Goal: Task Accomplishment & Management: Use online tool/utility

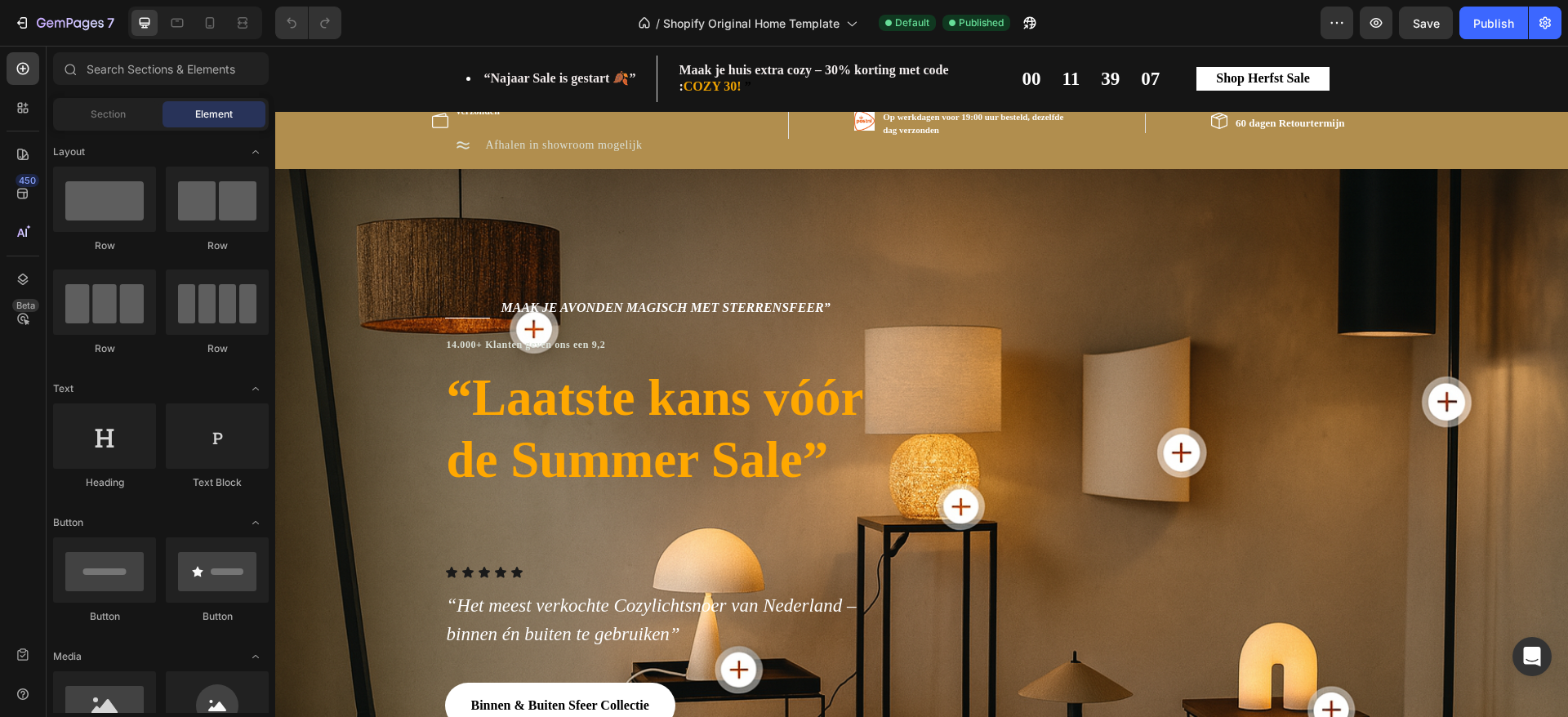
scroll to position [26, 0]
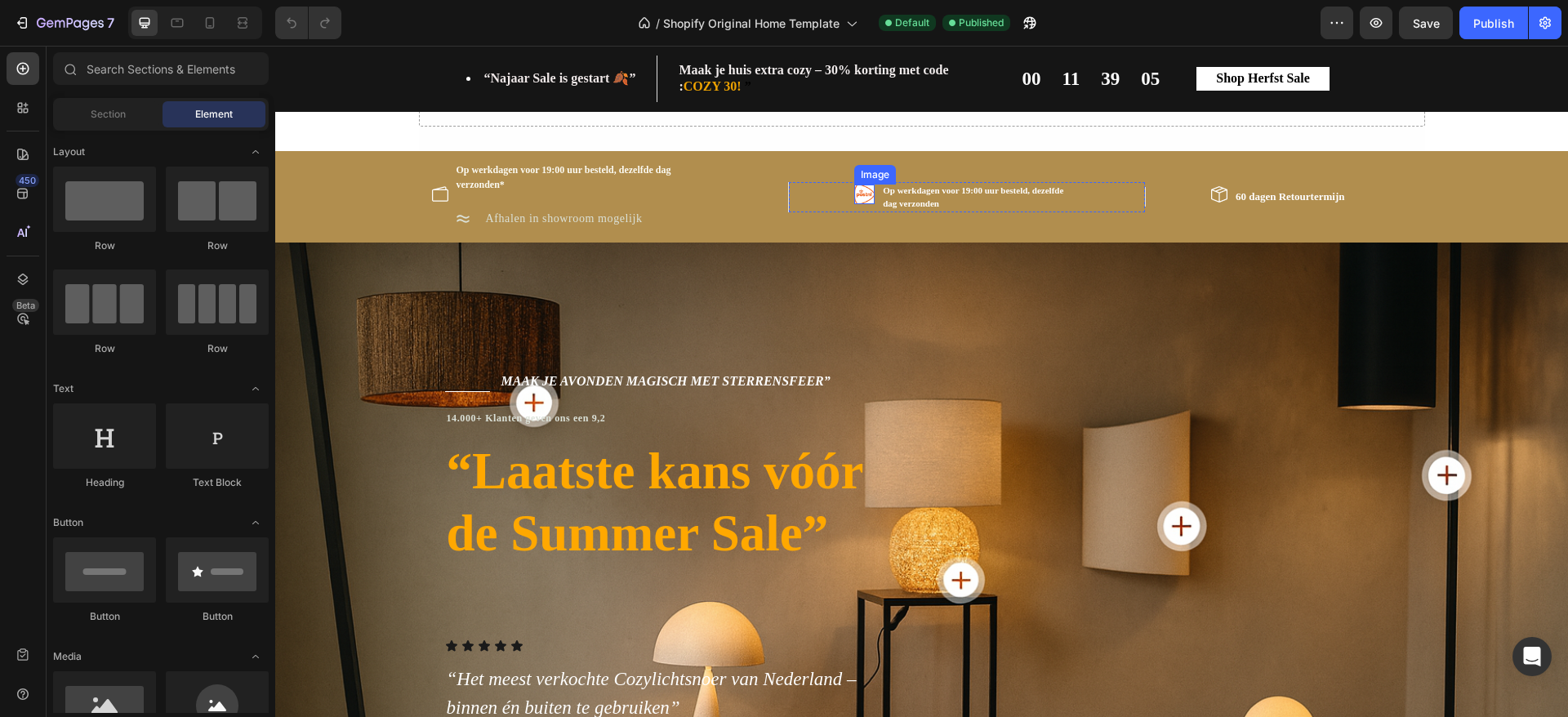
click at [855, 193] on img at bounding box center [865, 195] width 21 height 21
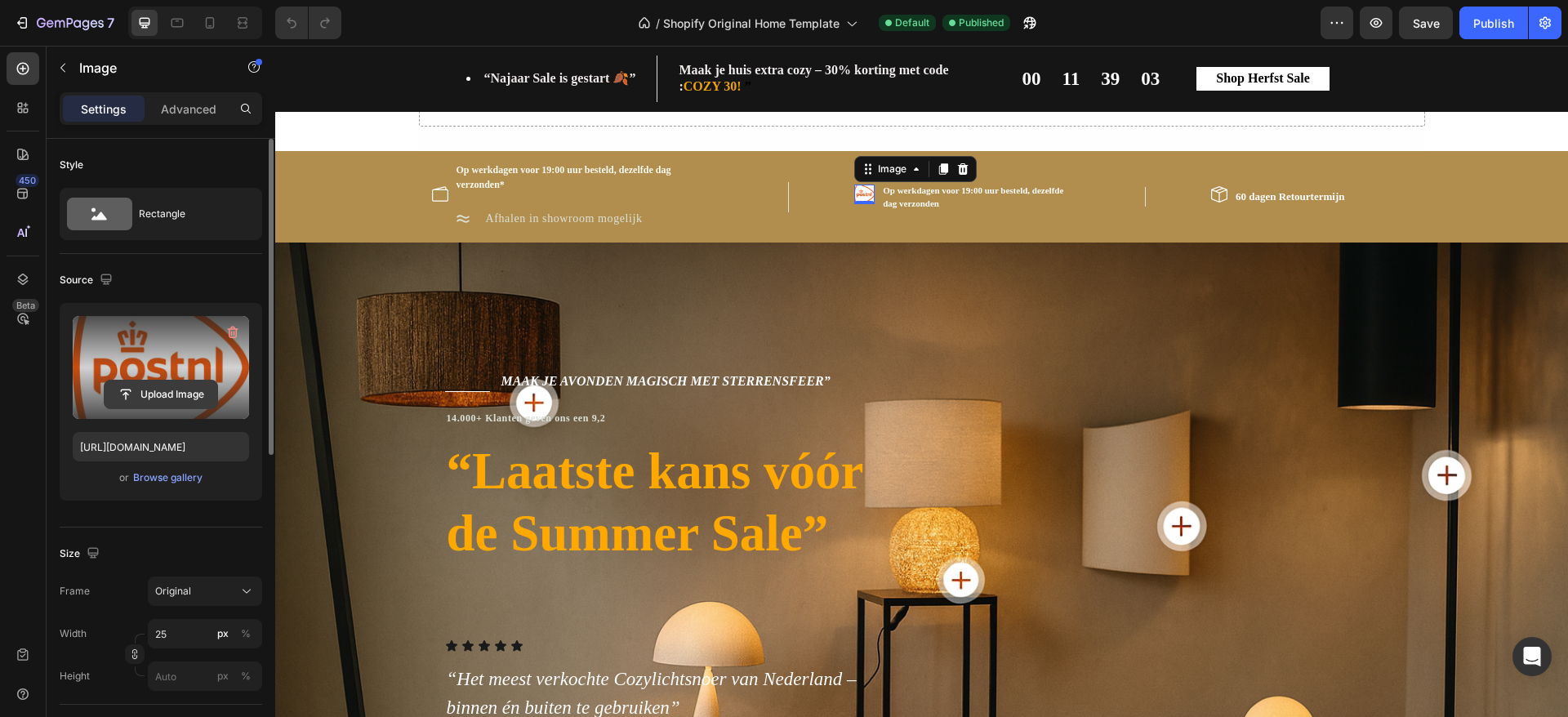
click at [179, 390] on input "file" at bounding box center [160, 394] width 112 height 28
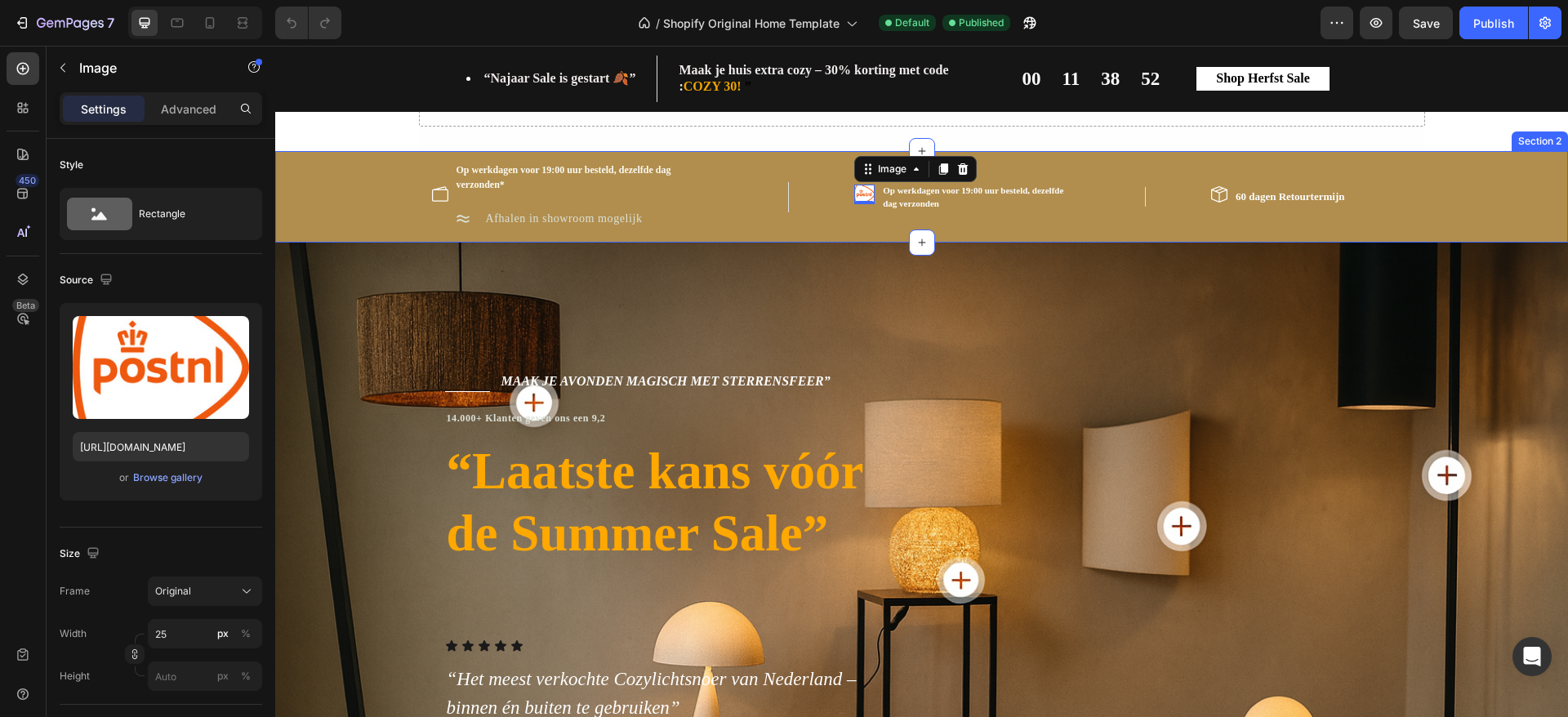
click at [328, 201] on div "Image Op werkdagen voor 19:00 uur besteld, dezelfde dag verzonden* Text block I…" at bounding box center [922, 197] width 1269 height 72
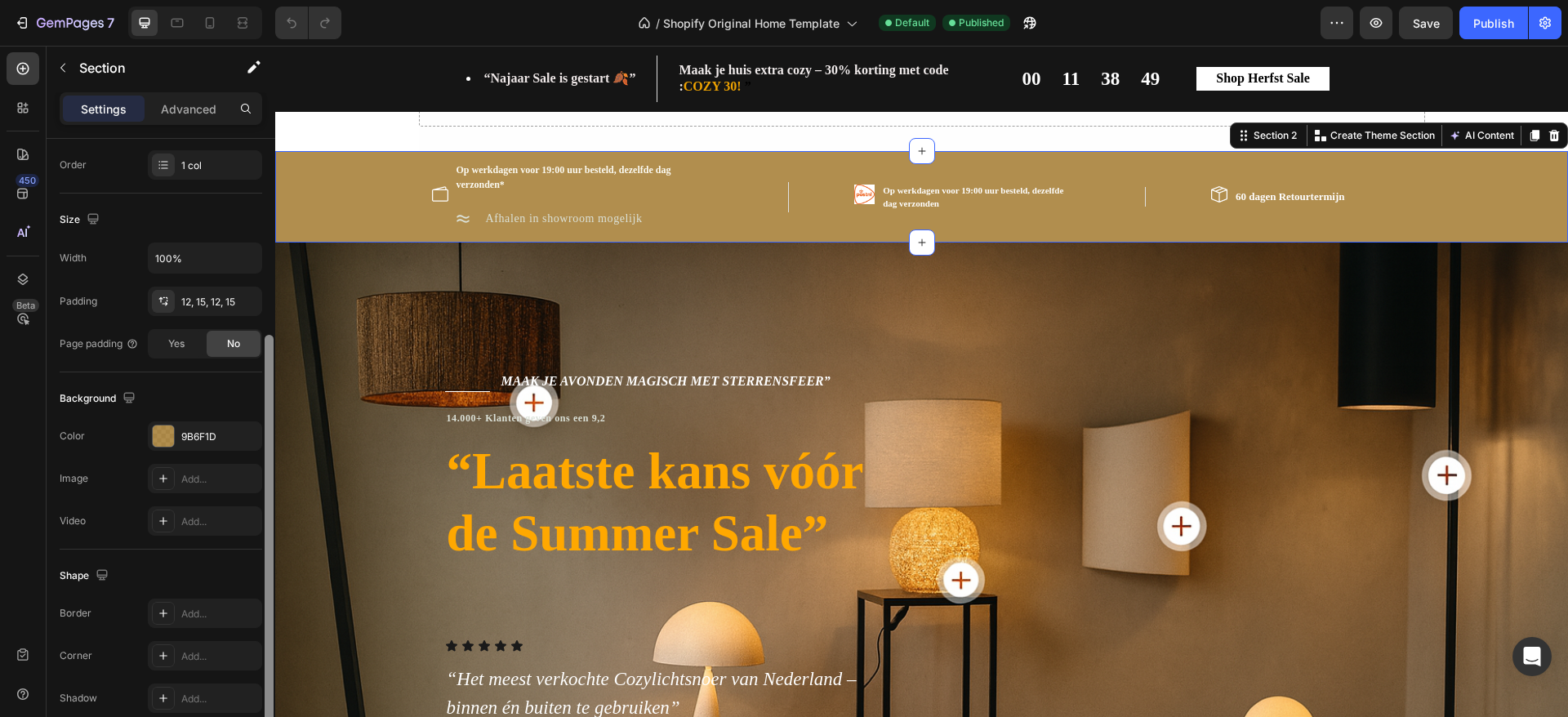
scroll to position [316, 0]
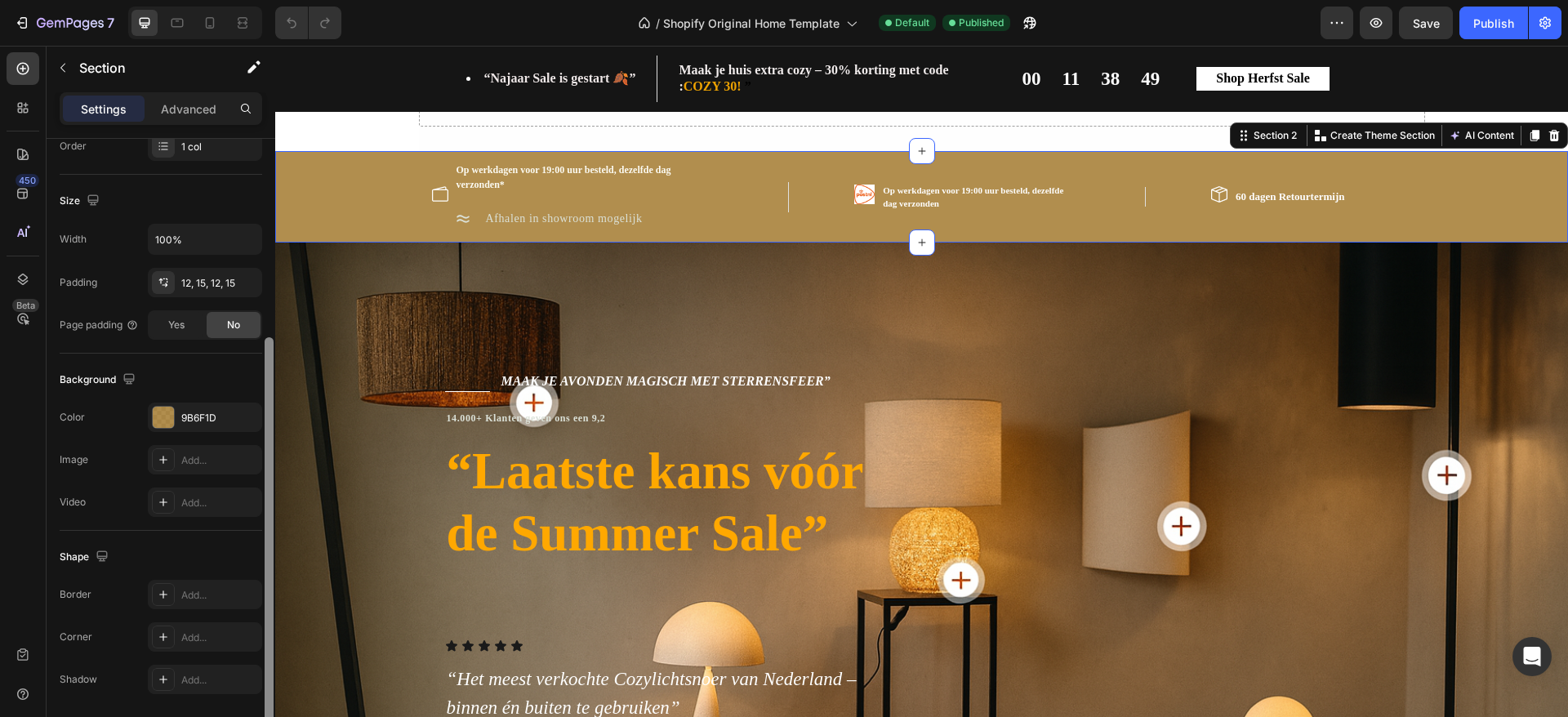
drag, startPoint x: 268, startPoint y: 330, endPoint x: 273, endPoint y: 528, distance: 198.1
click at [273, 528] on div at bounding box center [269, 533] width 9 height 392
click at [161, 412] on div at bounding box center [163, 417] width 21 height 21
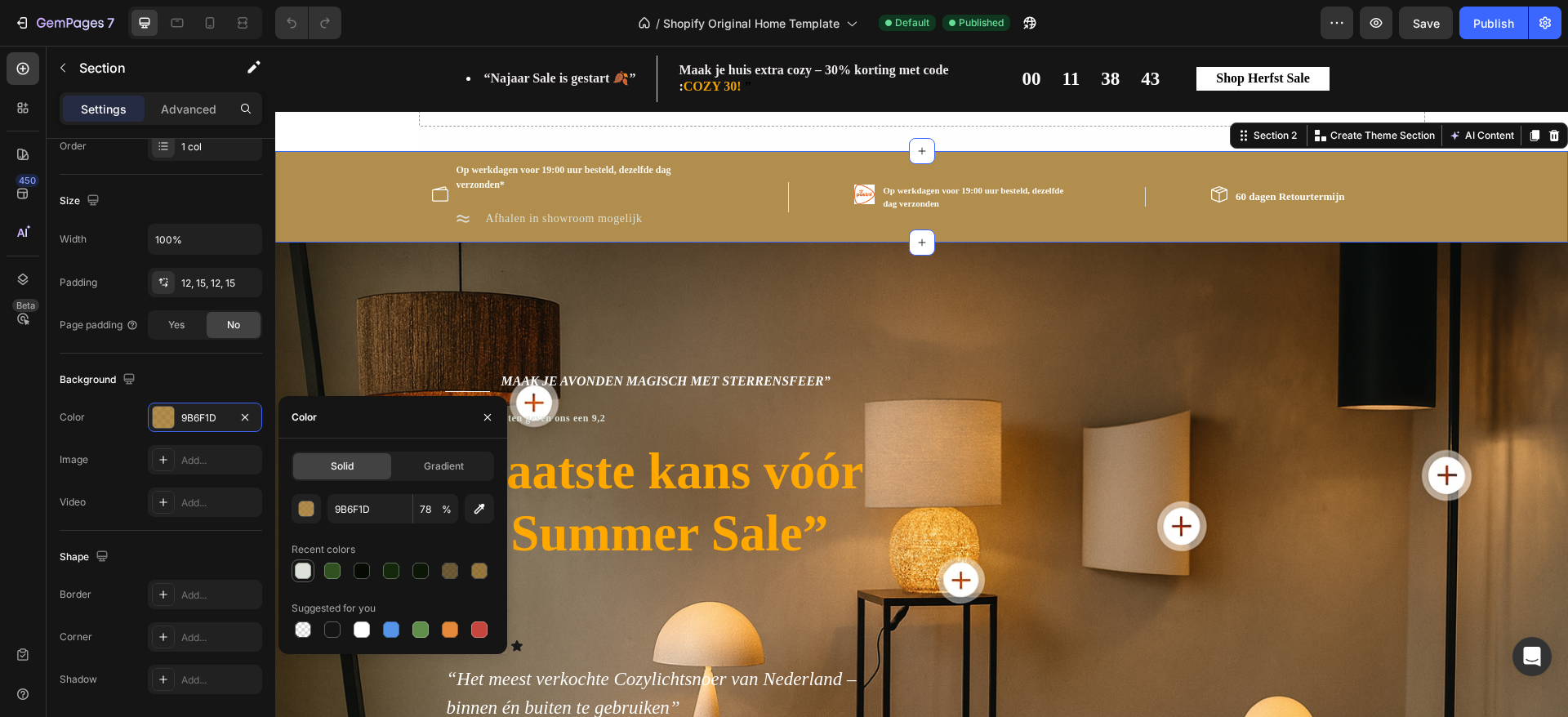
click at [303, 573] on div at bounding box center [303, 571] width 16 height 16
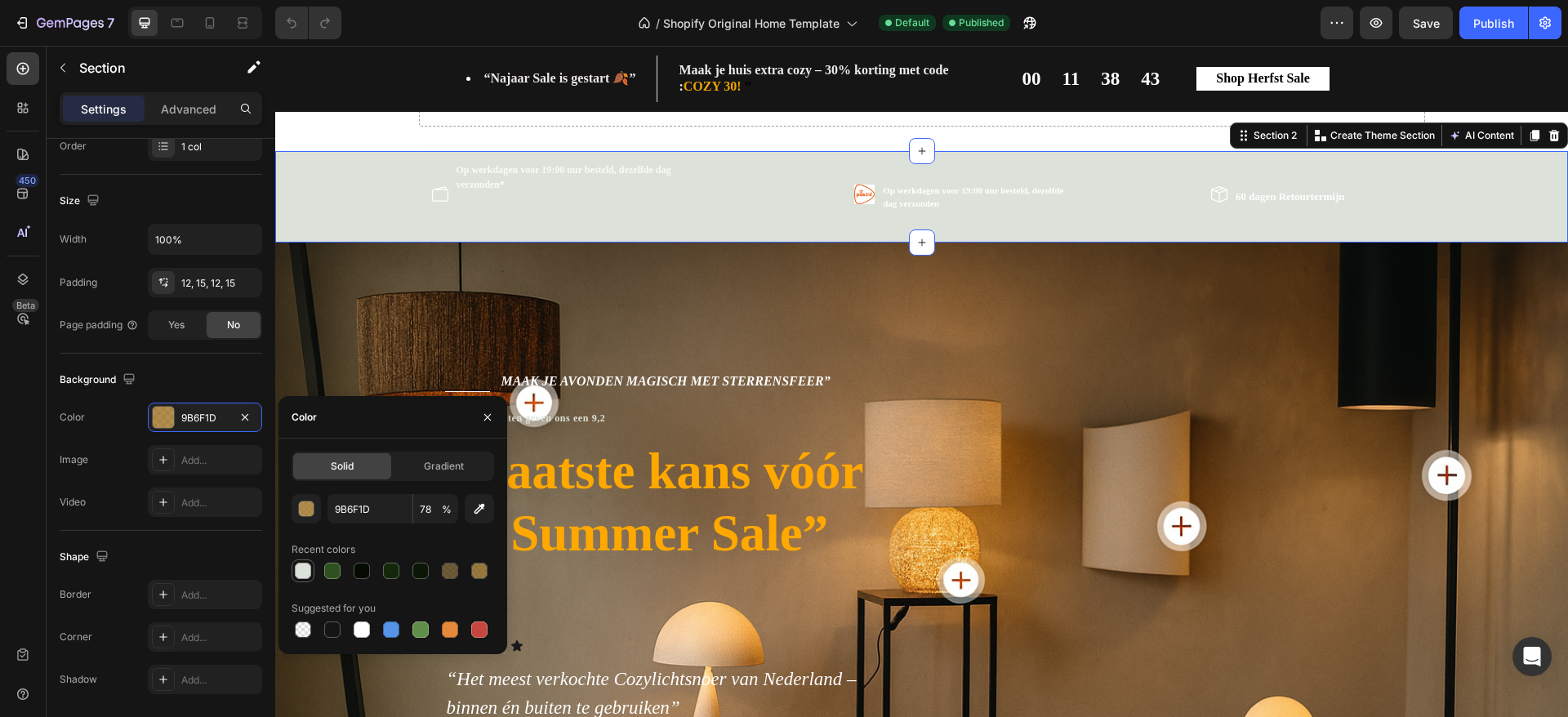
type input "DCE2D9"
type input "100"
click at [360, 630] on div at bounding box center [362, 630] width 16 height 16
type input "FFFFFF"
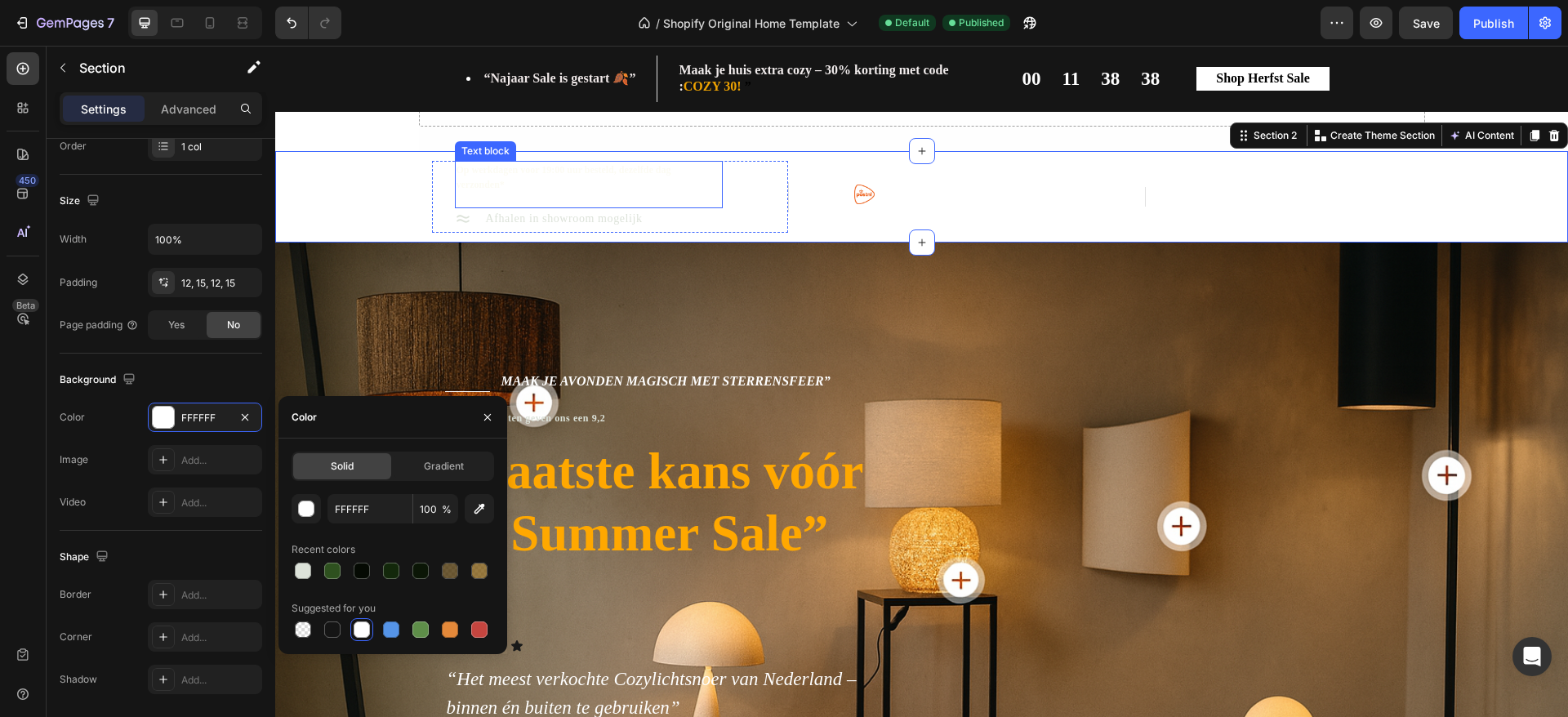
click at [476, 186] on link "Op werkdagen voor 19:00 uur besteld, dezelfde dag verzonden*" at bounding box center [564, 177] width 215 height 26
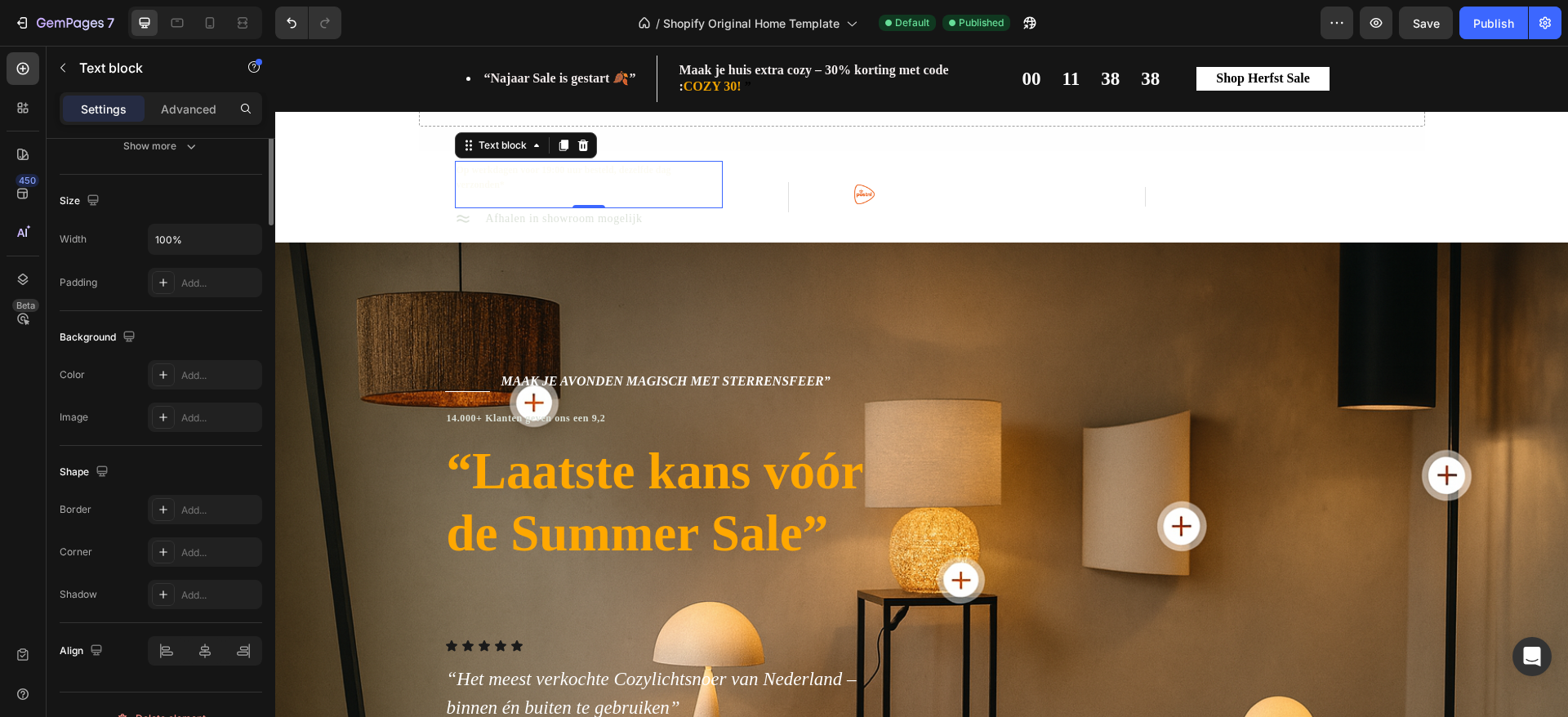
scroll to position [0, 0]
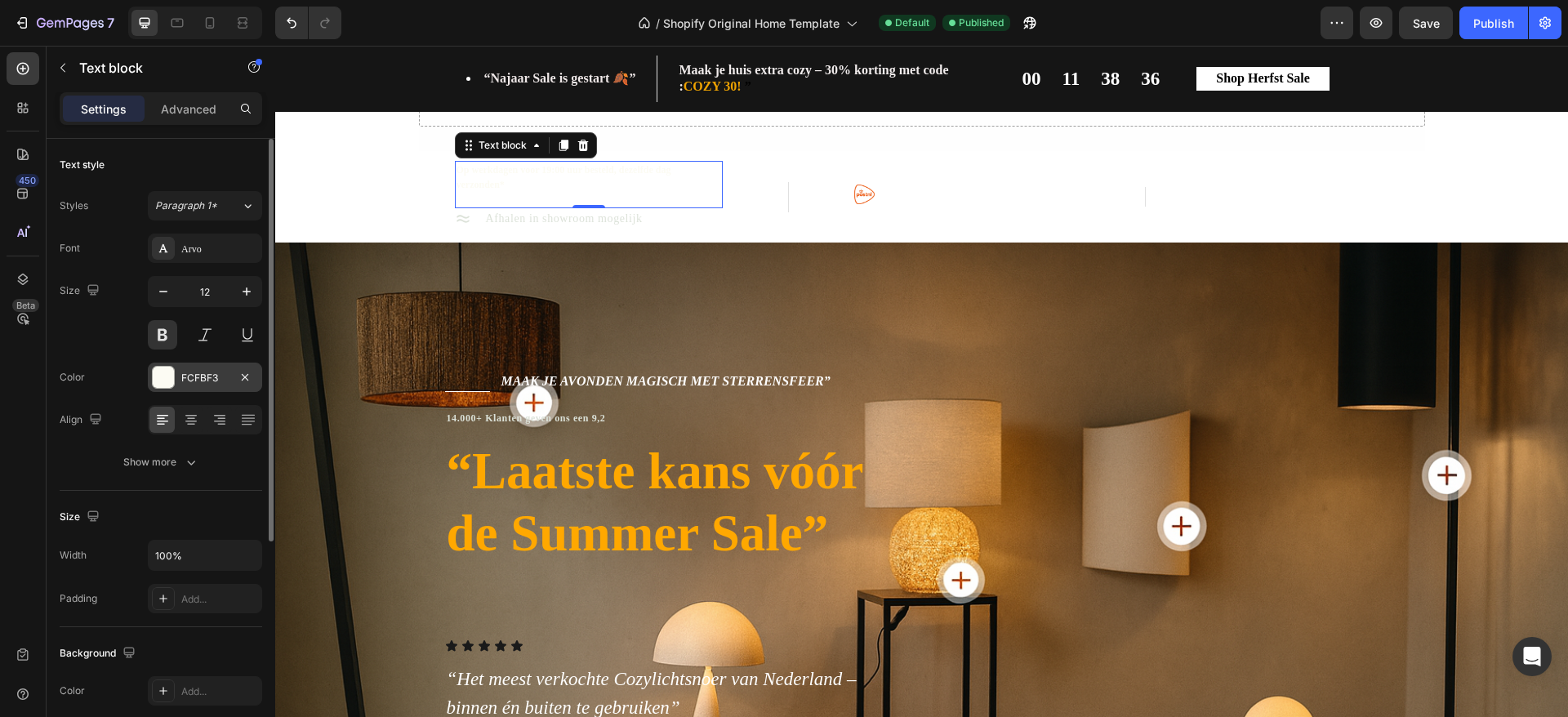
click at [171, 376] on div at bounding box center [163, 377] width 21 height 21
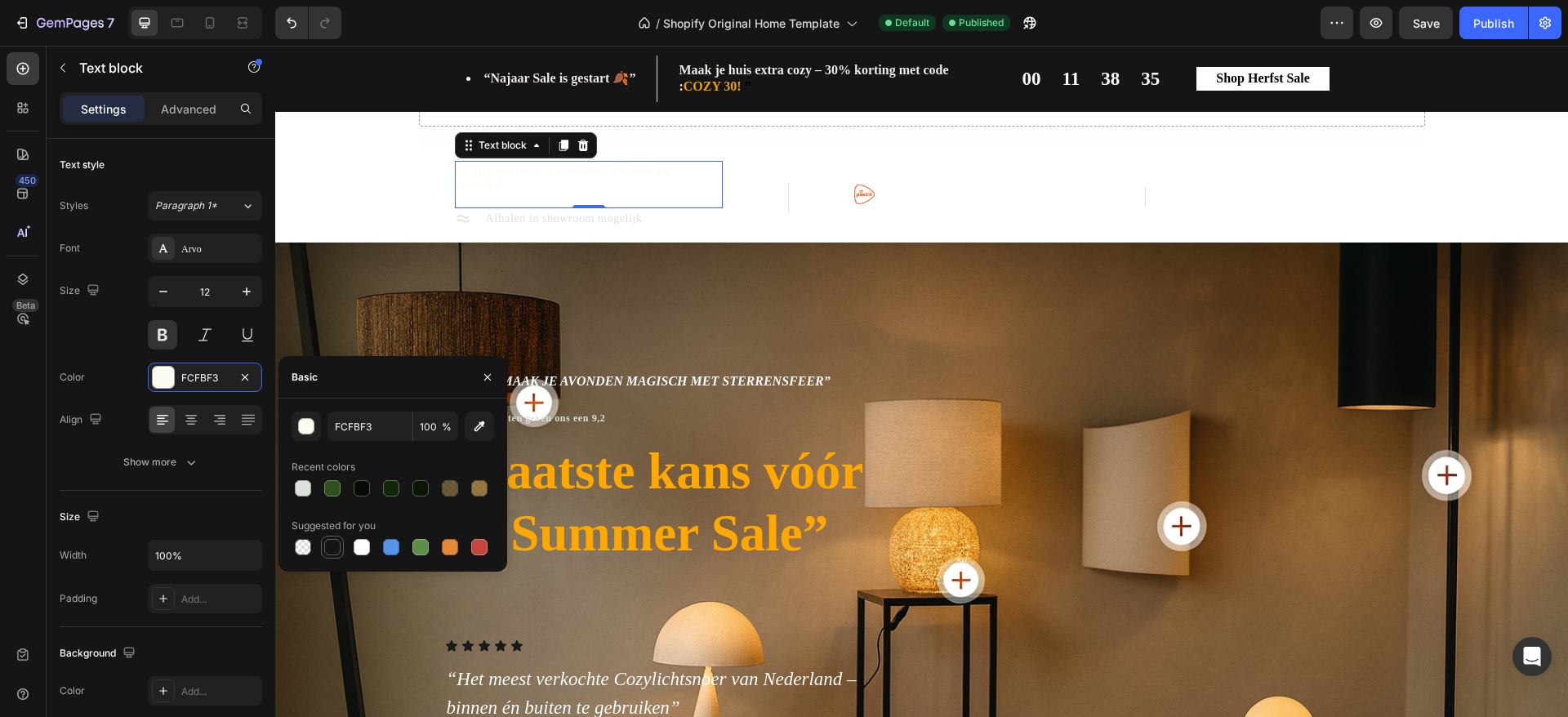
click at [334, 546] on div at bounding box center [333, 547] width 16 height 16
type input "151515"
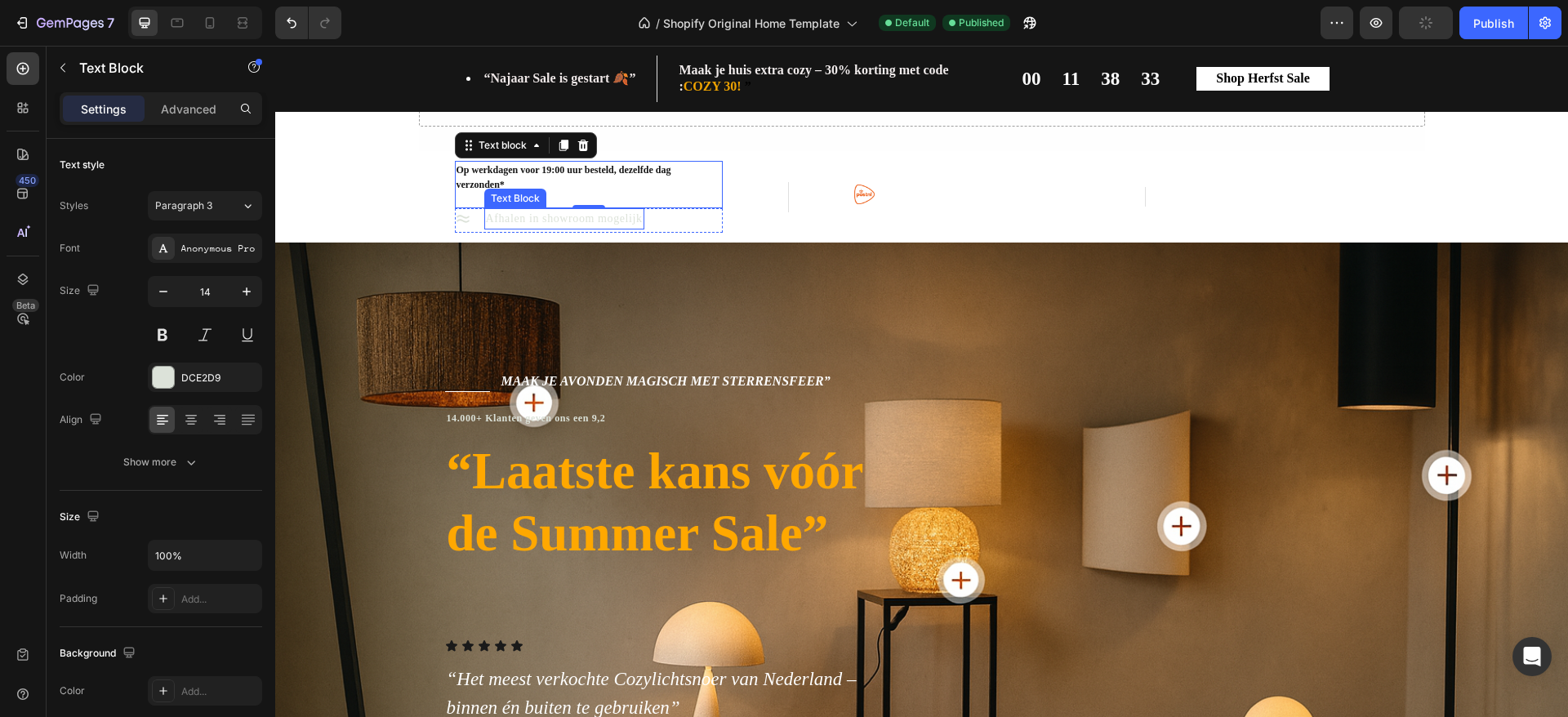
click at [610, 223] on div "Afhalen in showroom mogelijk" at bounding box center [564, 218] width 160 height 21
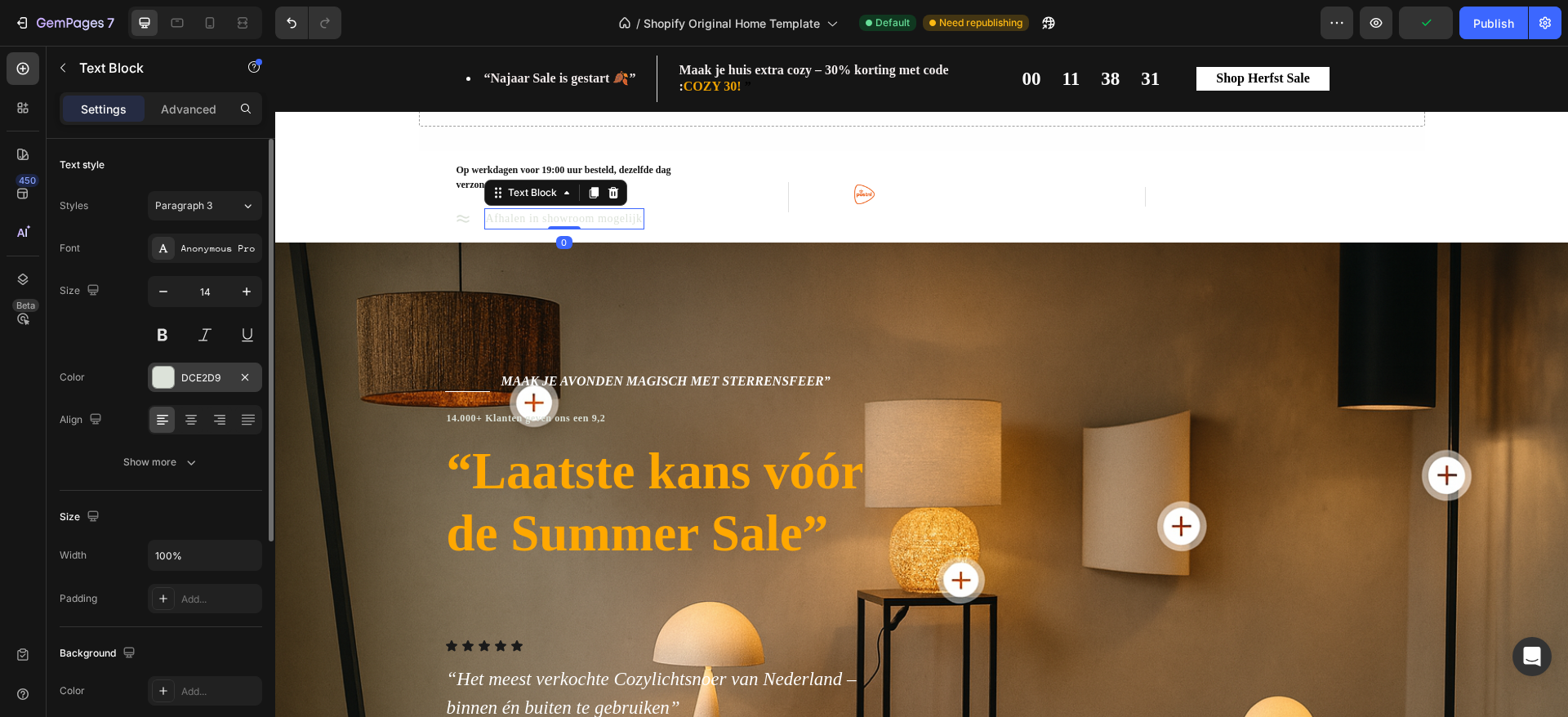
click at [164, 382] on div at bounding box center [163, 377] width 21 height 21
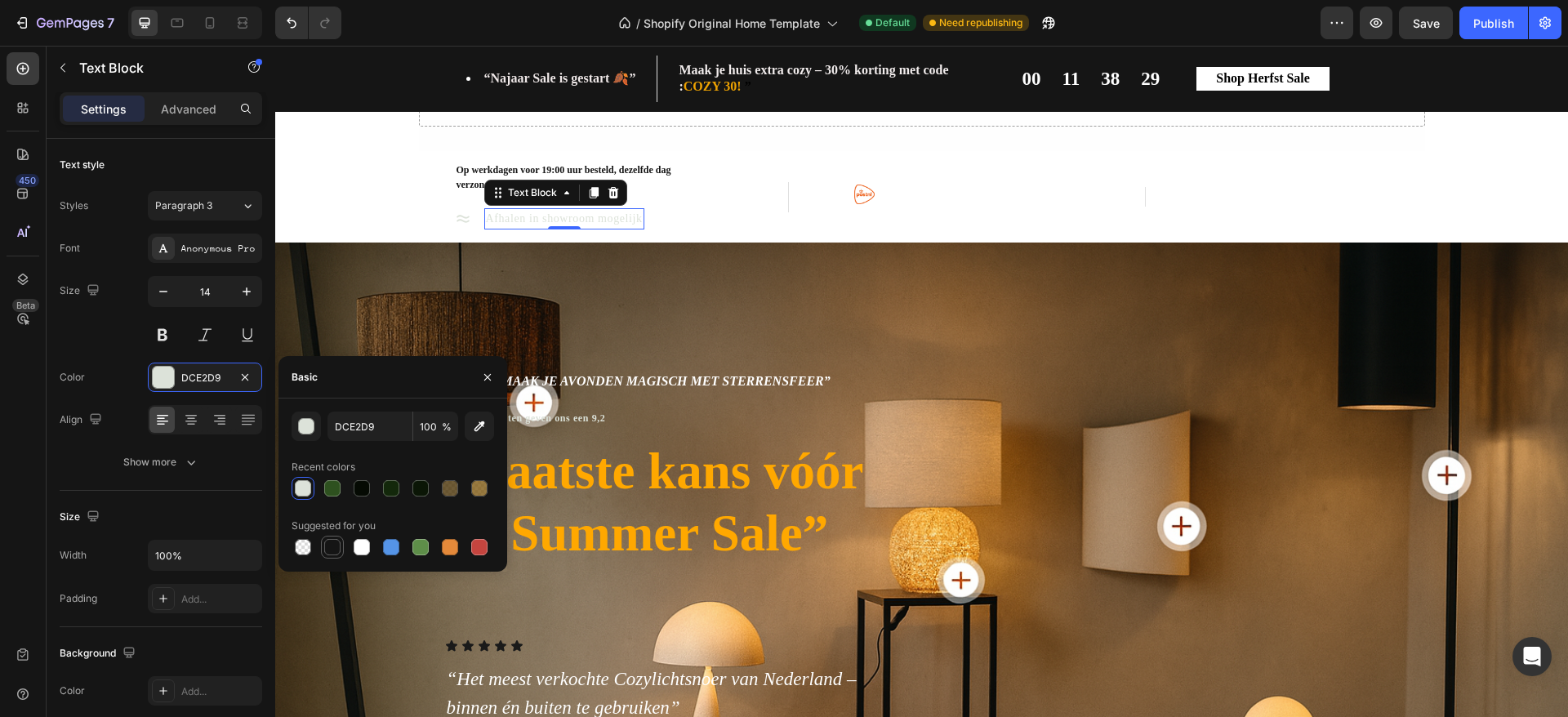
click at [338, 544] on div at bounding box center [333, 547] width 16 height 16
type input "151515"
click at [455, 226] on icon at bounding box center [463, 219] width 16 height 16
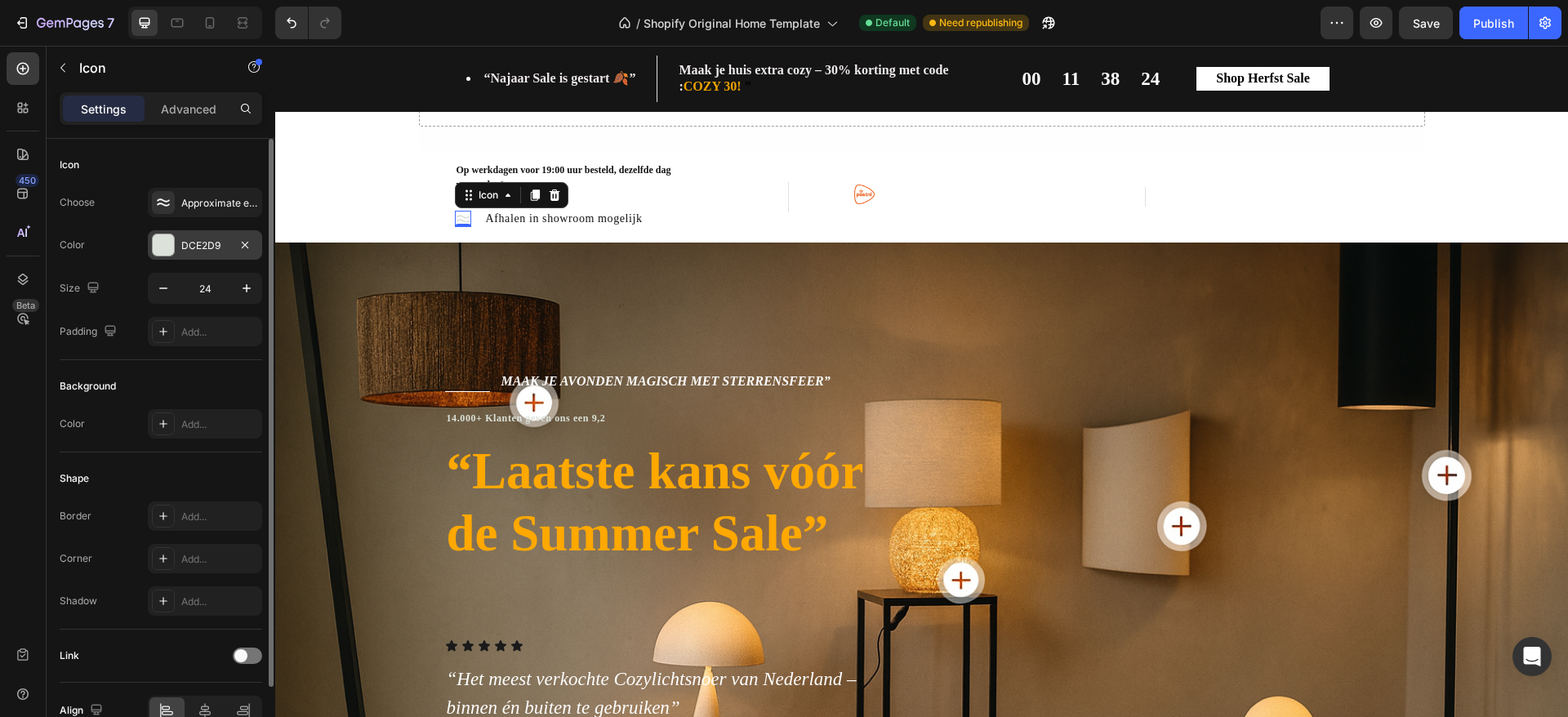
click at [163, 243] on div at bounding box center [163, 245] width 21 height 21
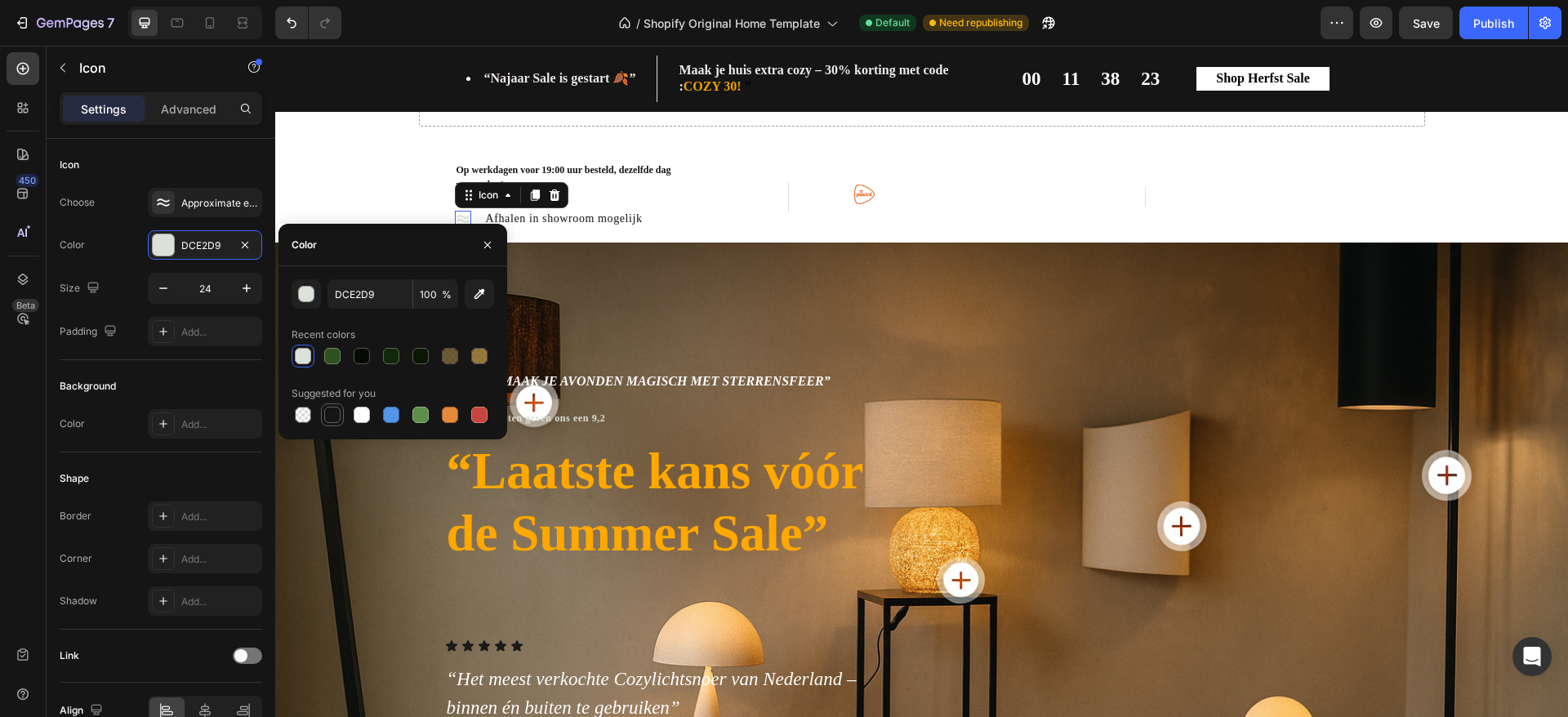
click at [330, 418] on div at bounding box center [333, 415] width 16 height 16
type input "151515"
click at [890, 189] on link "Op werkdagen voor 19:00 uur besteld, dezelfde dag verzonden" at bounding box center [973, 198] width 180 height 24
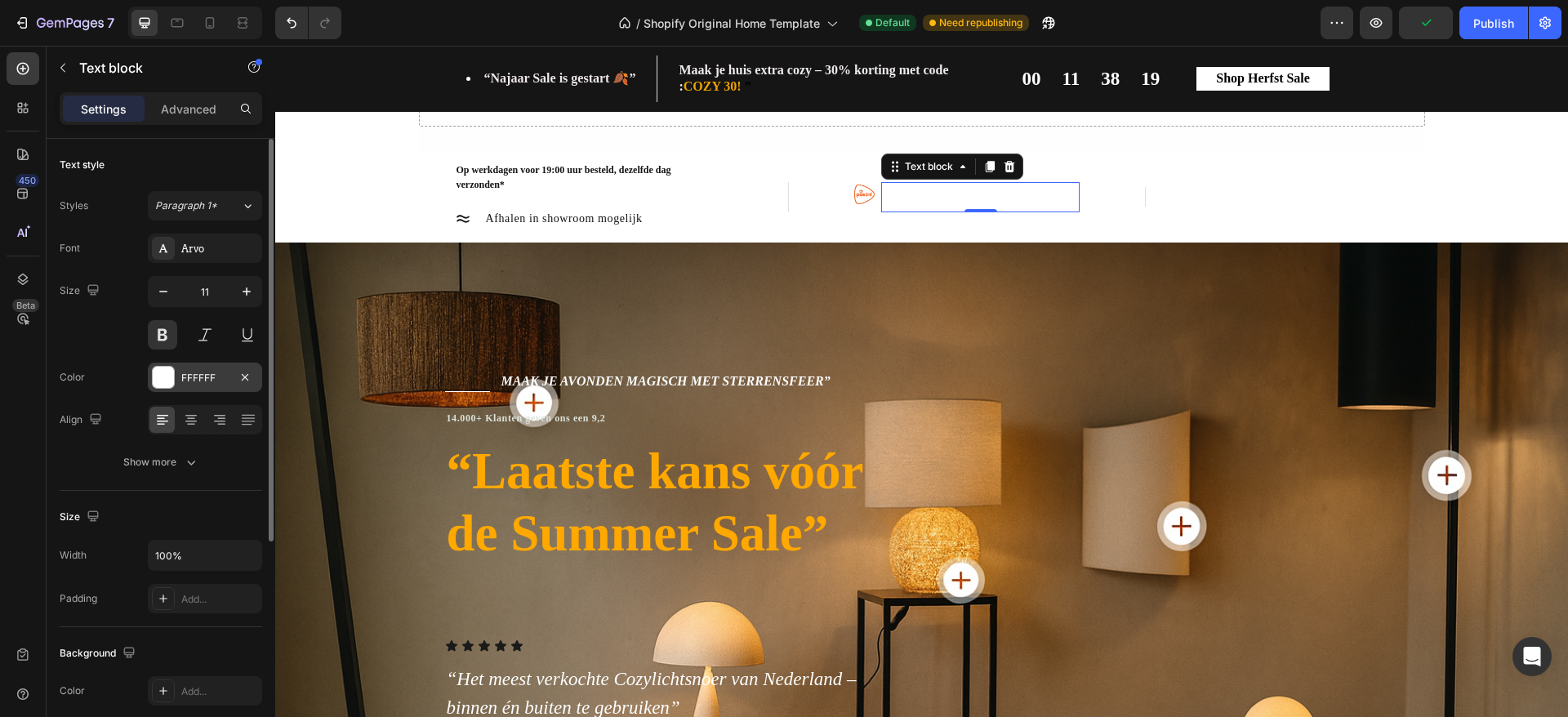
click at [169, 379] on div at bounding box center [163, 377] width 21 height 21
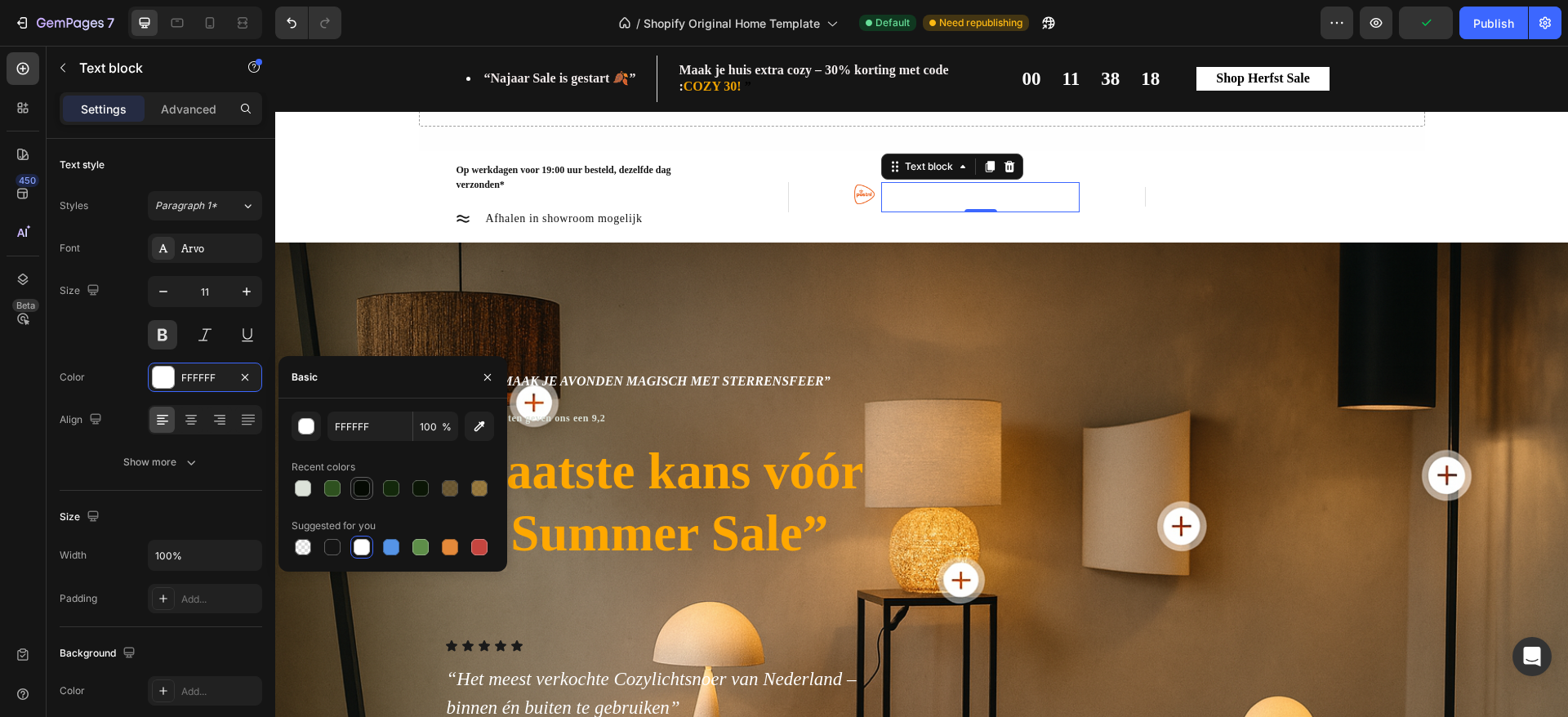
click at [360, 493] on div at bounding box center [362, 489] width 16 height 16
type input "050A03"
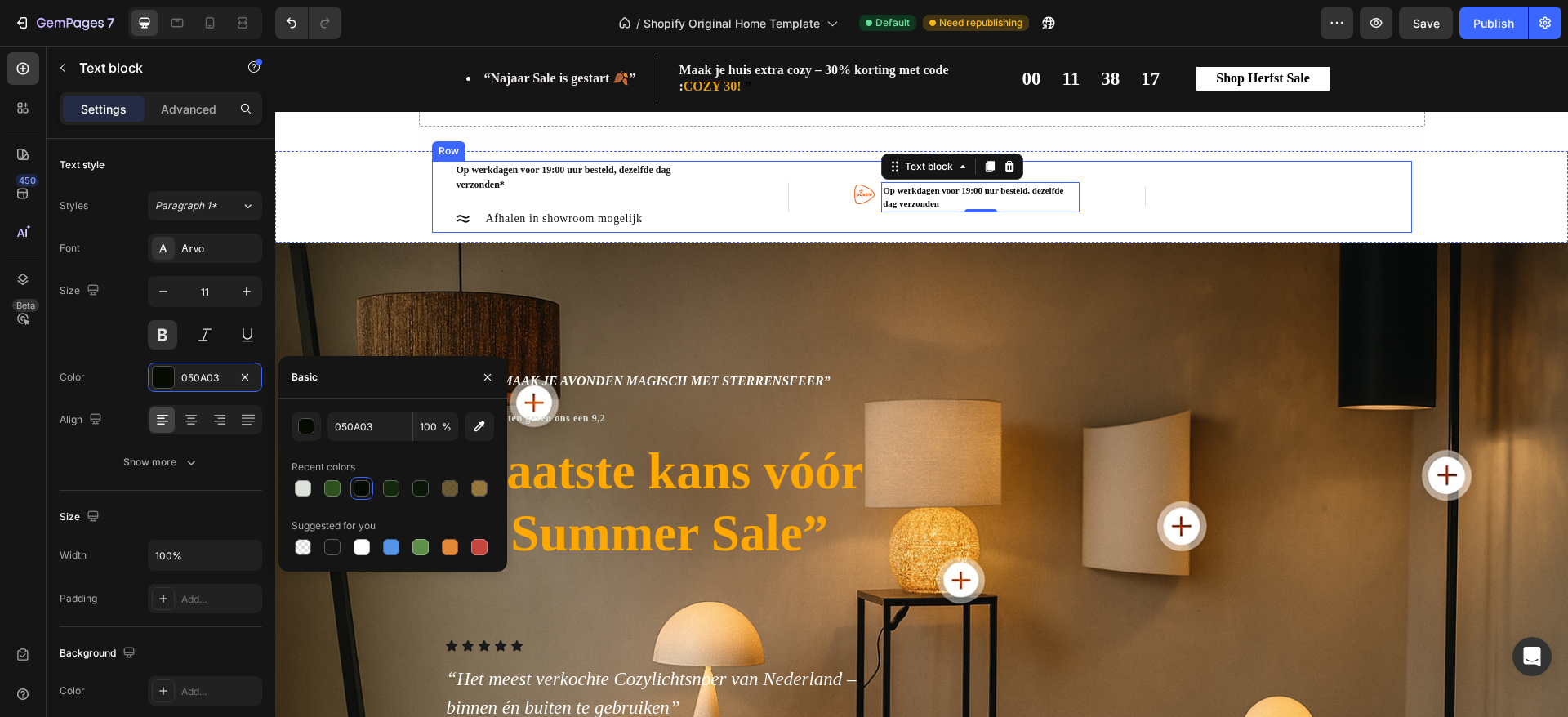
click at [895, 228] on div "Image Op werkdagen voor 19:00 uur besteld, dezelfde dag verzonden Text block 0 …" at bounding box center [967, 197] width 357 height 72
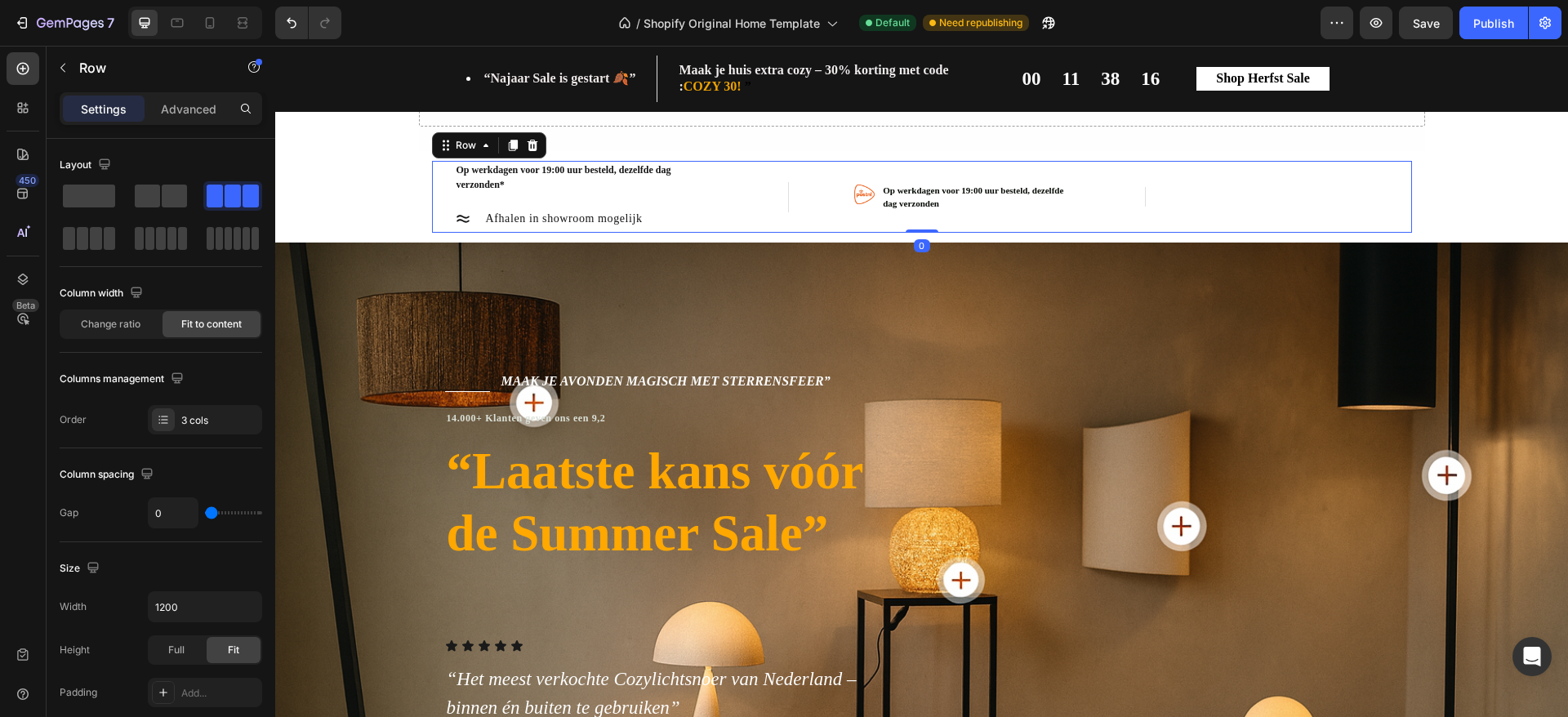
click at [895, 219] on div "Image Op werkdagen voor 19:00 uur besteld, dezelfde dag verzonden Text block Row" at bounding box center [967, 197] width 357 height 72
click at [876, 218] on div "Image Op werkdagen voor 19:00 uur besteld, dezelfde dag verzonden Text block Row" at bounding box center [967, 197] width 357 height 72
click at [1145, 196] on div "Image 60 dagen Retourtermijn Text block Row" at bounding box center [1278, 197] width 267 height 20
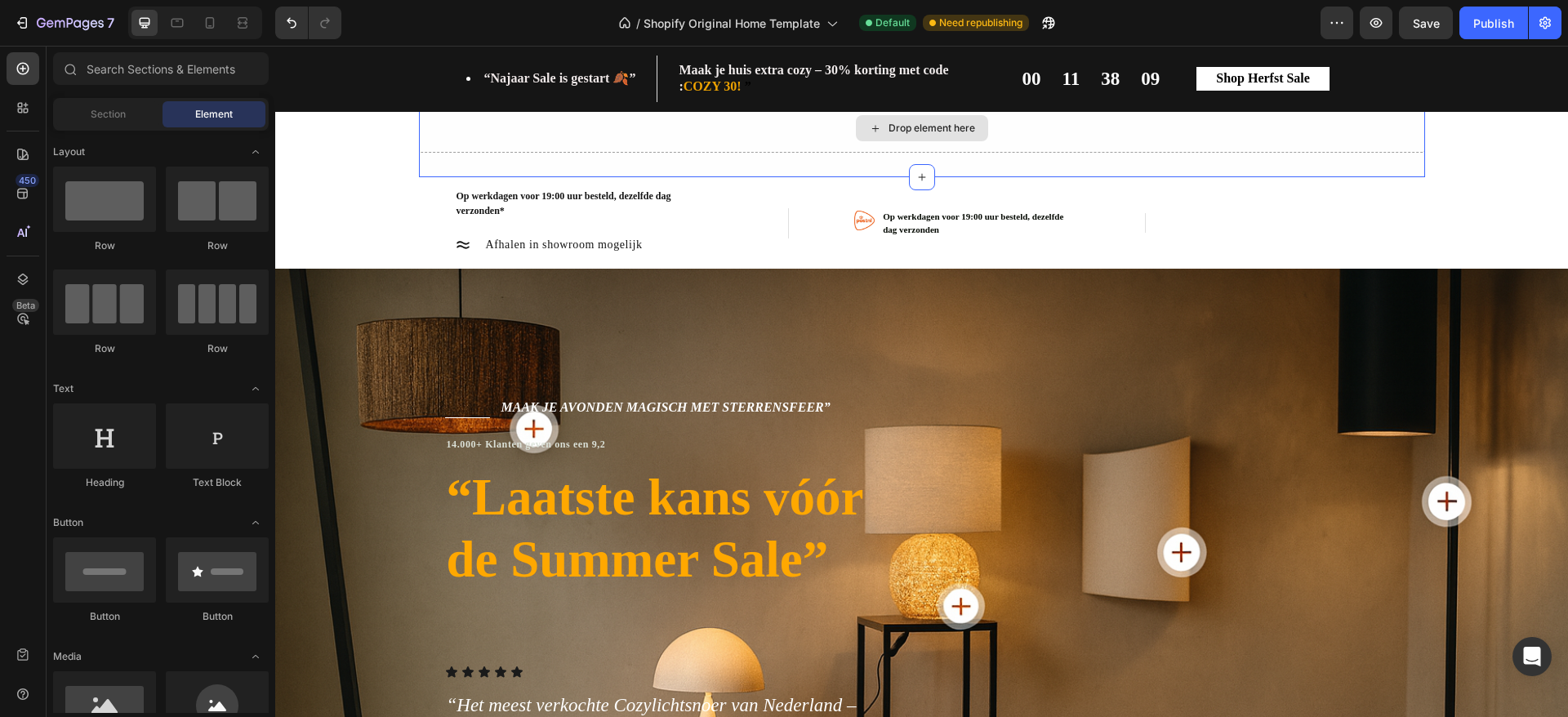
click at [1401, 131] on div "Drop element here" at bounding box center [922, 128] width 1006 height 49
click at [1312, 128] on div "Drop element here" at bounding box center [922, 128] width 1006 height 49
click at [217, 24] on icon at bounding box center [210, 23] width 16 height 16
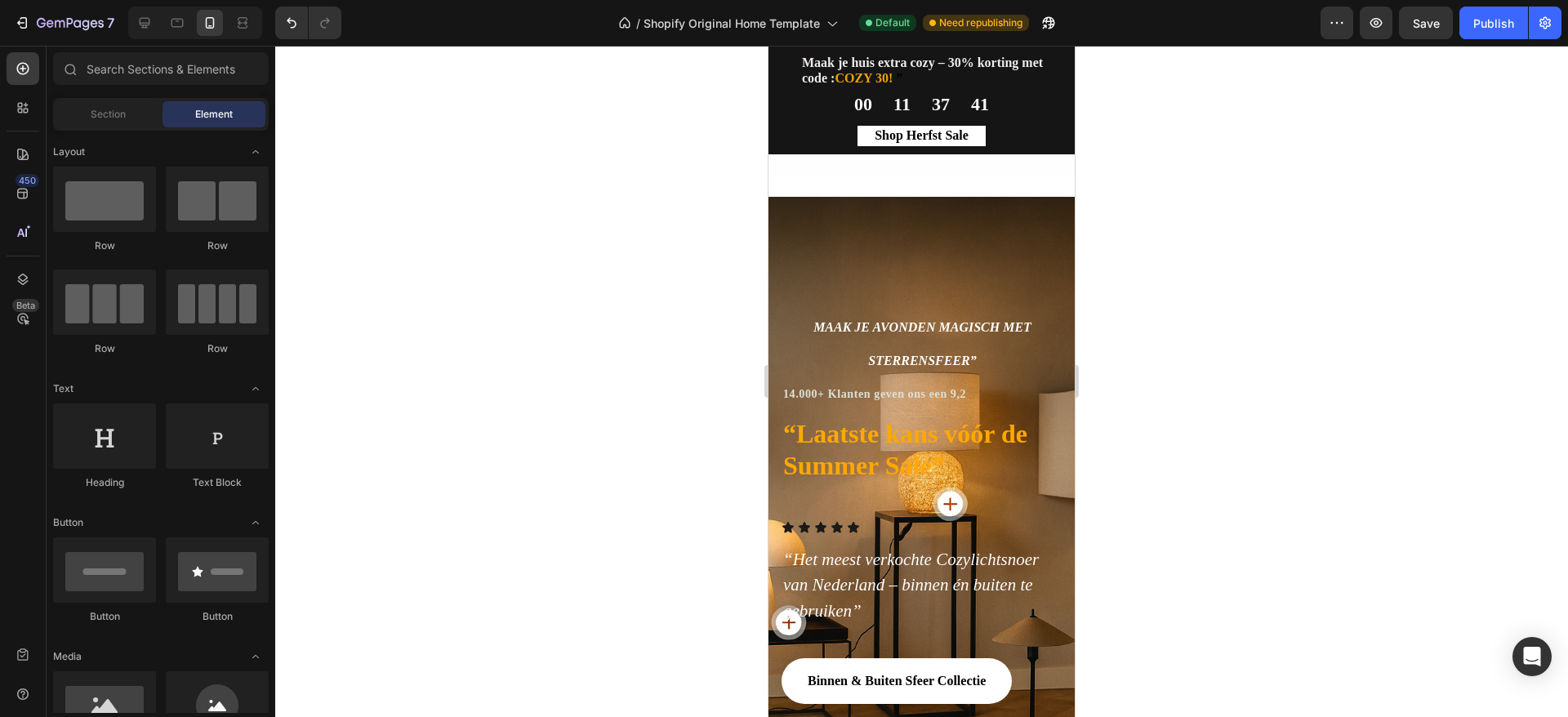
drag, startPoint x: 1062, startPoint y: 113, endPoint x: 1854, endPoint y: 94, distance: 792.2
click at [147, 15] on icon at bounding box center [144, 23] width 16 height 16
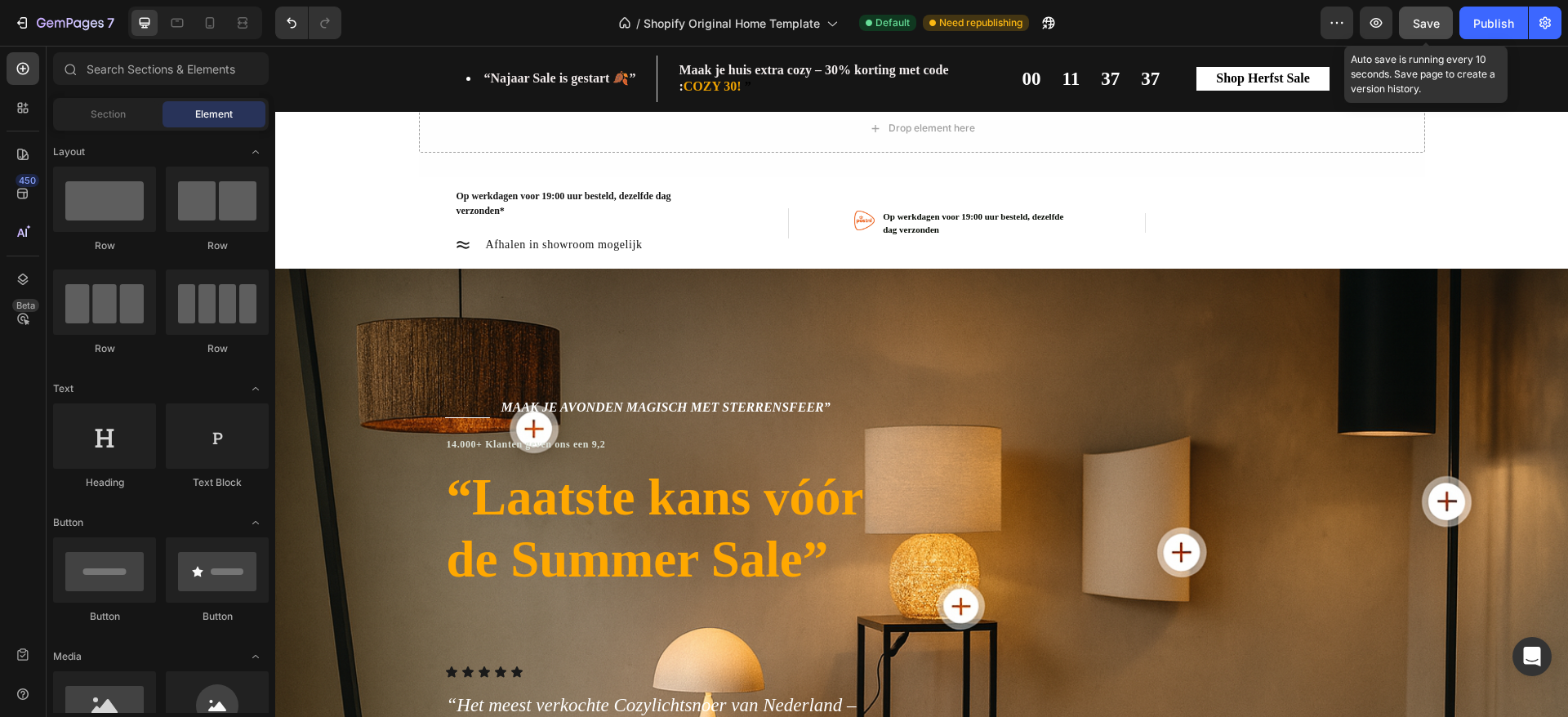
click at [1437, 19] on span "Save" at bounding box center [1427, 23] width 27 height 14
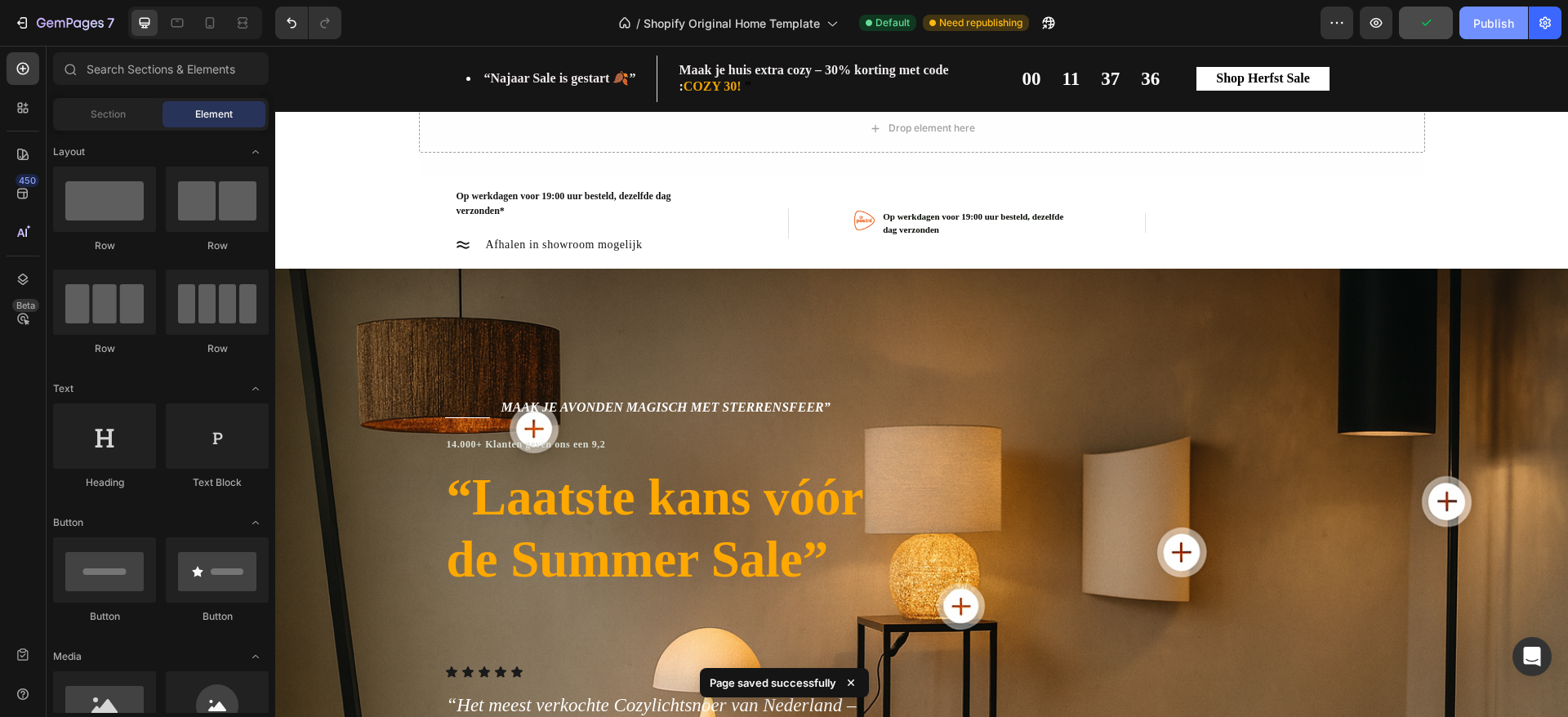
click at [1491, 32] on button "Publish" at bounding box center [1494, 23] width 69 height 33
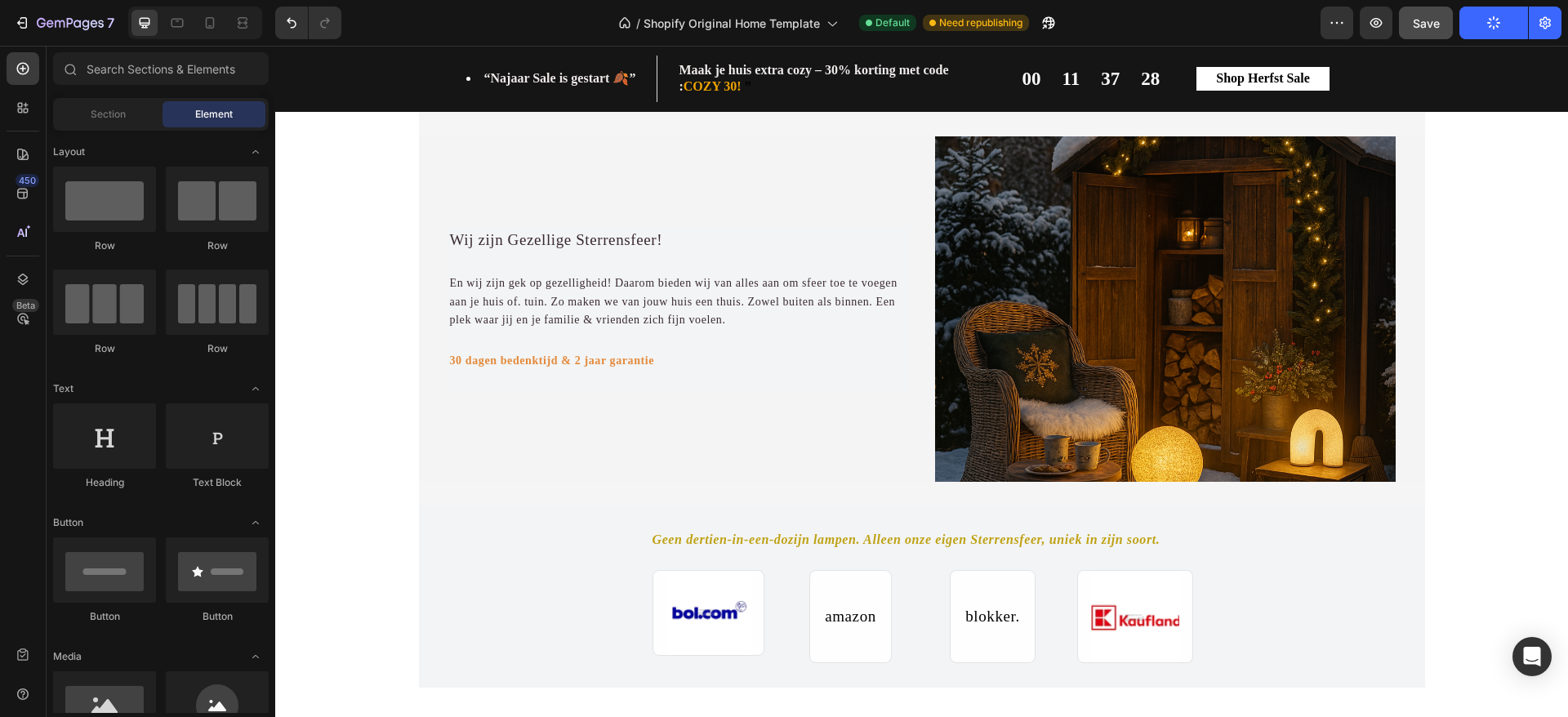
scroll to position [801, 0]
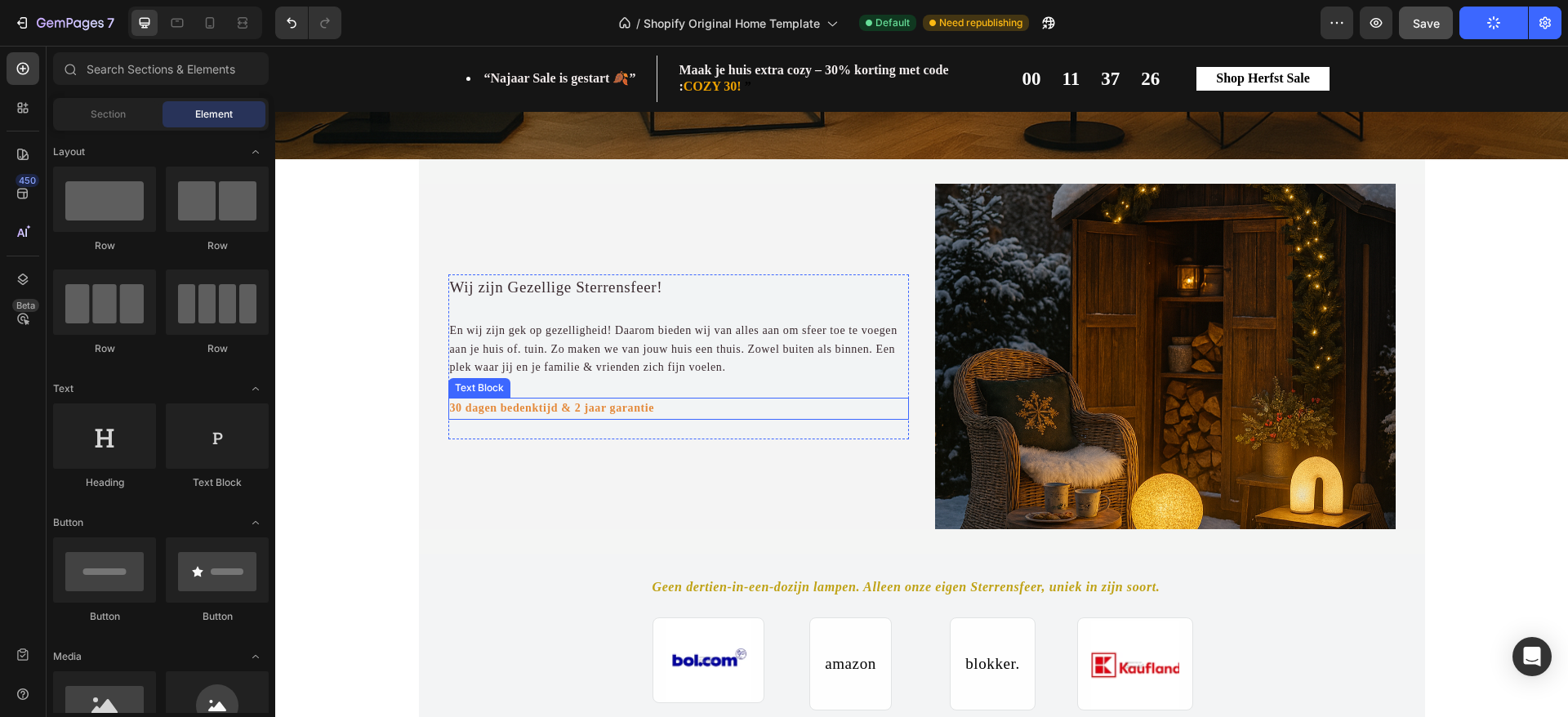
click at [556, 414] on strong "30 dagen bedenktijd & 2 jaar garantie" at bounding box center [553, 408] width 205 height 13
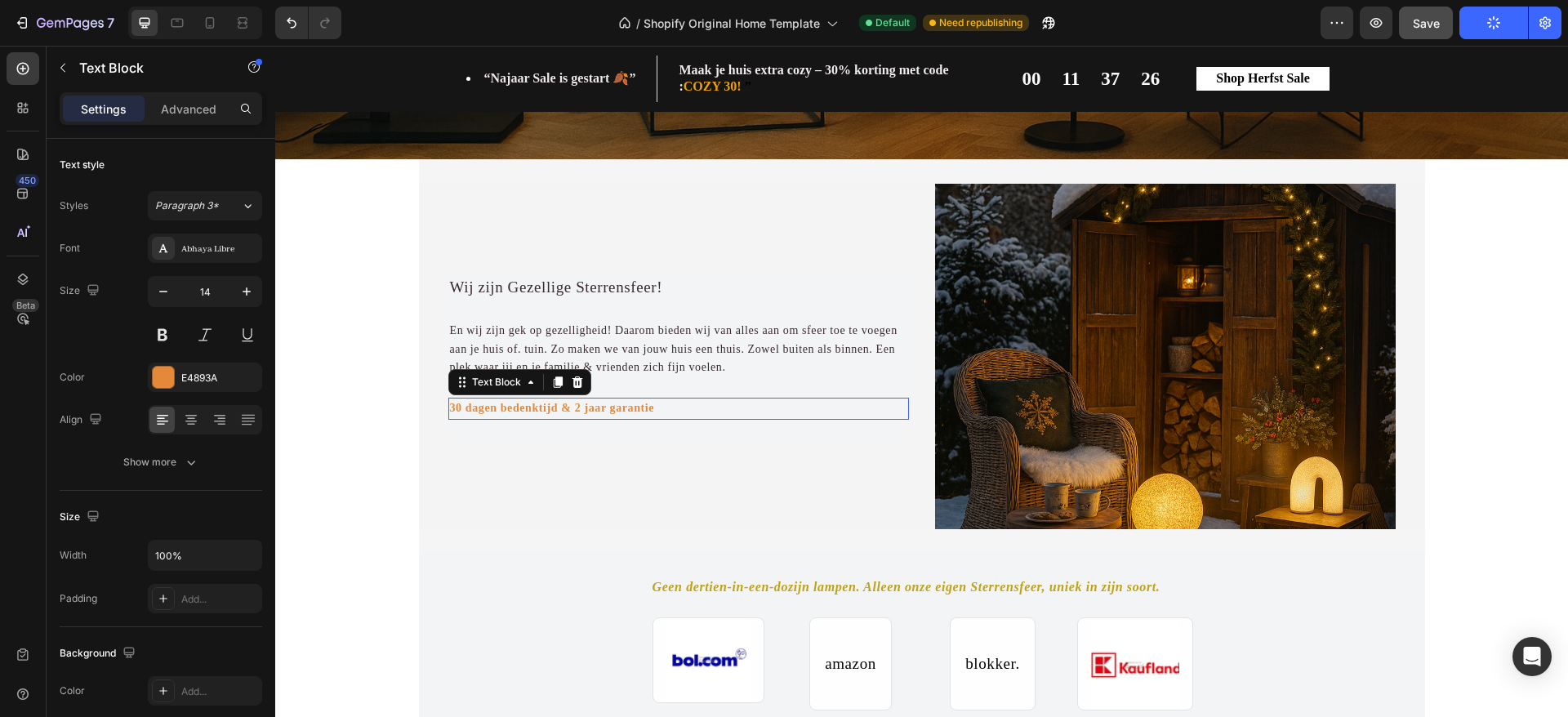
click at [556, 414] on strong "30 dagen bedenktijd & 2 jaar garantie" at bounding box center [553, 408] width 205 height 13
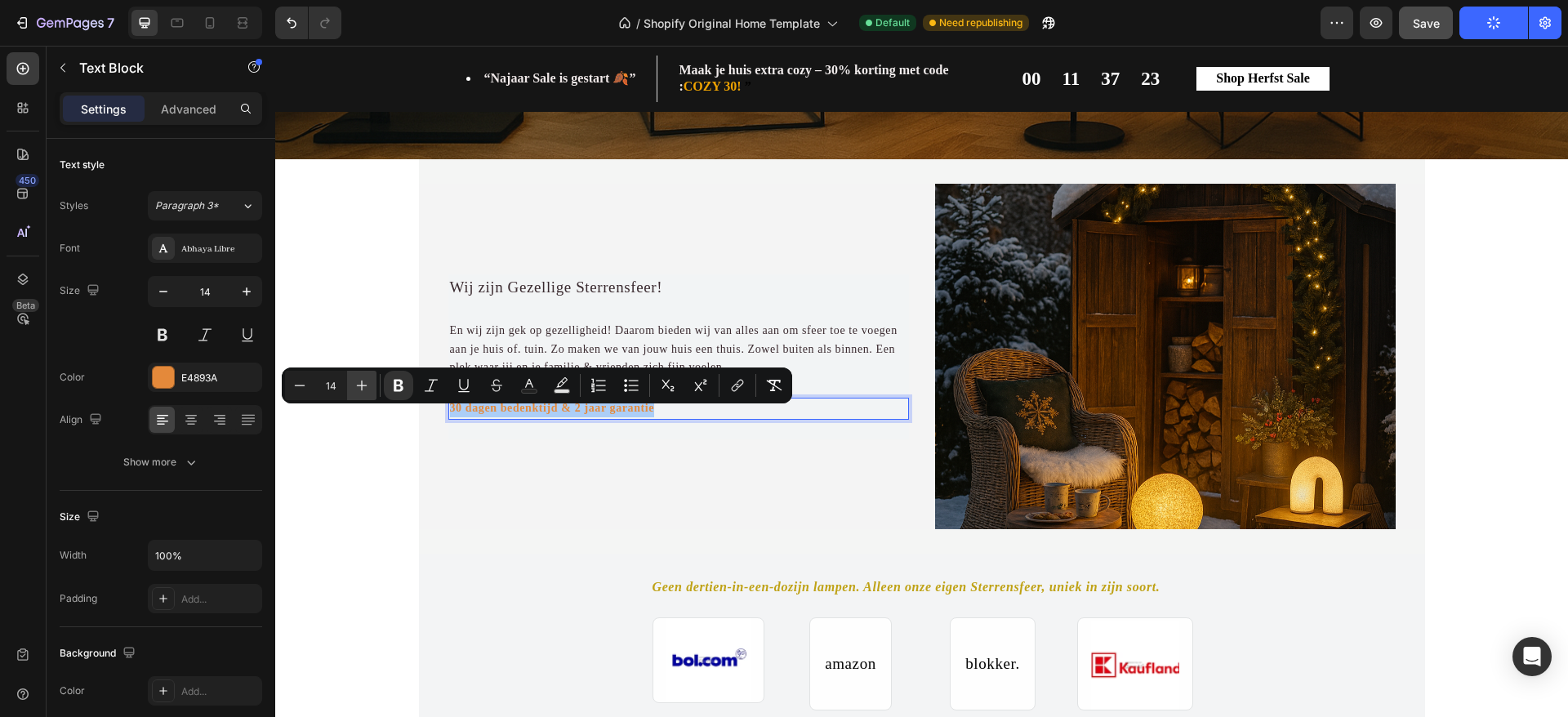
click at [356, 381] on icon "Editor contextual toolbar" at bounding box center [362, 385] width 16 height 16
type input "18"
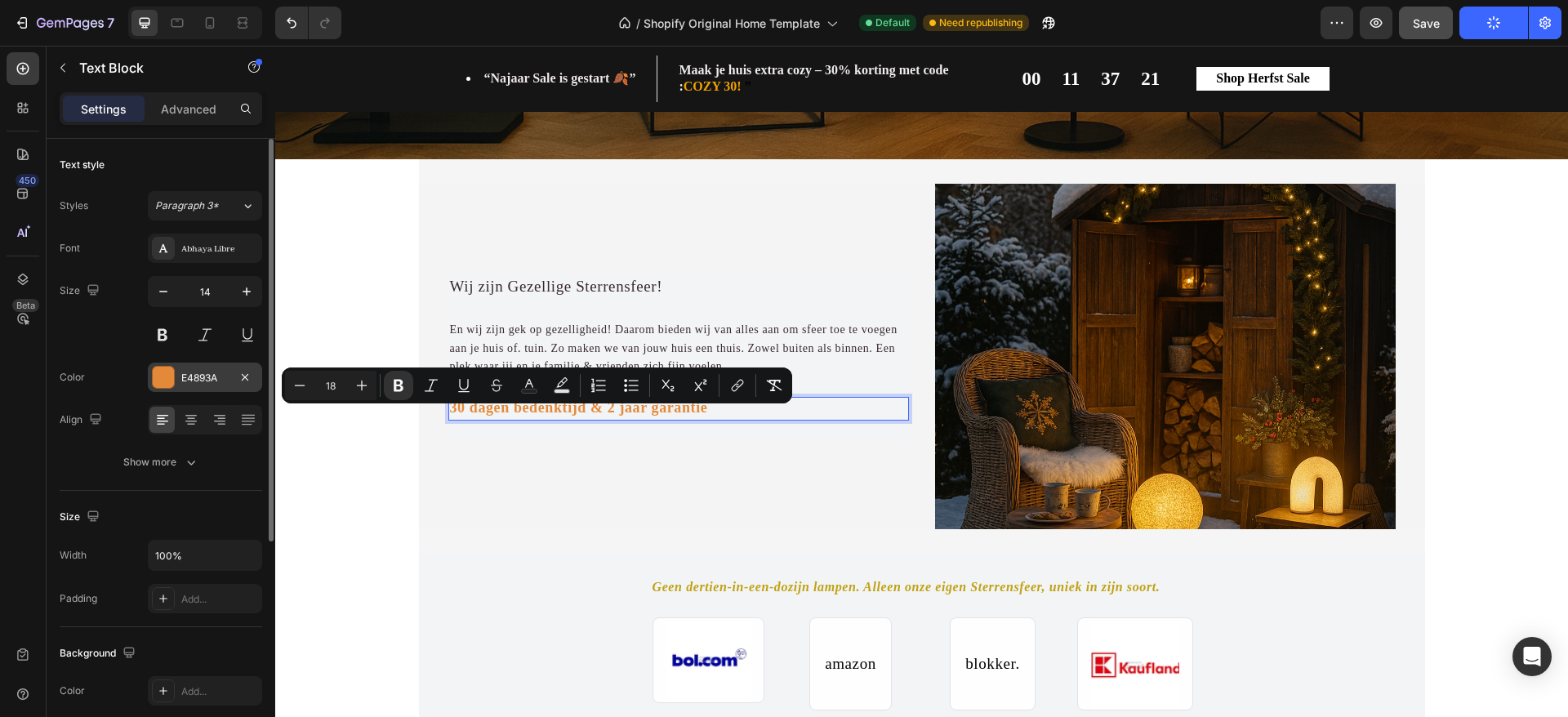
click at [163, 376] on div at bounding box center [163, 377] width 21 height 21
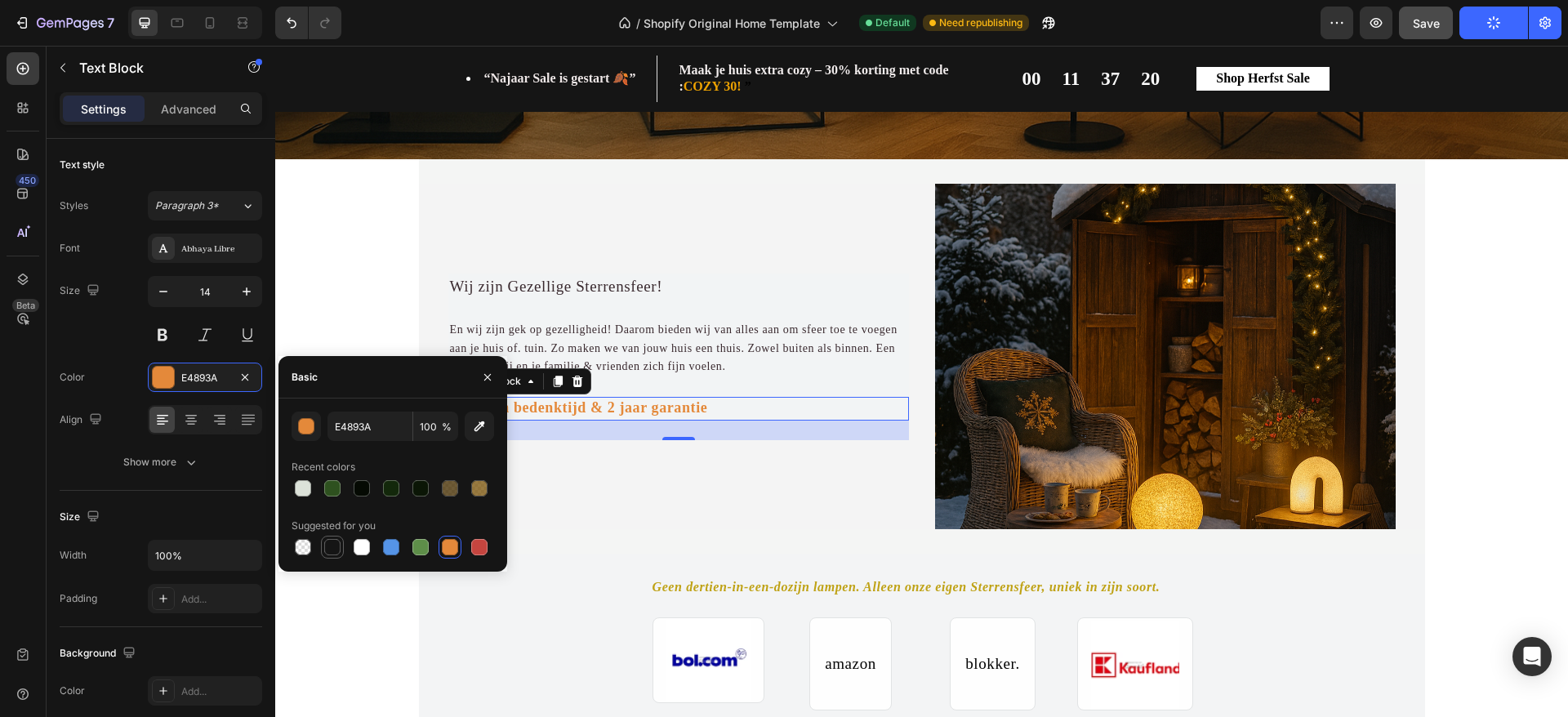
click at [329, 550] on div at bounding box center [333, 547] width 16 height 16
type input "151515"
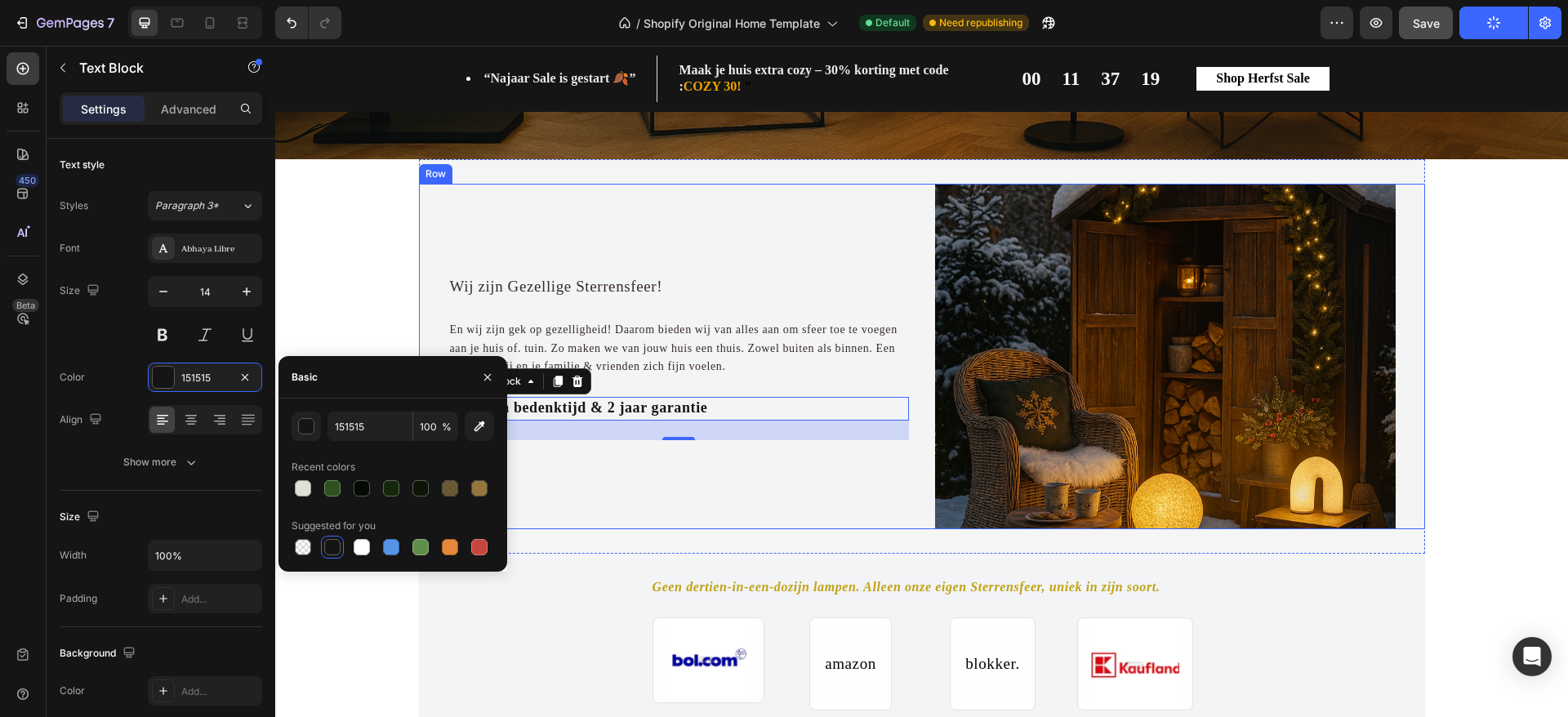
click at [652, 512] on div "Wij zijn Gezellige Sterrensfeer! Text Block En wij zijn gek op gezelligheid! Da…" at bounding box center [679, 356] width 460 height 345
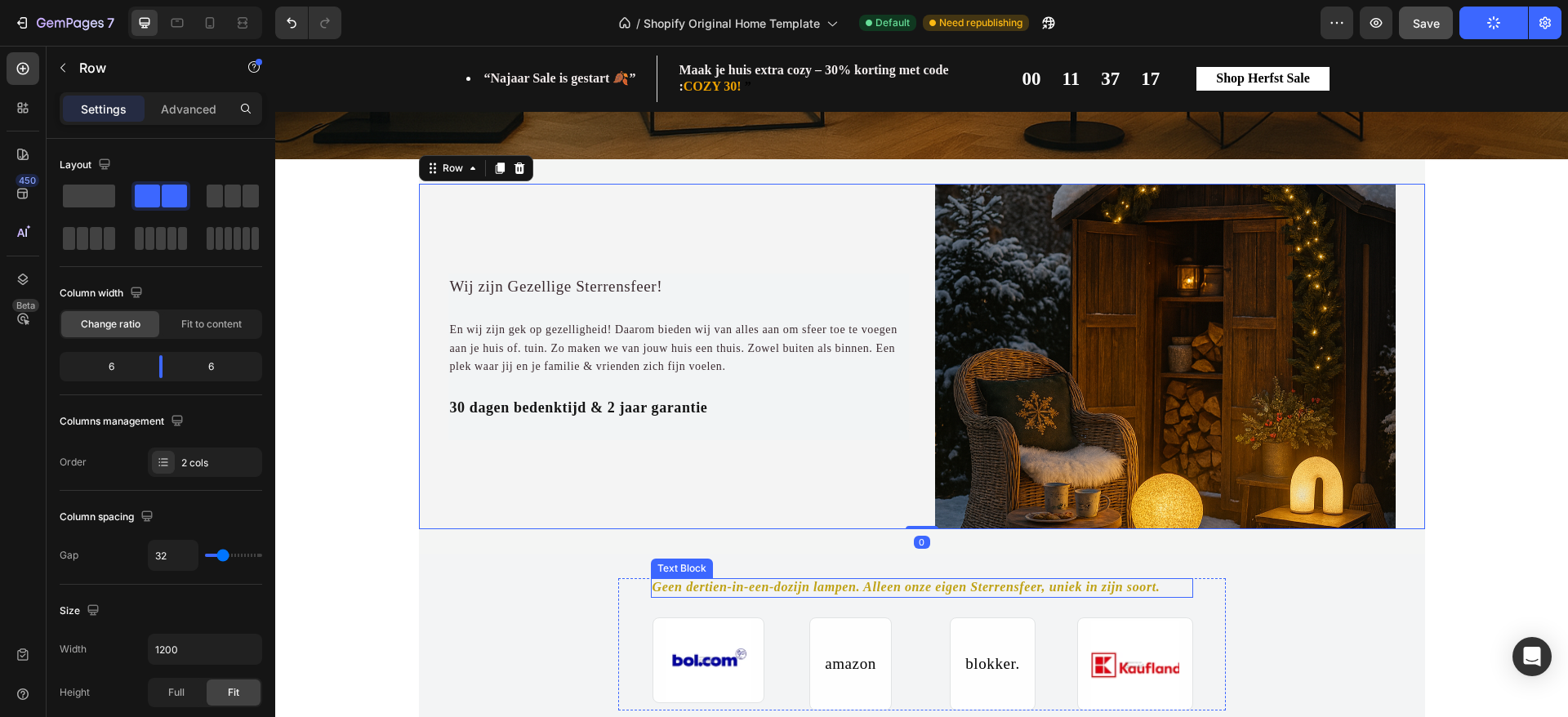
click at [732, 591] on span "Geen dertien-in-een-dozijn lampen. Alleen onze eigen Sterrensfeer, uniek in zij…" at bounding box center [906, 586] width 508 height 14
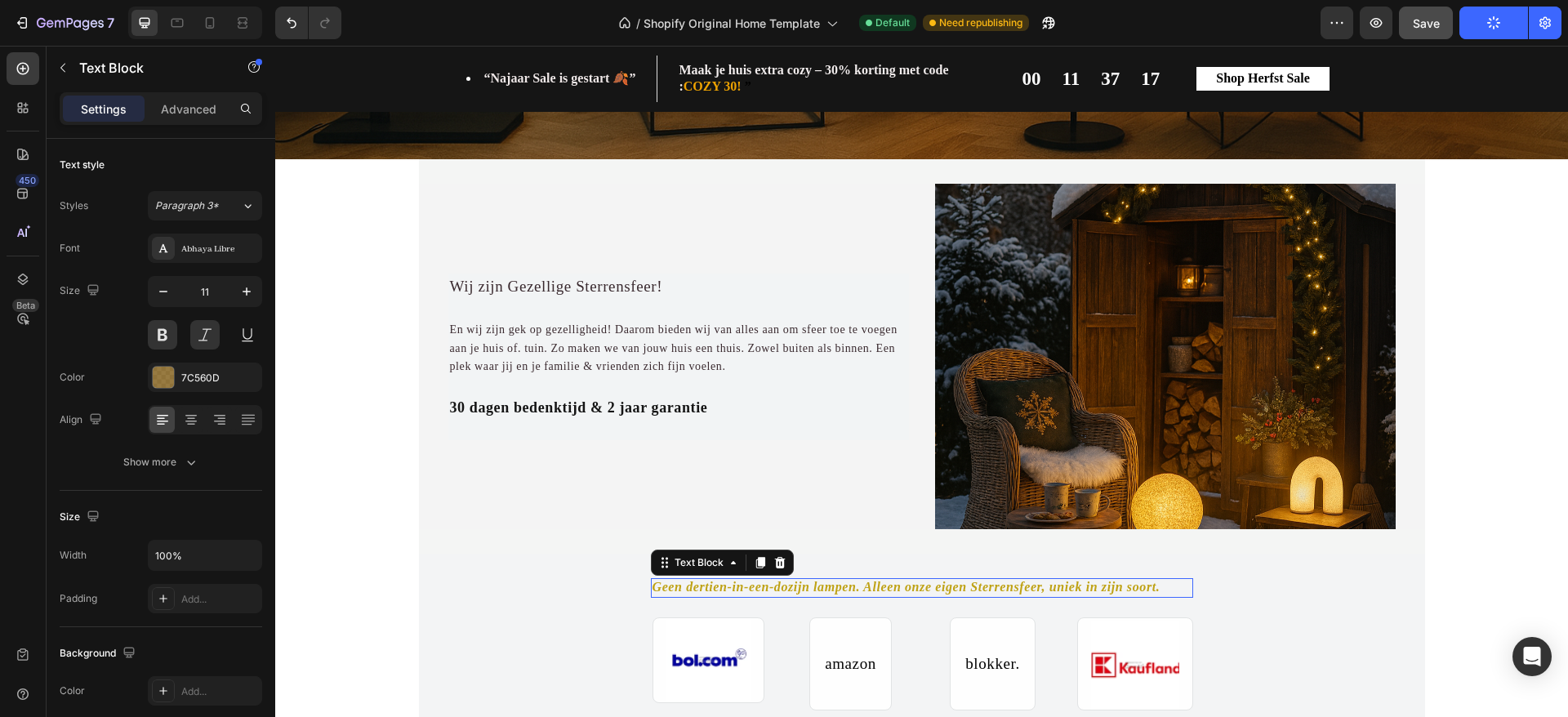
click at [732, 591] on span "Geen dertien-in-een-dozijn lampen. Alleen onze eigen Sterrensfeer, uniek in zij…" at bounding box center [906, 586] width 508 height 14
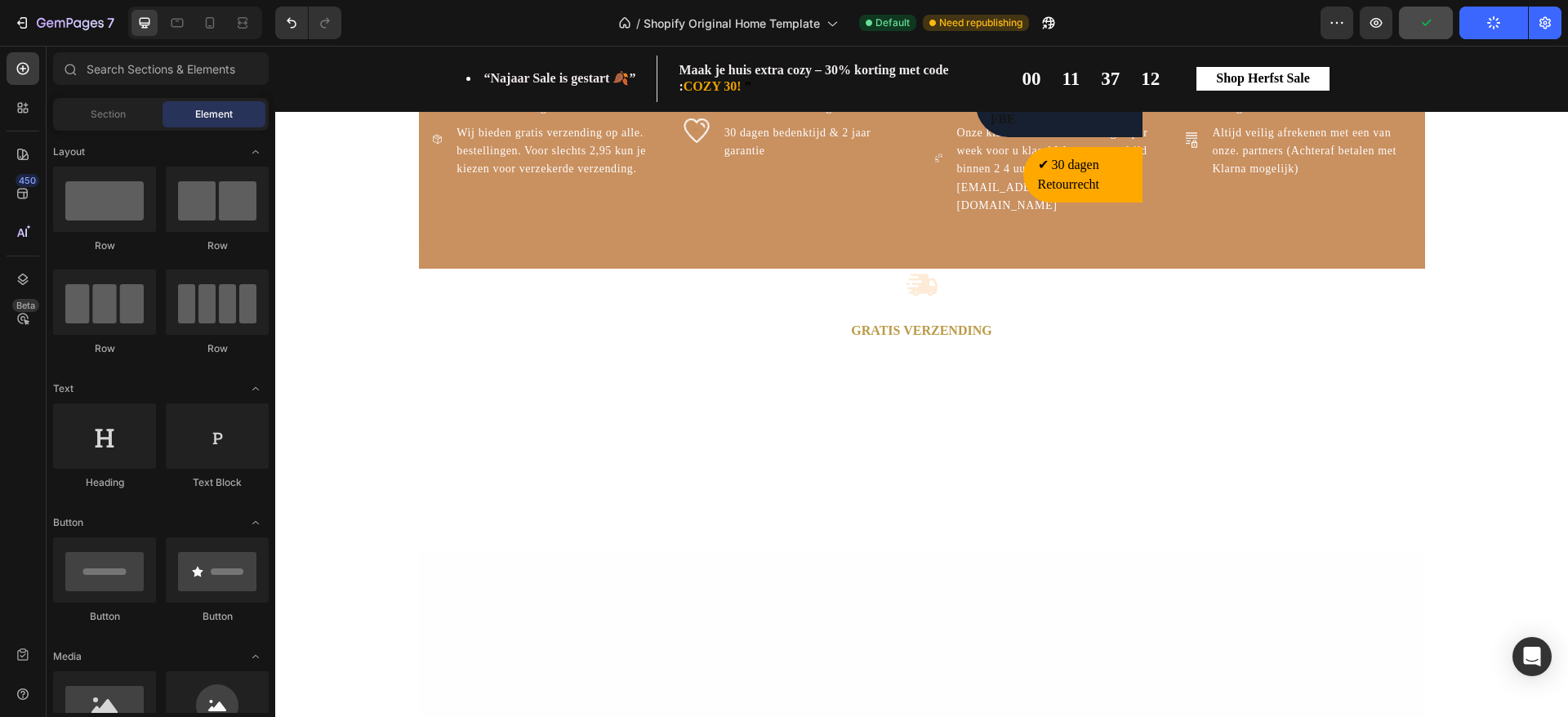
scroll to position [1667, 0]
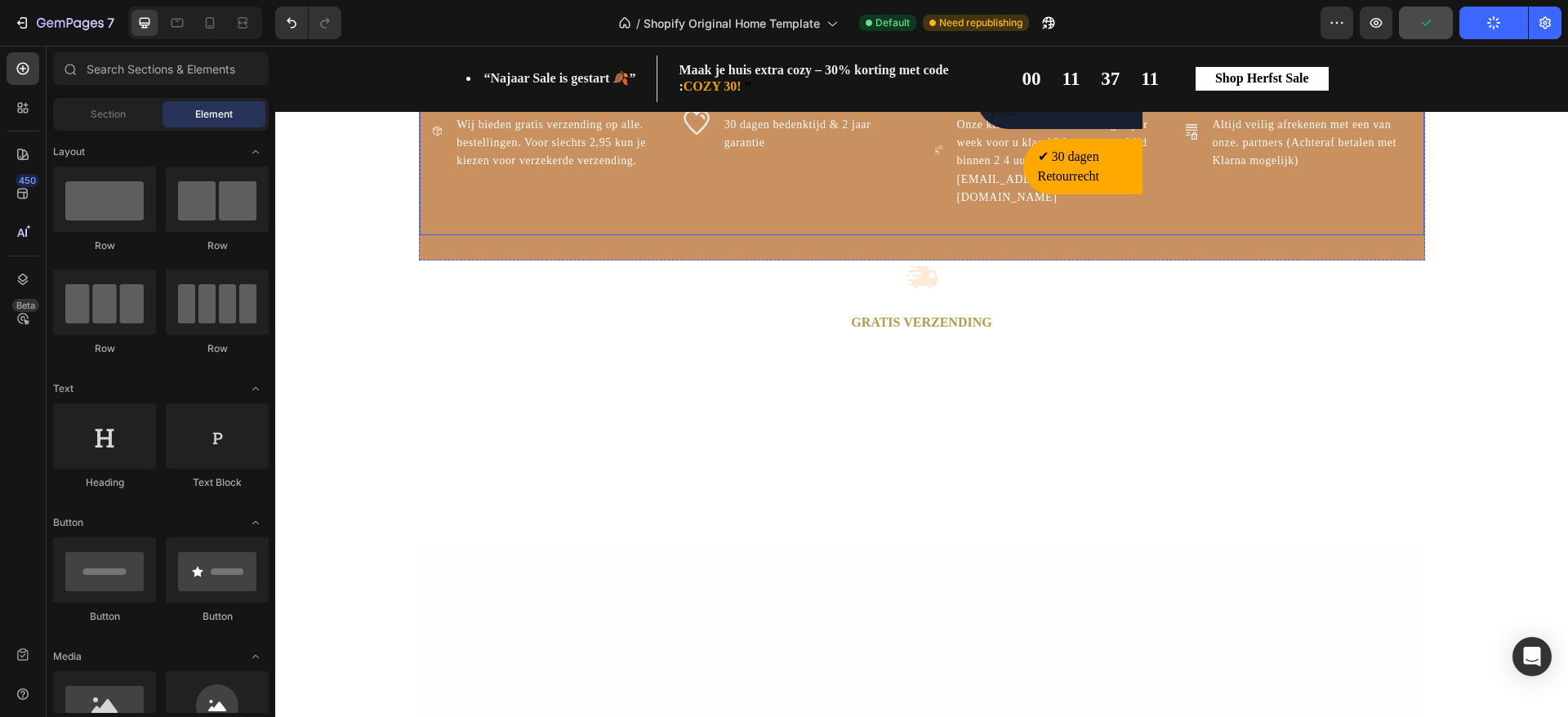
click at [1372, 236] on div "Image Gratis verzending Text Block Wij bieden gratis verzending op alle. bestel…" at bounding box center [922, 153] width 1006 height 163
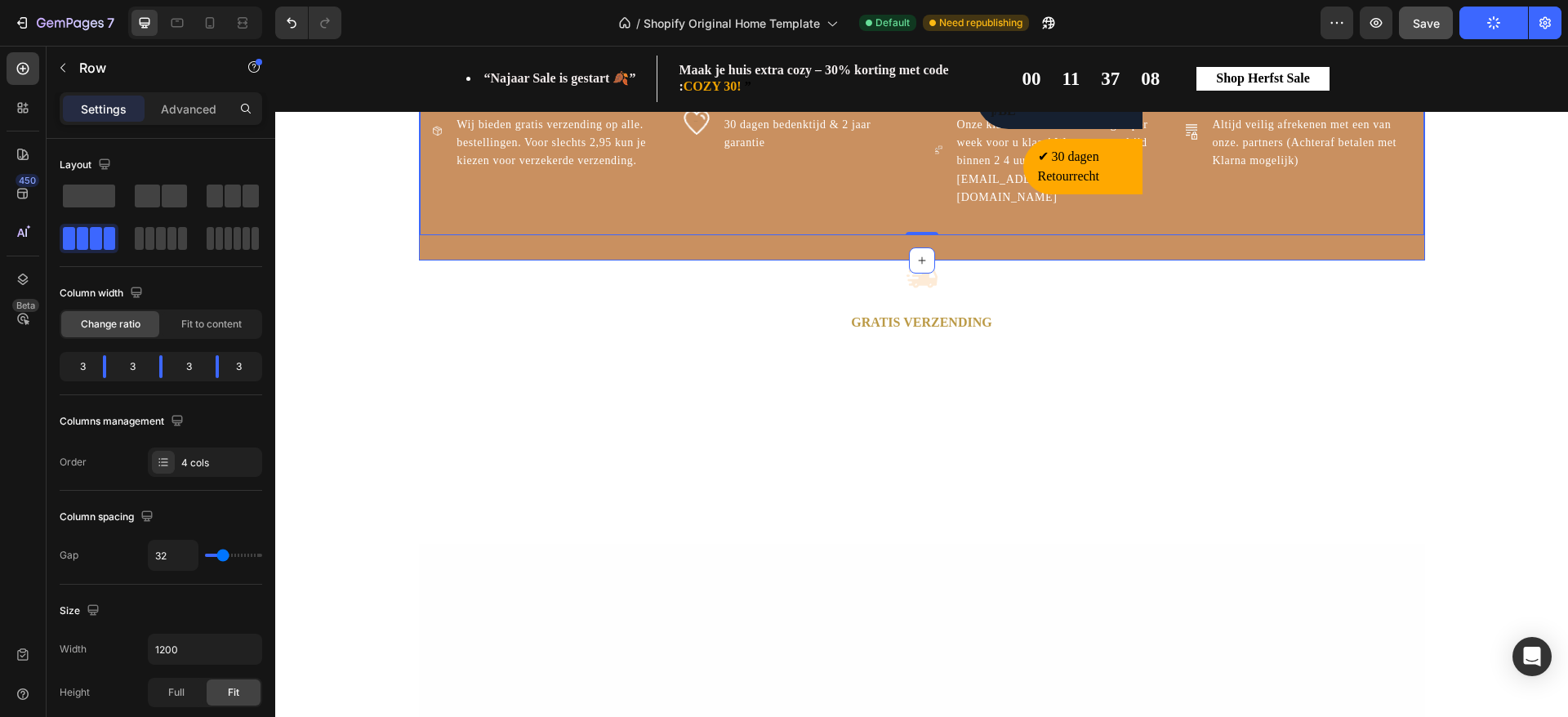
click at [886, 260] on div "Image Gratis verzending Text Block Wij bieden gratis verzending op alle. bestel…" at bounding box center [922, 153] width 1006 height 212
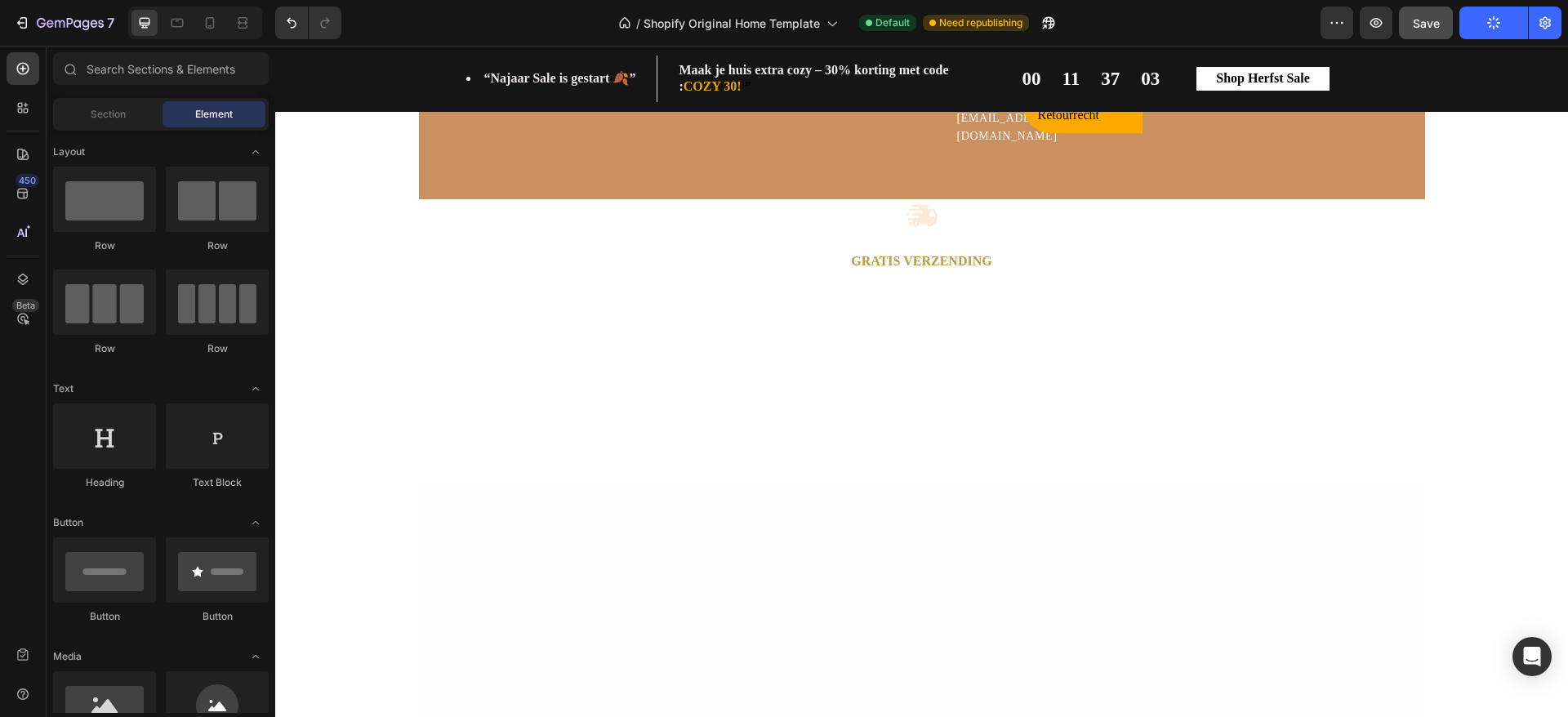
scroll to position [1720, 0]
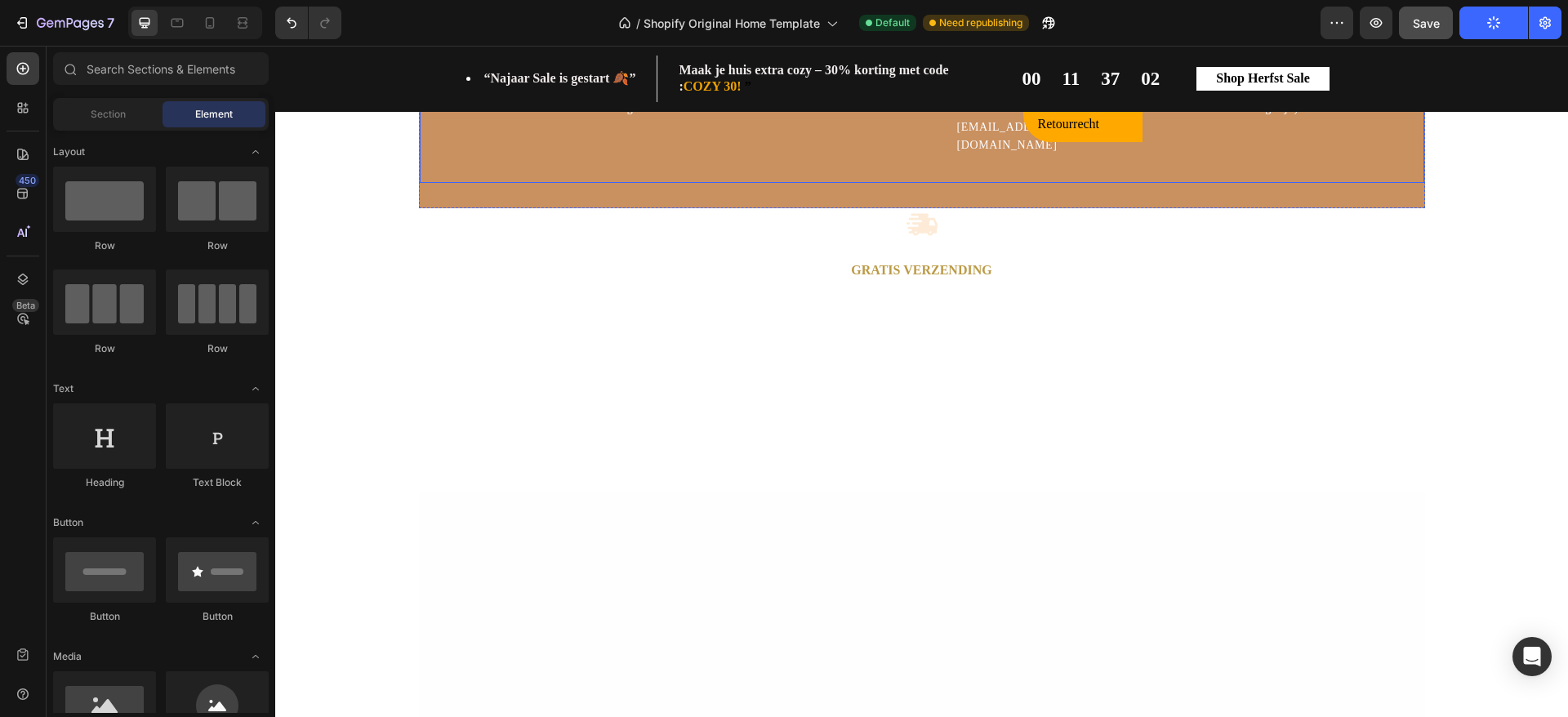
click at [890, 183] on div "Image Gratis verzending Text Block Wij bieden gratis verzending op alle. bestel…" at bounding box center [922, 102] width 1006 height 163
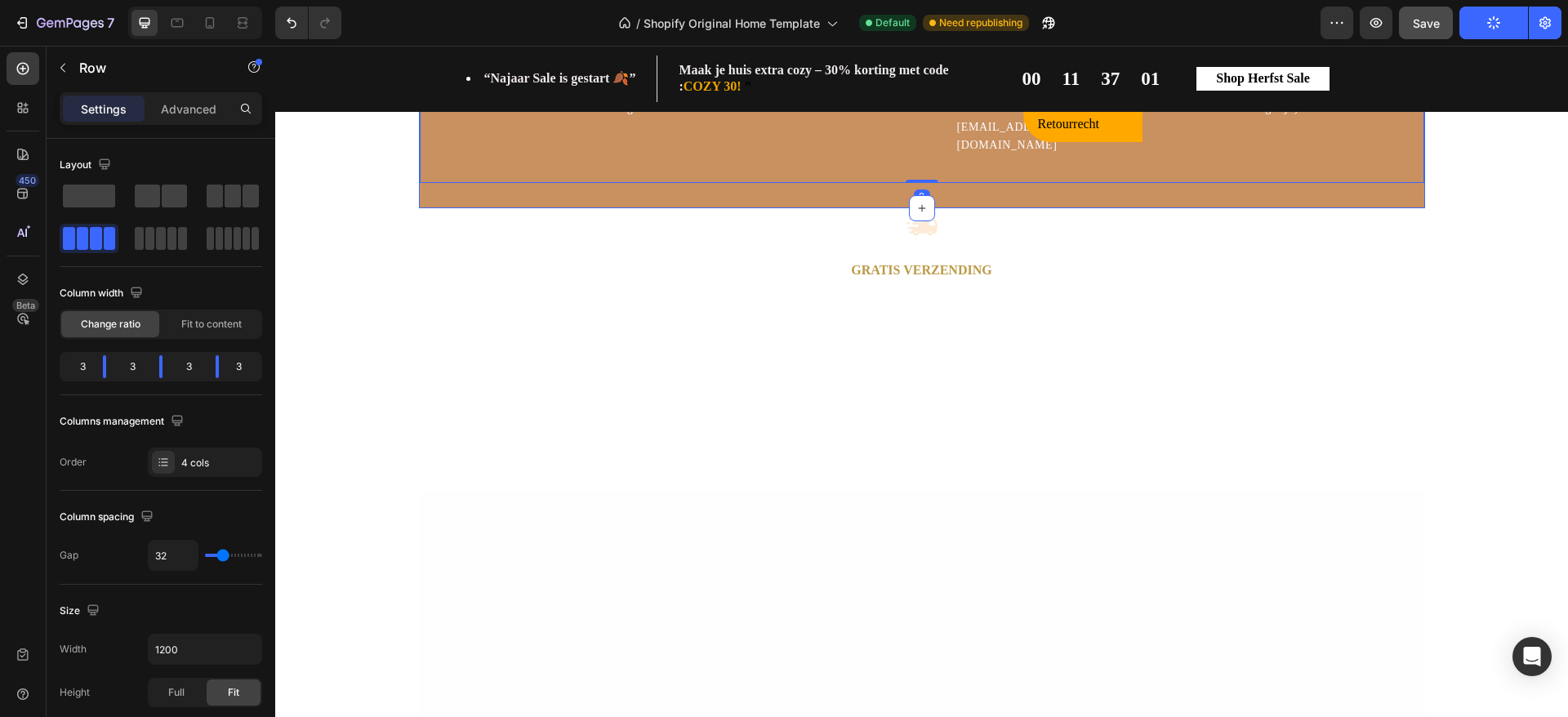
click at [869, 208] on div "Image Gratis verzending Text Block Wij bieden gratis verzending op alle. bestel…" at bounding box center [922, 102] width 1006 height 212
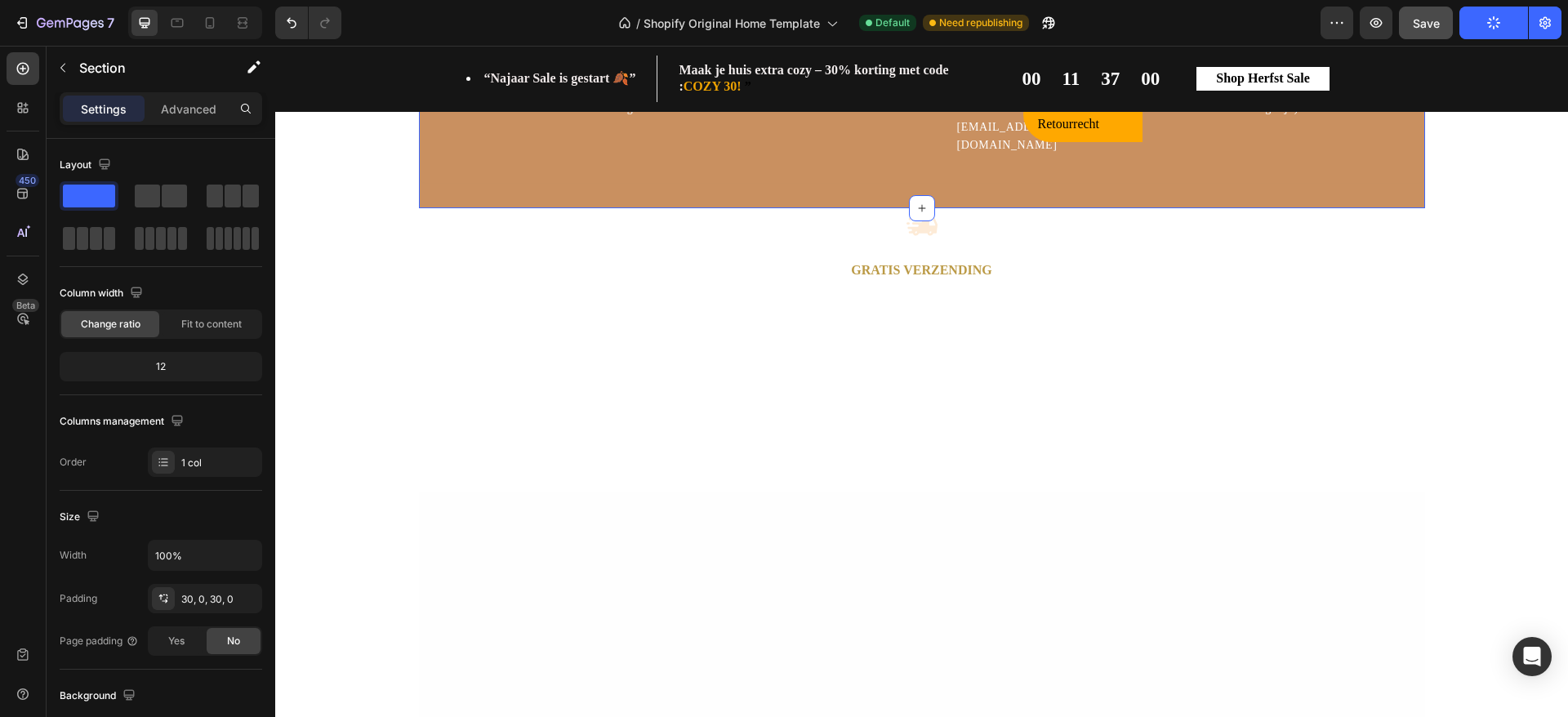
click at [863, 208] on div "Image Gratis verzending Text Block Wij bieden gratis verzending op alle. bestel…" at bounding box center [922, 102] width 1006 height 212
click at [797, 208] on div "Image Gratis verzending Text Block Wij bieden gratis verzending op alle. bestel…" at bounding box center [922, 102] width 1006 height 212
click at [595, 208] on div "Image Gratis verzending Text Block Wij bieden gratis verzending op alle. bestel…" at bounding box center [922, 102] width 1006 height 212
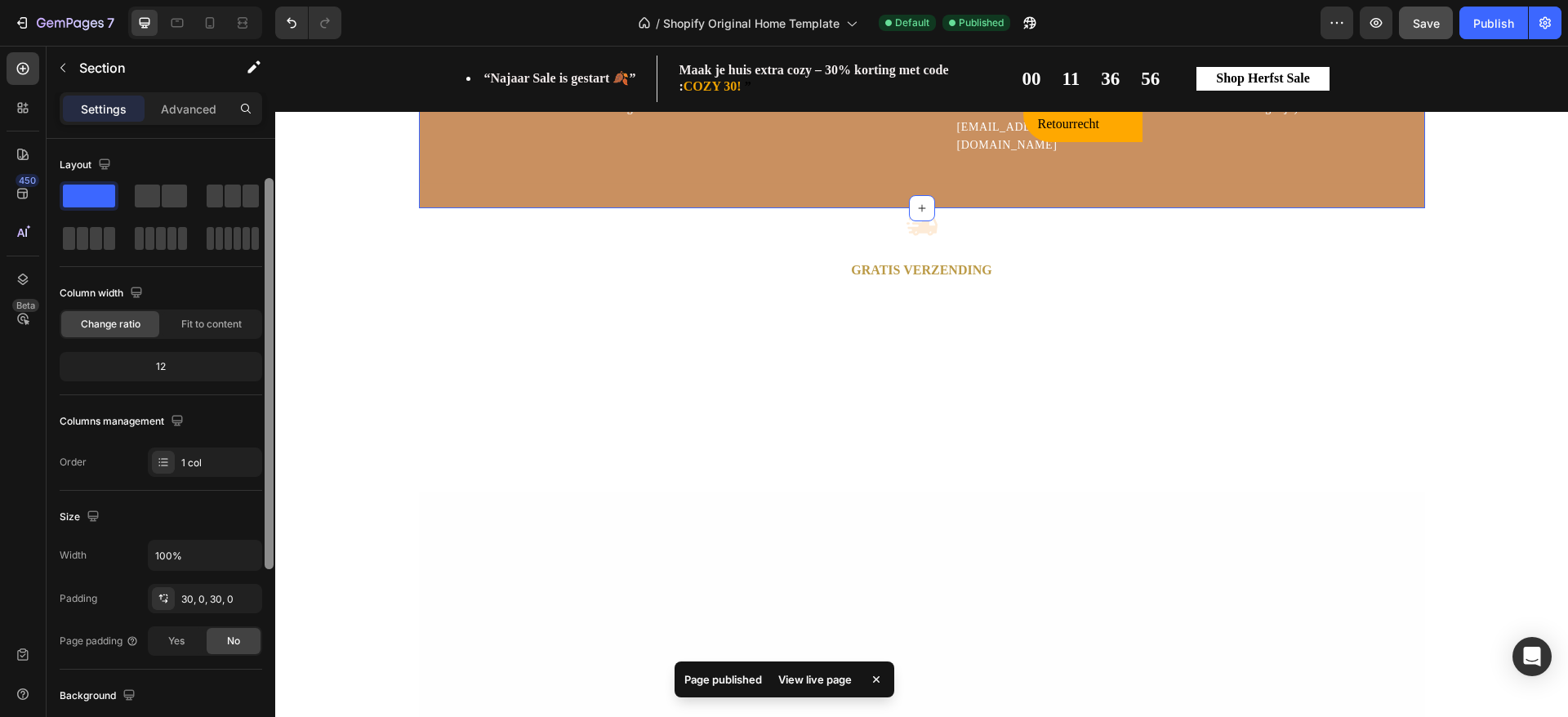
scroll to position [92, 0]
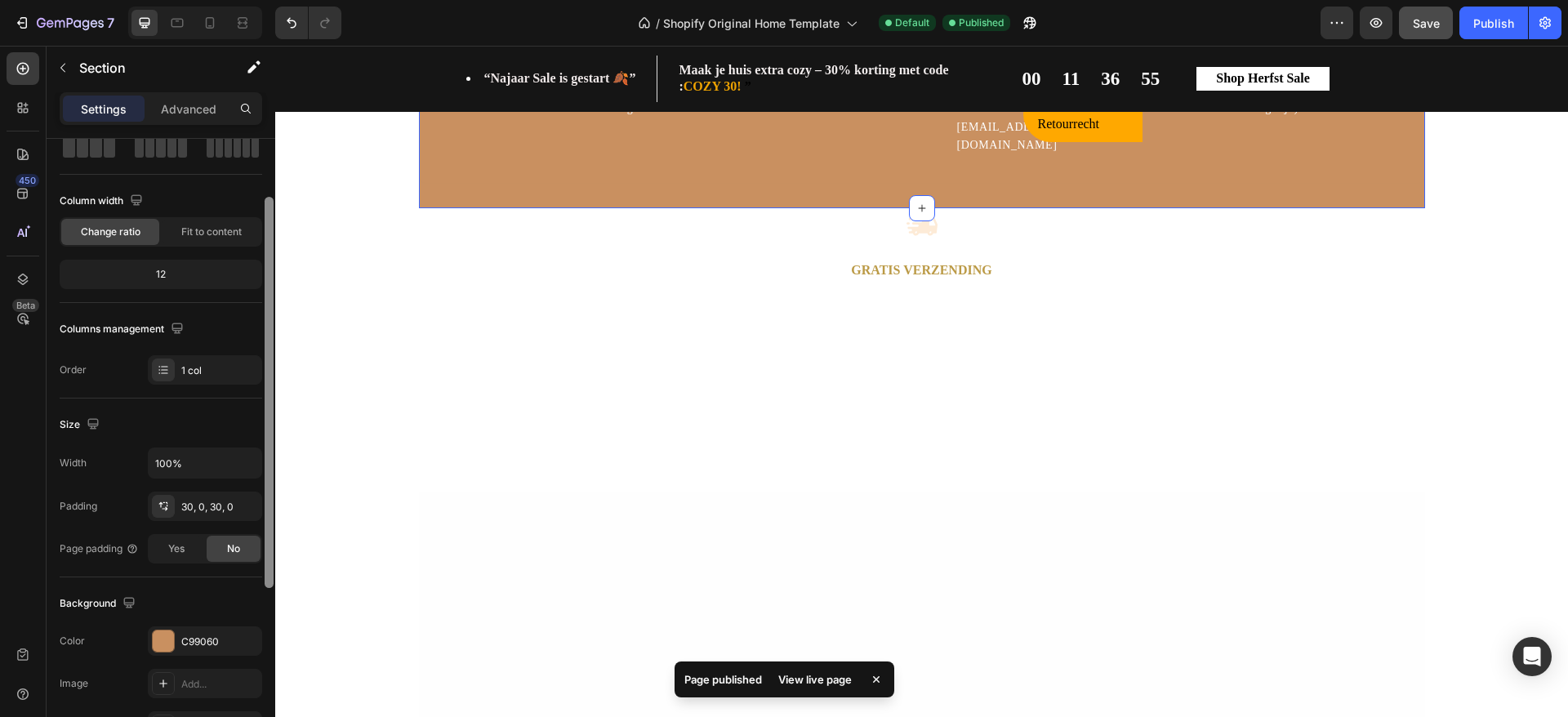
drag, startPoint x: 544, startPoint y: 378, endPoint x: 298, endPoint y: 576, distance: 315.8
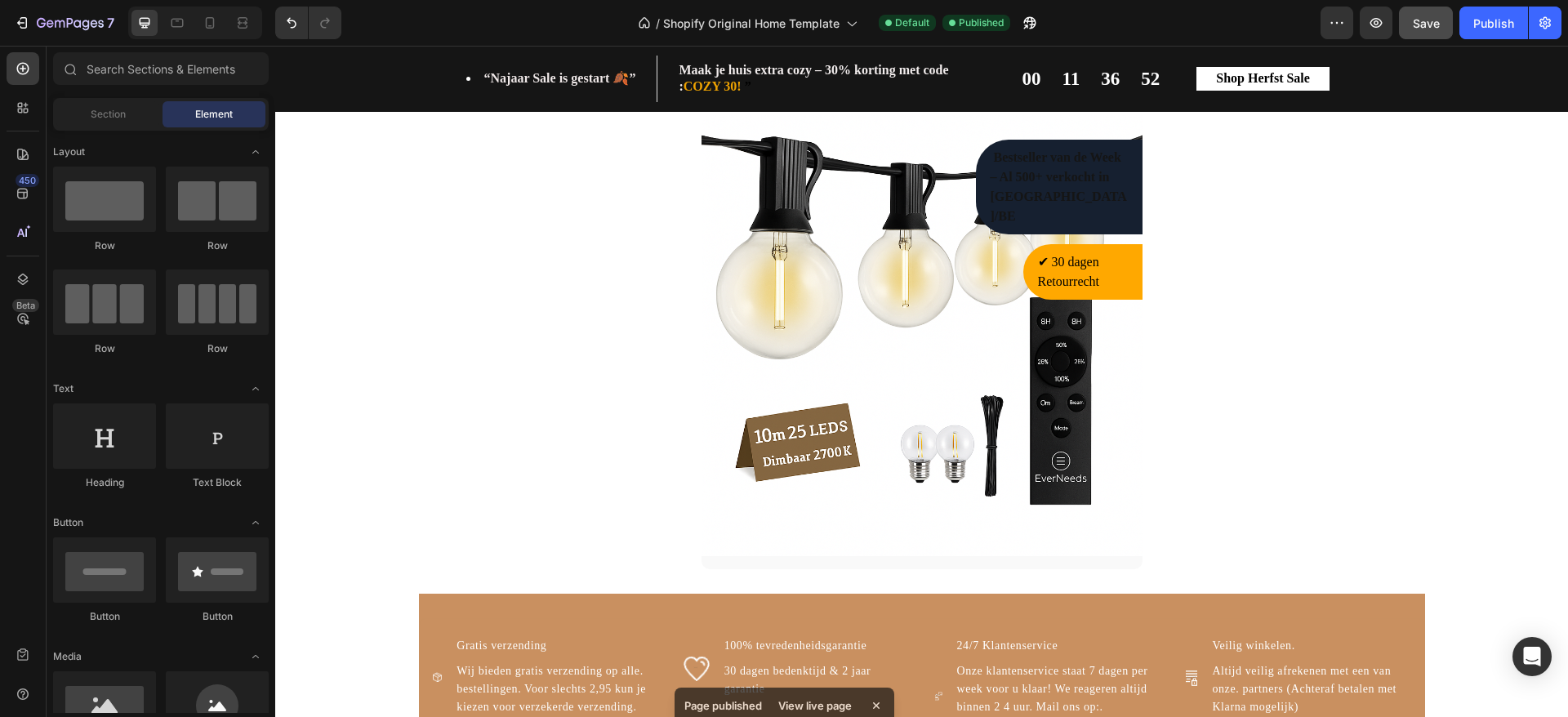
scroll to position [1475, 0]
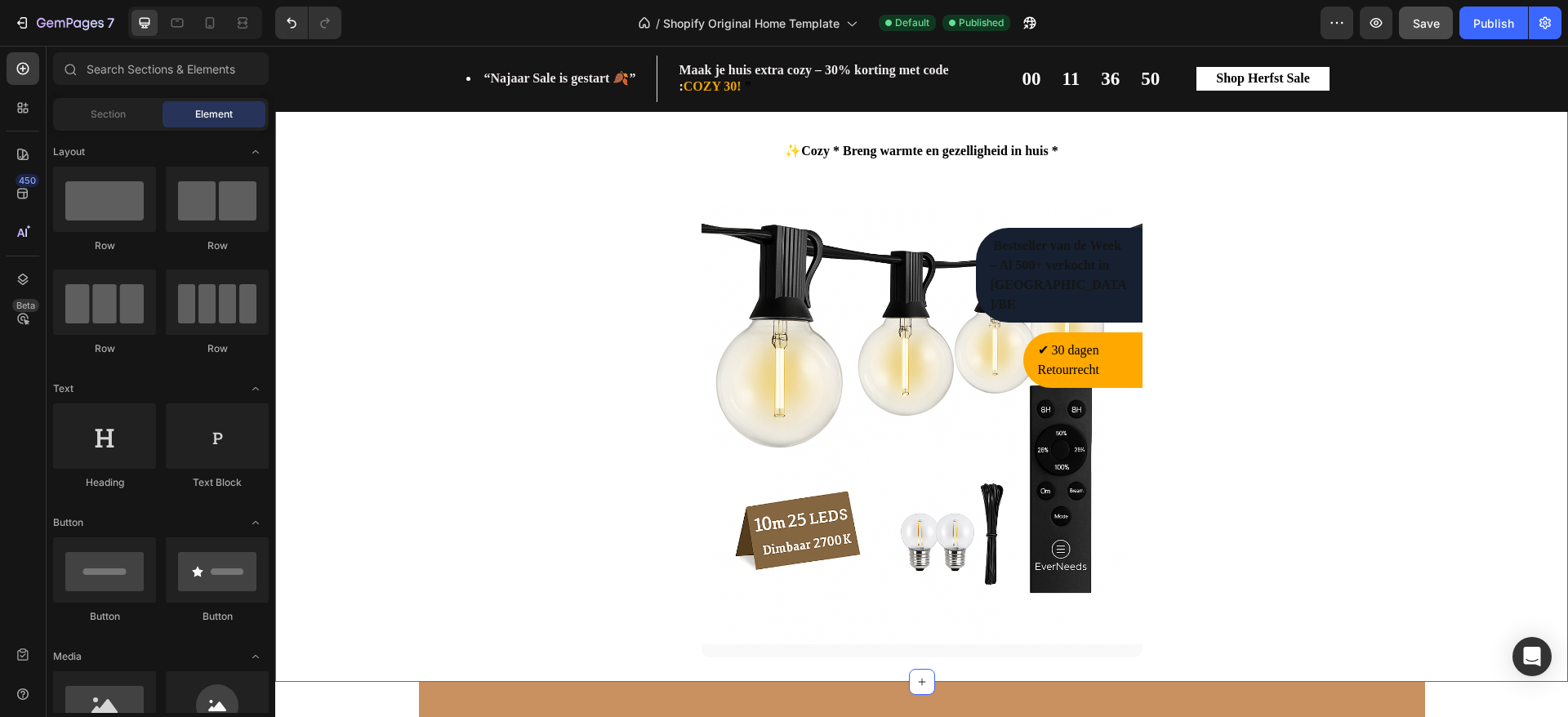
click at [288, 312] on div "✨Cozy * Breng warmte en gezelligheid in huis * Heading Row Bestseller van de We…" at bounding box center [922, 392] width 1269 height 530
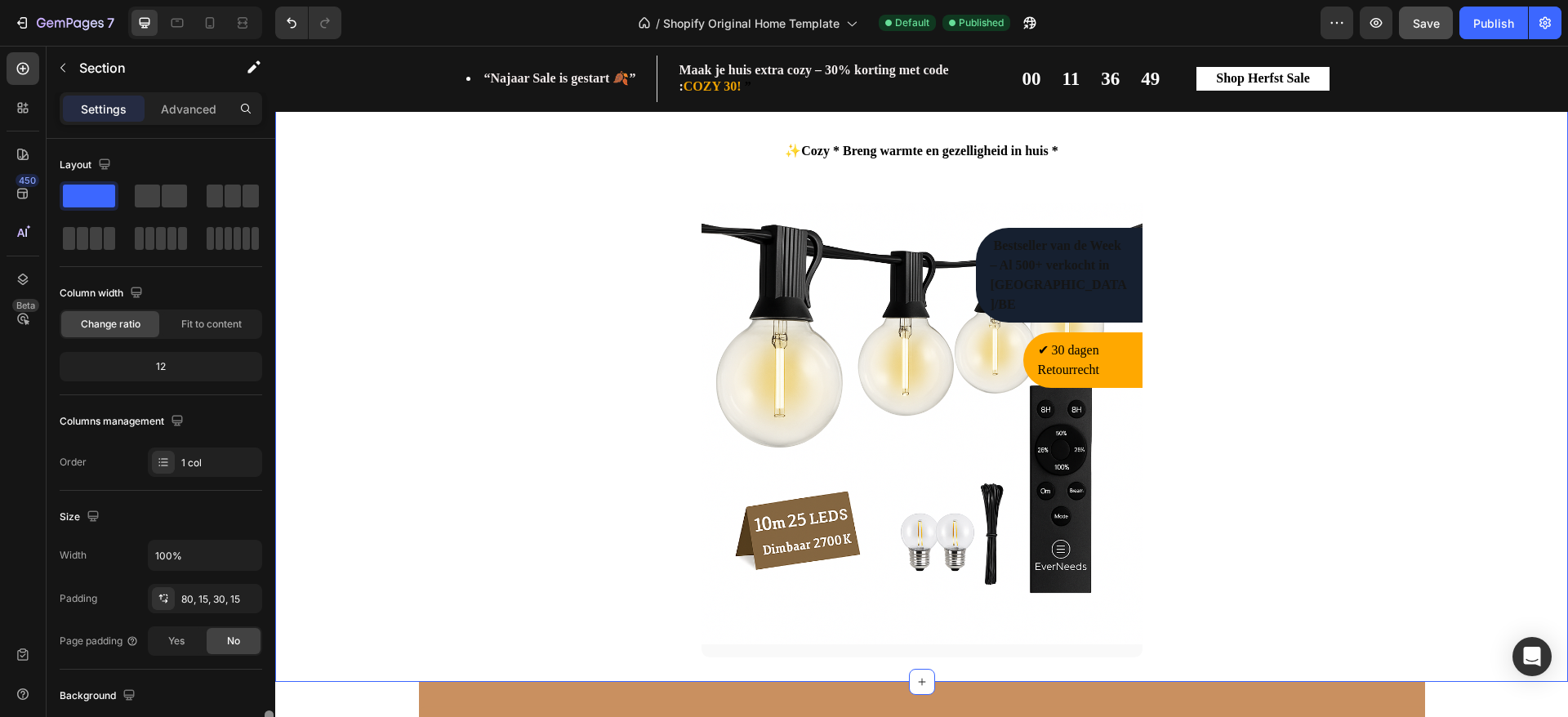
scroll to position [372, 0]
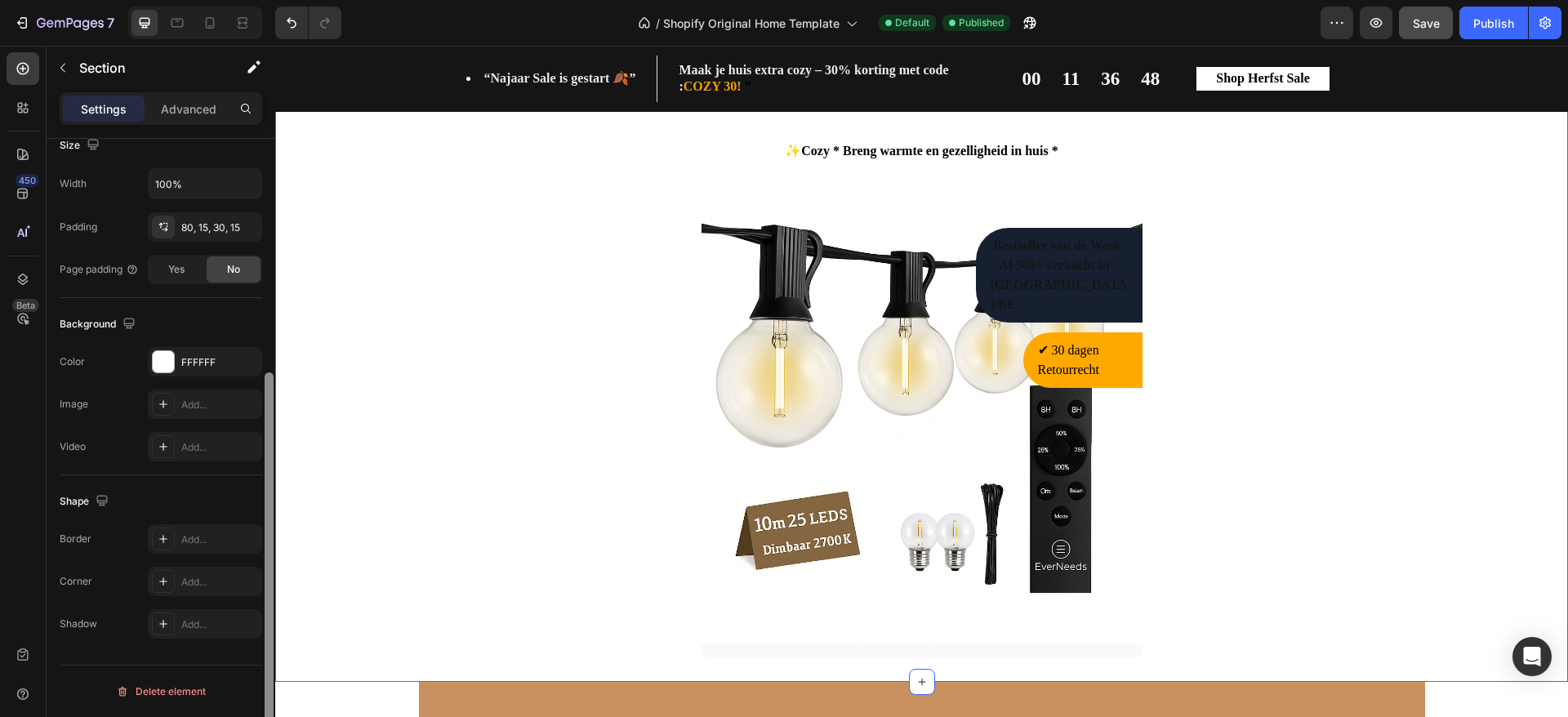
drag, startPoint x: 269, startPoint y: 331, endPoint x: 263, endPoint y: 625, distance: 294.1
click at [263, 625] on div at bounding box center [269, 451] width 13 height 625
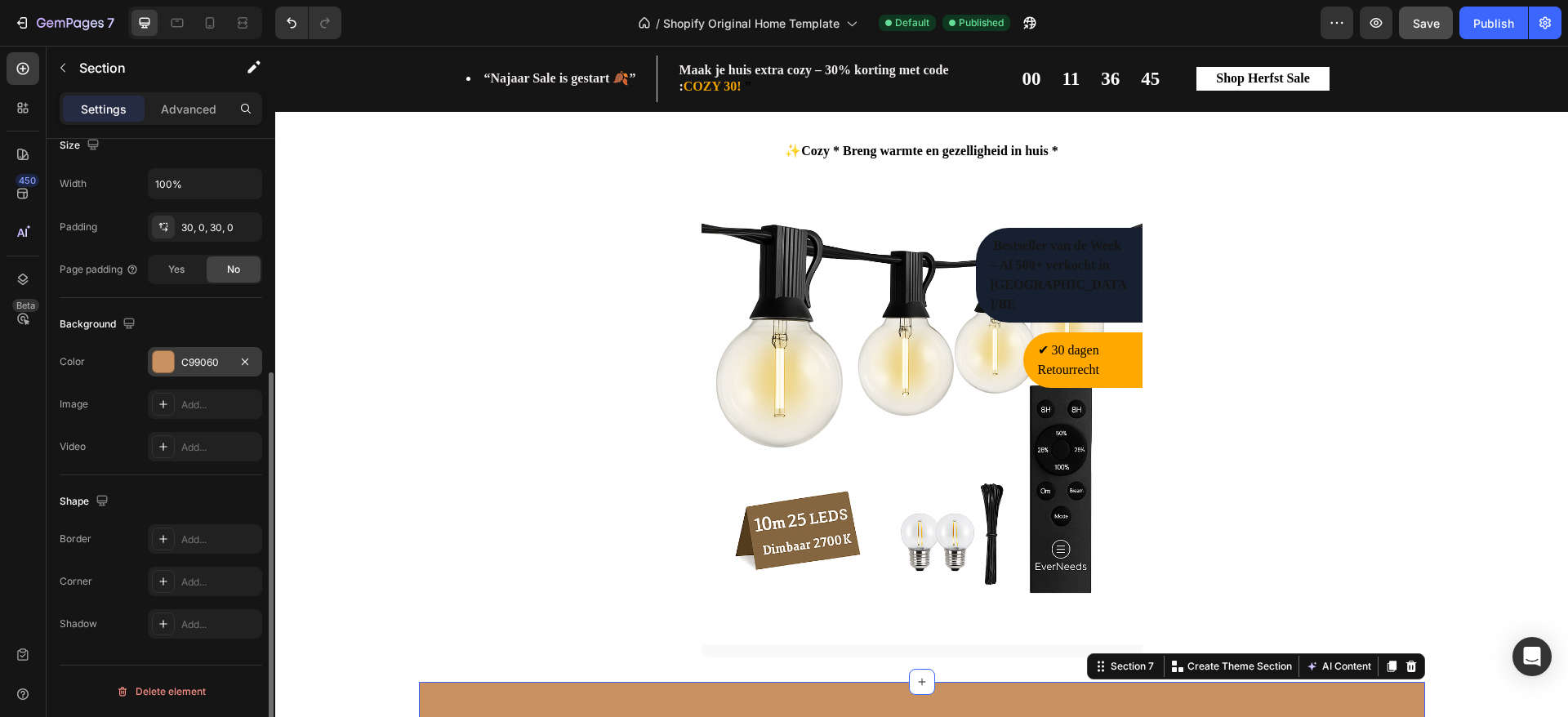
click at [167, 360] on div at bounding box center [163, 362] width 21 height 21
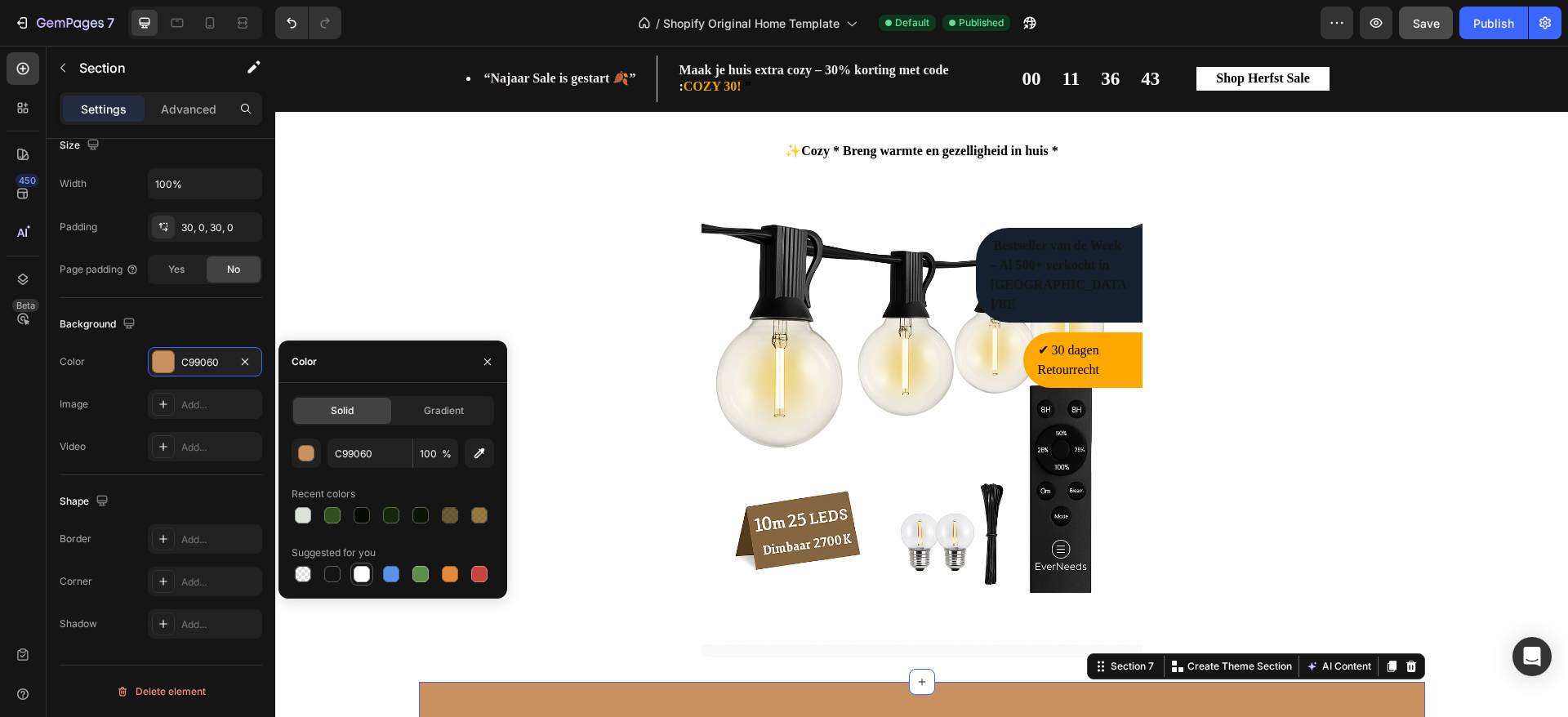
click at [363, 570] on div at bounding box center [362, 575] width 16 height 16
type input "FFFFFF"
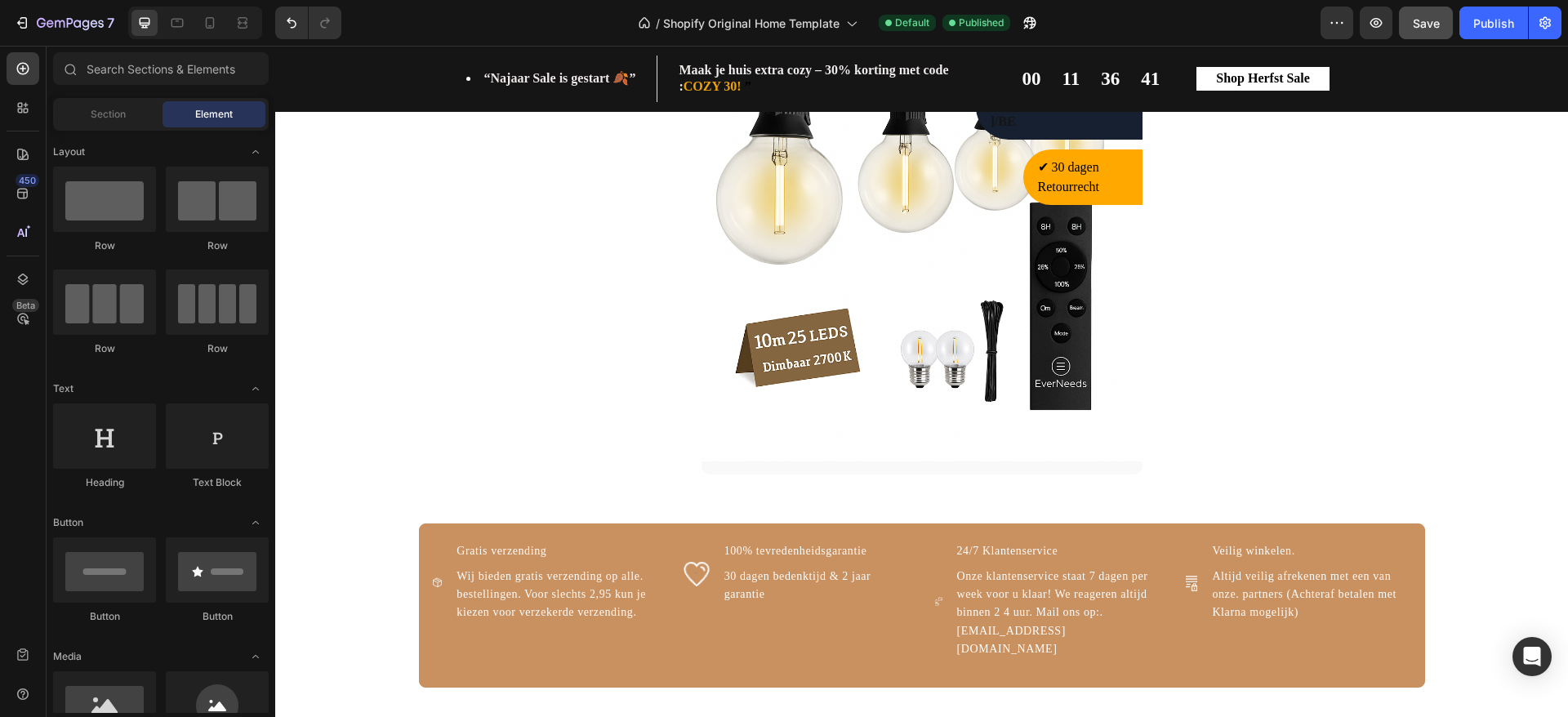
scroll to position [1807, 0]
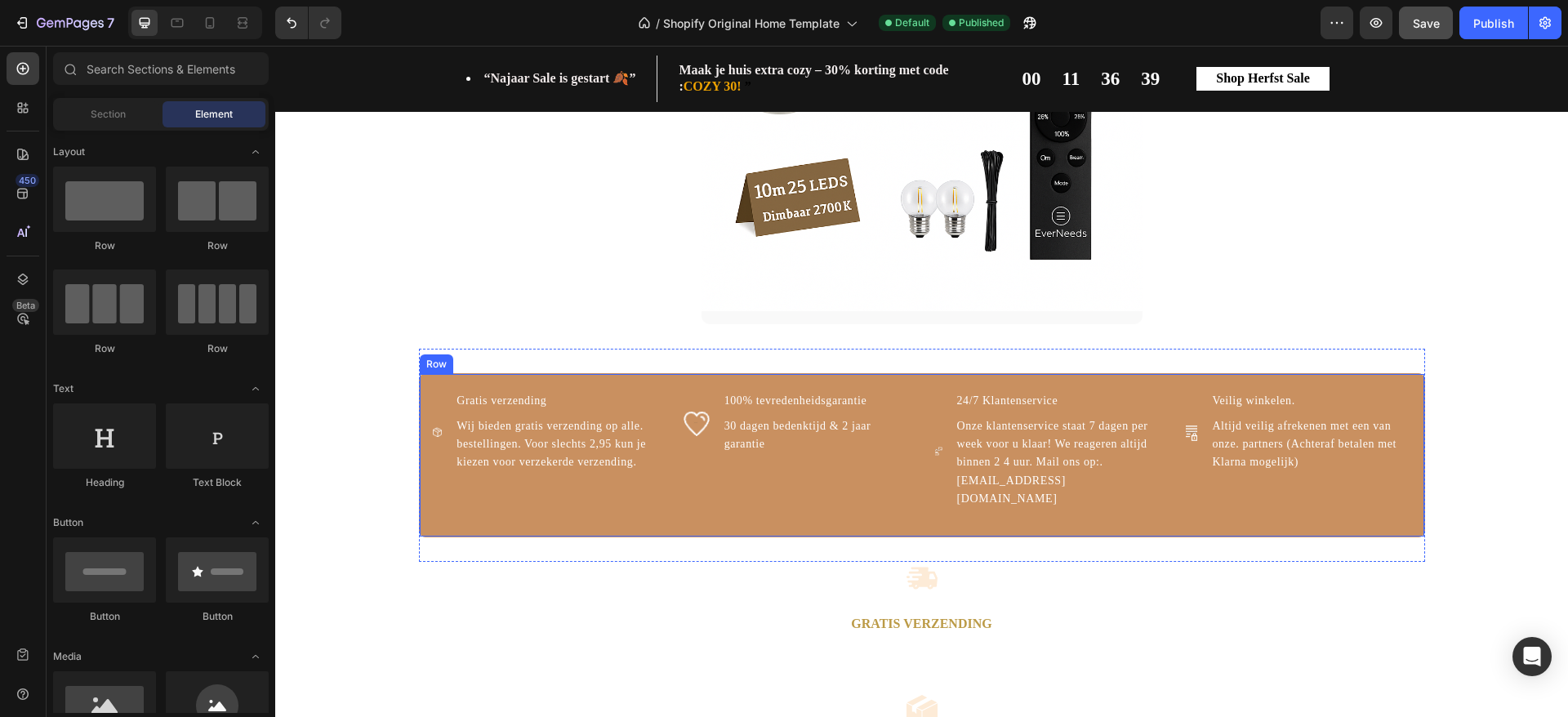
click at [831, 494] on div "Image 100% tevredenheidsgarantie Text Block 30 dagen bedenktijd & 2 jaar garant…" at bounding box center [796, 451] width 226 height 120
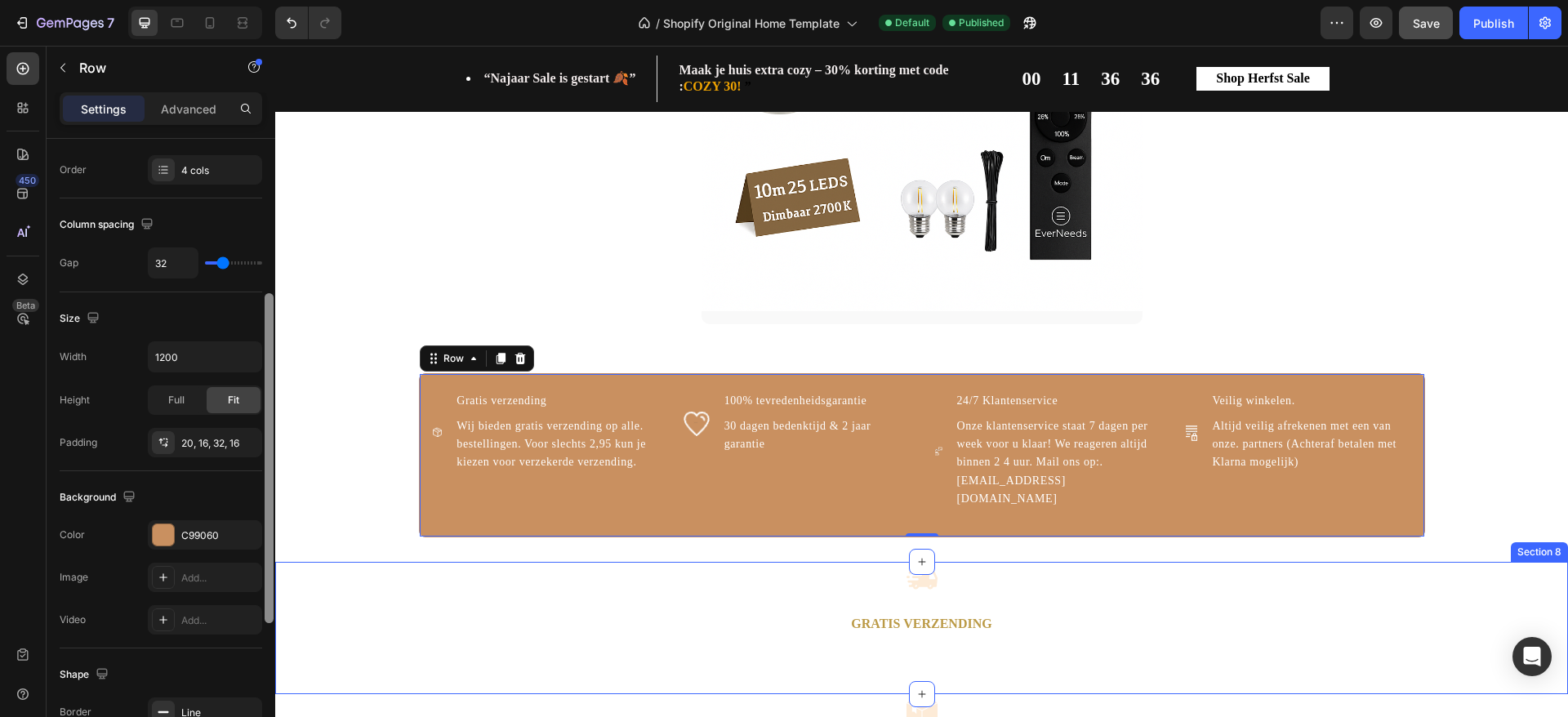
drag, startPoint x: 545, startPoint y: 450, endPoint x: 550, endPoint y: 599, distance: 149.1
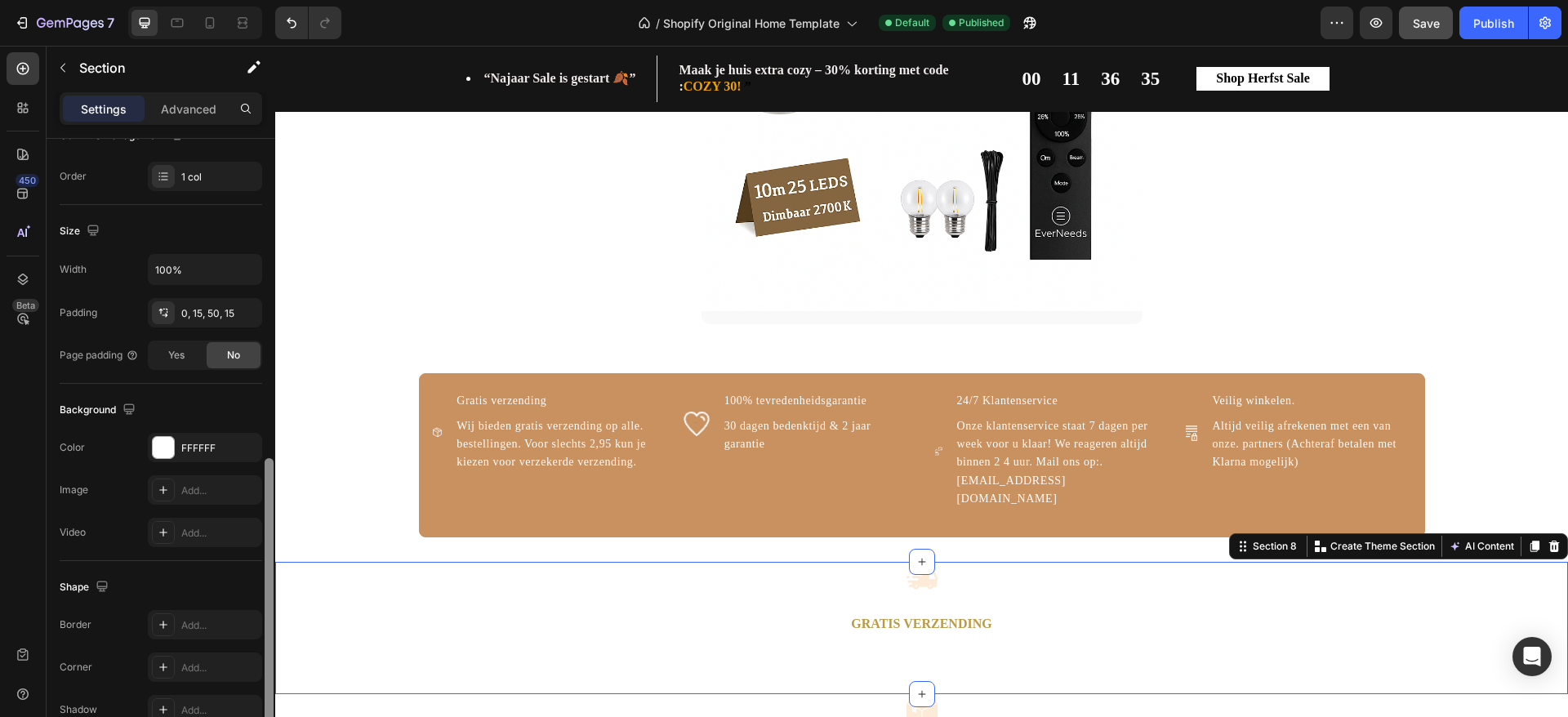
scroll to position [372, 0]
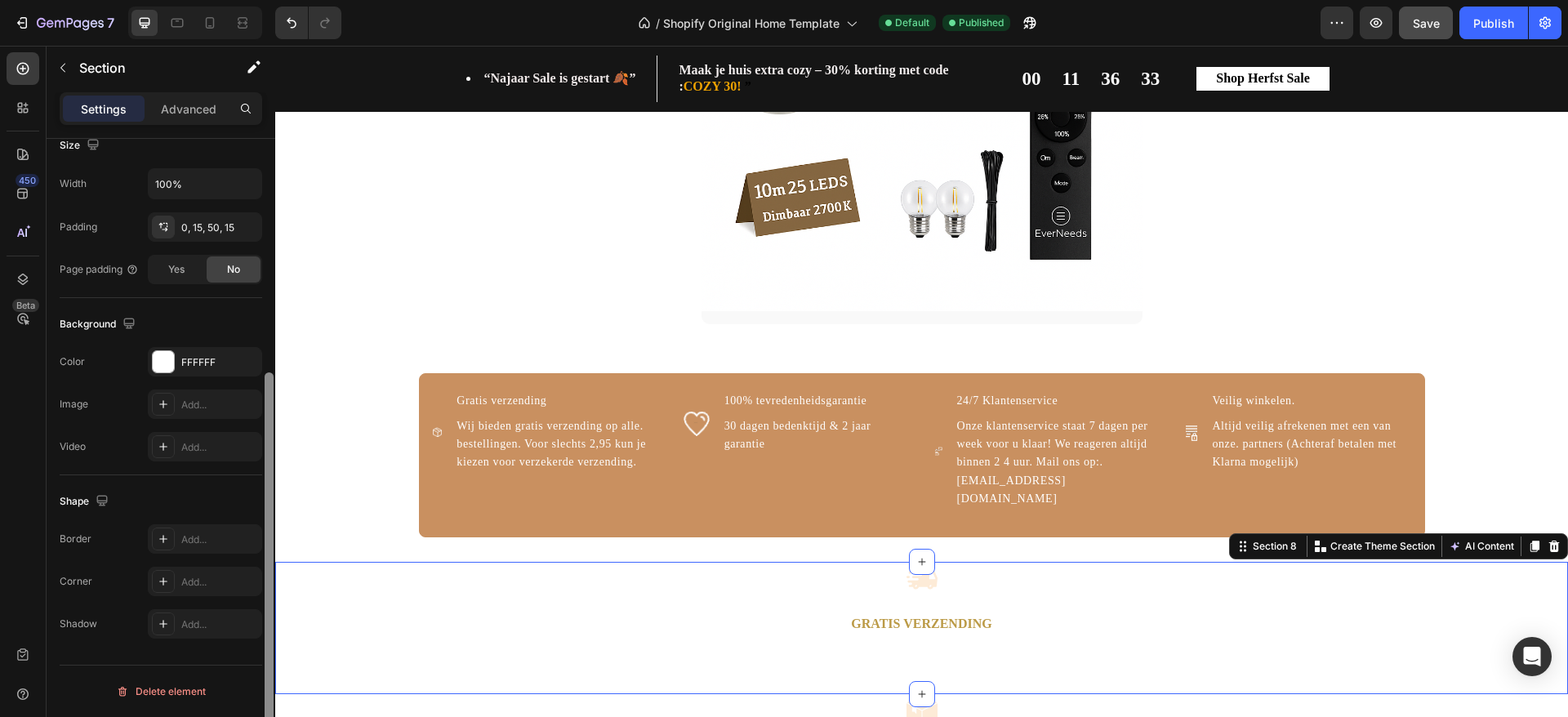
click at [249, 660] on div "Layout Column width Change ratio Fit to content 12 Columns management Order 1 c…" at bounding box center [160, 265] width 228 height 996
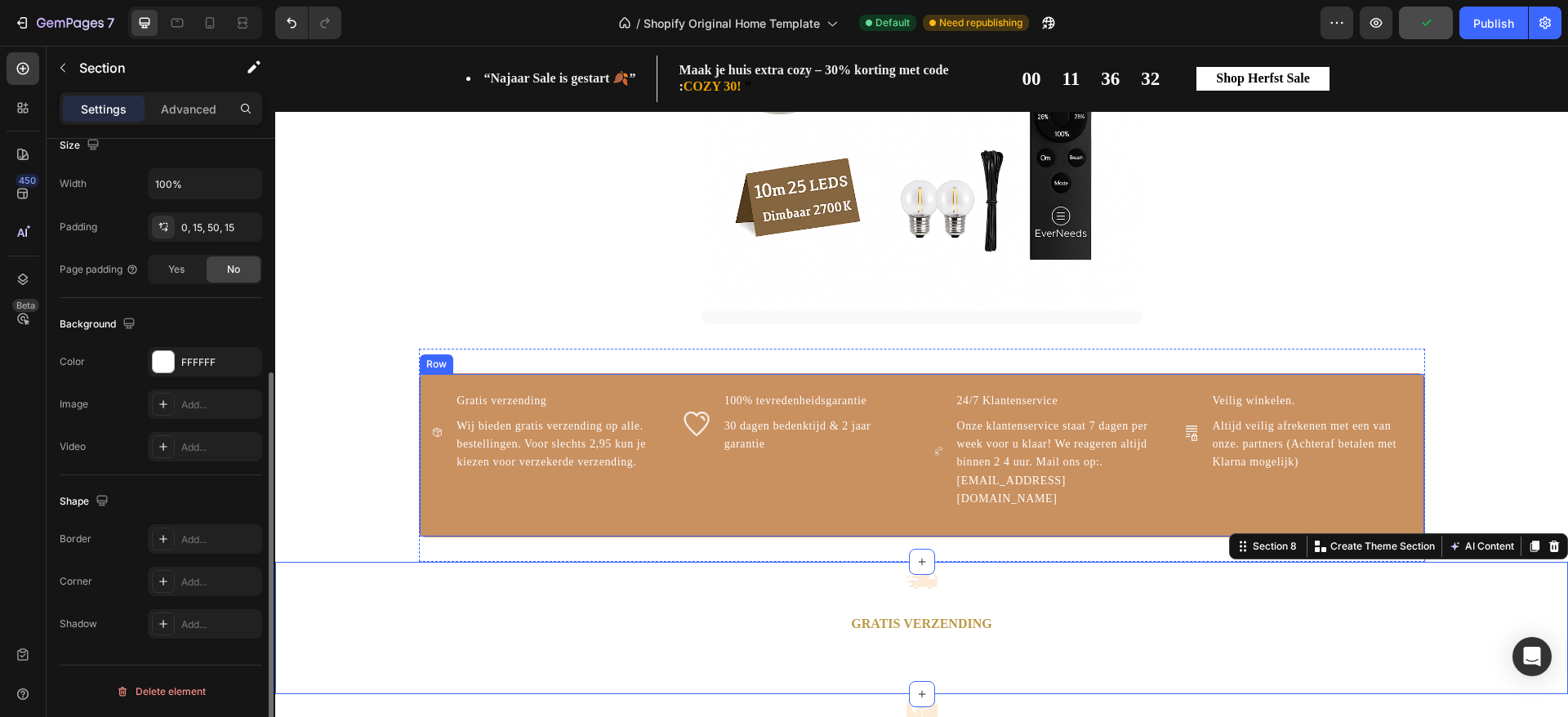
click at [426, 514] on div "Image Gratis verzending Text Block Wij bieden gratis verzending op alle. bestel…" at bounding box center [922, 455] width 1006 height 163
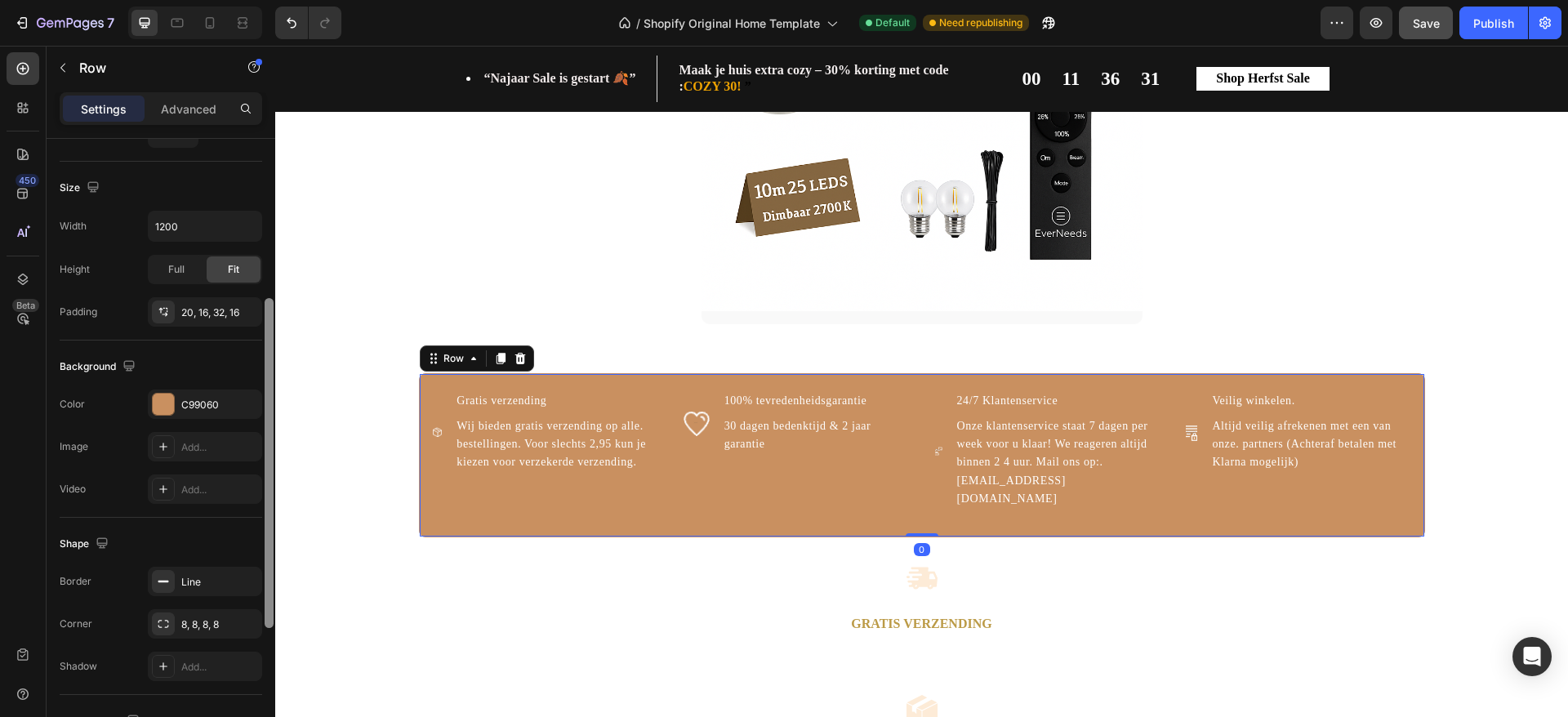
scroll to position [430, 0]
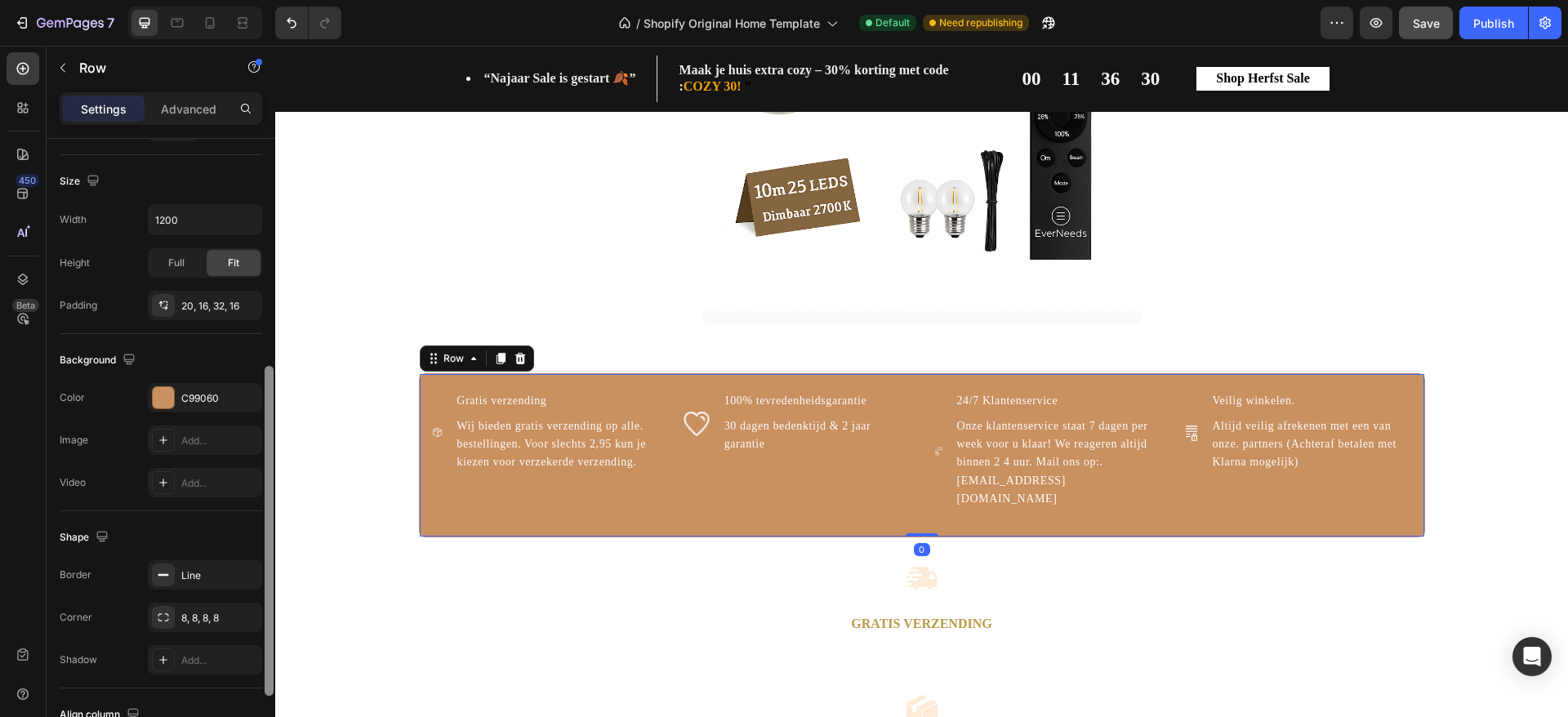
drag, startPoint x: 270, startPoint y: 439, endPoint x: 275, endPoint y: 665, distance: 226.1
click at [275, 665] on div at bounding box center [269, 451] width 13 height 625
click at [166, 399] on div at bounding box center [163, 397] width 21 height 21
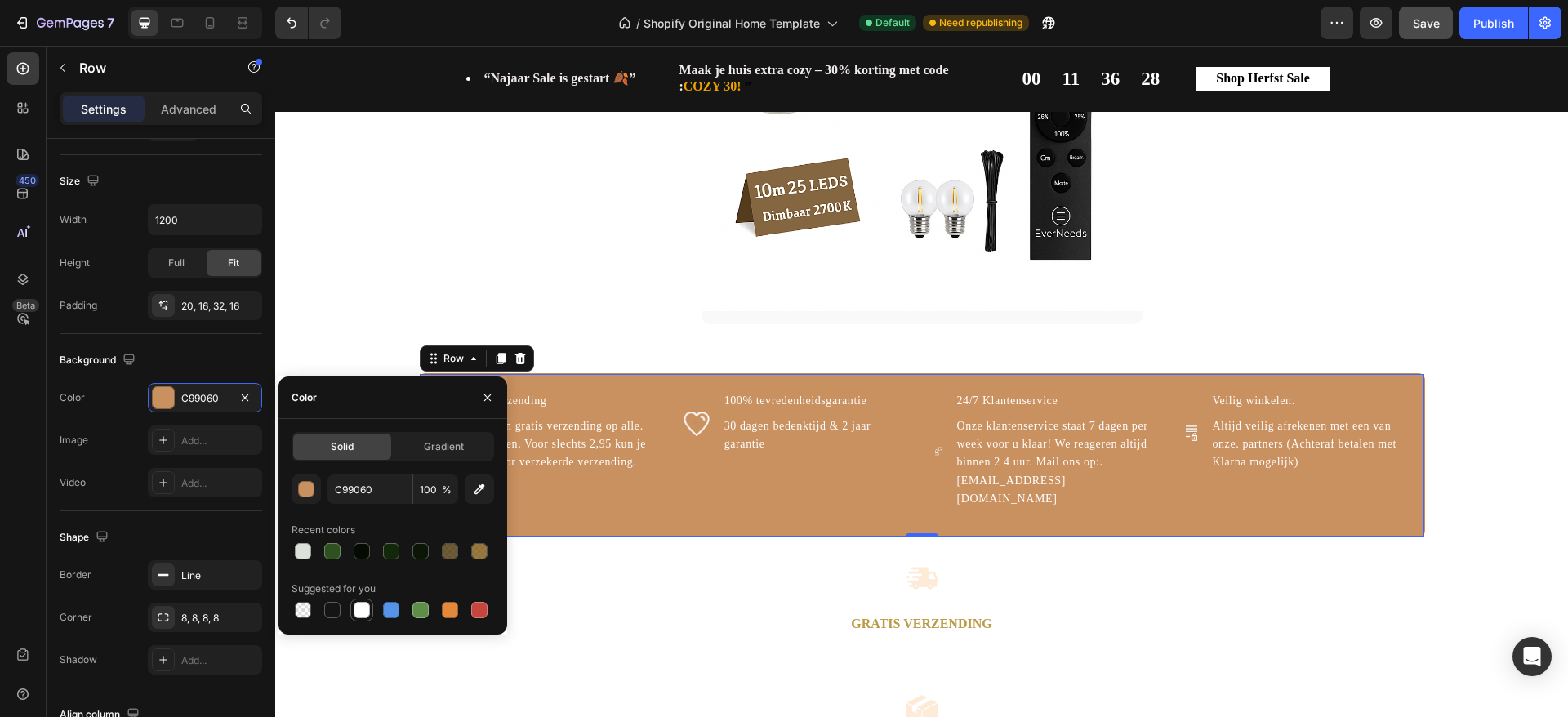
click at [360, 612] on div at bounding box center [362, 610] width 16 height 16
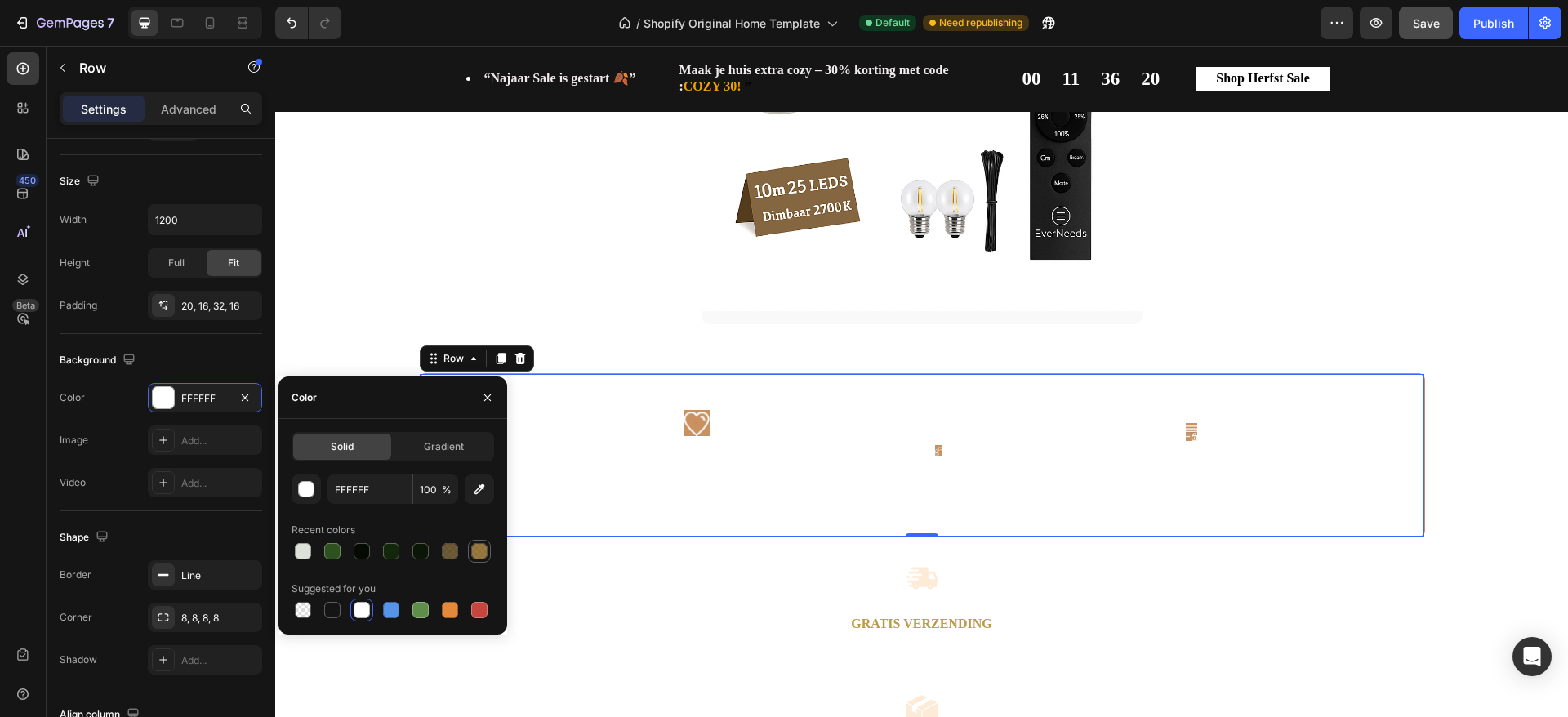
click at [479, 559] on div at bounding box center [479, 551] width 20 height 20
type input "7C560D"
type input "78"
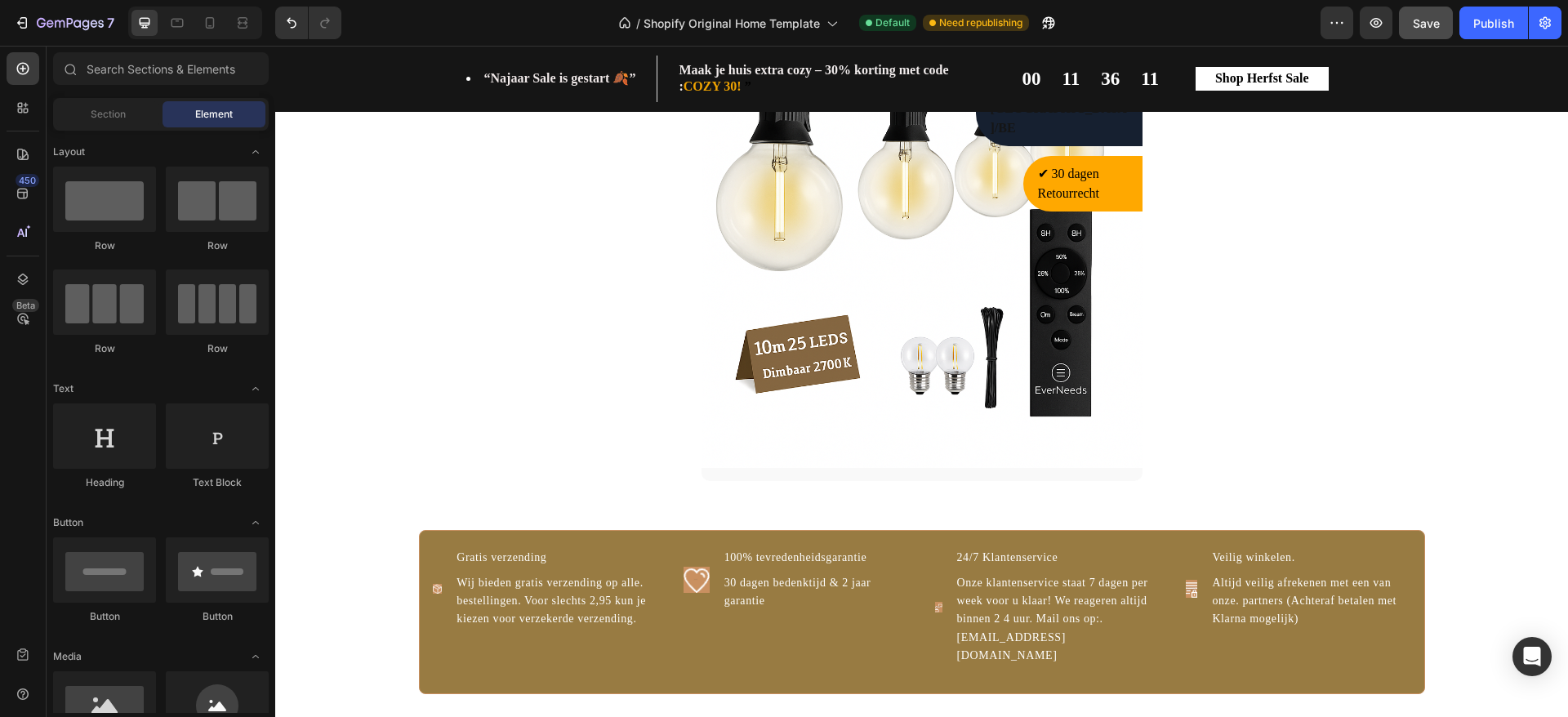
scroll to position [1710, 0]
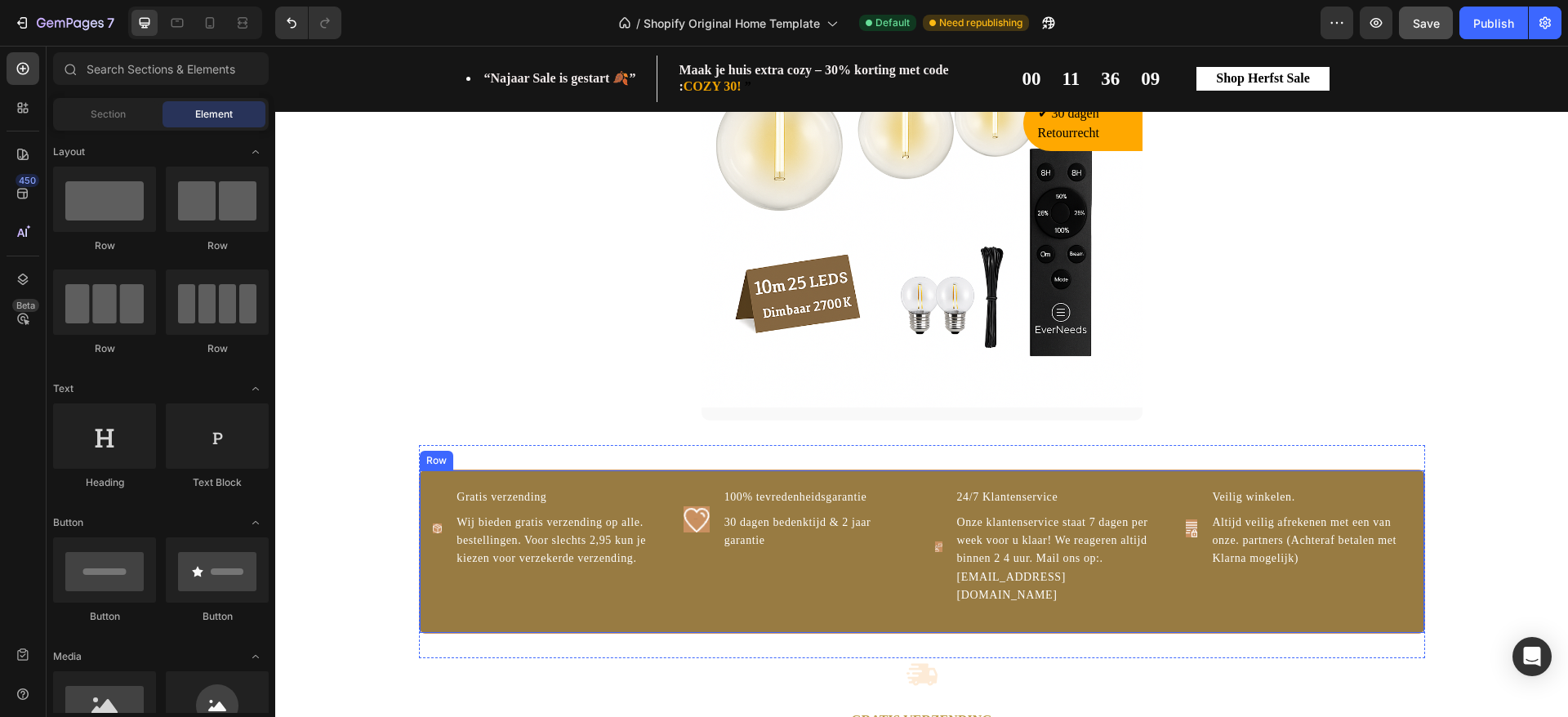
click at [767, 583] on div "Image 100% tevredenheidsgarantie Text Block 30 dagen bedenktijd & 2 jaar garant…" at bounding box center [796, 547] width 226 height 120
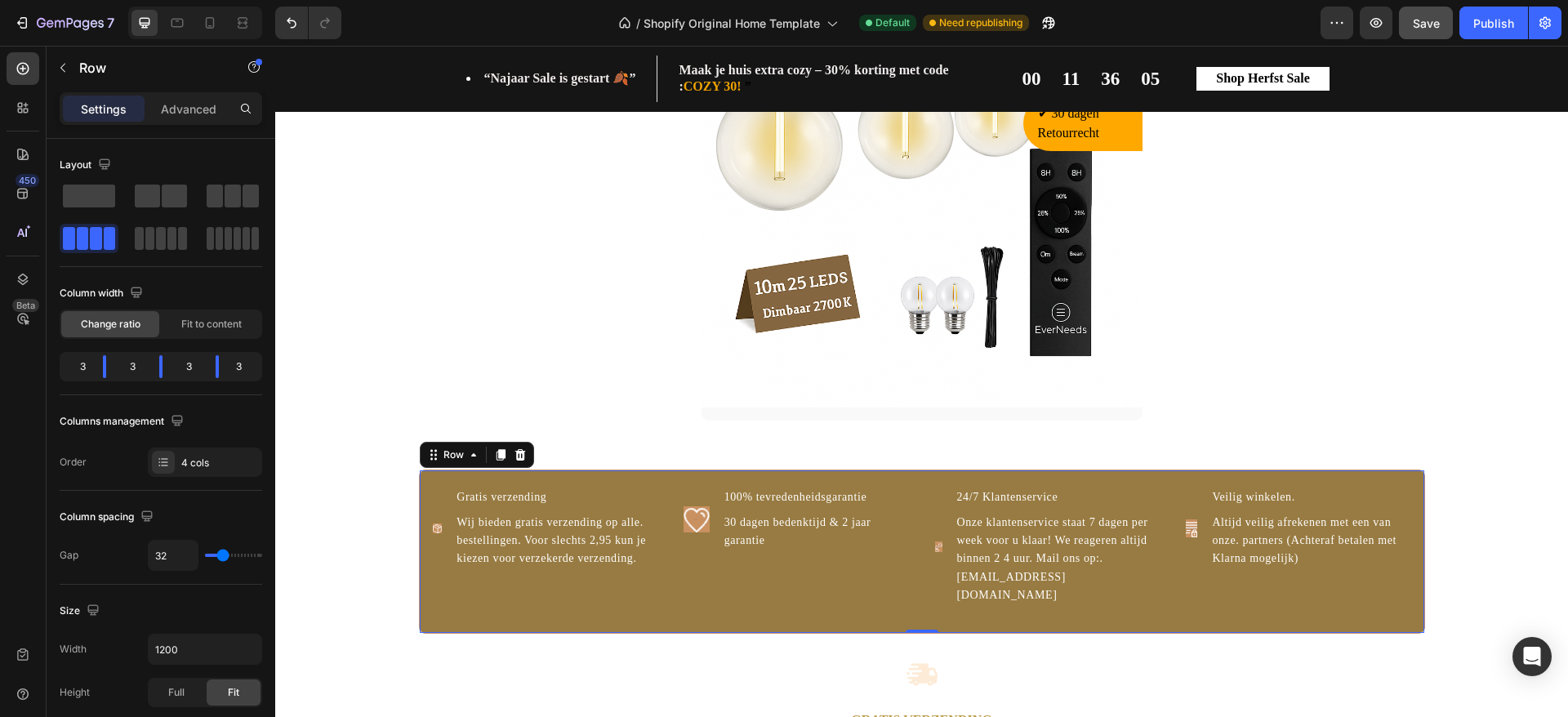
click at [482, 607] on div "Image Gratis verzending Text Block Wij bieden gratis verzending op alle. bestel…" at bounding box center [922, 551] width 1006 height 163
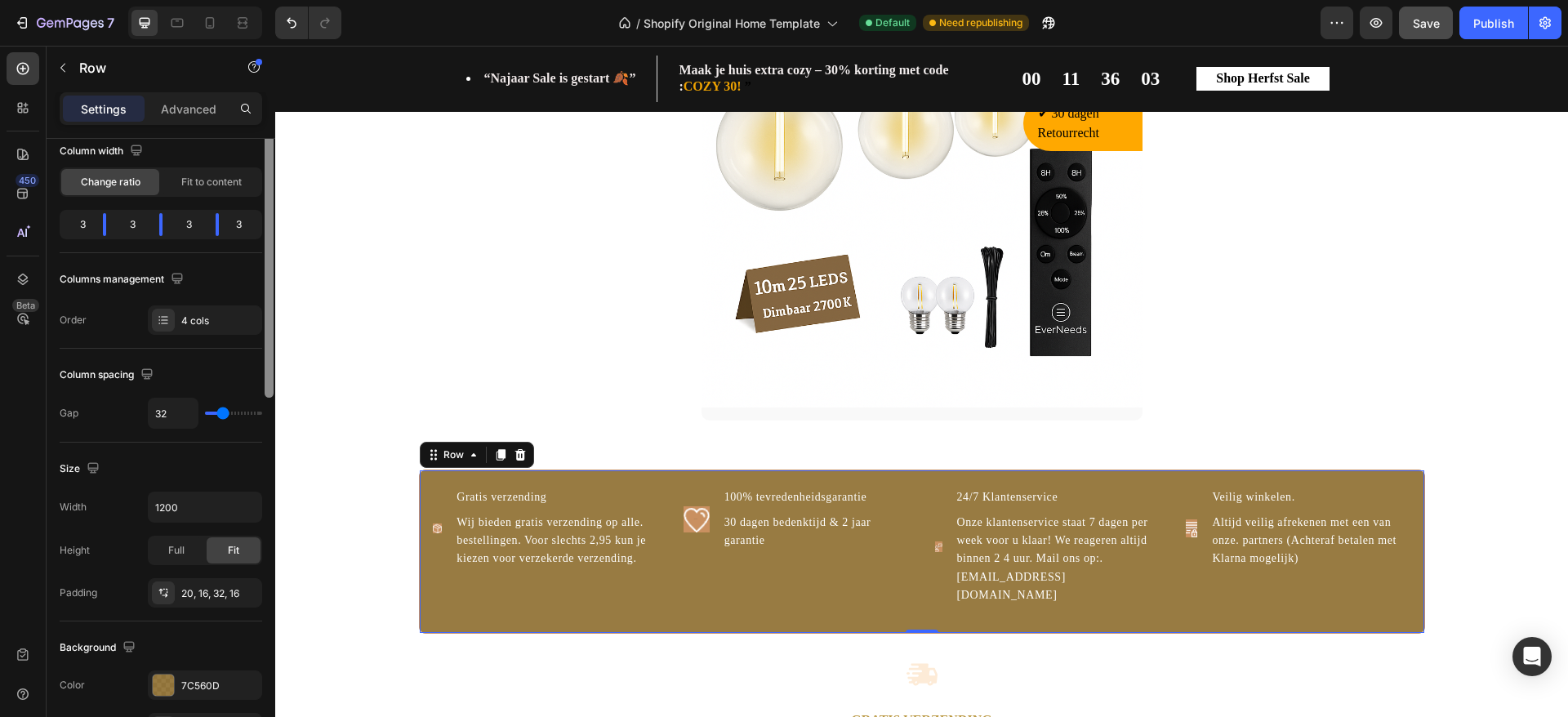
scroll to position [346, 0]
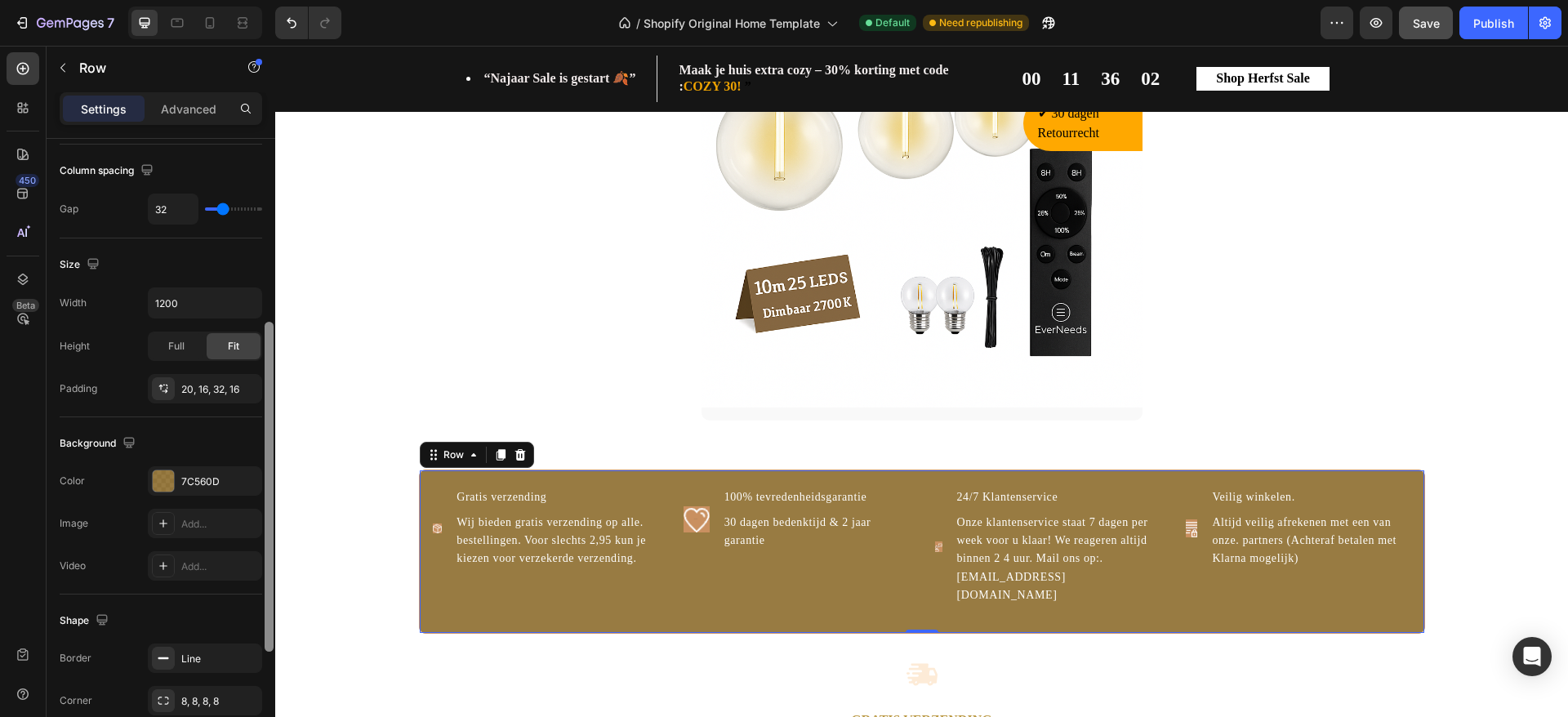
drag, startPoint x: 544, startPoint y: 361, endPoint x: 280, endPoint y: 635, distance: 380.5
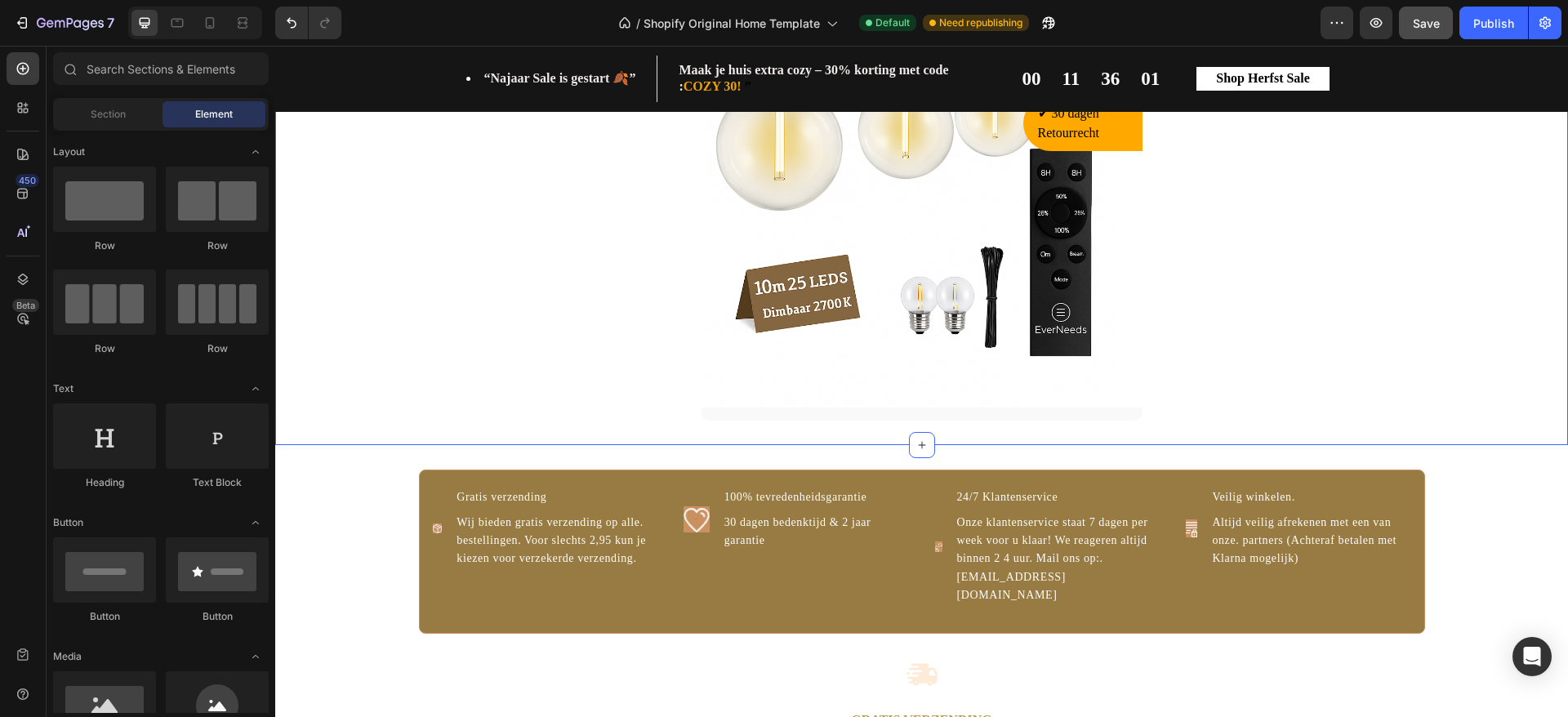
click at [358, 410] on div "✨Cozy * Breng warmte en gezelligheid in huis * Heading Row Bestseller van de We…" at bounding box center [922, 155] width 1269 height 530
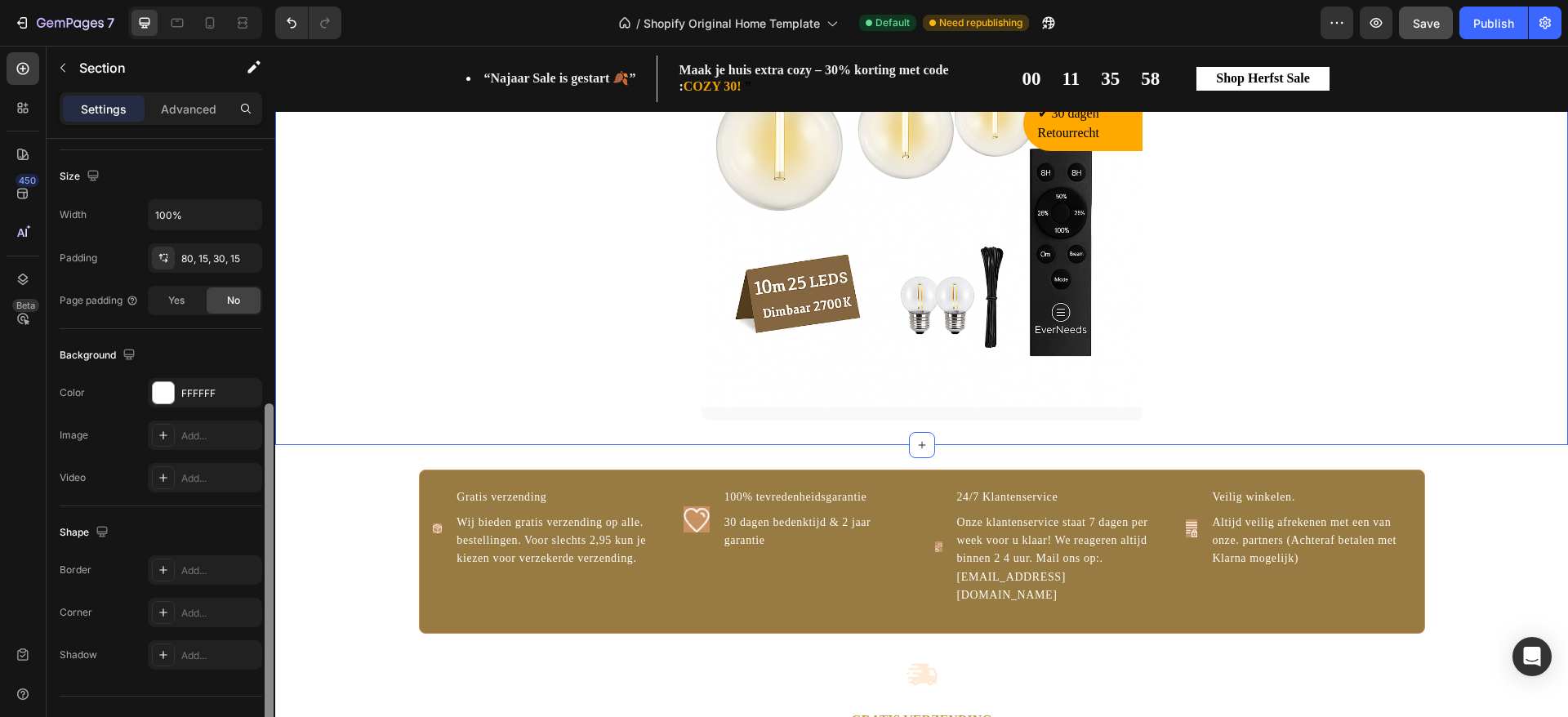
scroll to position [372, 0]
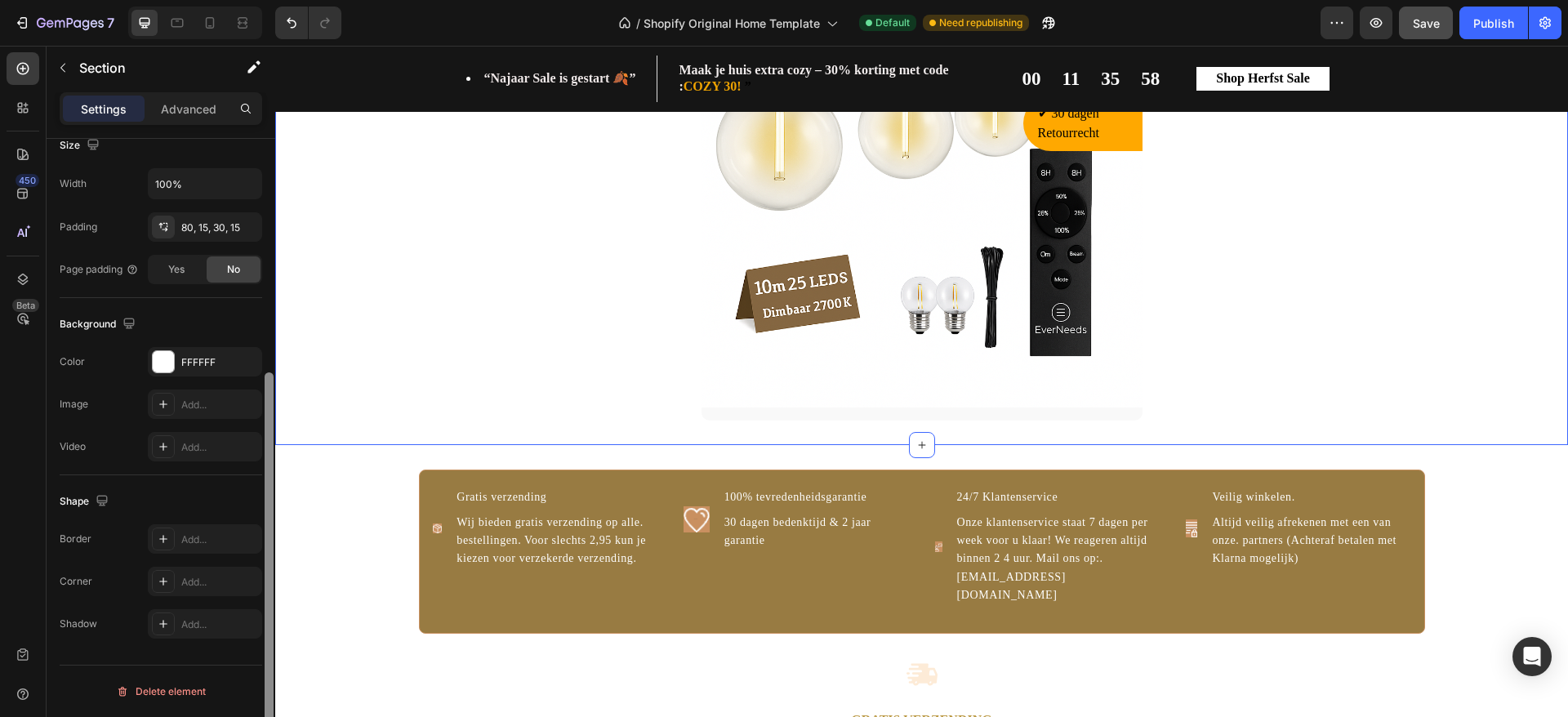
drag, startPoint x: 268, startPoint y: 426, endPoint x: 273, endPoint y: 698, distance: 272.0
click at [273, 698] on div at bounding box center [269, 568] width 9 height 392
click at [442, 615] on div "Image Gratis verzending Text Block Wij bieden gratis verzending op alle. bestel…" at bounding box center [922, 551] width 1006 height 163
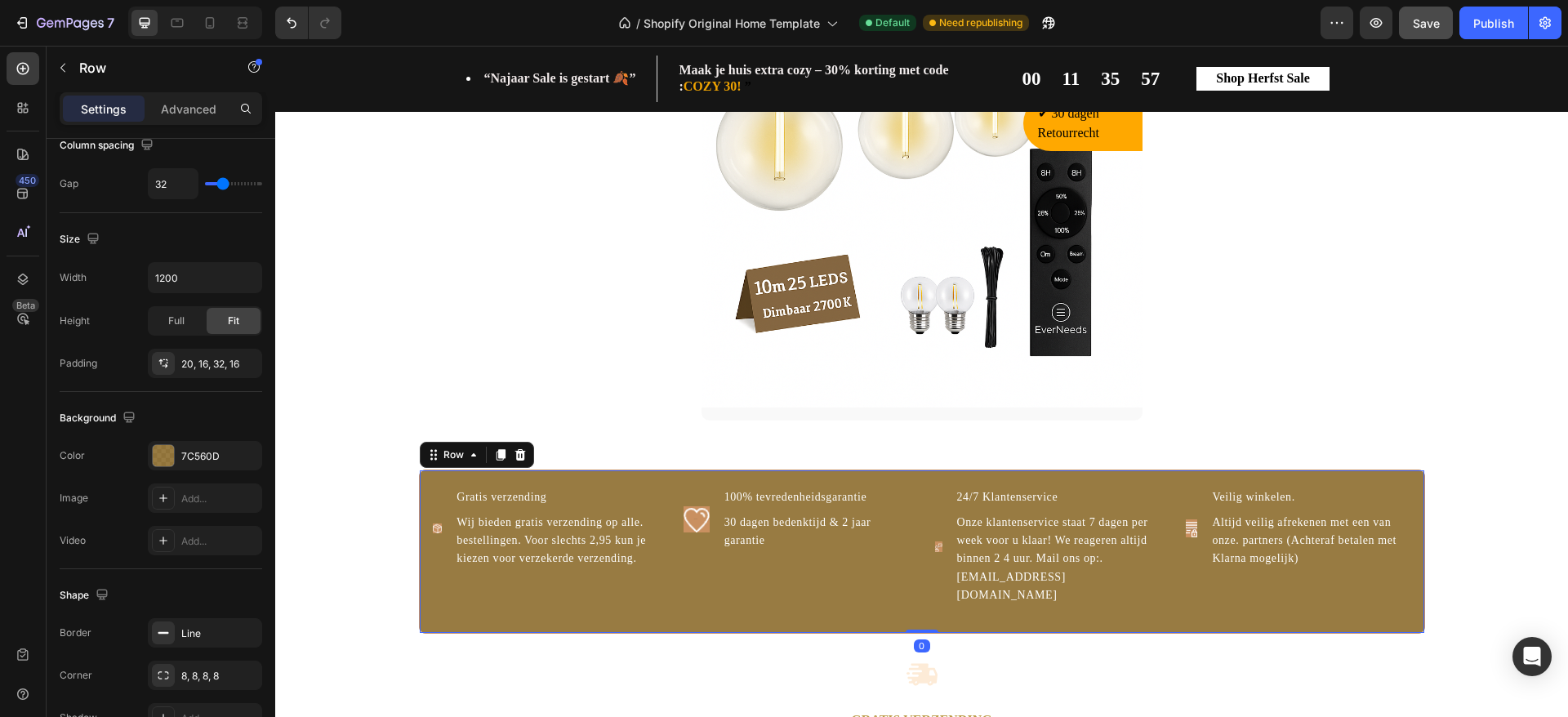
scroll to position [0, 0]
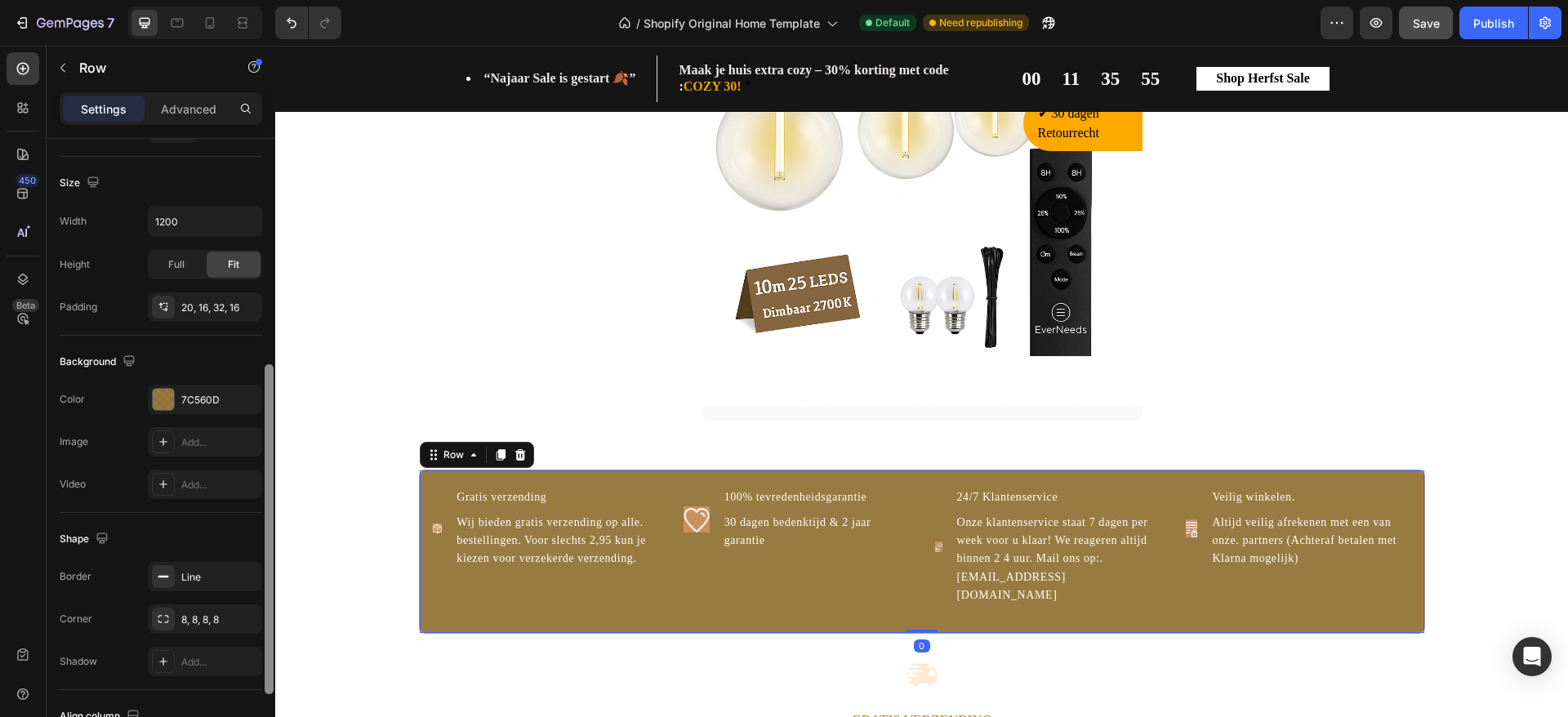
drag, startPoint x: 271, startPoint y: 421, endPoint x: 268, endPoint y: 649, distance: 228.0
click at [268, 649] on div at bounding box center [269, 529] width 9 height 330
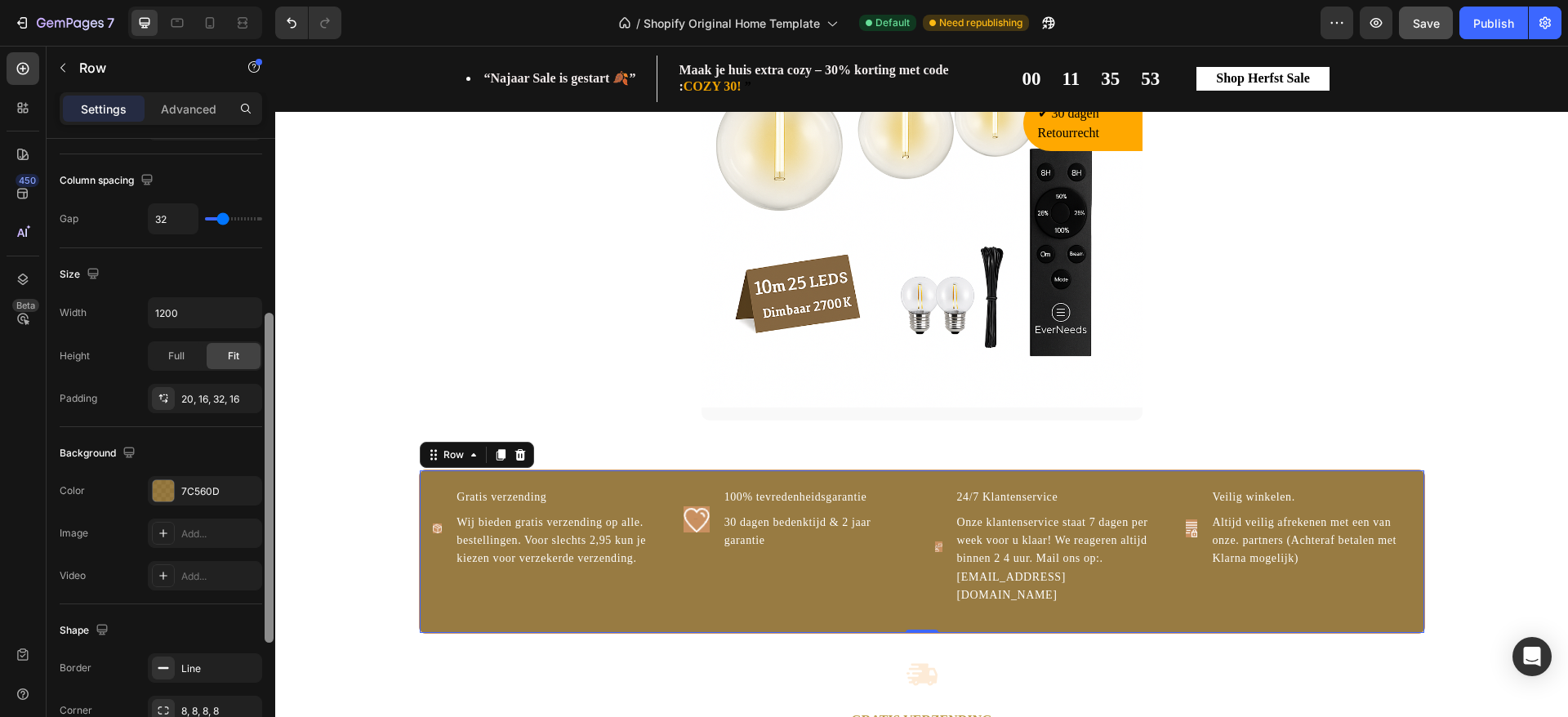
drag, startPoint x: 268, startPoint y: 649, endPoint x: 274, endPoint y: 599, distance: 50.4
click at [274, 599] on div at bounding box center [269, 448] width 13 height 625
click at [274, 599] on div at bounding box center [269, 451] width 13 height 625
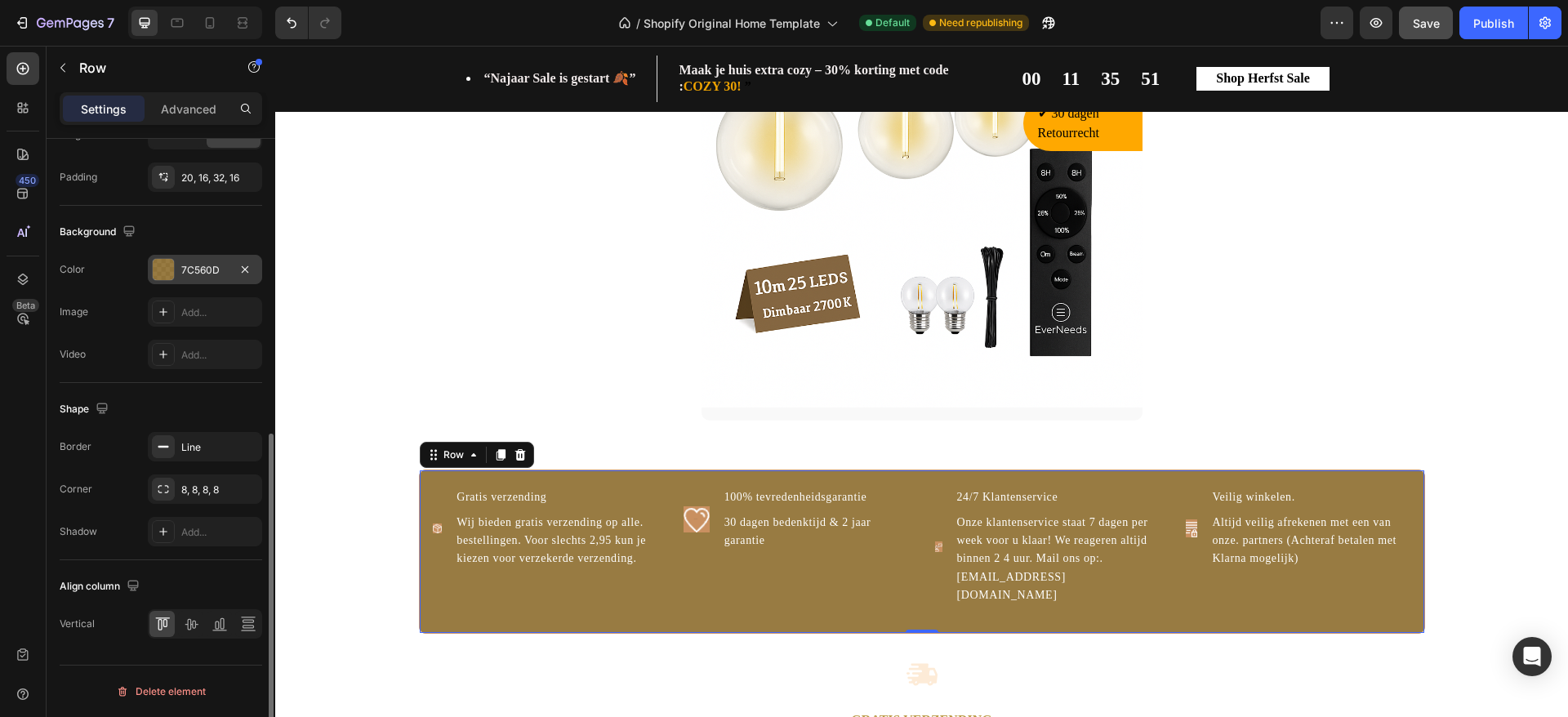
click at [165, 273] on div at bounding box center [163, 269] width 21 height 21
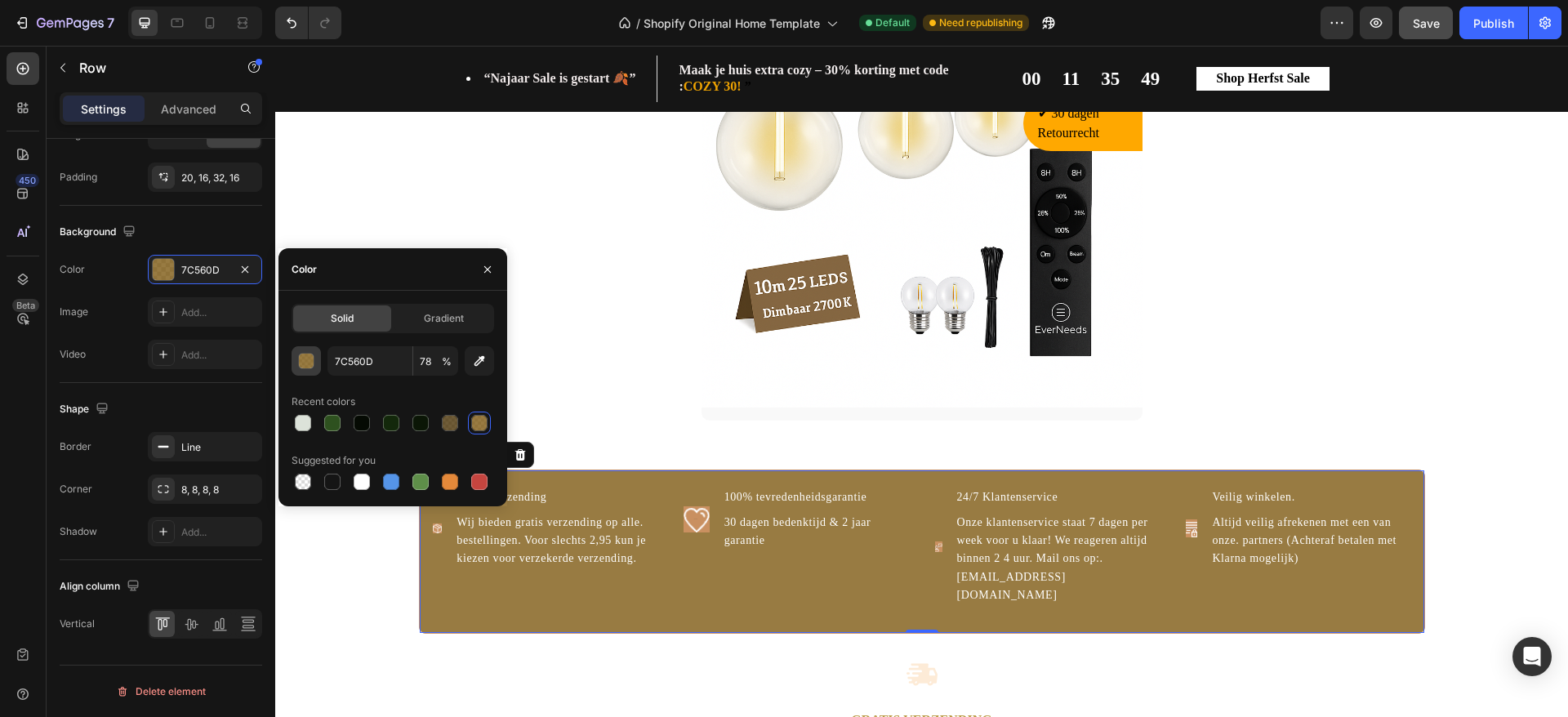
click at [308, 363] on div "button" at bounding box center [307, 362] width 16 height 16
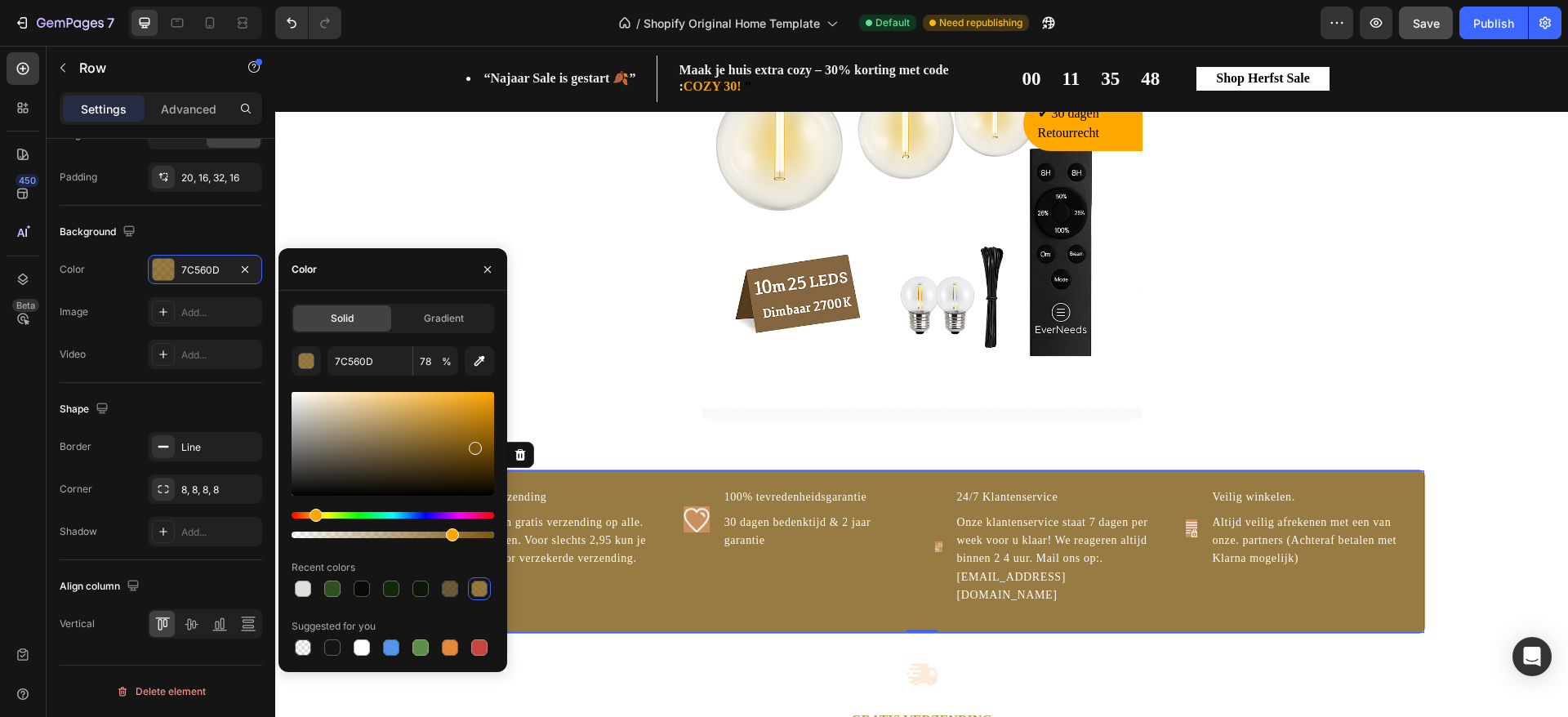
drag, startPoint x: 459, startPoint y: 442, endPoint x: 429, endPoint y: 395, distance: 55.8
click at [429, 395] on div at bounding box center [392, 444] width 202 height 103
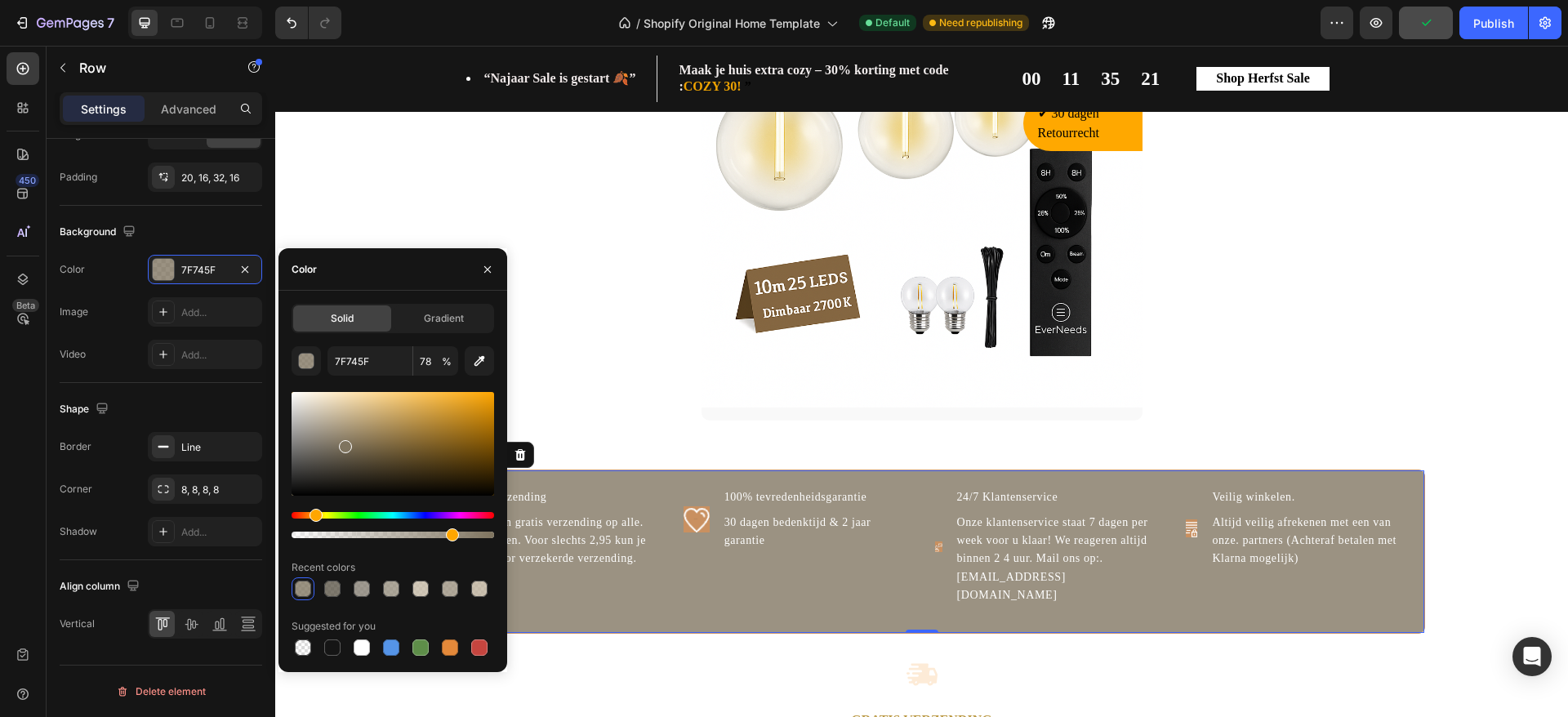
drag, startPoint x: 422, startPoint y: 418, endPoint x: 343, endPoint y: 443, distance: 82.9
click at [343, 443] on div at bounding box center [392, 444] width 202 height 103
click at [368, 398] on div at bounding box center [392, 444] width 202 height 103
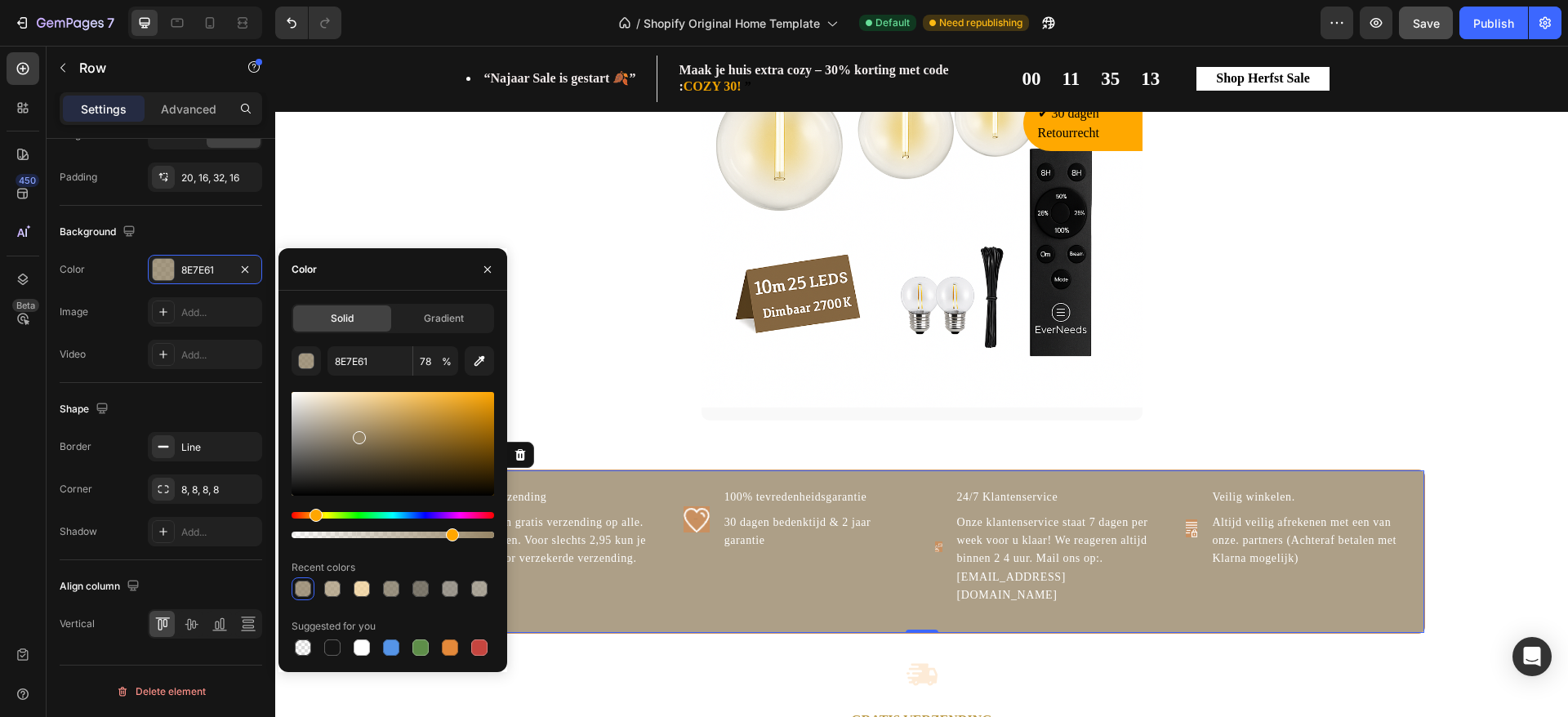
drag, startPoint x: 368, startPoint y: 398, endPoint x: 358, endPoint y: 434, distance: 37.4
click at [358, 434] on div at bounding box center [359, 438] width 13 height 13
type input "968566"
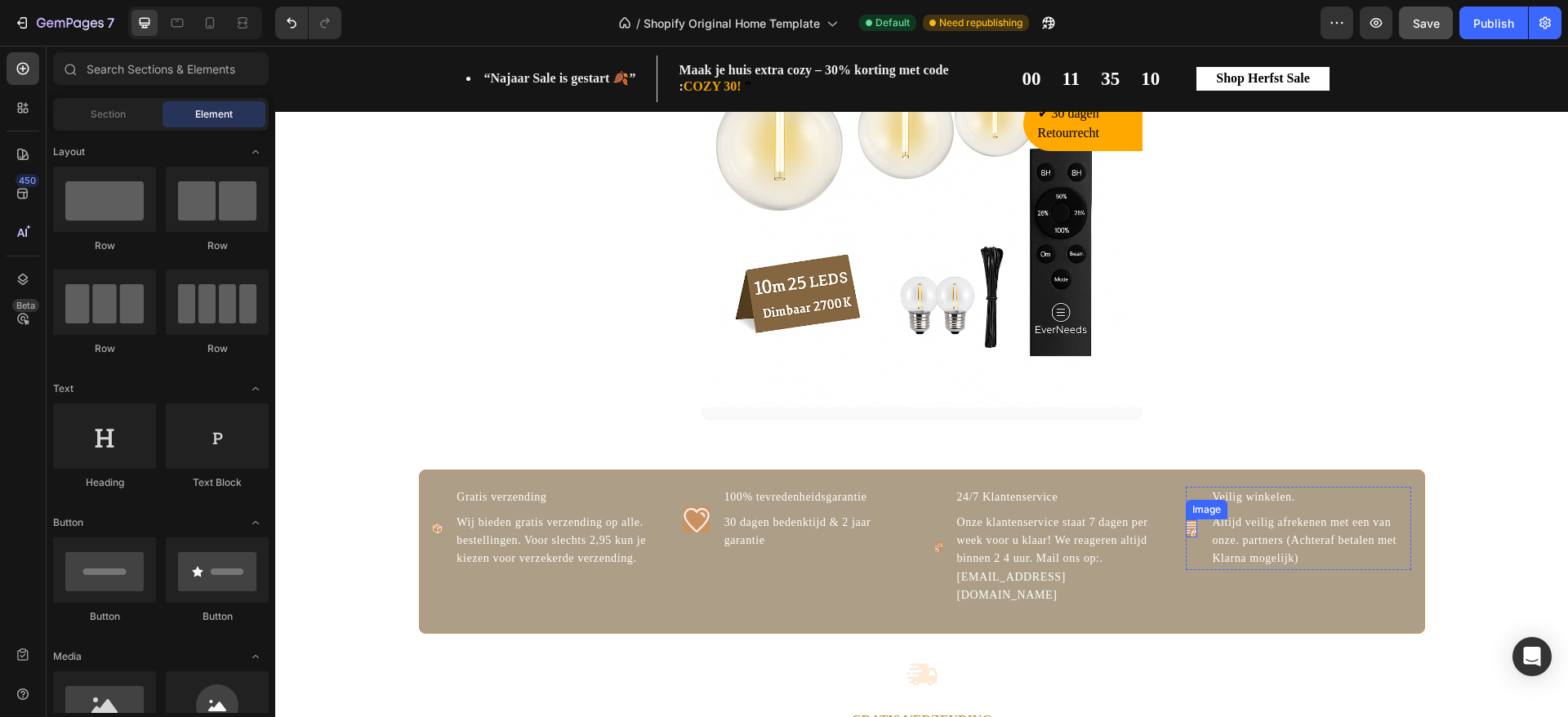
click at [1186, 538] on img at bounding box center [1192, 528] width 12 height 18
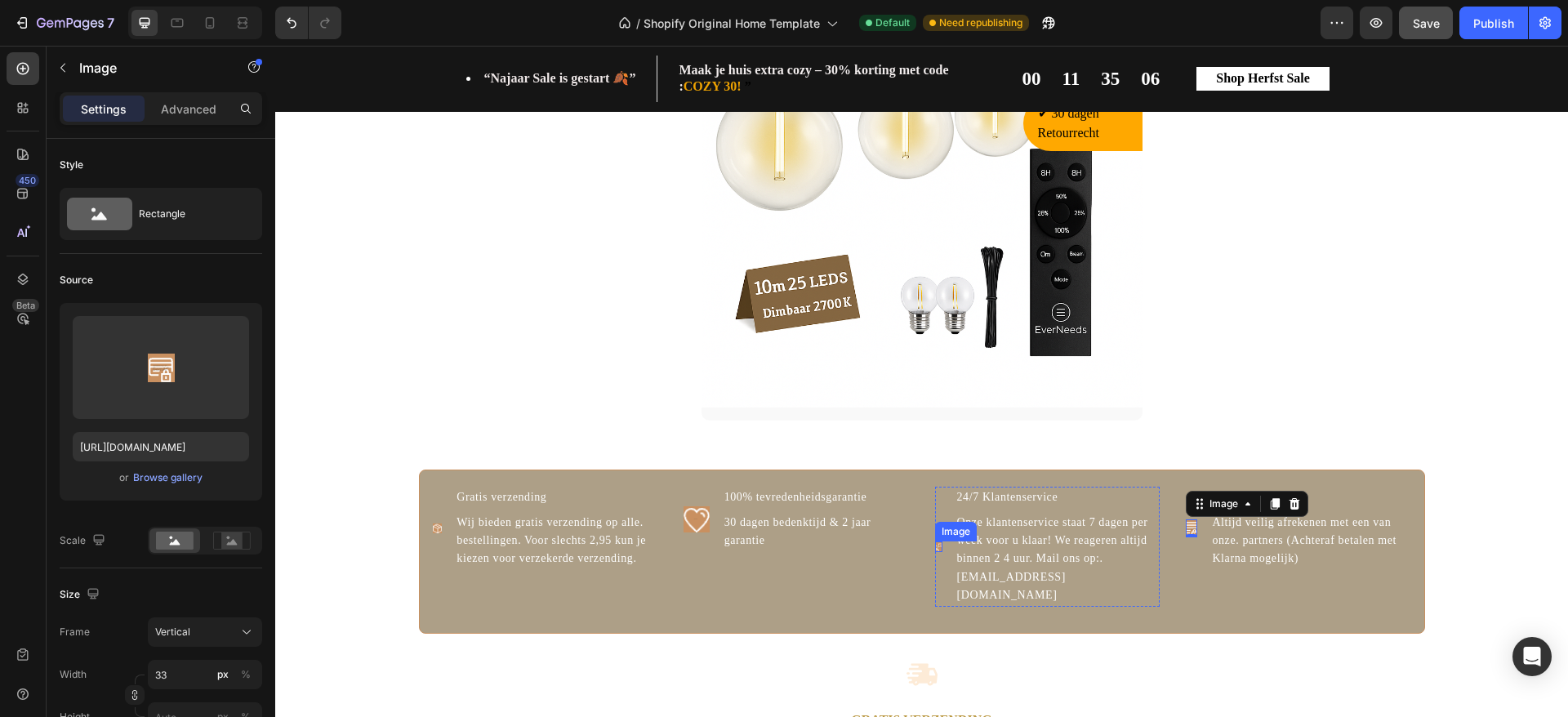
click at [935, 547] on img at bounding box center [939, 547] width 7 height 12
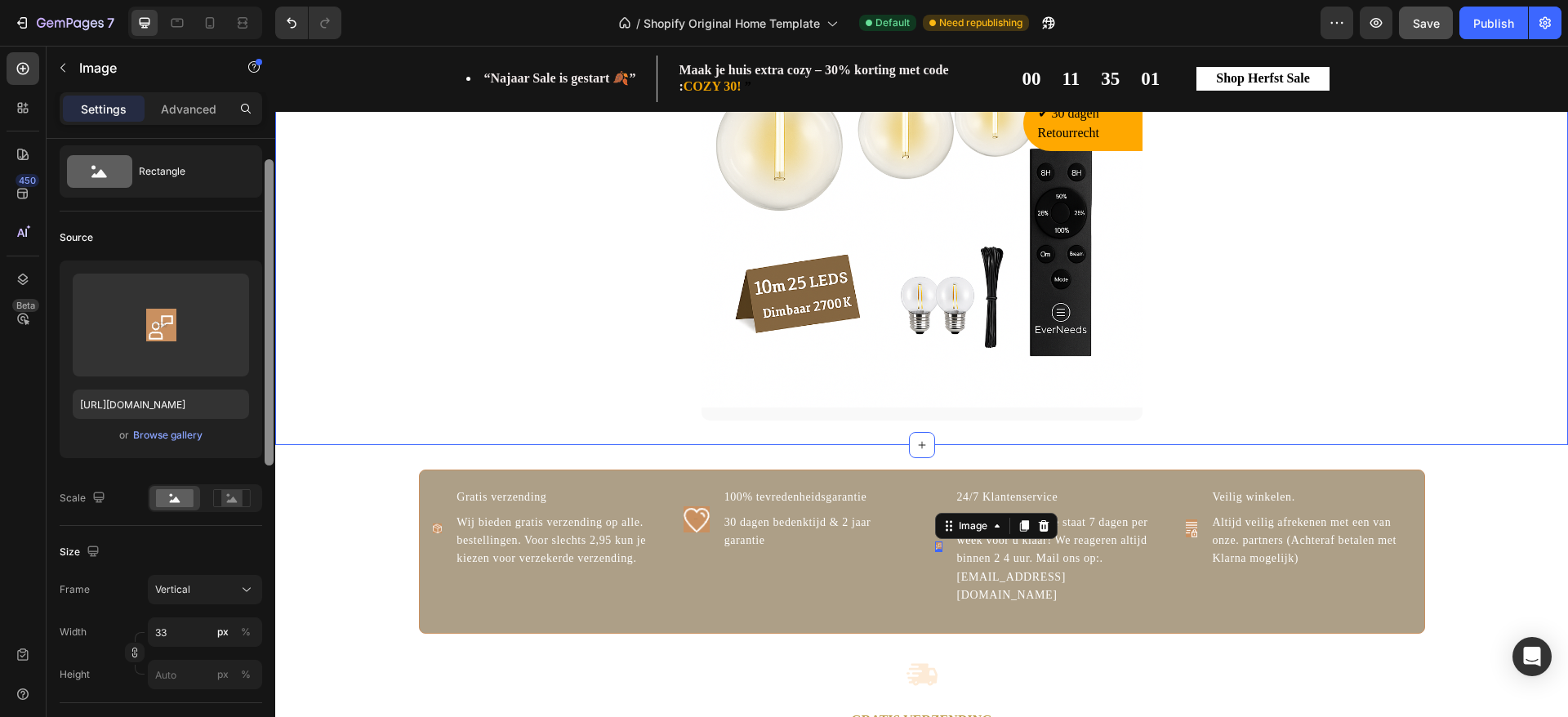
drag, startPoint x: 547, startPoint y: 462, endPoint x: 276, endPoint y: 174, distance: 395.5
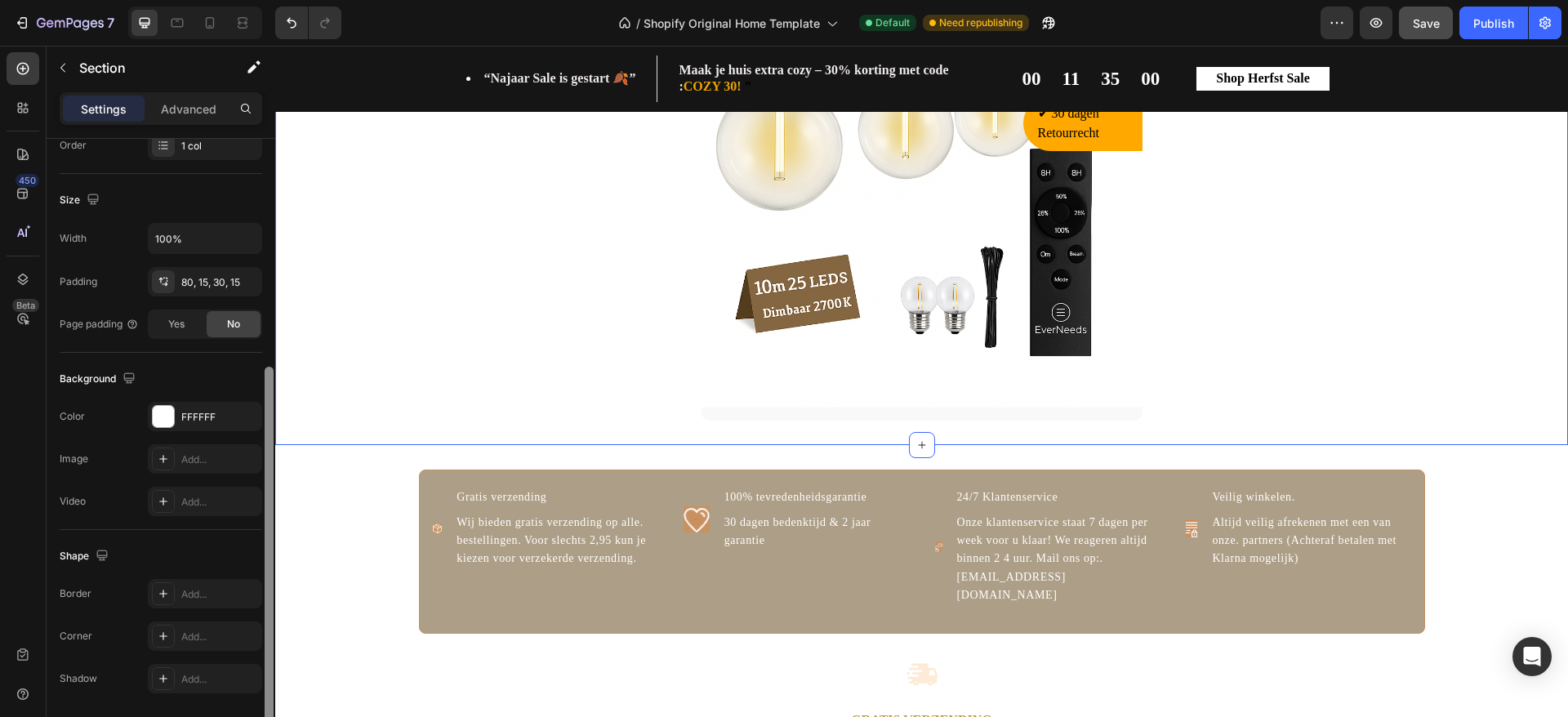
scroll to position [334, 0]
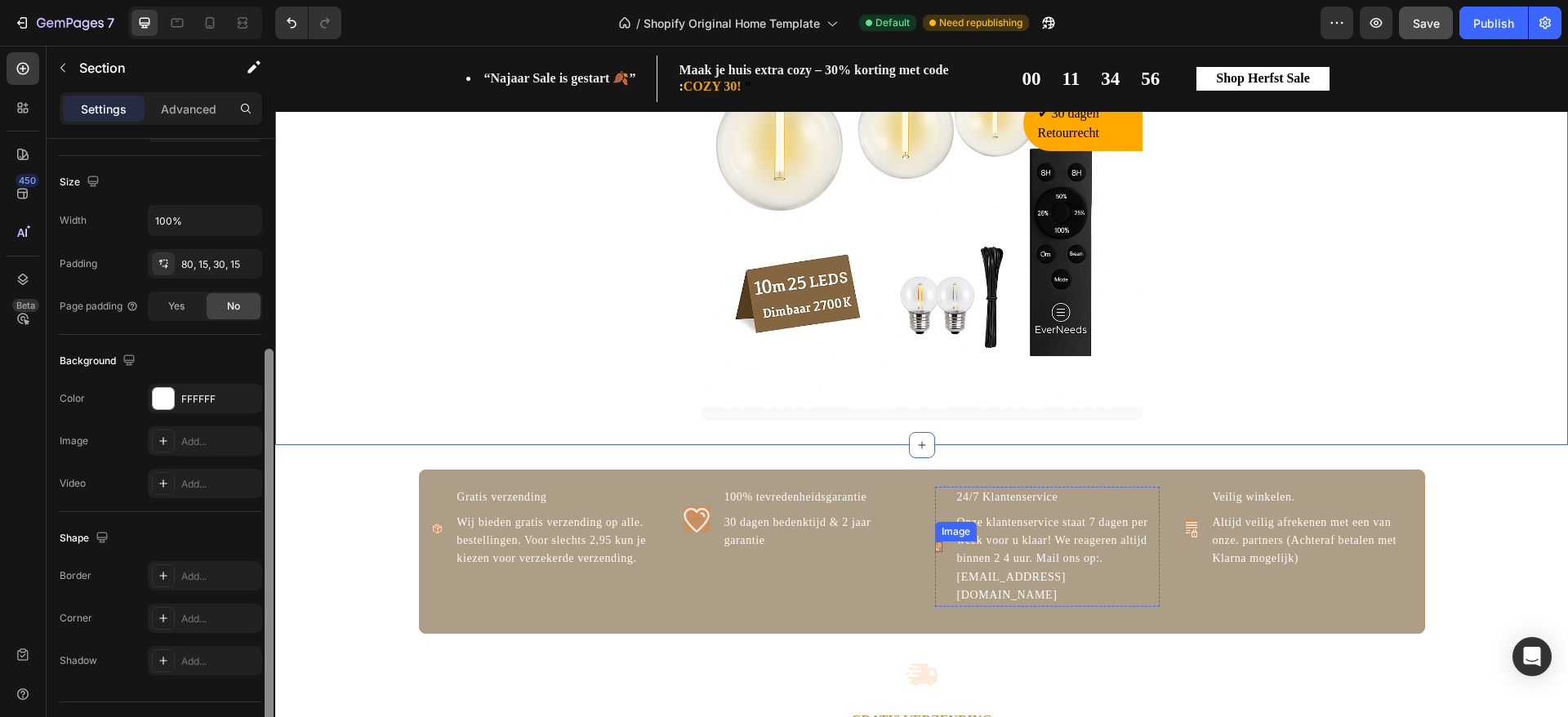
click at [935, 546] on img at bounding box center [939, 547] width 7 height 12
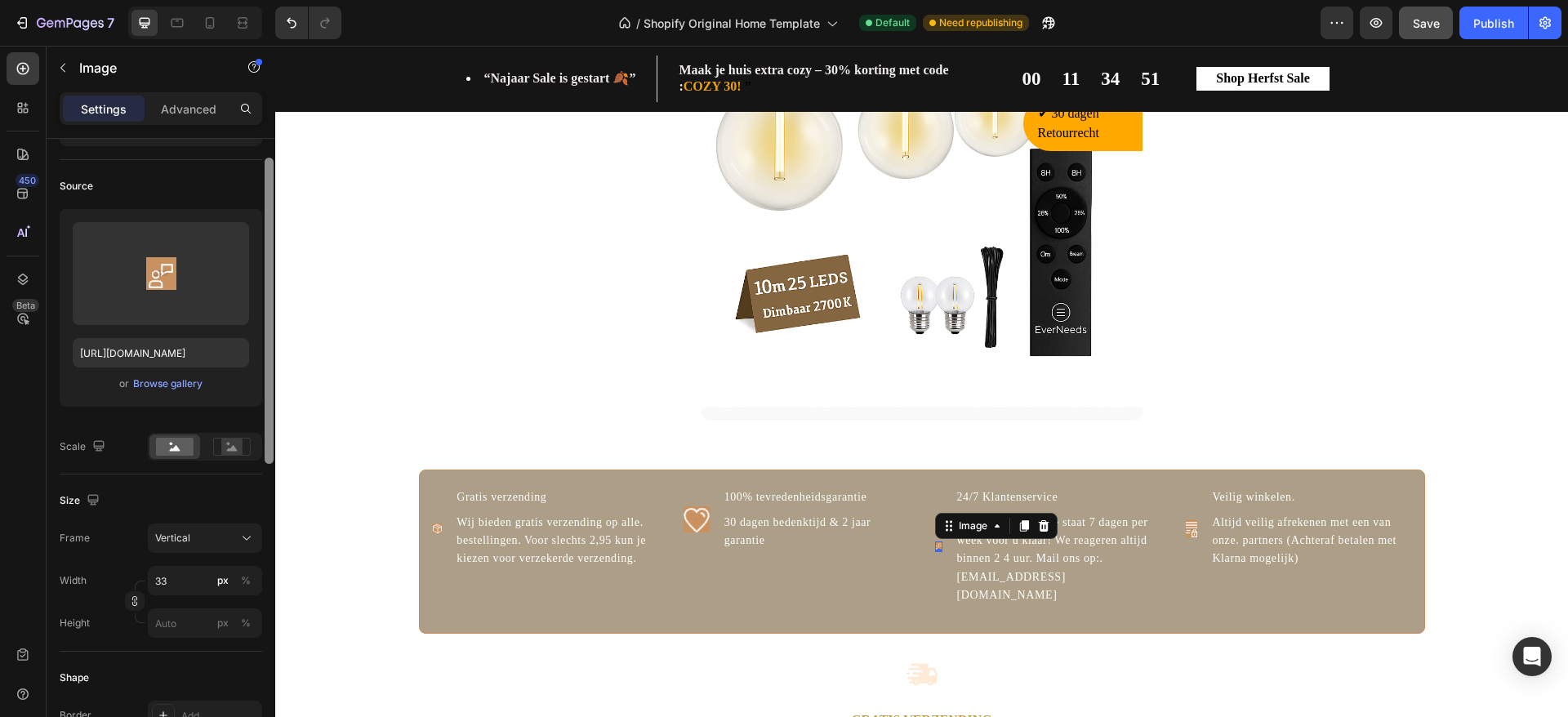
scroll to position [76, 0]
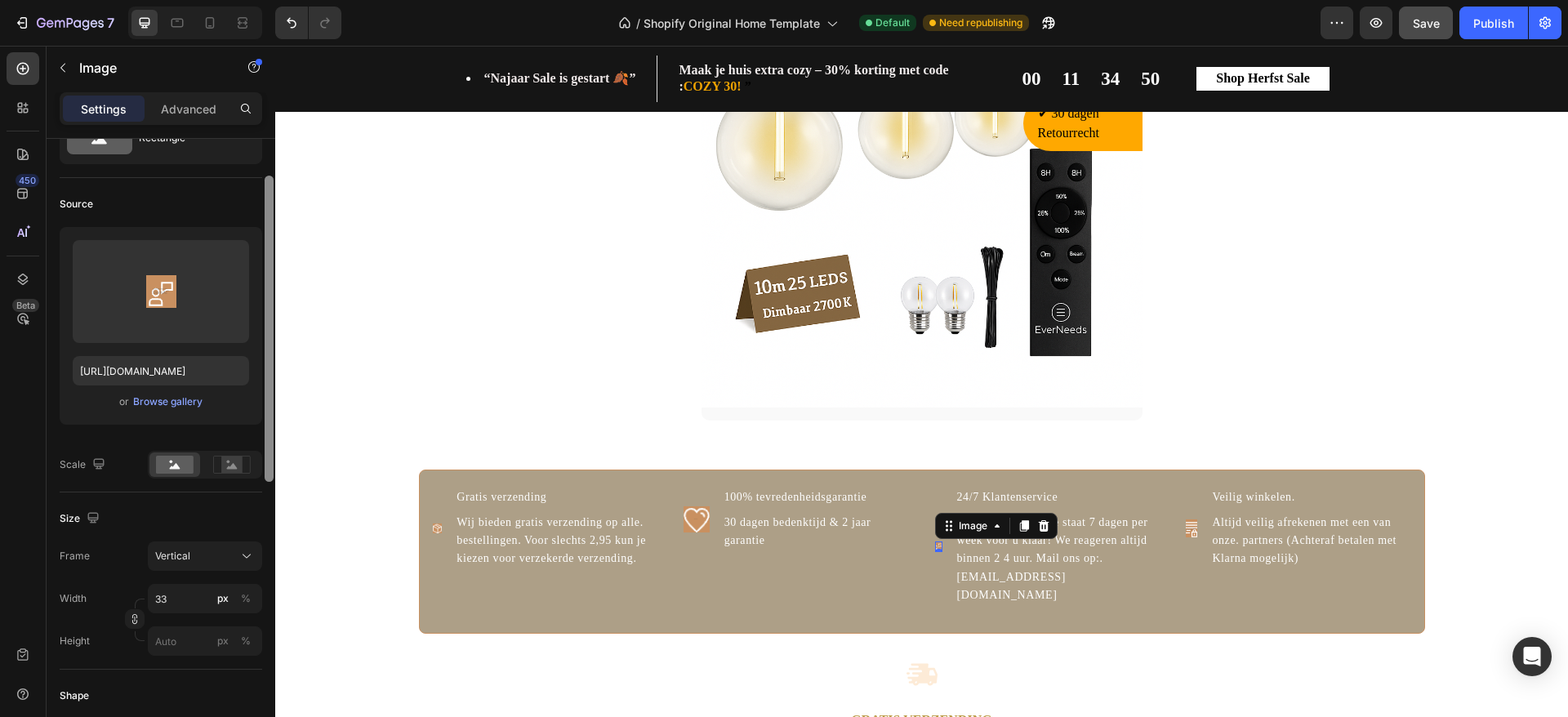
drag, startPoint x: 273, startPoint y: 385, endPoint x: 266, endPoint y: 192, distance: 193.1
click at [266, 192] on div at bounding box center [269, 329] width 9 height 306
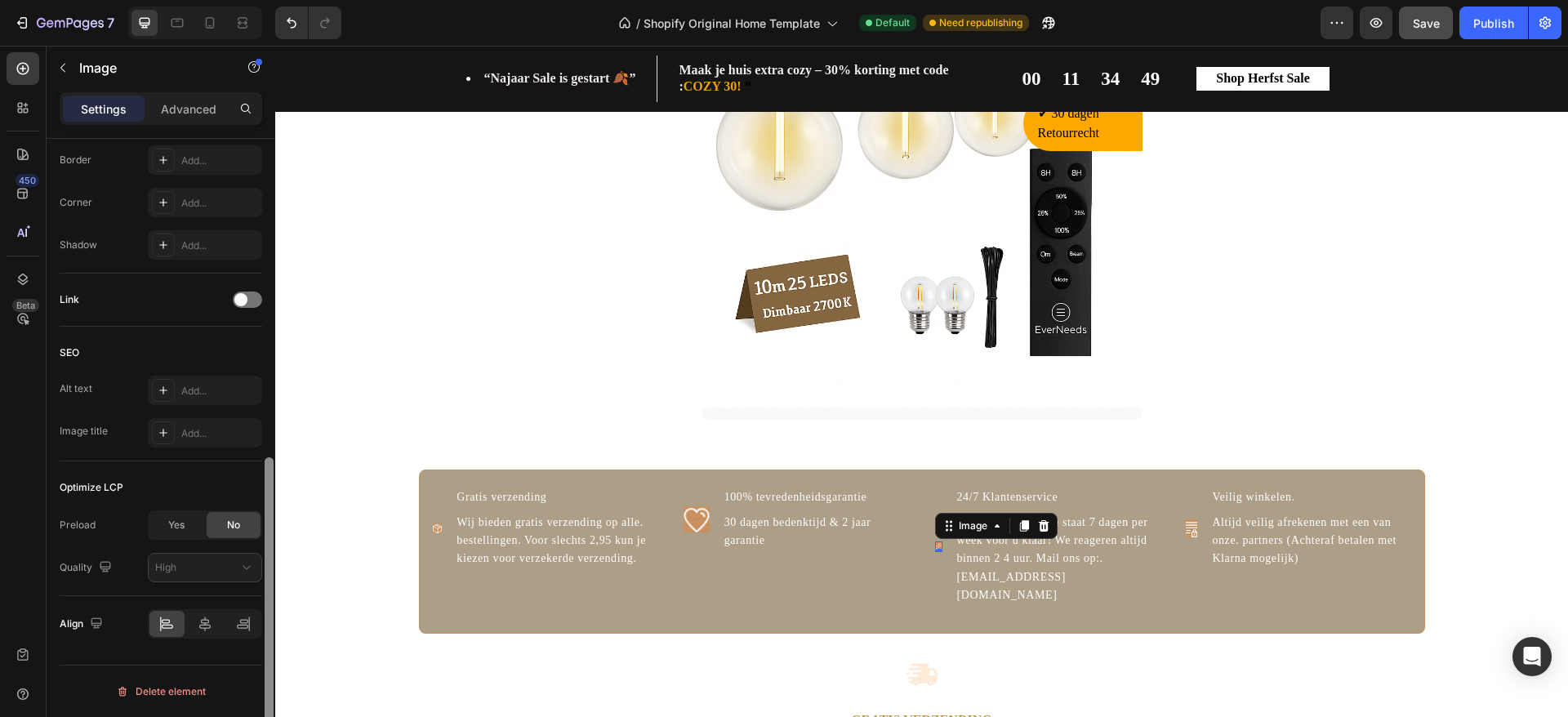
drag, startPoint x: 263, startPoint y: 196, endPoint x: 269, endPoint y: 150, distance: 46.4
click at [269, 150] on div at bounding box center [269, 451] width 13 height 625
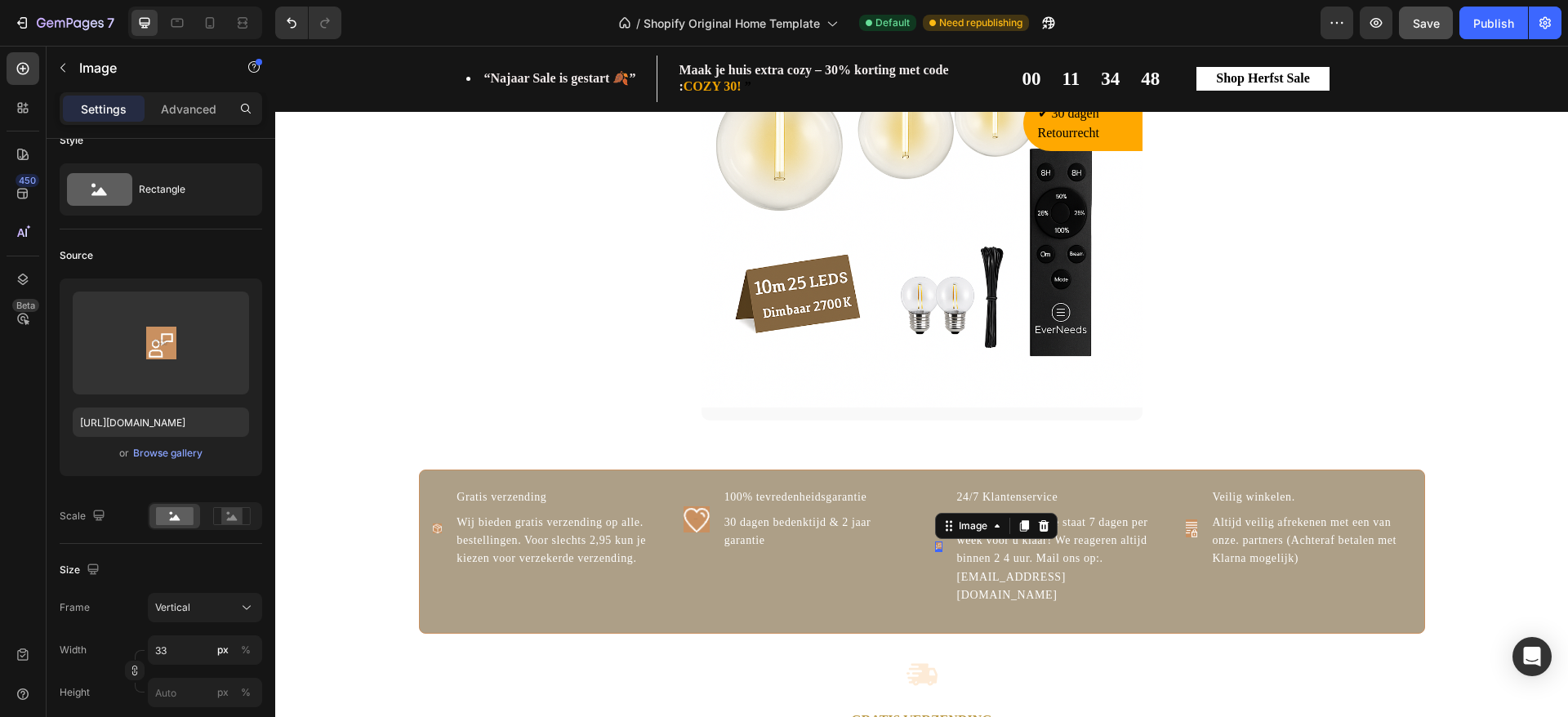
click at [269, 150] on div at bounding box center [269, 304] width 9 height 306
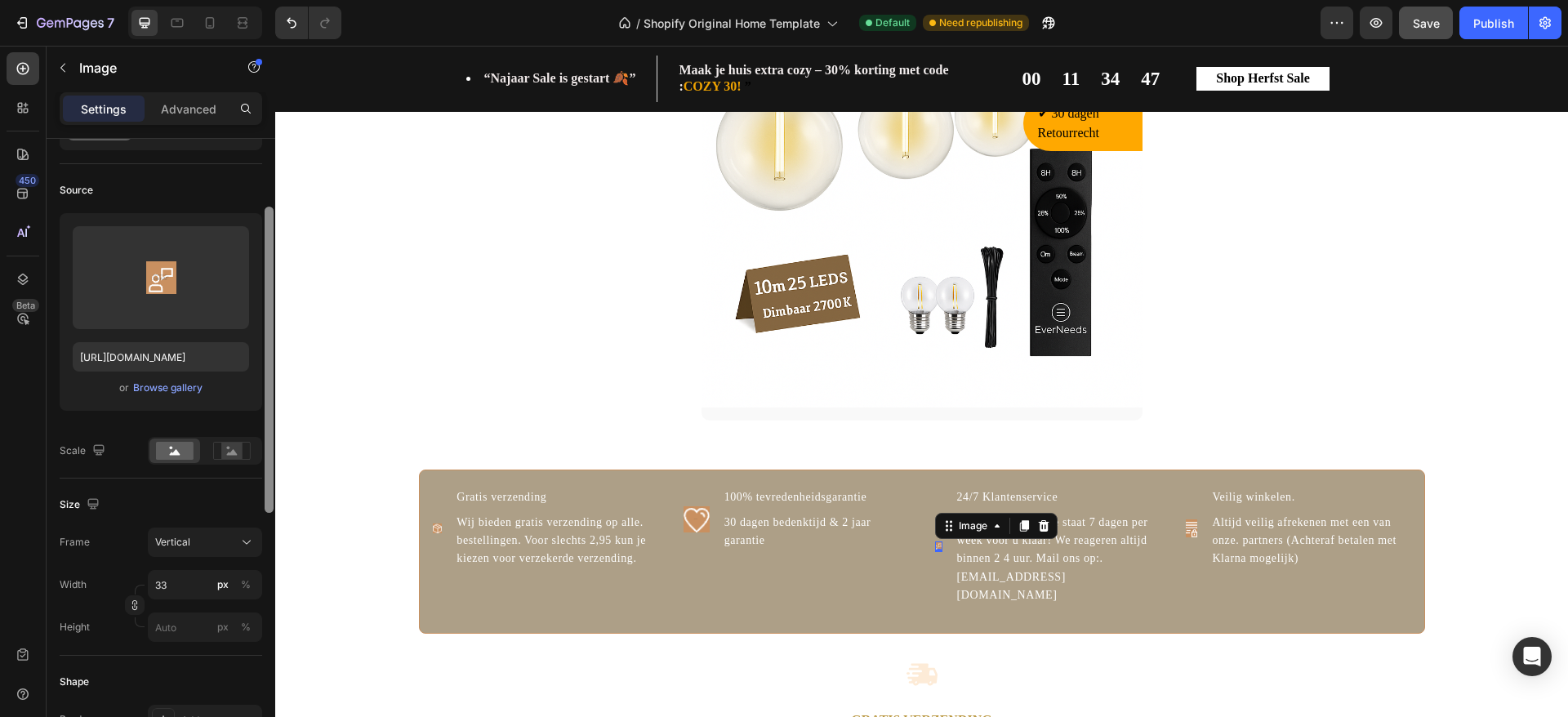
scroll to position [111, 0]
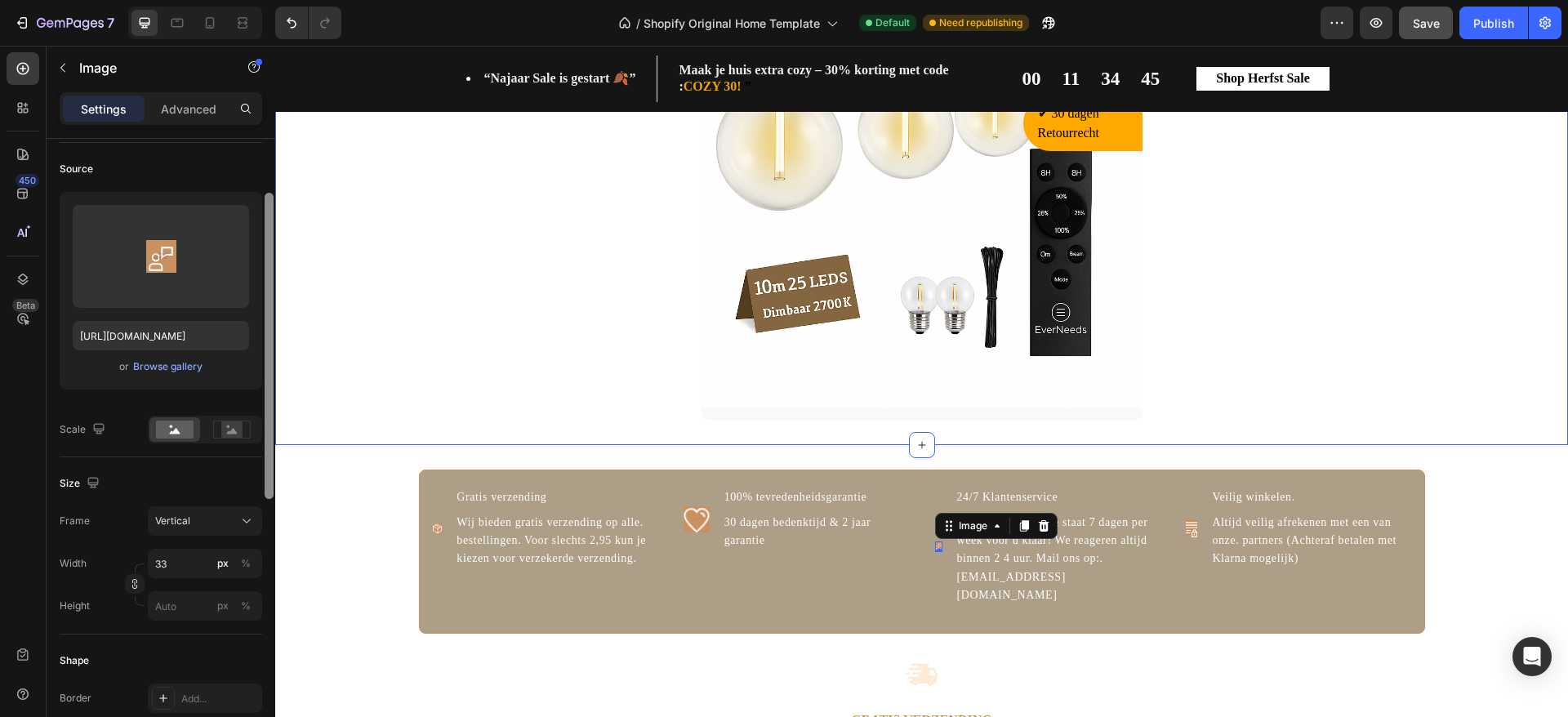
drag, startPoint x: 545, startPoint y: 208, endPoint x: 282, endPoint y: 319, distance: 285.5
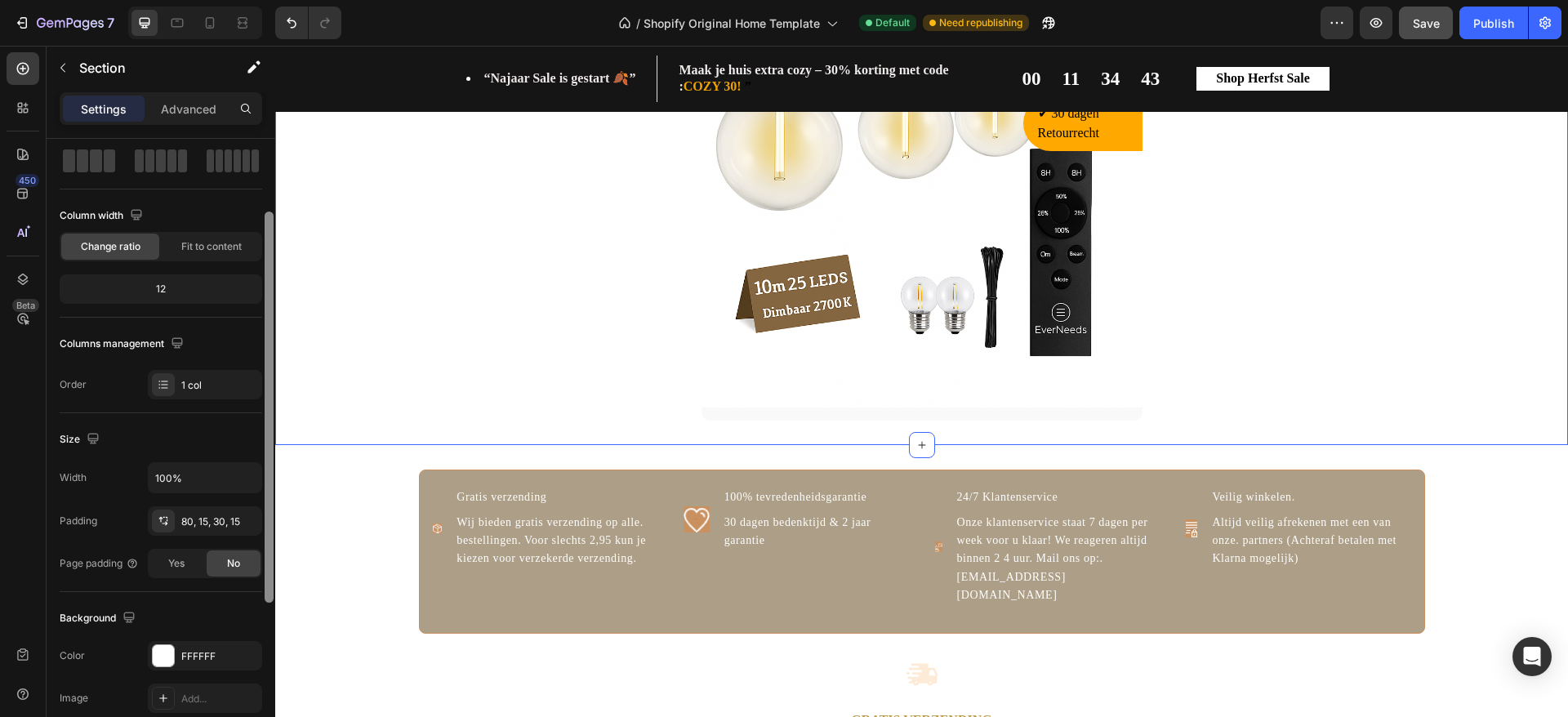
scroll to position [53, 0]
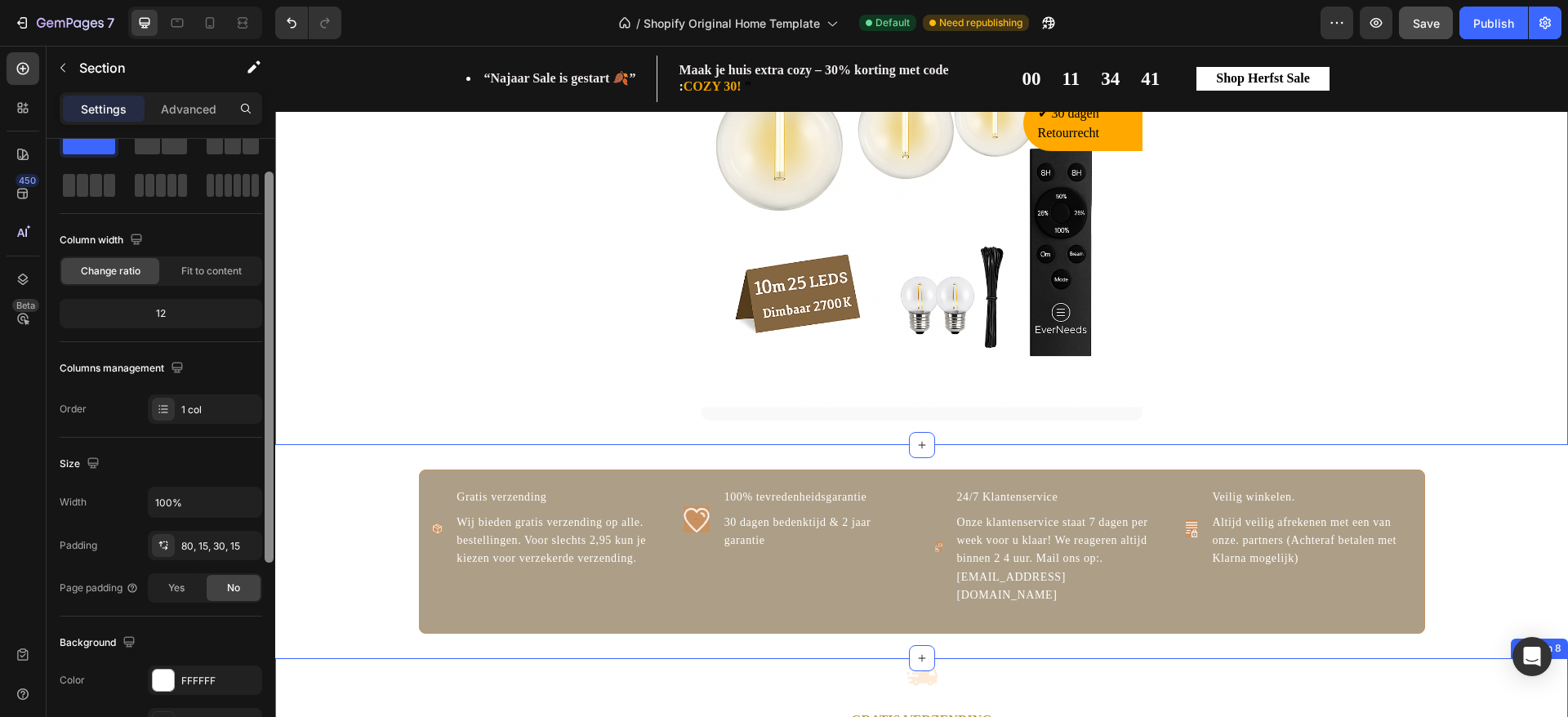
drag, startPoint x: 543, startPoint y: 472, endPoint x: 277, endPoint y: 637, distance: 313.0
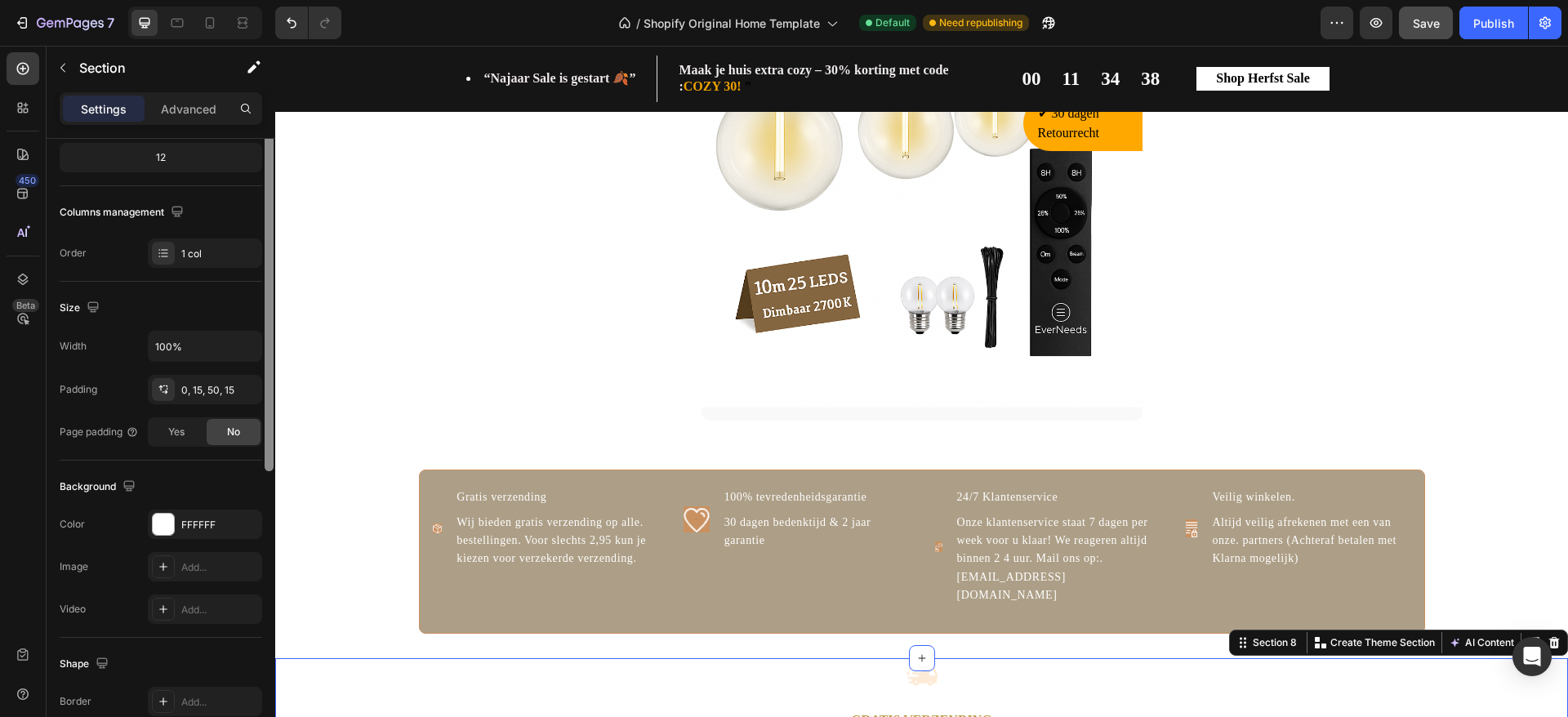
scroll to position [0, 0]
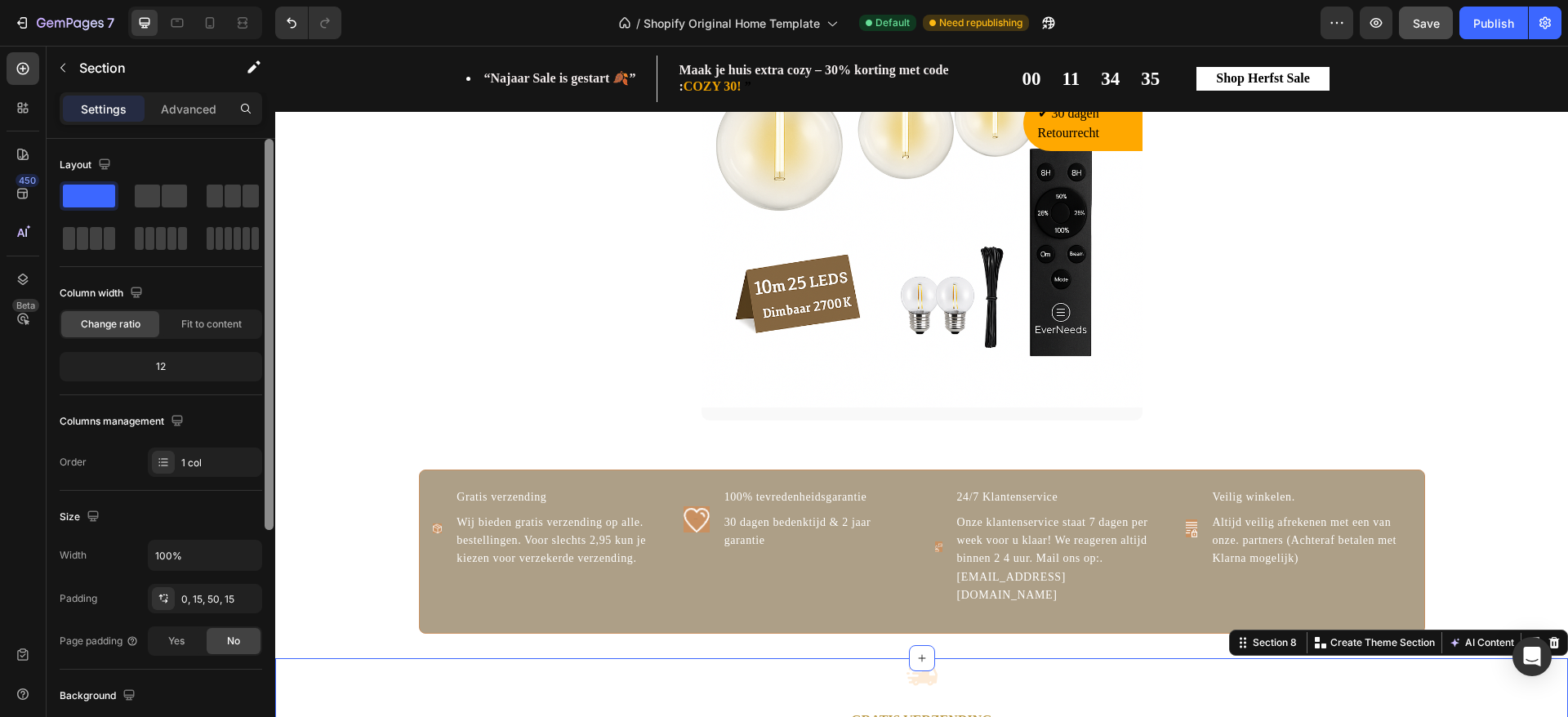
drag, startPoint x: 545, startPoint y: 618, endPoint x: 288, endPoint y: 711, distance: 273.3
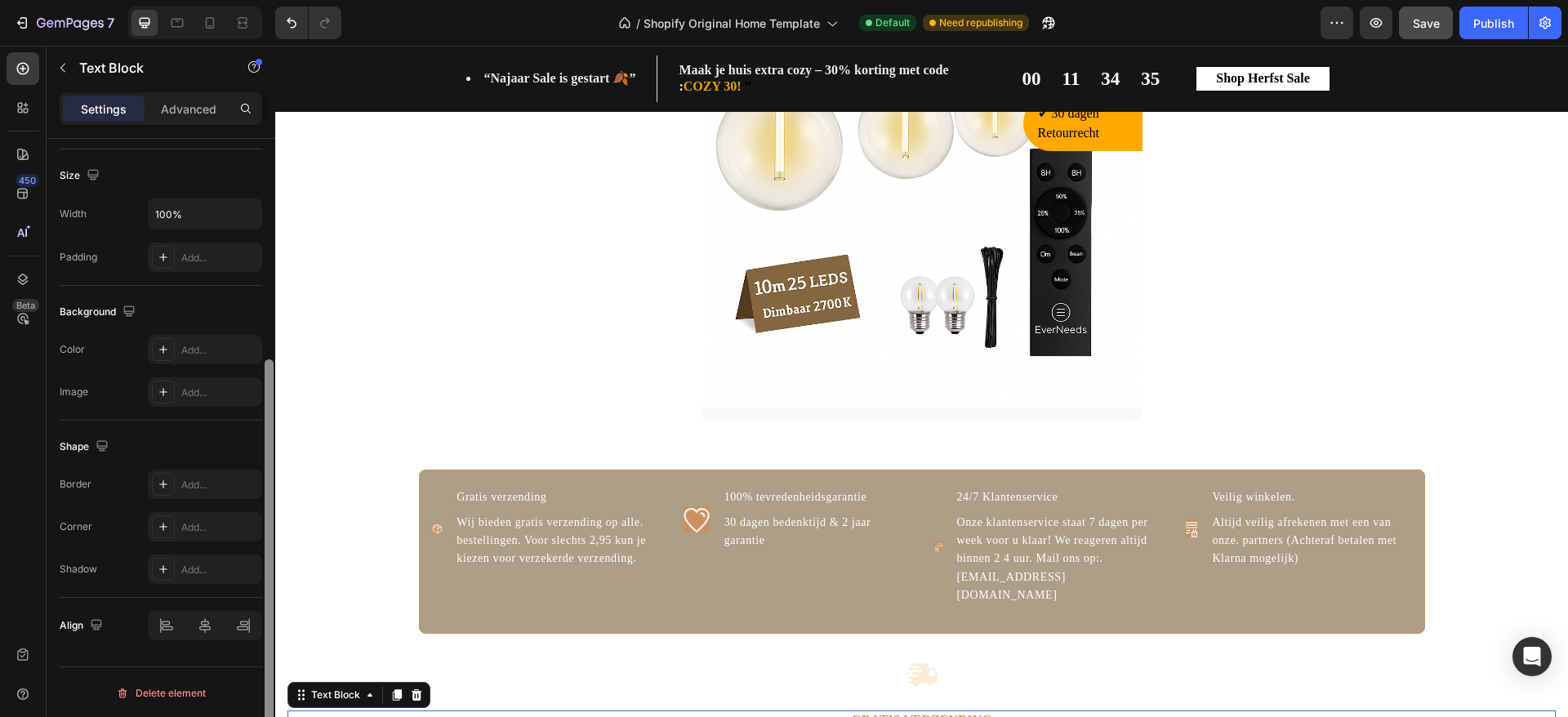
scroll to position [341, 0]
click at [269, 553] on div at bounding box center [269, 561] width 9 height 402
click at [1186, 538] on img at bounding box center [1192, 528] width 12 height 18
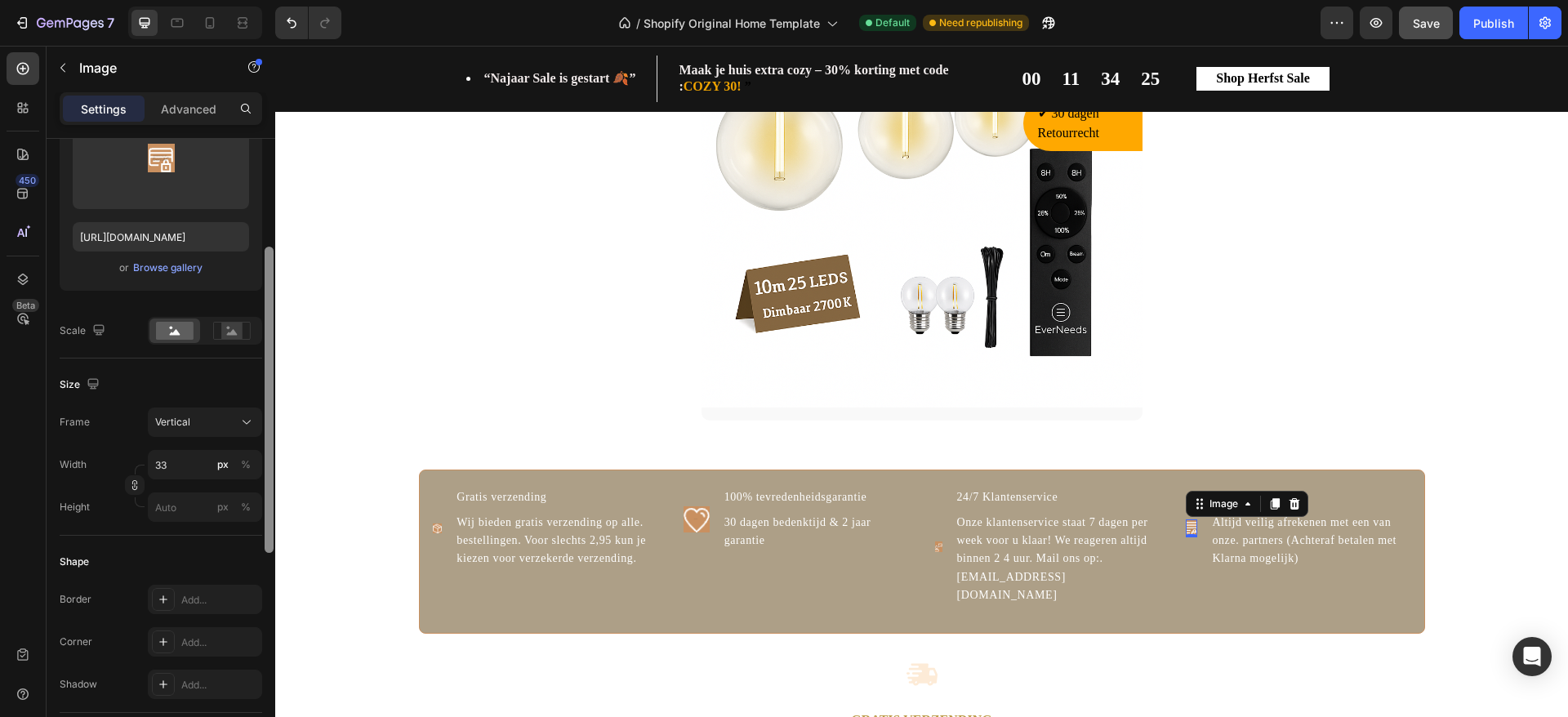
scroll to position [242, 0]
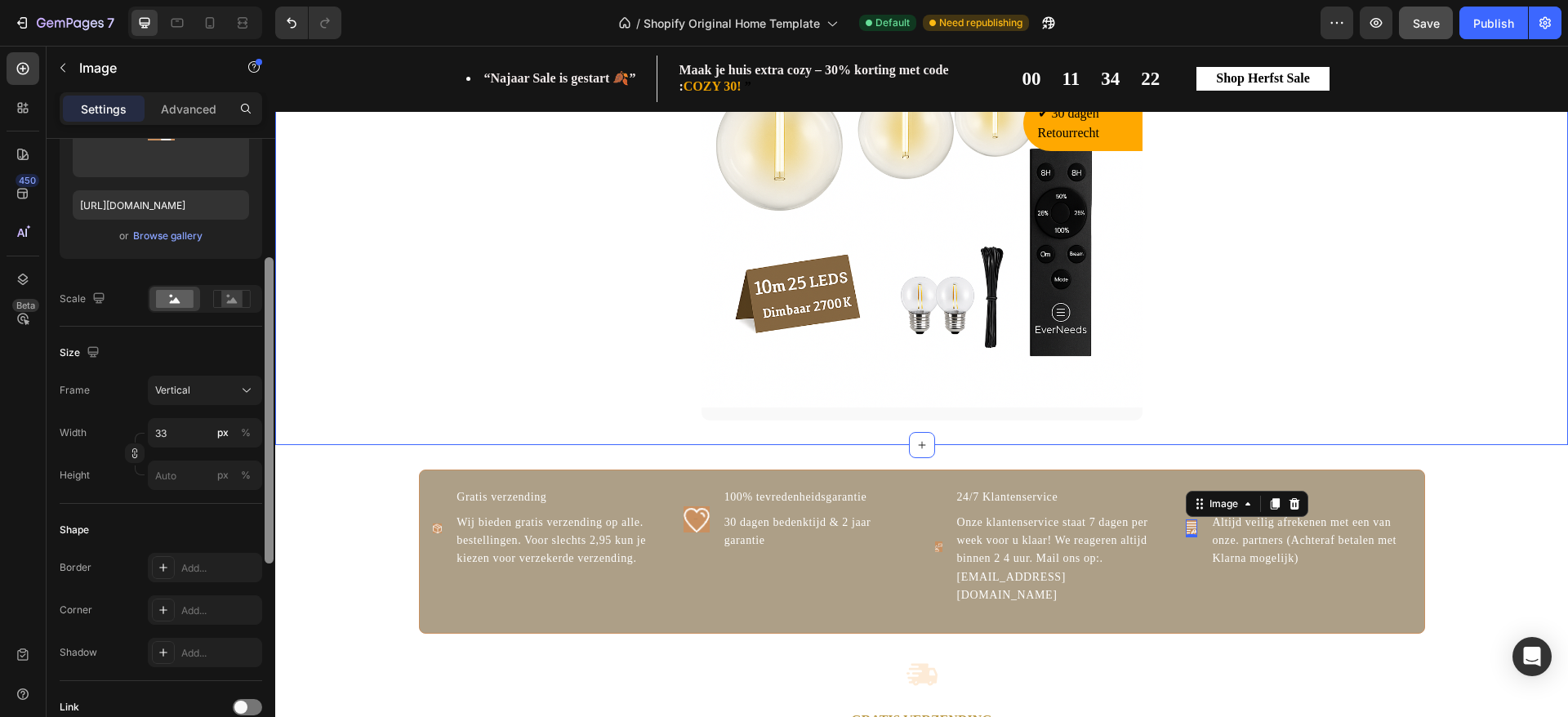
drag, startPoint x: 544, startPoint y: 462, endPoint x: 302, endPoint y: 219, distance: 342.9
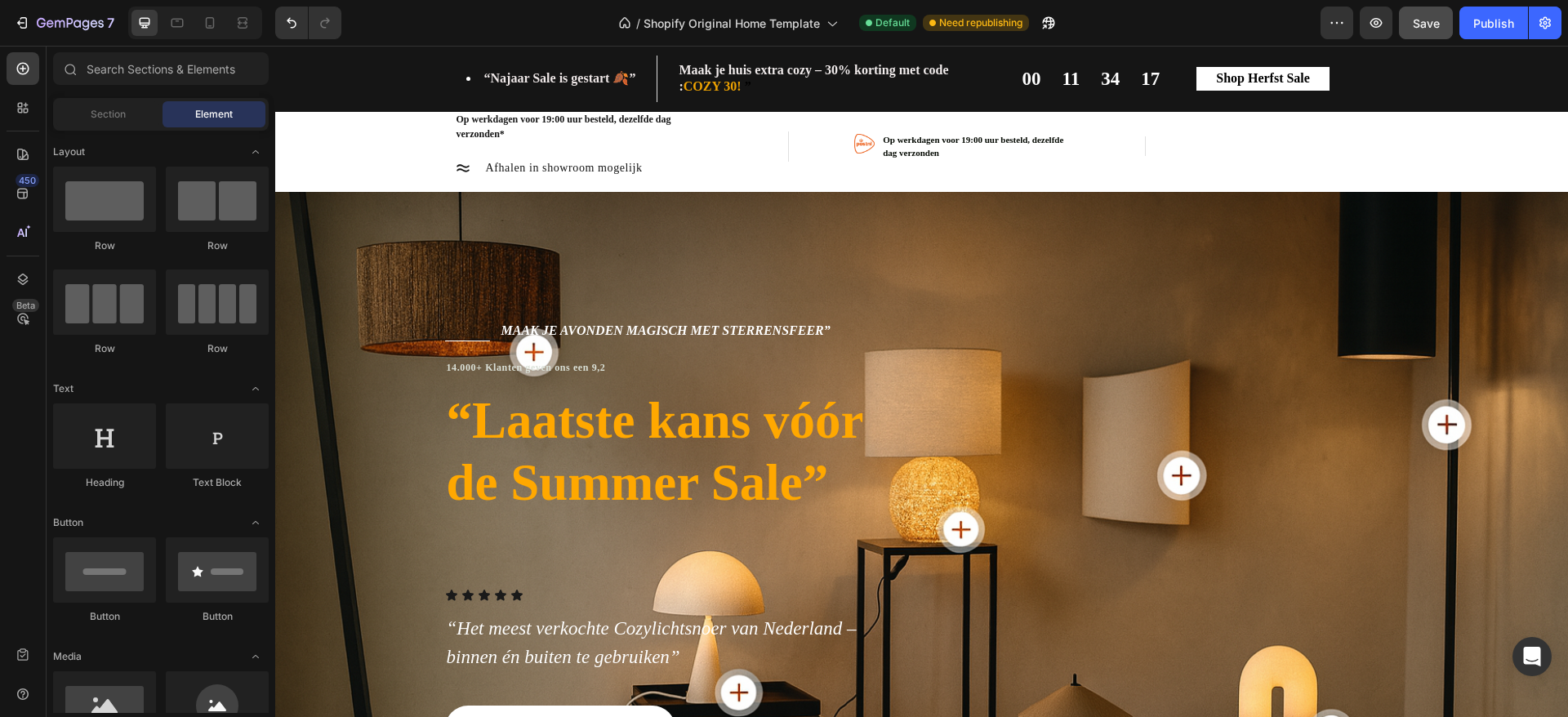
scroll to position [0, 0]
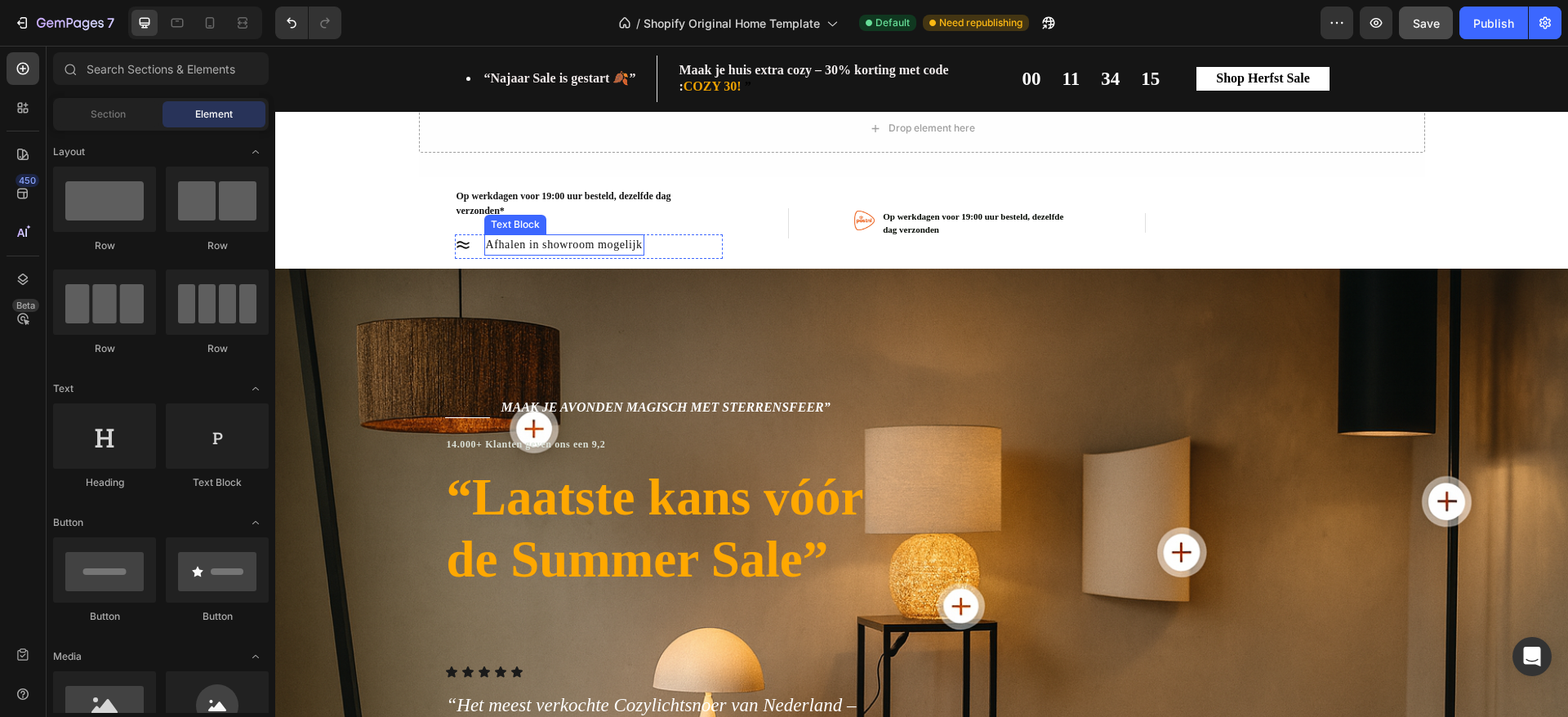
click at [631, 251] on div "Afhalen in showroom mogelijk" at bounding box center [564, 245] width 160 height 21
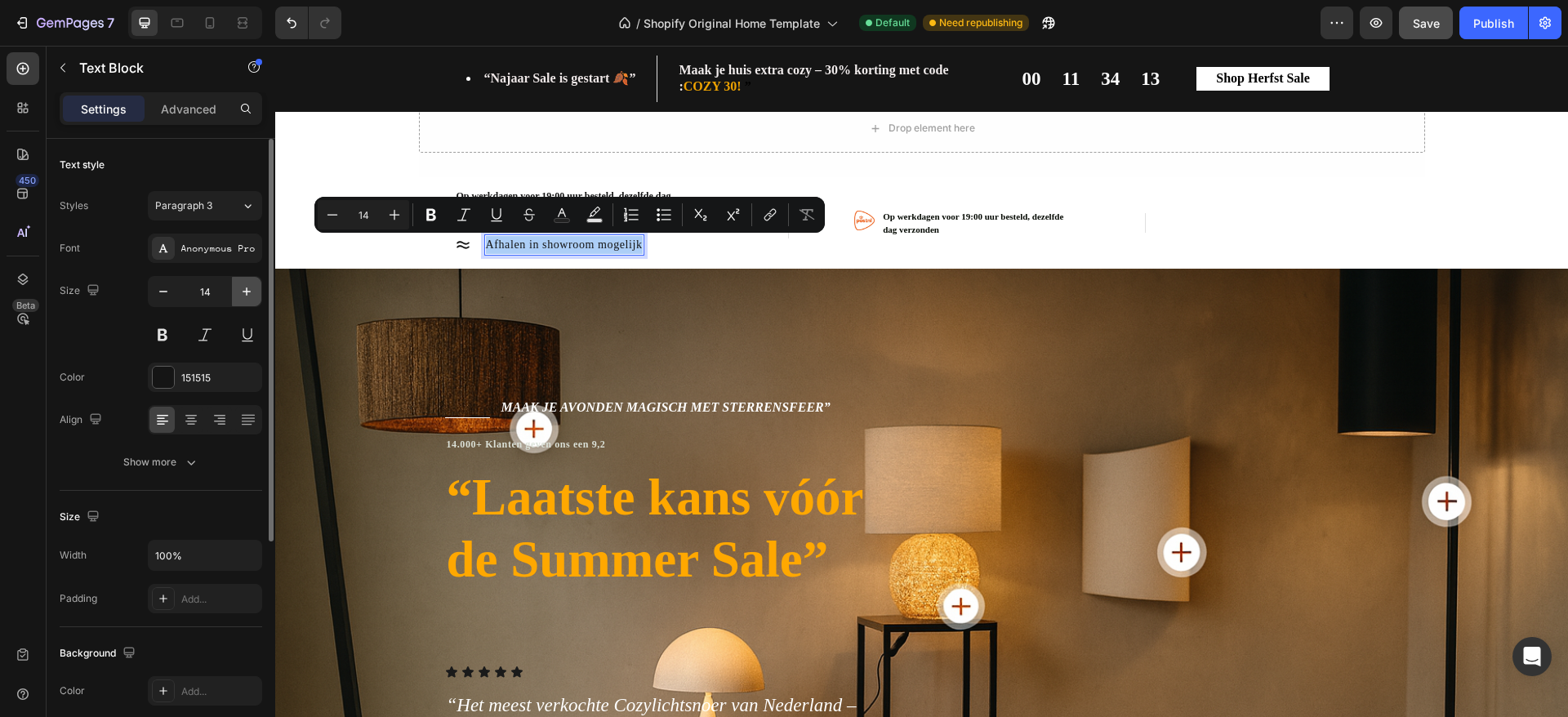
click at [240, 300] on button "button" at bounding box center [247, 292] width 29 height 29
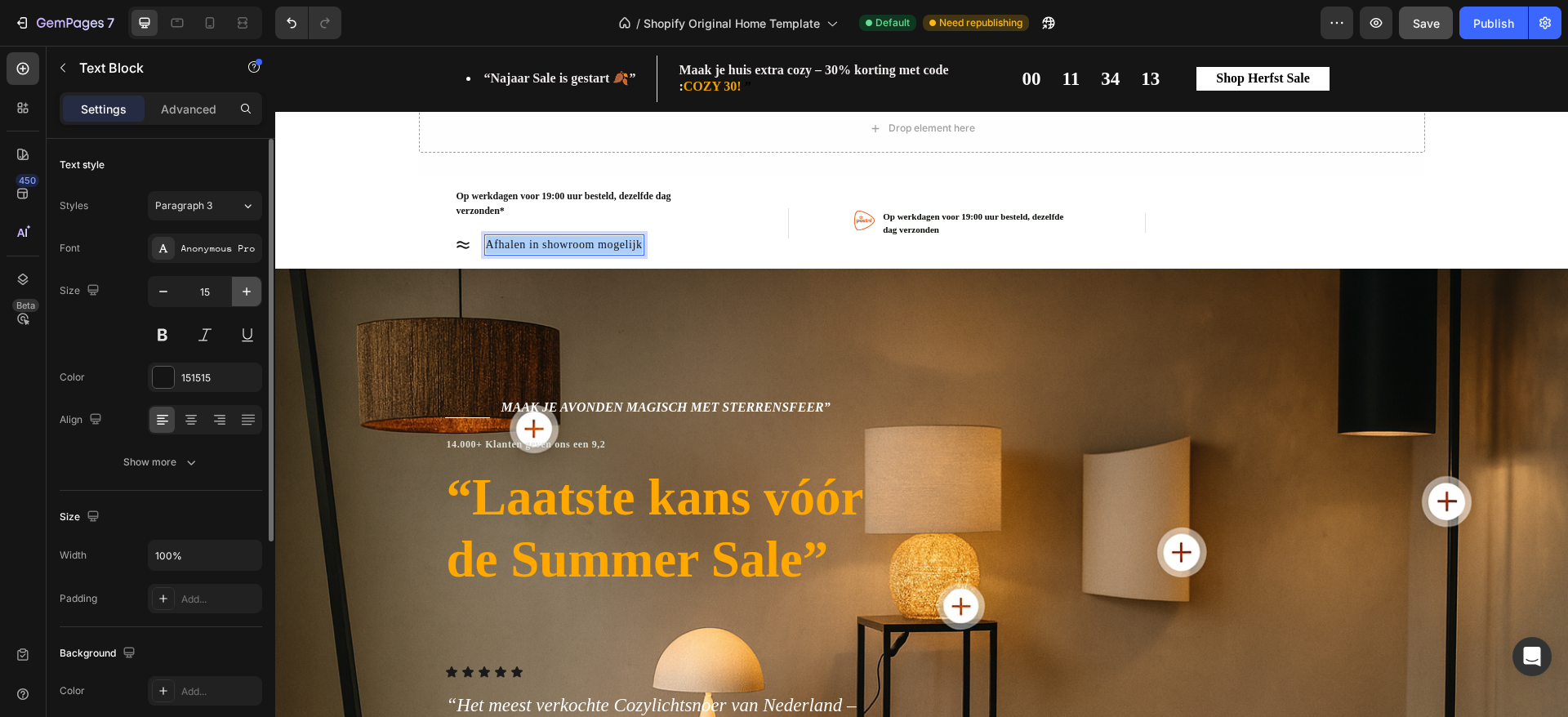
click at [240, 300] on button "button" at bounding box center [247, 292] width 29 height 29
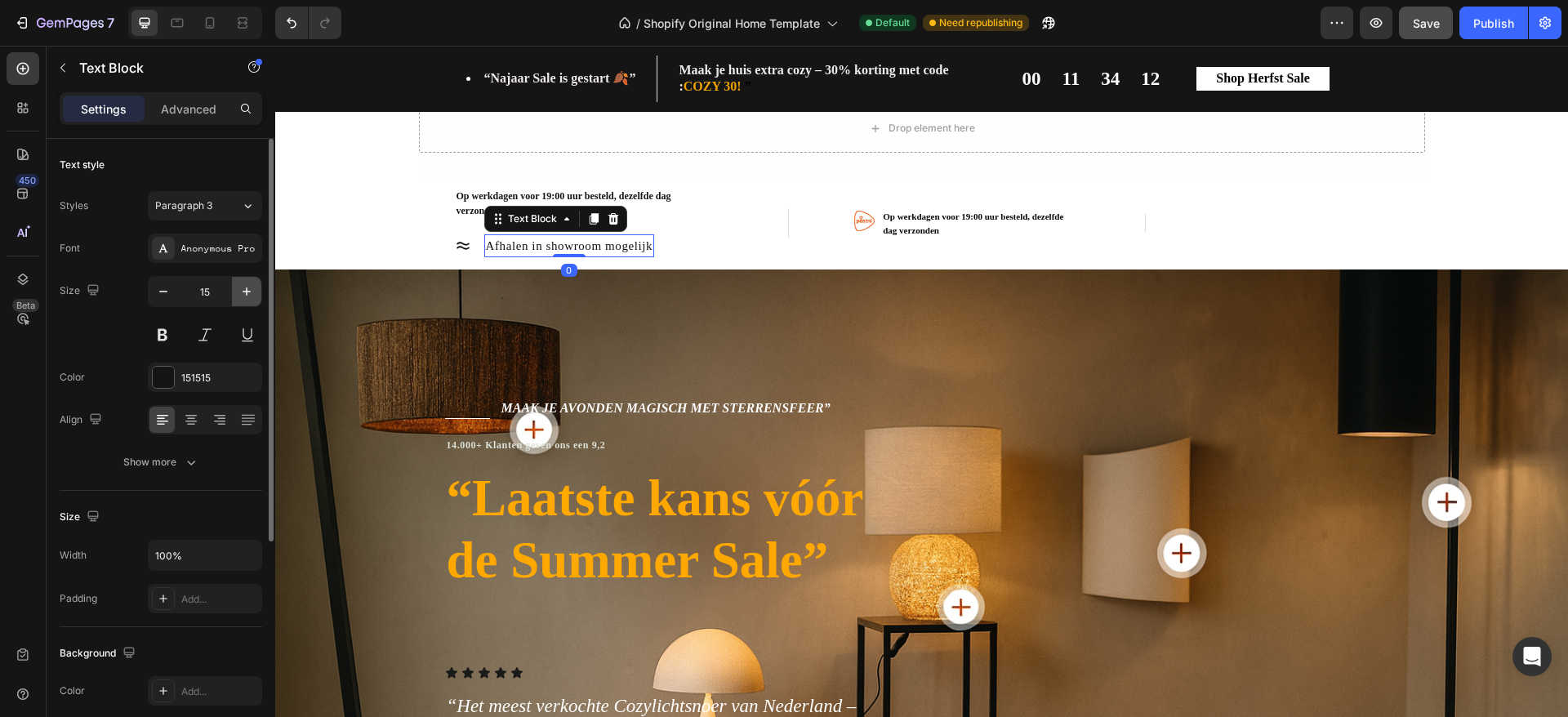
type input "16"
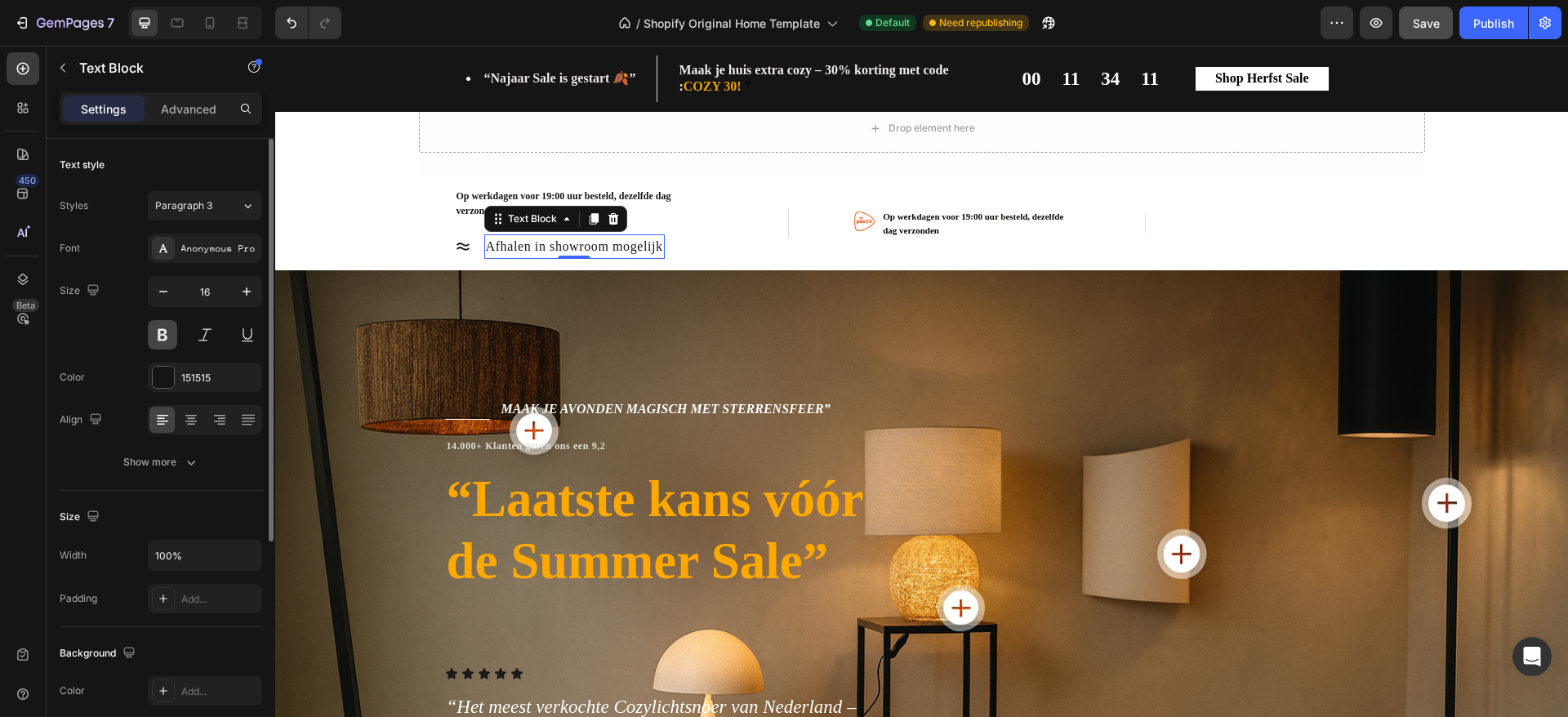
click at [169, 334] on button at bounding box center [162, 334] width 29 height 29
click at [207, 336] on button at bounding box center [205, 334] width 29 height 29
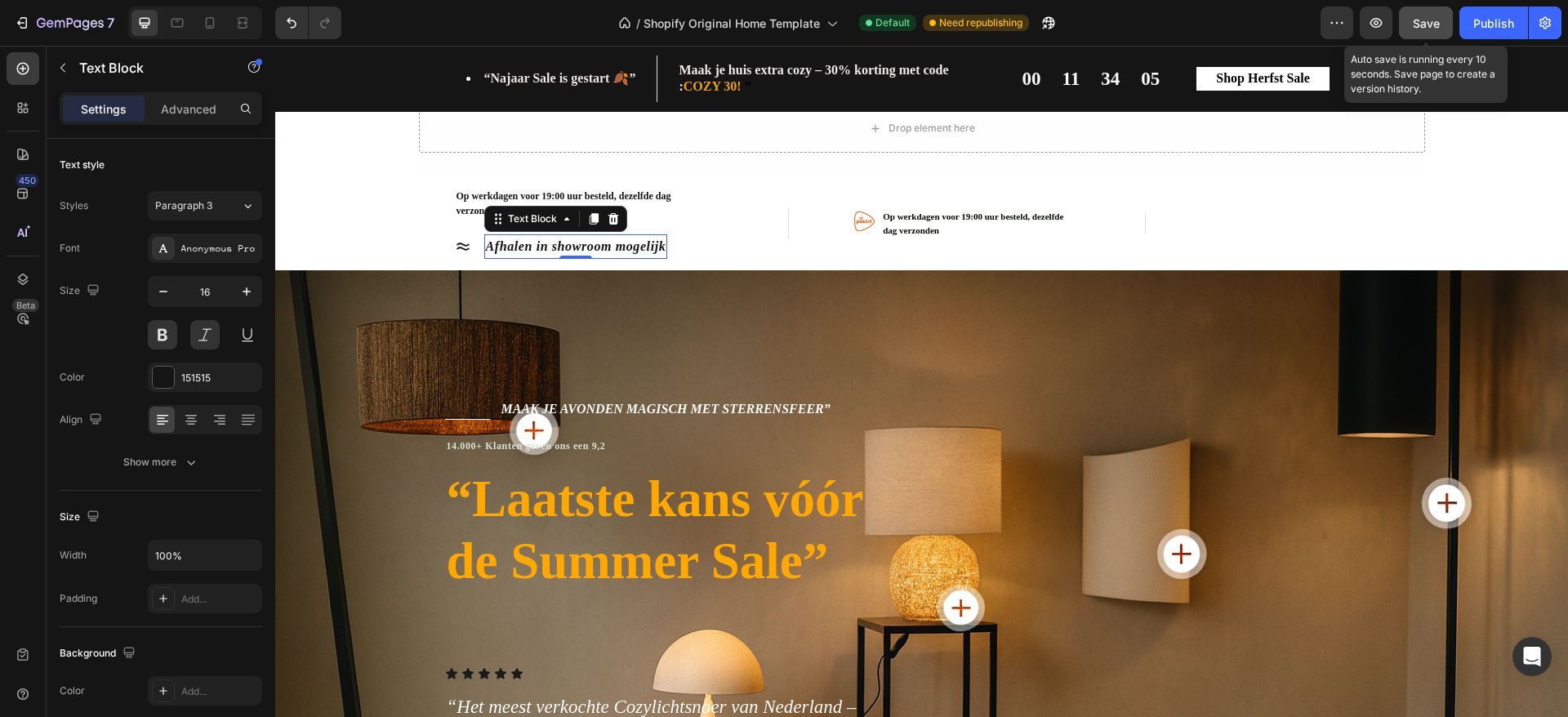
click at [1427, 12] on button "Save" at bounding box center [1426, 23] width 53 height 33
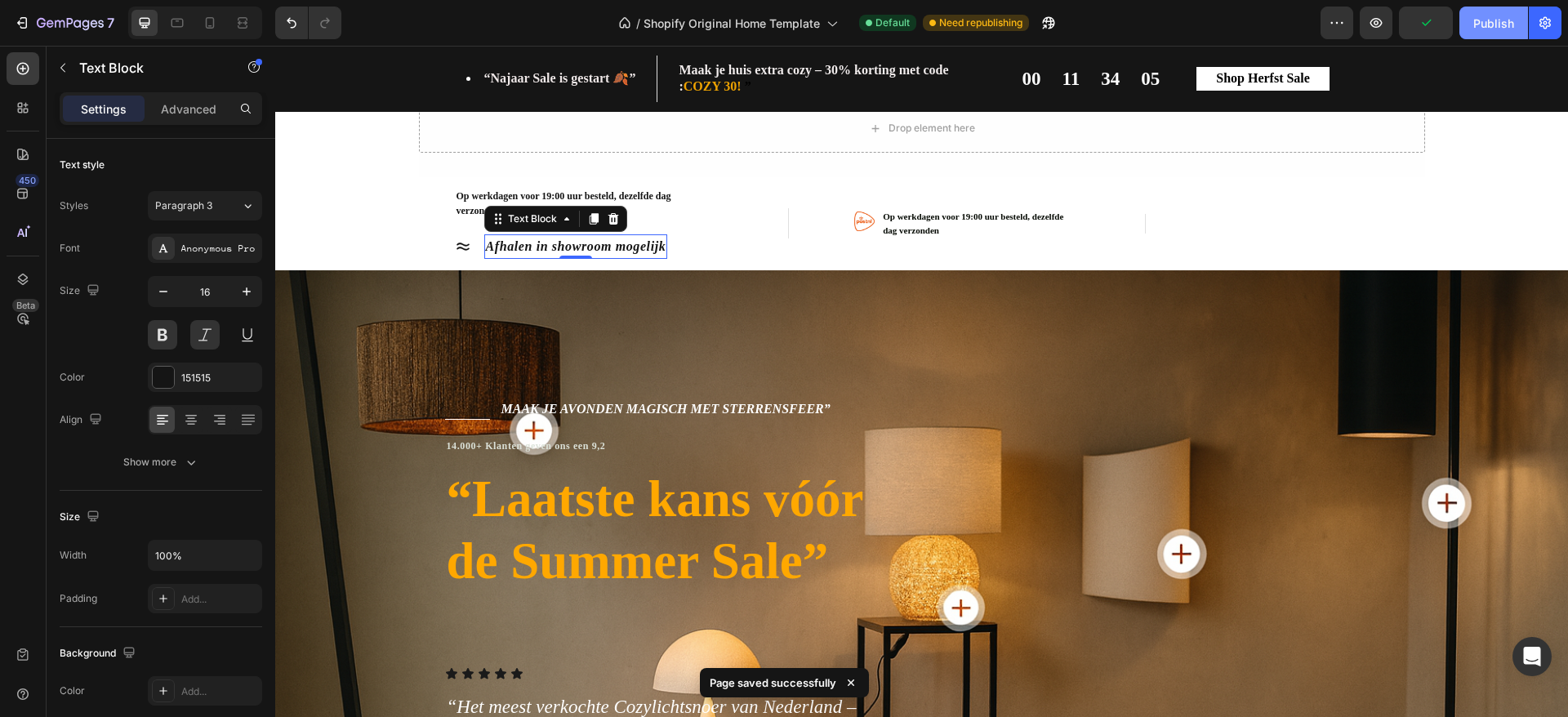
click at [1494, 19] on div "Publish" at bounding box center [1494, 23] width 41 height 17
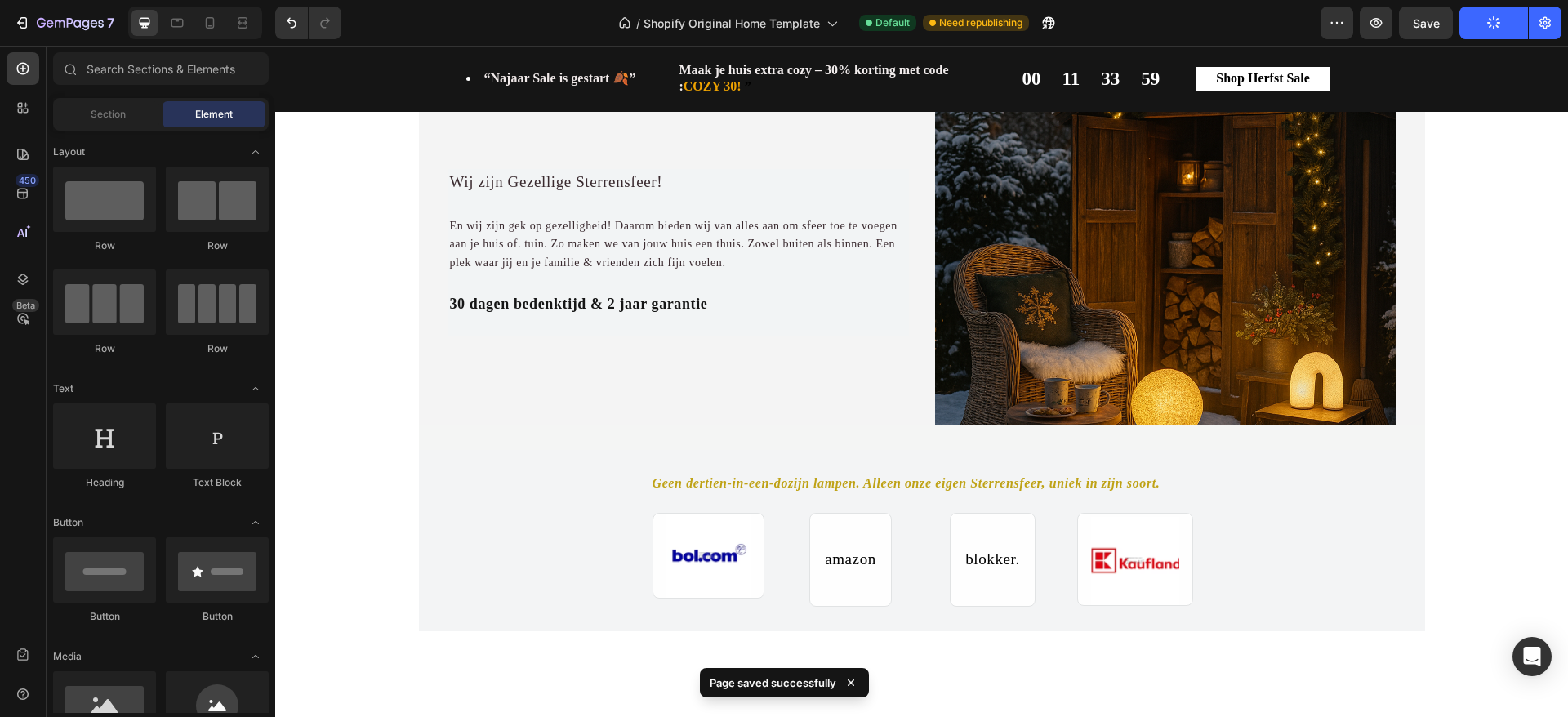
scroll to position [680, 0]
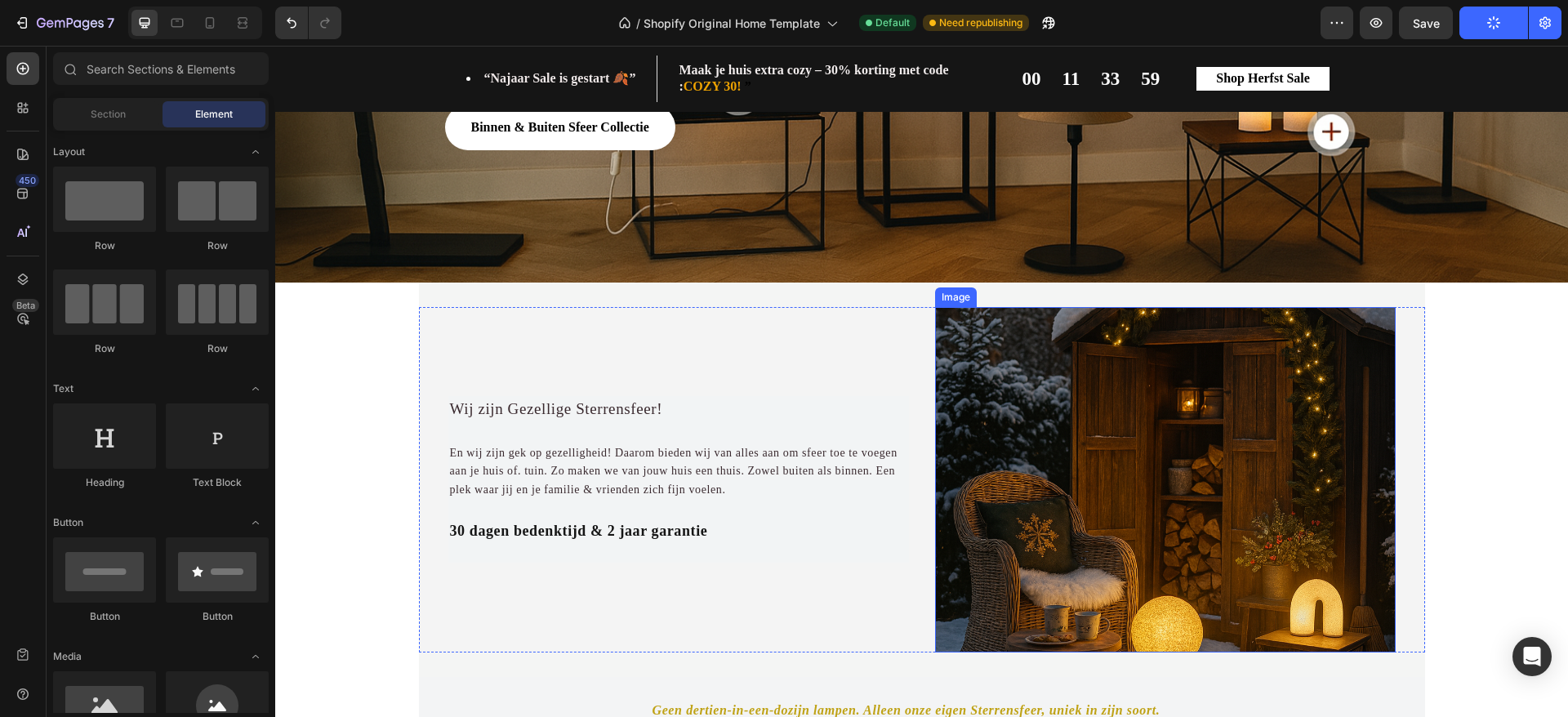
click at [1119, 463] on img at bounding box center [1166, 480] width 460 height 345
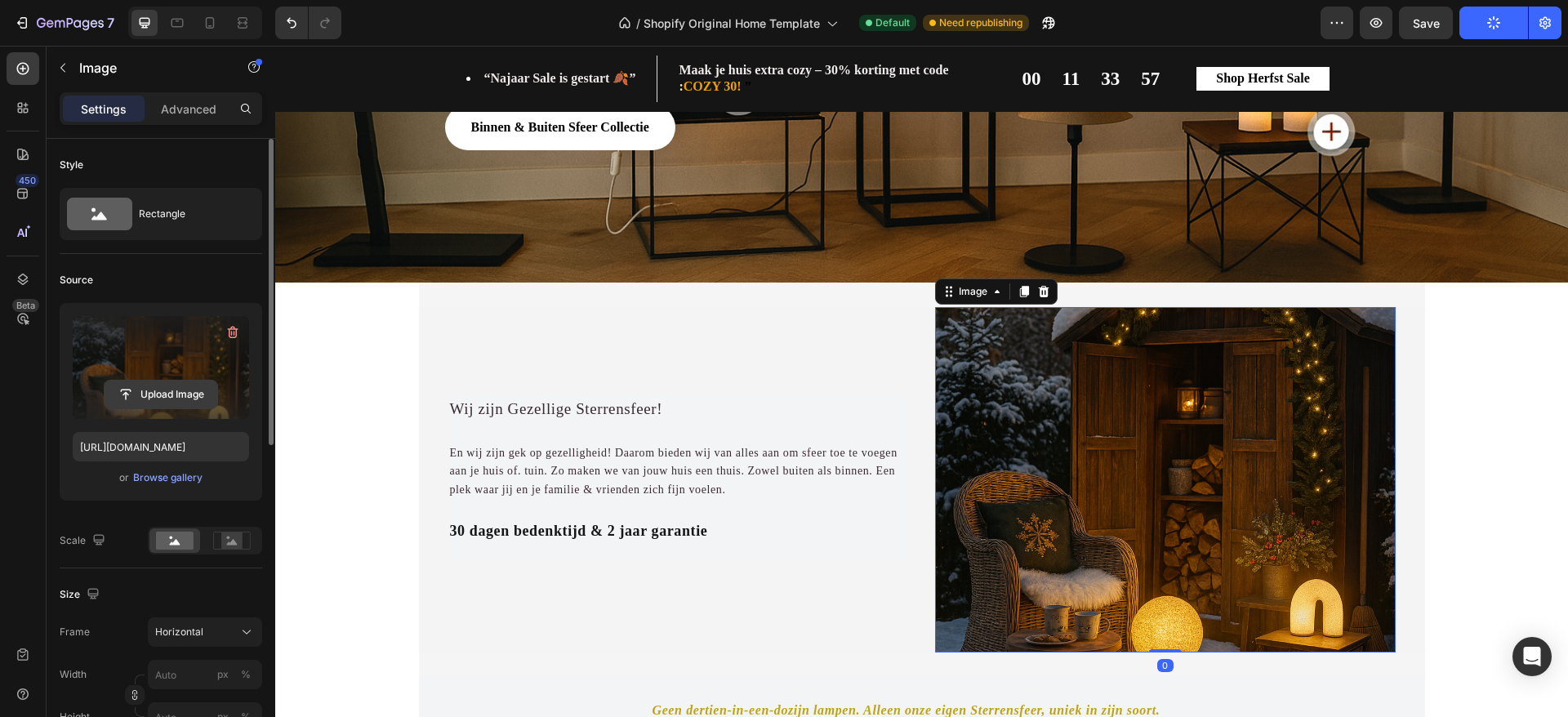
click at [166, 402] on input "file" at bounding box center [160, 394] width 112 height 28
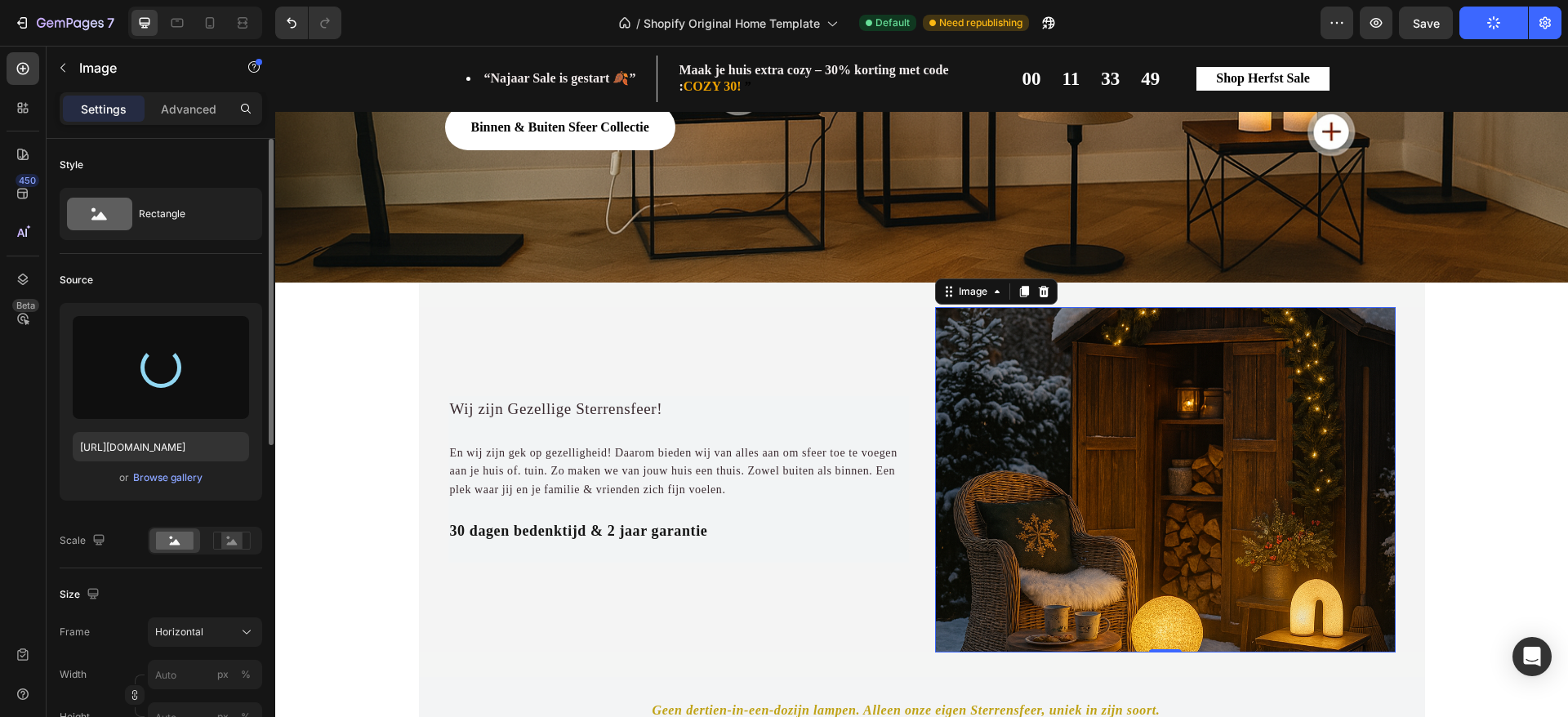
type input "[URL][DOMAIN_NAME]"
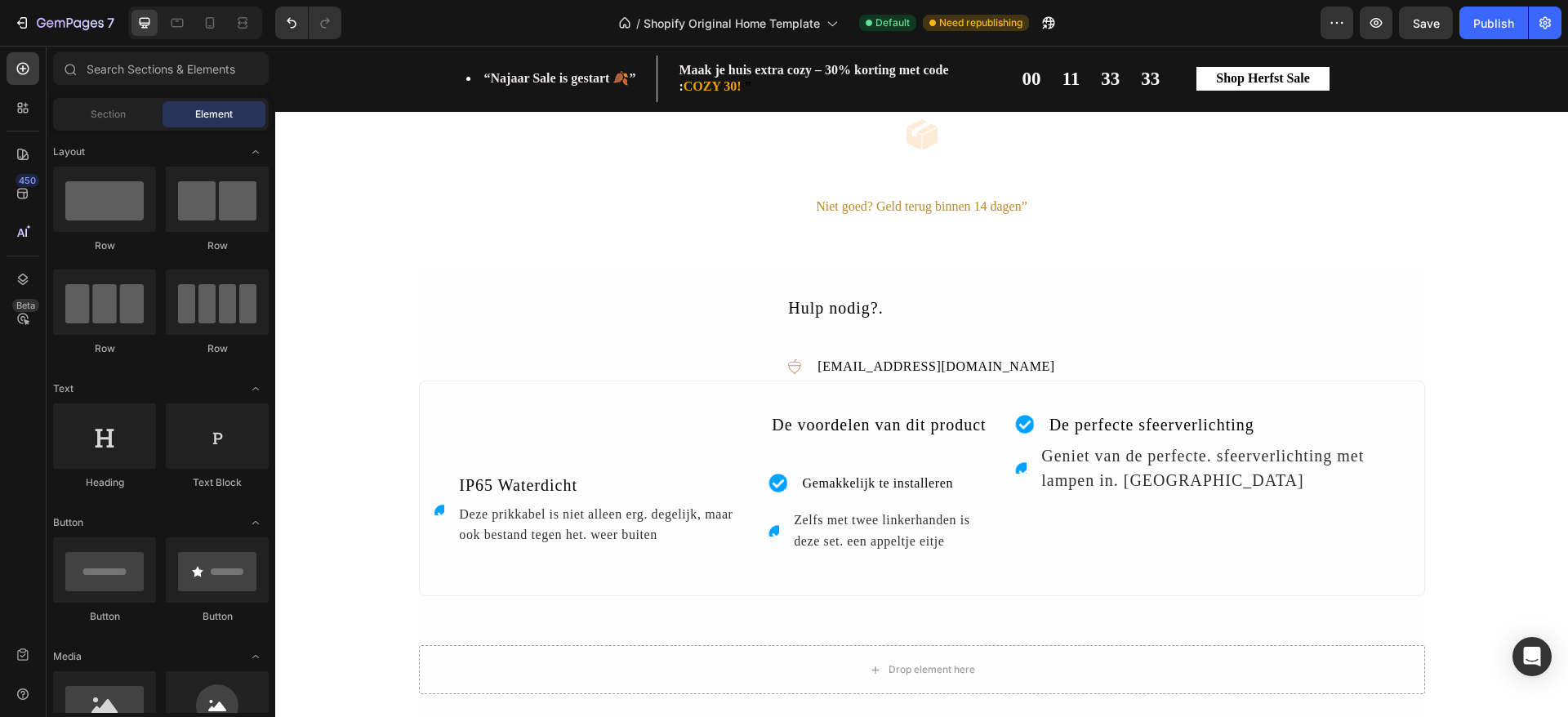
scroll to position [2453, 0]
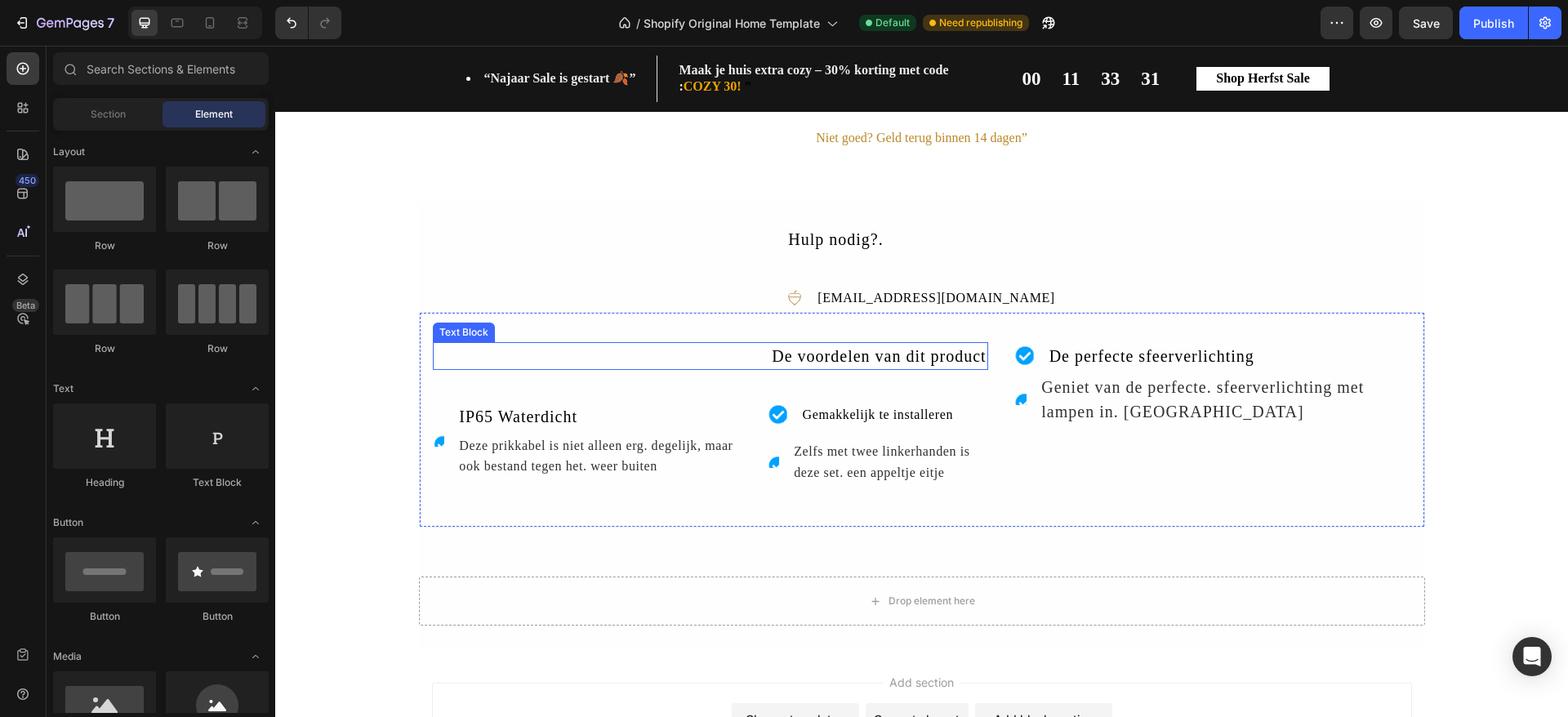
click at [948, 348] on div "De voordelen van dit product" at bounding box center [711, 356] width 556 height 28
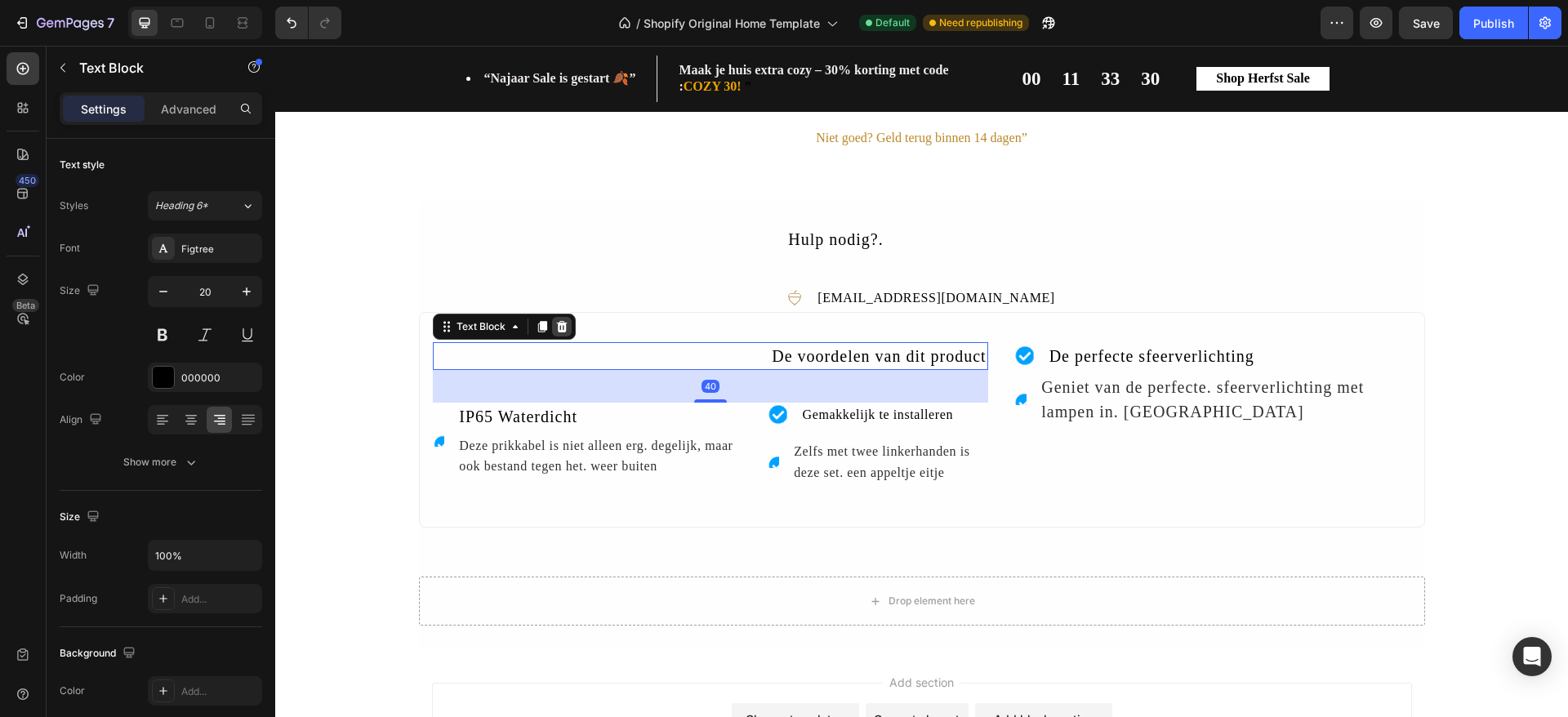
click at [557, 326] on icon at bounding box center [562, 325] width 11 height 12
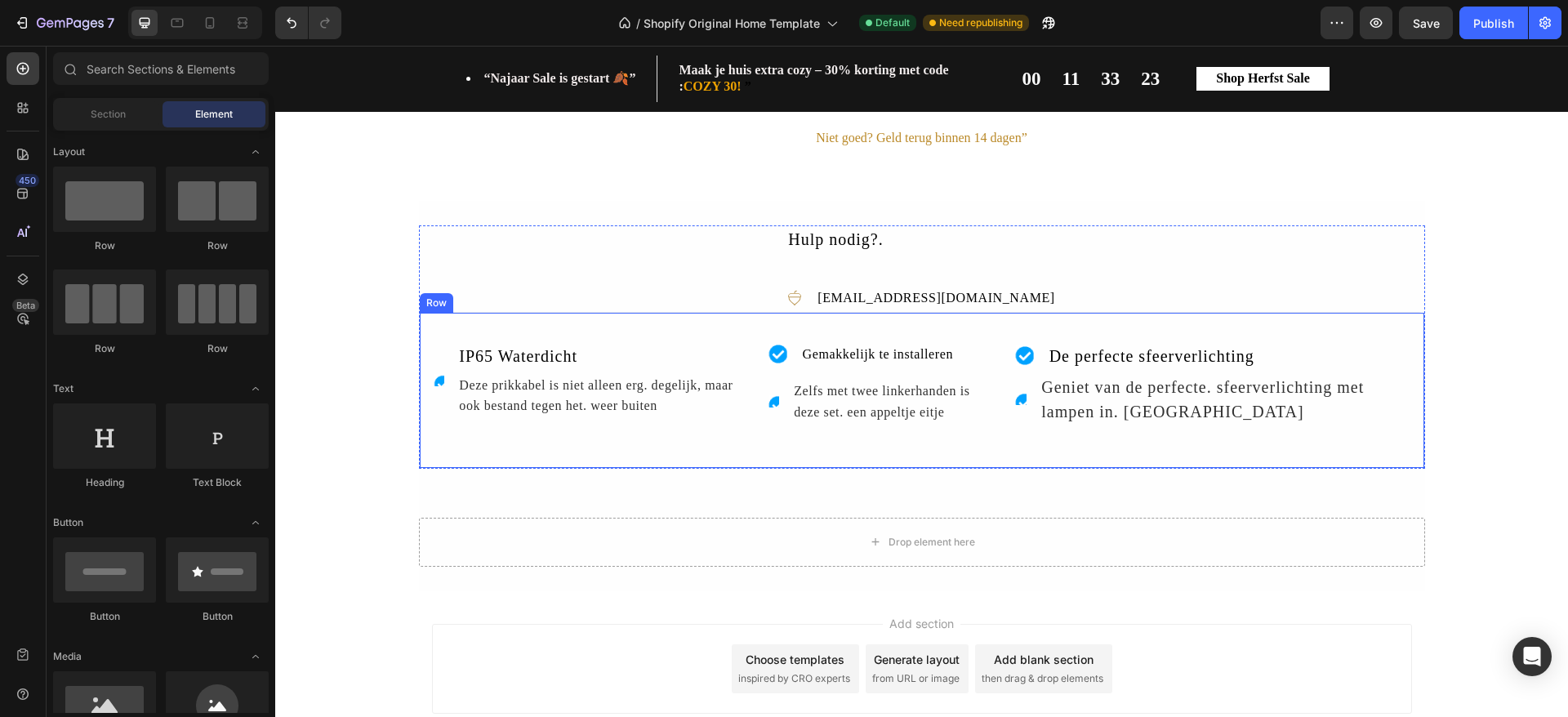
click at [673, 314] on div "Icon IP65 Waterdicht Text Block Deze prikkabel is niet alleen erg. degelijk, ma…" at bounding box center [922, 390] width 1006 height 157
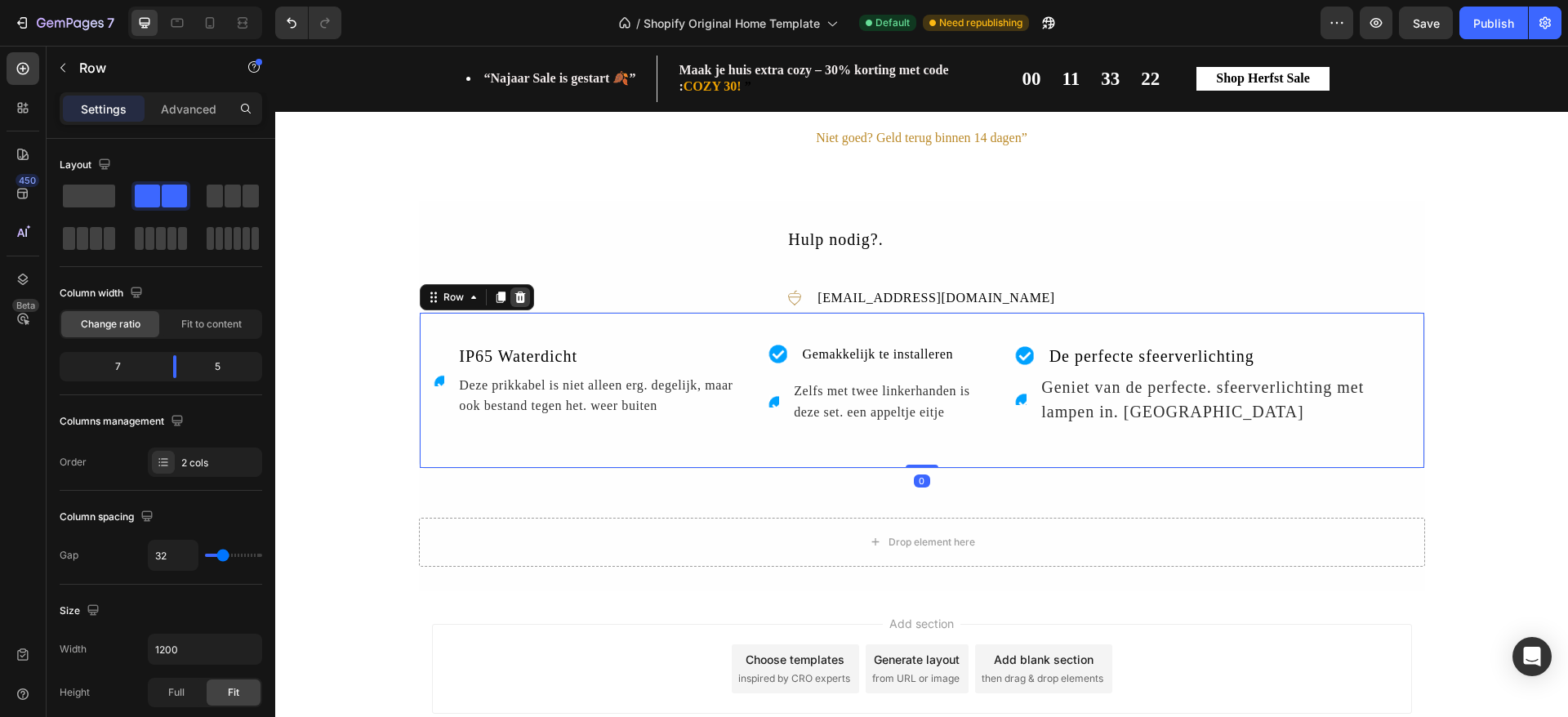
click at [515, 299] on icon at bounding box center [520, 297] width 13 height 13
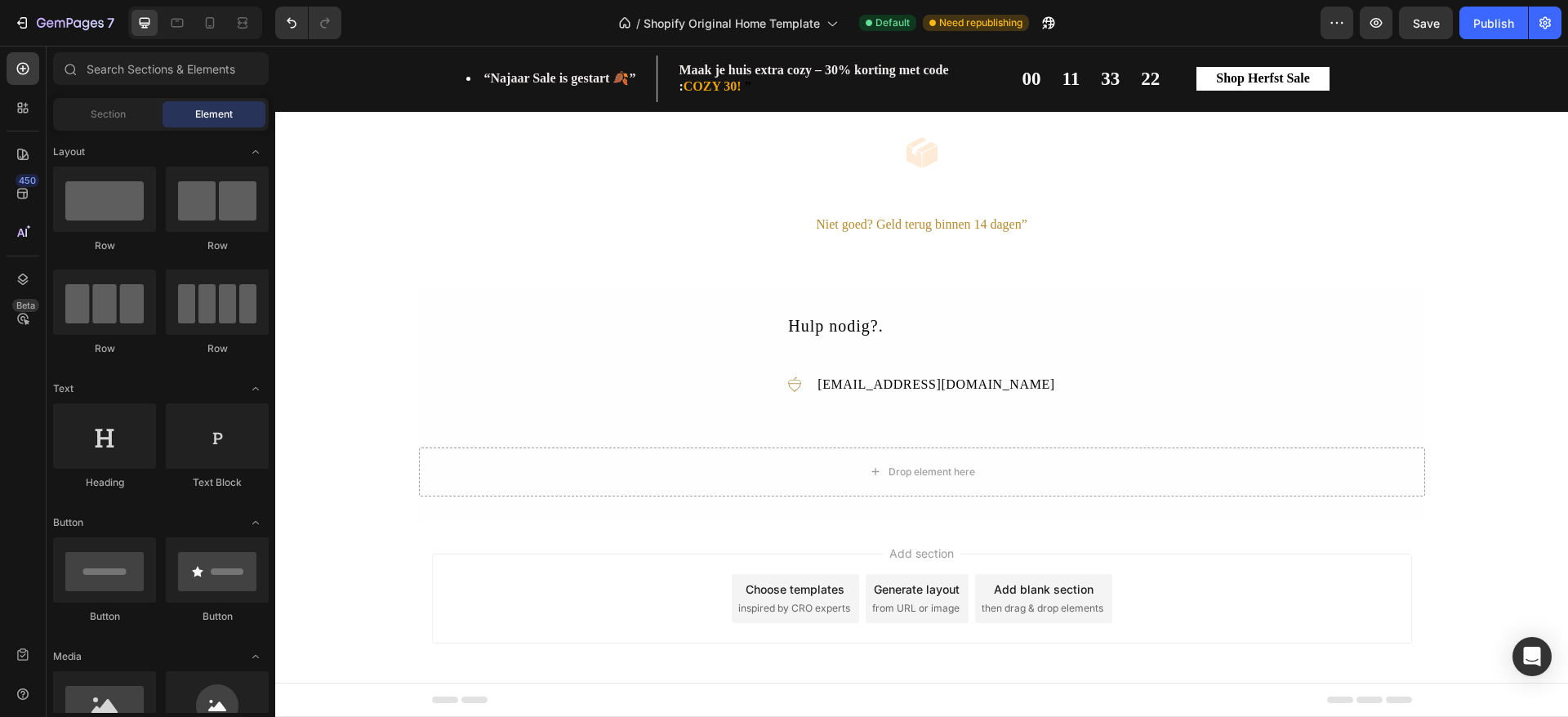
scroll to position [2367, 0]
drag, startPoint x: 1560, startPoint y: 586, endPoint x: 1843, endPoint y: 72, distance: 586.8
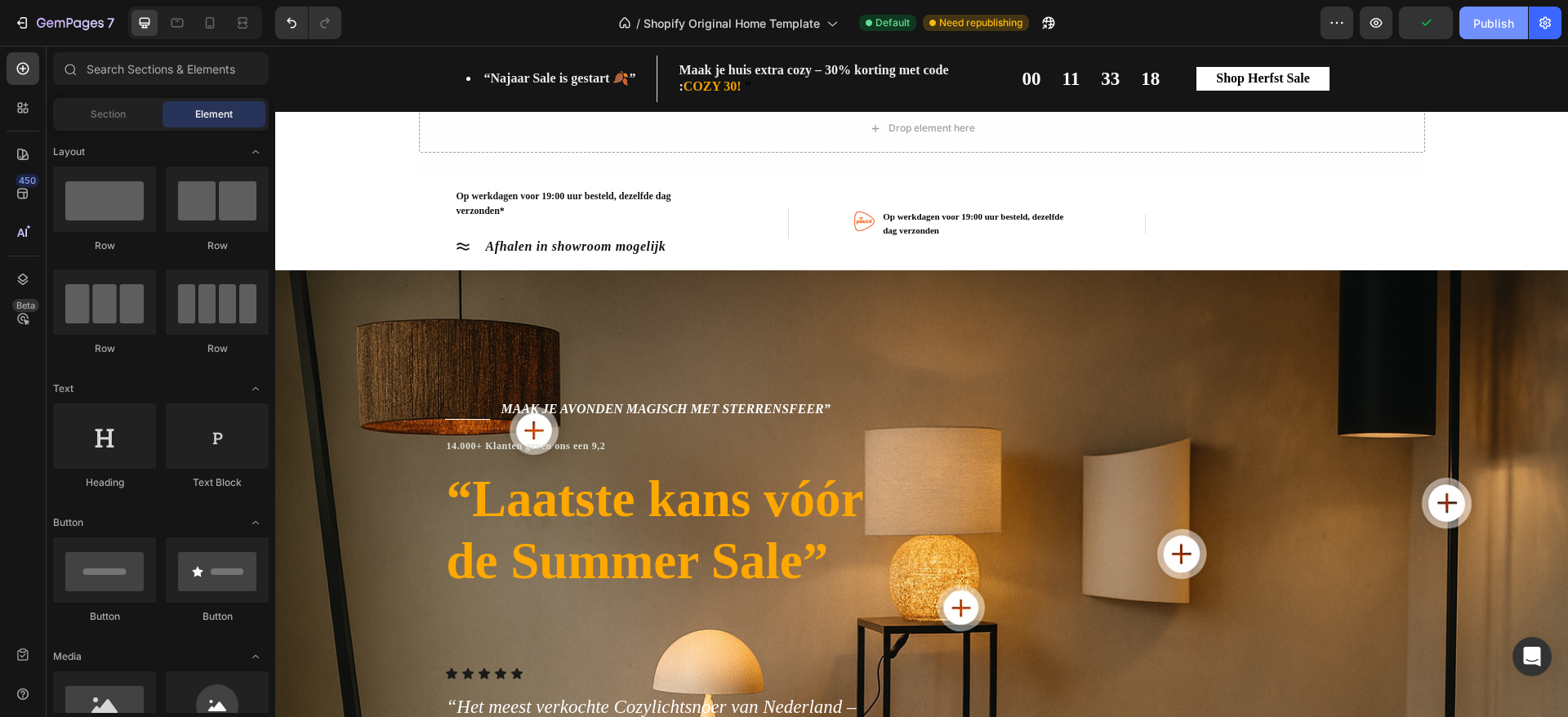
click at [1500, 25] on div "Publish" at bounding box center [1494, 23] width 41 height 17
drag, startPoint x: 1549, startPoint y: 121, endPoint x: 1559, endPoint y: 250, distance: 129.4
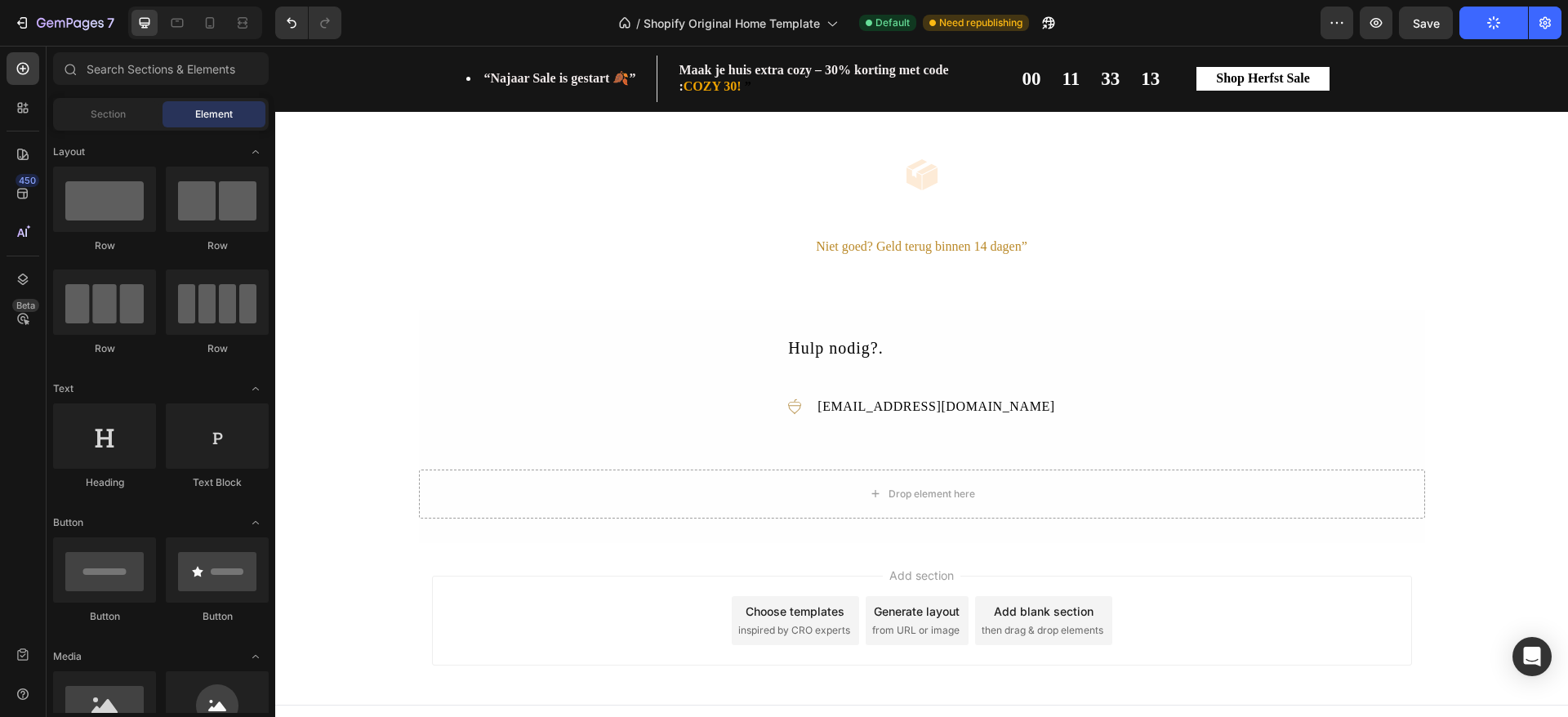
scroll to position [2367, 0]
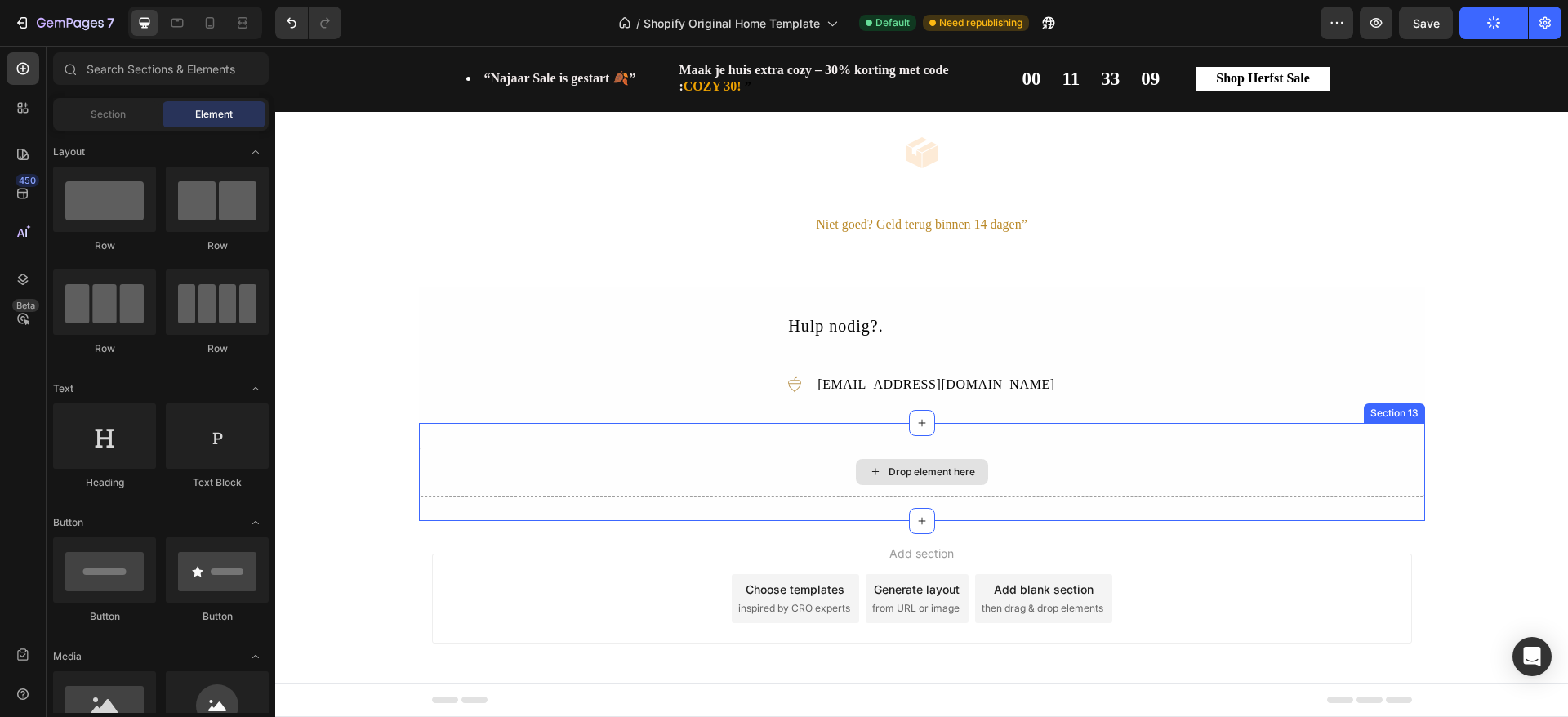
click at [545, 471] on div "Drop element here" at bounding box center [922, 472] width 1006 height 49
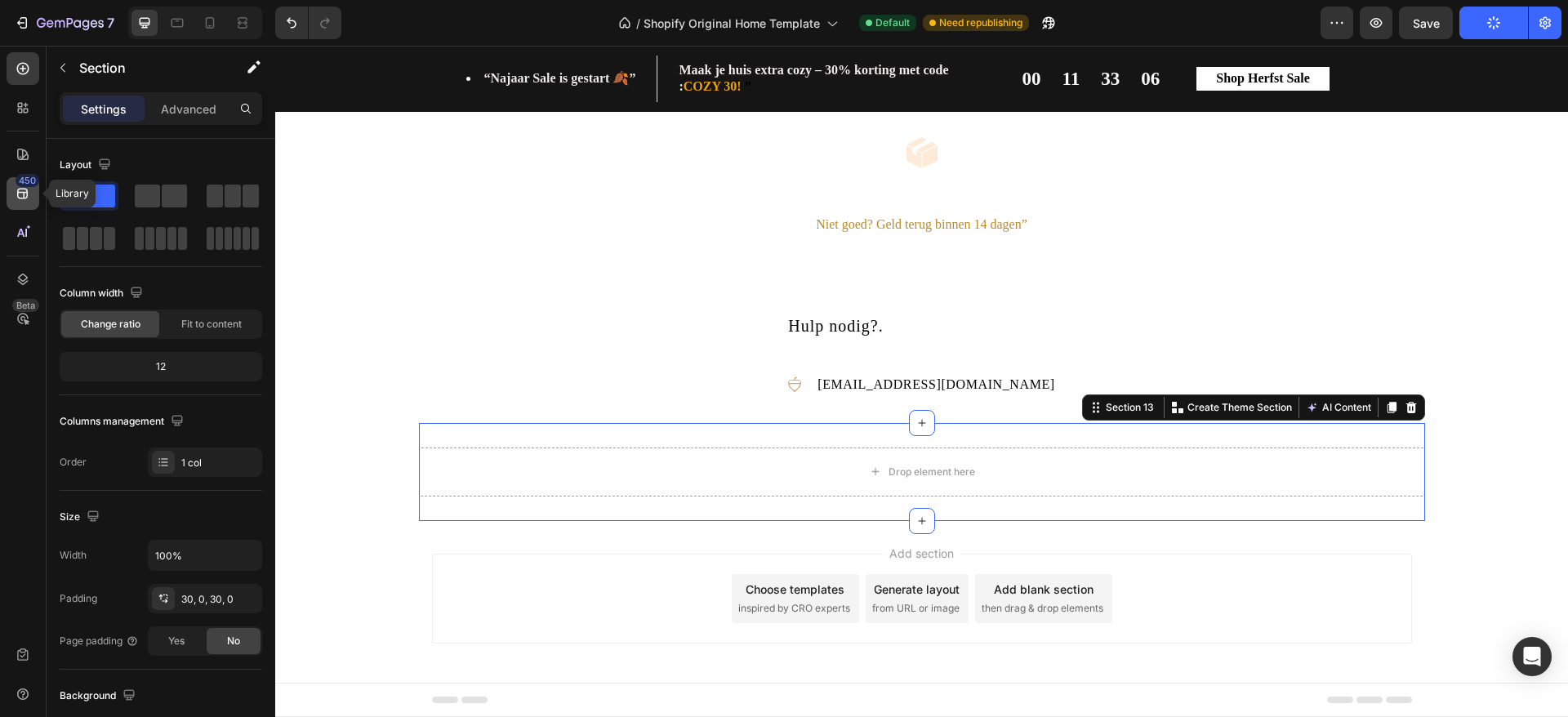
click at [24, 192] on icon at bounding box center [23, 194] width 11 height 11
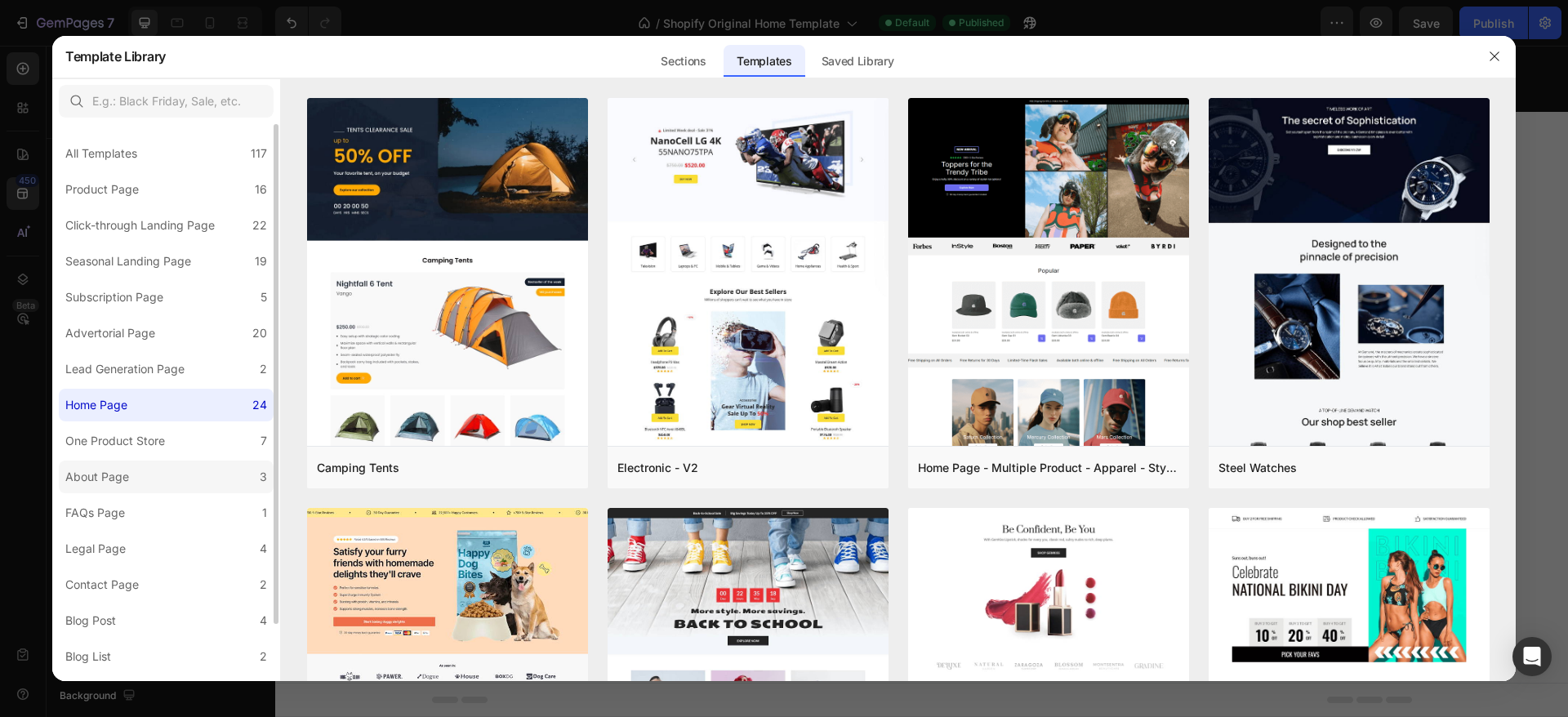
click at [199, 483] on label "About Page 3" at bounding box center [166, 477] width 215 height 33
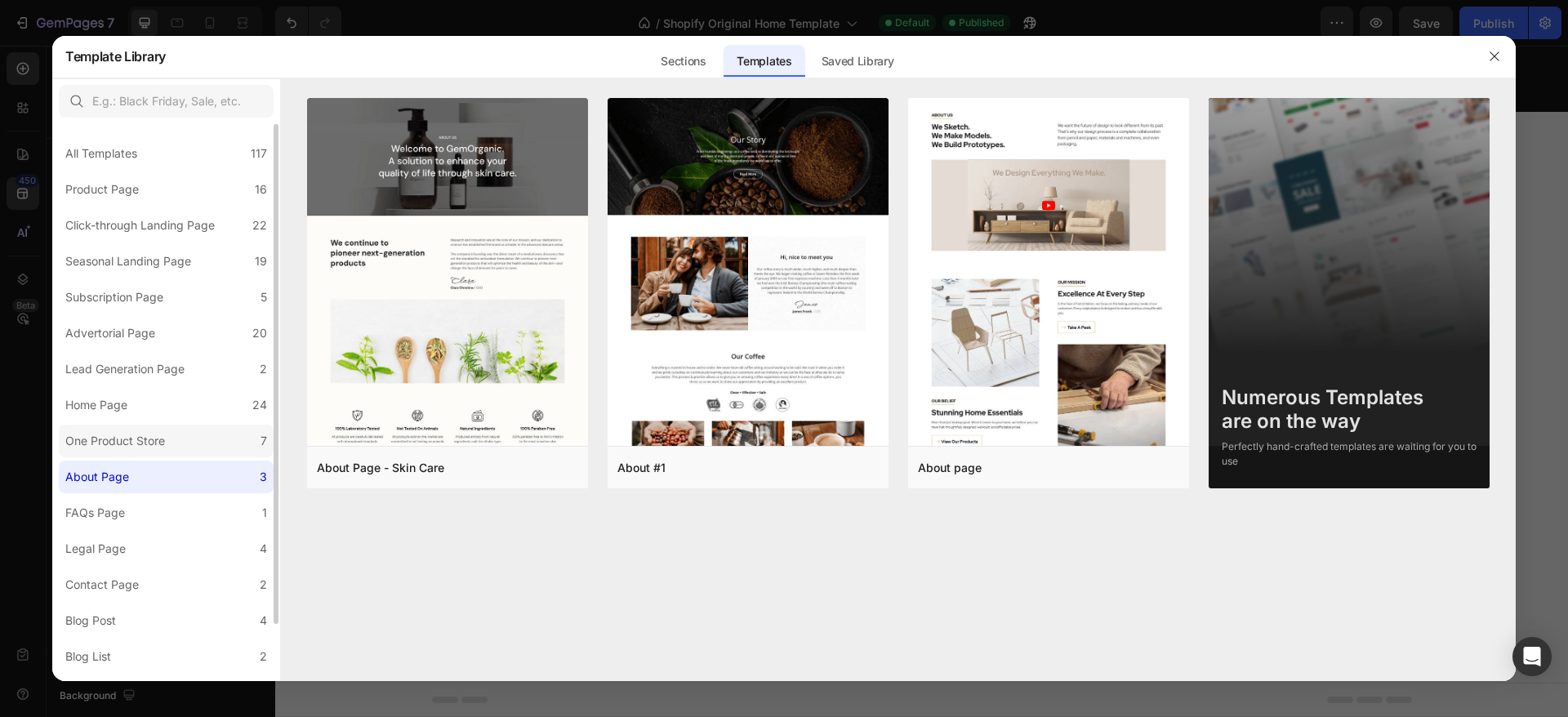
click at [202, 449] on label "One Product Store 7" at bounding box center [166, 441] width 215 height 33
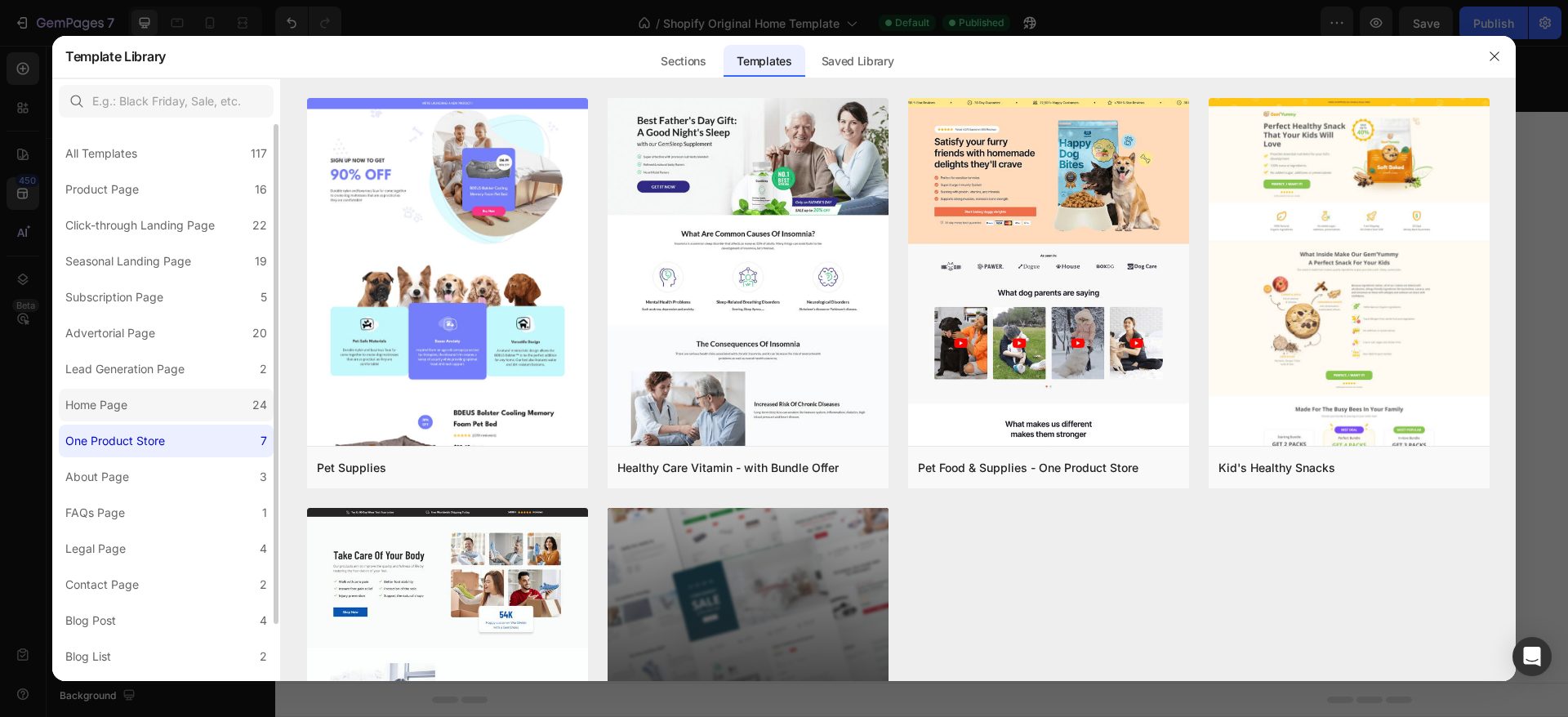
click at [130, 409] on div "Home Page" at bounding box center [100, 405] width 69 height 20
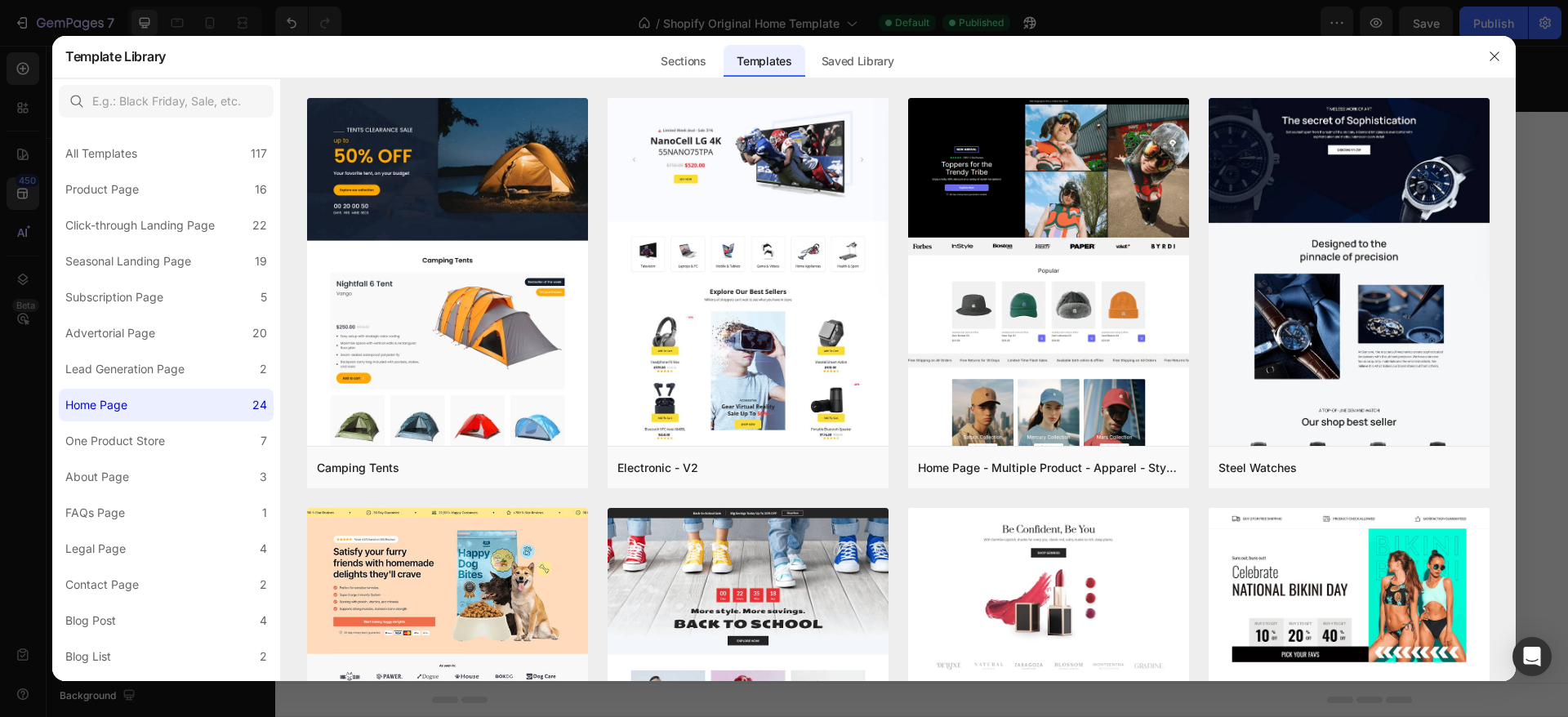
drag, startPoint x: 1511, startPoint y: 225, endPoint x: 1525, endPoint y: 327, distance: 103.0
click at [1525, 327] on div "Template Library Sections Templates Existing pages Saved Library Templates Save…" at bounding box center [784, 358] width 1568 height 717
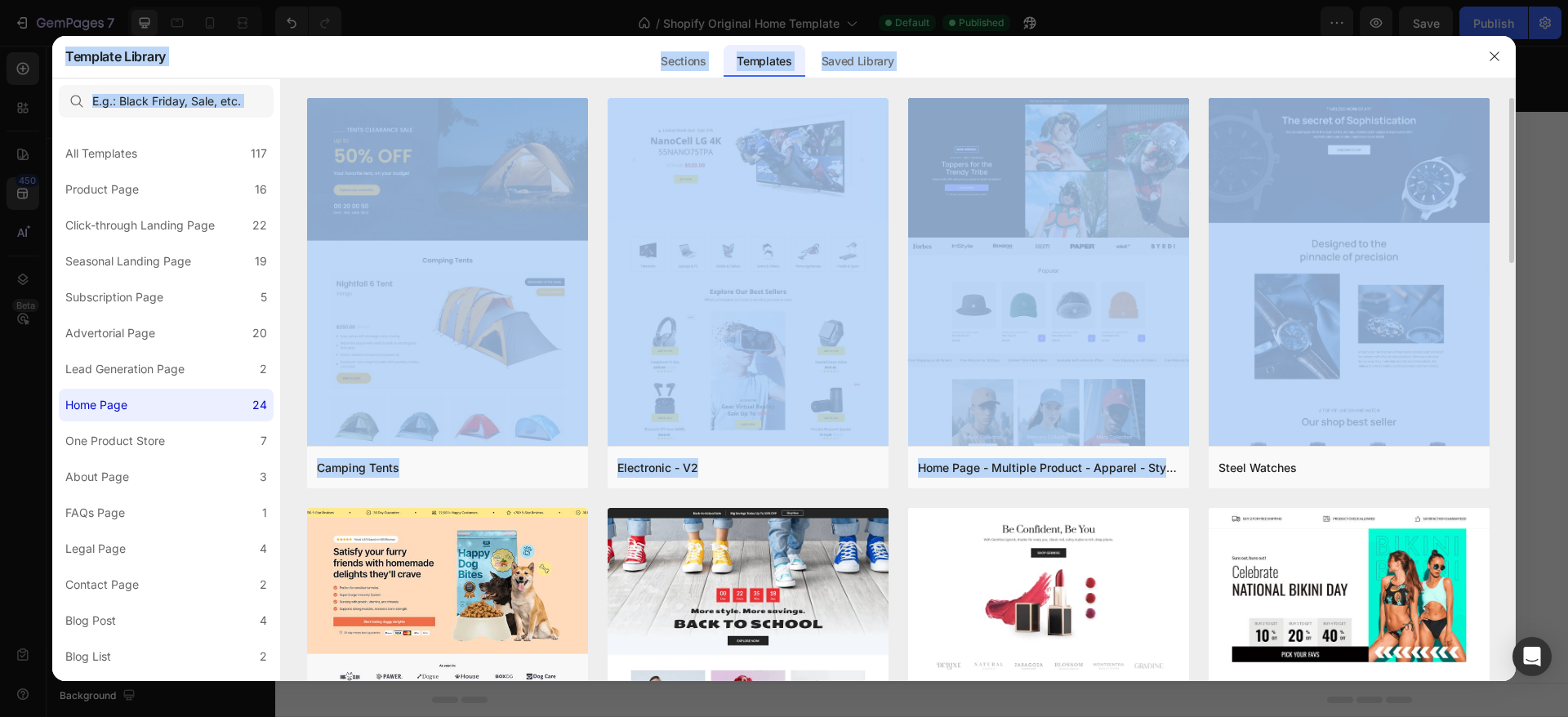
click at [1499, 302] on div "Camping Tents Add to page Preview Electronic - V2 Add to page Preview Home Page…" at bounding box center [898, 389] width 1235 height 583
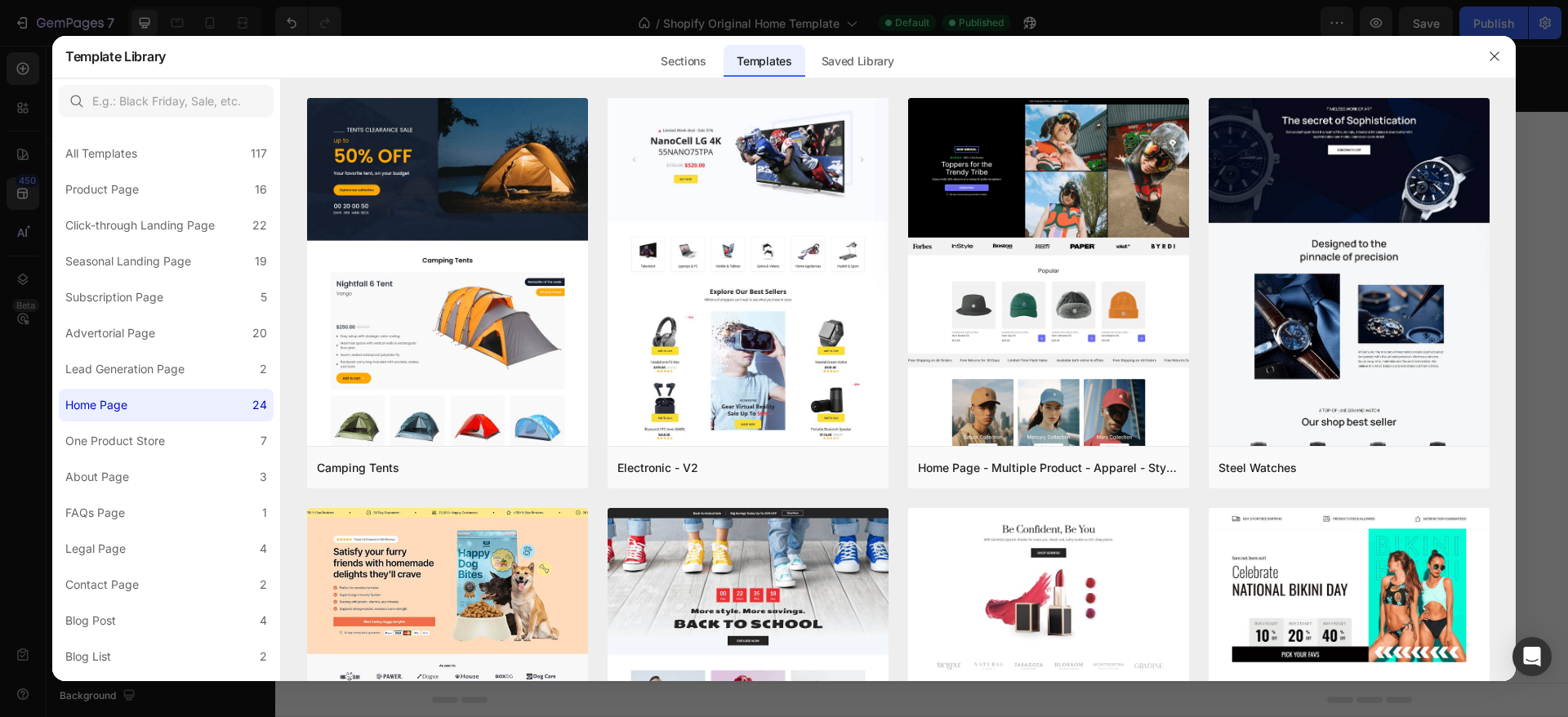
drag, startPoint x: 1510, startPoint y: 254, endPoint x: 1516, endPoint y: 293, distance: 39.5
click at [1516, 293] on div "Template Library Sections Templates Existing pages Saved Library Templates Save…" at bounding box center [784, 358] width 1568 height 717
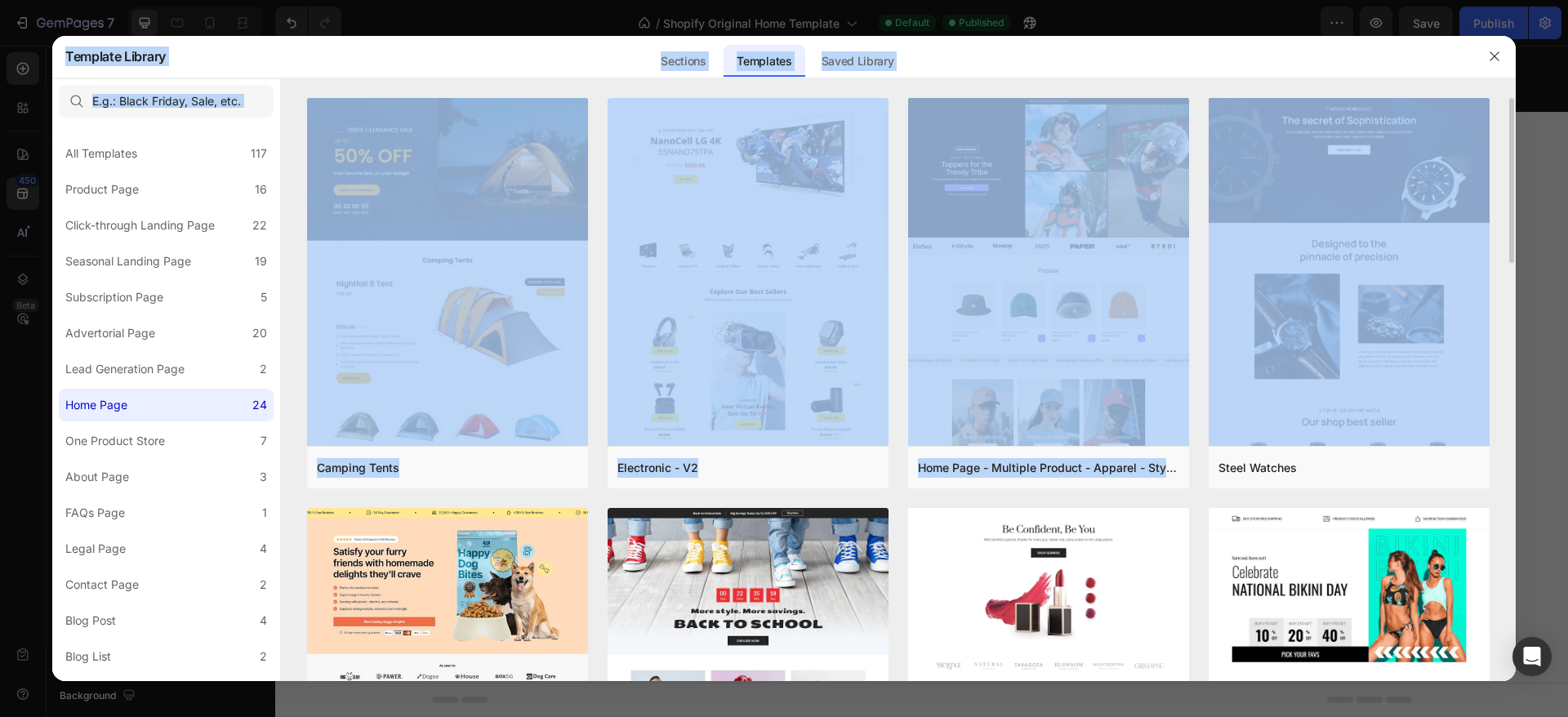
click at [1508, 293] on div "Camping Tents Add to page Preview Electronic - V2 Add to page Preview Home Page…" at bounding box center [898, 389] width 1235 height 583
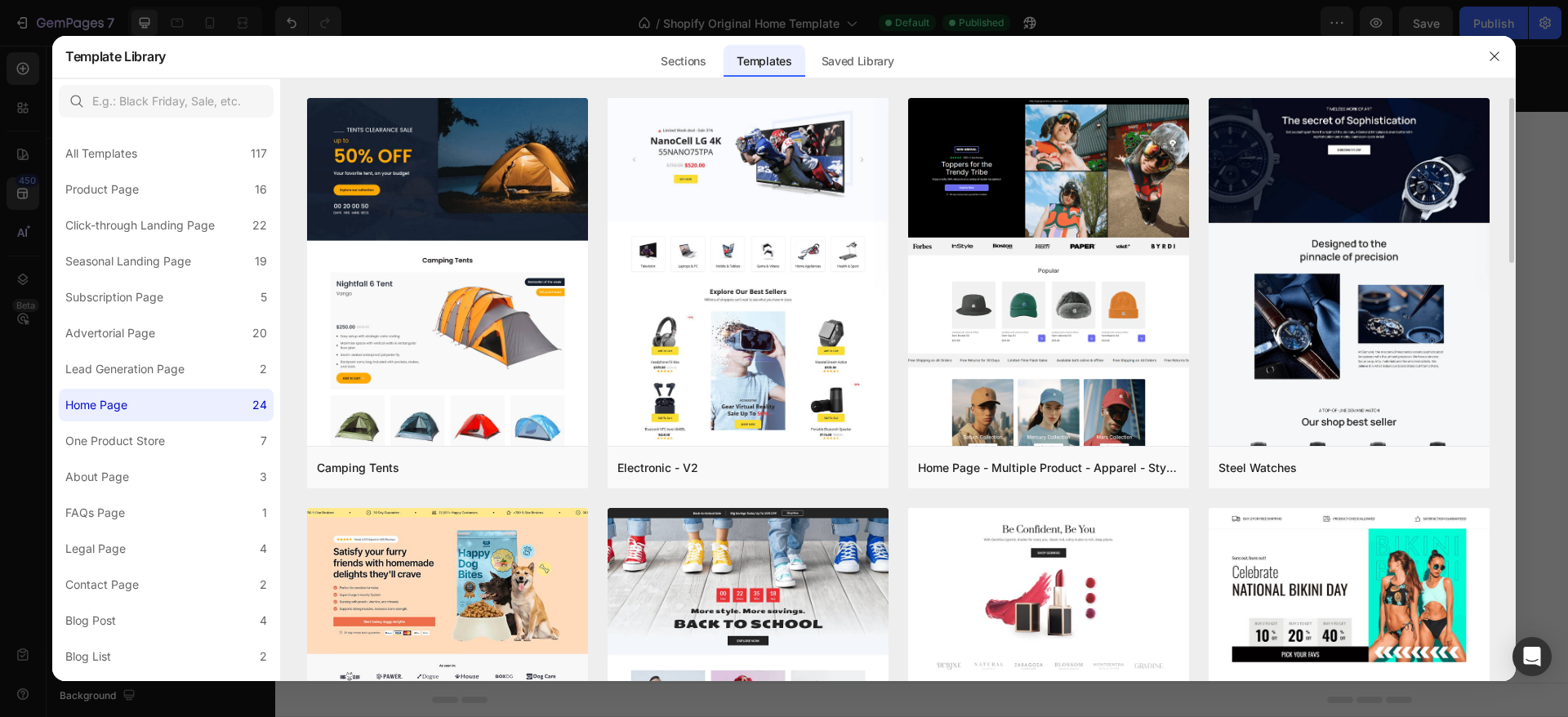
click at [1508, 293] on div "Camping Tents Add to page Preview Electronic - V2 Add to page Preview Home Page…" at bounding box center [898, 389] width 1235 height 583
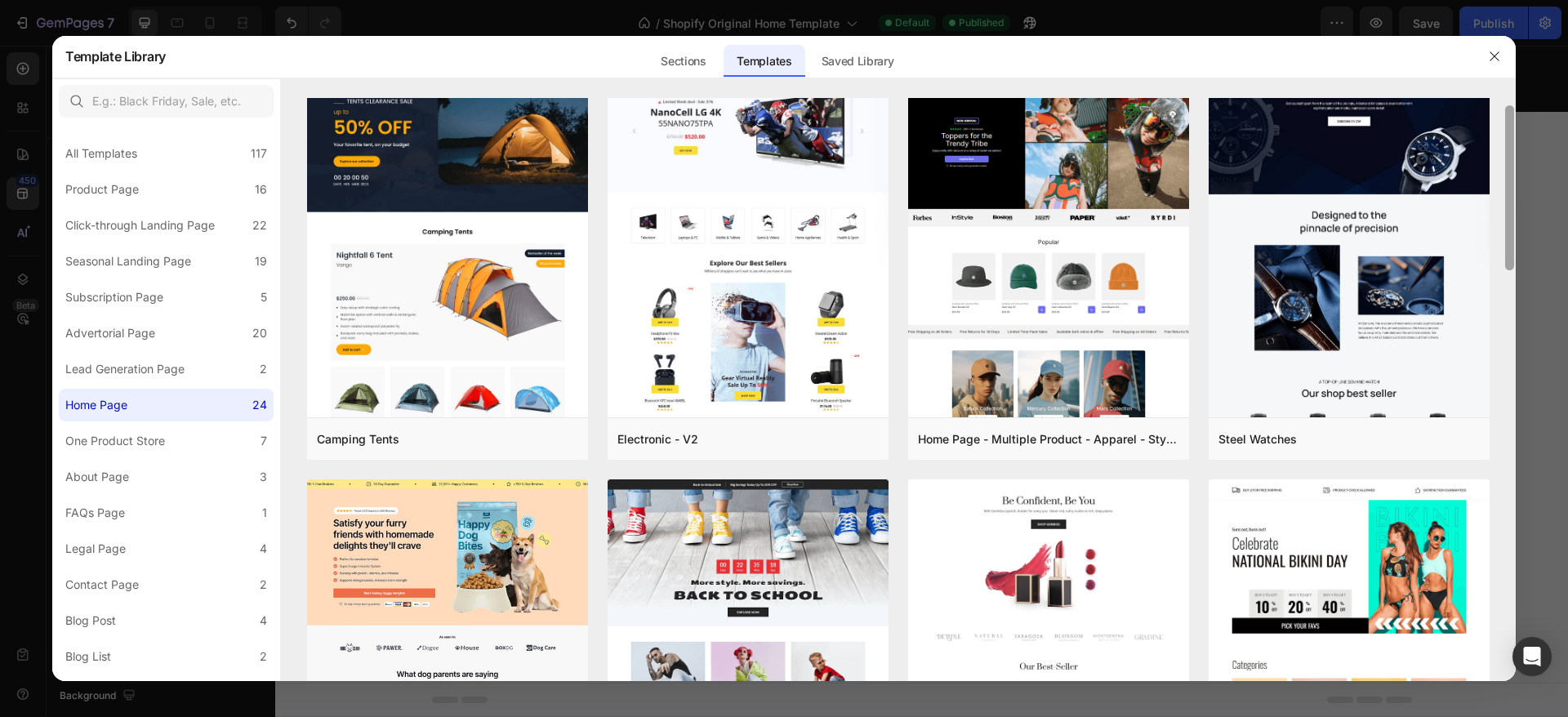
scroll to position [0, 0]
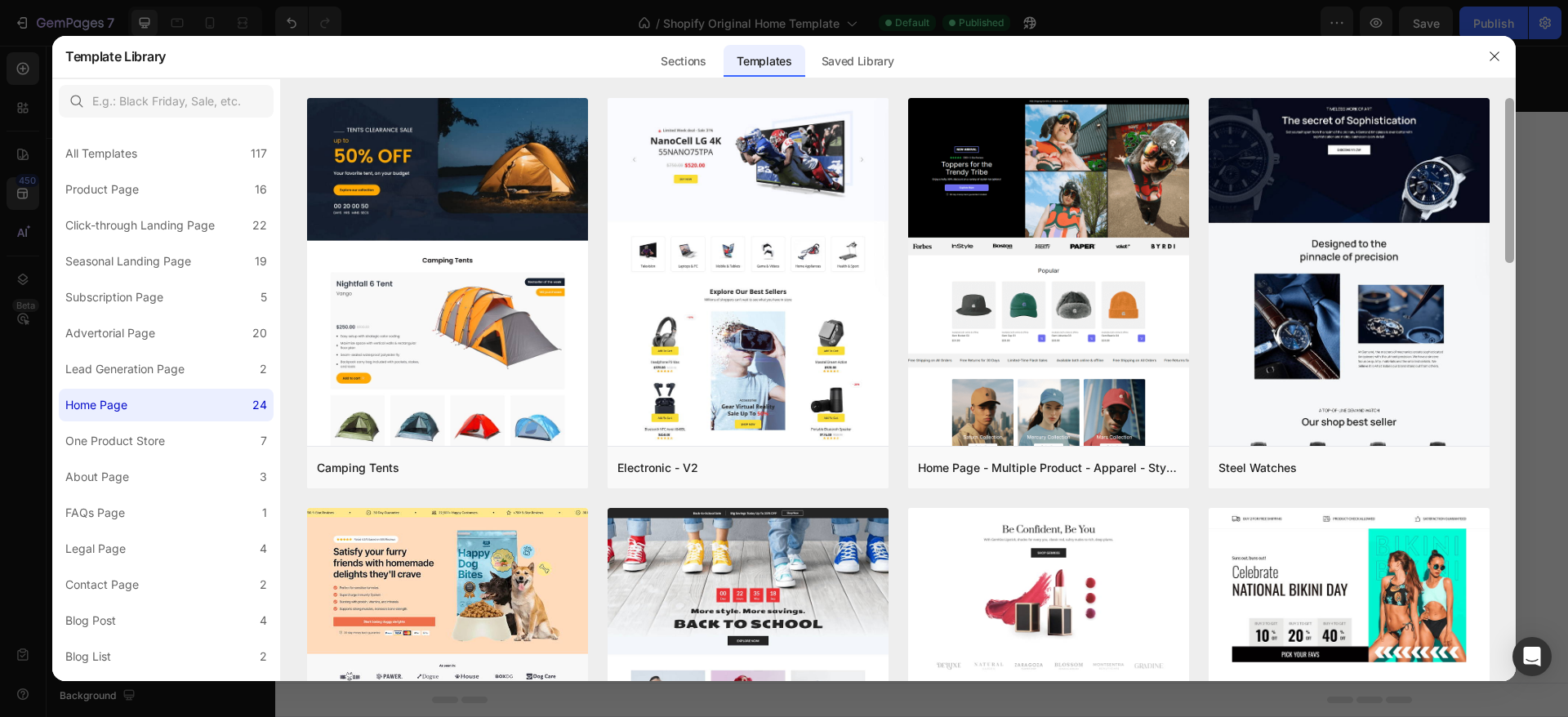
drag, startPoint x: 1511, startPoint y: 538, endPoint x: 1567, endPoint y: 87, distance: 454.5
click at [1567, 87] on div "Template Library Sections Templates Existing pages Saved Library Templates Save…" at bounding box center [784, 358] width 1568 height 717
click at [227, 360] on label "Lead Generation Page 2" at bounding box center [166, 369] width 215 height 33
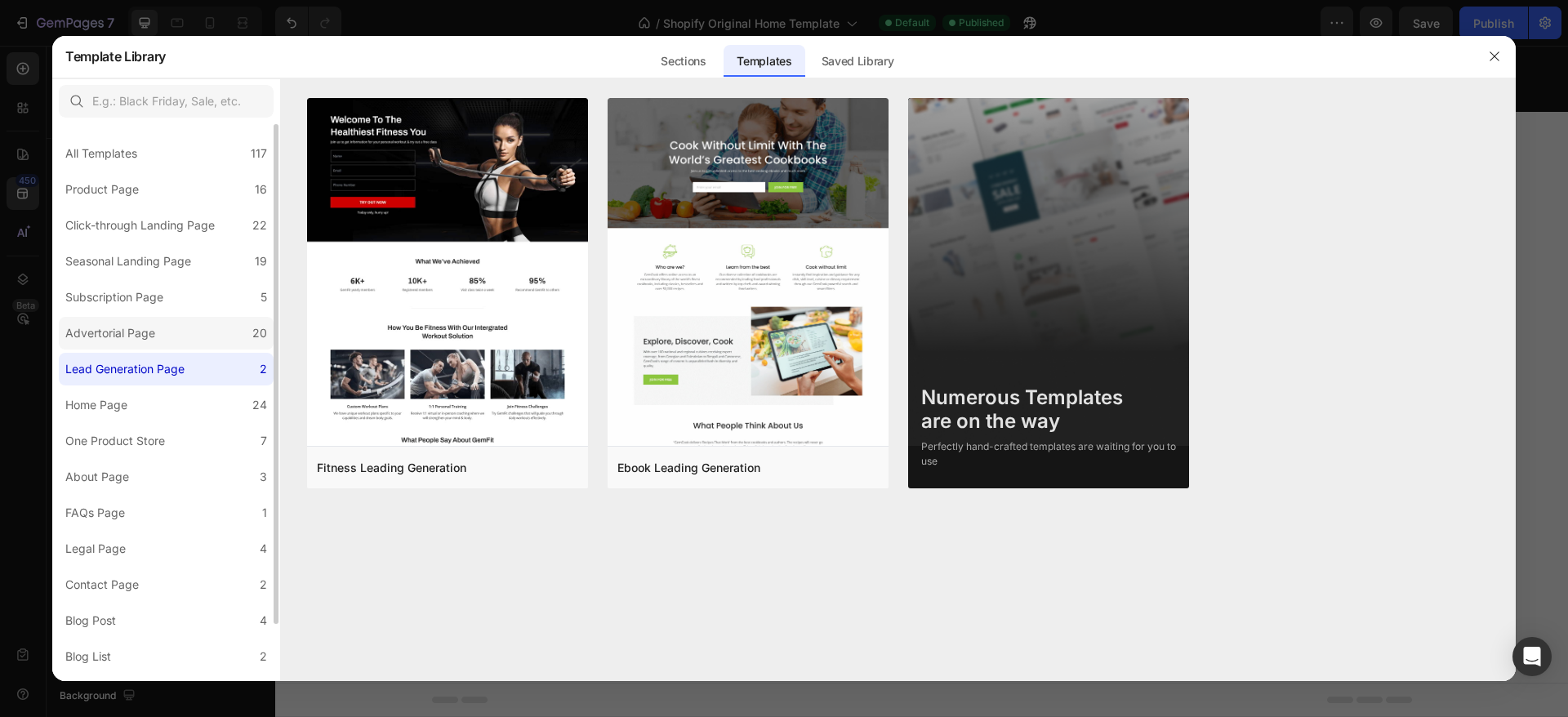
click at [220, 334] on label "Advertorial Page 20" at bounding box center [166, 334] width 215 height 33
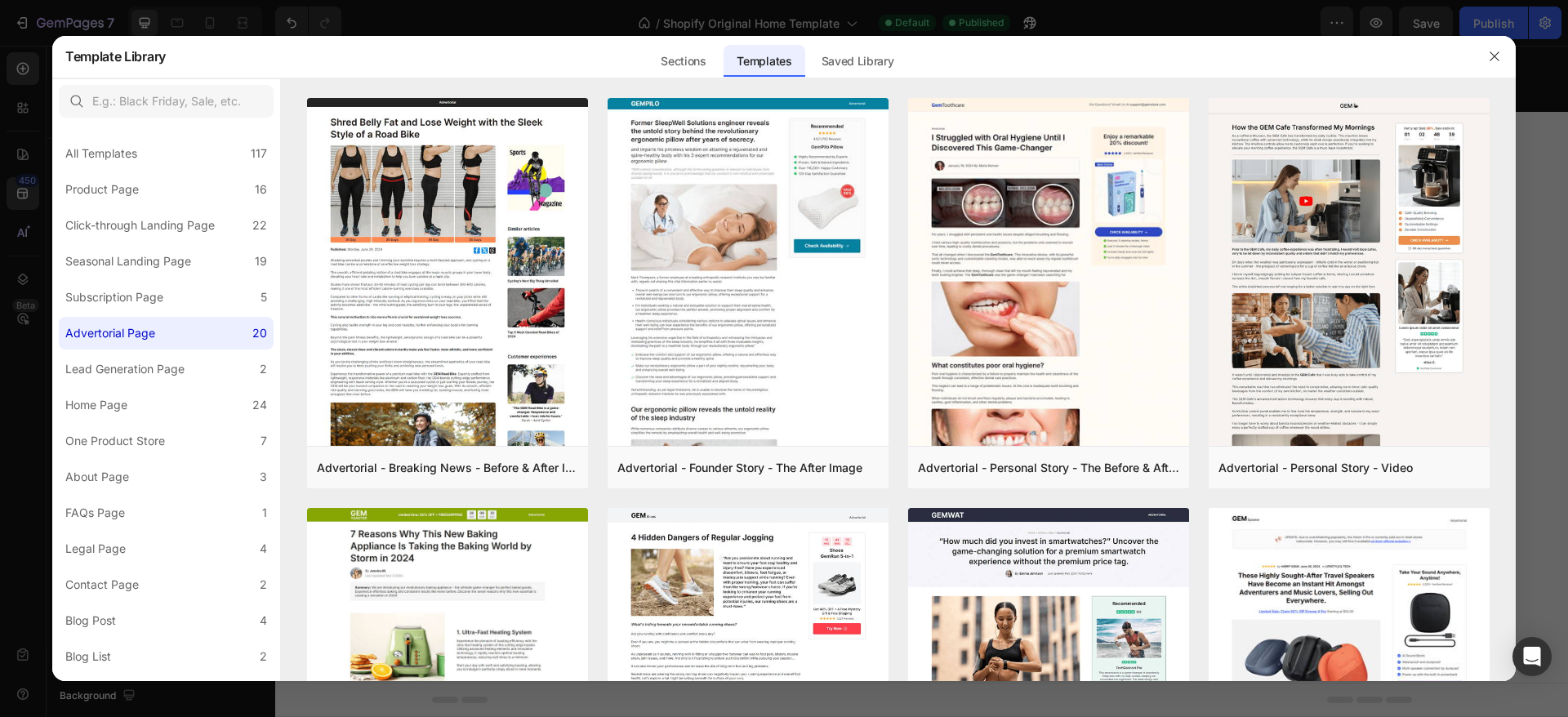
click at [1503, 147] on div "Advertorial - Breaking News - Before & After Image Add to page Preview Advertor…" at bounding box center [898, 389] width 1235 height 583
click at [144, 304] on div "Subscription Page" at bounding box center [114, 297] width 98 height 20
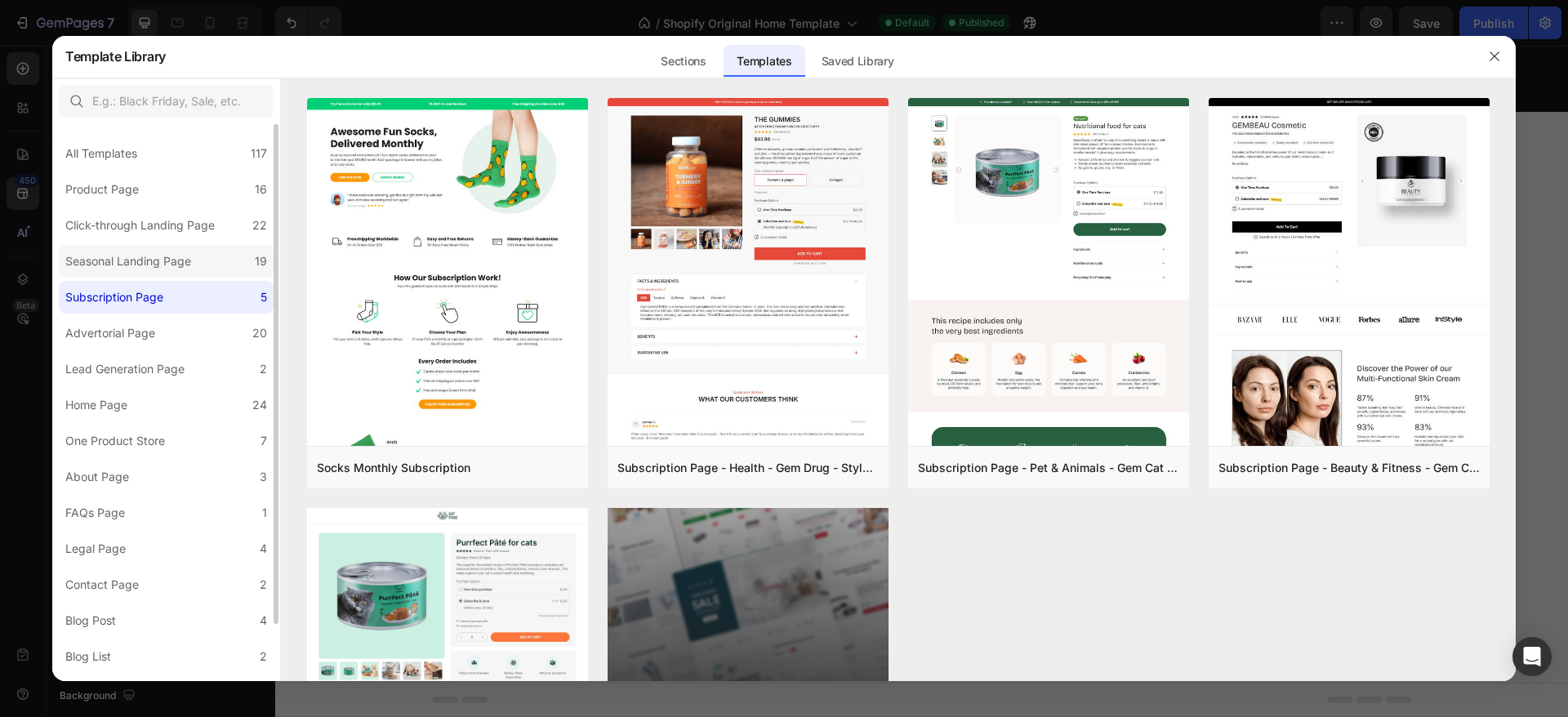
click at [186, 258] on div "Seasonal Landing Page" at bounding box center [128, 262] width 126 height 20
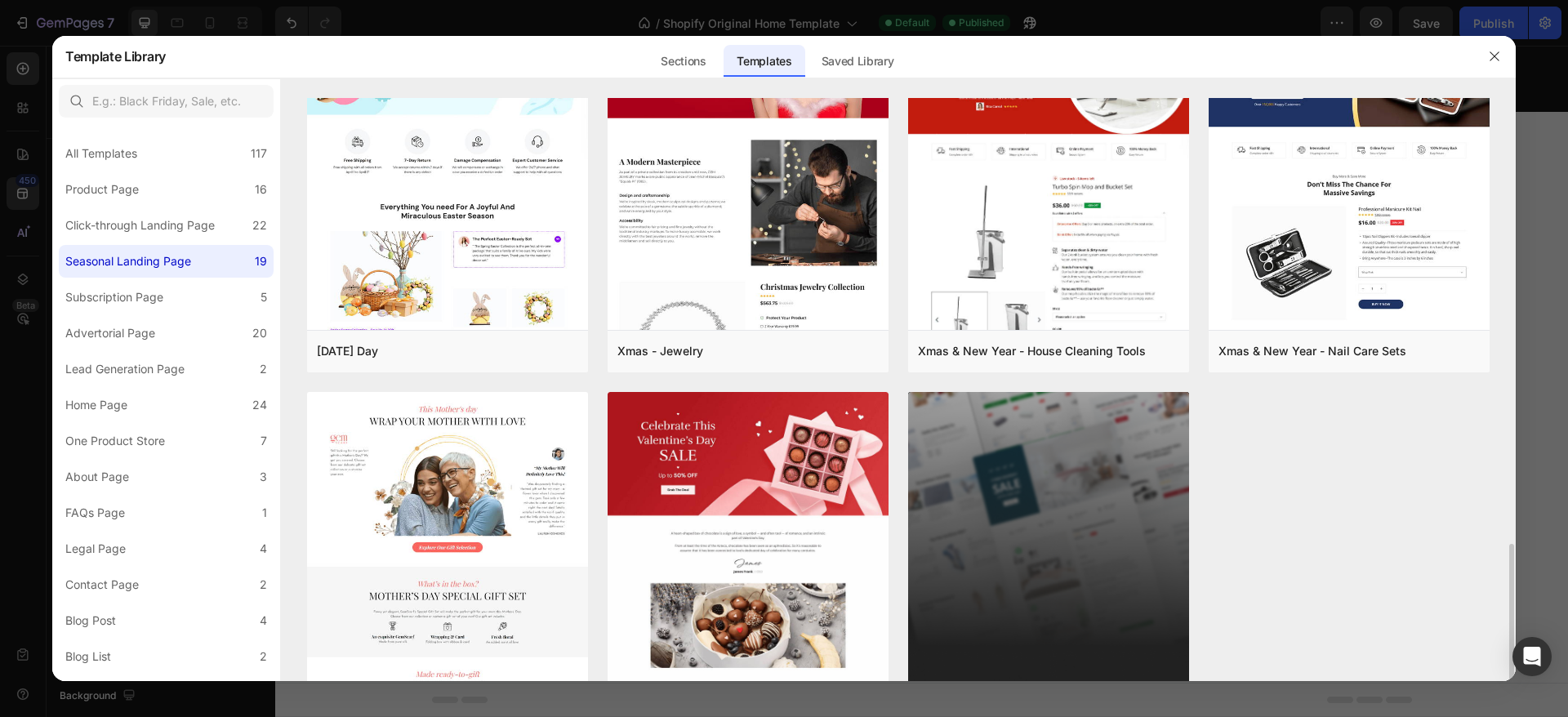
scroll to position [1469, 0]
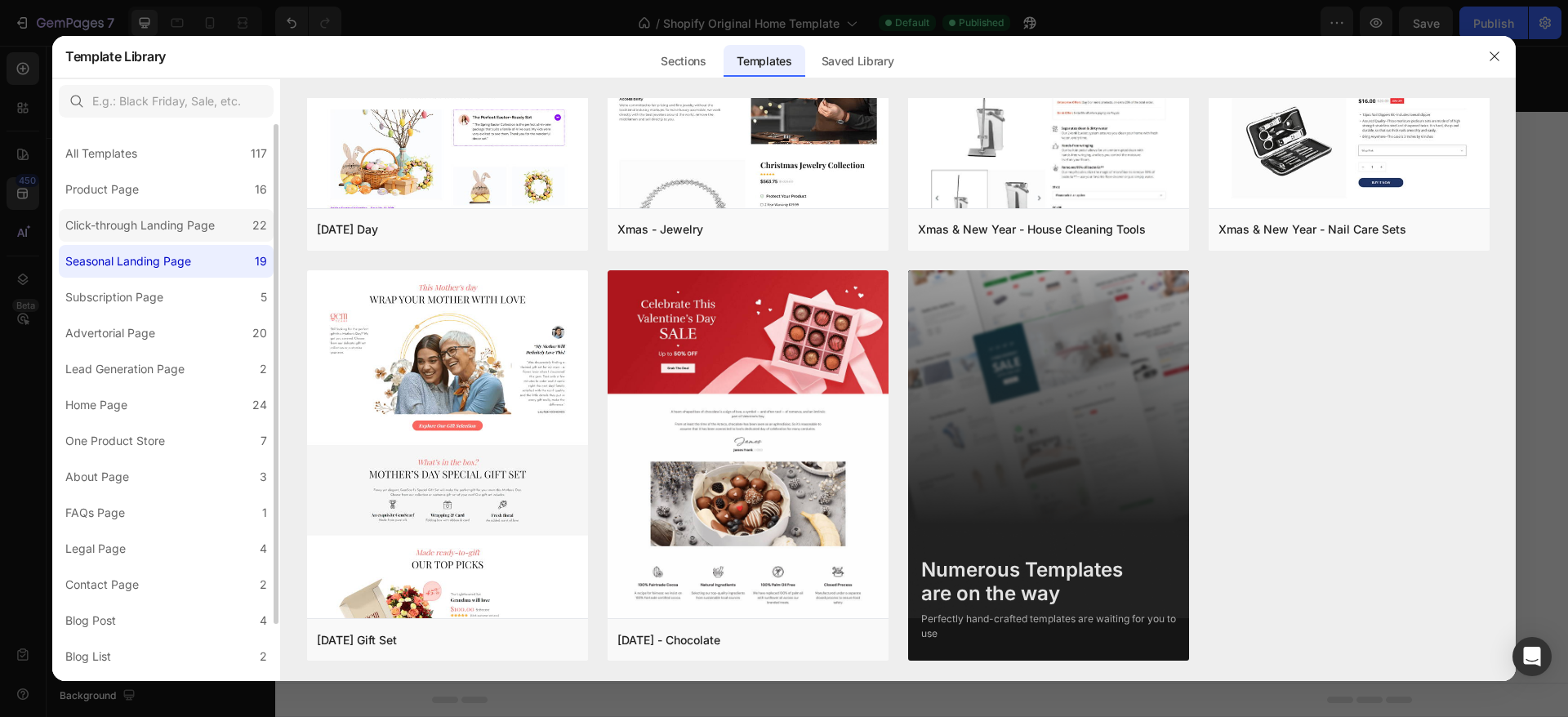
click at [194, 233] on div "Click-through Landing Page" at bounding box center [140, 226] width 150 height 20
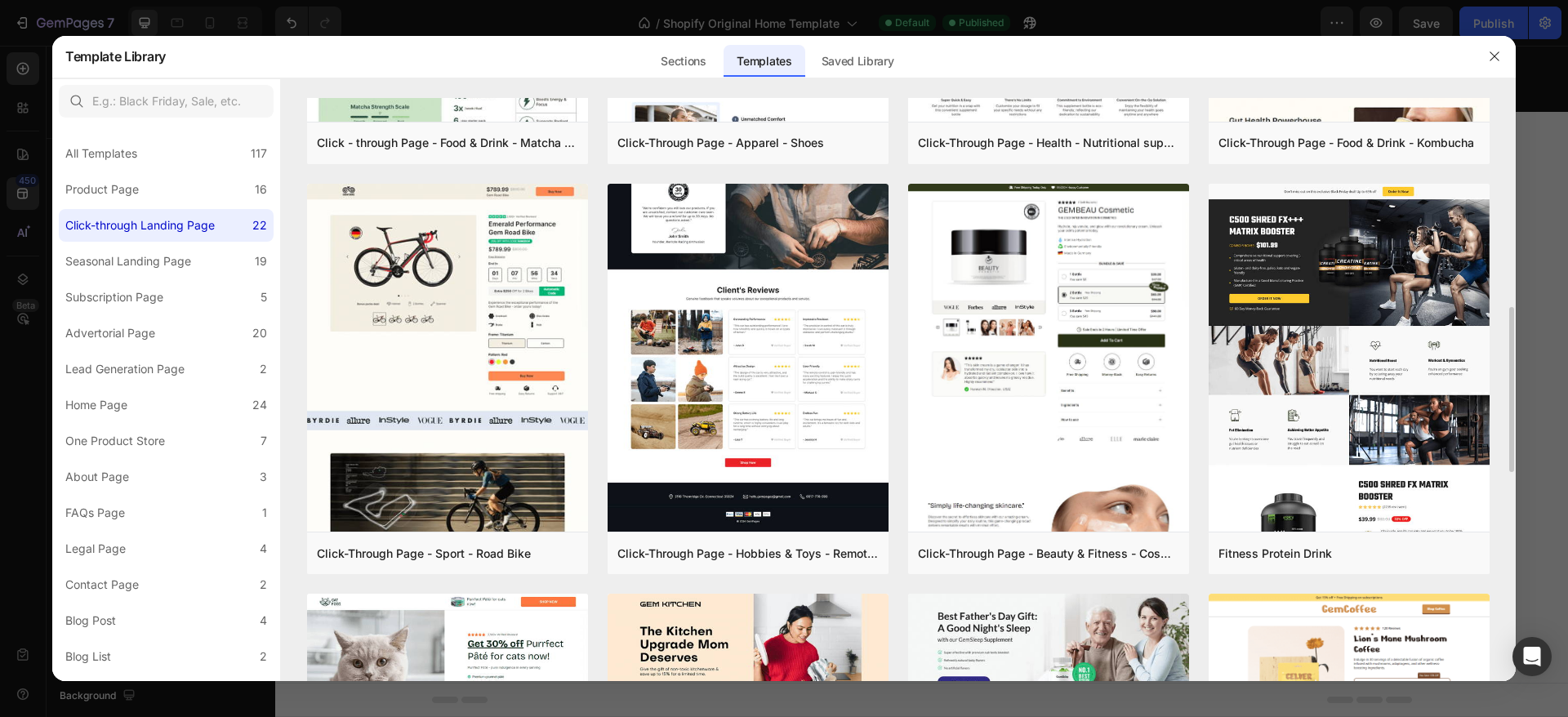
scroll to position [760, 0]
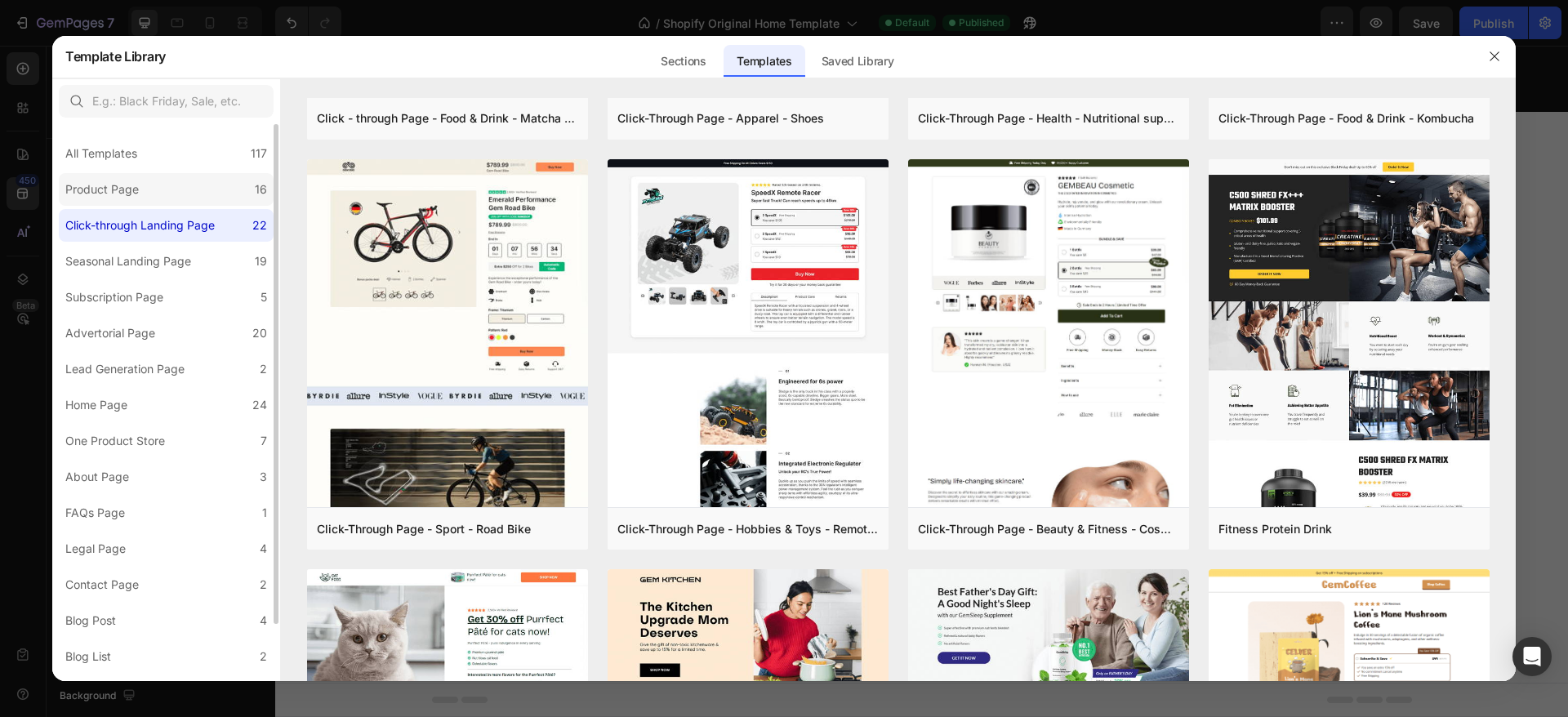
click at [161, 185] on label "Product Page 16" at bounding box center [166, 189] width 215 height 33
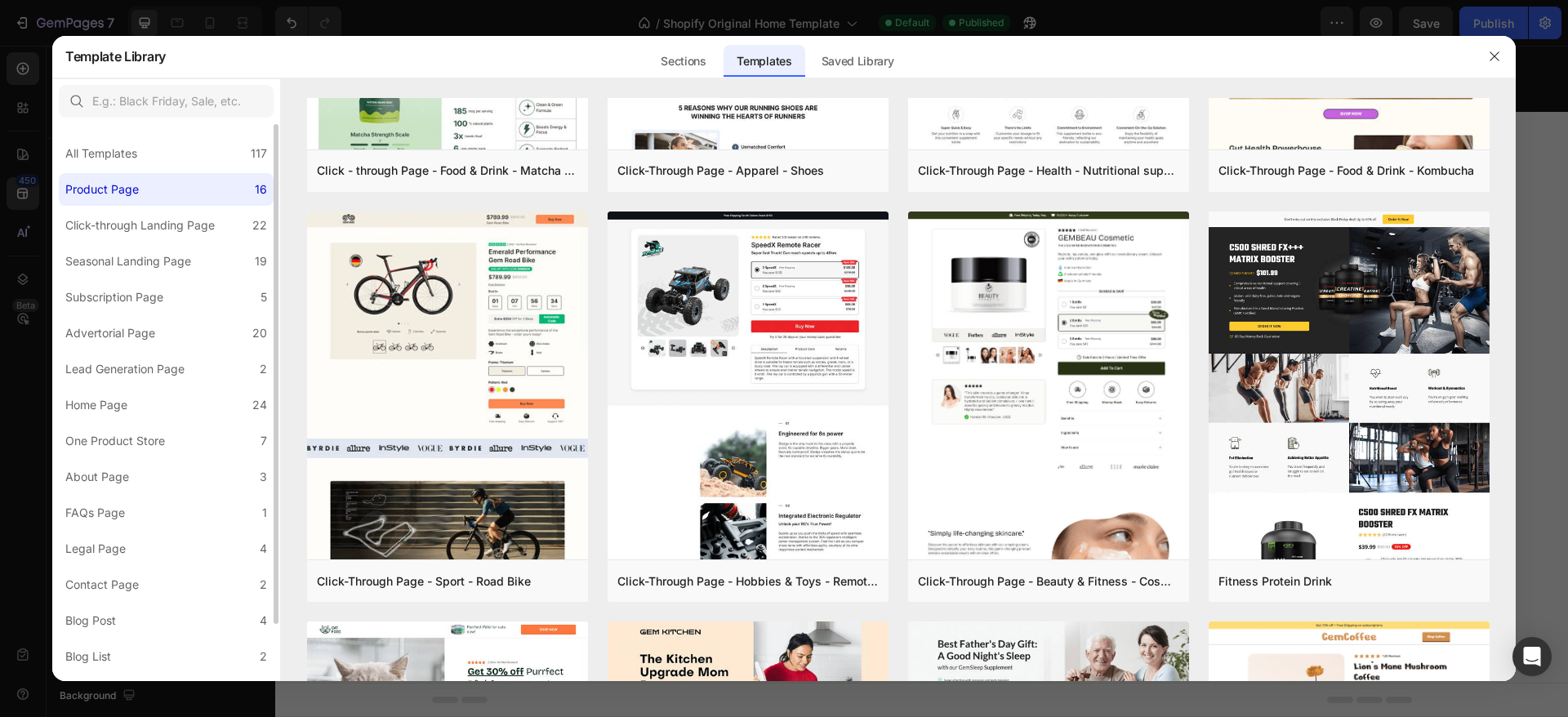
scroll to position [0, 0]
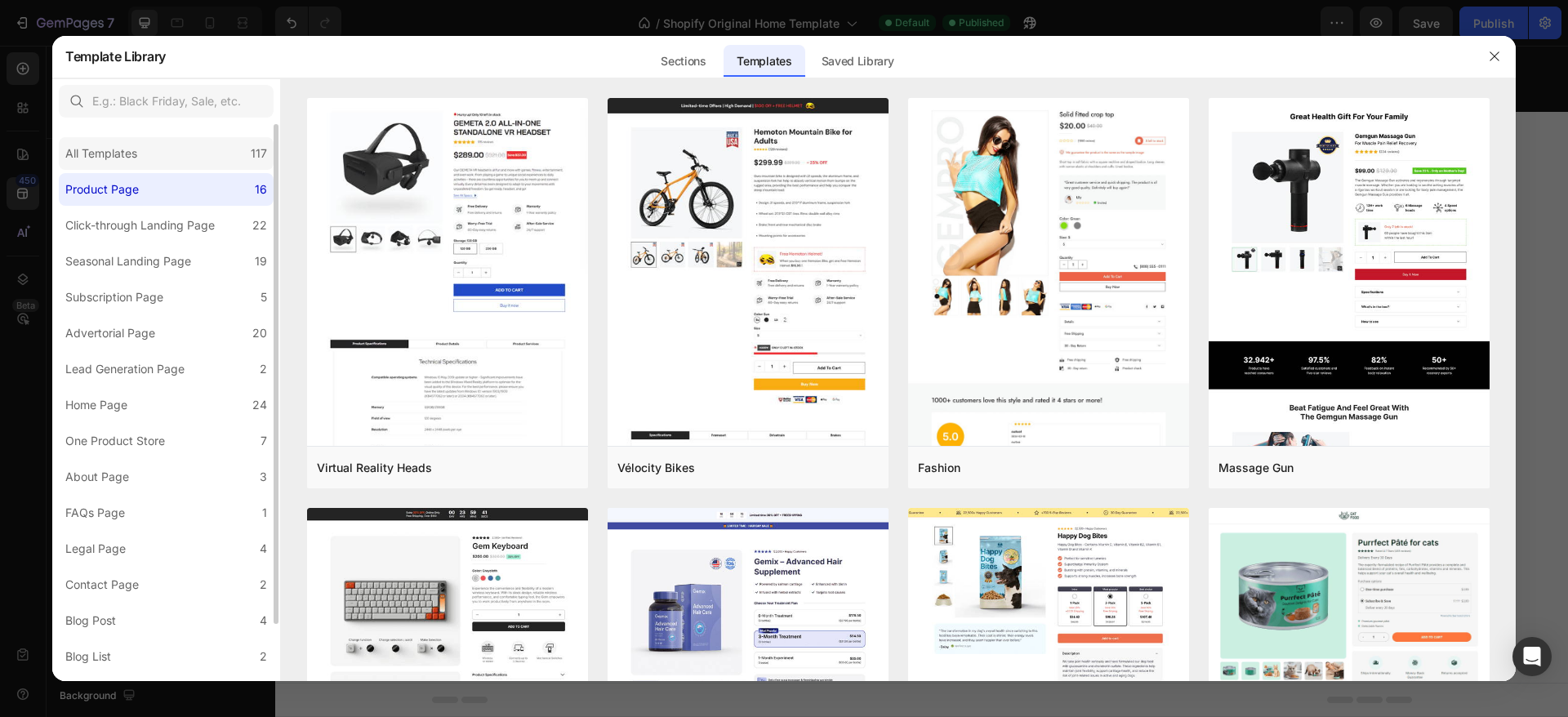
click at [174, 144] on div "All Templates 117" at bounding box center [166, 153] width 215 height 33
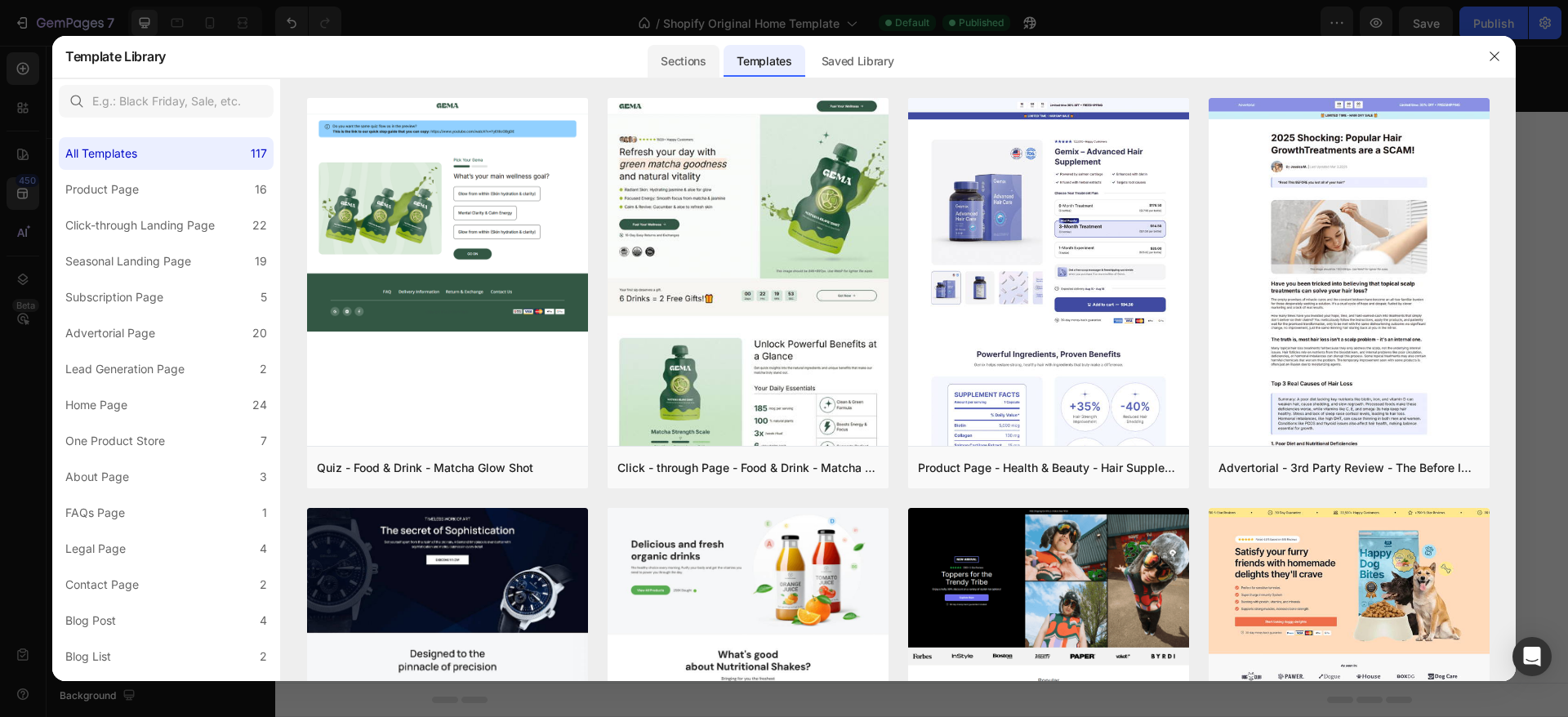
click at [683, 60] on div "Sections" at bounding box center [683, 62] width 71 height 33
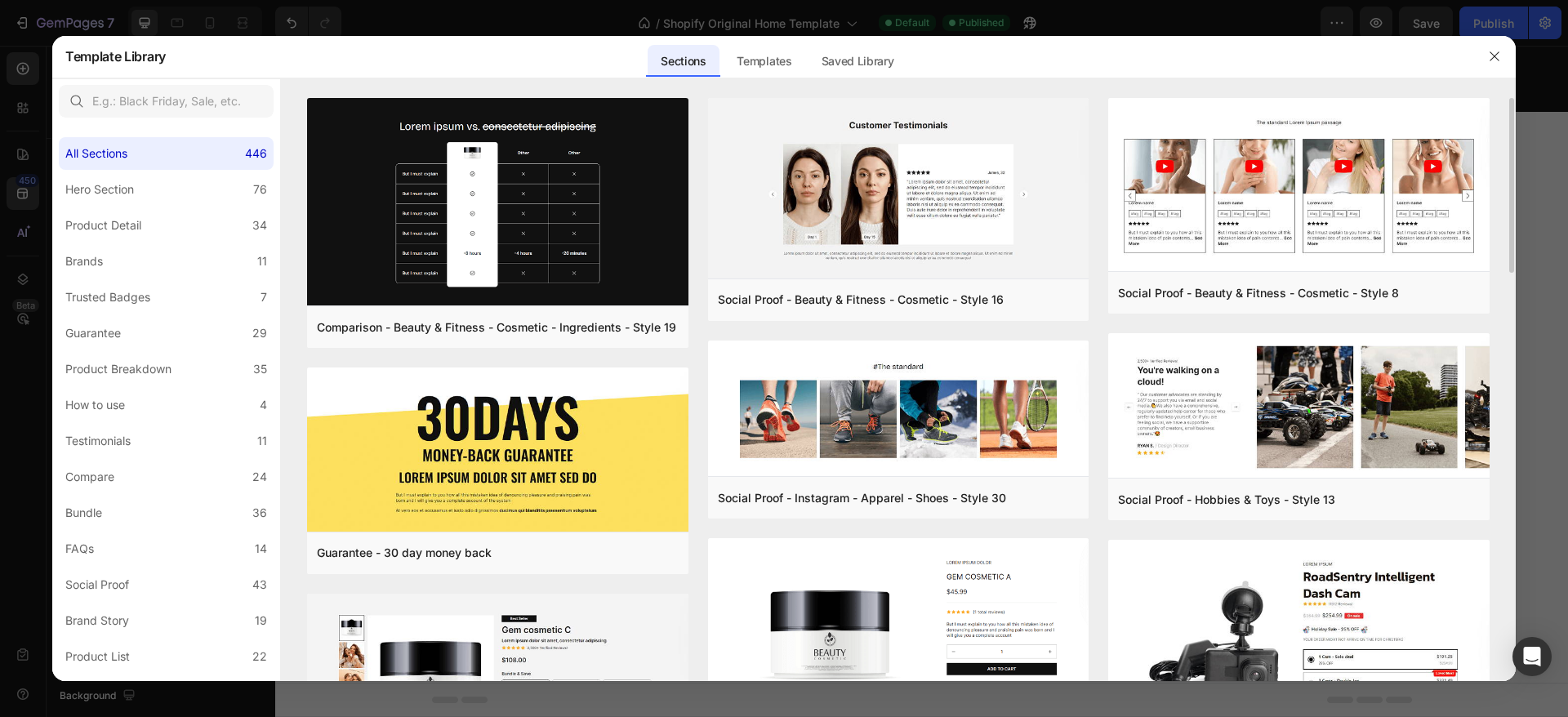
click at [1509, 208] on div "Comparison - Beauty & Fitness - Cosmetic - Ingredients - Style 19 Add to page P…" at bounding box center [898, 389] width 1235 height 583
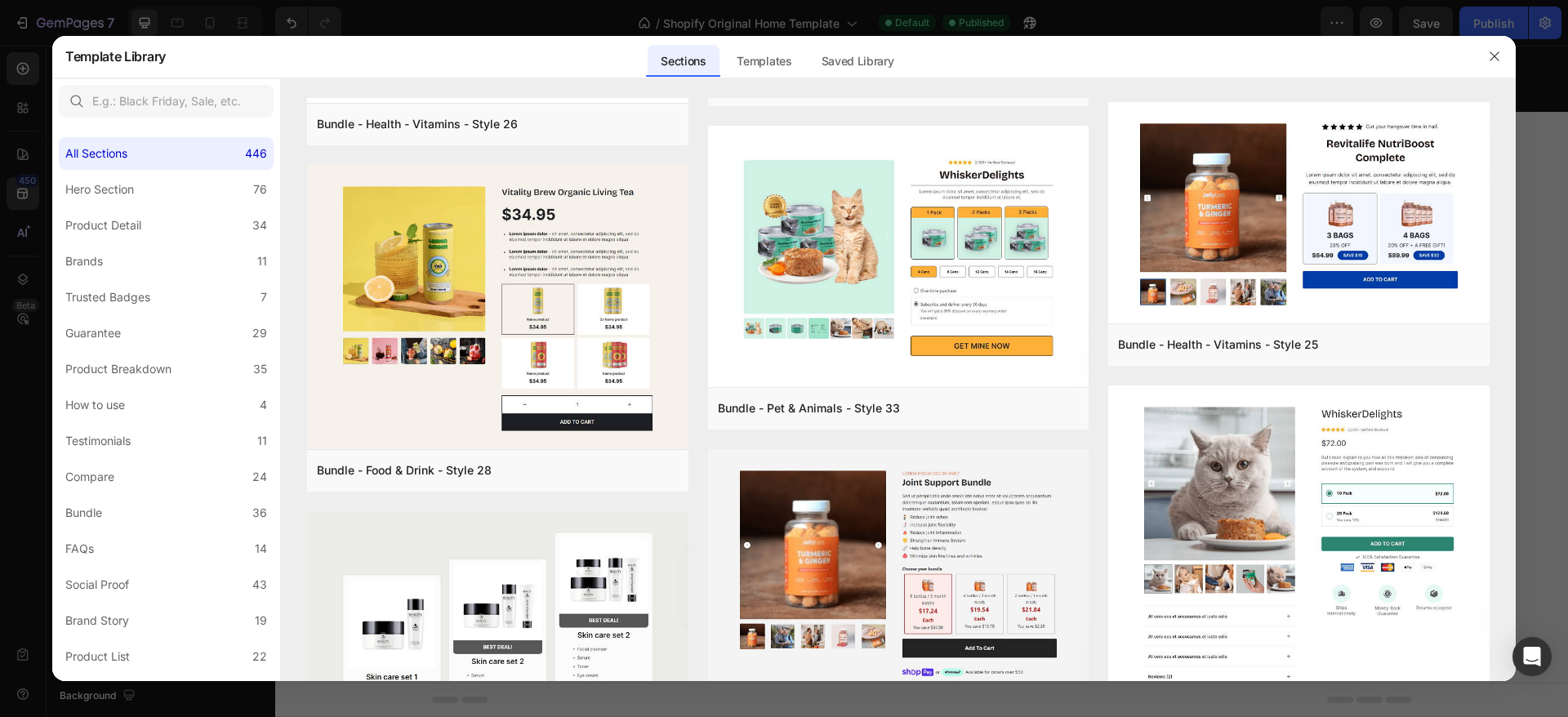
scroll to position [6329, 0]
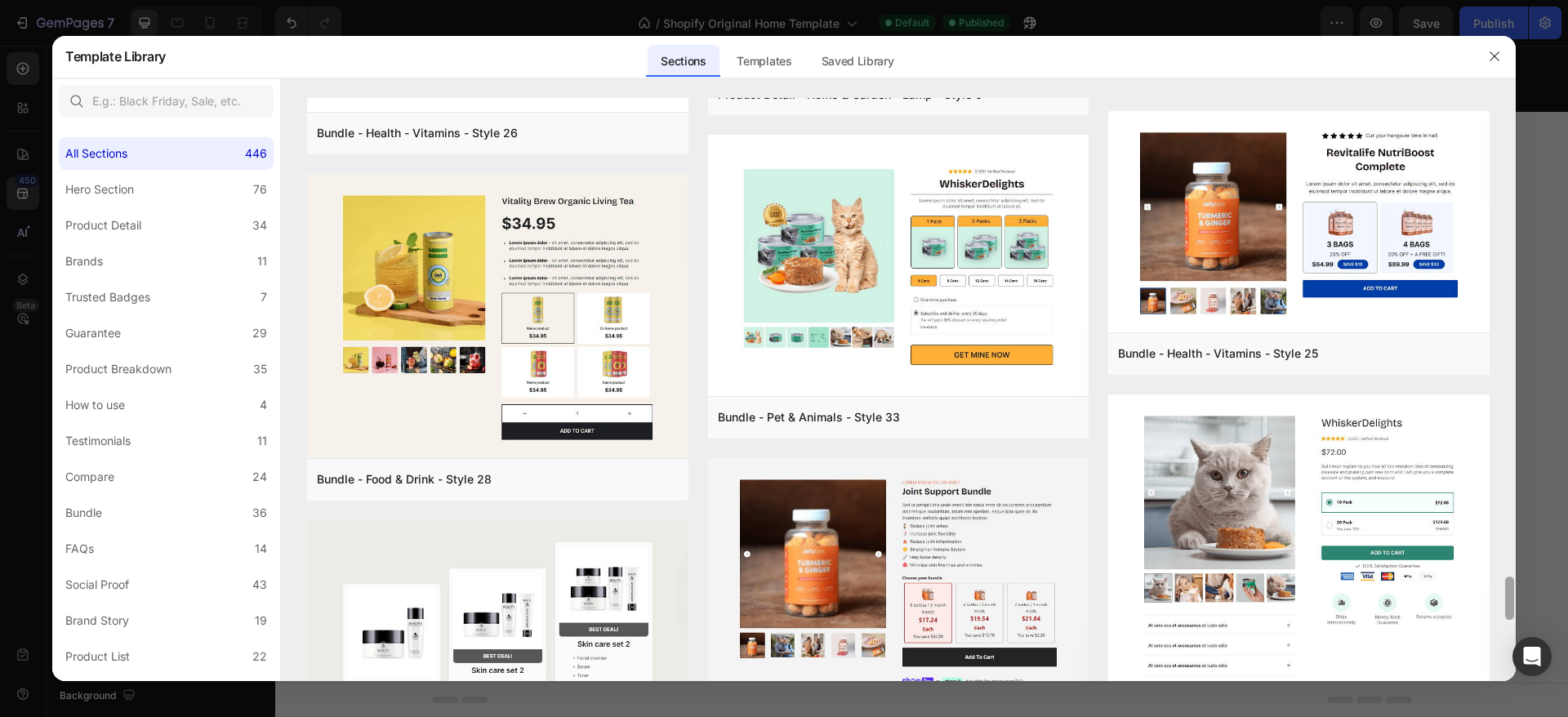
drag, startPoint x: 1509, startPoint y: 580, endPoint x: 1518, endPoint y: 712, distance: 132.3
click at [1518, 712] on div "Template Library Sections Templates Existing pages Saved Library Templates Save…" at bounding box center [784, 358] width 1568 height 717
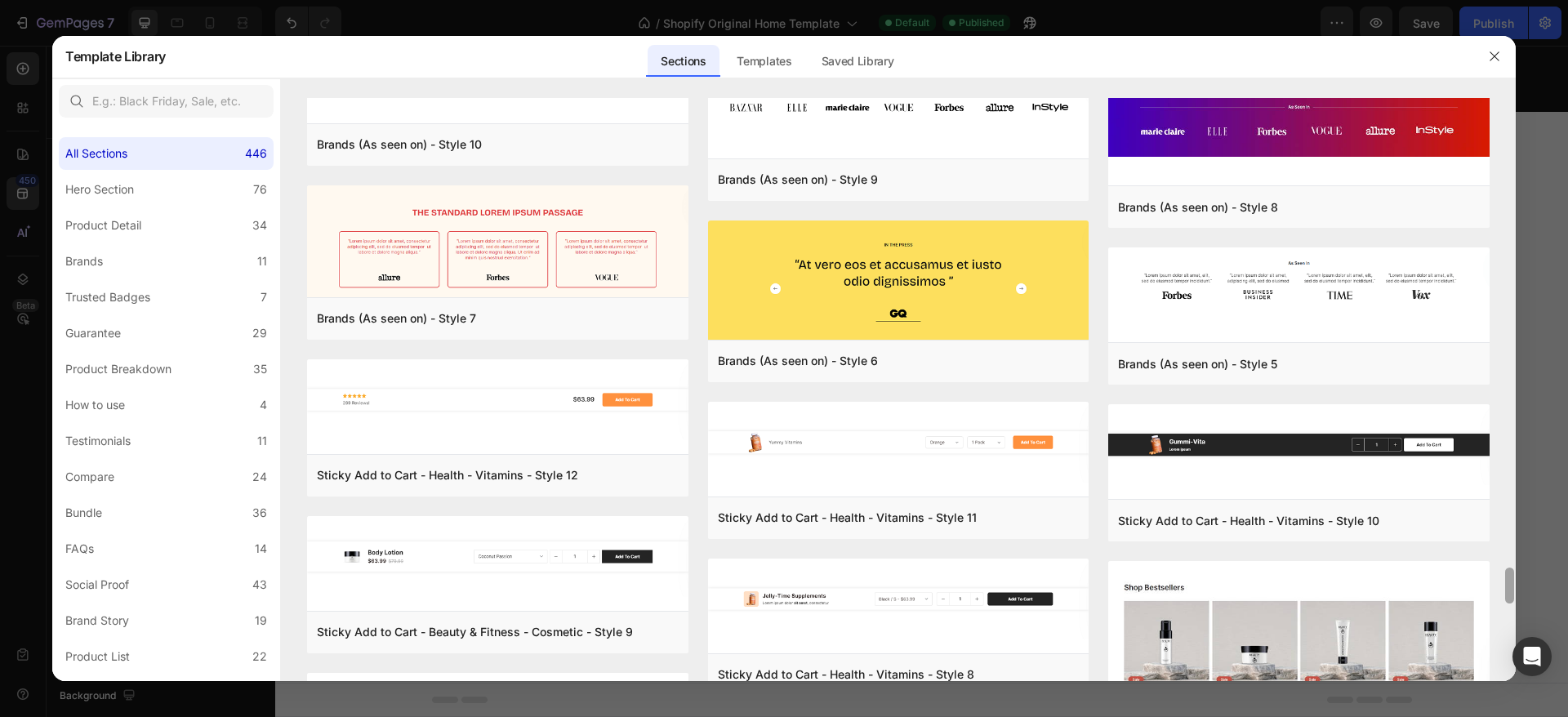
scroll to position [7312, 0]
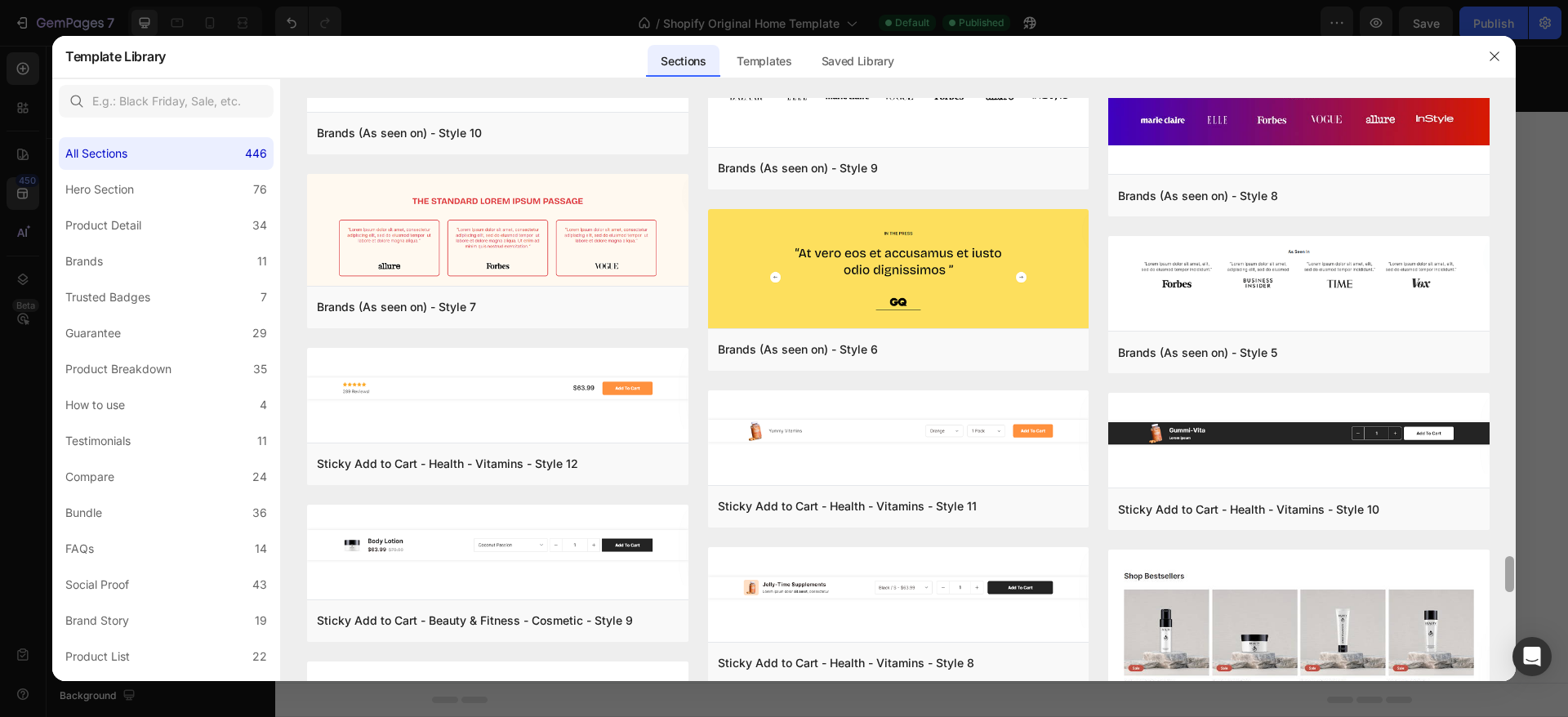
drag, startPoint x: 1513, startPoint y: 610, endPoint x: 1512, endPoint y: 684, distance: 74.0
click at [1512, 684] on div "Template Library Sections Templates Existing pages Saved Library Templates Save…" at bounding box center [784, 358] width 1568 height 717
click at [937, 286] on img at bounding box center [898, 270] width 382 height 122
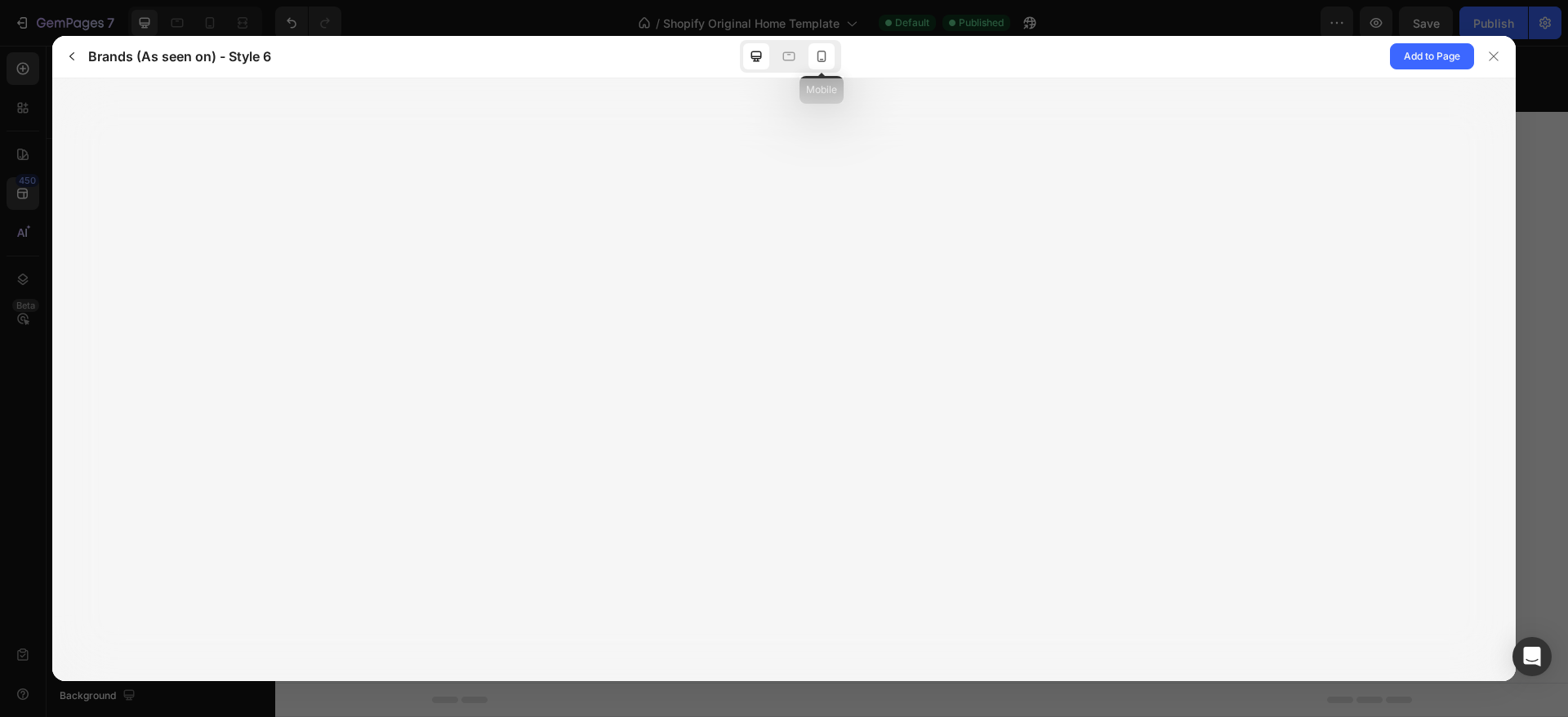
click at [824, 53] on icon at bounding box center [822, 56] width 16 height 16
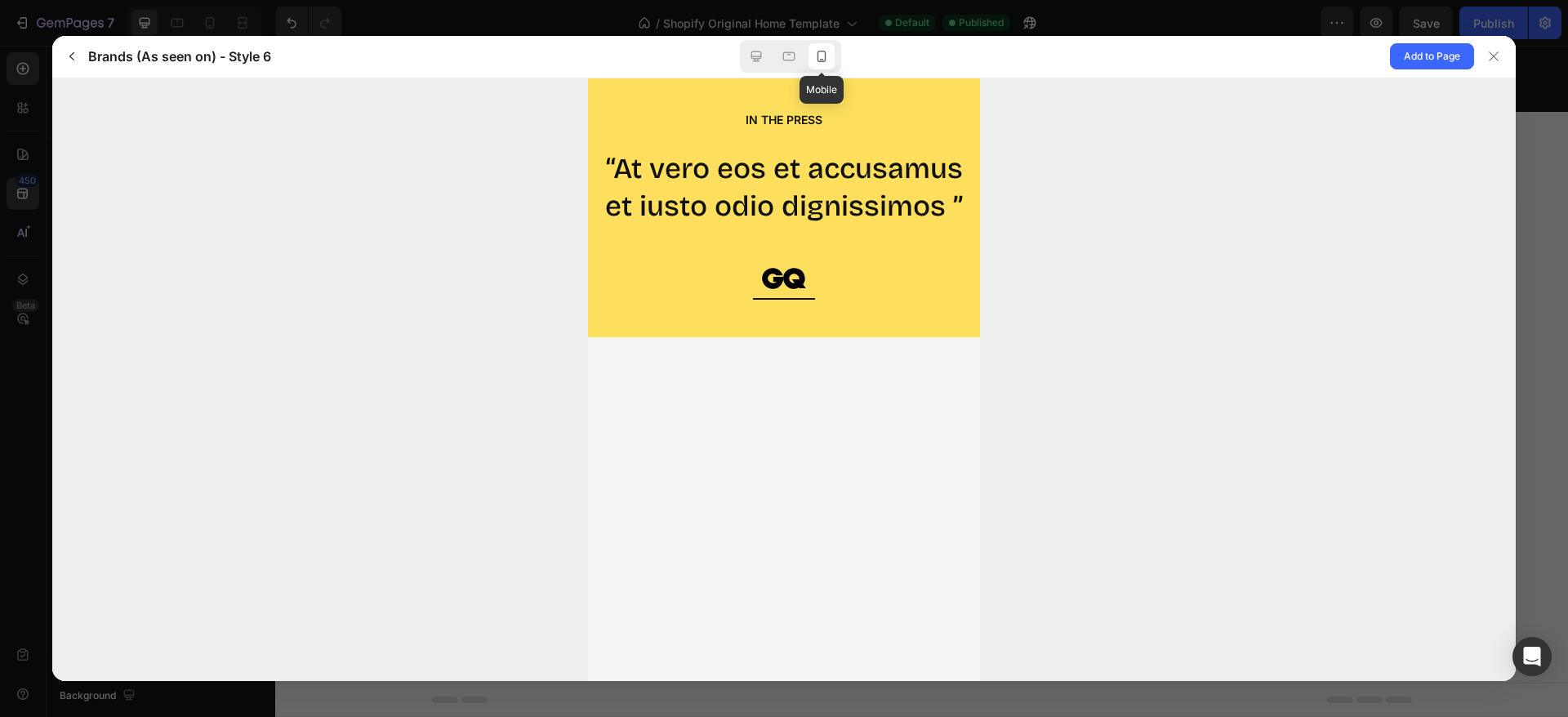
scroll to position [0, 0]
click at [1452, 54] on span "Add to Page" at bounding box center [1432, 56] width 56 height 20
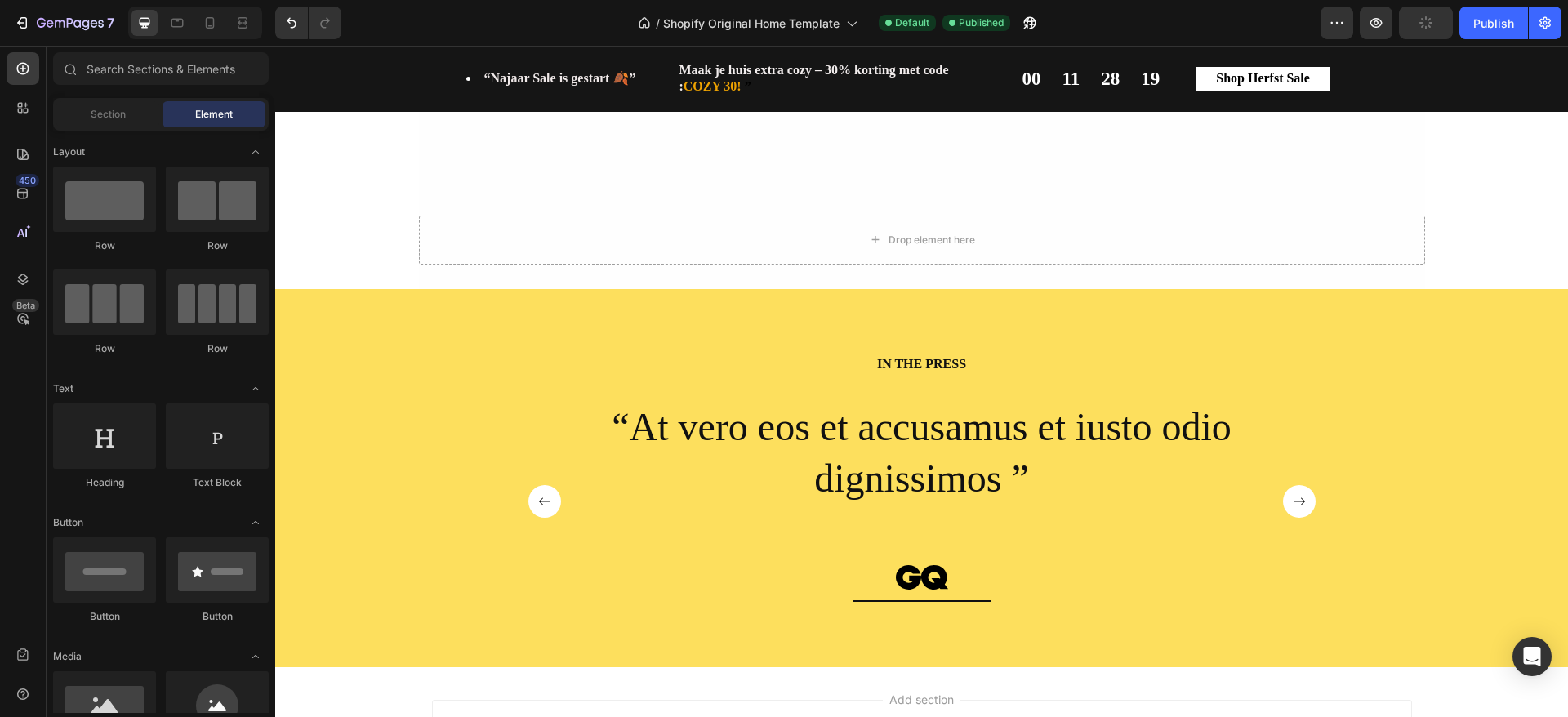
scroll to position [2745, 0]
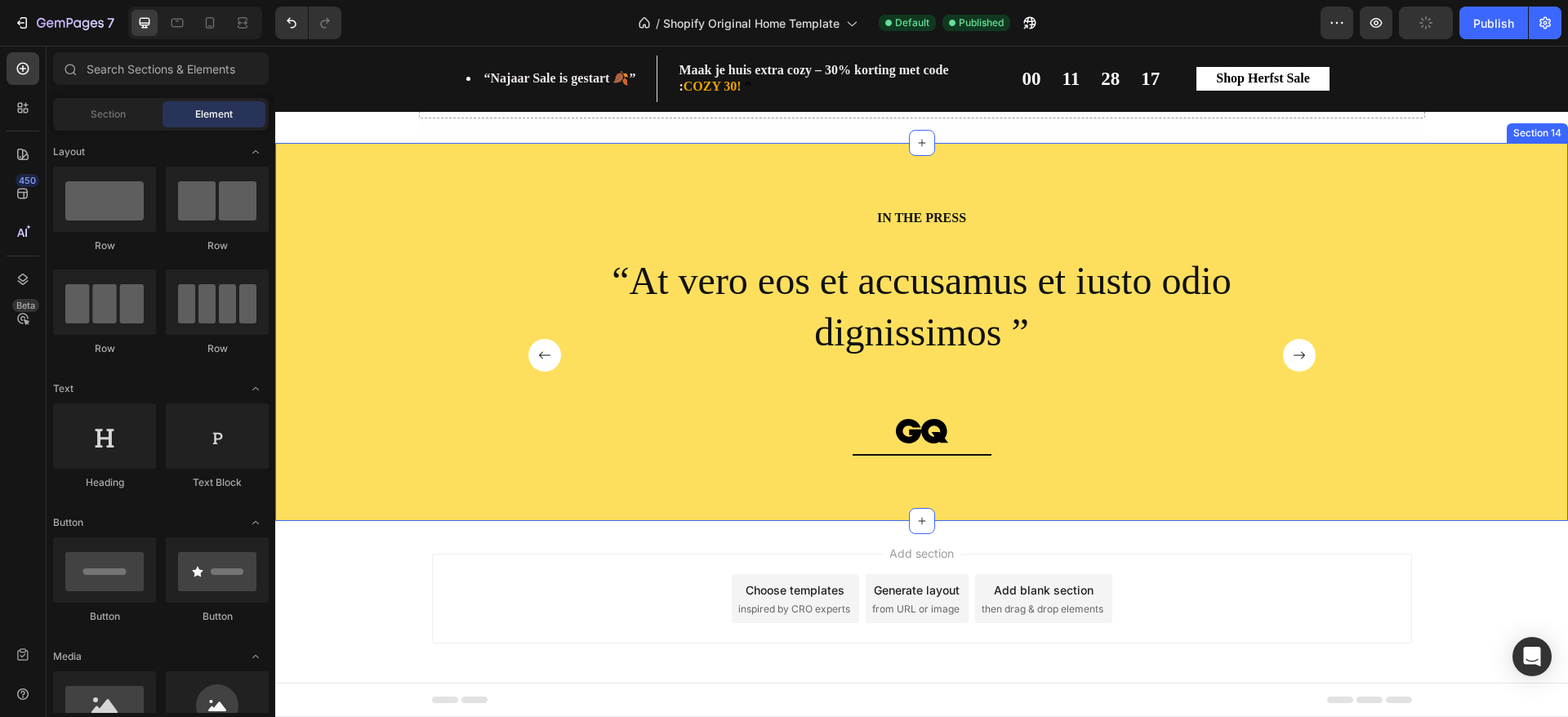
click at [405, 216] on div "IN THE PRESS Heading “At vero eos et accusamus et iusto odio dignissimos ” Text…" at bounding box center [922, 345] width 1269 height 275
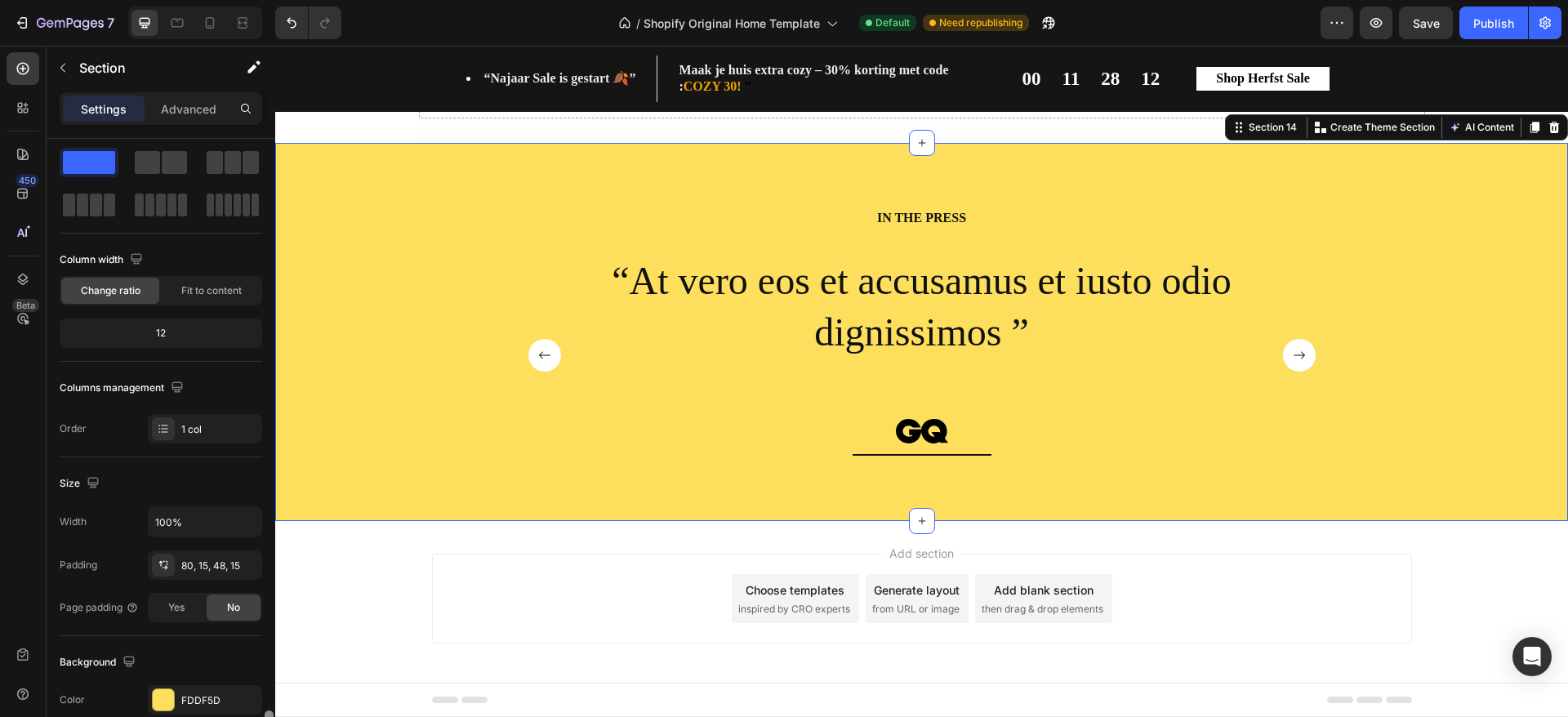
scroll to position [372, 0]
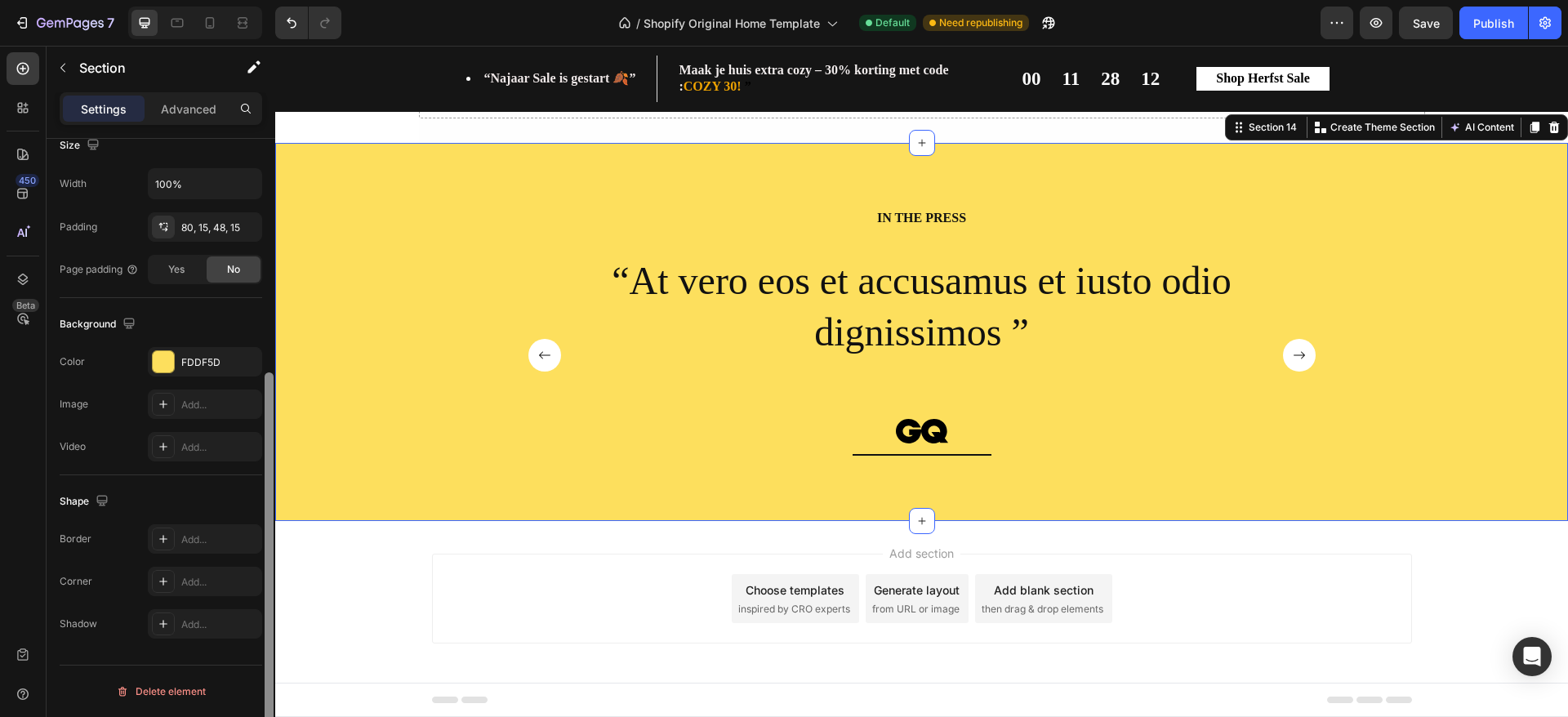
drag, startPoint x: 266, startPoint y: 244, endPoint x: 271, endPoint y: 581, distance: 337.0
click at [271, 581] on div at bounding box center [269, 568] width 9 height 392
click at [166, 356] on div at bounding box center [163, 362] width 21 height 21
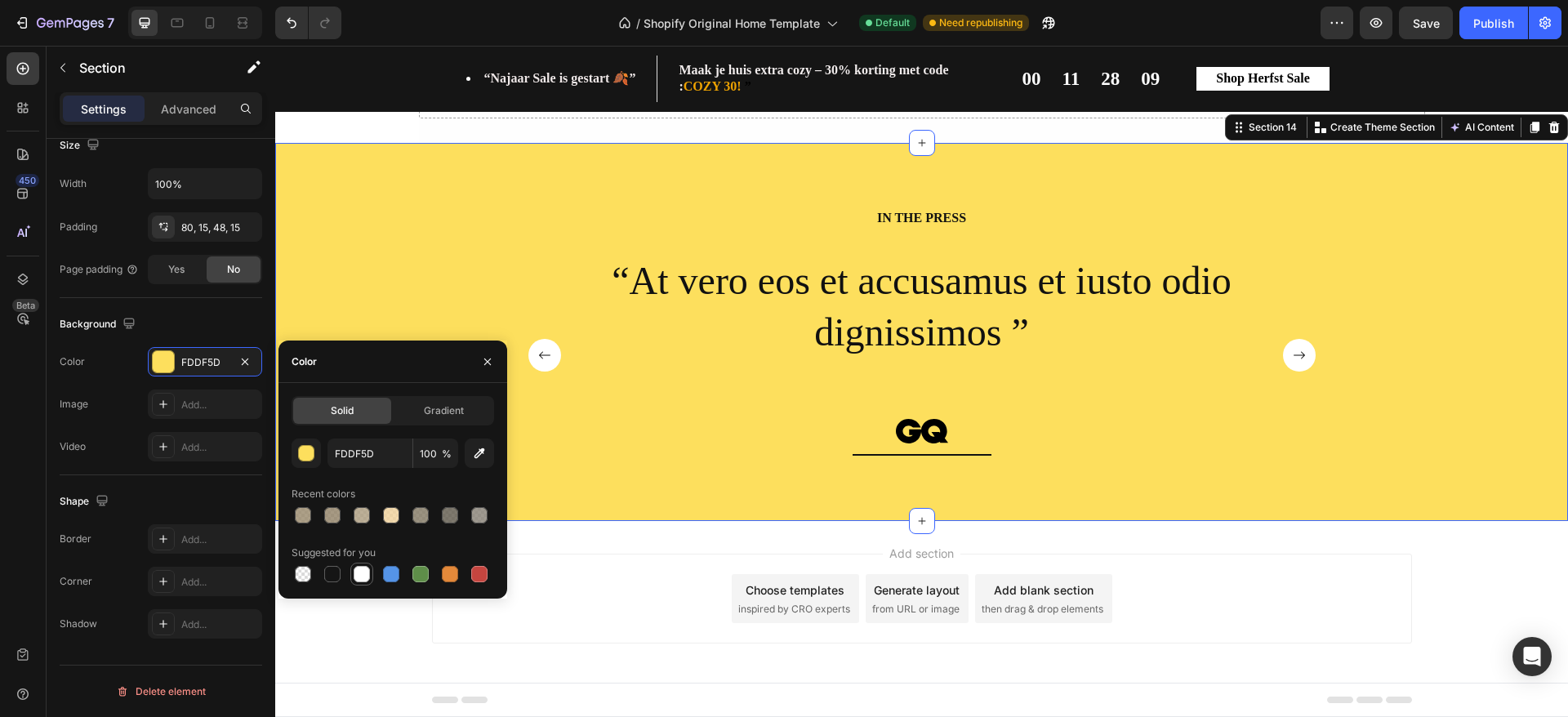
click at [364, 577] on div at bounding box center [362, 575] width 16 height 16
type input "FFFFFF"
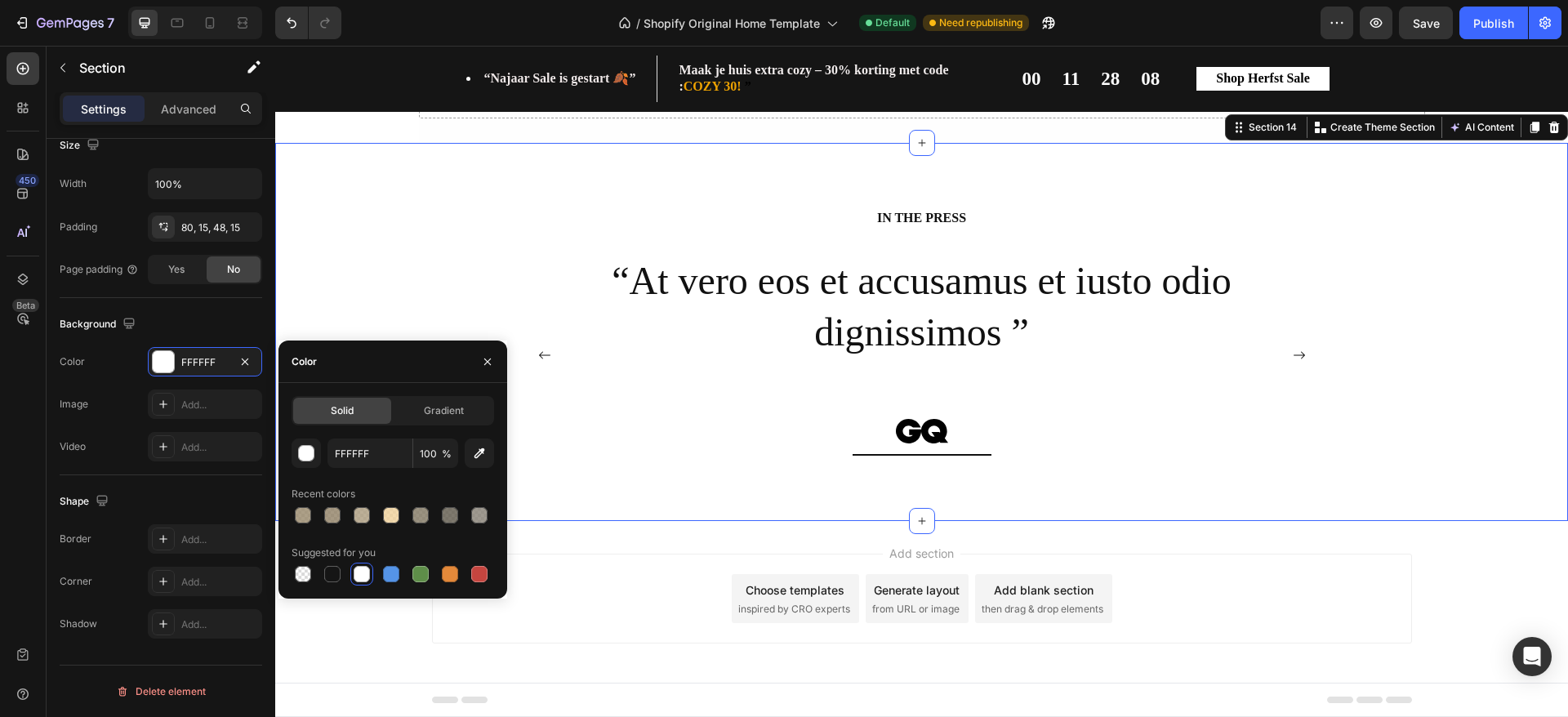
click at [325, 638] on div "Add section Choose templates inspired by CRO experts Generate layout from URL o…" at bounding box center [922, 602] width 1293 height 161
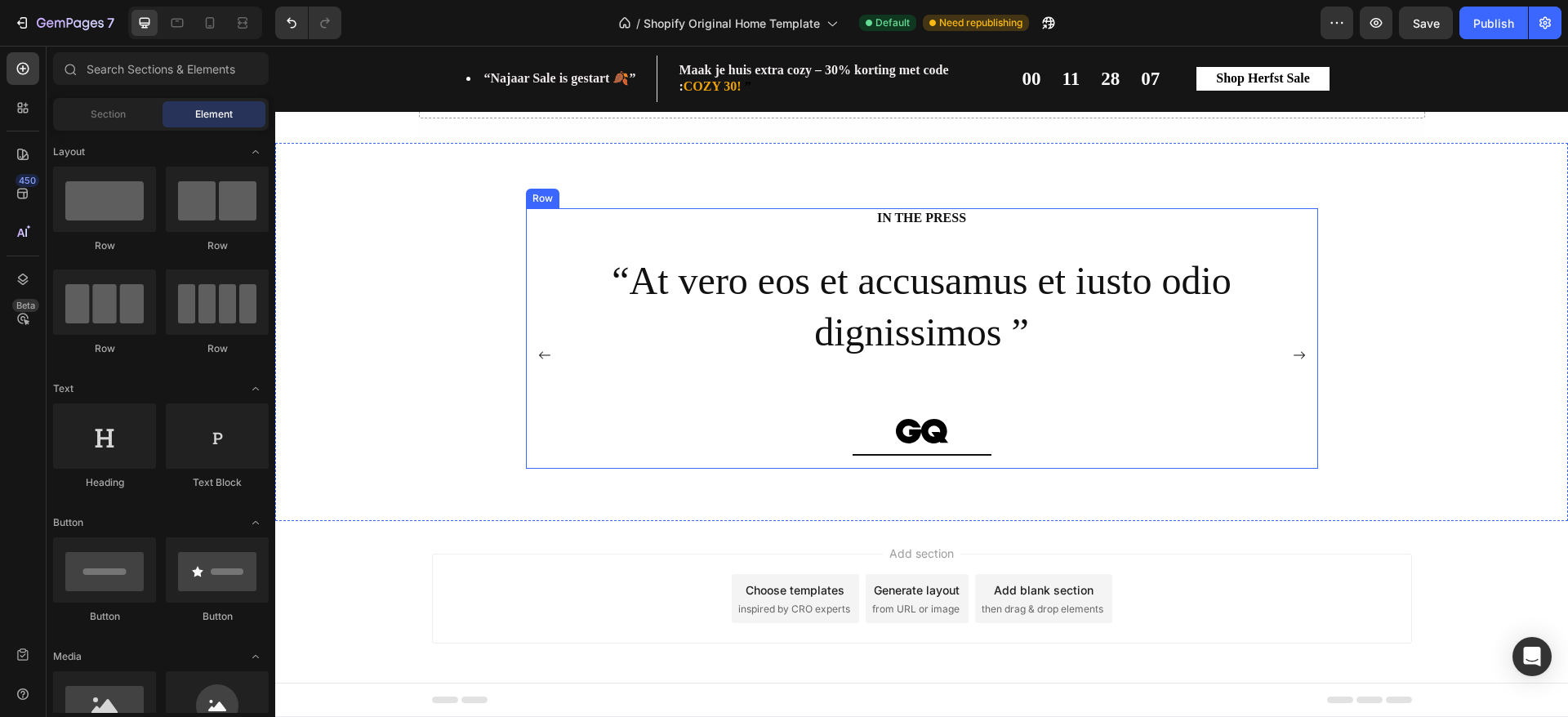
click at [1023, 225] on h2 "IN THE PRESS" at bounding box center [922, 218] width 792 height 21
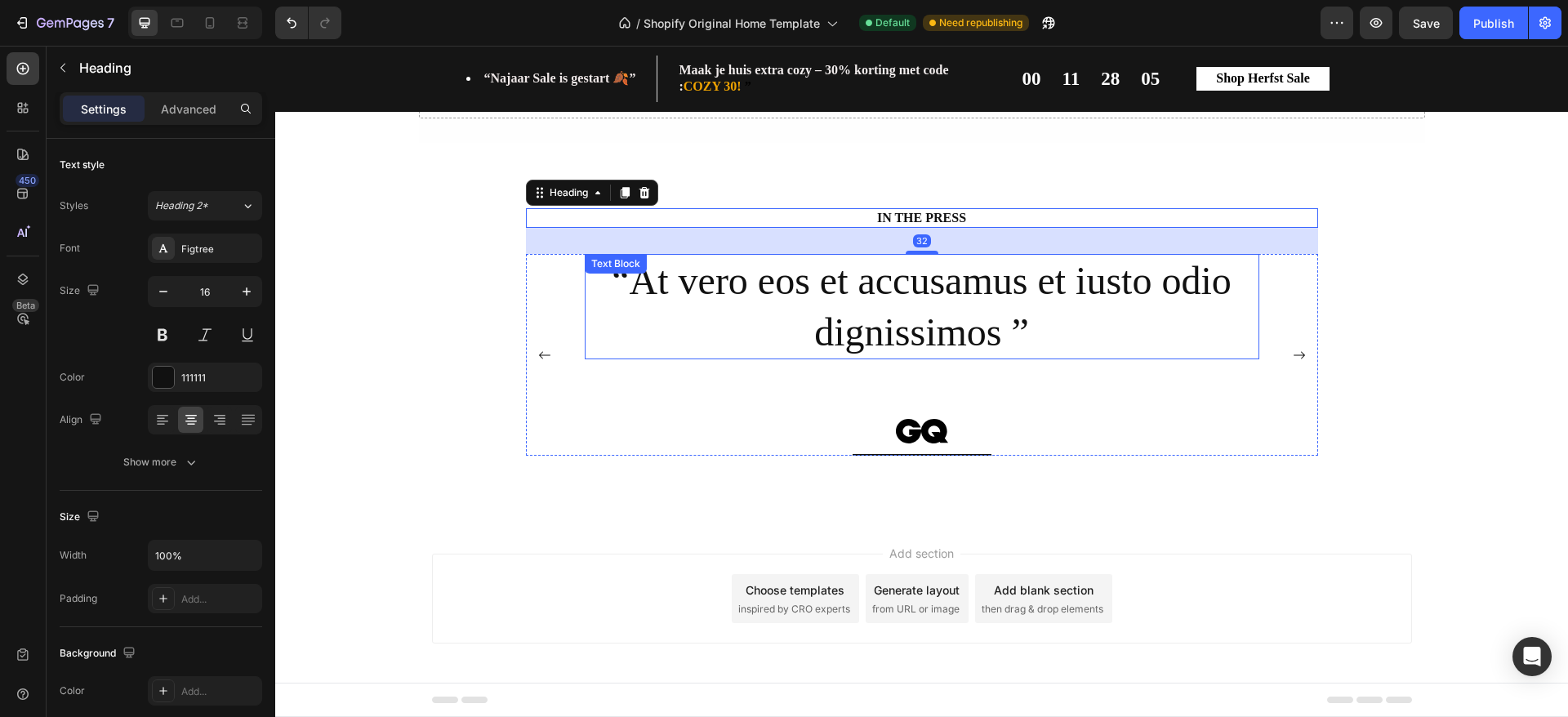
click at [1026, 327] on p "“At vero eos et accusamus et iusto odio dignissimos ”" at bounding box center [922, 306] width 672 height 102
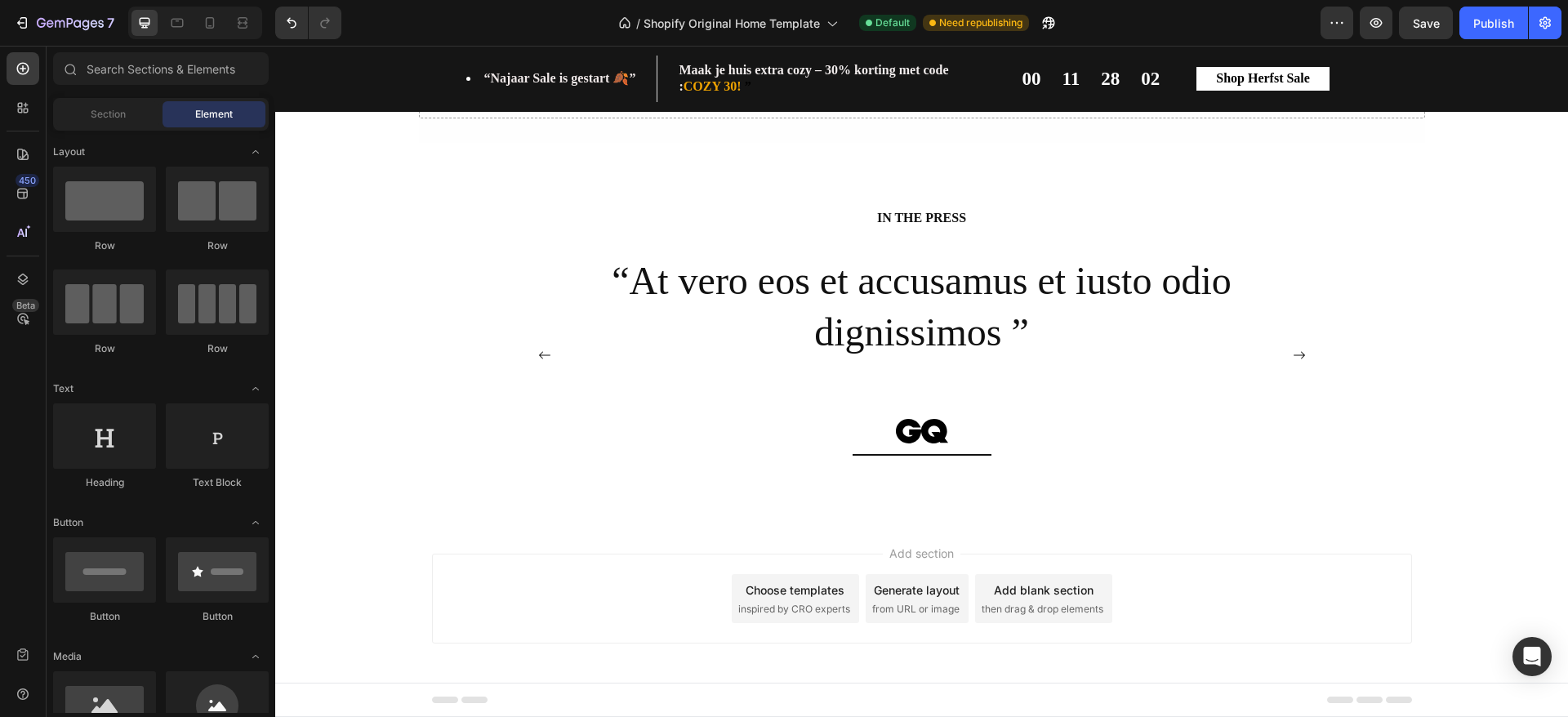
scroll to position [2540, 0]
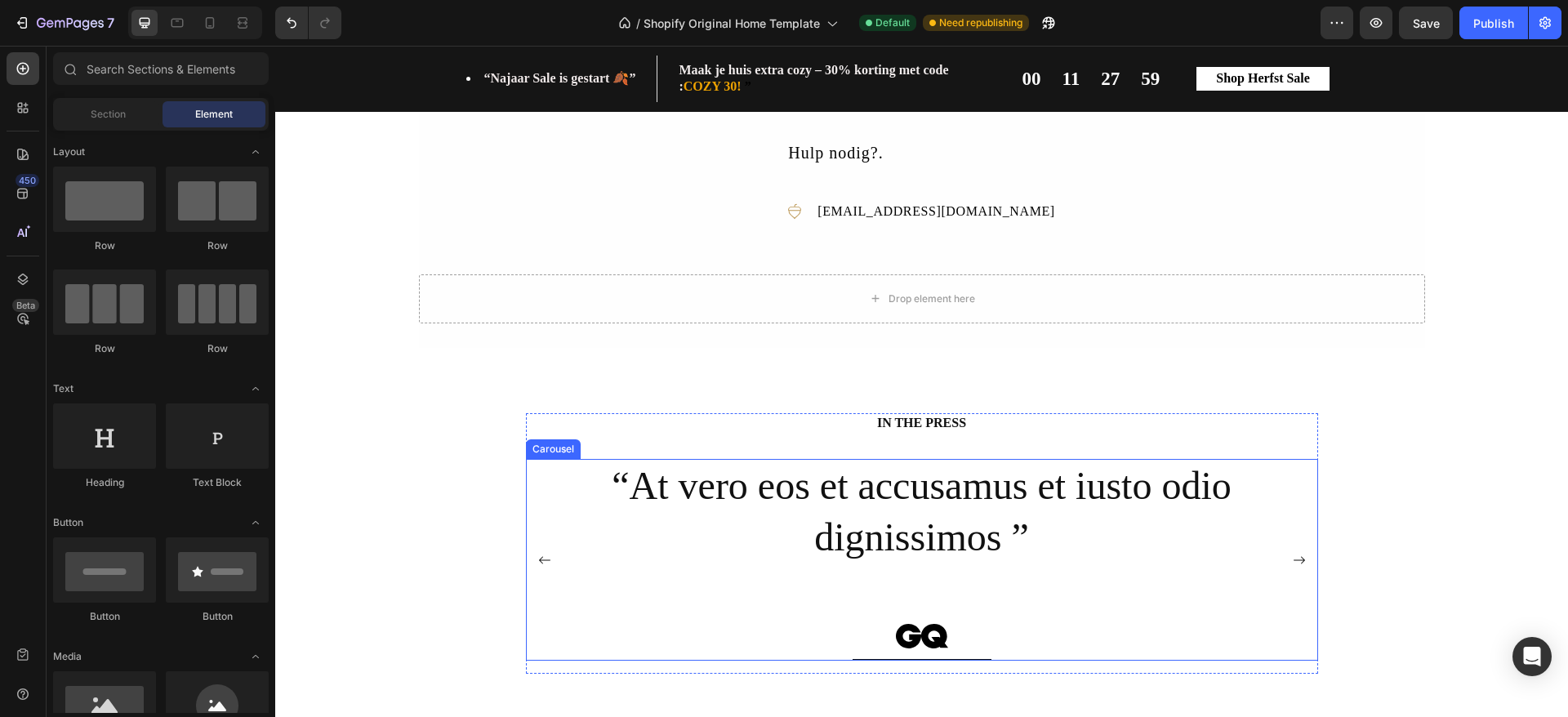
click at [1285, 553] on rect "Carousel Next Arrow" at bounding box center [1300, 560] width 33 height 33
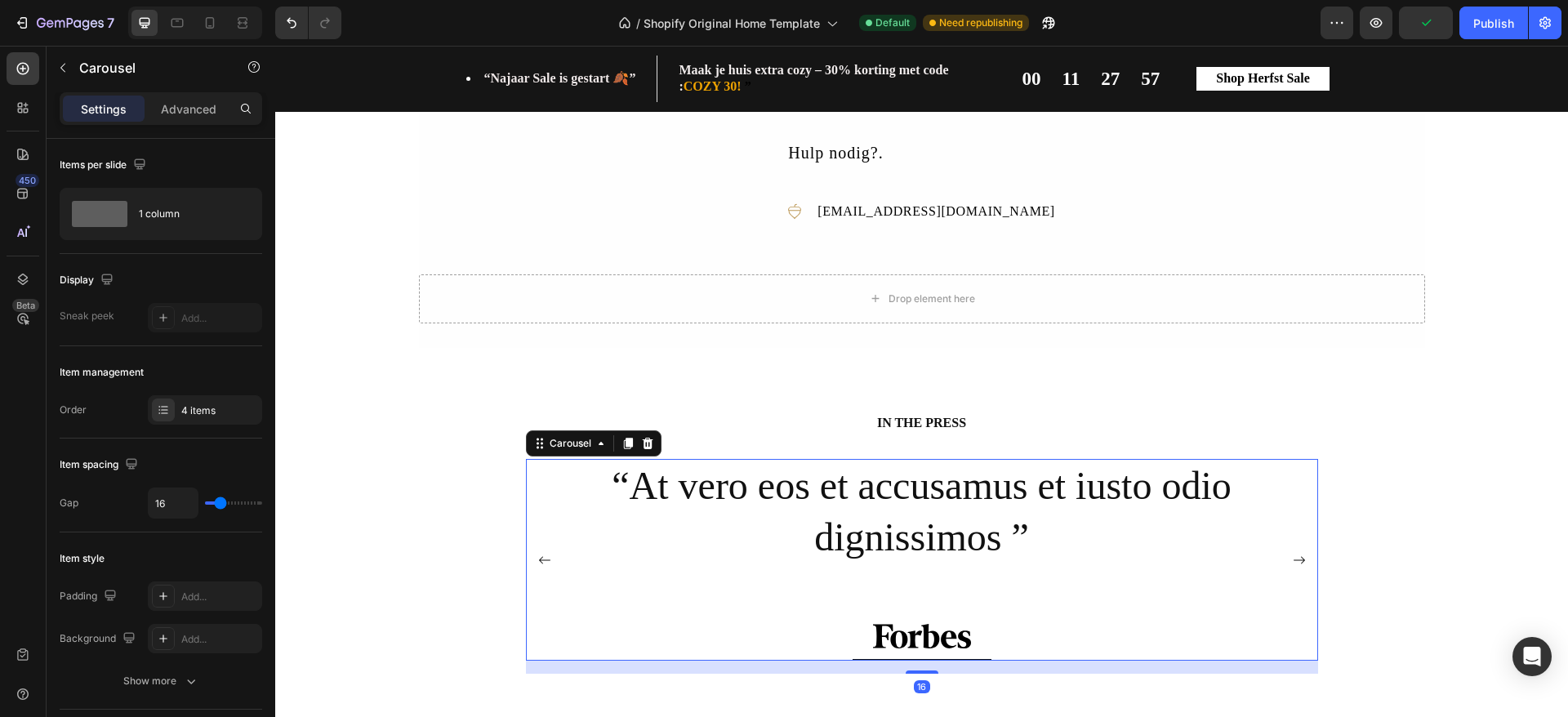
click at [1286, 555] on rect "Carousel Next Arrow" at bounding box center [1300, 560] width 33 height 33
click at [897, 635] on img at bounding box center [922, 633] width 98 height 25
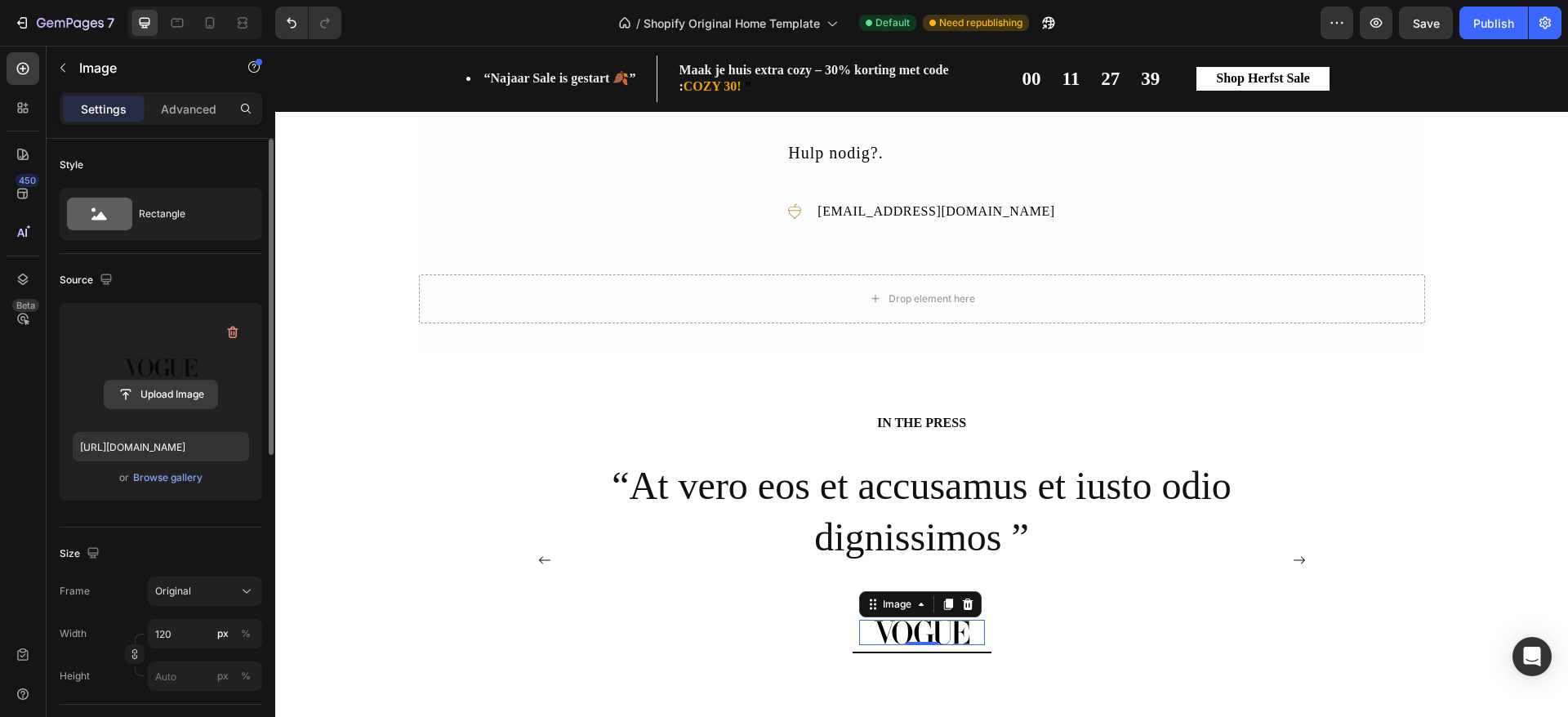
click at [152, 393] on input "file" at bounding box center [160, 394] width 112 height 28
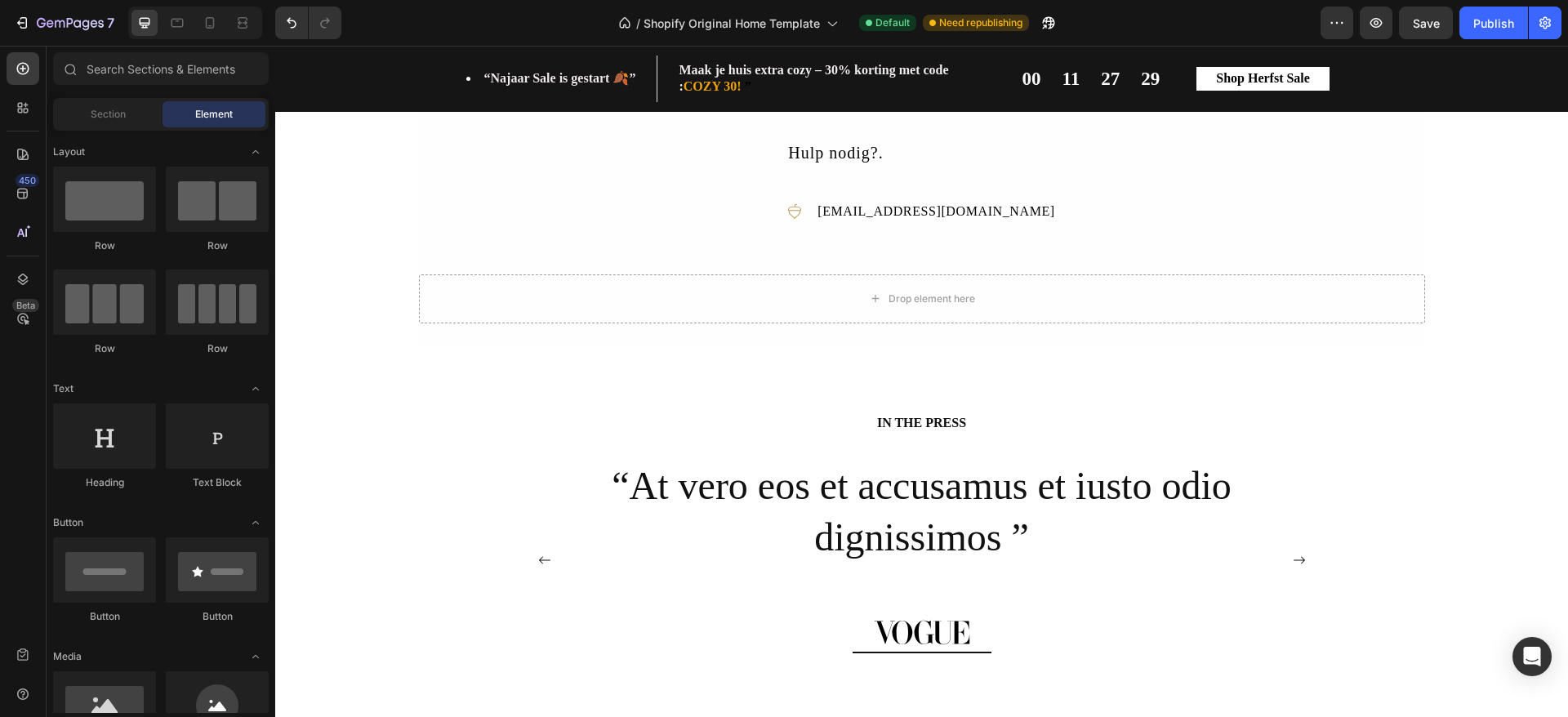
scroll to position [2598, 0]
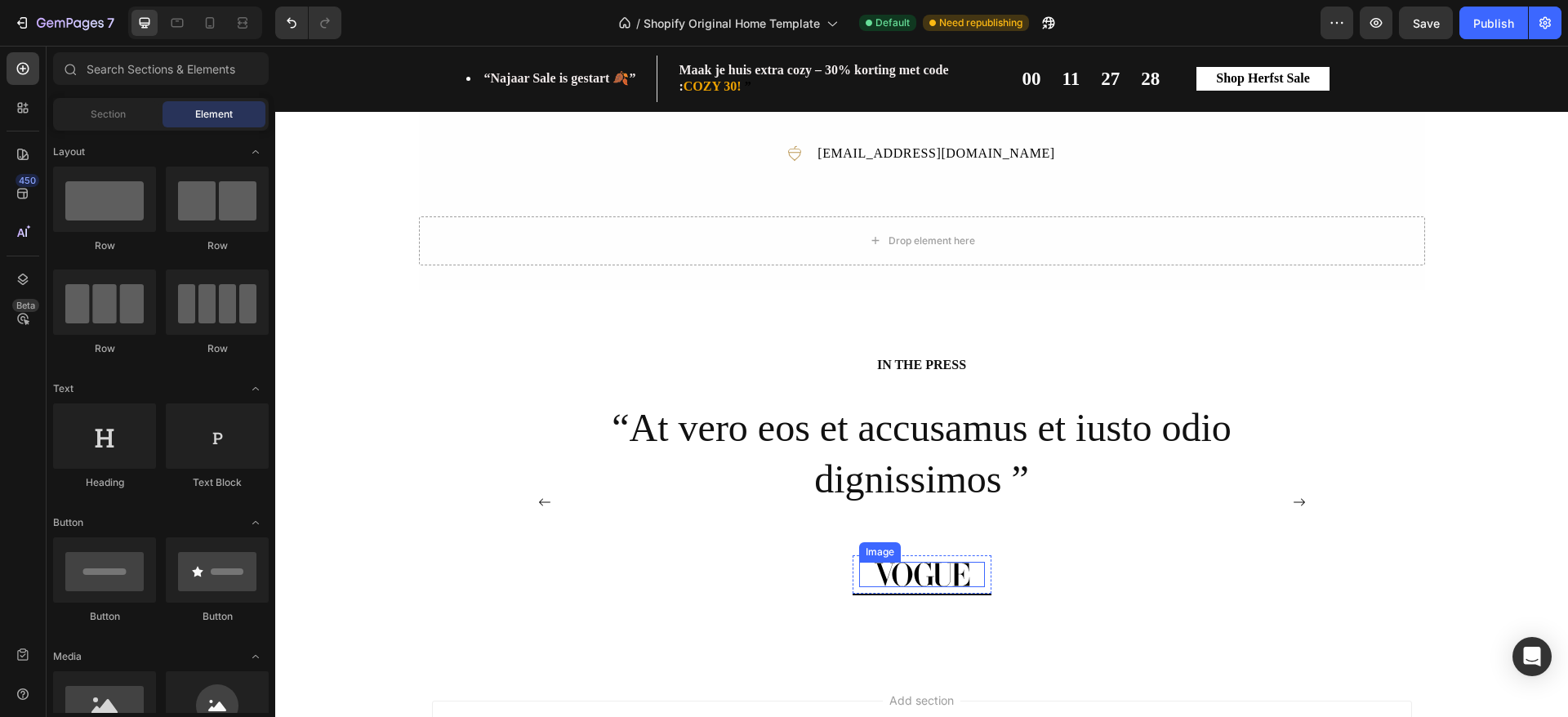
click at [952, 575] on img at bounding box center [922, 575] width 98 height 25
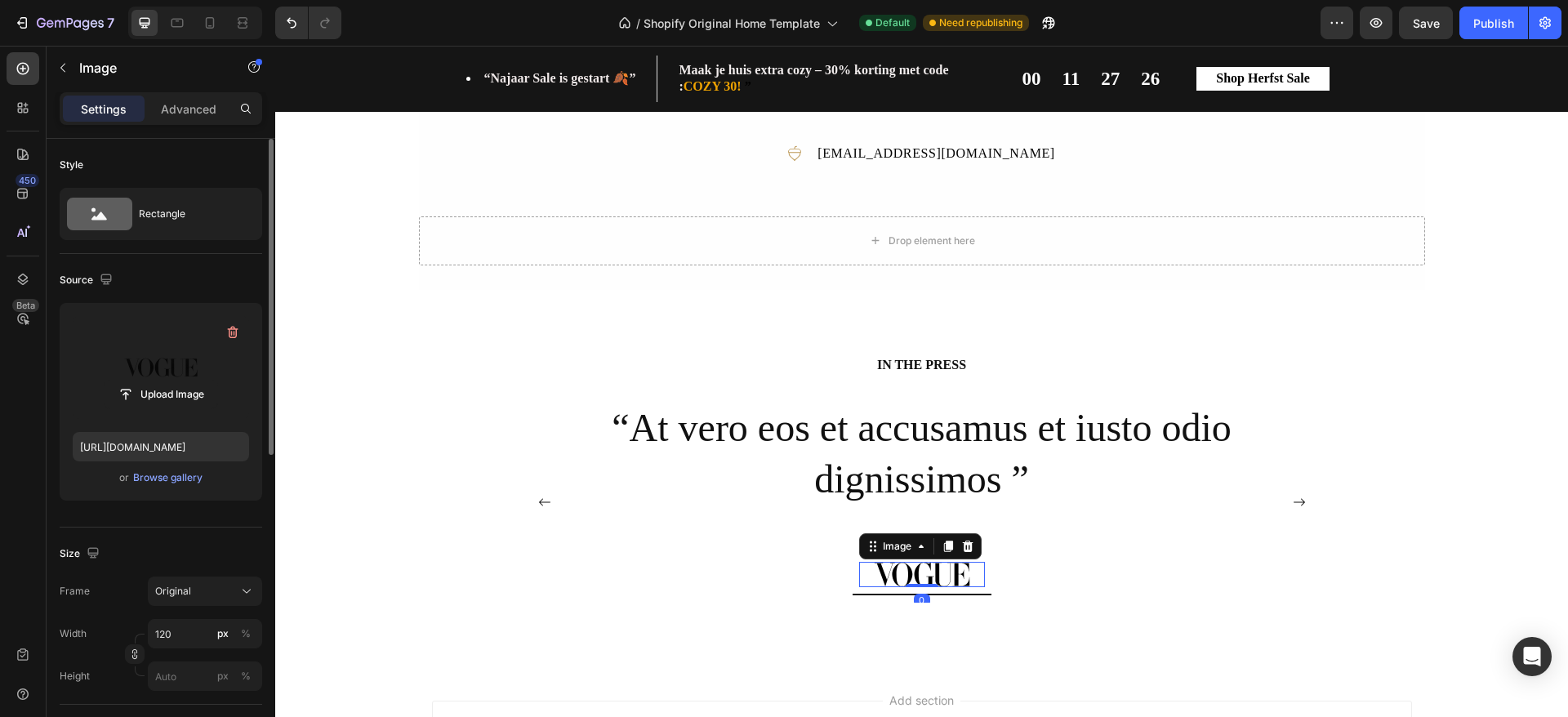
click at [136, 368] on label at bounding box center [160, 368] width 177 height 103
click at [136, 381] on input "file" at bounding box center [160, 394] width 112 height 28
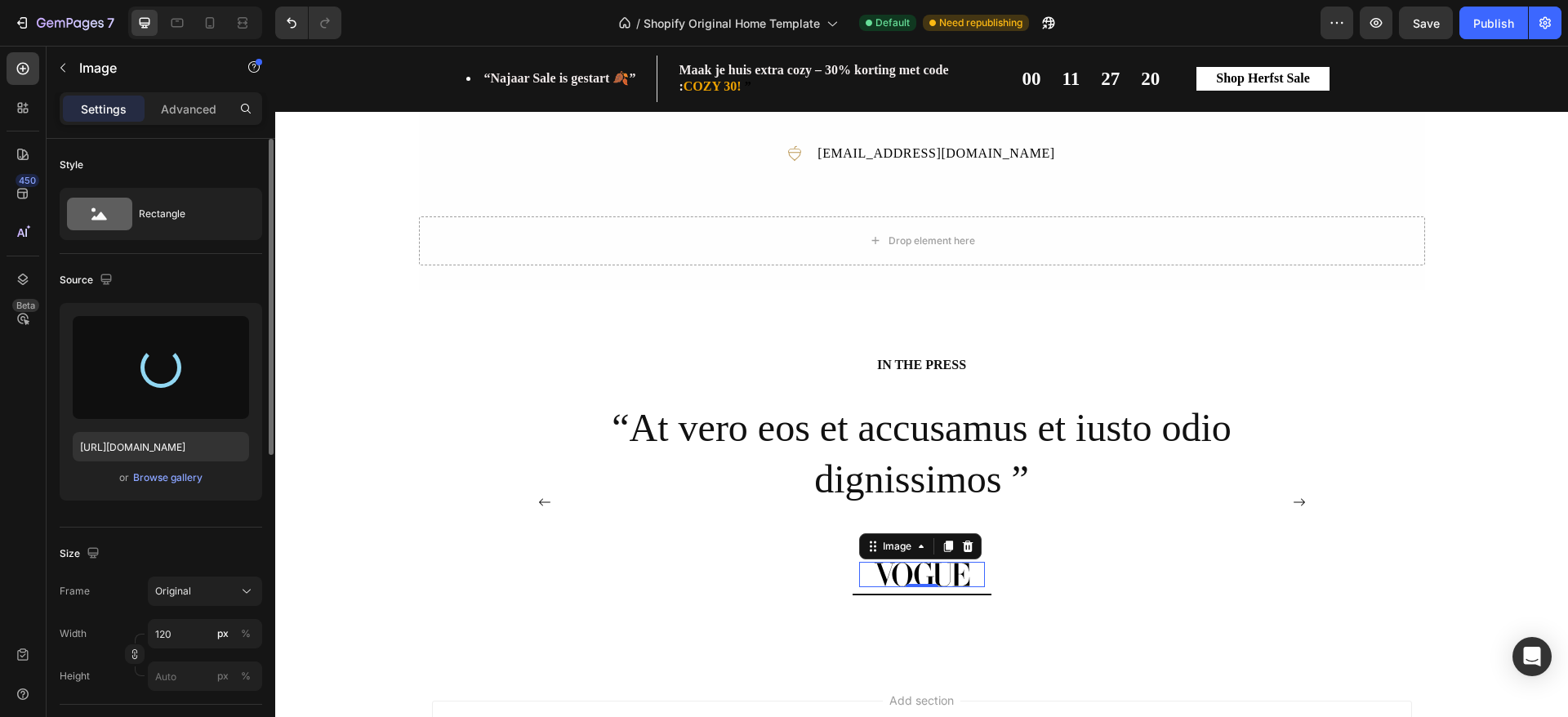
type input "[URL][DOMAIN_NAME]"
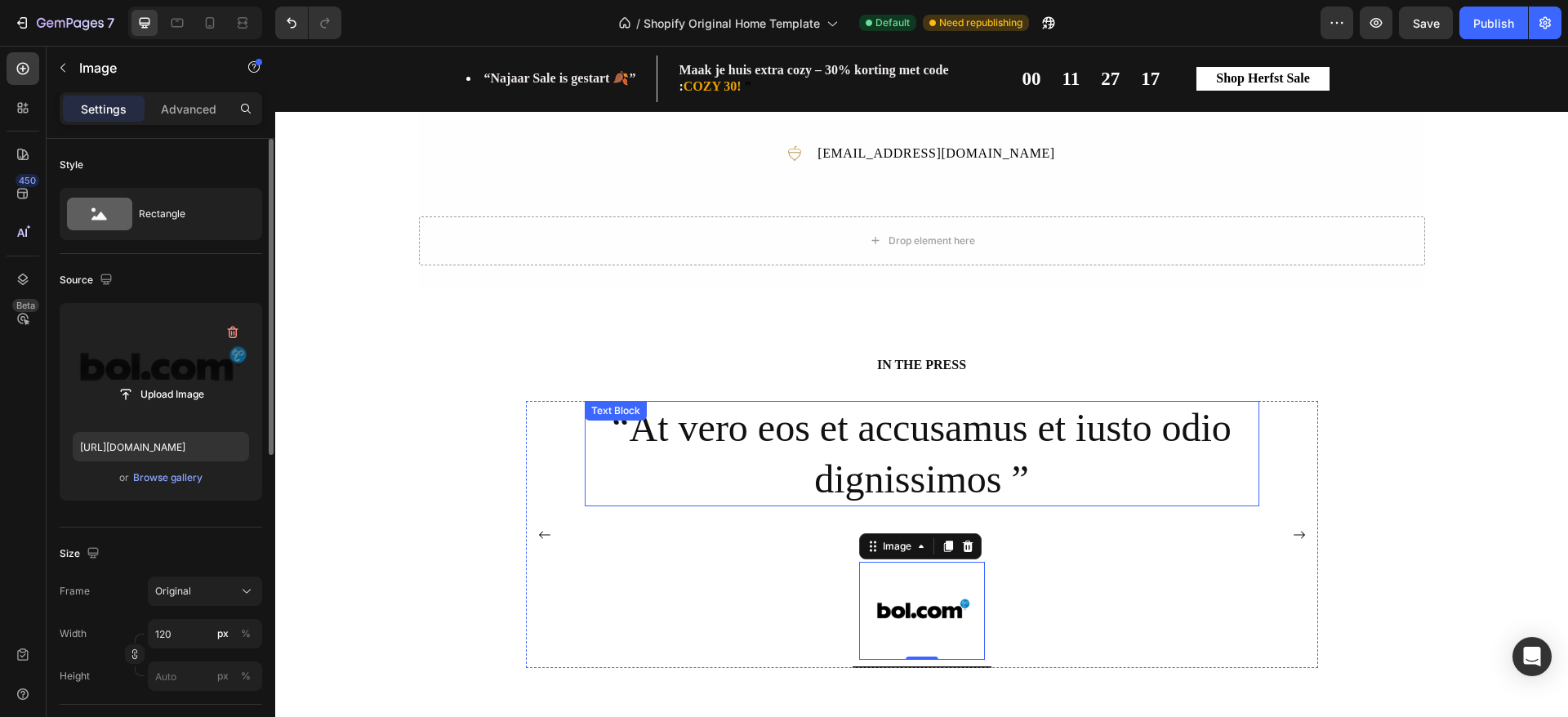
click at [1113, 441] on p "“At vero eos et accusamus et iusto odio dignissimos ”" at bounding box center [922, 453] width 672 height 102
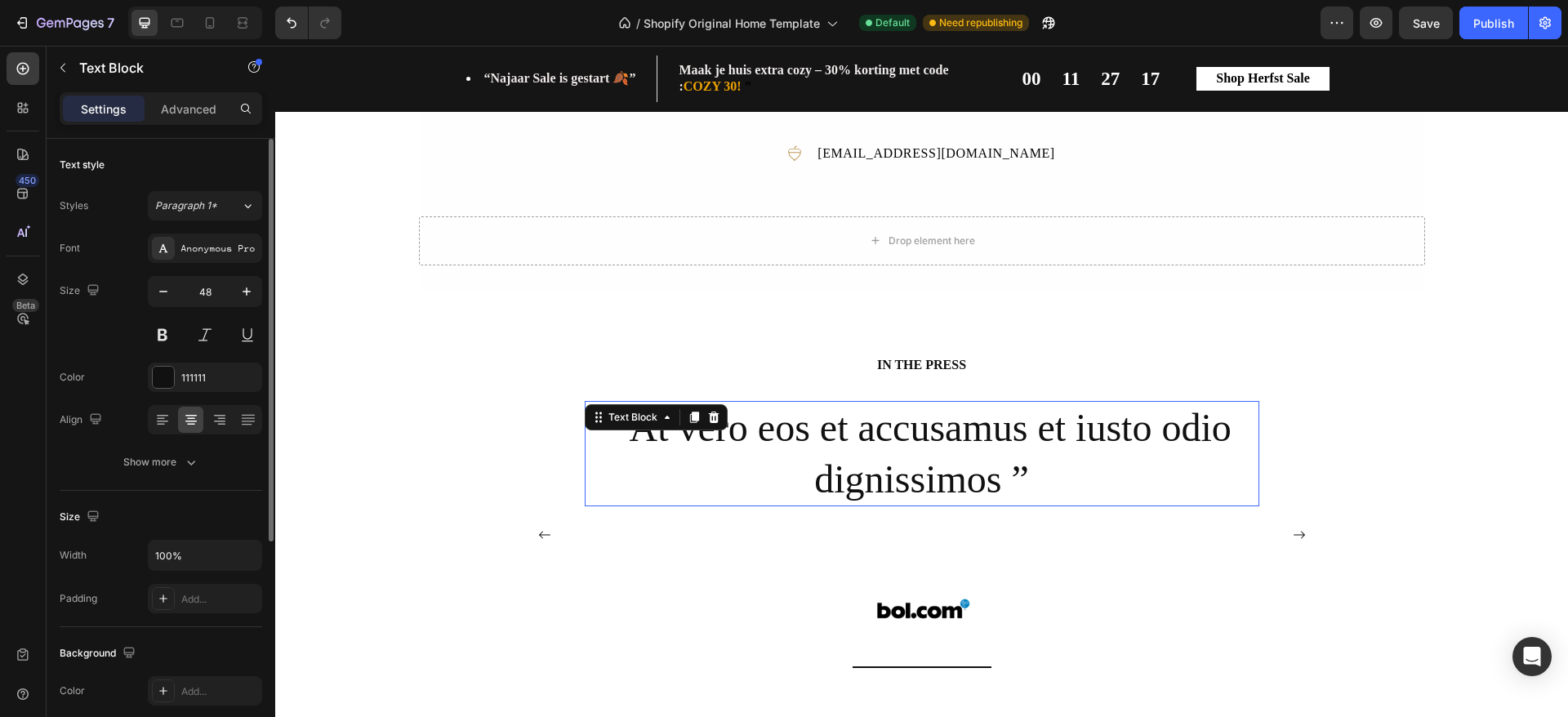
click at [1113, 441] on p "“At vero eos et accusamus et iusto odio dignissimos ”" at bounding box center [922, 453] width 672 height 102
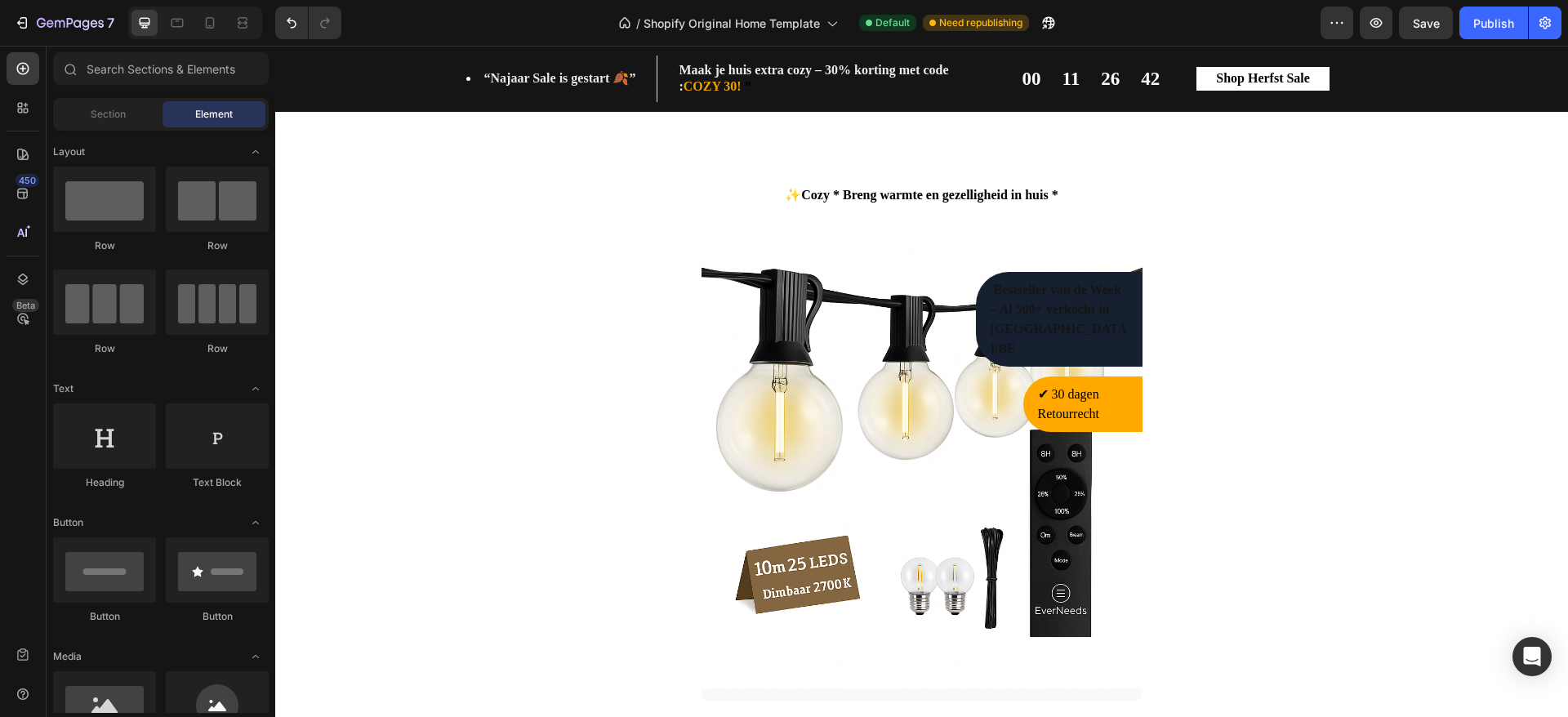
scroll to position [1131, 0]
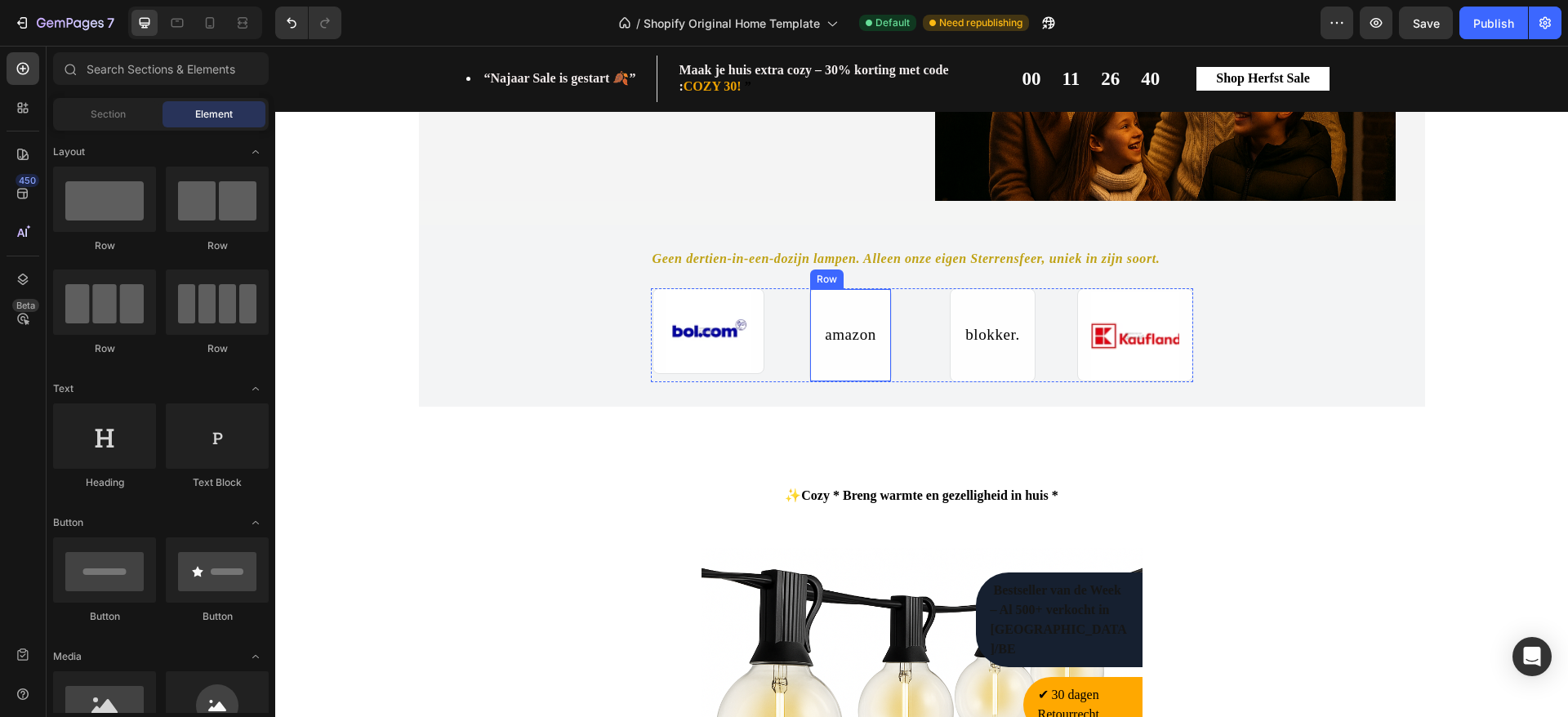
click at [869, 316] on div "amazon Text Block Row" at bounding box center [850, 335] width 82 height 94
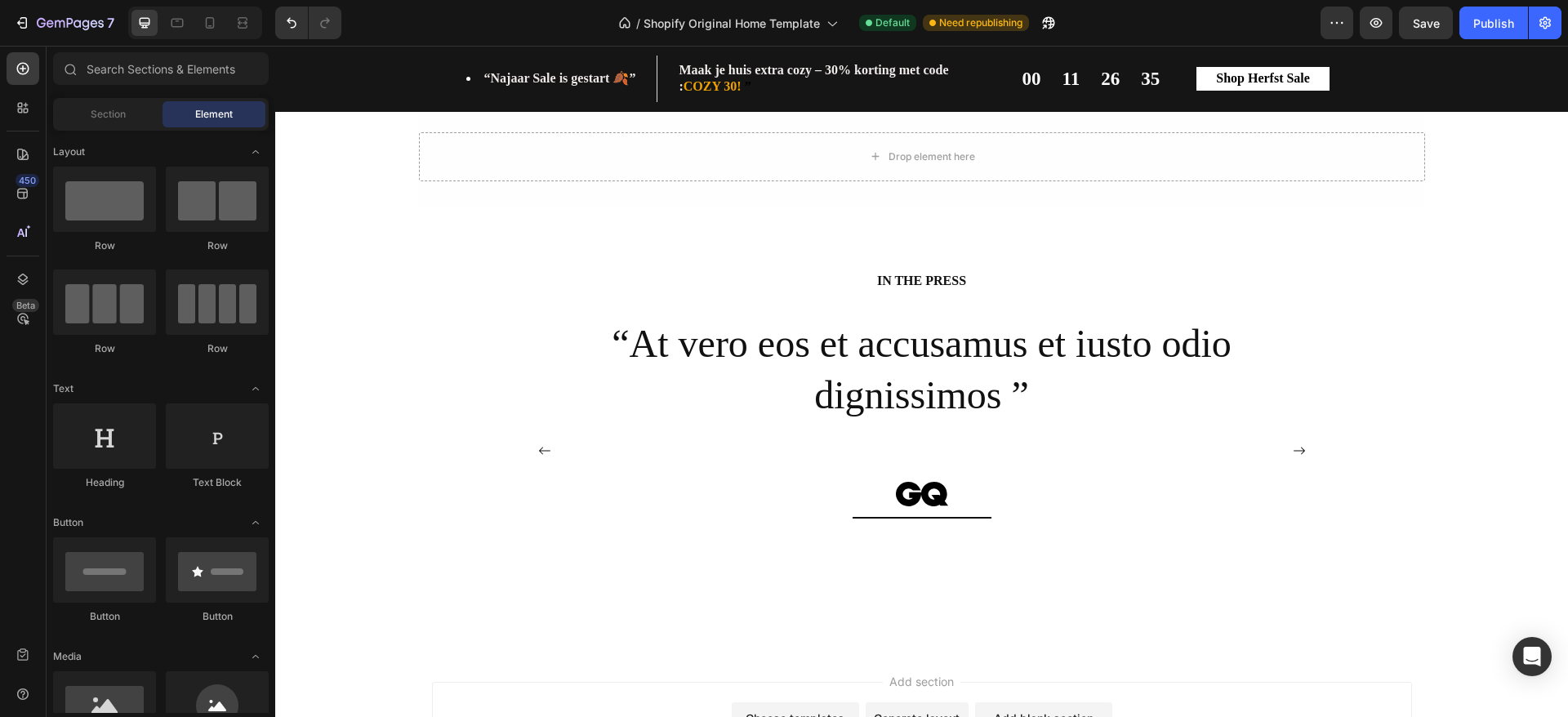
scroll to position [2732, 0]
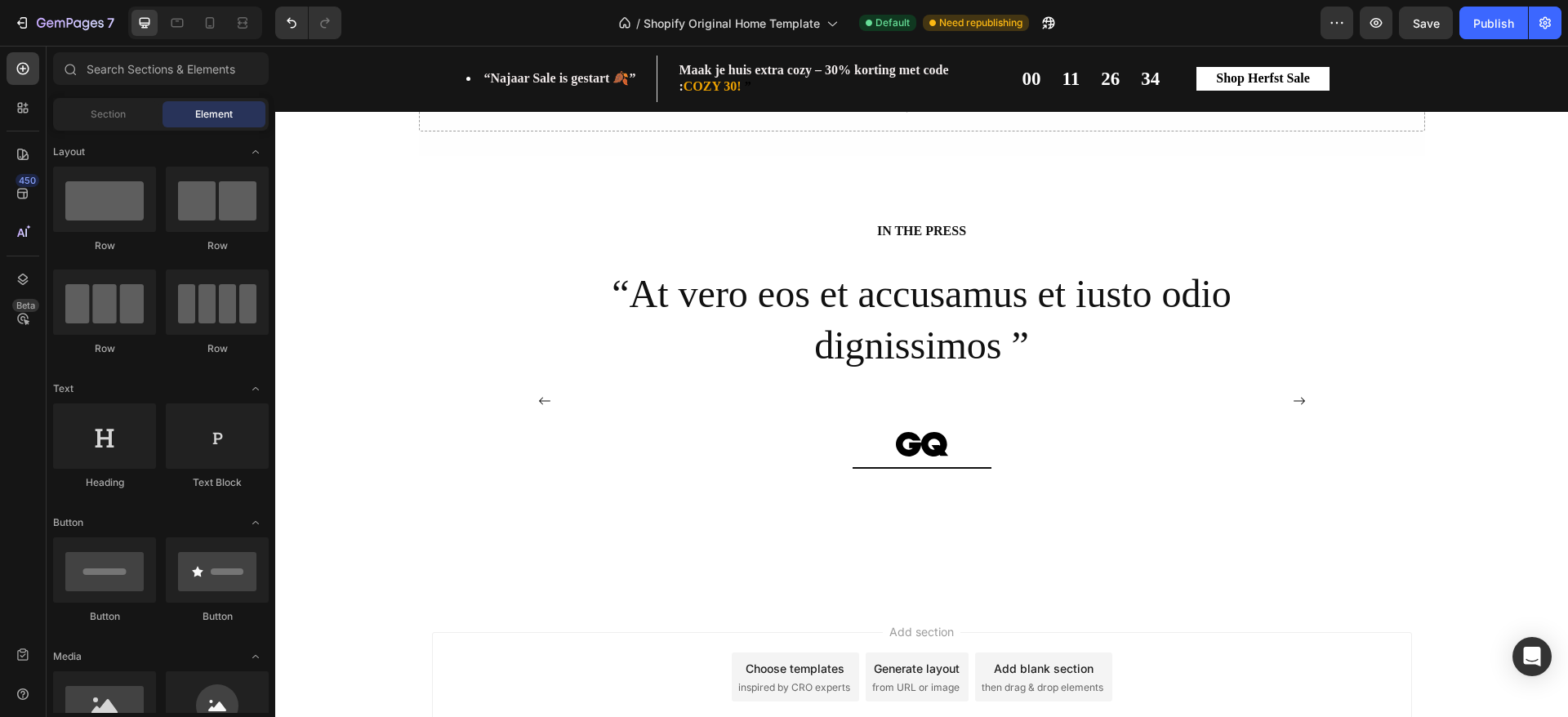
click at [1140, 409] on div "“At vero eos et accusamus et iusto odio dignissimos ” Text Block Image Row" at bounding box center [922, 401] width 674 height 267
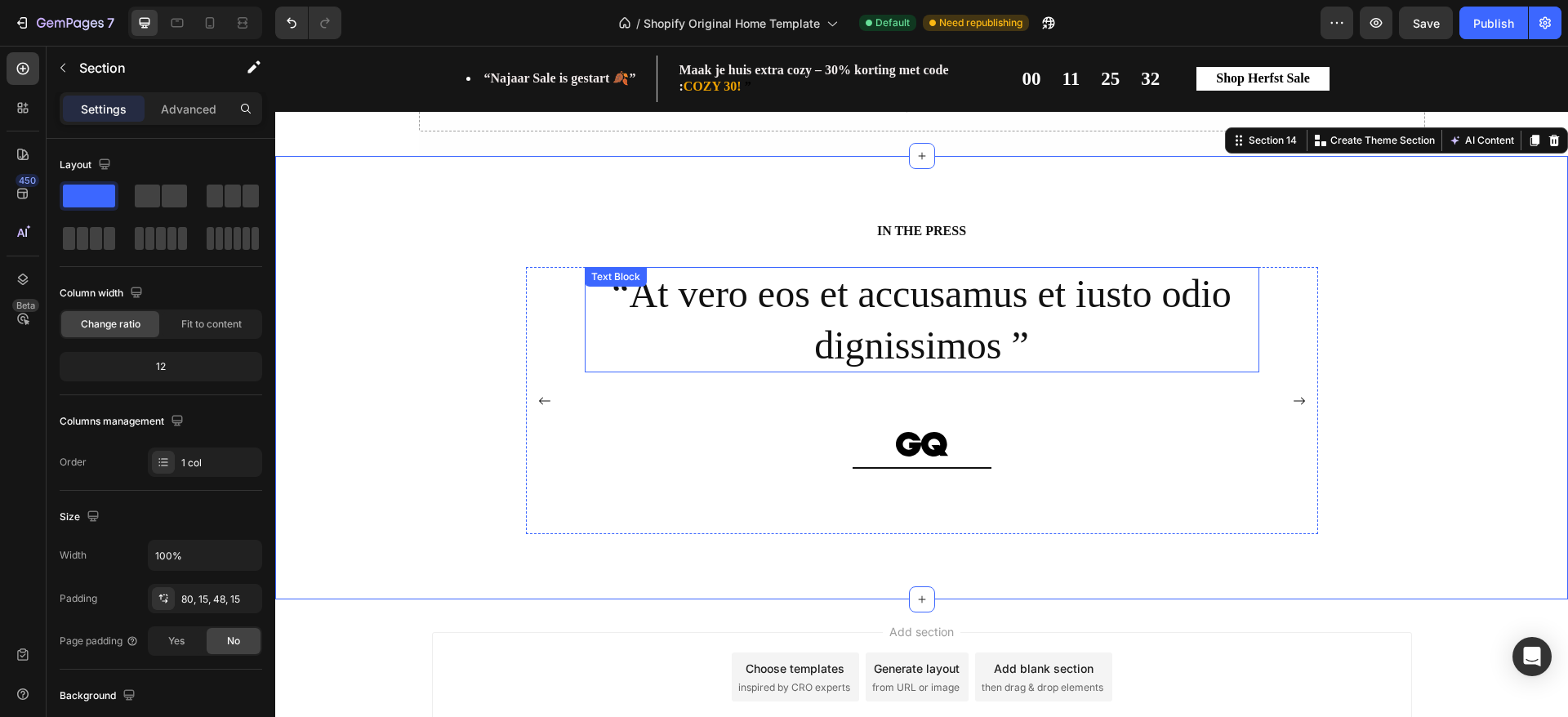
click at [886, 331] on p "“At vero eos et accusamus et iusto odio dignissimos ”" at bounding box center [922, 319] width 672 height 102
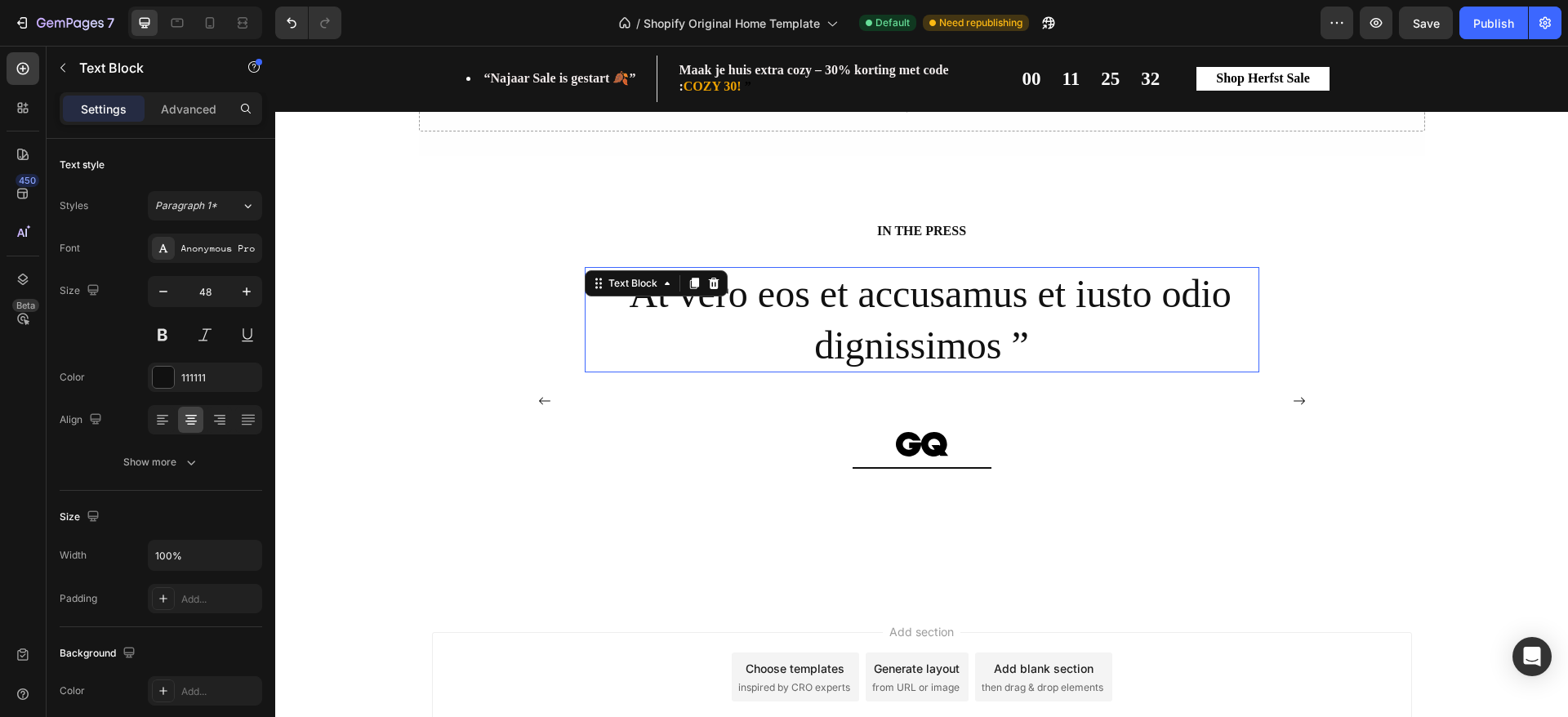
click at [886, 331] on p "“At vero eos et accusamus et iusto odio dignissimos ”" at bounding box center [922, 319] width 672 height 102
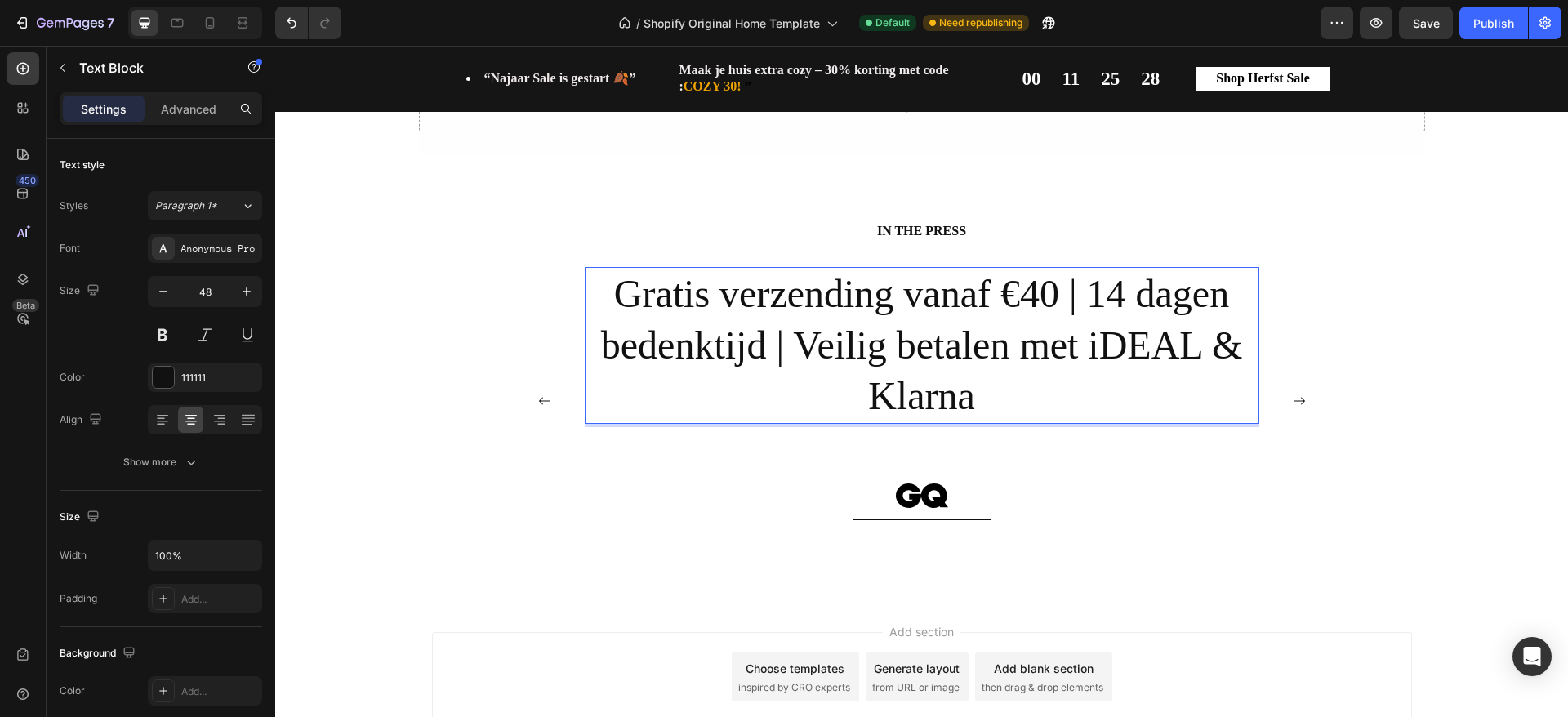
click at [1018, 277] on p "Gratis verzending vanaf €40 | 14 dagen bedenktijd | Veilig betalen met iDEAL & …" at bounding box center [922, 344] width 672 height 153
click at [1017, 310] on p "Gratis verzending vanaf €40 | 14 dagen bedenktijd | Veilig betalen met iDEAL & …" at bounding box center [922, 344] width 672 height 153
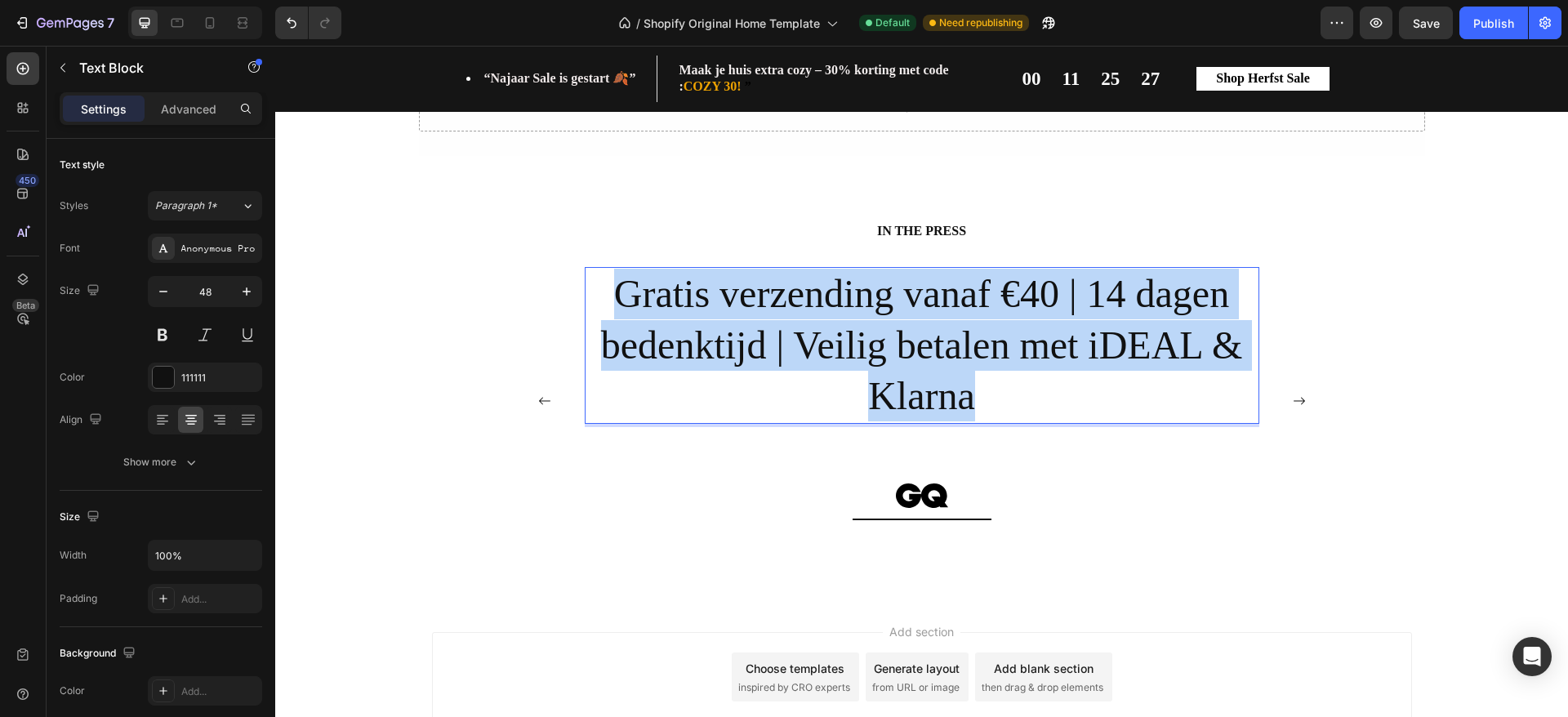
click at [1017, 310] on p "Gratis verzending vanaf €40 | 14 dagen bedenktijd | Veilig betalen met iDEAL & …" at bounding box center [922, 344] width 672 height 153
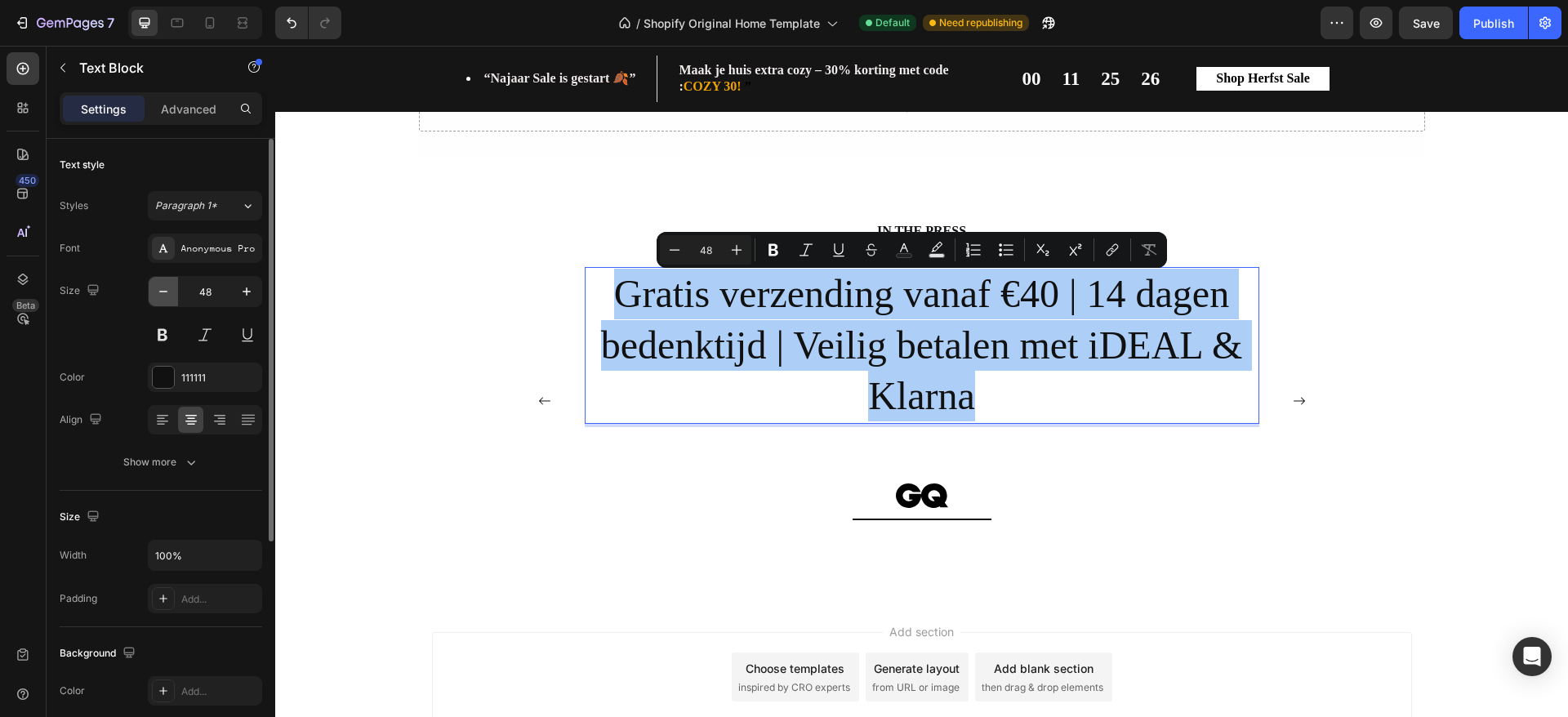
click at [156, 291] on icon "button" at bounding box center [163, 292] width 16 height 16
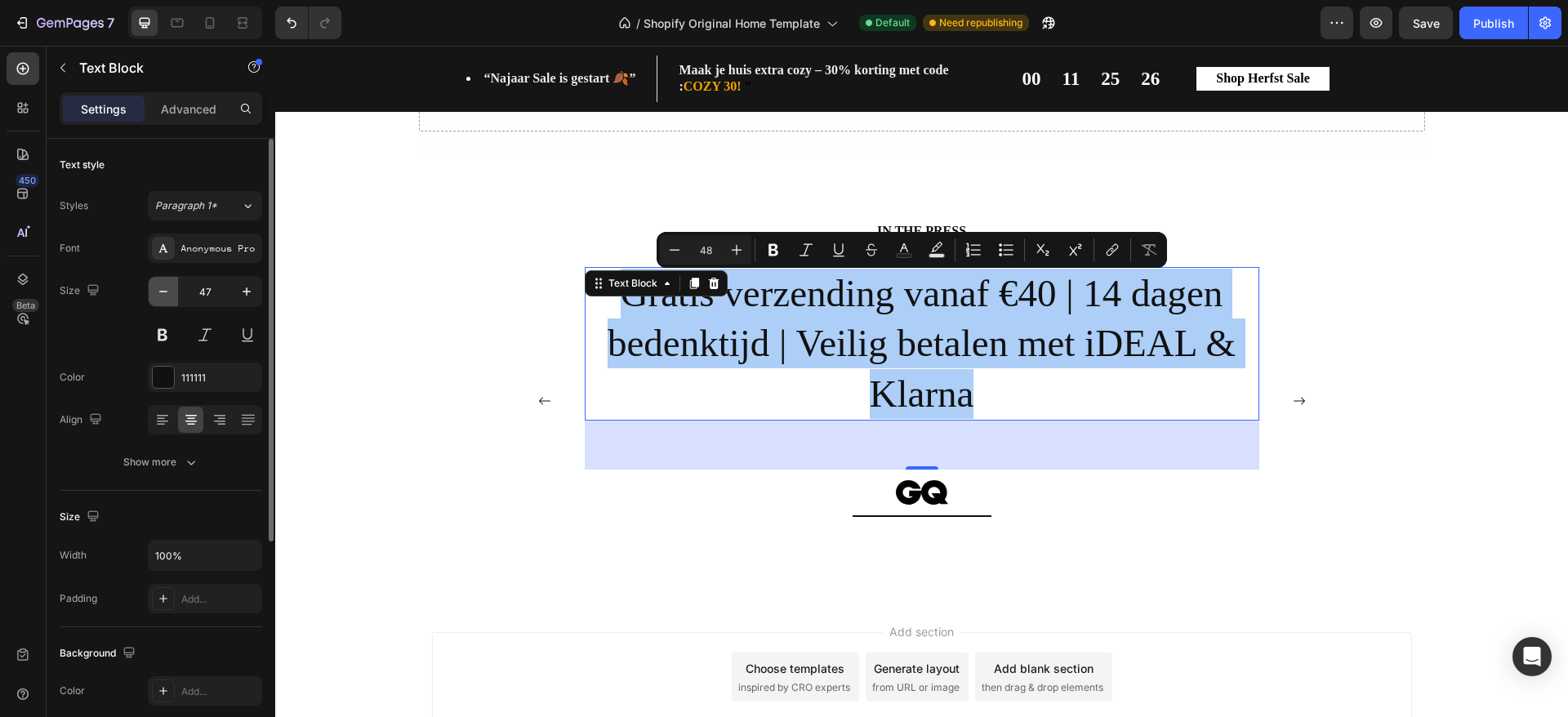
click at [156, 291] on icon "button" at bounding box center [163, 292] width 16 height 16
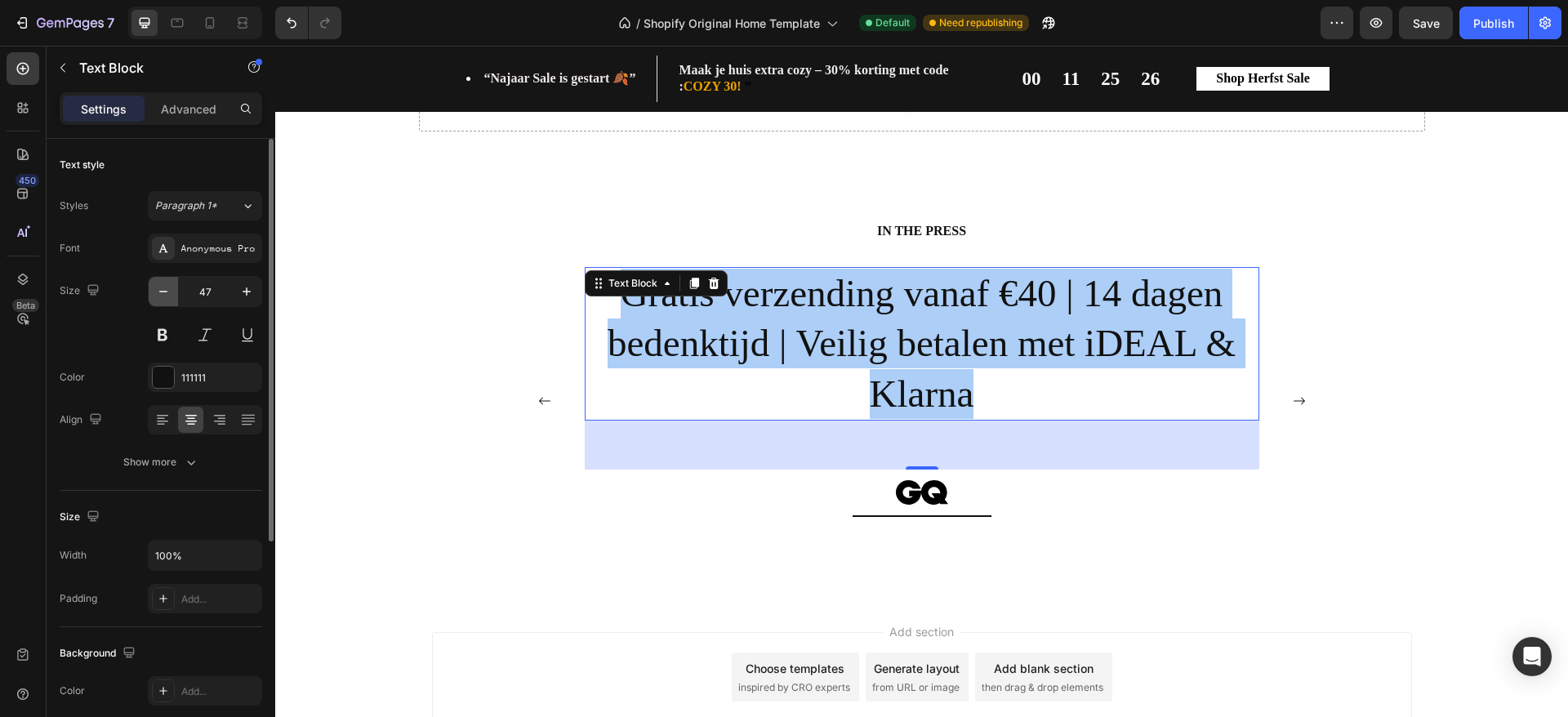
click at [156, 291] on icon "button" at bounding box center [163, 292] width 16 height 16
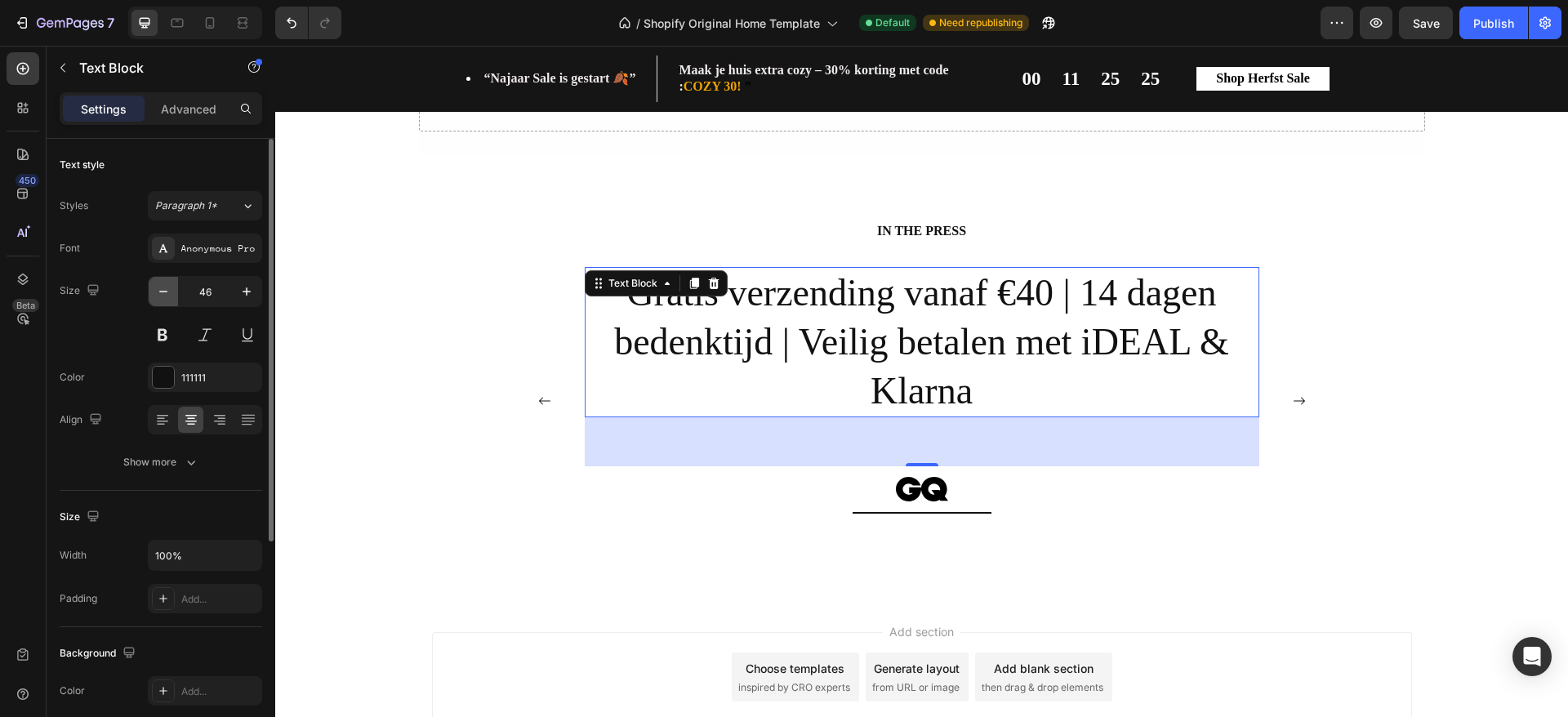
click at [156, 291] on icon "button" at bounding box center [163, 292] width 16 height 16
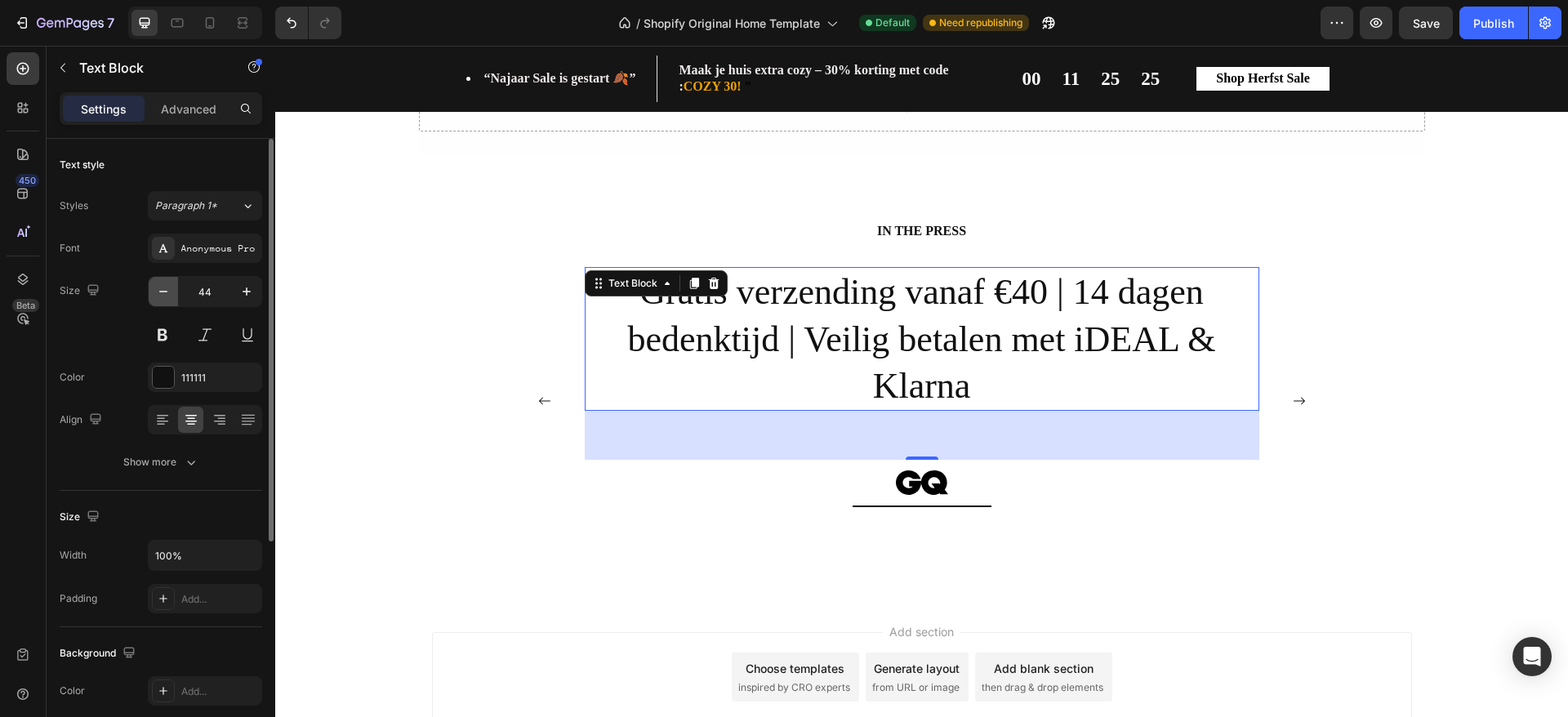
click at [156, 291] on icon "button" at bounding box center [163, 292] width 16 height 16
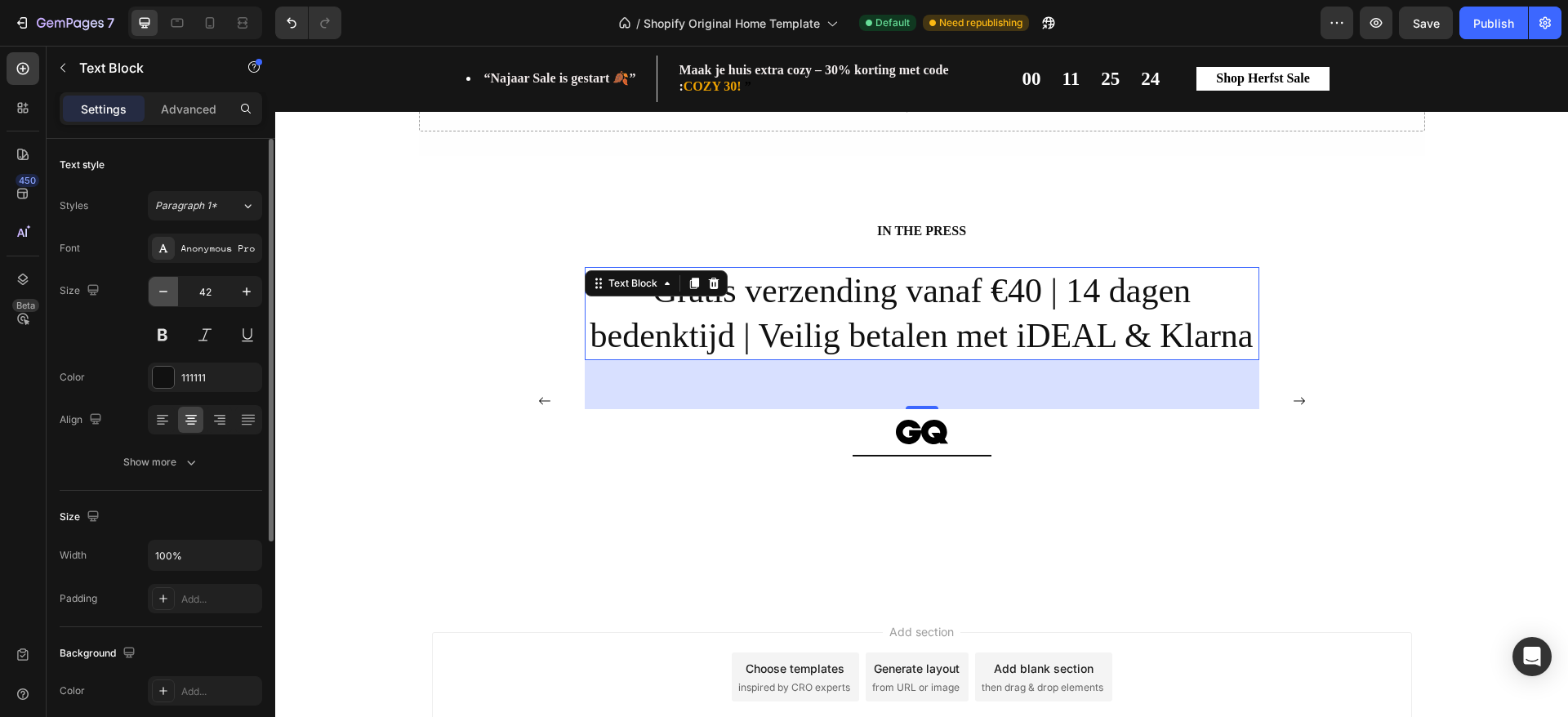
click at [156, 291] on icon "button" at bounding box center [163, 292] width 16 height 16
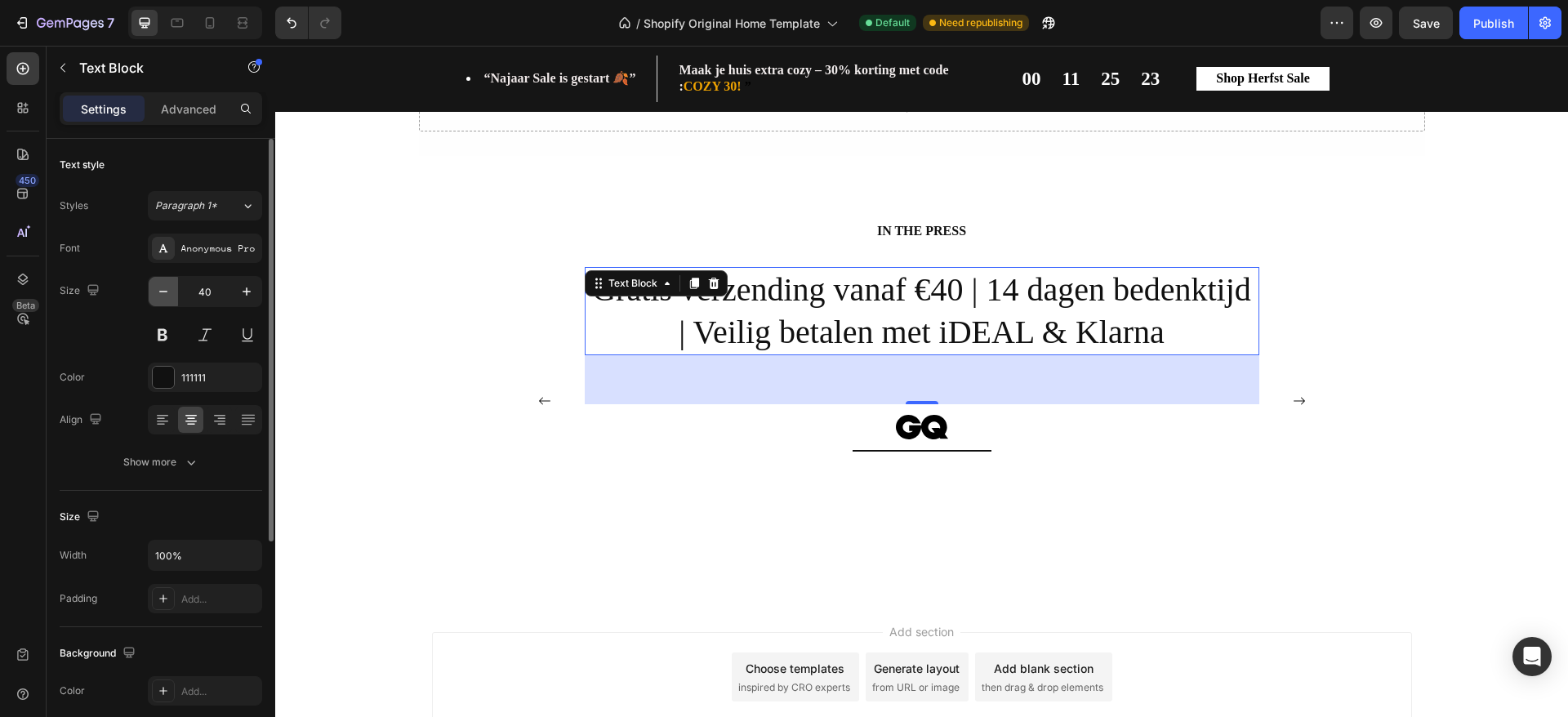
click at [156, 291] on icon "button" at bounding box center [163, 292] width 16 height 16
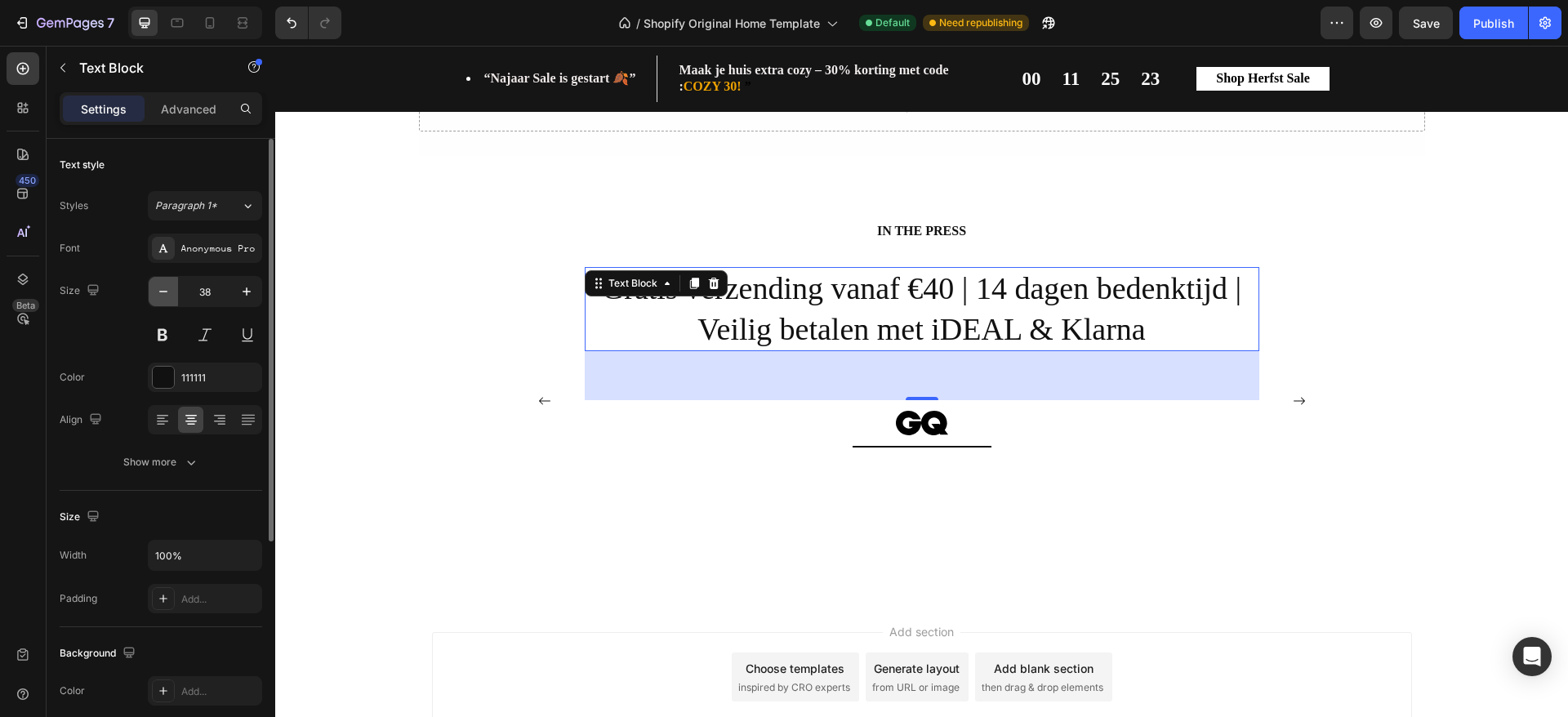
click at [156, 291] on icon "button" at bounding box center [163, 292] width 16 height 16
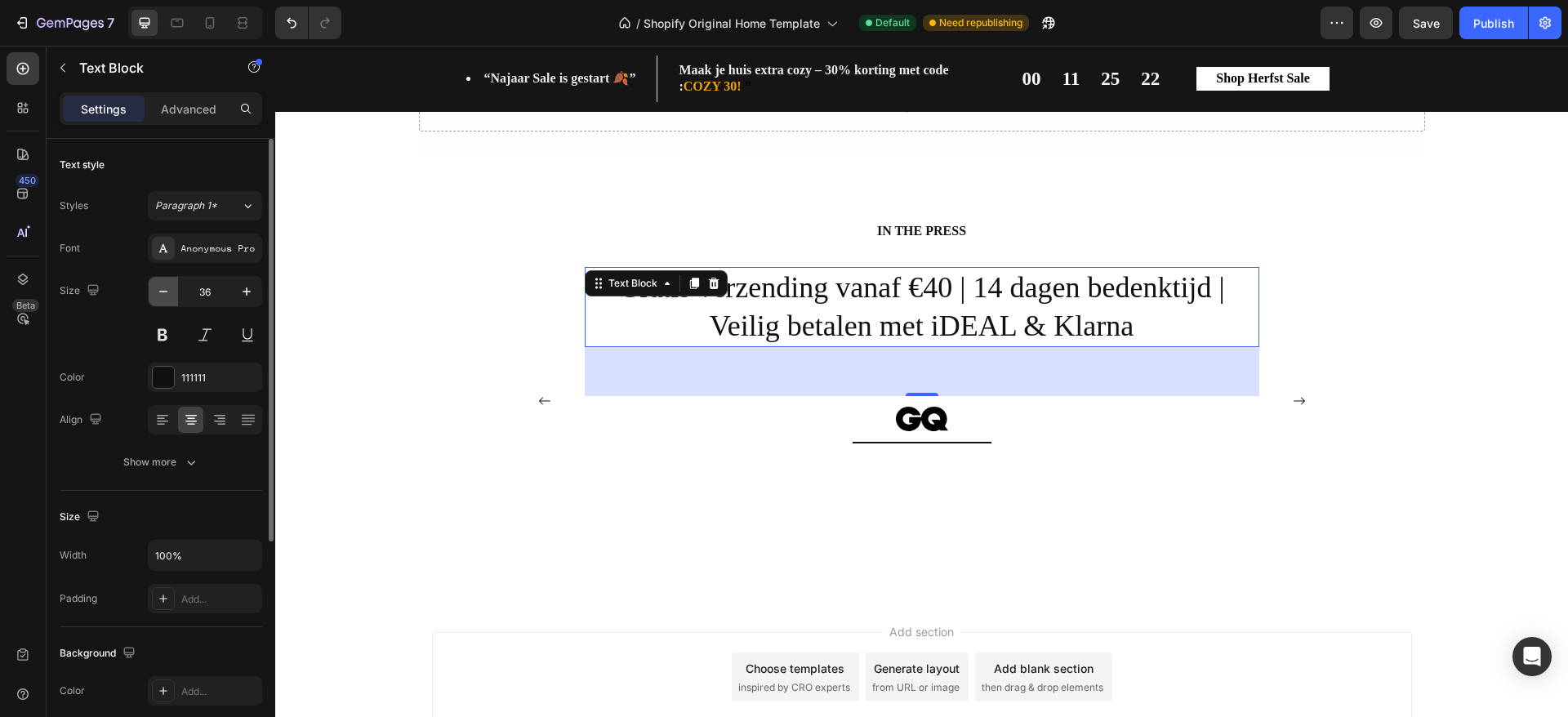
click at [156, 291] on icon "button" at bounding box center [163, 292] width 16 height 16
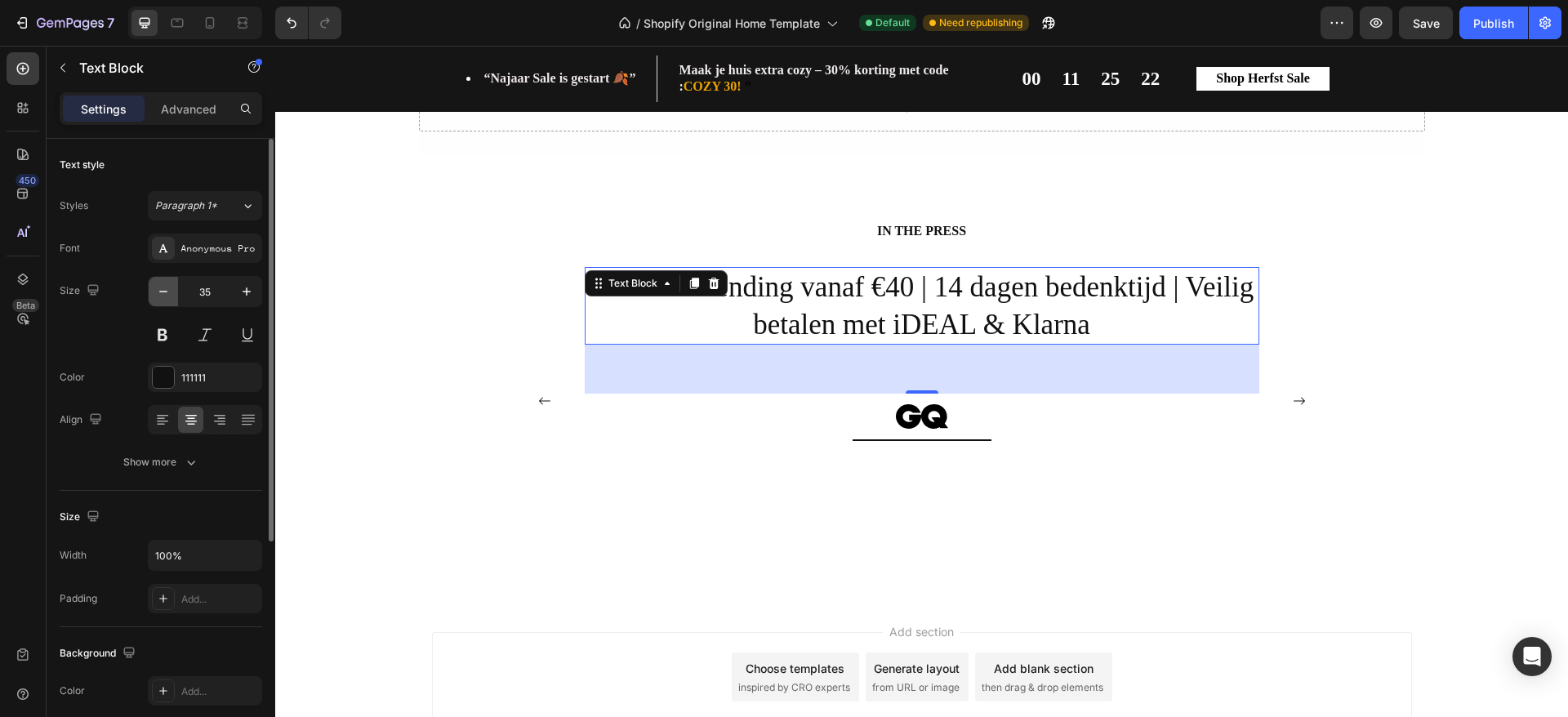
click at [156, 291] on icon "button" at bounding box center [163, 292] width 16 height 16
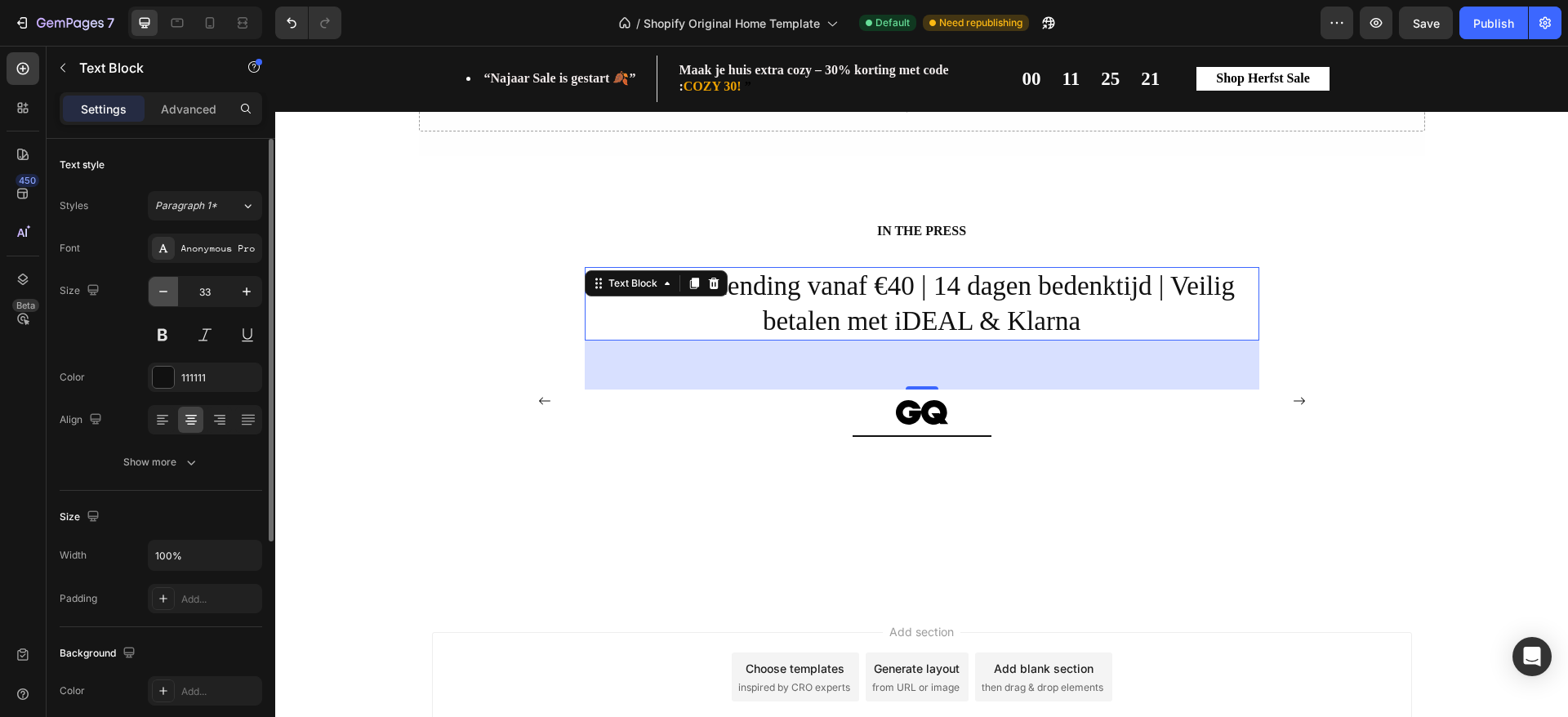
click at [156, 291] on icon "button" at bounding box center [163, 292] width 16 height 16
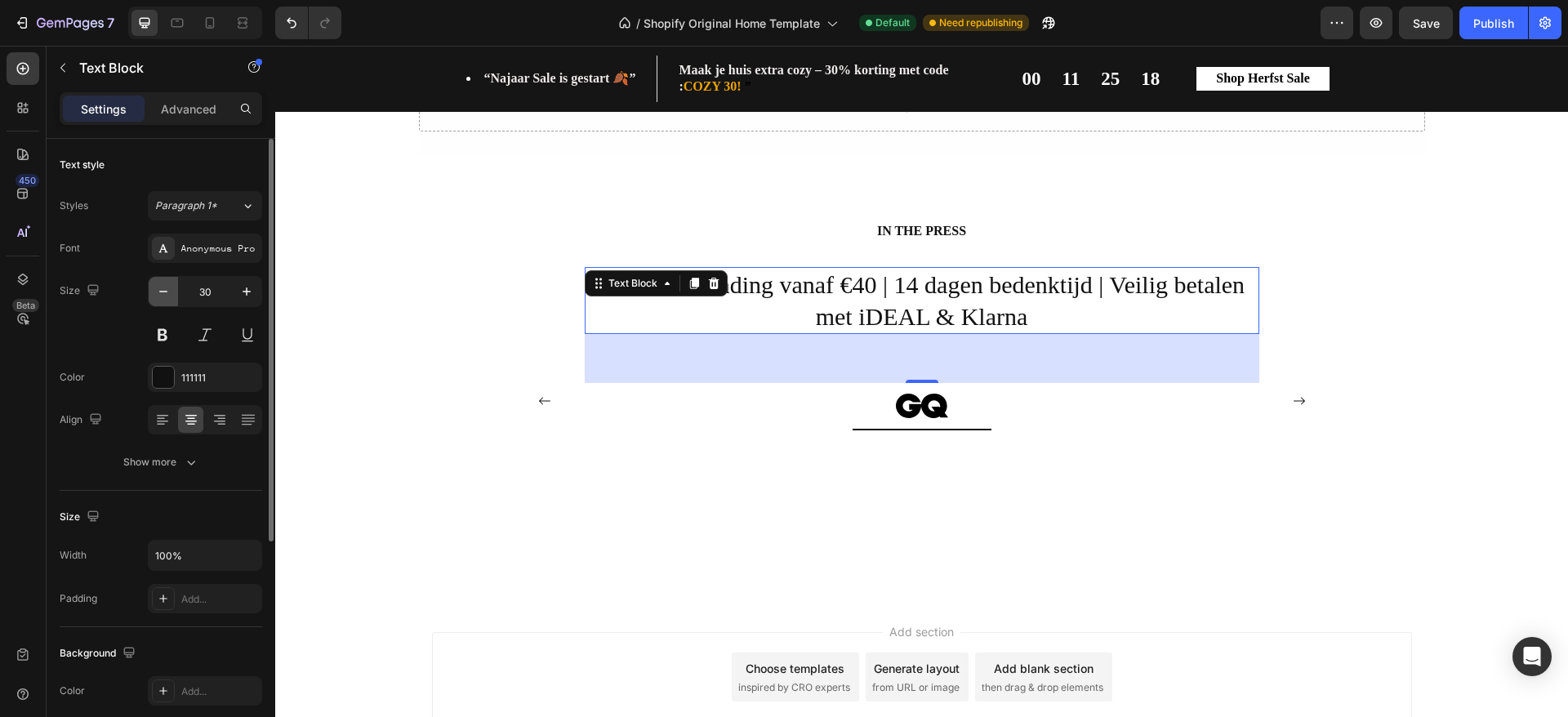
click at [156, 291] on icon "button" at bounding box center [163, 292] width 16 height 16
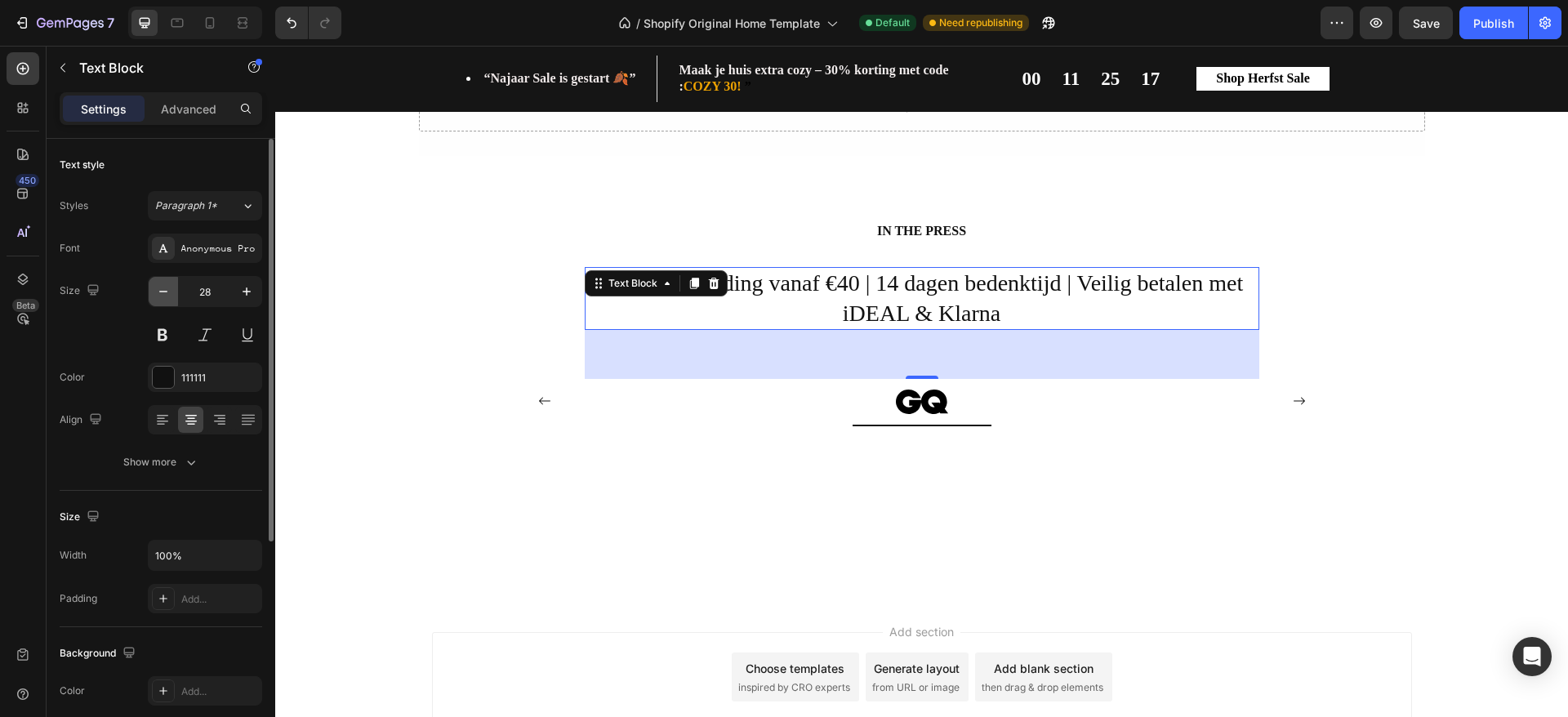
click at [156, 291] on icon "button" at bounding box center [163, 292] width 16 height 16
type input "26"
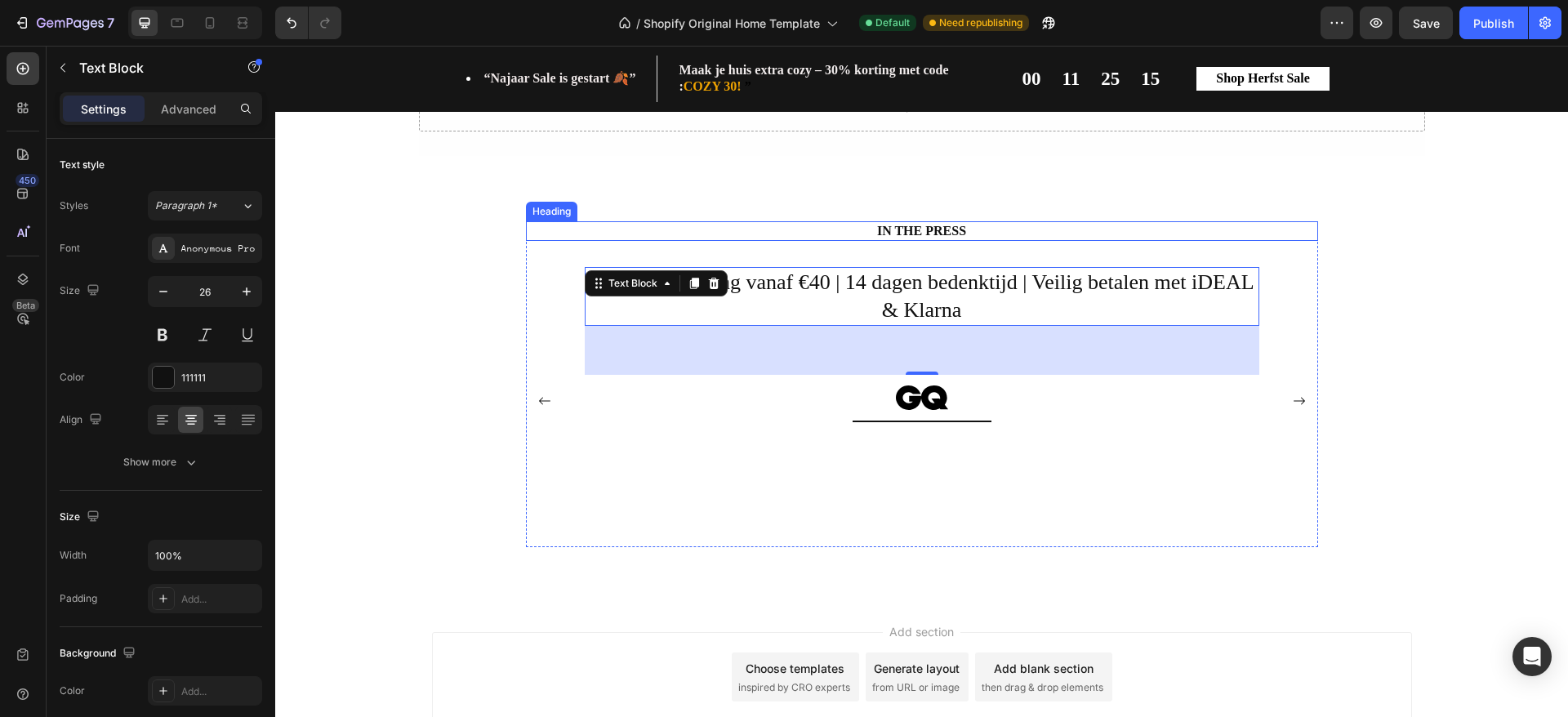
click at [932, 231] on h2 "IN THE PRESS" at bounding box center [922, 231] width 792 height 21
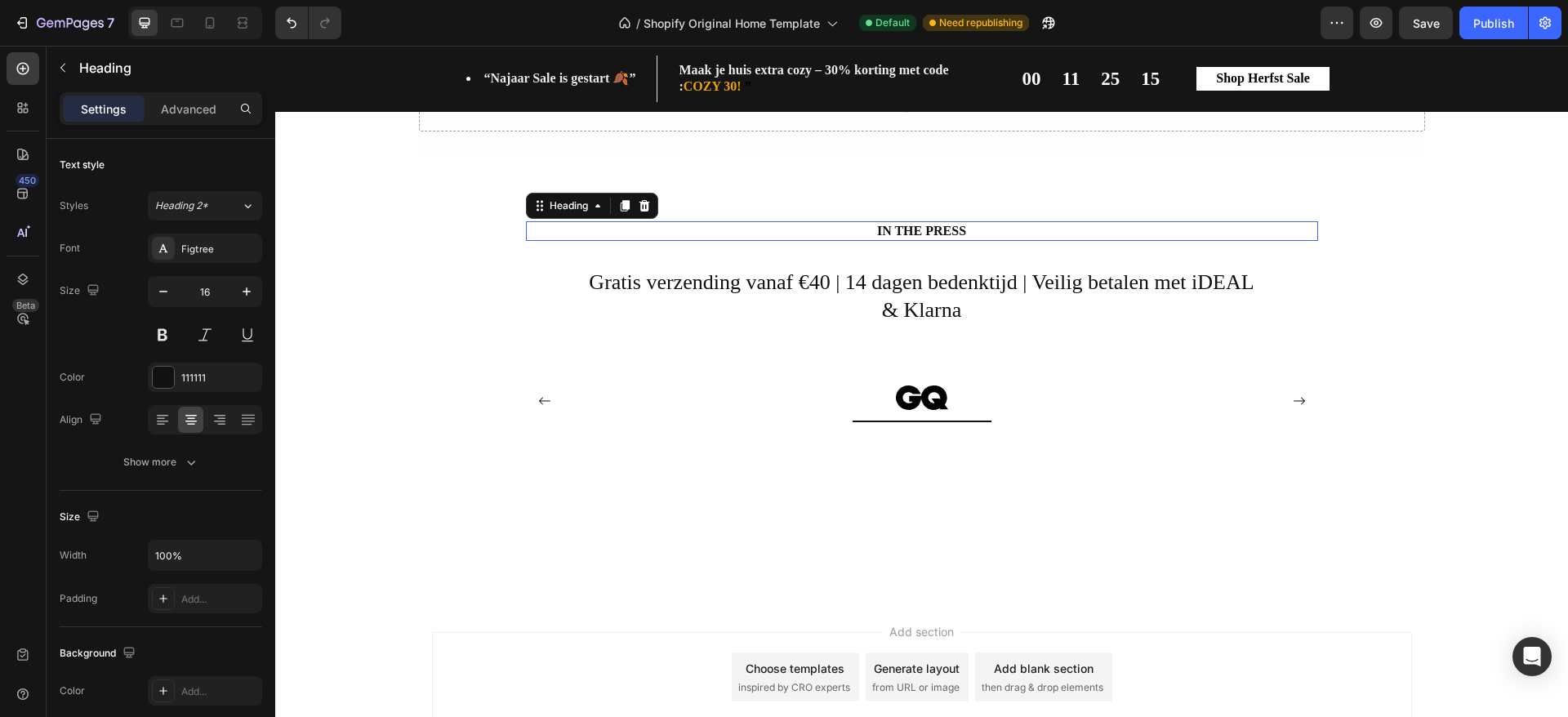
click at [932, 231] on h2 "IN THE PRESS" at bounding box center [922, 231] width 792 height 21
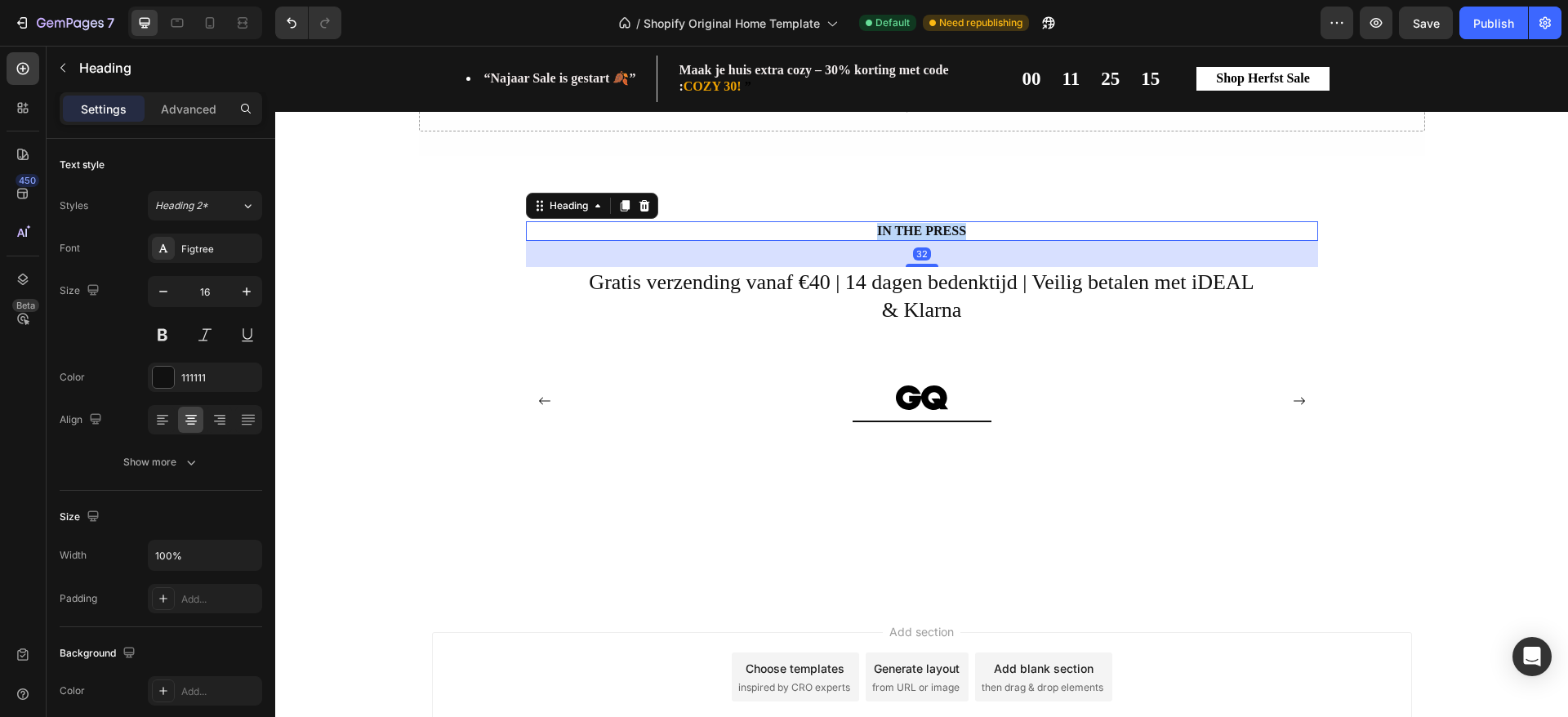
click at [932, 231] on p "IN THE PRESS" at bounding box center [922, 231] width 789 height 17
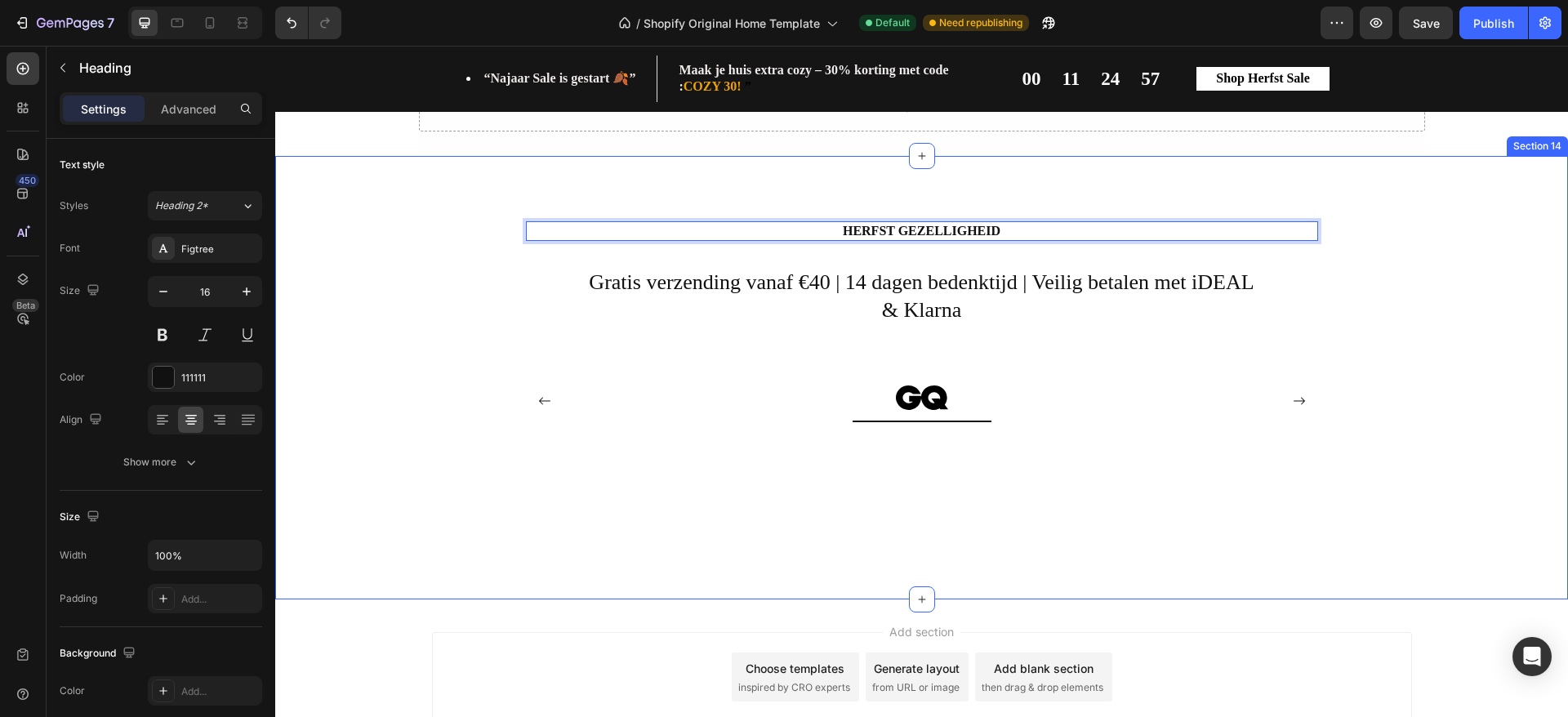
click at [1432, 354] on div "HERFST GEZELLIGHEID Heading 32 Gratis verzending vanaf €40 | 14 dagen bedenktij…" at bounding box center [922, 391] width 1269 height 340
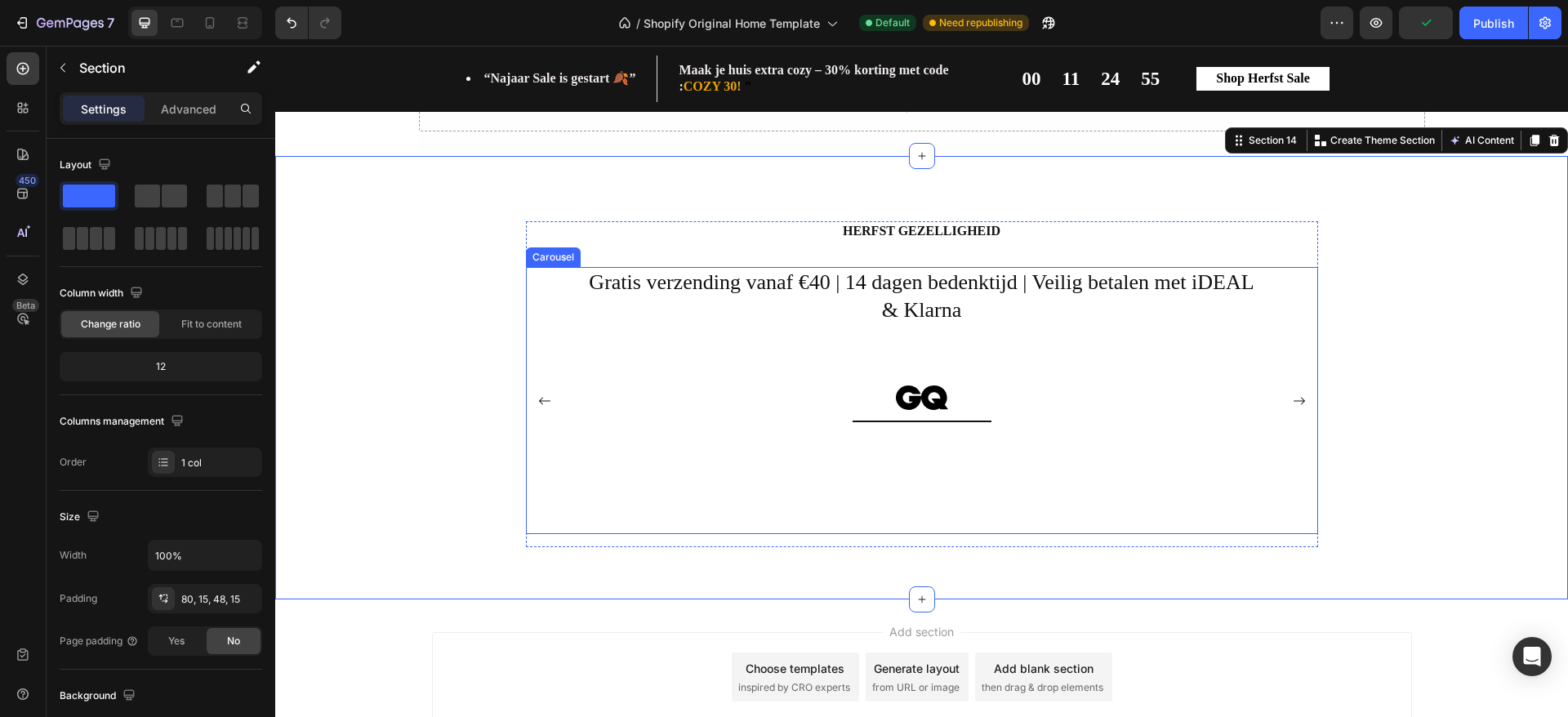
click at [1292, 397] on rect "Carousel Next Arrow" at bounding box center [1300, 401] width 33 height 33
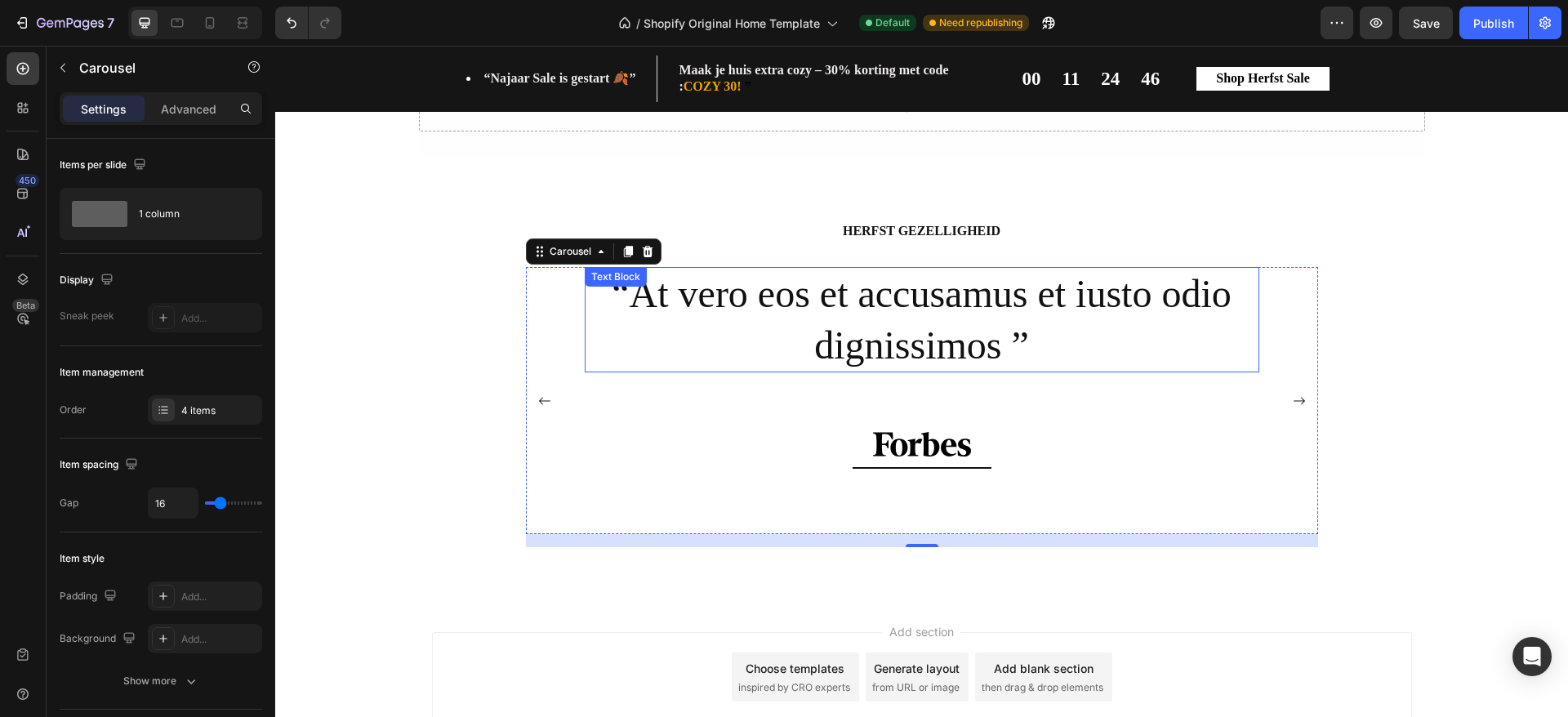
click at [875, 298] on p "“At vero eos et accusamus et iusto odio dignissimos ”" at bounding box center [922, 319] width 672 height 102
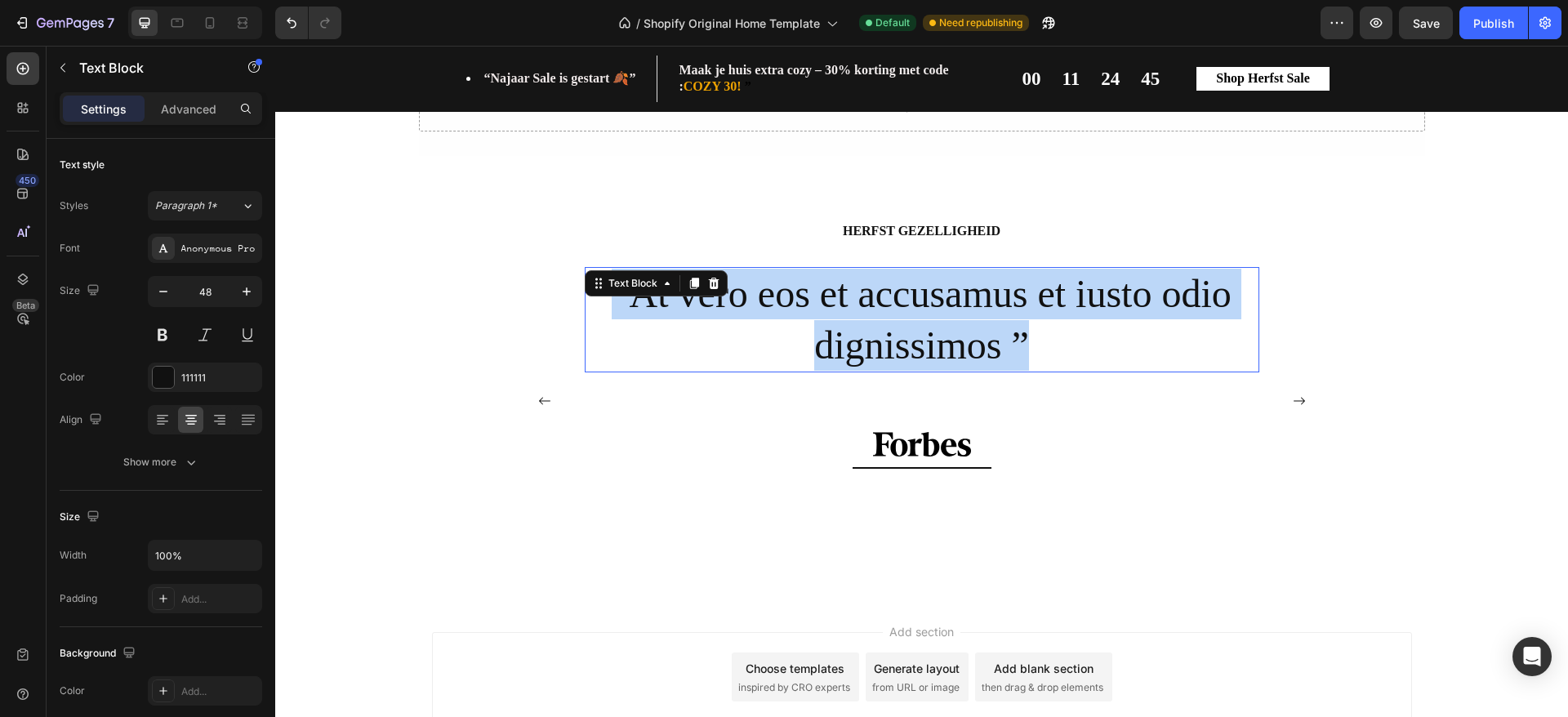
click at [875, 298] on p "“At vero eos et accusamus et iusto odio dignissimos ”" at bounding box center [922, 319] width 672 height 102
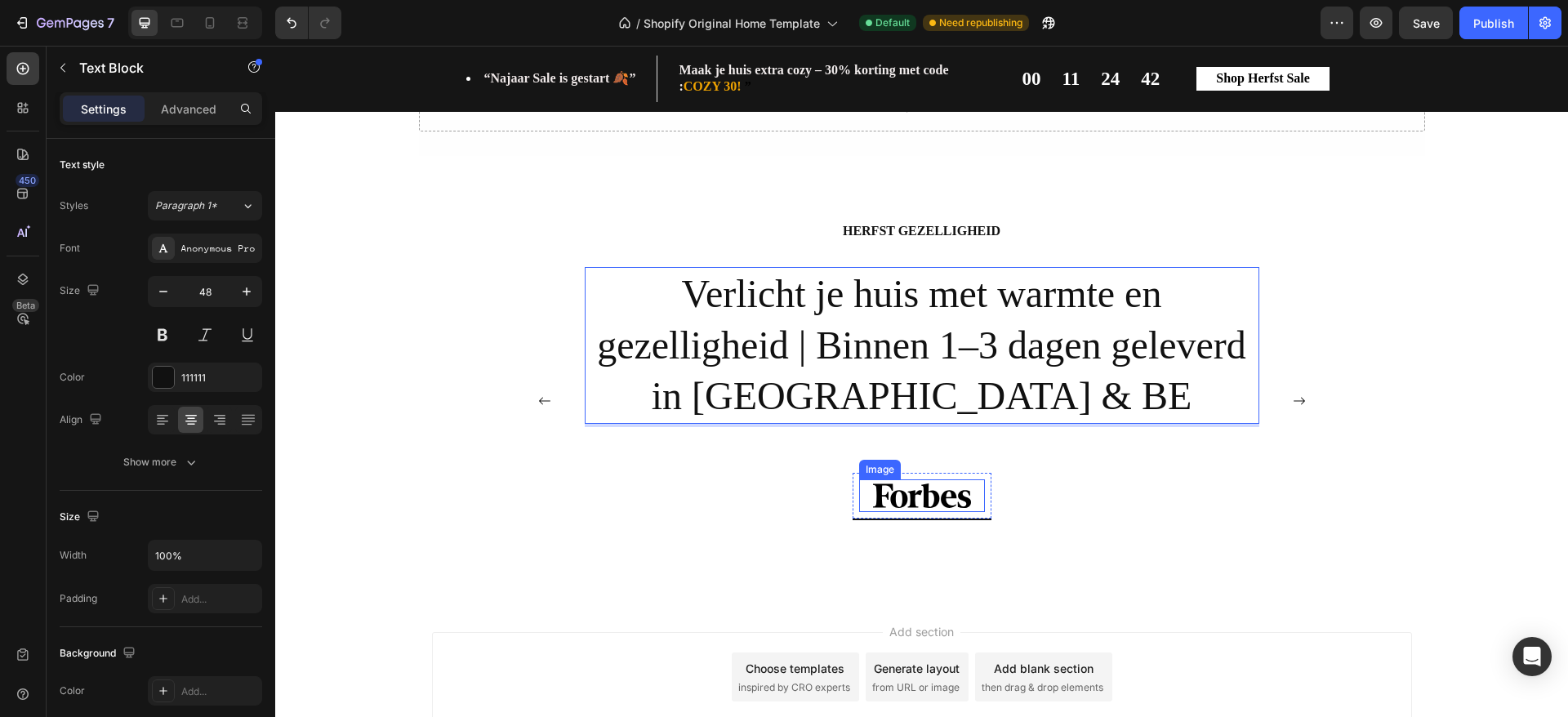
click at [932, 490] on img at bounding box center [922, 496] width 100 height 33
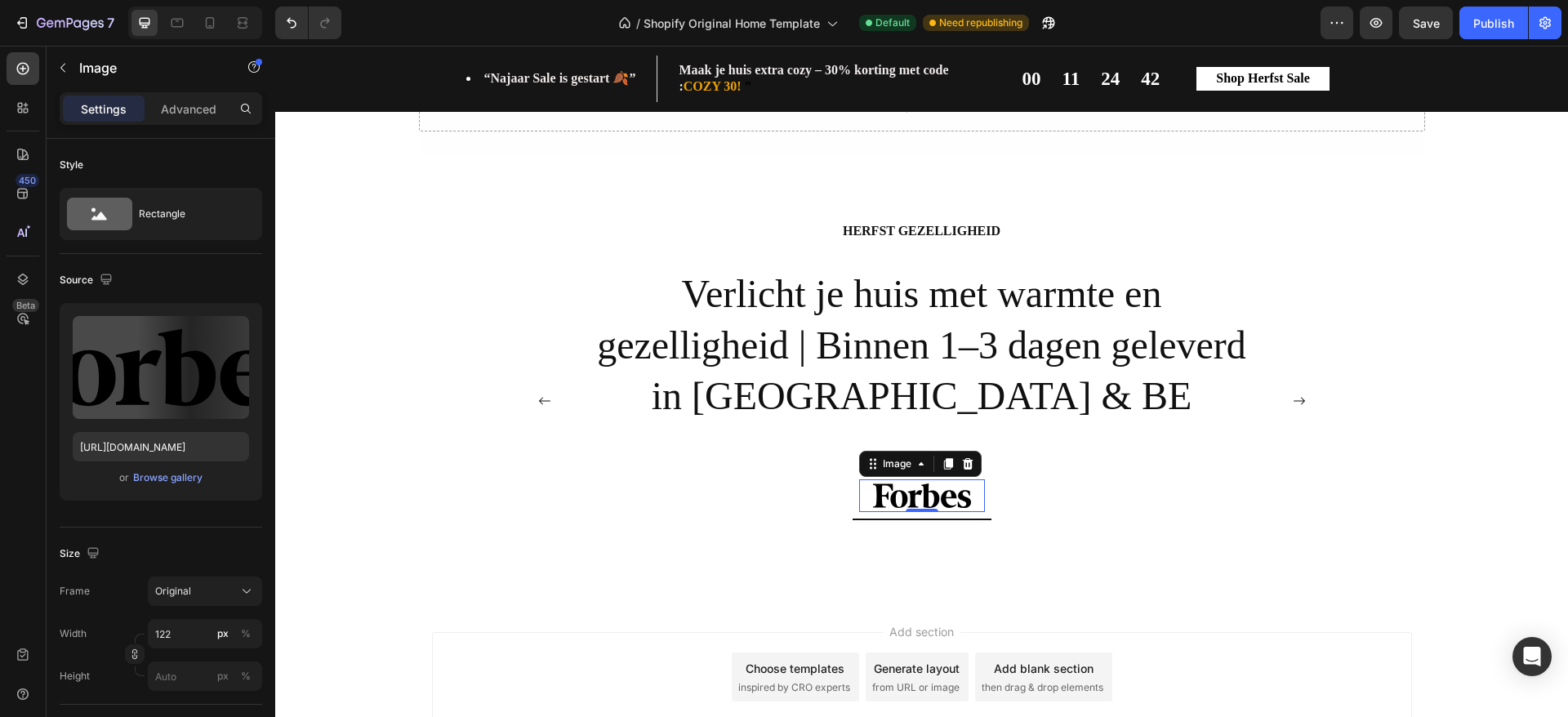
click at [932, 490] on img at bounding box center [922, 496] width 100 height 33
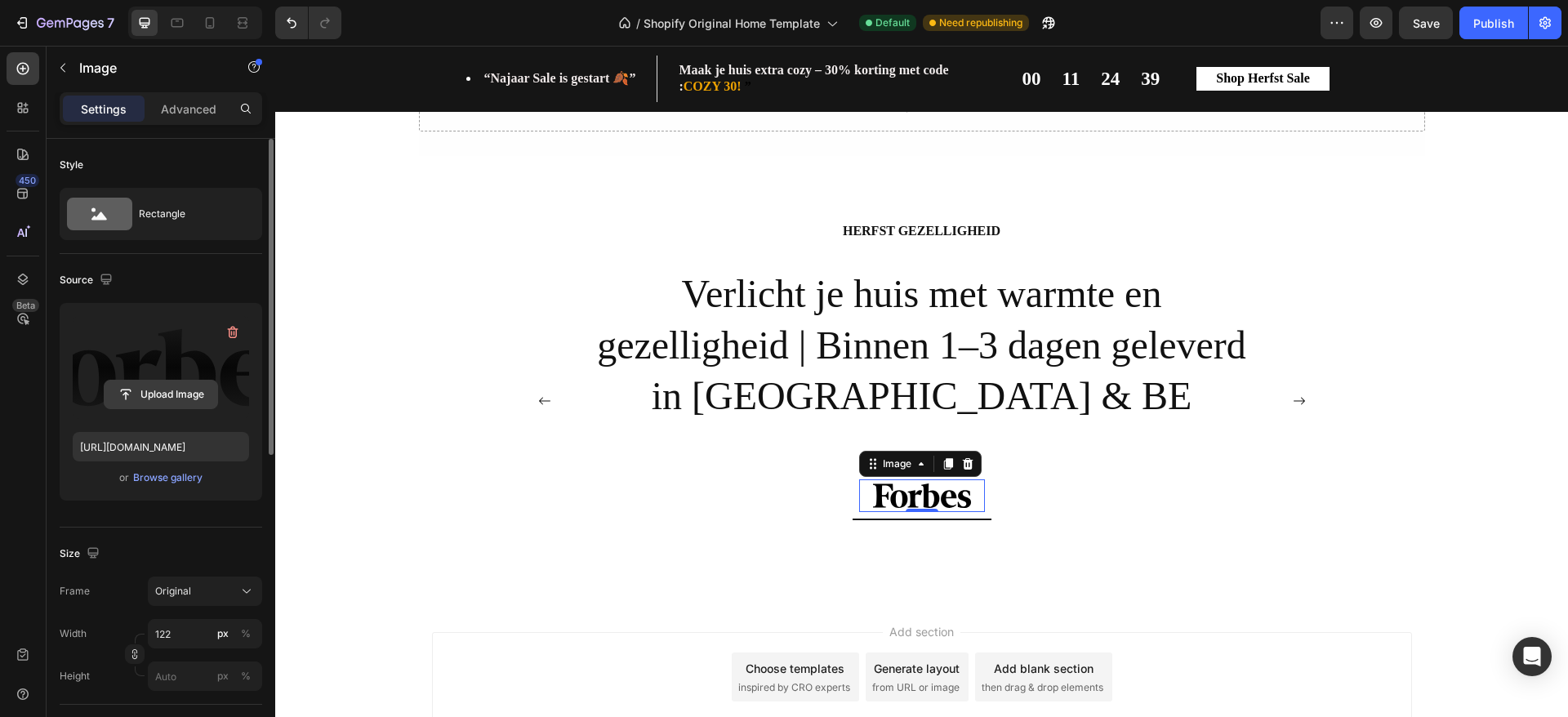
click at [177, 392] on input "file" at bounding box center [160, 394] width 112 height 28
type input "[URL][DOMAIN_NAME]"
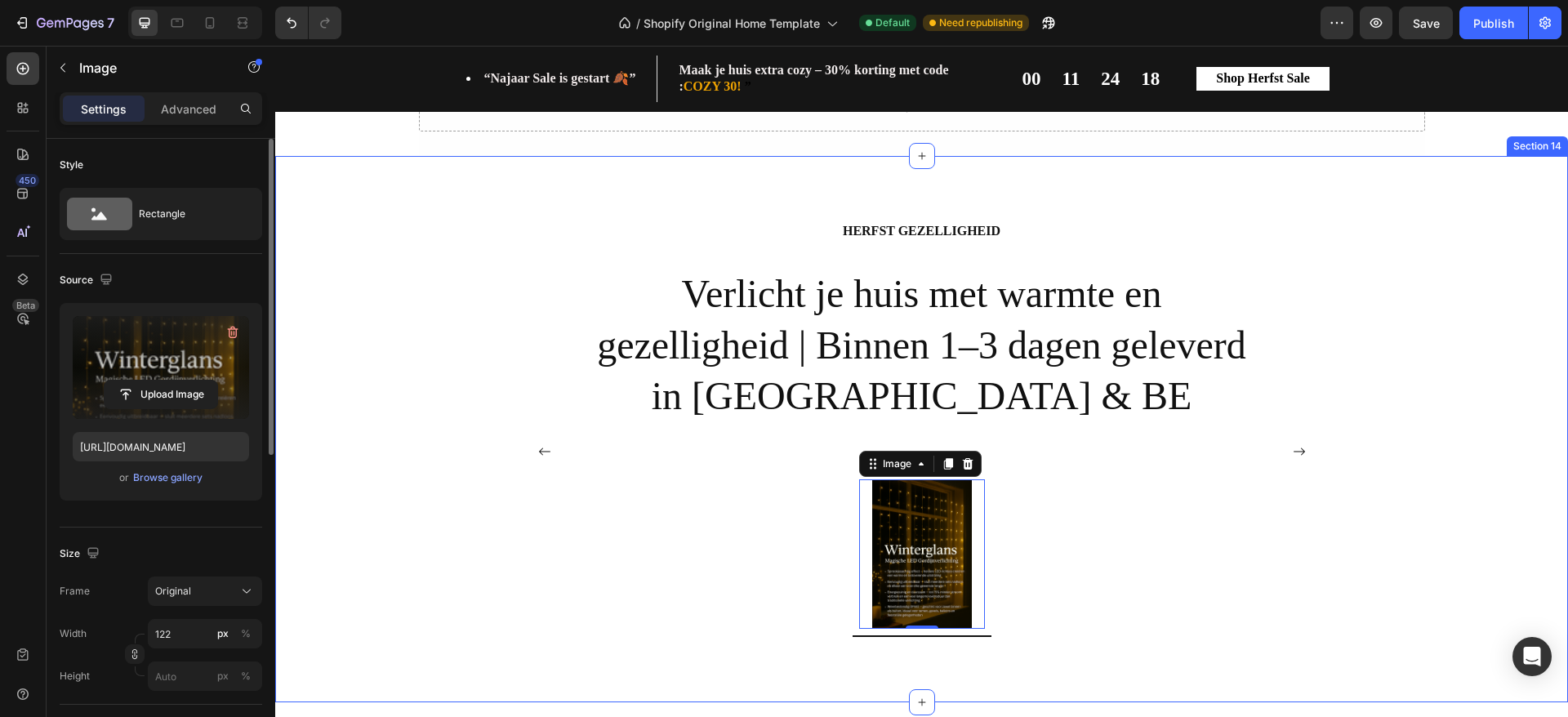
click at [1476, 589] on div "HERFST GEZELLIGHEID Heading Gratis verzending vanaf €40 | 14 dagen bedenktijd |…" at bounding box center [922, 442] width 1269 height 442
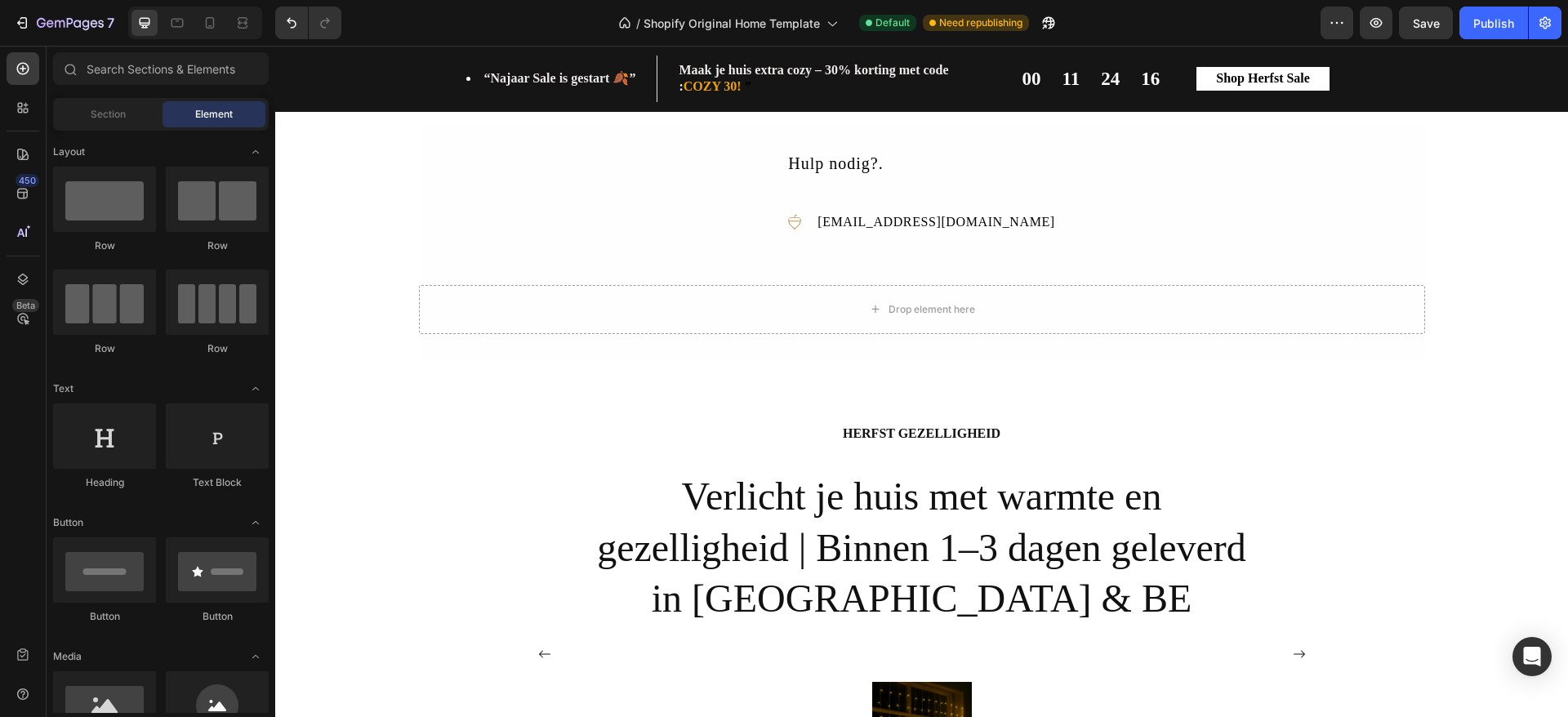
scroll to position [2729, 0]
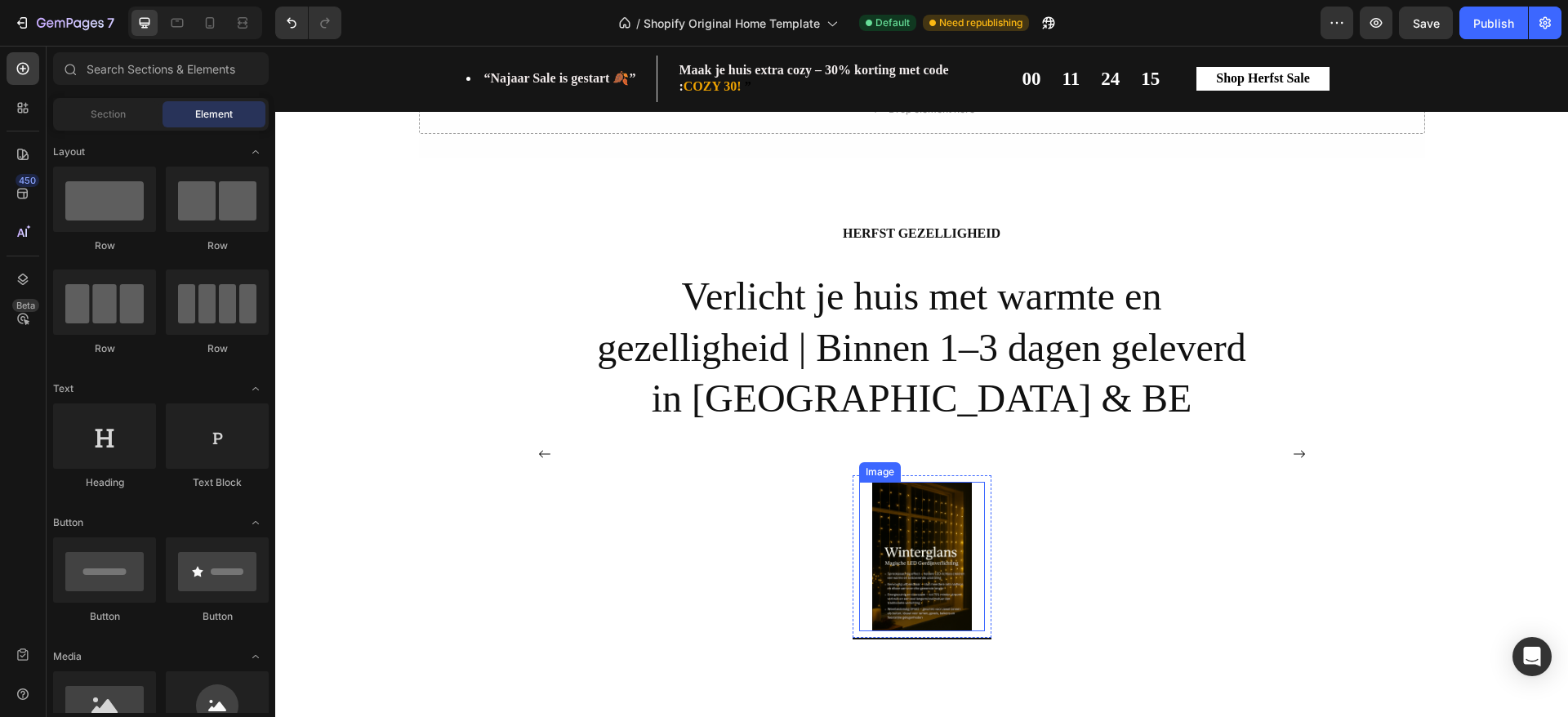
click at [932, 578] on img at bounding box center [922, 557] width 100 height 150
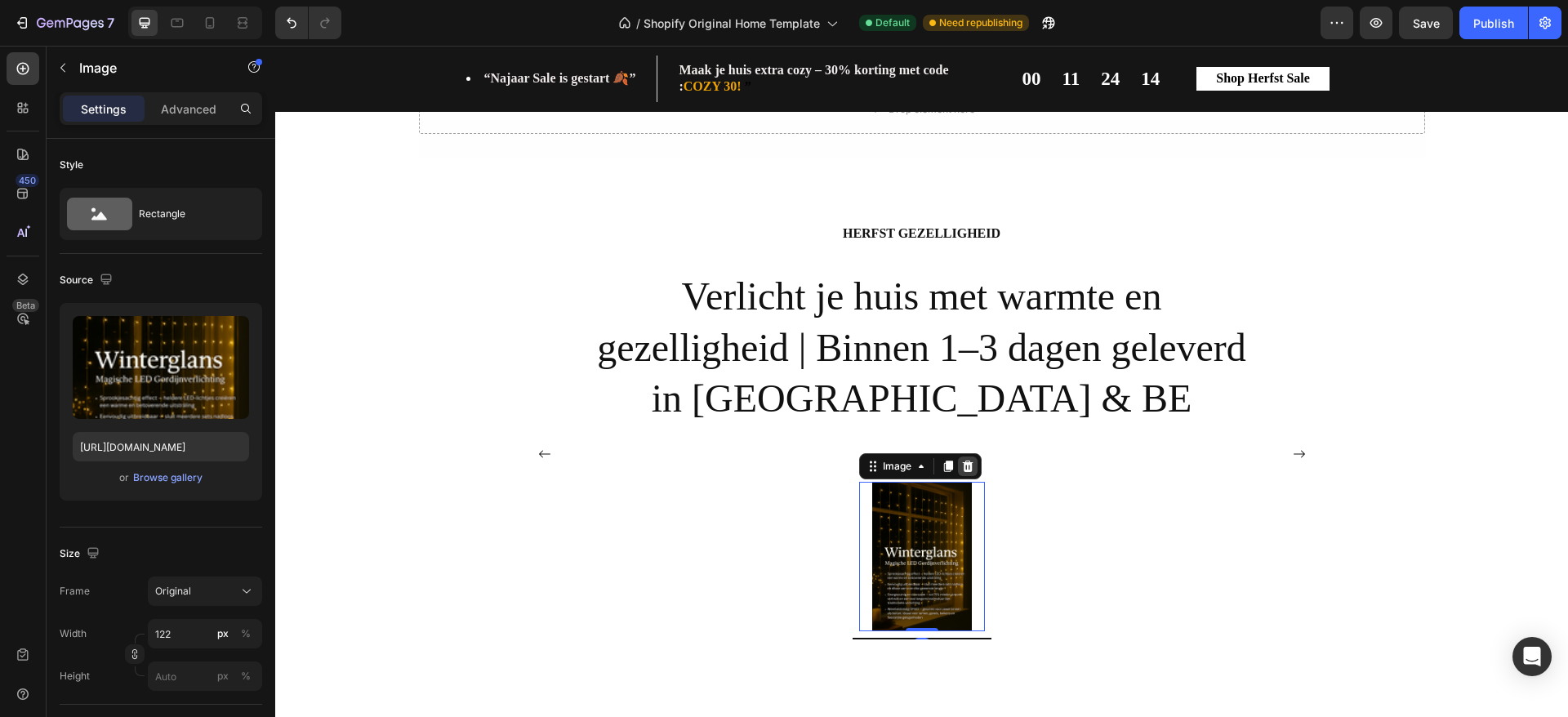
click at [962, 467] on icon at bounding box center [968, 466] width 13 height 13
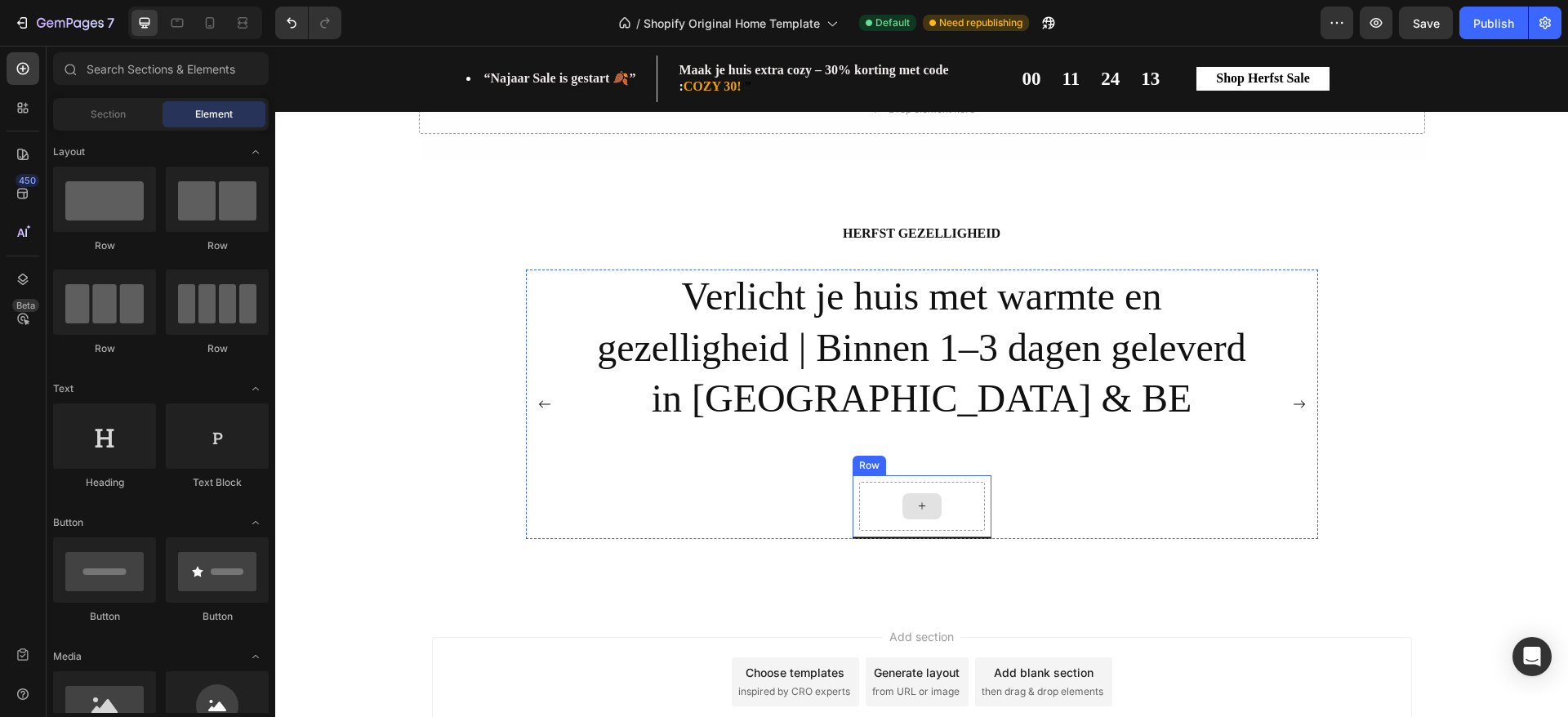
click at [949, 509] on div at bounding box center [922, 507] width 126 height 49
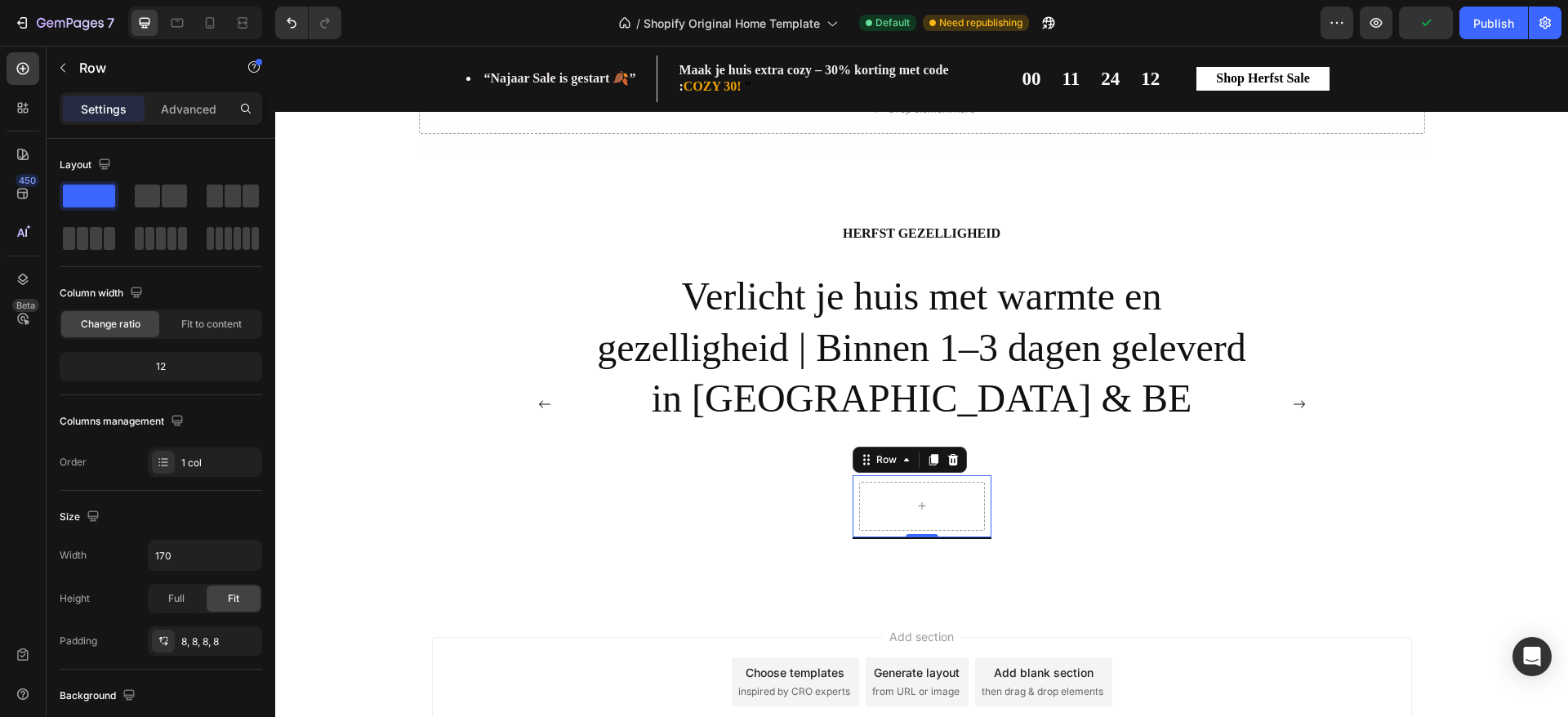
click at [940, 449] on div "Row" at bounding box center [910, 460] width 114 height 26
click at [947, 459] on icon at bounding box center [953, 459] width 11 height 12
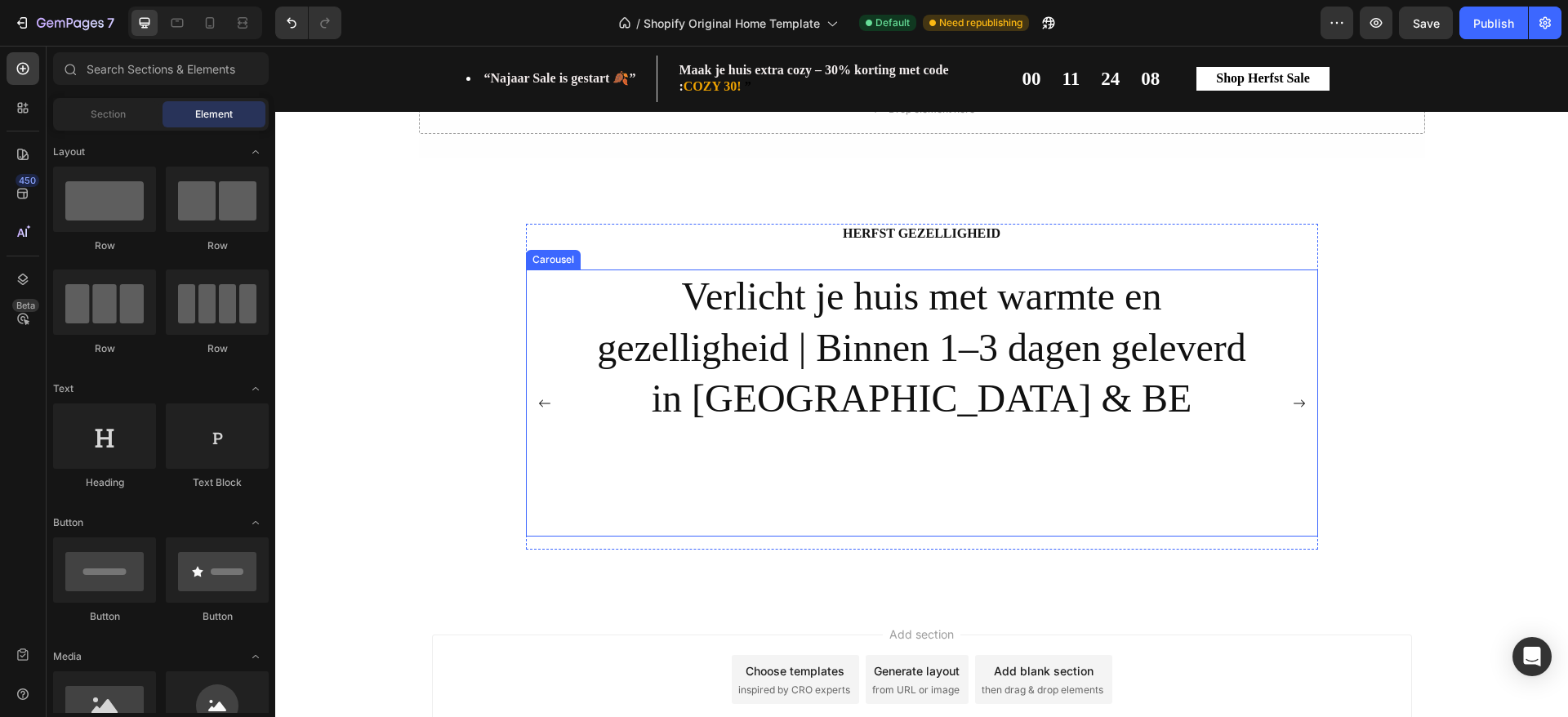
click at [1297, 410] on rect "Carousel Next Arrow" at bounding box center [1300, 403] width 33 height 33
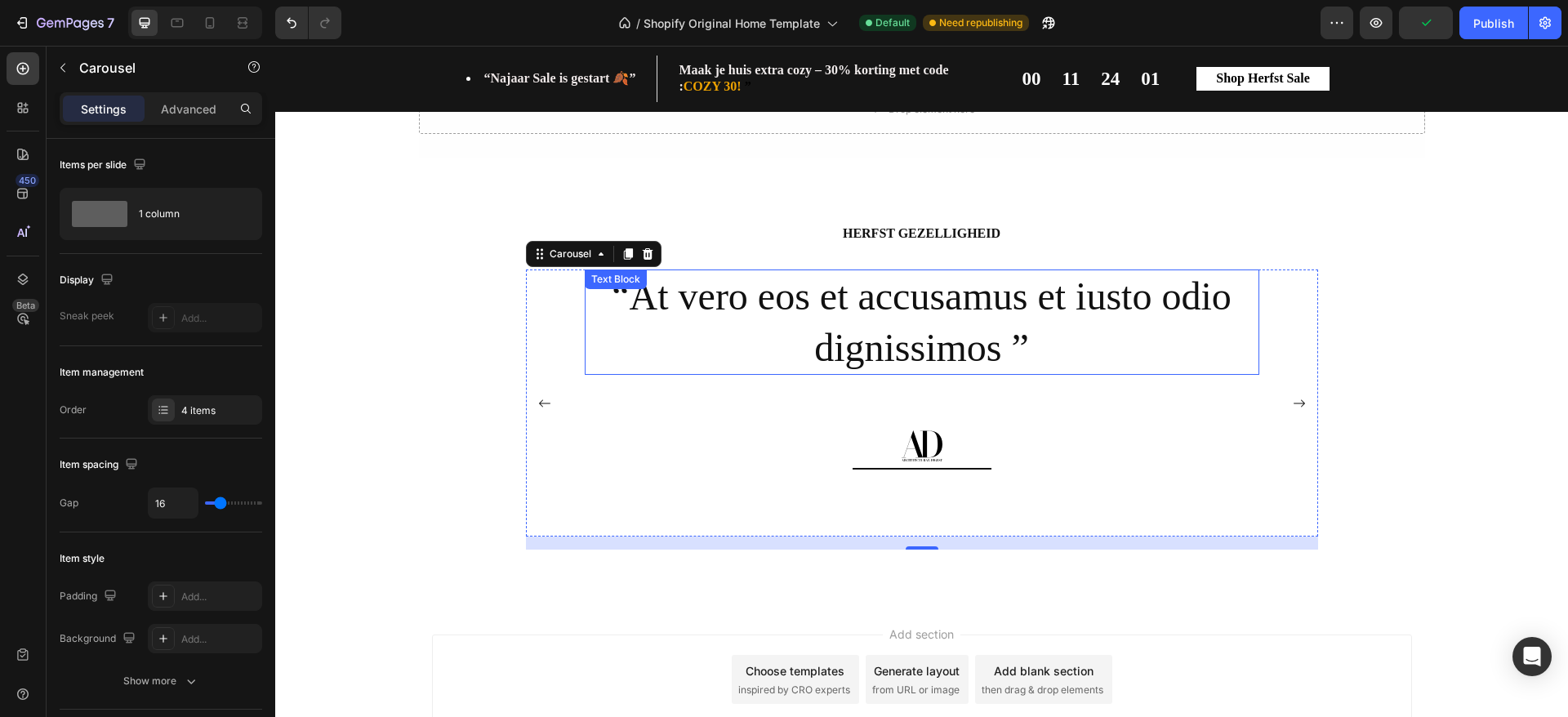
click at [791, 313] on p "“At vero eos et accusamus et iusto odio dignissimos ”" at bounding box center [922, 322] width 672 height 102
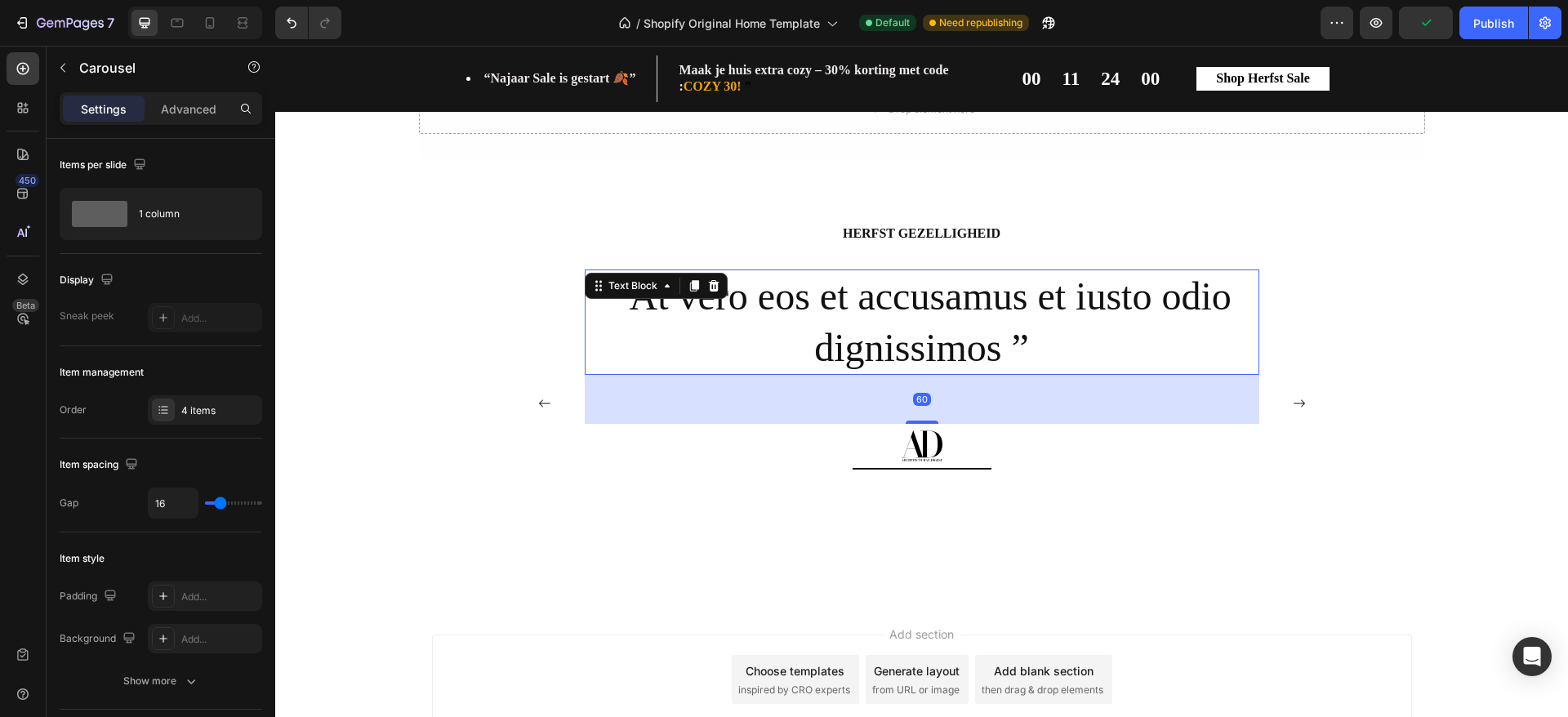
click at [791, 313] on p "“At vero eos et accusamus et iusto odio dignissimos ”" at bounding box center [922, 322] width 672 height 102
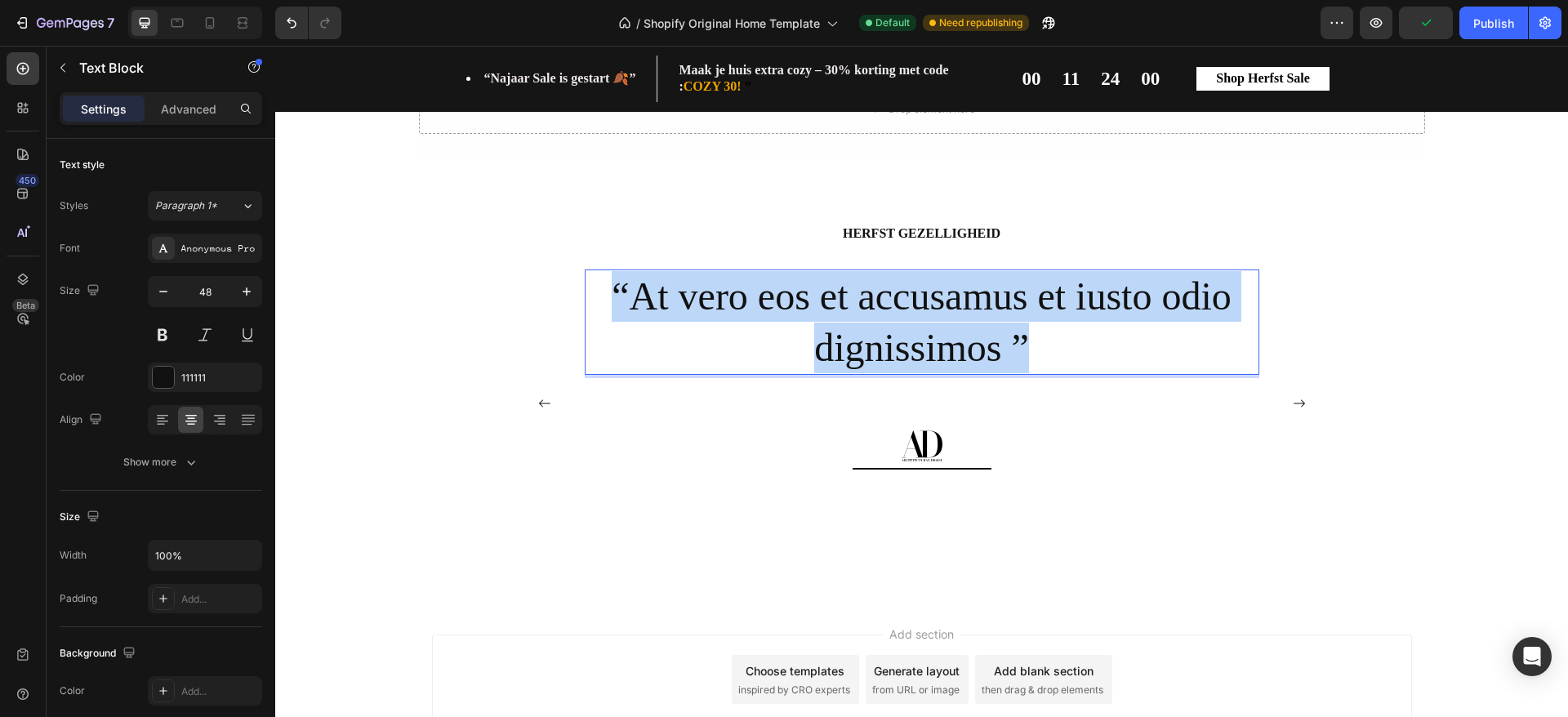
click at [791, 313] on p "“At vero eos et accusamus et iusto odio dignissimos ”" at bounding box center [922, 322] width 672 height 102
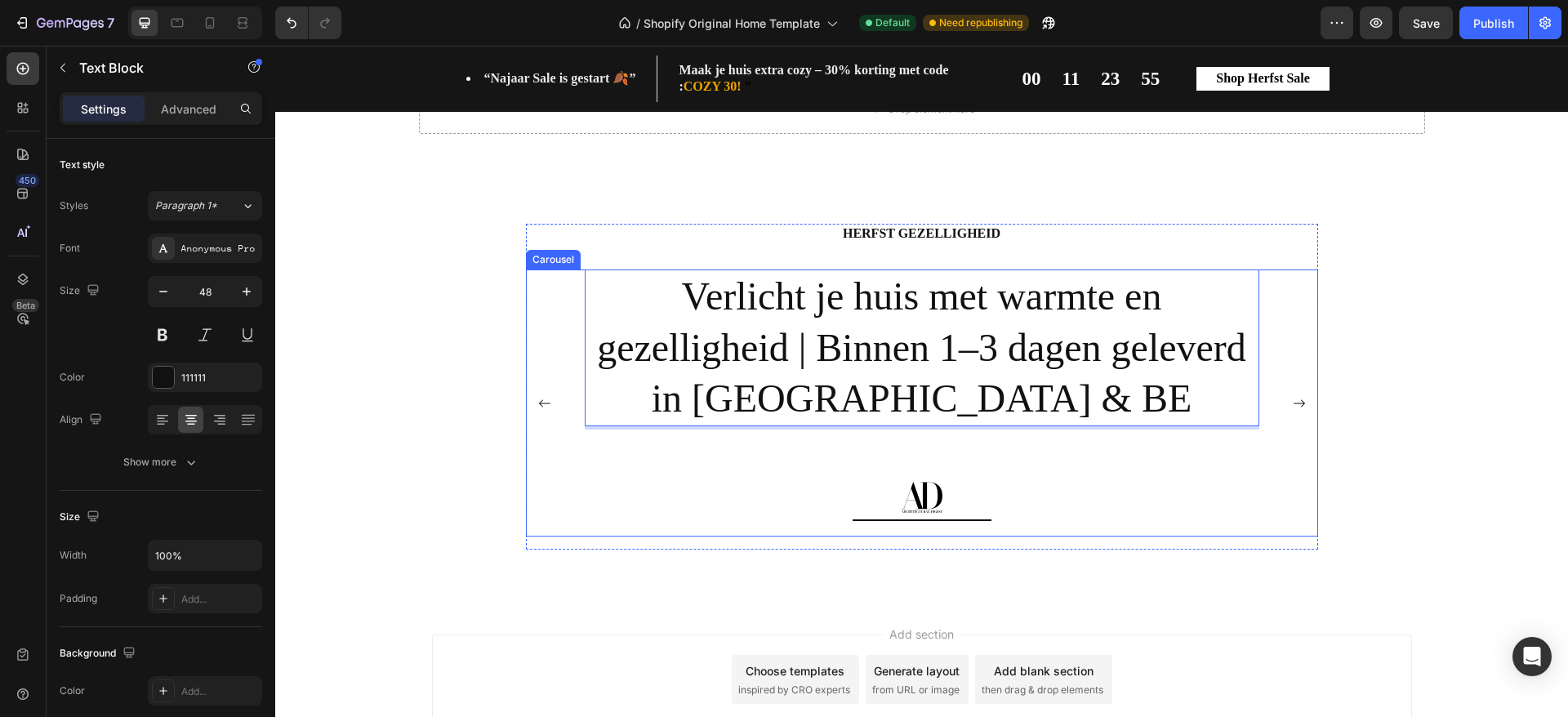
click at [1292, 409] on rect "Carousel Next Arrow" at bounding box center [1300, 403] width 33 height 33
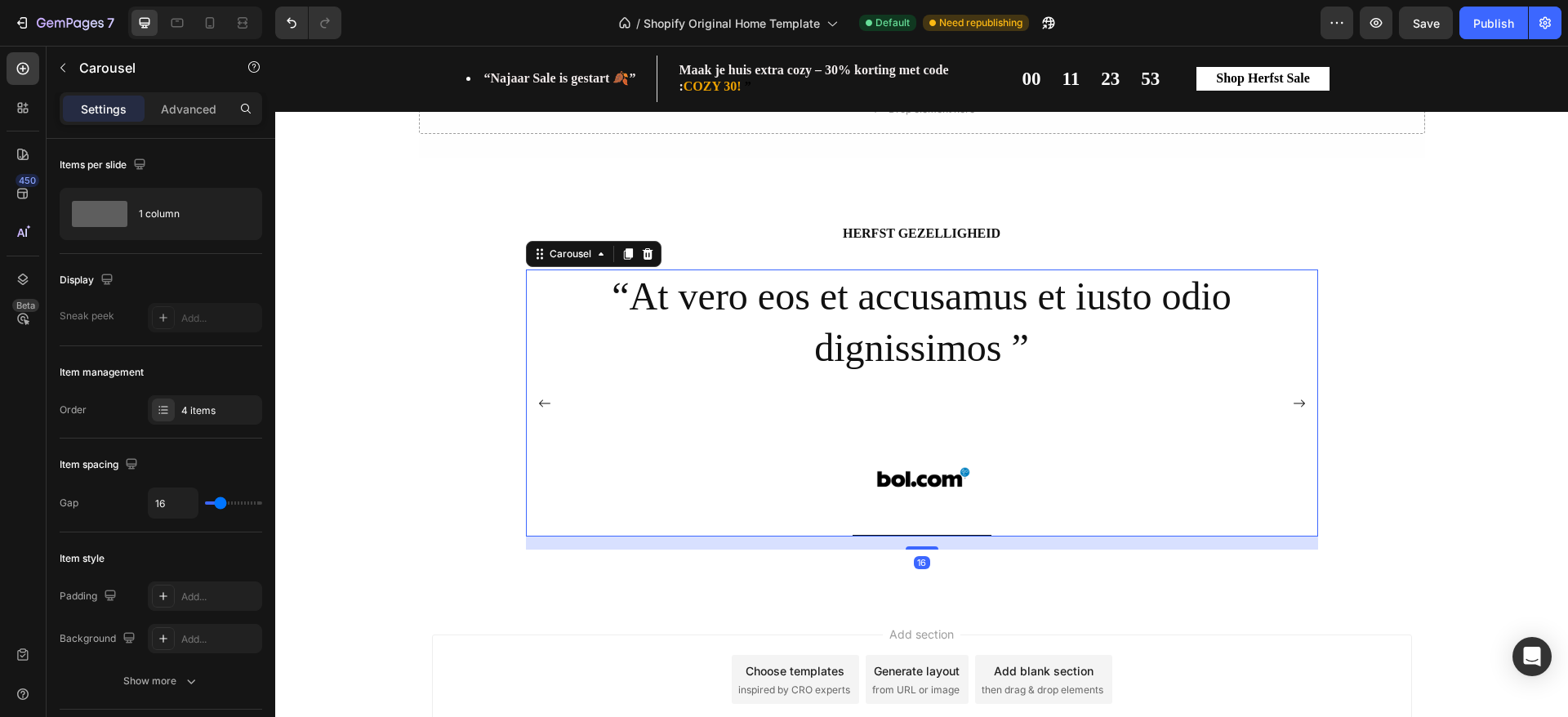
click at [1292, 409] on rect "Carousel Next Arrow" at bounding box center [1300, 403] width 33 height 33
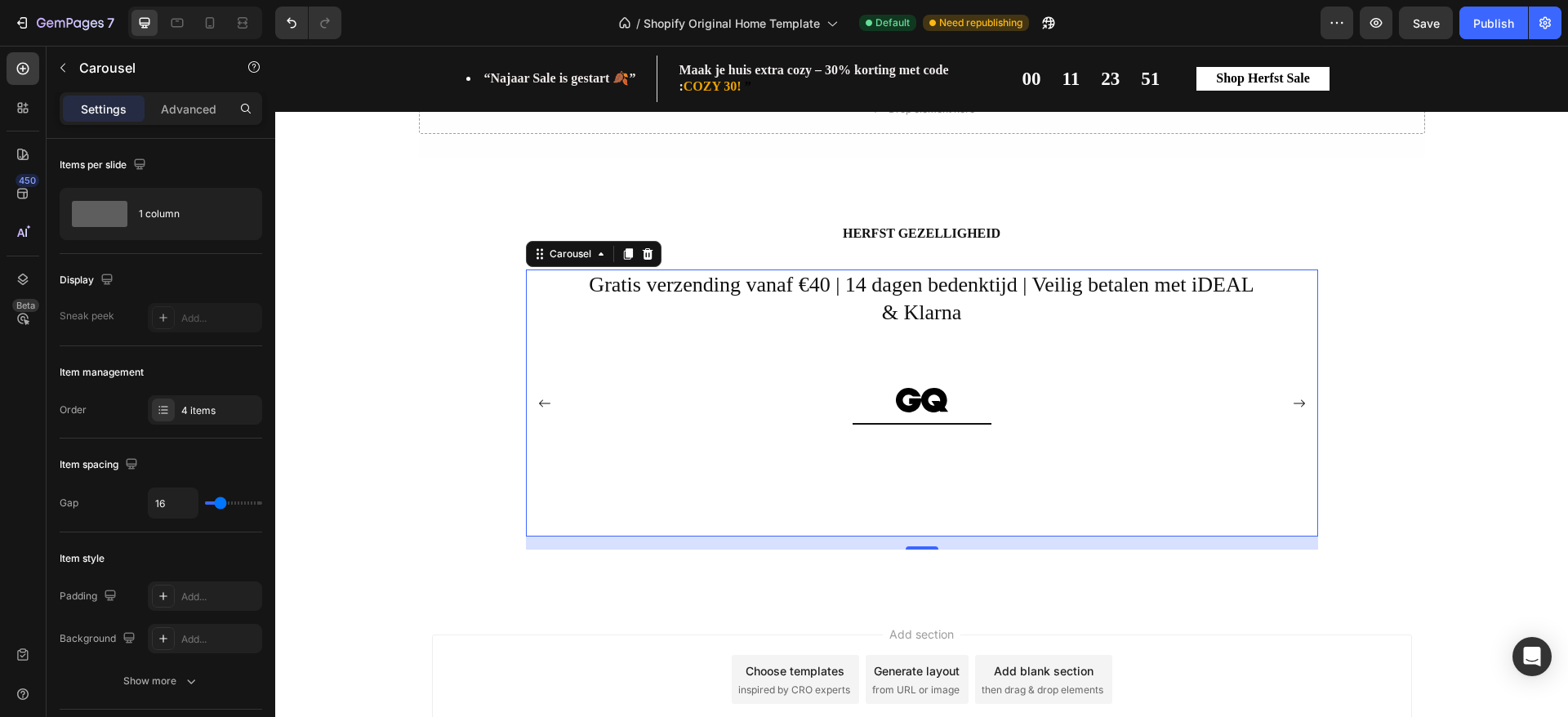
click at [1292, 409] on rect "Carousel Next Arrow" at bounding box center [1300, 403] width 33 height 33
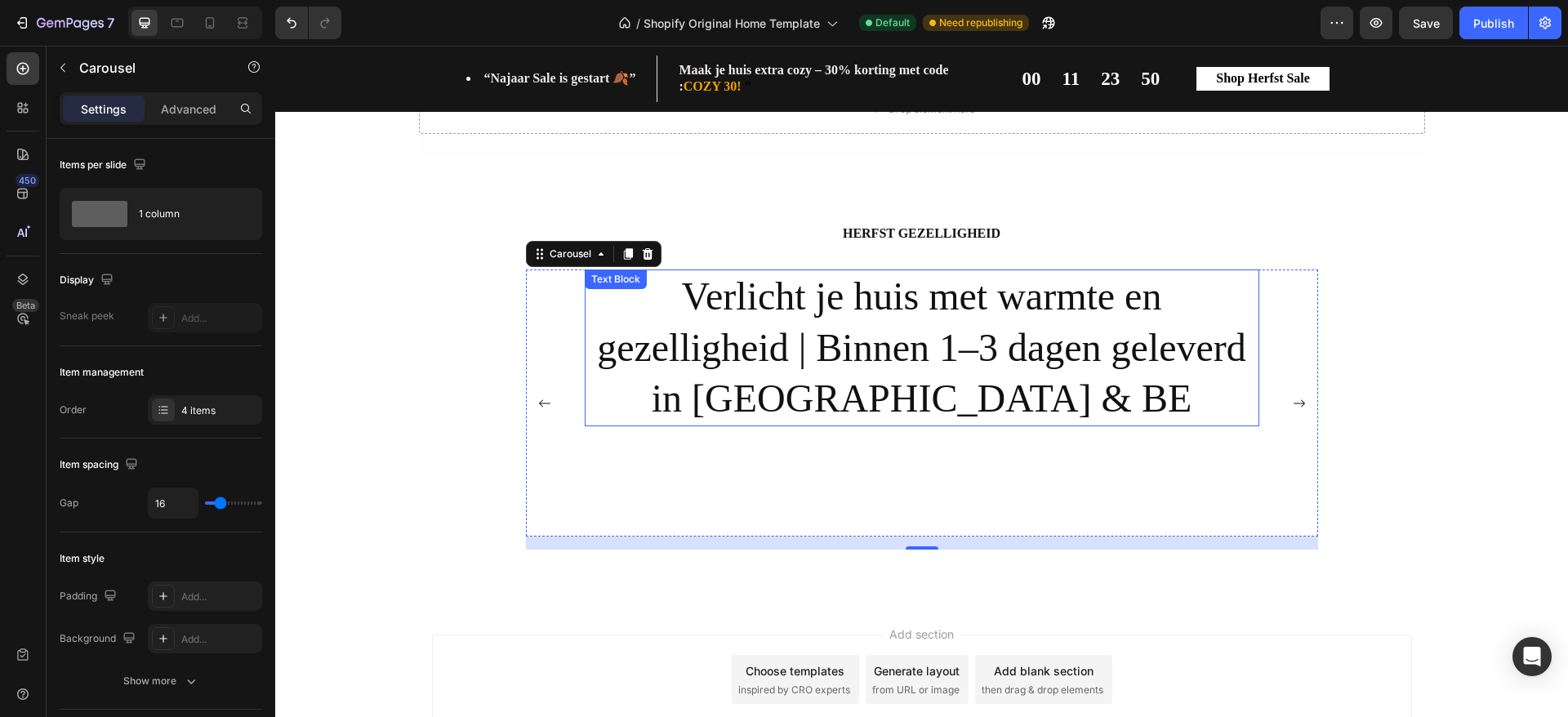
click at [1184, 371] on p "Verlicht je huis met warmte en gezelligheid | Binnen 1–3 dagen geleverd in [GEO…" at bounding box center [922, 347] width 672 height 153
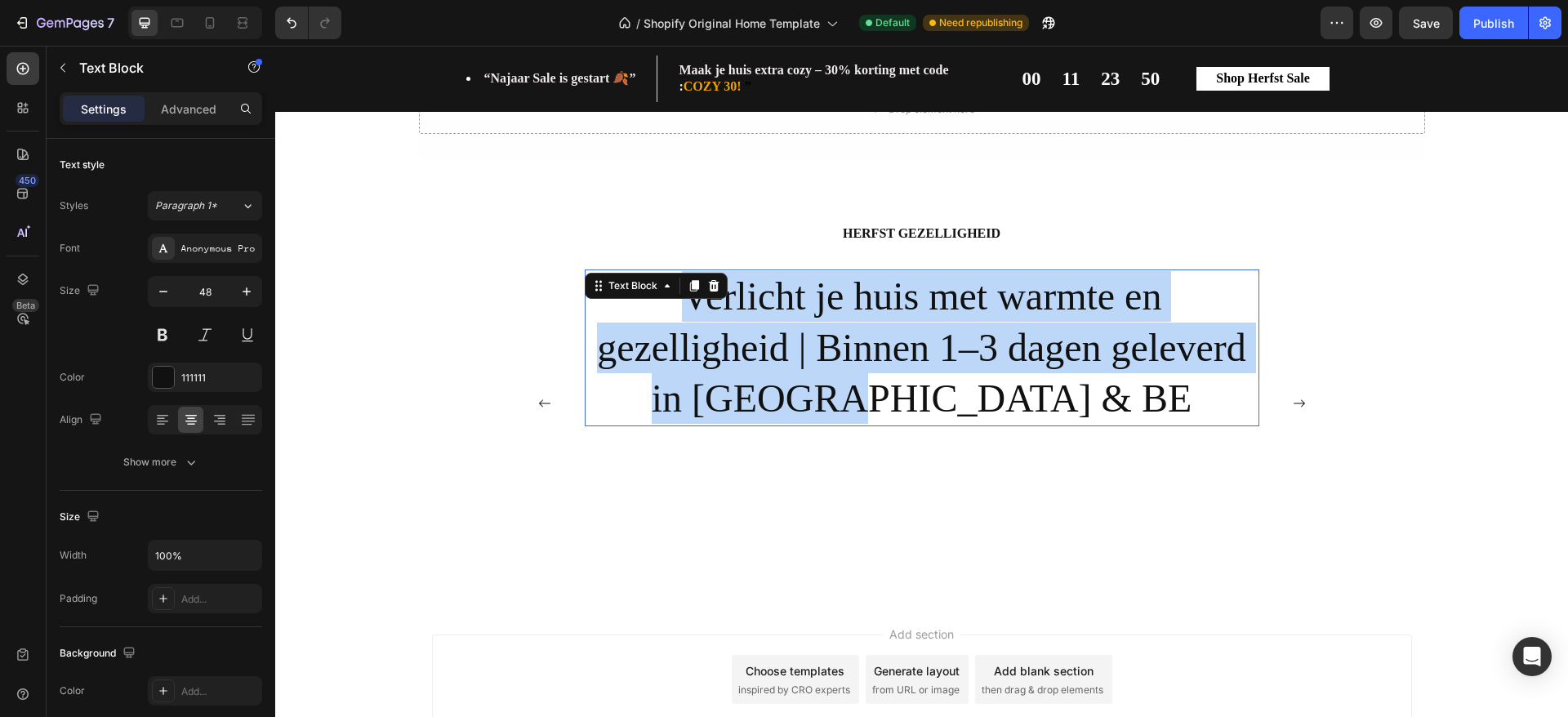
click at [1184, 371] on p "Verlicht je huis met warmte en gezelligheid | Binnen 1–3 dagen geleverd in [GEO…" at bounding box center [922, 347] width 672 height 153
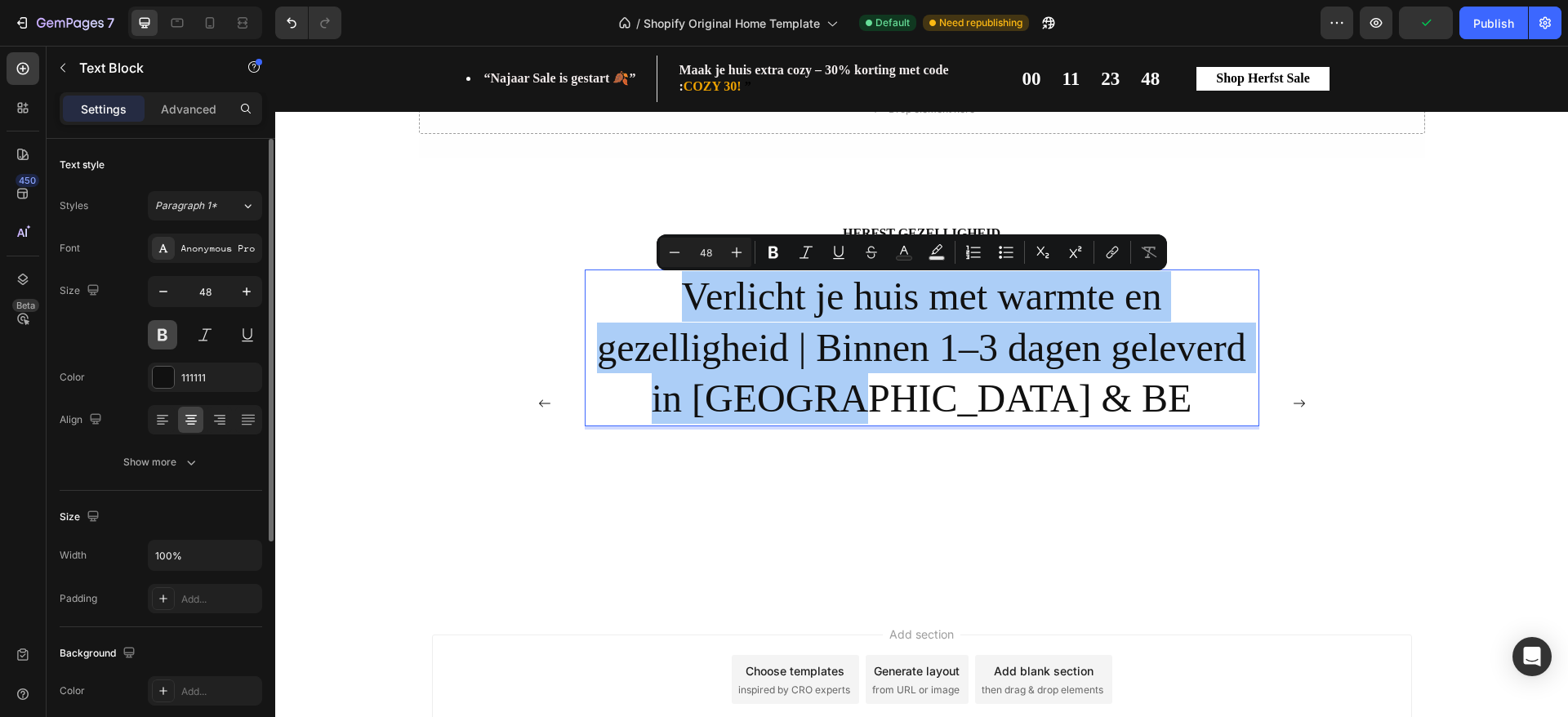
click at [170, 327] on button at bounding box center [162, 334] width 29 height 29
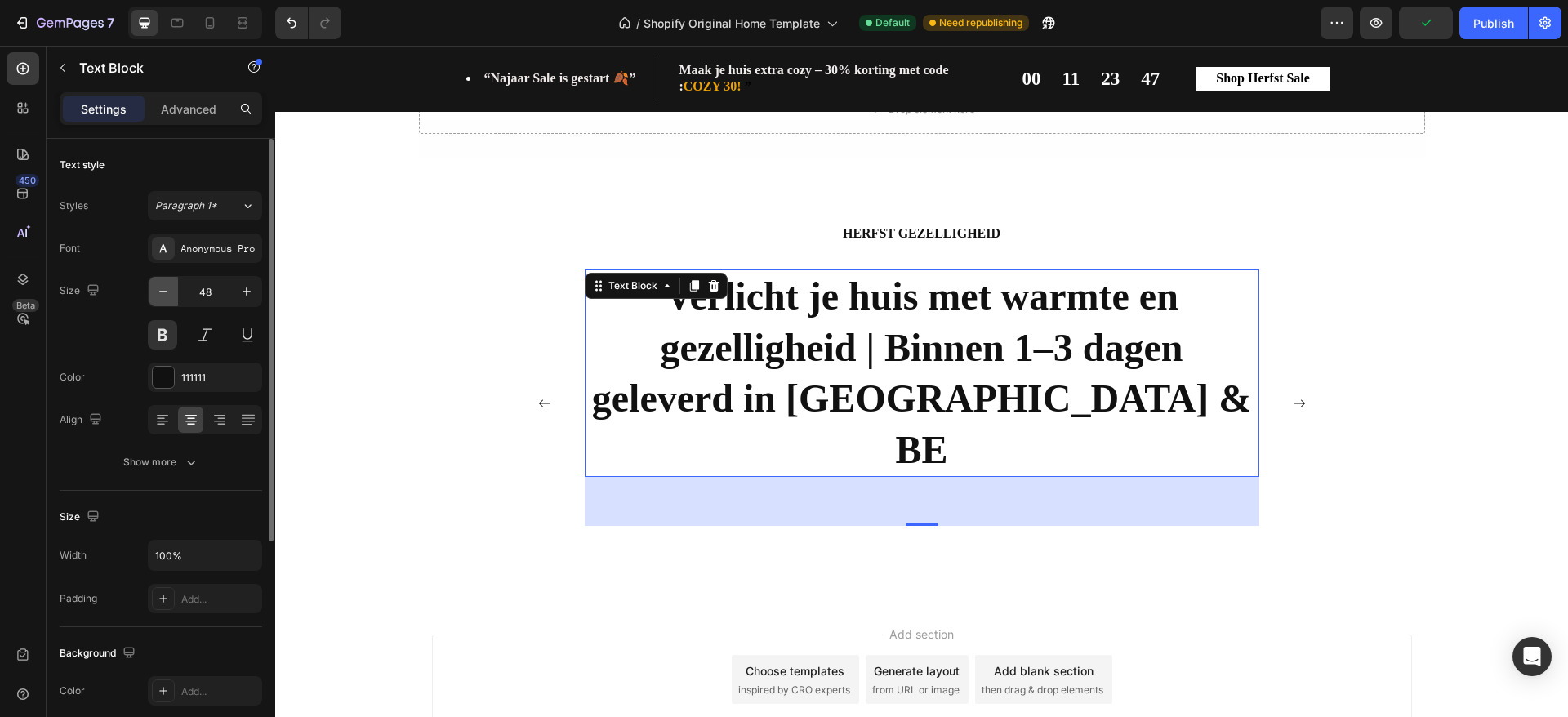
click at [164, 294] on icon "button" at bounding box center [163, 292] width 16 height 16
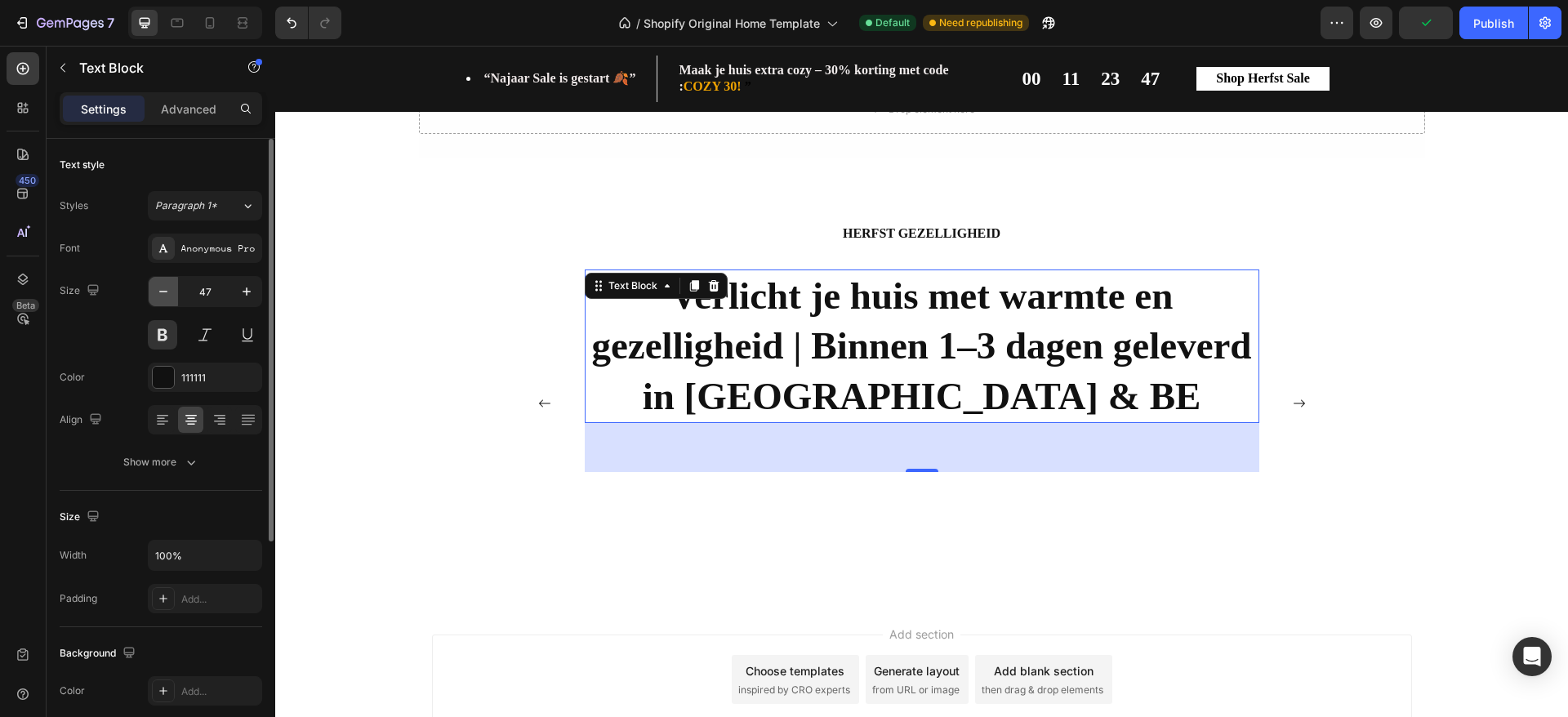
click at [164, 294] on icon "button" at bounding box center [163, 292] width 16 height 16
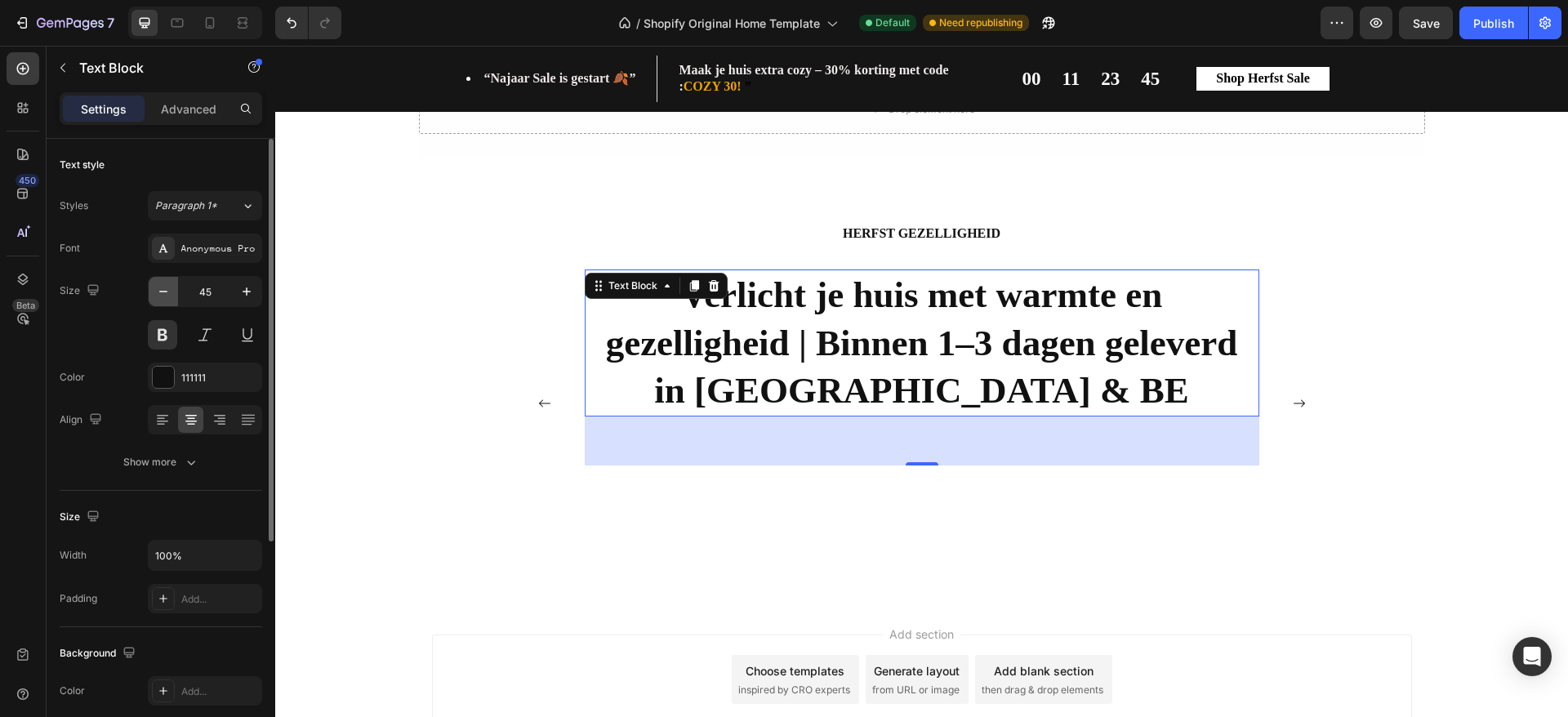
click at [164, 294] on icon "button" at bounding box center [163, 292] width 16 height 16
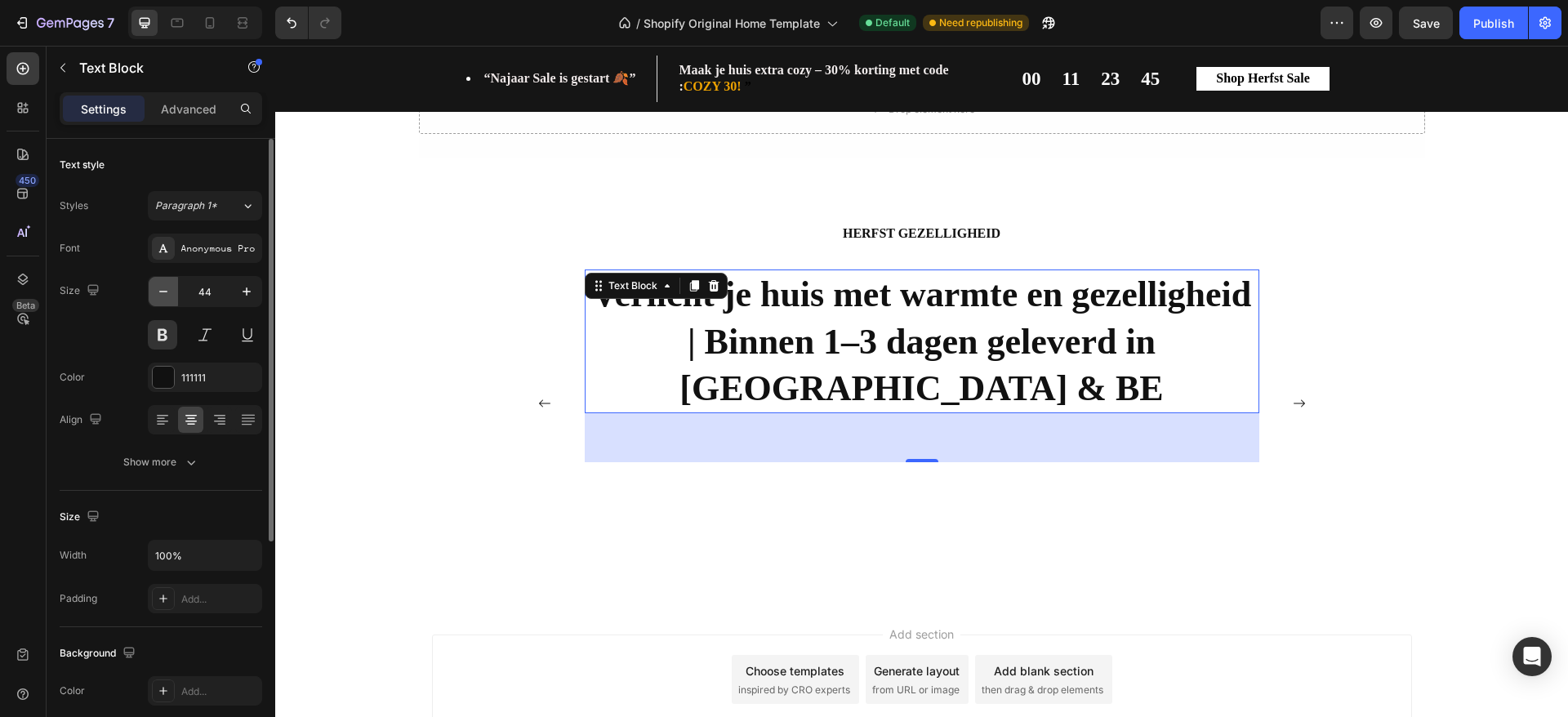
click at [164, 294] on icon "button" at bounding box center [163, 292] width 16 height 16
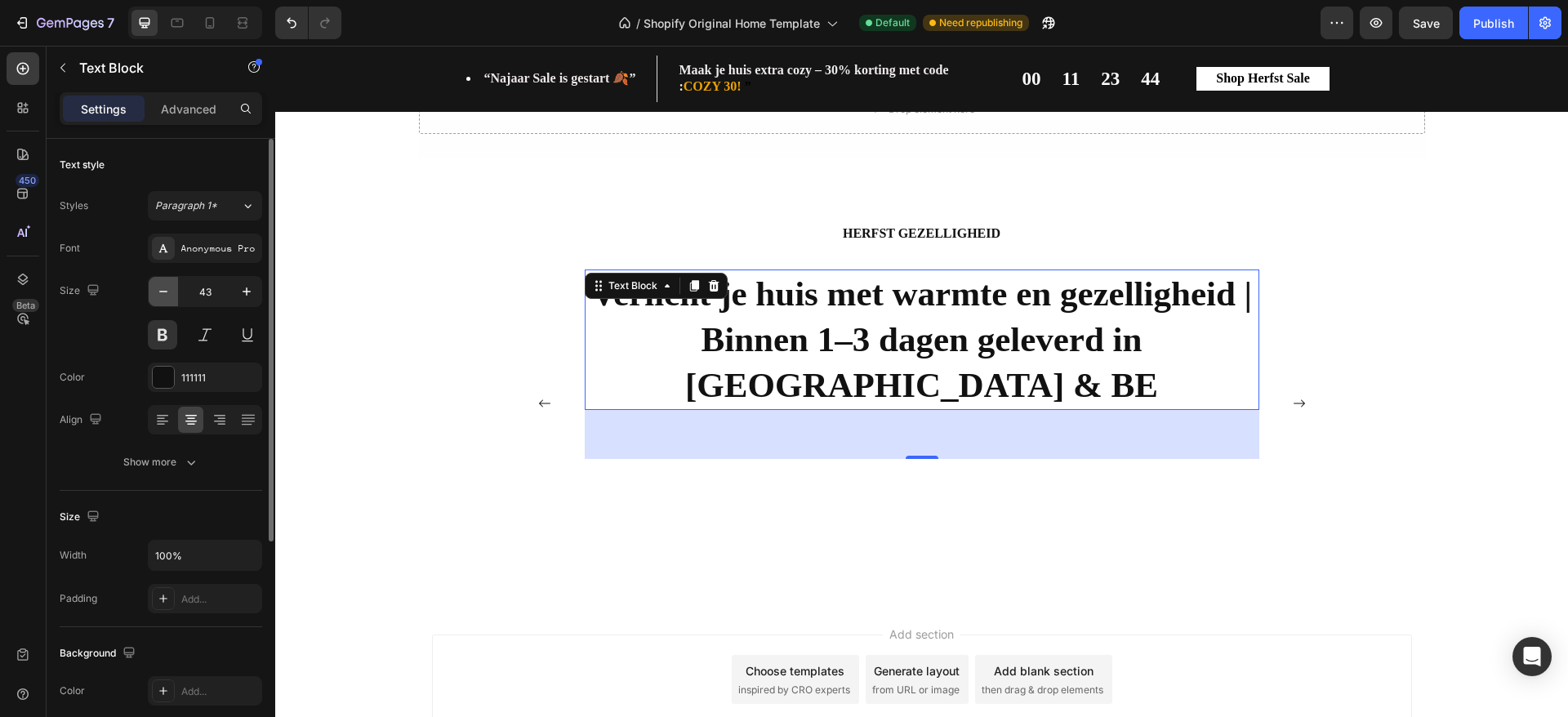
click at [164, 294] on icon "button" at bounding box center [163, 292] width 16 height 16
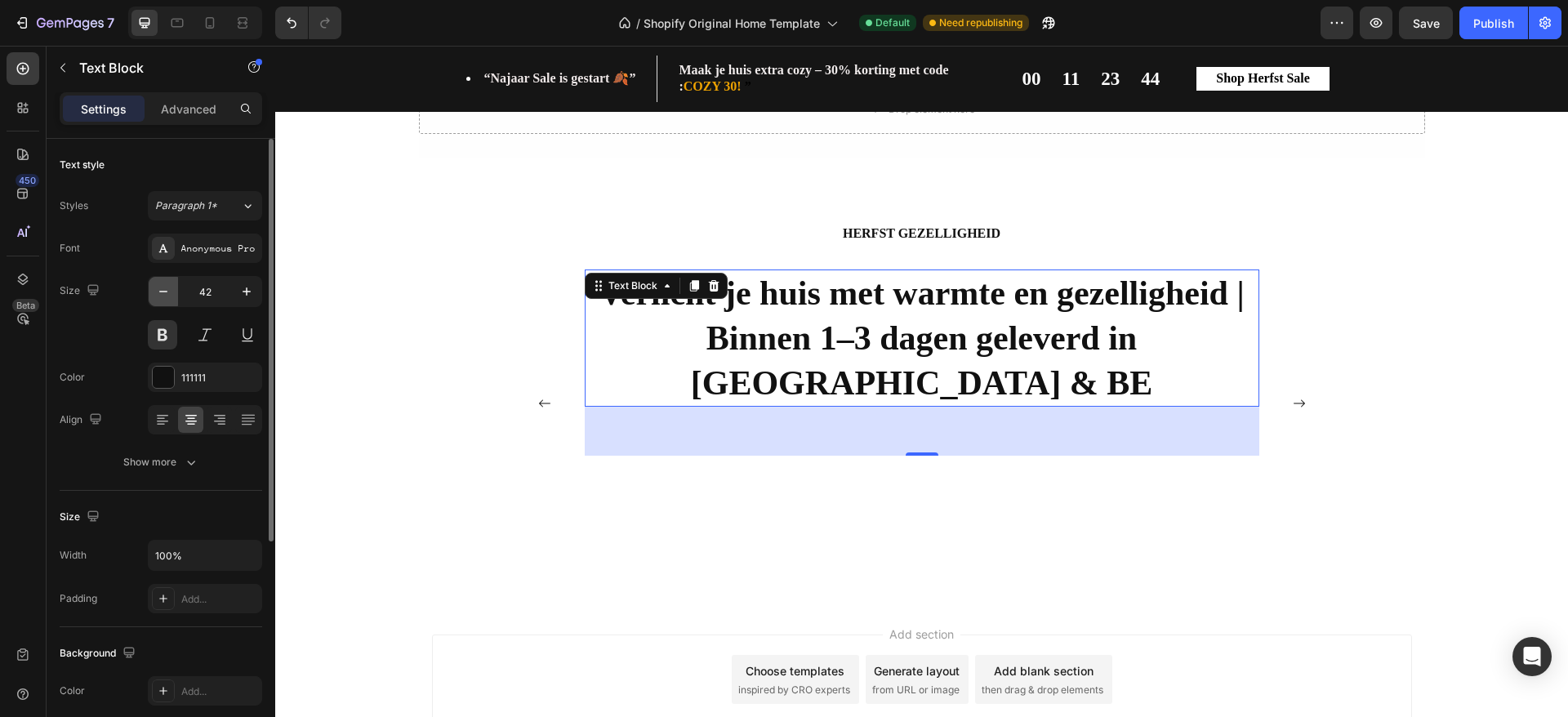
click at [164, 294] on icon "button" at bounding box center [163, 292] width 16 height 16
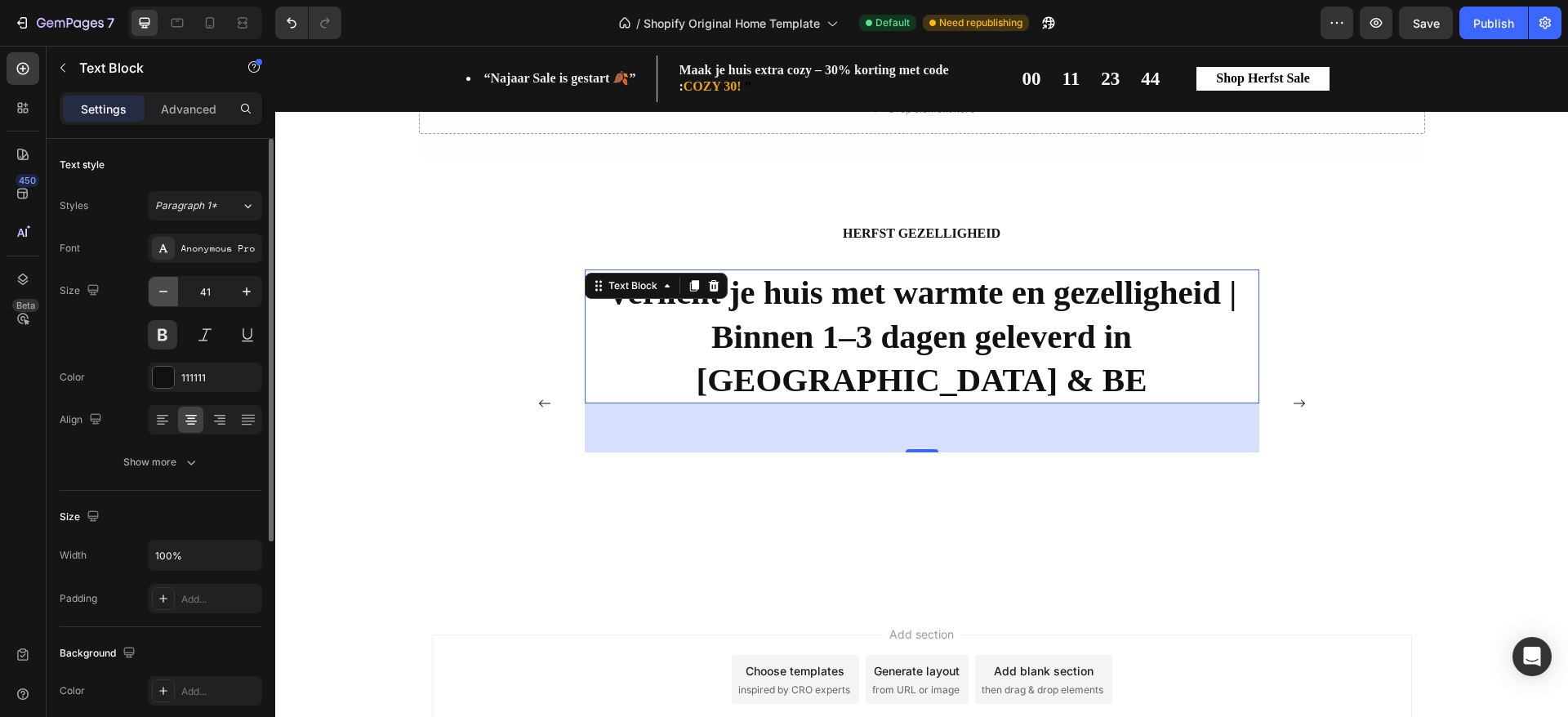
click at [164, 294] on icon "button" at bounding box center [163, 292] width 16 height 16
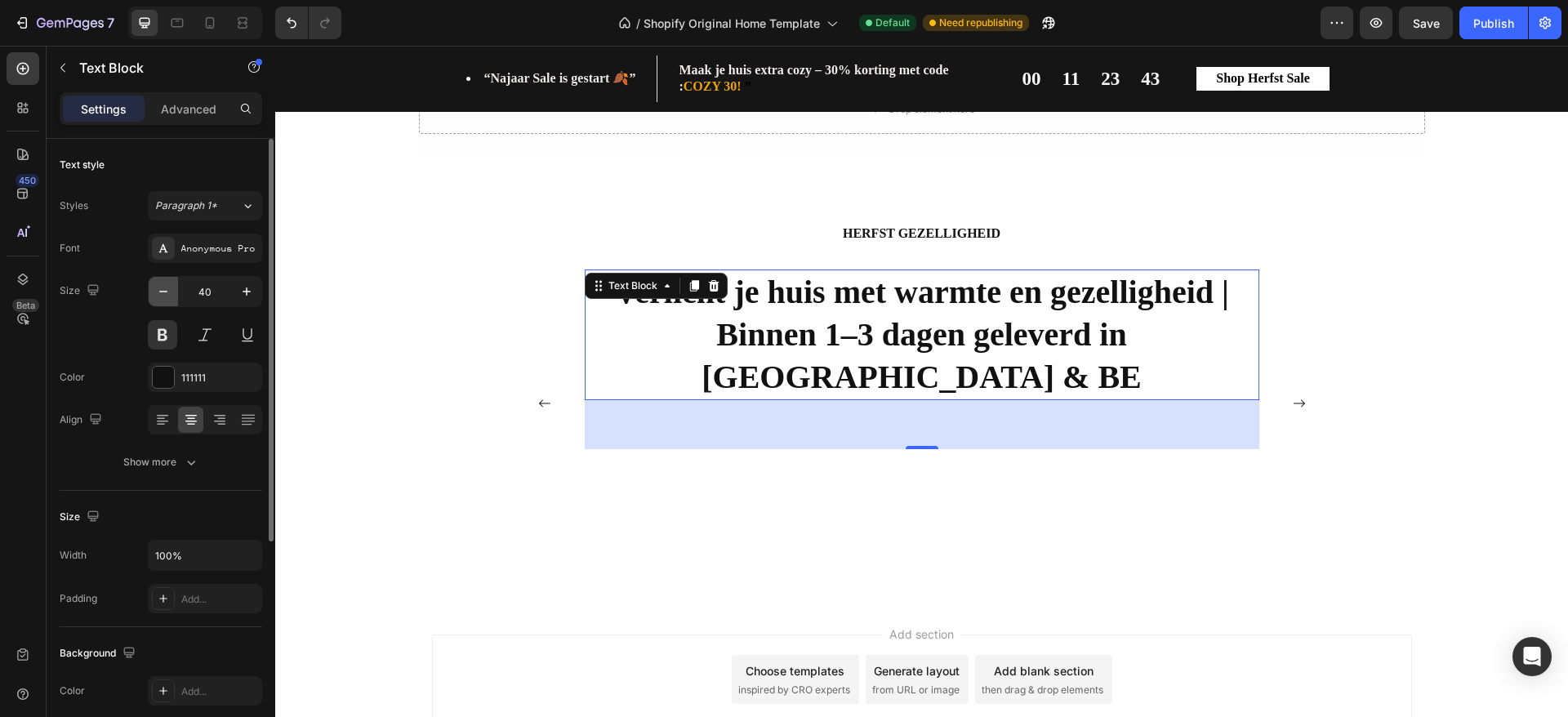
click at [164, 294] on icon "button" at bounding box center [163, 292] width 16 height 16
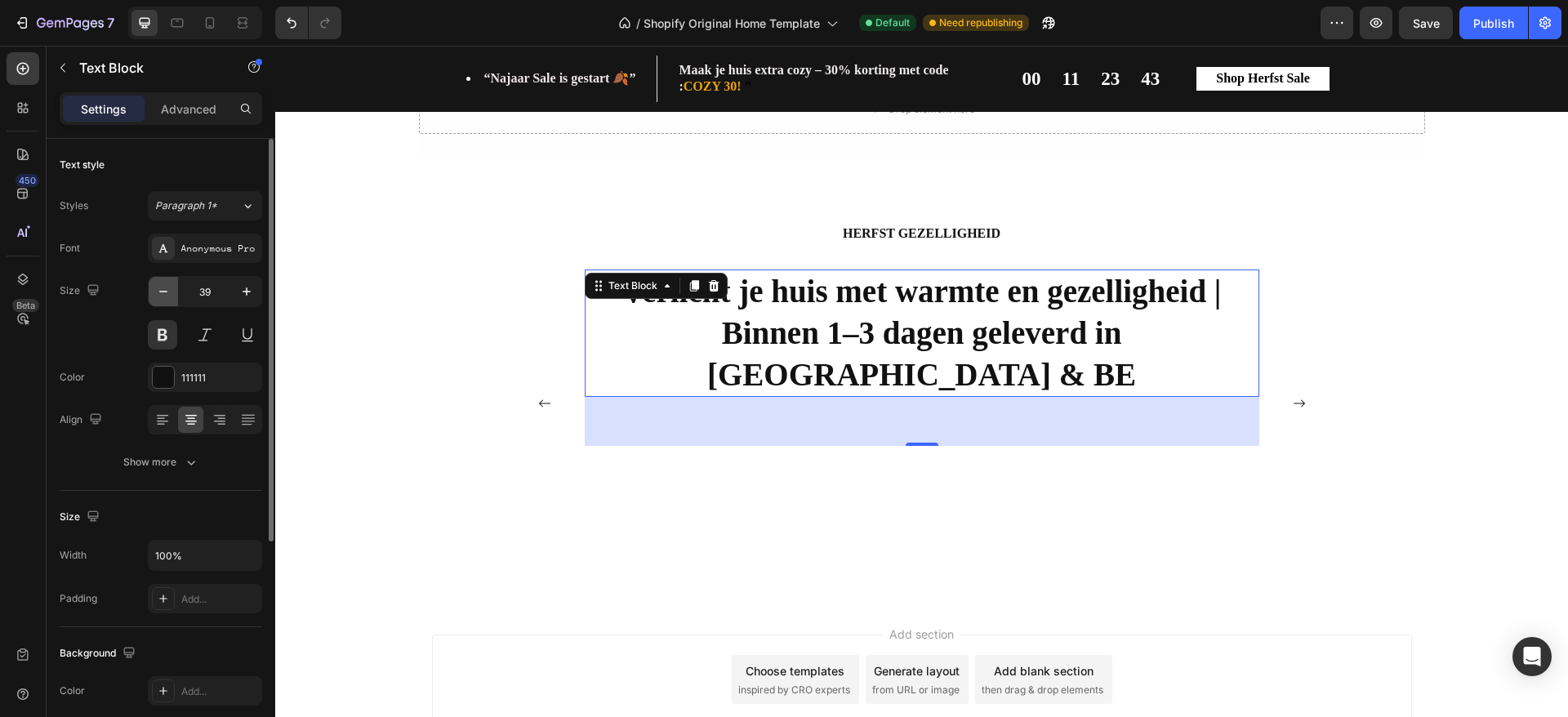
click at [164, 294] on icon "button" at bounding box center [163, 292] width 16 height 16
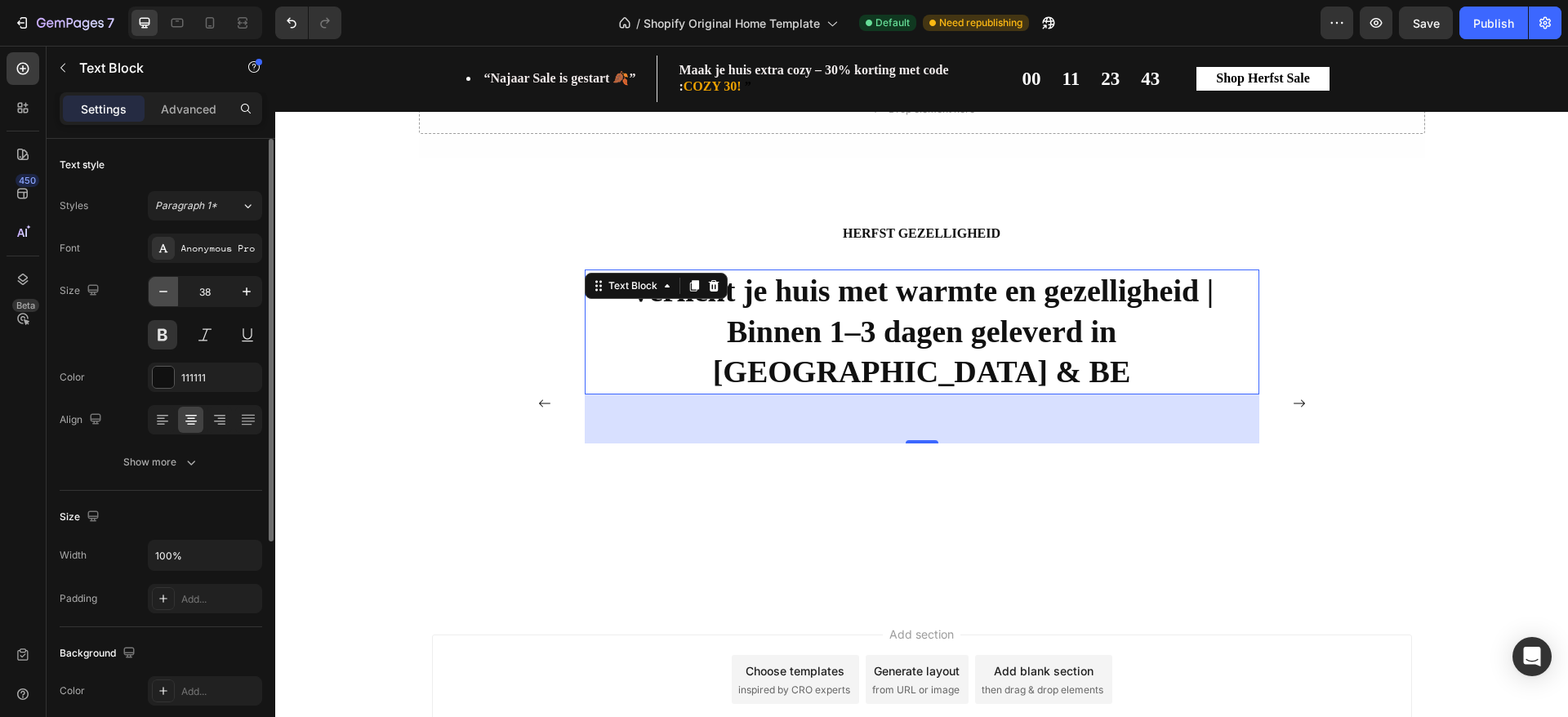
click at [164, 294] on icon "button" at bounding box center [163, 292] width 16 height 16
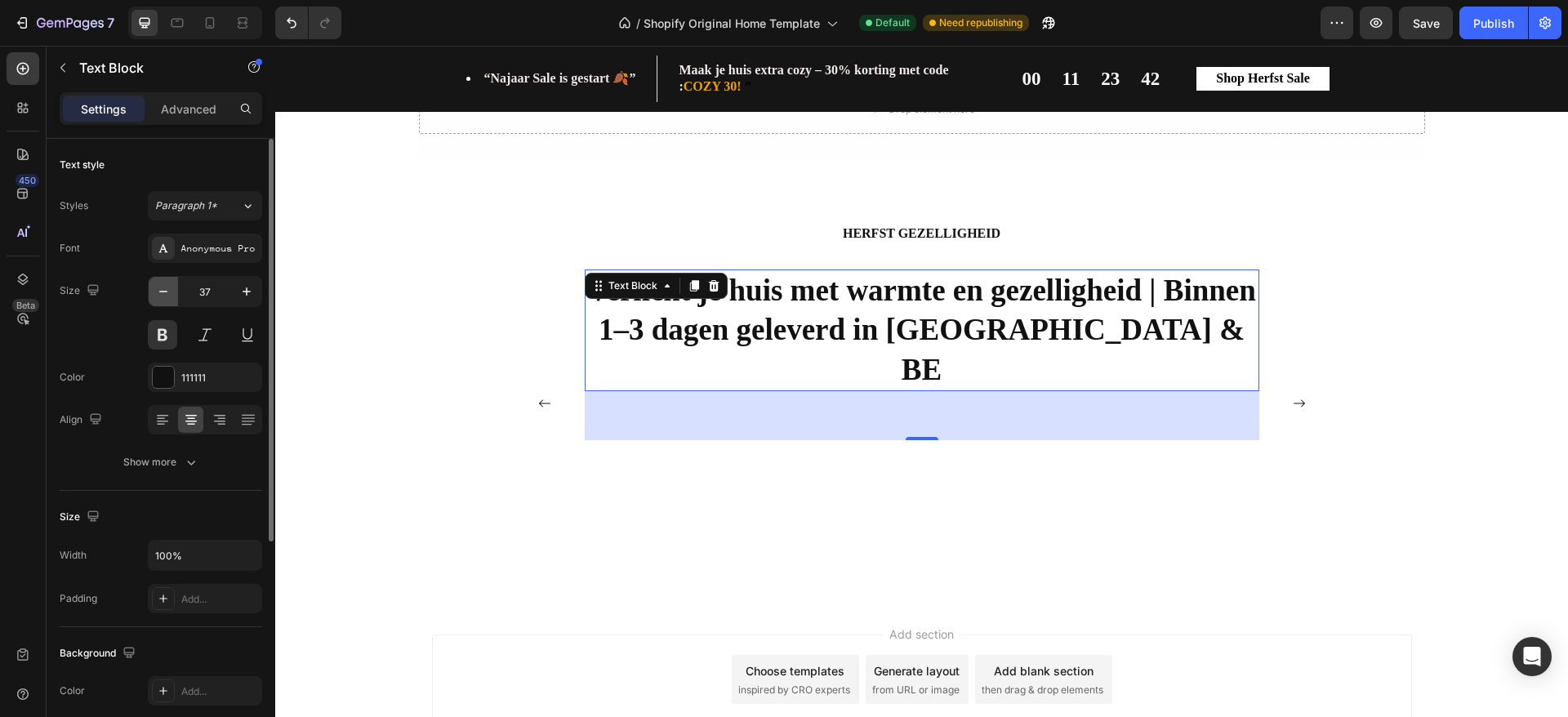
click at [164, 294] on icon "button" at bounding box center [163, 292] width 16 height 16
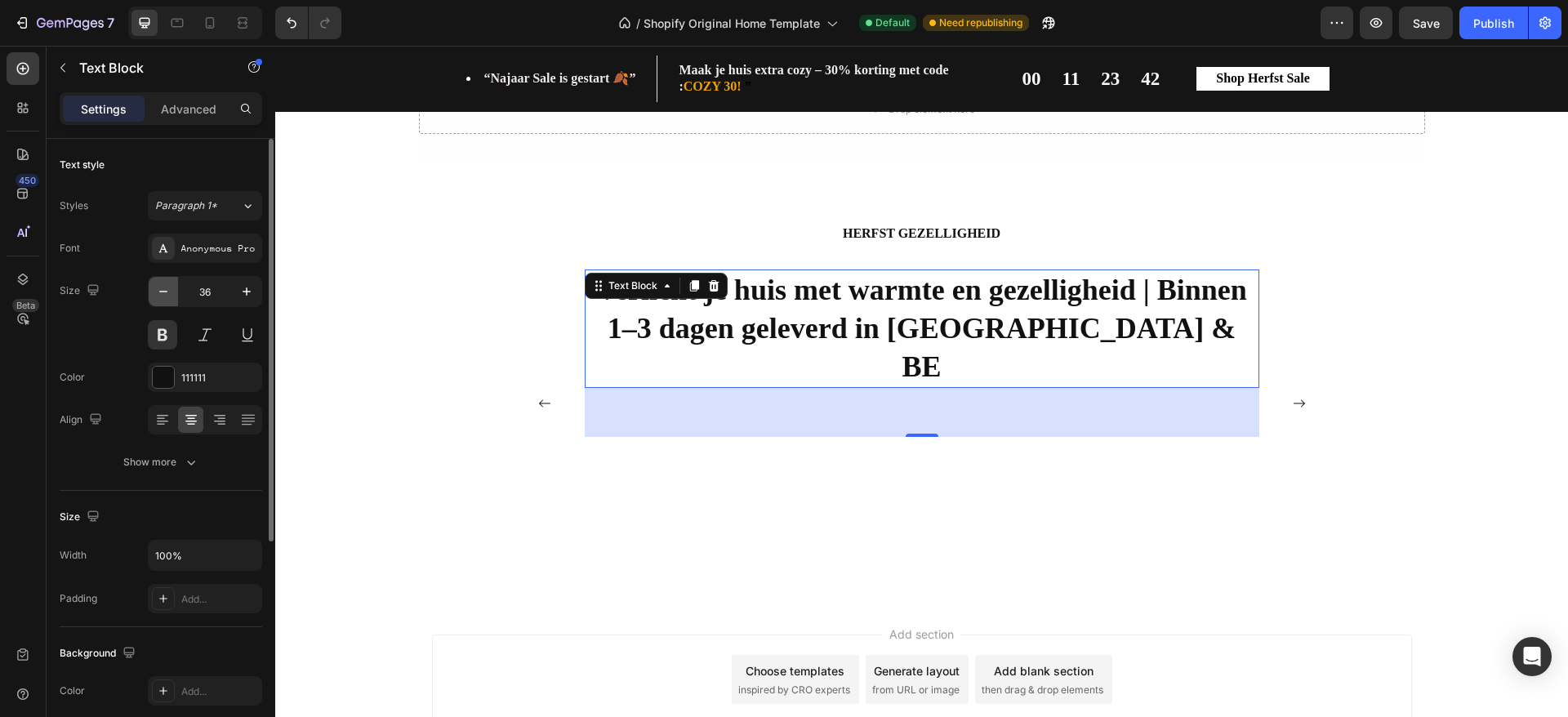
click at [164, 294] on icon "button" at bounding box center [163, 292] width 16 height 16
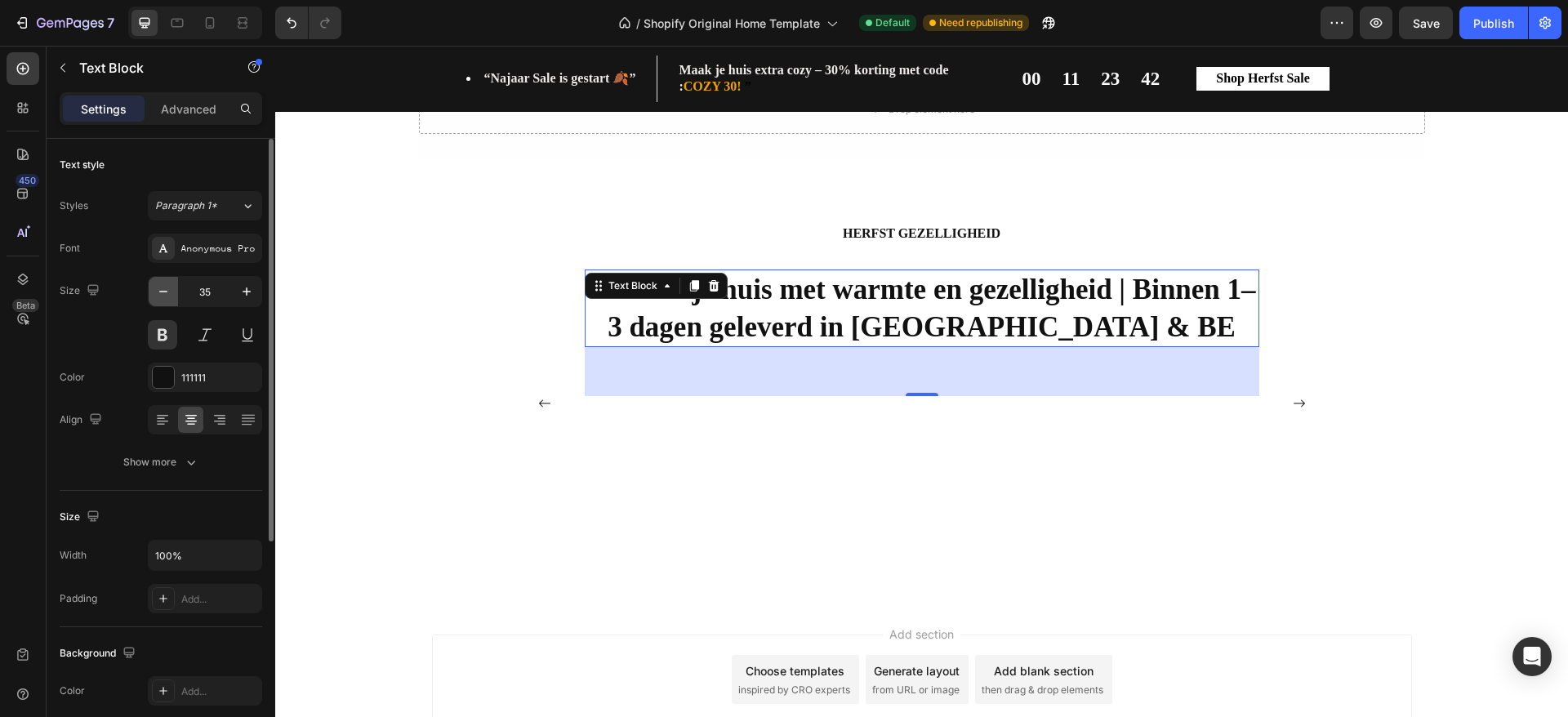
click at [164, 294] on icon "button" at bounding box center [163, 292] width 16 height 16
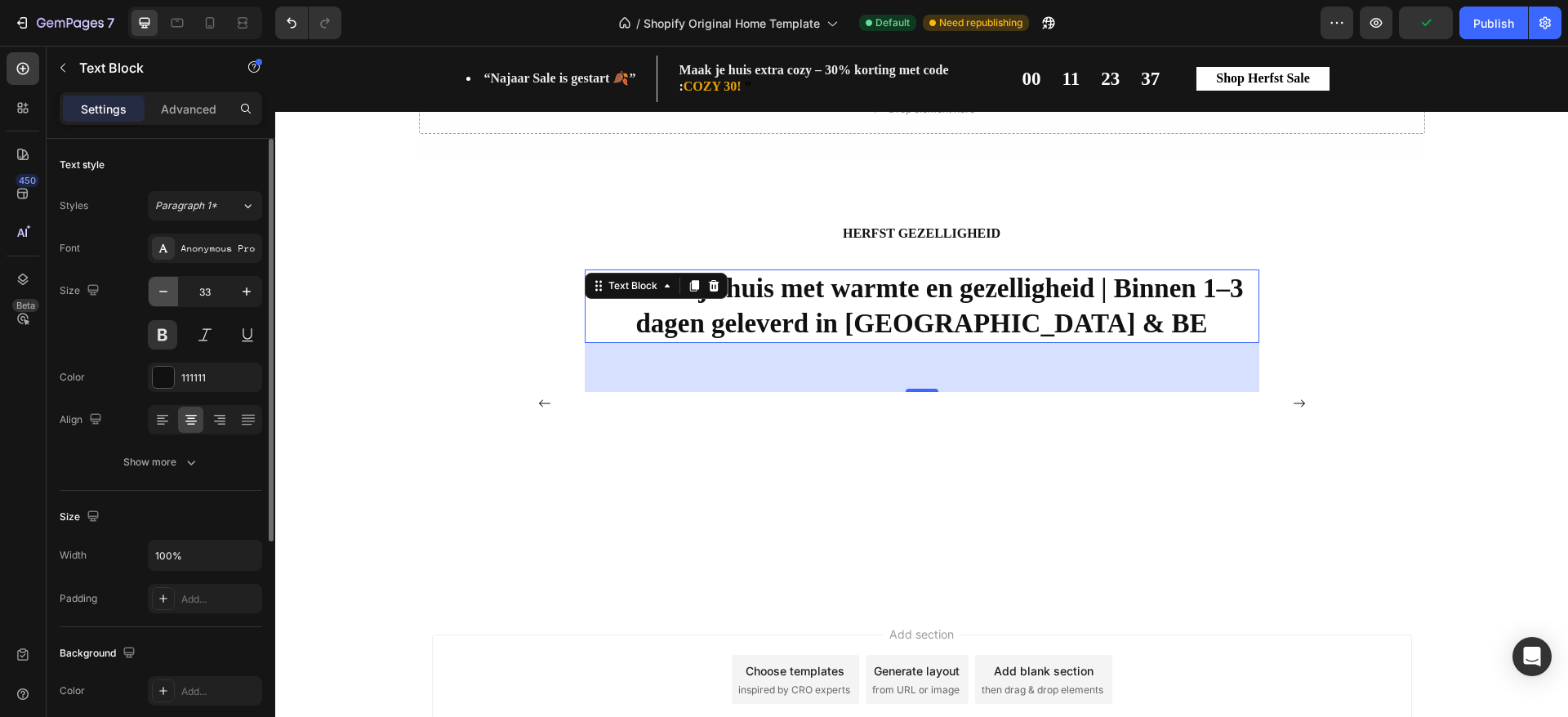
click at [169, 295] on icon "button" at bounding box center [163, 292] width 16 height 16
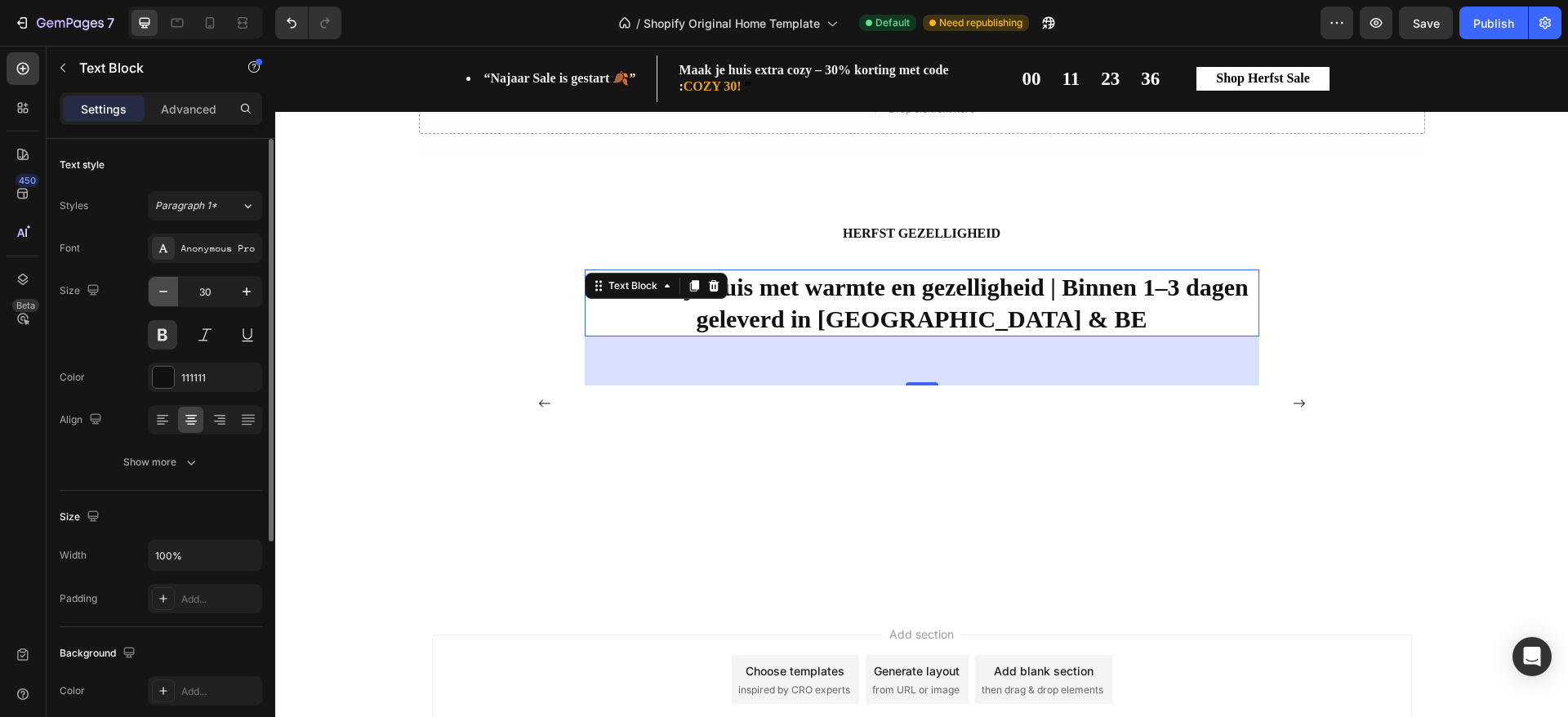
click at [169, 295] on icon "button" at bounding box center [163, 292] width 16 height 16
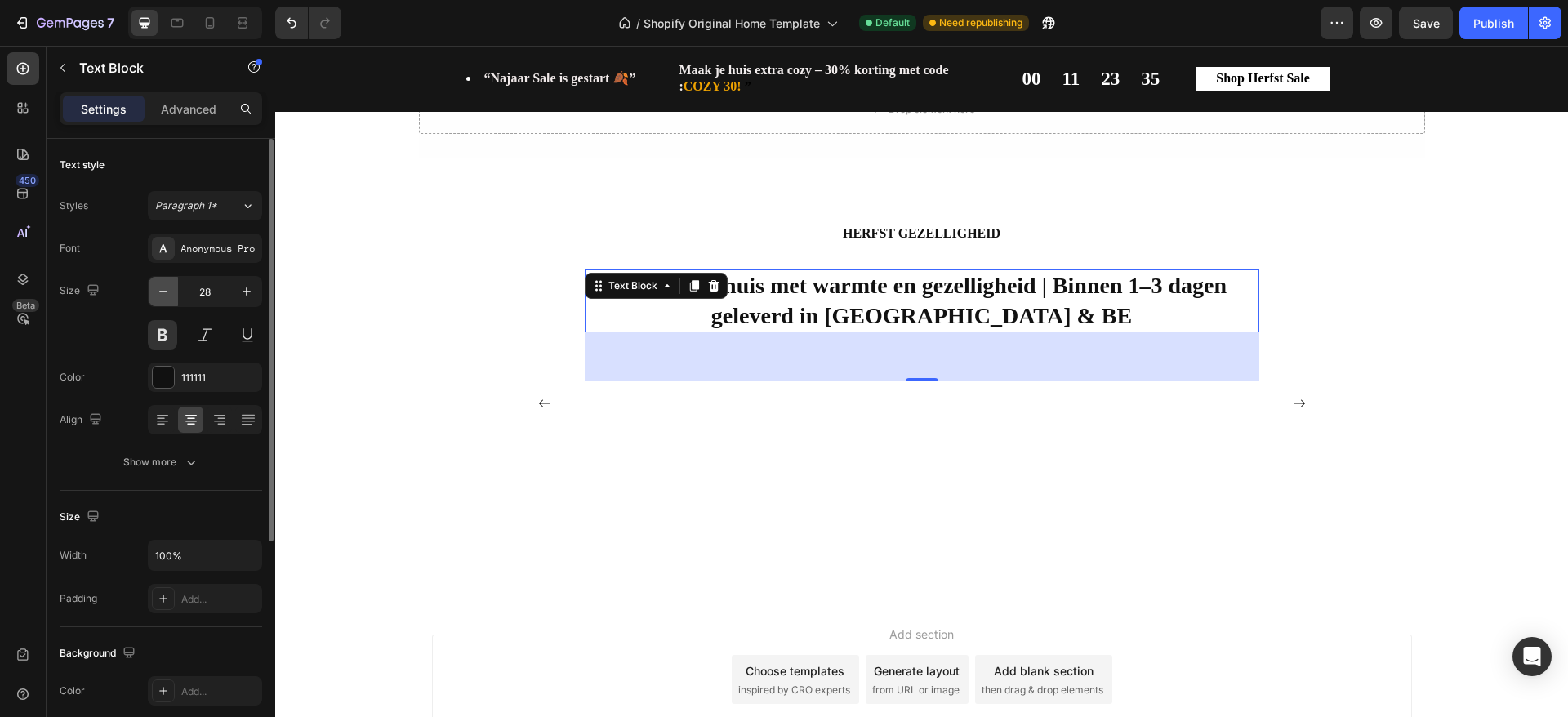
click at [169, 295] on icon "button" at bounding box center [163, 292] width 16 height 16
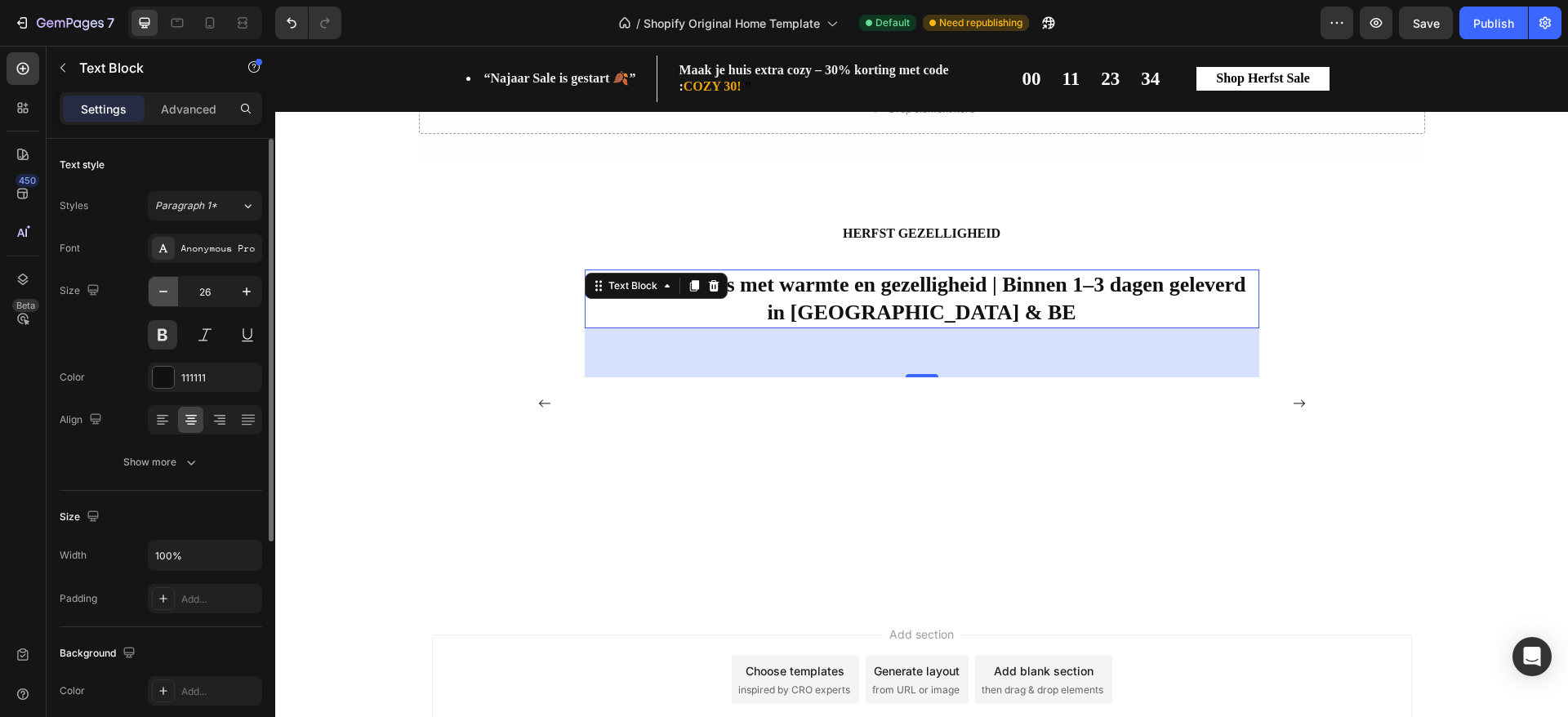
click at [169, 295] on icon "button" at bounding box center [163, 292] width 16 height 16
type input "23"
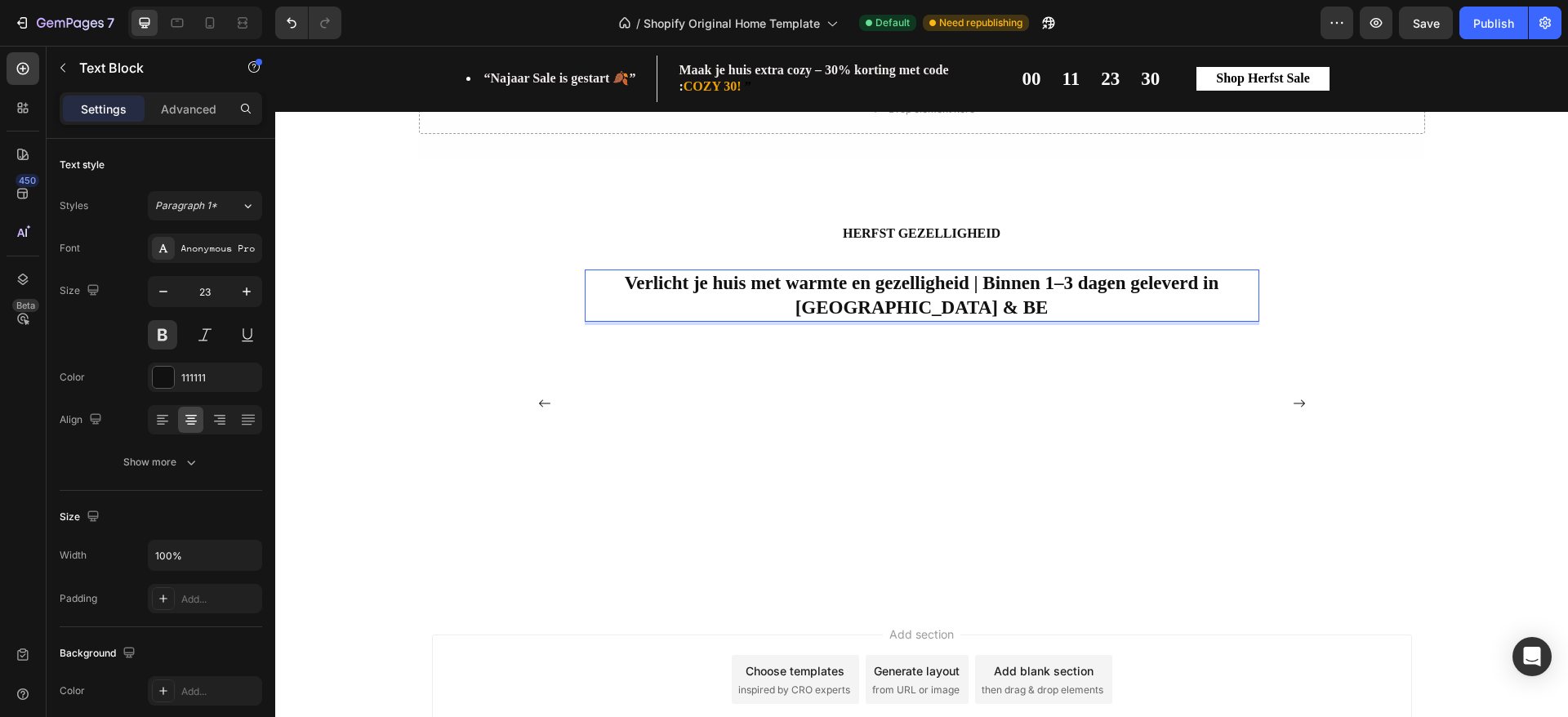
click at [883, 303] on p "Verlicht je huis met warmte en gezelligheid | Binnen 1–3 dagen geleverd in [GEO…" at bounding box center [922, 296] width 672 height 49
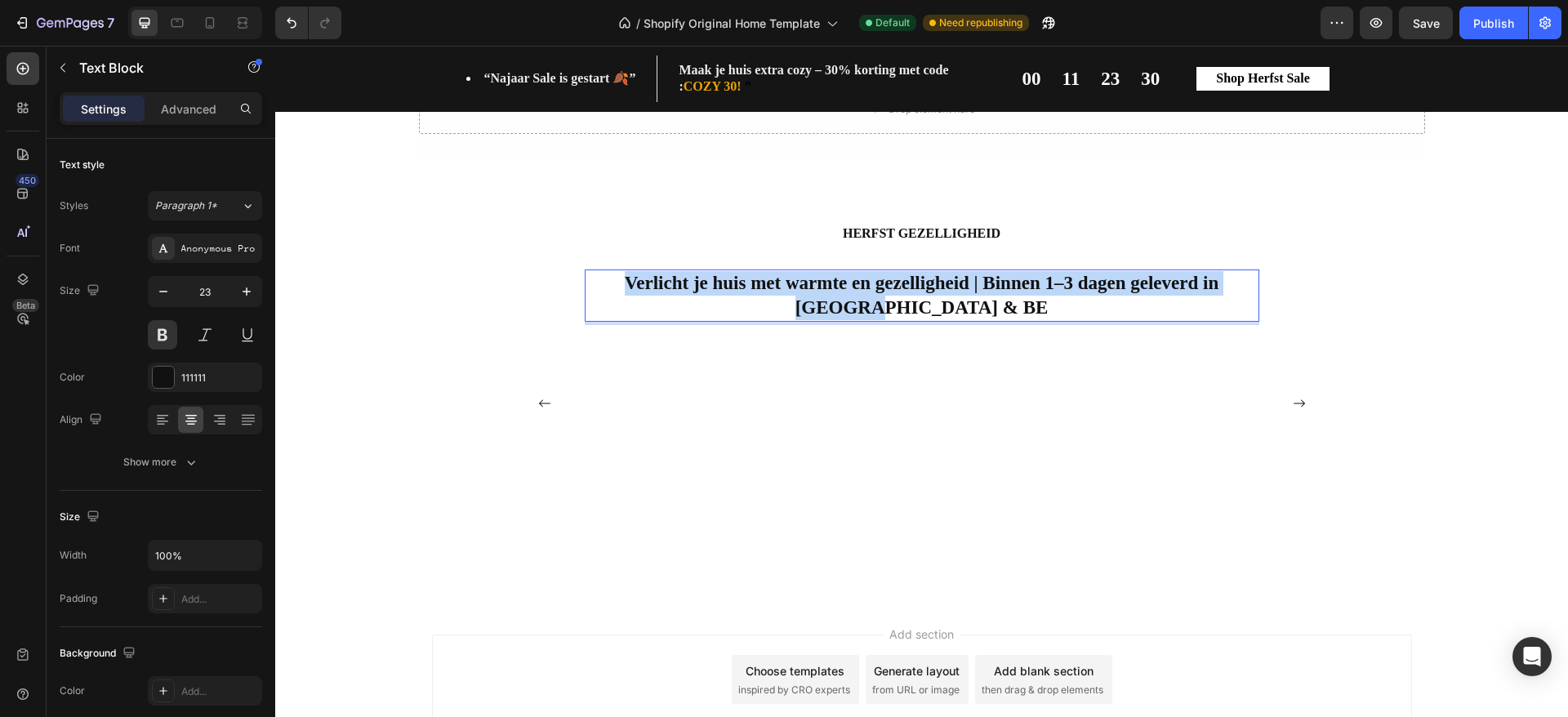
click at [883, 303] on p "Verlicht je huis met warmte en gezelligheid | Binnen 1–3 dagen geleverd in [GEO…" at bounding box center [922, 296] width 672 height 49
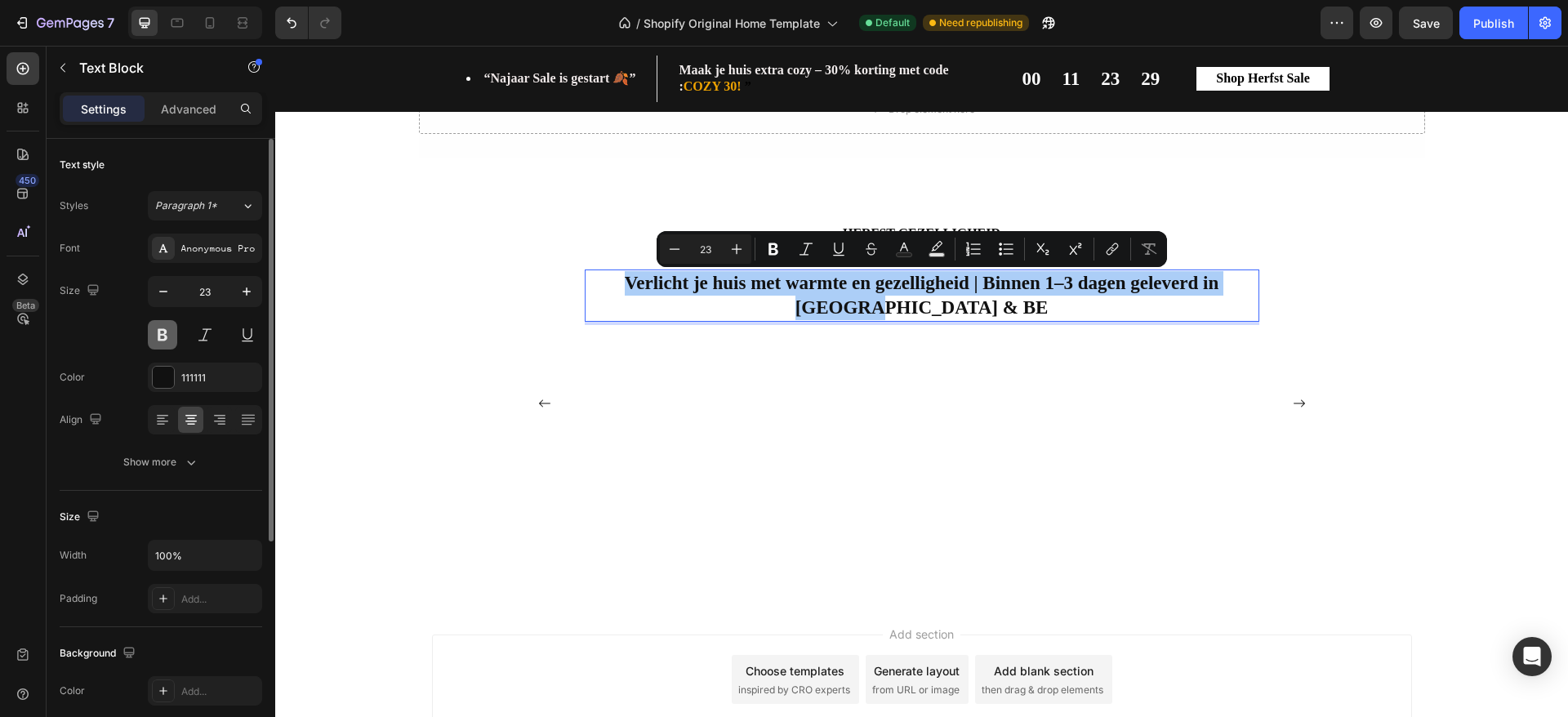
click at [158, 334] on button at bounding box center [162, 334] width 29 height 29
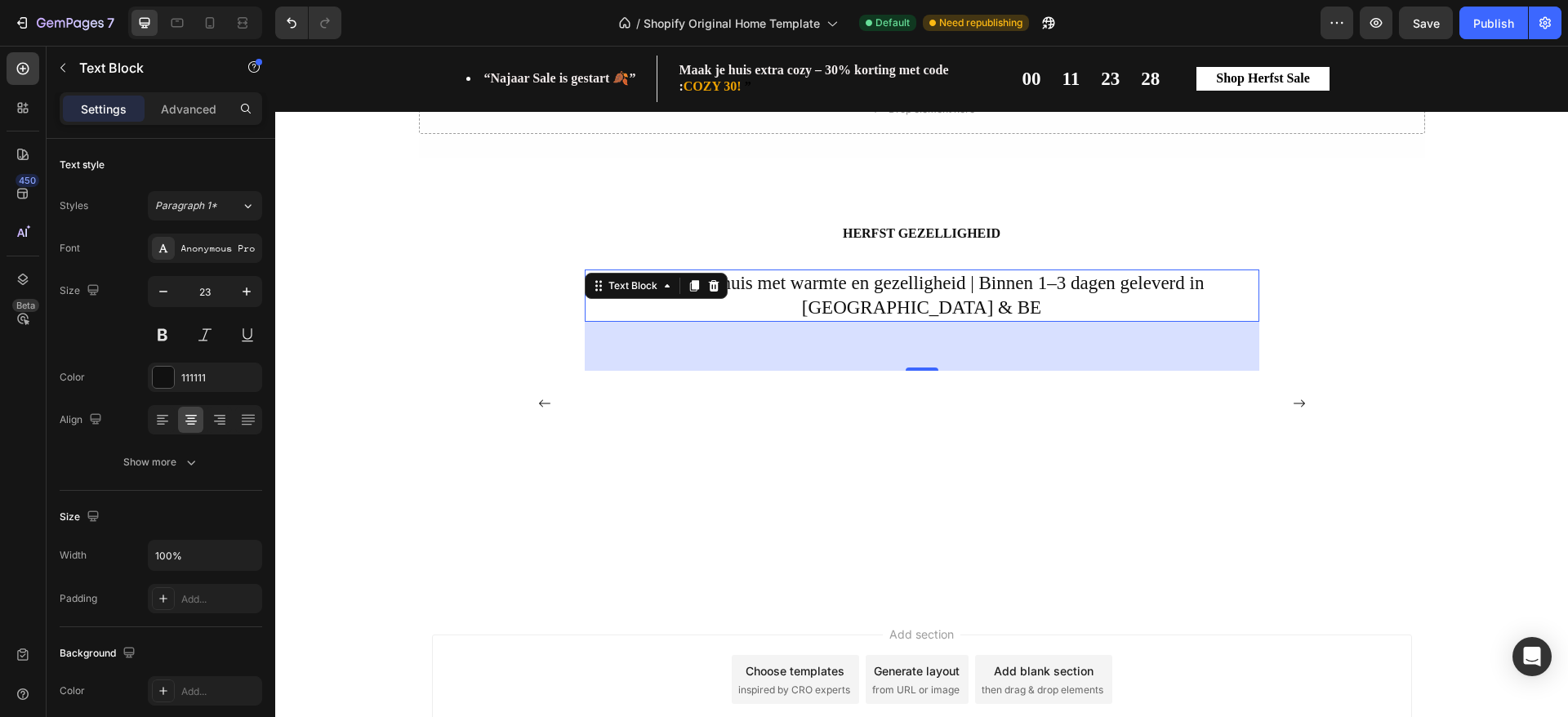
click at [1390, 294] on div "HERFST GEZELLIGHEID Heading Gratis verzending vanaf €40 | 14 dagen bedenktijd |…" at bounding box center [922, 393] width 1269 height 340
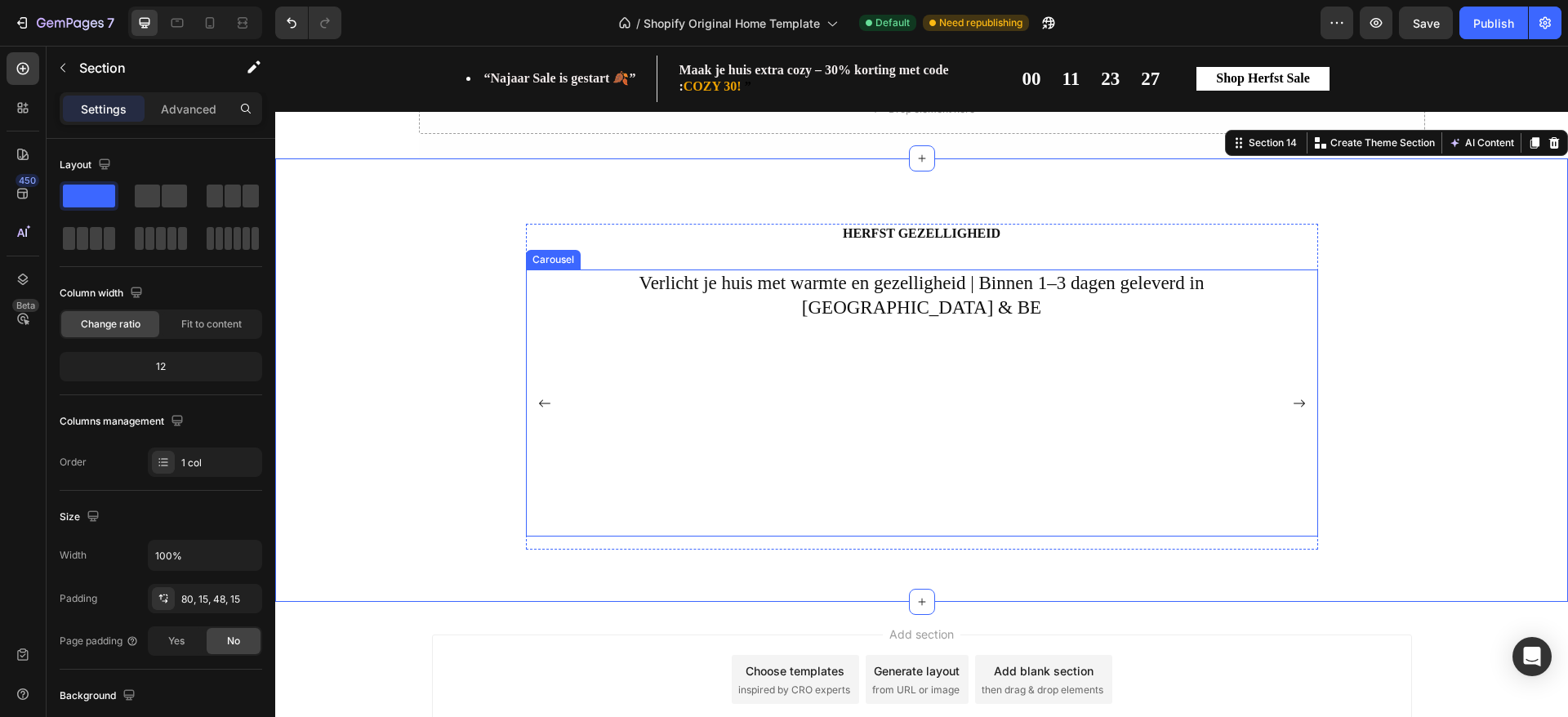
click at [1296, 402] on rect "Carousel Next Arrow" at bounding box center [1300, 403] width 33 height 33
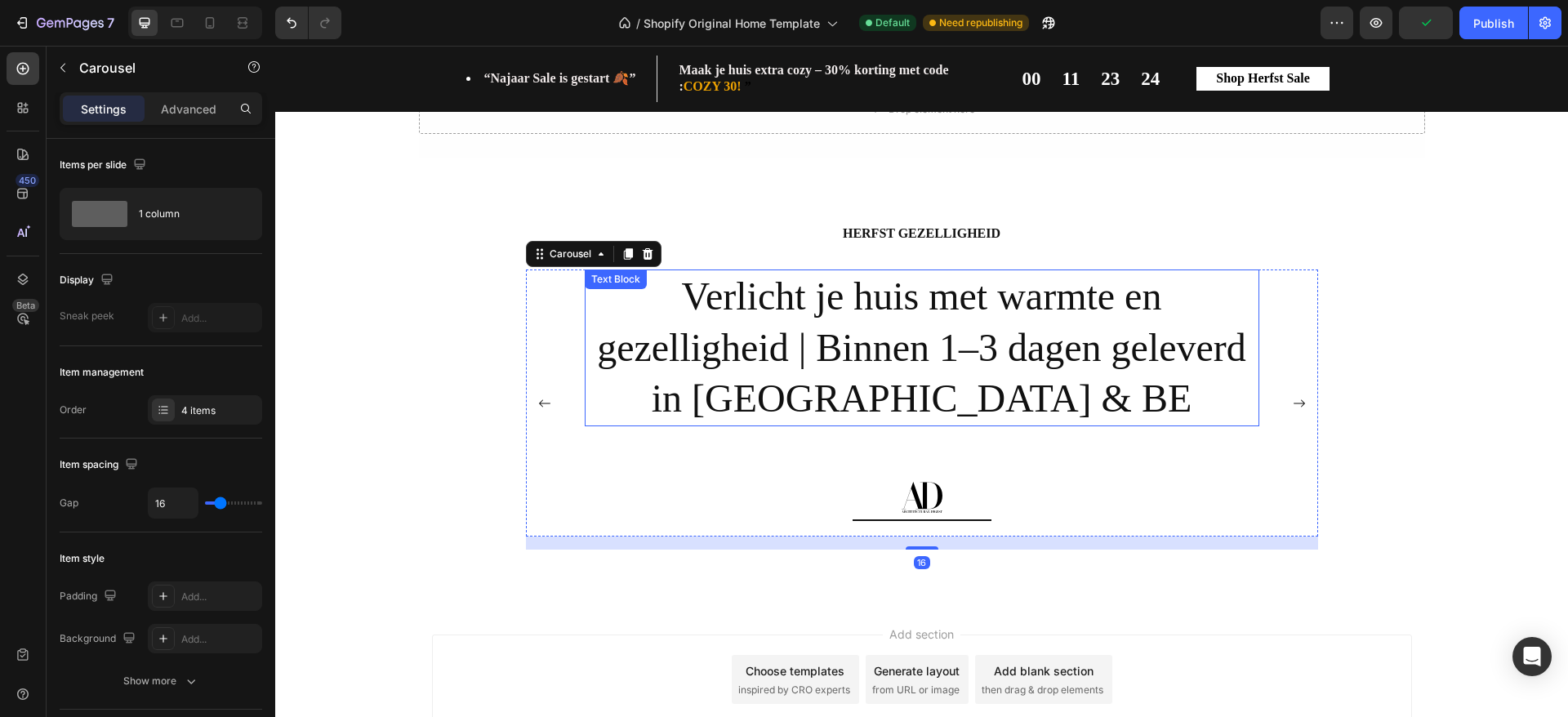
click at [1067, 354] on p "Verlicht je huis met warmte en gezelligheid | Binnen 1–3 dagen geleverd in [GEO…" at bounding box center [922, 347] width 672 height 153
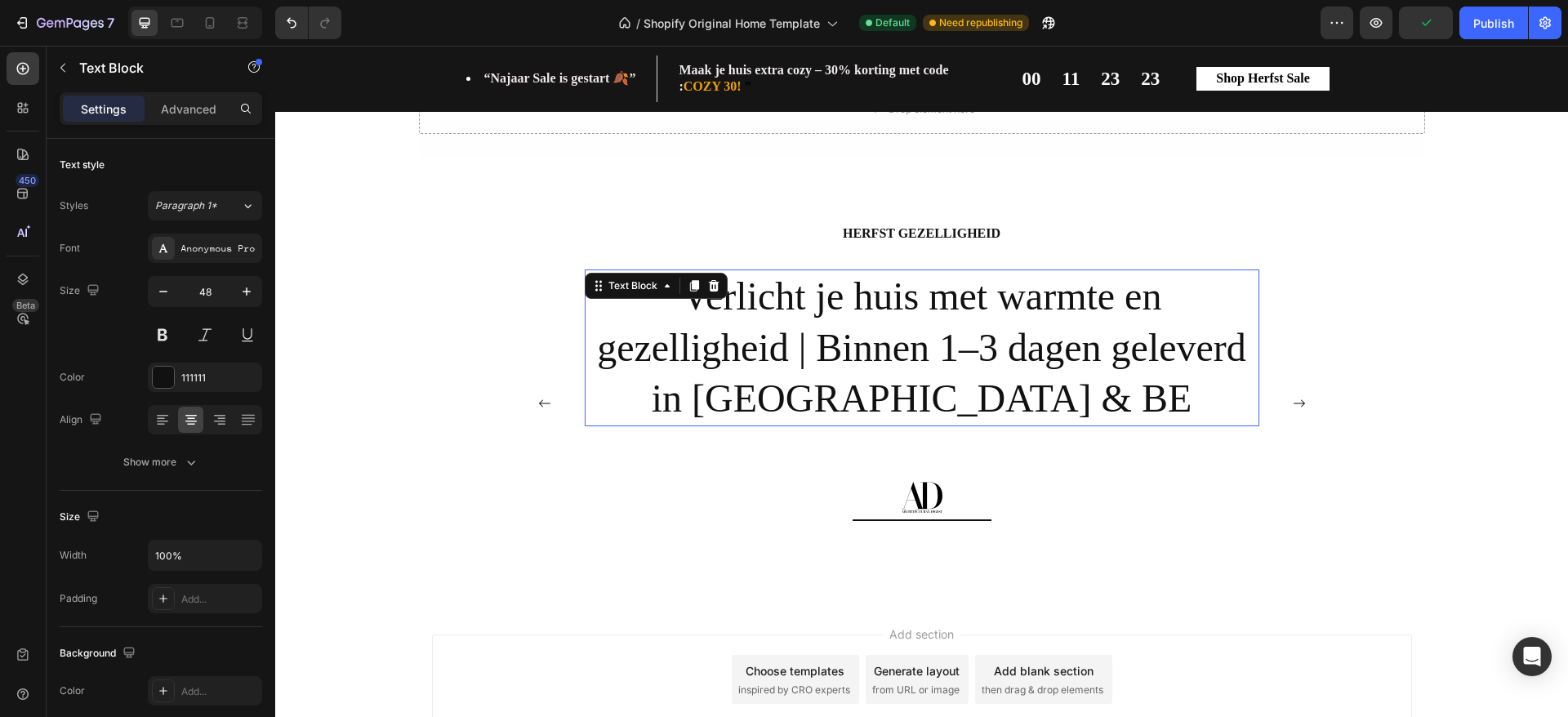
click at [1067, 354] on p "Verlicht je huis met warmte en gezelligheid | Binnen 1–3 dagen geleverd in [GEO…" at bounding box center [922, 347] width 672 height 153
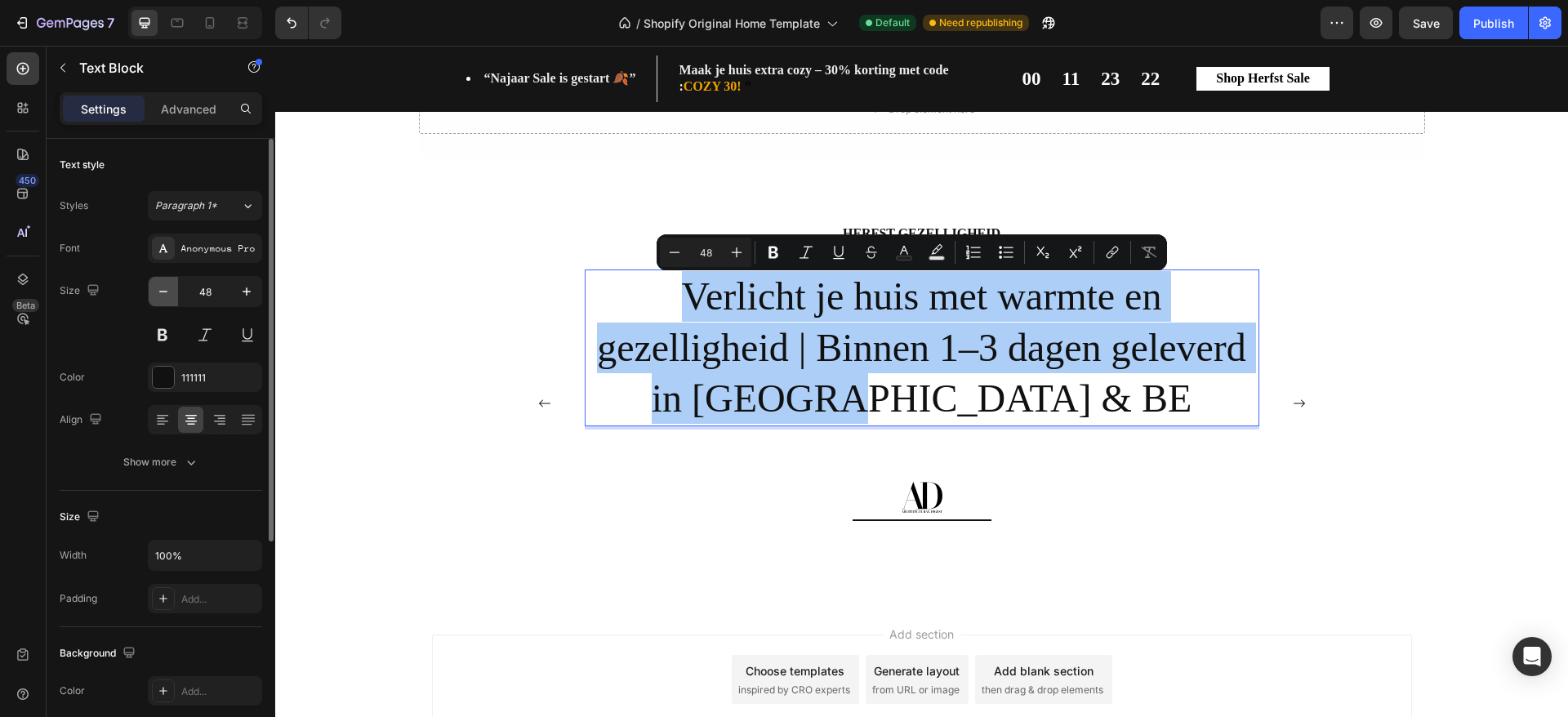
click at [160, 294] on icon "button" at bounding box center [163, 292] width 16 height 16
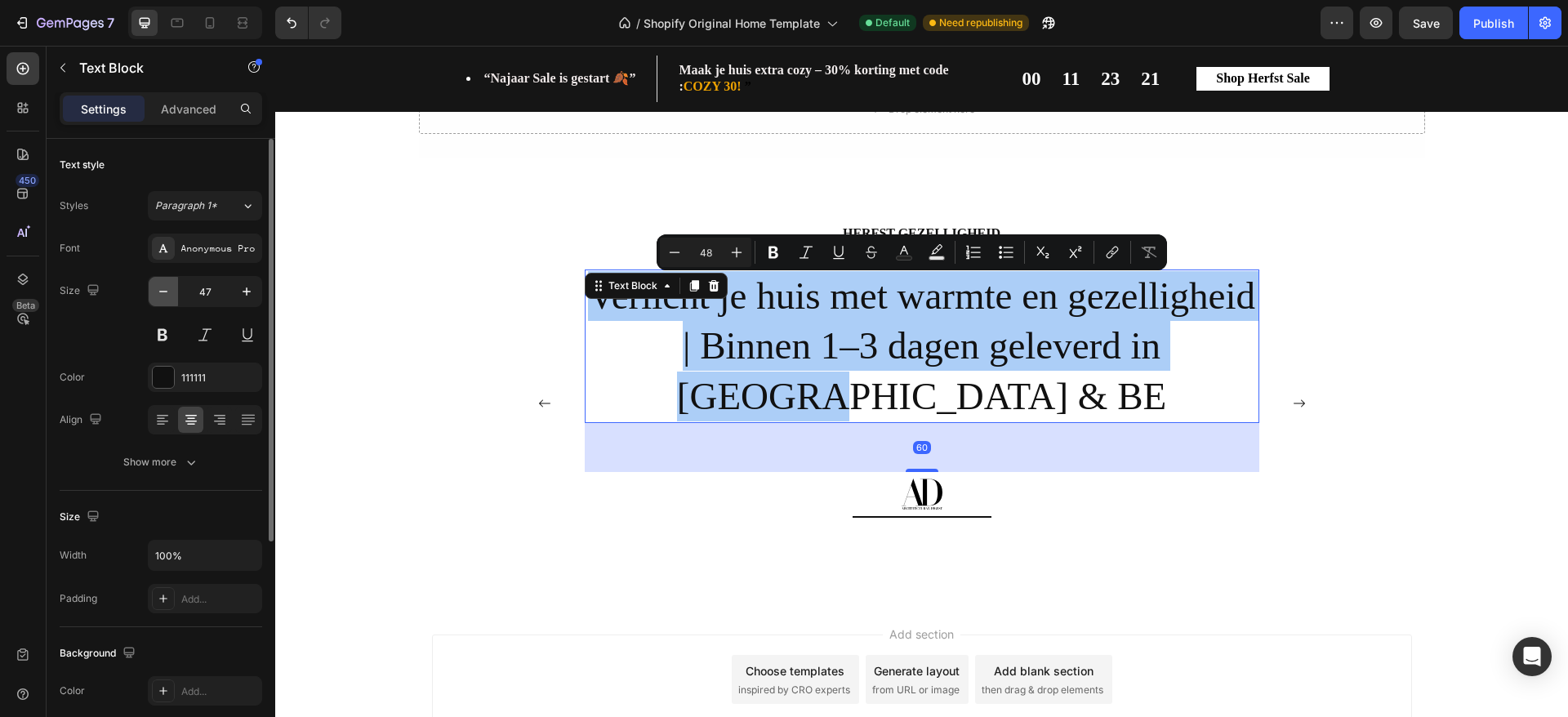
click at [160, 294] on icon "button" at bounding box center [163, 292] width 16 height 16
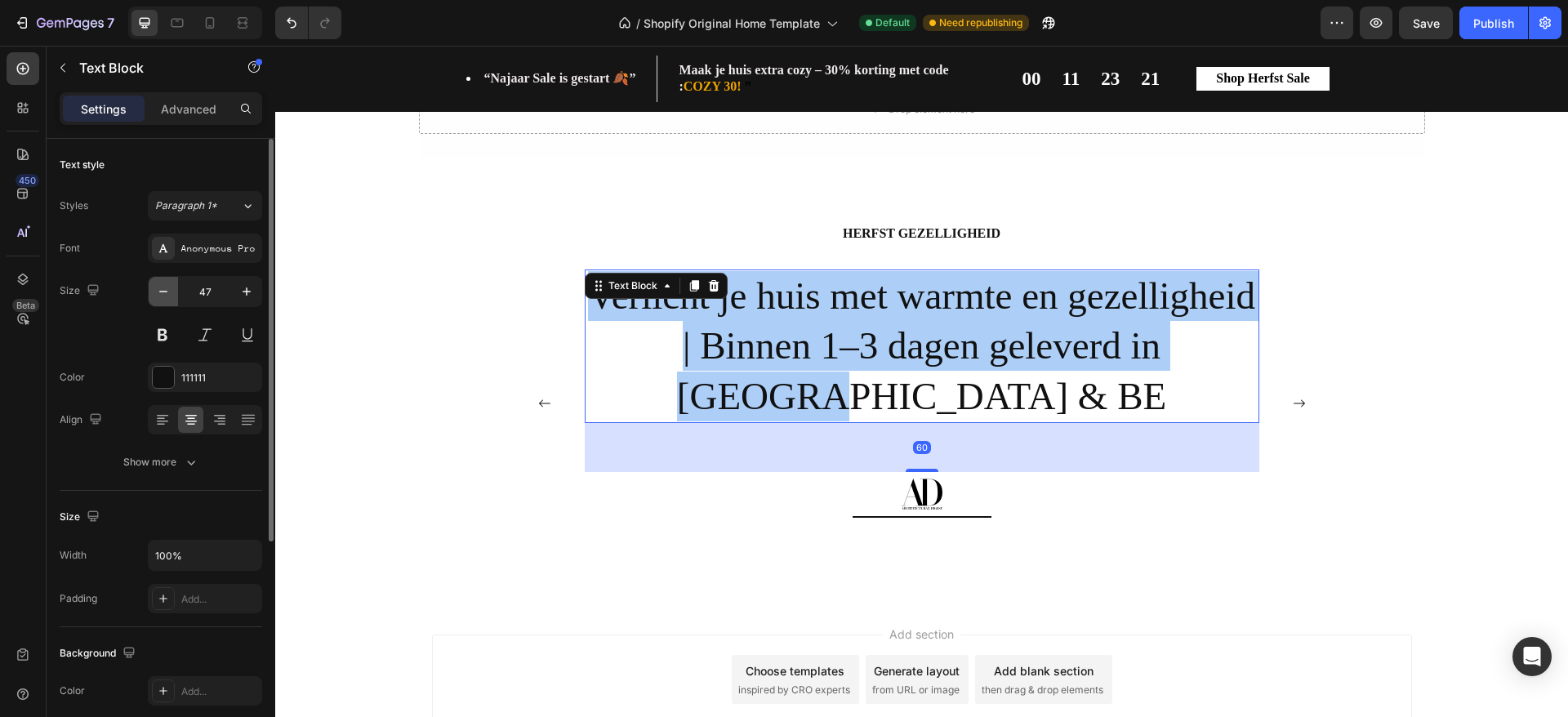
click at [160, 294] on icon "button" at bounding box center [163, 292] width 16 height 16
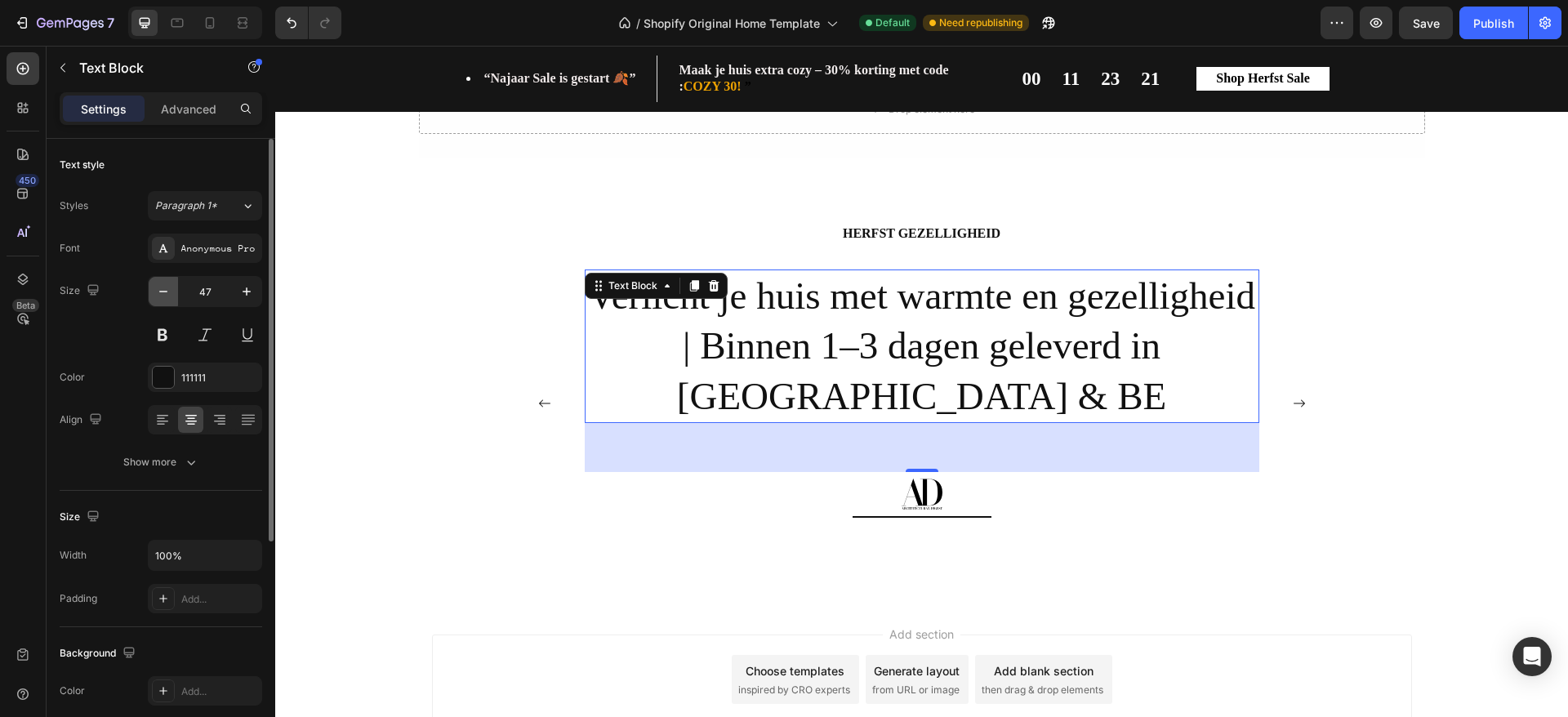
click at [160, 294] on icon "button" at bounding box center [163, 292] width 16 height 16
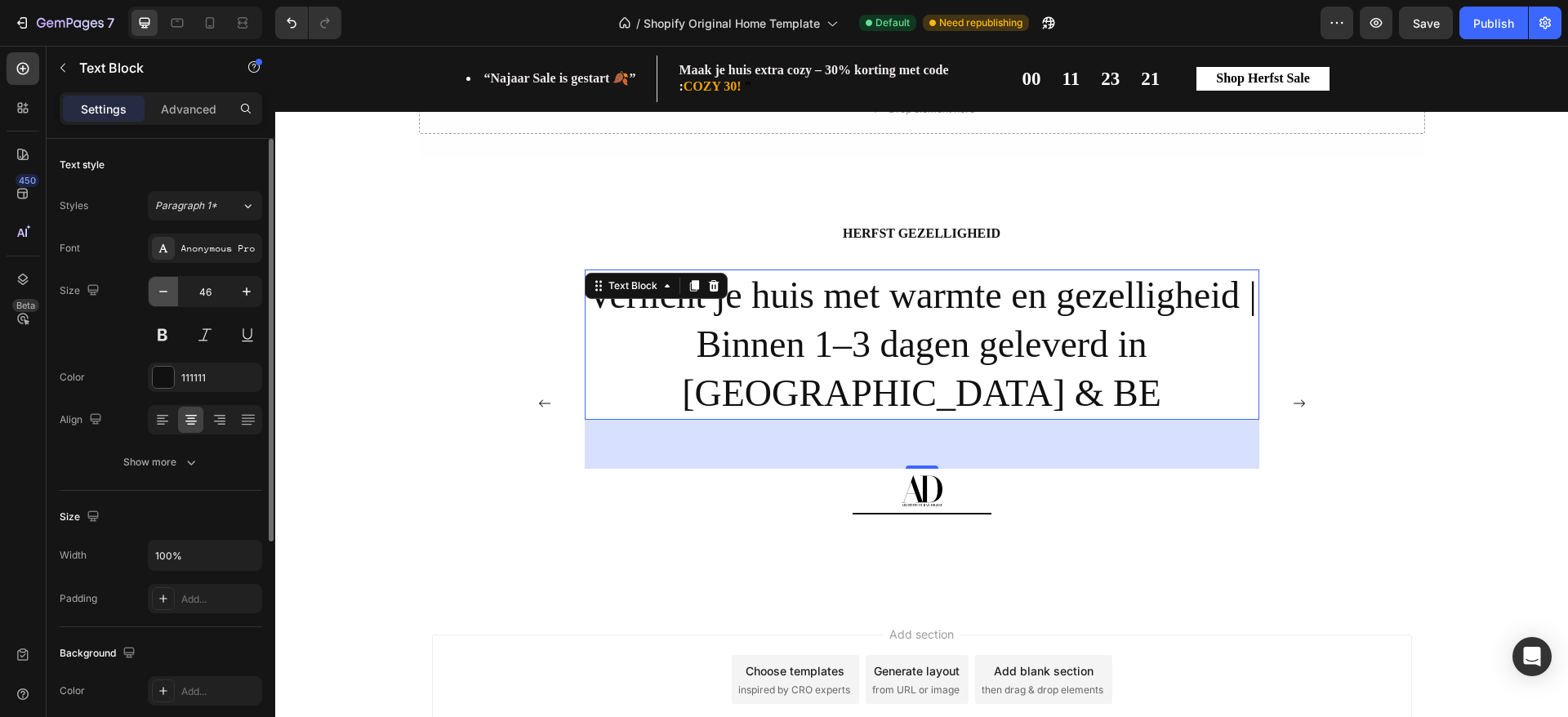
click at [160, 294] on icon "button" at bounding box center [163, 292] width 16 height 16
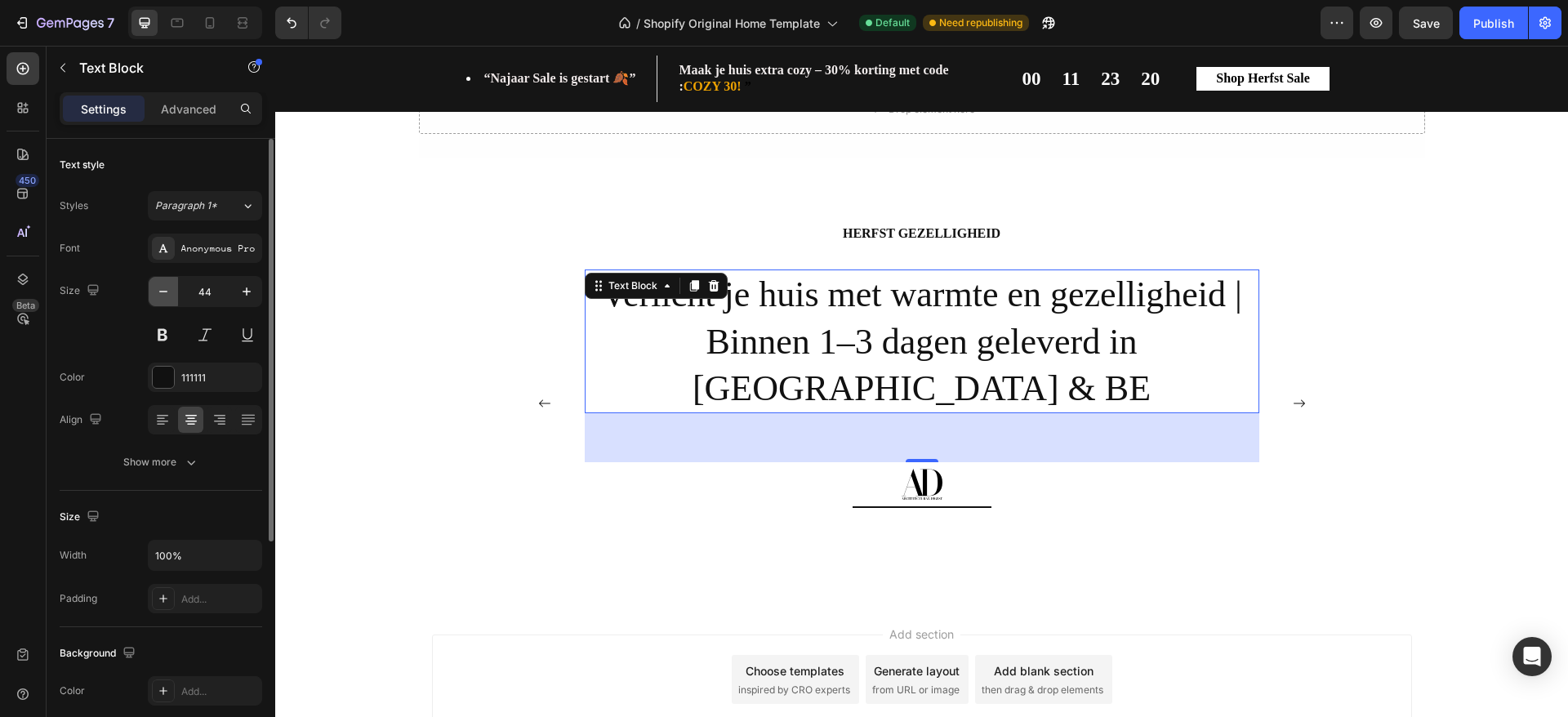
click at [160, 294] on icon "button" at bounding box center [163, 292] width 16 height 16
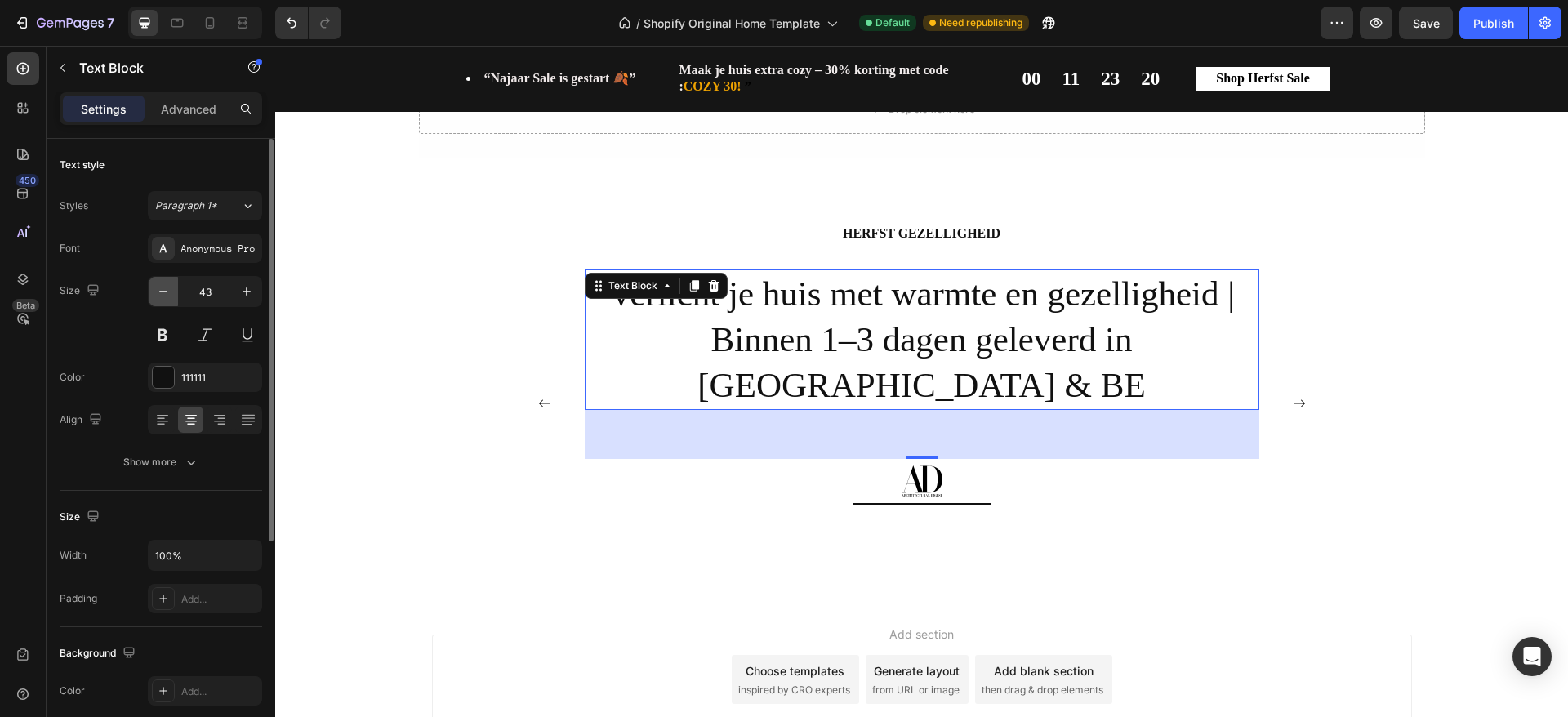
click at [160, 294] on icon "button" at bounding box center [163, 292] width 16 height 16
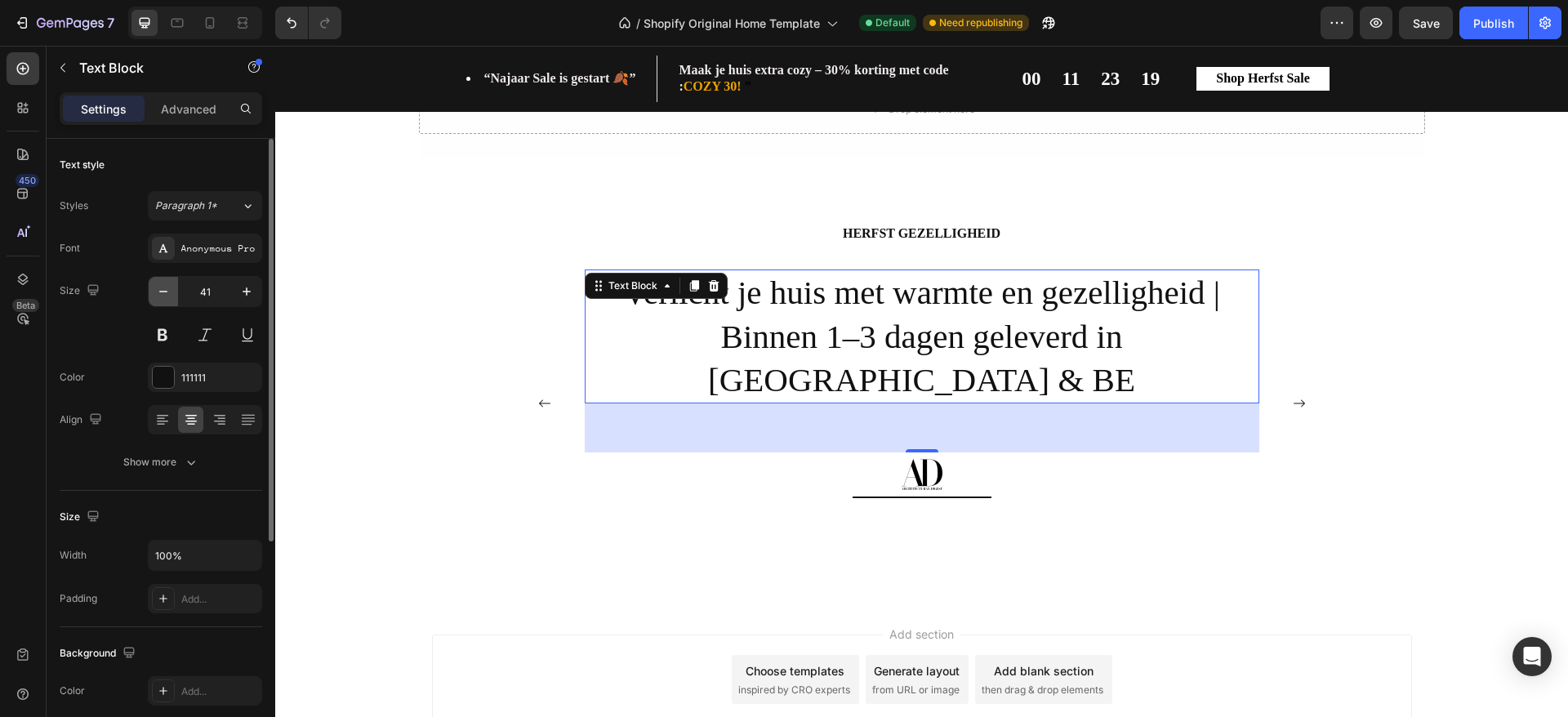
click at [160, 294] on icon "button" at bounding box center [163, 292] width 16 height 16
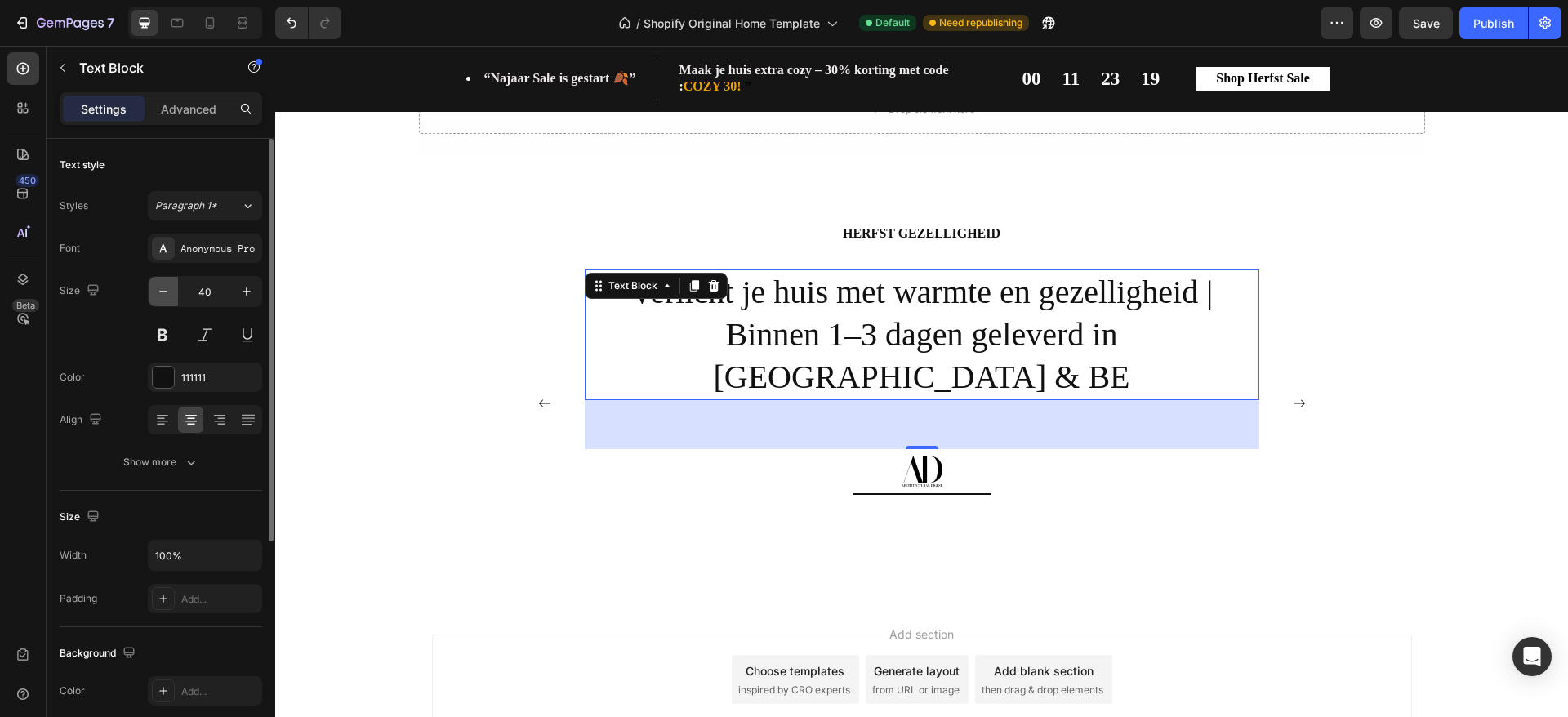
click at [160, 294] on icon "button" at bounding box center [163, 292] width 16 height 16
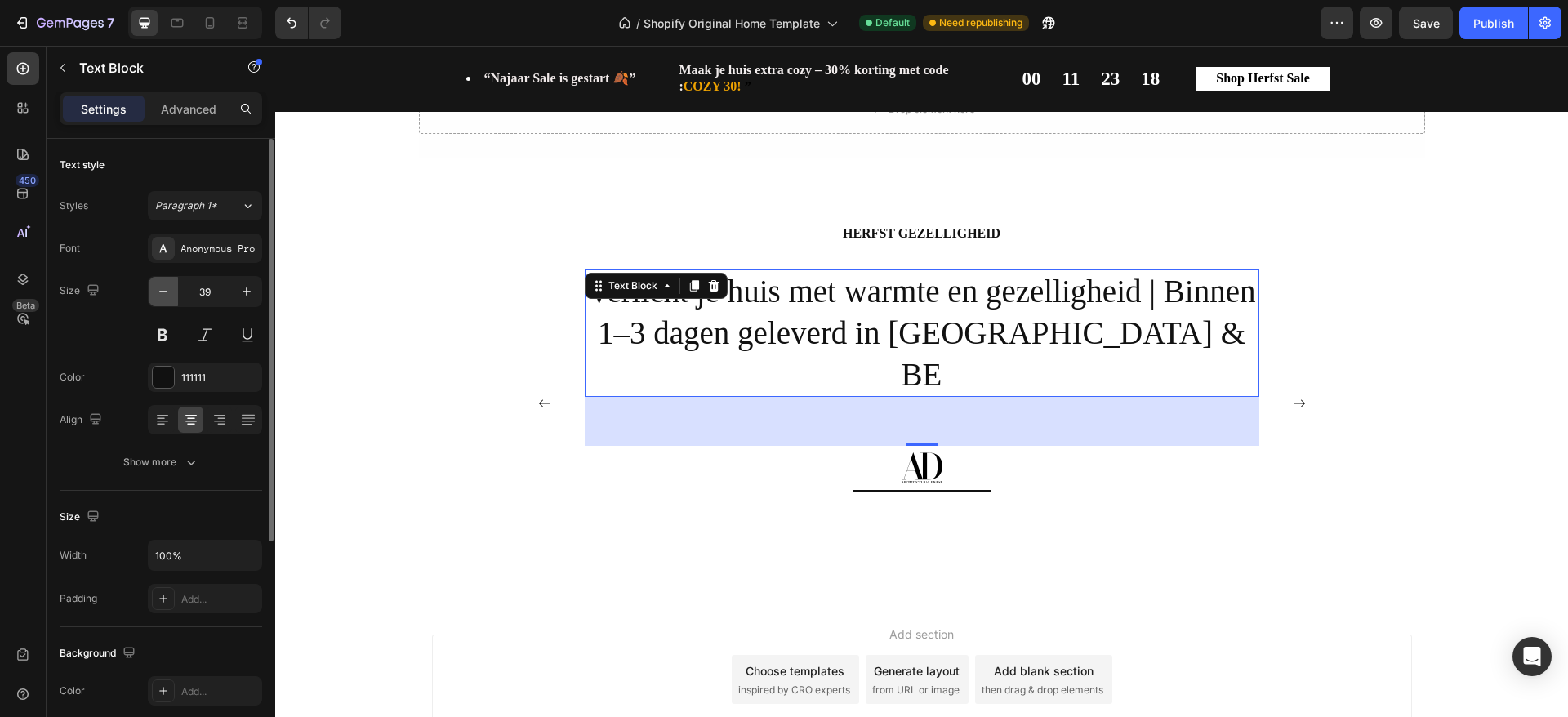
click at [160, 294] on icon "button" at bounding box center [163, 292] width 16 height 16
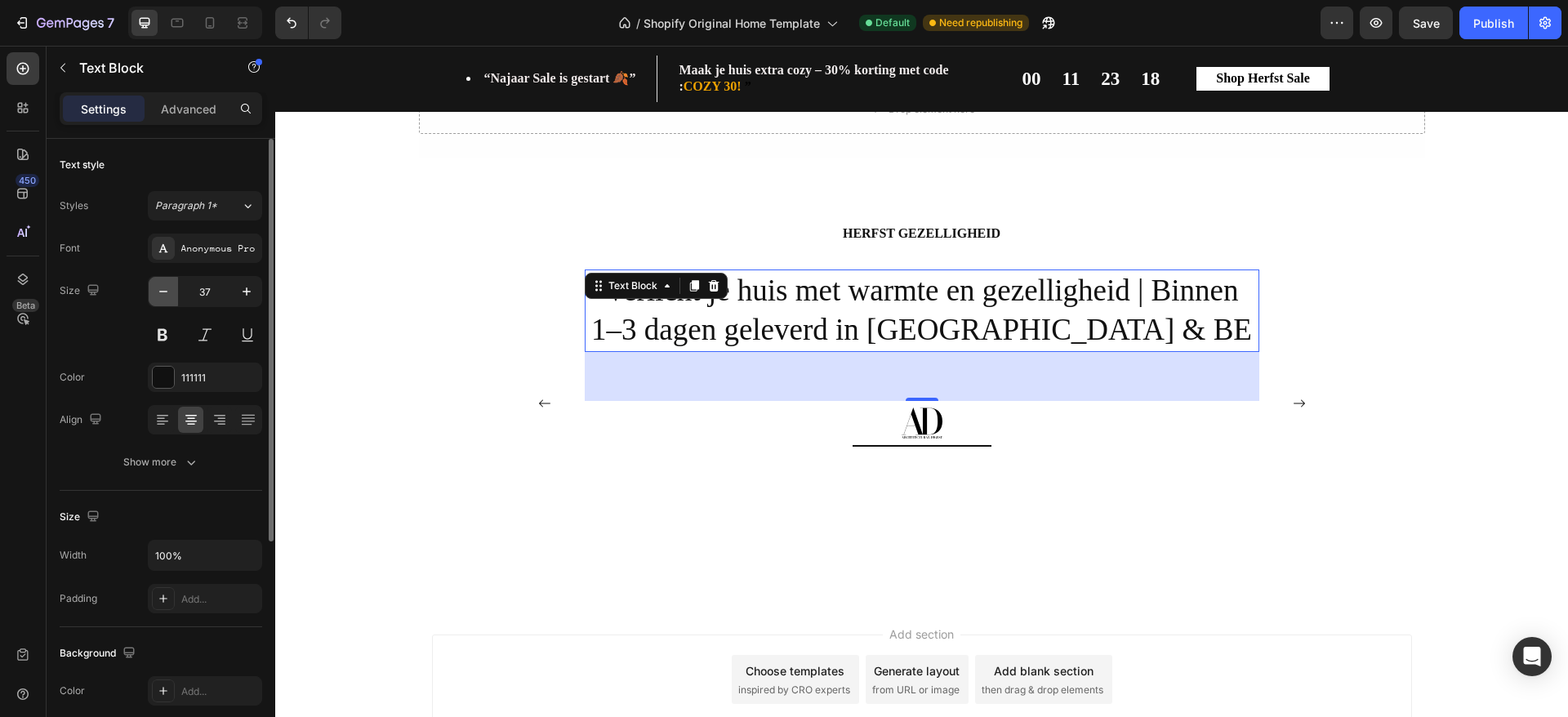
click at [160, 294] on icon "button" at bounding box center [163, 292] width 16 height 16
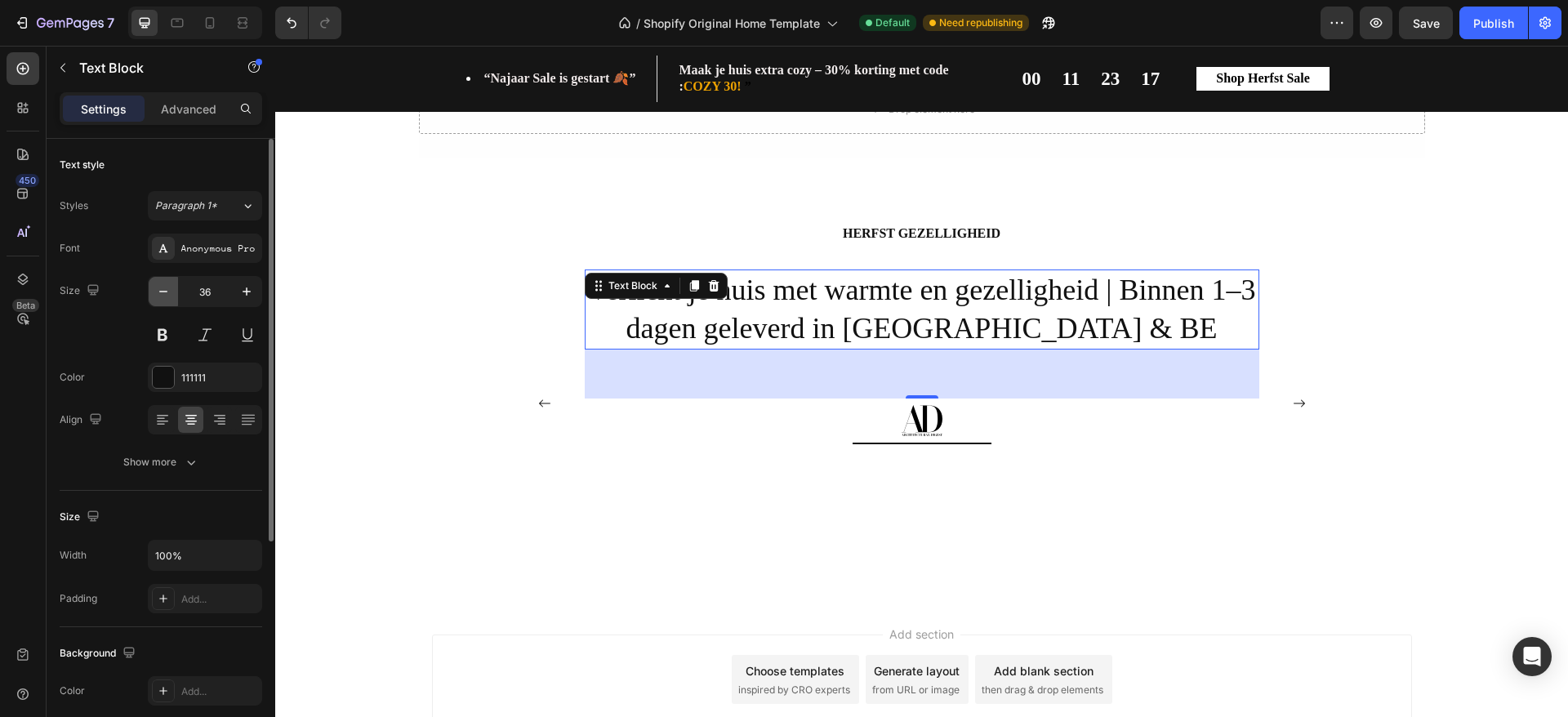
click at [160, 294] on icon "button" at bounding box center [163, 292] width 16 height 16
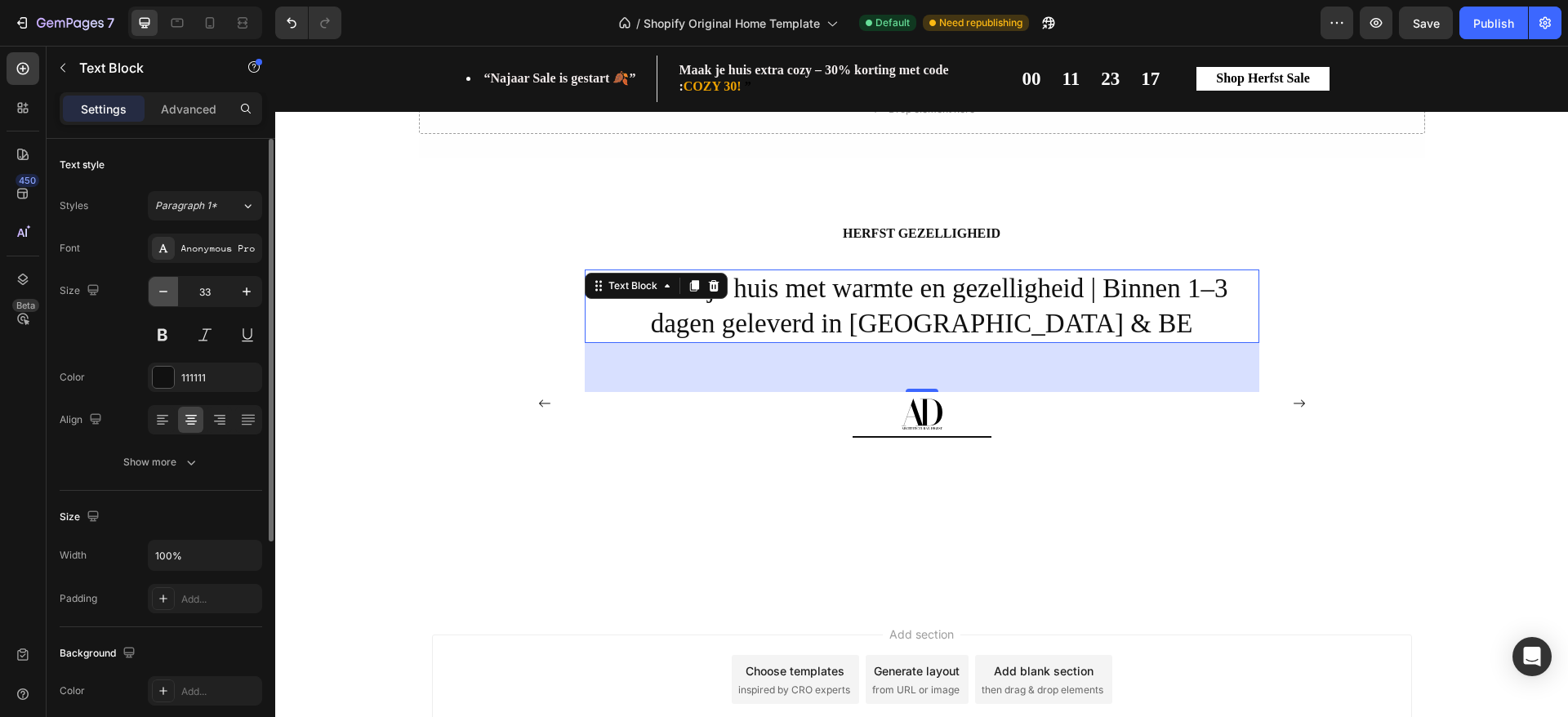
click at [160, 294] on icon "button" at bounding box center [163, 292] width 16 height 16
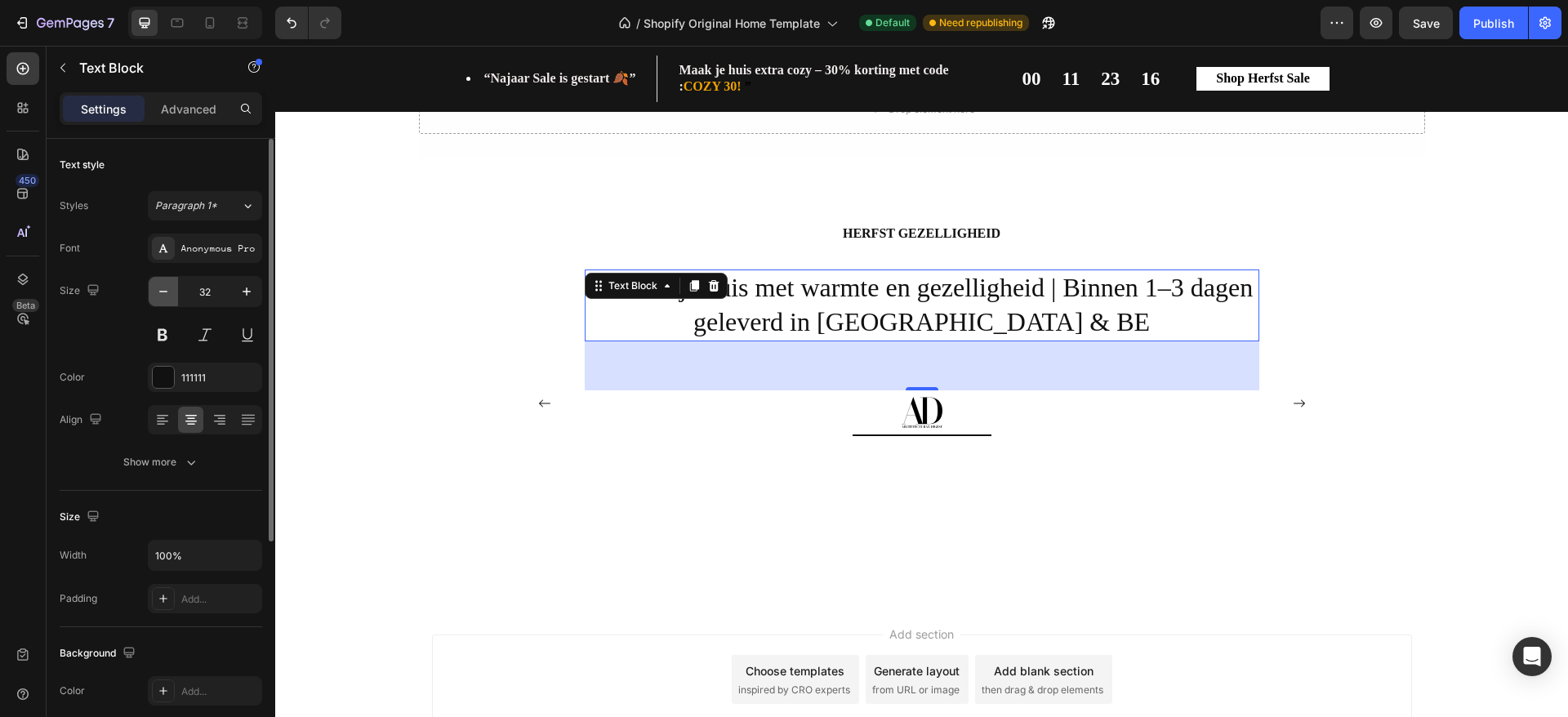
click at [160, 294] on icon "button" at bounding box center [163, 292] width 16 height 16
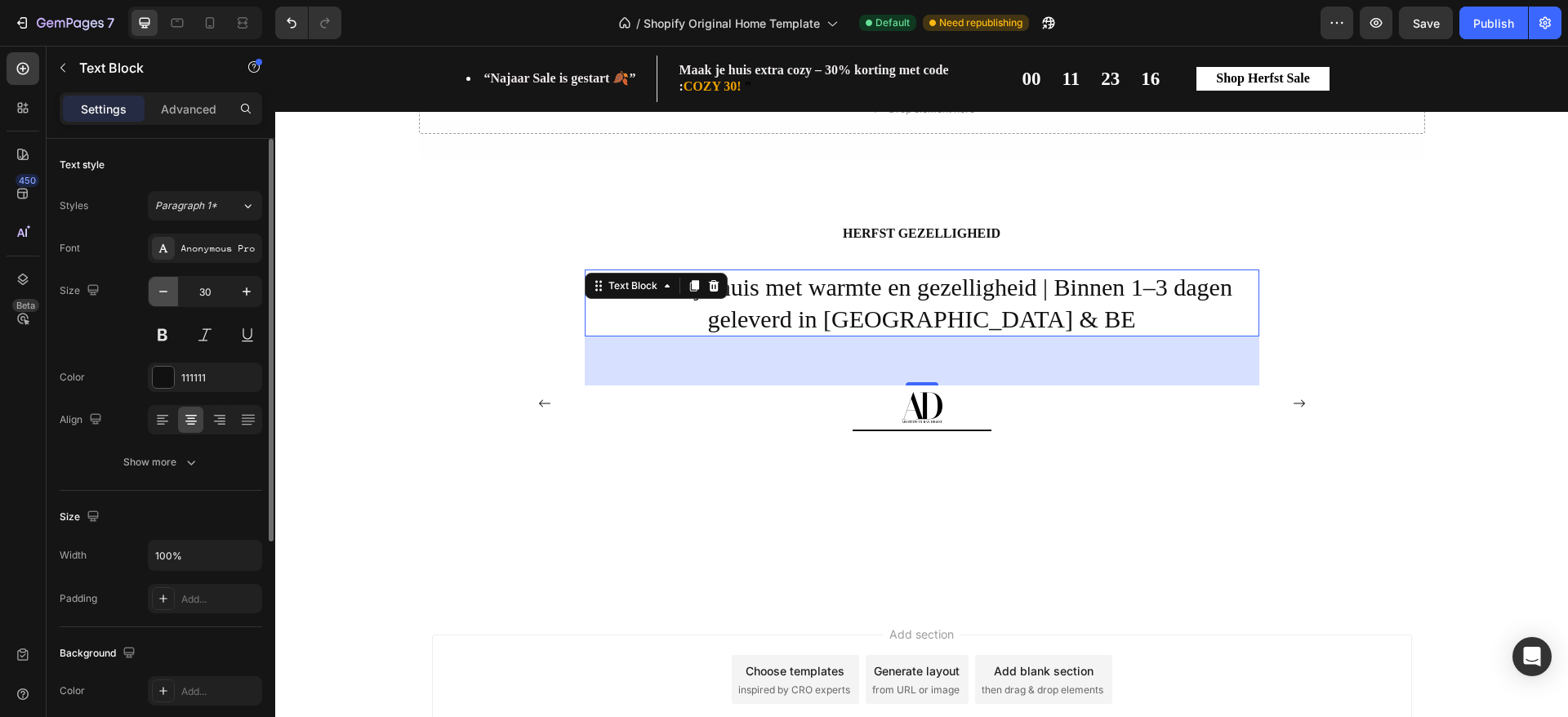
click at [160, 294] on icon "button" at bounding box center [163, 292] width 16 height 16
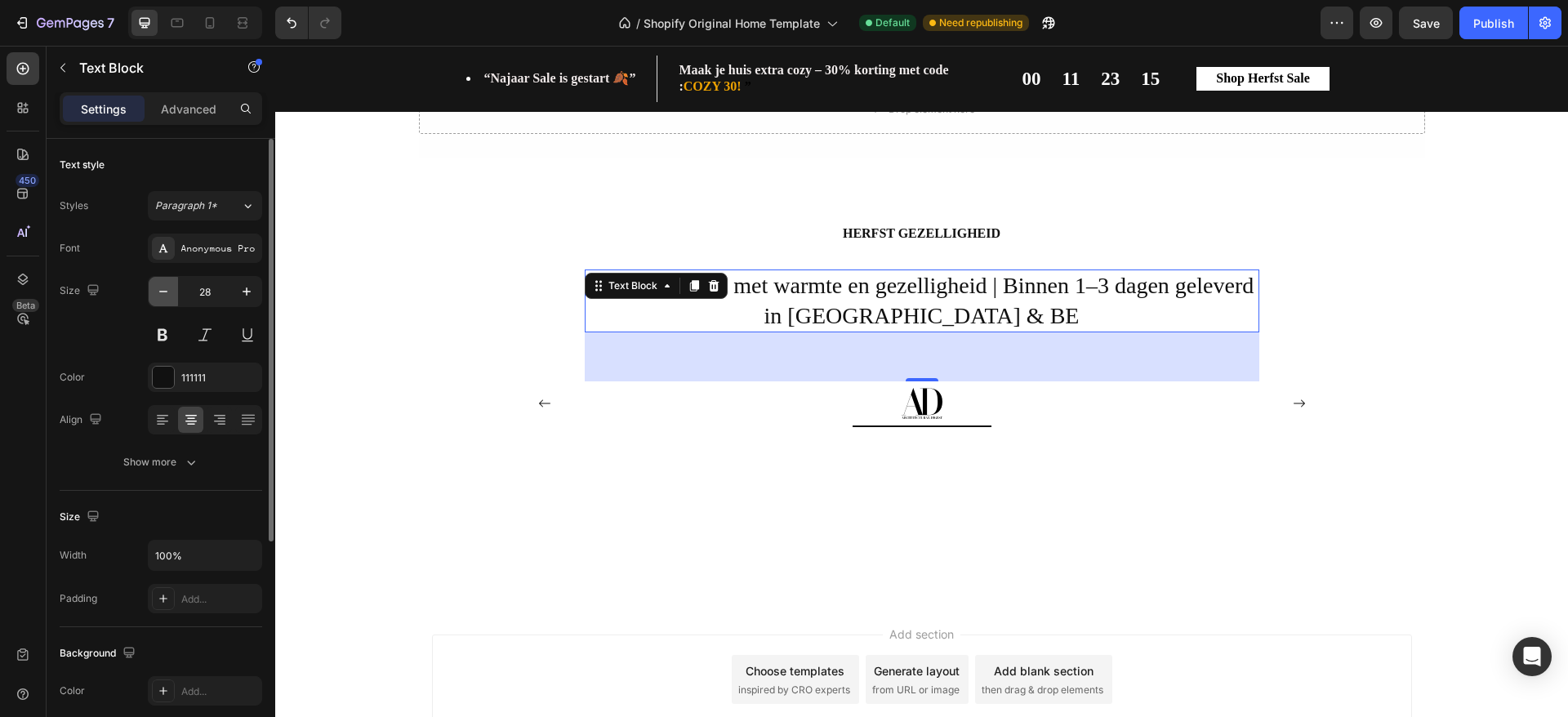
click at [160, 294] on icon "button" at bounding box center [163, 292] width 16 height 16
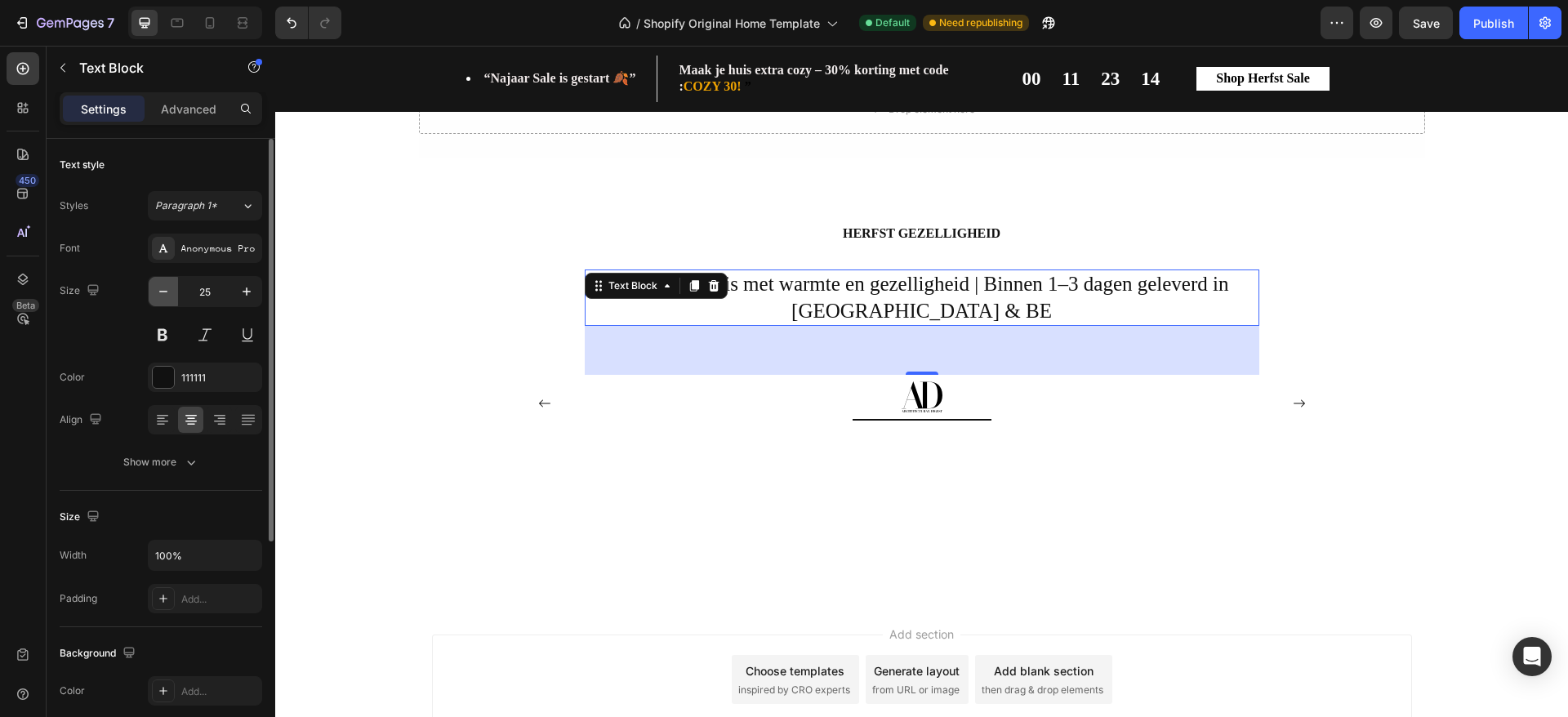
click at [160, 294] on icon "button" at bounding box center [163, 292] width 16 height 16
type input "22"
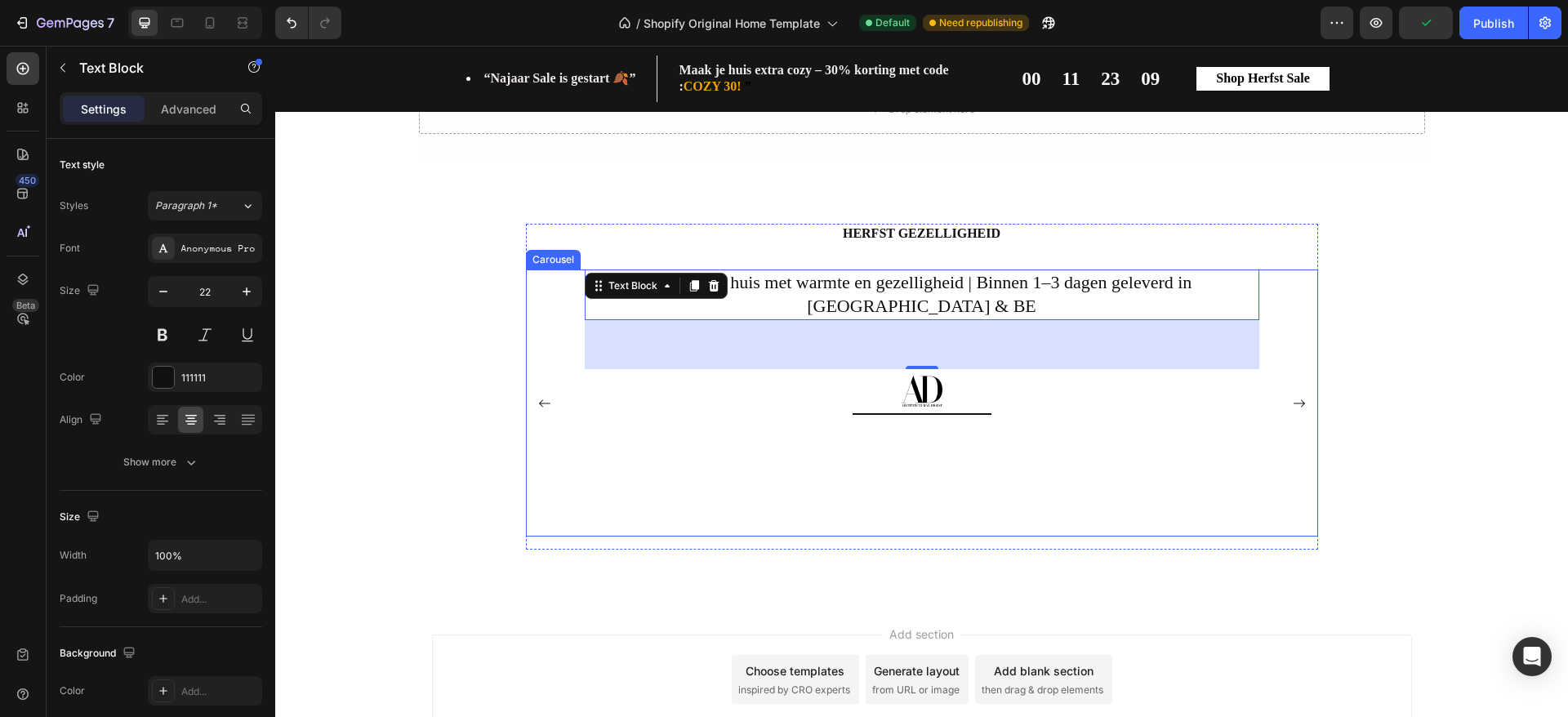
click at [540, 409] on rect "Carousel Back Arrow" at bounding box center [545, 403] width 33 height 33
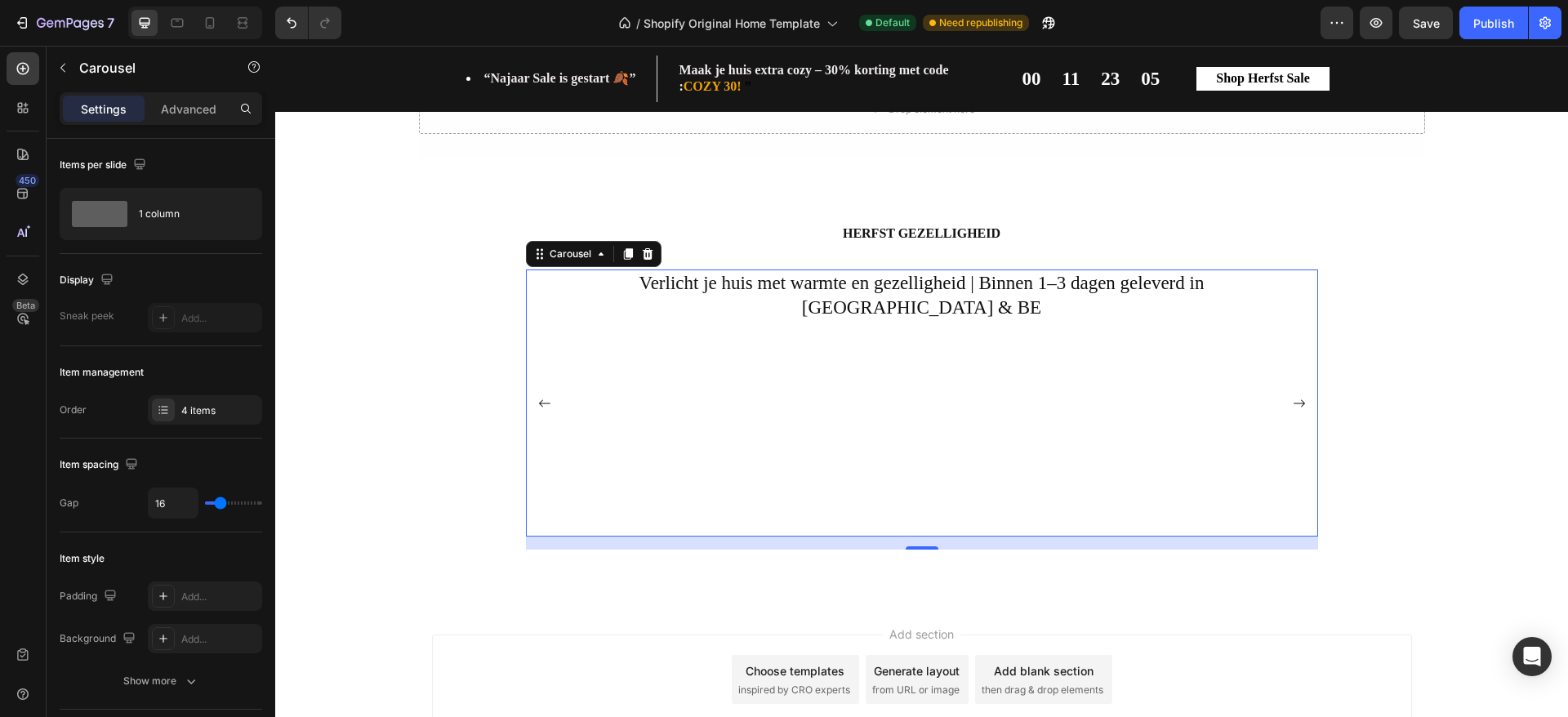
click at [540, 409] on rect "Carousel Back Arrow" at bounding box center [545, 403] width 33 height 33
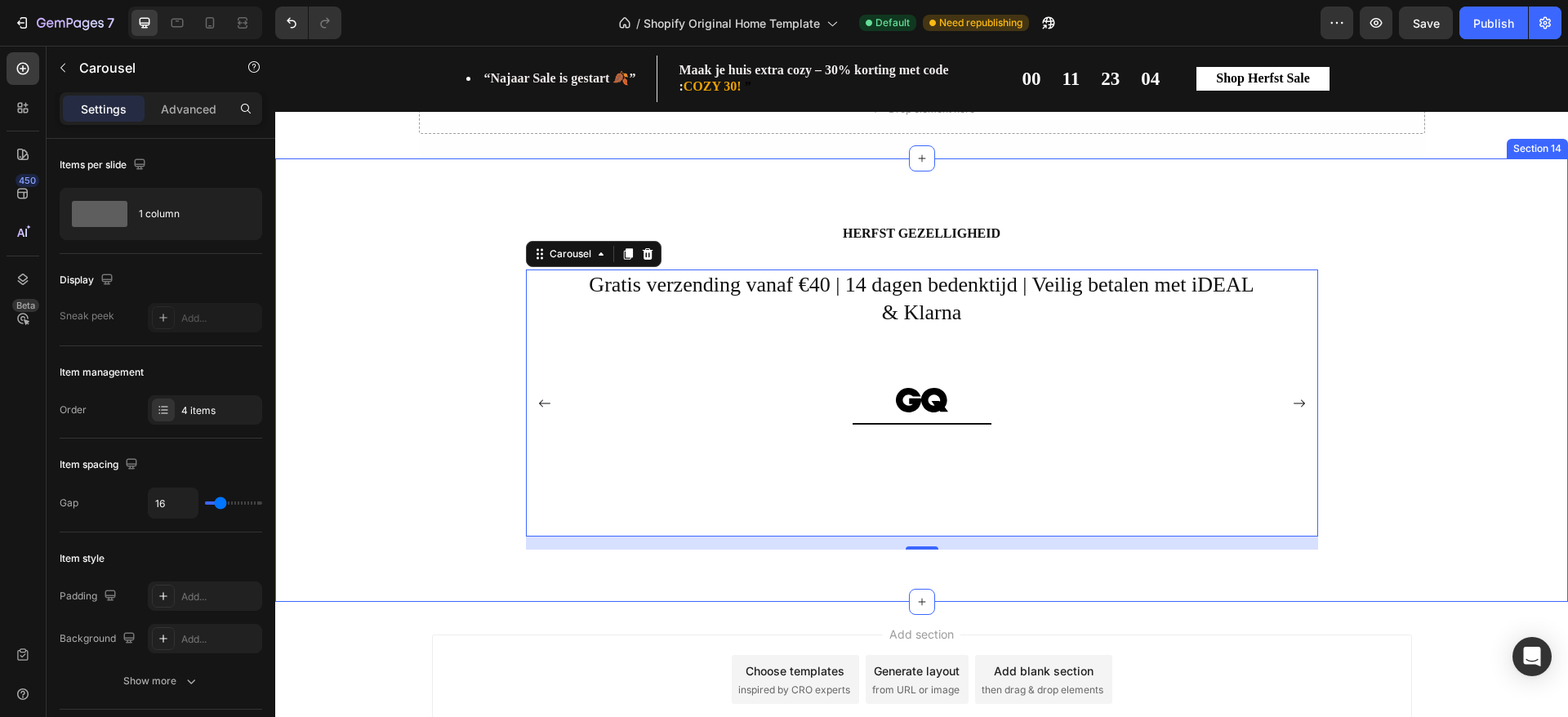
click at [1483, 463] on div "HERFST GEZELLIGHEID Heading Gratis verzending vanaf €40 | 14 dagen bedenktijd |…" at bounding box center [922, 393] width 1269 height 340
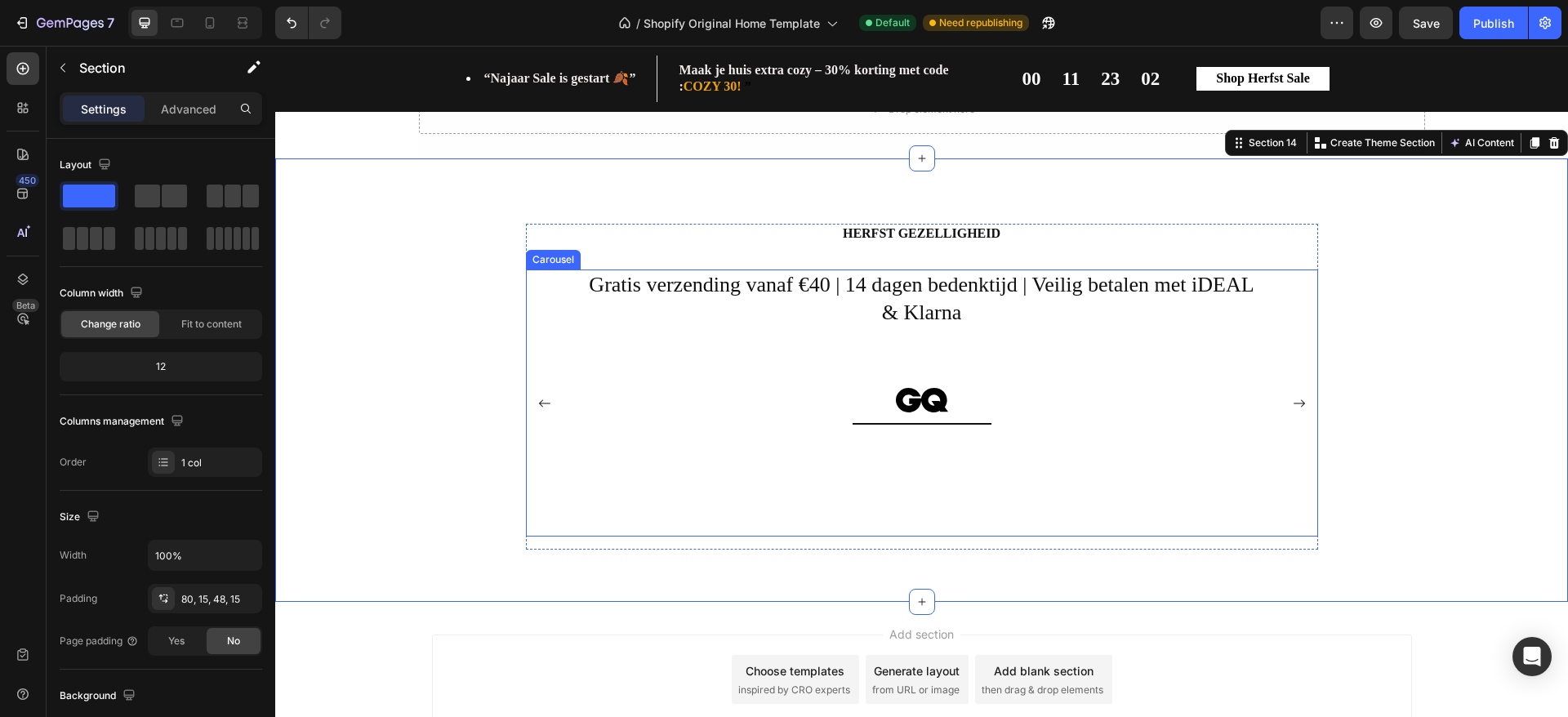
click at [1294, 405] on rect "Carousel Next Arrow" at bounding box center [1300, 403] width 33 height 33
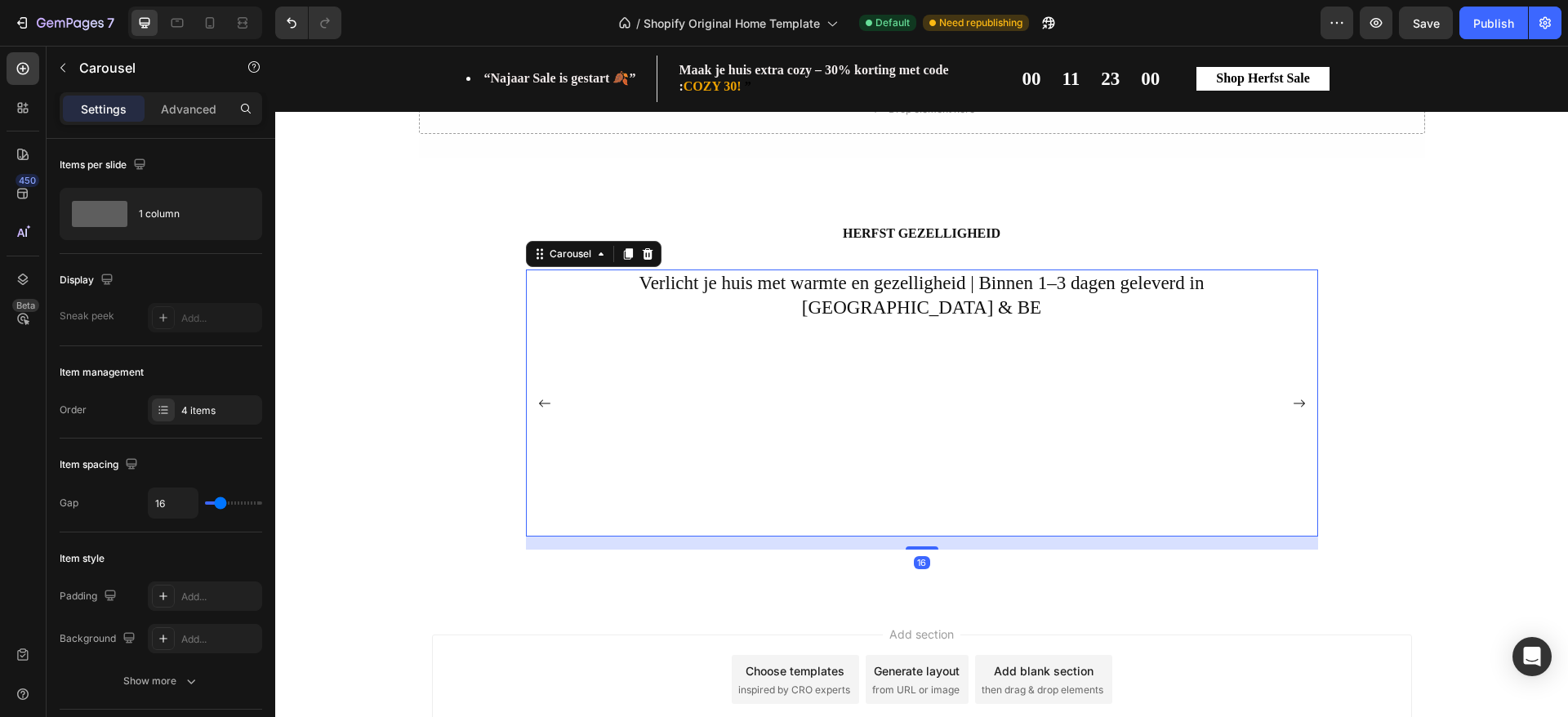
click at [1294, 405] on rect "Carousel Next Arrow" at bounding box center [1300, 403] width 33 height 33
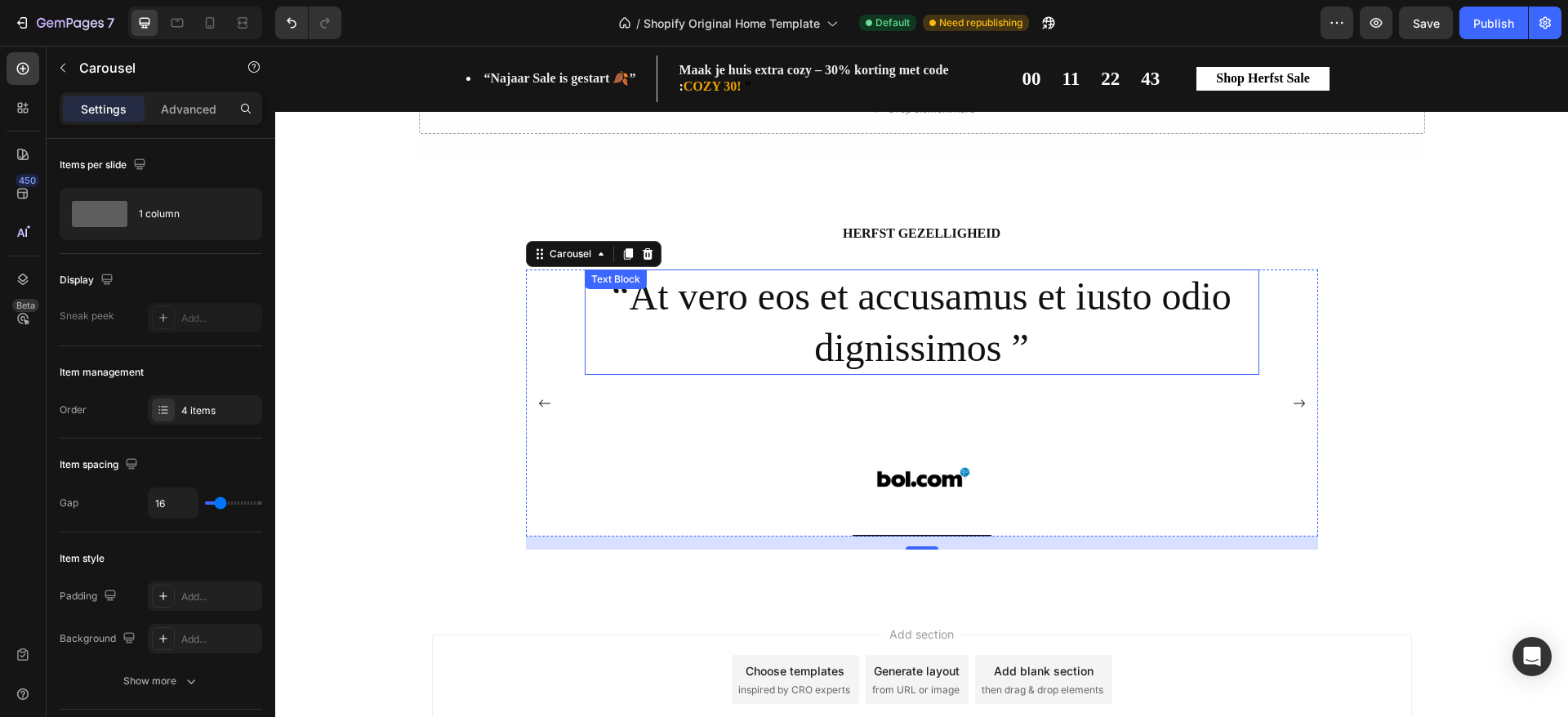
click at [947, 325] on p "“At vero eos et accusamus et iusto odio dignissimos ”" at bounding box center [922, 322] width 672 height 102
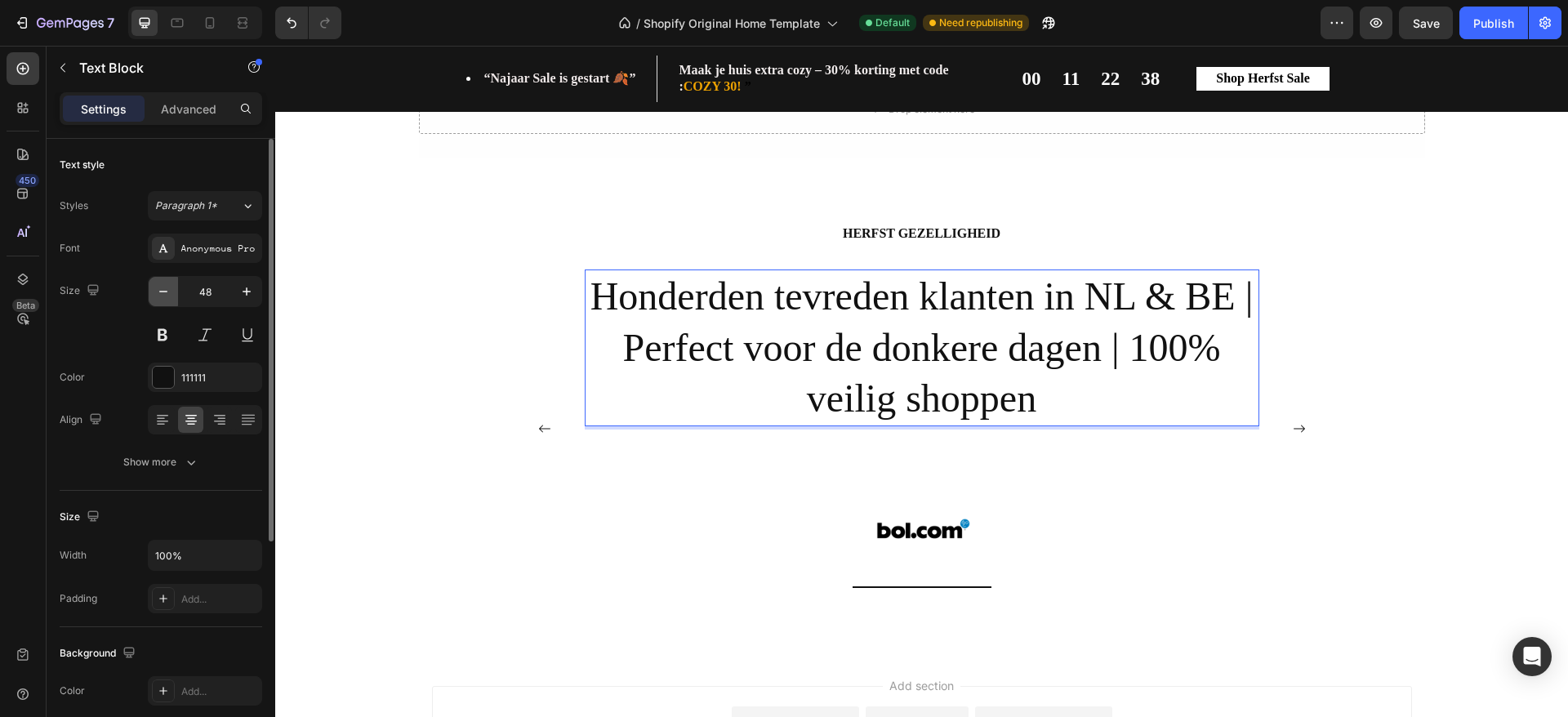
click at [169, 289] on icon "button" at bounding box center [163, 292] width 16 height 16
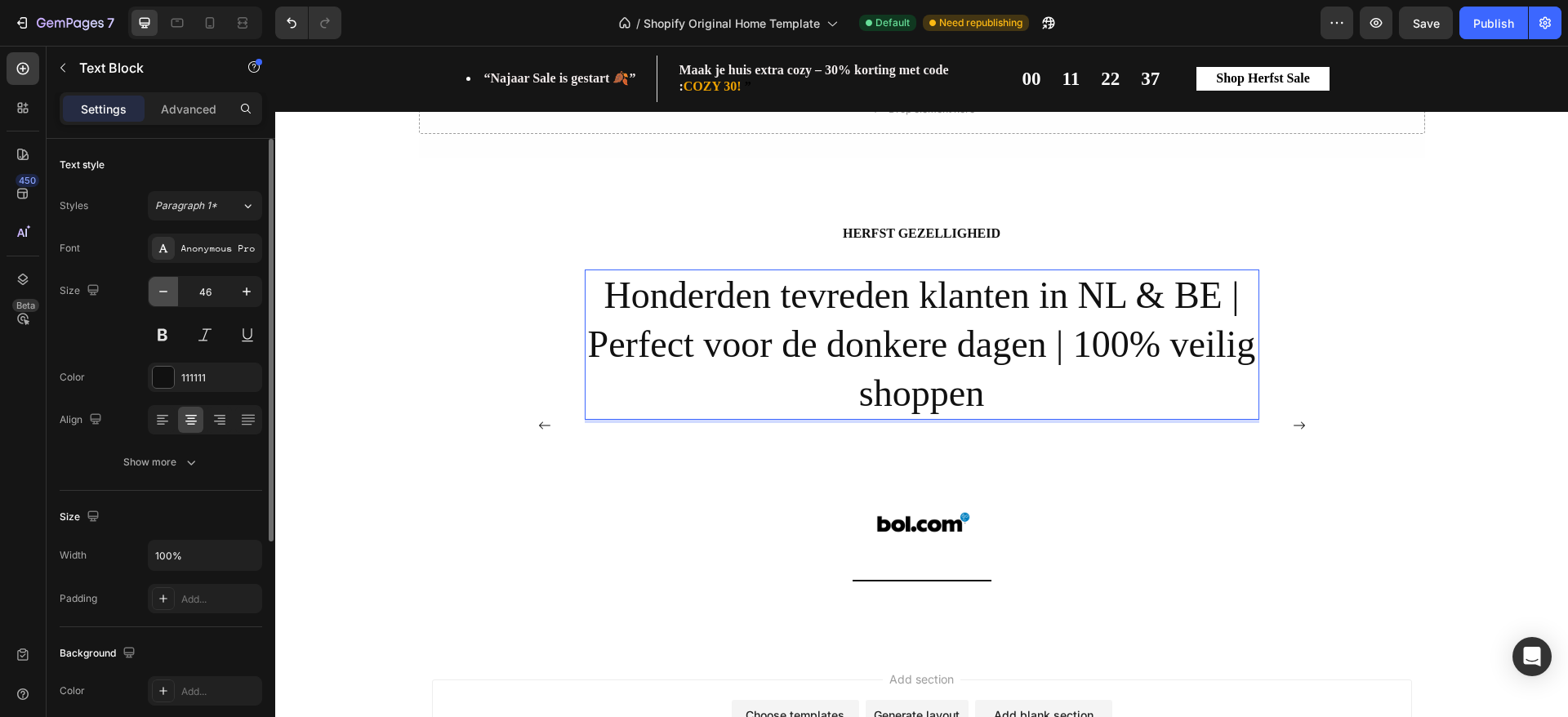
click at [169, 289] on icon "button" at bounding box center [163, 292] width 16 height 16
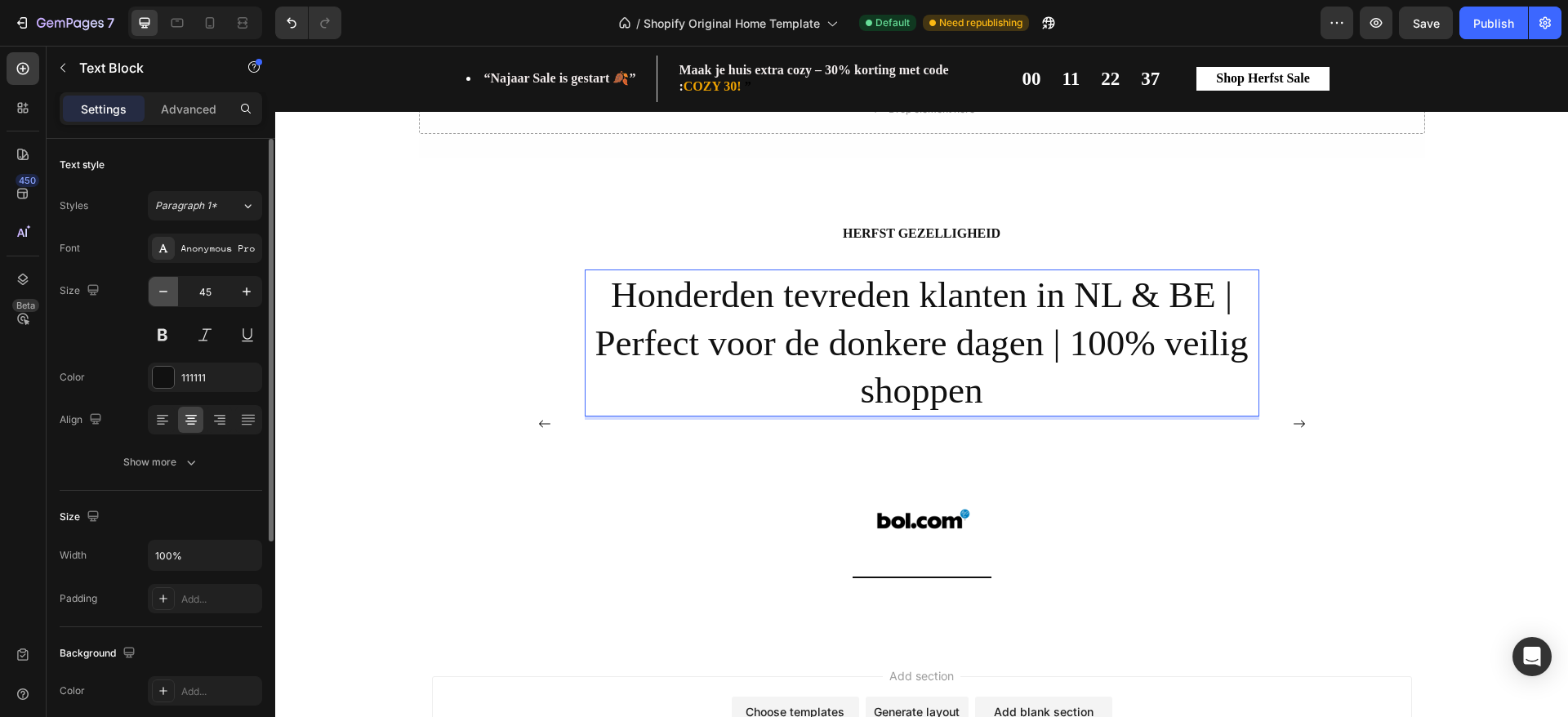
click at [169, 289] on icon "button" at bounding box center [163, 292] width 16 height 16
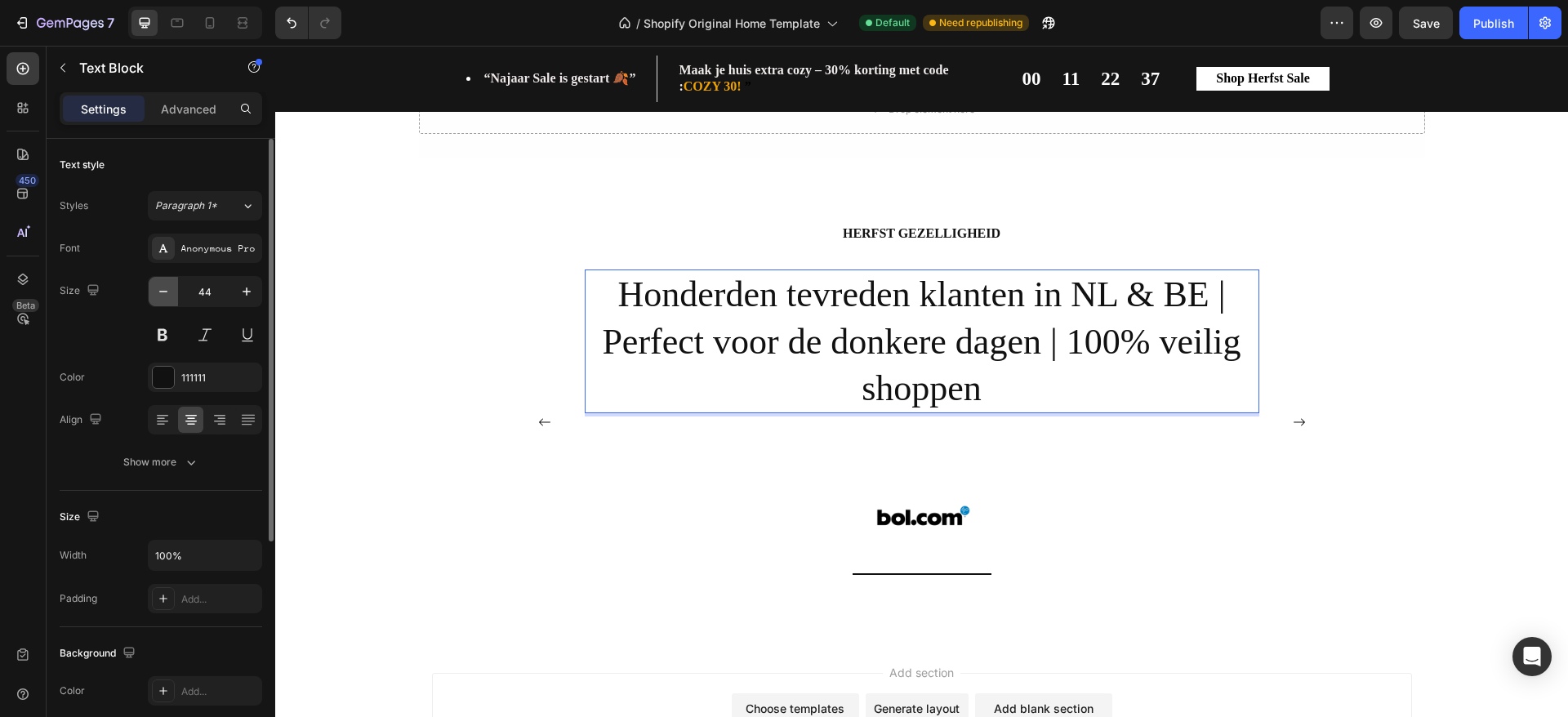
click at [169, 289] on icon "button" at bounding box center [163, 292] width 16 height 16
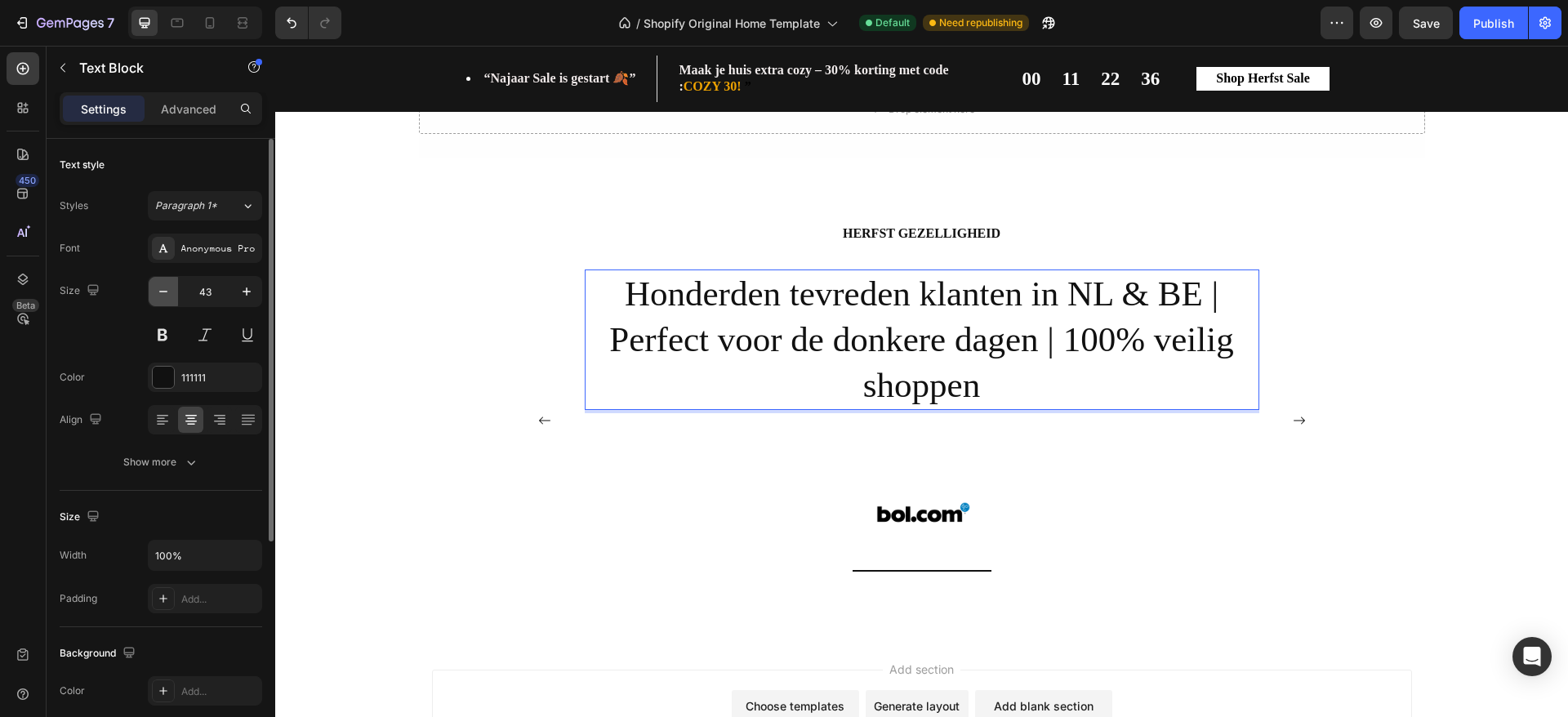
click at [169, 289] on icon "button" at bounding box center [163, 292] width 16 height 16
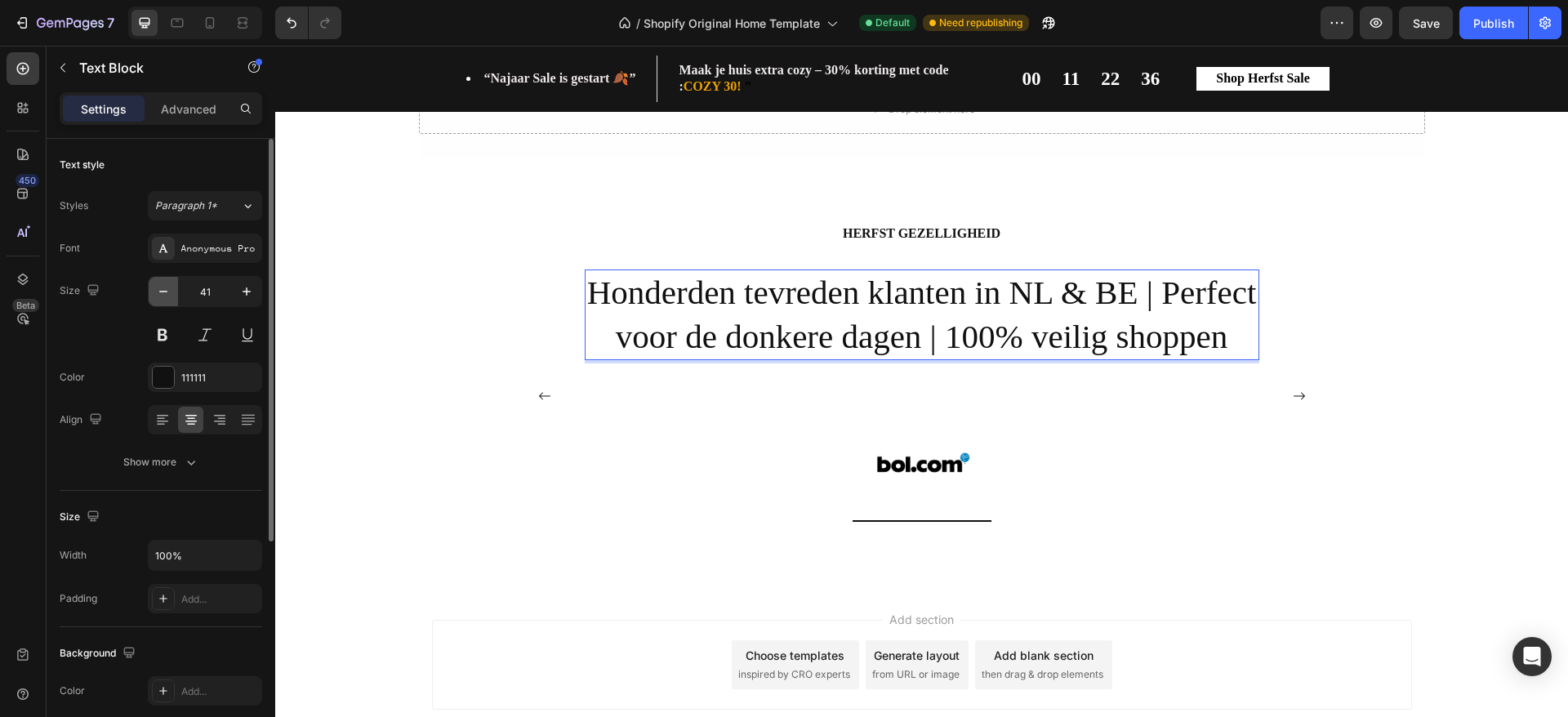
click at [169, 289] on icon "button" at bounding box center [163, 292] width 16 height 16
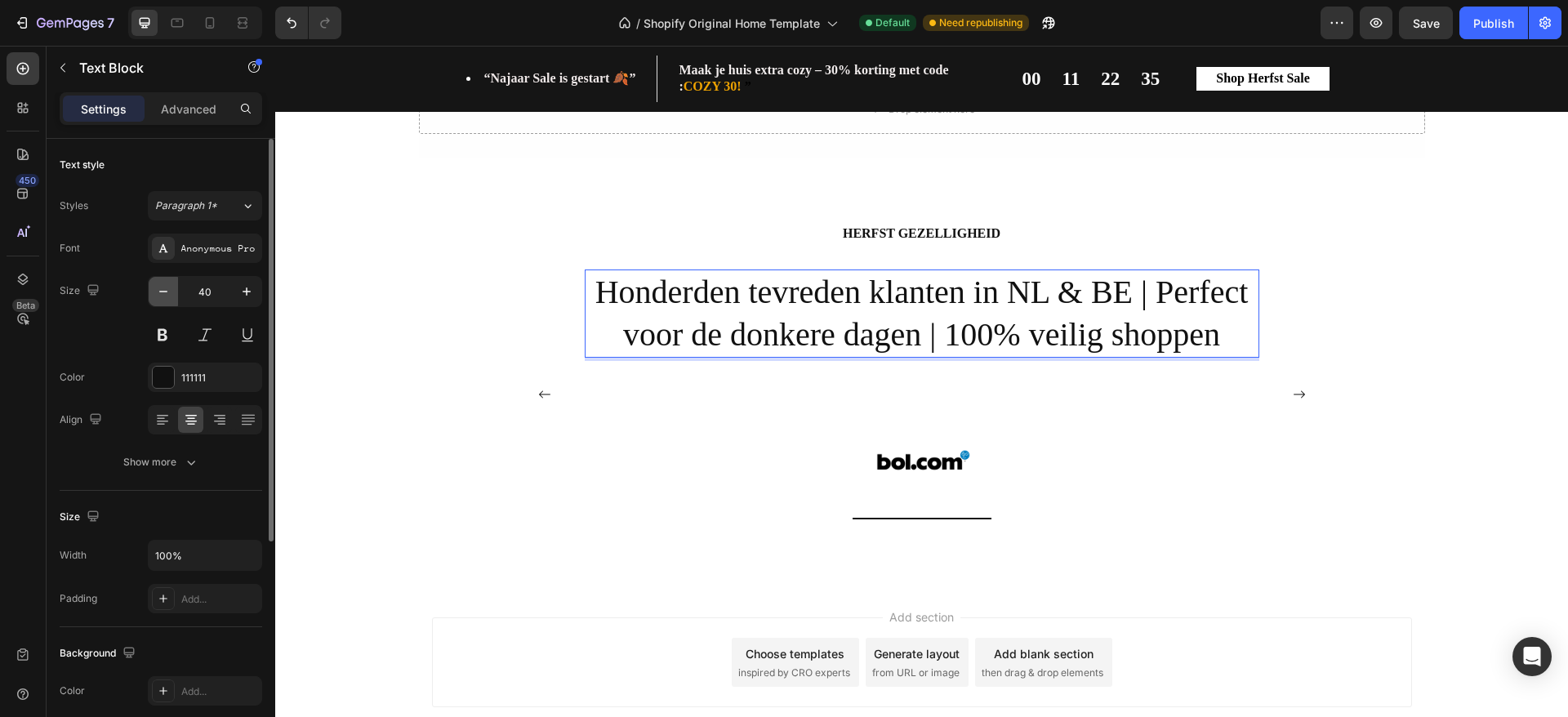
click at [169, 289] on icon "button" at bounding box center [163, 292] width 16 height 16
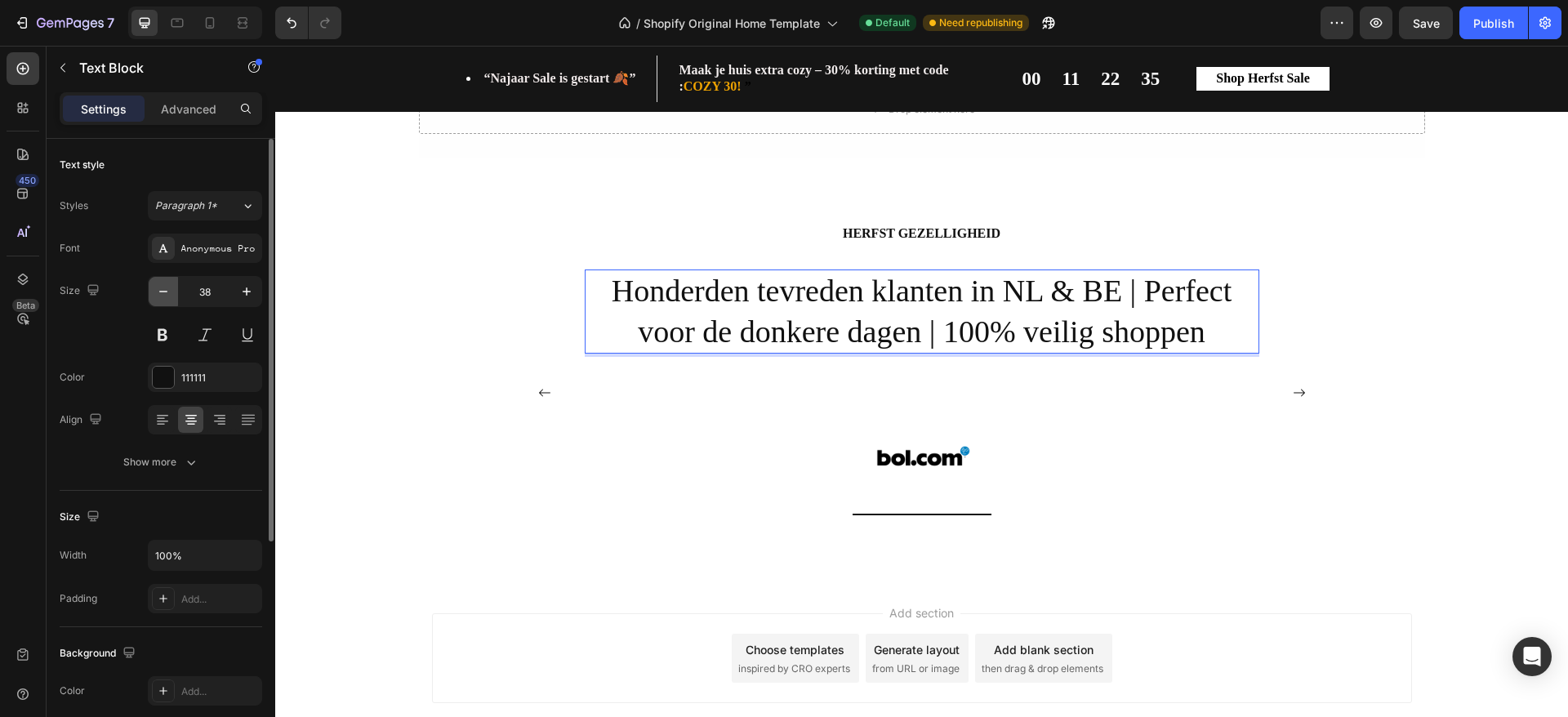
click at [169, 289] on icon "button" at bounding box center [163, 292] width 16 height 16
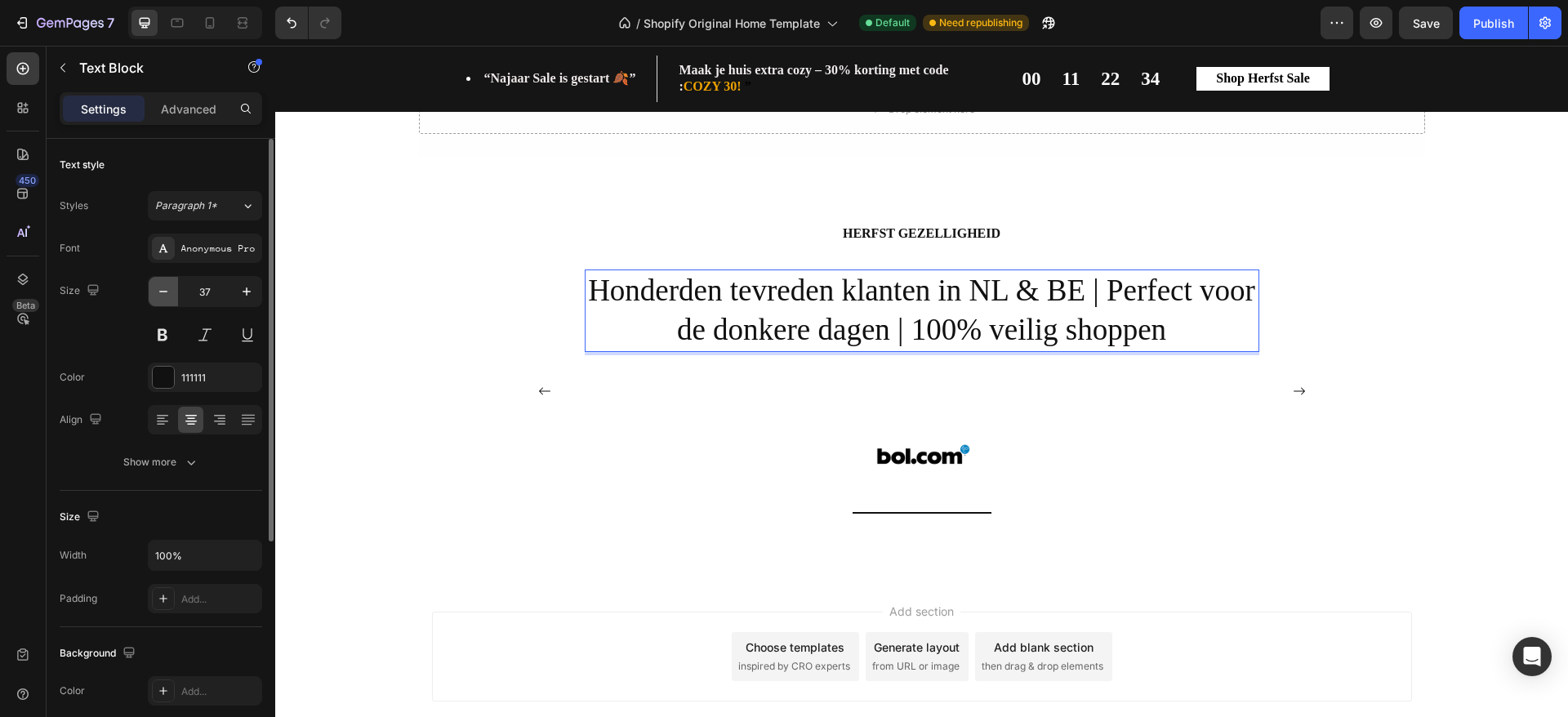
click at [169, 289] on icon "button" at bounding box center [163, 292] width 16 height 16
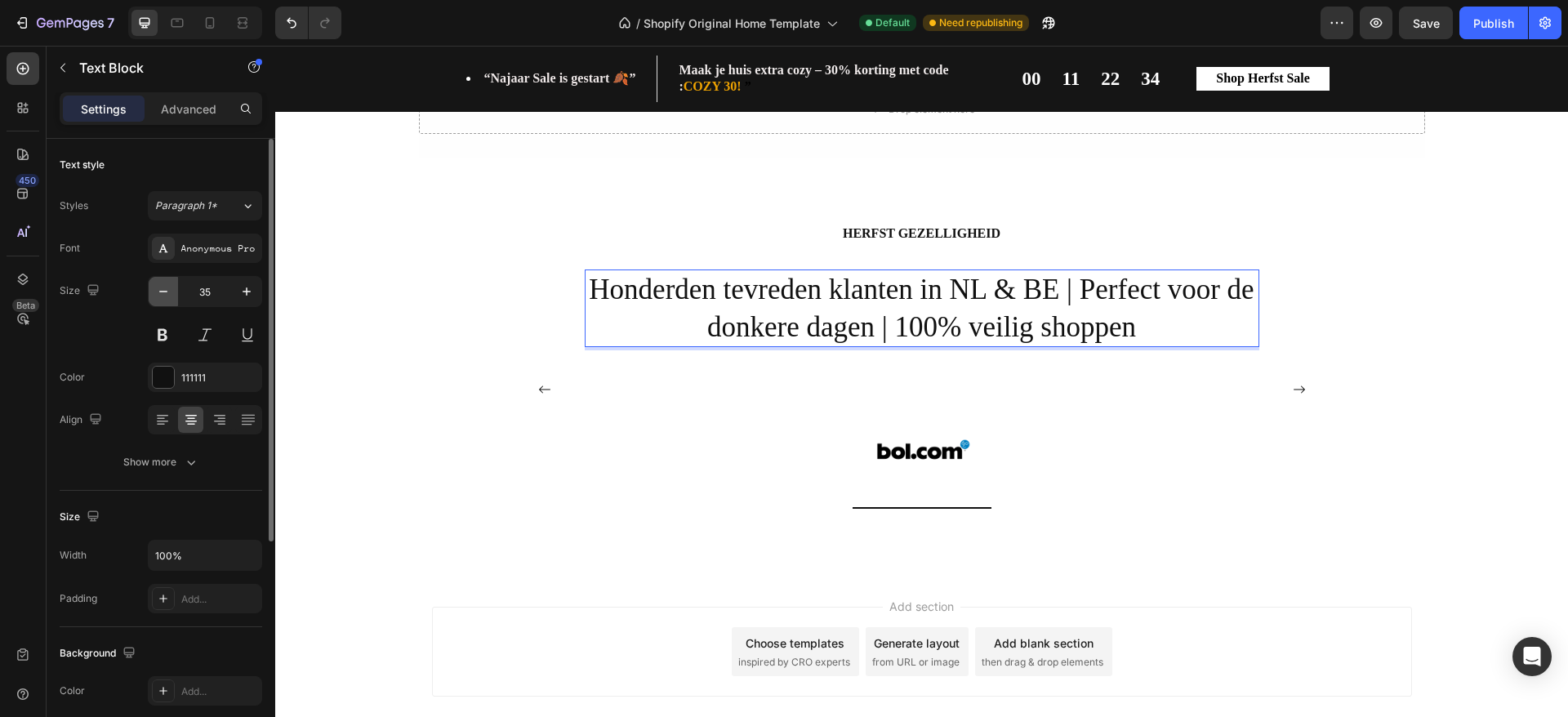
click at [169, 289] on icon "button" at bounding box center [163, 292] width 16 height 16
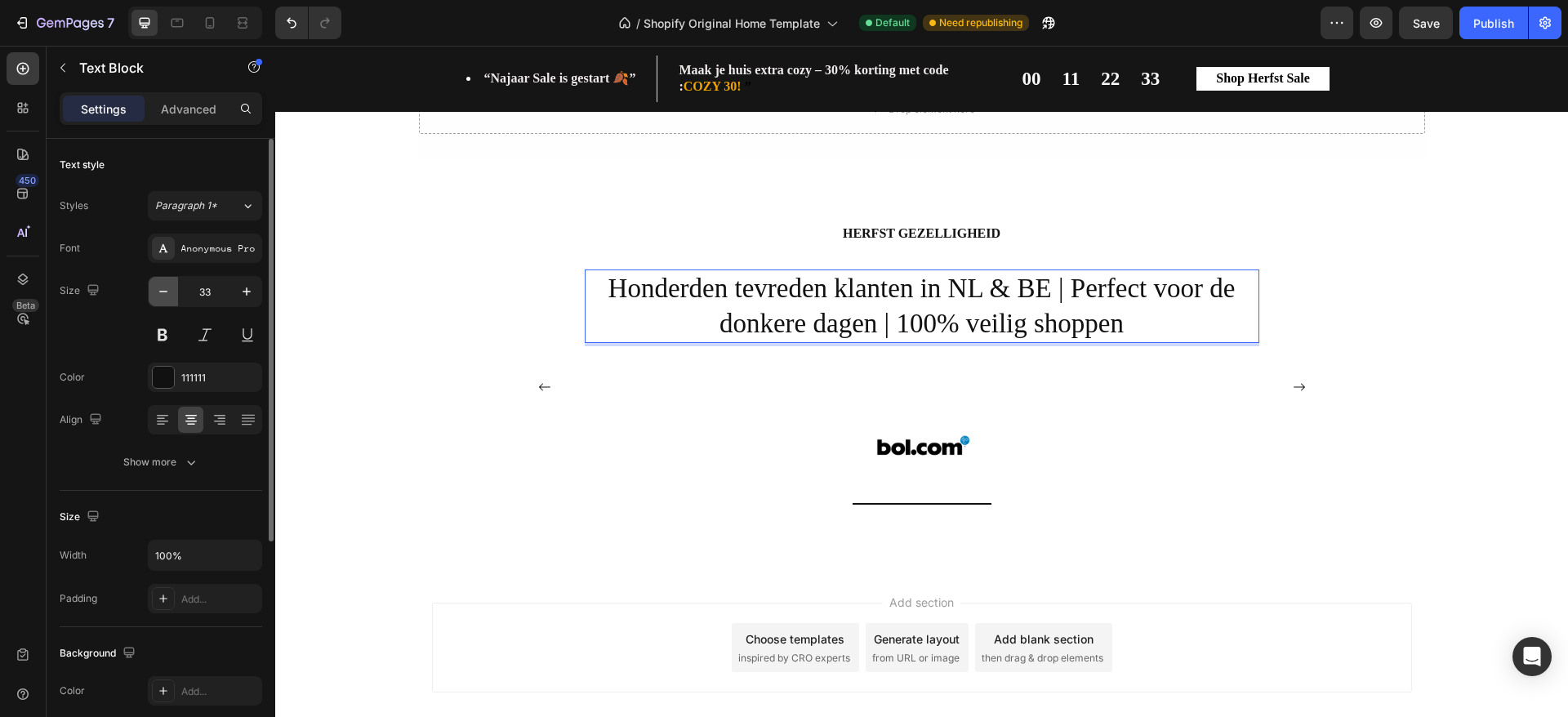
click at [169, 289] on icon "button" at bounding box center [163, 292] width 16 height 16
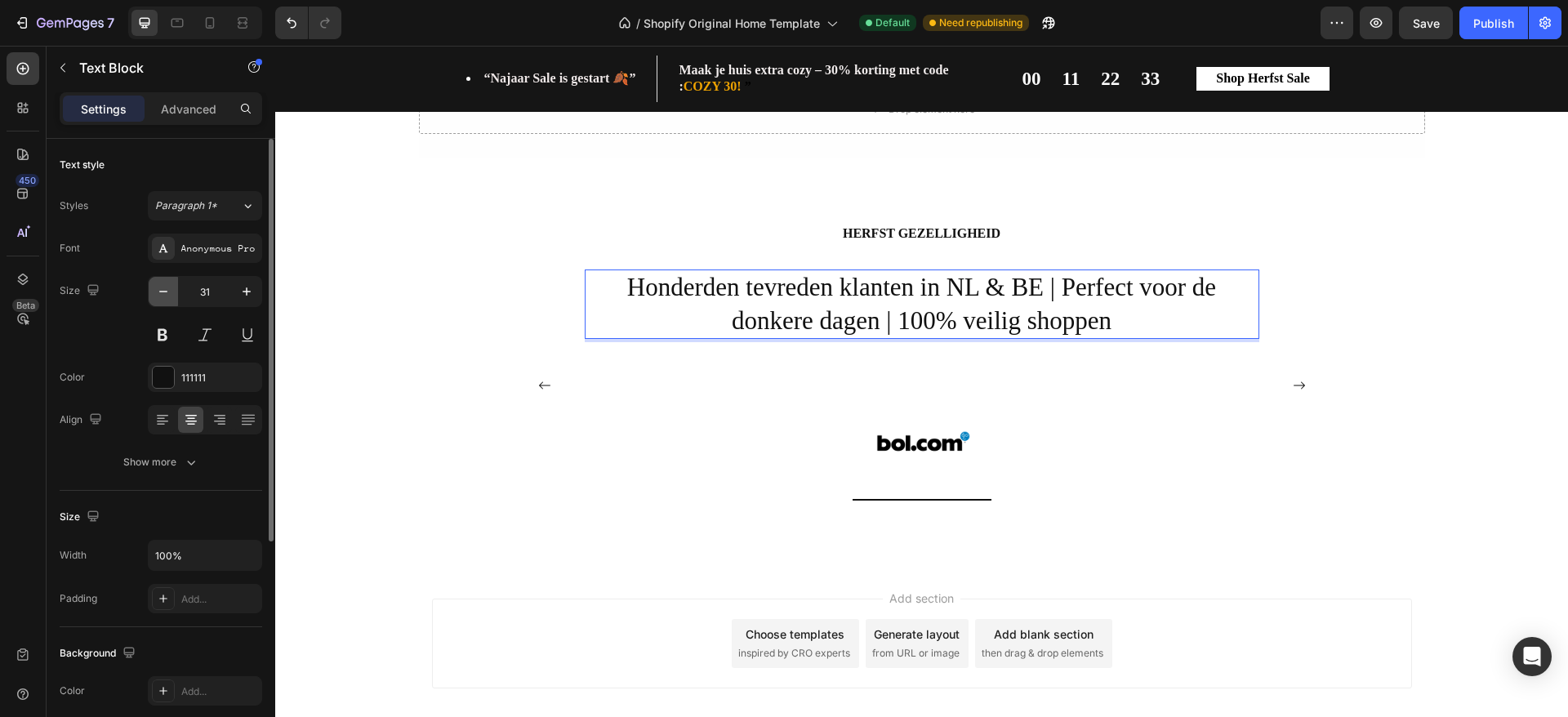
click at [169, 289] on icon "button" at bounding box center [163, 292] width 16 height 16
type input "30"
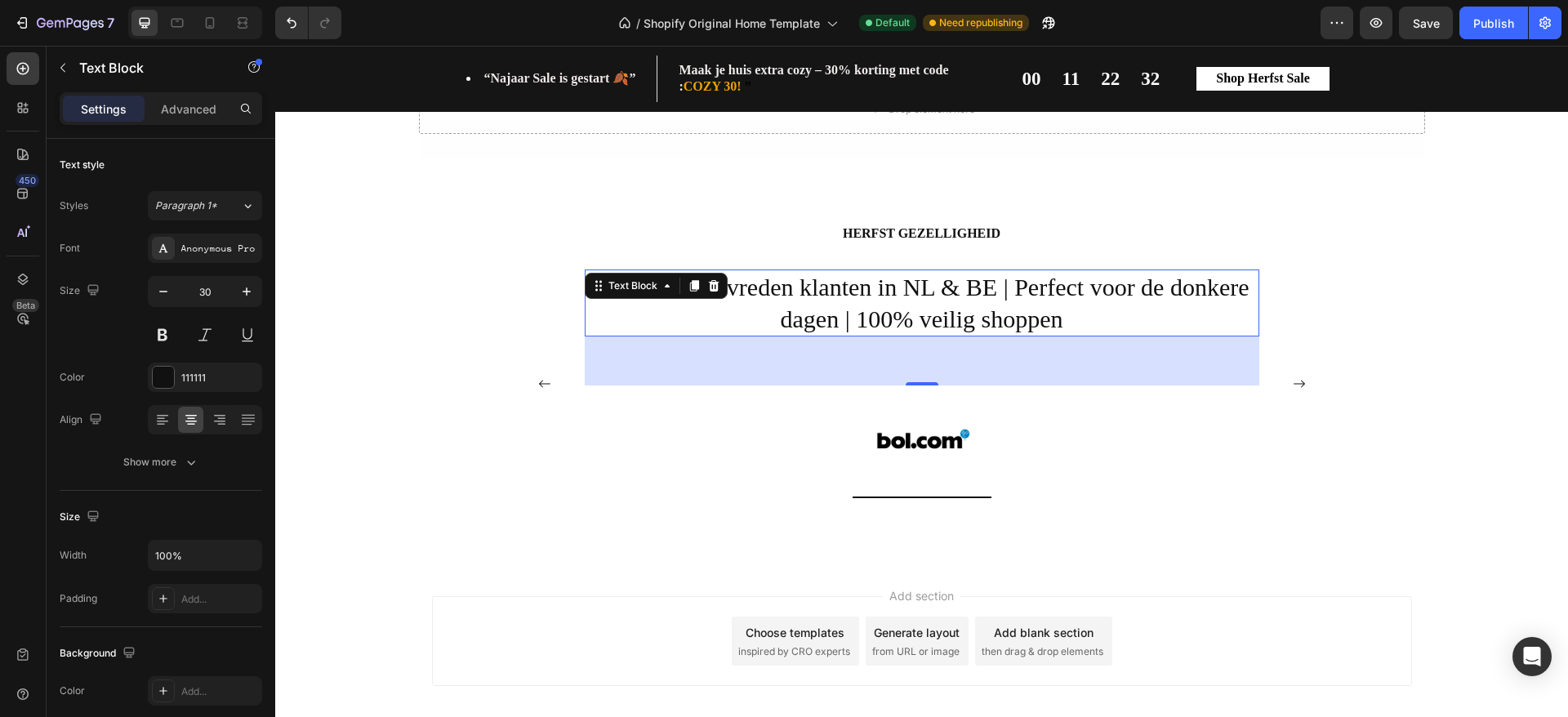
click at [1447, 377] on div "HERFST GEZELLIGHEID Heading Gratis verzending vanaf €40 | 14 dagen bedenktijd |…" at bounding box center [922, 374] width 1269 height 302
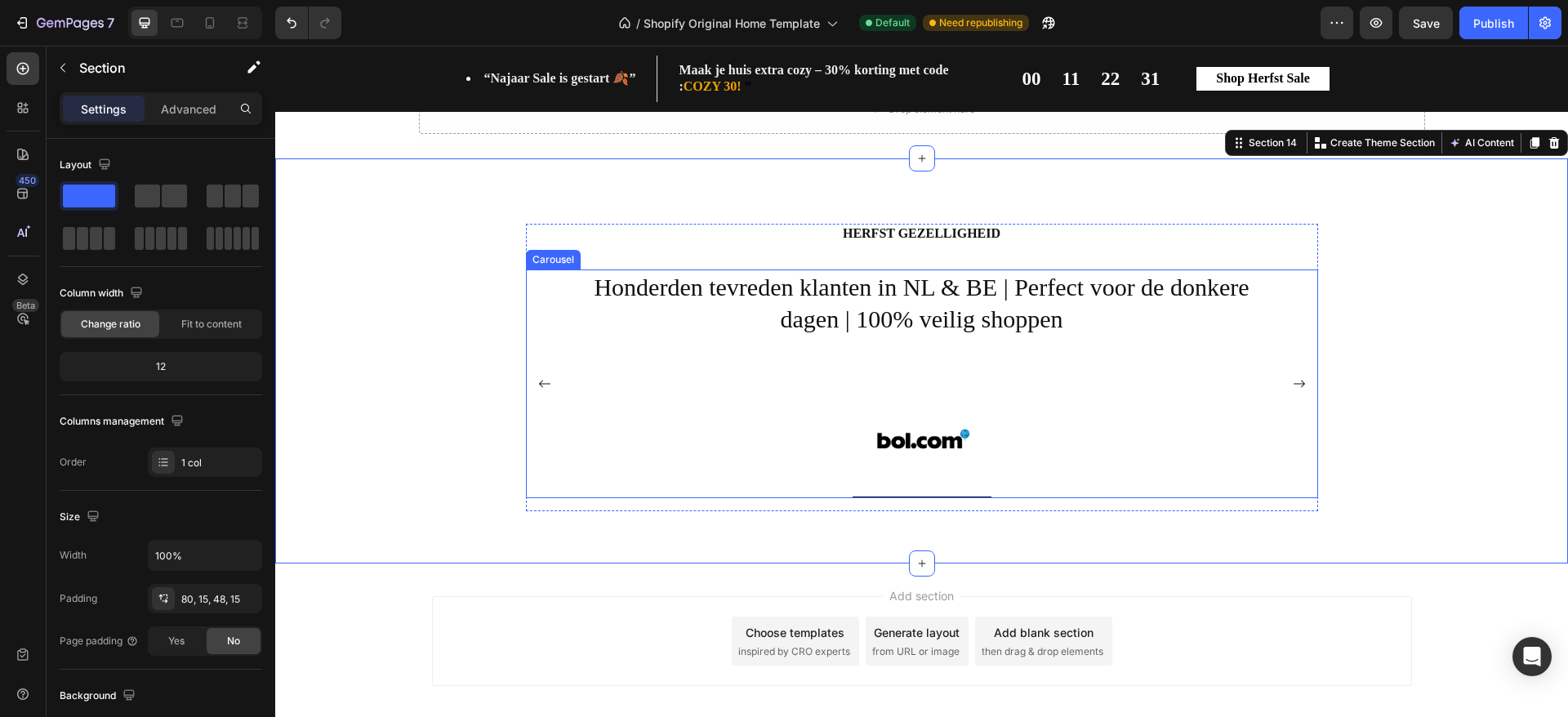
click at [1291, 380] on rect "Carousel Next Arrow" at bounding box center [1300, 384] width 33 height 33
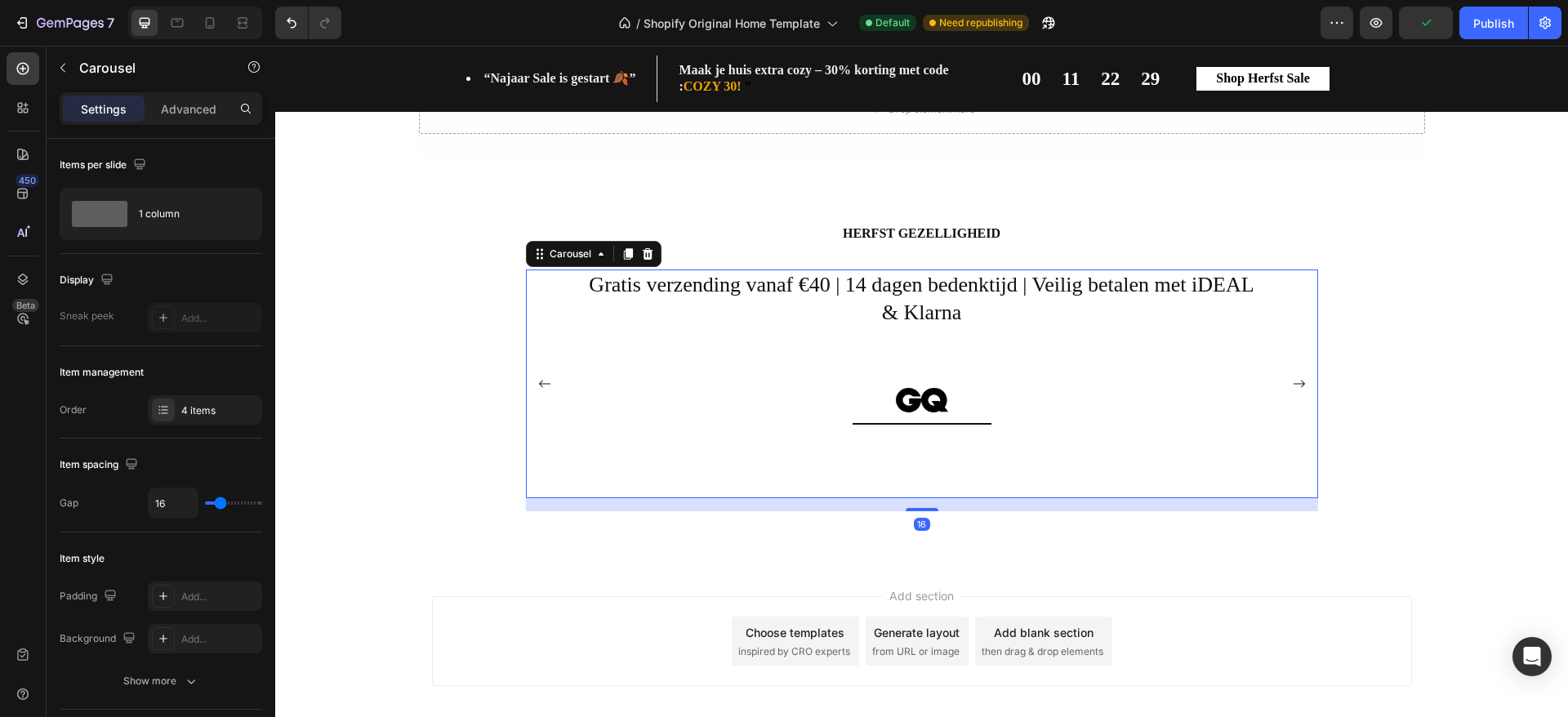
click at [1291, 380] on rect "Carousel Next Arrow" at bounding box center [1300, 384] width 33 height 33
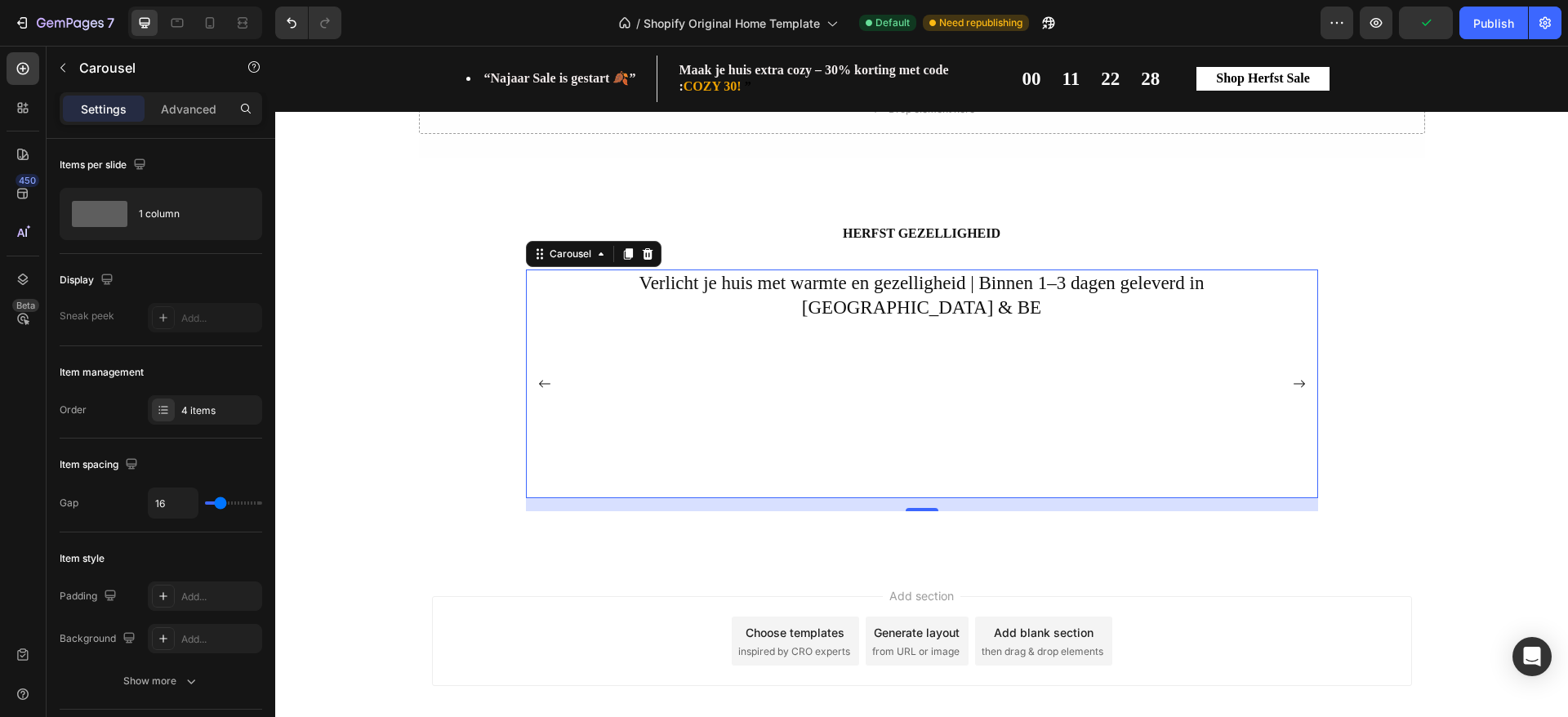
click at [1291, 380] on rect "Carousel Next Arrow" at bounding box center [1300, 384] width 33 height 33
click at [963, 228] on p "HERFST GEZELLIGHEID" at bounding box center [922, 234] width 789 height 17
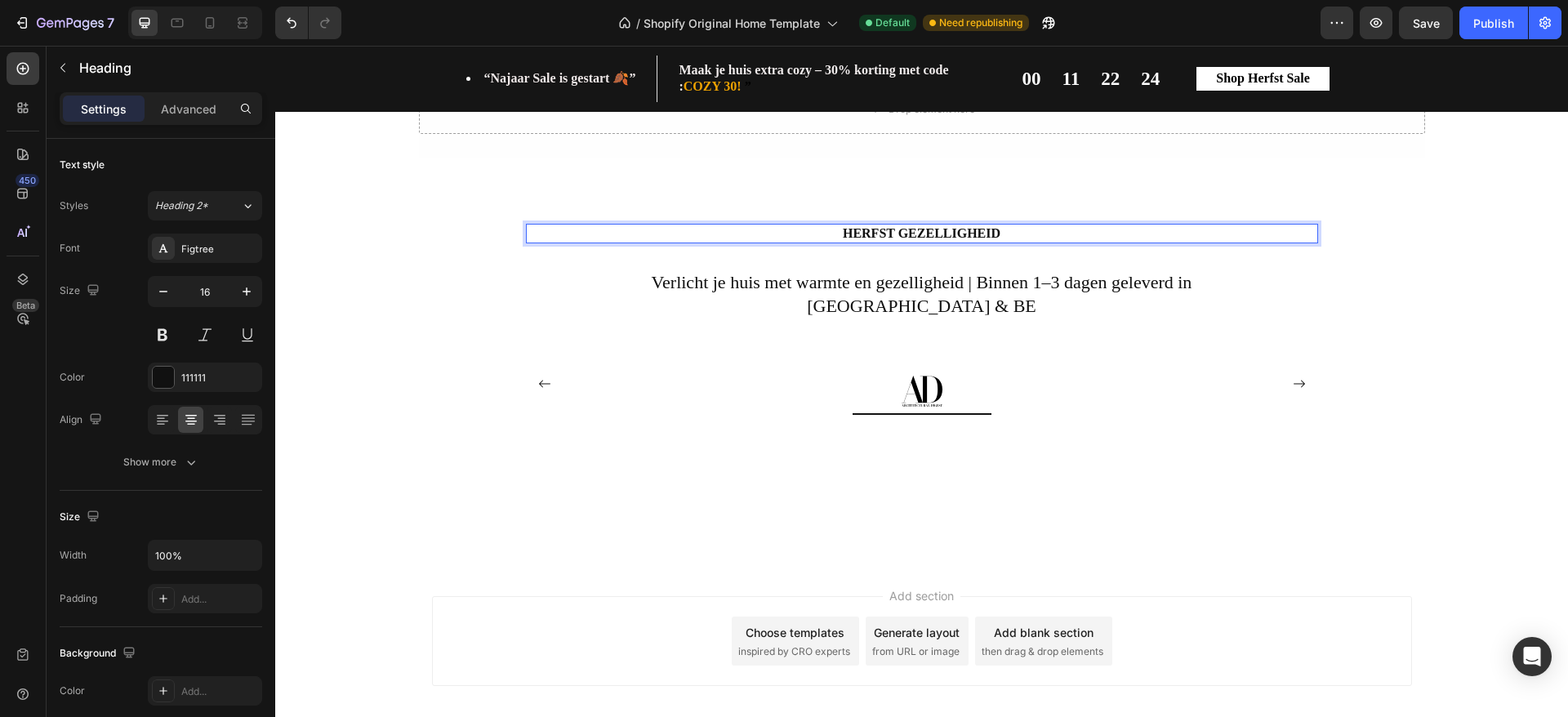
click at [988, 233] on p "HERFST GEZELLIGHEID" at bounding box center [922, 234] width 789 height 17
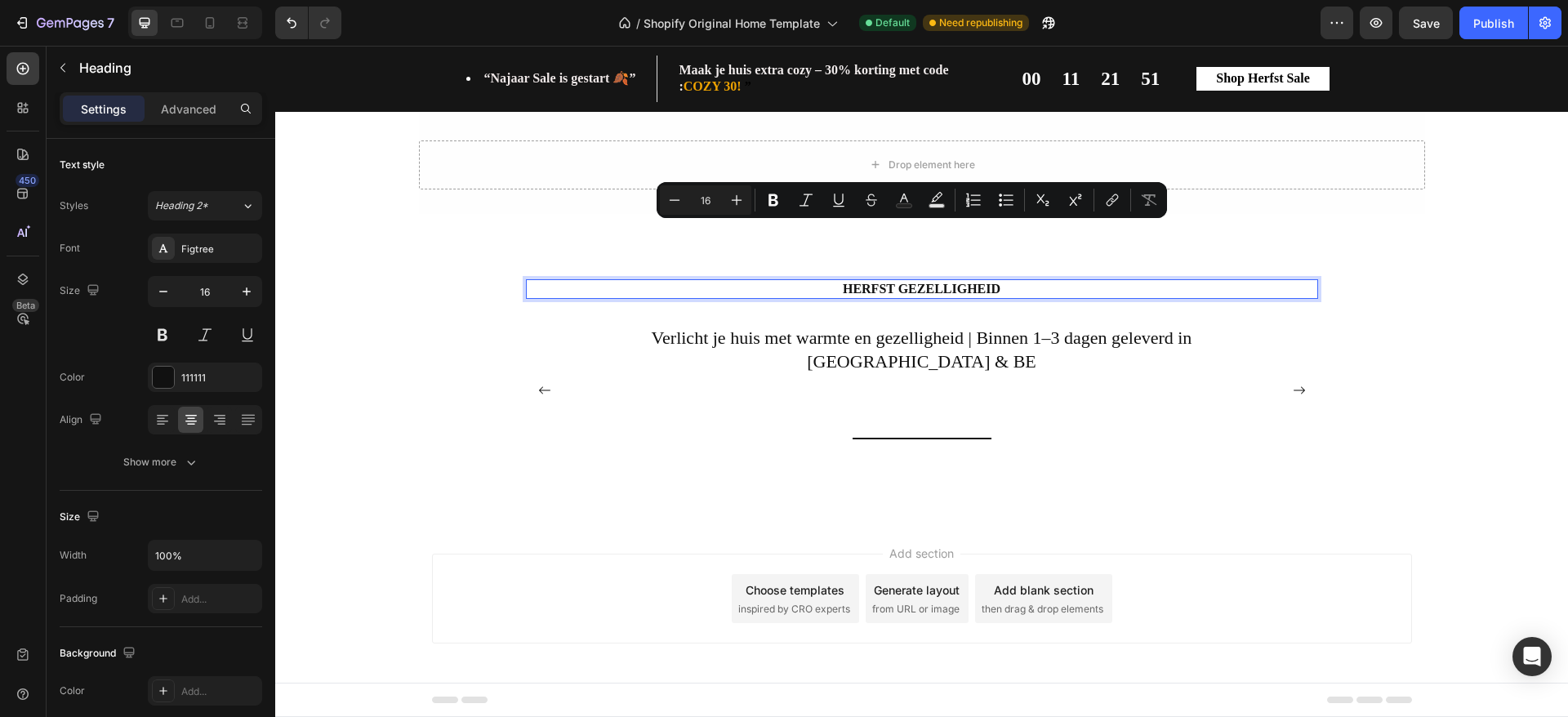
scroll to position [2729, 0]
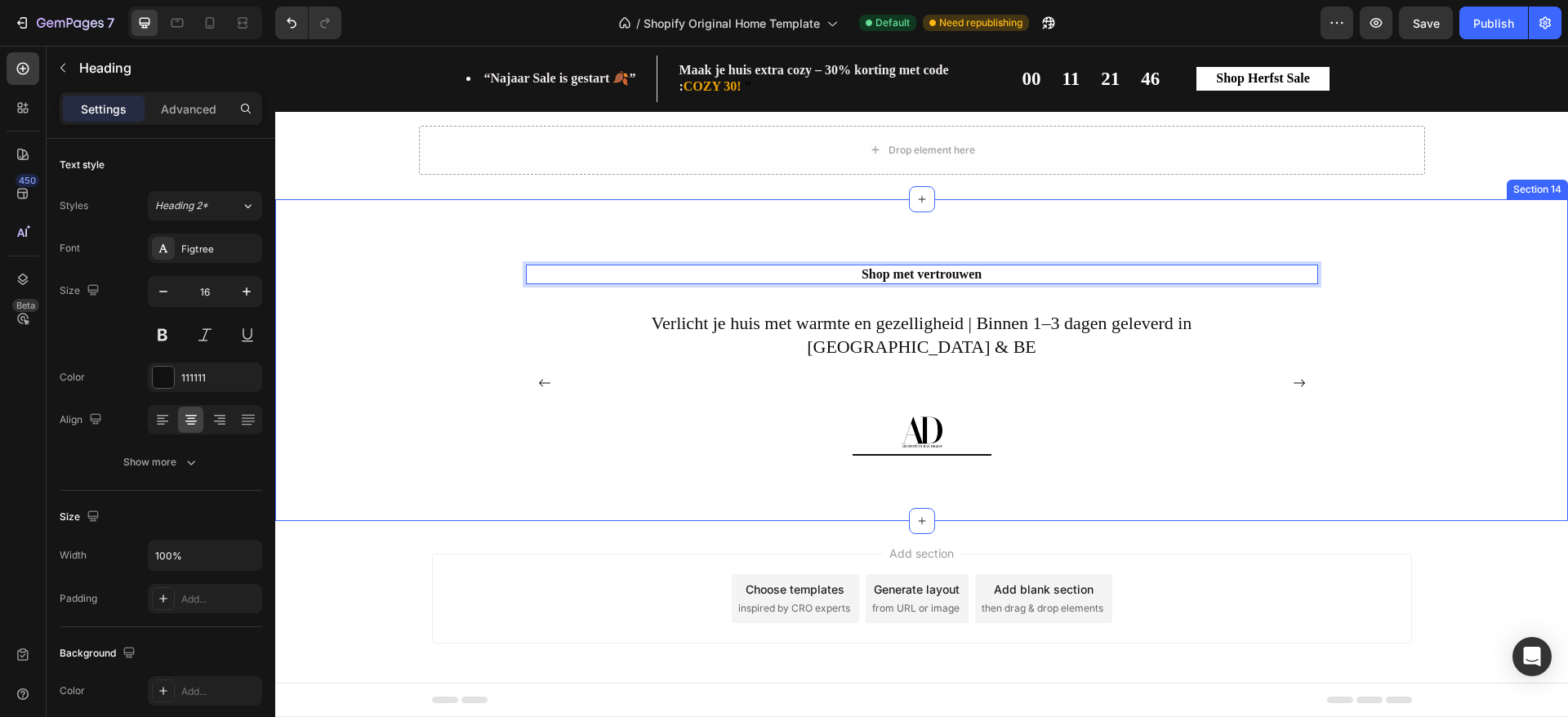
click at [1530, 451] on div "Shop met vertrouwen Heading 32 Gratis verzending vanaf €40 | 14 dagen bedenktij…" at bounding box center [922, 373] width 1269 height 218
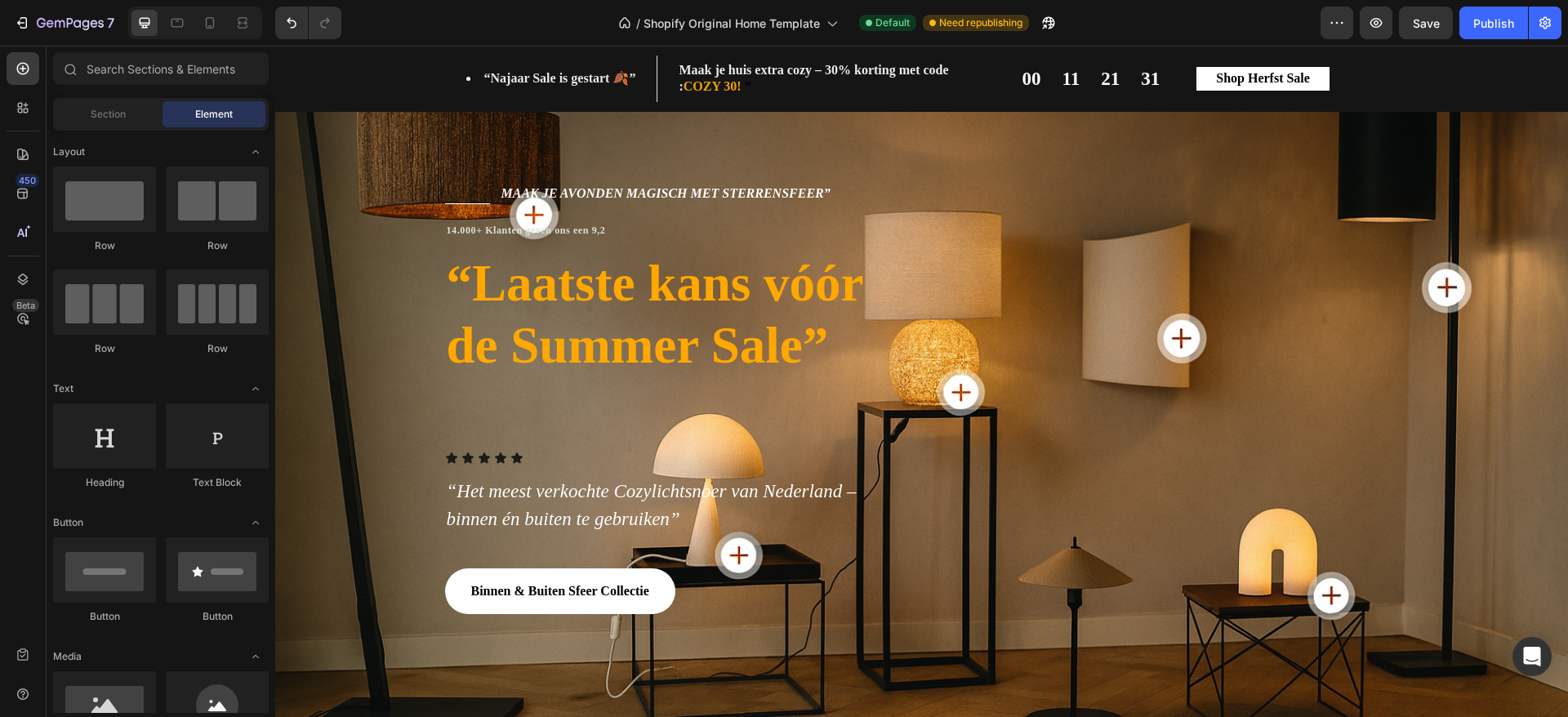
scroll to position [5, 0]
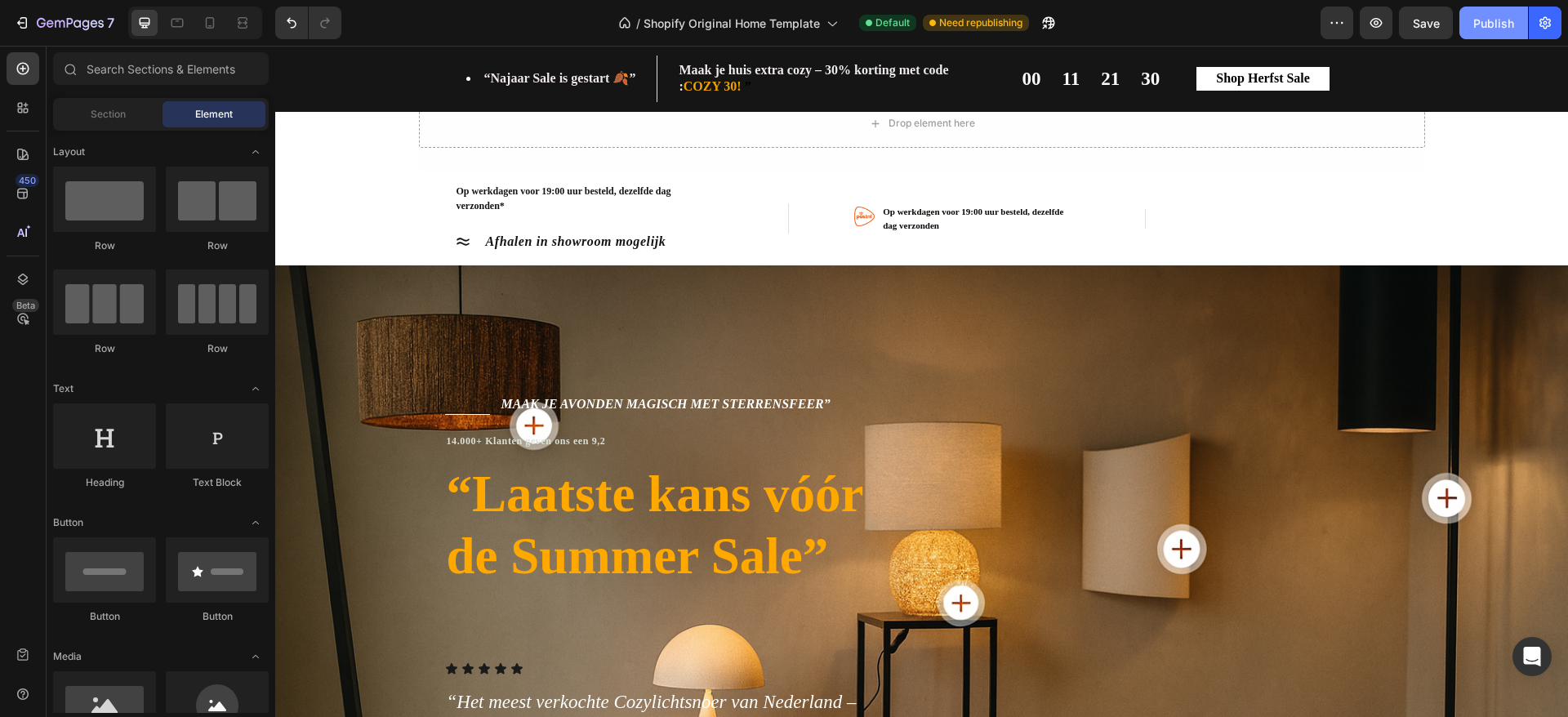
click at [1509, 26] on div "Publish" at bounding box center [1494, 23] width 41 height 17
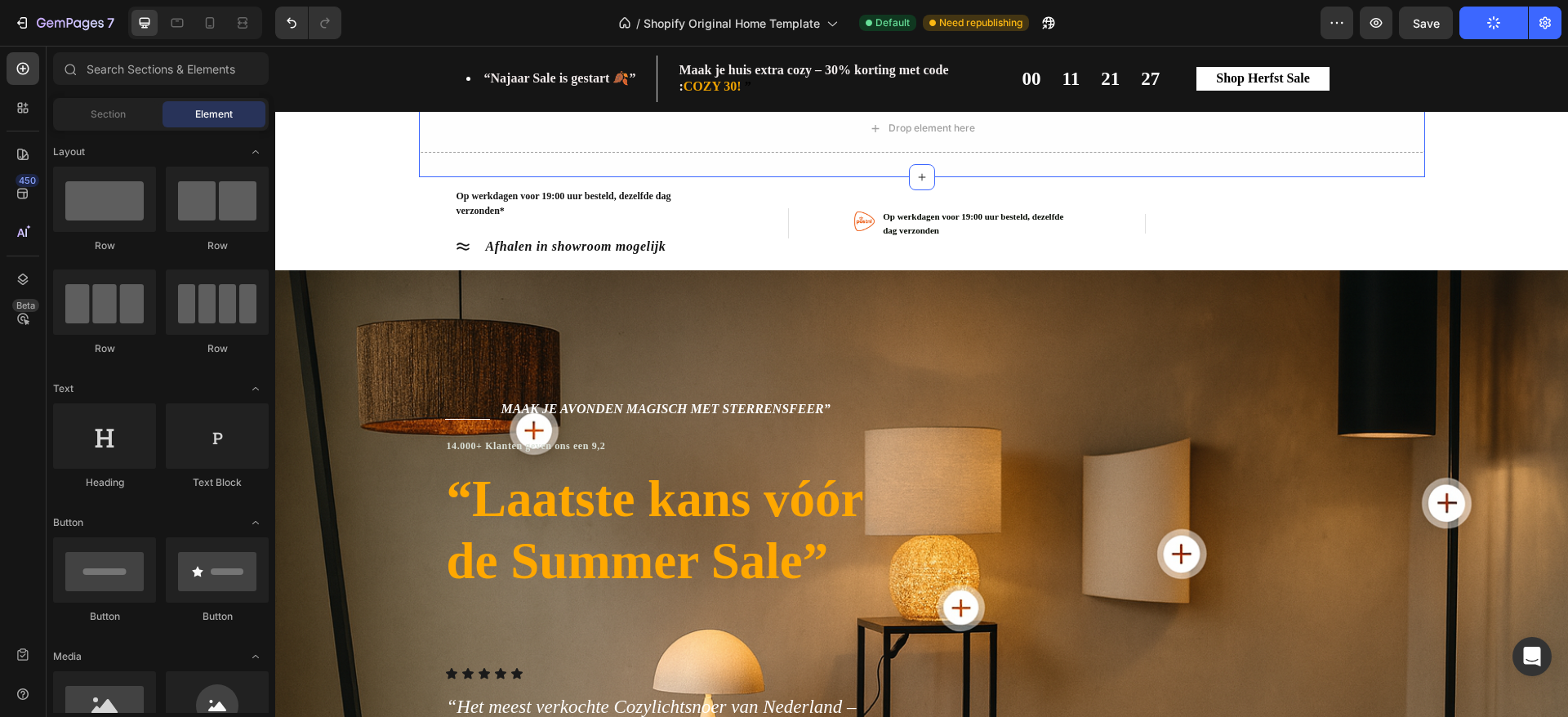
click at [454, 153] on div "Drop element here Section 1" at bounding box center [922, 128] width 1006 height 98
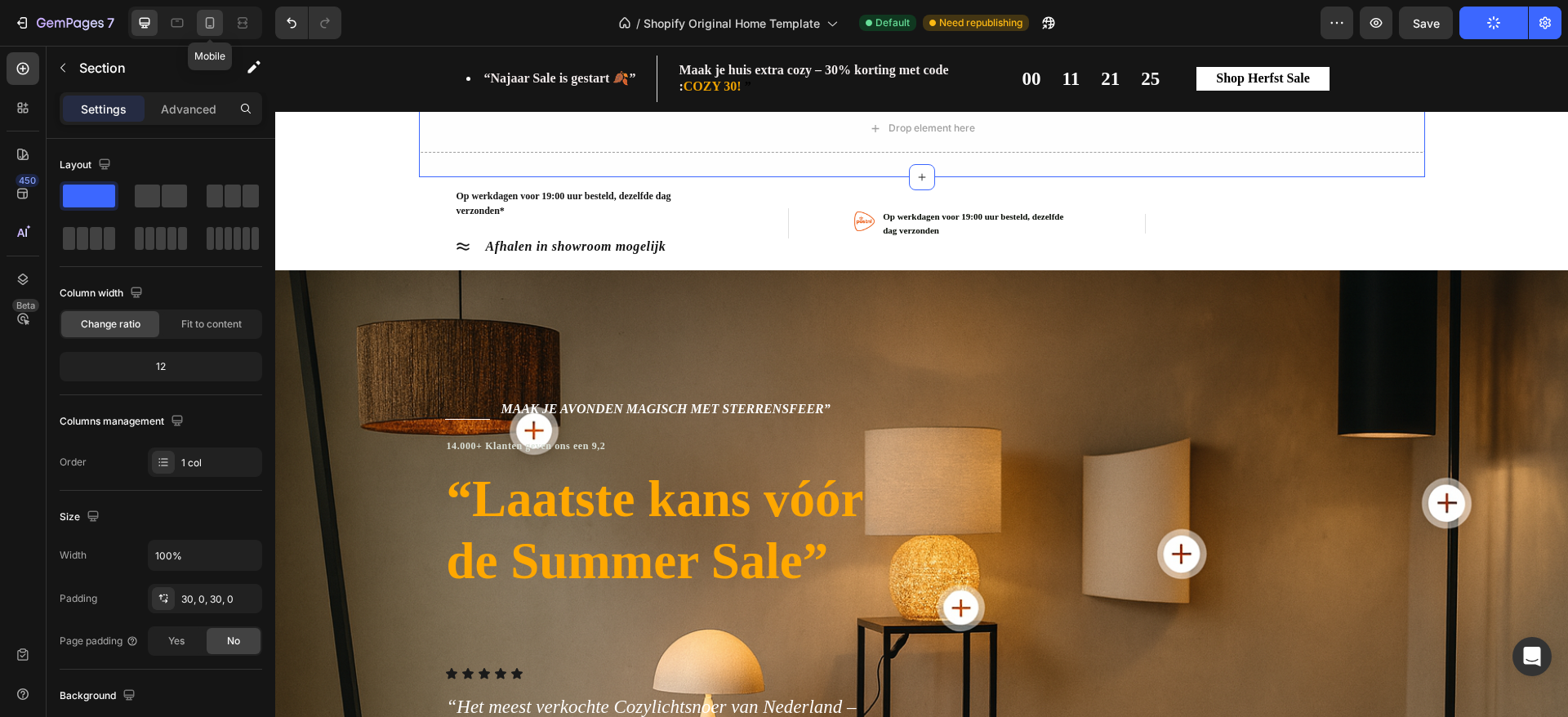
click at [203, 21] on icon at bounding box center [210, 23] width 16 height 16
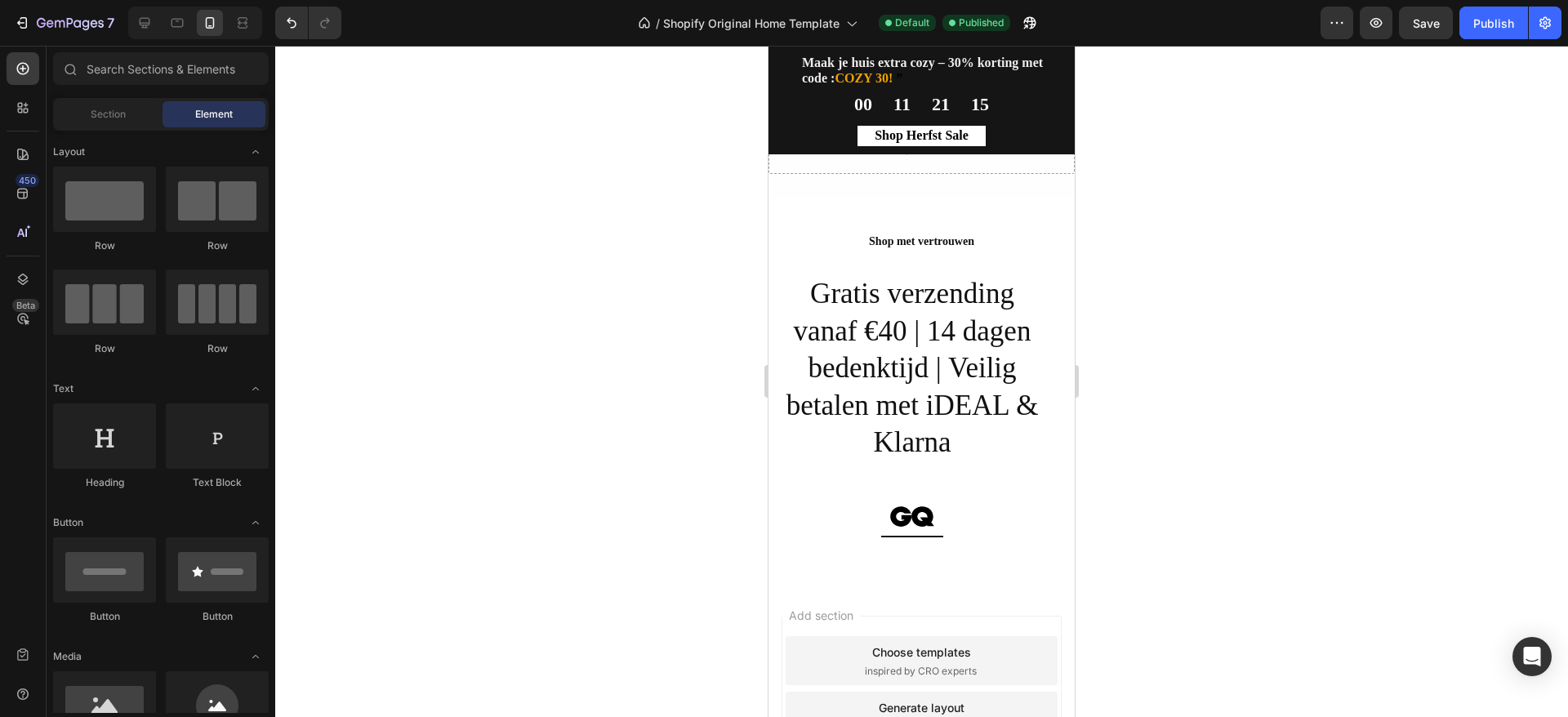
scroll to position [2980, 0]
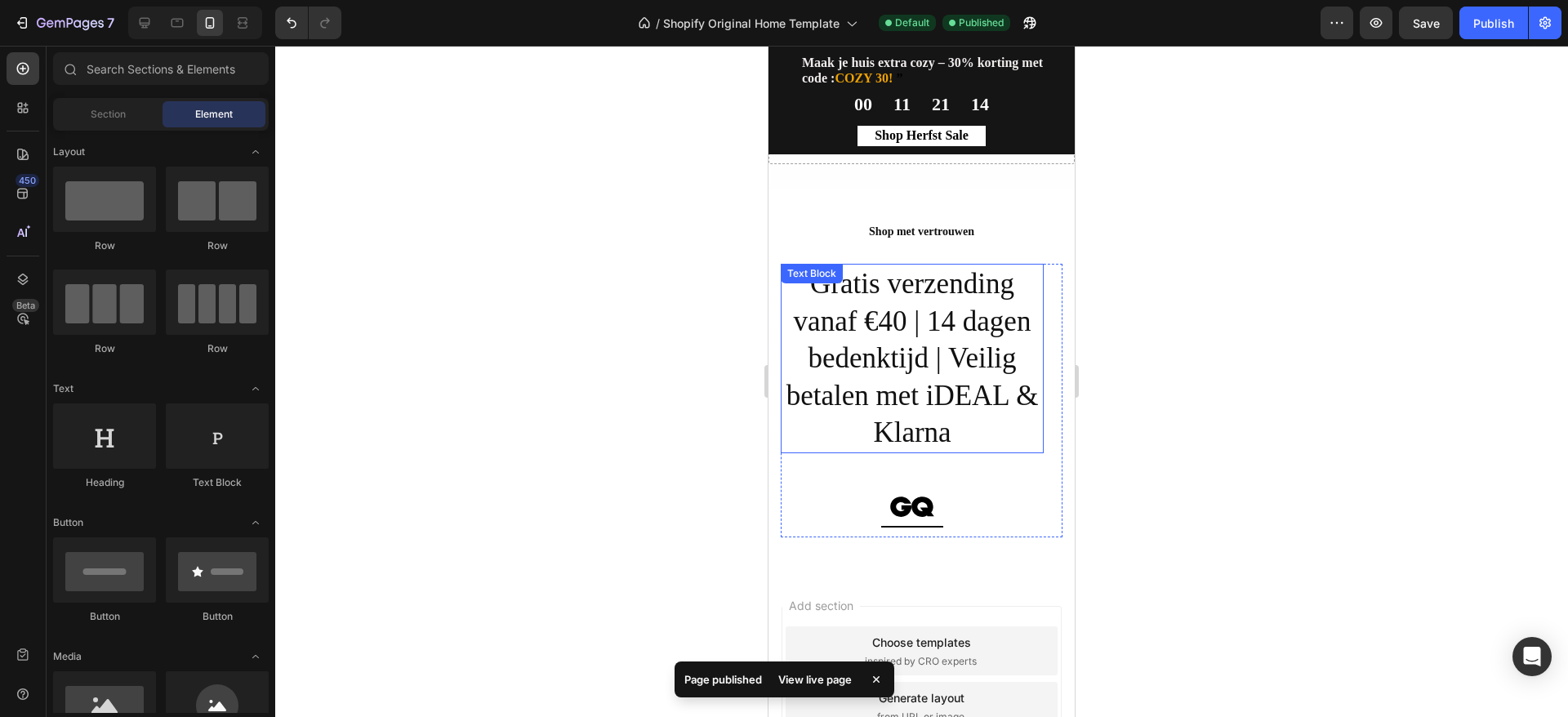
click at [991, 451] on p "Gratis verzending vanaf €40 | 14 dagen bedenktijd | Veilig betalen met iDEAL & …" at bounding box center [912, 358] width 260 height 186
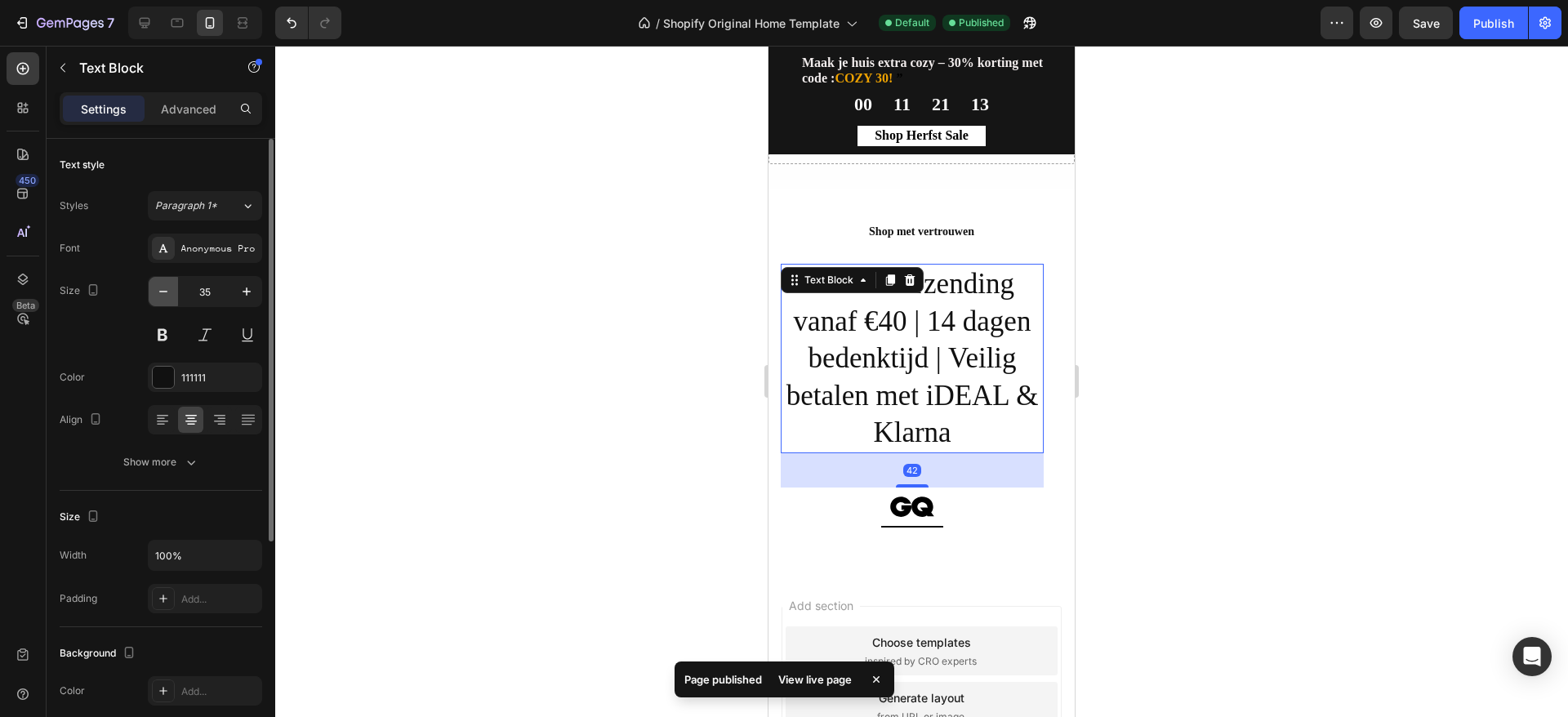
click at [169, 295] on icon "button" at bounding box center [163, 292] width 16 height 16
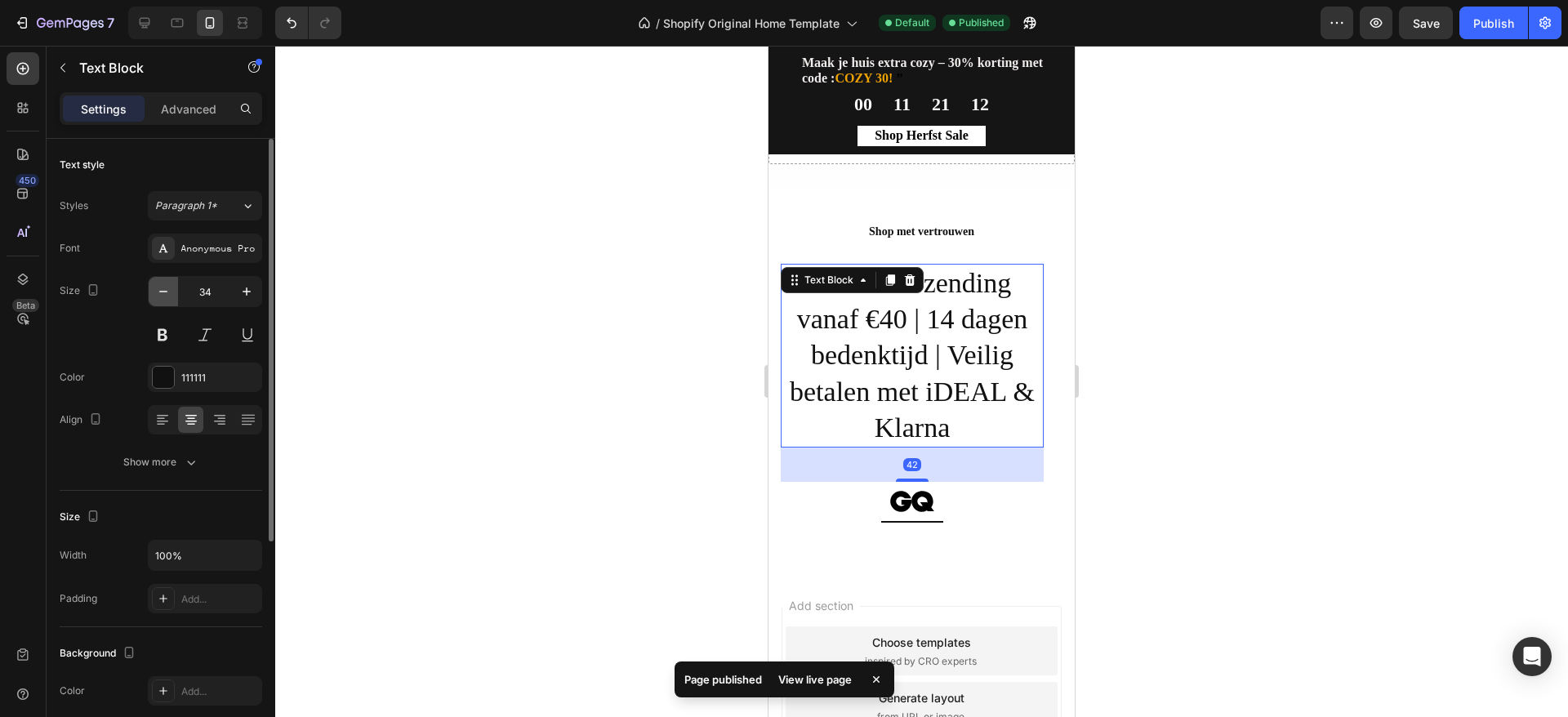
click at [169, 295] on icon "button" at bounding box center [163, 292] width 16 height 16
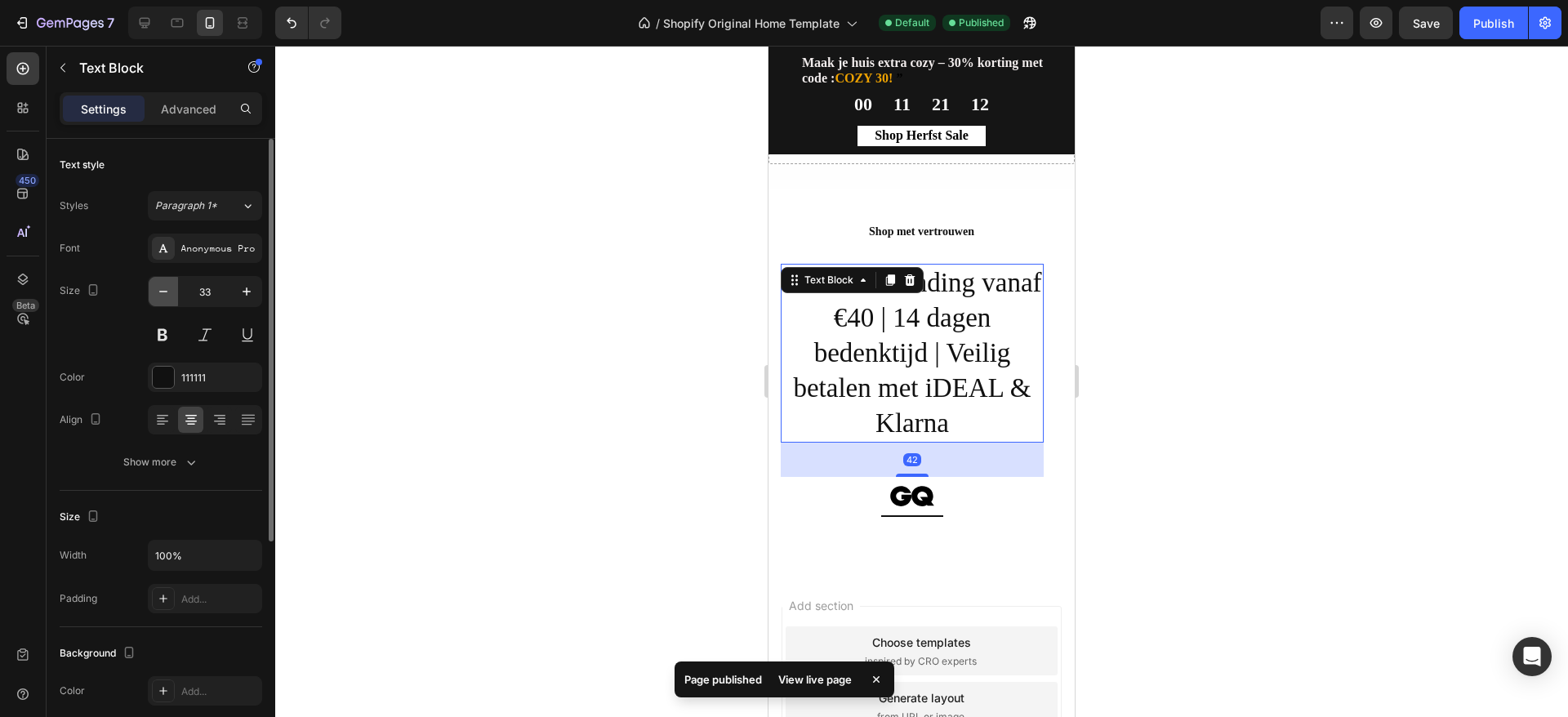
click at [169, 295] on icon "button" at bounding box center [163, 292] width 16 height 16
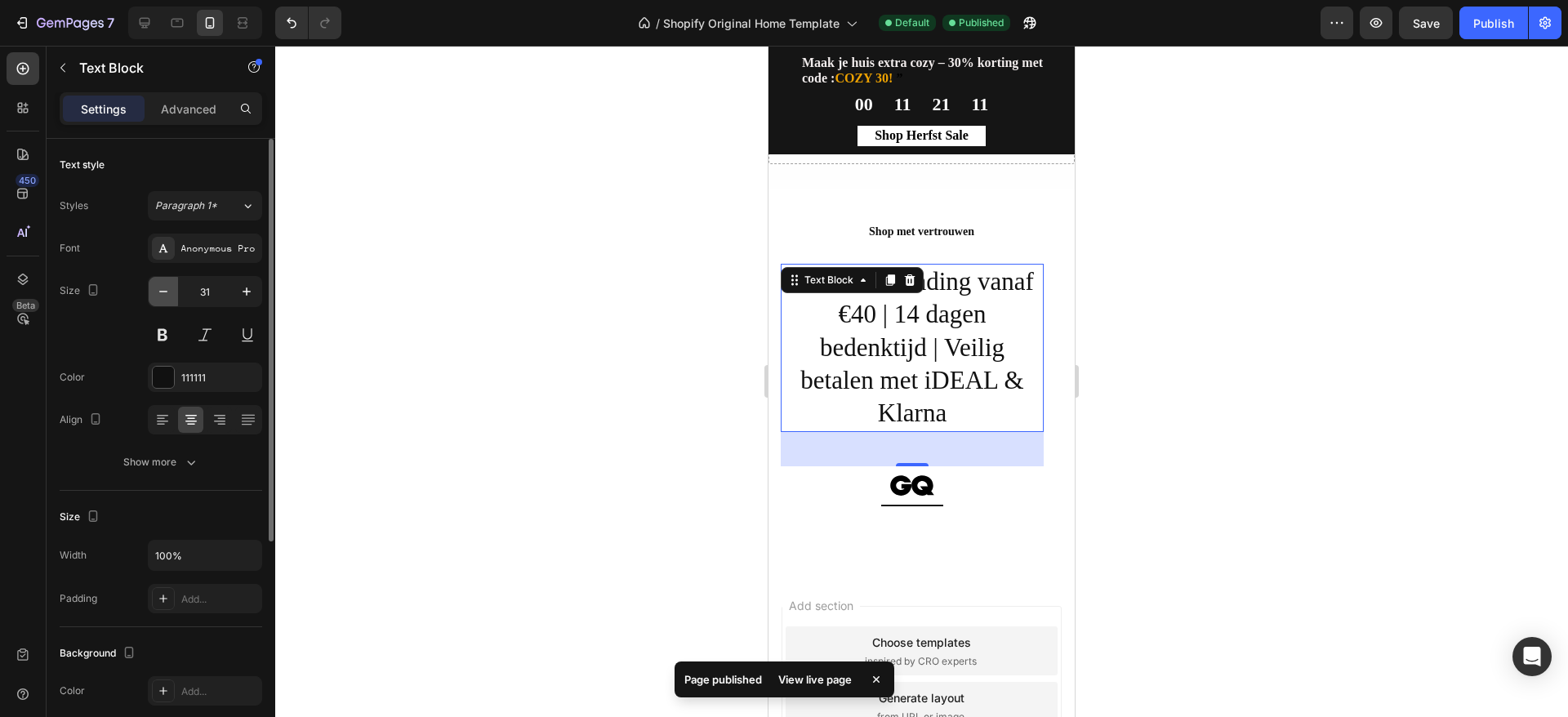
click at [169, 295] on icon "button" at bounding box center [163, 292] width 16 height 16
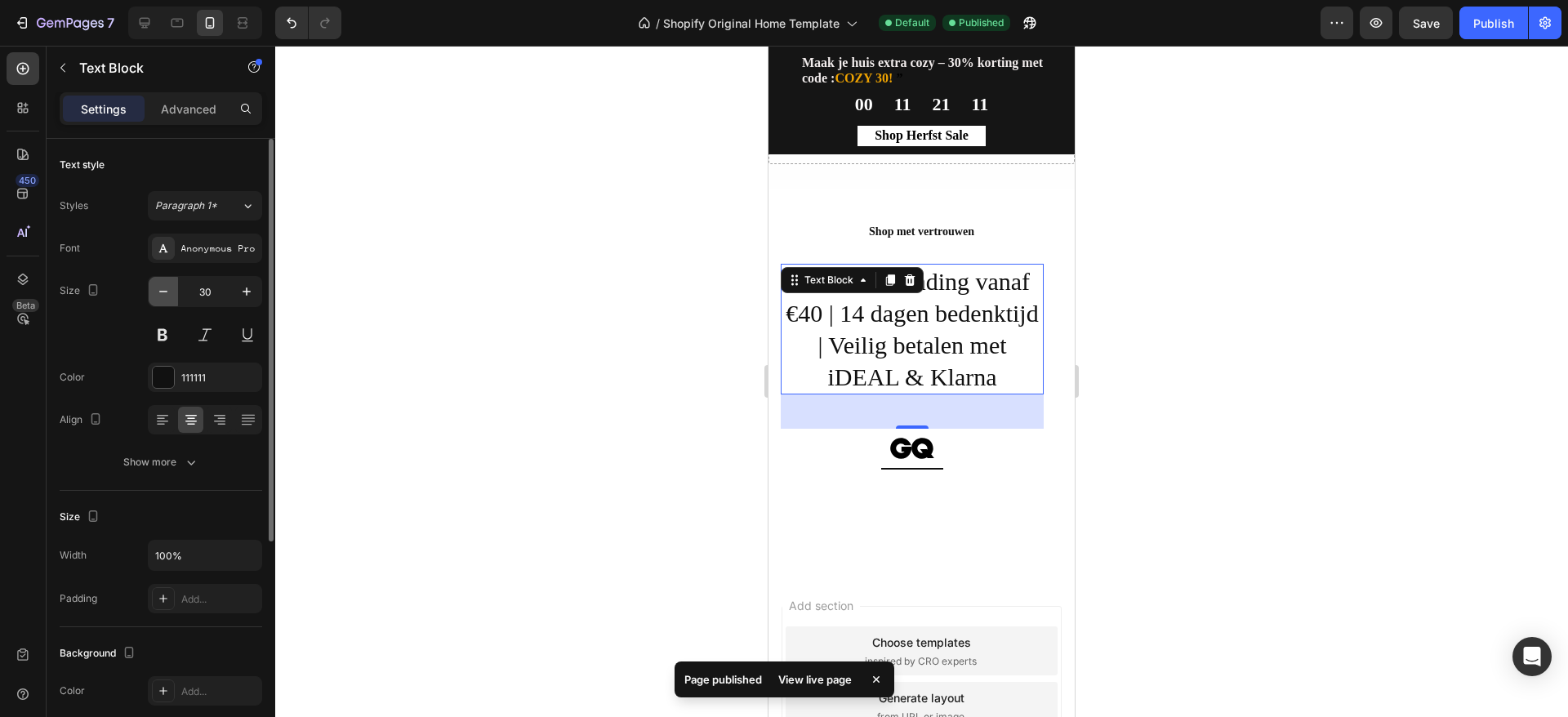
click at [169, 295] on icon "button" at bounding box center [163, 292] width 16 height 16
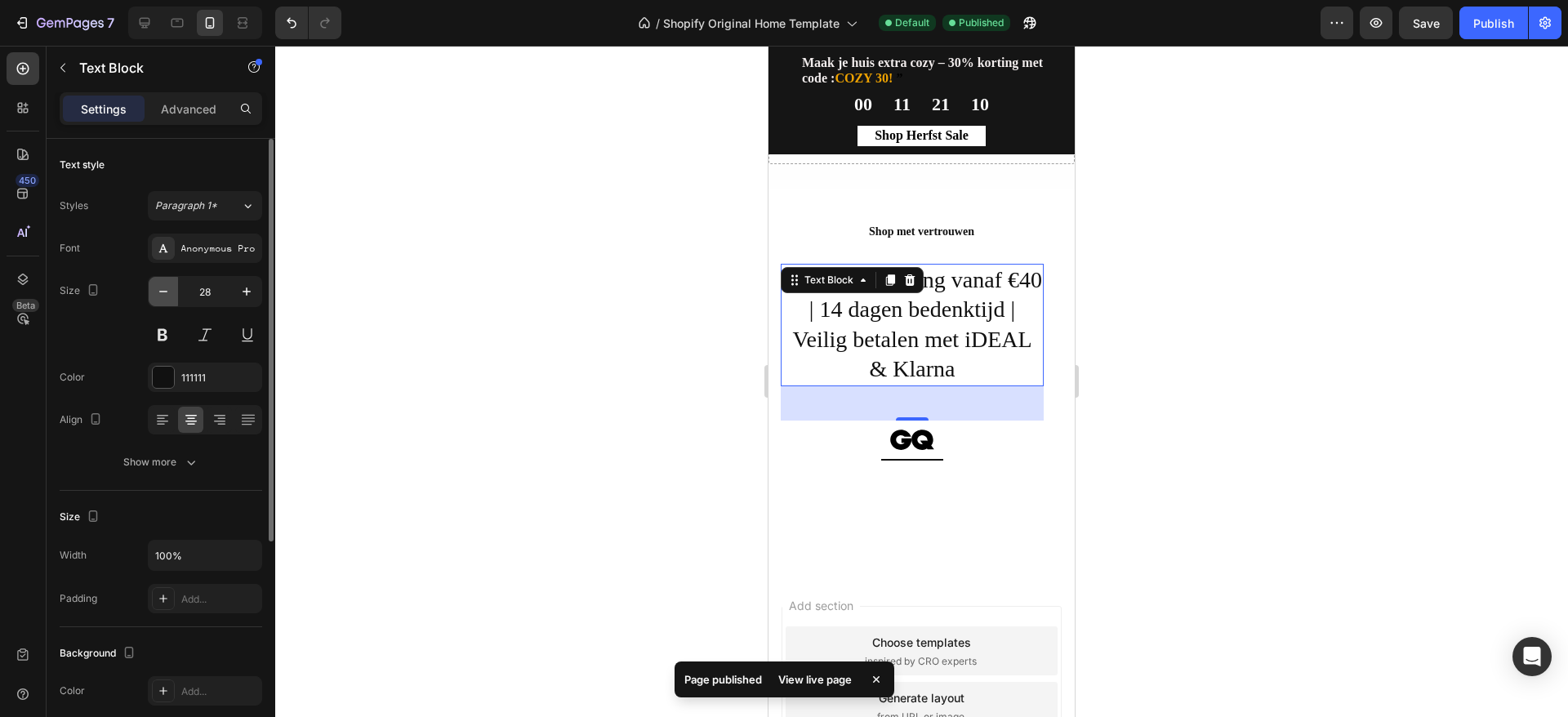
click at [169, 295] on icon "button" at bounding box center [163, 292] width 16 height 16
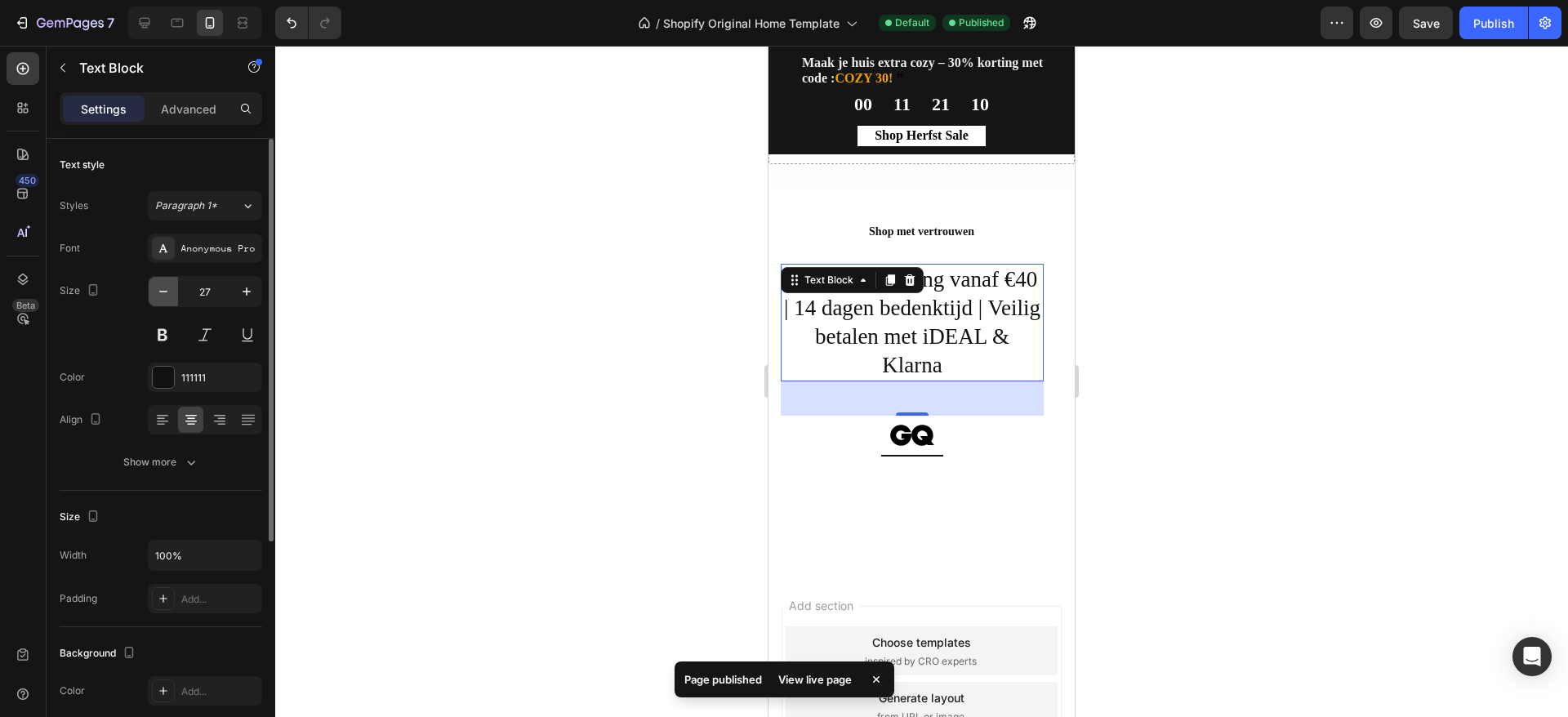
click at [169, 295] on icon "button" at bounding box center [163, 292] width 16 height 16
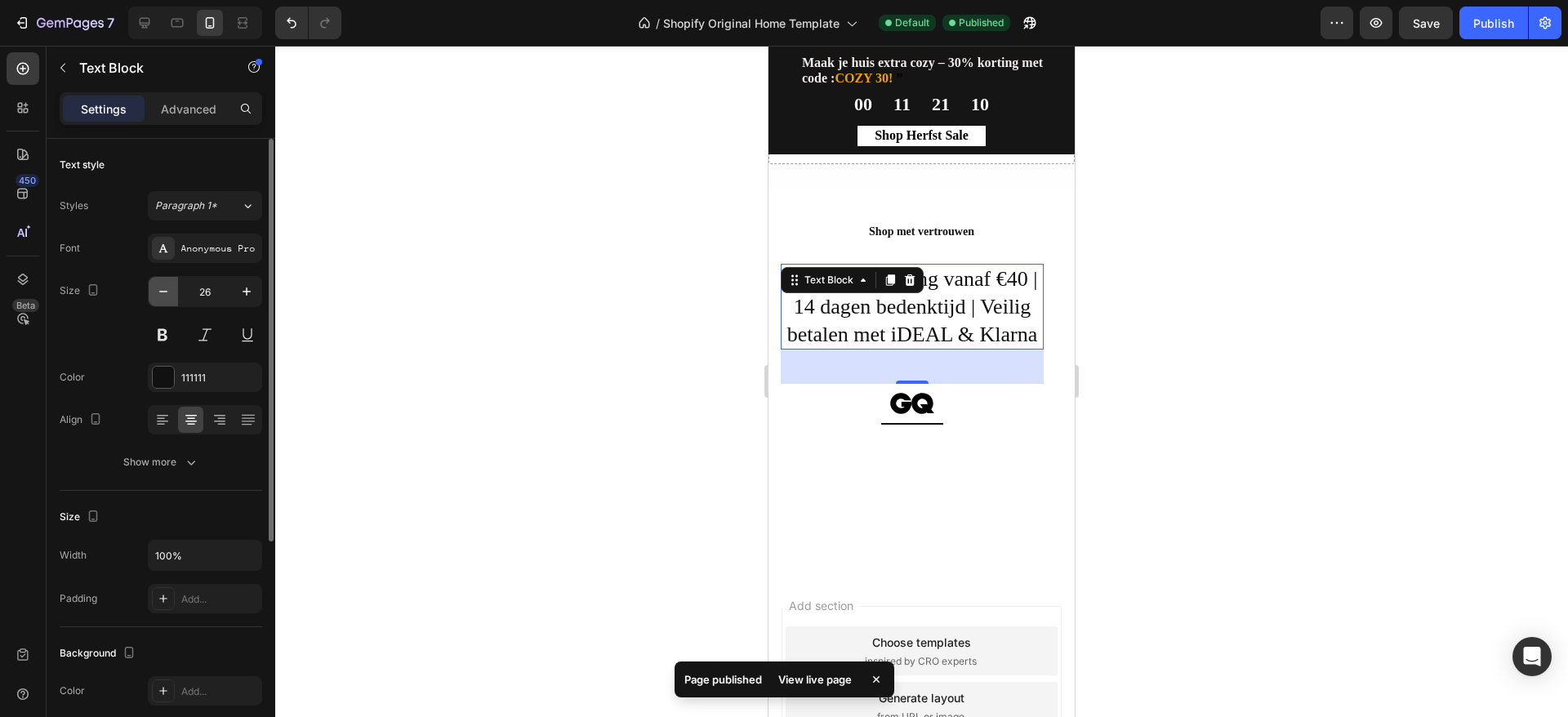
click at [169, 295] on icon "button" at bounding box center [163, 292] width 16 height 16
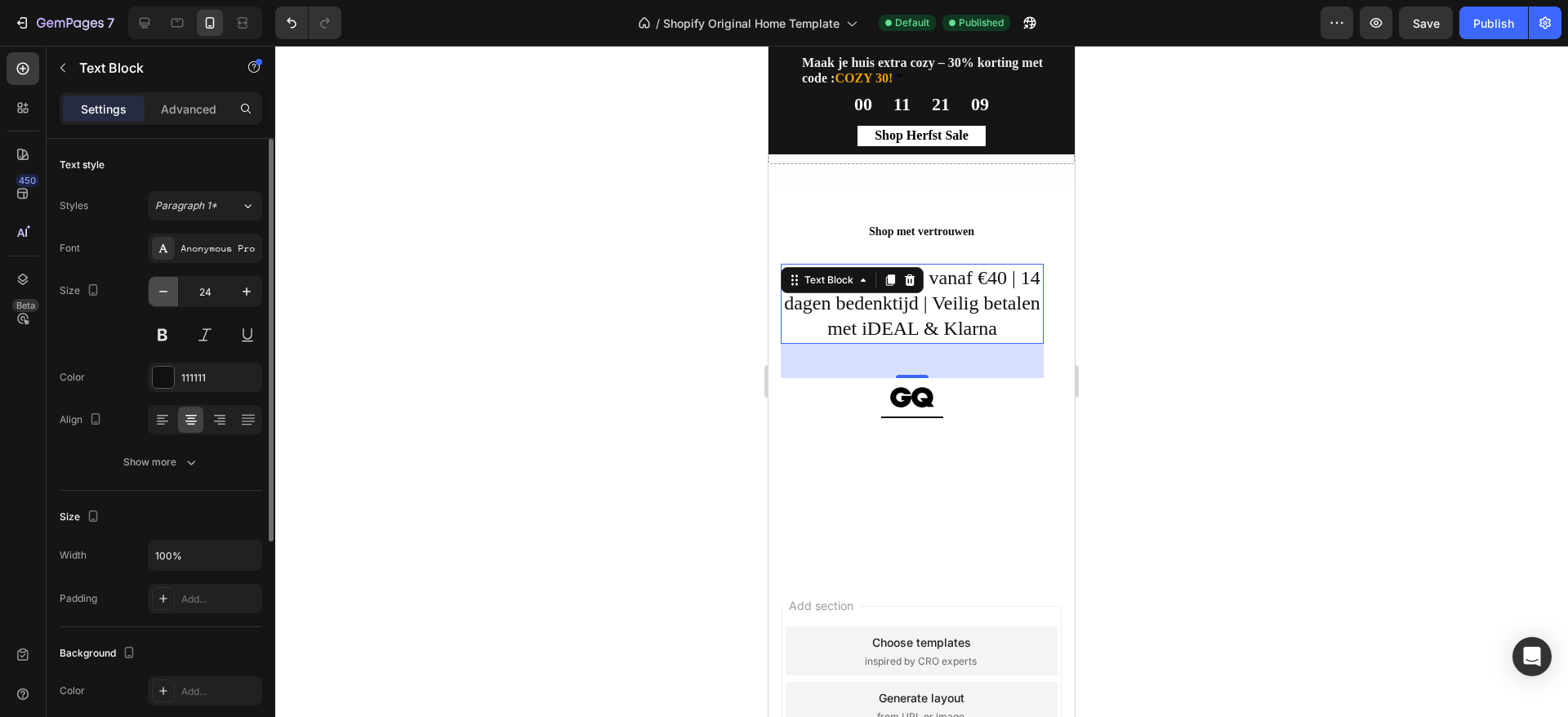
click at [169, 295] on icon "button" at bounding box center [163, 292] width 16 height 16
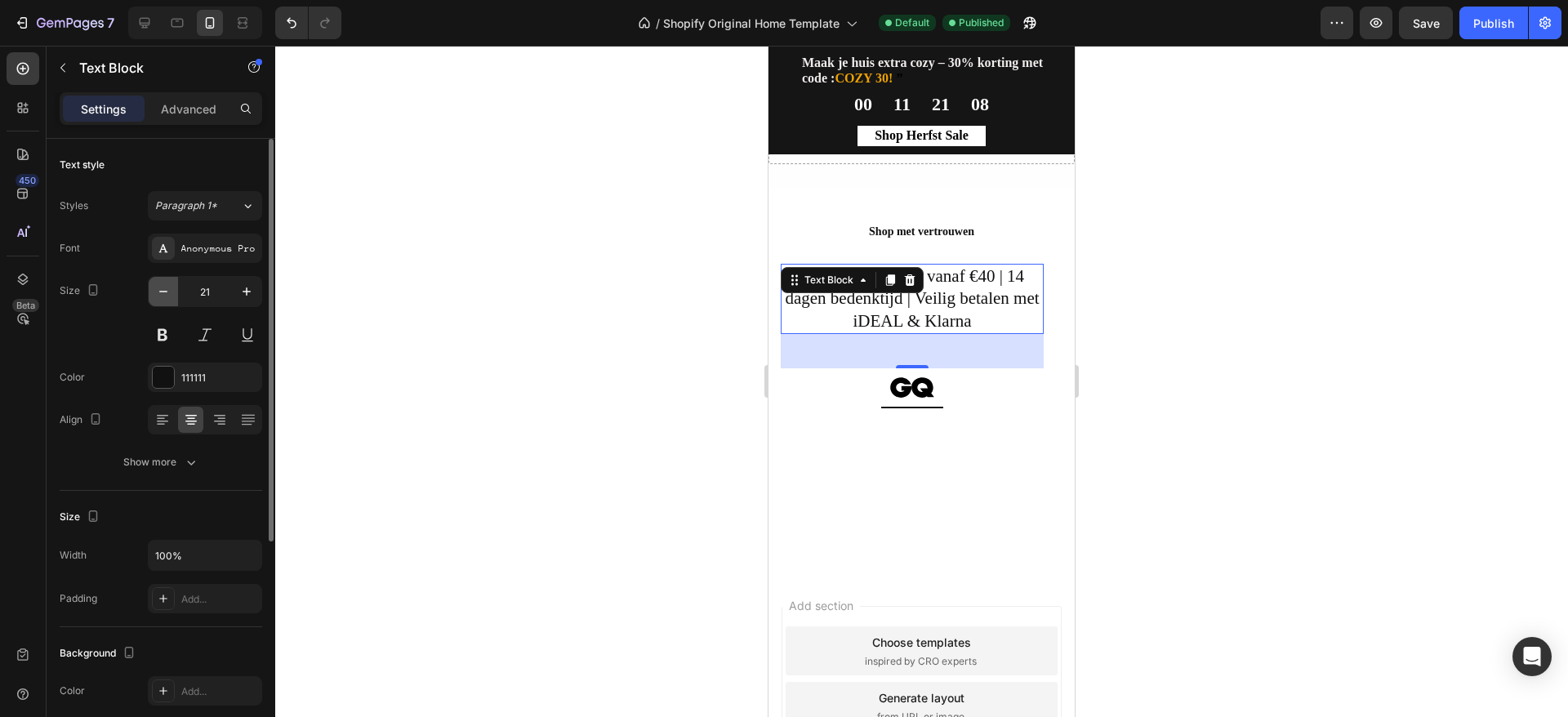
click at [169, 295] on icon "button" at bounding box center [163, 292] width 16 height 16
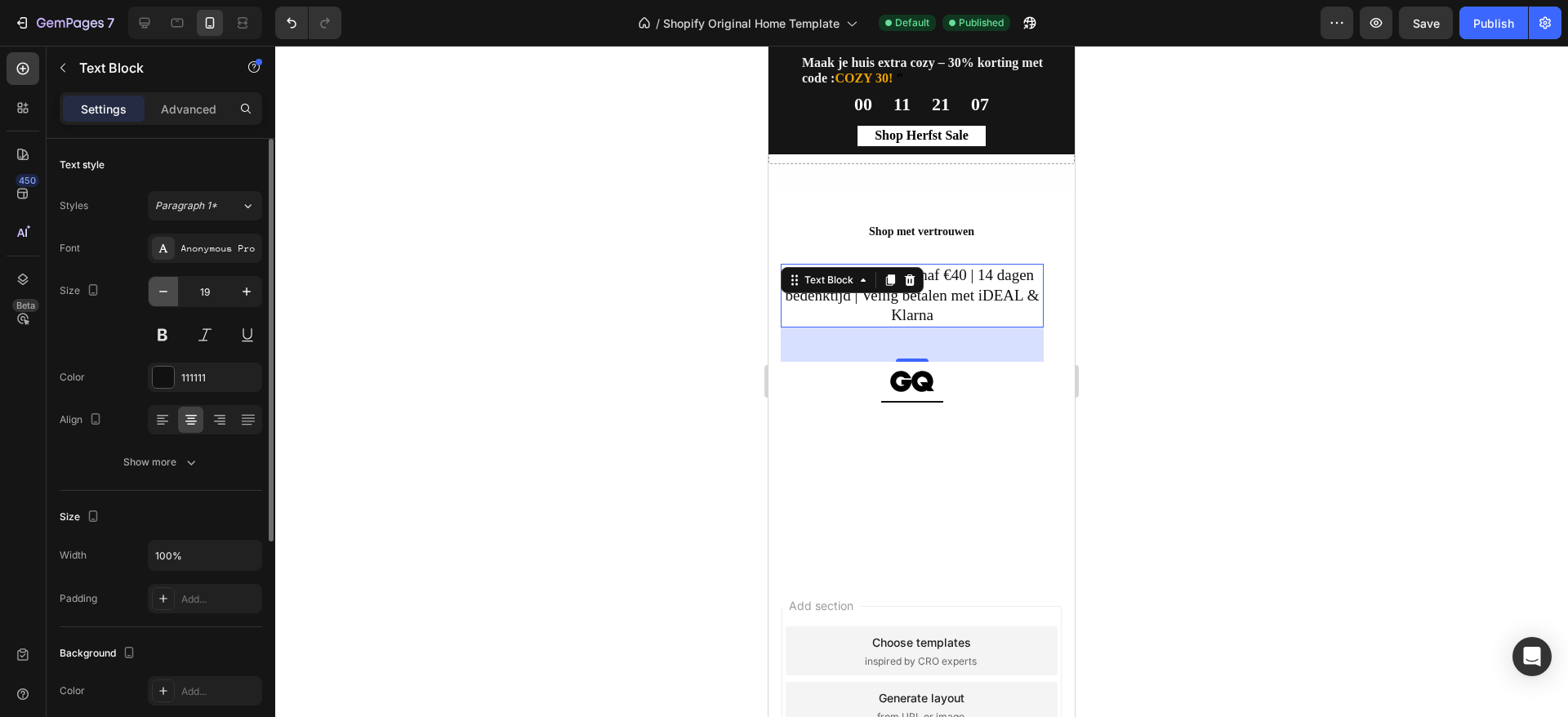
type input "18"
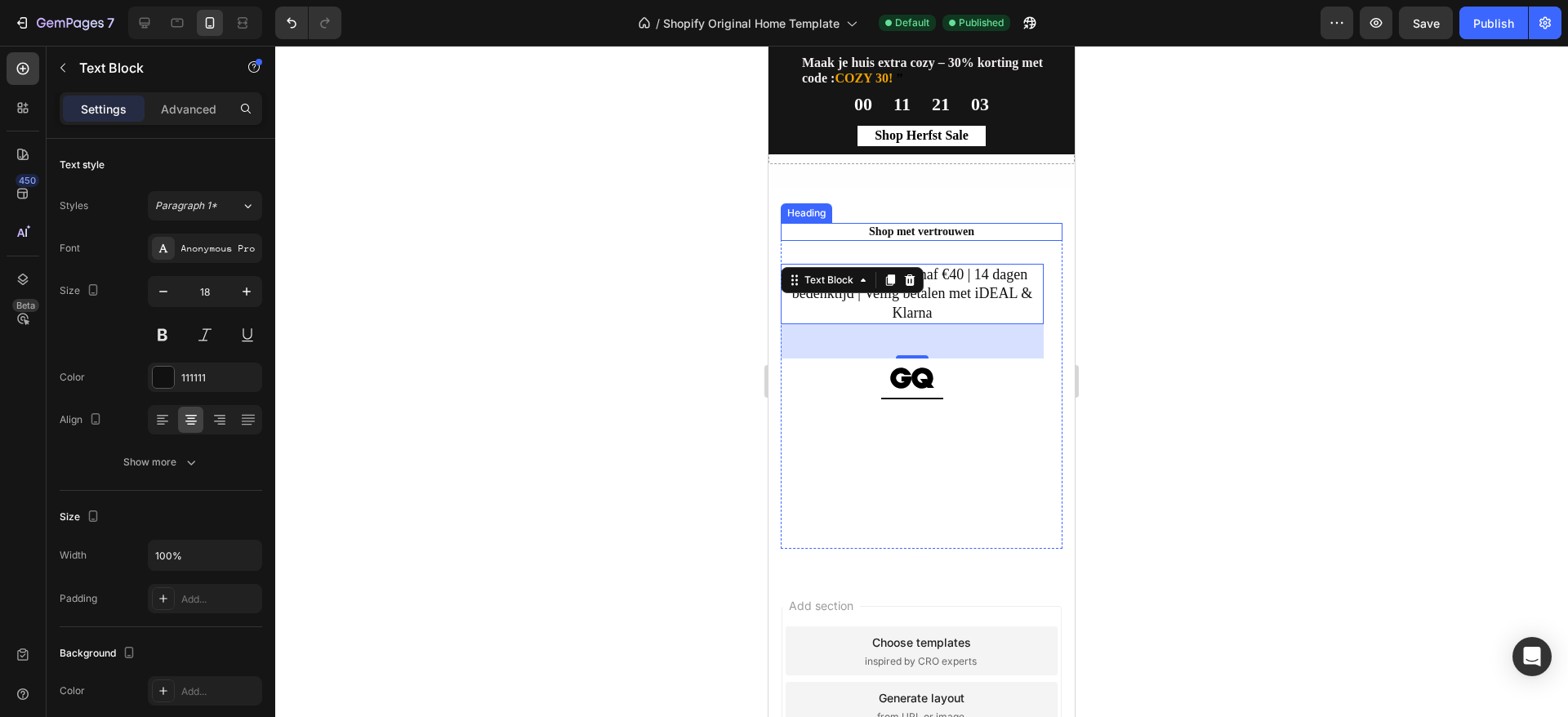
click at [847, 238] on h2 "Shop met vertrouwen" at bounding box center [922, 232] width 282 height 18
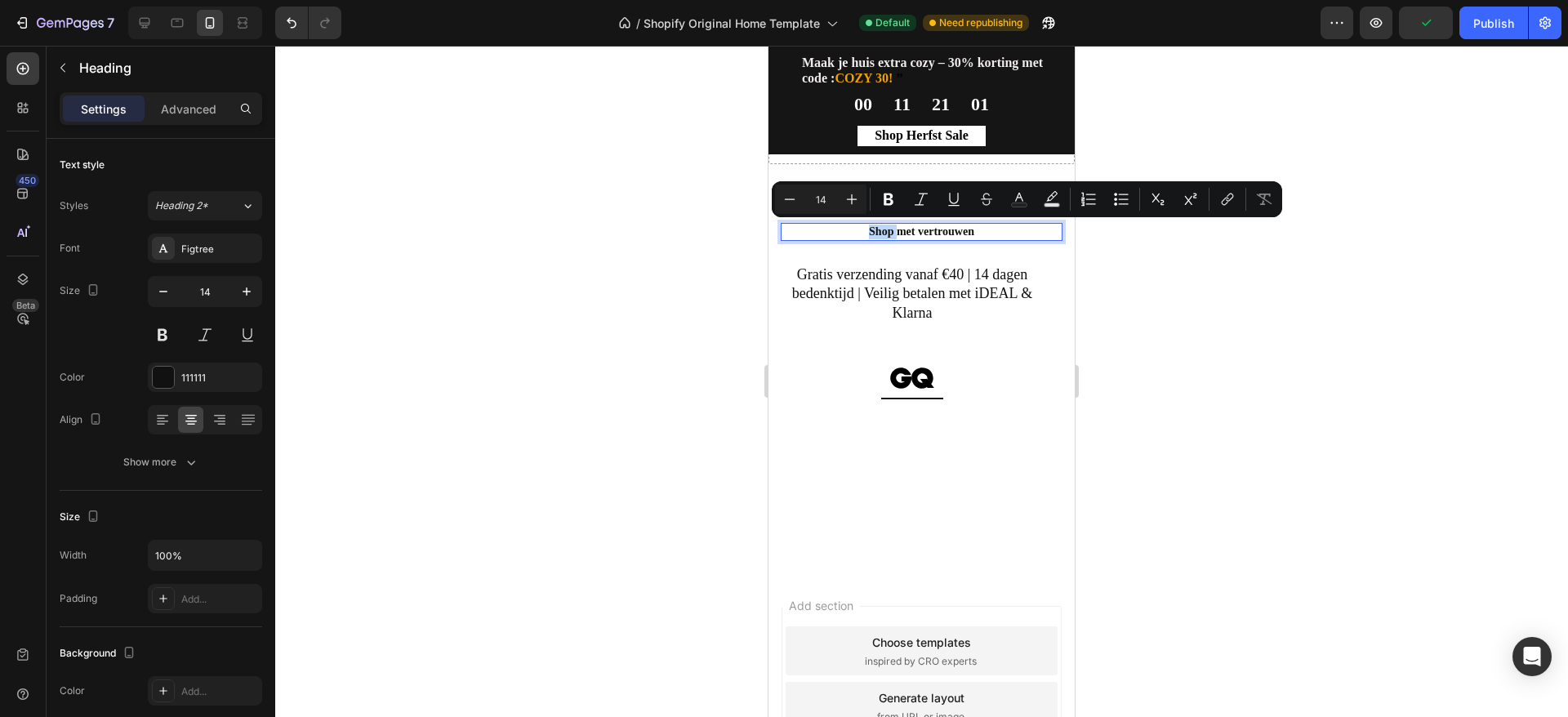
click at [859, 236] on p "Shop met vertrouwen" at bounding box center [921, 232] width 278 height 15
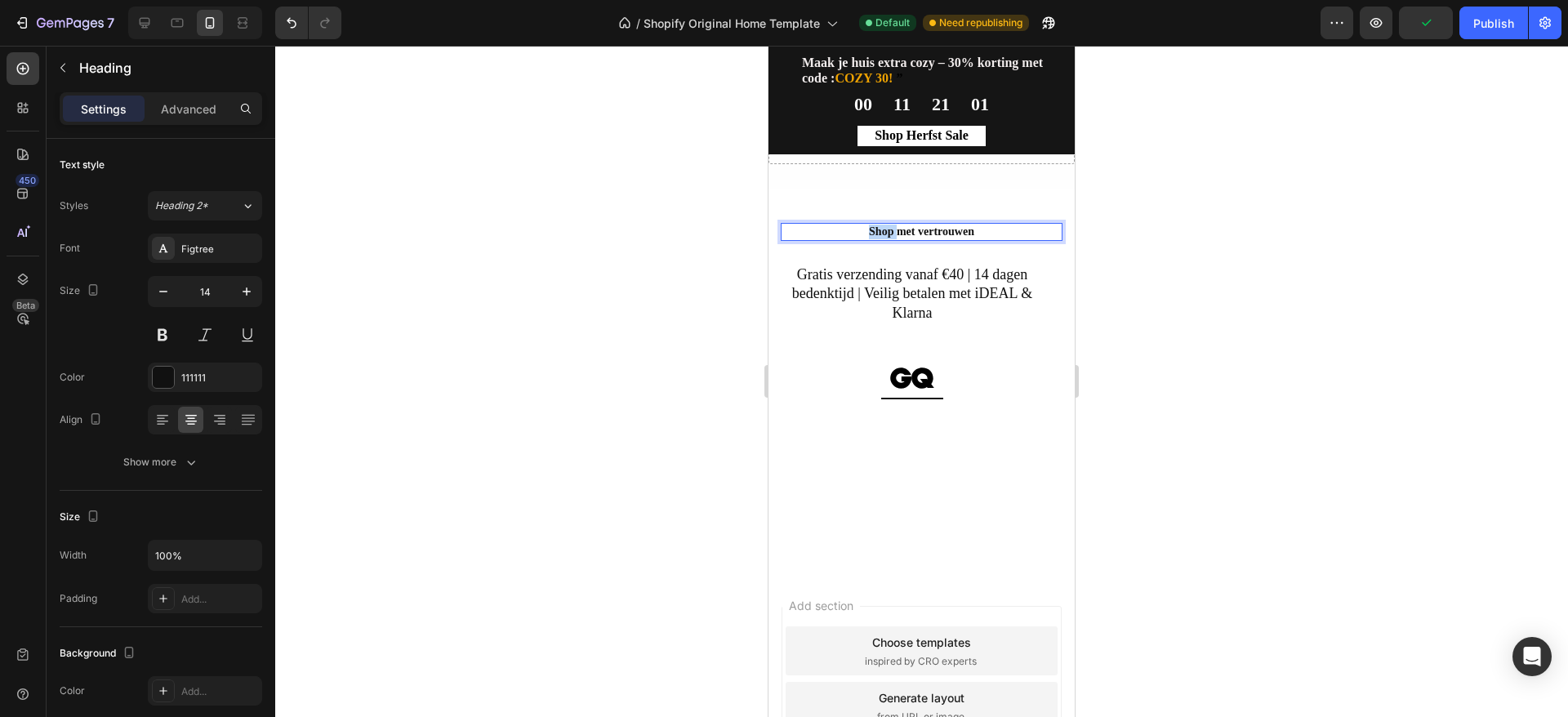
click at [859, 236] on p "Shop met vertrouwen" at bounding box center [921, 232] width 278 height 15
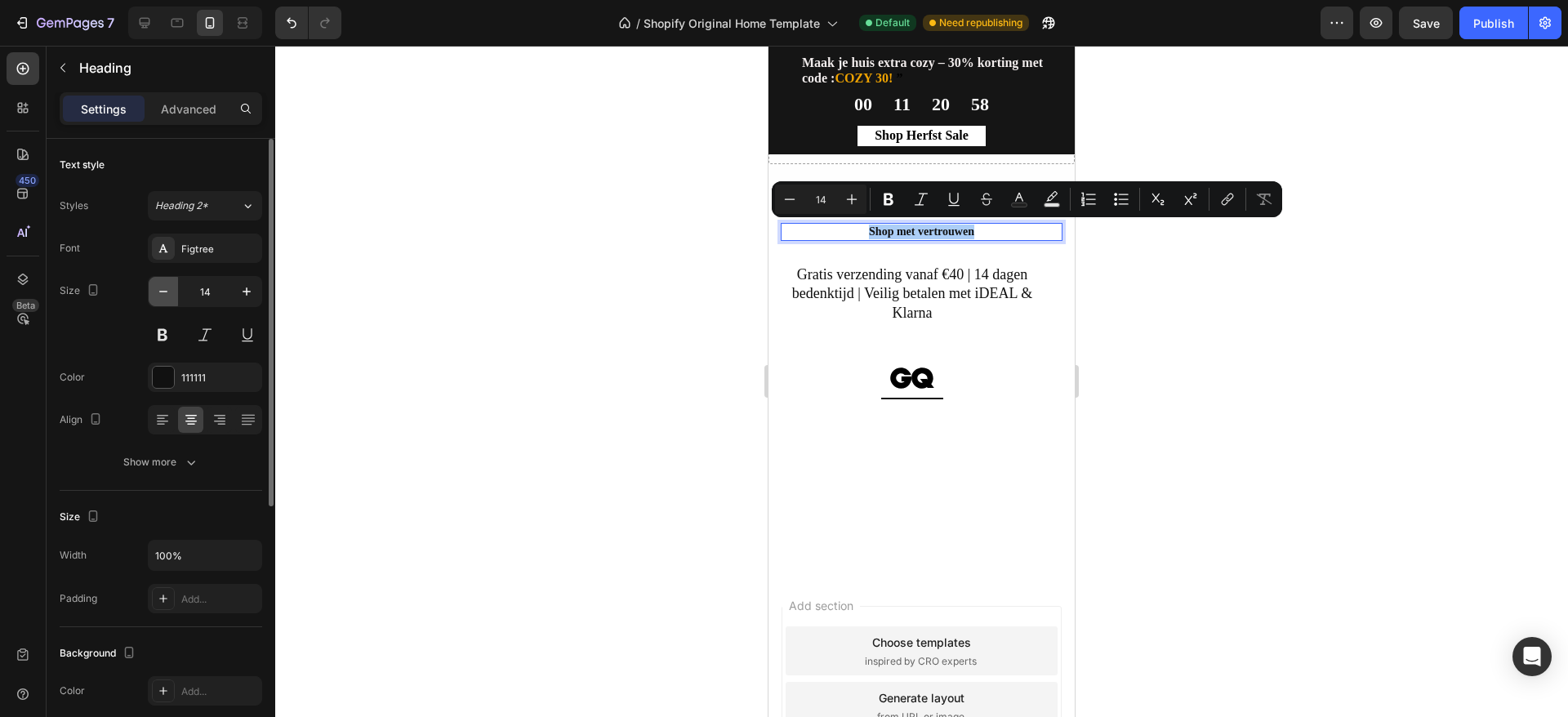
click at [157, 291] on icon "button" at bounding box center [163, 292] width 16 height 16
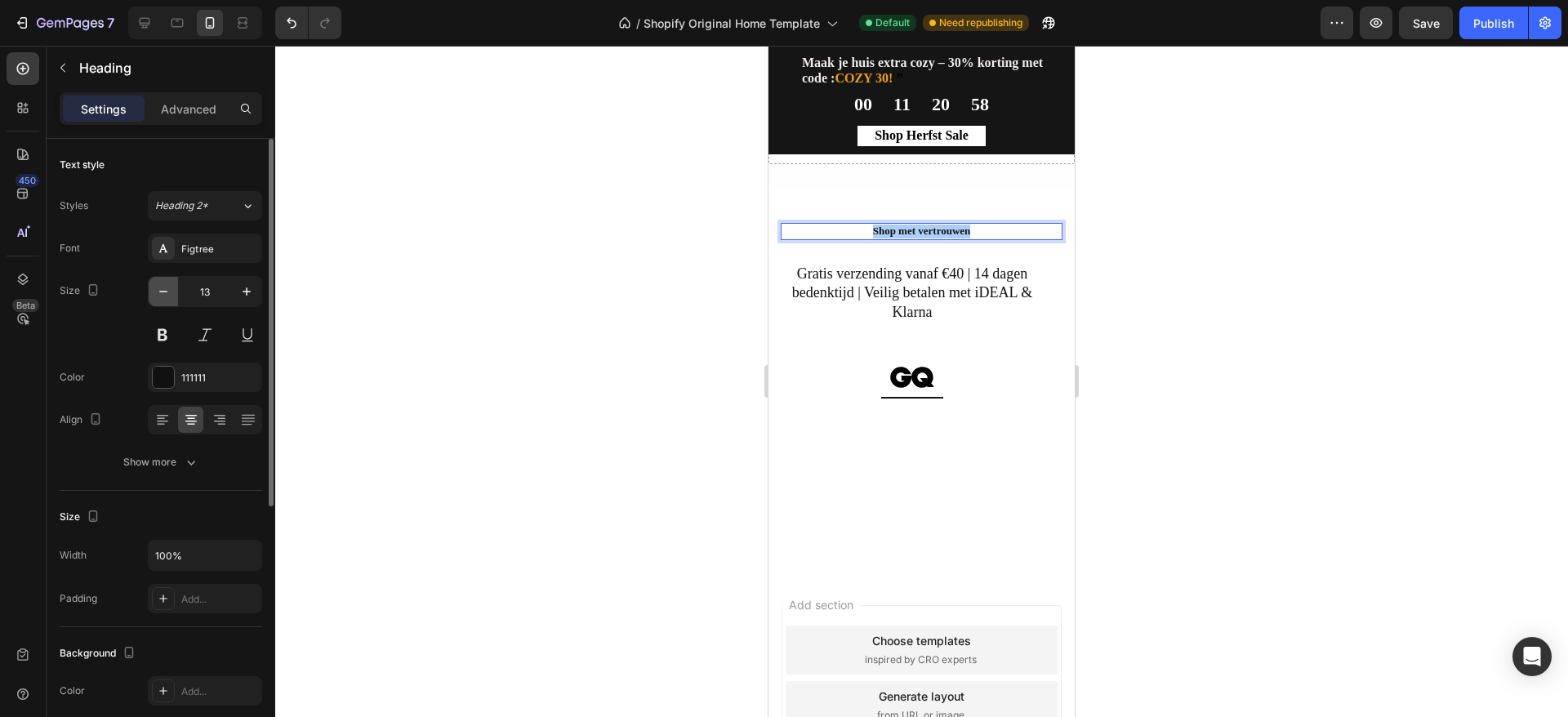
click at [157, 291] on icon "button" at bounding box center [163, 292] width 16 height 16
type input "12"
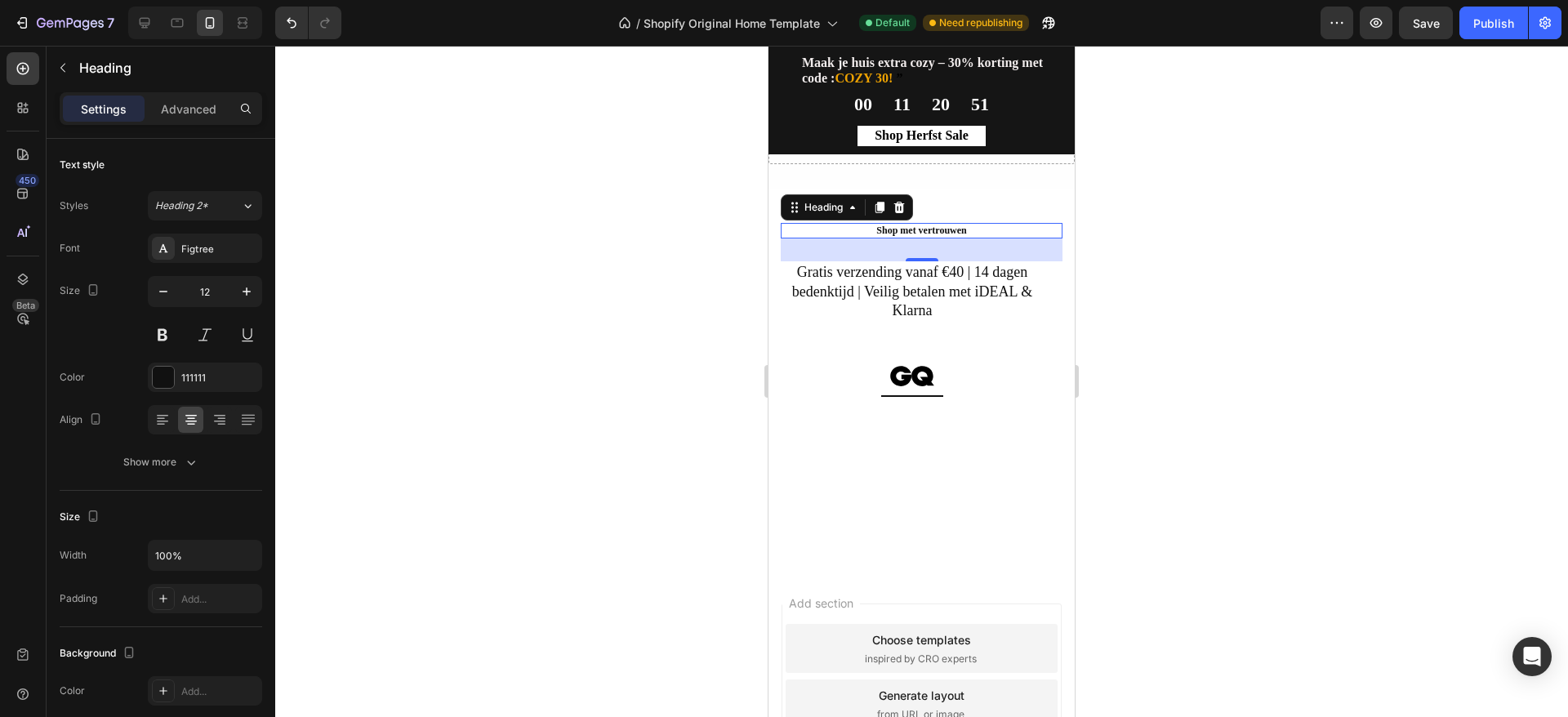
click at [1334, 232] on div at bounding box center [922, 381] width 1293 height 672
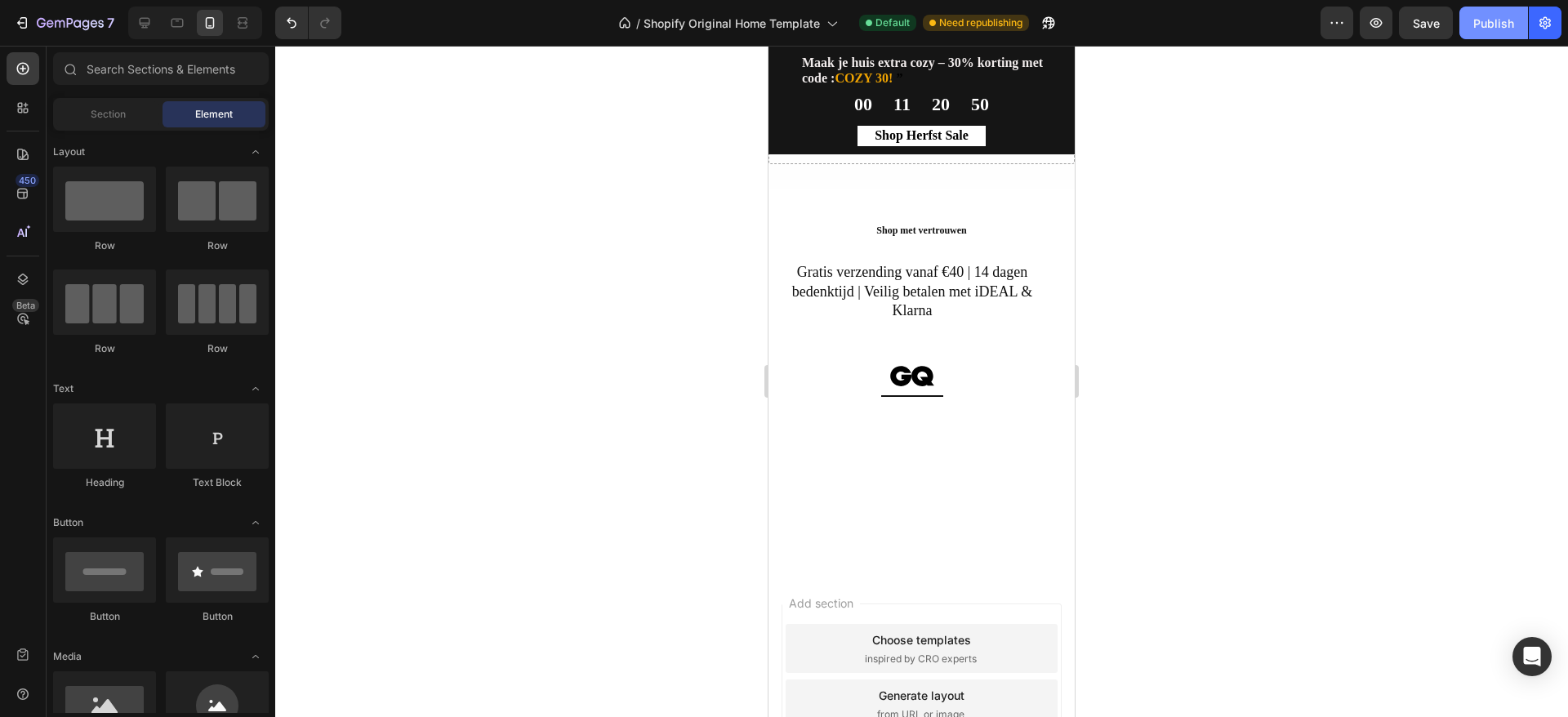
click at [1515, 21] on button "Publish" at bounding box center [1494, 23] width 69 height 33
click at [1032, 217] on div "Shop met vertrouwen Heading Gratis verzending vanaf €40 | 14 dagen bedenktijd |…" at bounding box center [922, 380] width 306 height 383
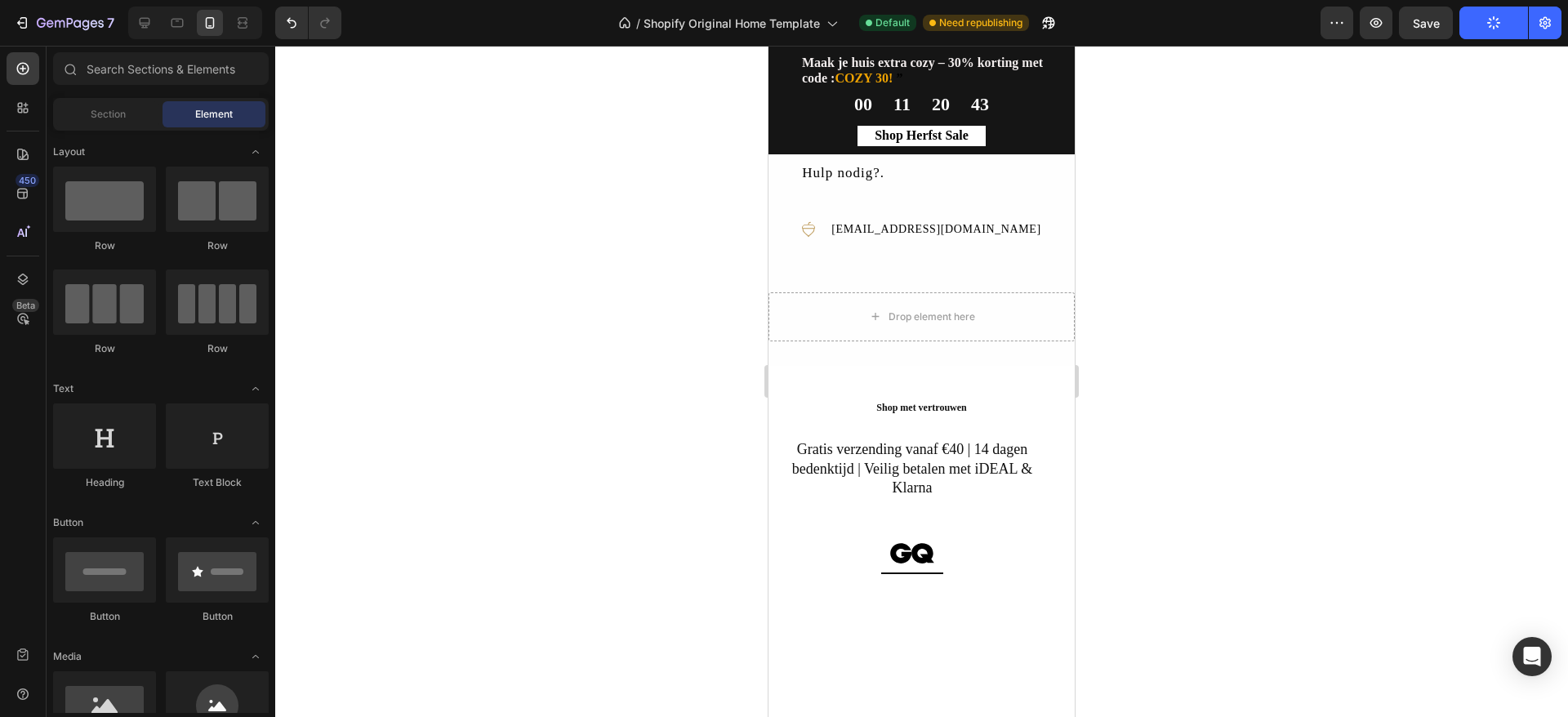
scroll to position [2775, 0]
click at [1027, 567] on div "Gratis verzending vanaf €40 | 14 dagen bedenktijd | Veilig betalen met iDEAL & …" at bounding box center [913, 575] width 263 height 274
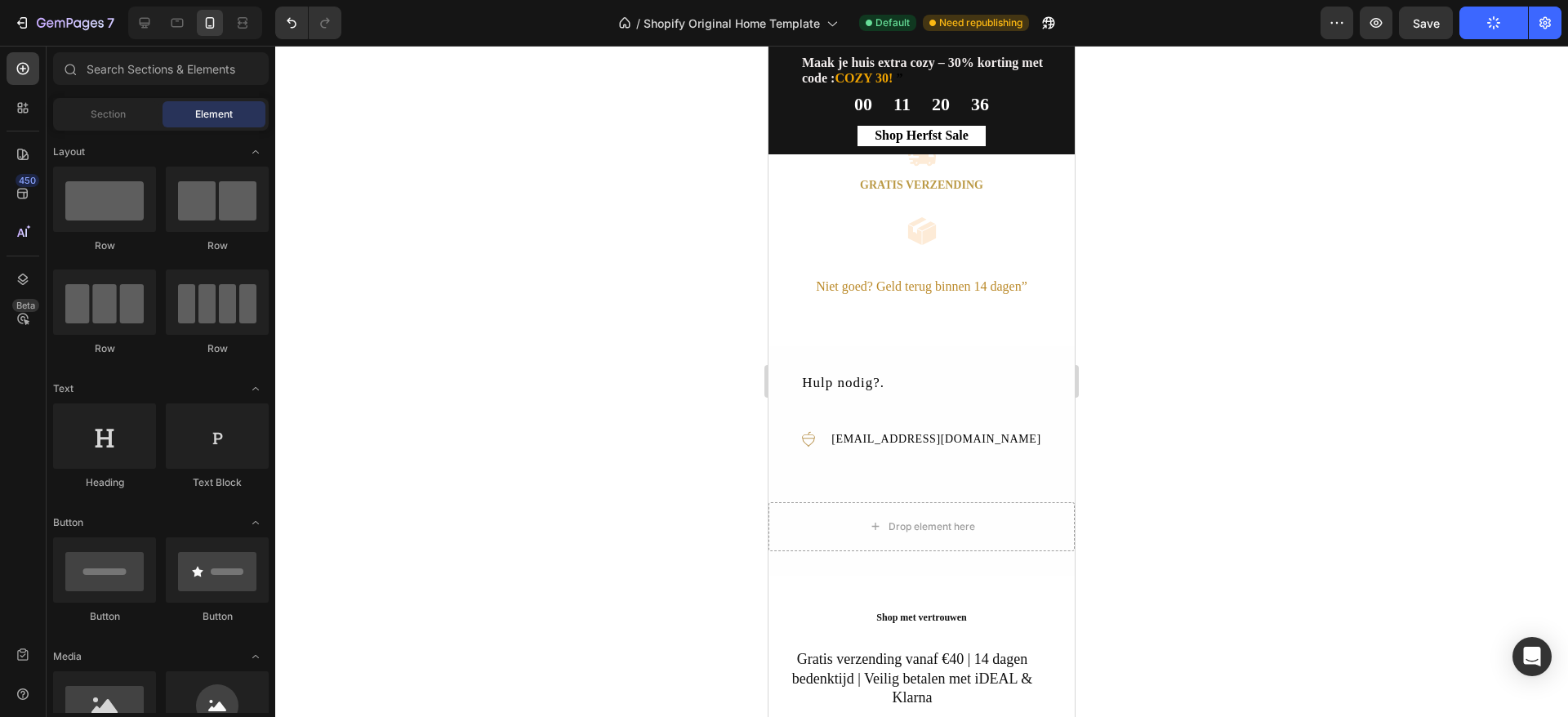
scroll to position [2543, 0]
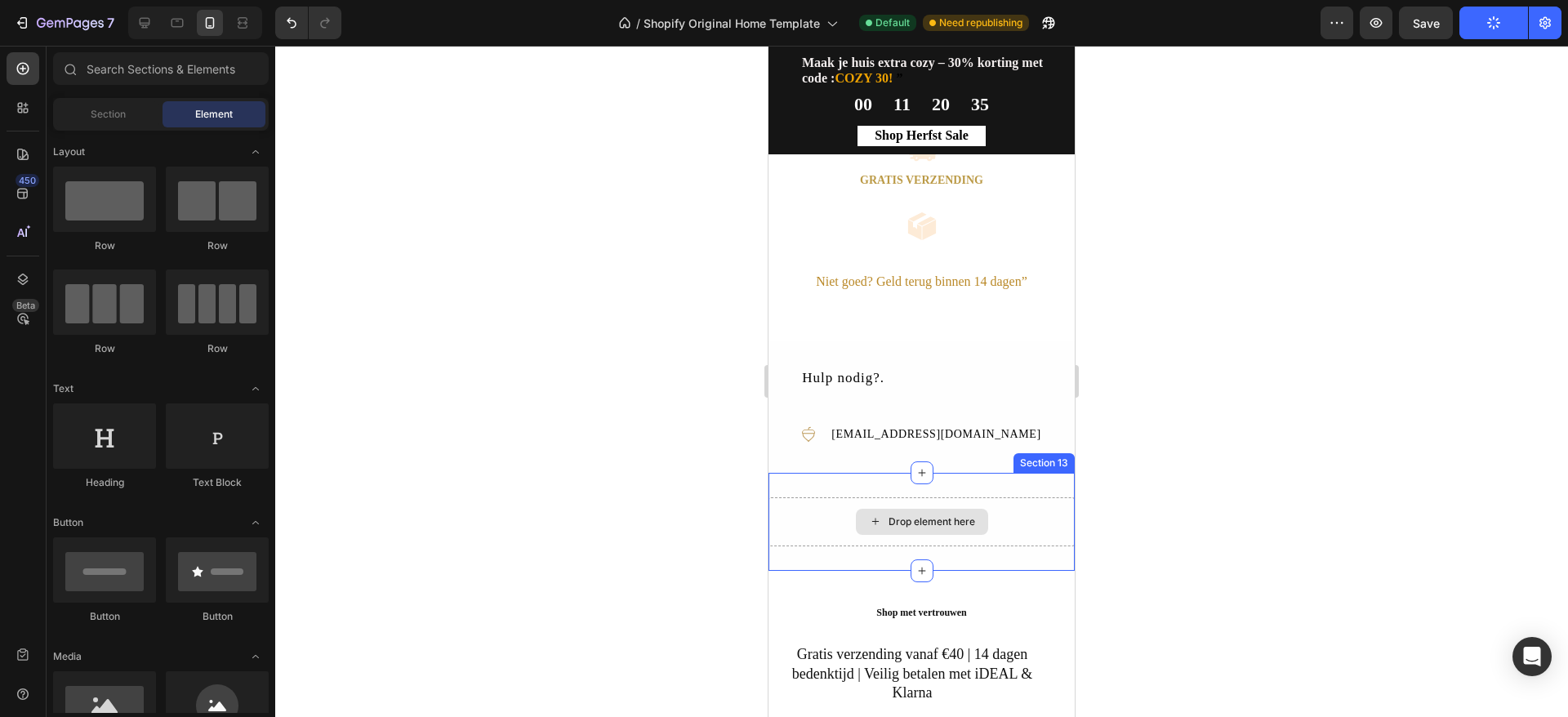
click at [1011, 547] on div "Drop element here" at bounding box center [922, 522] width 306 height 49
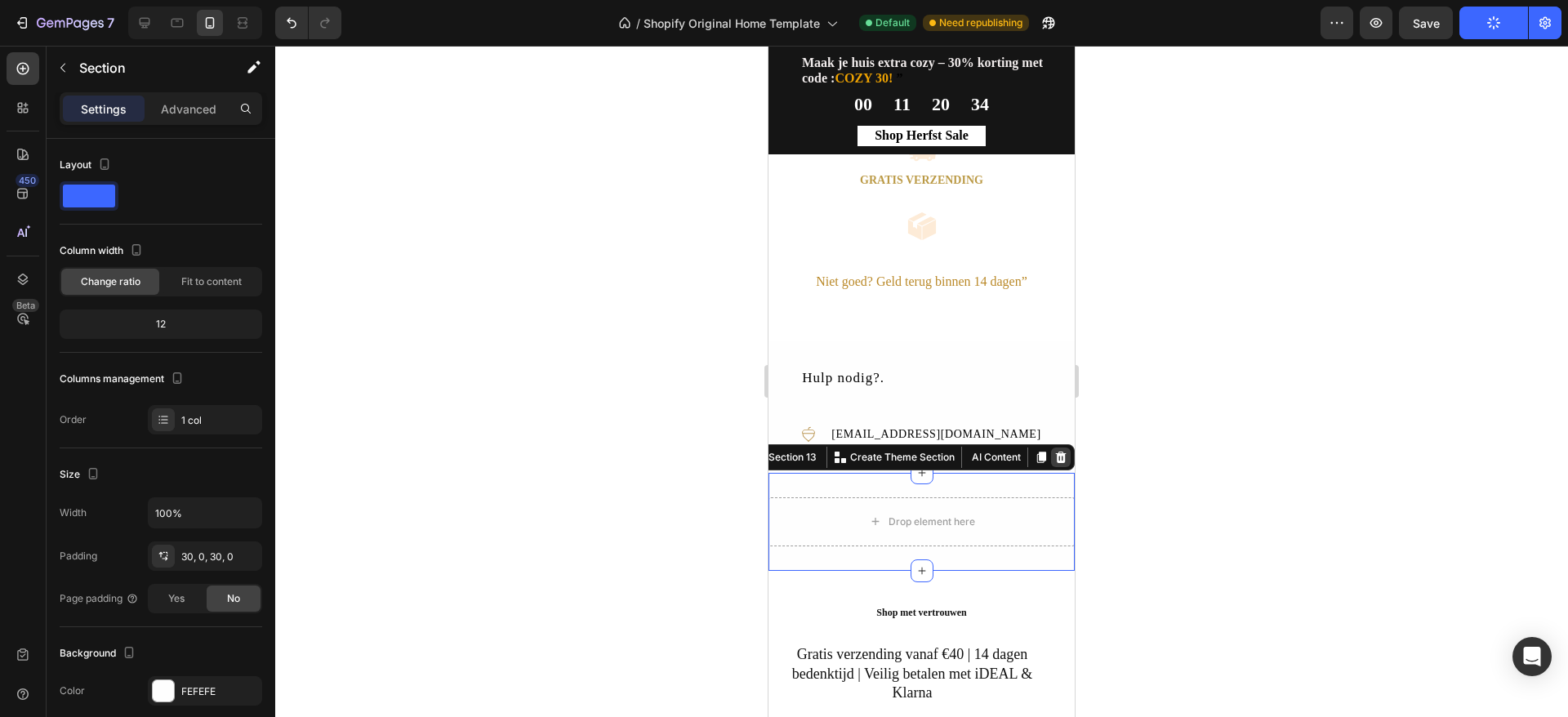
click at [1056, 463] on icon at bounding box center [1061, 457] width 11 height 12
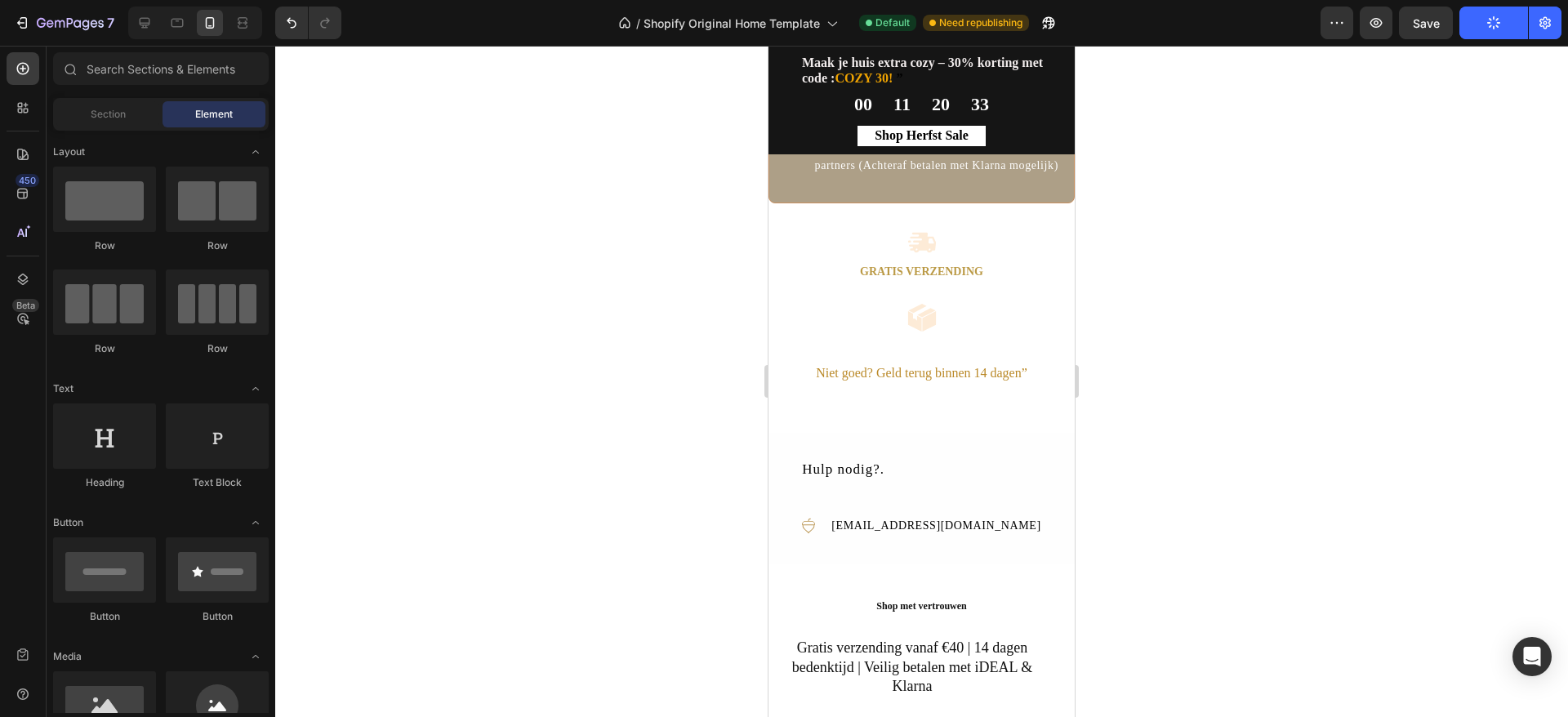
scroll to position [2413, 0]
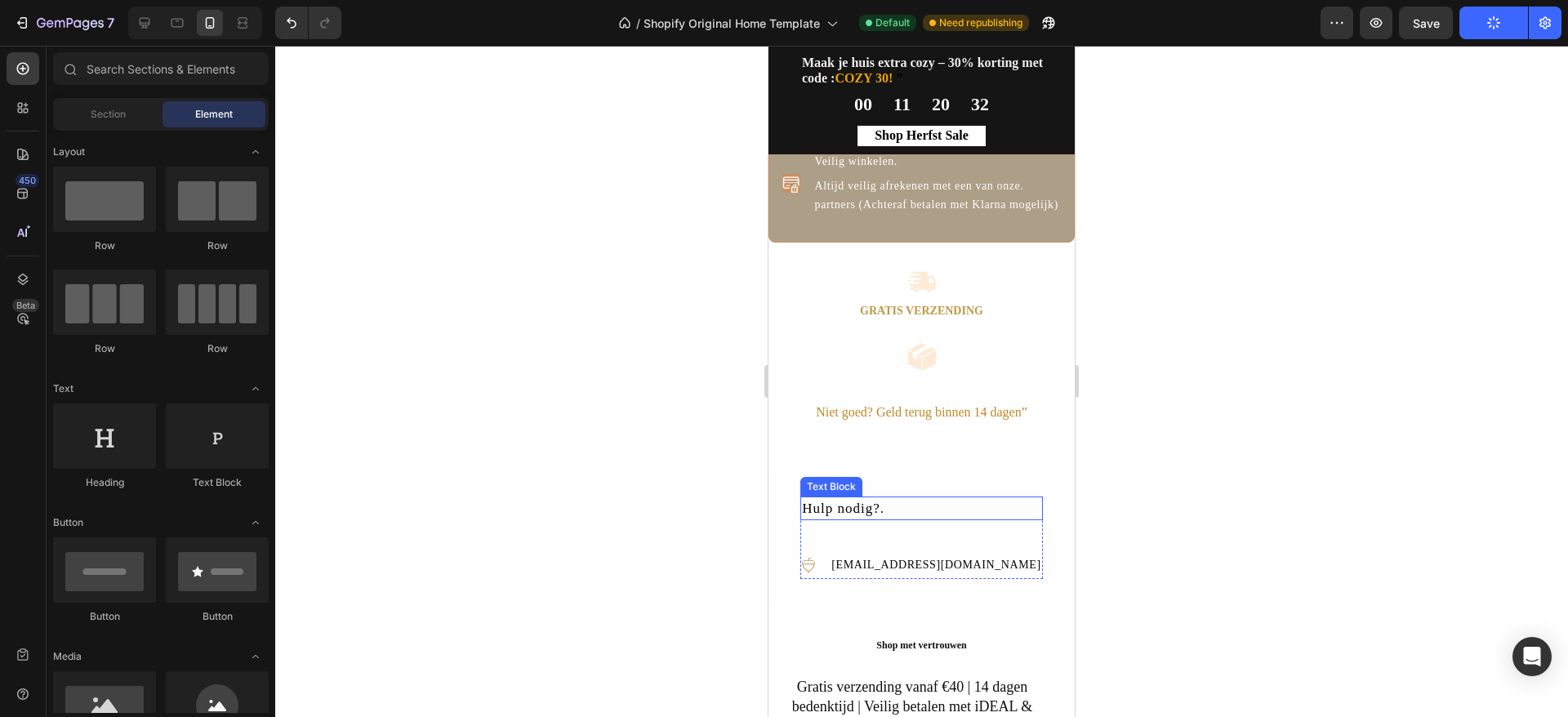
click at [905, 521] on div "Hulp nodig?." at bounding box center [921, 509] width 242 height 24
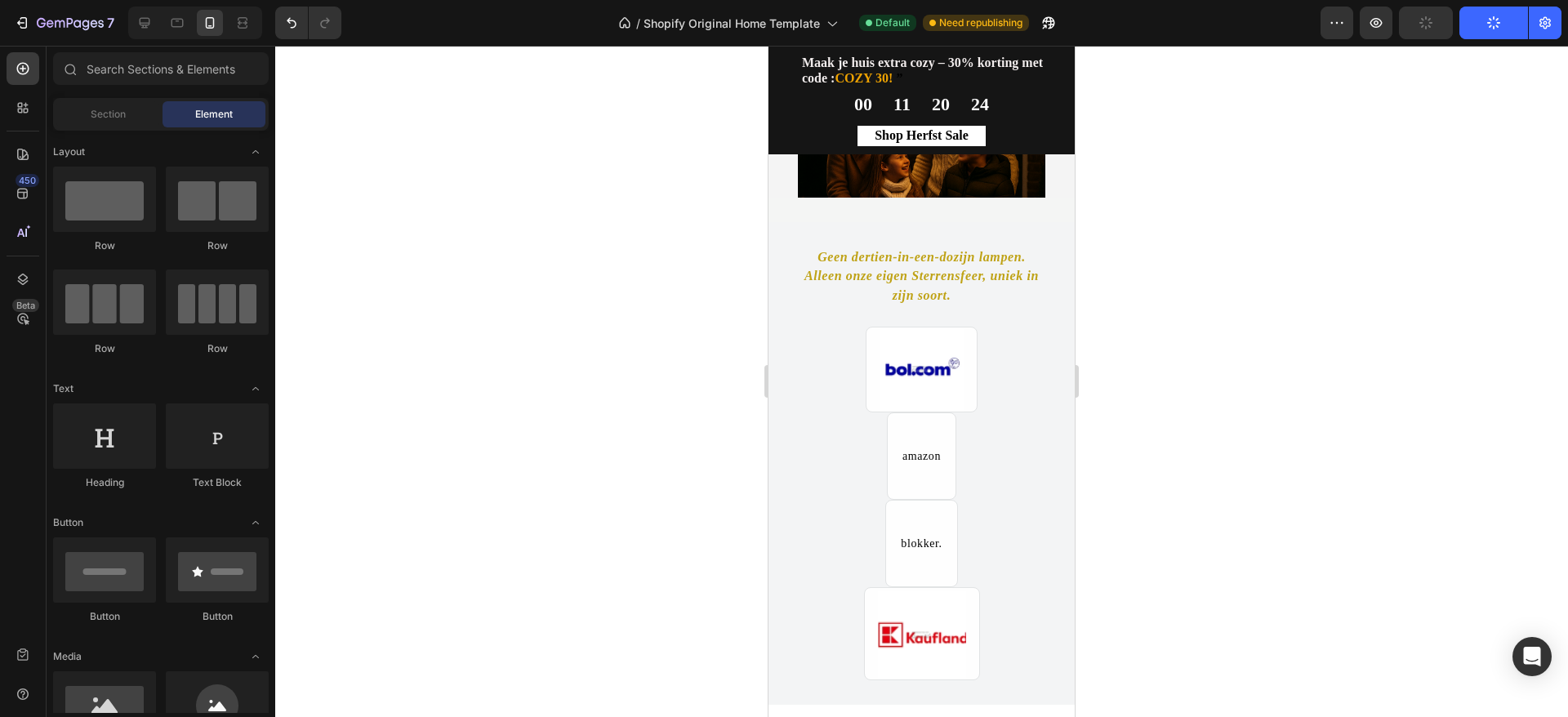
scroll to position [1102, 0]
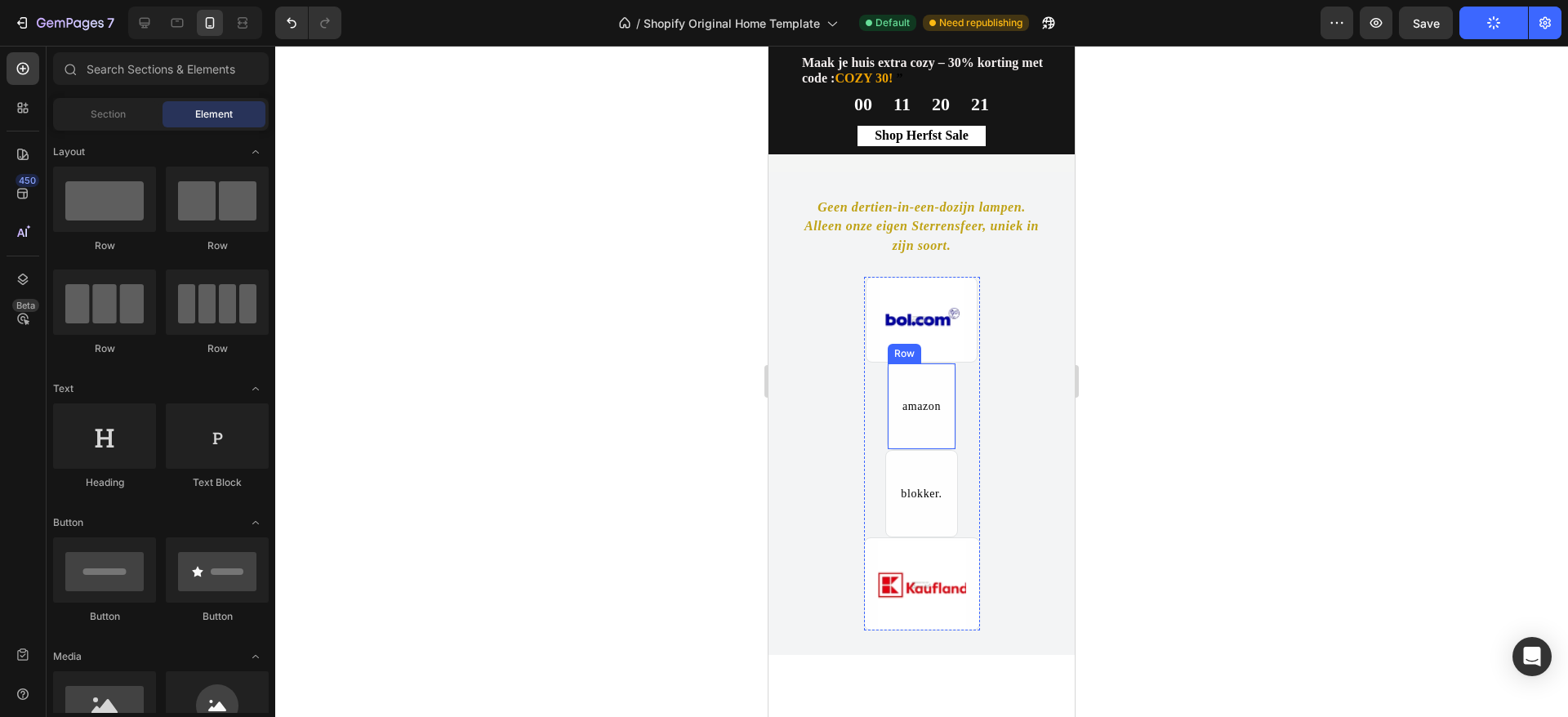
click at [925, 433] on div "amazon Text Block Row" at bounding box center [922, 406] width 70 height 87
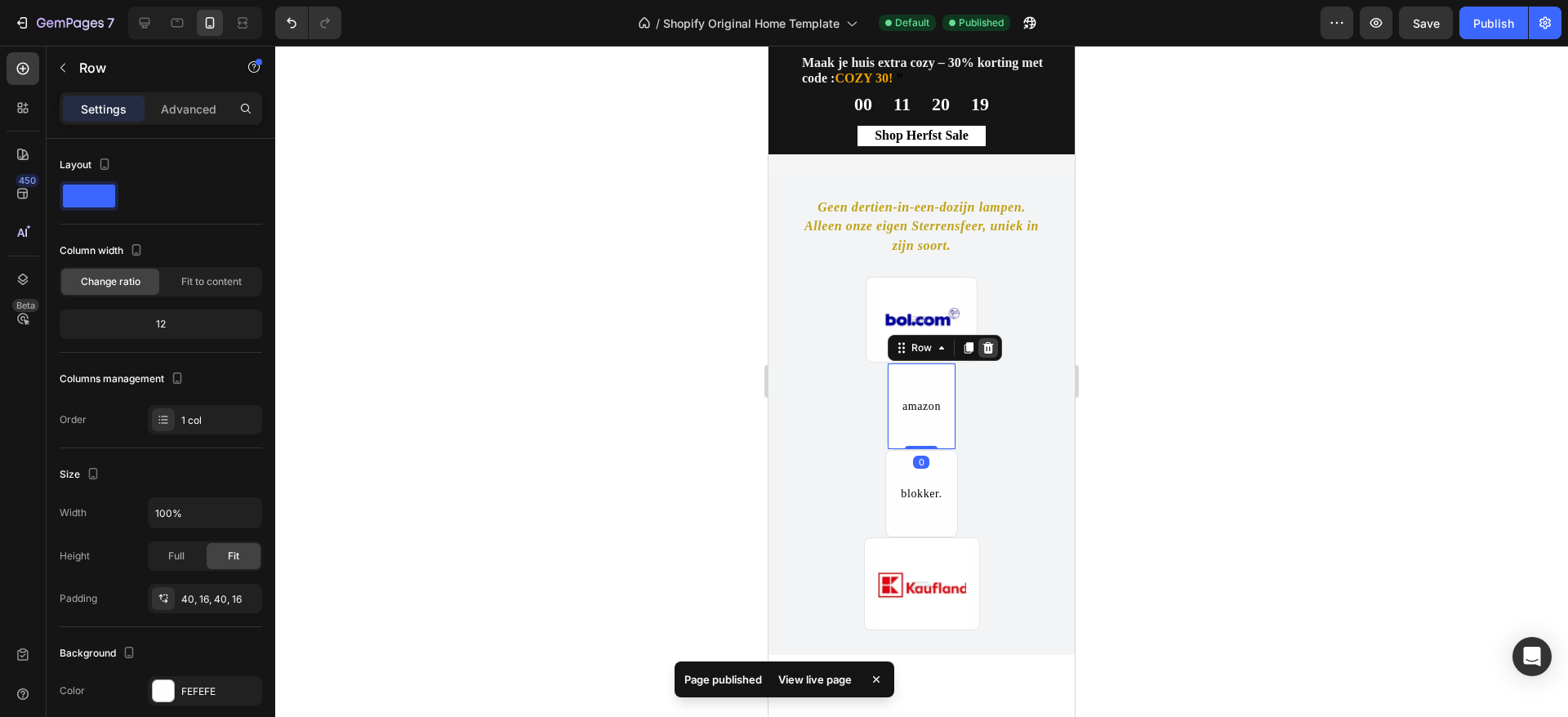
click at [982, 343] on icon at bounding box center [988, 348] width 13 height 13
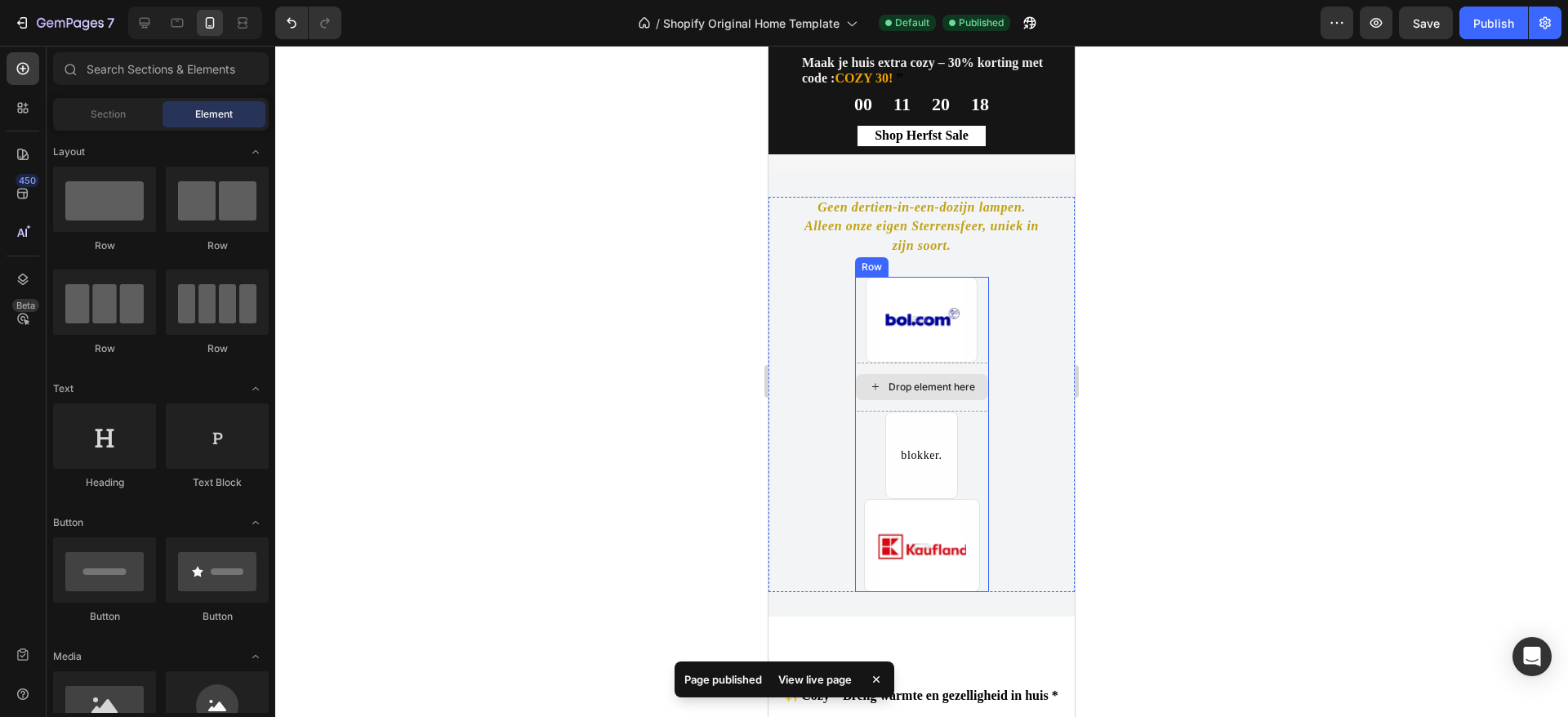
click at [963, 379] on div "Drop element here" at bounding box center [922, 387] width 132 height 26
click at [947, 397] on div "Drop element here" at bounding box center [922, 387] width 132 height 26
click at [215, 217] on div at bounding box center [218, 199] width 103 height 65
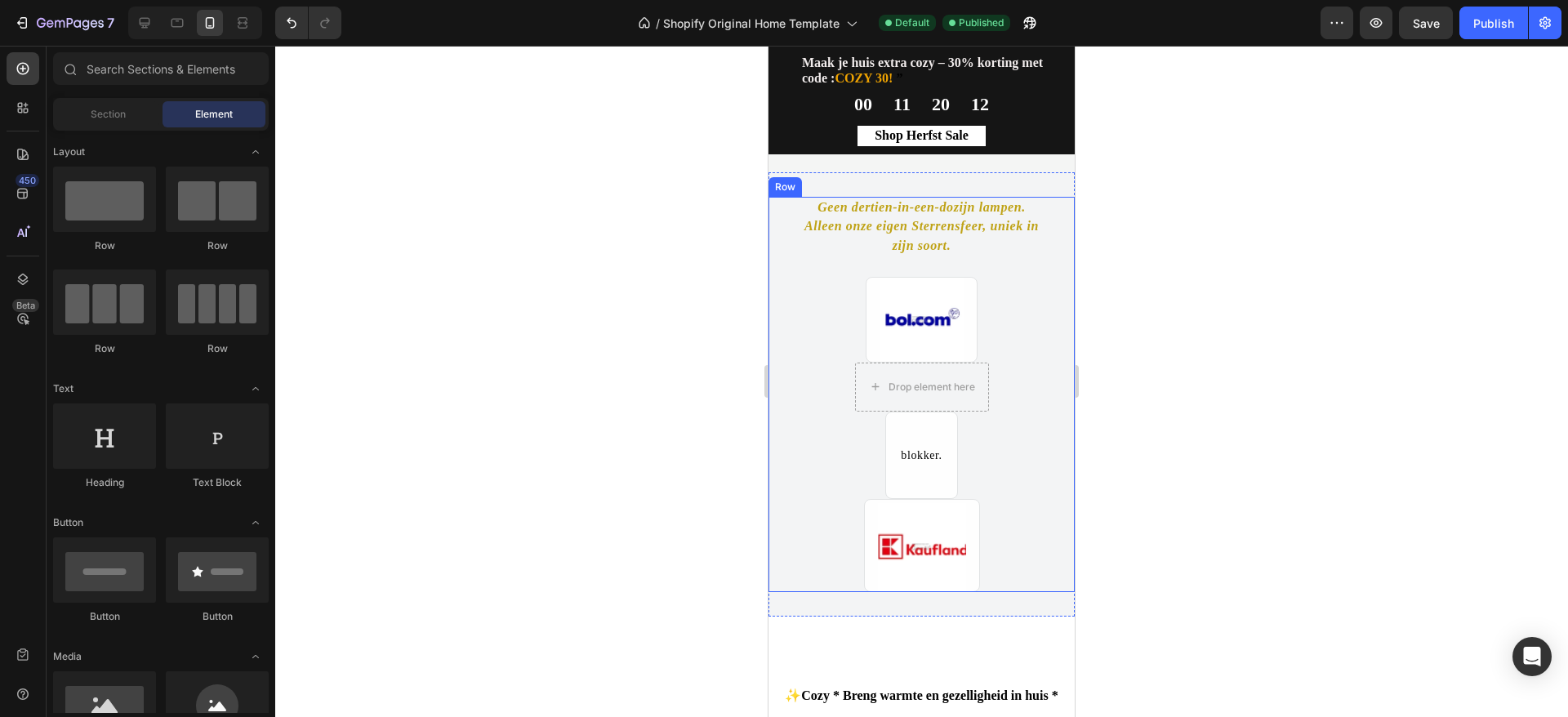
click at [828, 336] on div "Geen dertien-in-een-dozijn lampen. Alleen onze eigen Sterrensfeer, uniek in zij…" at bounding box center [922, 394] width 241 height 395
click at [924, 391] on div "Drop element here" at bounding box center [932, 387] width 87 height 13
click at [290, 25] on icon "Undo/Redo" at bounding box center [292, 23] width 16 height 16
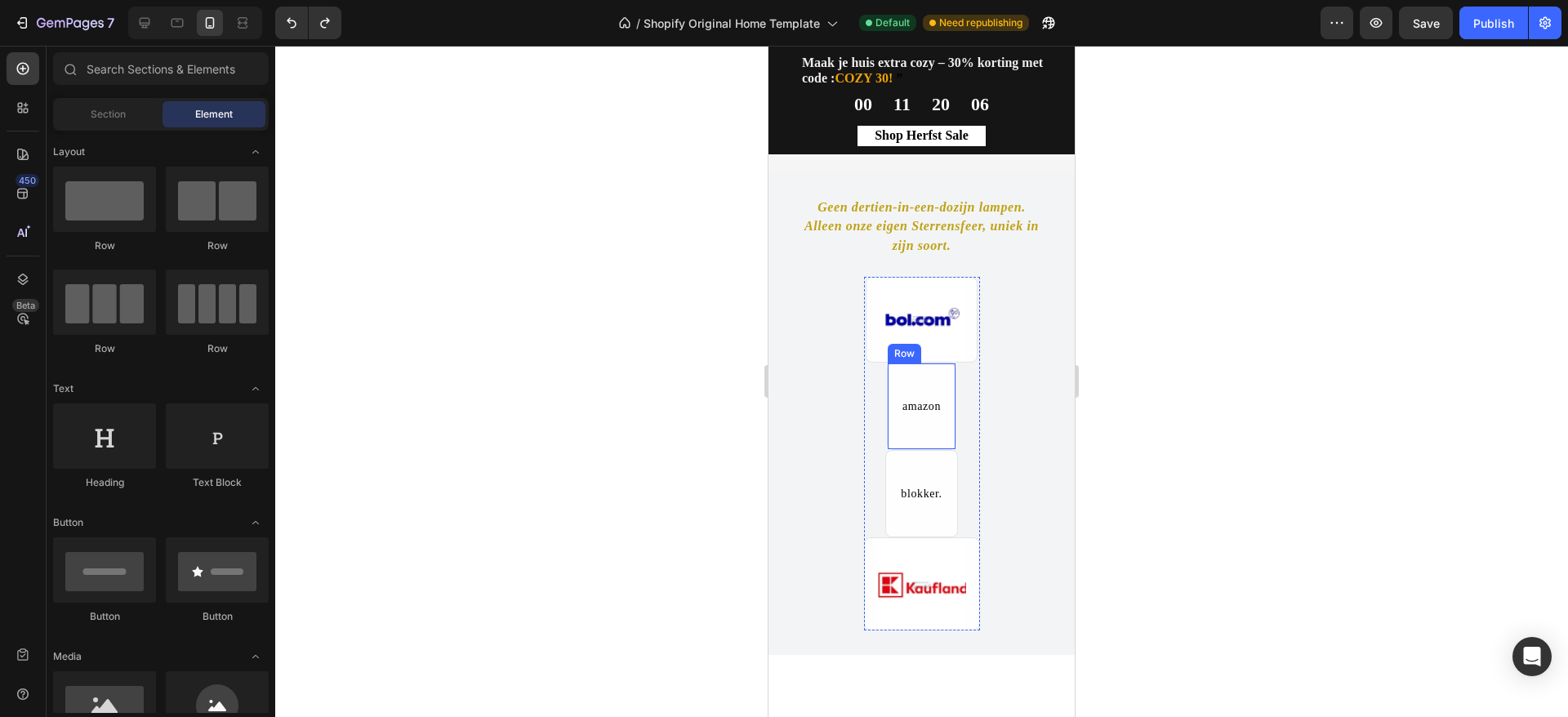
click at [915, 425] on div "amazon Text Block Row" at bounding box center [922, 406] width 70 height 87
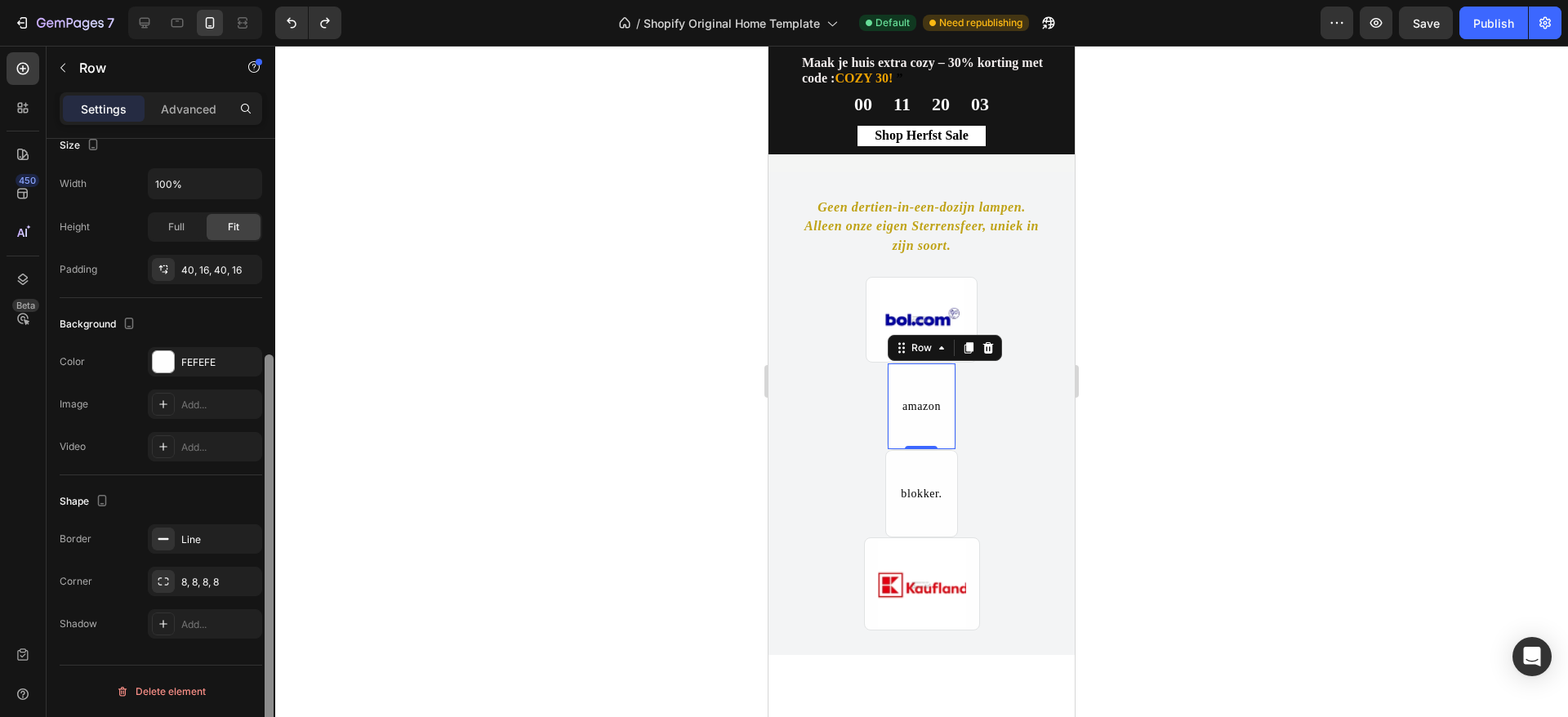
scroll to position [0, 0]
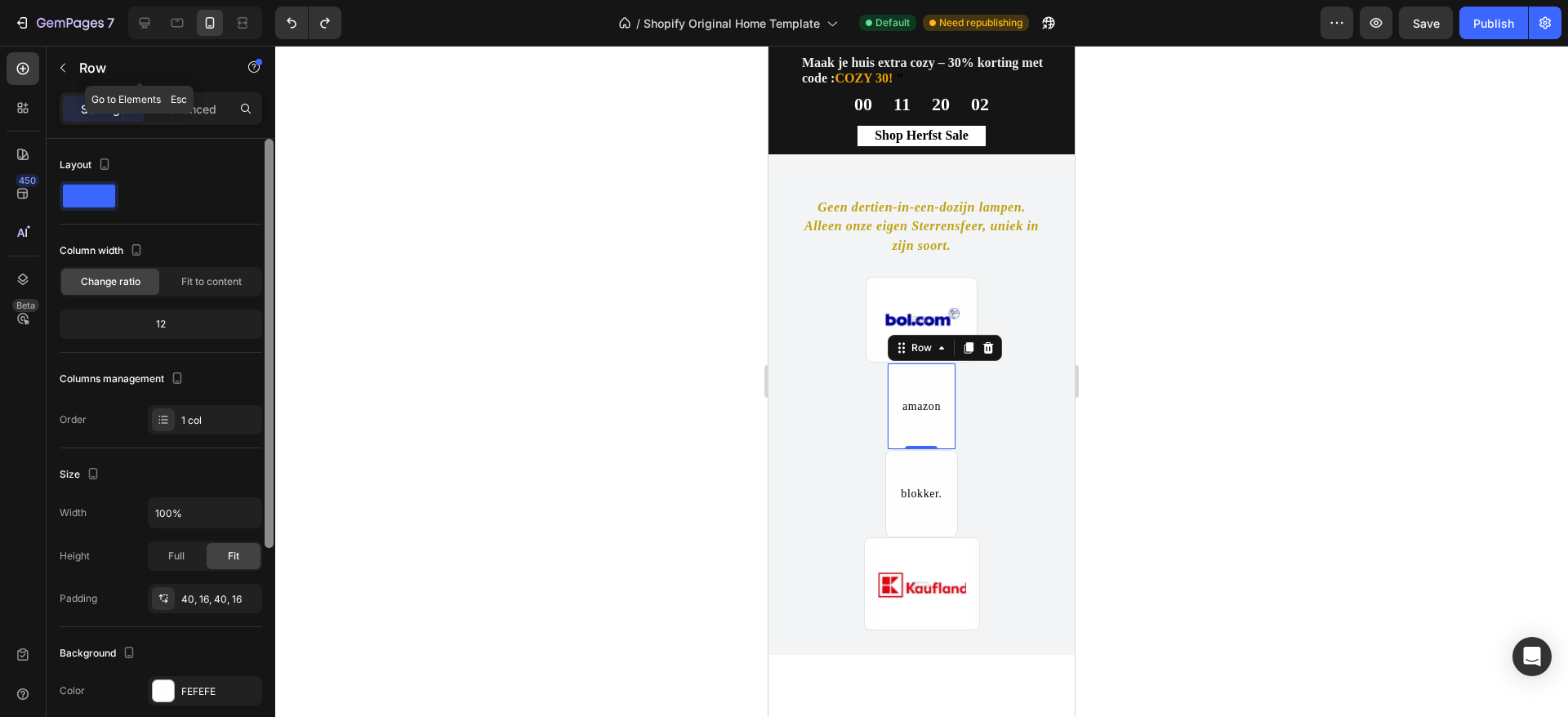
drag, startPoint x: 271, startPoint y: 281, endPoint x: 220, endPoint y: 89, distance: 198.7
click at [220, 89] on div "Sections(18) Elements(83) Section Element Hero Section Product Detail Brands Tr…" at bounding box center [160, 381] width 228 height 672
click at [915, 477] on div "blokker. Text Block Row" at bounding box center [921, 494] width 72 height 87
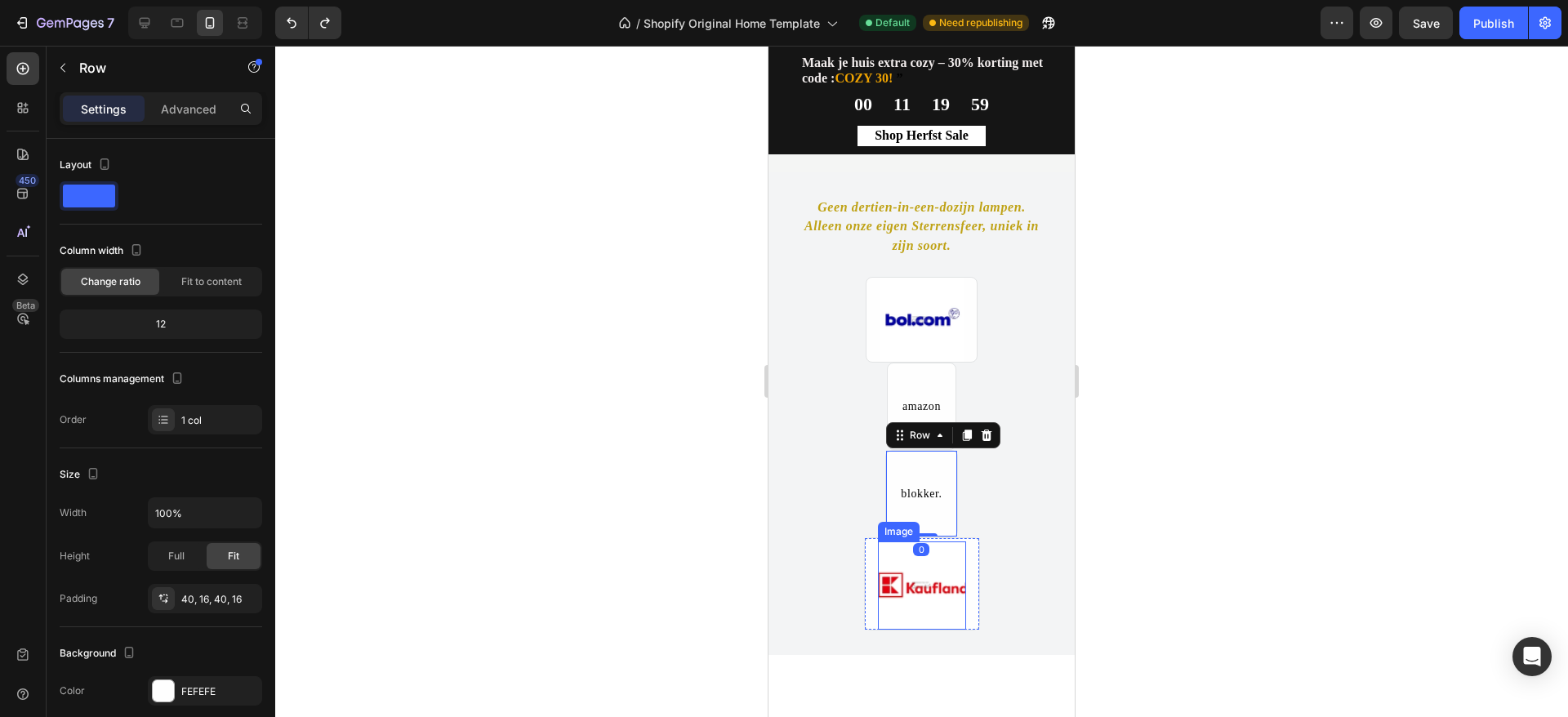
click at [926, 585] on img at bounding box center [922, 585] width 88 height 88
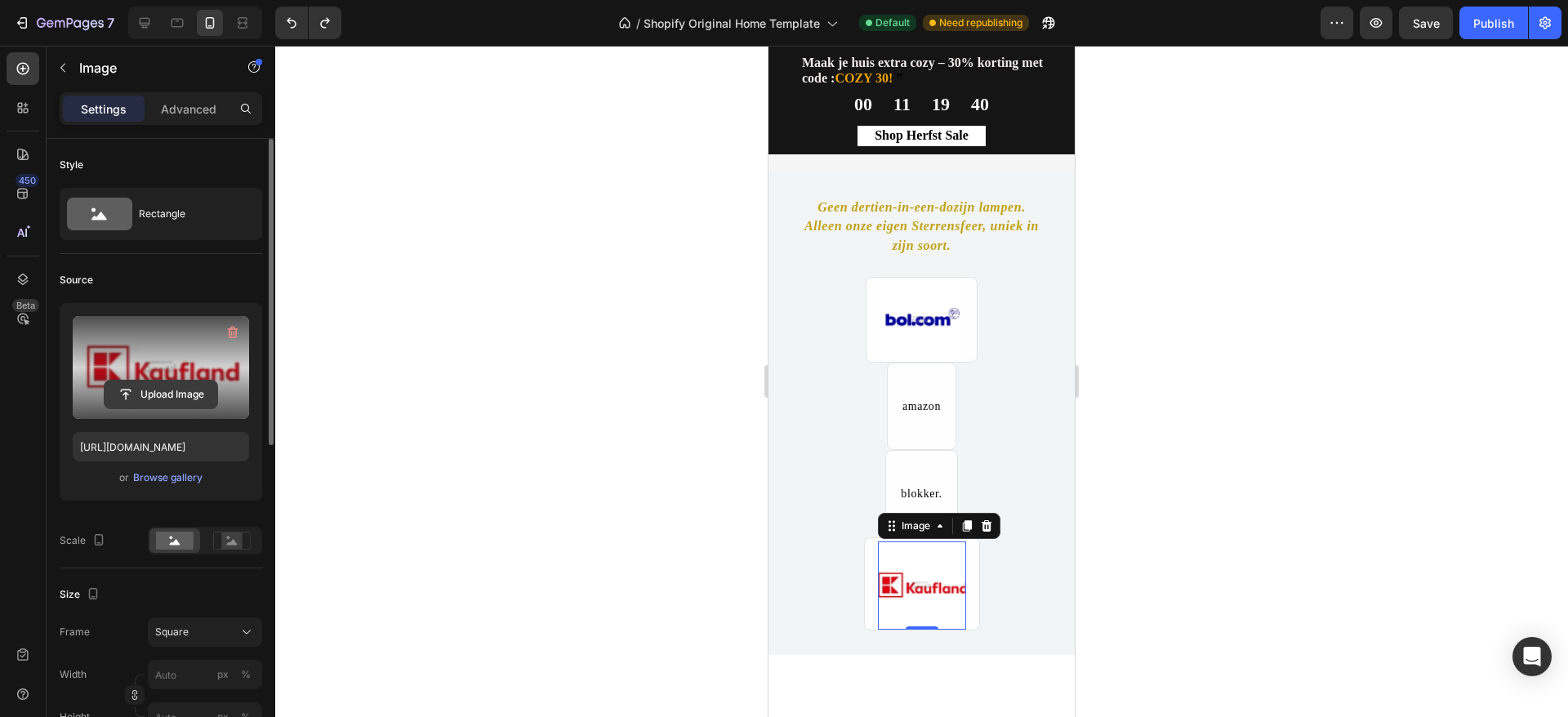
click at [164, 381] on input "file" at bounding box center [160, 394] width 112 height 28
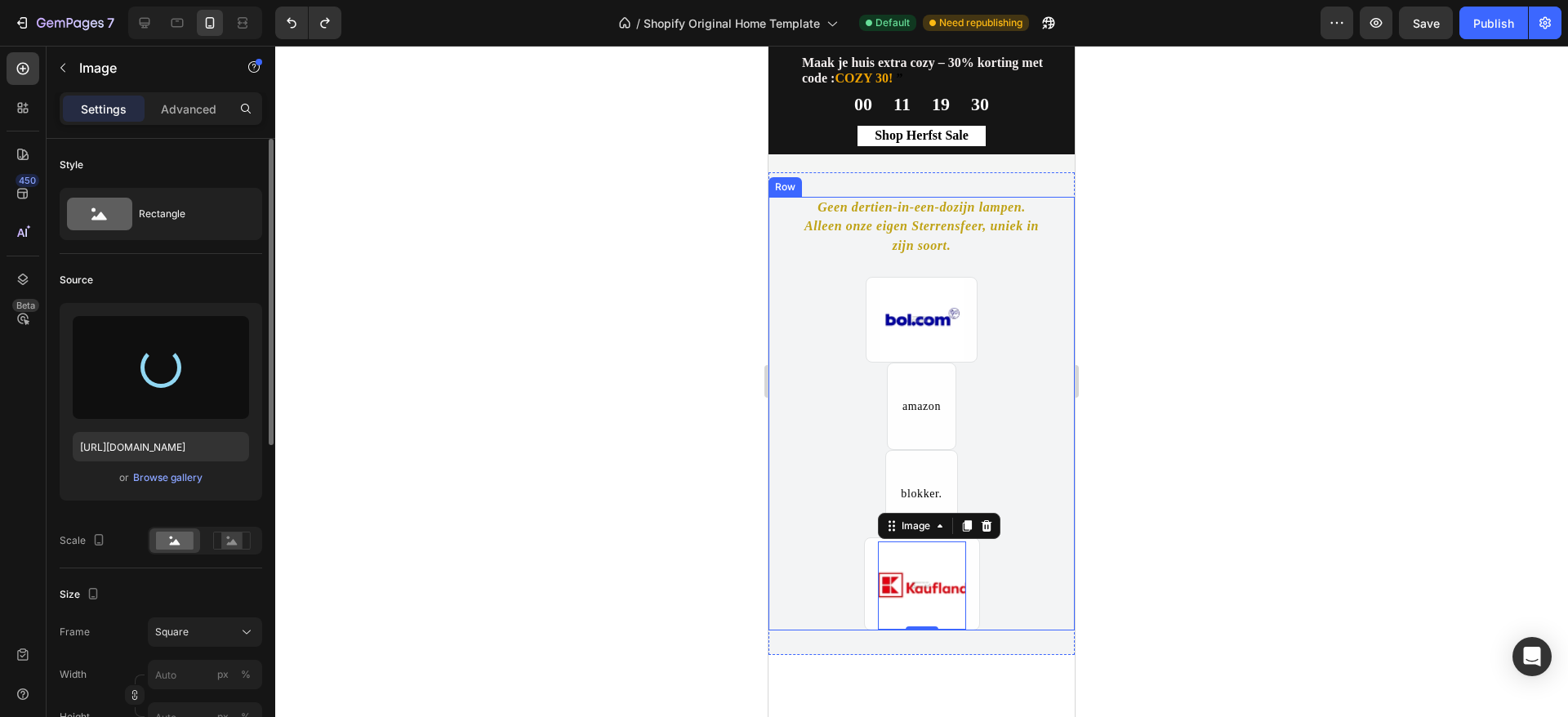
type input "https://cdn.shopify.com/s/files/1/0933/7874/0596/files/gempages_579912371095470…"
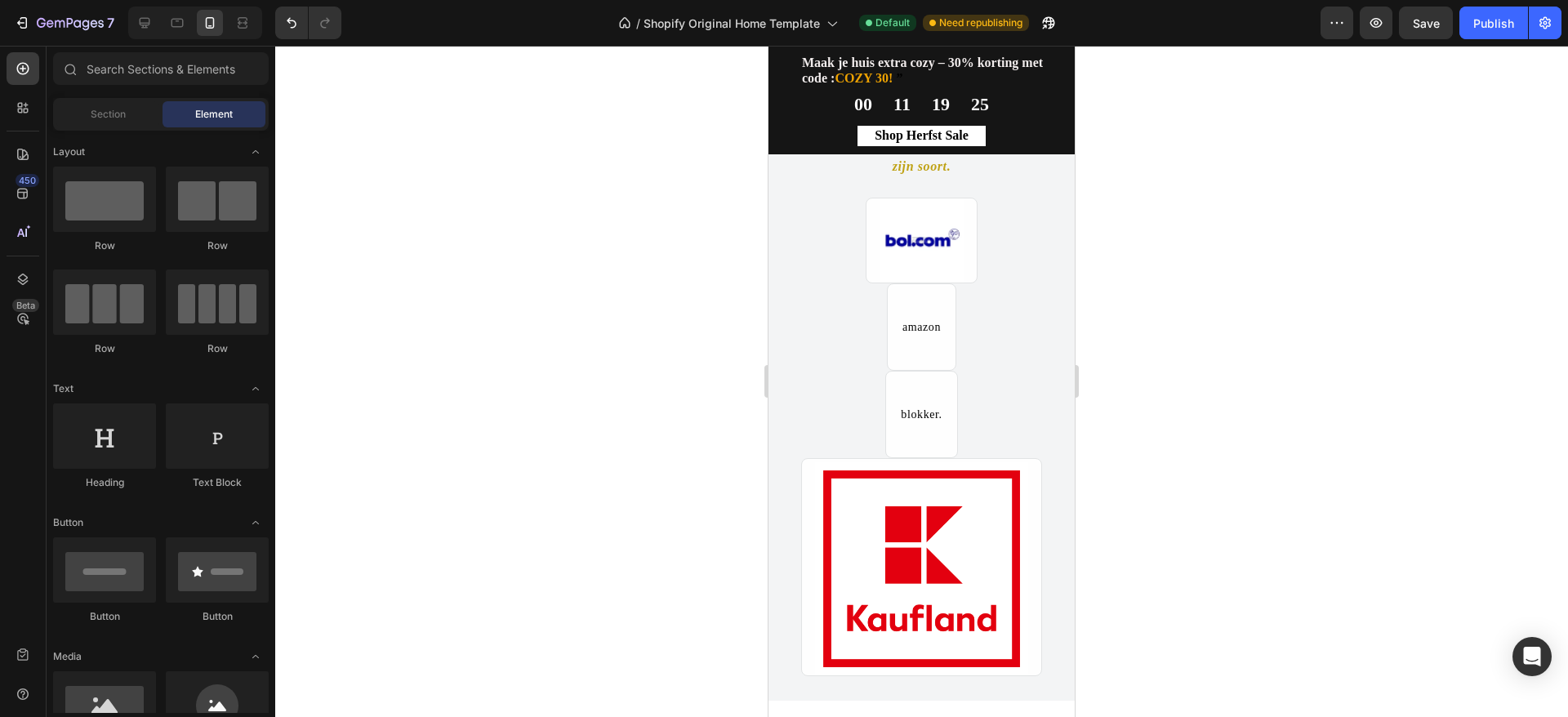
scroll to position [1177, 0]
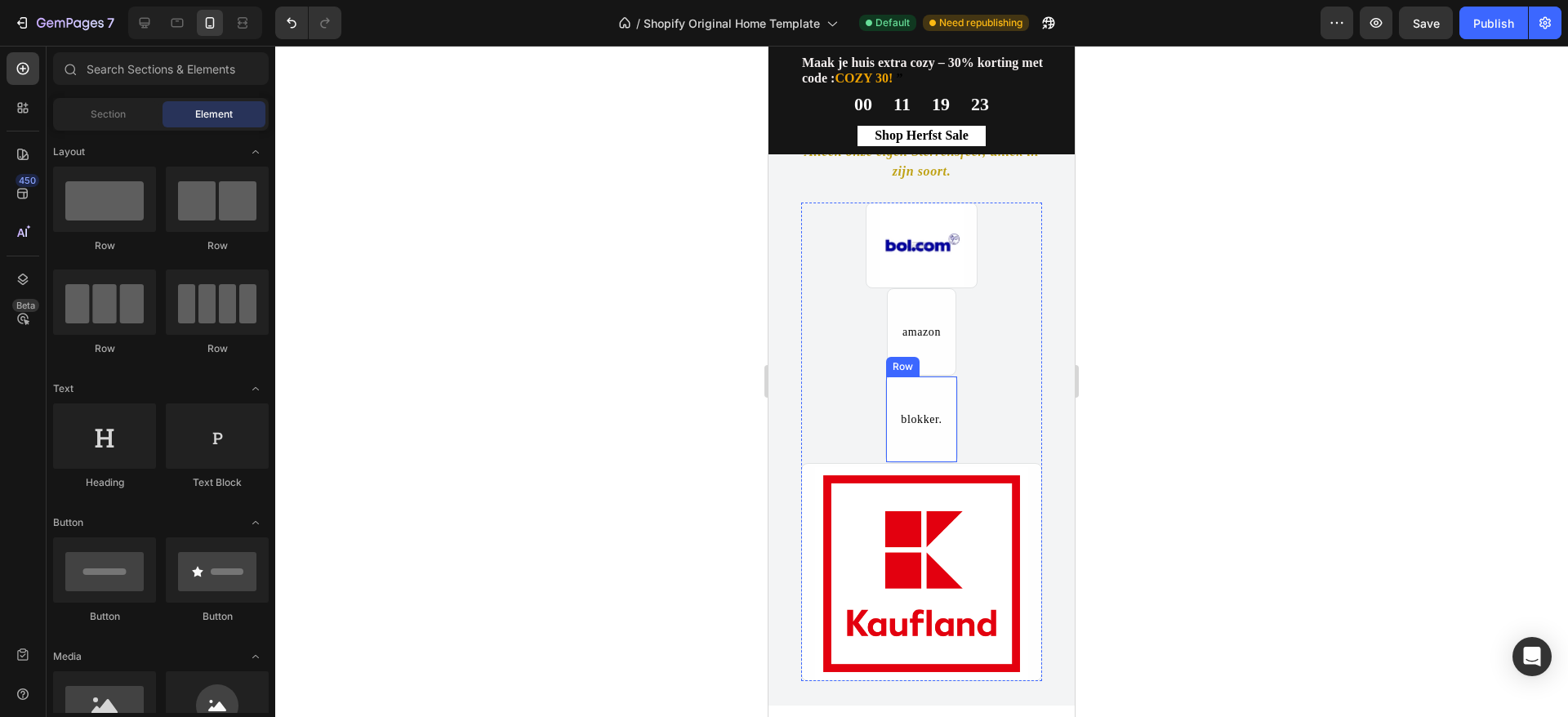
click at [938, 432] on div "blokker. Text Block Row" at bounding box center [921, 420] width 72 height 87
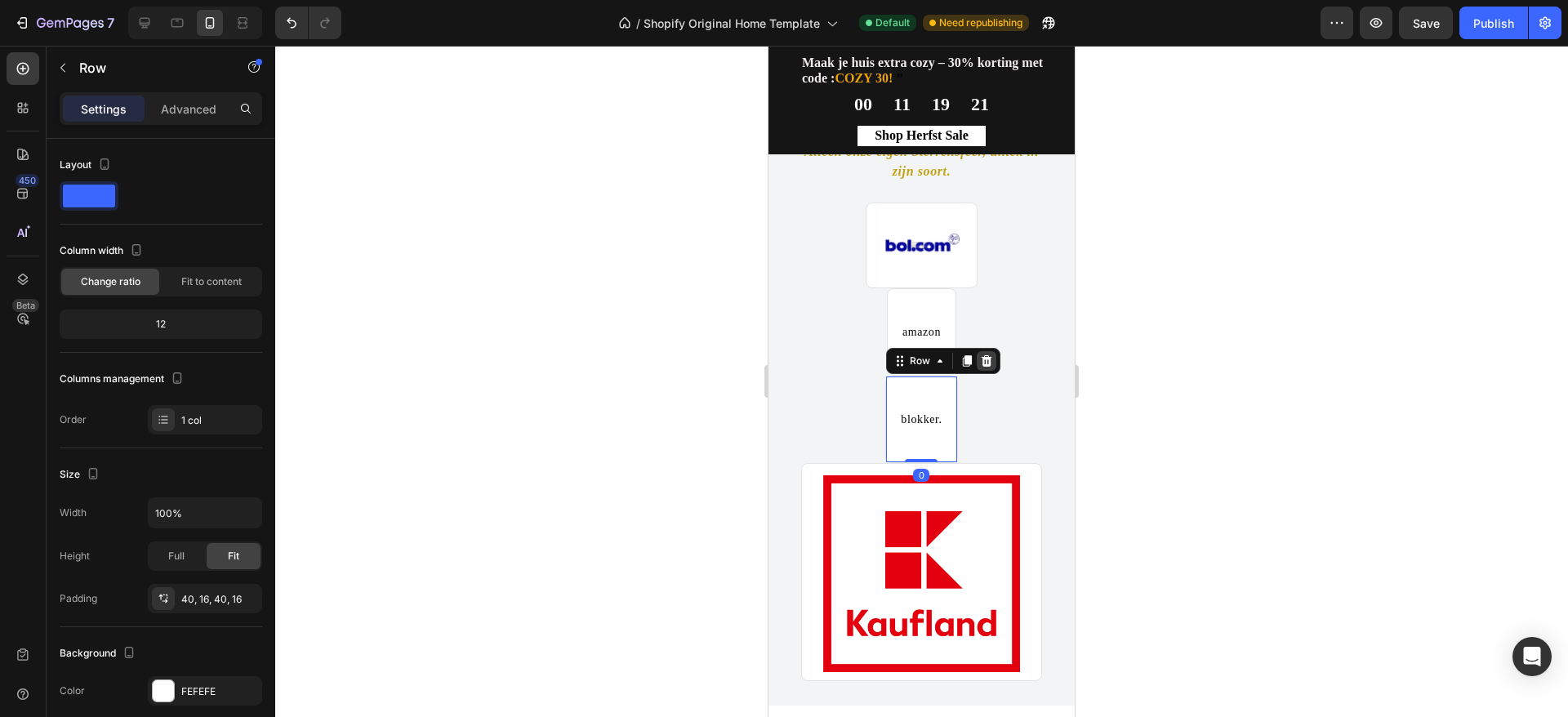
click at [982, 364] on icon at bounding box center [987, 361] width 11 height 12
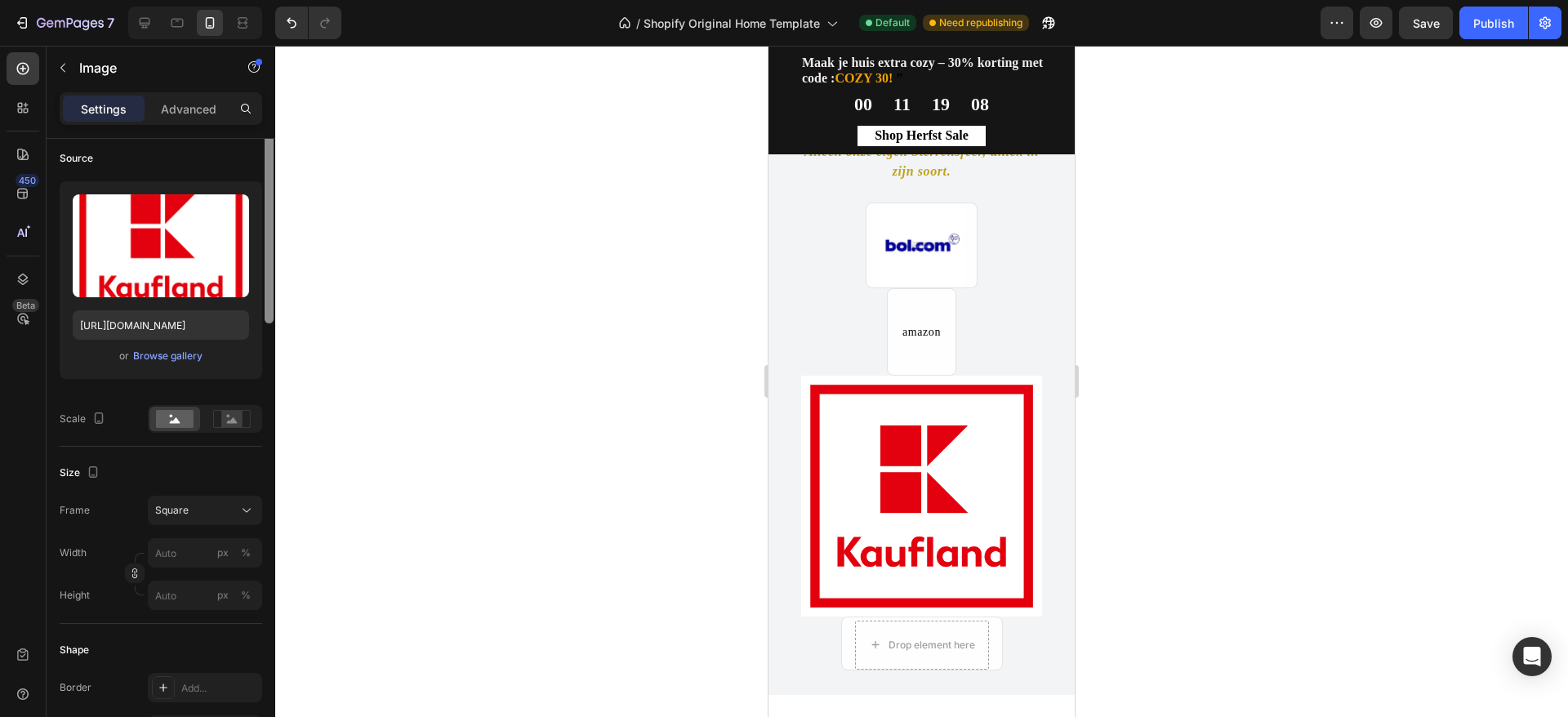
scroll to position [0, 0]
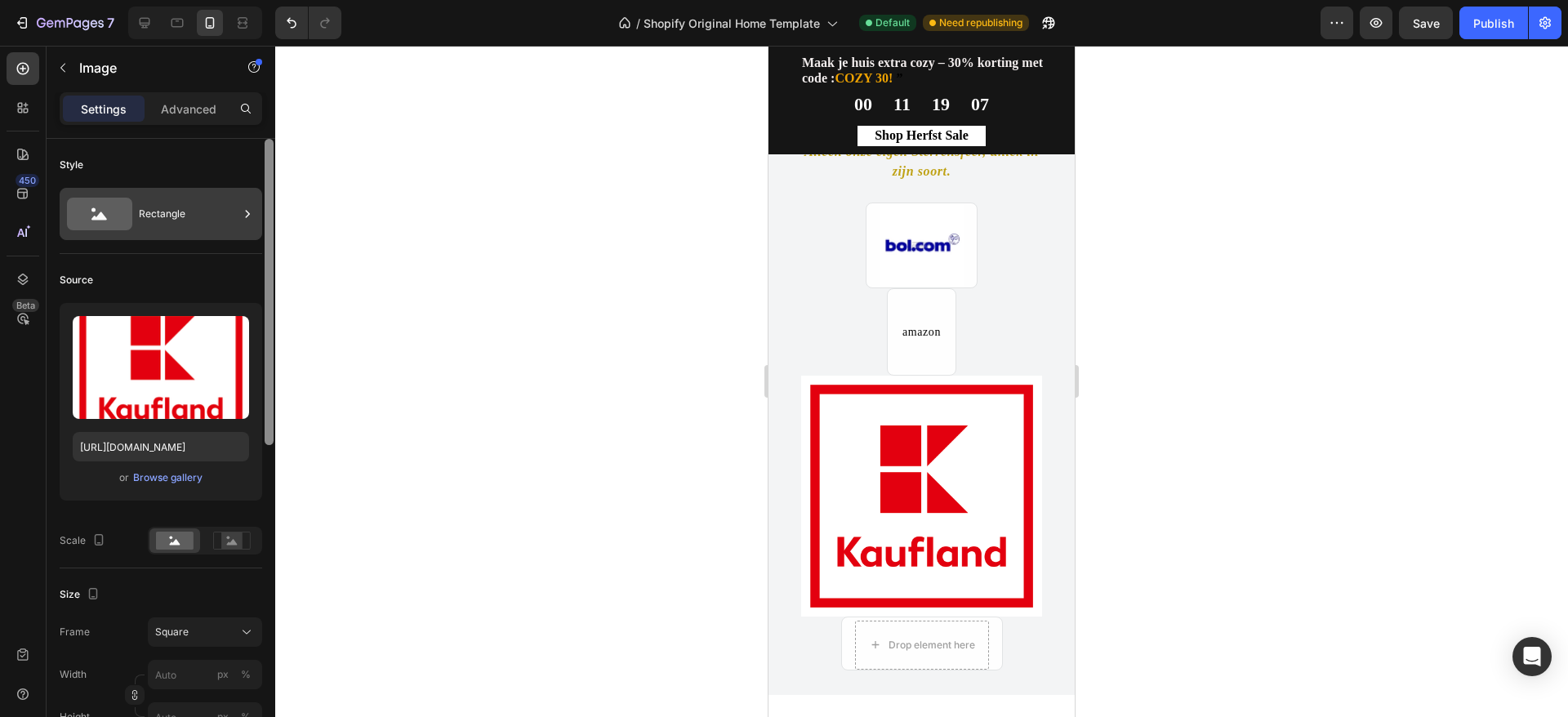
drag, startPoint x: 268, startPoint y: 320, endPoint x: 245, endPoint y: 199, distance: 123.2
click at [245, 199] on div "Style Rectangle Source Upload Image https://cdn.shopify.com/s/files/1/0933/7874…" at bounding box center [160, 451] width 228 height 625
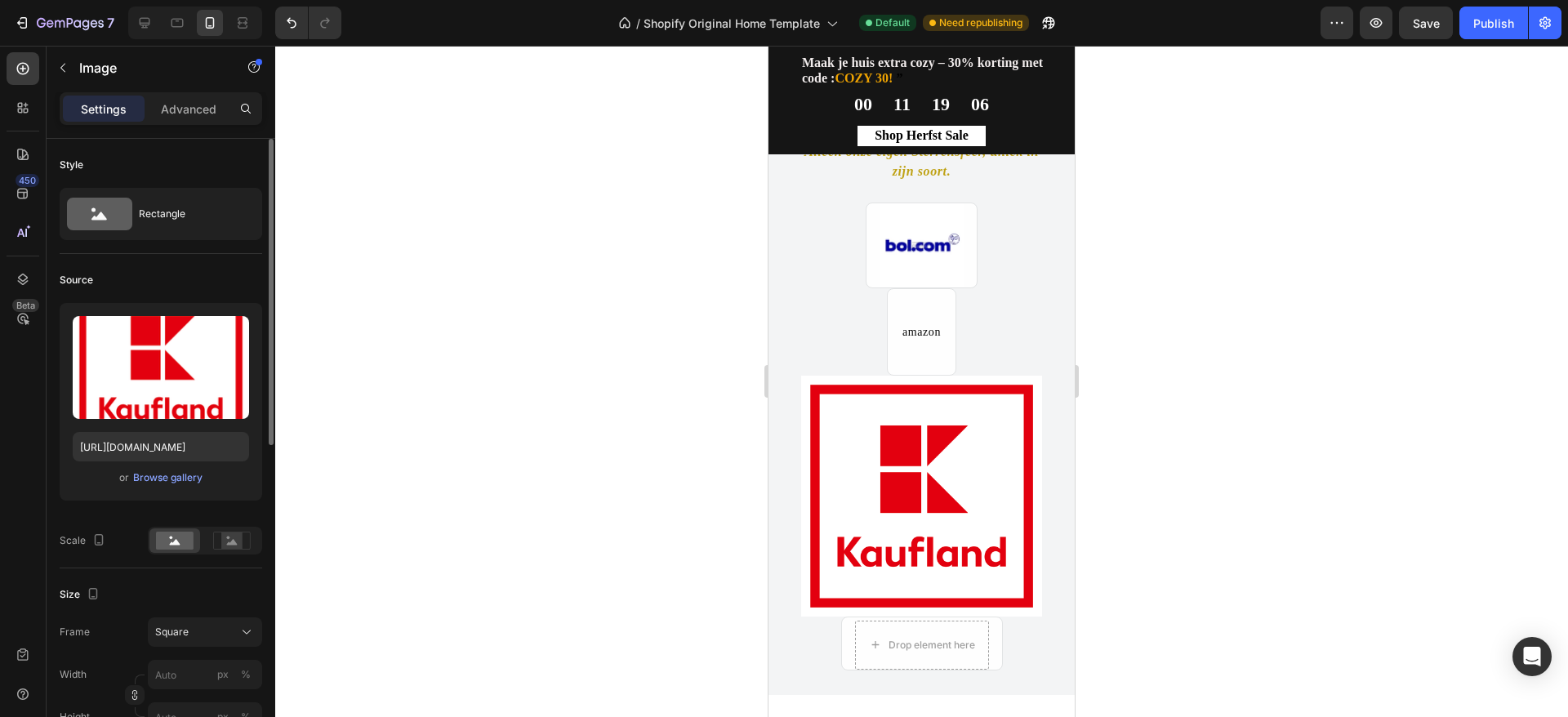
click at [1328, 258] on div at bounding box center [922, 381] width 1293 height 672
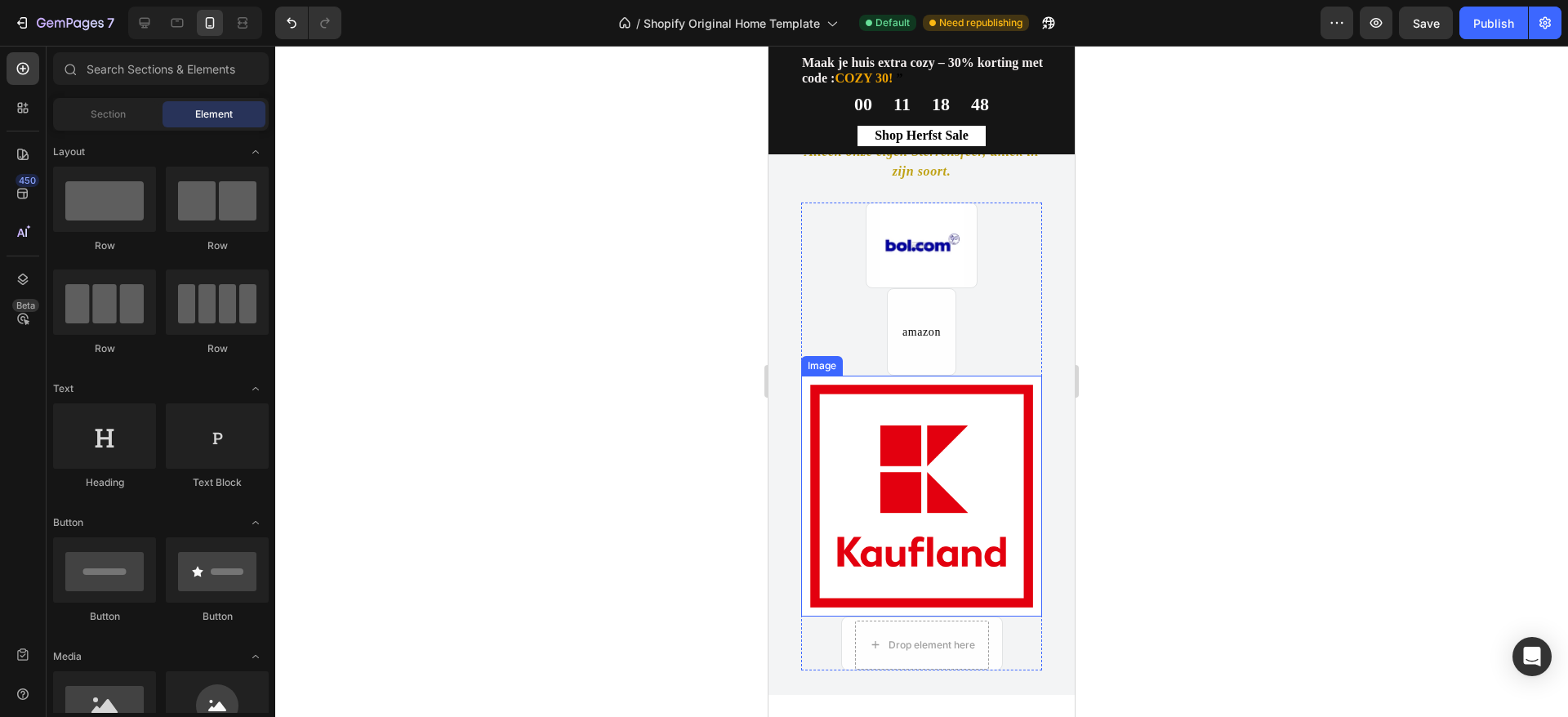
click at [914, 459] on img at bounding box center [922, 497] width 241 height 241
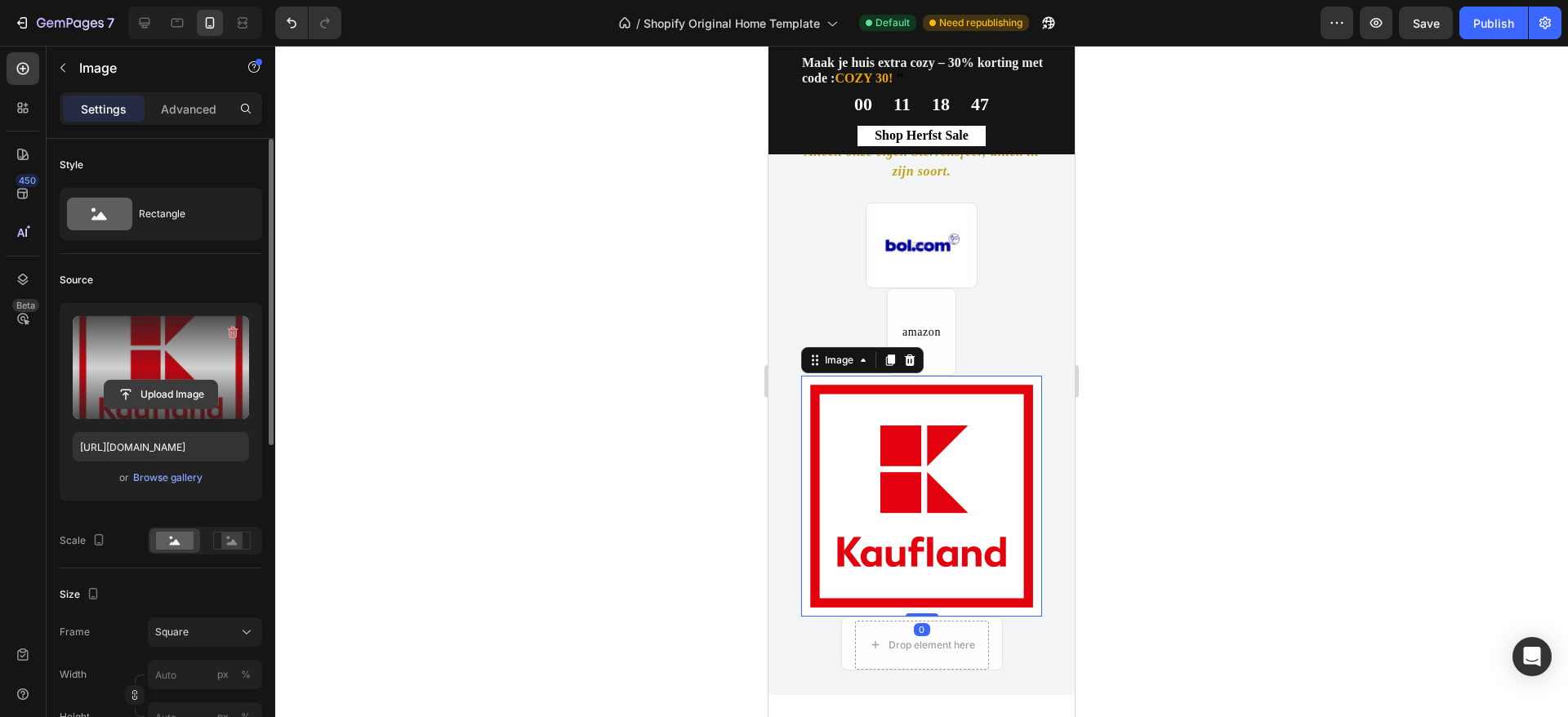
click at [171, 391] on input "file" at bounding box center [160, 394] width 112 height 28
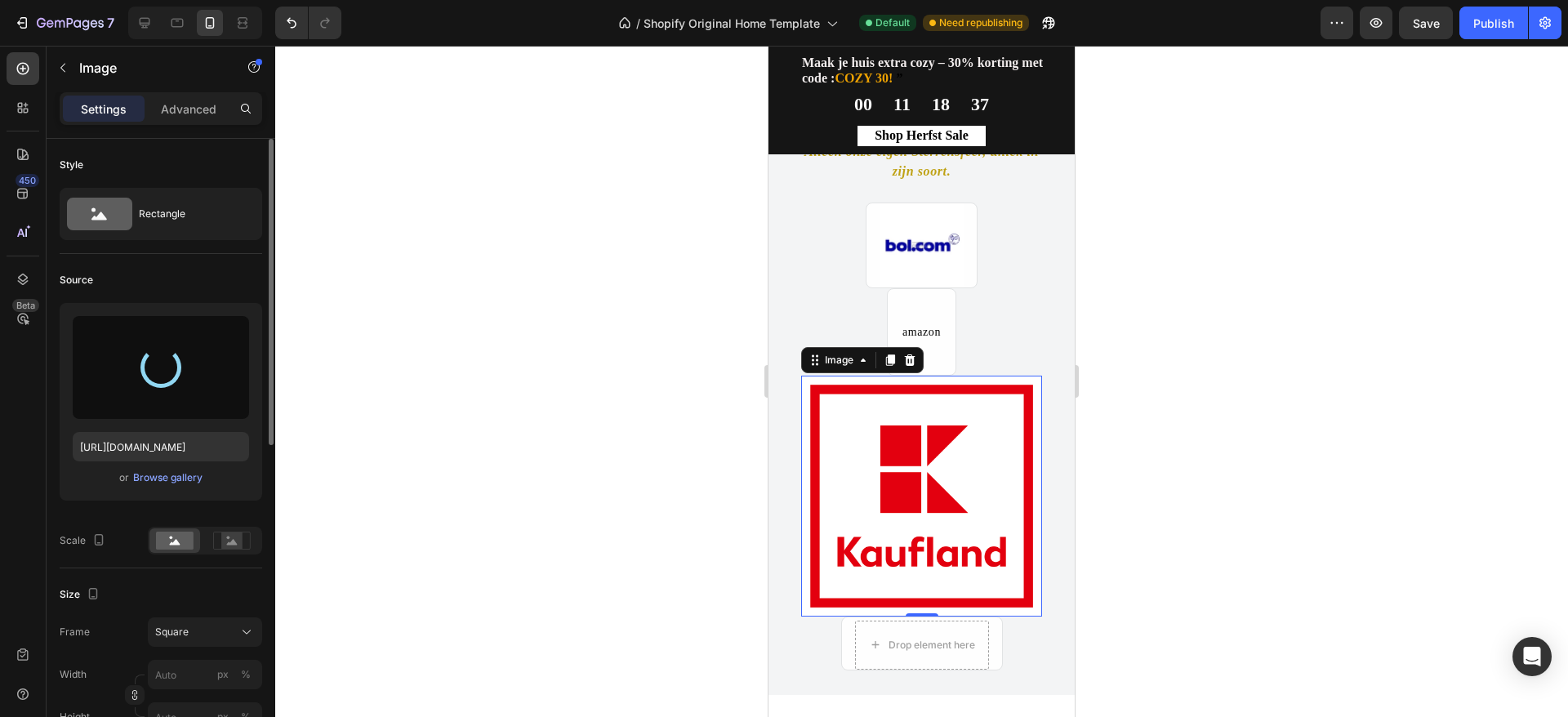
type input "https://cdn.shopify.com/s/files/1/0933/7874/0596/files/gempages_579912371095470…"
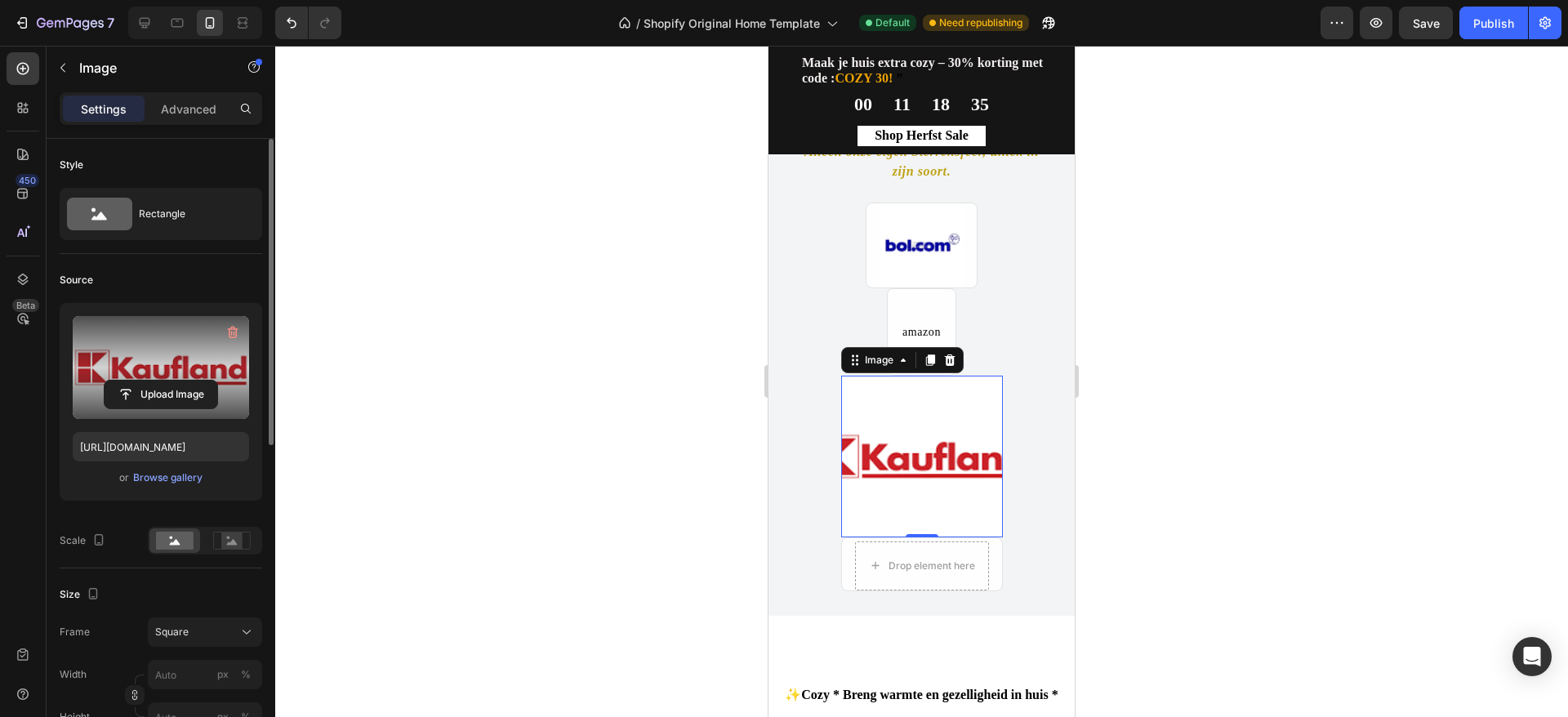
click at [1206, 286] on div at bounding box center [922, 381] width 1293 height 672
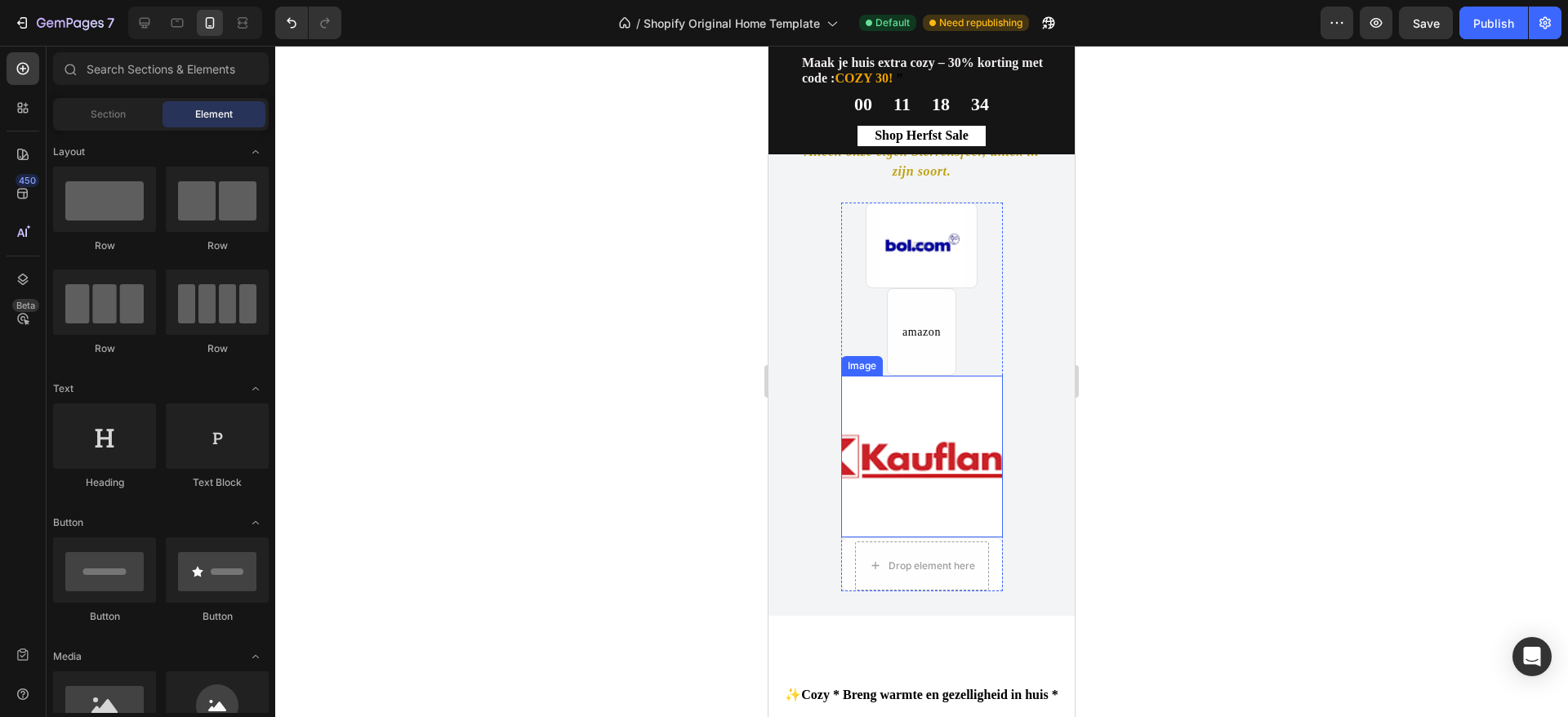
click at [914, 469] on img at bounding box center [922, 457] width 161 height 161
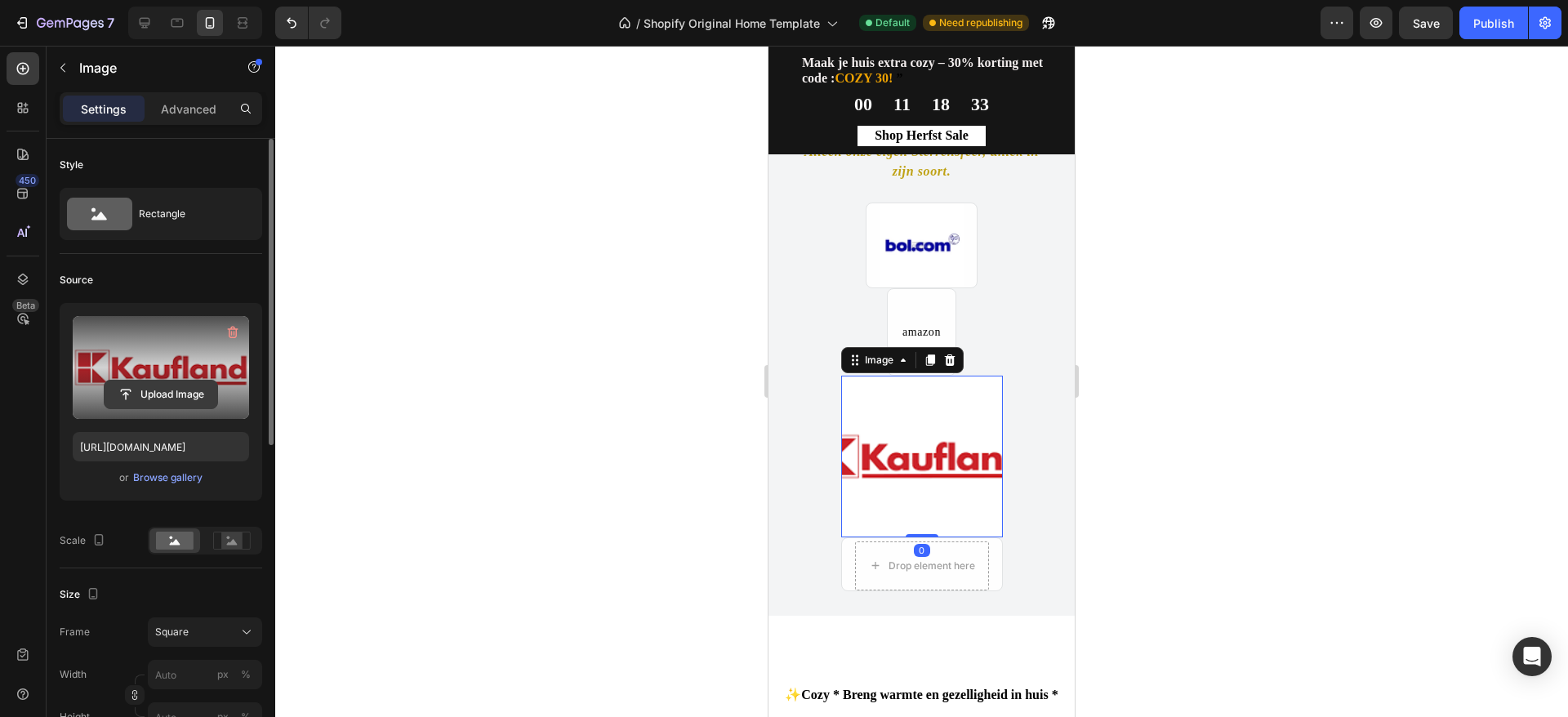
click at [181, 389] on input "file" at bounding box center [160, 394] width 112 height 28
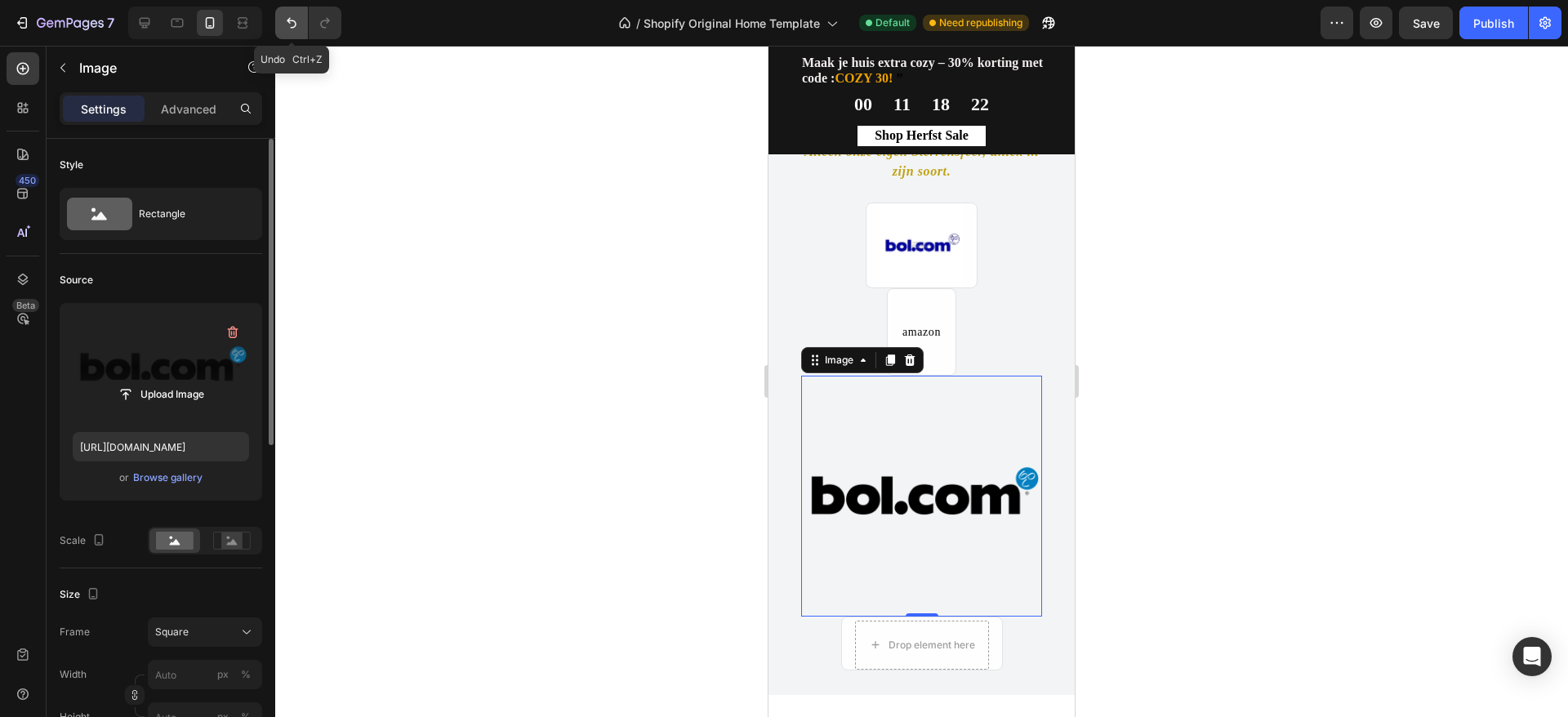
click at [292, 19] on icon "Undo/Redo" at bounding box center [292, 23] width 16 height 16
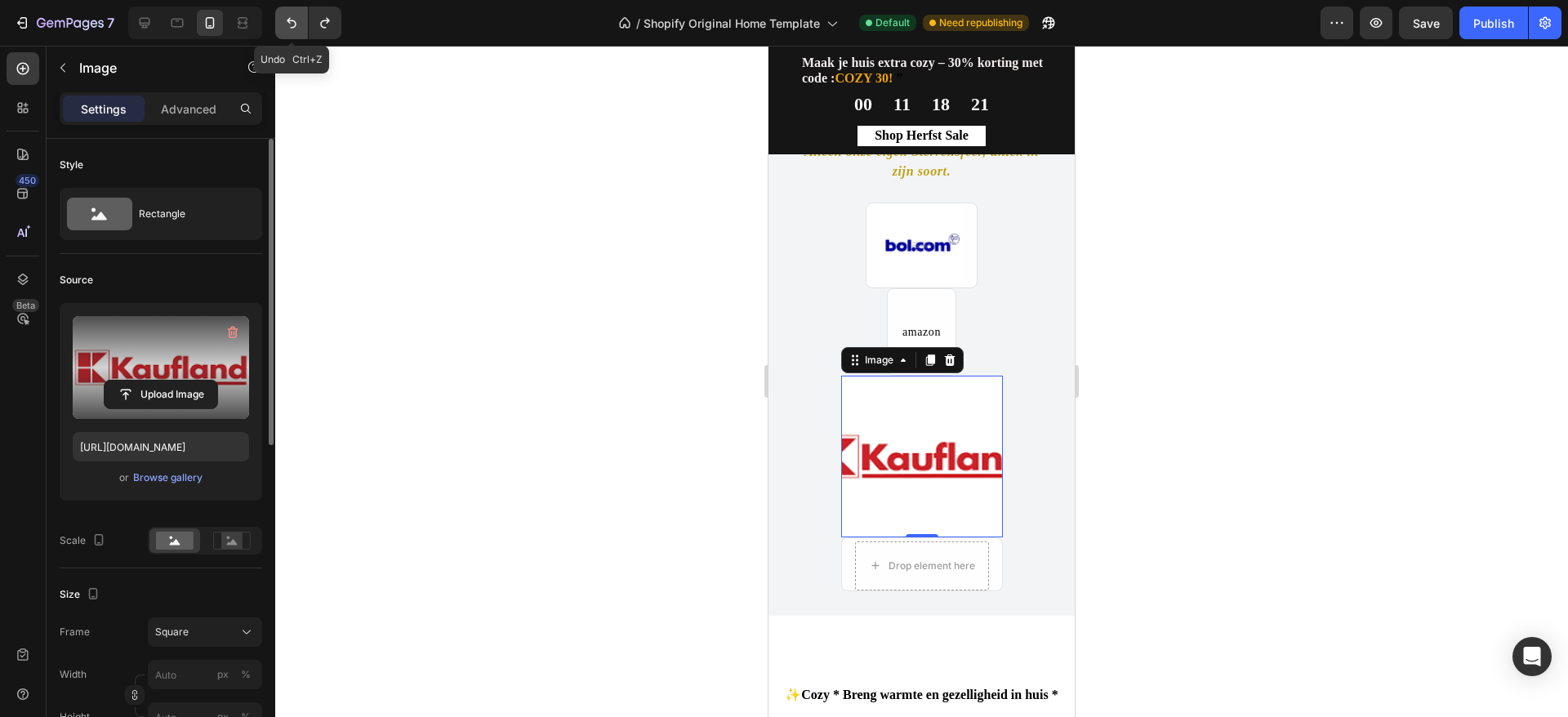
click at [292, 19] on icon "Undo/Redo" at bounding box center [292, 23] width 16 height 16
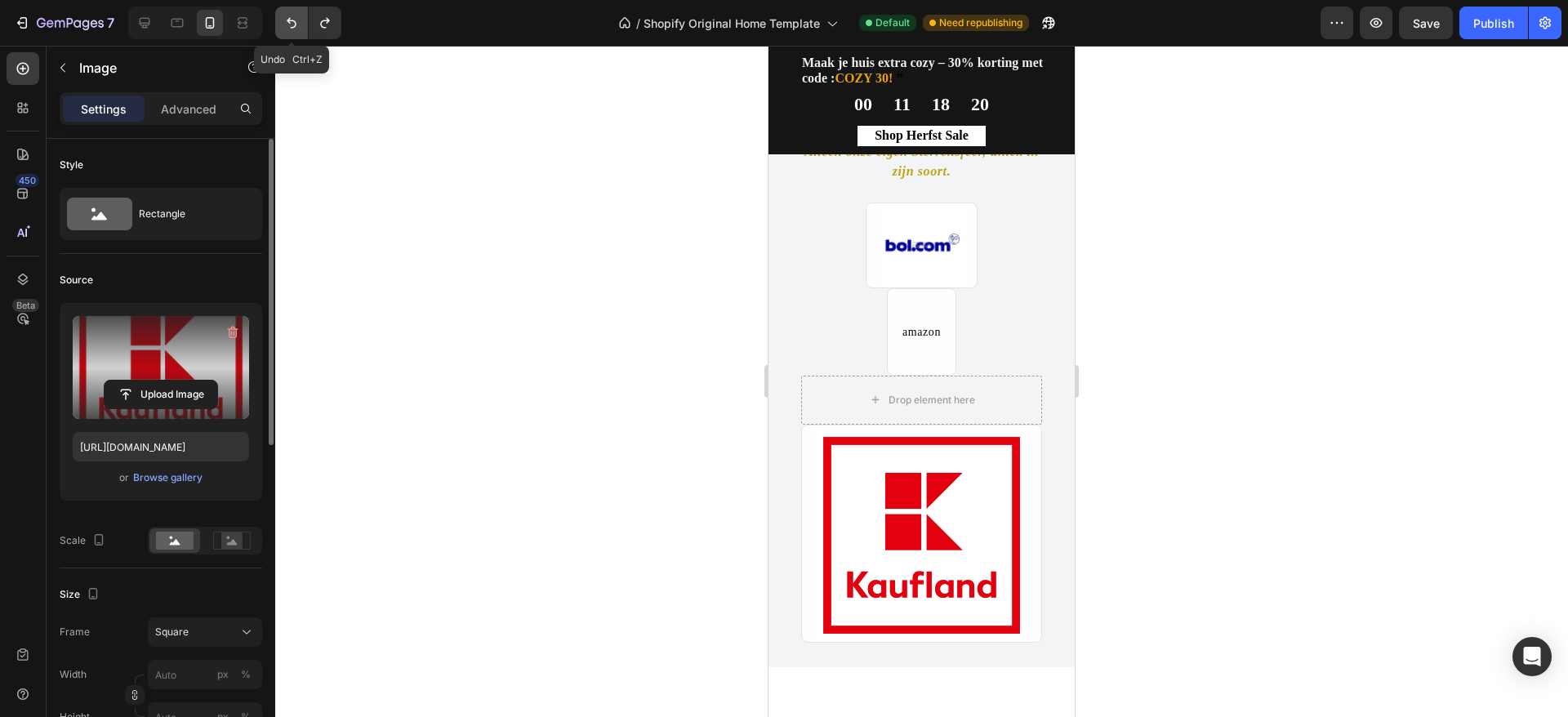
click at [292, 19] on icon "Undo/Redo" at bounding box center [292, 23] width 16 height 16
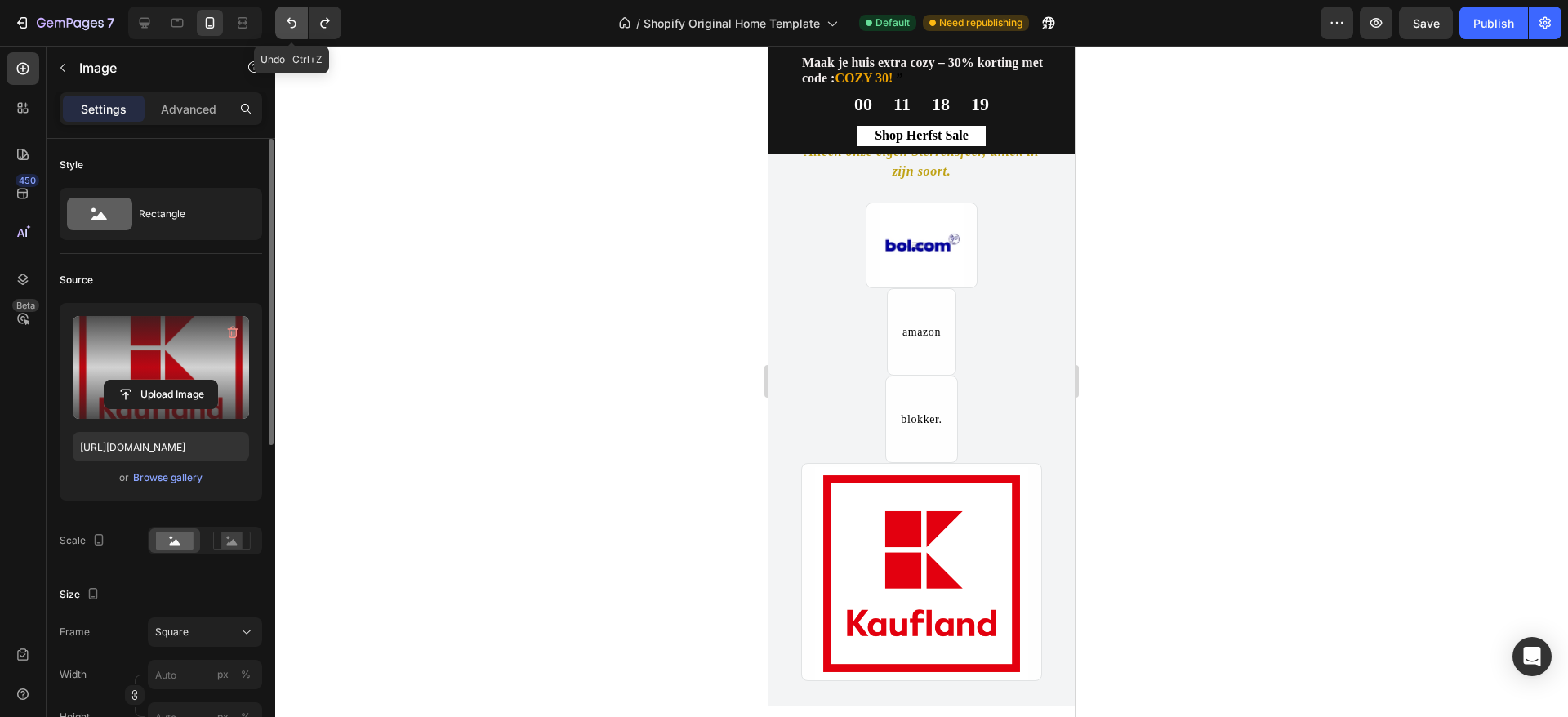
click at [292, 19] on icon "Undo/Redo" at bounding box center [292, 23] width 16 height 16
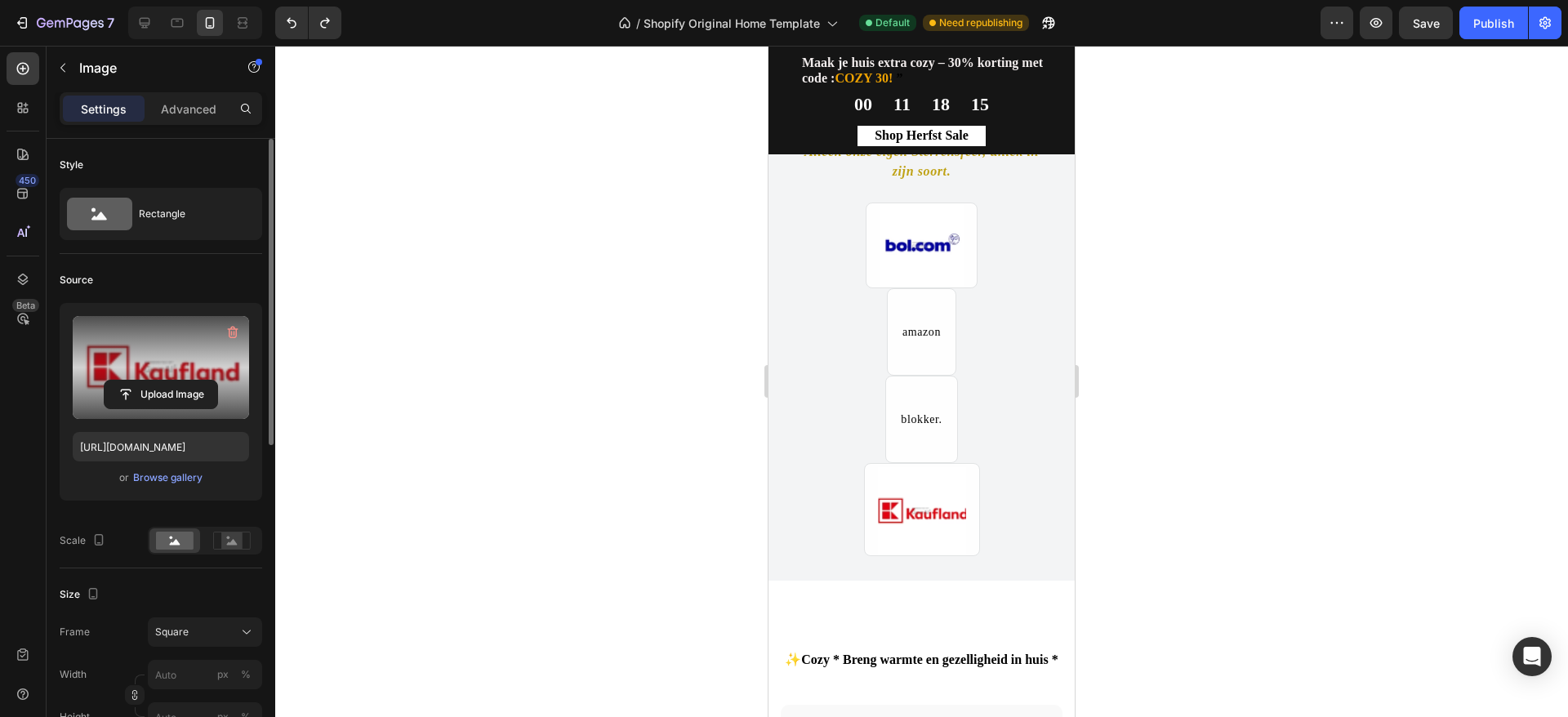
click at [913, 509] on img at bounding box center [922, 510] width 88 height 88
click at [184, 449] on input "https://image2layout-detection-trainimagebucket-02g83vbxbb2s.s3.amazonaws.com/i…" at bounding box center [160, 447] width 177 height 29
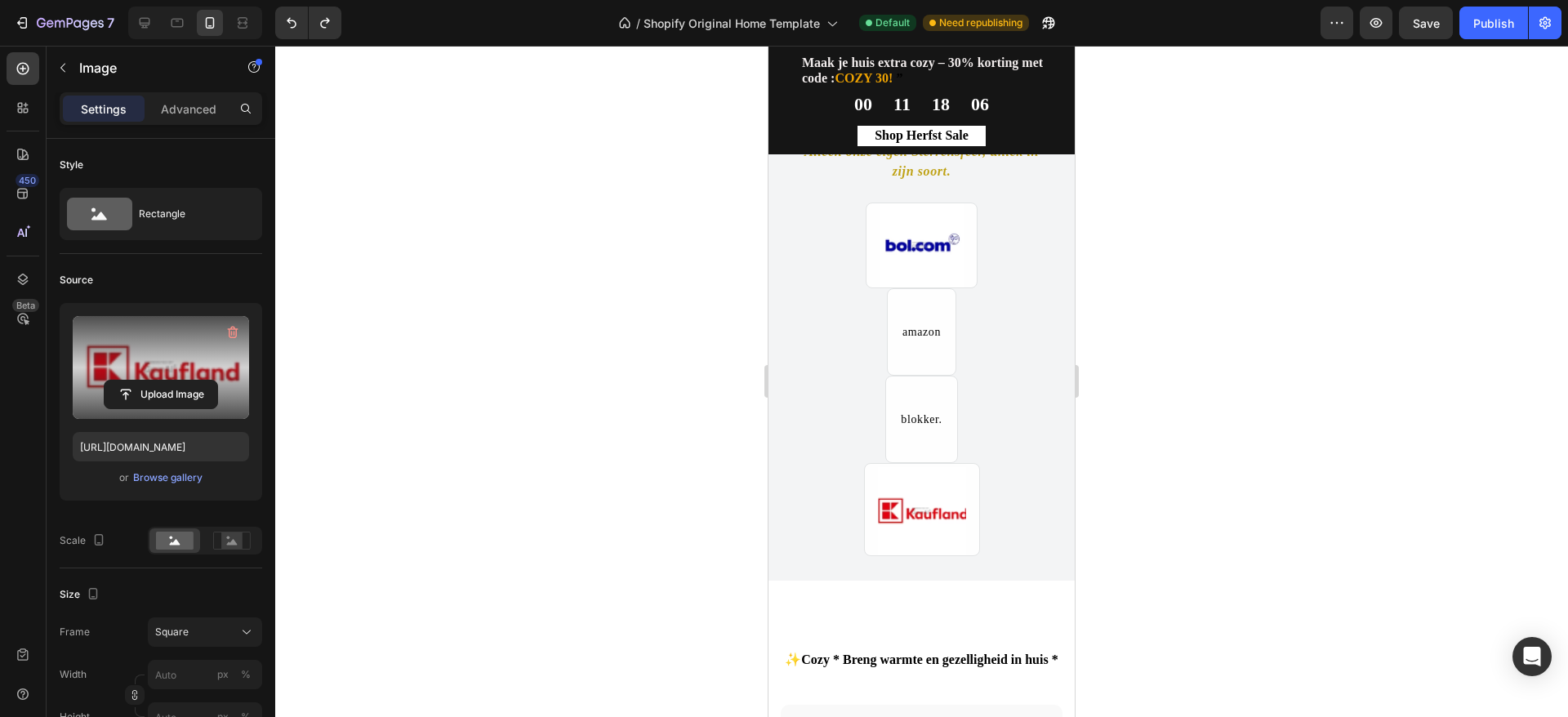
click at [907, 531] on img at bounding box center [922, 510] width 88 height 88
click at [169, 363] on label at bounding box center [160, 368] width 177 height 103
click at [169, 381] on input "file" at bounding box center [160, 394] width 112 height 28
click at [150, 373] on label at bounding box center [160, 368] width 177 height 103
click at [150, 381] on input "file" at bounding box center [160, 394] width 112 height 28
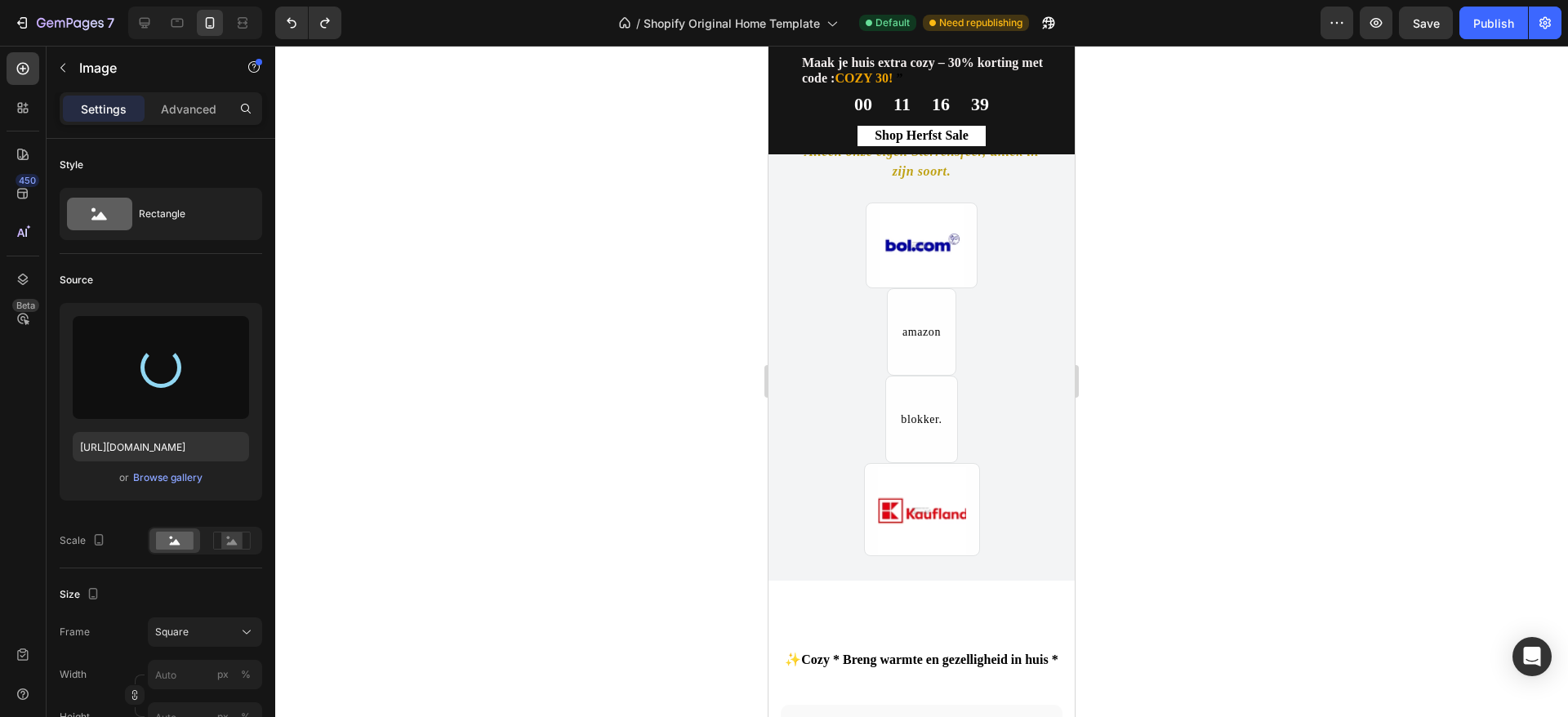
type input "https://cdn.shopify.com/s/files/1/0933/7874/0596/files/gempages_579912371095470…"
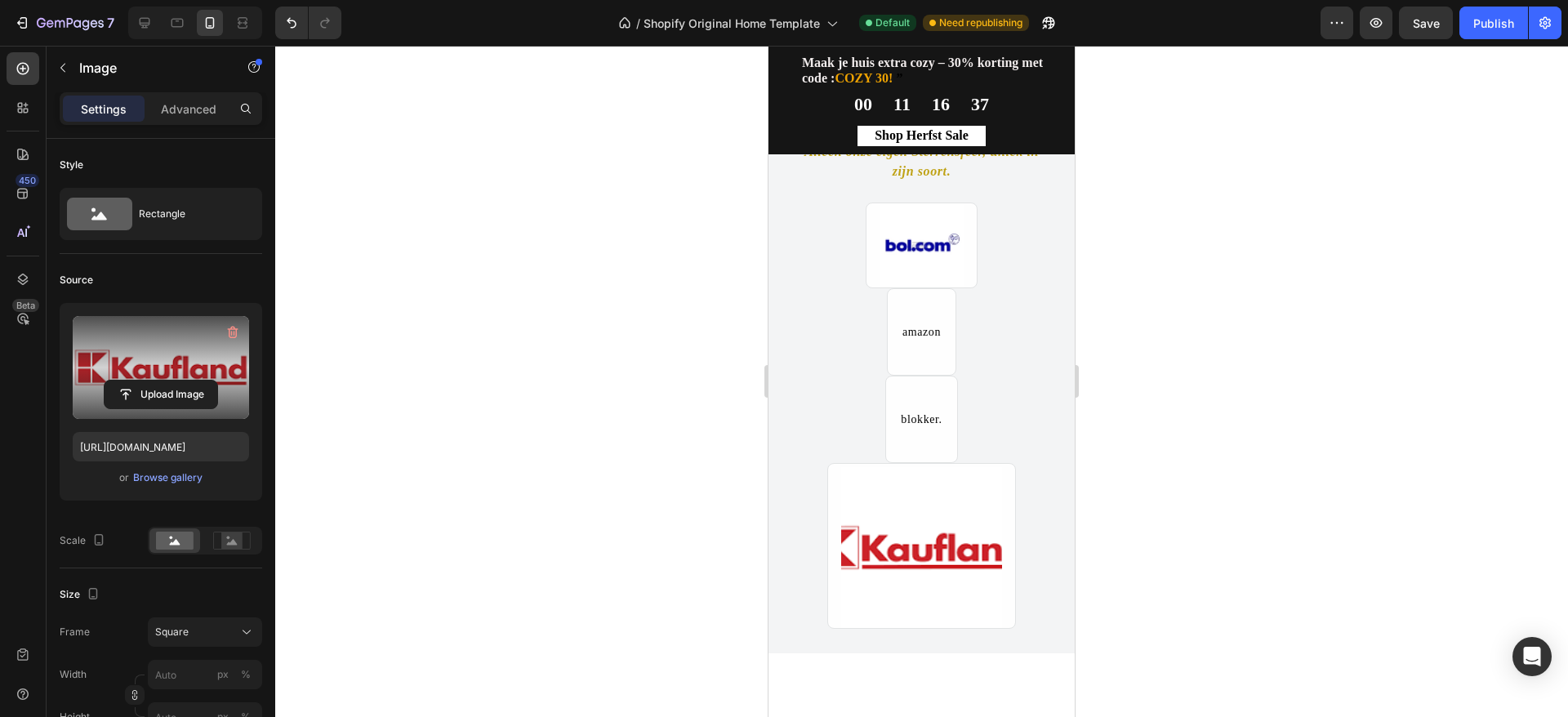
click at [1180, 403] on div at bounding box center [922, 381] width 1293 height 672
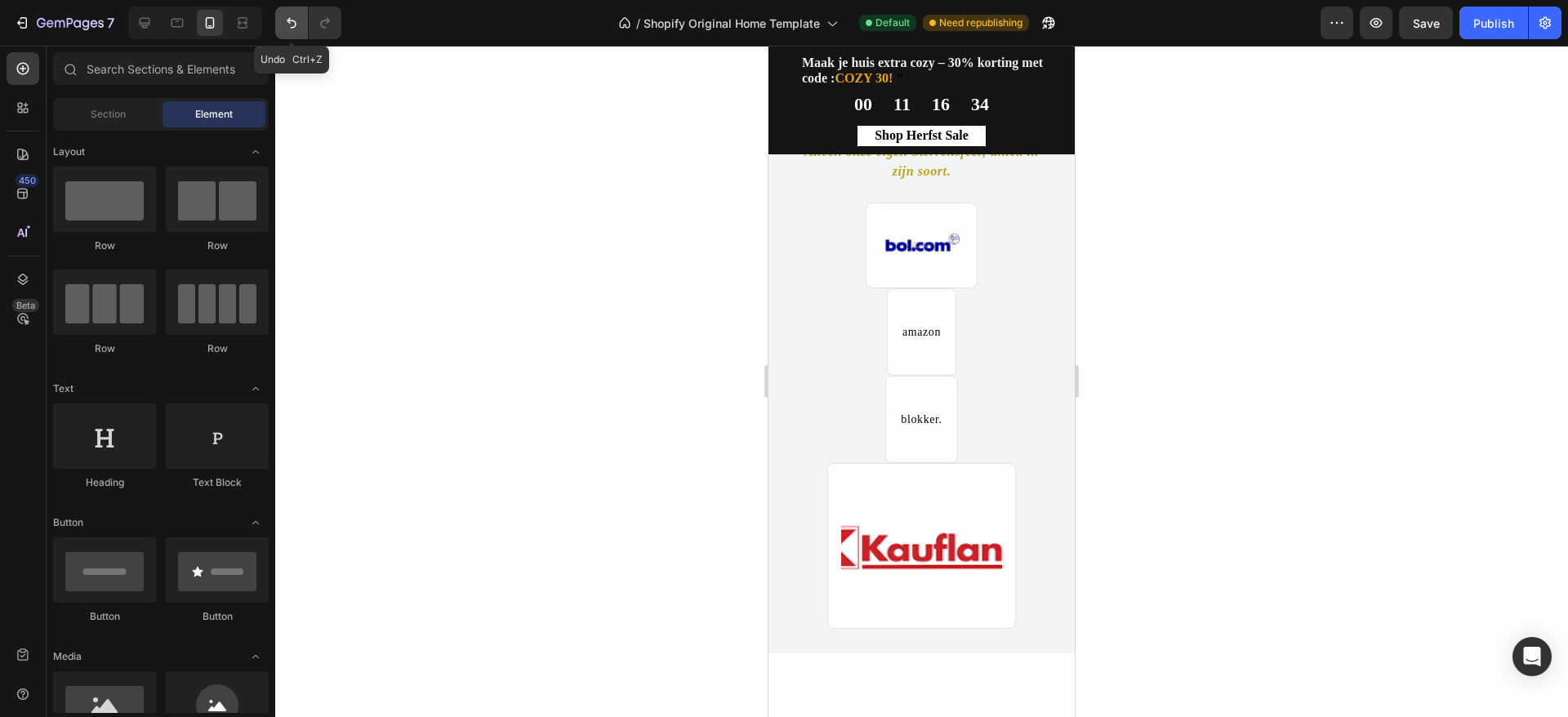
click at [298, 33] on button "Undo/Redo" at bounding box center [292, 23] width 33 height 33
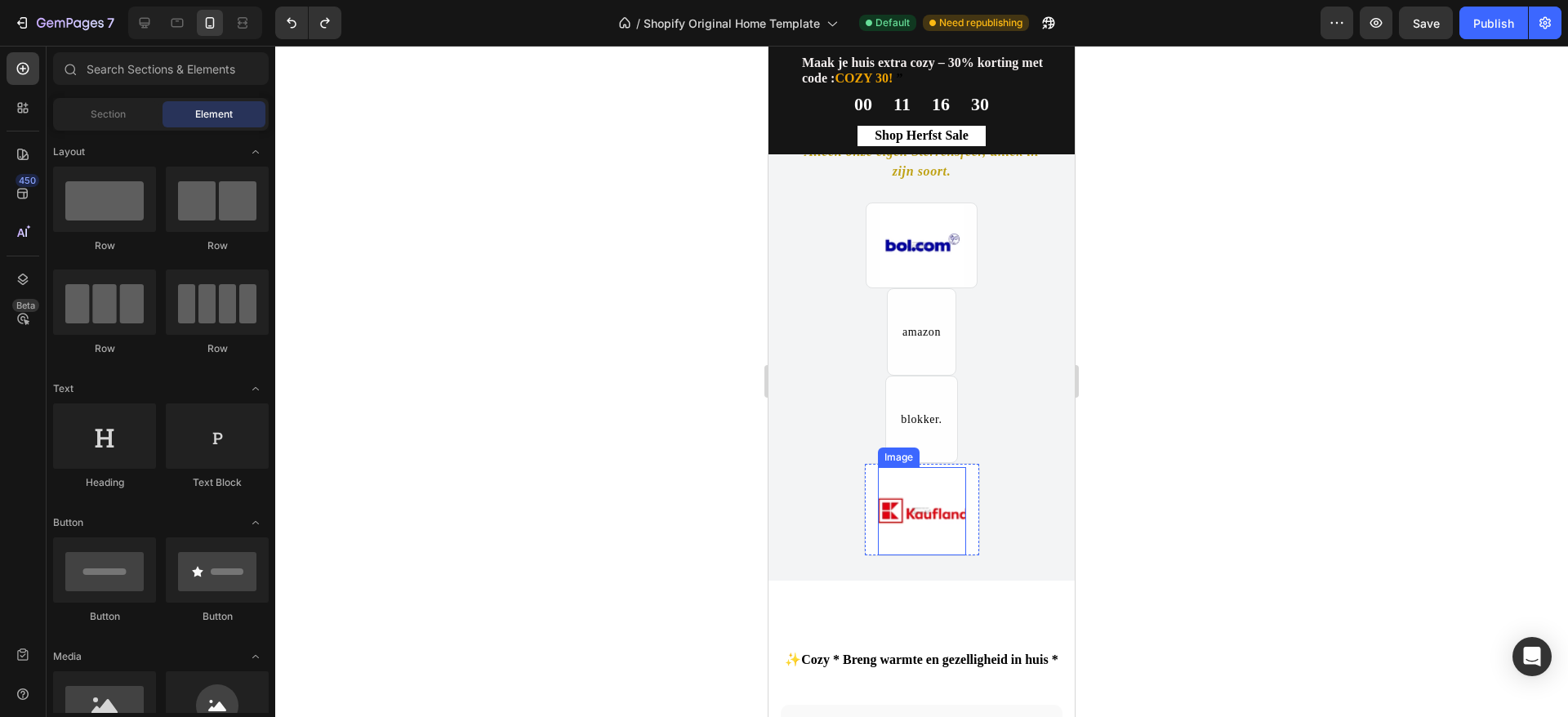
click at [950, 510] on img at bounding box center [922, 510] width 88 height 88
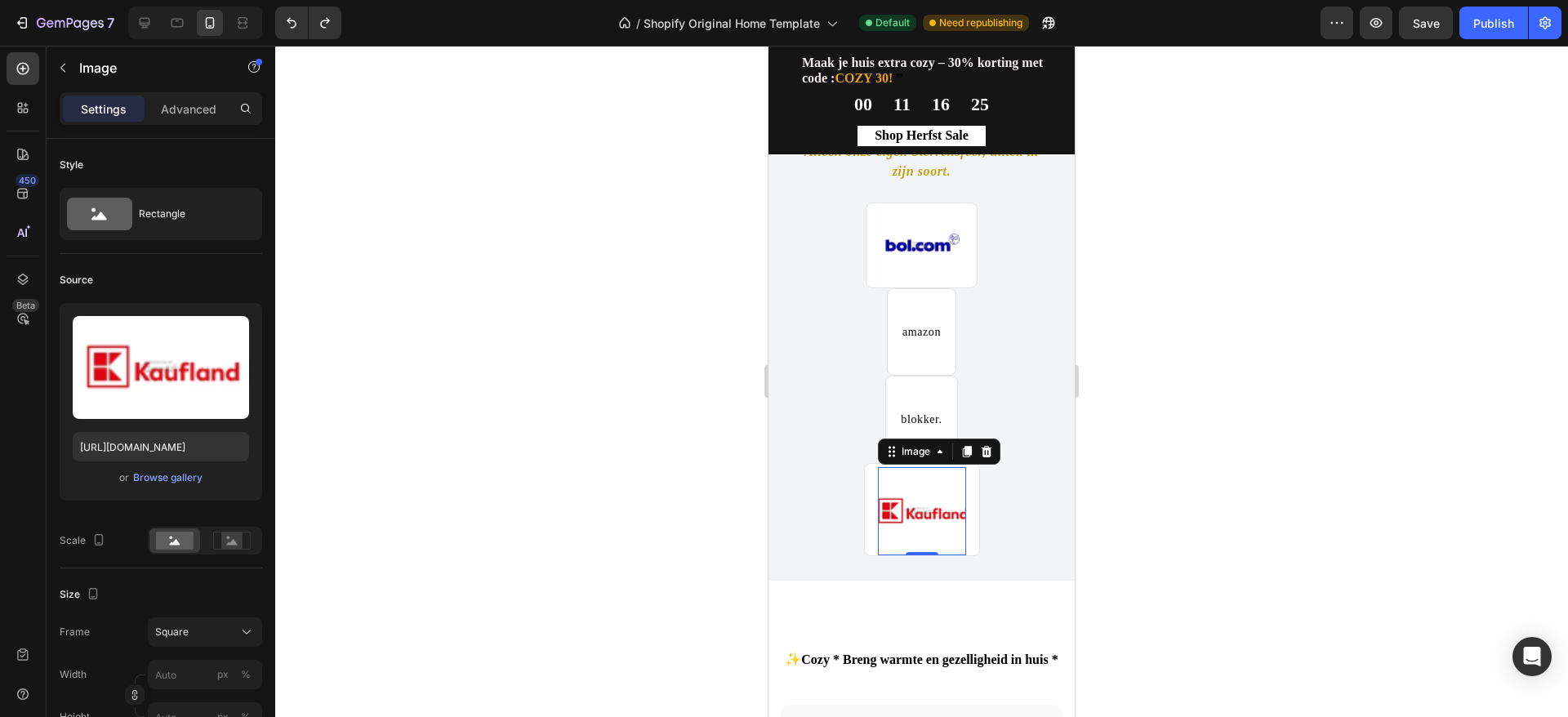
click at [1153, 460] on div at bounding box center [922, 381] width 1293 height 672
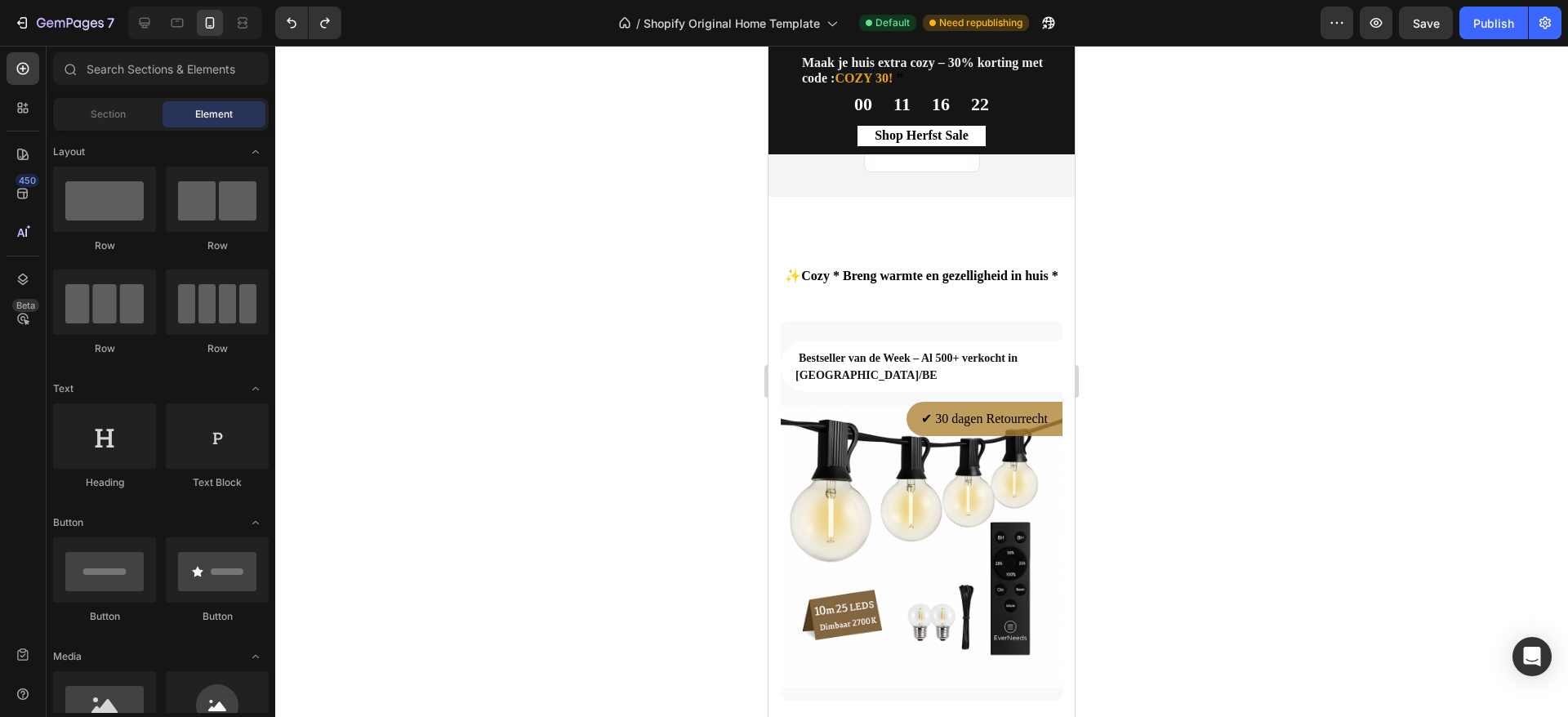
scroll to position [1243, 0]
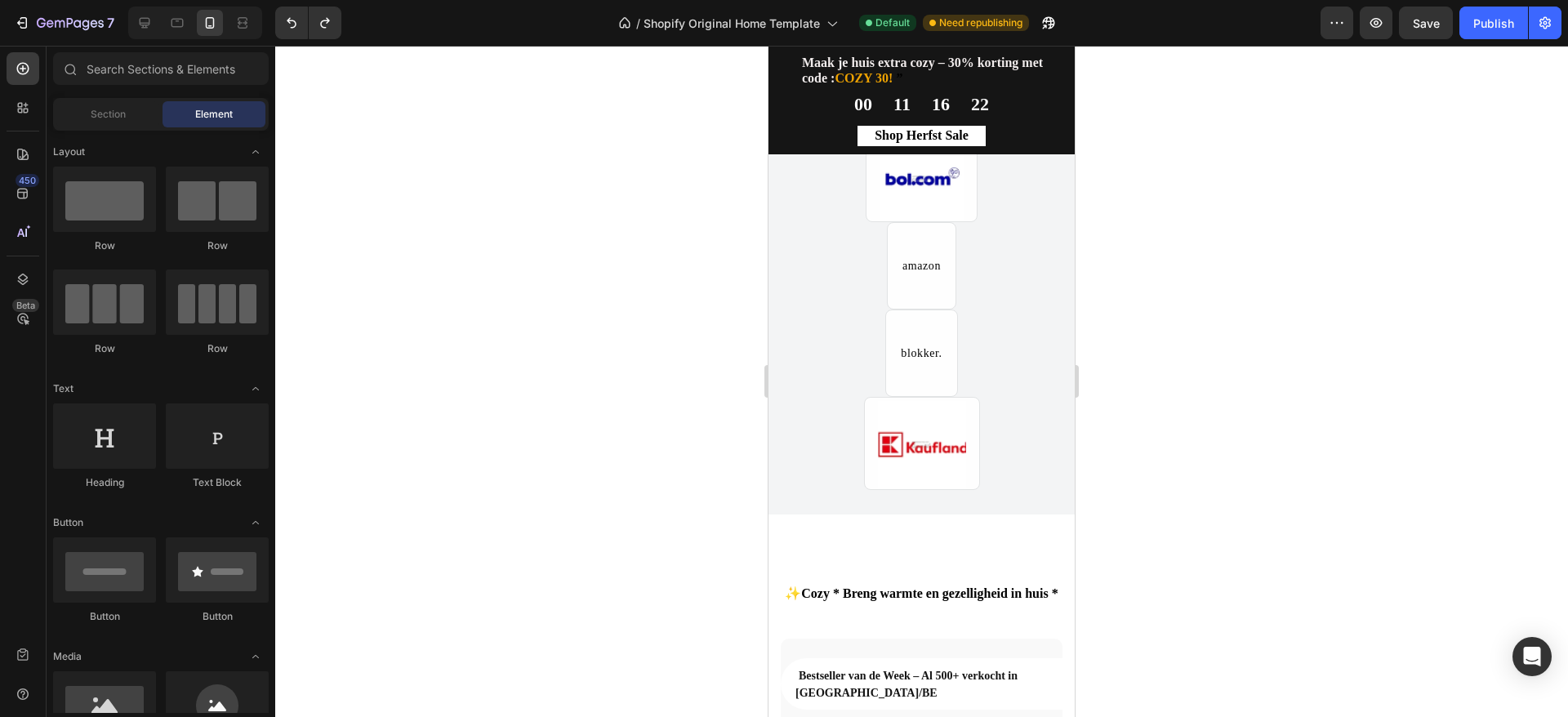
drag, startPoint x: 1062, startPoint y: 323, endPoint x: 1844, endPoint y: 380, distance: 784.1
click at [951, 431] on img at bounding box center [922, 444] width 88 height 88
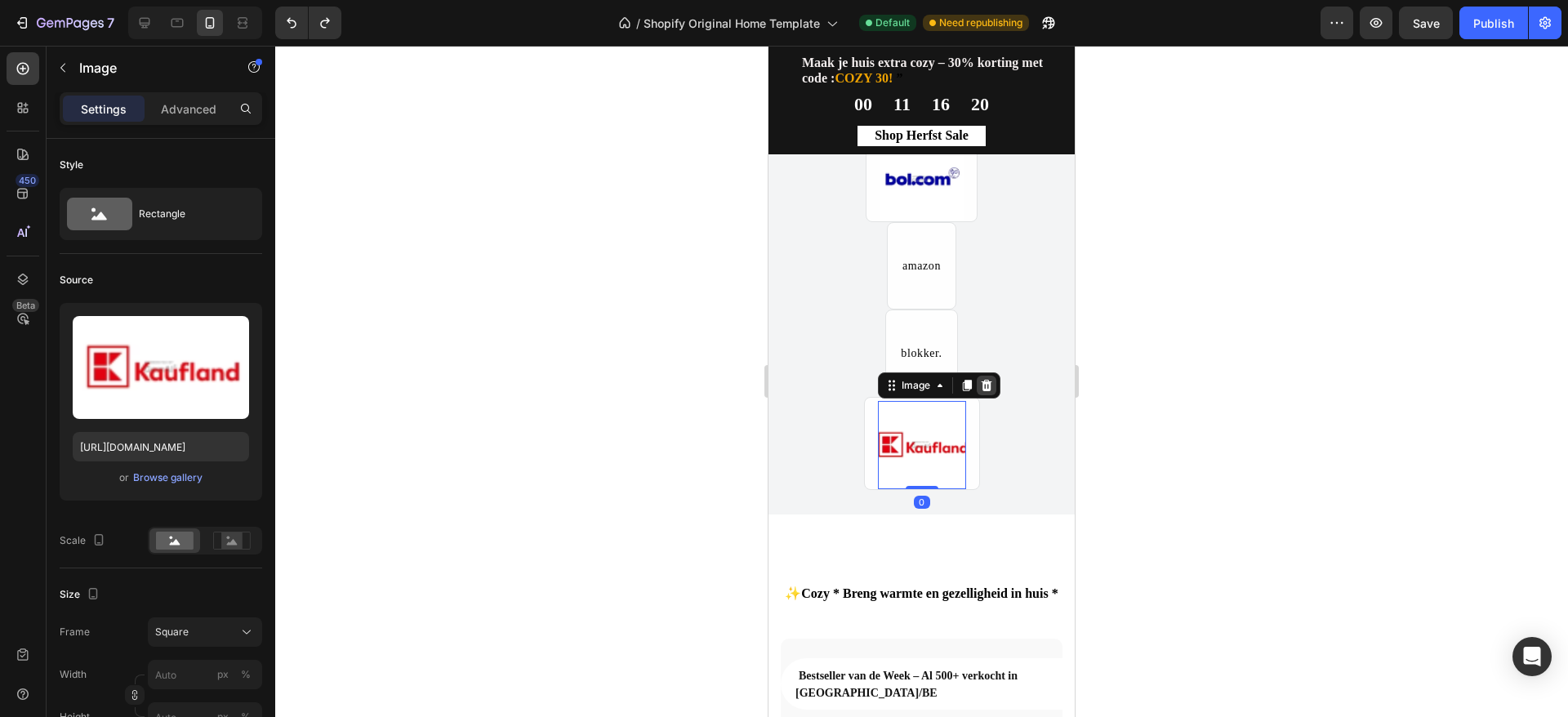
click at [981, 383] on icon at bounding box center [986, 385] width 11 height 12
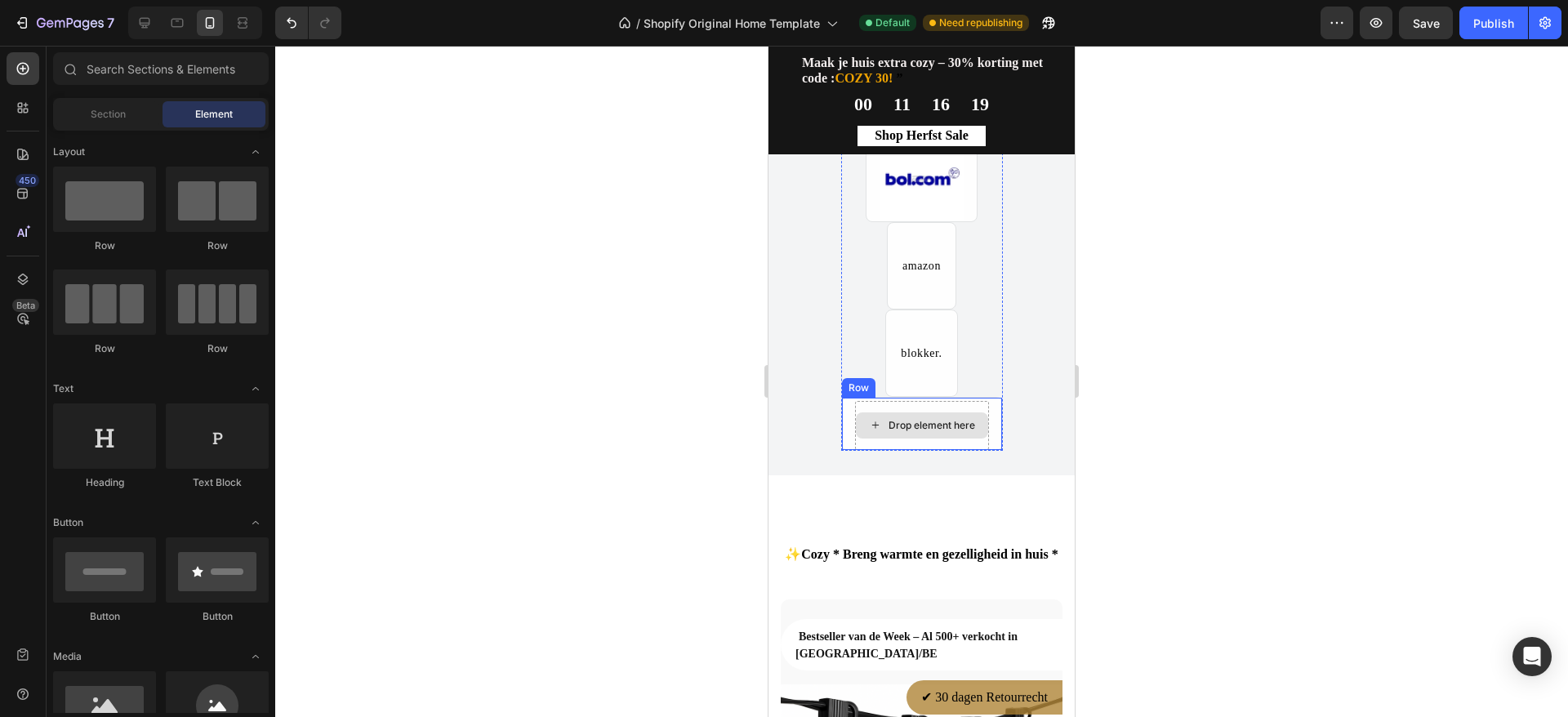
click at [932, 426] on div "Drop element here" at bounding box center [932, 425] width 87 height 13
click at [985, 413] on div "Drop element here Row" at bounding box center [922, 423] width 161 height 53
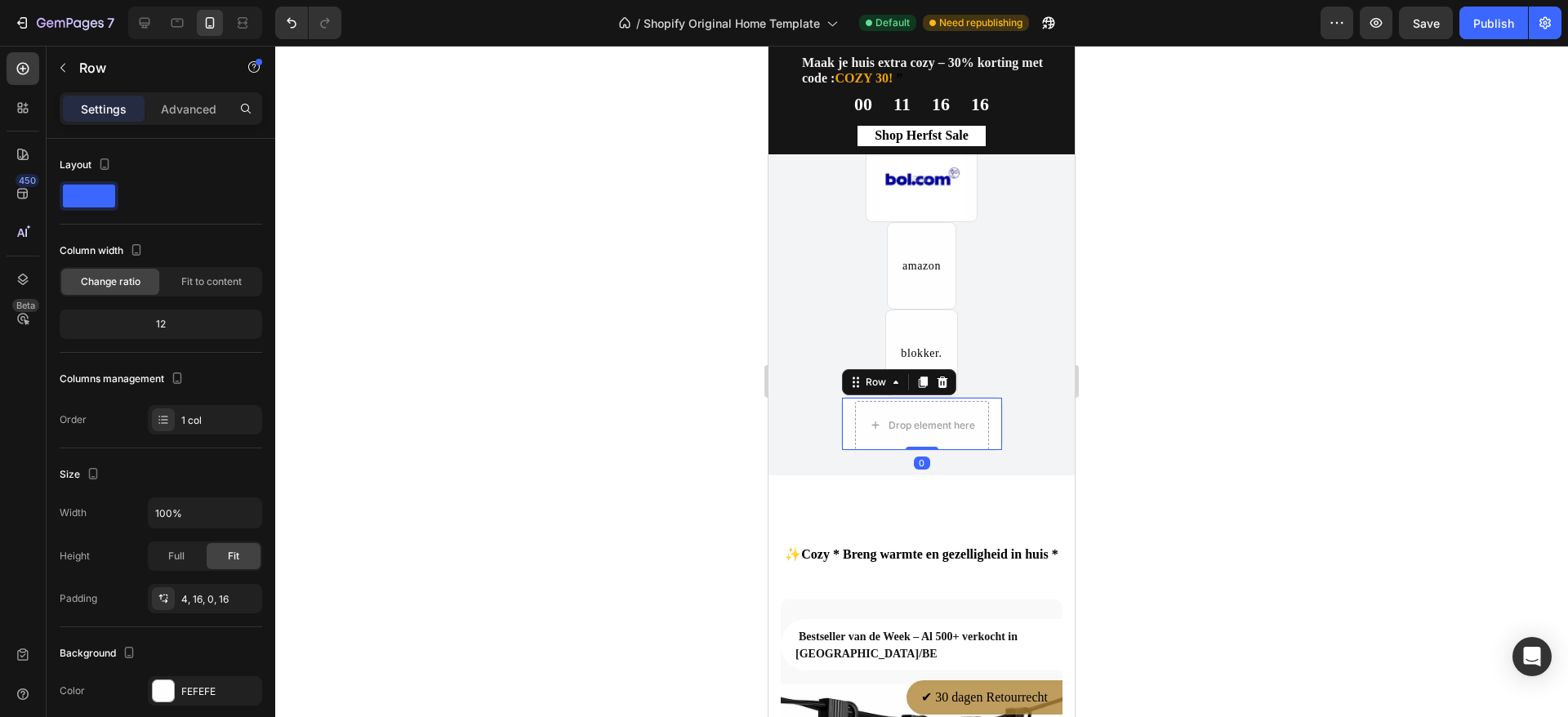
click at [938, 382] on icon at bounding box center [943, 383] width 13 height 13
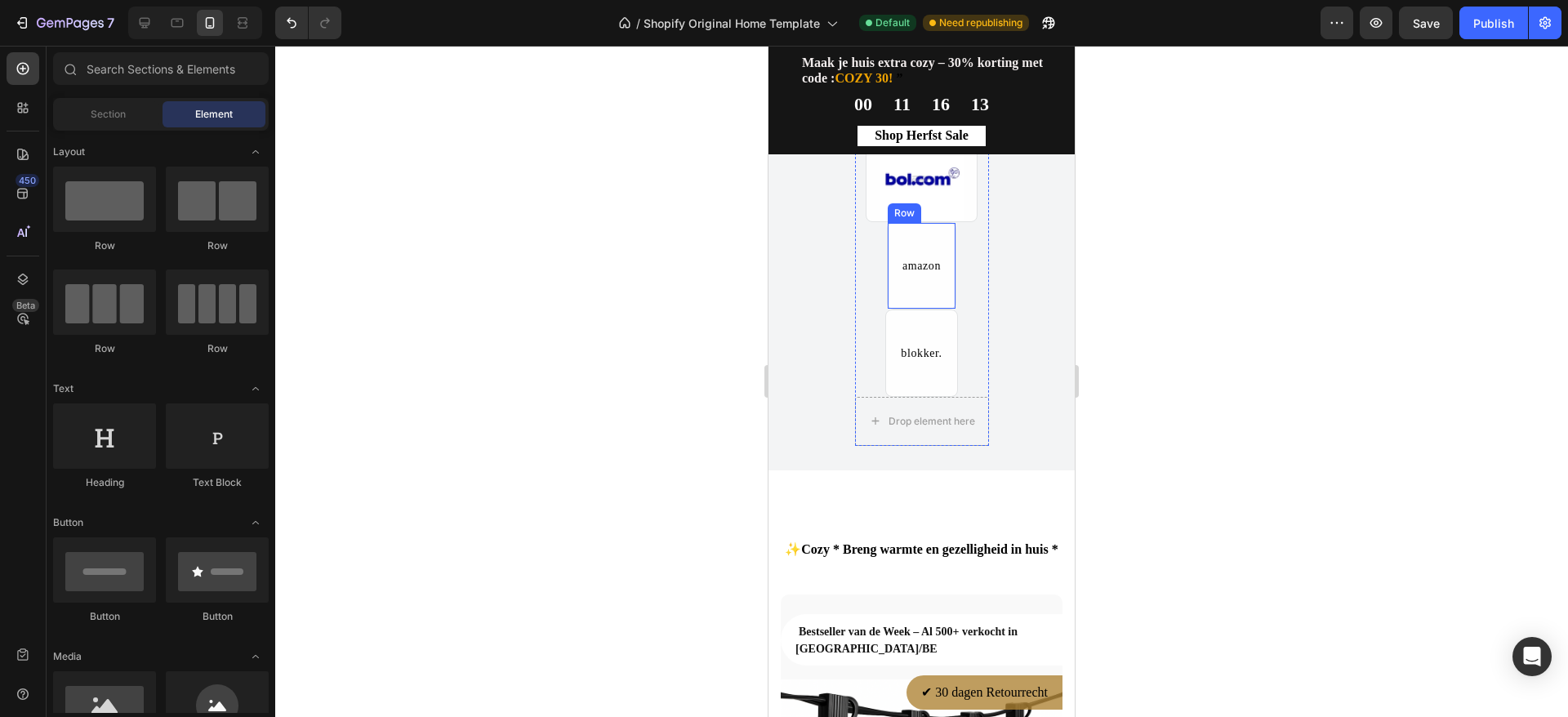
click at [937, 289] on div "amazon Text Block Row" at bounding box center [922, 266] width 70 height 87
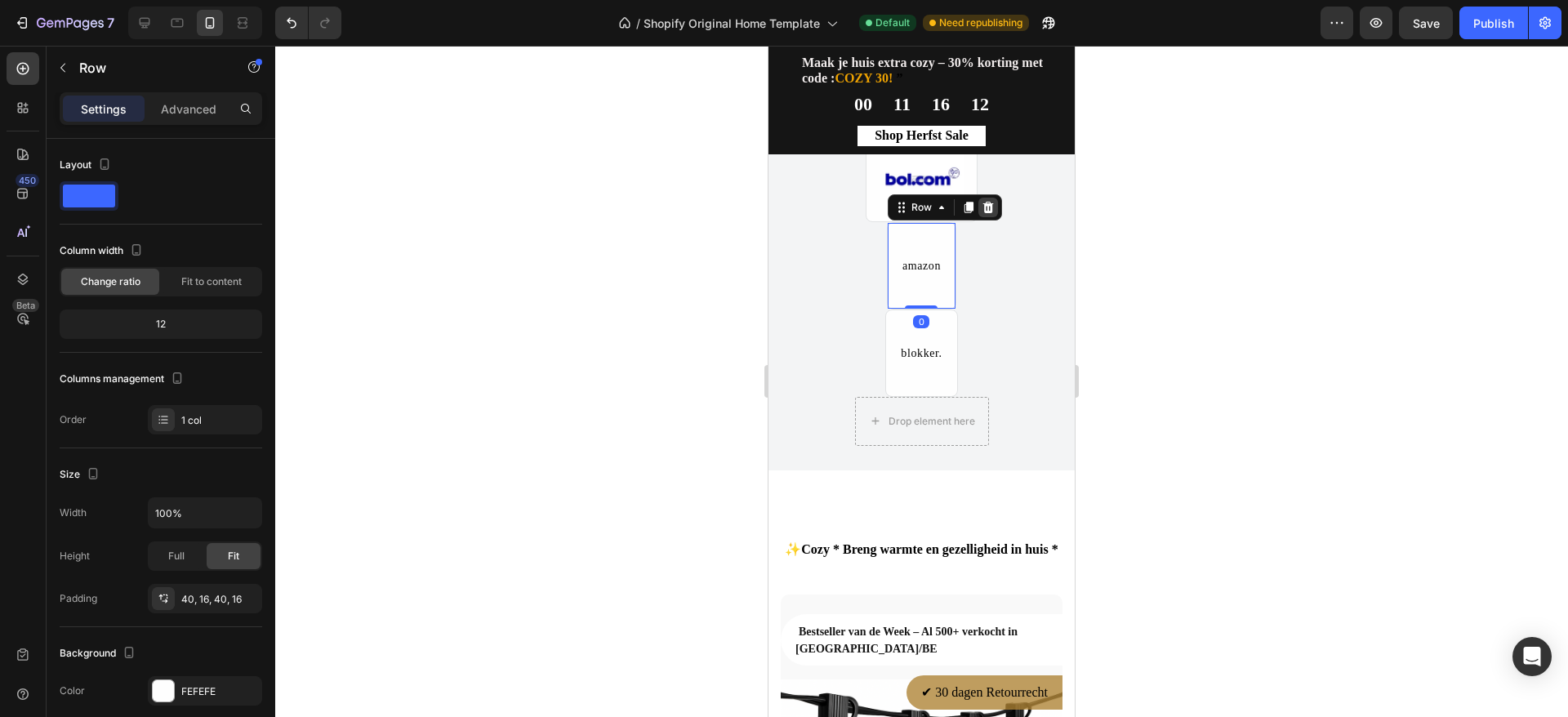
click at [982, 207] on icon at bounding box center [988, 208] width 11 height 12
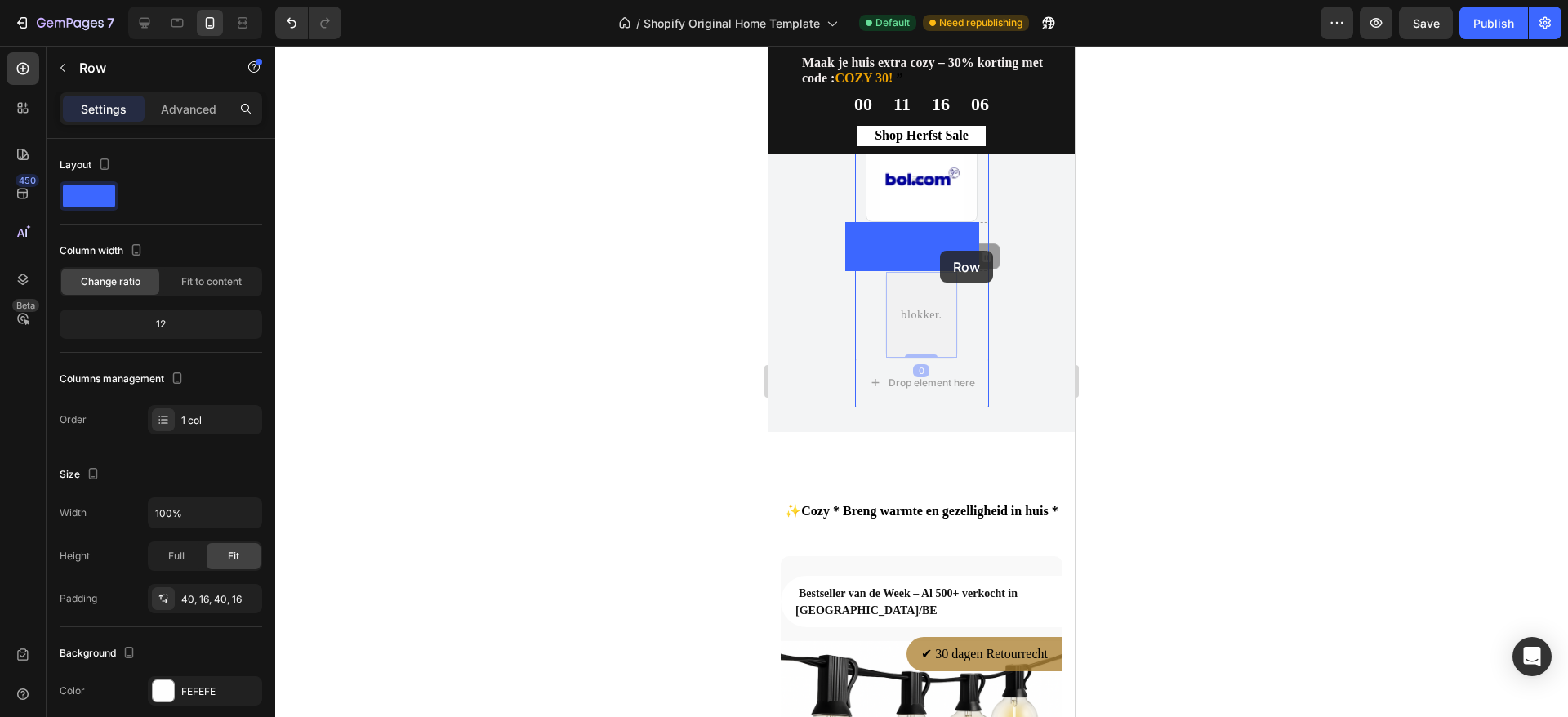
drag, startPoint x: 944, startPoint y: 319, endPoint x: 940, endPoint y: 251, distance: 68.1
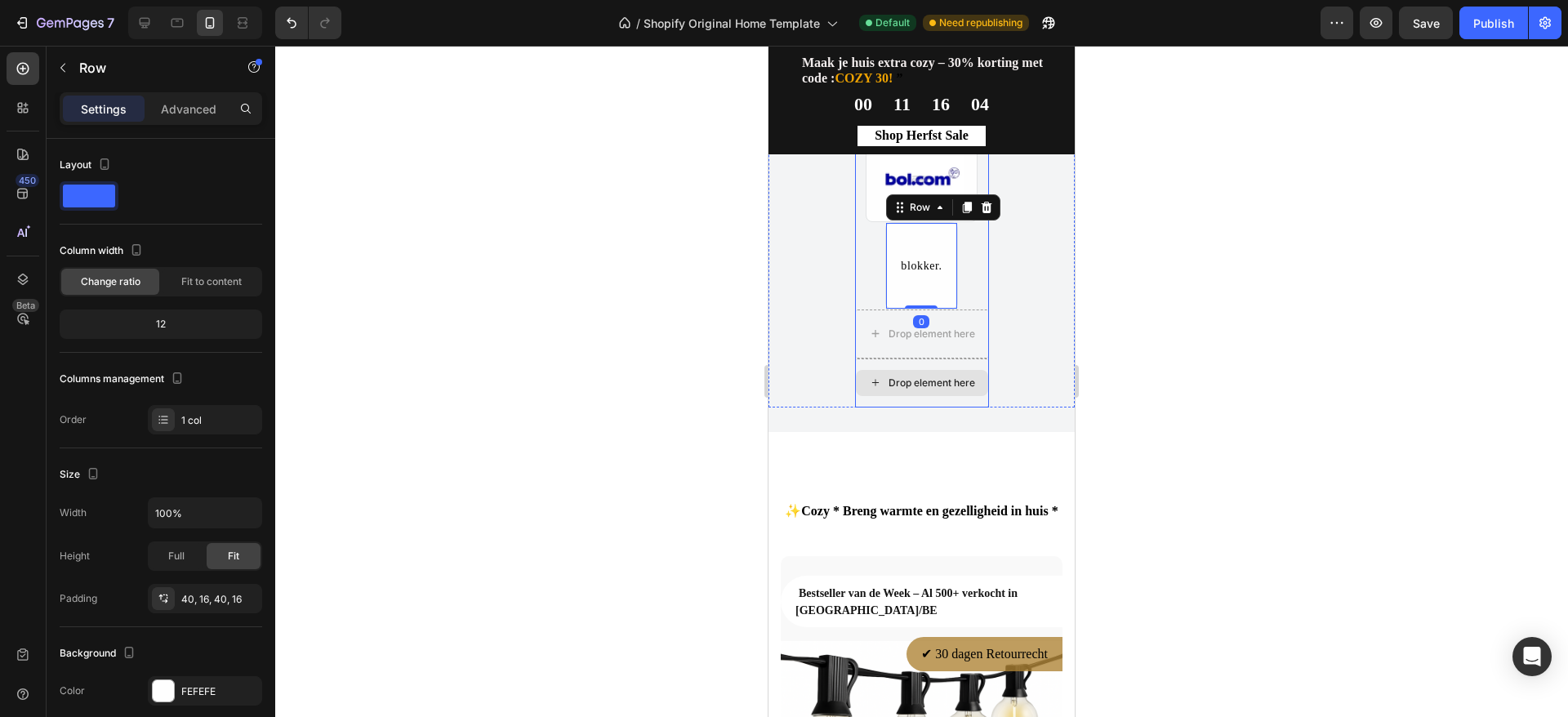
click at [940, 363] on div "Drop element here" at bounding box center [923, 383] width 134 height 49
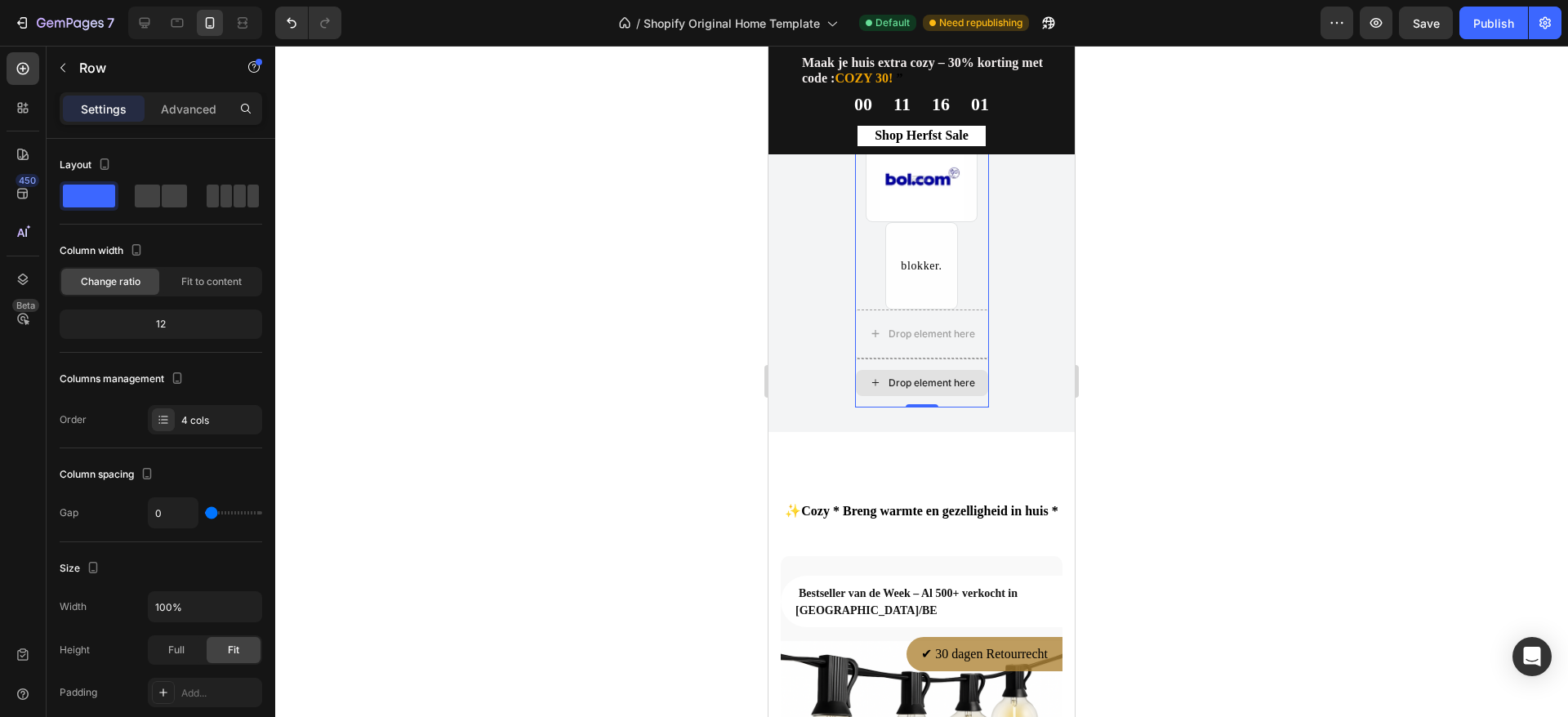
click at [932, 396] on div "Drop element here" at bounding box center [923, 383] width 134 height 49
click at [963, 244] on div "blokker. Text Block Row" at bounding box center [923, 266] width 134 height 87
click at [234, 203] on span at bounding box center [240, 196] width 13 height 23
type input "32"
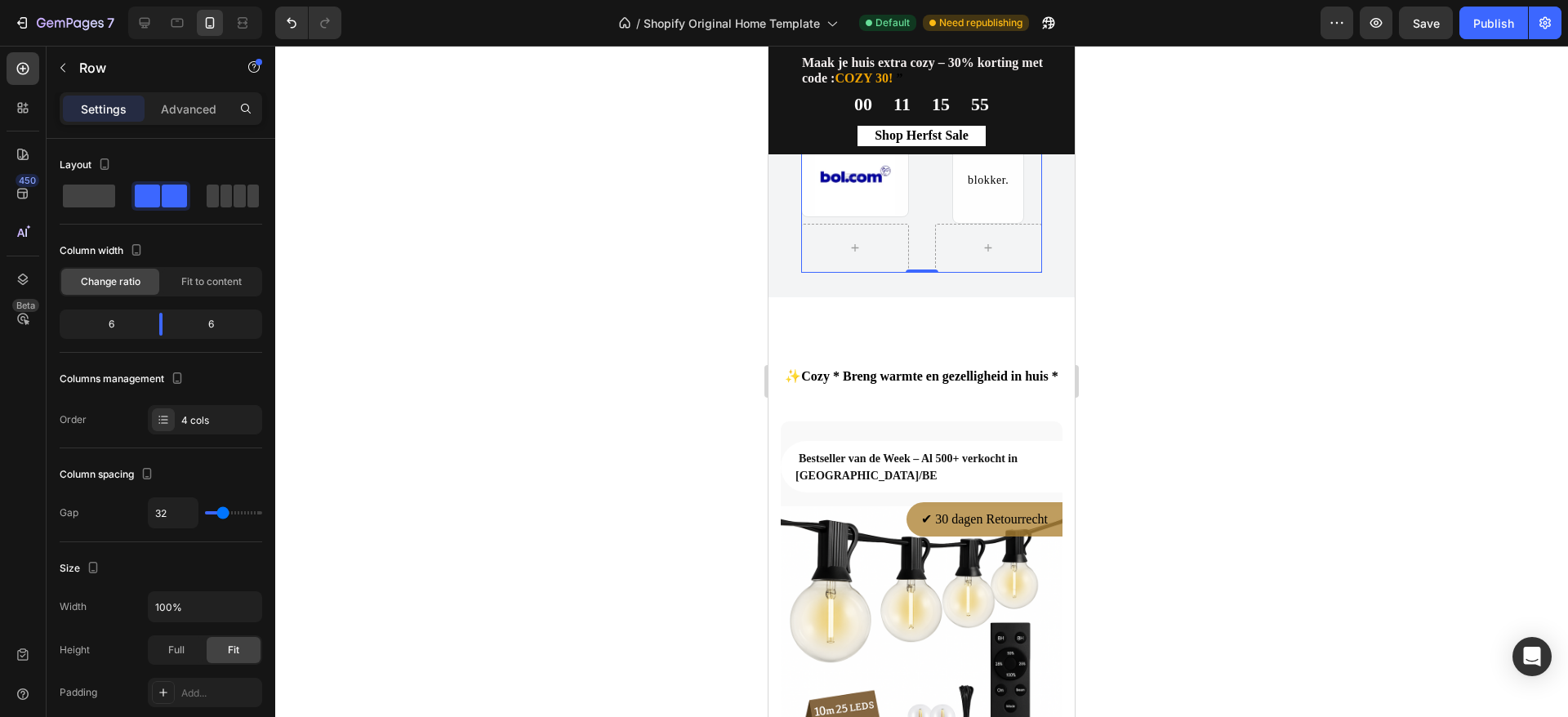
click at [1208, 252] on div at bounding box center [922, 381] width 1293 height 672
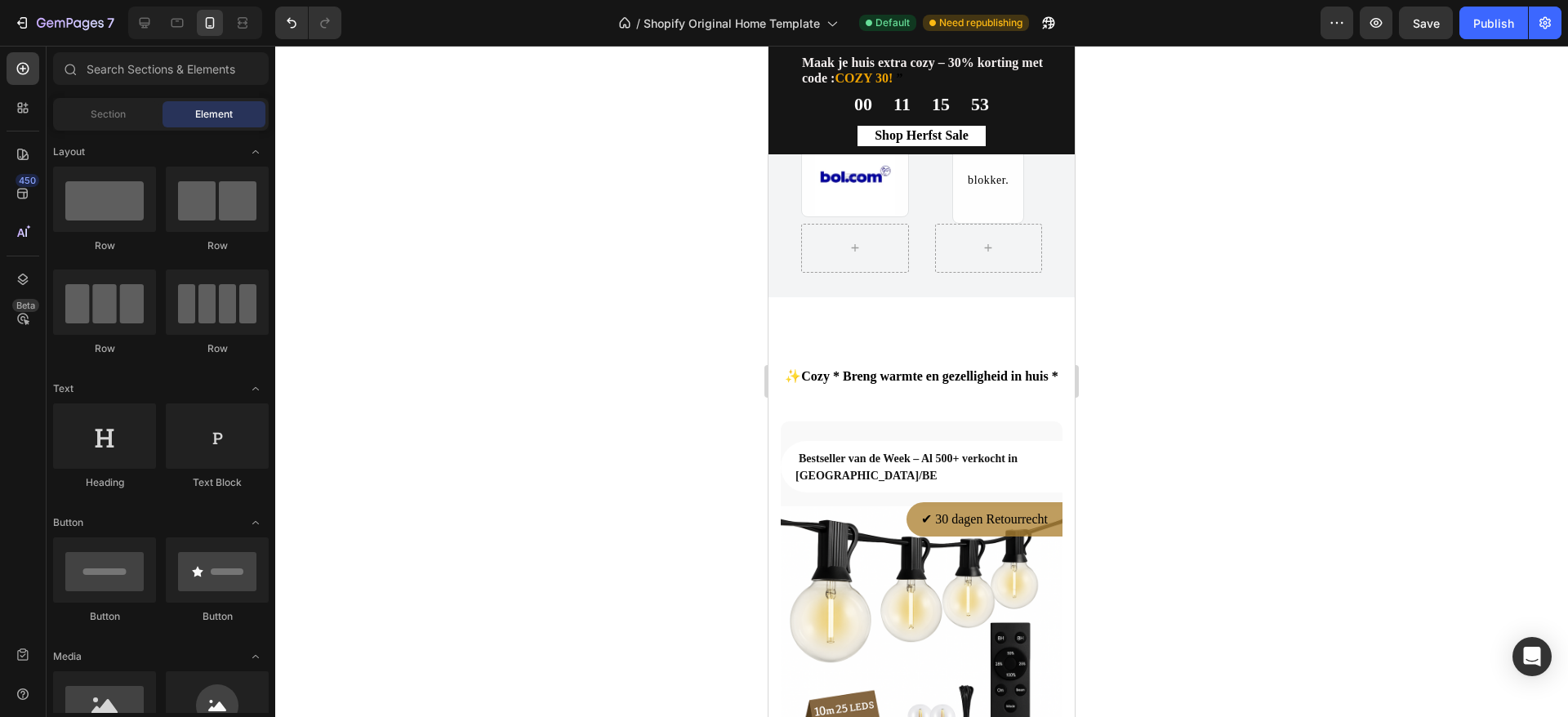
scroll to position [1012, 0]
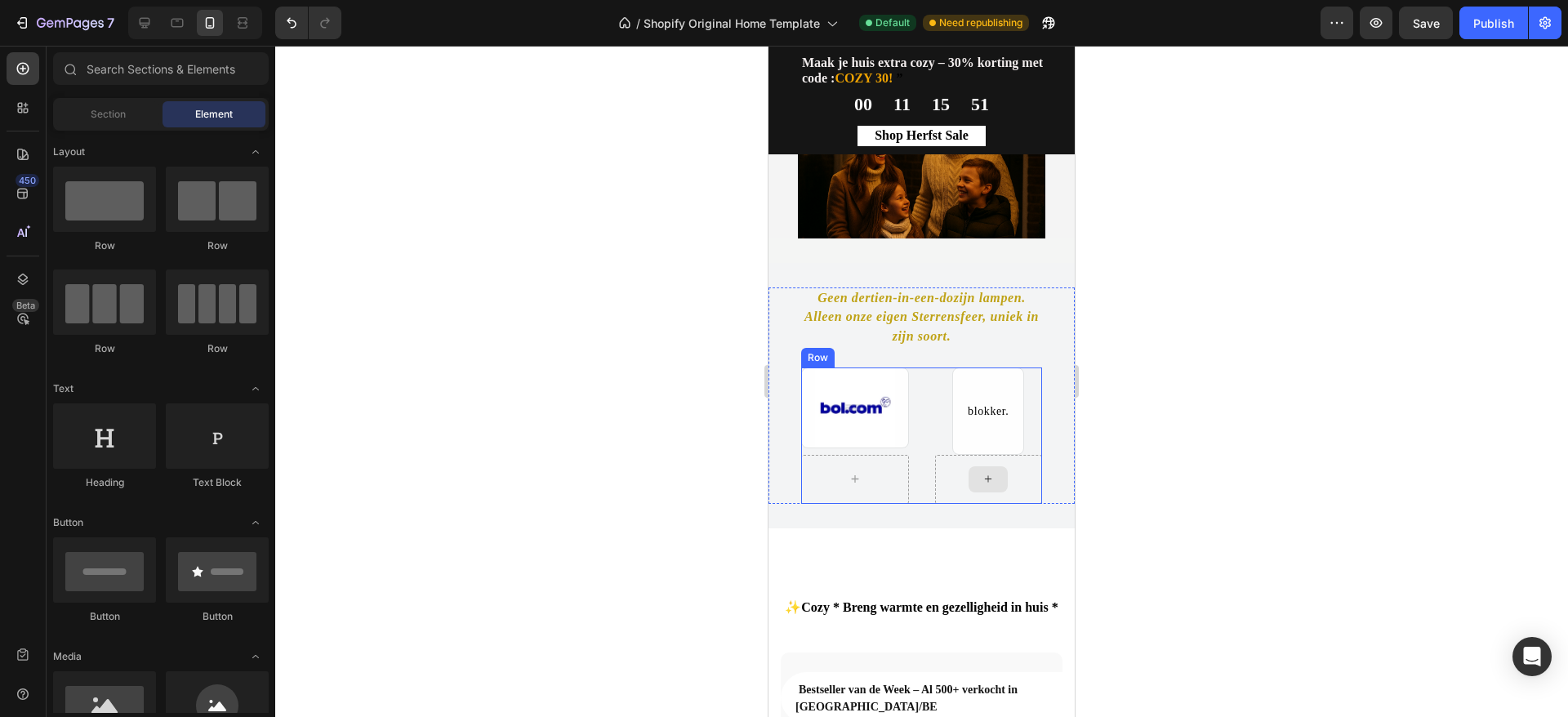
click at [1005, 494] on div at bounding box center [989, 480] width 108 height 49
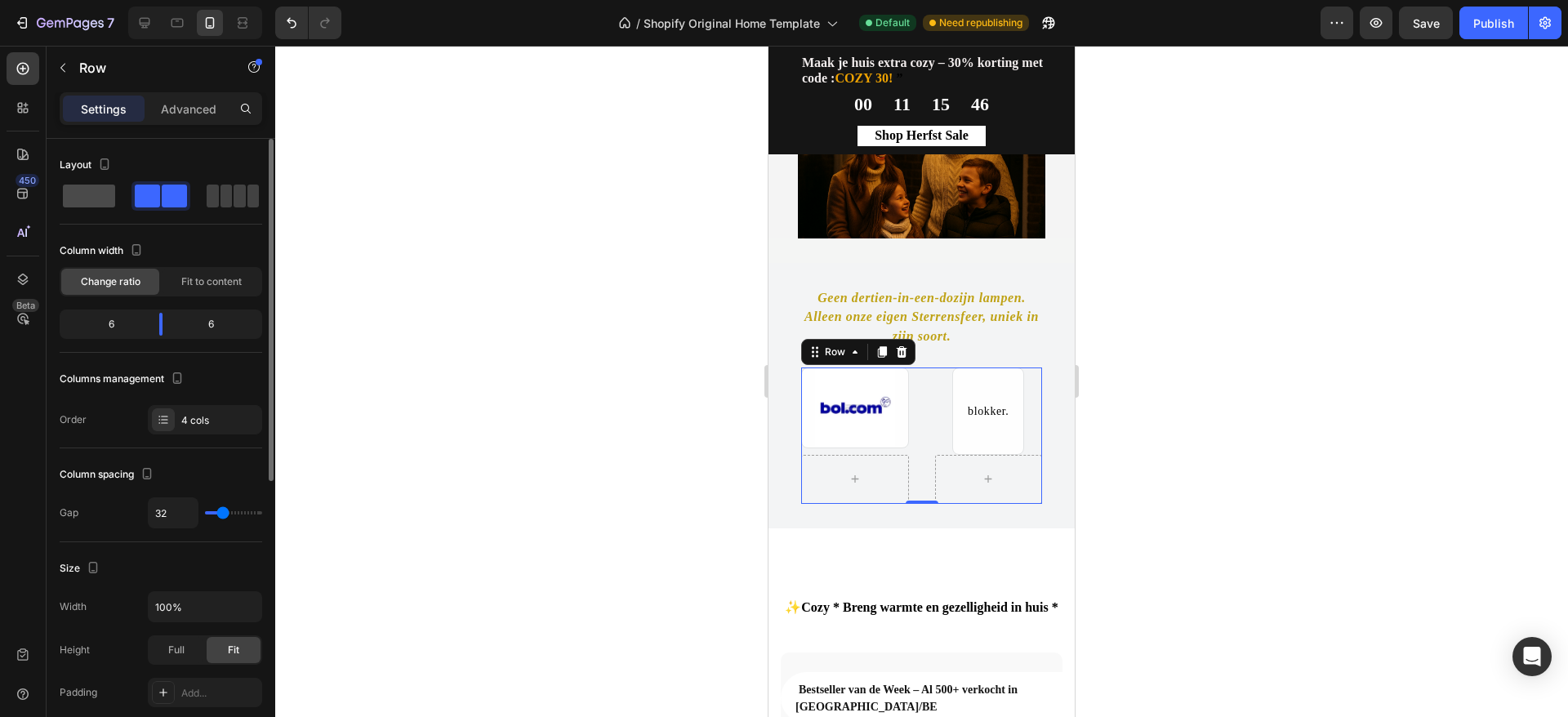
click at [220, 207] on span at bounding box center [227, 196] width 13 height 23
type input "0"
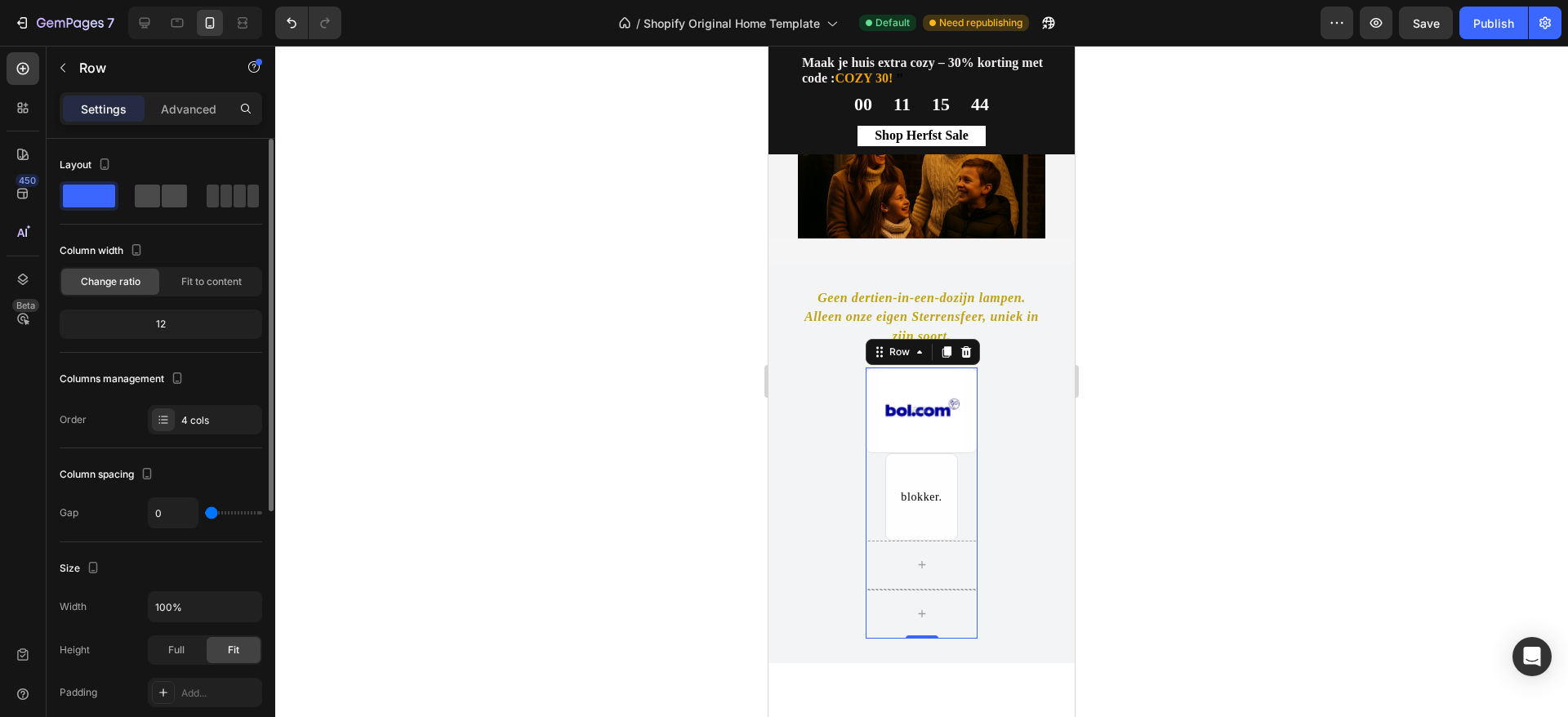
click at [234, 194] on span at bounding box center [240, 196] width 13 height 23
type input "32"
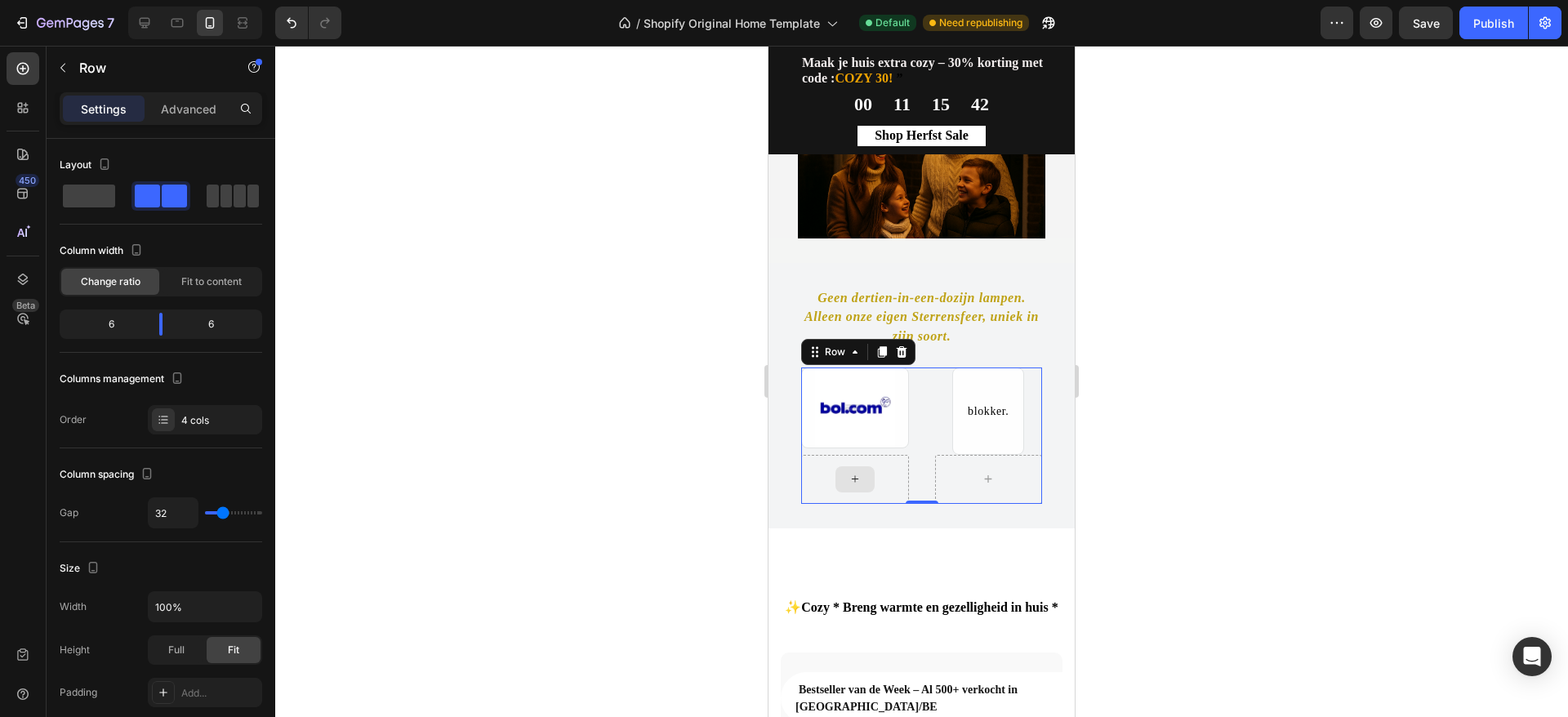
click at [893, 480] on div at bounding box center [855, 480] width 108 height 49
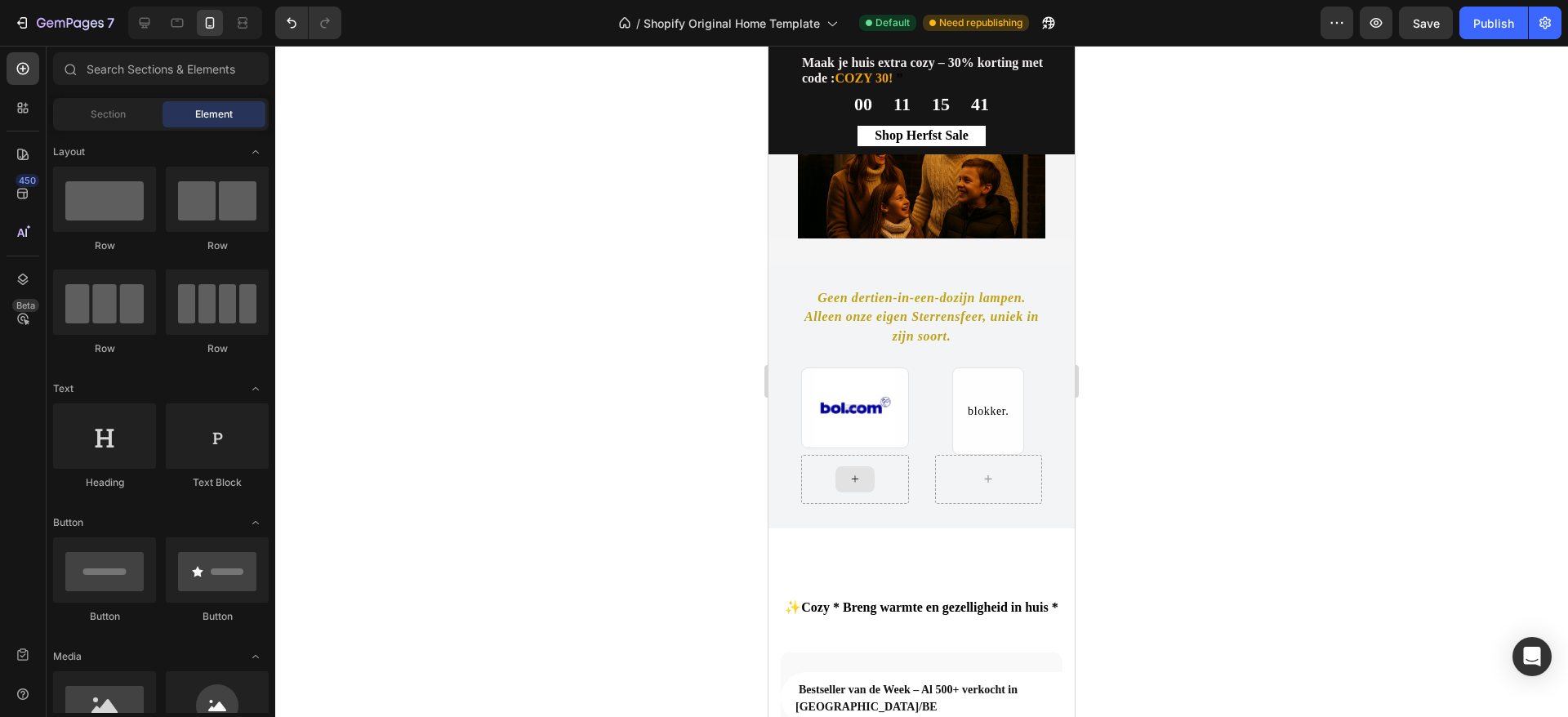
click at [859, 471] on div at bounding box center [855, 480] width 39 height 26
click at [1478, 30] on div "Publish" at bounding box center [1494, 23] width 41 height 17
click at [980, 486] on div at bounding box center [988, 480] width 39 height 26
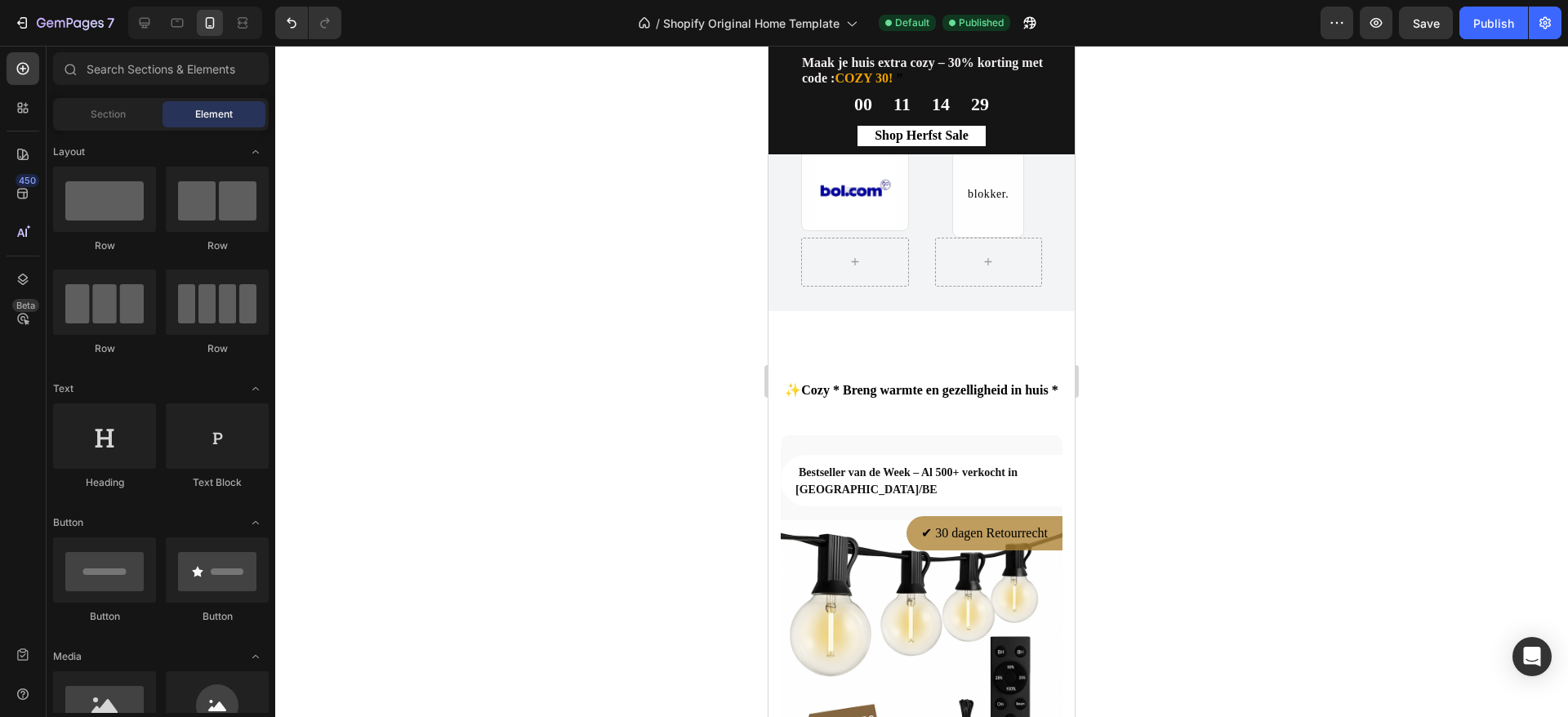
scroll to position [1271, 0]
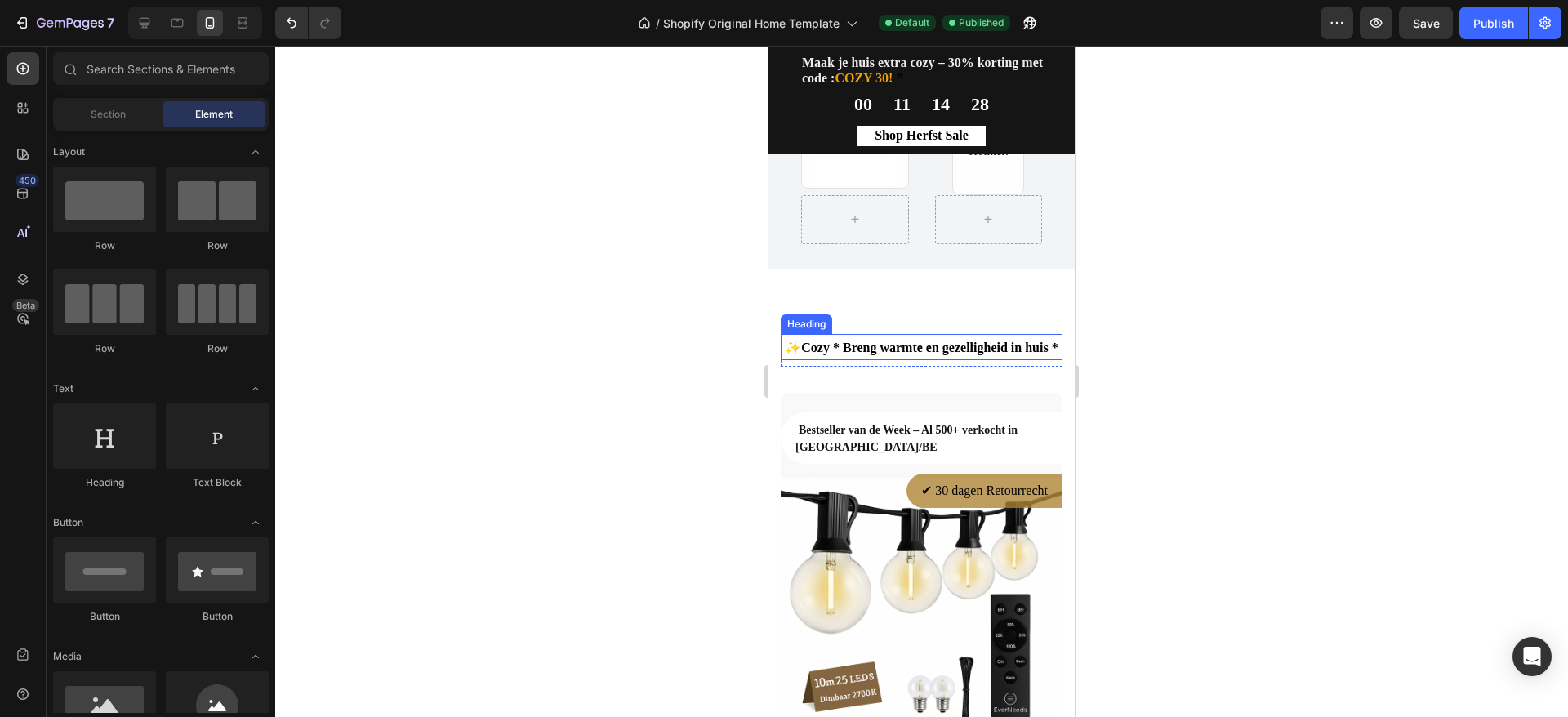
click at [830, 349] on span "✨Cozy * Breng warmte en gezelligheid in huis *" at bounding box center [921, 347] width 273 height 14
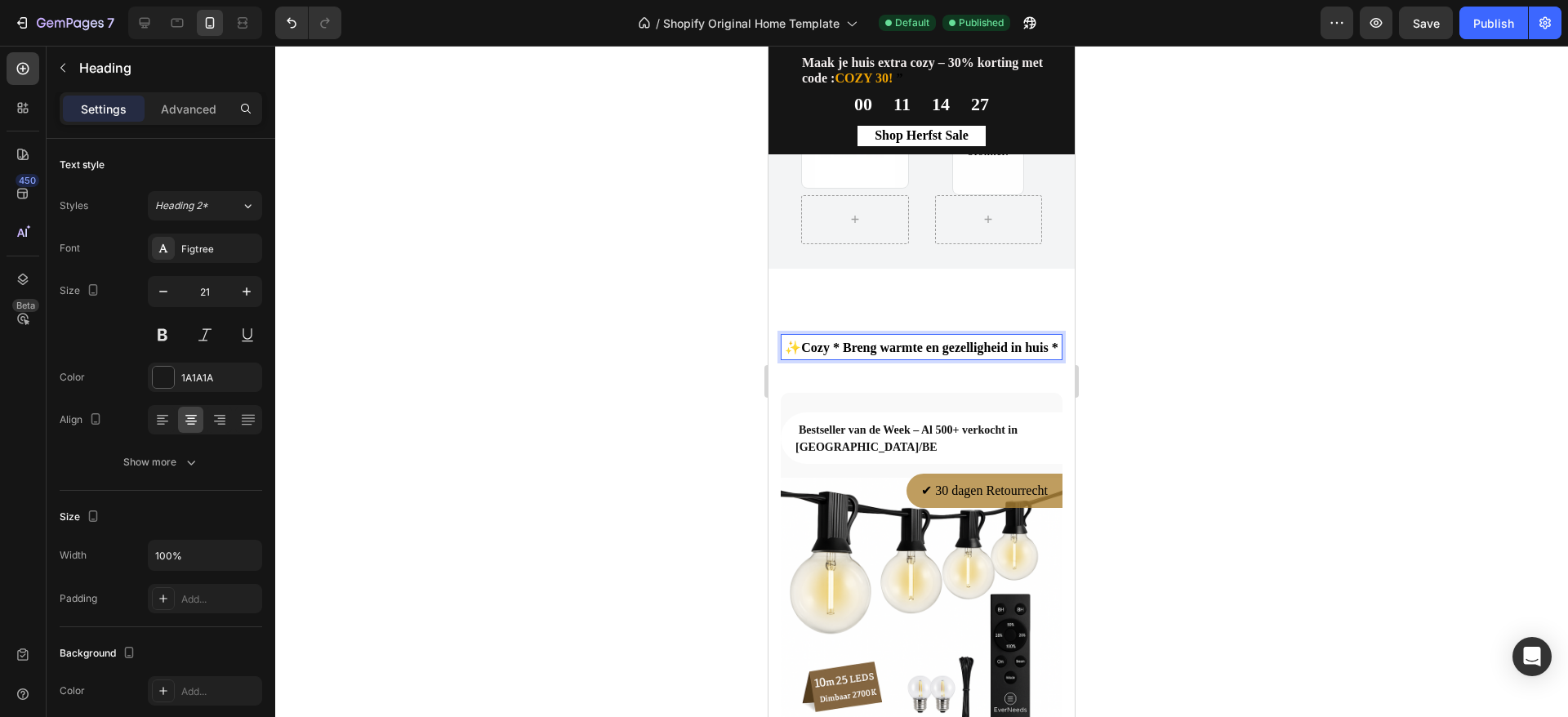
click at [802, 345] on span "✨Cozy * Breng warmte en gezelligheid in huis *" at bounding box center [921, 347] width 273 height 14
click at [957, 359] on p "Cozy * Breng warmte en gezelligheid in huis *" at bounding box center [921, 346] width 278 height 23
click at [837, 344] on span "Cozy * Breng warmte en gezelligheid in huis" at bounding box center [921, 347] width 247 height 14
click at [1021, 352] on span "Cozy Breng warmte en gezelligheid in huis" at bounding box center [921, 347] width 240 height 14
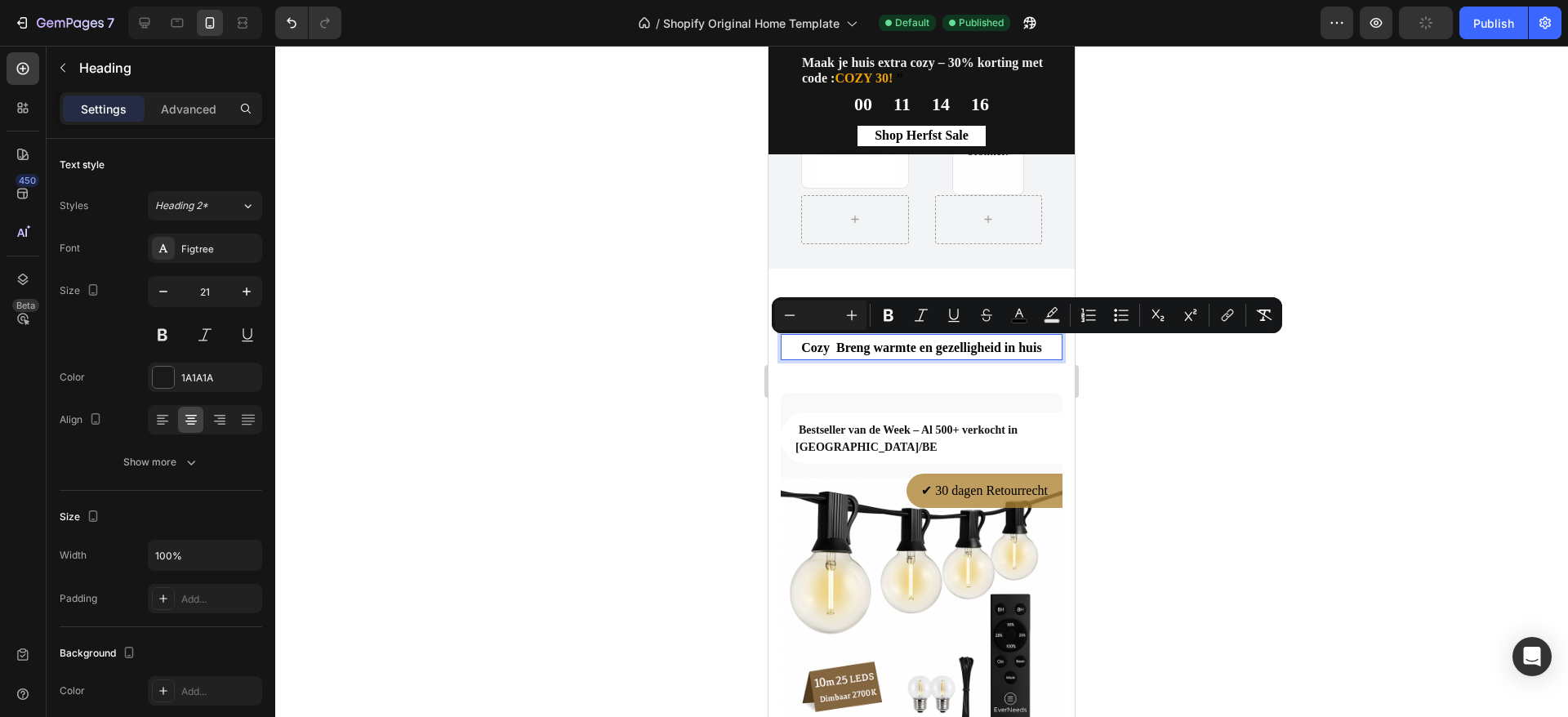
click at [1021, 352] on span "Cozy Breng warmte en gezelligheid in huis" at bounding box center [921, 347] width 240 height 14
click at [163, 297] on icon "button" at bounding box center [163, 292] width 16 height 16
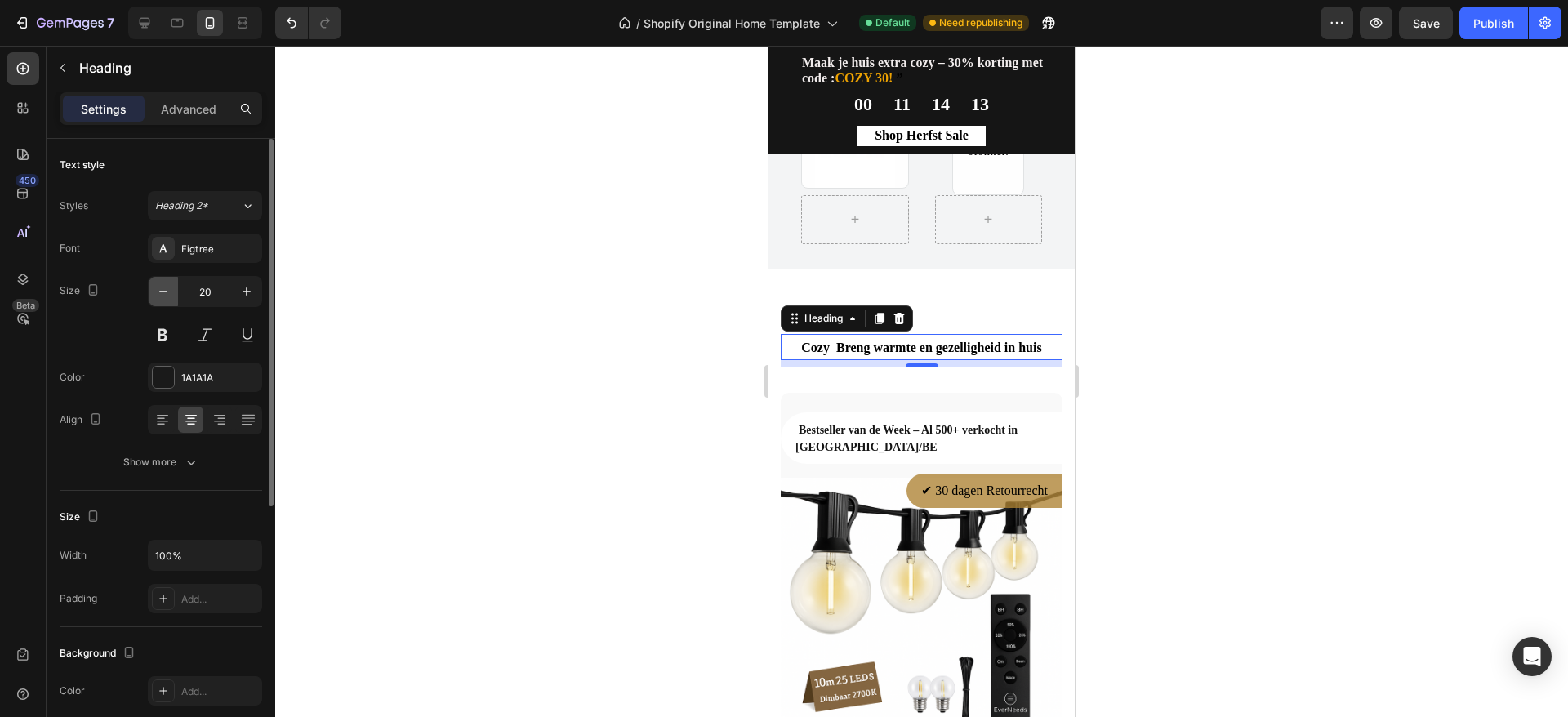
type input "19"
click at [162, 375] on div at bounding box center [163, 377] width 21 height 21
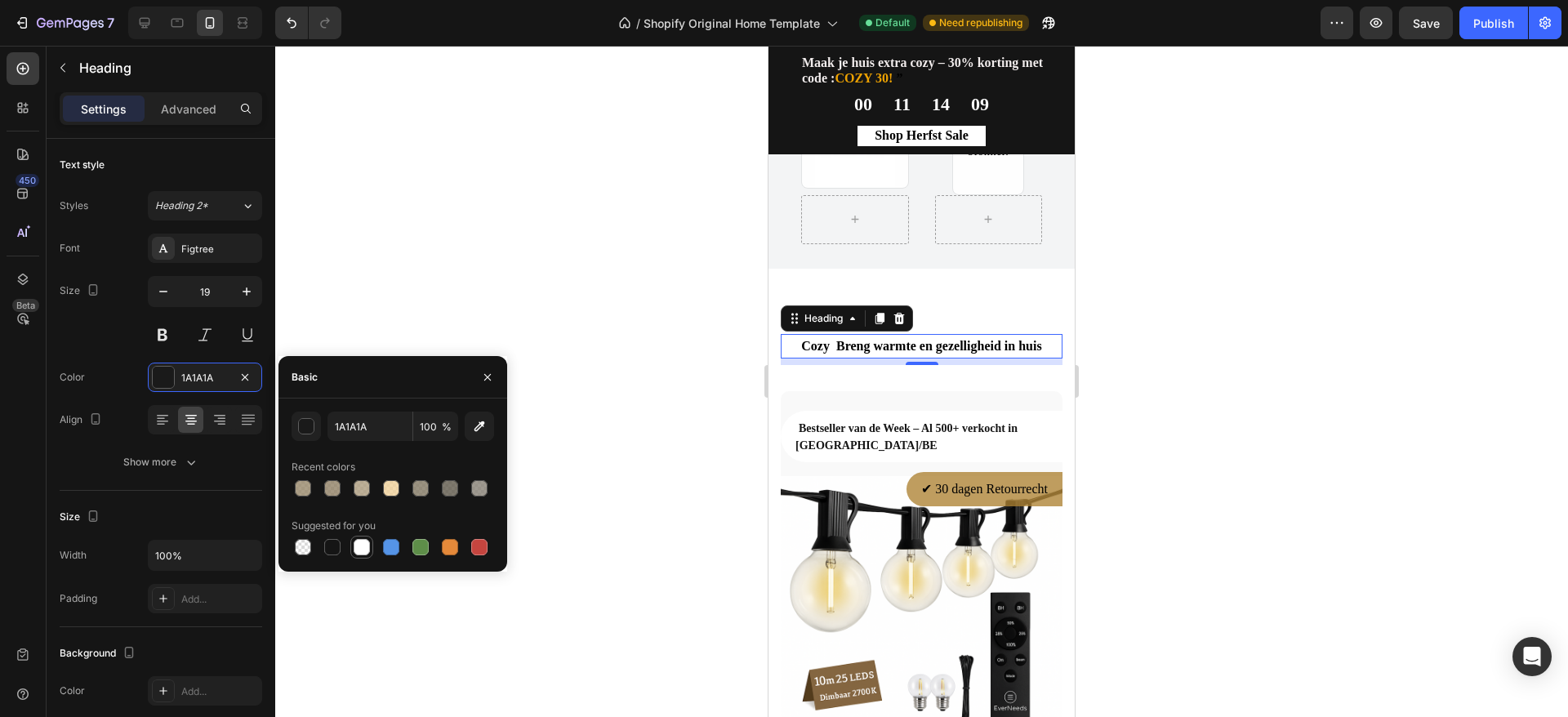
click at [368, 550] on div at bounding box center [362, 547] width 16 height 16
click at [414, 486] on div at bounding box center [421, 489] width 16 height 16
type input "7F745F"
type input "78"
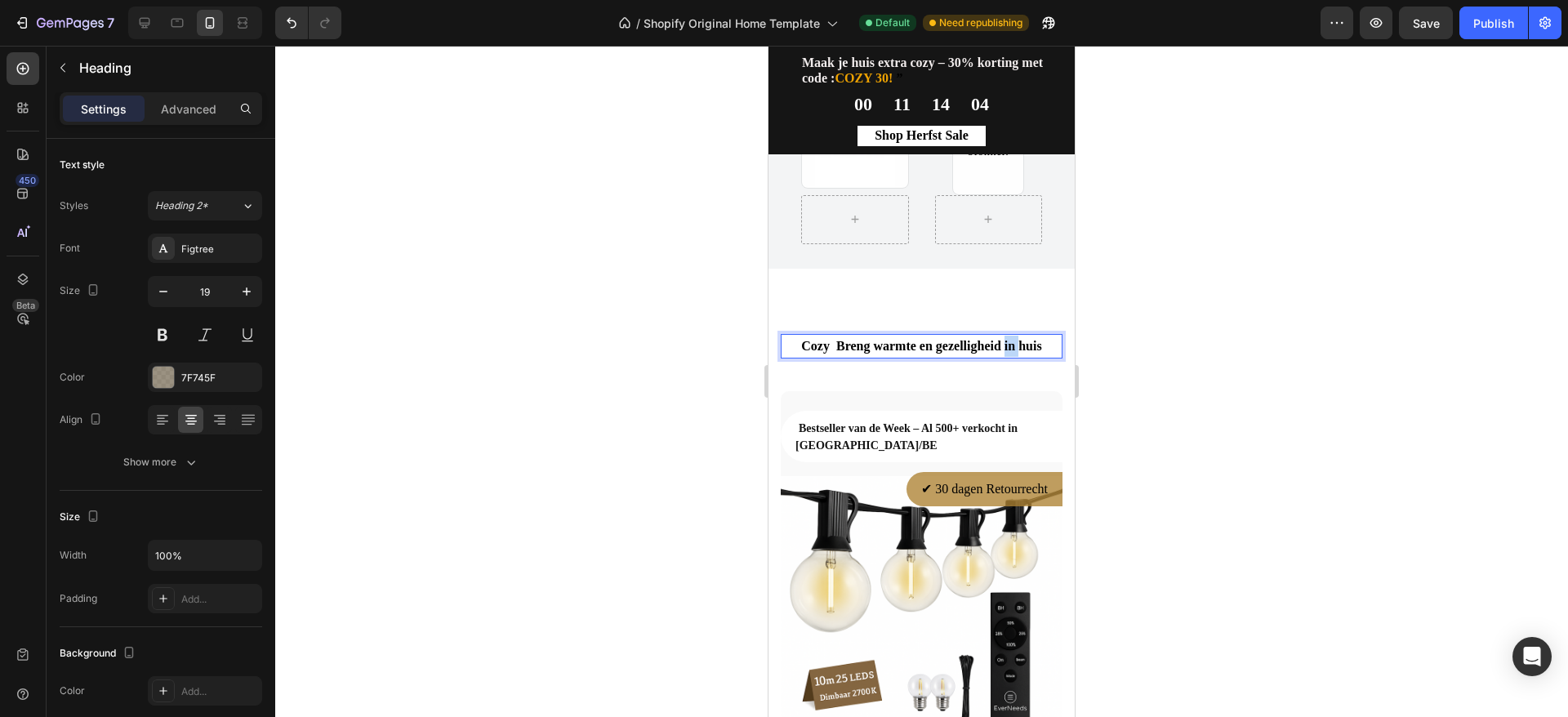
click at [1002, 353] on span "Cozy Breng warmte en gezelligheid in huis" at bounding box center [921, 345] width 240 height 14
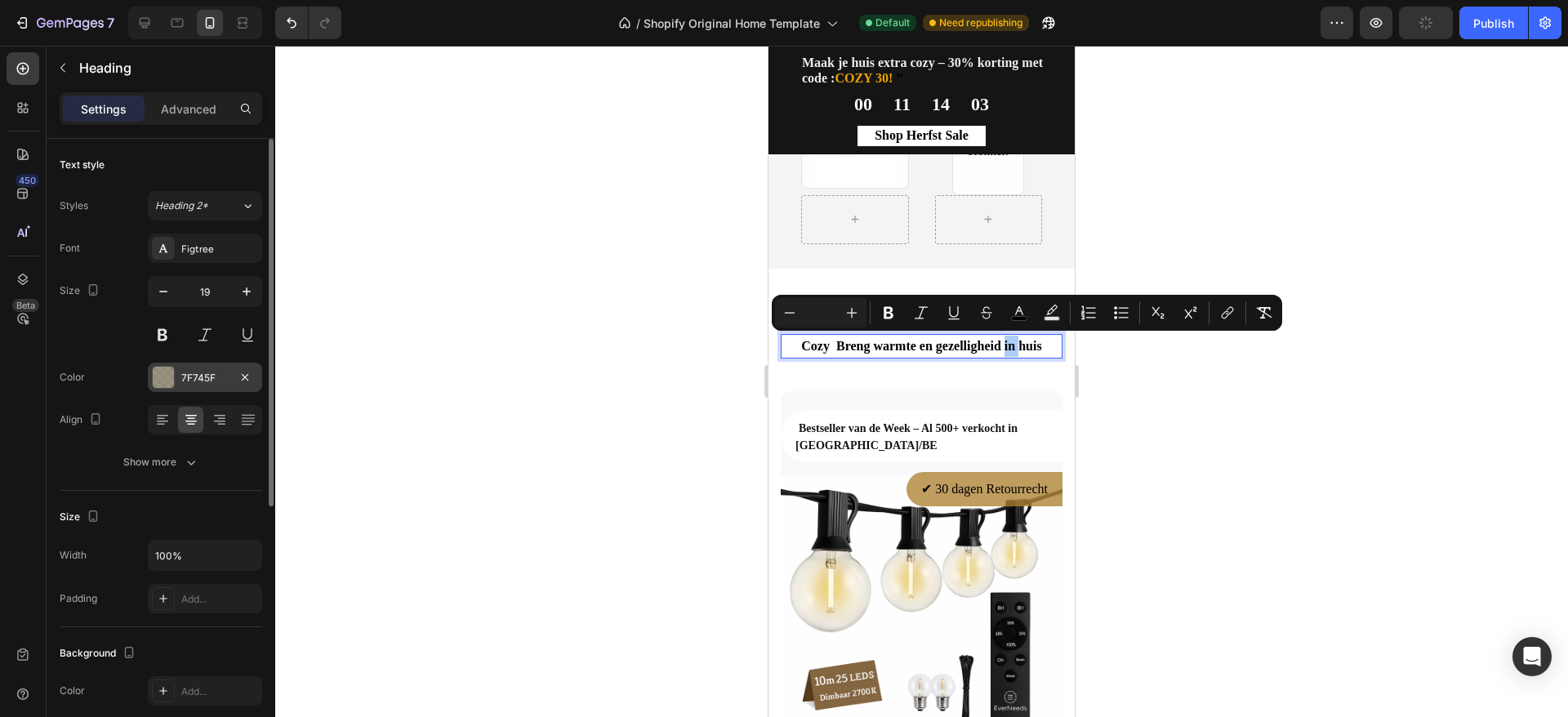
click at [159, 379] on div at bounding box center [163, 377] width 21 height 21
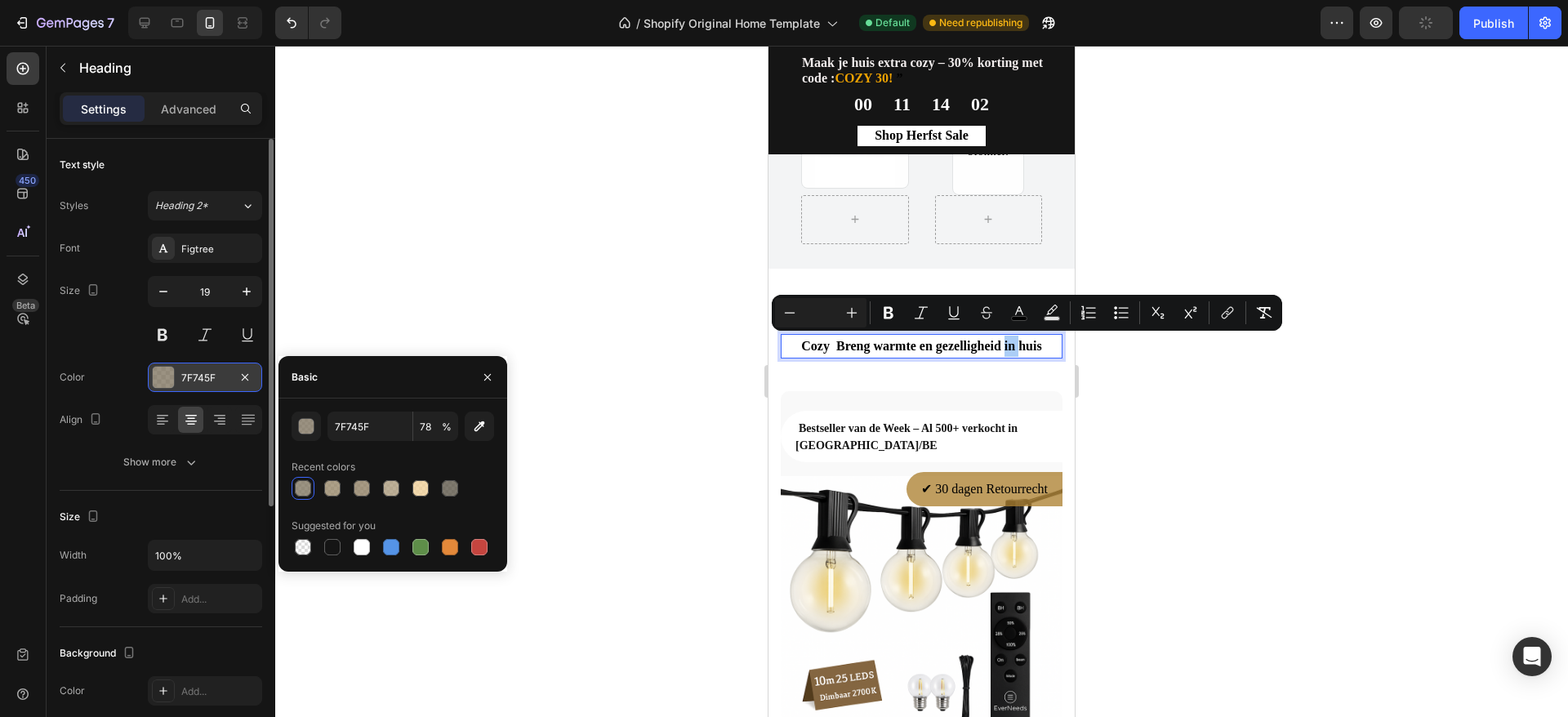
click at [159, 379] on div at bounding box center [163, 377] width 21 height 21
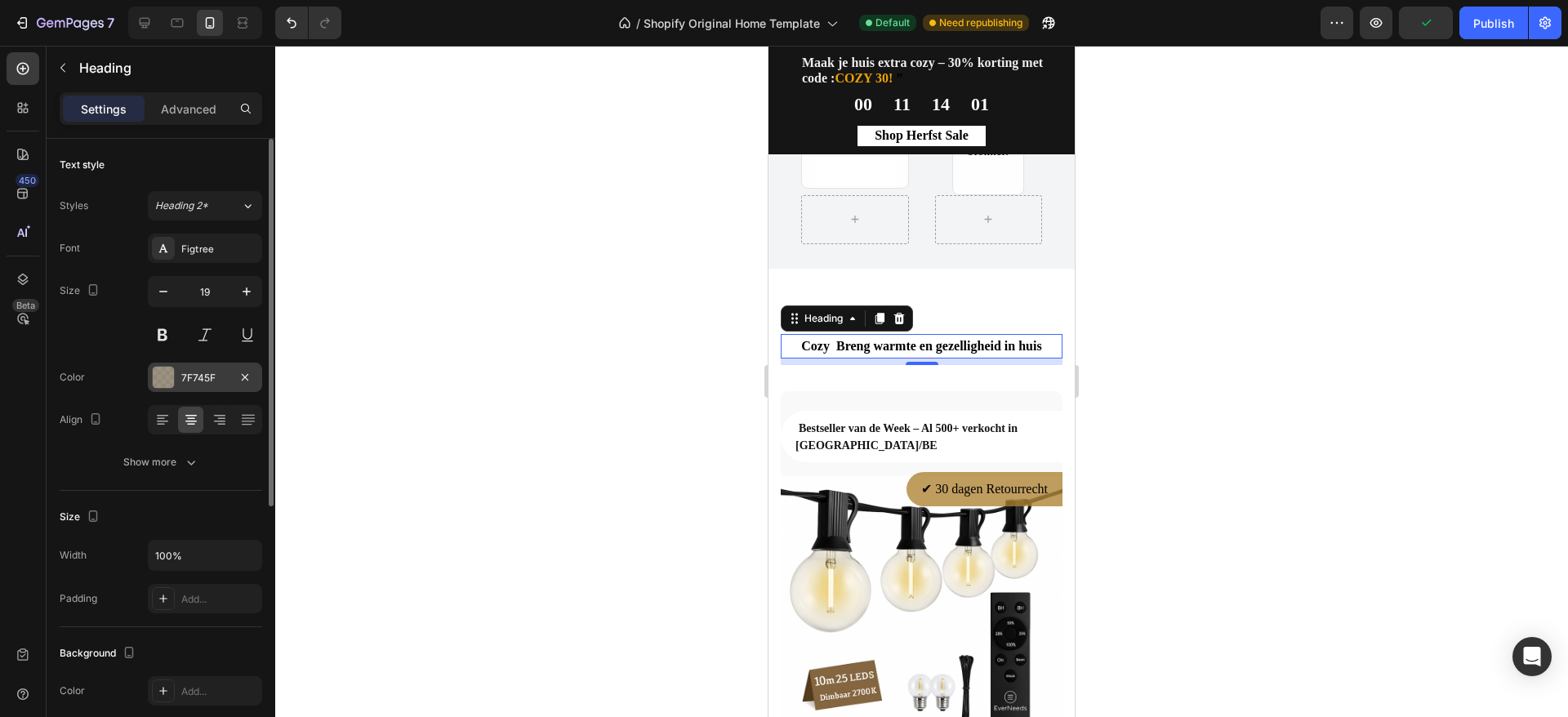
click at [155, 378] on div at bounding box center [163, 377] width 21 height 21
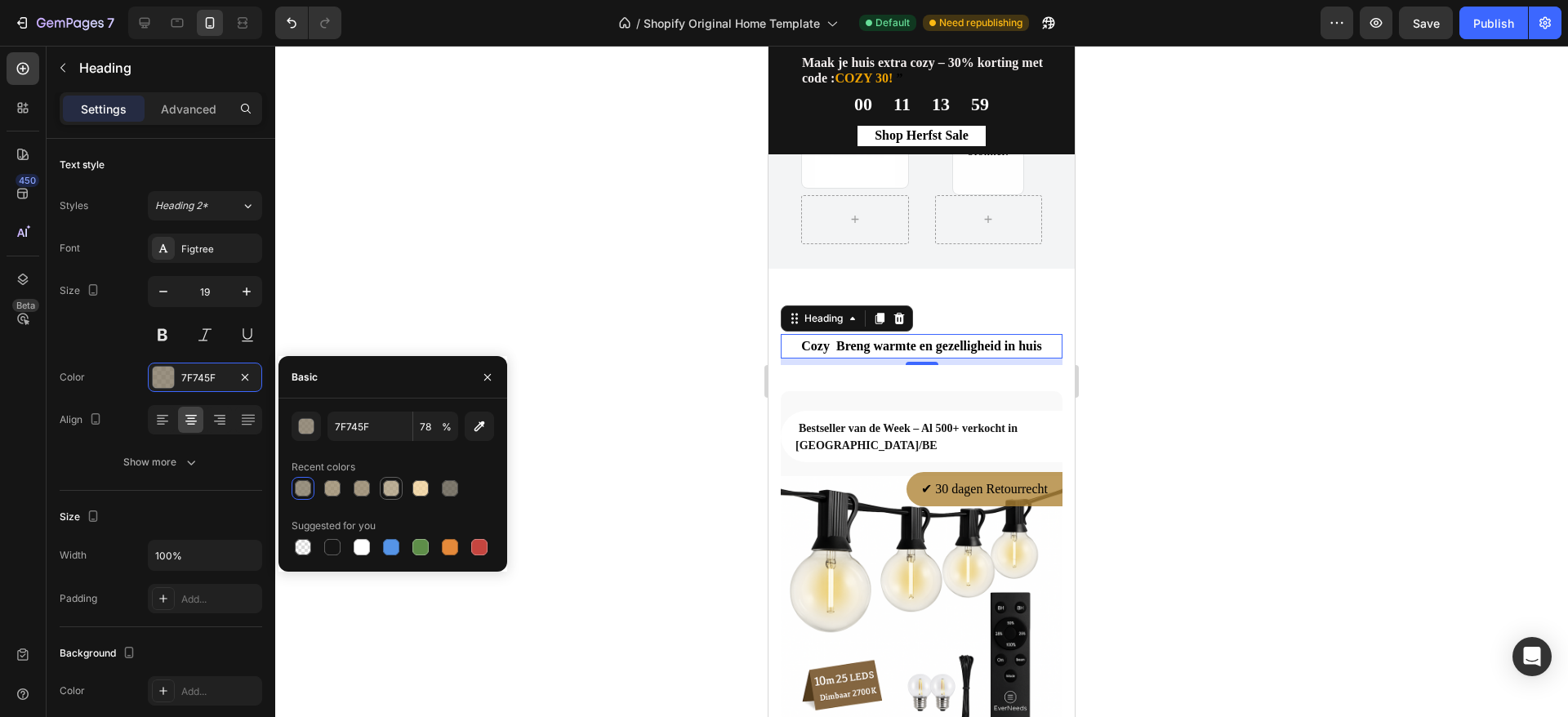
click at [386, 483] on div at bounding box center [392, 489] width 16 height 16
type input "AA9A7B"
click at [1326, 387] on div at bounding box center [922, 381] width 1293 height 672
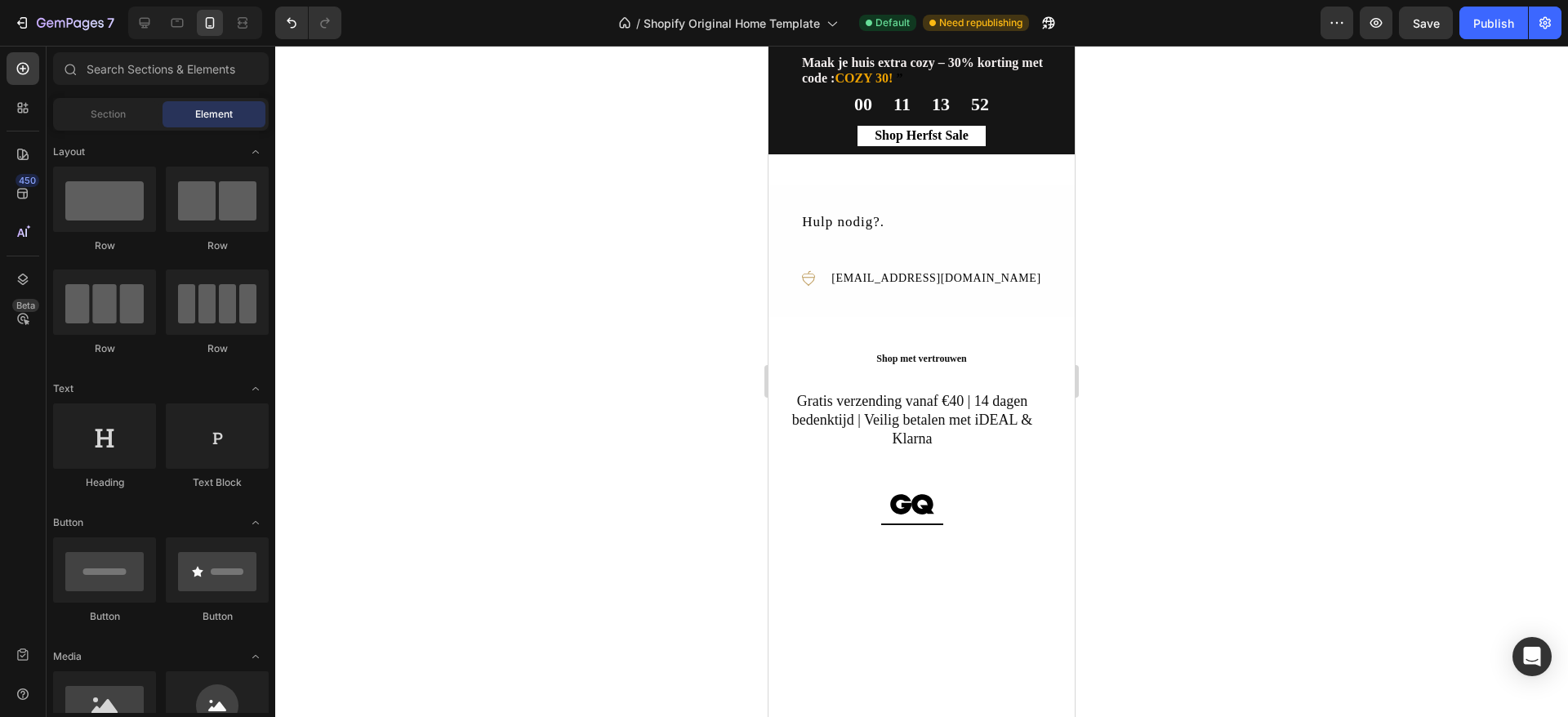
drag, startPoint x: 1061, startPoint y: 349, endPoint x: 1870, endPoint y: 596, distance: 845.9
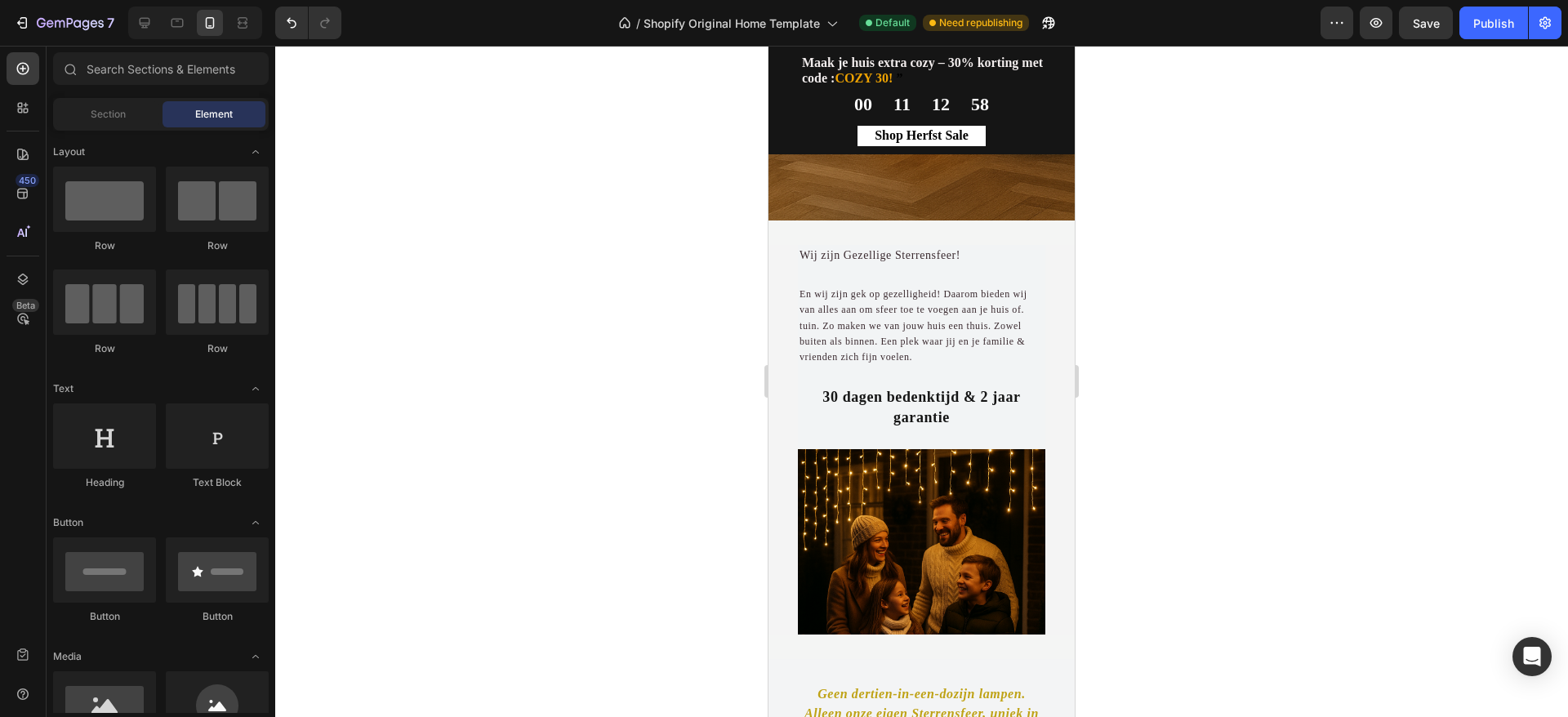
scroll to position [613, 0]
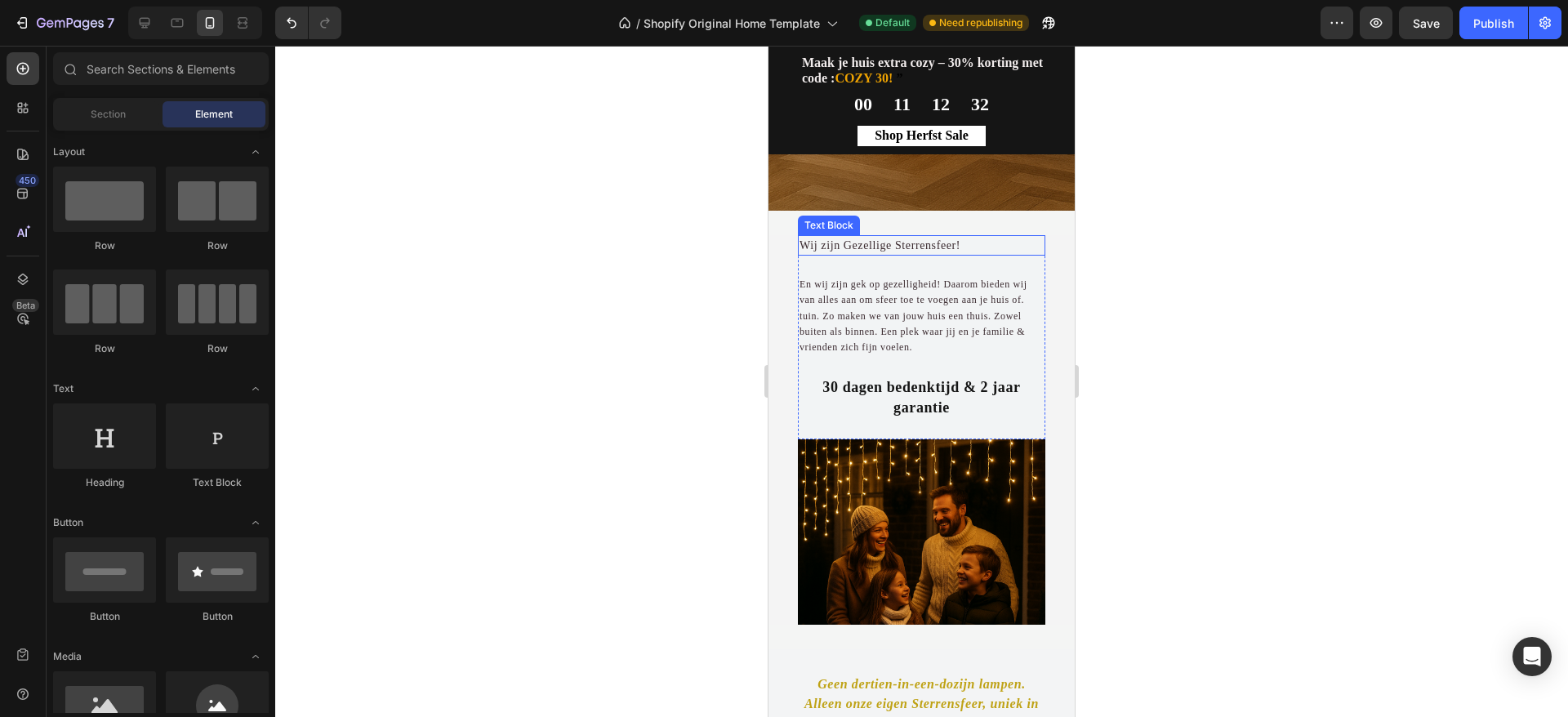
click at [934, 254] on p "Wij zijn Gezellige Sterrensfeer!" at bounding box center [921, 245] width 244 height 17
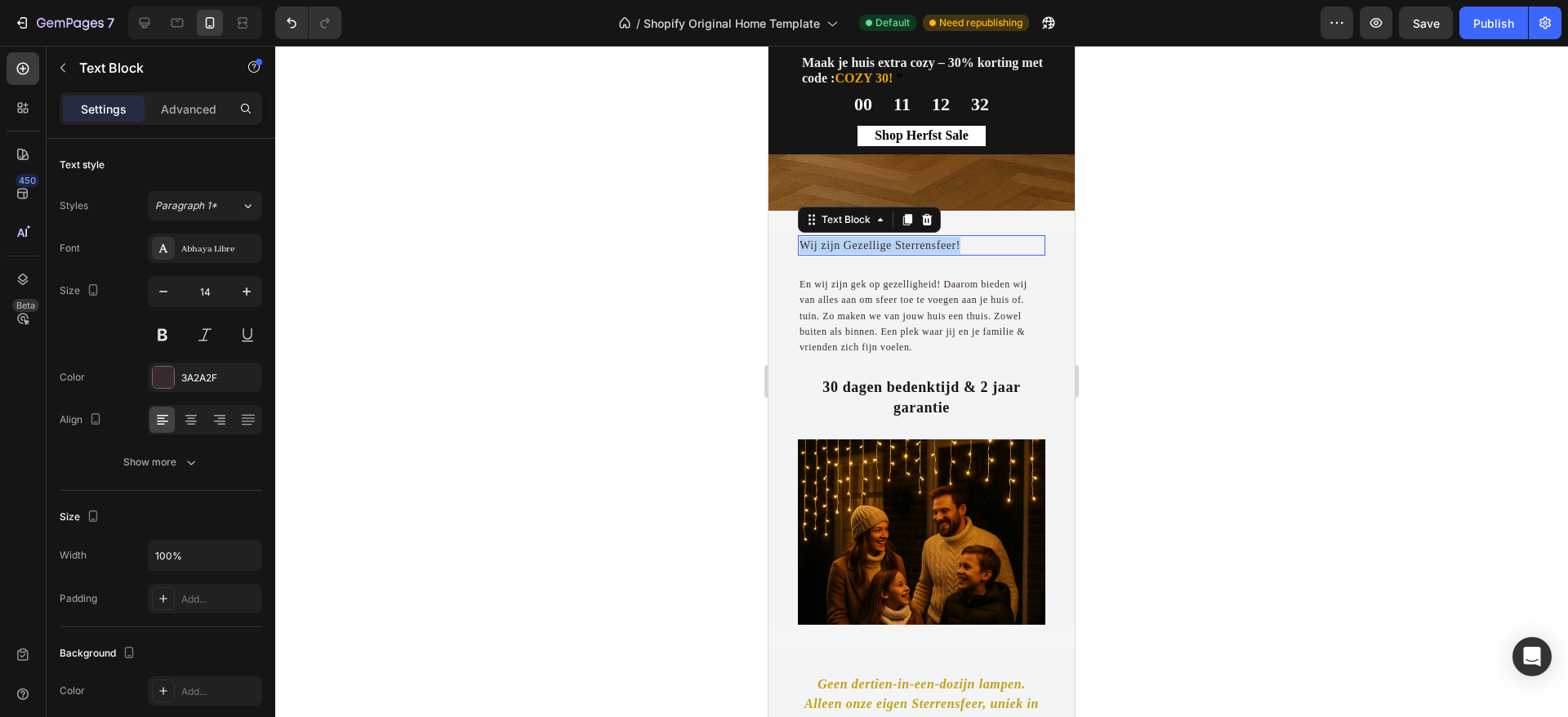
click at [934, 254] on p "Wij zijn Gezellige Sterrensfeer!" at bounding box center [921, 245] width 244 height 17
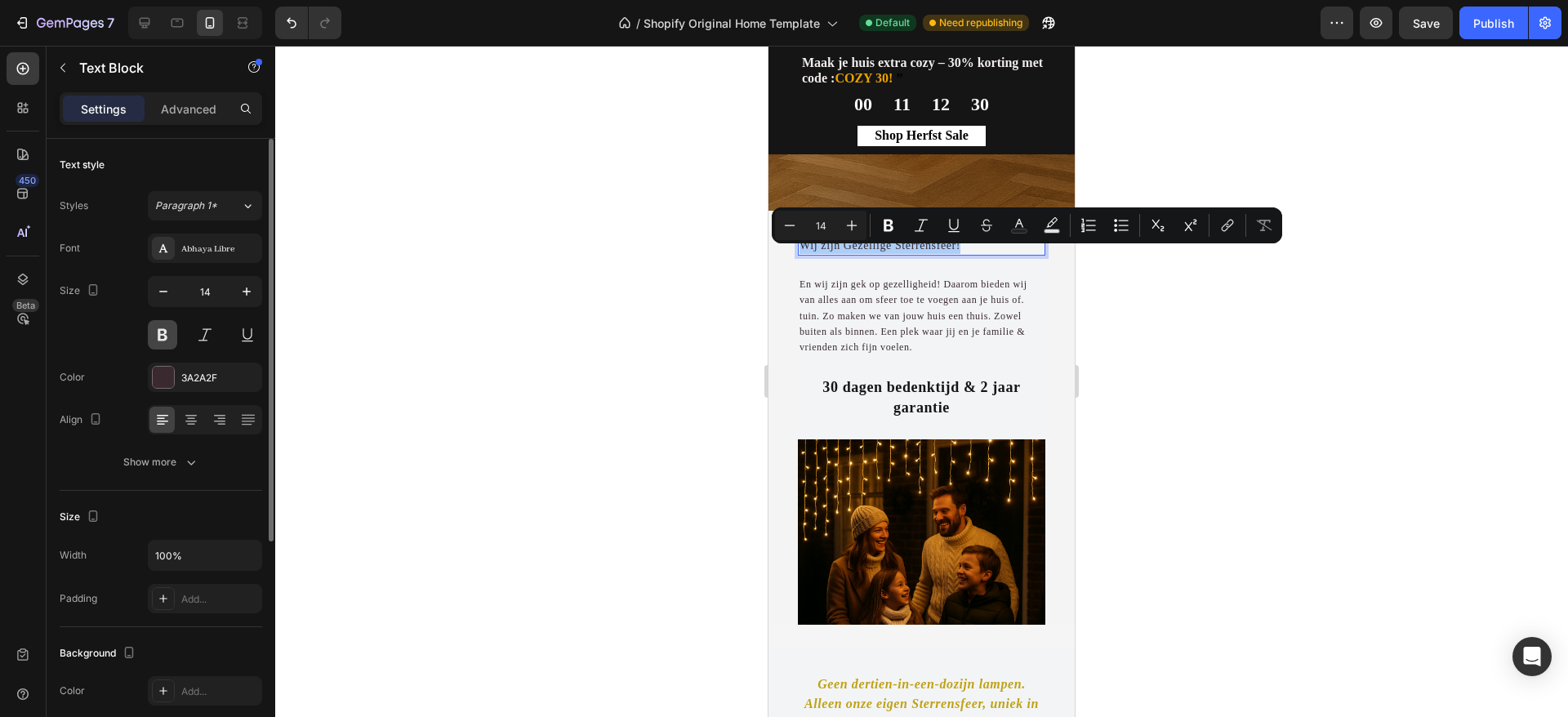
click at [169, 330] on button at bounding box center [162, 334] width 29 height 29
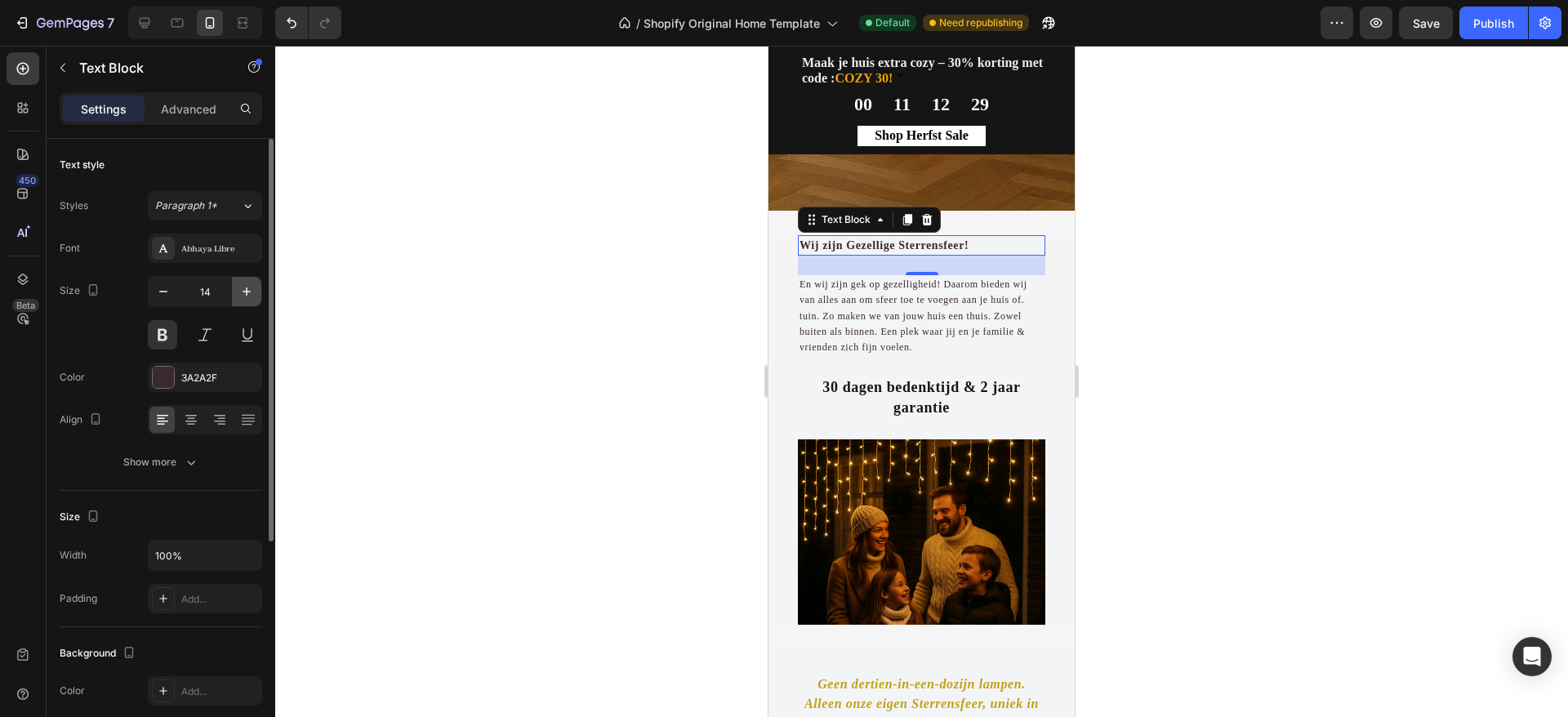
click at [246, 290] on icon "button" at bounding box center [247, 292] width 16 height 16
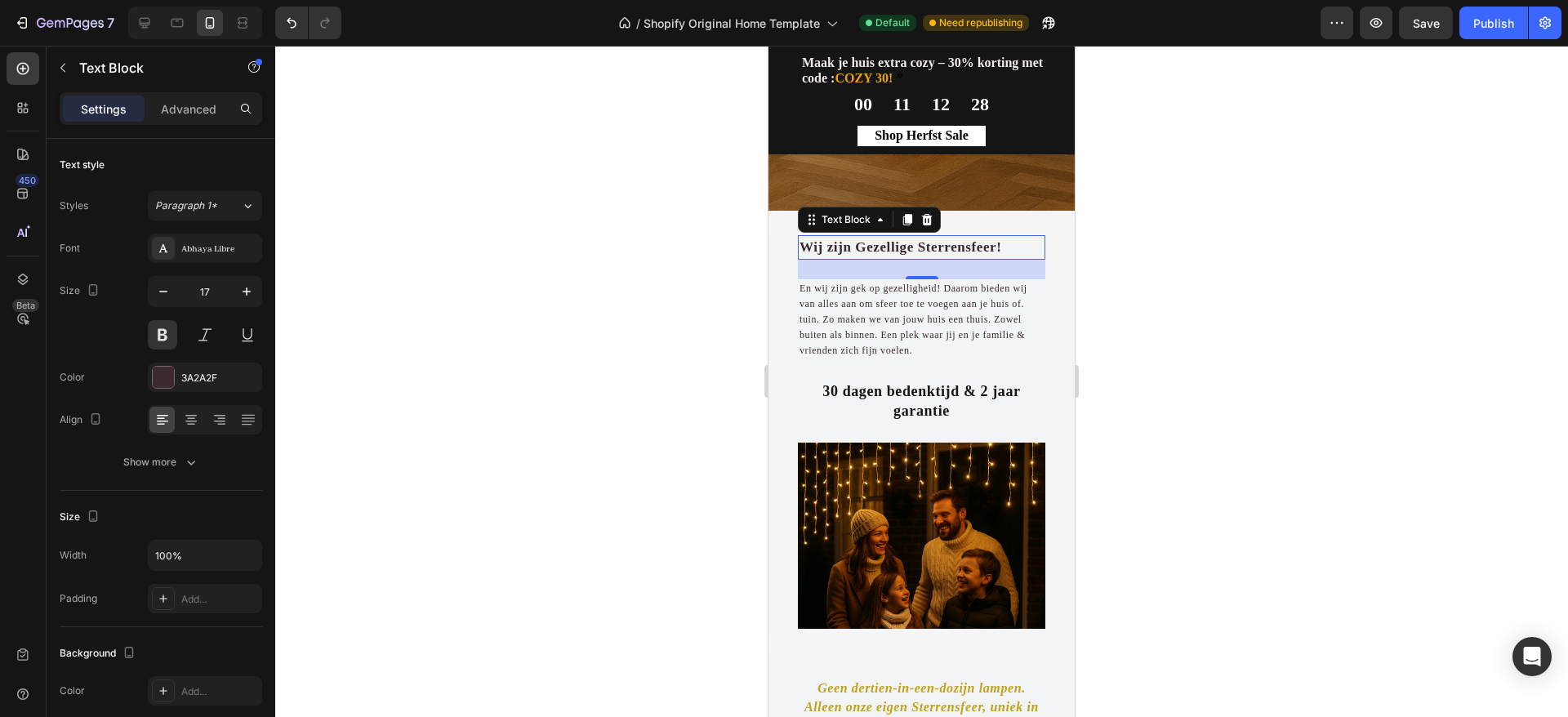
type input "18"
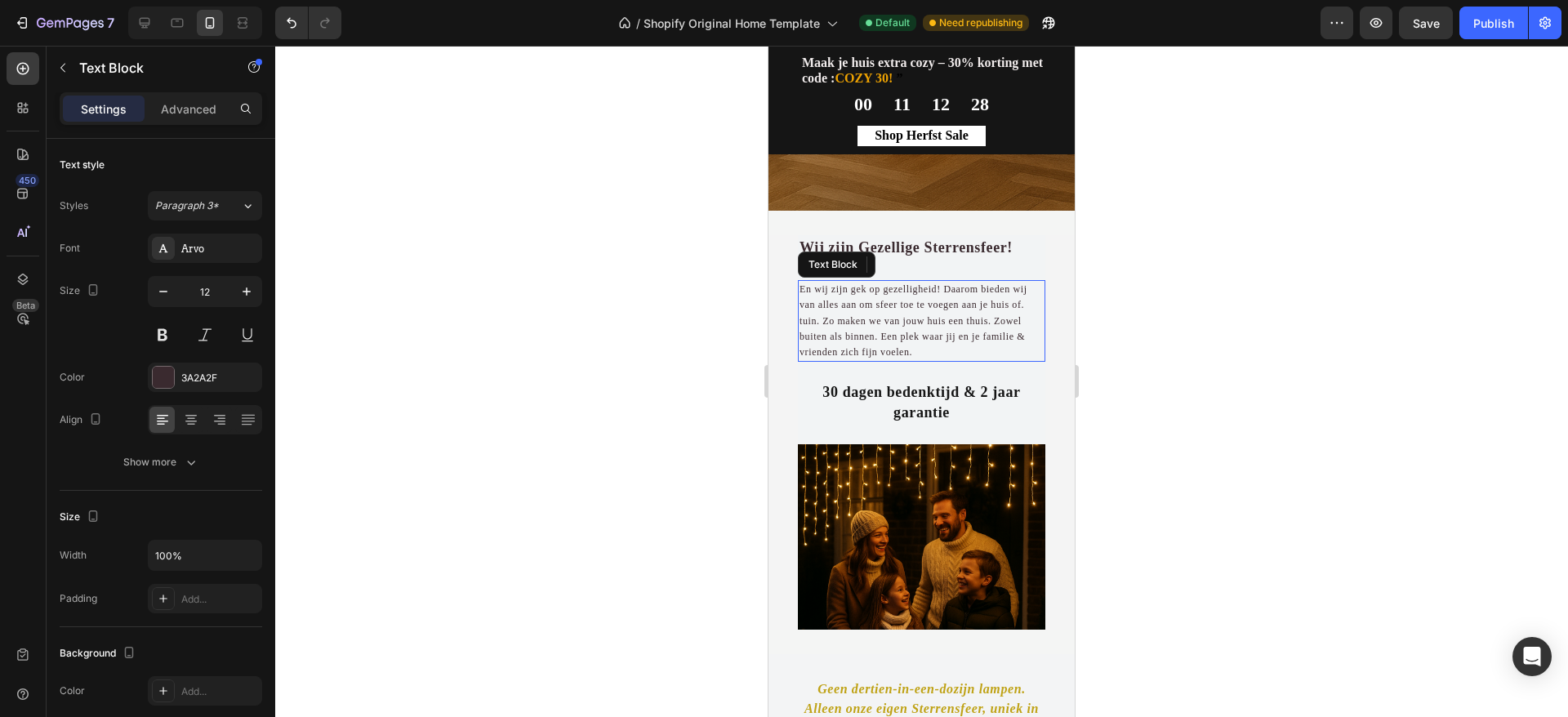
click at [936, 338] on div "En wij zijn gek op gezelligheid! Daarom bieden wij van alles aan om sfeer toe t…" at bounding box center [921, 321] width 247 height 82
click at [936, 338] on p "En wij zijn gek op gezelligheid! Daarom bieden wij van alles aan om sfeer toe t…" at bounding box center [921, 321] width 244 height 79
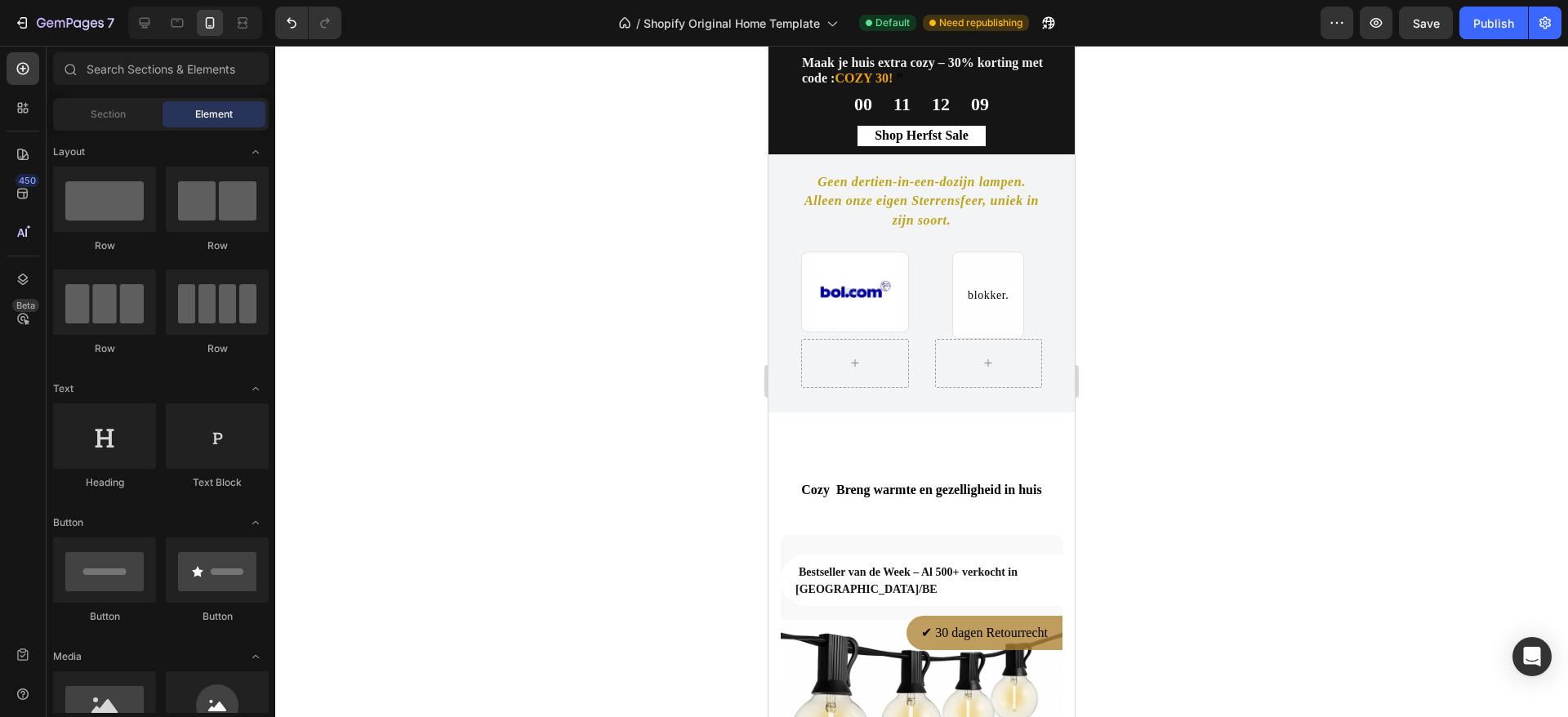
scroll to position [997, 0]
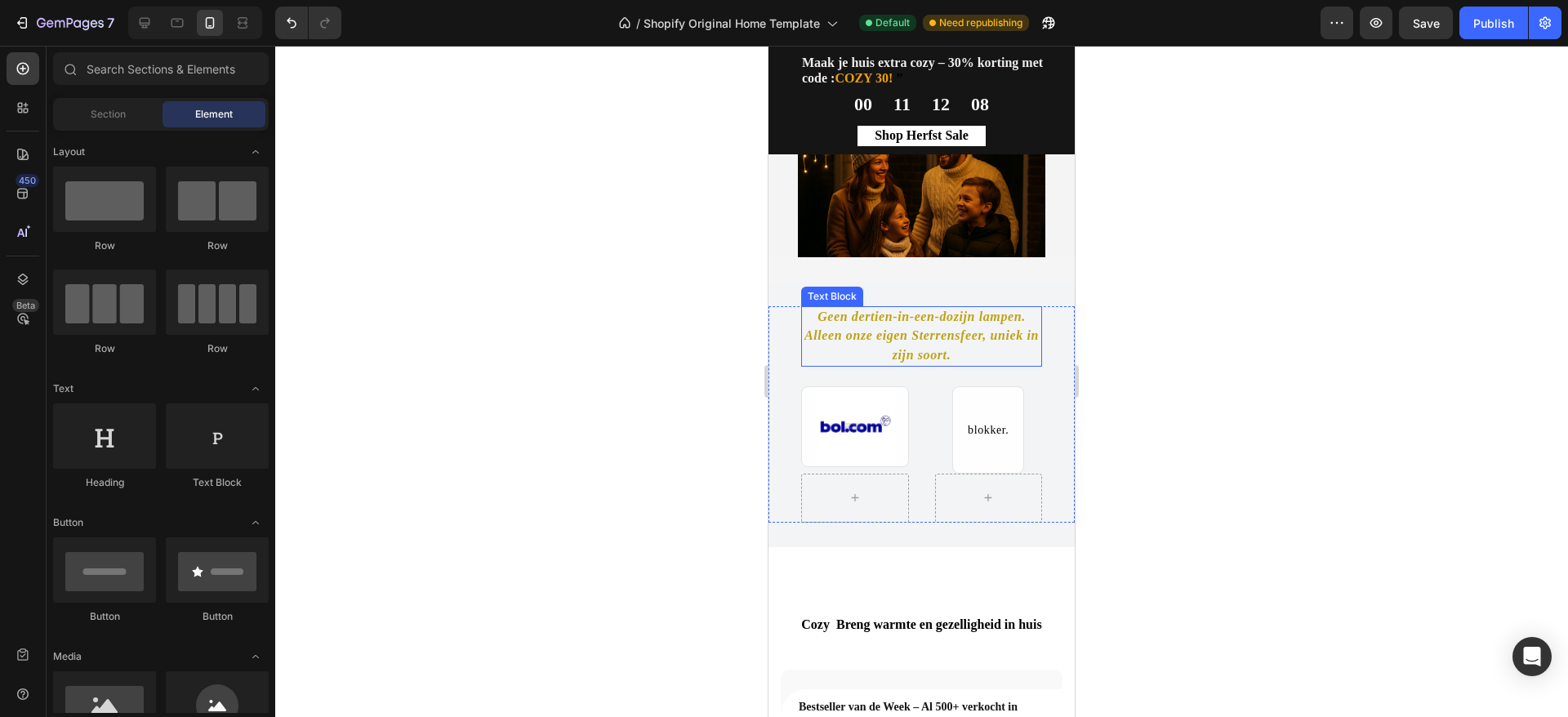
click at [948, 318] on span "Geen dertien-in-een-dozijn lampen. Alleen onze eigen Sterrensfeer, uniek in zij…" at bounding box center [922, 336] width 235 height 53
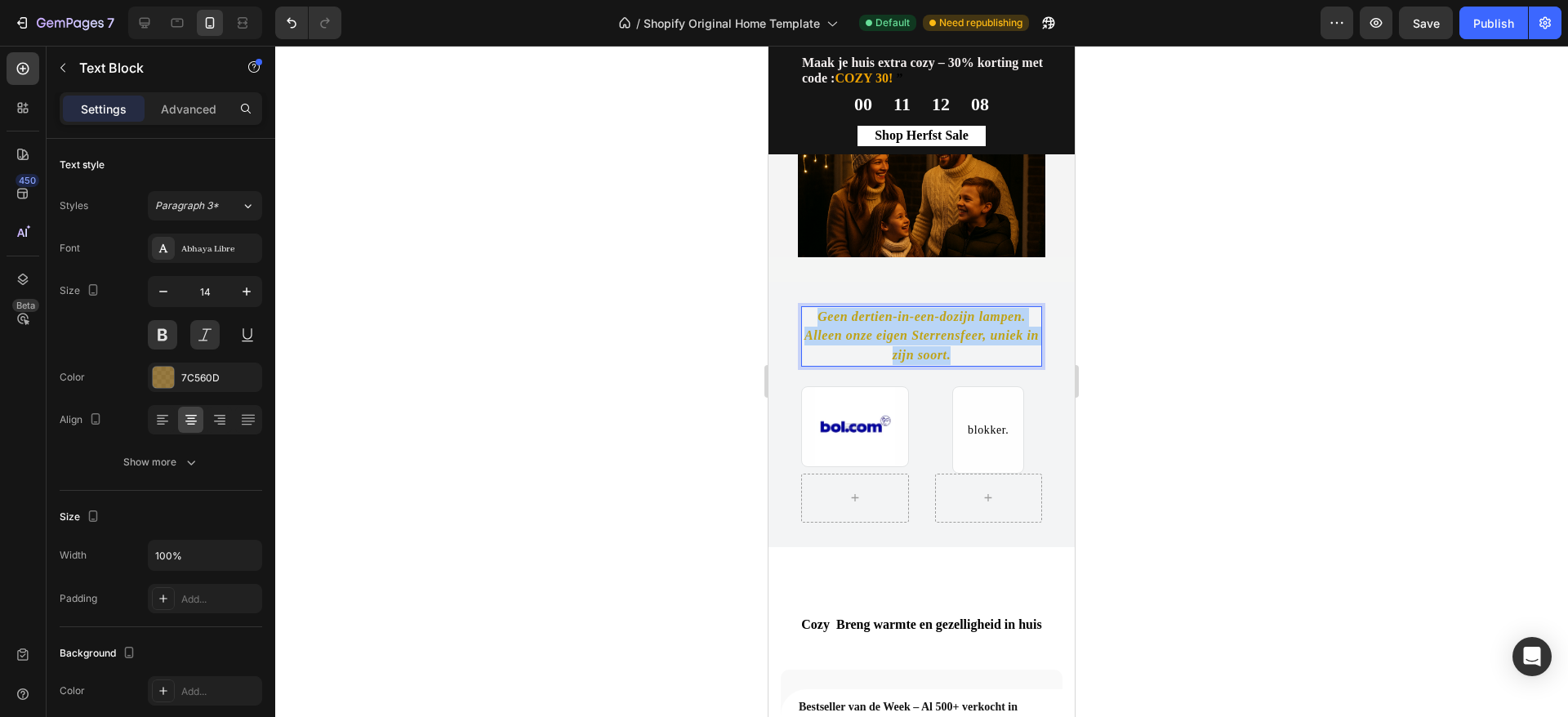
click at [948, 318] on span "Geen dertien-in-een-dozijn lampen. Alleen onze eigen Sterrensfeer, uniek in zij…" at bounding box center [922, 336] width 235 height 53
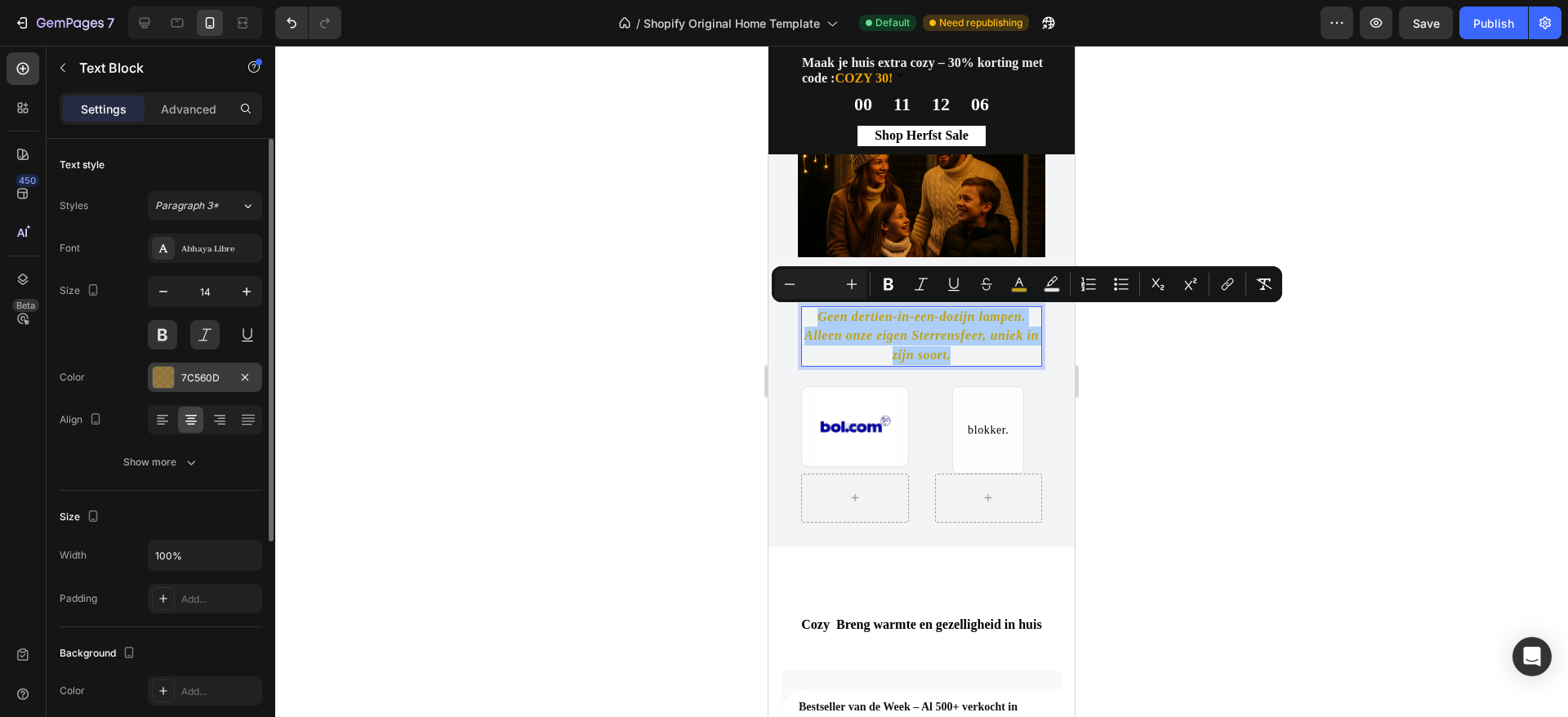
click at [163, 376] on div at bounding box center [163, 377] width 21 height 21
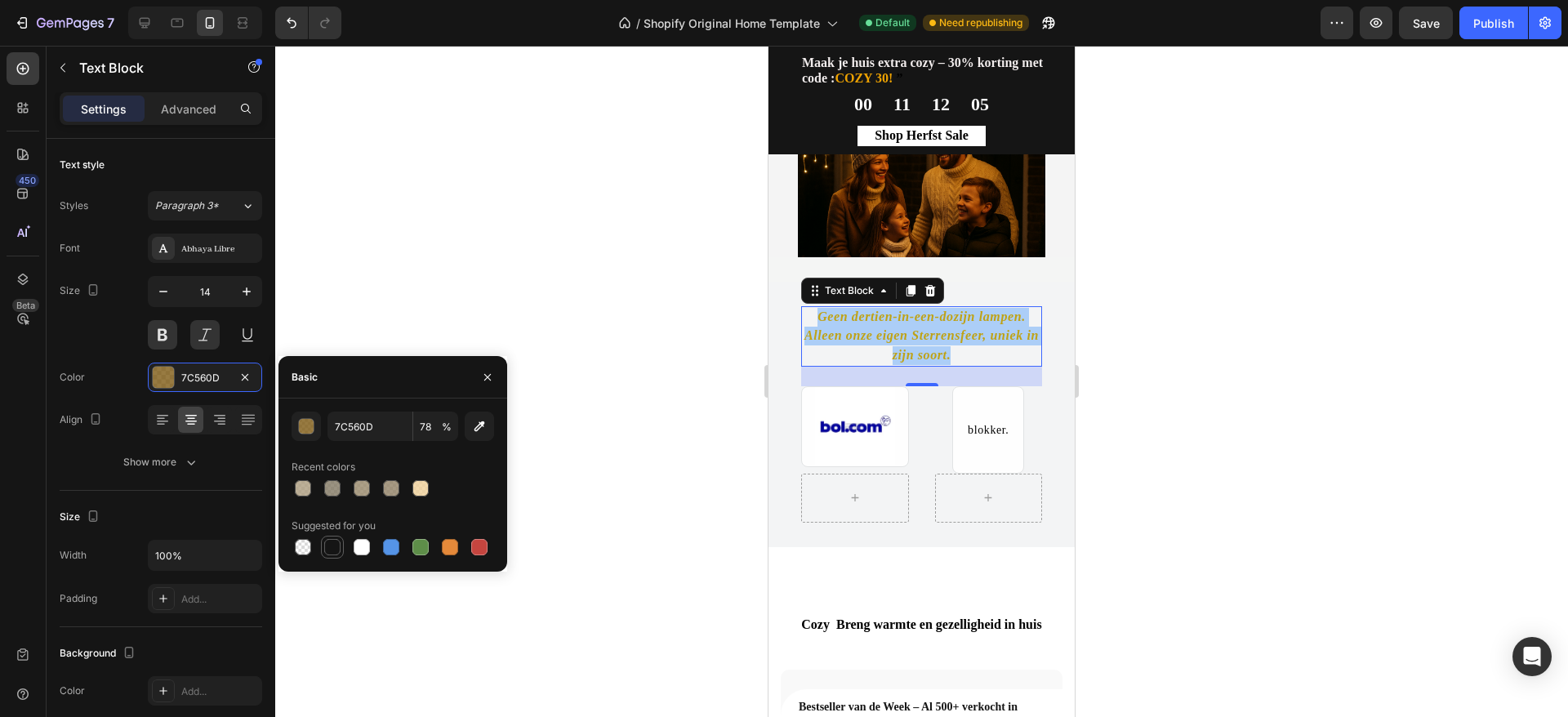
click at [330, 538] on div at bounding box center [333, 547] width 20 height 20
type input "151515"
type input "100"
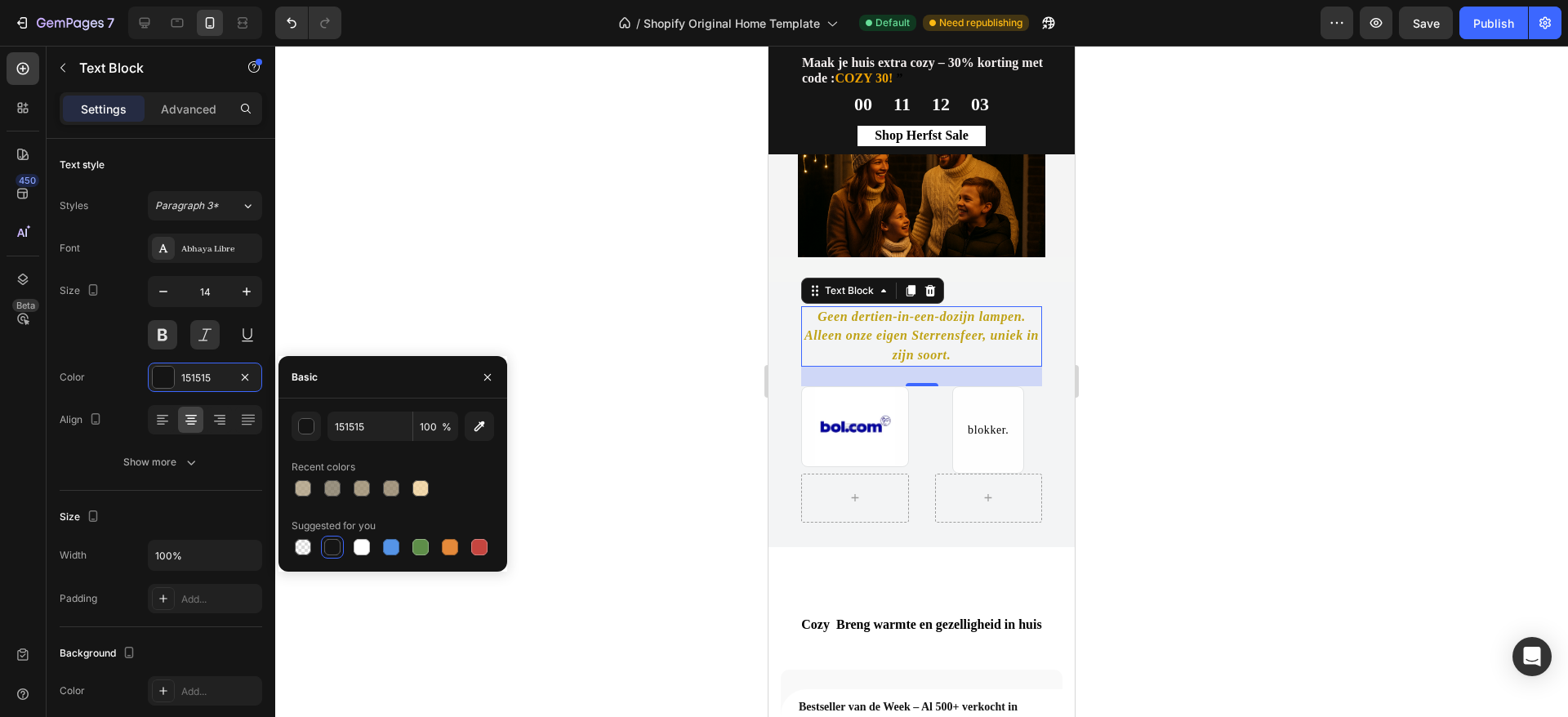
click at [336, 550] on div at bounding box center [333, 547] width 16 height 16
click at [867, 332] on span "Geen dertien-in-een-dozijn lampen. Alleen onze eigen Sterrensfeer, uniek in zij…" at bounding box center [922, 336] width 235 height 53
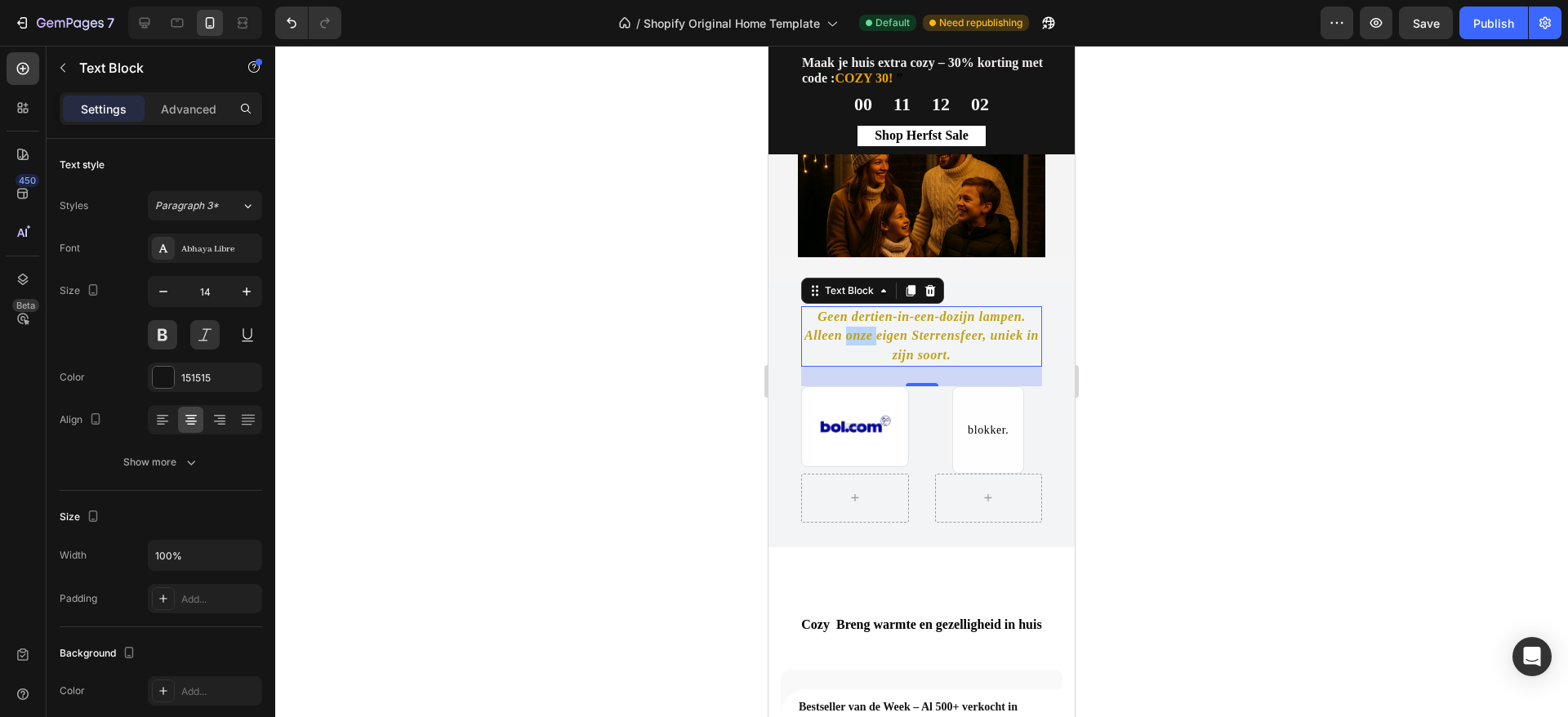
click at [867, 332] on span "Geen dertien-in-een-dozijn lampen. Alleen onze eigen Sterrensfeer, uniek in zij…" at bounding box center [922, 336] width 235 height 53
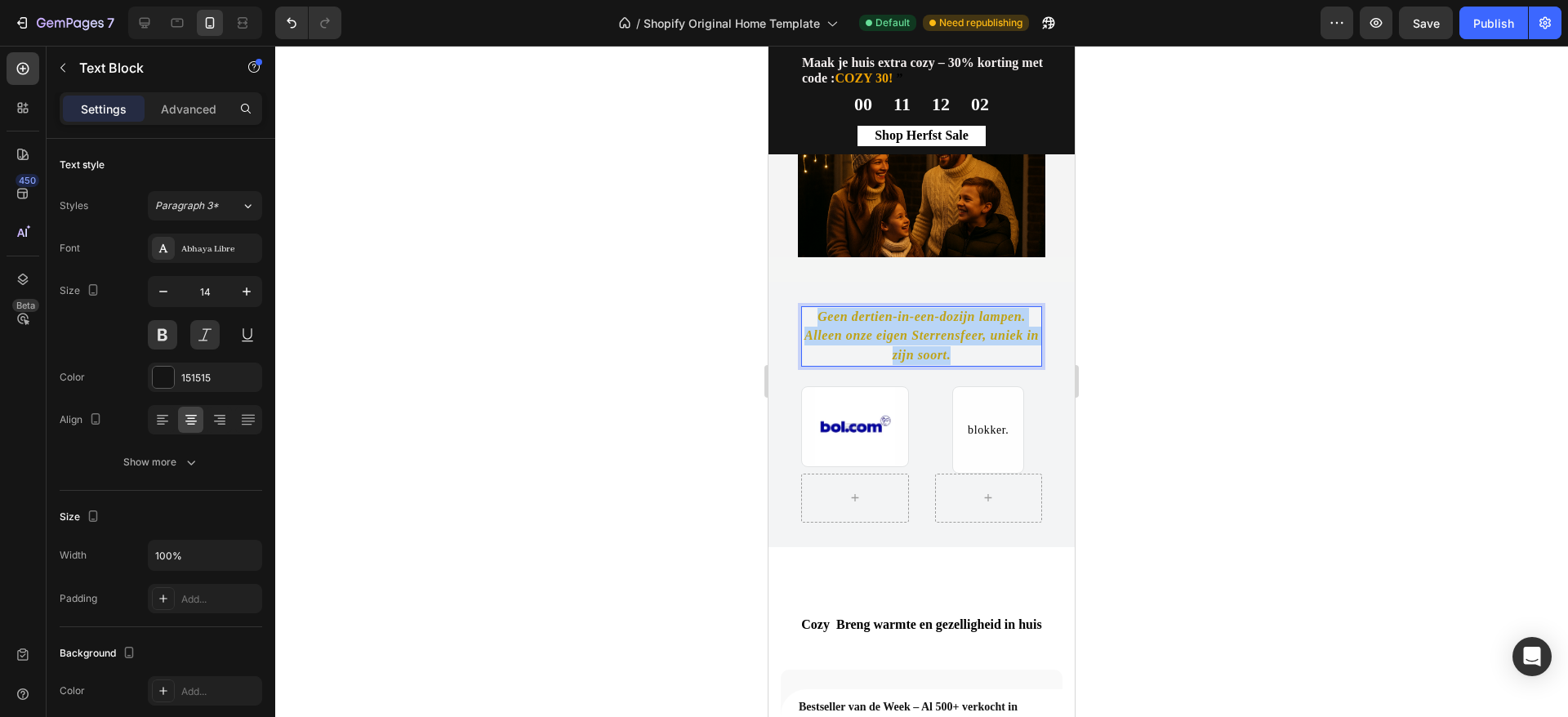
click at [867, 332] on span "Geen dertien-in-een-dozijn lampen. Alleen onze eigen Sterrensfeer, uniek in zij…" at bounding box center [922, 336] width 235 height 53
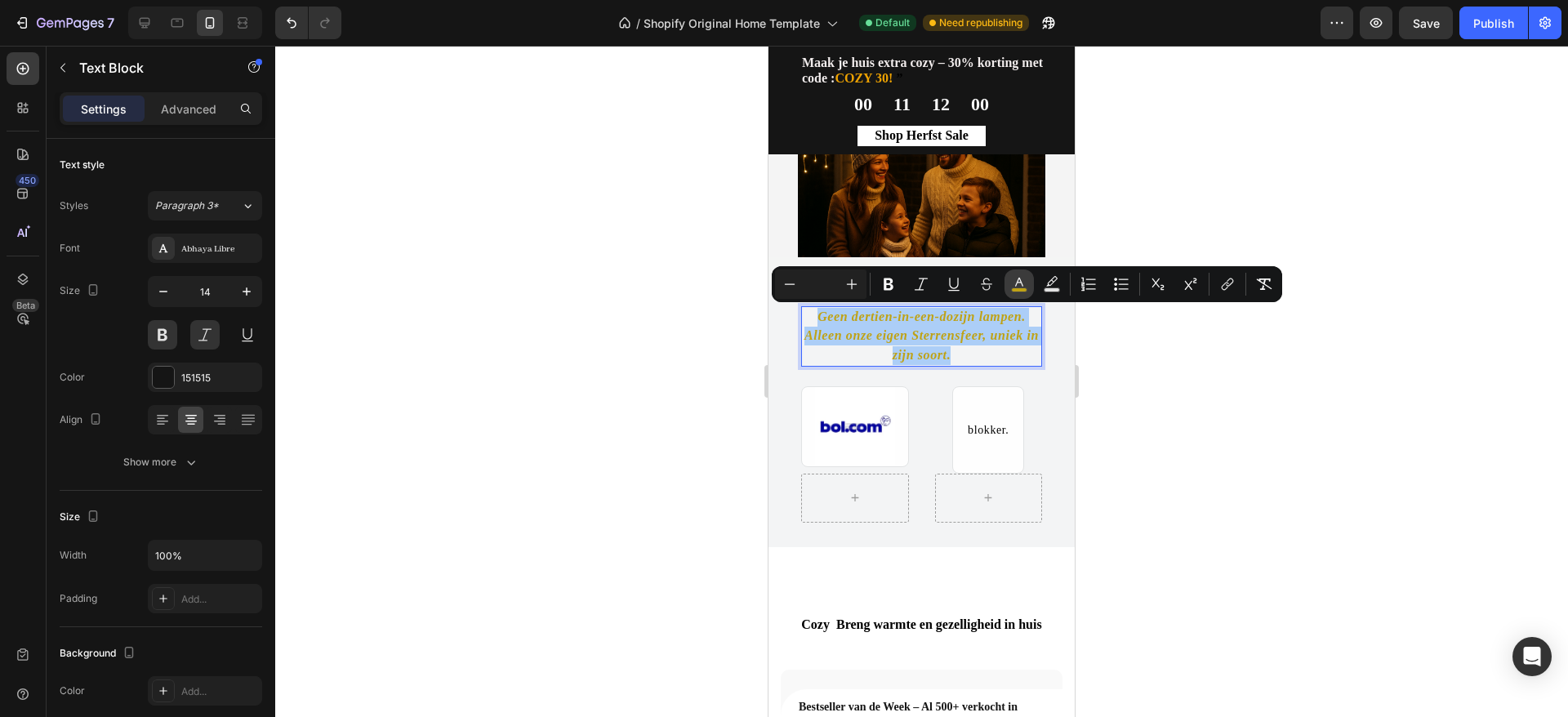
click at [1018, 286] on icon "Editor contextual toolbar" at bounding box center [1020, 285] width 16 height 16
type input "BFA215"
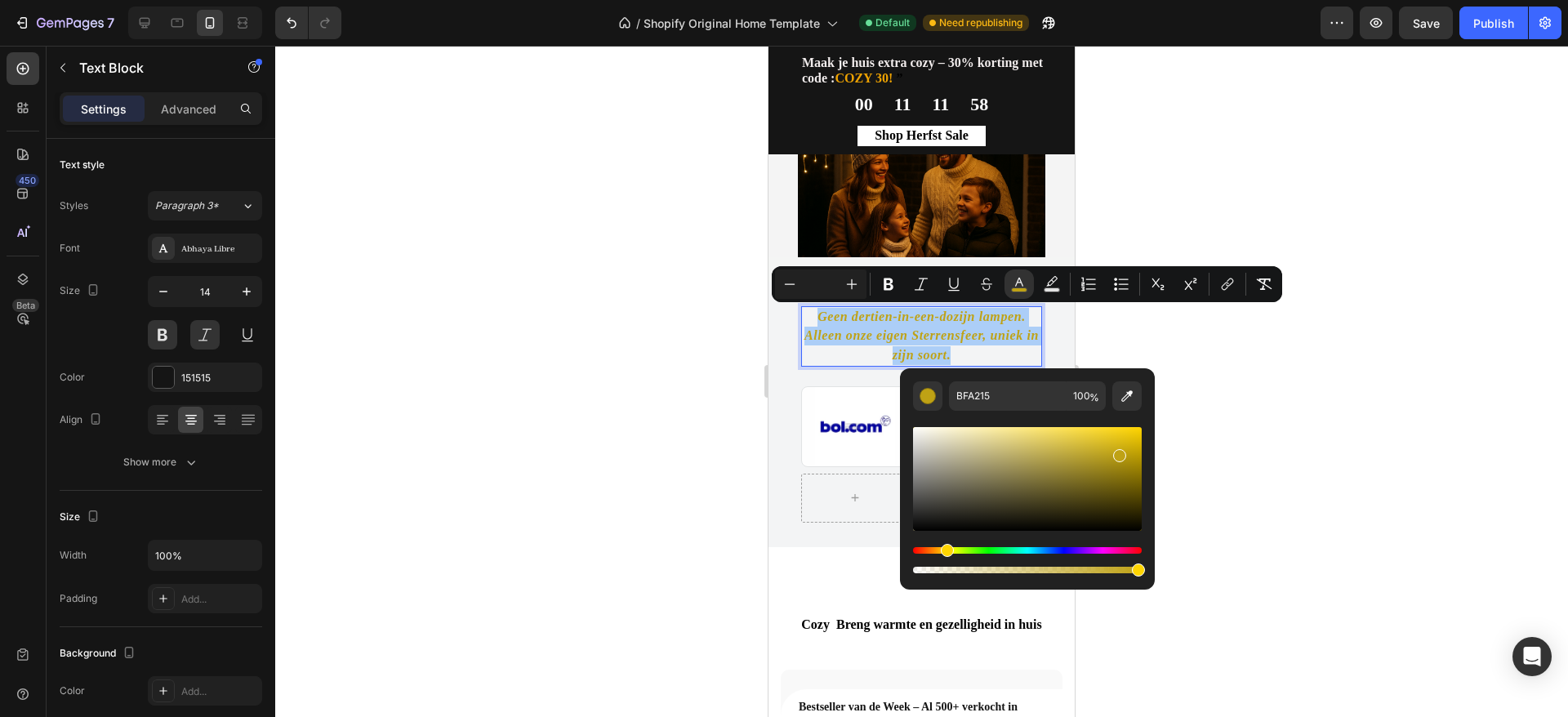
click at [963, 499] on div "Editor contextual toolbar" at bounding box center [1028, 479] width 228 height 103
type input "4C493C"
click at [938, 531] on div "Editor contextual toolbar" at bounding box center [1028, 479] width 228 height 103
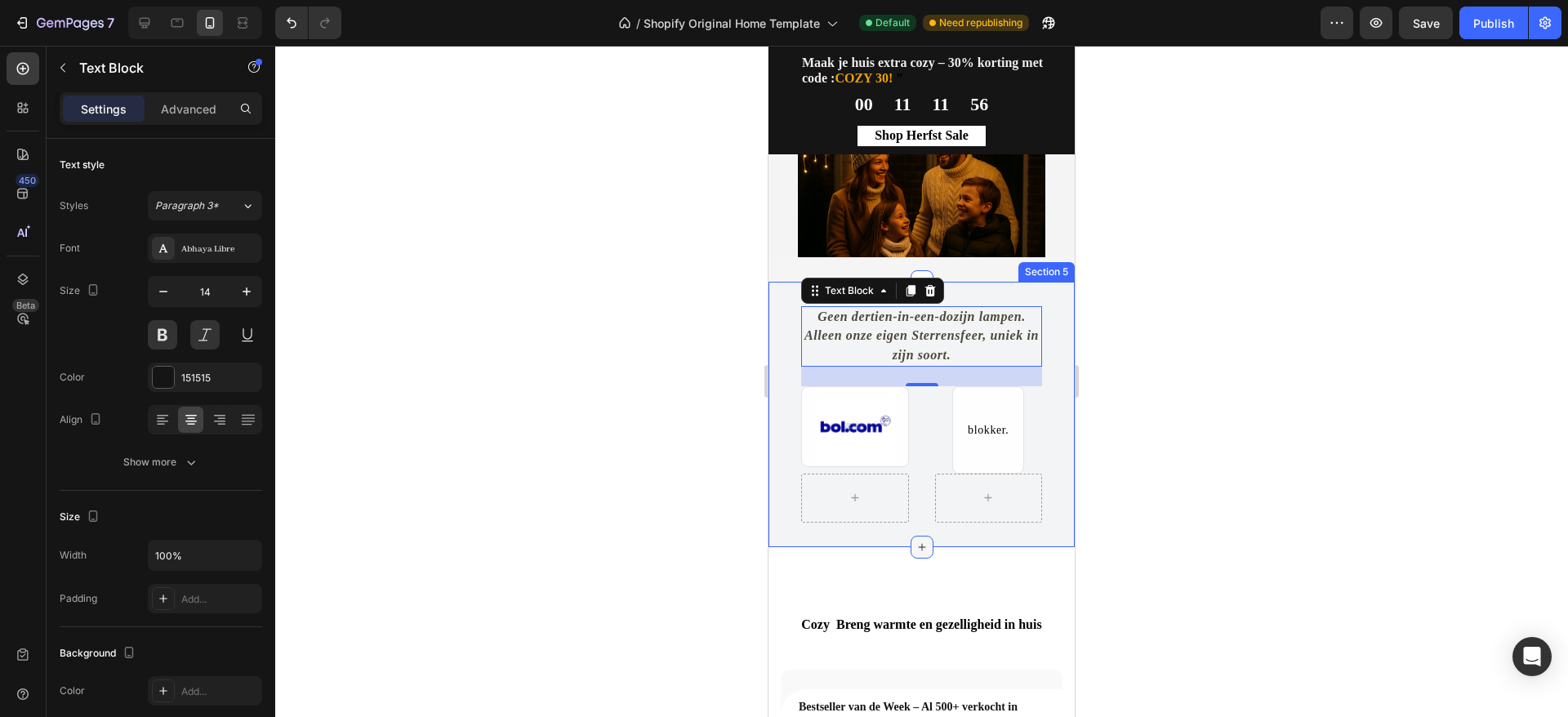
drag, startPoint x: 1696, startPoint y: 577, endPoint x: 914, endPoint y: 538, distance: 783.0
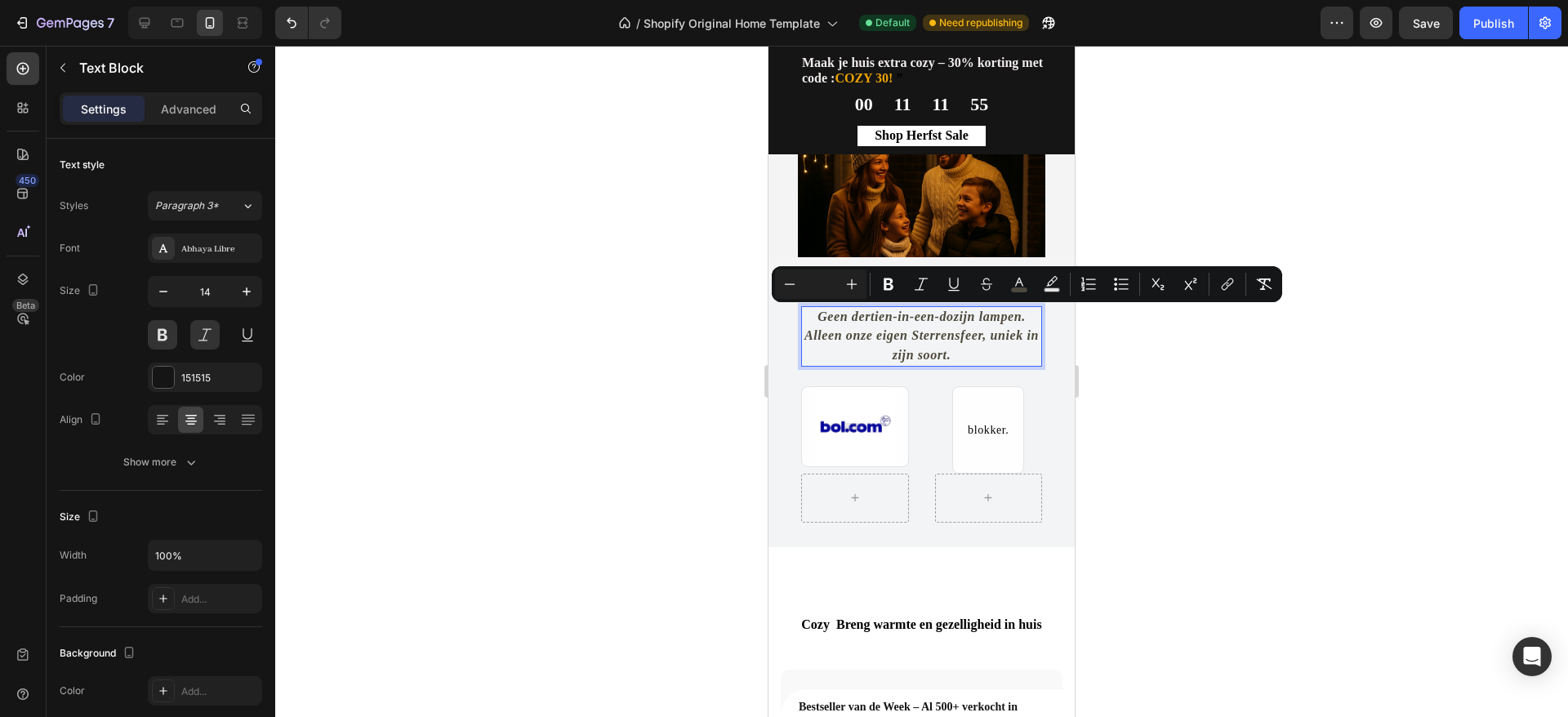
click at [959, 351] on span "Geen dertien-in-een-dozijn lampen. Alleen onze eigen Sterrensfeer, uniek in zij…" at bounding box center [922, 336] width 235 height 53
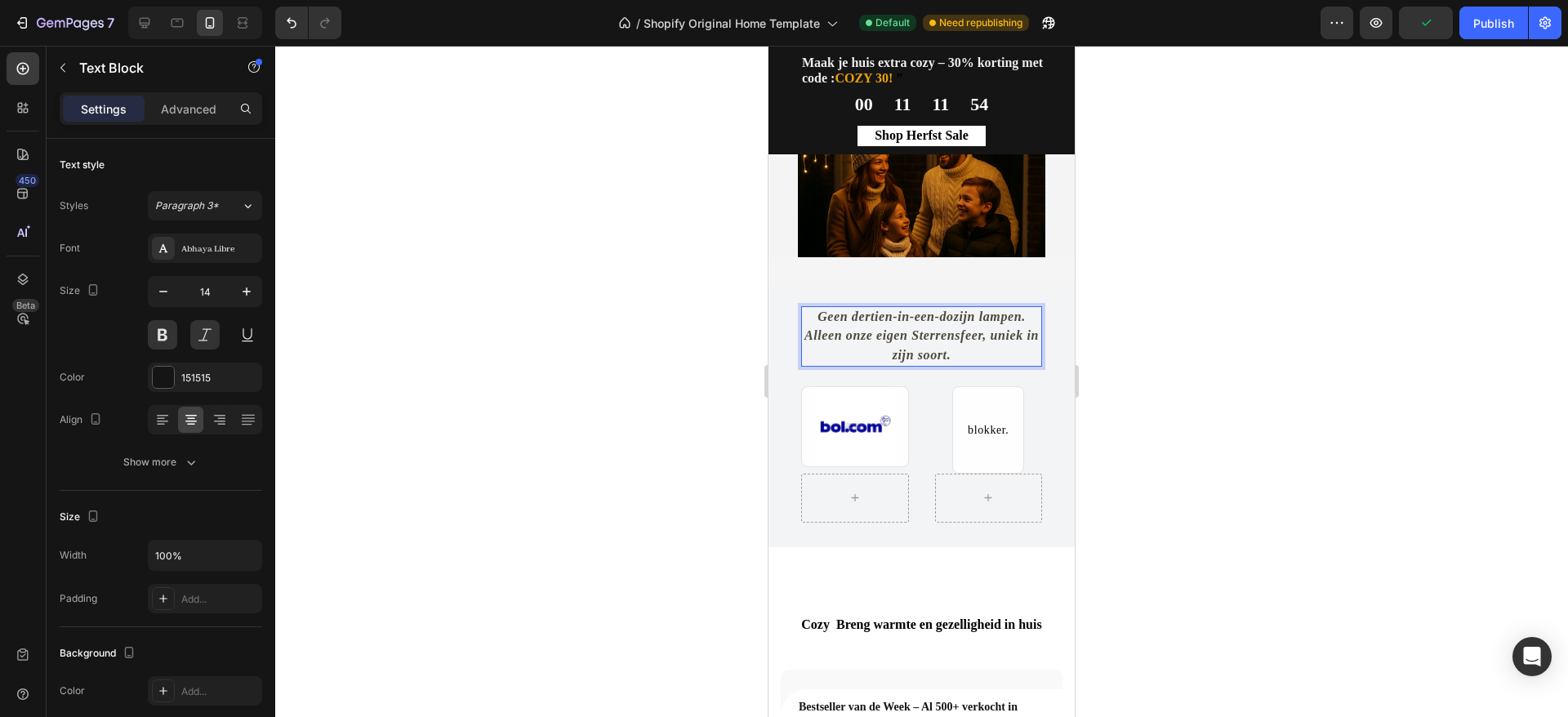
click at [979, 348] on p "Geen dertien-in-een-dozijn lampen. Alleen onze eigen Sterrensfeer, uniek in zij…" at bounding box center [922, 336] width 237 height 57
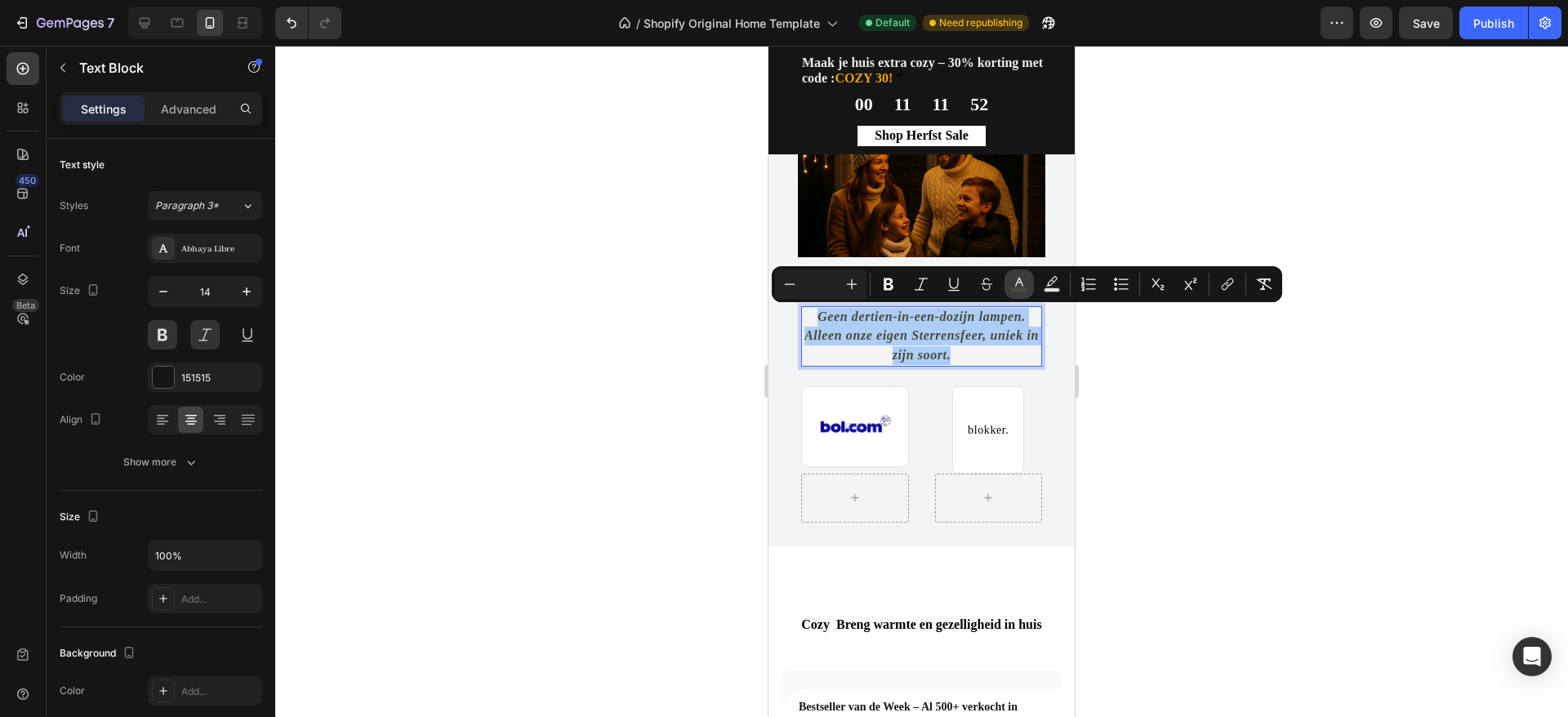
click at [1027, 286] on icon "Editor contextual toolbar" at bounding box center [1020, 285] width 16 height 16
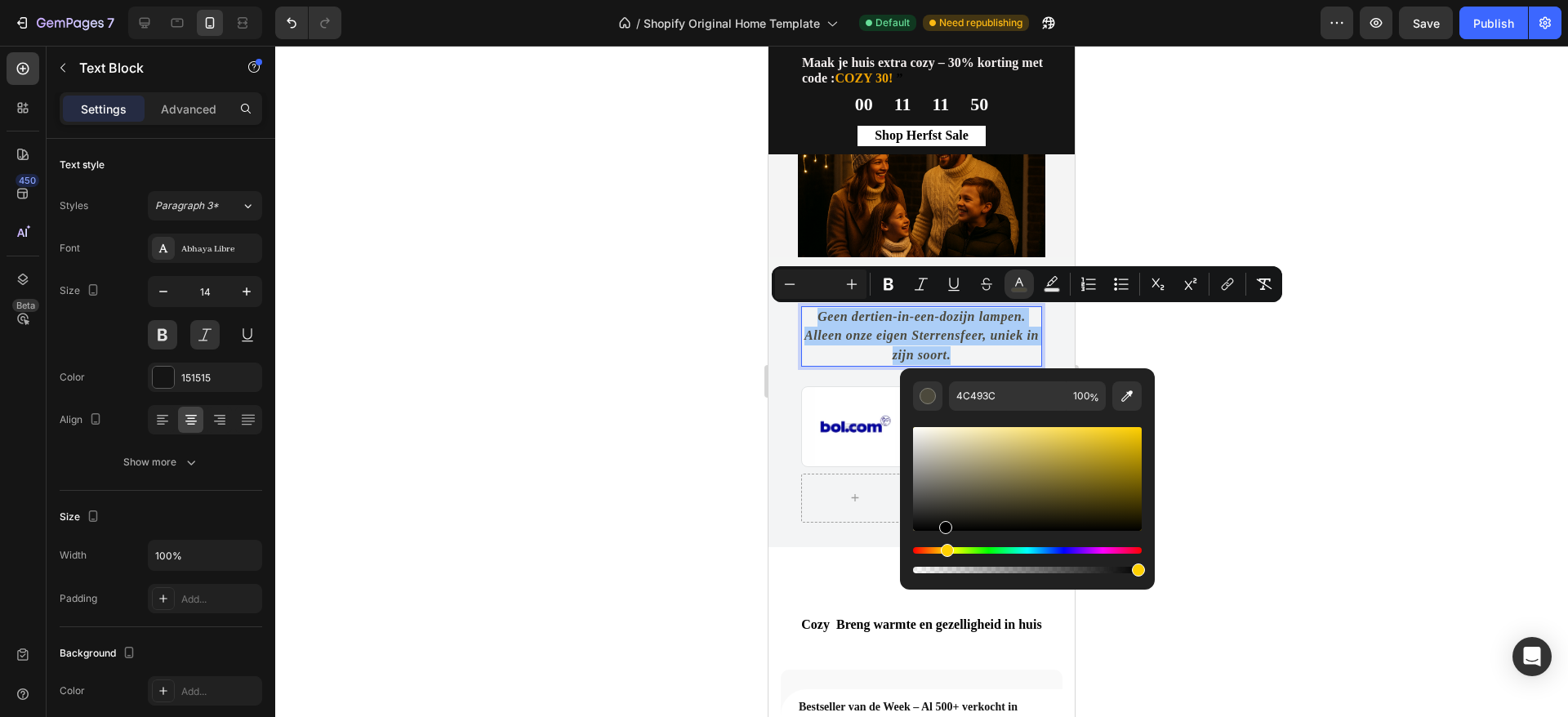
drag, startPoint x: 964, startPoint y: 509, endPoint x: 942, endPoint y: 534, distance: 33.3
click at [942, 534] on div "Editor contextual toolbar" at bounding box center [1028, 500] width 228 height 153
type input "000000"
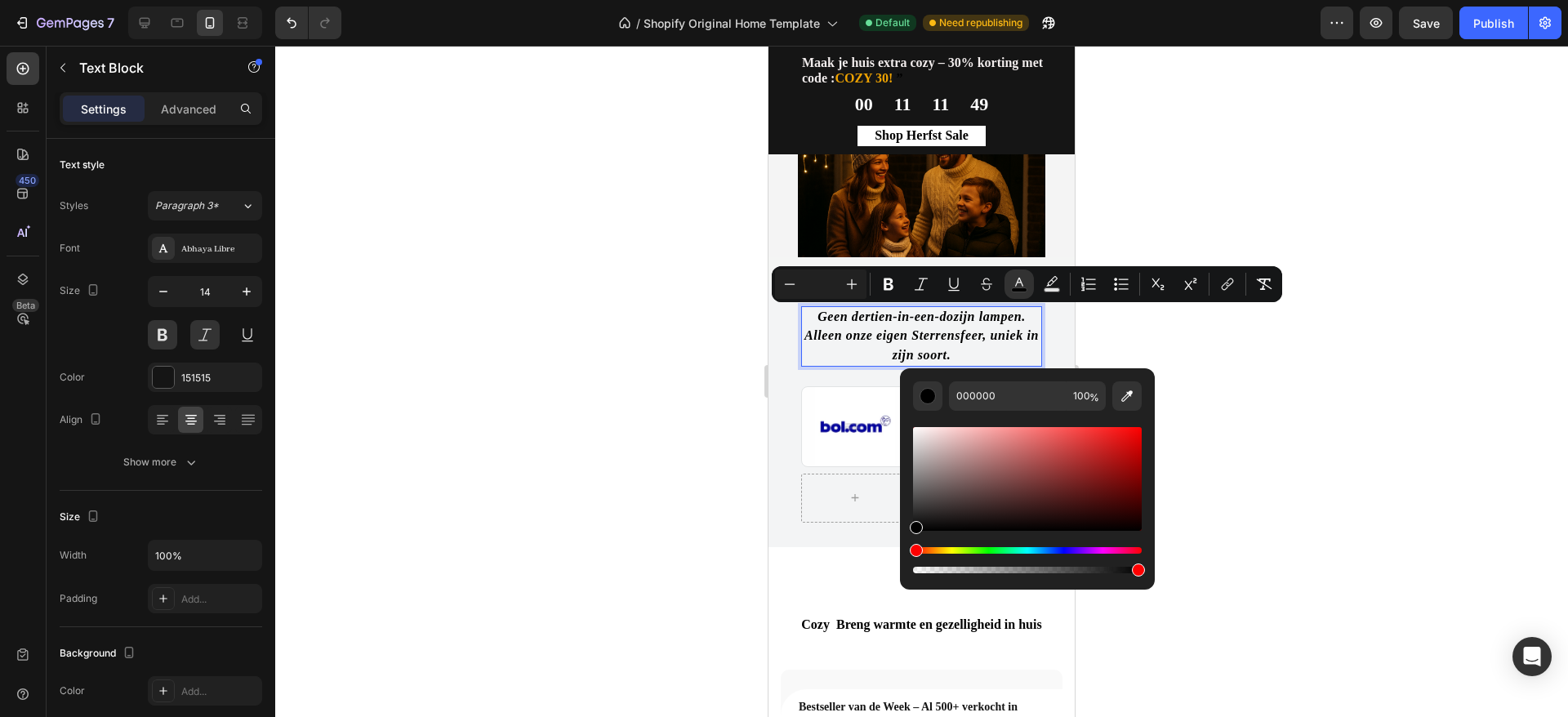
click at [1461, 358] on div at bounding box center [922, 381] width 1293 height 672
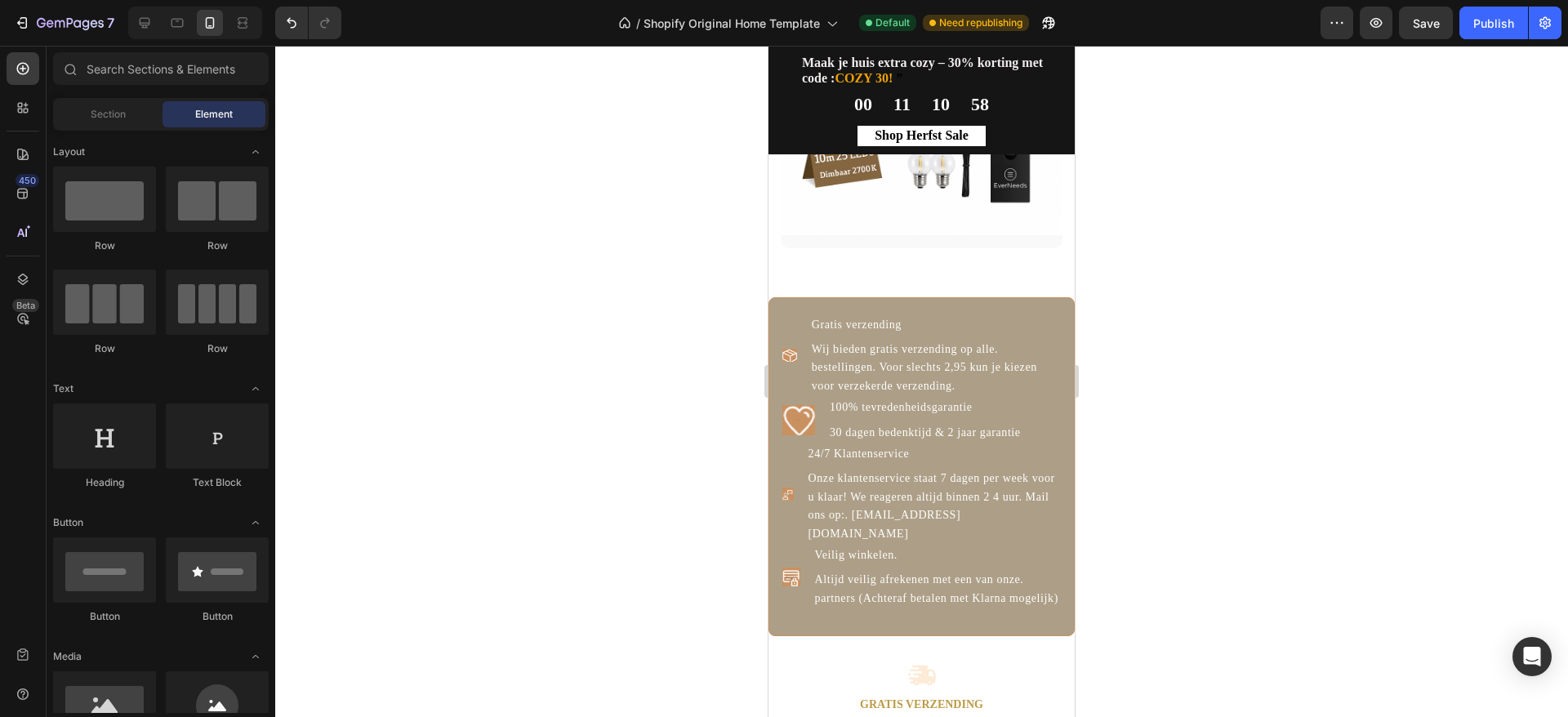
scroll to position [1859, 0]
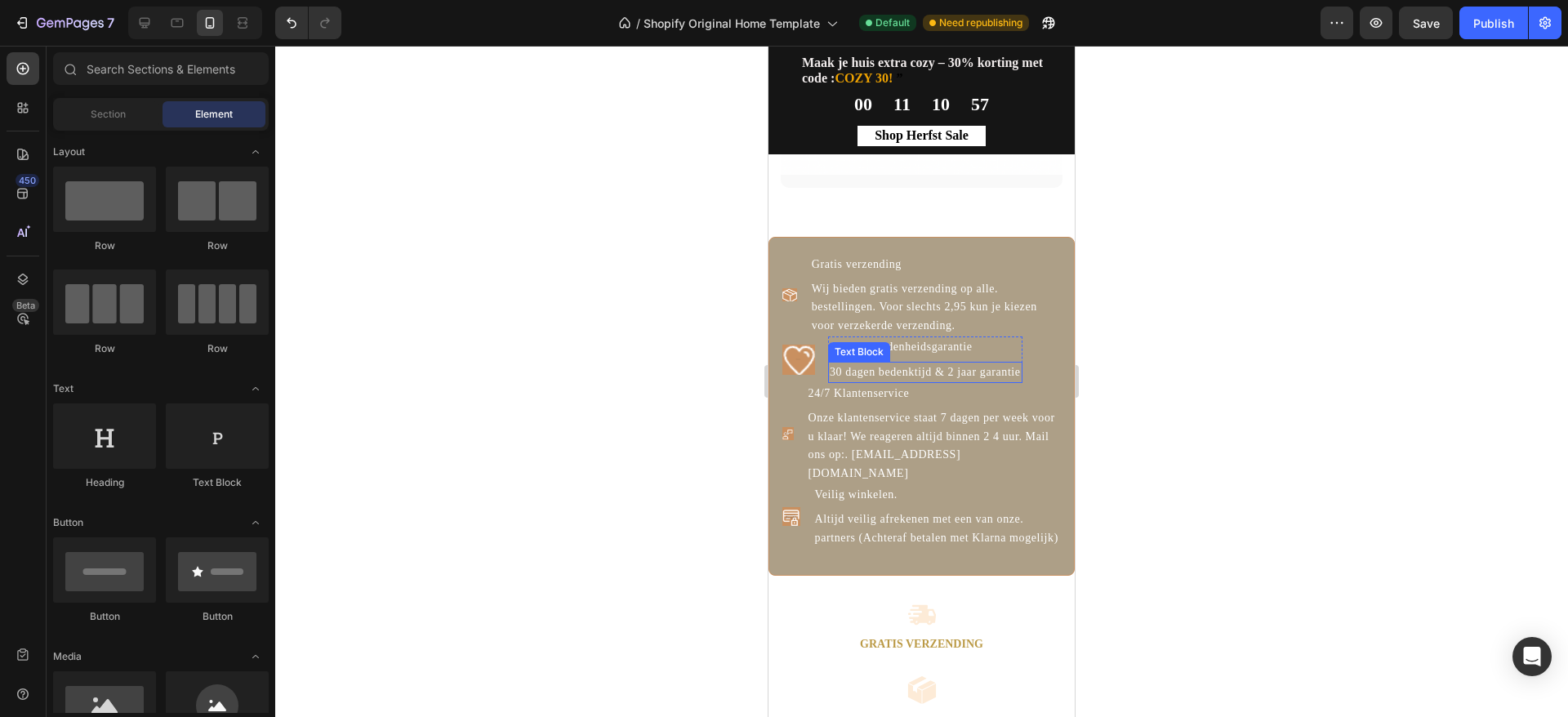
click at [921, 368] on div "30 dagen bedenktijd & 2 jaar garantie" at bounding box center [925, 372] width 194 height 21
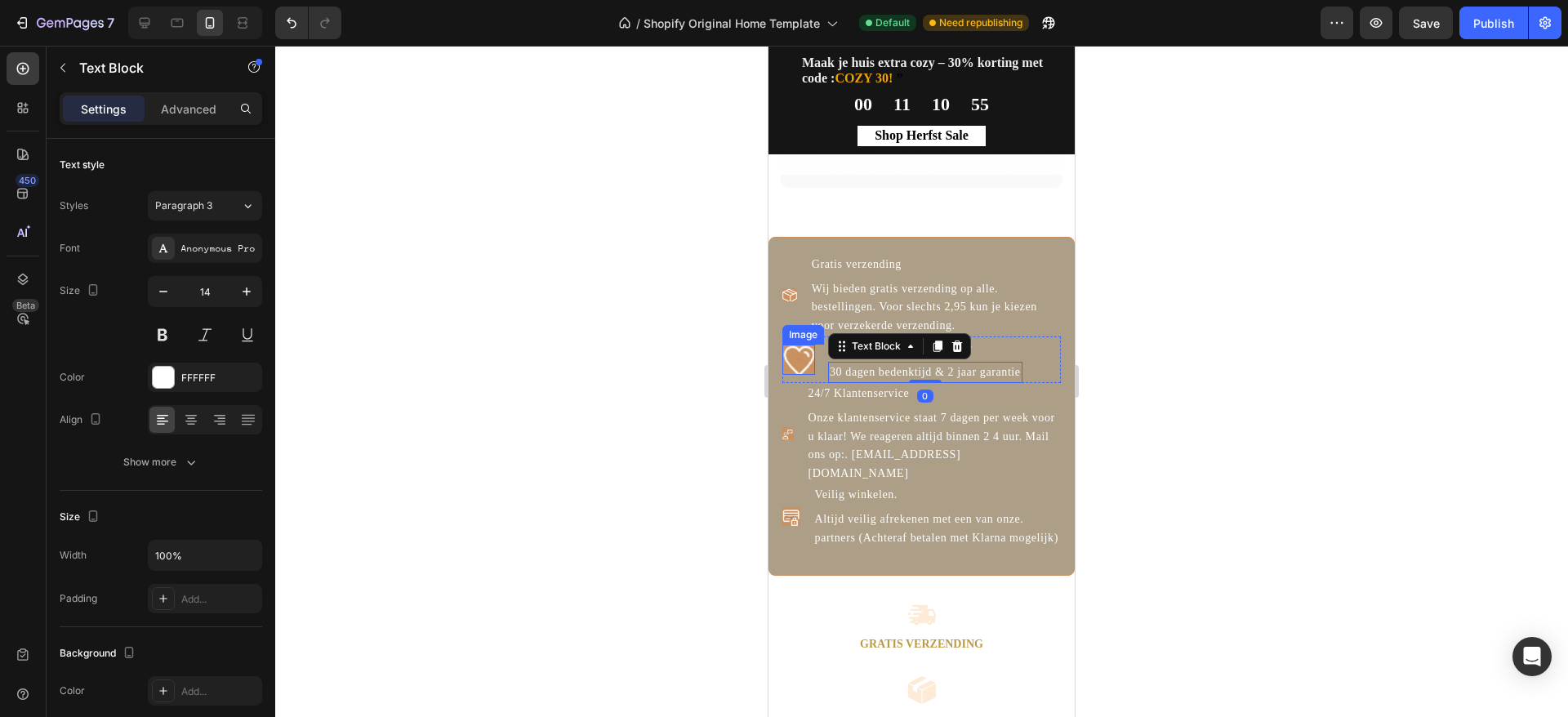
click at [792, 368] on img at bounding box center [799, 359] width 33 height 29
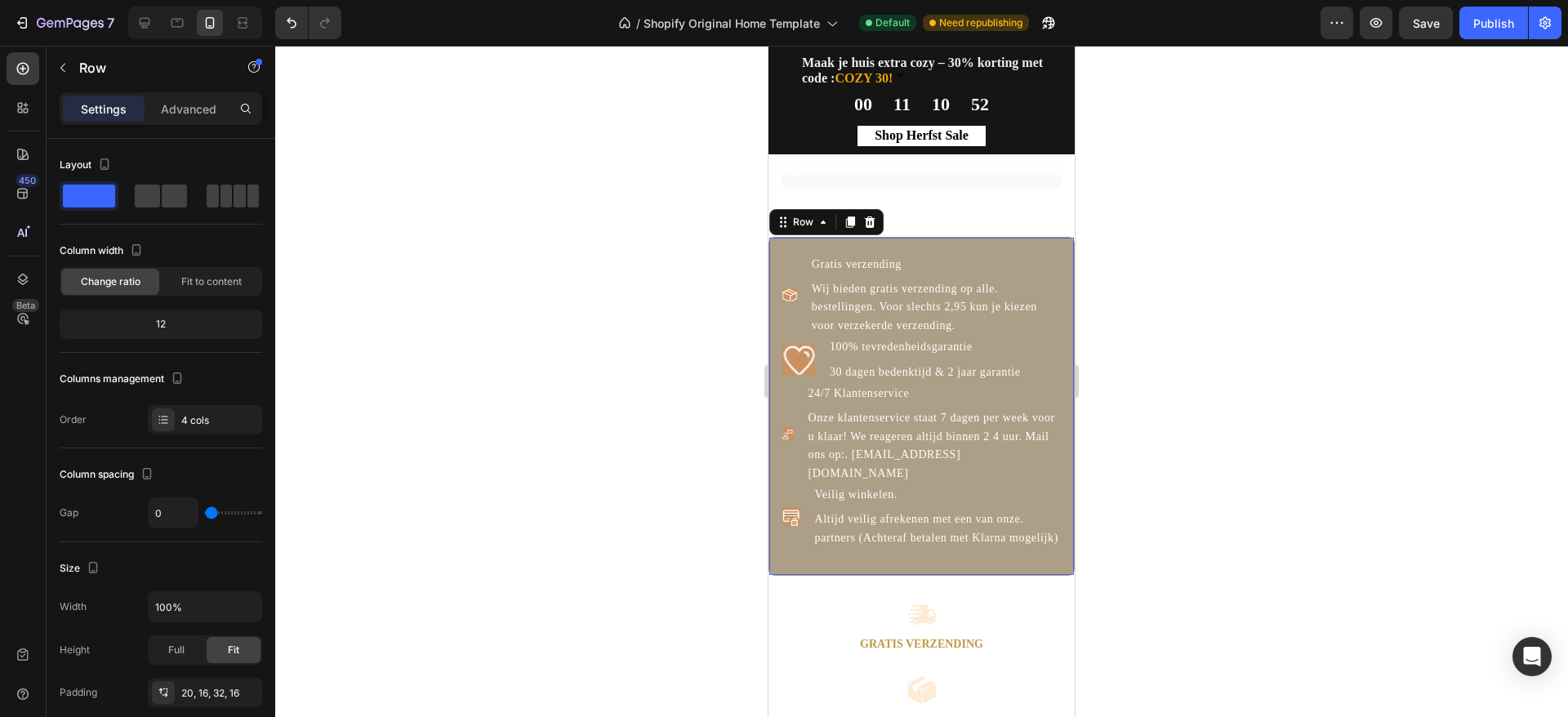
click at [1016, 237] on div "Image Gratis verzending Text Block Wij bieden gratis verzending op alle. bestel…" at bounding box center [922, 406] width 306 height 340
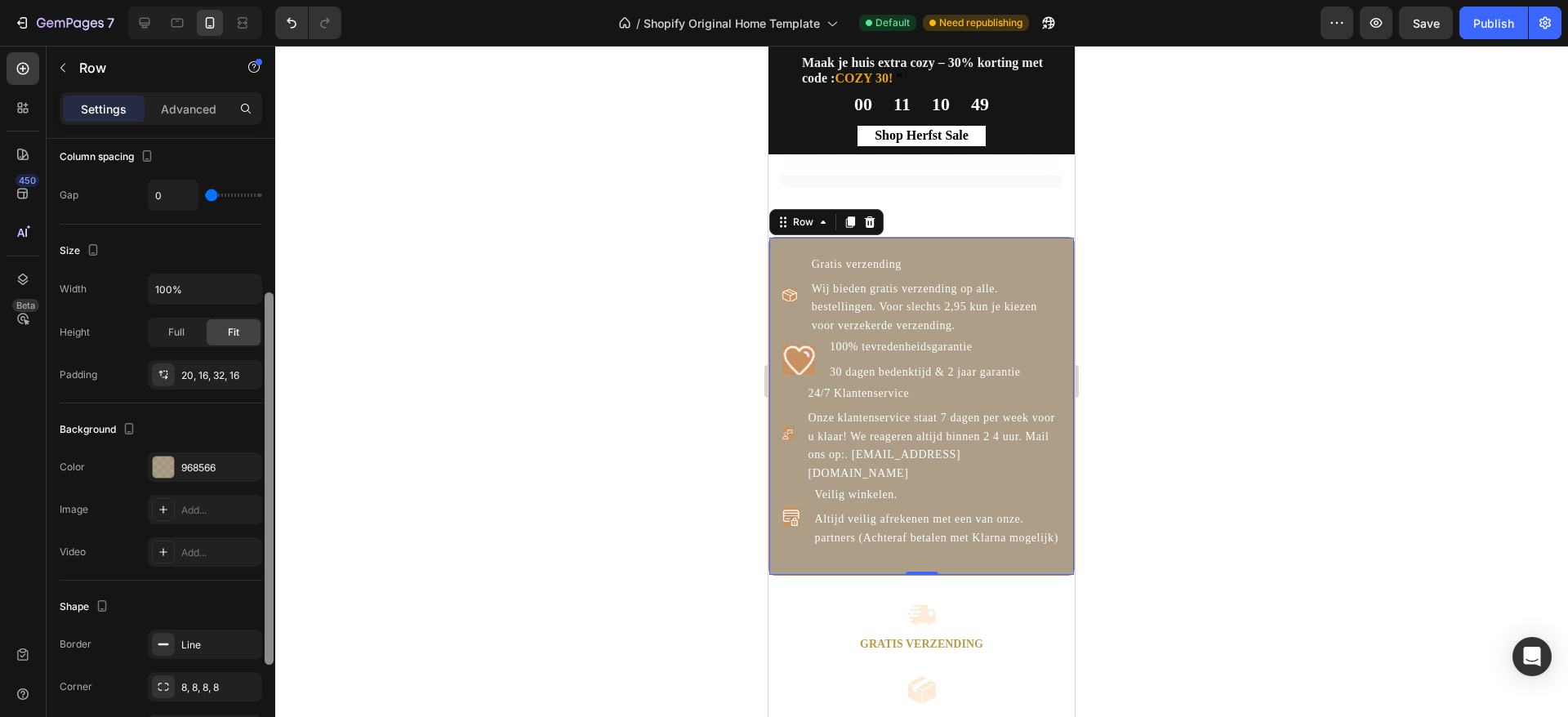
drag, startPoint x: 269, startPoint y: 477, endPoint x: 237, endPoint y: 666, distance: 191.7
click at [237, 666] on div "Layout Column width Change ratio Fit to content 12 Columns management Order 4 c…" at bounding box center [160, 451] width 228 height 625
click at [168, 467] on div at bounding box center [163, 465] width 21 height 21
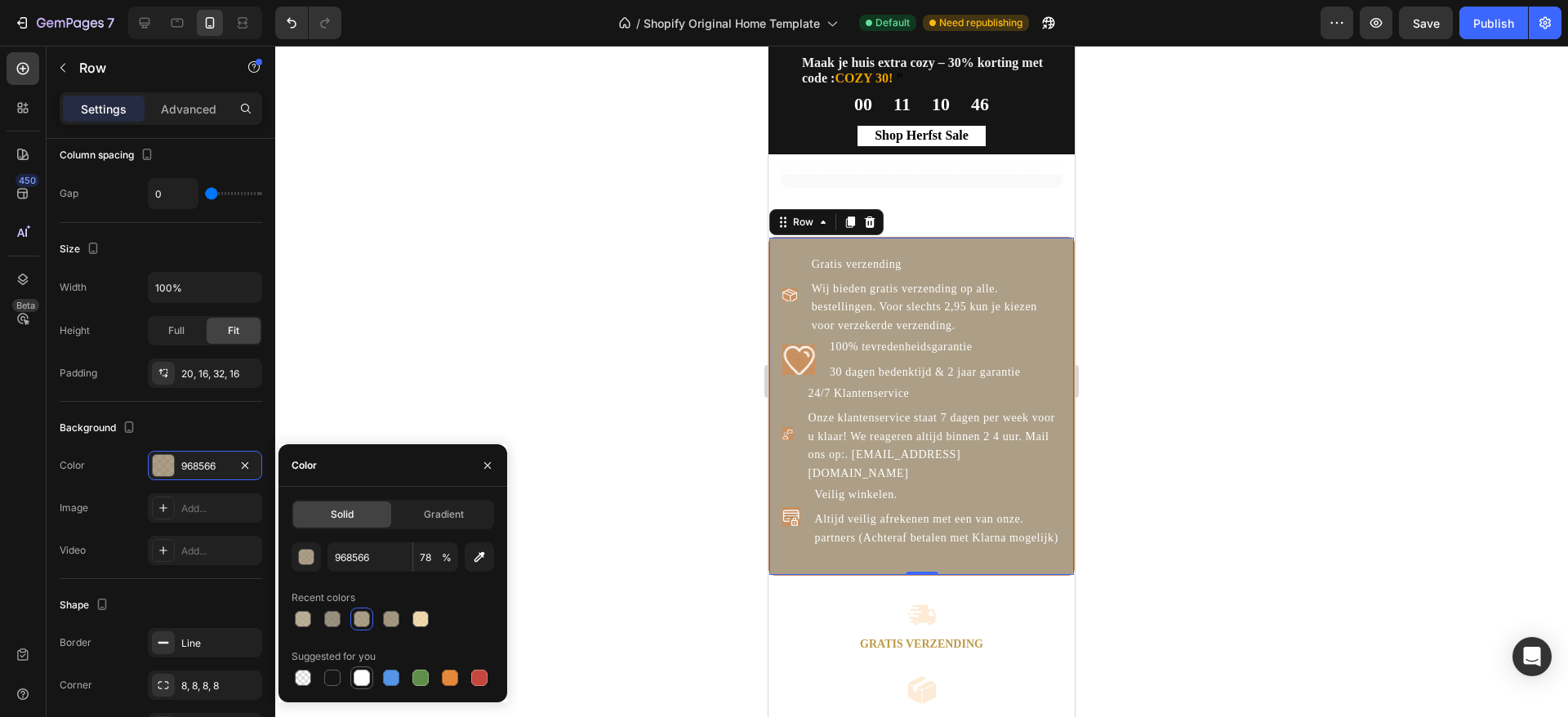
click at [369, 683] on div at bounding box center [362, 678] width 20 height 20
type input "FFFFFF"
type input "100"
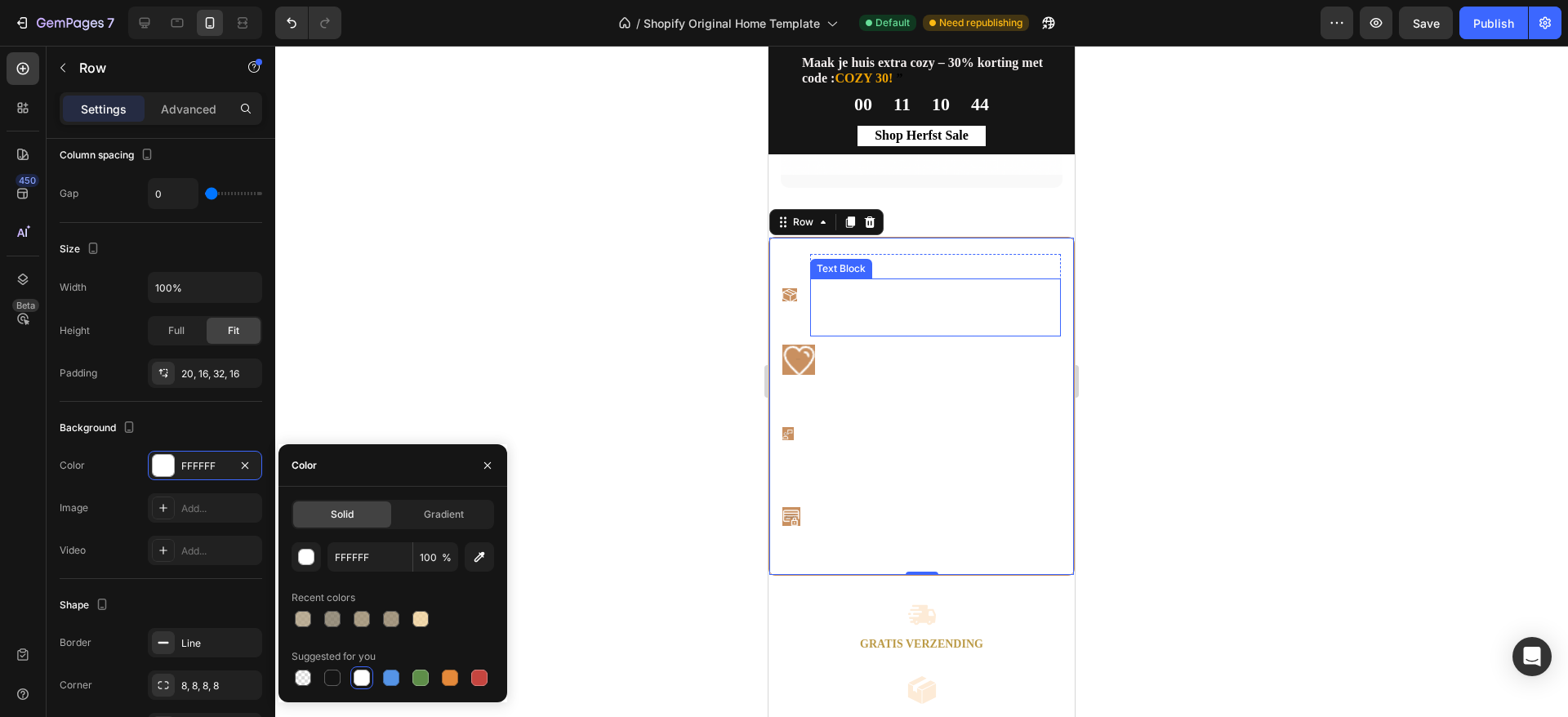
click at [935, 303] on div "Wij bieden gratis verzending op alle. bestellingen. Voor slechts 2,95 kun je ki…" at bounding box center [935, 307] width 251 height 58
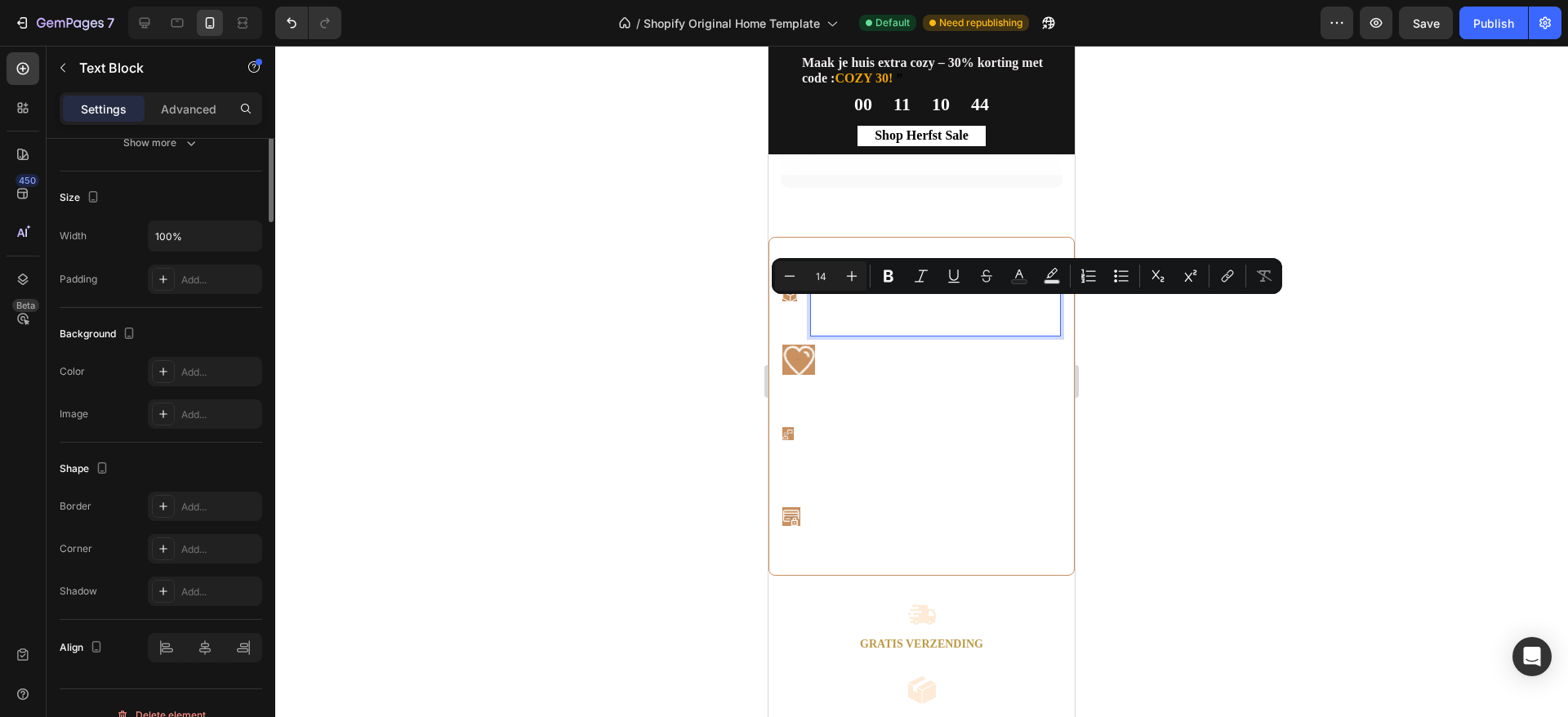
scroll to position [0, 0]
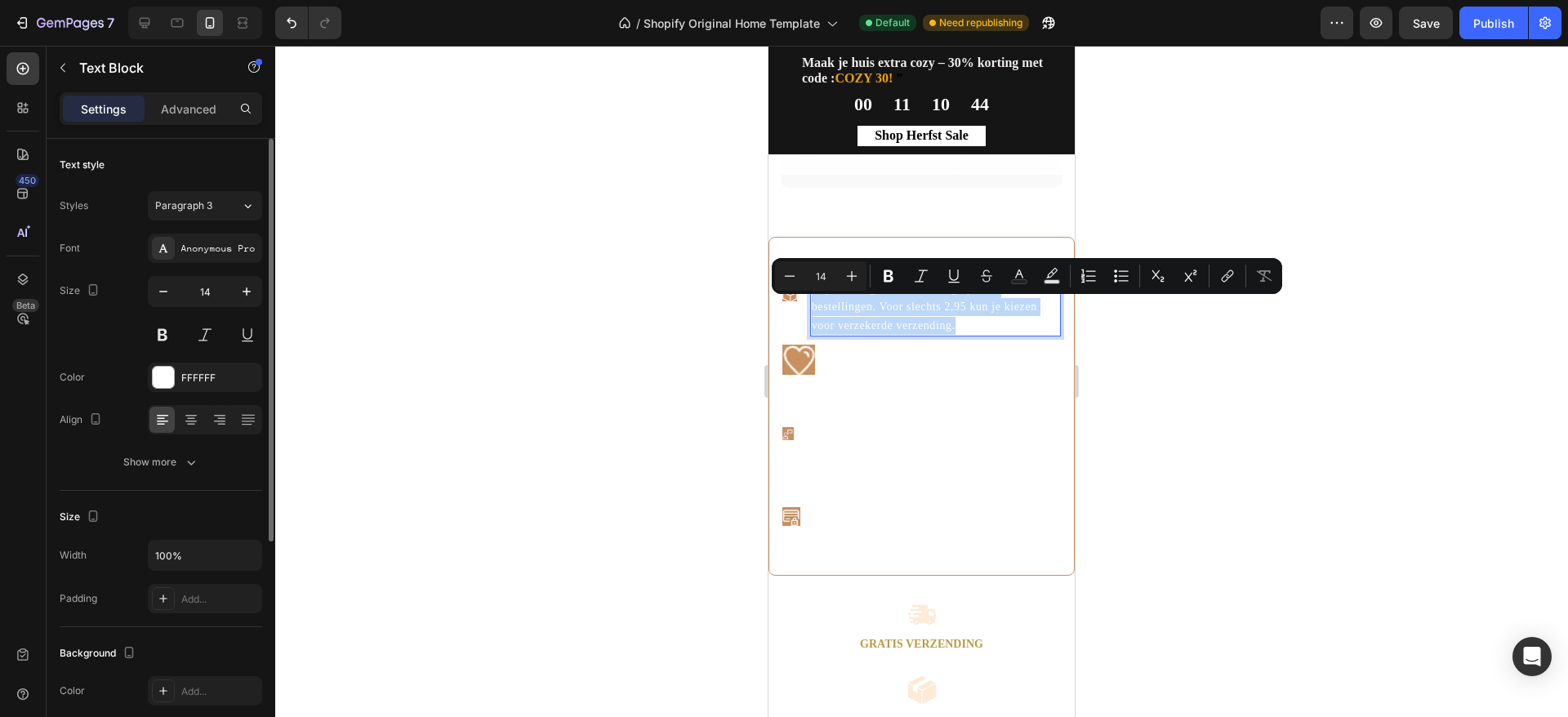
click at [935, 303] on p "Wij bieden gratis verzending op alle. bestellingen. Voor slechts 2,95 kun je ki…" at bounding box center [935, 307] width 247 height 54
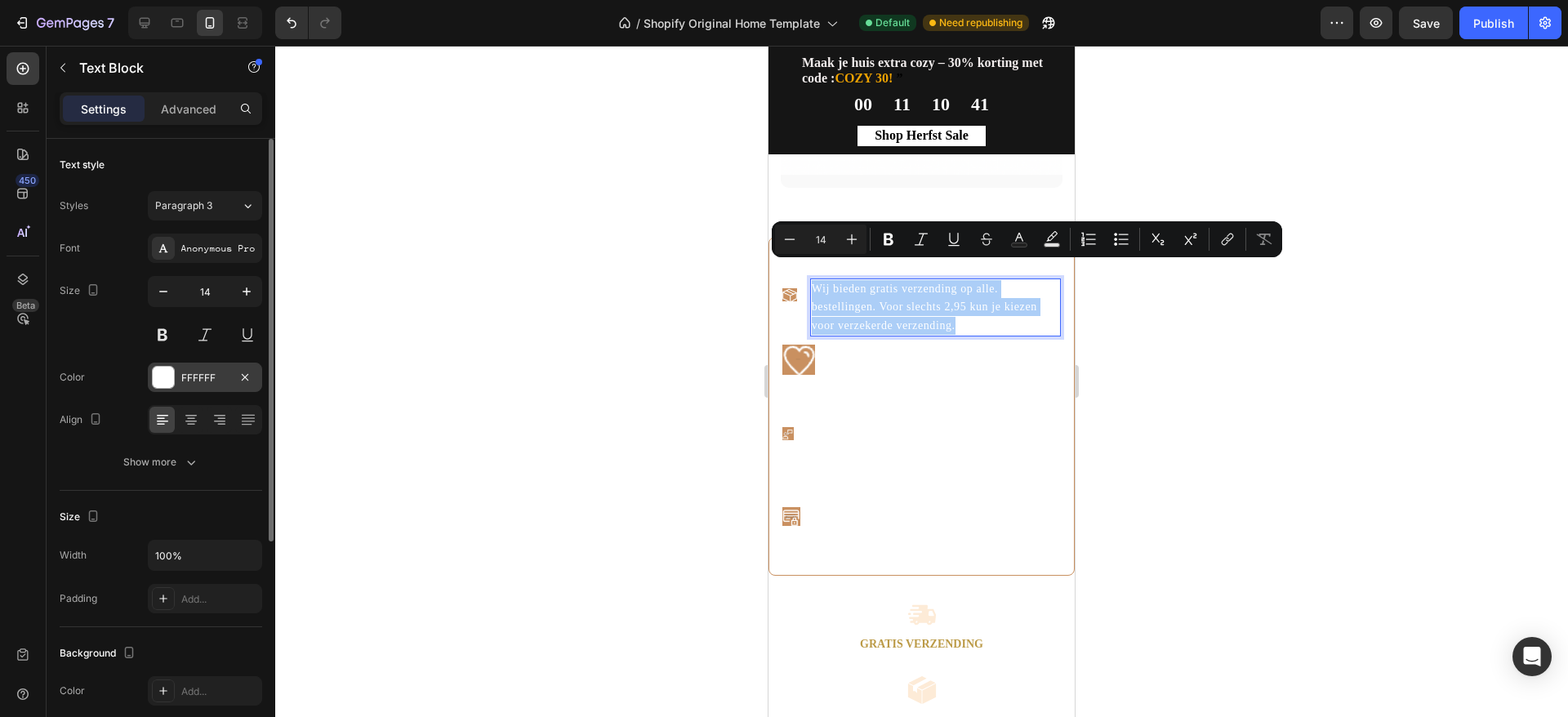
click at [168, 379] on div at bounding box center [163, 377] width 21 height 21
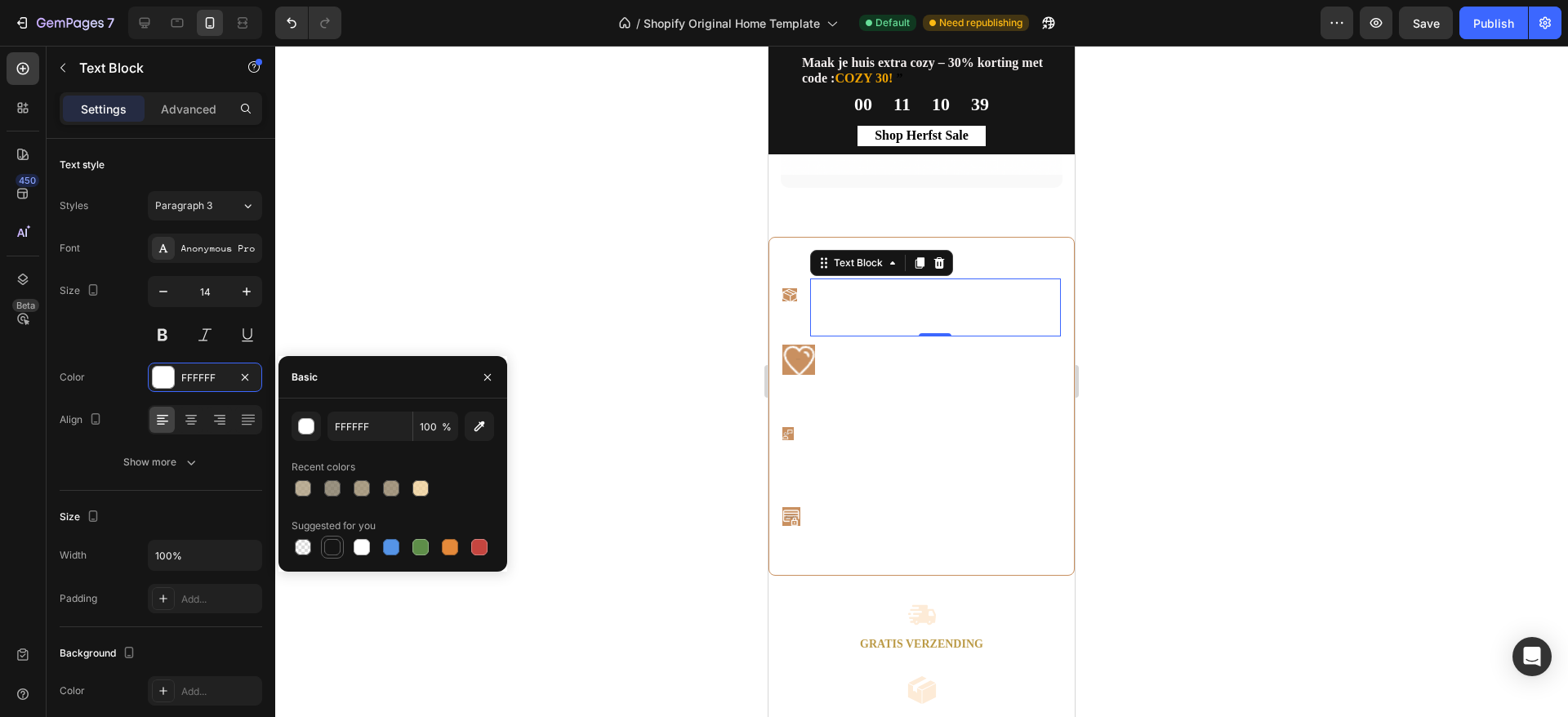
click at [341, 544] on div at bounding box center [333, 547] width 20 height 20
type input "151515"
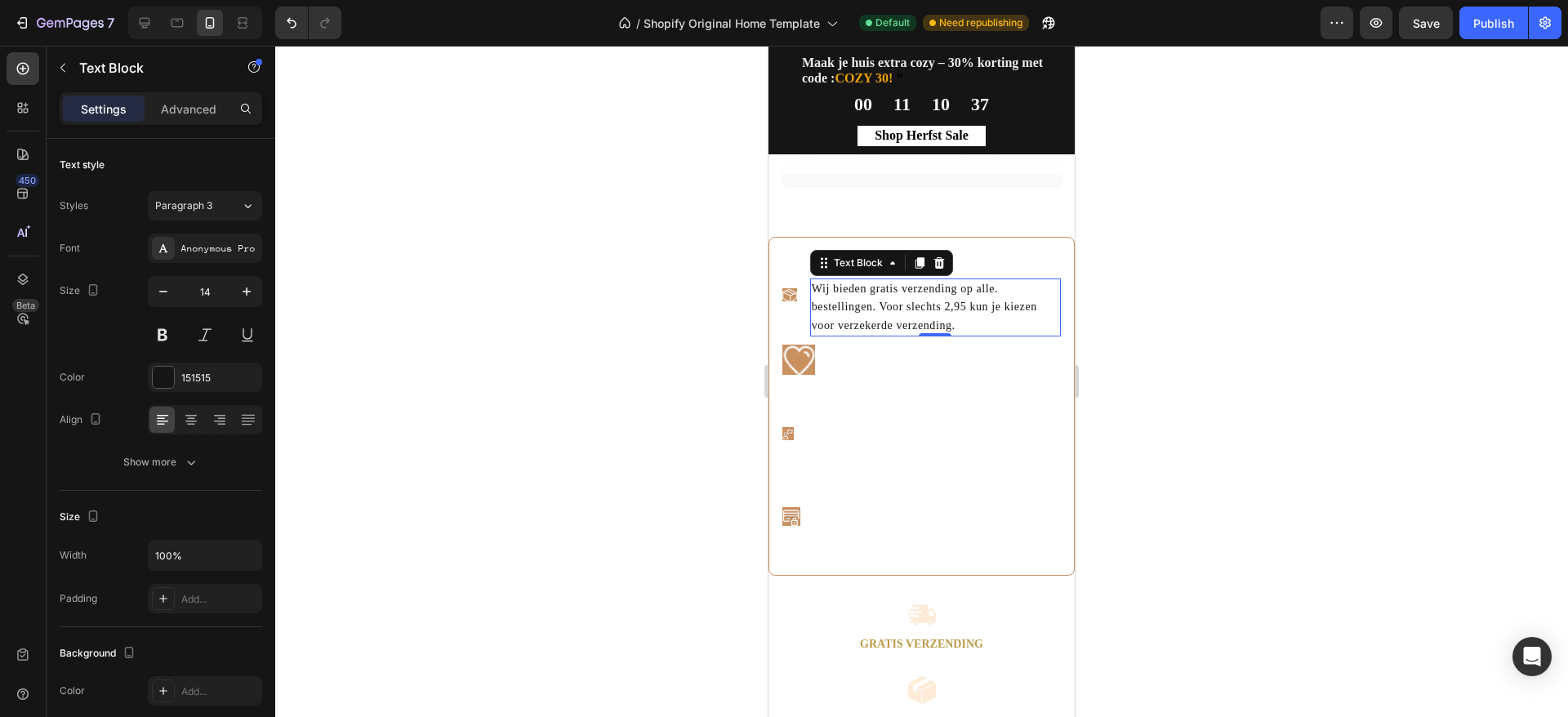
click at [1099, 320] on div at bounding box center [922, 381] width 1293 height 672
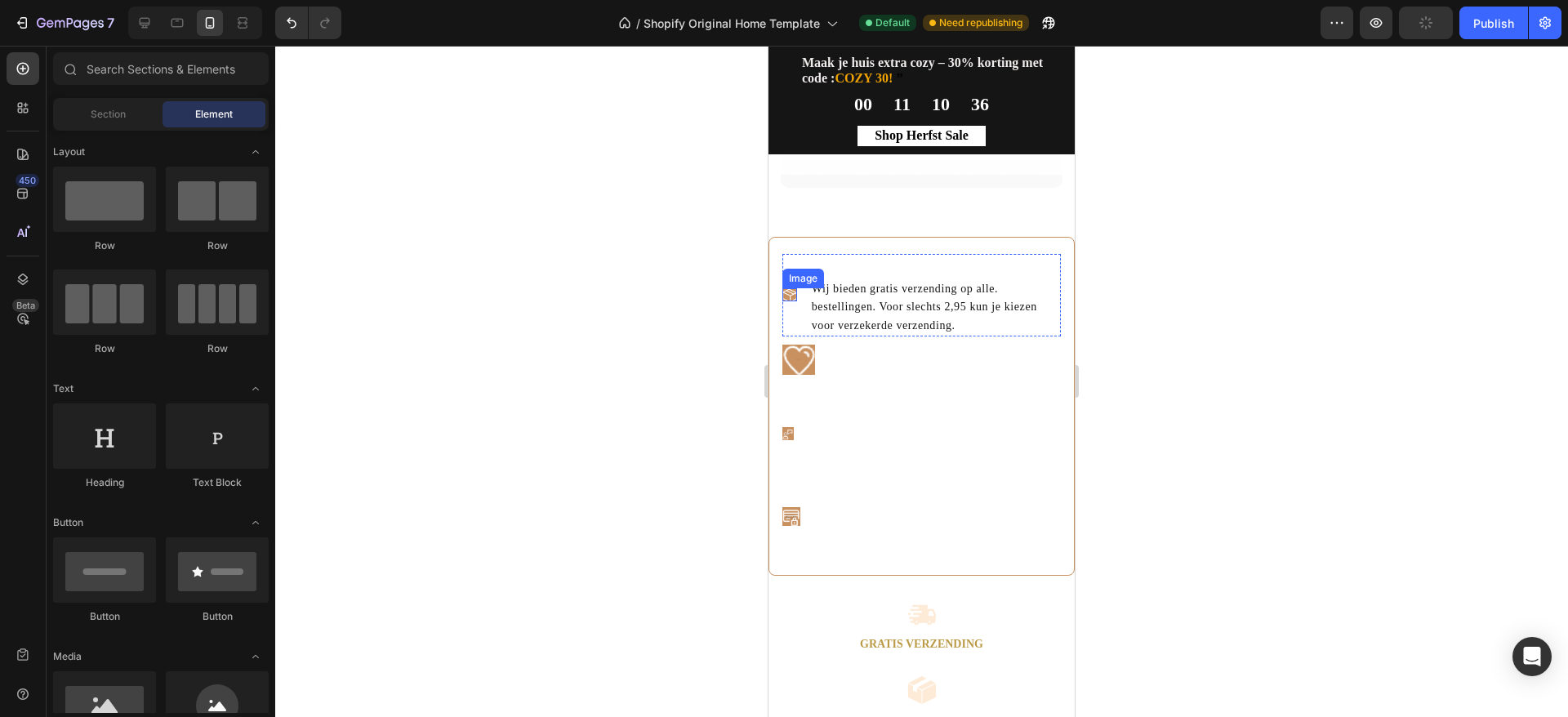
click at [789, 288] on img at bounding box center [789, 295] width 15 height 13
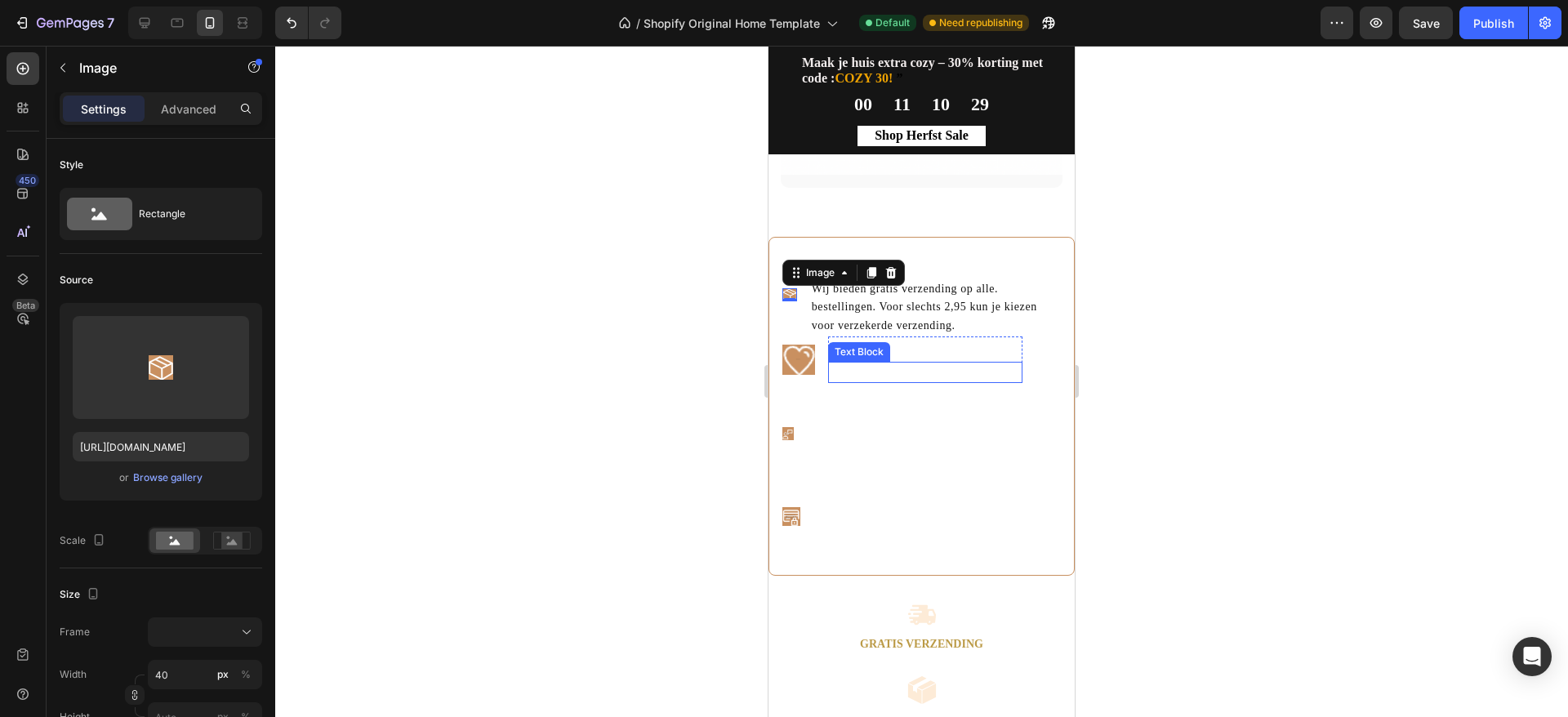
click at [918, 383] on div "30 dagen bedenktijd & 2 jaar garantie" at bounding box center [925, 372] width 194 height 21
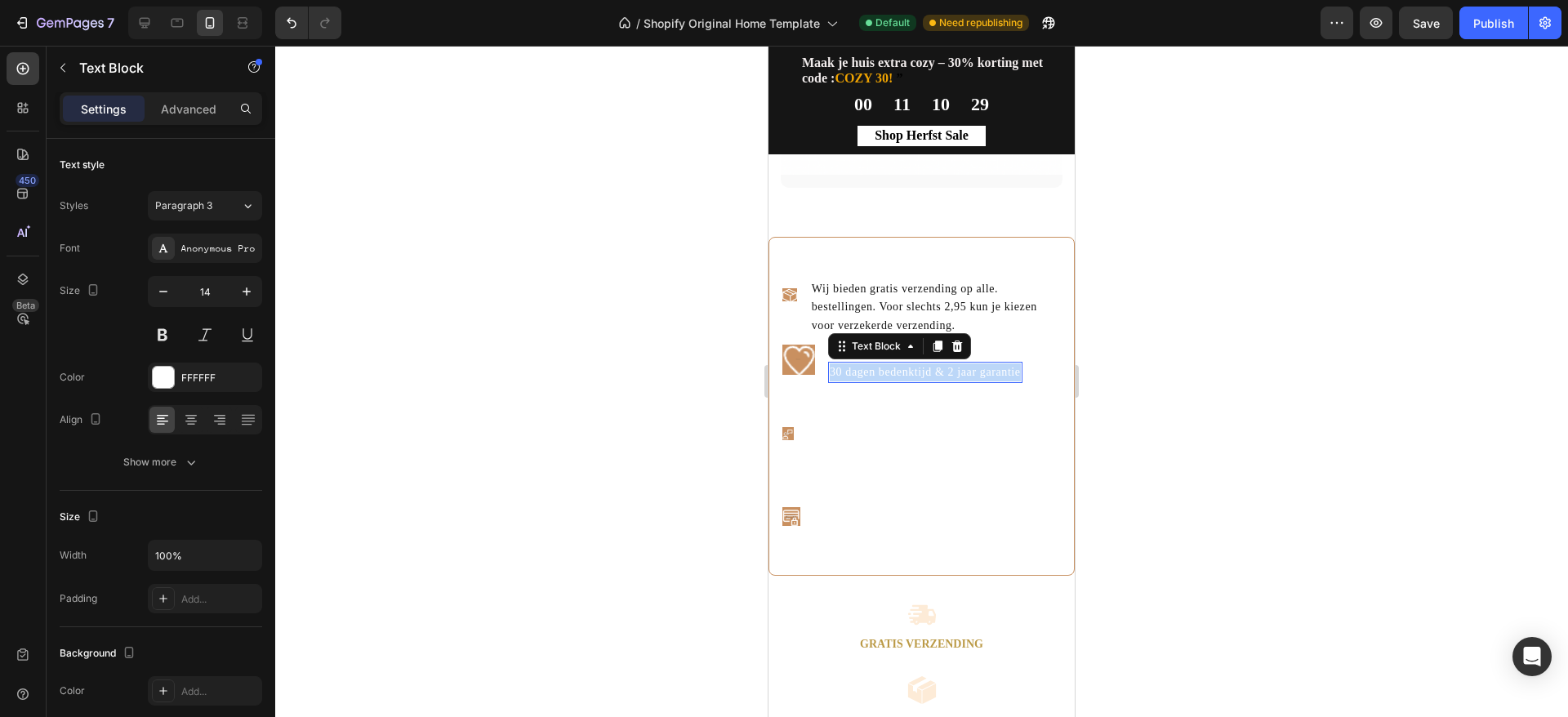
click at [918, 382] on p "30 dagen bedenktijd & 2 jaar garantie" at bounding box center [925, 373] width 191 height 18
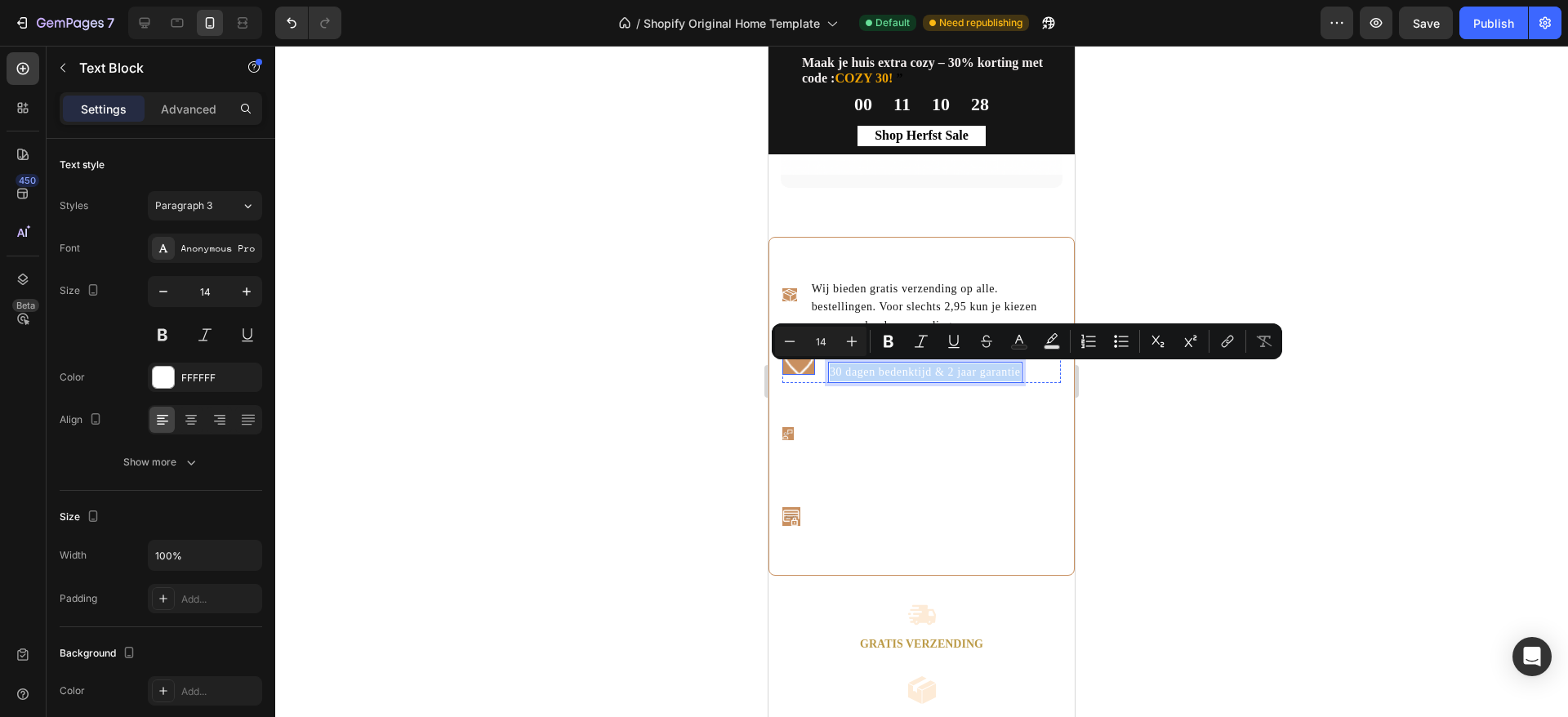
click at [796, 372] on img at bounding box center [799, 359] width 33 height 29
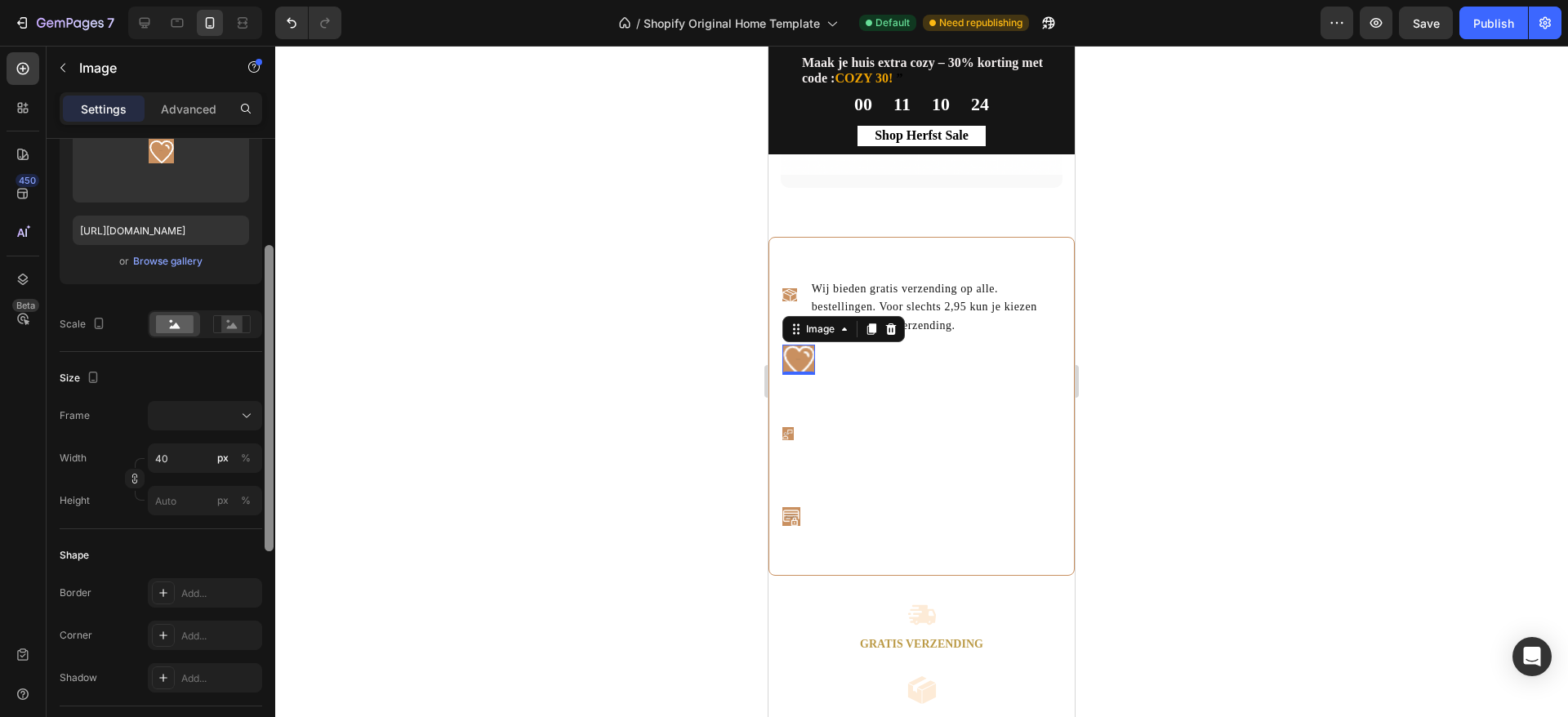
scroll to position [298, 0]
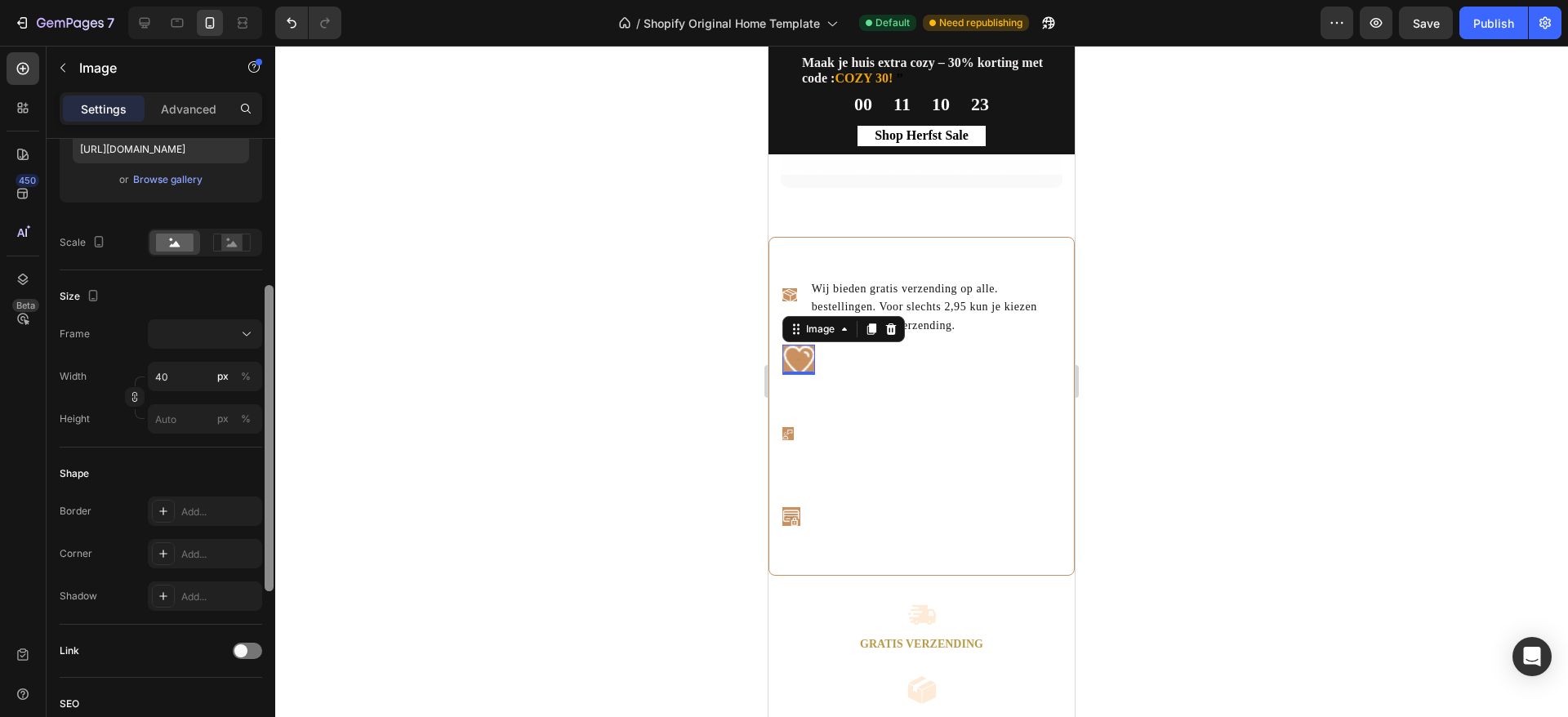
drag, startPoint x: 269, startPoint y: 345, endPoint x: 268, endPoint y: 492, distance: 147.0
click at [268, 492] on div at bounding box center [269, 439] width 9 height 306
click at [192, 373] on input "40" at bounding box center [205, 376] width 114 height 29
type input "41"
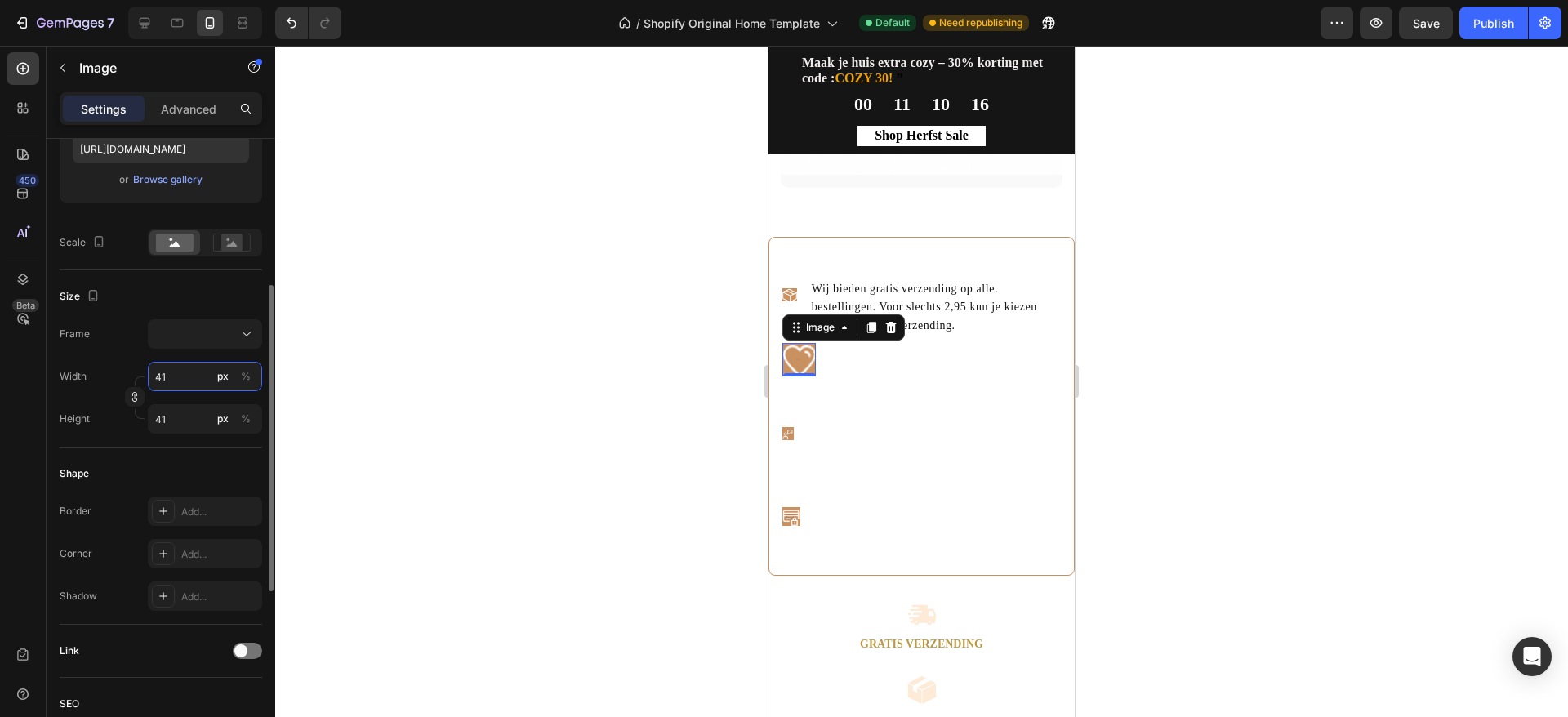
type input "4"
type input "3"
type input "30"
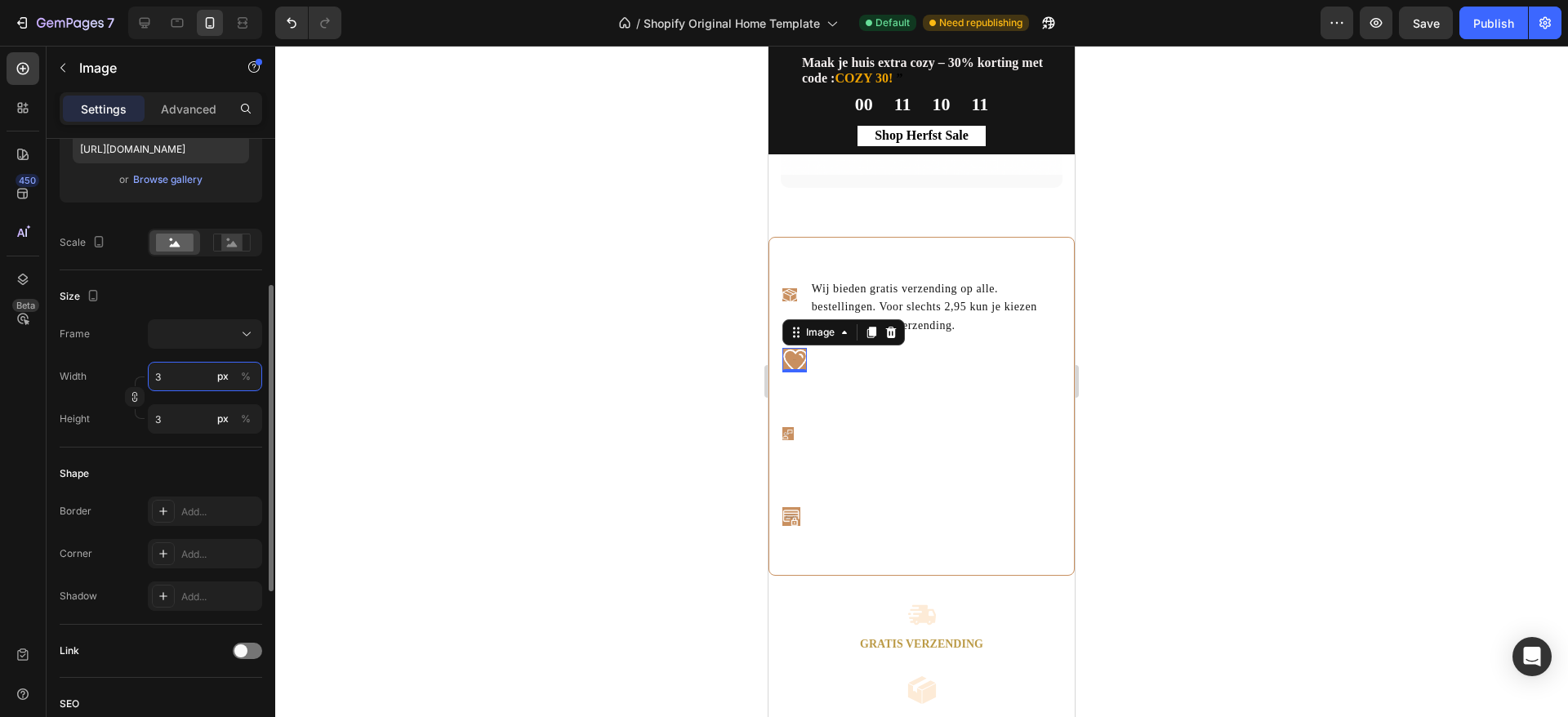
type input "30"
type input "3"
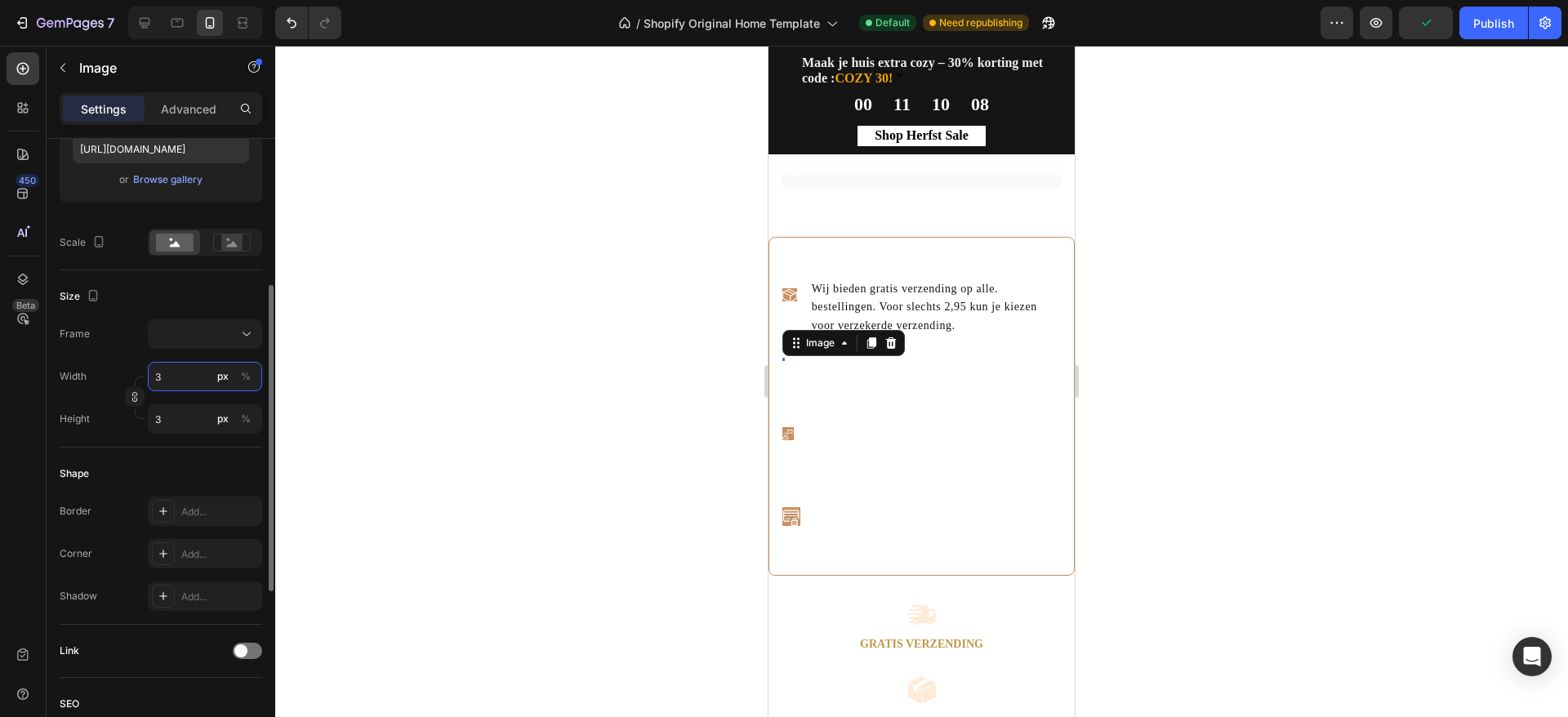
type input "32"
type input "3"
type input "2"
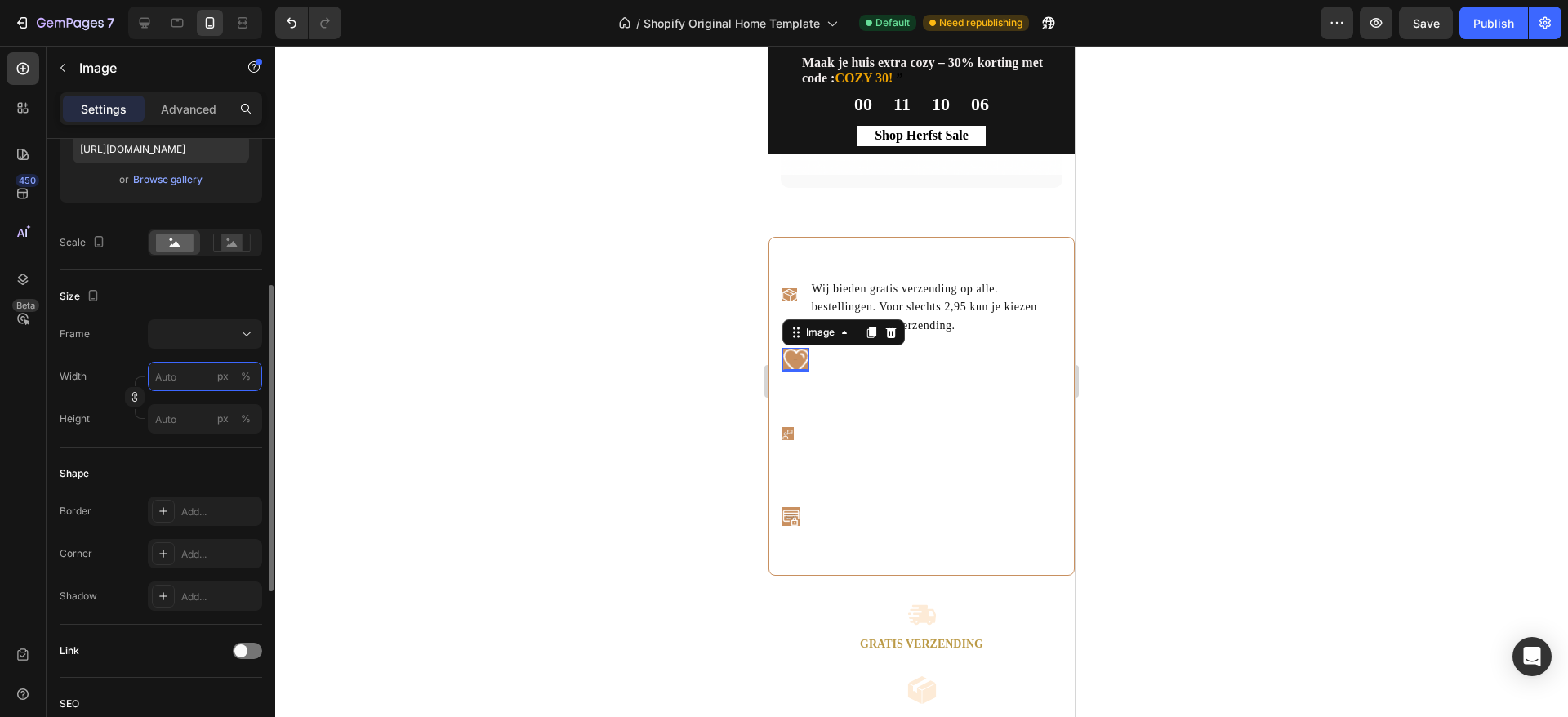
type input "2"
type input "20"
click at [1129, 363] on div at bounding box center [922, 381] width 1293 height 672
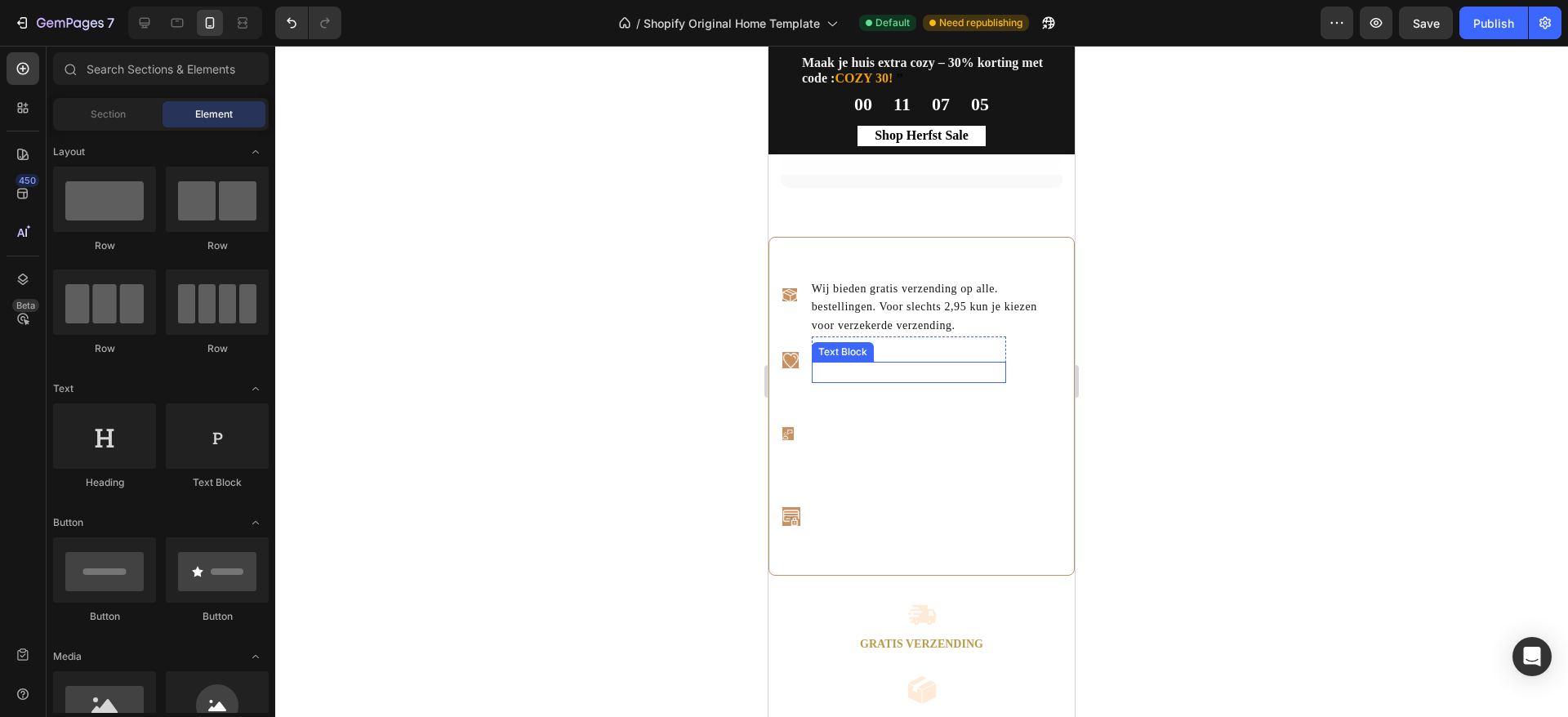
click at [901, 380] on p "30 dagen bedenktijd & 2 jaar garantie" at bounding box center [909, 373] width 191 height 18
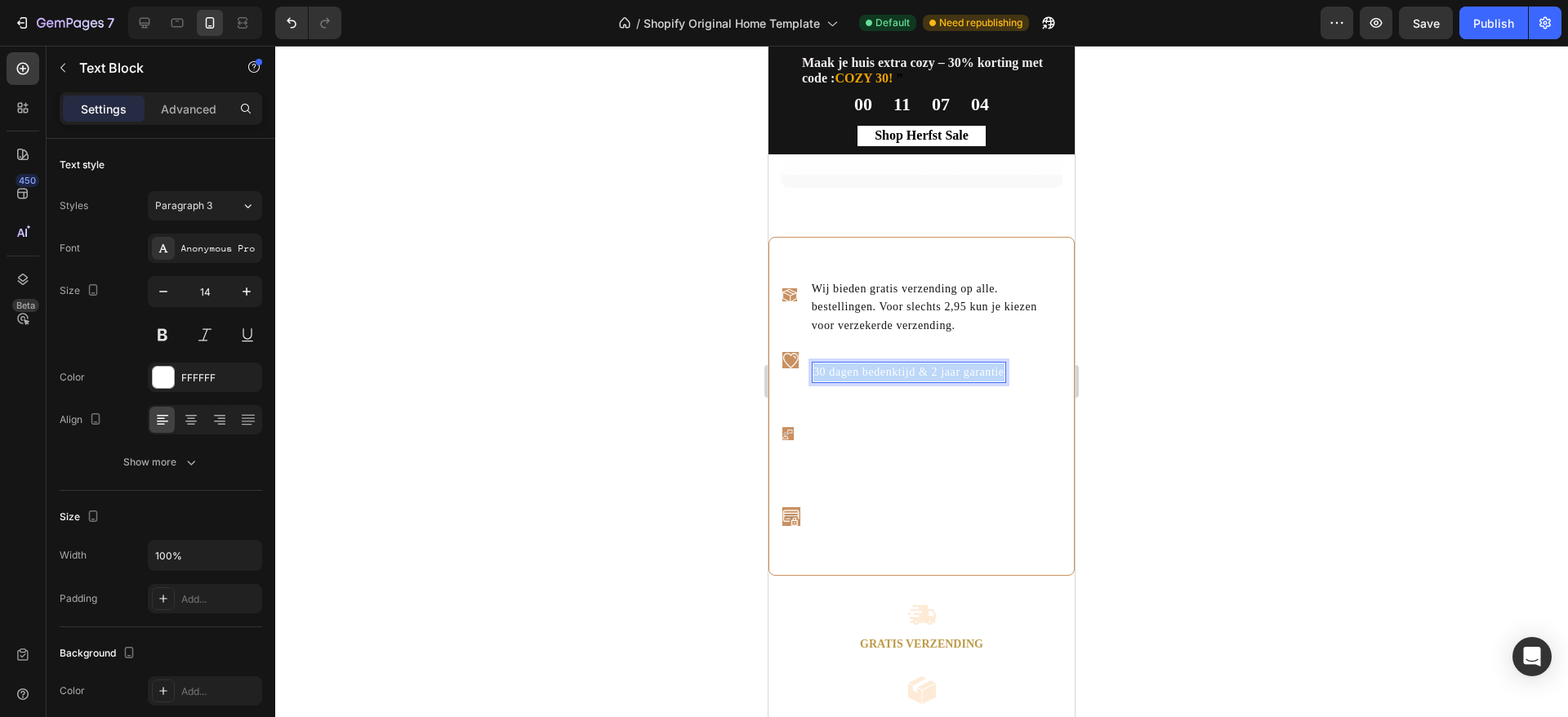
click at [901, 380] on p "30 dagen bedenktijd & 2 jaar garantie" at bounding box center [909, 373] width 191 height 18
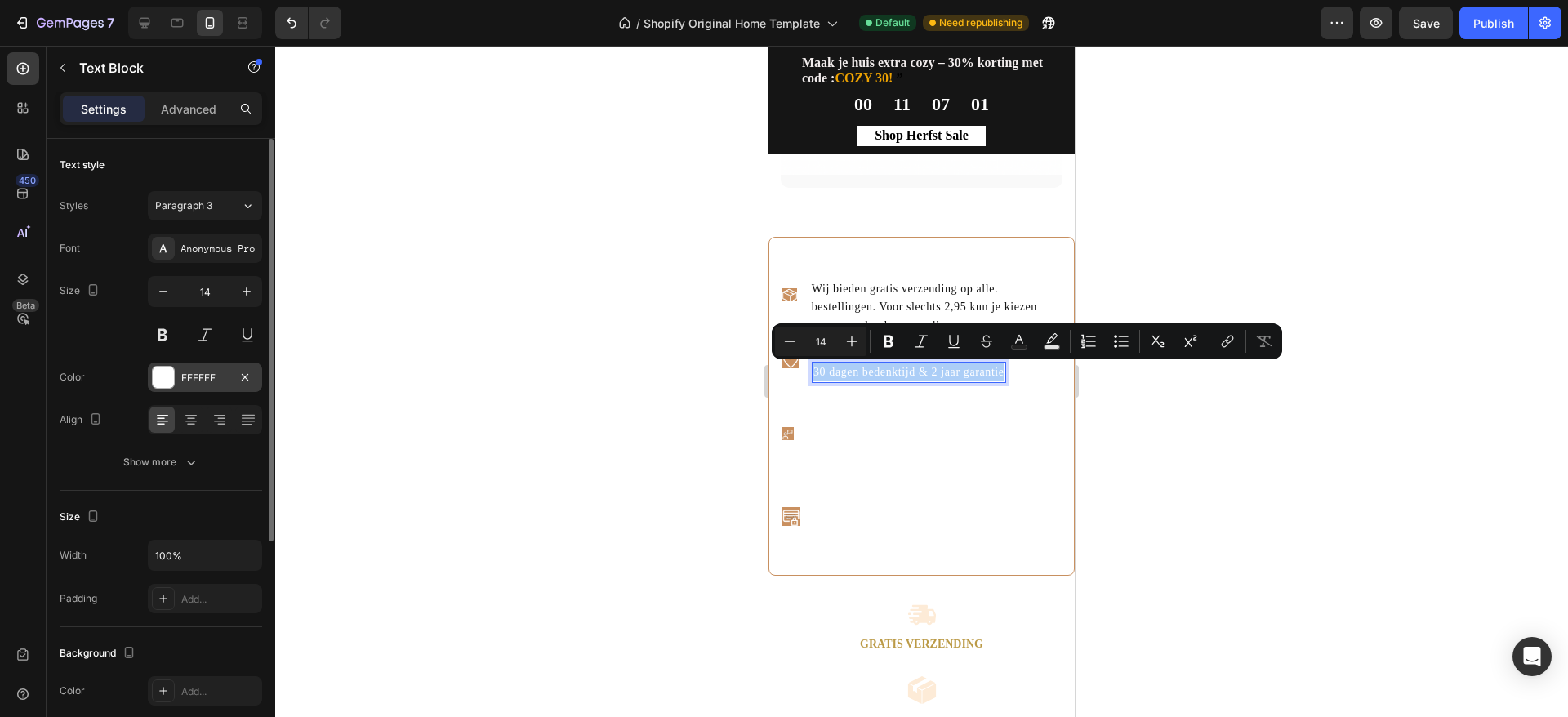
click at [175, 376] on div "FFFFFF" at bounding box center [205, 377] width 114 height 29
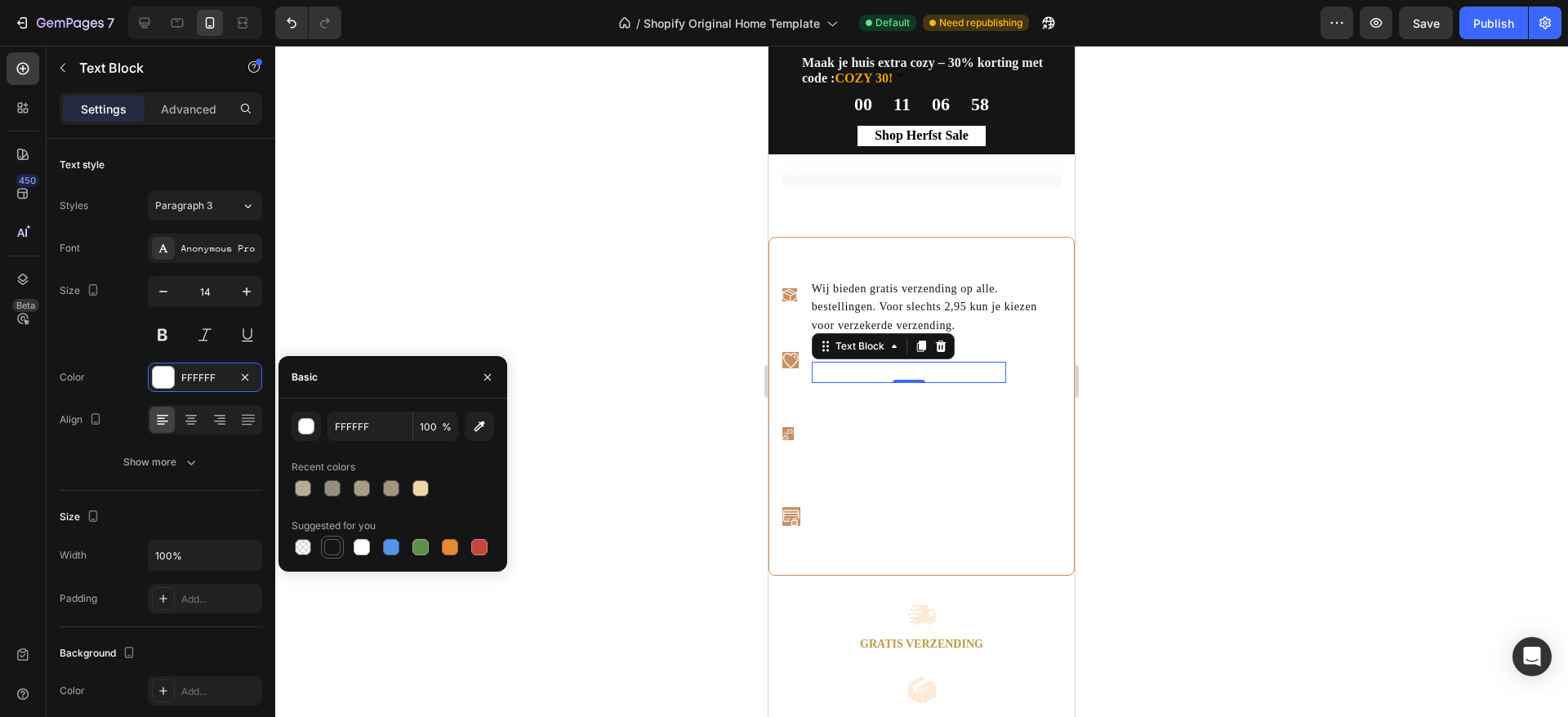
click at [335, 549] on div at bounding box center [333, 547] width 16 height 16
type input "151515"
click at [897, 319] on p "Wij bieden gratis verzending op alle. bestellingen. Voor slechts 2,95 kun je ki…" at bounding box center [935, 307] width 247 height 54
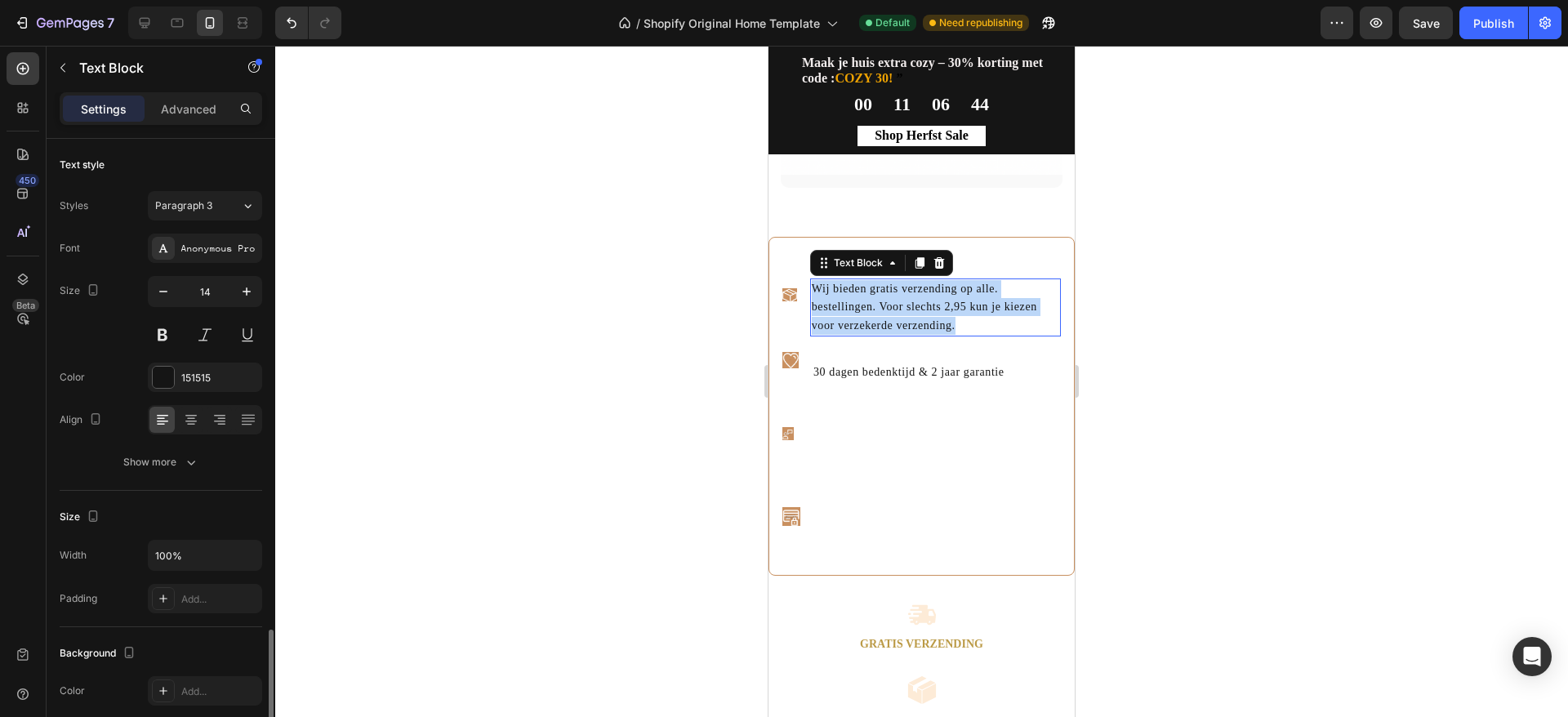
click at [897, 319] on p "Wij bieden gratis verzending op alle. bestellingen. Voor slechts 2,95 kun je ki…" at bounding box center [935, 307] width 247 height 54
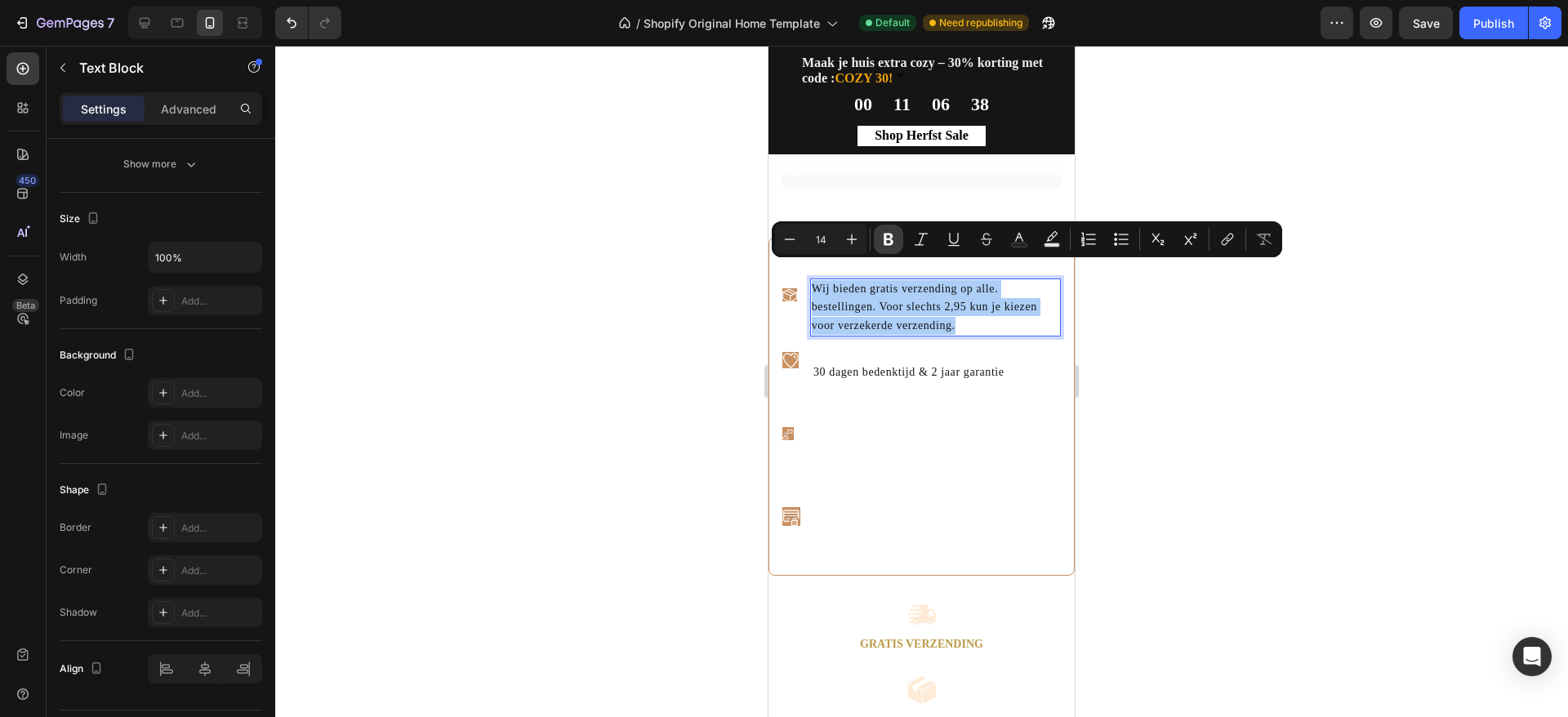
click at [890, 233] on icon "Editor contextual toolbar" at bounding box center [888, 239] width 16 height 16
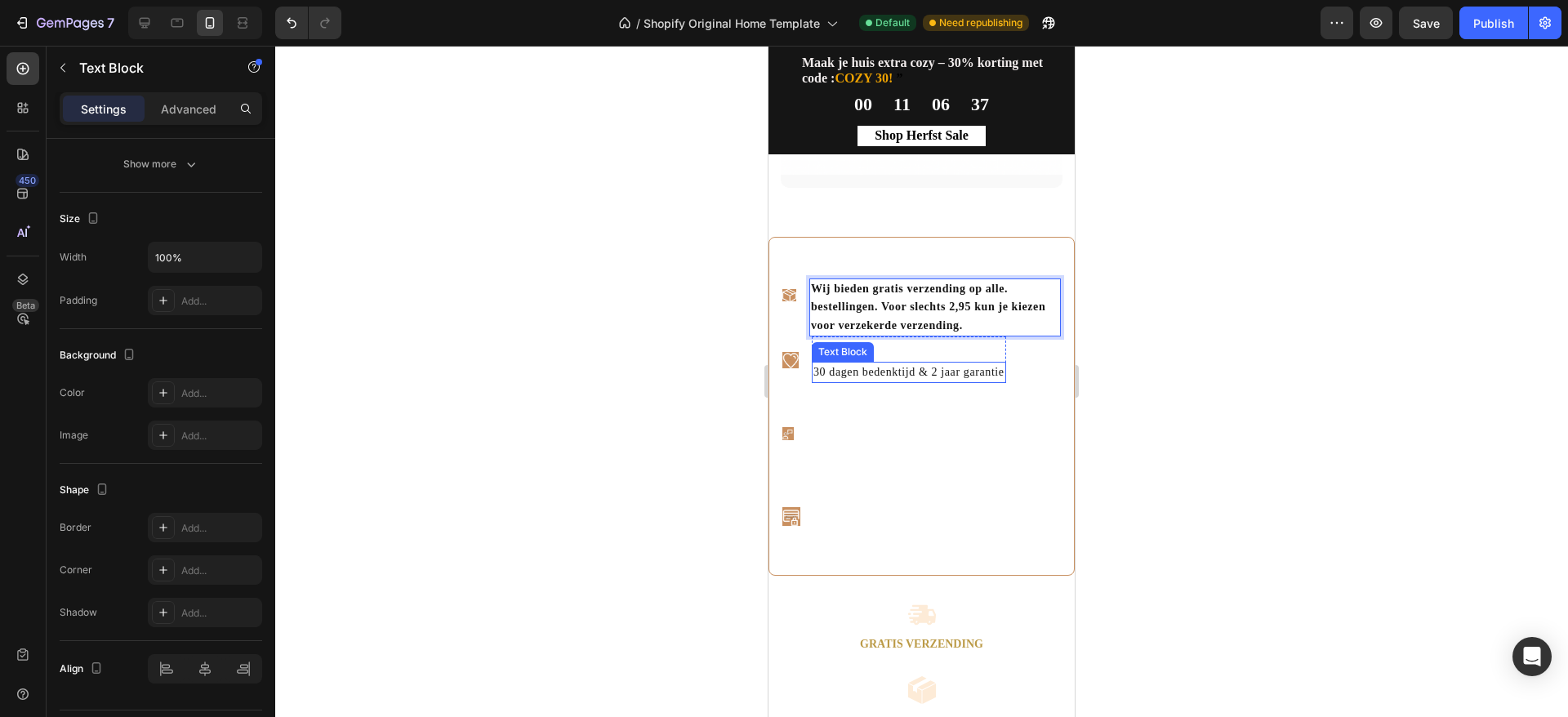
click at [925, 380] on p "30 dagen bedenktijd & 2 jaar garantie" at bounding box center [909, 373] width 191 height 18
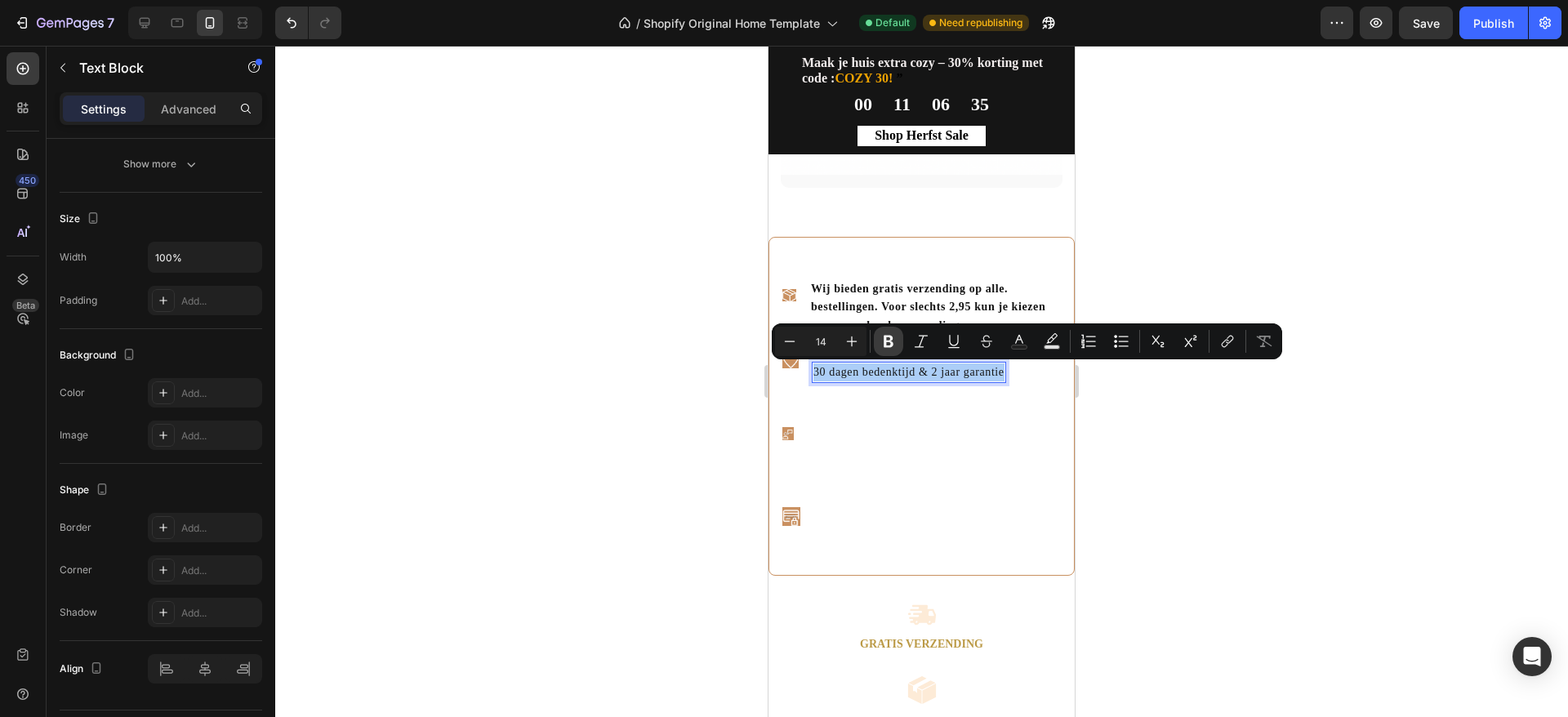
click at [898, 344] on button "Bold" at bounding box center [888, 341] width 29 height 29
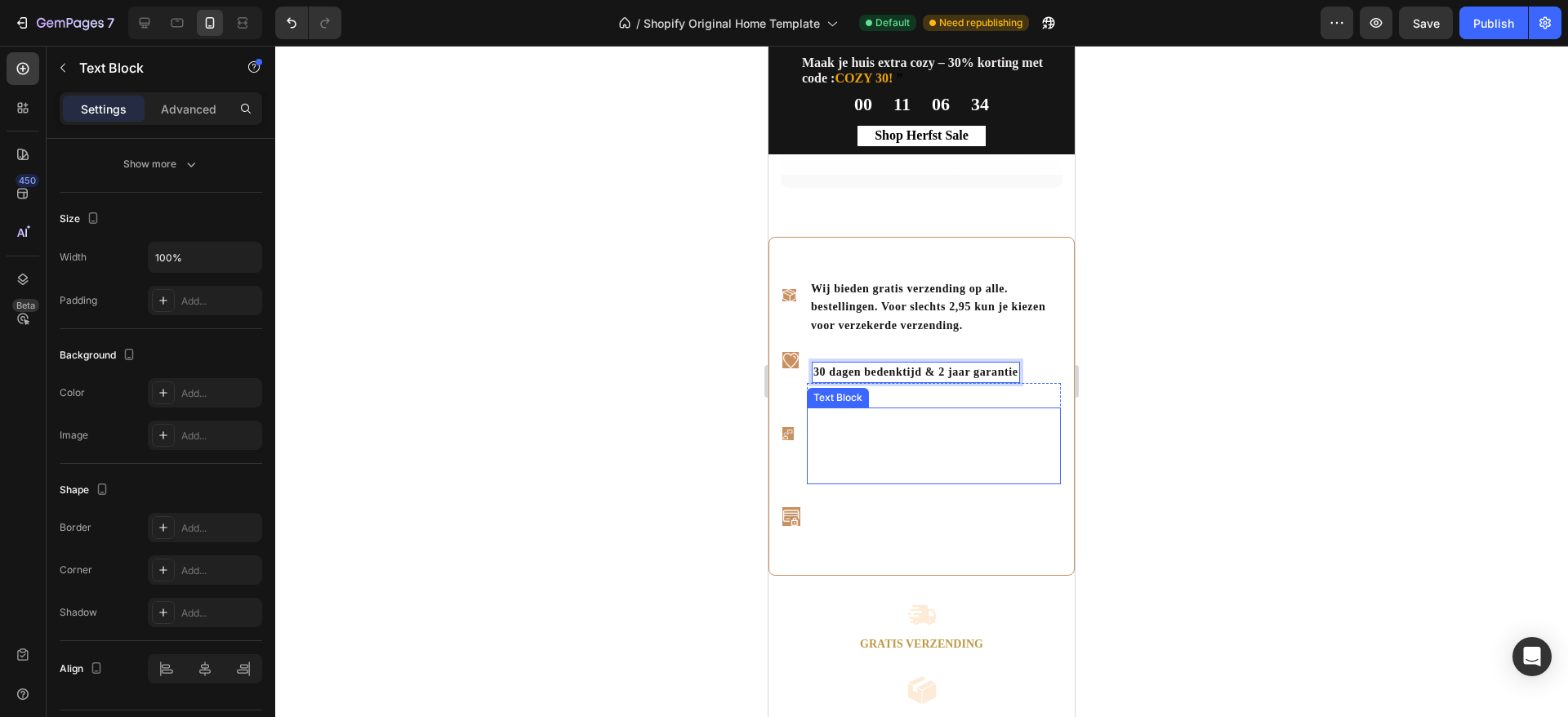
click at [849, 462] on p "Onze klantenservice staat 7 dagen per week voor u klaar! We reageren altijd bin…" at bounding box center [934, 445] width 251 height 73
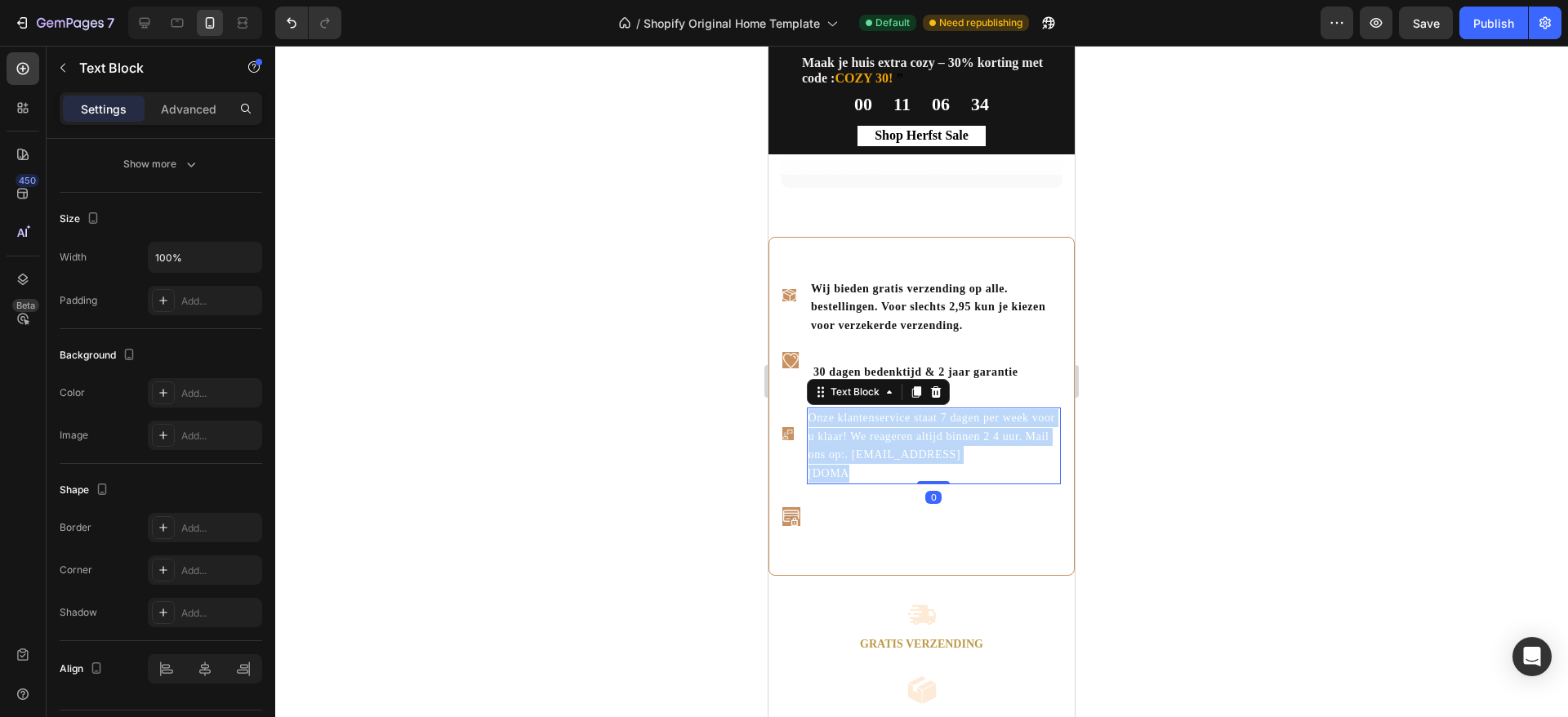
click at [849, 462] on p "Onze klantenservice staat 7 dagen per week voor u klaar! We reageren altijd bin…" at bounding box center [934, 445] width 251 height 73
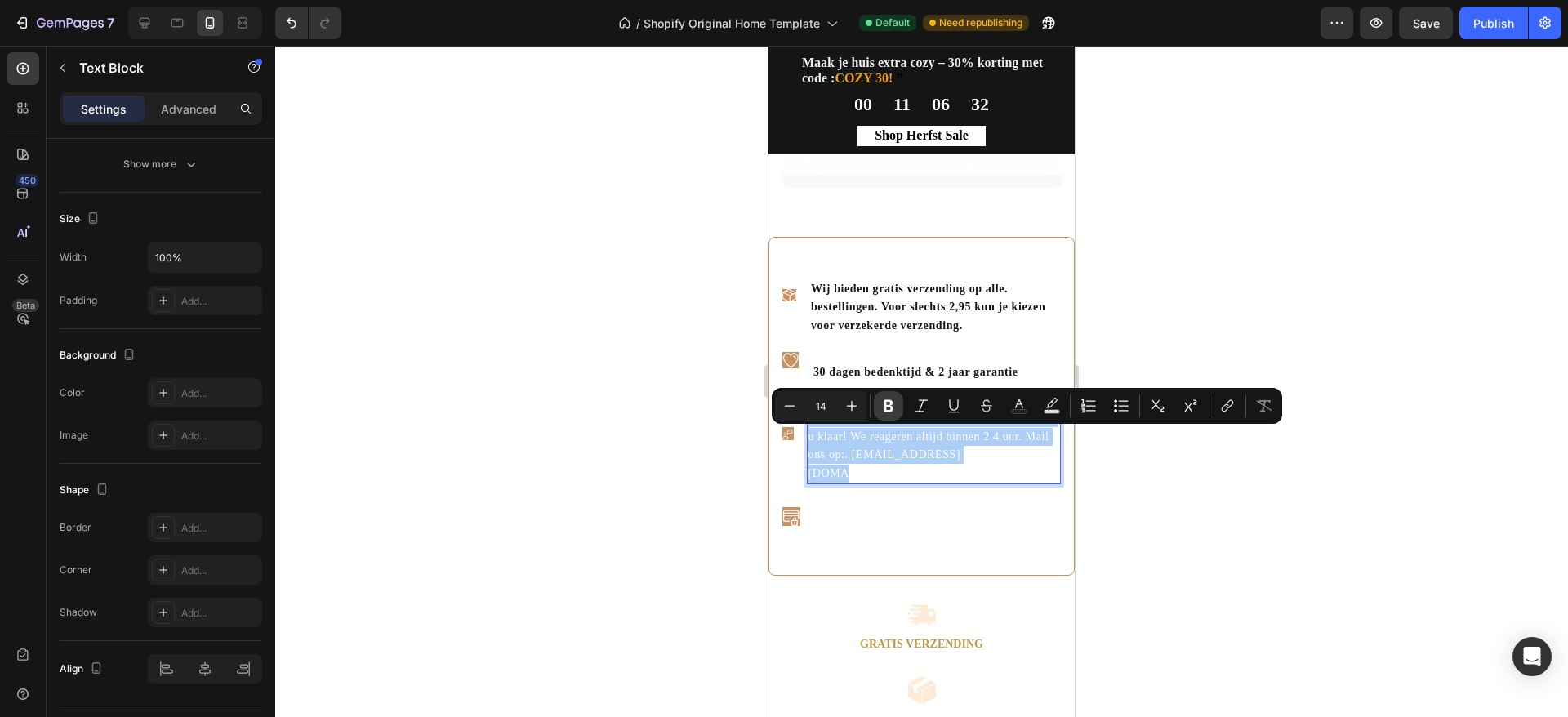
click at [892, 400] on icon "Editor contextual toolbar" at bounding box center [888, 406] width 16 height 16
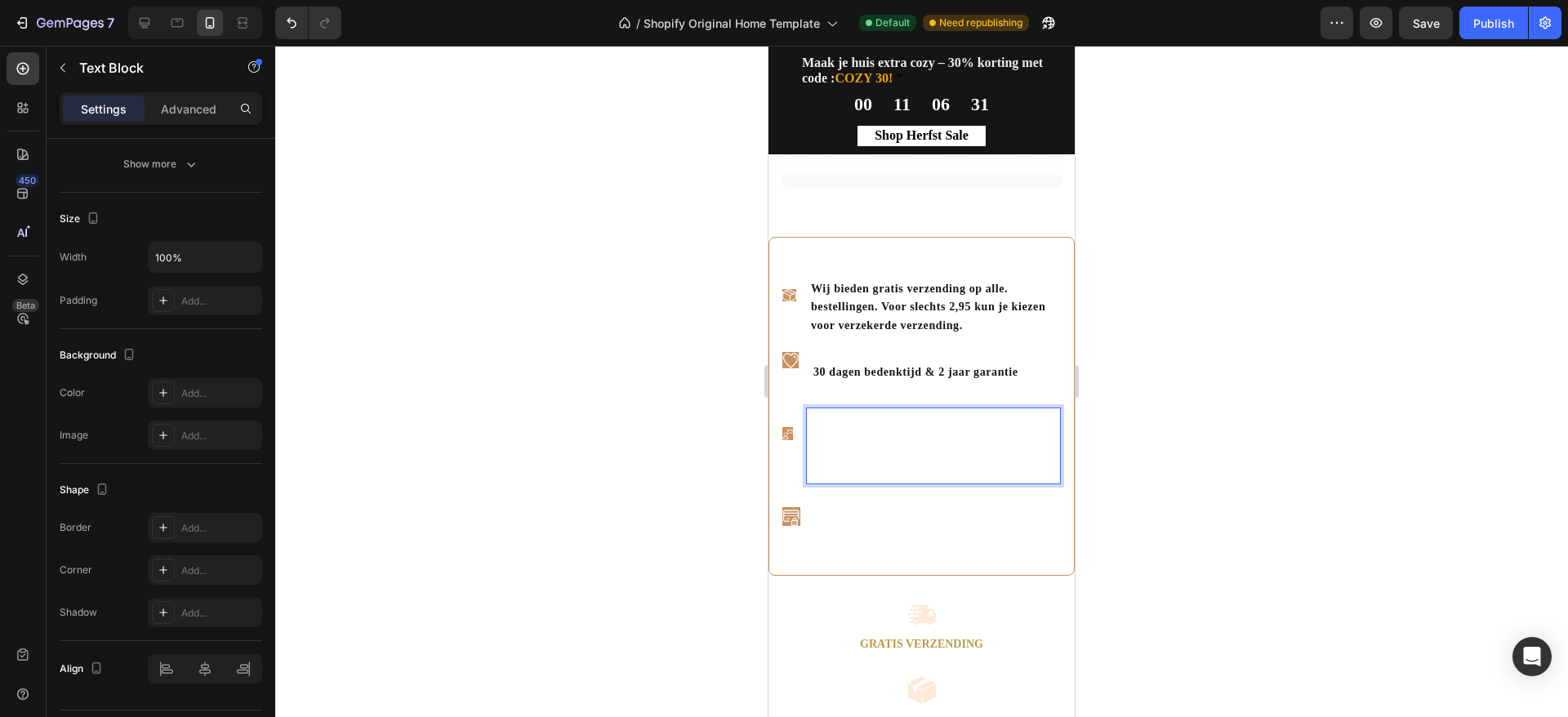
click at [871, 448] on p "Onze klantenservice staat 7 dagen per week voor u klaar! We reageren altijd bin…" at bounding box center [934, 445] width 252 height 73
click at [839, 451] on strong "Onze klantenservice staat 7 dagen per week voor u klaar! We reageren altijd bin…" at bounding box center [924, 445] width 233 height 67
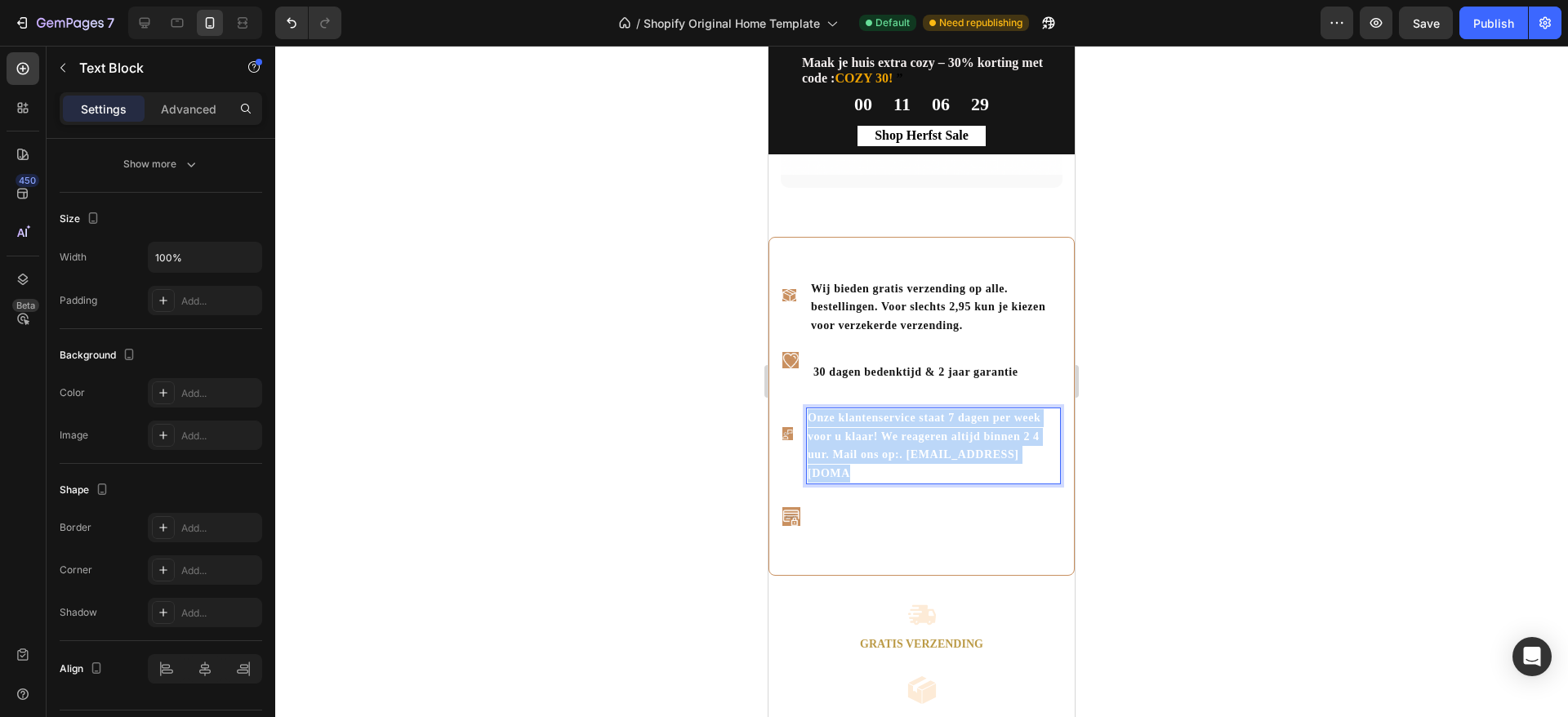
click at [839, 451] on strong "Onze klantenservice staat 7 dagen per week voor u klaar! We reageren altijd bin…" at bounding box center [924, 445] width 233 height 67
click at [1269, 509] on div at bounding box center [922, 381] width 1293 height 672
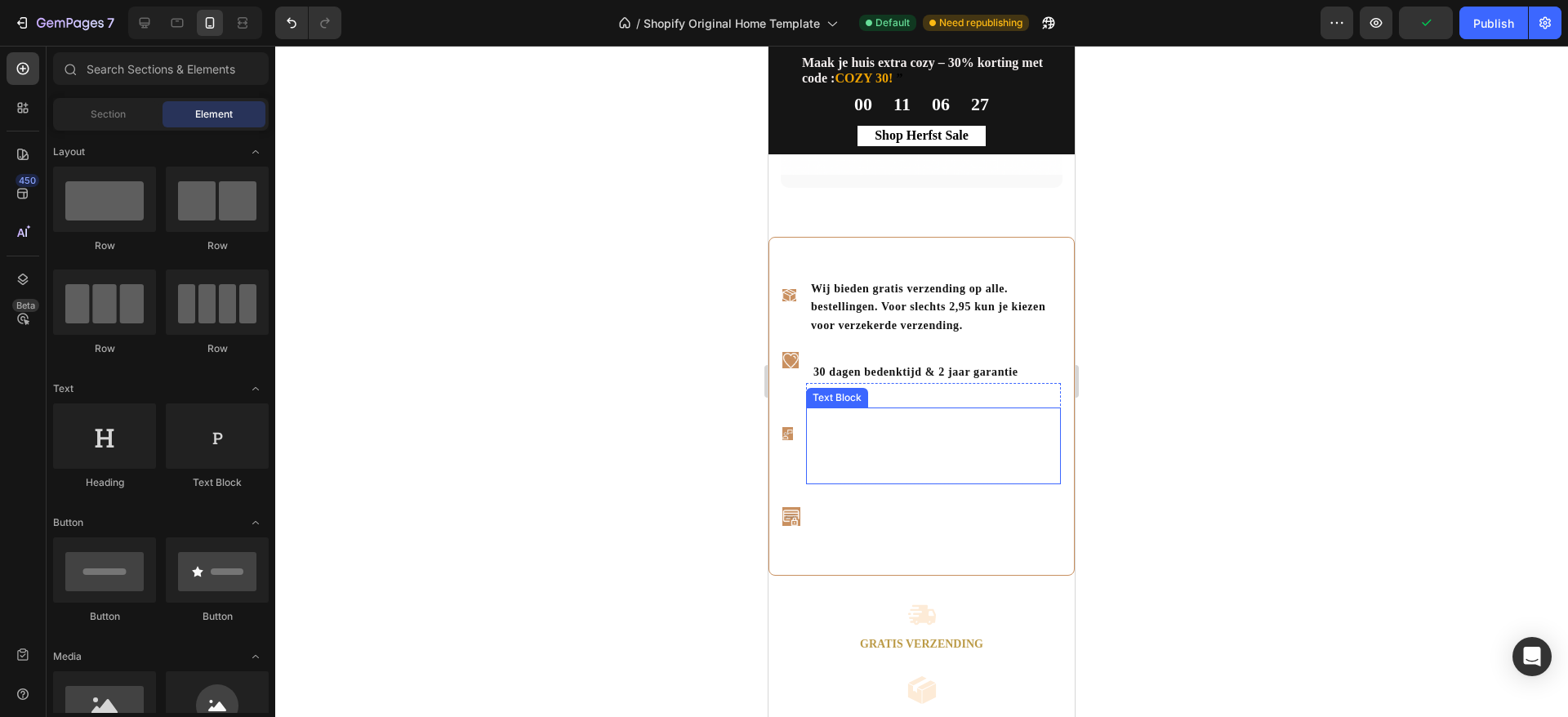
click at [988, 468] on strong "Onze klantenservice staat 7 dagen per week voor u klaar! We reageren altijd bin…" at bounding box center [924, 445] width 233 height 67
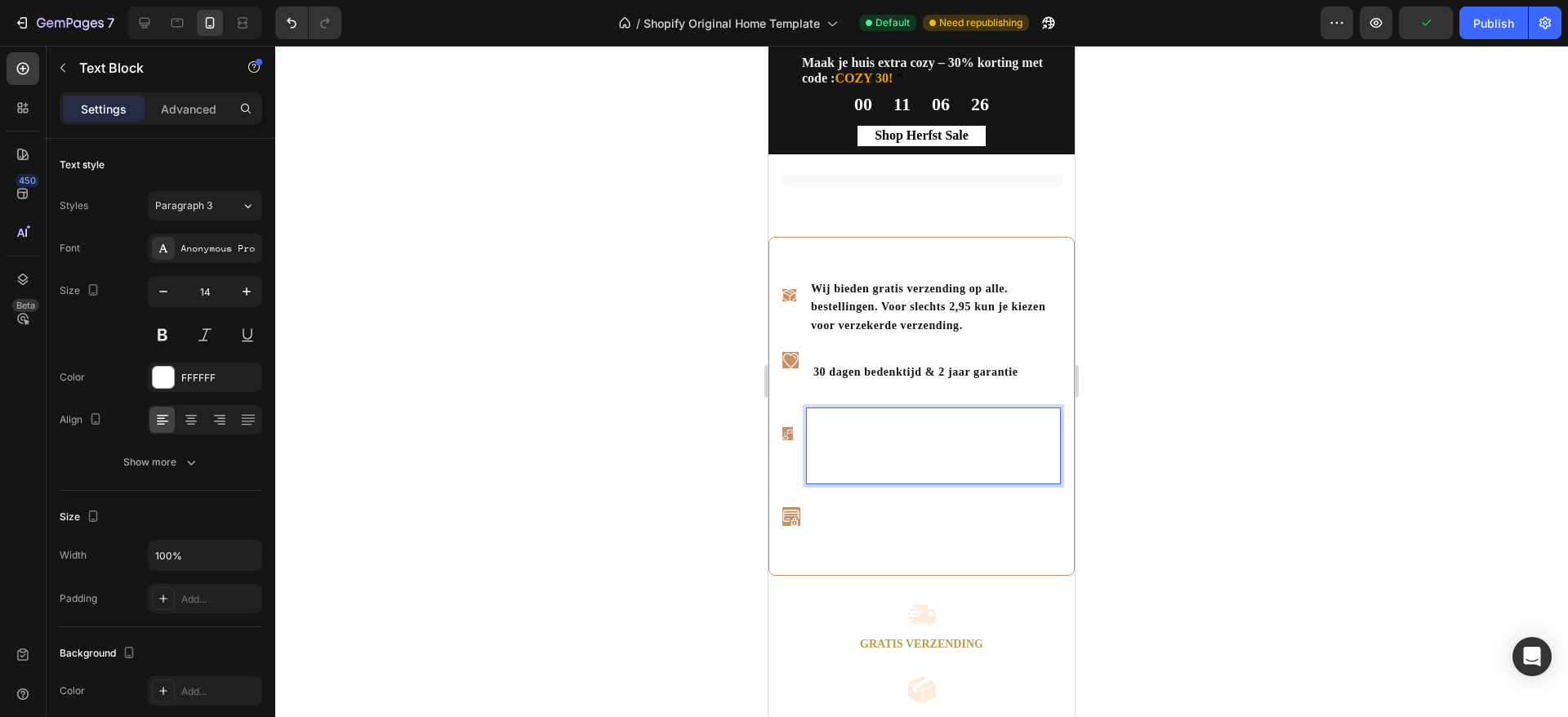
click at [936, 462] on p "Onze klantenservice staat 7 dagen per week voor u klaar! We reageren altijd bin…" at bounding box center [934, 445] width 252 height 73
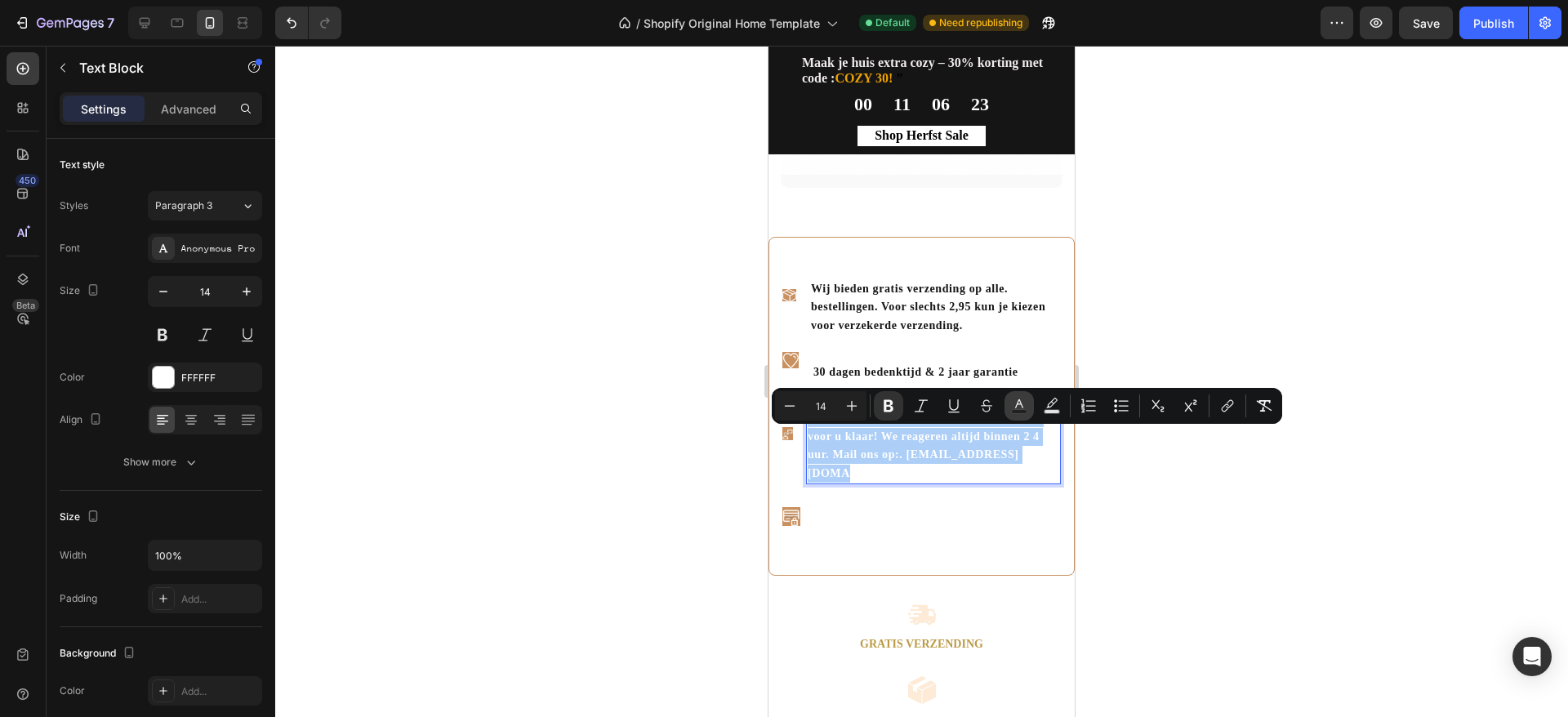
click at [1030, 406] on button "Text Color" at bounding box center [1019, 406] width 29 height 29
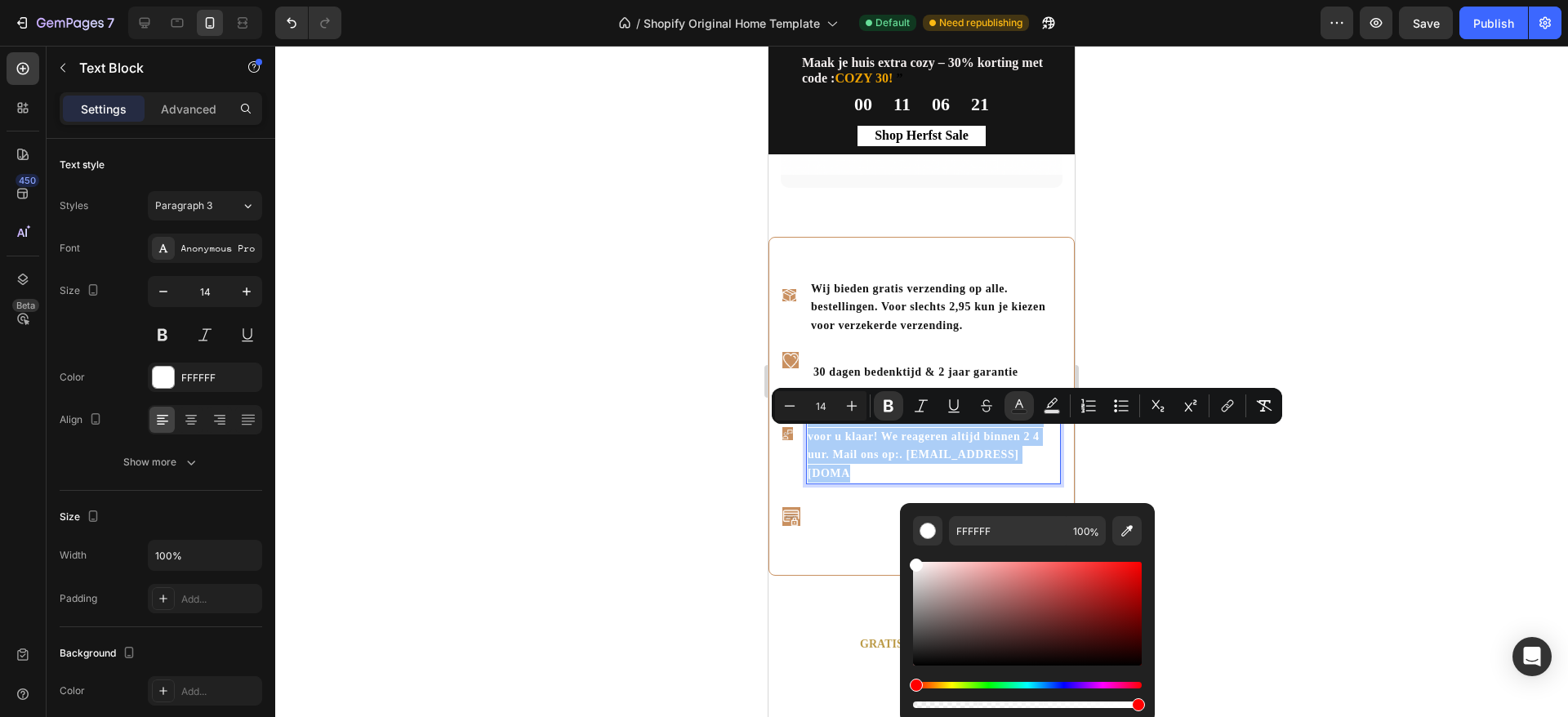
click at [923, 660] on div "Editor contextual toolbar" at bounding box center [1028, 614] width 228 height 103
type input "0C0C0C"
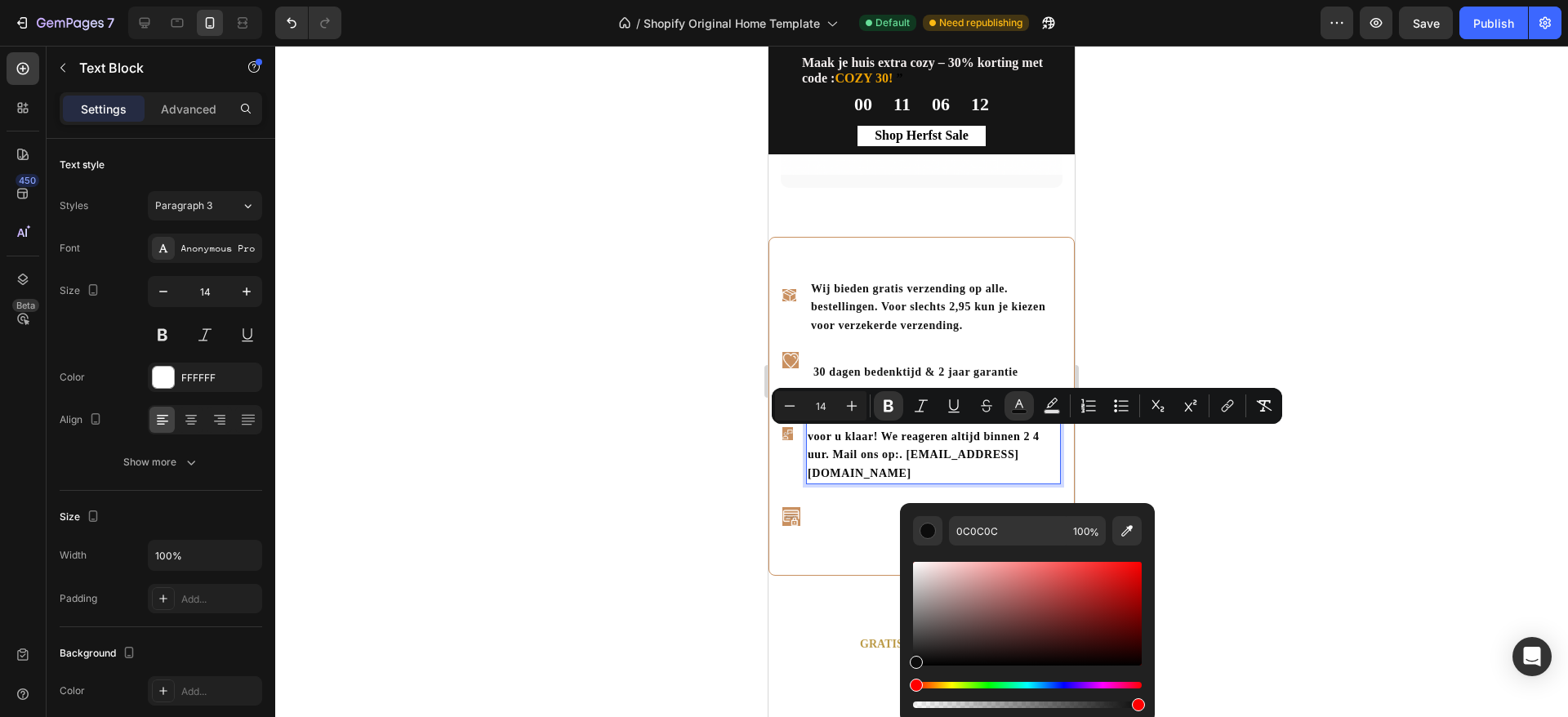
click at [1285, 564] on div at bounding box center [922, 381] width 1293 height 672
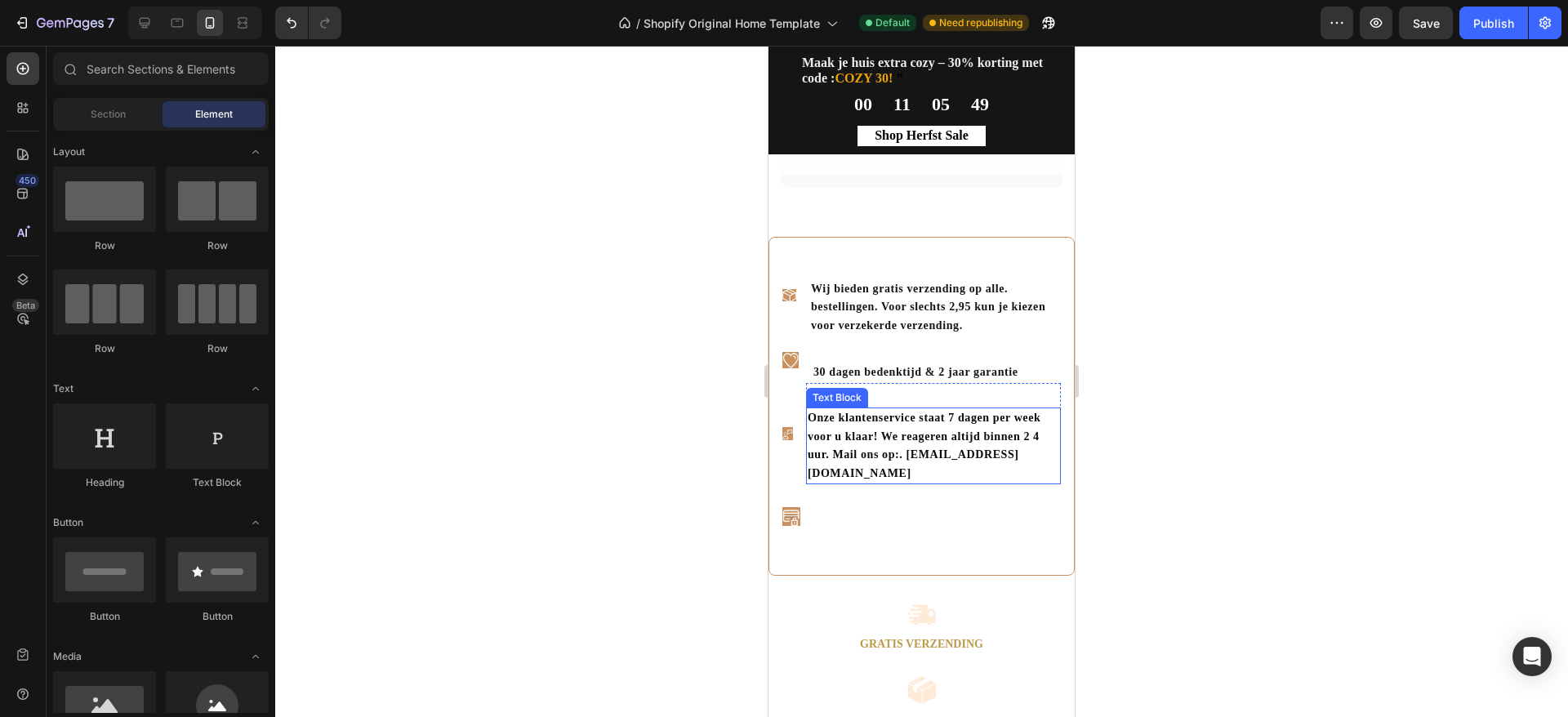
click at [898, 483] on p "Onze klantenservice staat 7 dagen per week voor u klaar! We reageren altijd bin…" at bounding box center [934, 445] width 252 height 73
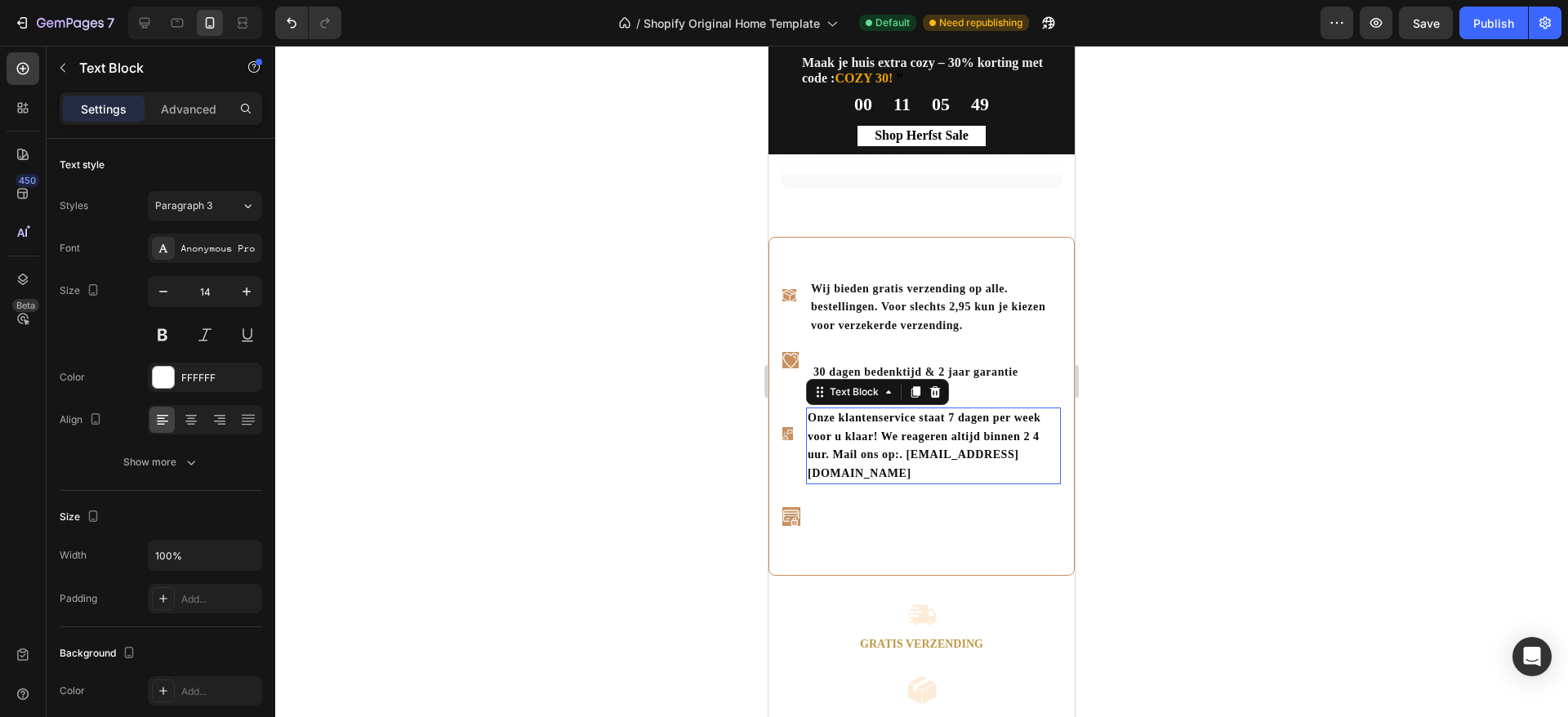
click at [898, 483] on p "Onze klantenservice staat 7 dagen per week voor u klaar! We reageren altijd bin…" at bounding box center [934, 445] width 252 height 73
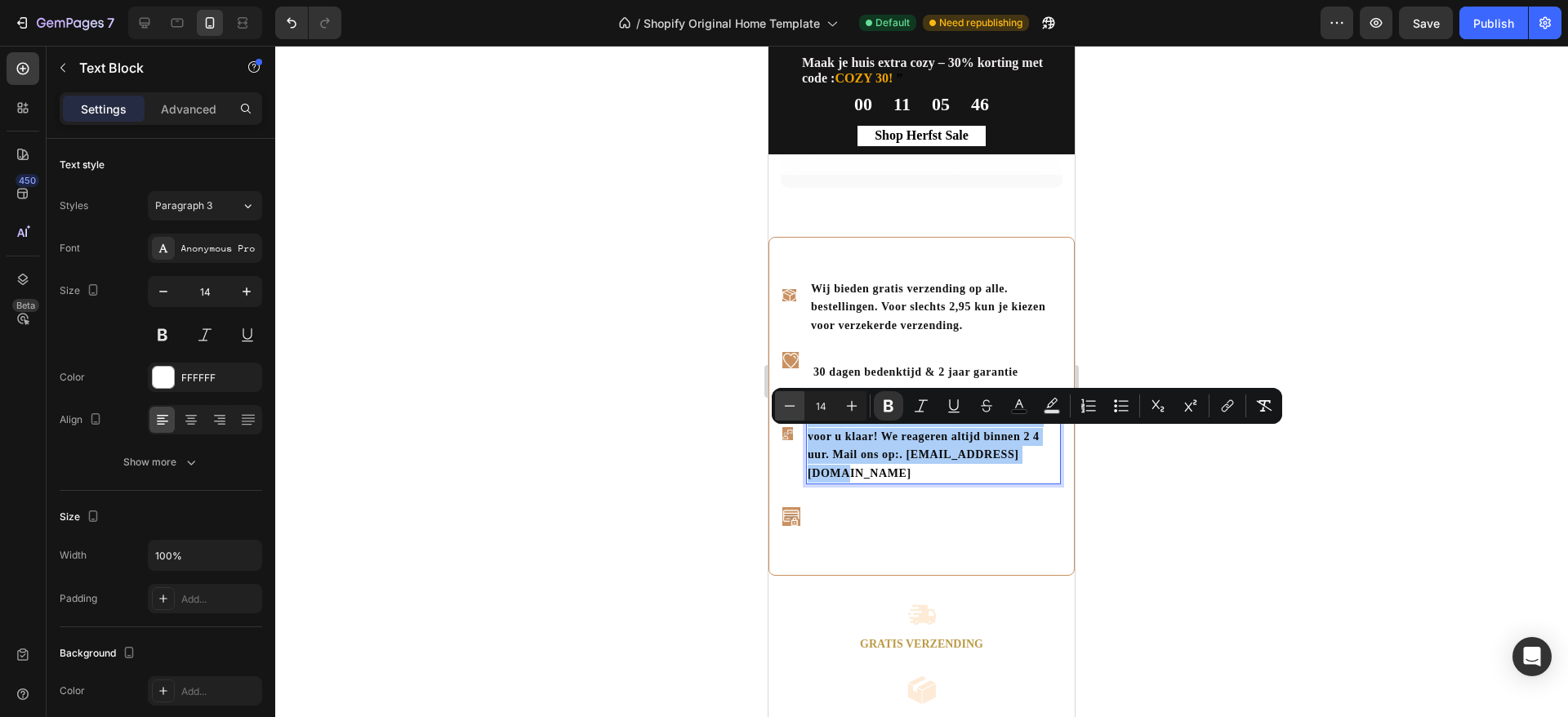
click at [789, 412] on icon "Editor contextual toolbar" at bounding box center [789, 406] width 16 height 16
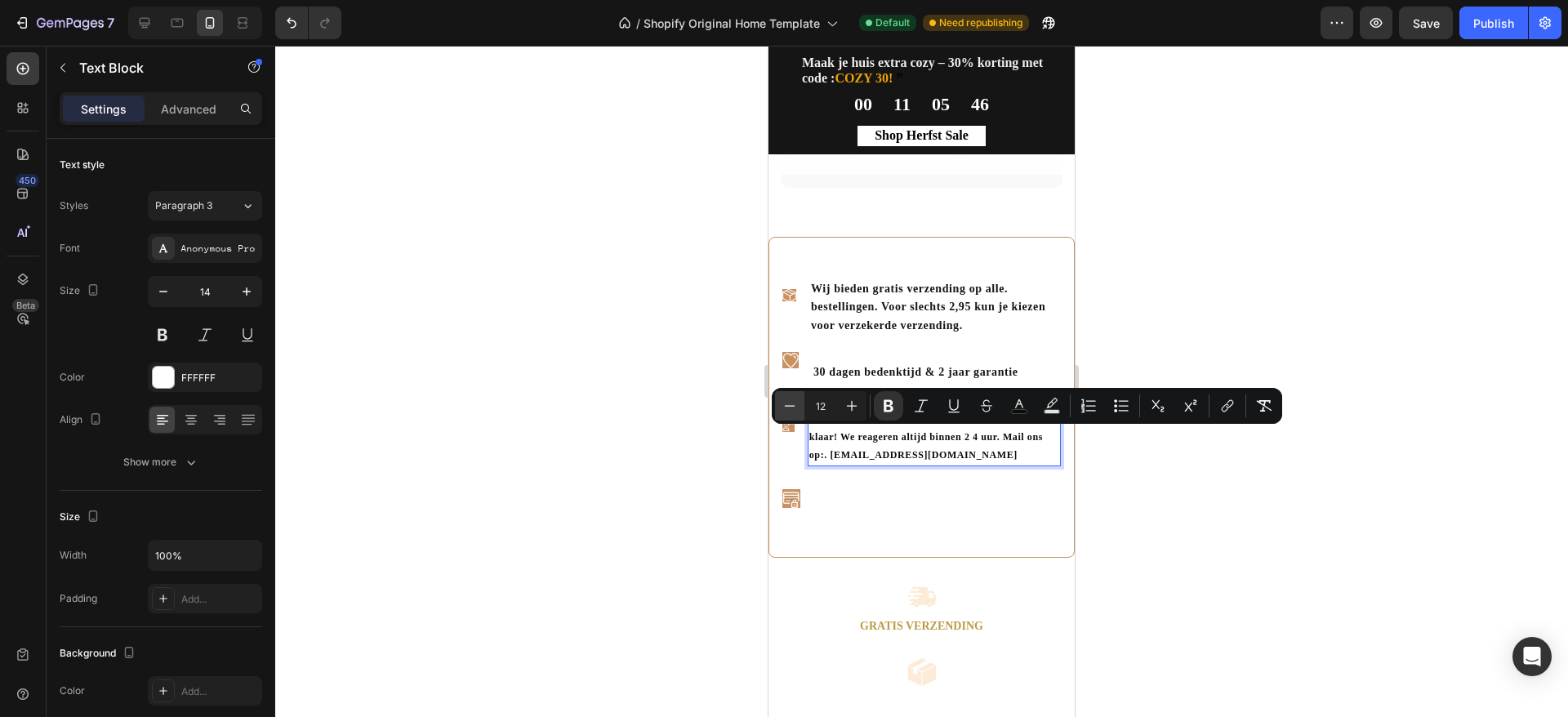
click at [789, 412] on icon "Editor contextual toolbar" at bounding box center [789, 406] width 16 height 16
type input "11"
click at [161, 374] on div at bounding box center [163, 377] width 21 height 21
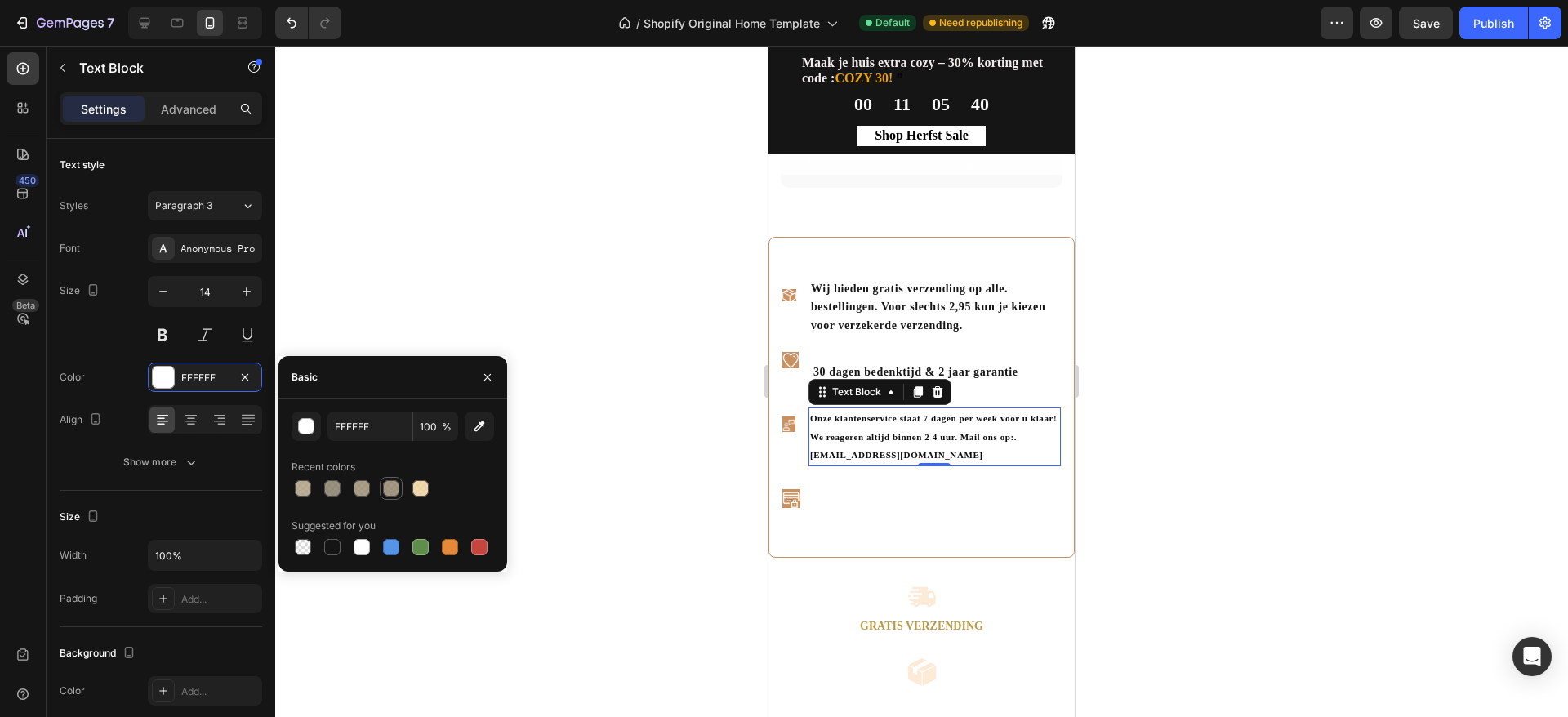
click at [388, 485] on div at bounding box center [392, 489] width 16 height 16
type input "8E7E61"
type input "78"
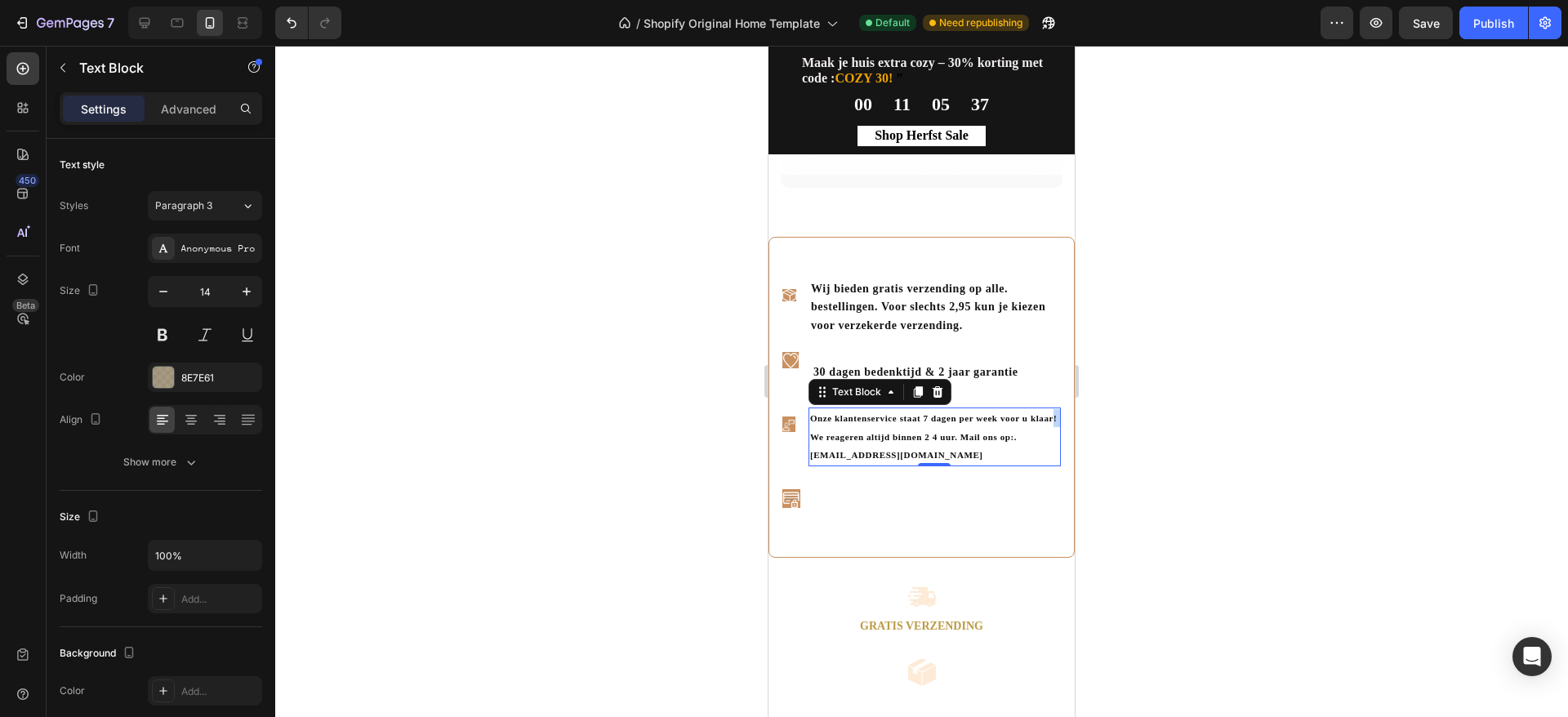
click at [874, 458] on strong "Onze klantenservice staat 7 dagen per week voor u klaar! We reageren altijd bin…" at bounding box center [934, 436] width 247 height 46
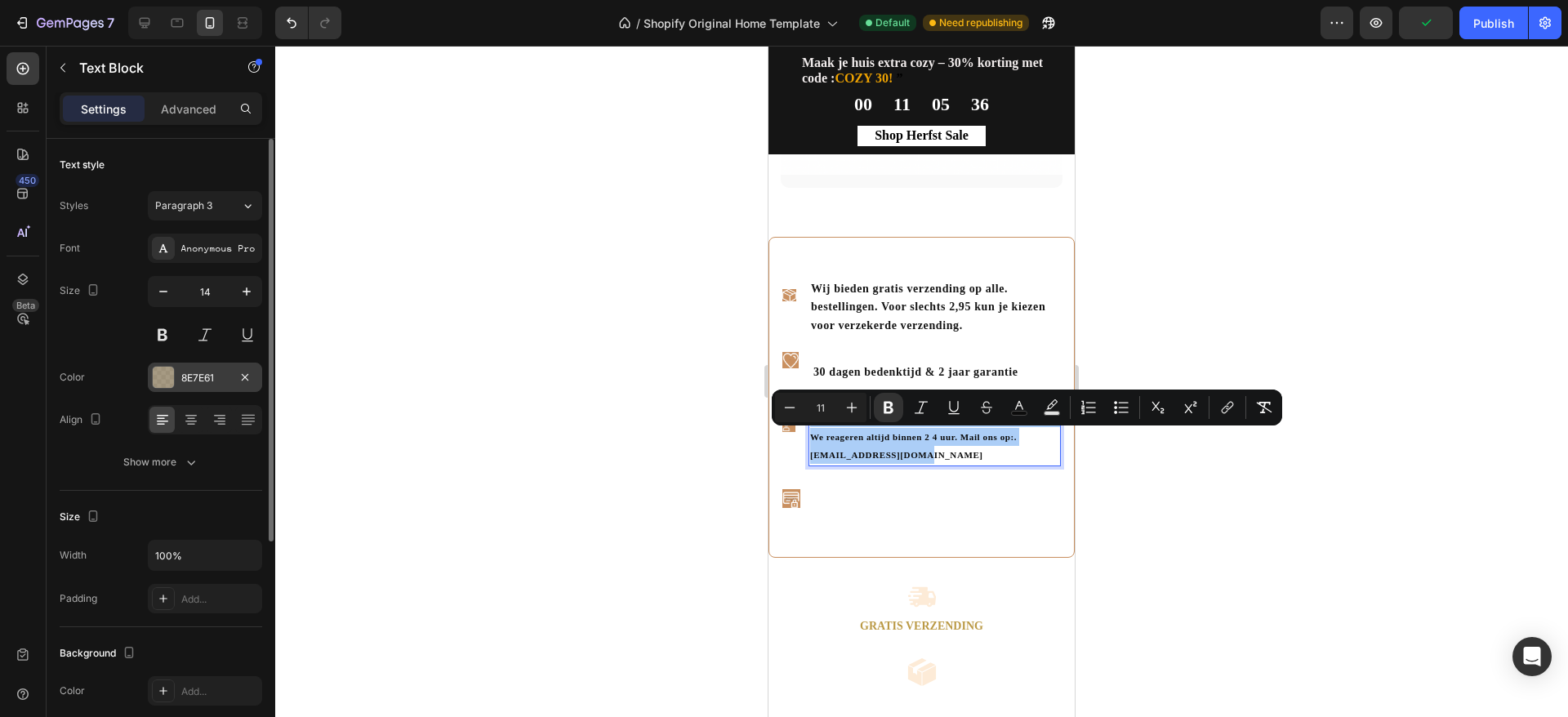
click at [162, 376] on div at bounding box center [163, 377] width 21 height 21
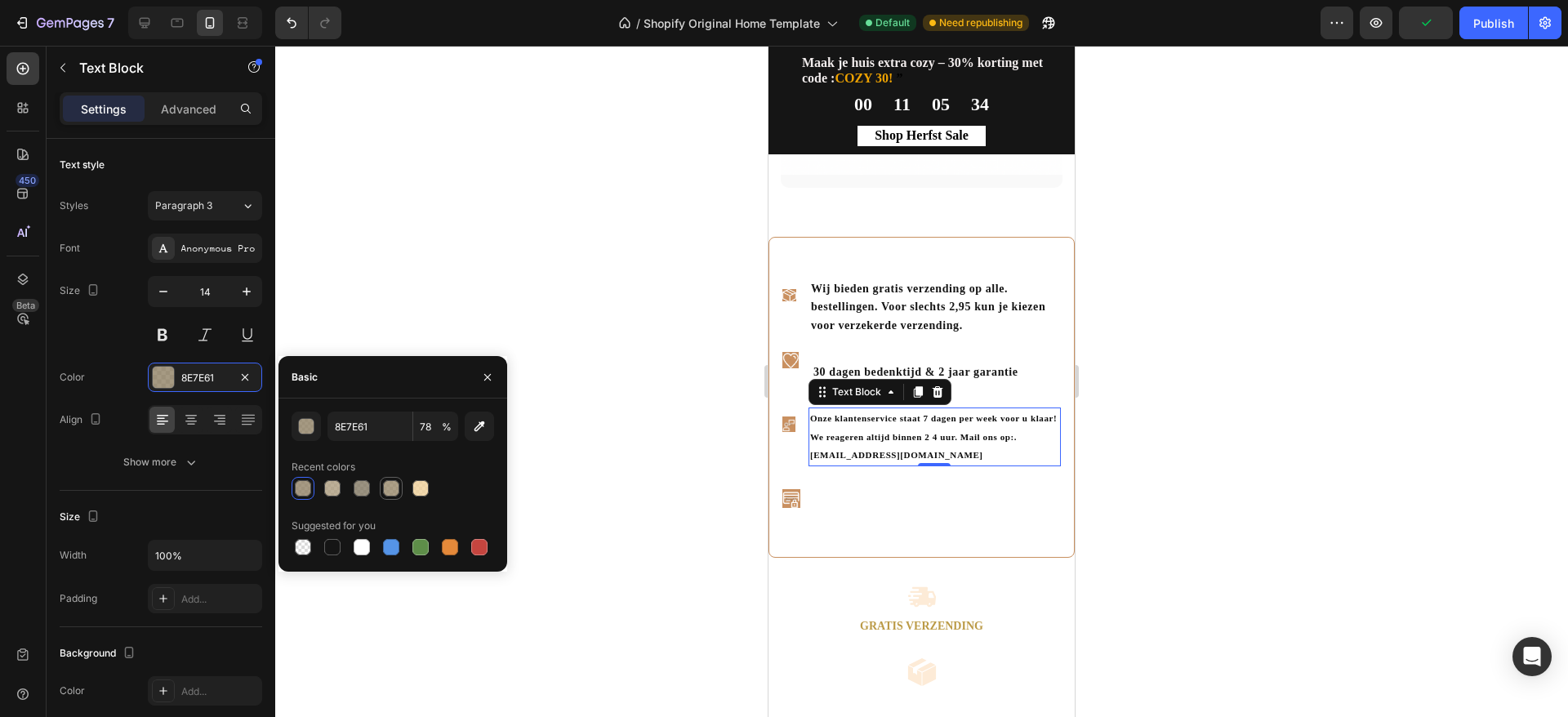
click at [400, 486] on div at bounding box center [392, 489] width 20 height 20
type input "968566"
click at [682, 474] on div at bounding box center [922, 381] width 1293 height 672
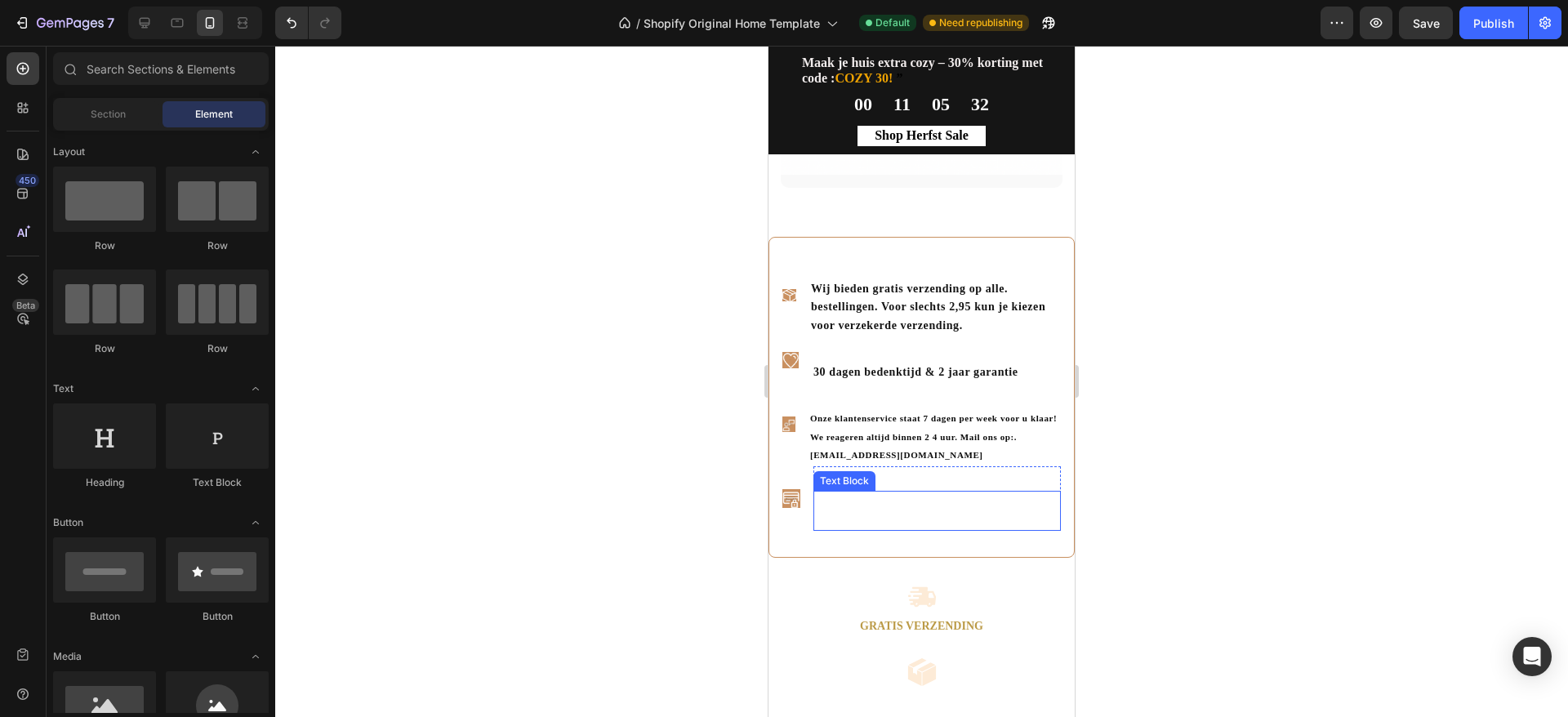
click at [943, 530] on div "Altijd veilig afrekenen met een van onze. partners (Achteraf betalen met Klarna…" at bounding box center [937, 511] width 247 height 40
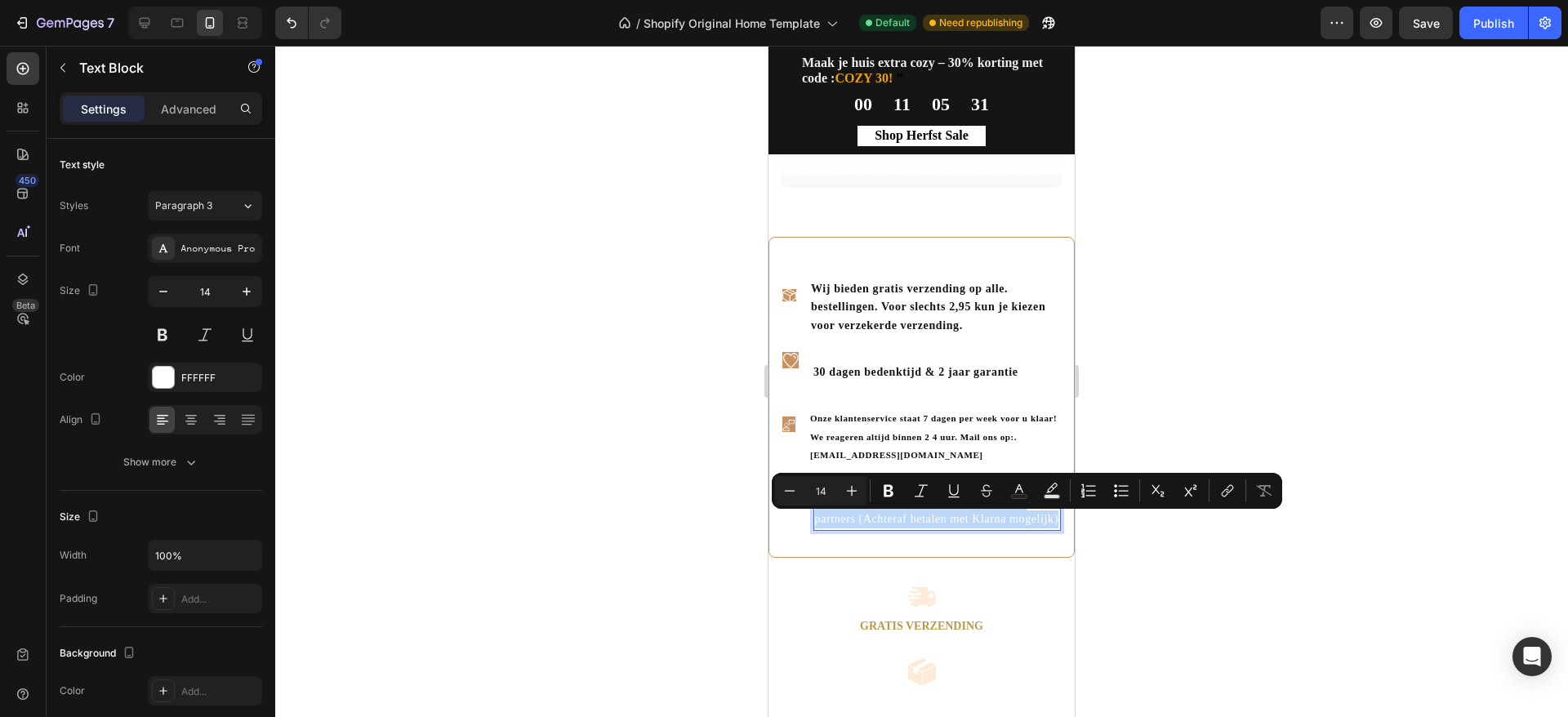
click at [943, 529] on p "Altijd veilig afrekenen met een van onze. partners (Achteraf betalen met Klarna…" at bounding box center [936, 510] width 244 height 37
click at [156, 379] on div at bounding box center [163, 377] width 21 height 21
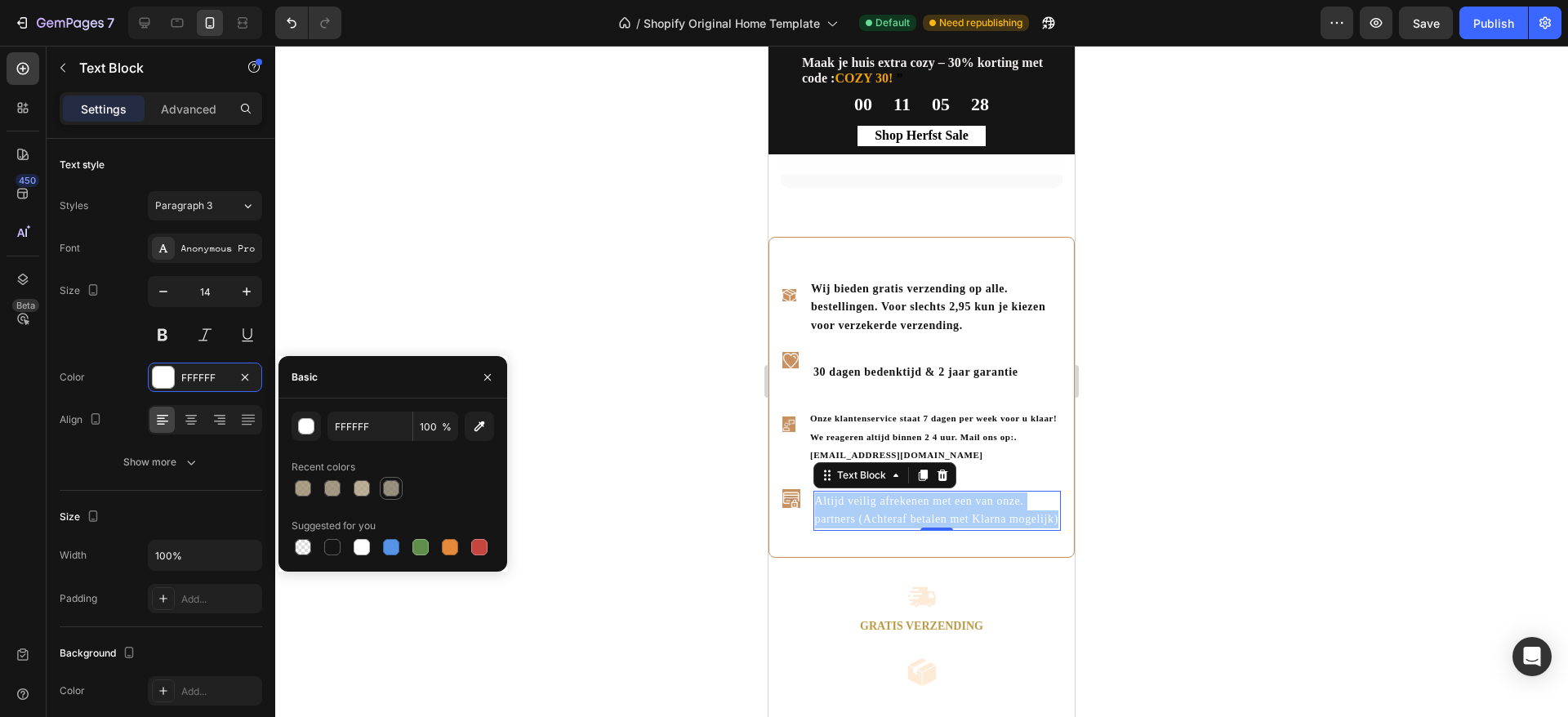
click at [395, 489] on div at bounding box center [392, 489] width 16 height 16
type input "7F745F"
type input "78"
click at [334, 547] on div at bounding box center [333, 547] width 16 height 16
type input "151515"
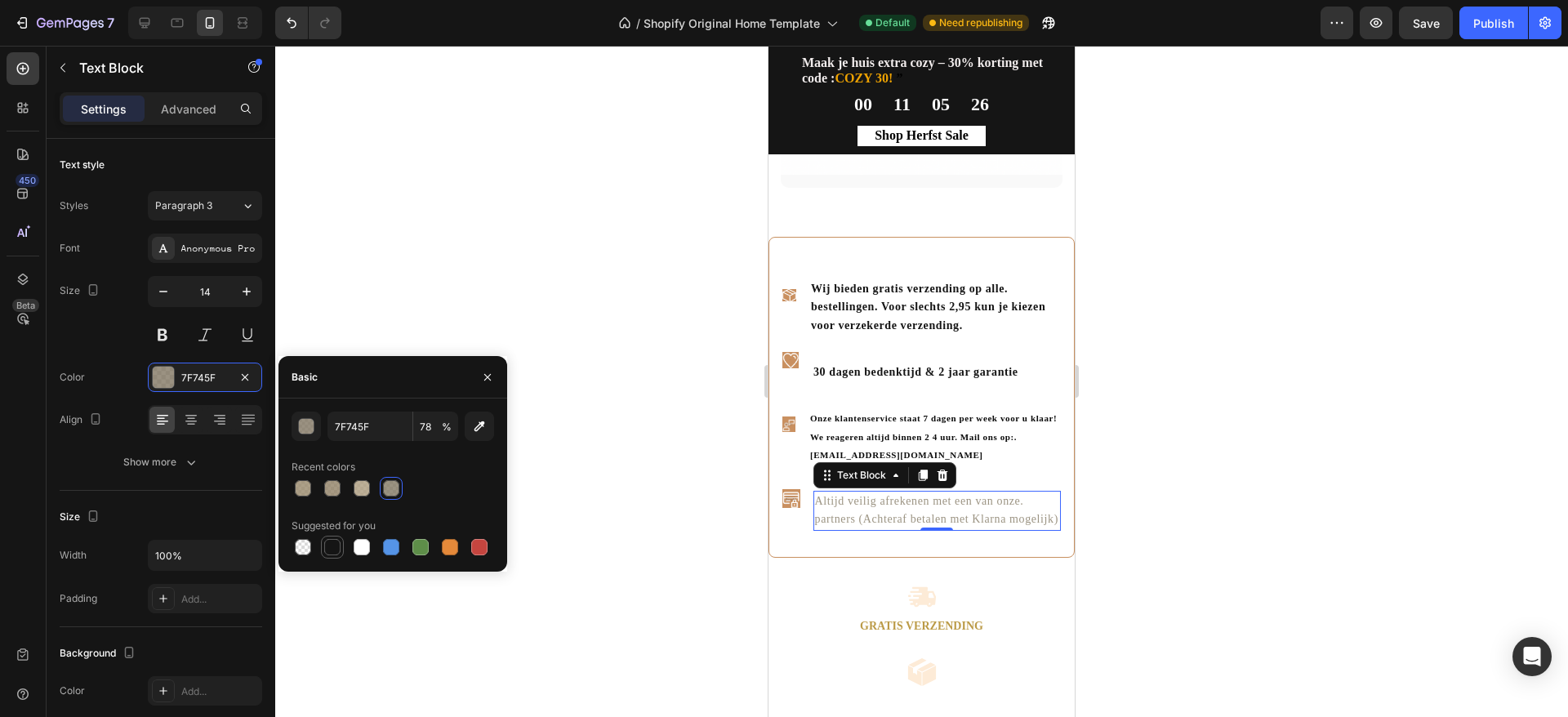
type input "100"
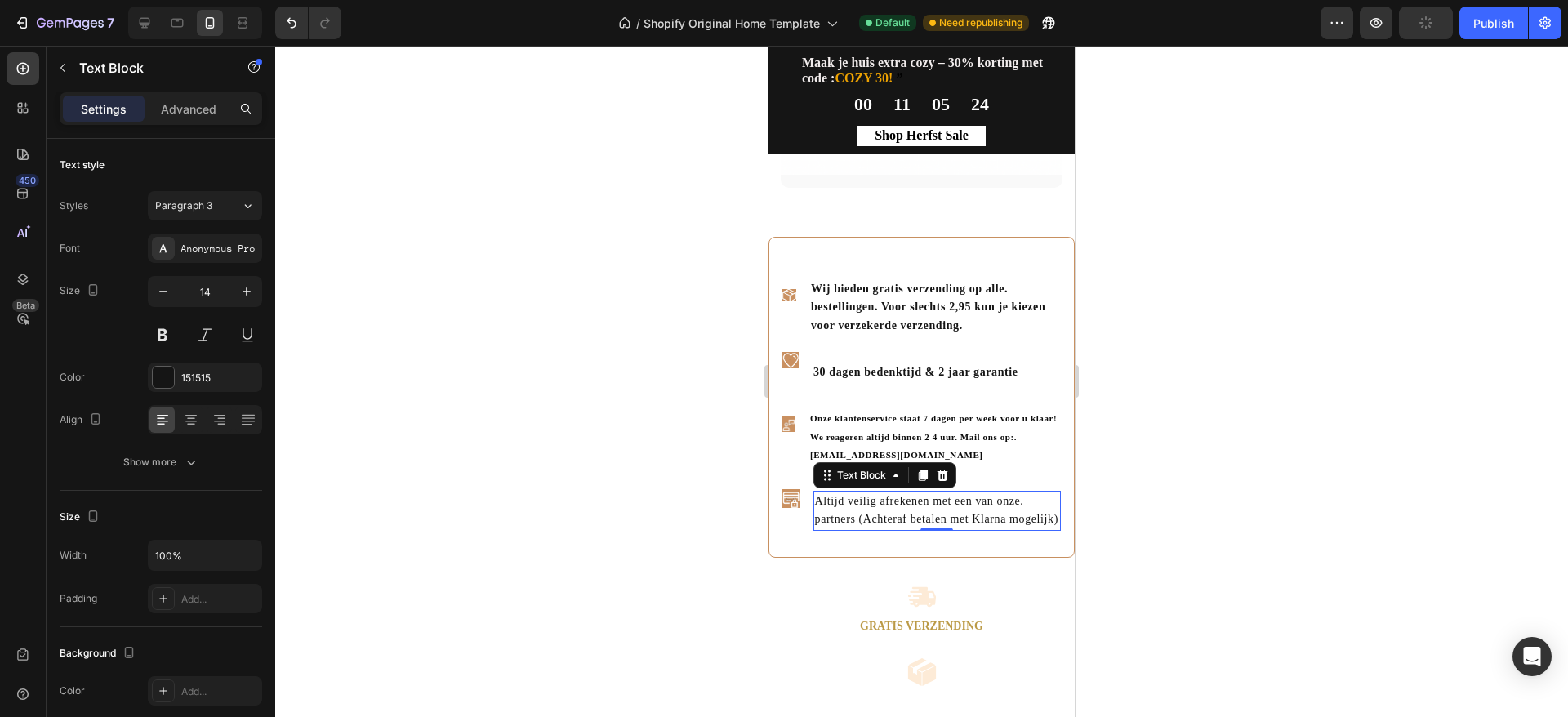
click at [1183, 485] on div at bounding box center [922, 381] width 1293 height 672
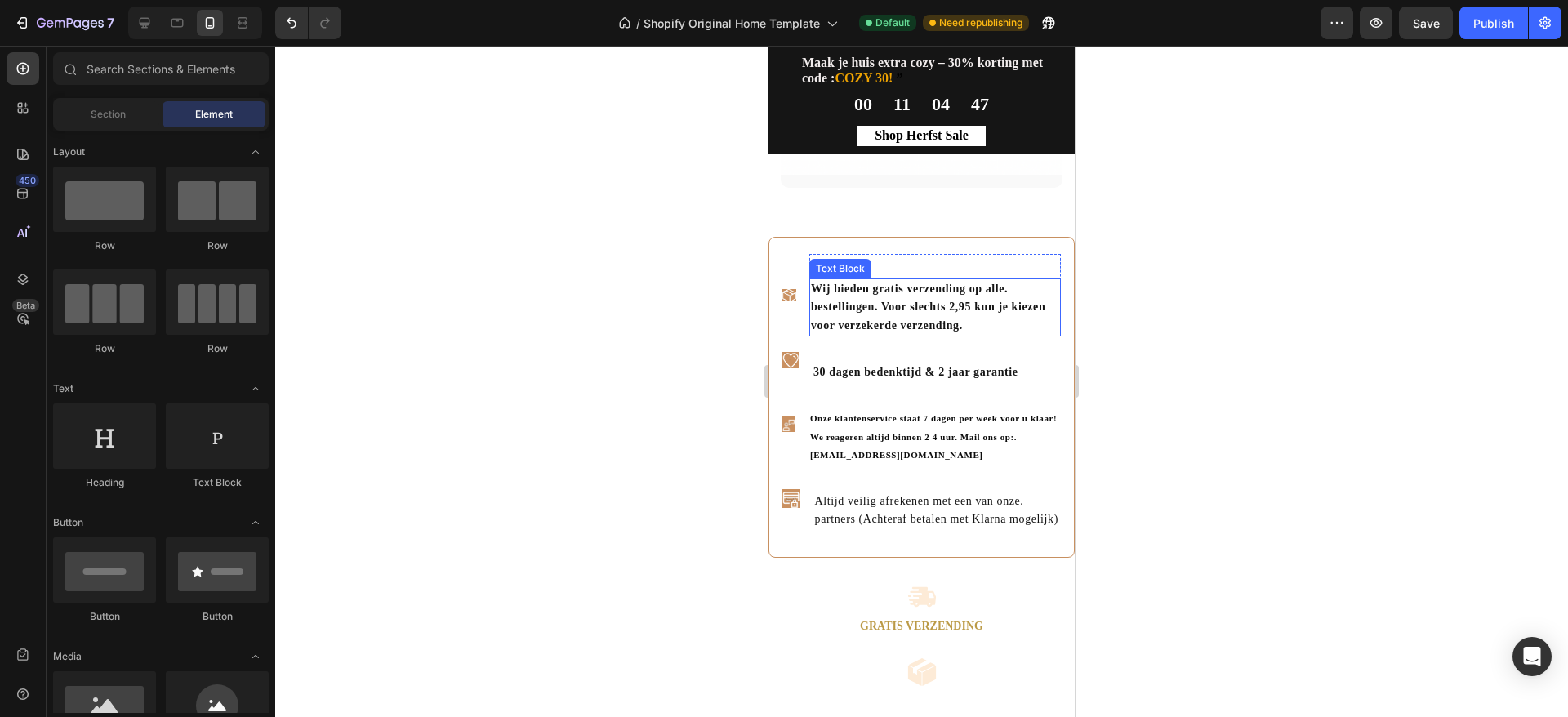
click at [888, 283] on strong "Wij bieden gratis verzending op alle. bestellingen. Voor slechts 2,95 kun je ki…" at bounding box center [928, 307] width 235 height 49
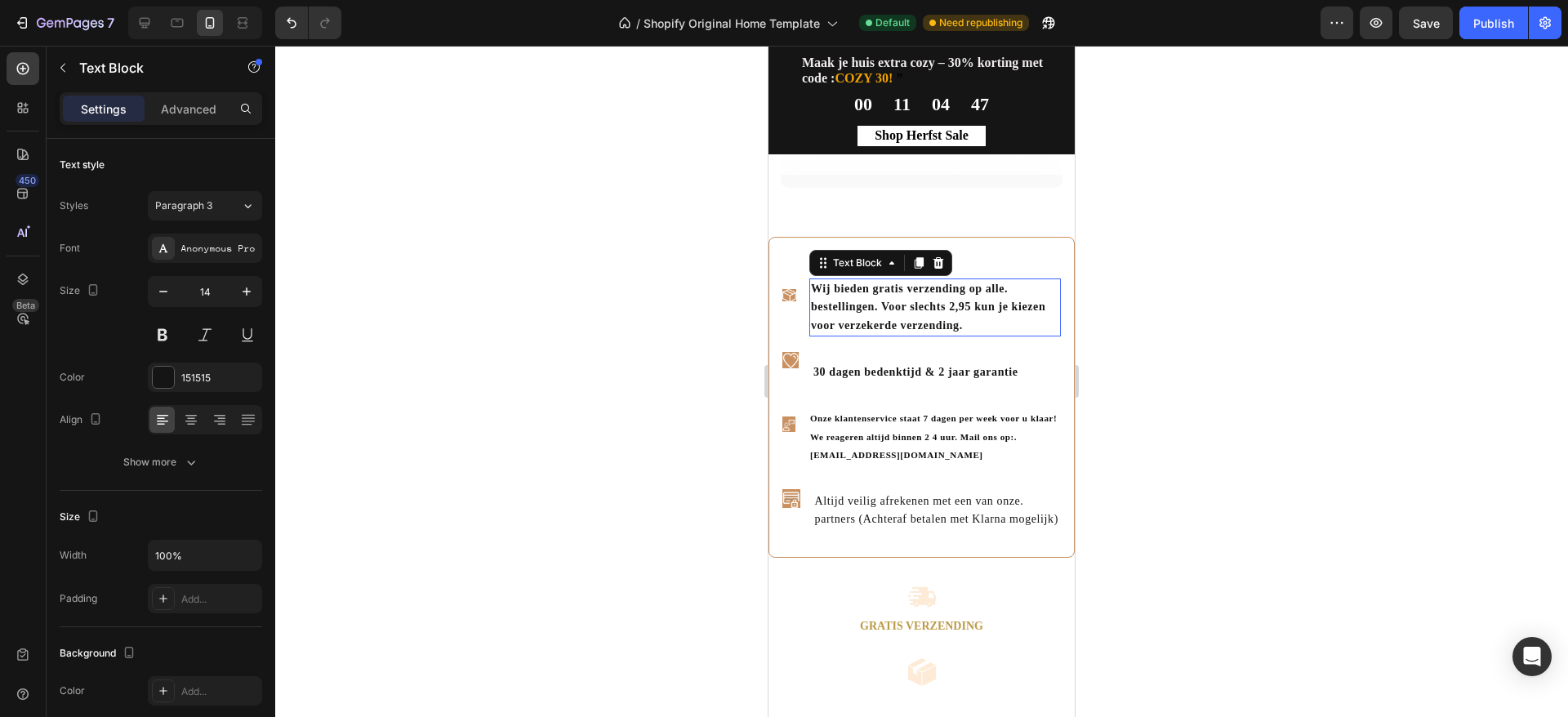
click at [888, 283] on strong "Wij bieden gratis verzending op alle. bestellingen. Voor slechts 2,95 kun je ki…" at bounding box center [928, 307] width 235 height 49
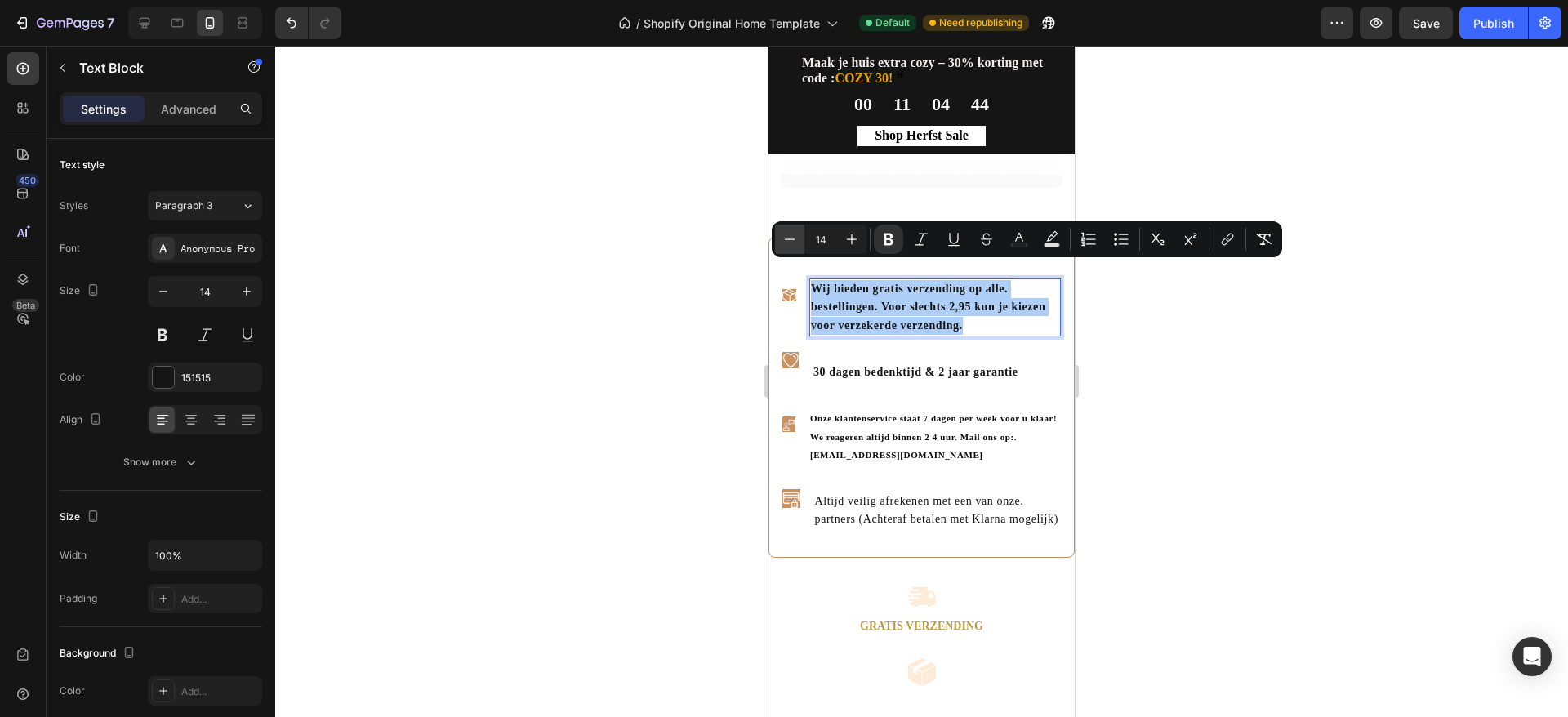
click at [797, 246] on icon "Editor contextual toolbar" at bounding box center [789, 239] width 16 height 16
type input "12"
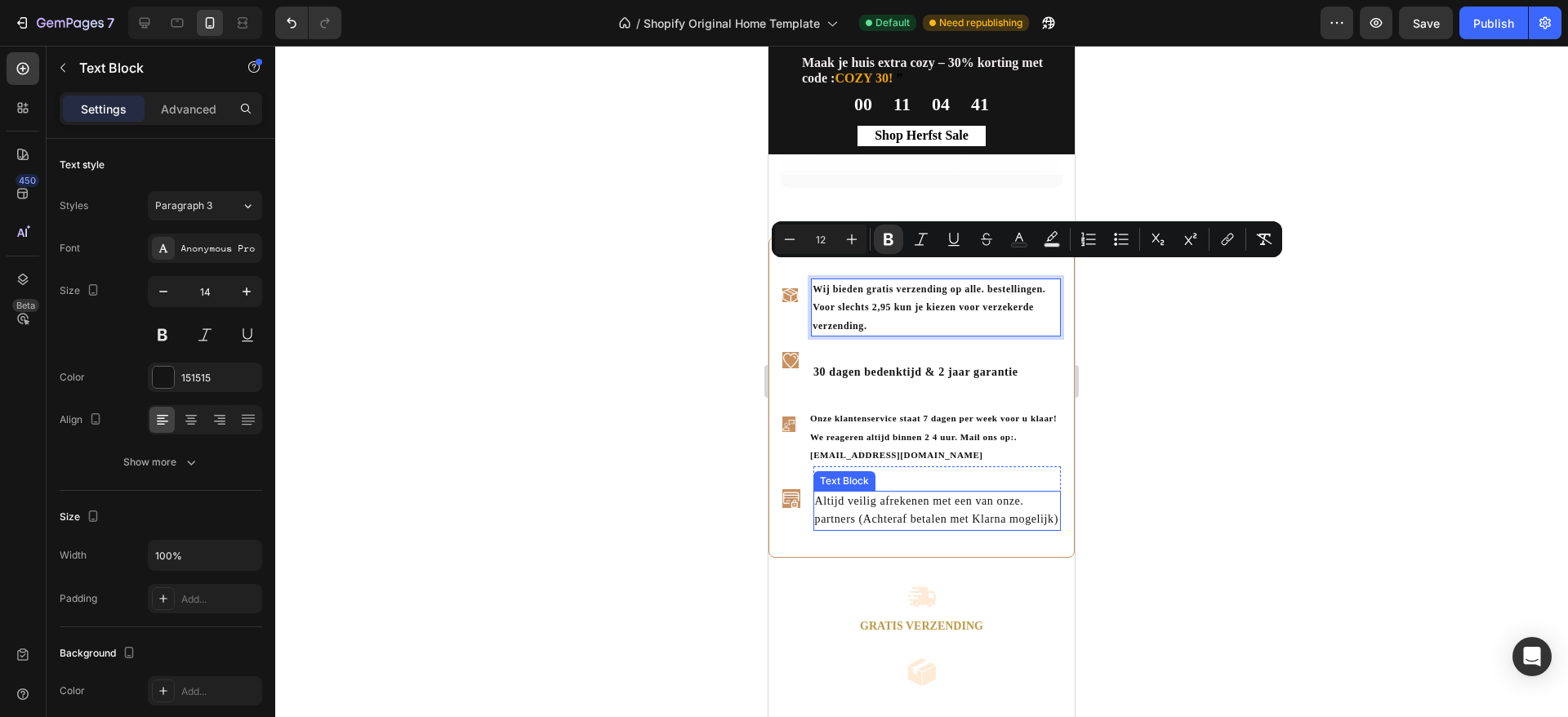
click at [951, 521] on p "Altijd veilig afrekenen met een van onze. partners (Achteraf betalen met Klarna…" at bounding box center [936, 510] width 244 height 37
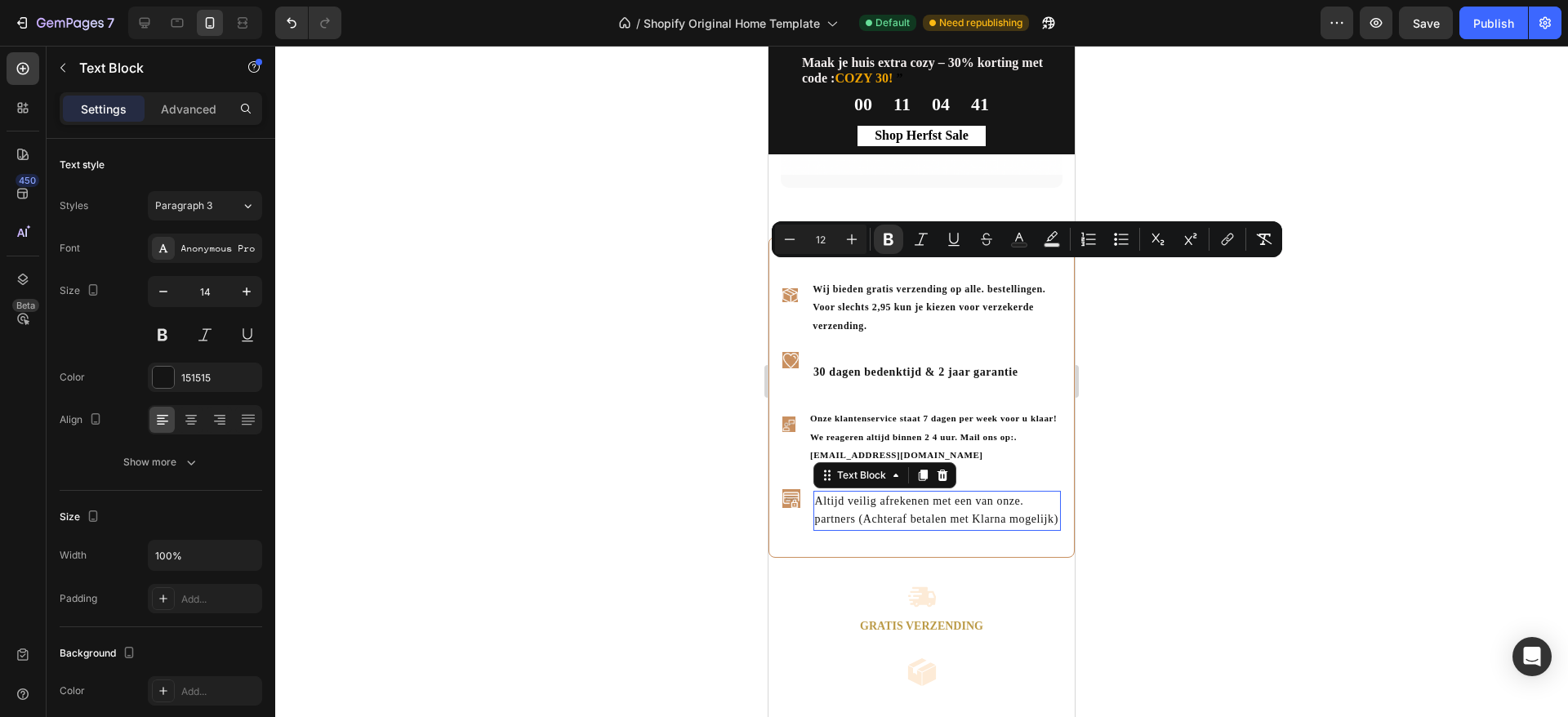
click at [951, 521] on p "Altijd veilig afrekenen met een van onze. partners (Achteraf betalen met Klarna…" at bounding box center [936, 510] width 244 height 37
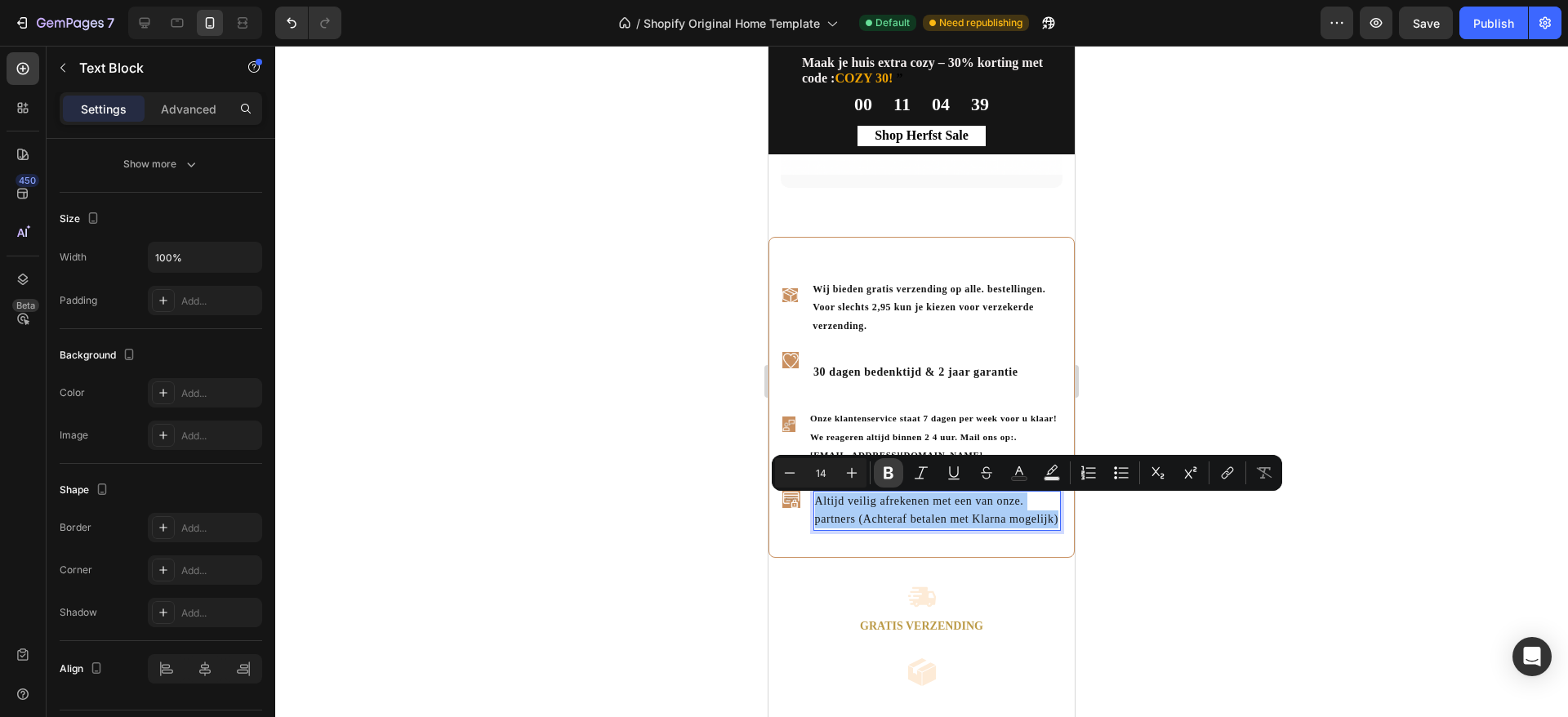
click at [892, 475] on icon "Editor contextual toolbar" at bounding box center [888, 473] width 10 height 13
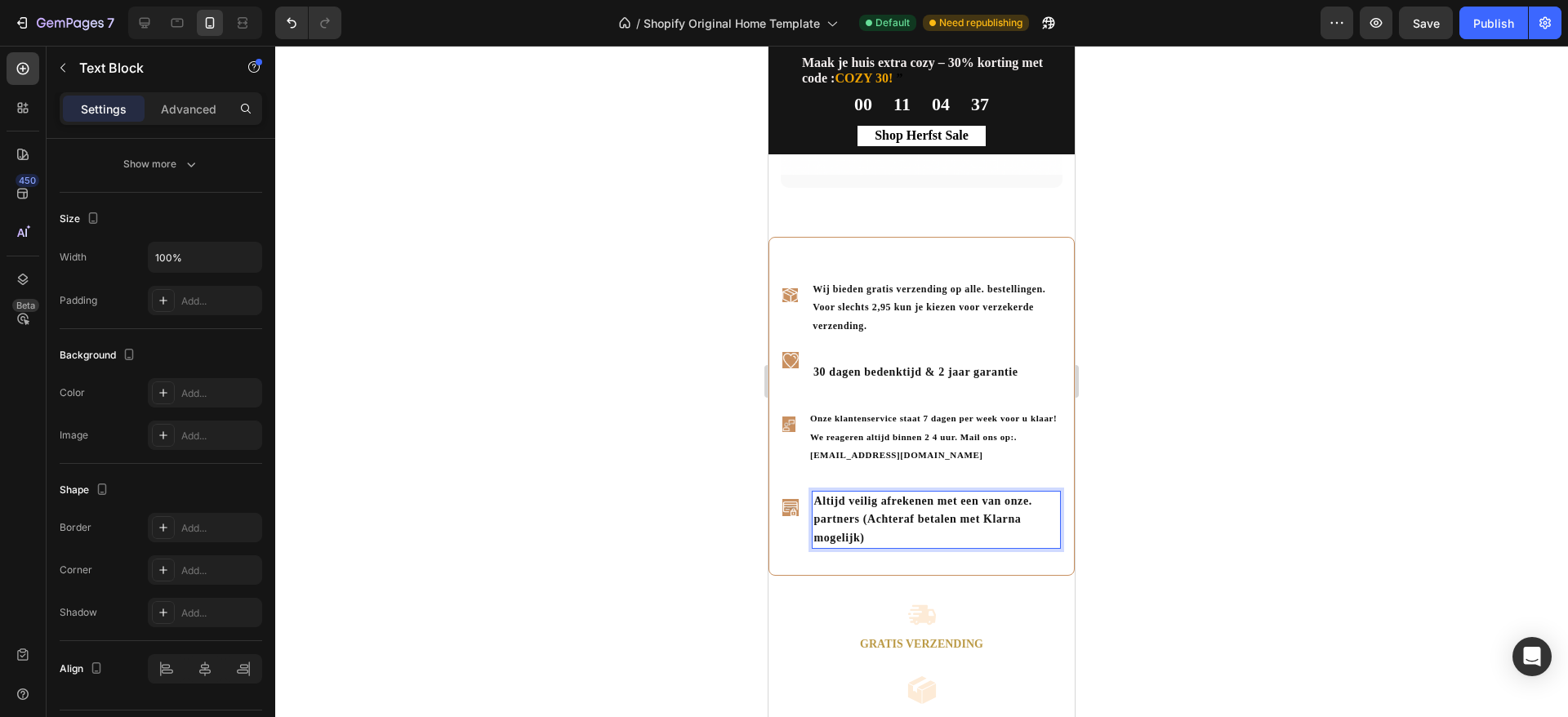
click at [847, 525] on strong "Altijd veilig afrekenen met een van onze. partners (Achteraf betalen met Klarna…" at bounding box center [923, 519] width 218 height 49
click at [881, 515] on p "Altijd veilig afrekenen met een van onze. partners (Achteraf betalen met Klarna…" at bounding box center [936, 519] width 246 height 54
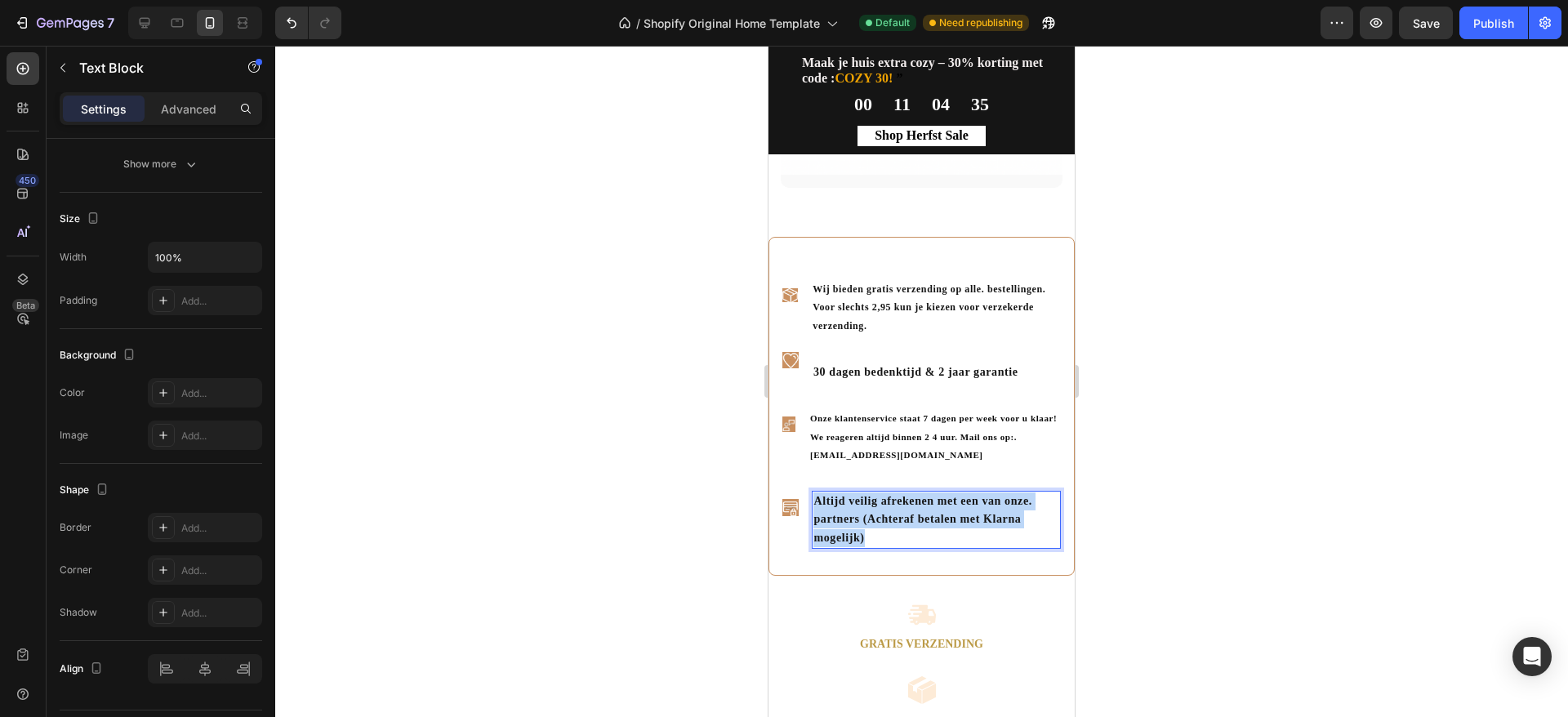
click at [881, 515] on p "Altijd veilig afrekenen met een van onze. partners (Achteraf betalen met Klarna…" at bounding box center [936, 519] width 246 height 54
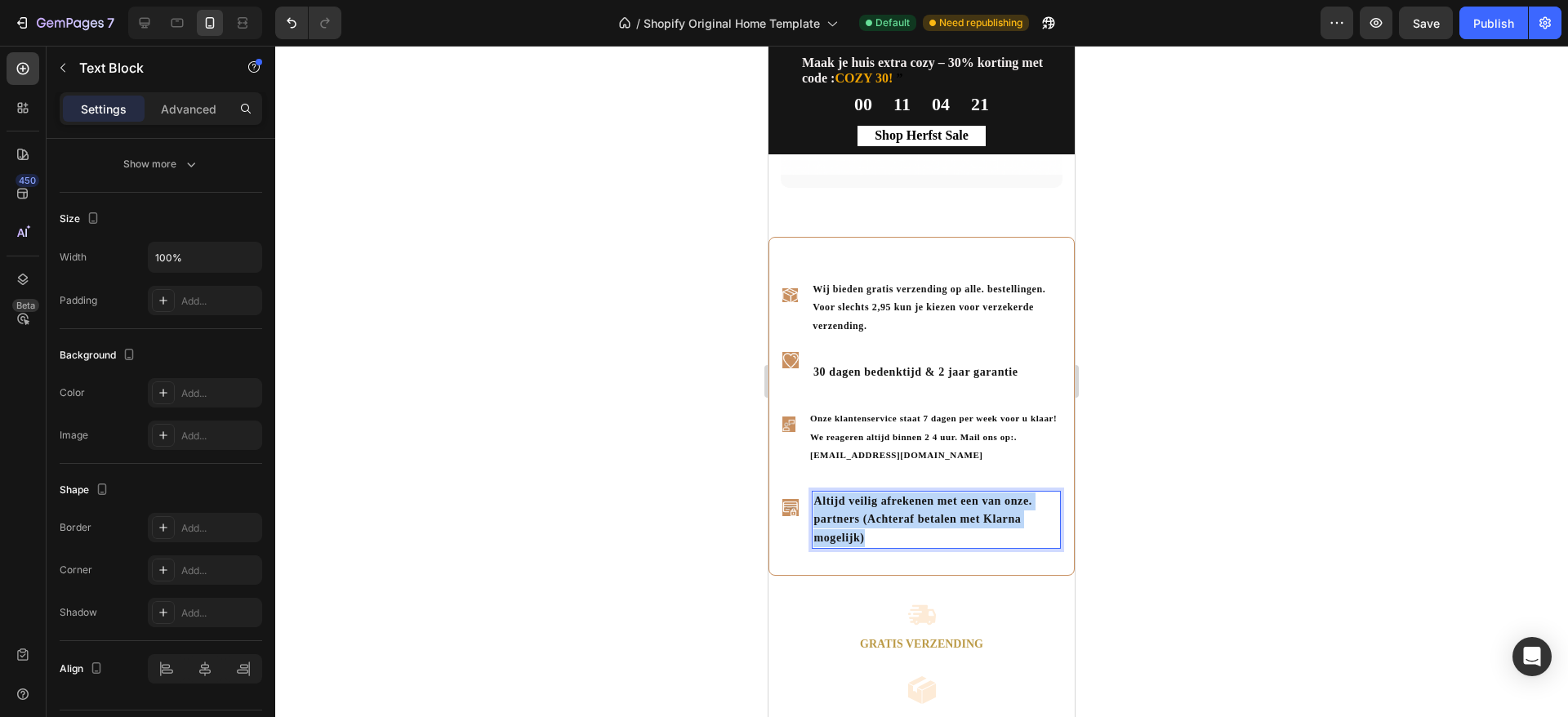
click at [892, 515] on p "Altijd veilig afrekenen met een van onze. partners (Achteraf betalen met Klarna…" at bounding box center [936, 519] width 246 height 54
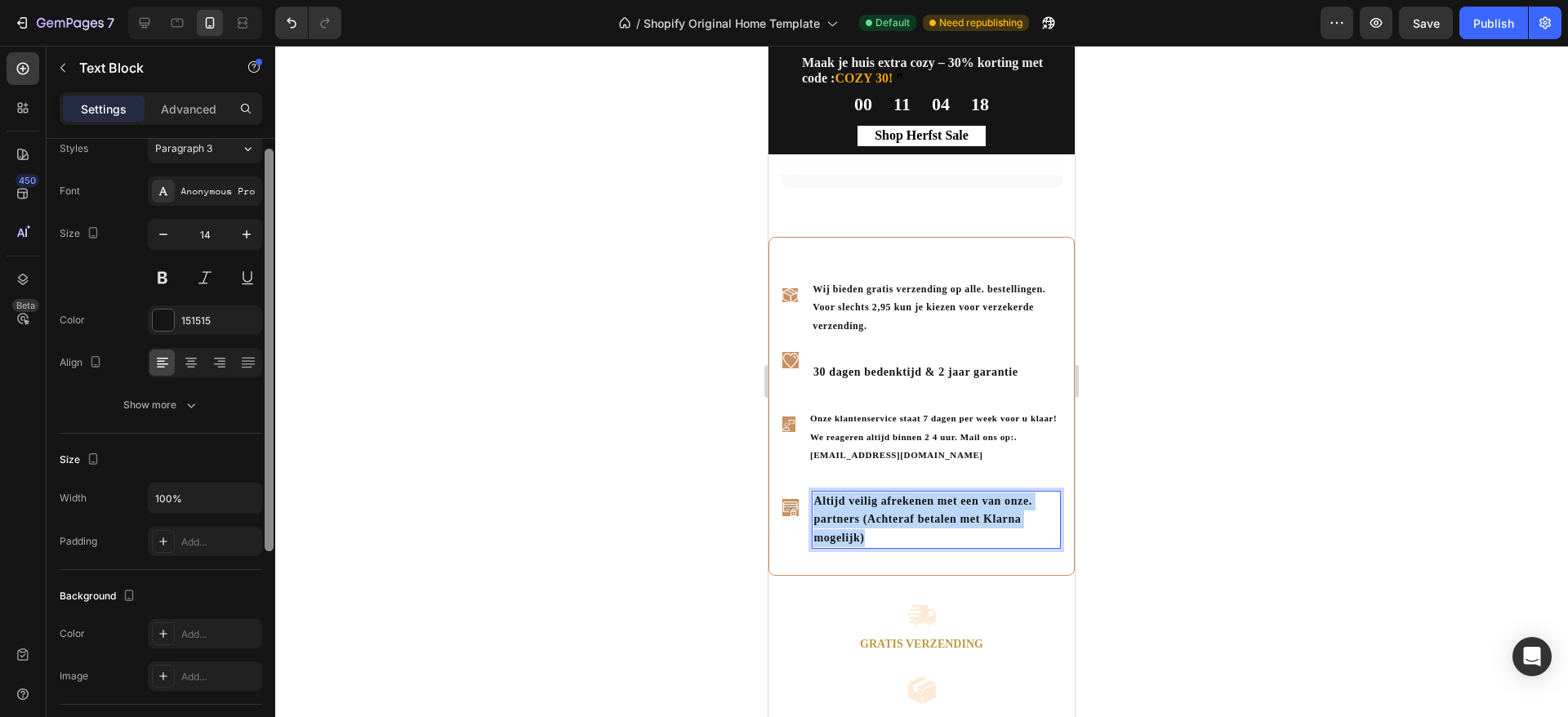
scroll to position [0, 0]
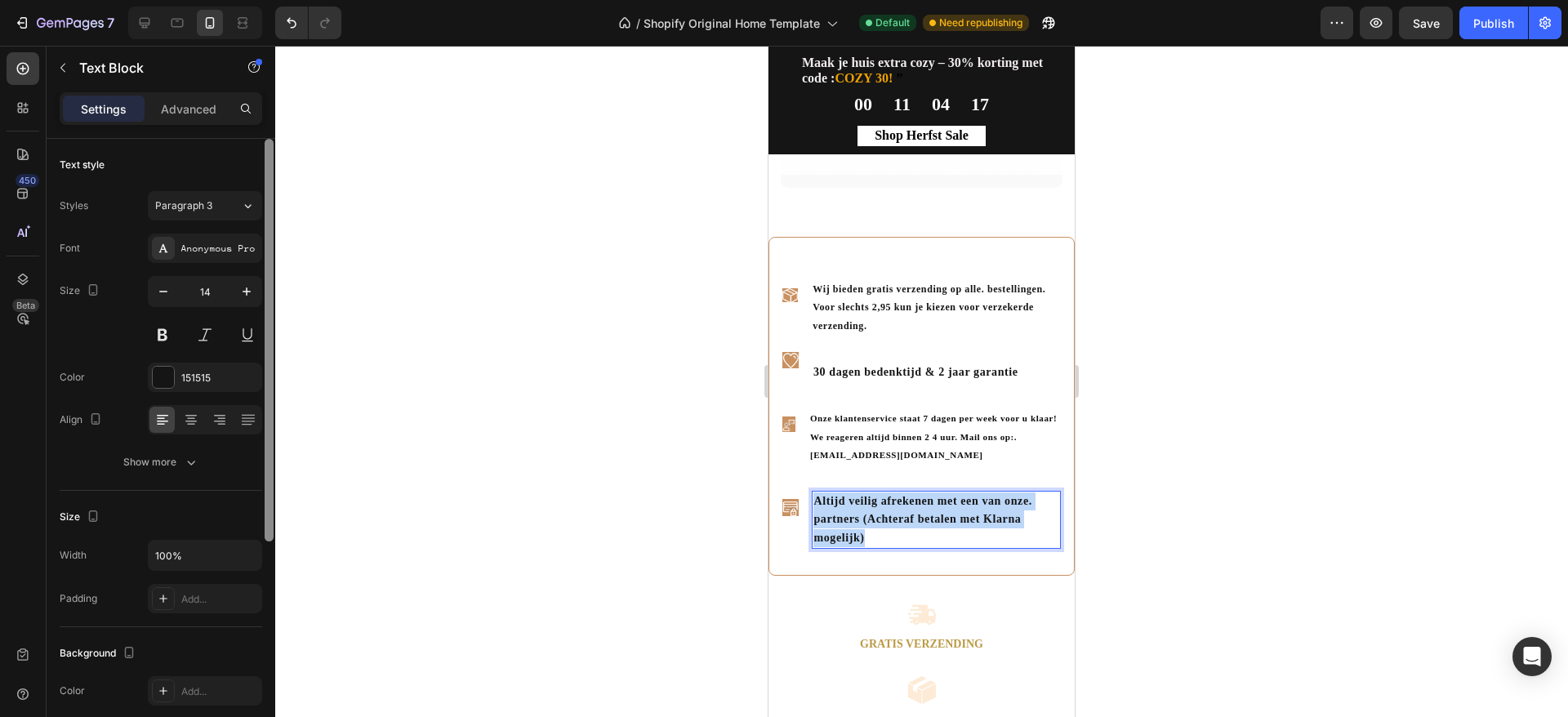
drag, startPoint x: 265, startPoint y: 376, endPoint x: 268, endPoint y: 133, distance: 243.0
click at [268, 133] on div "Settings Advanced Text style Styles Paragraph 3 Font Anonymous Pro Size 14 Colo…" at bounding box center [160, 428] width 228 height 672
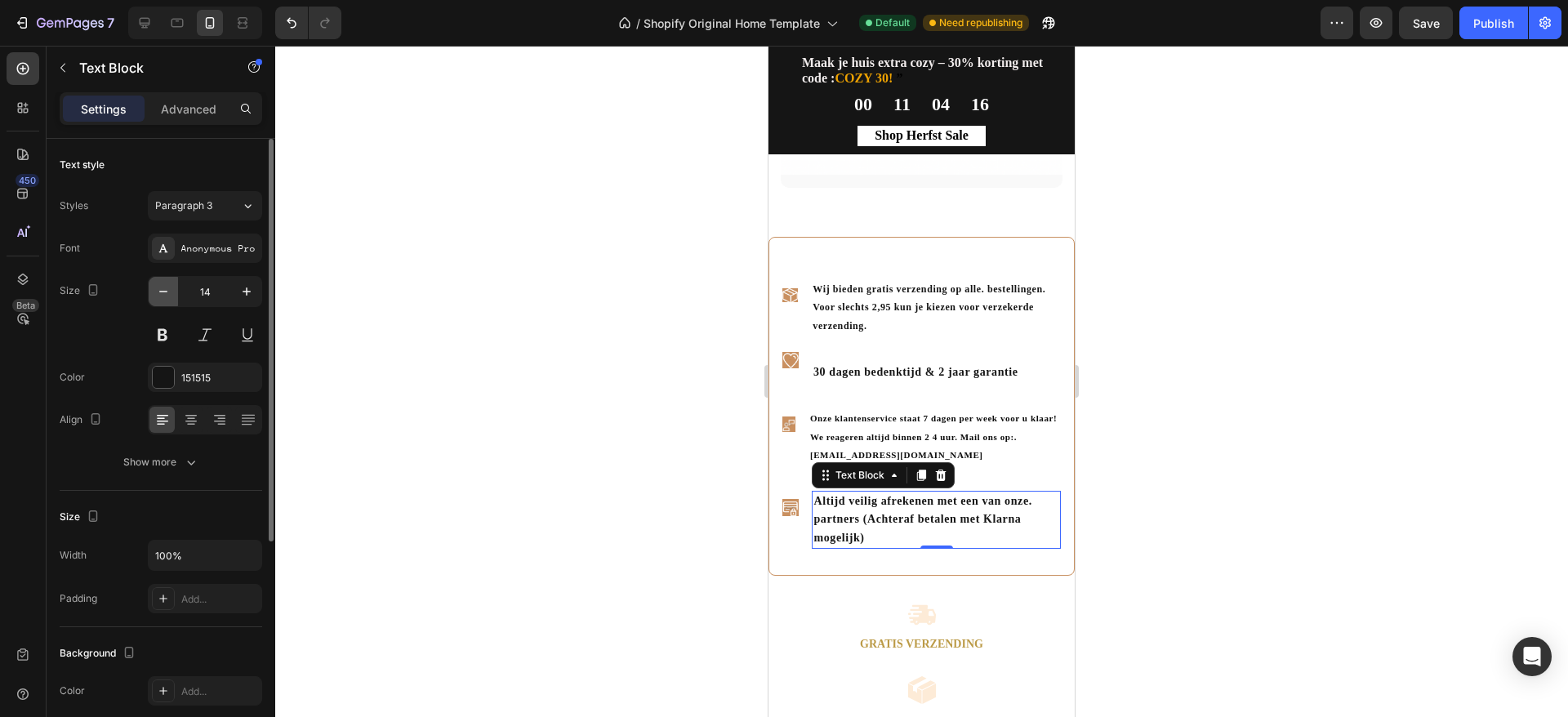
click at [168, 295] on icon "button" at bounding box center [163, 292] width 16 height 16
type input "12"
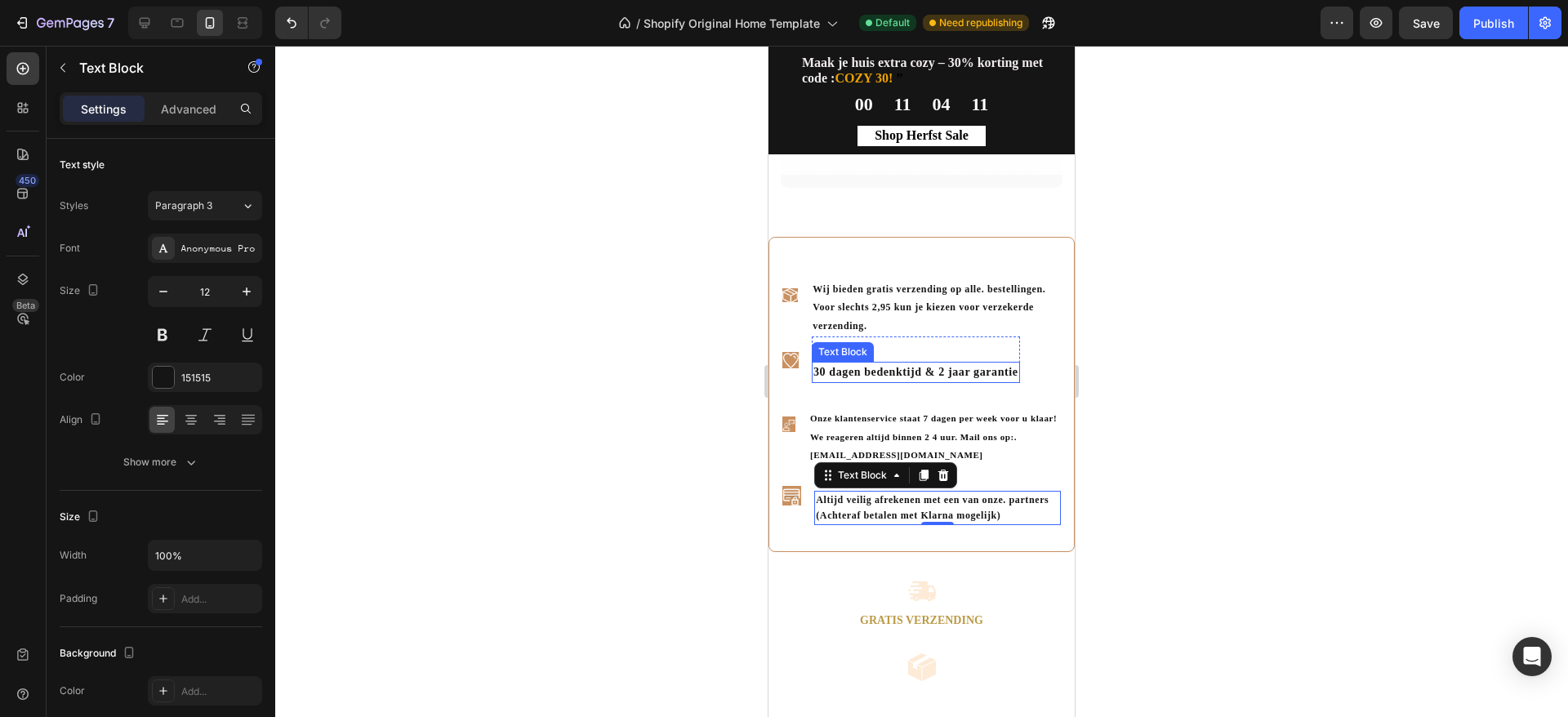
click at [909, 366] on strong "30 dagen bedenktijd & 2 jaar garantie" at bounding box center [916, 373] width 205 height 13
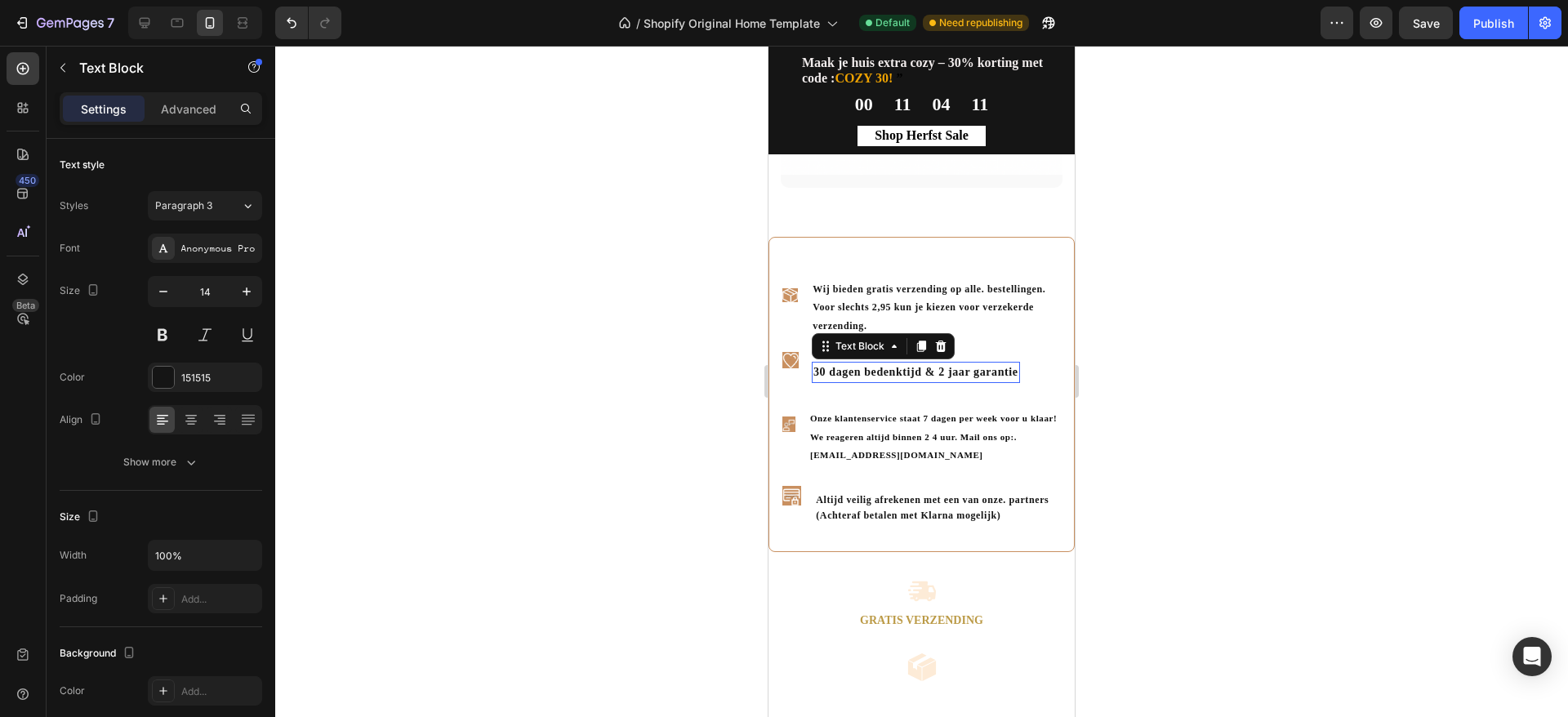
click at [909, 366] on strong "30 dagen bedenktijd & 2 jaar garantie" at bounding box center [916, 373] width 205 height 13
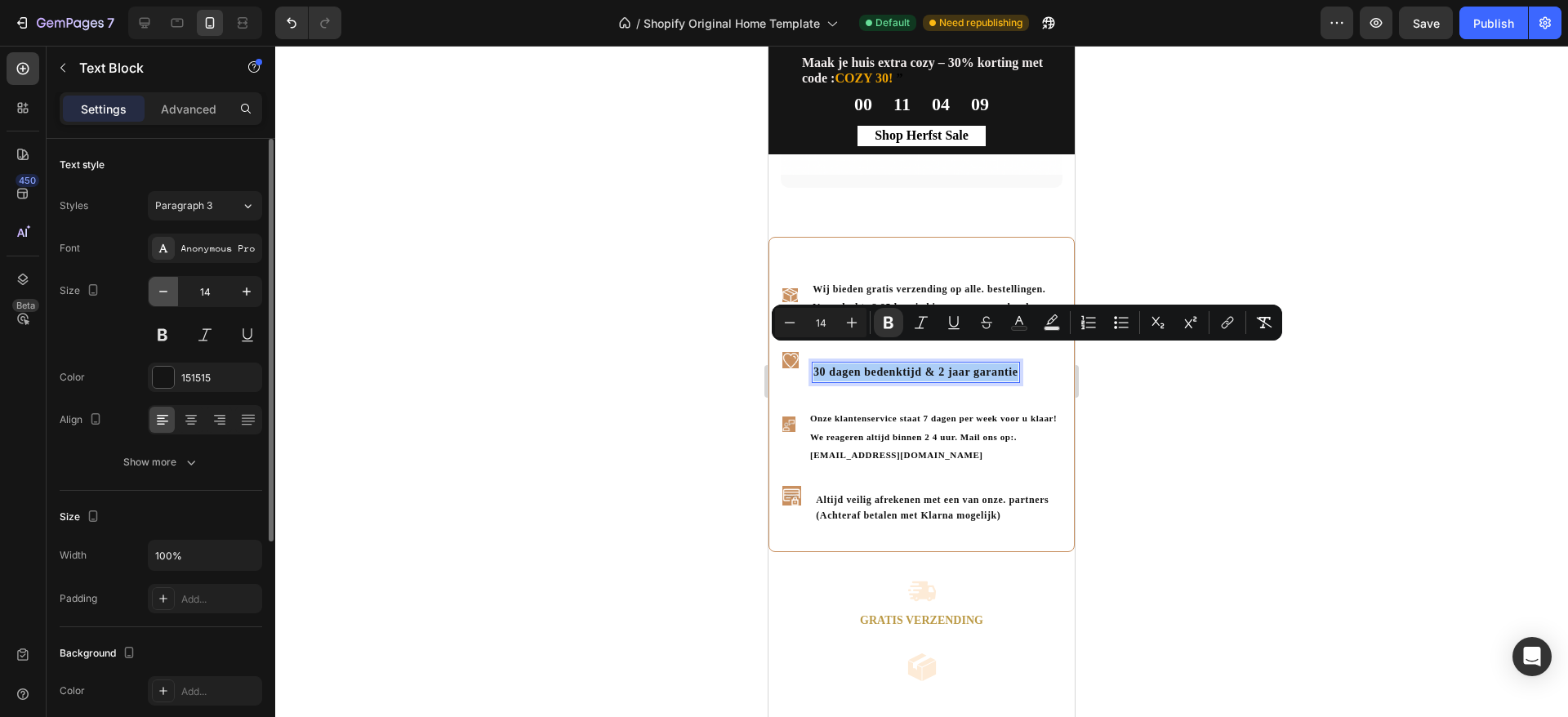
click at [177, 297] on button "button" at bounding box center [163, 292] width 29 height 29
type input "13"
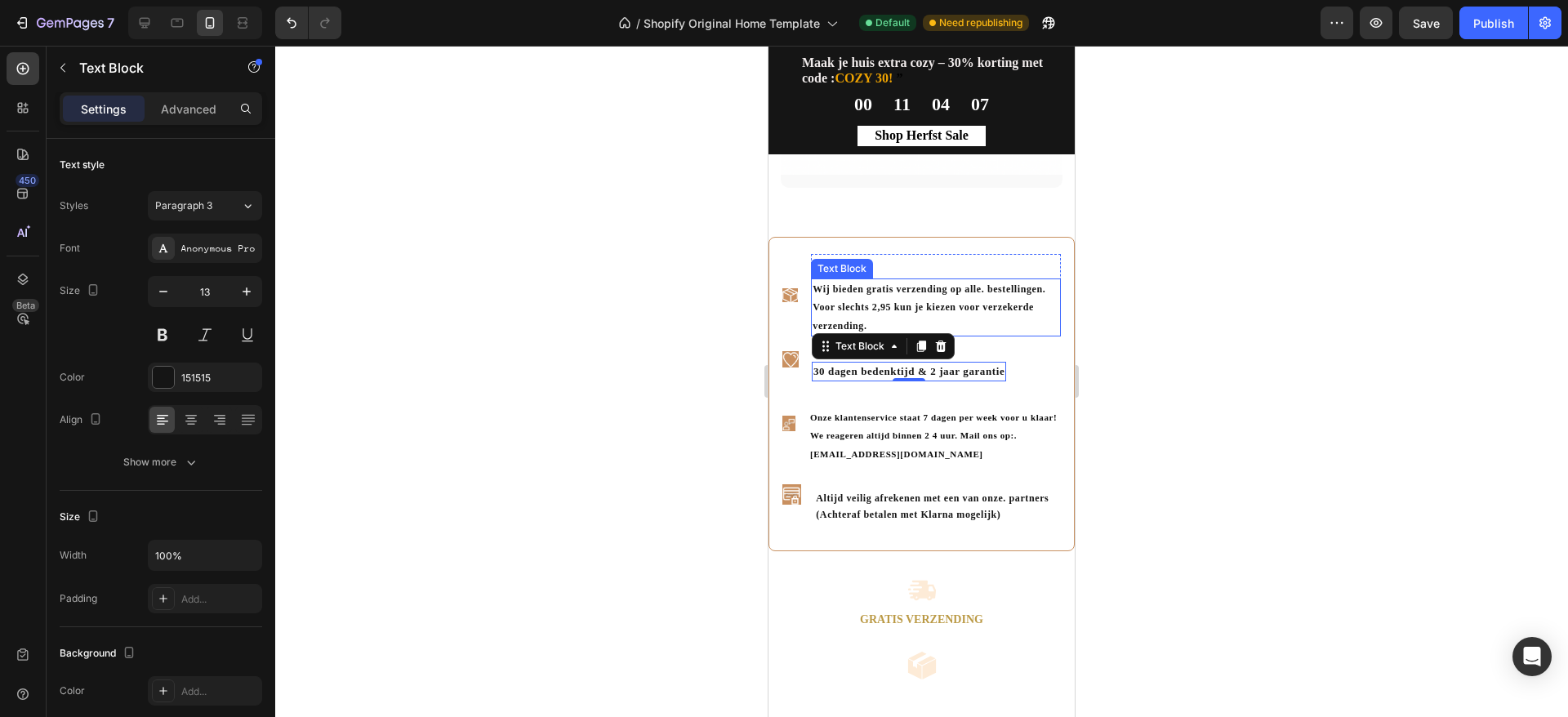
click at [863, 284] on strong "Wij bieden gratis verzending op alle. bestellingen. Voor slechts 2,95 kun je ki…" at bounding box center [929, 307] width 233 height 48
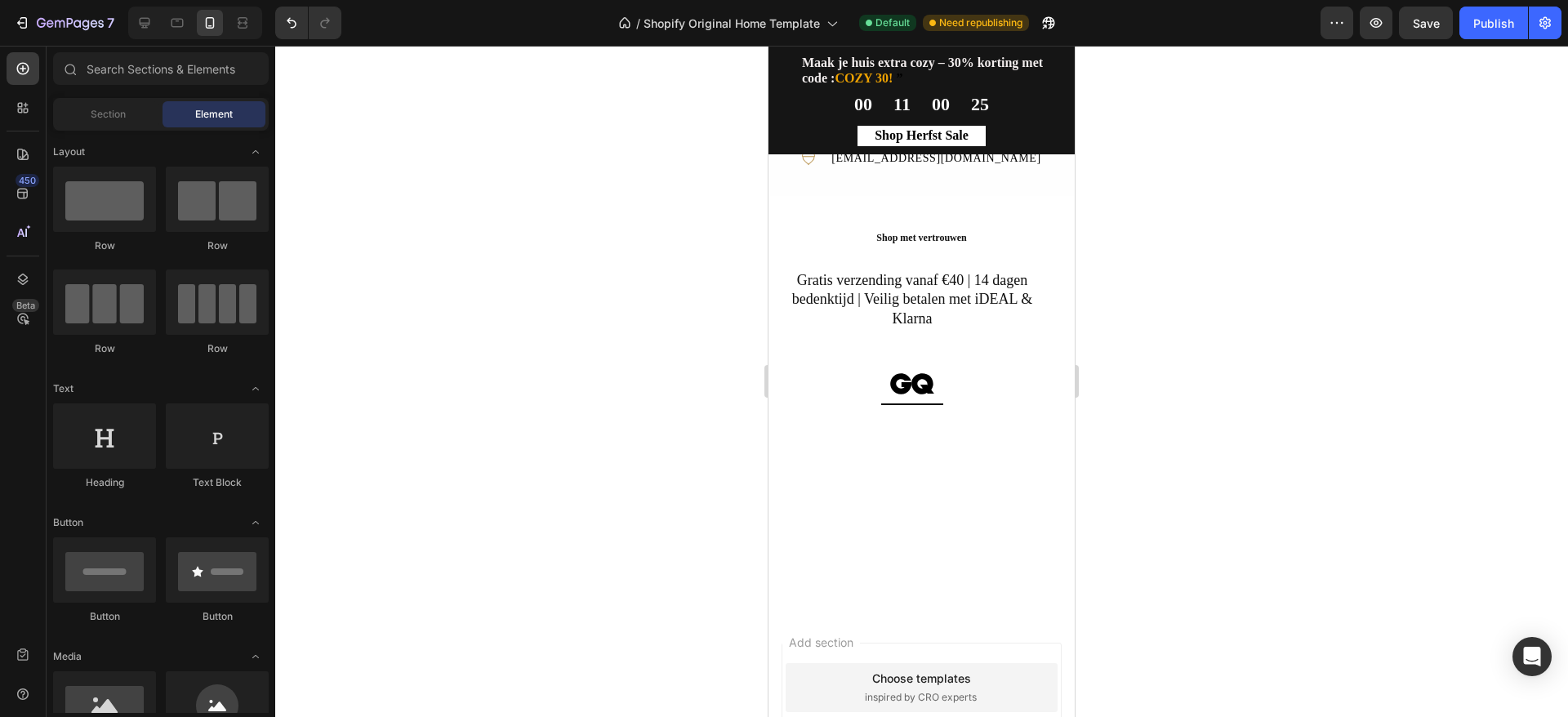
scroll to position [2249, 0]
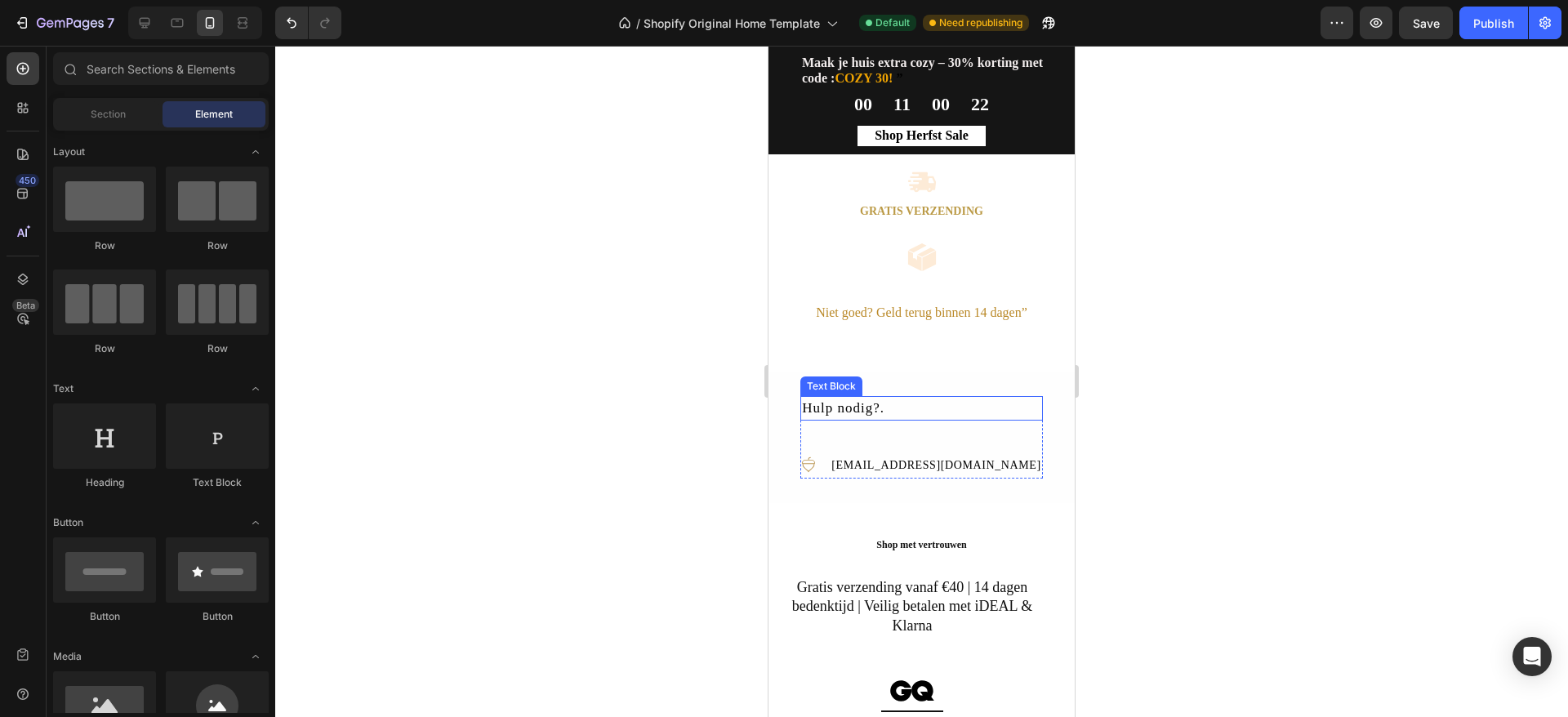
click at [956, 421] on div "Hulp nodig?." at bounding box center [921, 408] width 242 height 24
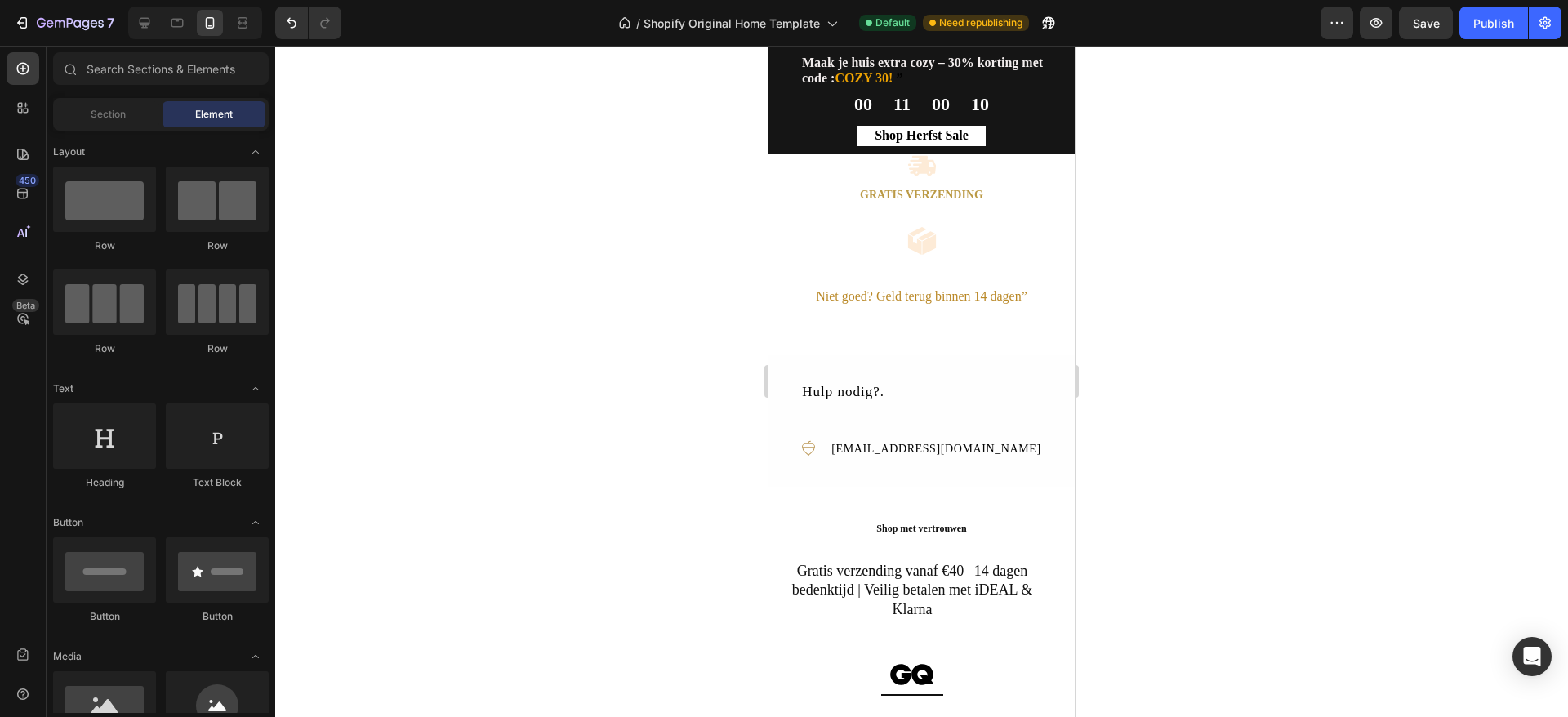
scroll to position [2302, 0]
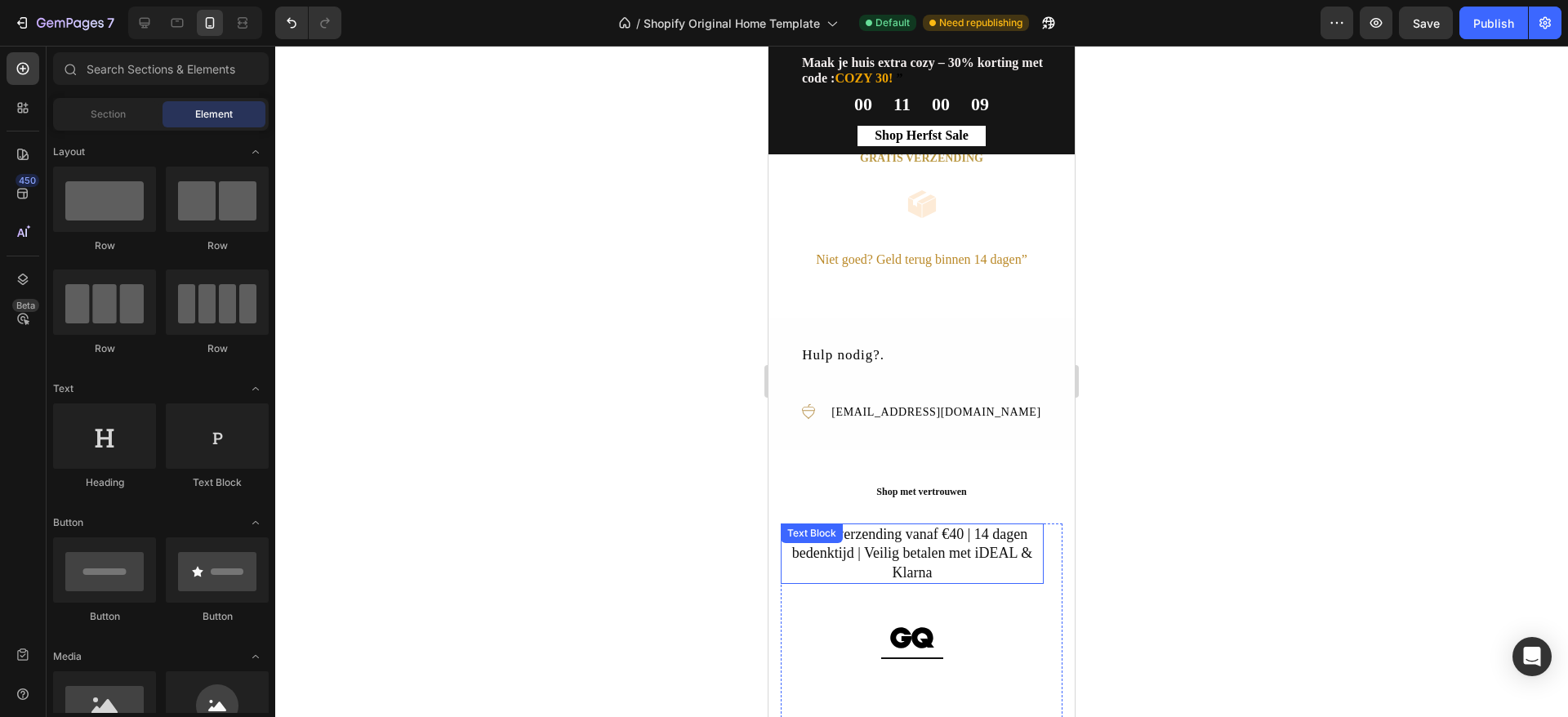
click at [1012, 579] on p "Gratis verzending vanaf €40 | 14 dagen bedenktijd | Veilig betalen met iDEAL & …" at bounding box center [912, 553] width 260 height 57
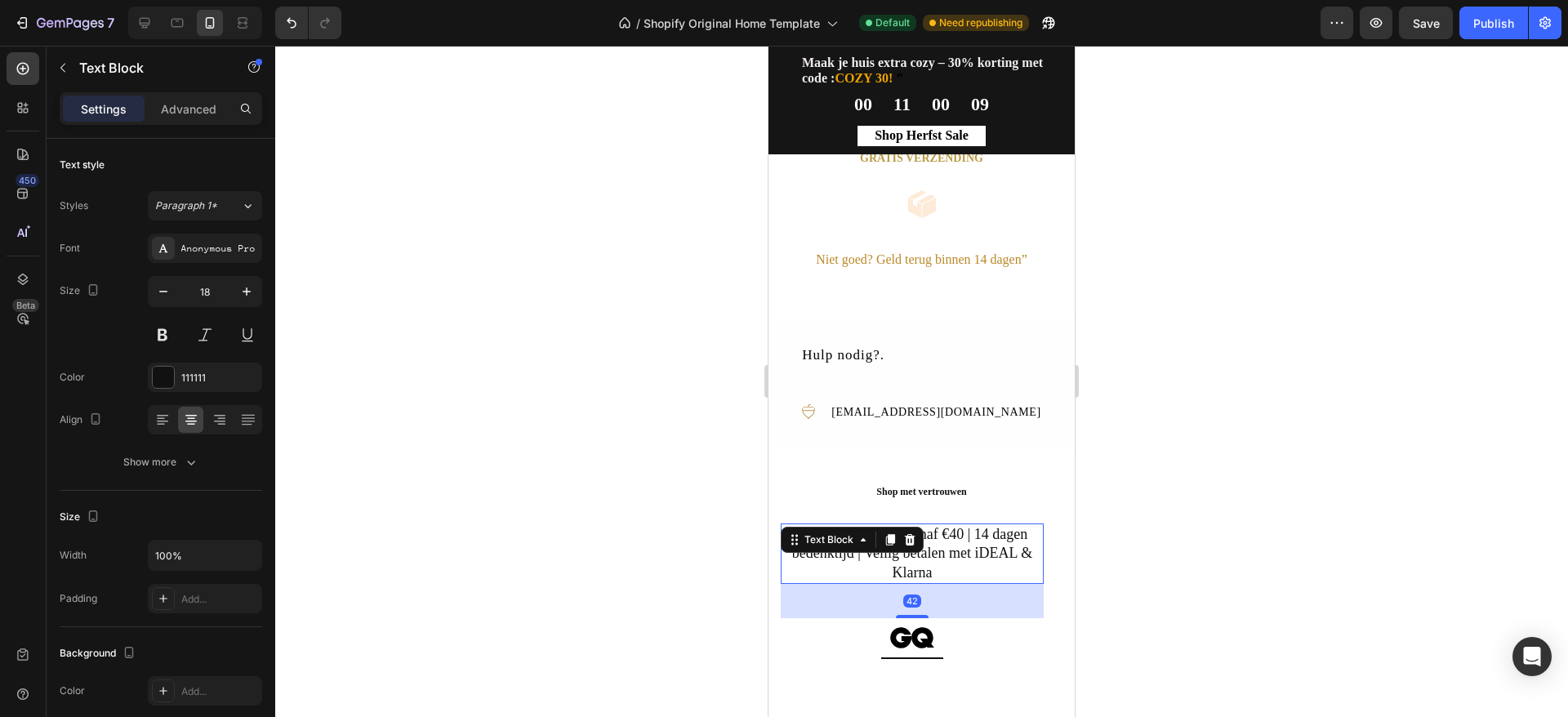
click at [1012, 579] on p "Gratis verzending vanaf €40 | 14 dagen bedenktijd | Veilig betalen met iDEAL & …" at bounding box center [912, 553] width 260 height 57
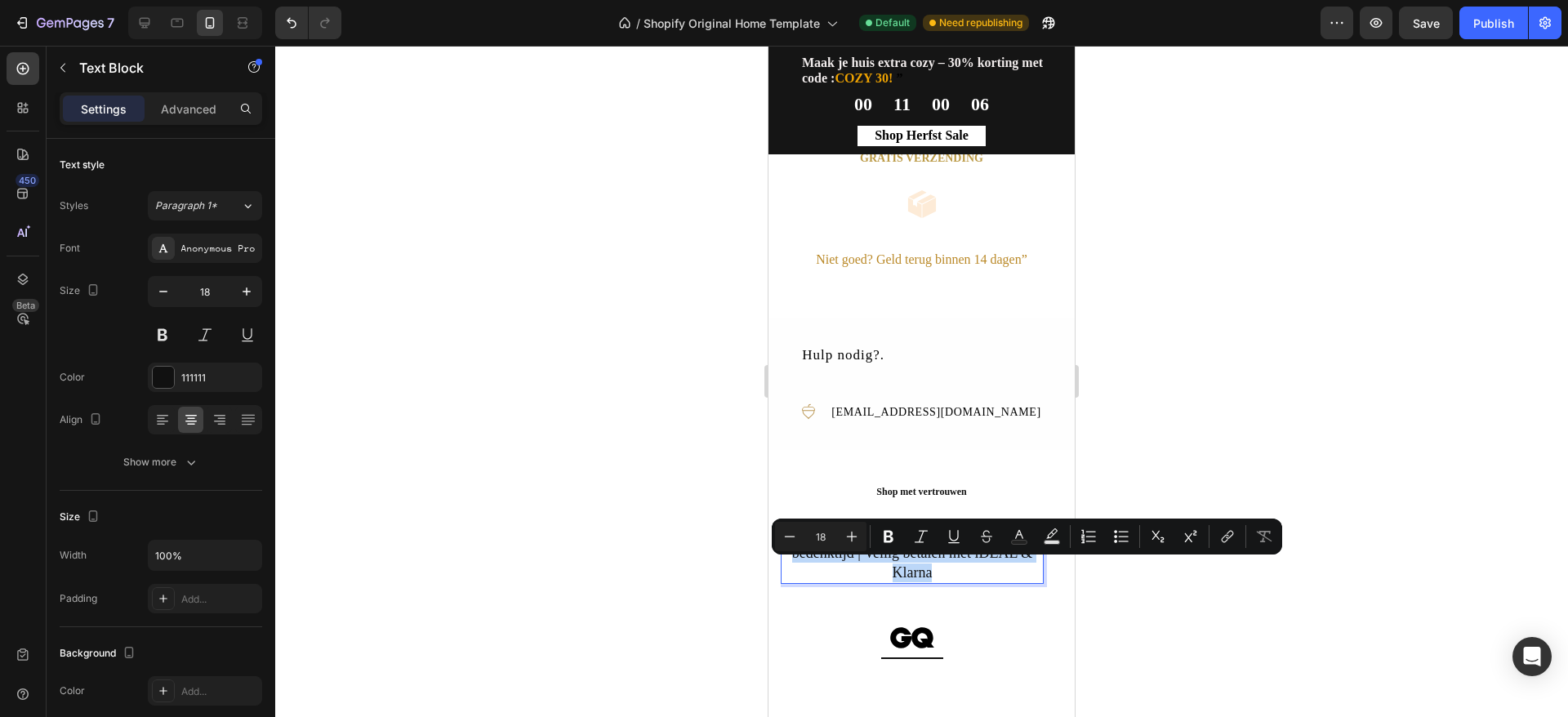
copy p "Gratis verzending vanaf €40 | 14 dagen bedenktijd | Veilig betalen met iDEAL & …"
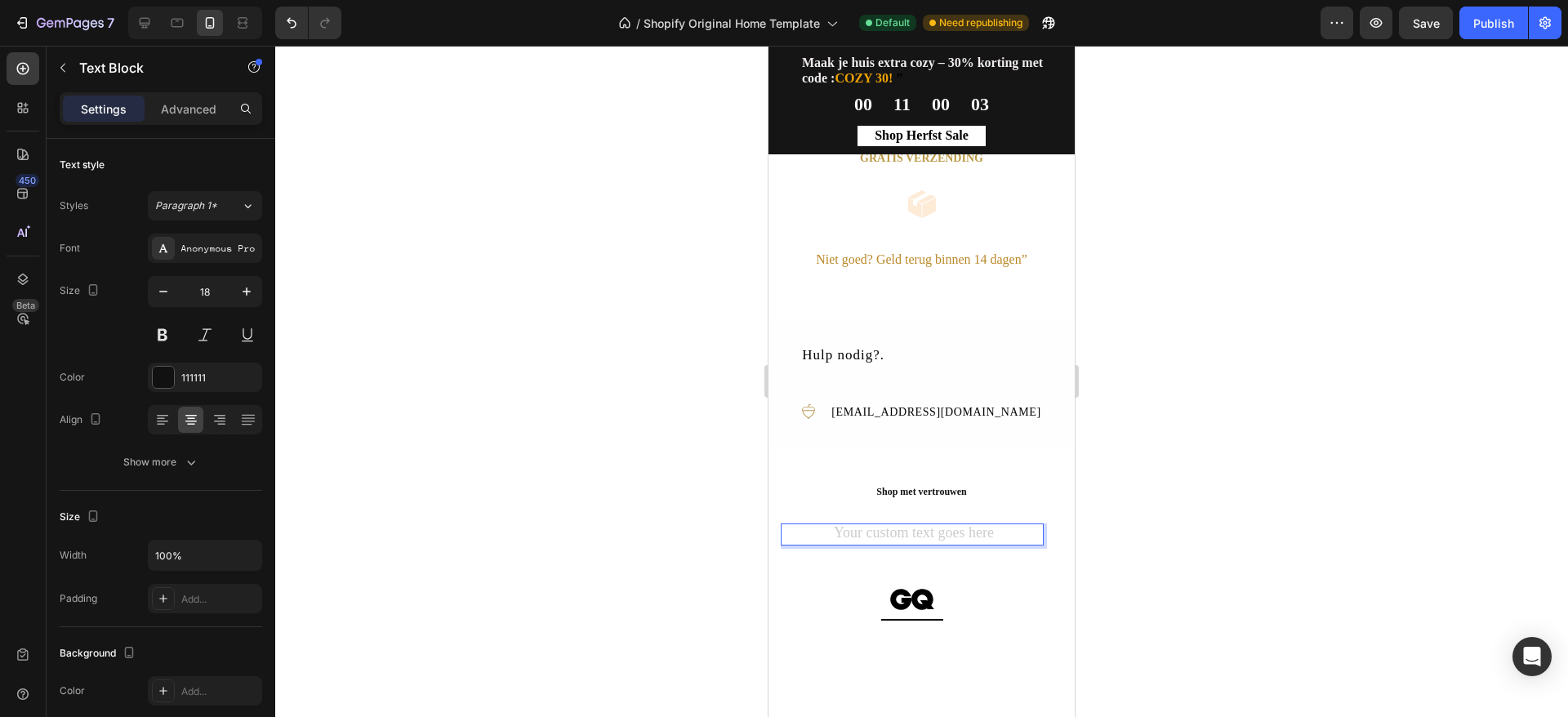
click at [1036, 546] on div "Rich Text Editor. Editing area: main" at bounding box center [913, 535] width 263 height 22
drag, startPoint x: 267, startPoint y: 527, endPoint x: 1191, endPoint y: 674, distance: 935.6
click at [1191, 674] on div at bounding box center [922, 381] width 1293 height 672
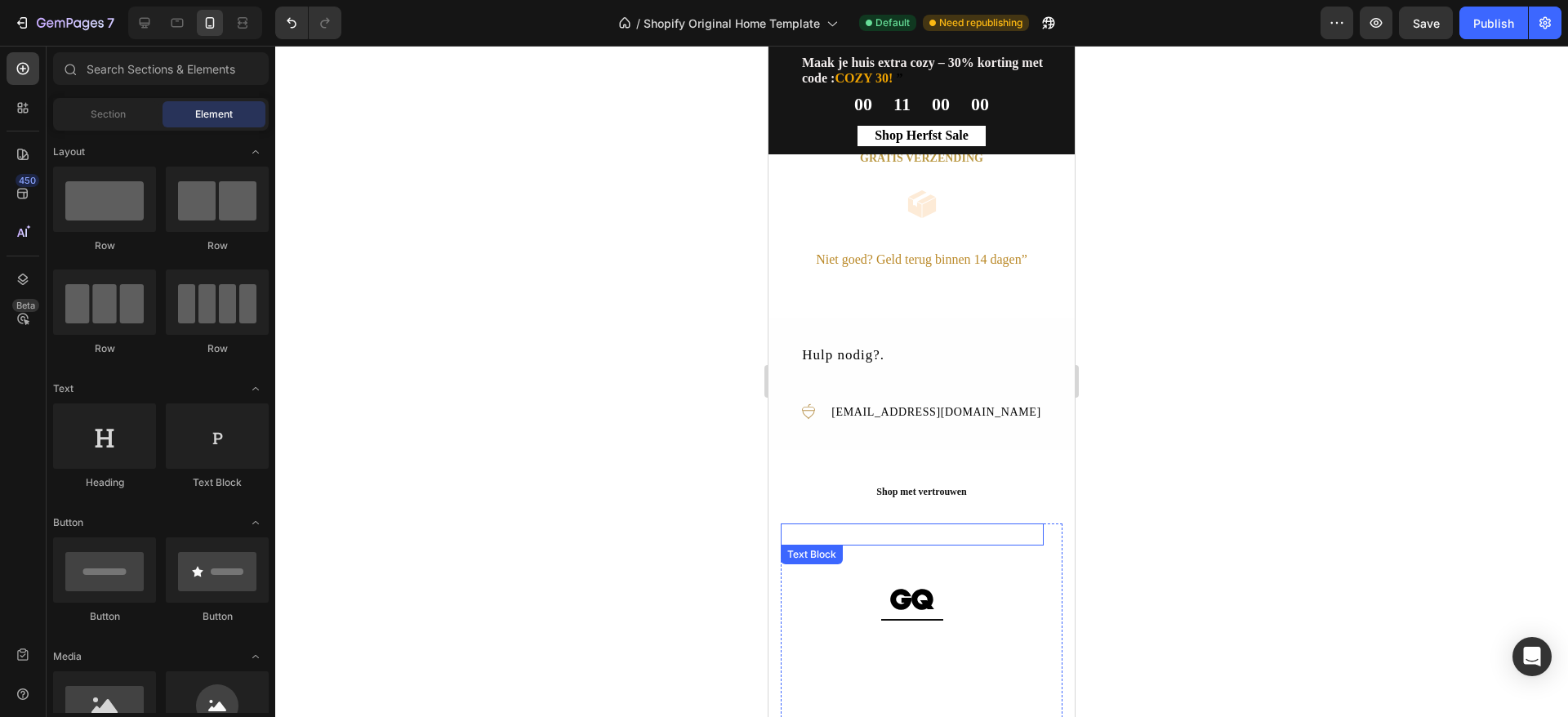
click at [996, 544] on p "Rich Text Editor. Editing area: main" at bounding box center [912, 534] width 260 height 19
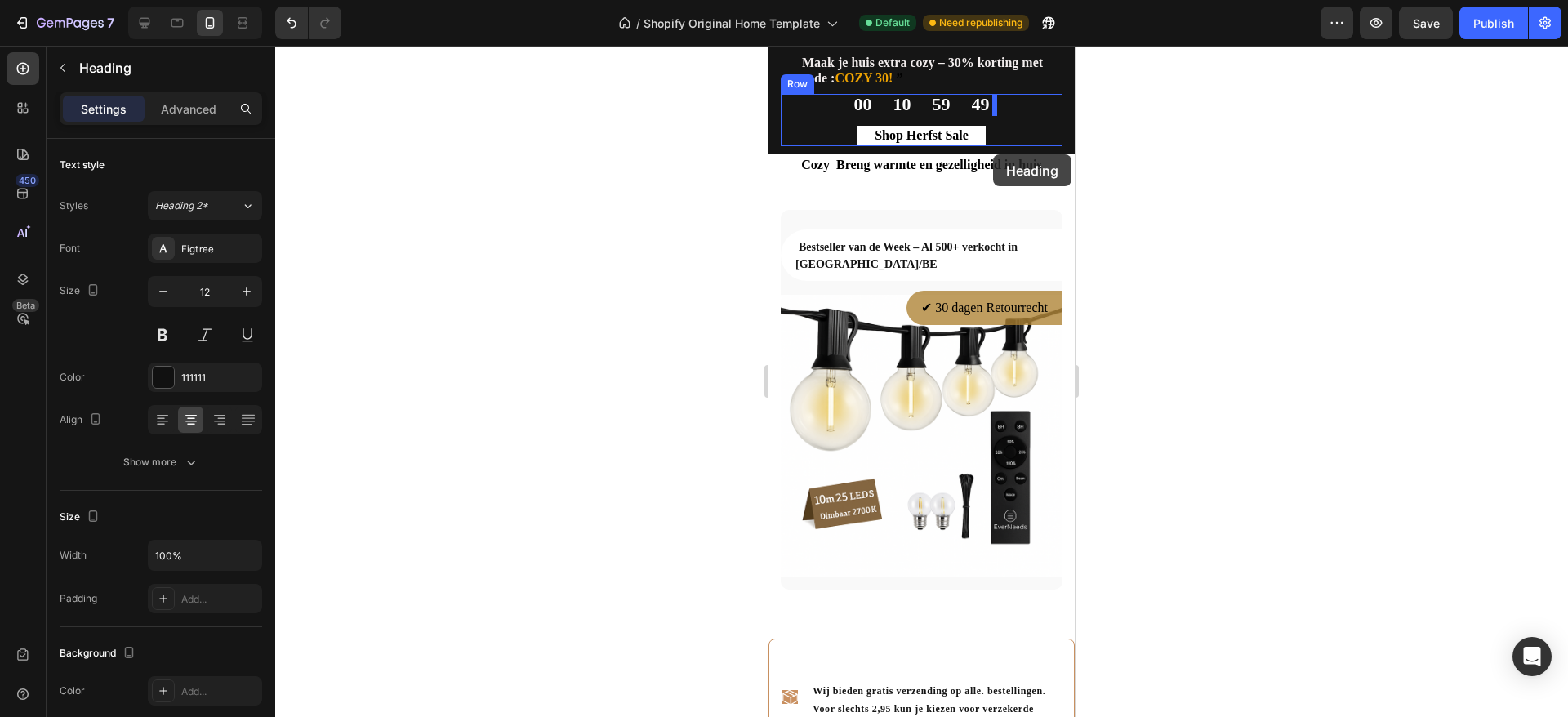
scroll to position [1416, 0]
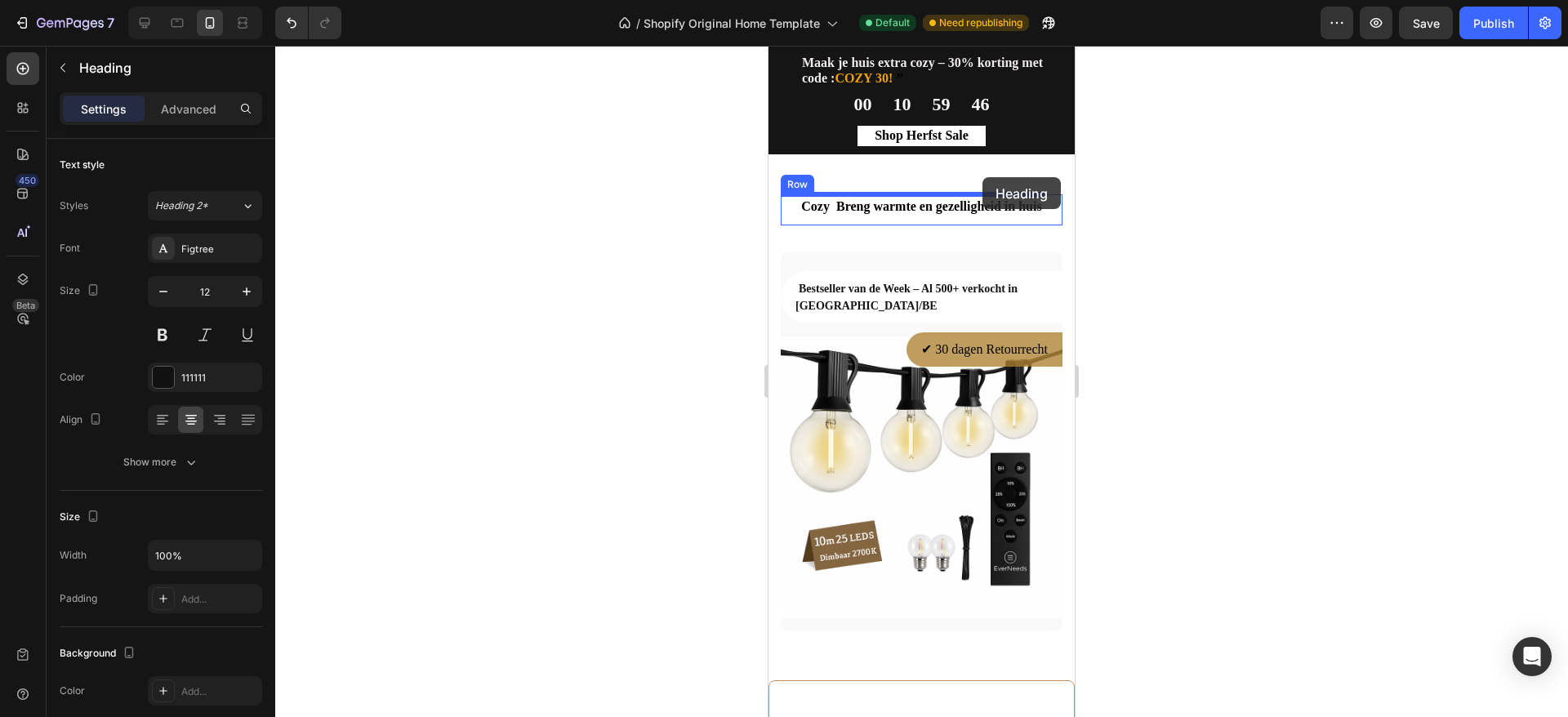
drag, startPoint x: 956, startPoint y: 524, endPoint x: 982, endPoint y: 178, distance: 347.0
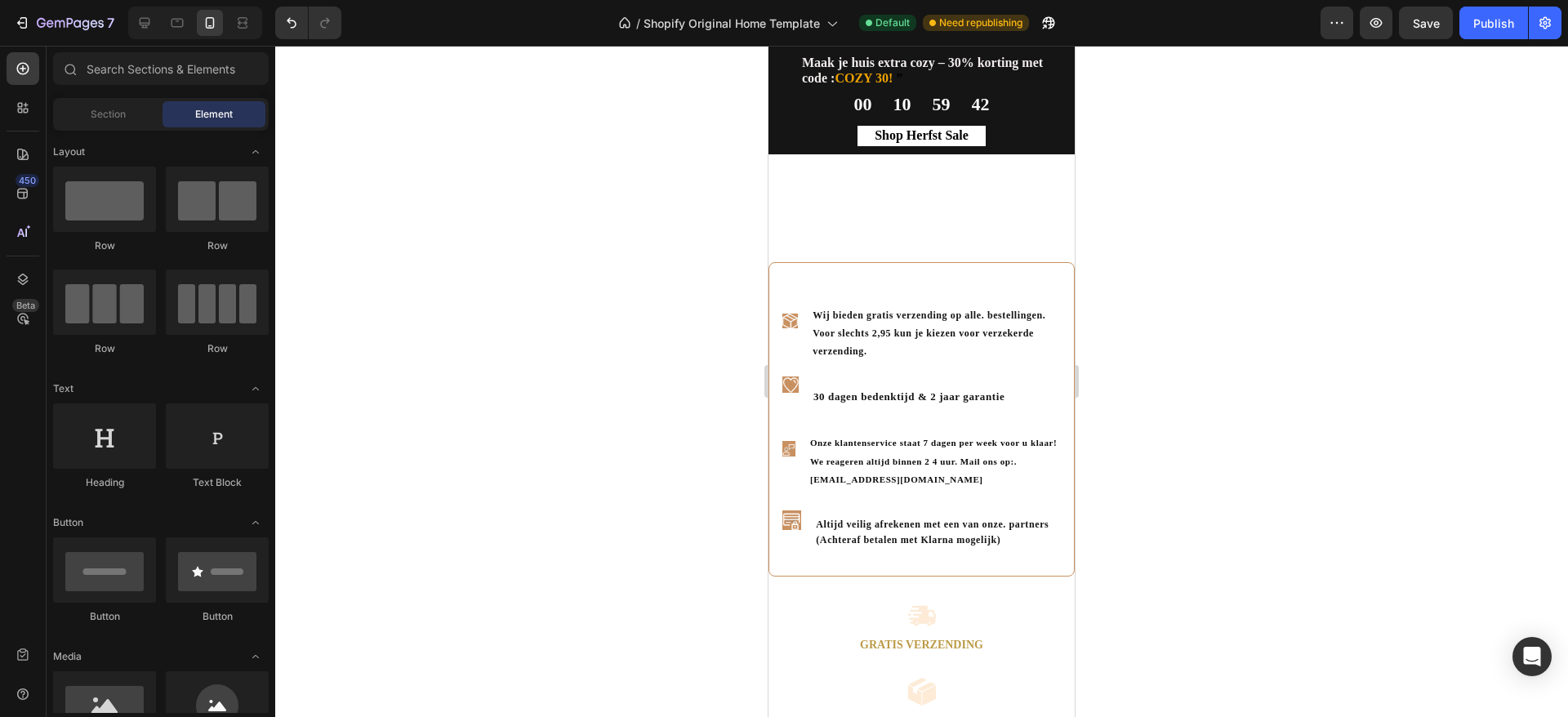
scroll to position [2209, 0]
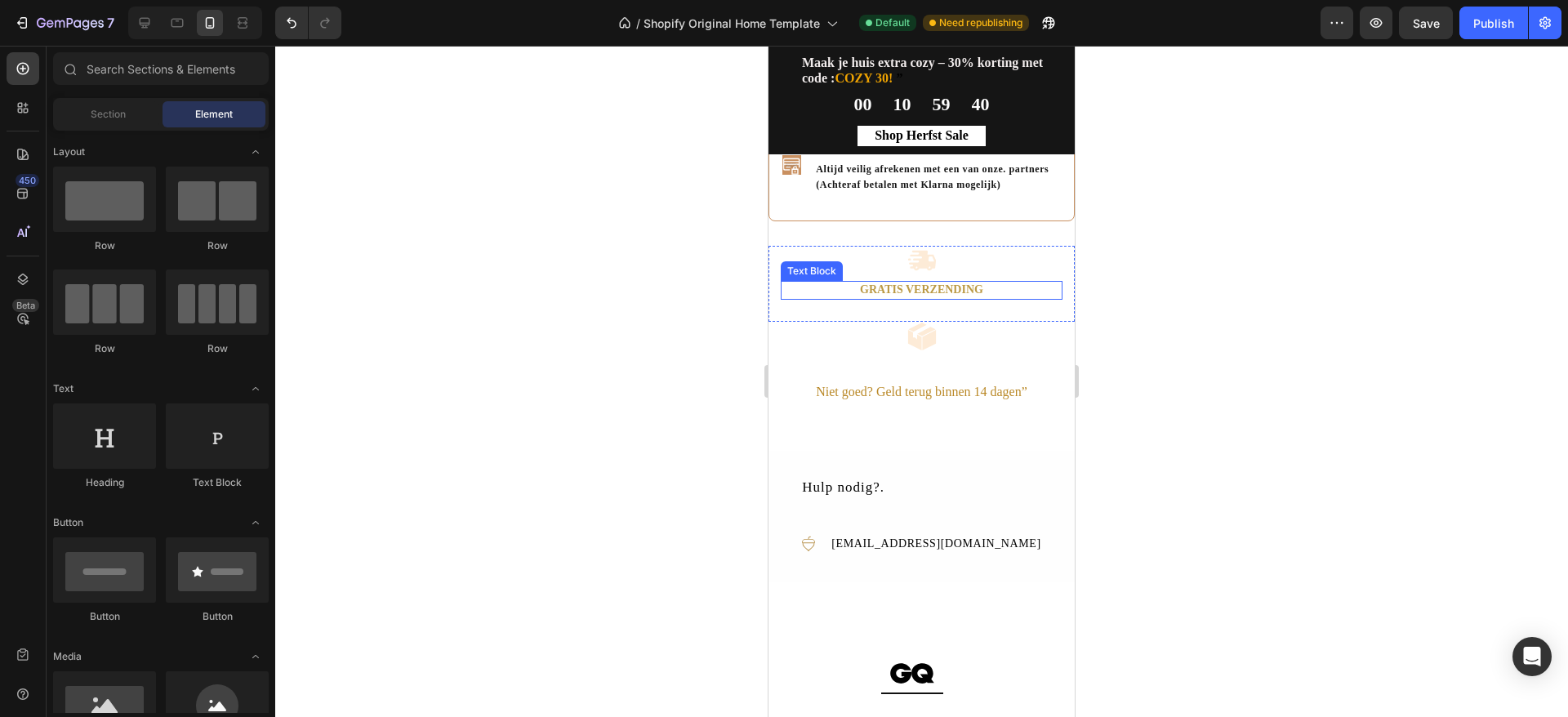
click at [939, 297] on p "Gratis Verzending" at bounding box center [921, 290] width 278 height 15
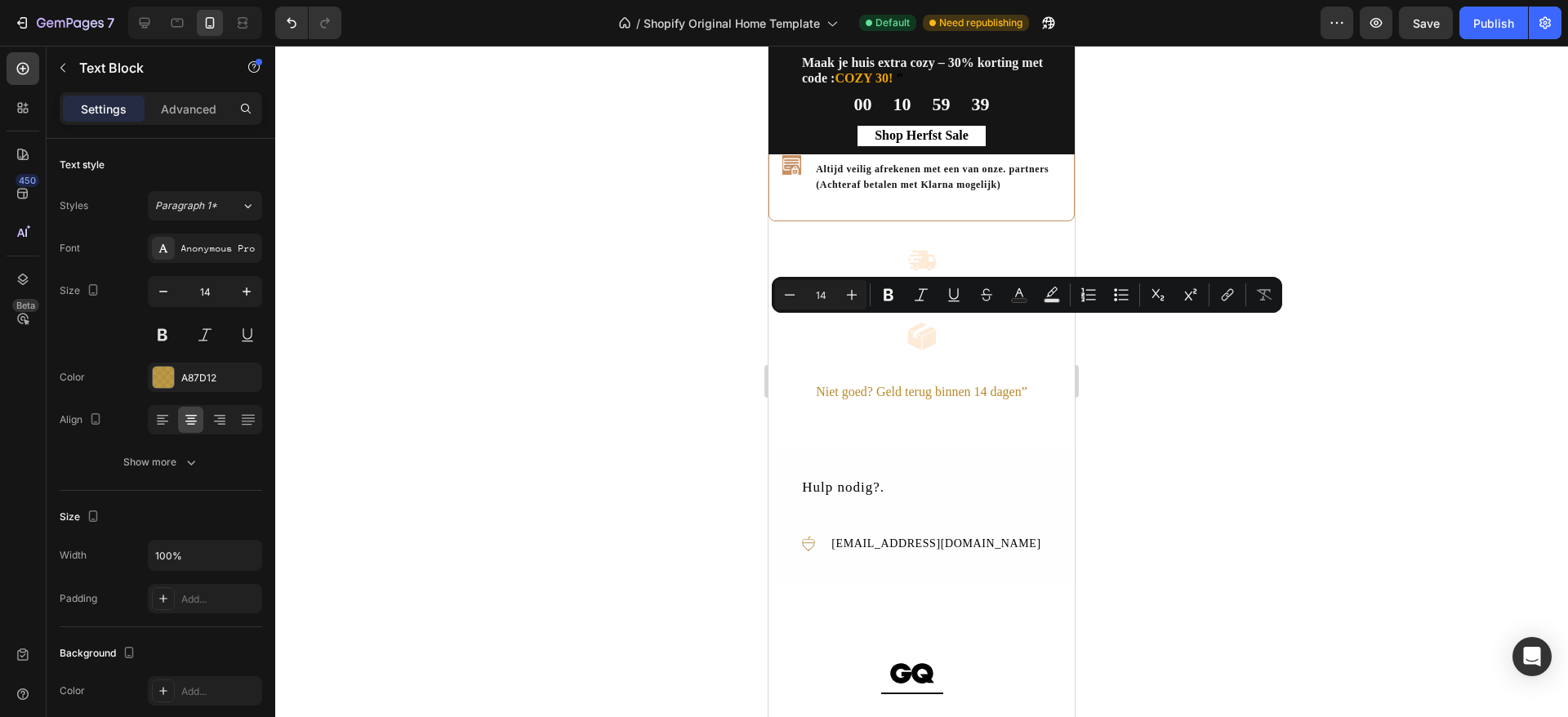
click at [939, 297] on p "Gratis Verzending" at bounding box center [921, 290] width 278 height 15
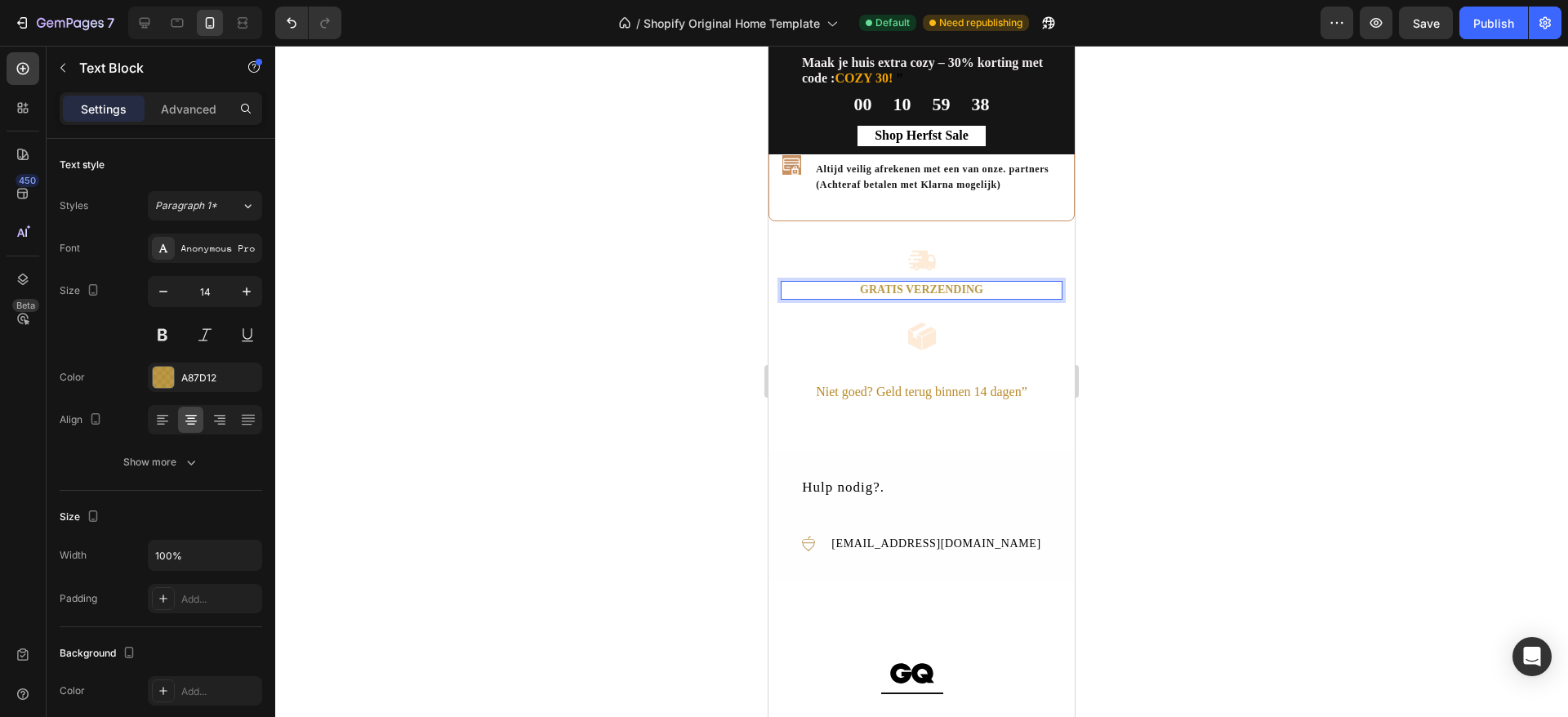
click at [939, 297] on p "Gratis Verzending" at bounding box center [921, 290] width 278 height 15
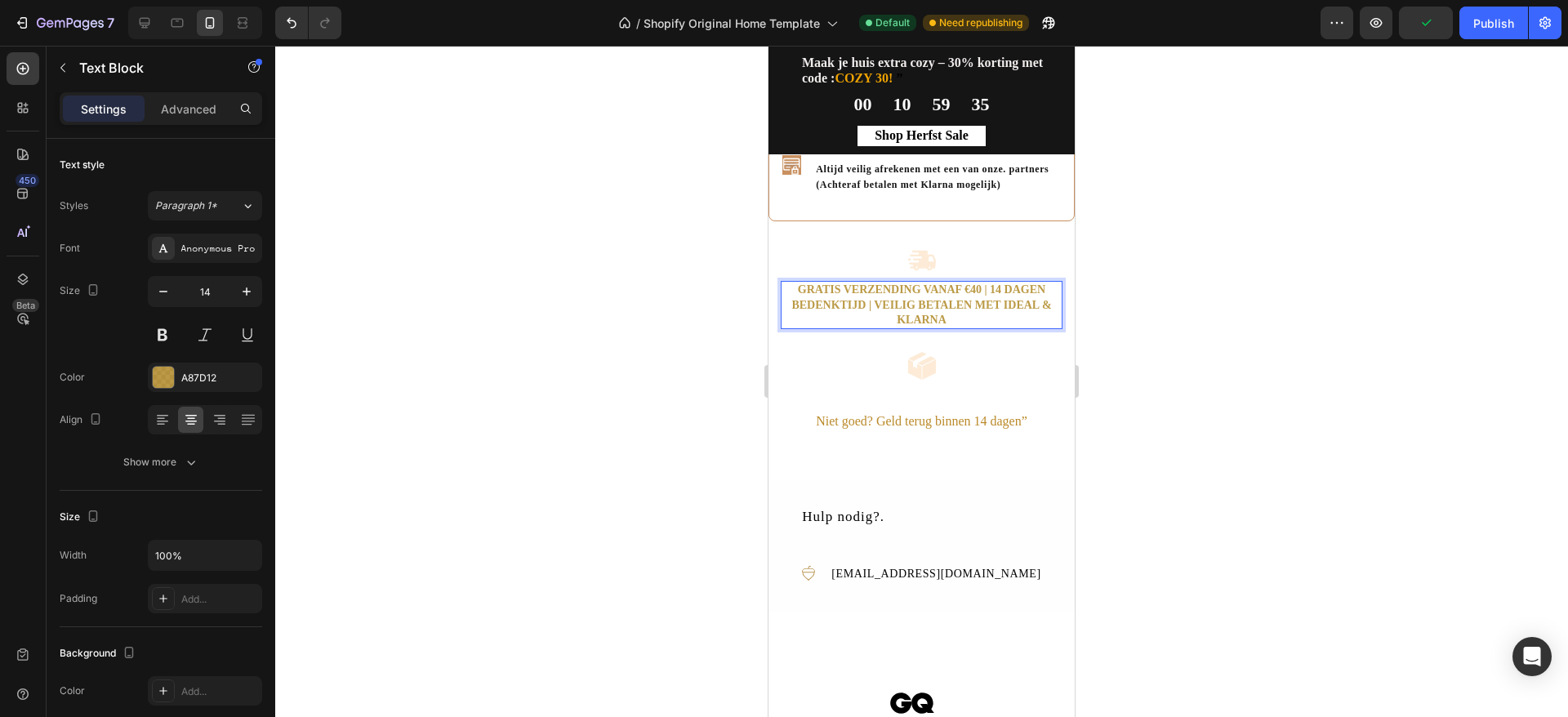
click at [1145, 438] on div at bounding box center [922, 381] width 1293 height 672
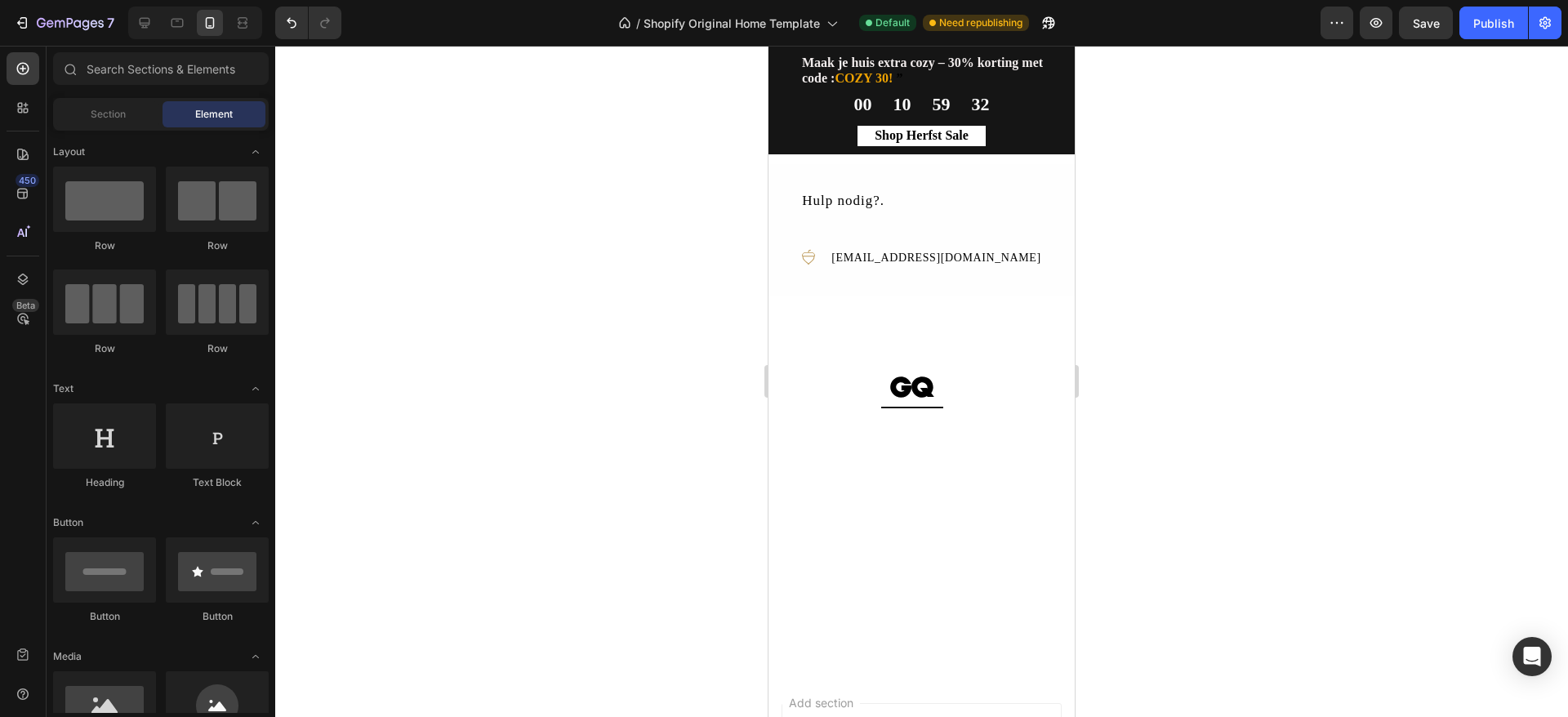
scroll to position [2160, 0]
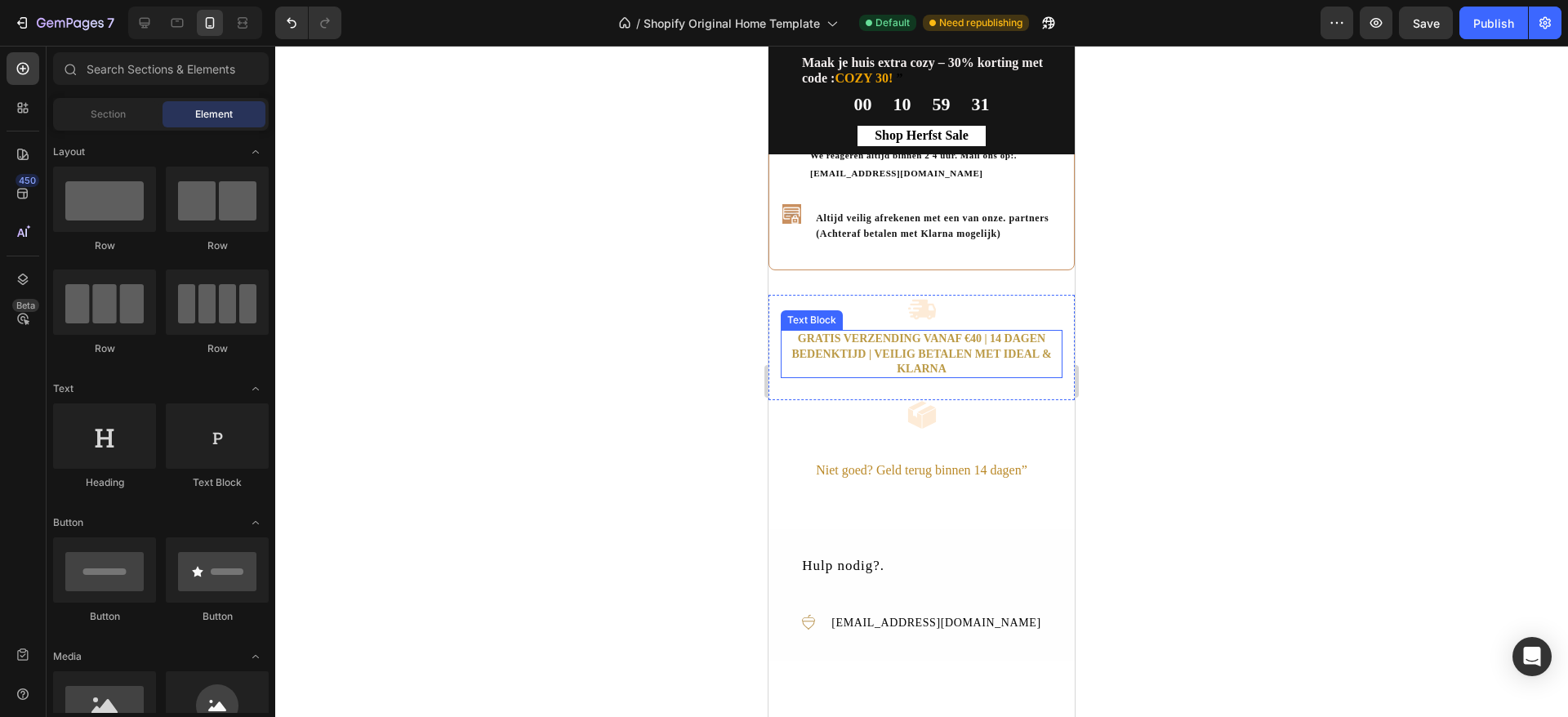
click at [933, 370] on p "Gratis verzending vanaf €40 | 14 dagen bedenktijd | Veilig betalen met iDEAL & …" at bounding box center [921, 354] width 278 height 45
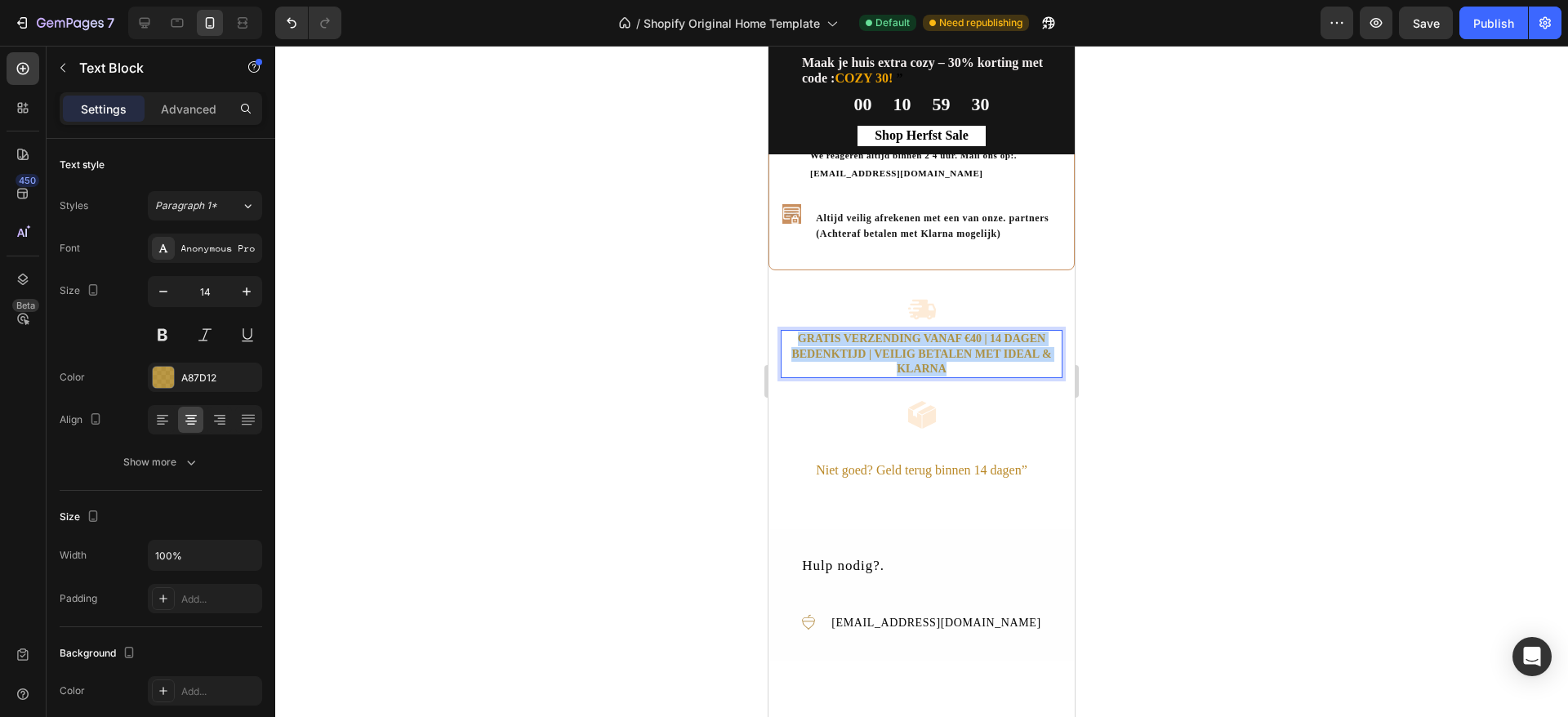
click at [933, 370] on p "Gratis verzending vanaf €40 | 14 dagen bedenktijd | Veilig betalen met iDEAL & …" at bounding box center [921, 354] width 278 height 45
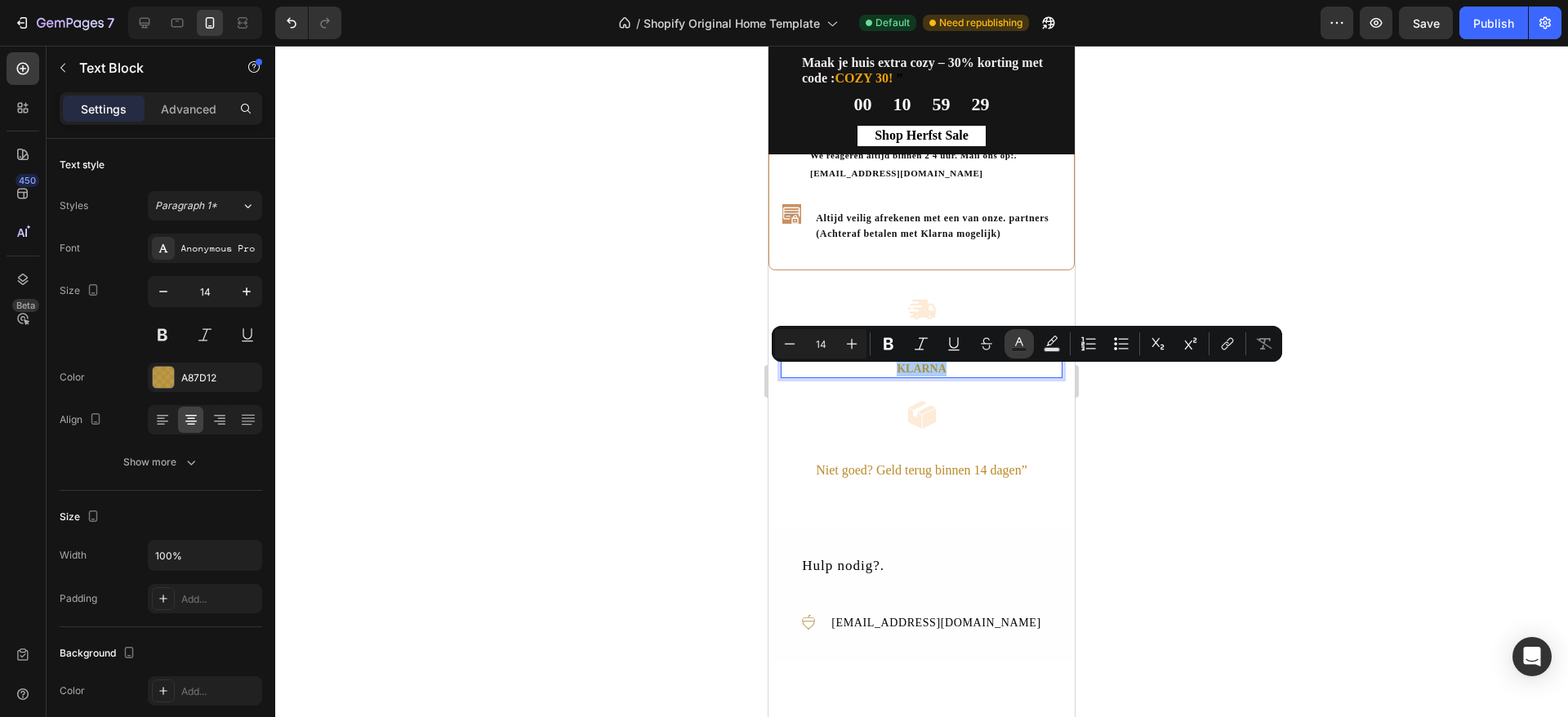
click at [1021, 344] on icon "Editor contextual toolbar" at bounding box center [1020, 344] width 16 height 16
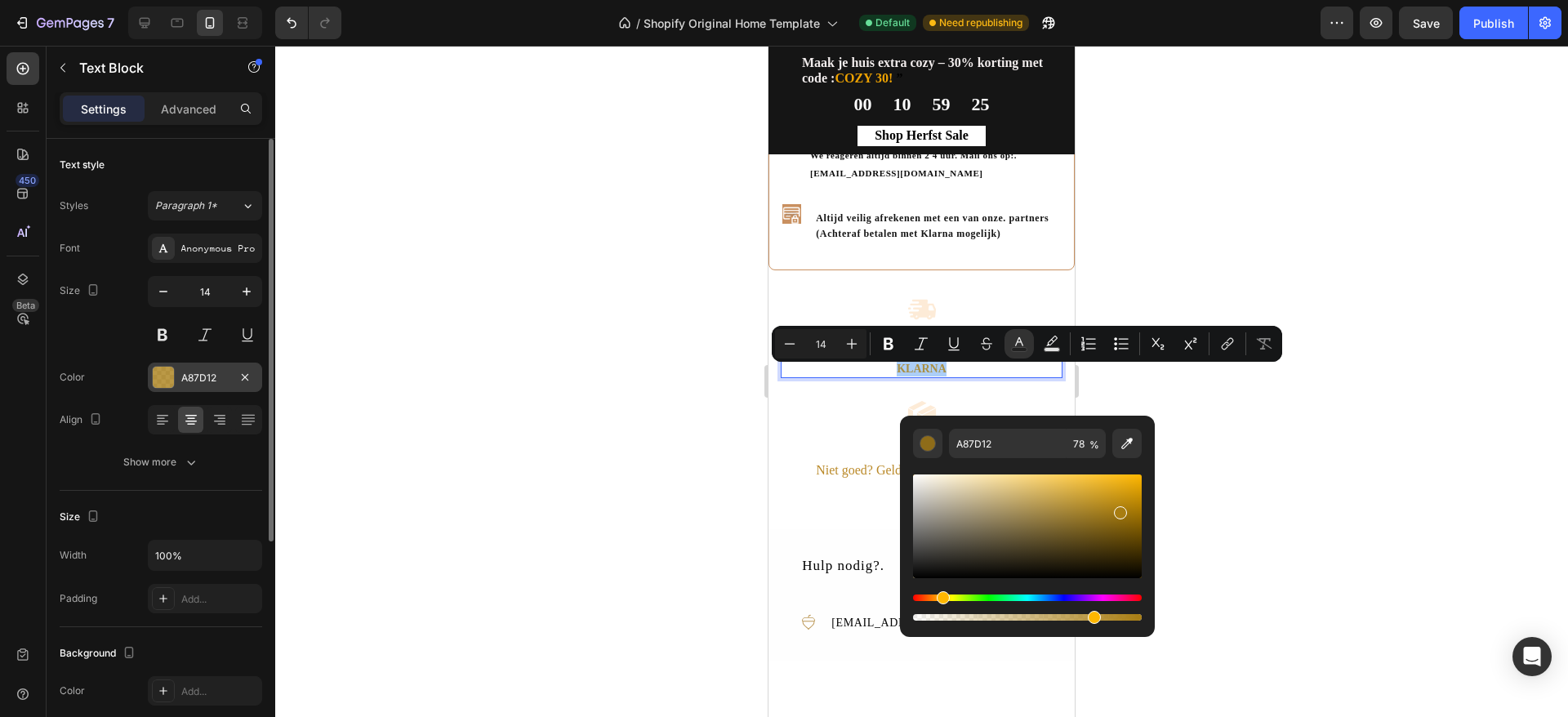
click at [162, 373] on div at bounding box center [163, 377] width 21 height 21
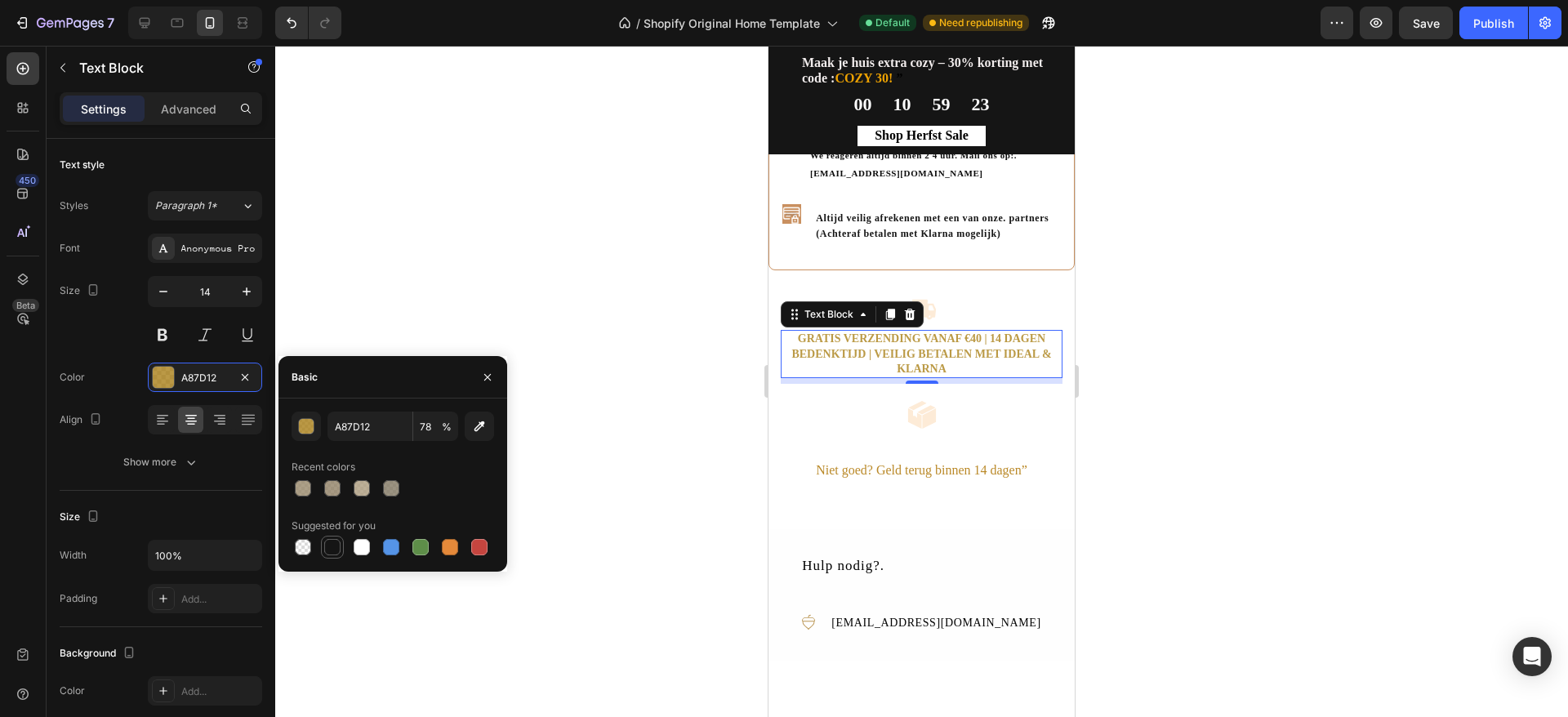
click at [330, 543] on div at bounding box center [333, 547] width 16 height 16
type input "151515"
type input "100"
click at [1183, 384] on div at bounding box center [922, 381] width 1293 height 672
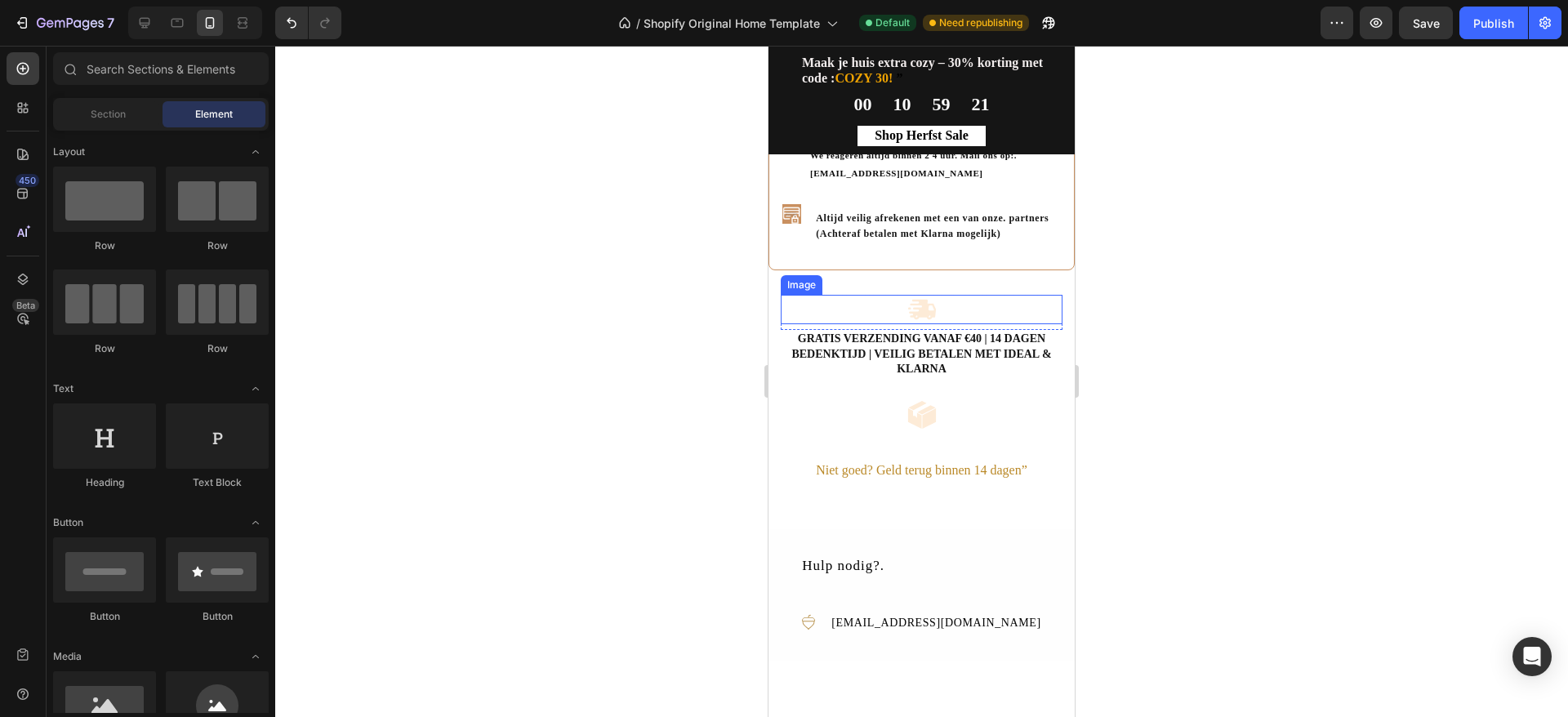
click at [907, 325] on img at bounding box center [922, 309] width 29 height 29
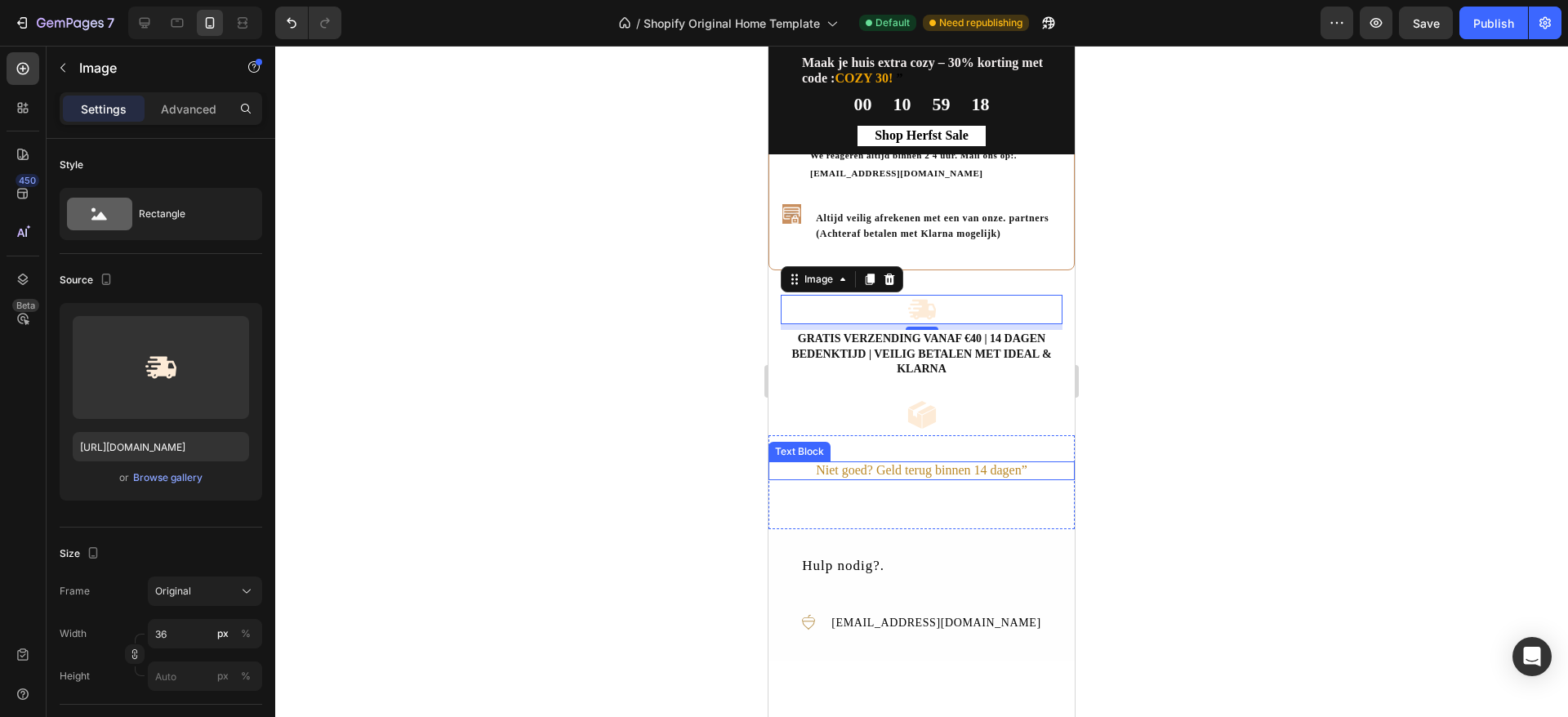
click at [953, 477] on span "Niet goed? Geld terug binnen 14 dagen”" at bounding box center [921, 470] width 211 height 14
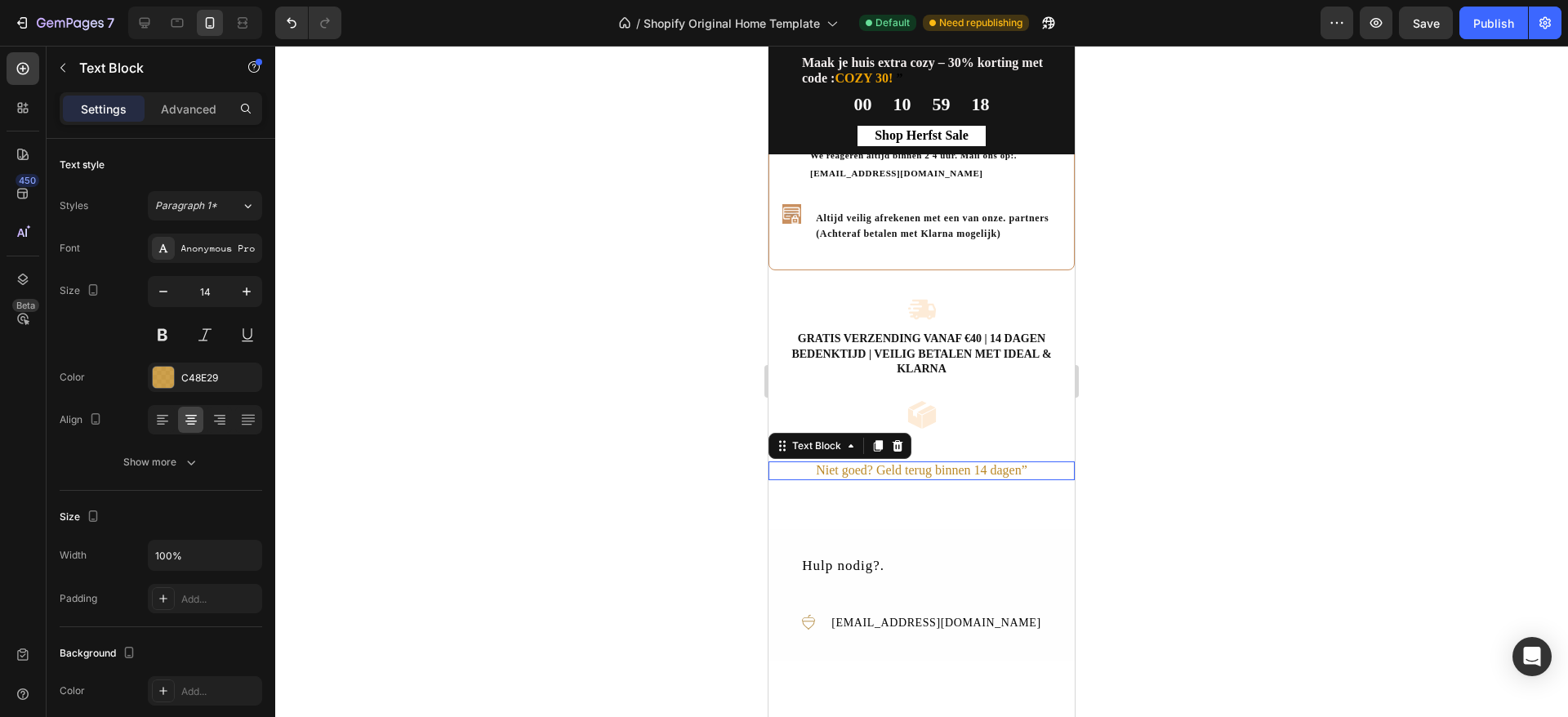
click at [953, 477] on span "Niet goed? Geld terug binnen 14 dagen”" at bounding box center [921, 470] width 211 height 14
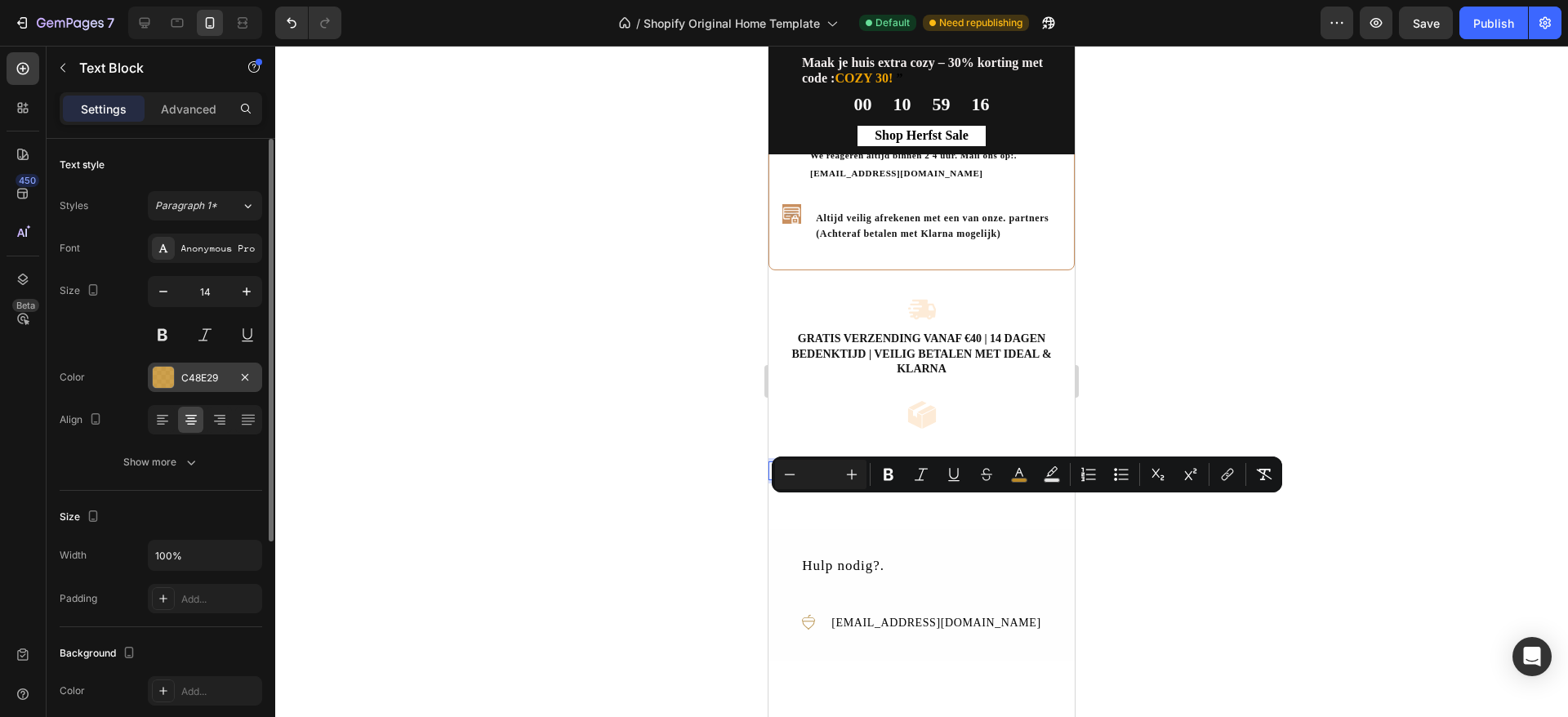
click at [159, 372] on div at bounding box center [163, 377] width 21 height 21
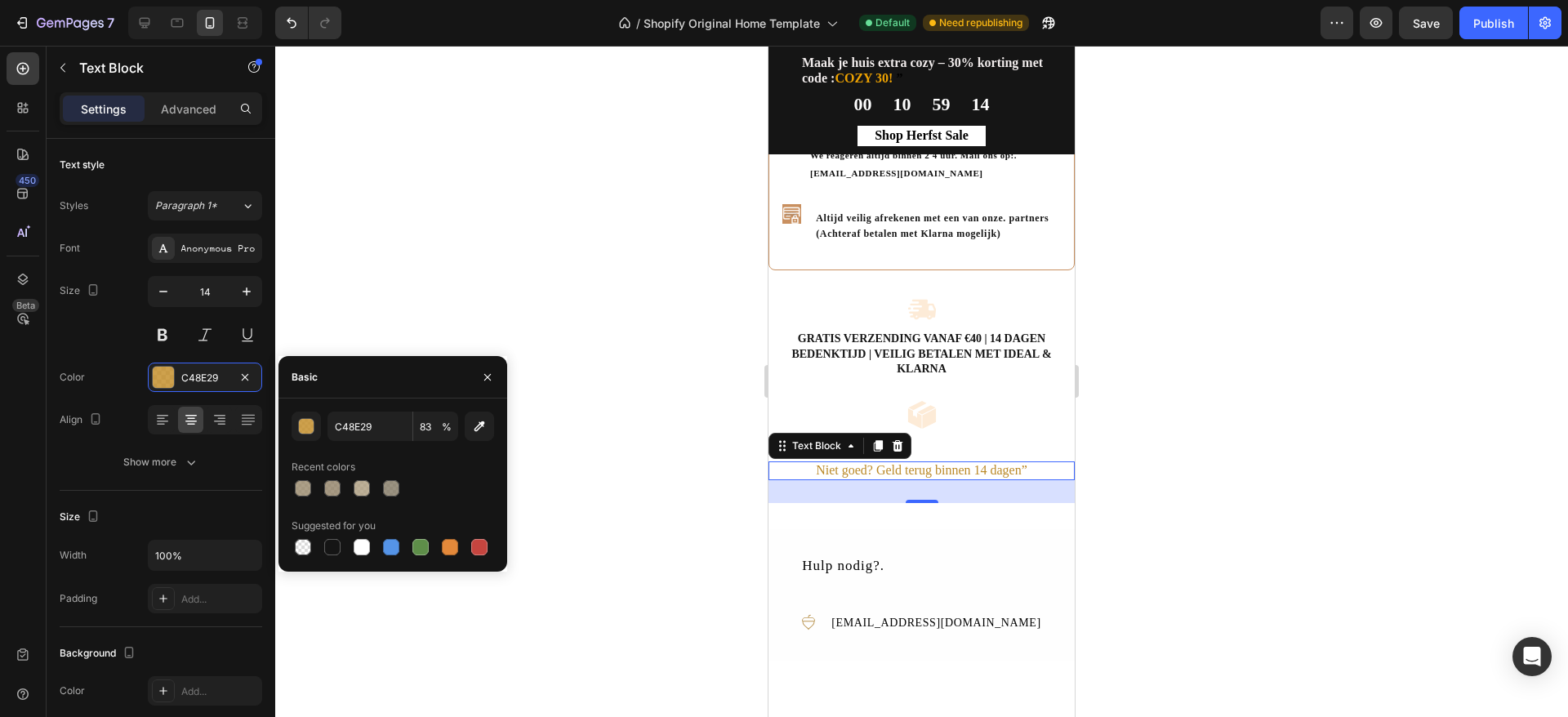
click at [337, 545] on div at bounding box center [333, 547] width 16 height 16
type input "151515"
type input "100"
click at [621, 550] on div at bounding box center [922, 381] width 1293 height 672
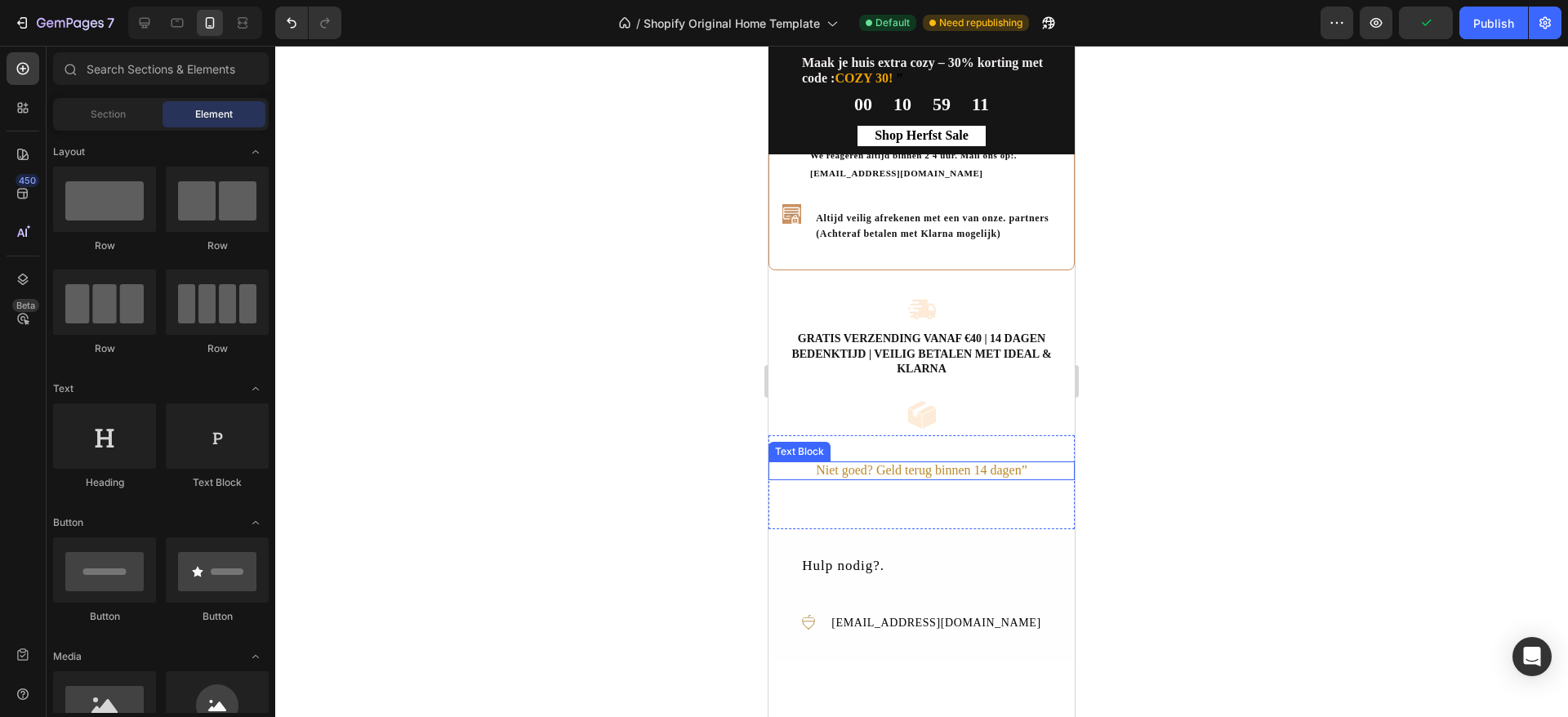
click at [1024, 477] on span "Niet goed? Geld terug binnen 14 dagen”" at bounding box center [921, 470] width 211 height 14
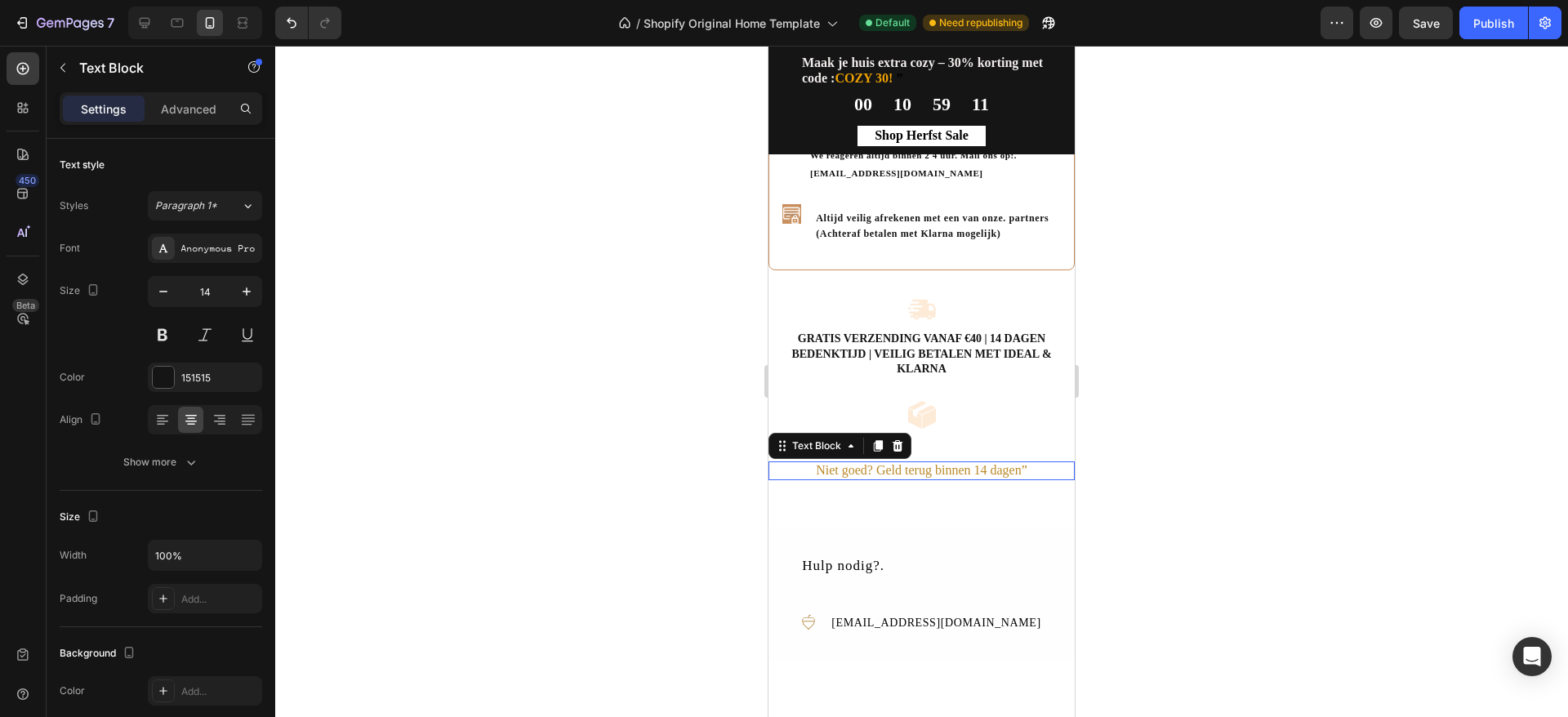
click at [1024, 477] on span "Niet goed? Geld terug binnen 14 dagen”" at bounding box center [921, 470] width 211 height 14
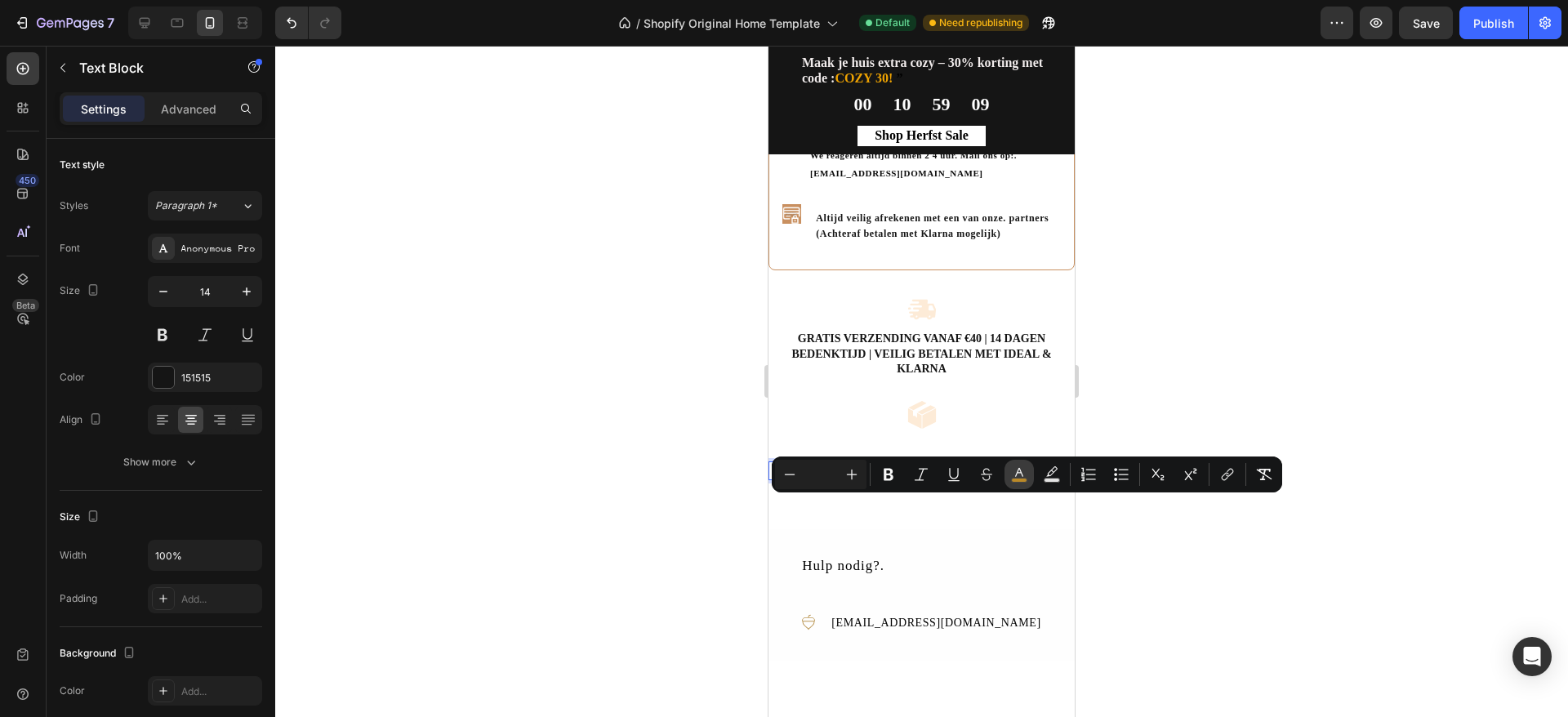
click at [1031, 478] on button "color" at bounding box center [1019, 474] width 29 height 29
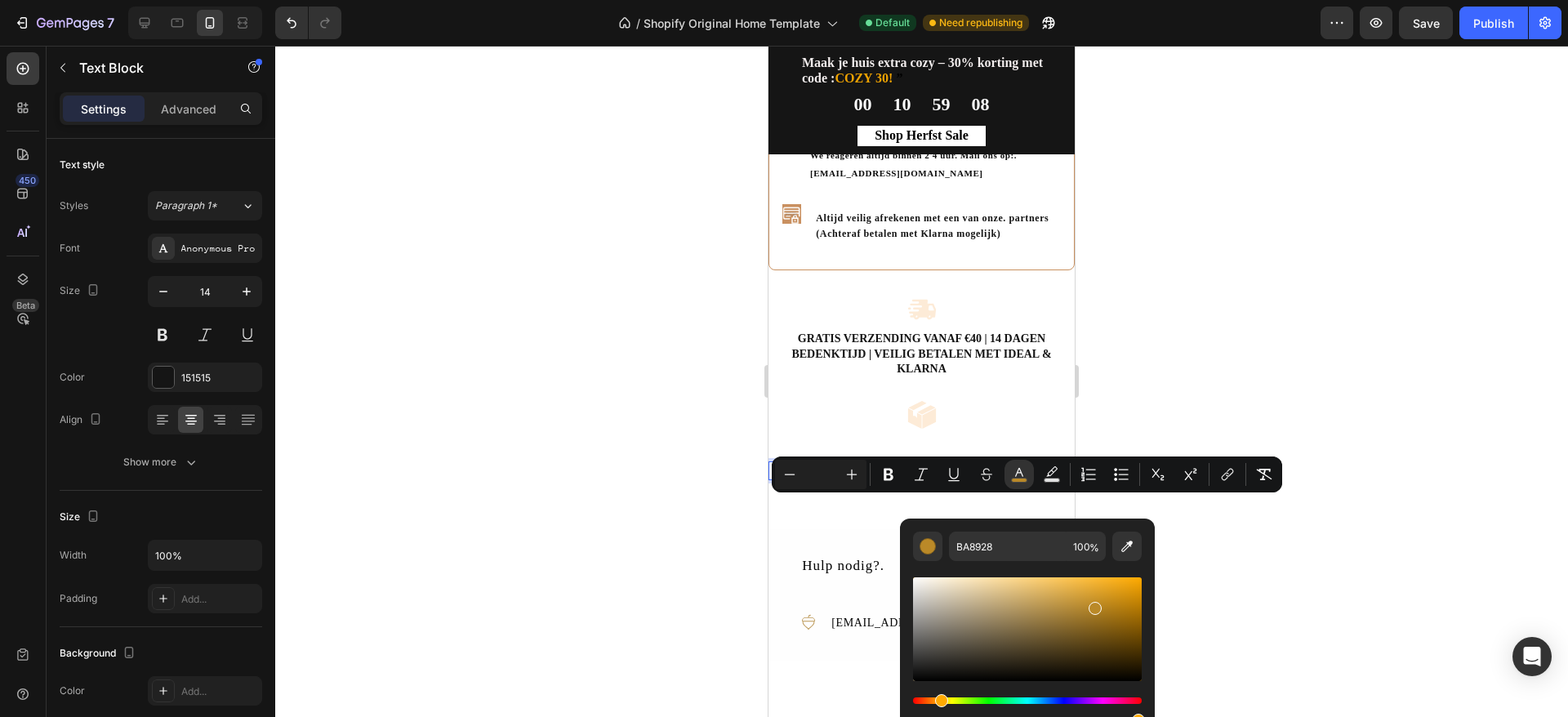
click at [924, 667] on div "Editor contextual toolbar" at bounding box center [1028, 629] width 228 height 103
drag, startPoint x: 931, startPoint y: 673, endPoint x: 915, endPoint y: 673, distance: 16.0
click at [915, 673] on div "Editor contextual toolbar" at bounding box center [918, 677] width 13 height 13
type input "111111"
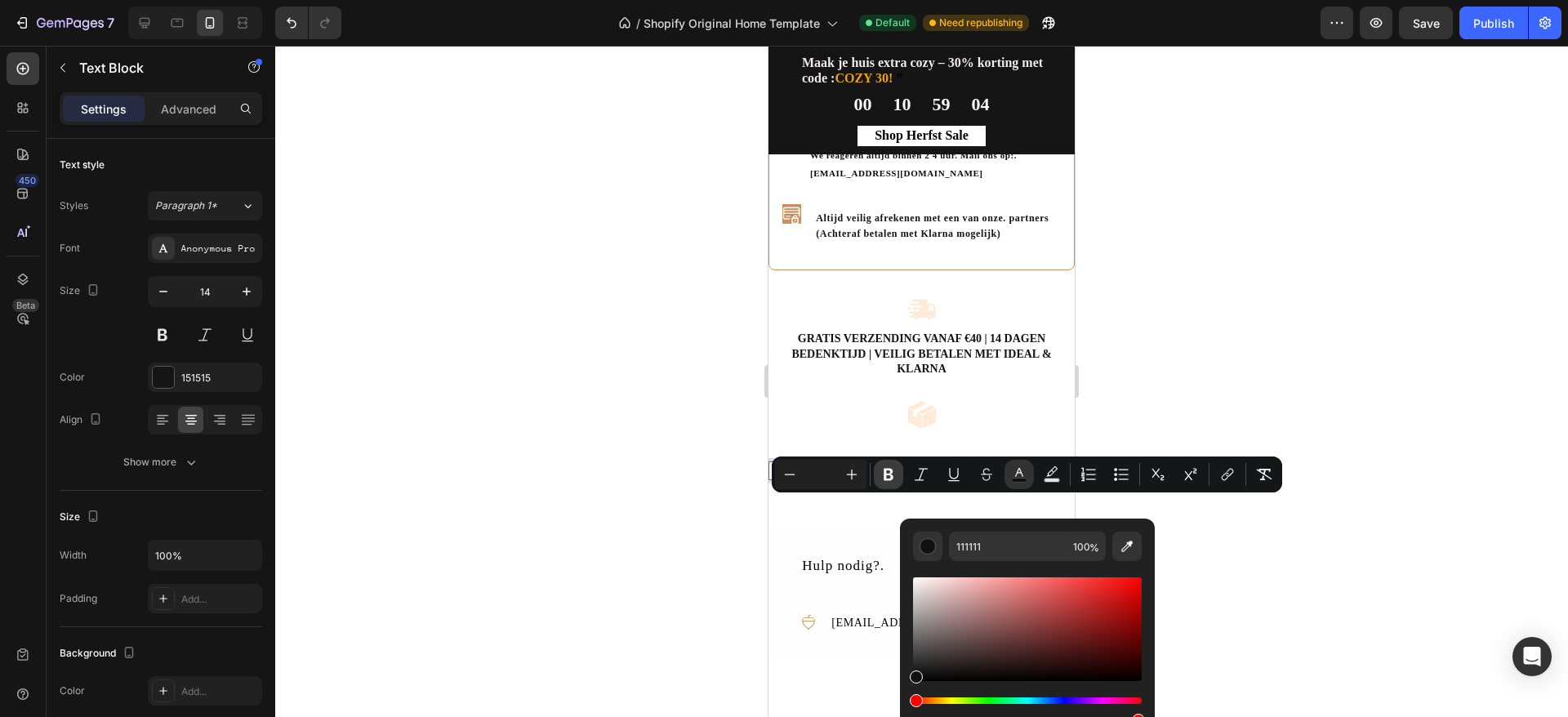
click at [888, 473] on icon "Editor contextual toolbar" at bounding box center [888, 475] width 16 height 16
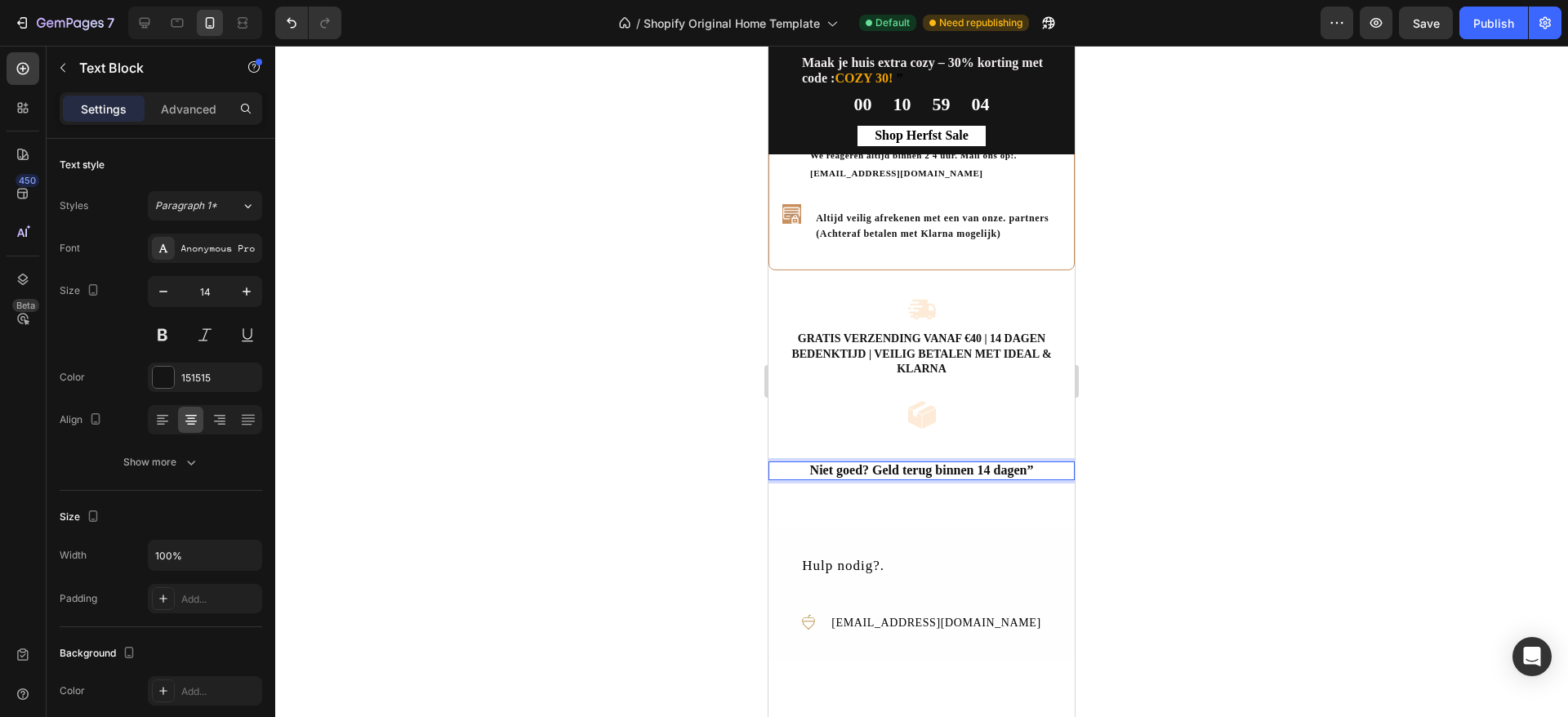
click at [1194, 374] on div at bounding box center [922, 381] width 1293 height 672
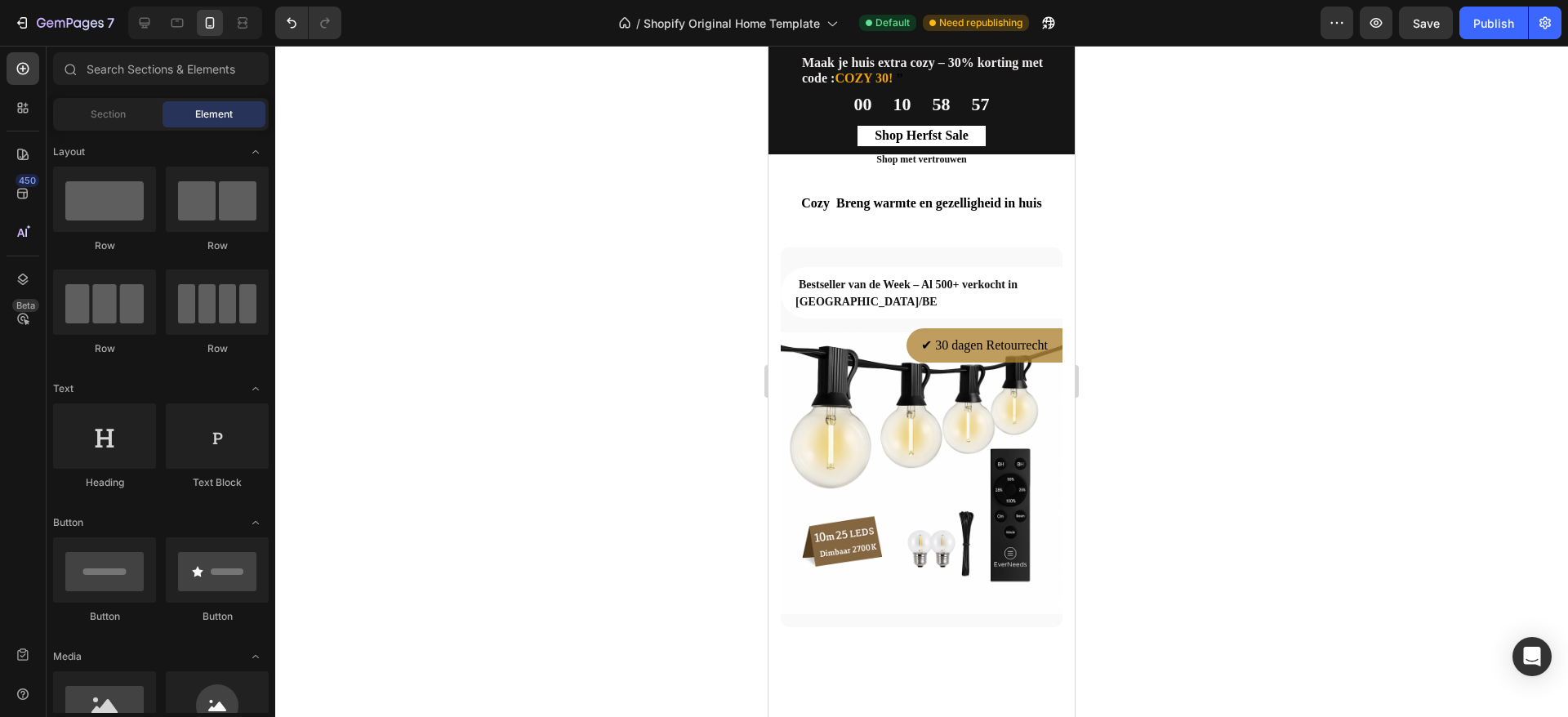
scroll to position [1177, 0]
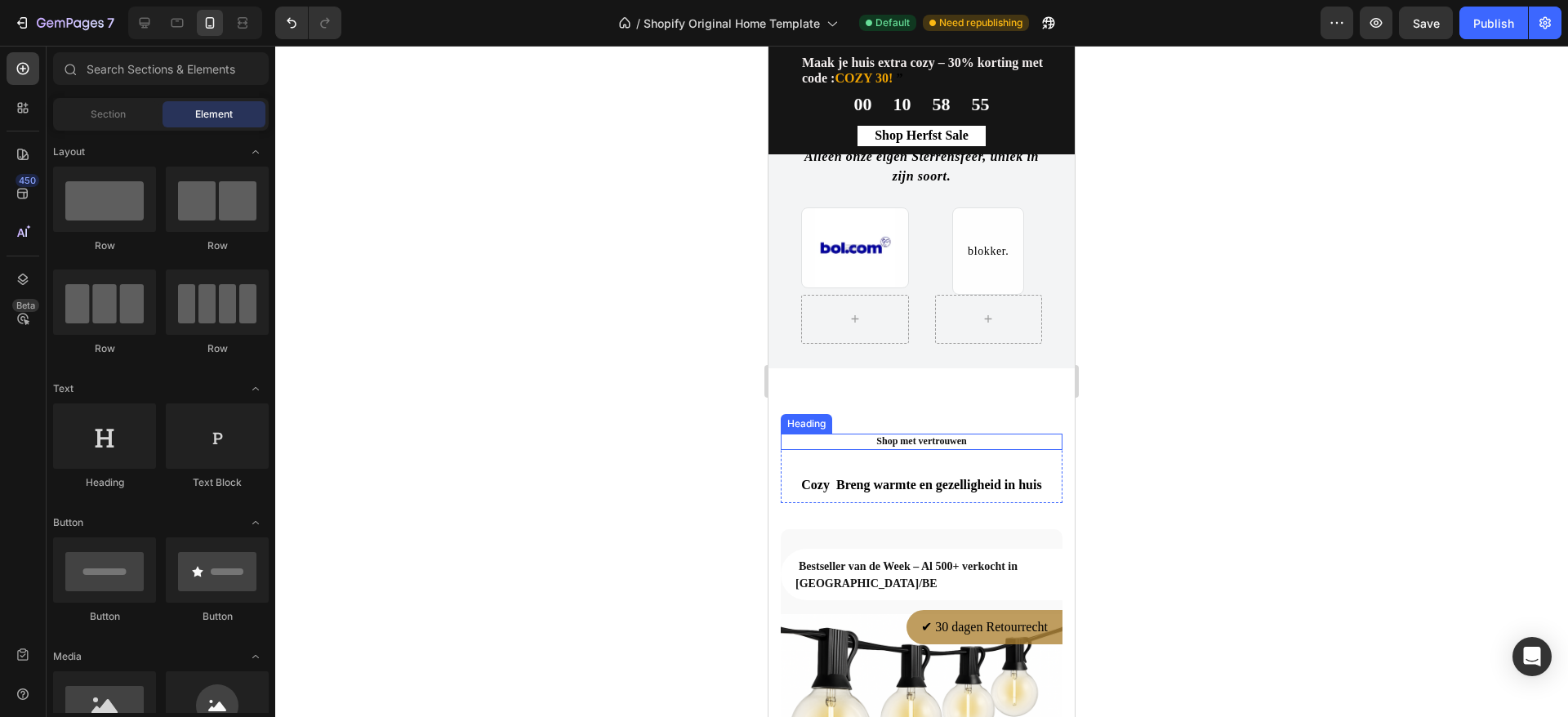
click at [903, 438] on h2 "Shop met vertrouwen" at bounding box center [922, 442] width 282 height 16
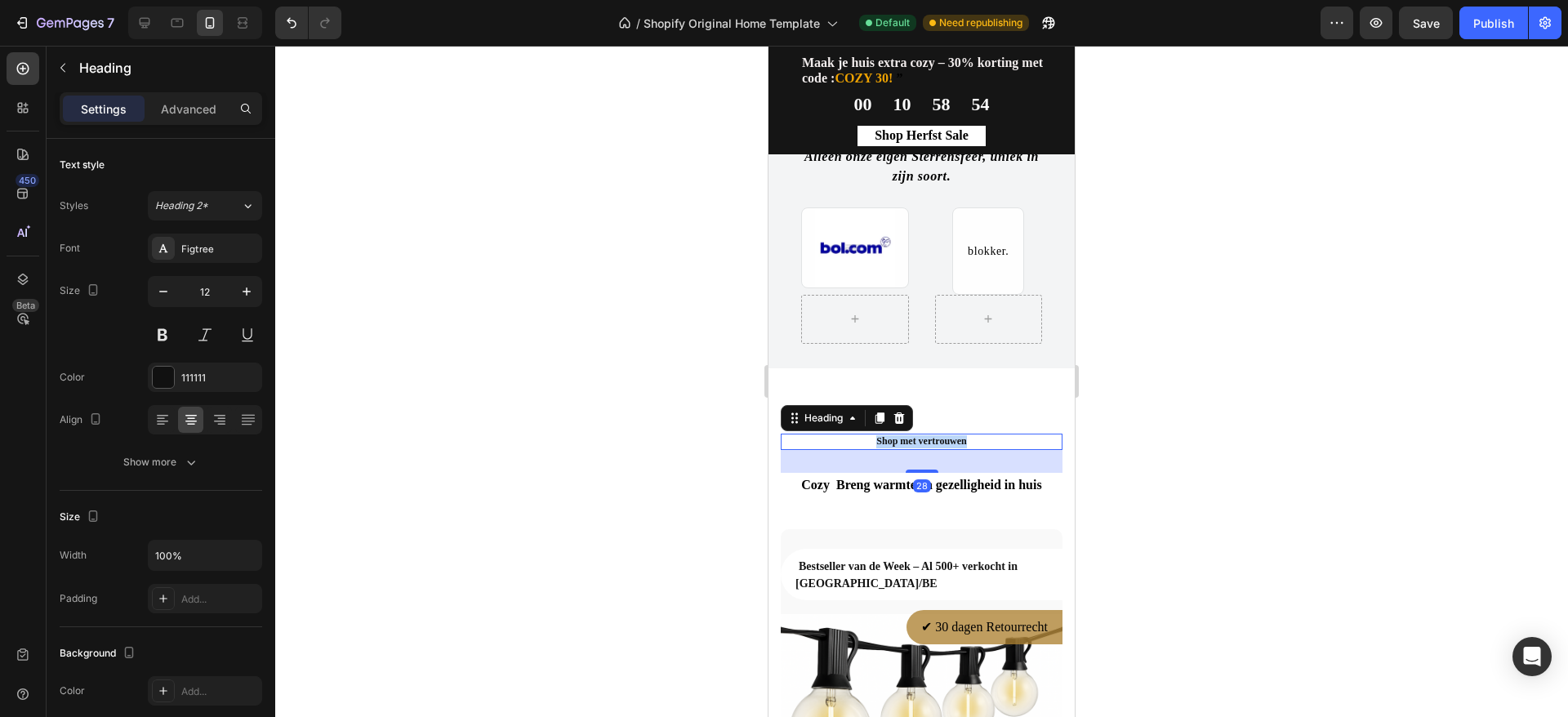
click at [903, 438] on p "Shop met vertrouwen" at bounding box center [921, 441] width 278 height 13
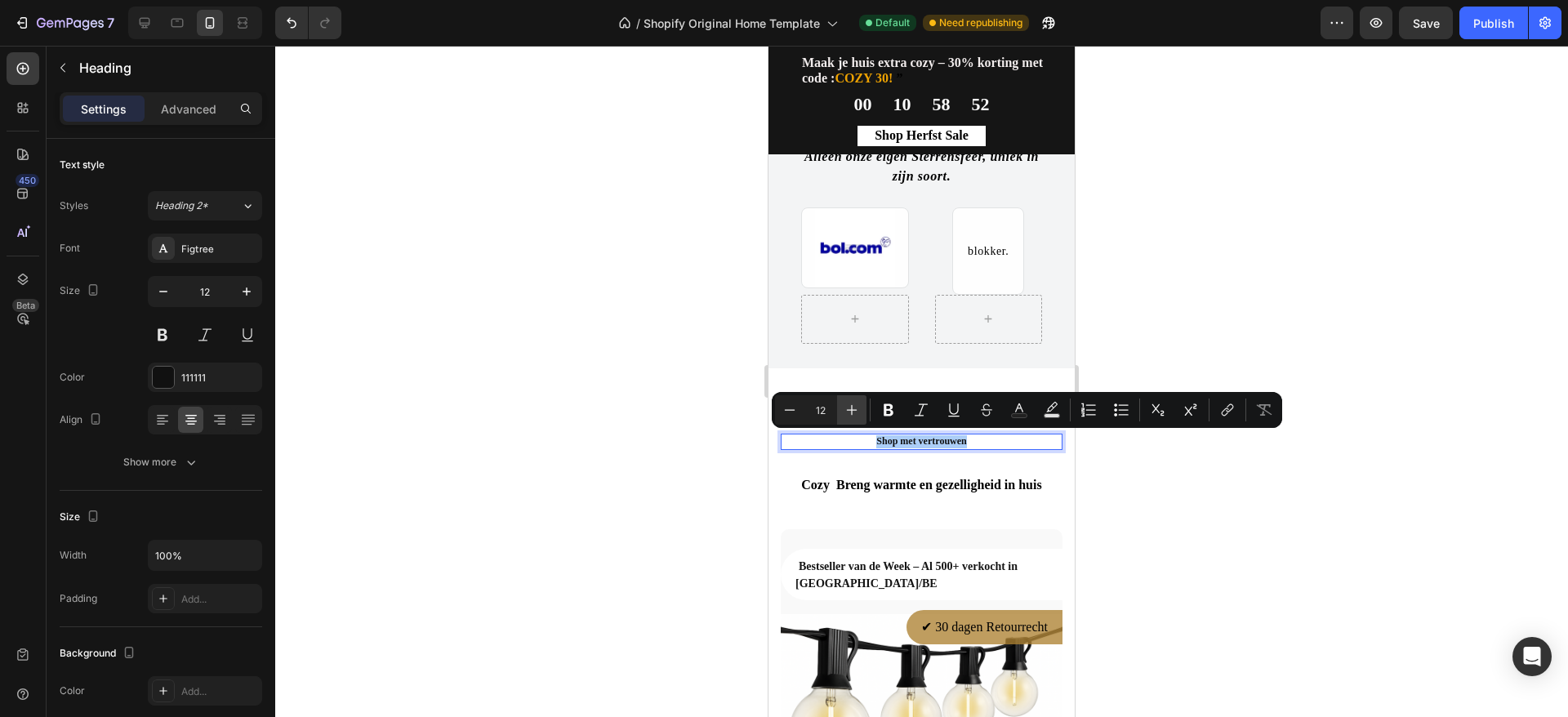
click at [845, 412] on icon "Editor contextual toolbar" at bounding box center [852, 410] width 16 height 16
drag, startPoint x: 845, startPoint y: 412, endPoint x: 197, endPoint y: 320, distance: 654.5
click at [845, 412] on icon "Editor contextual toolbar" at bounding box center [852, 410] width 16 height 16
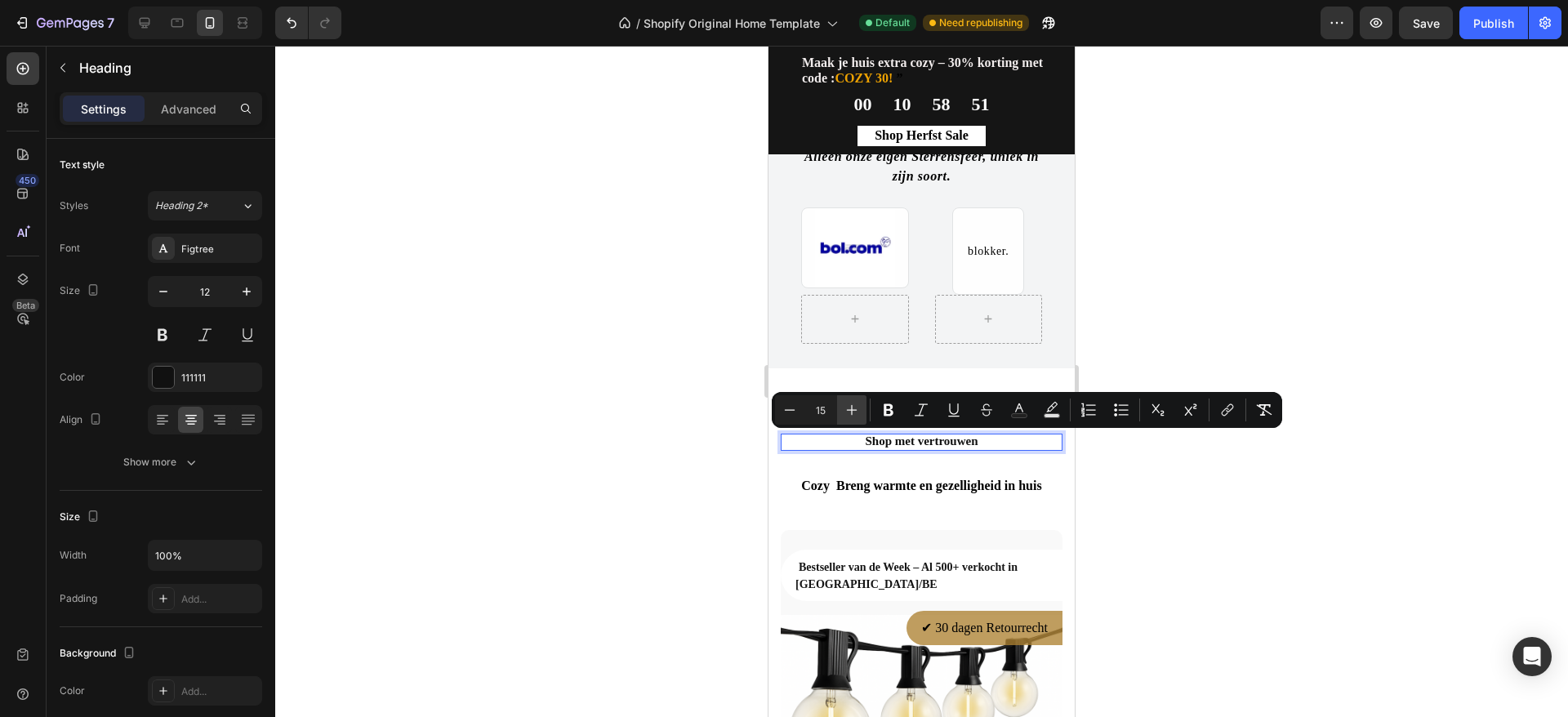
type input "16"
click at [1149, 302] on div at bounding box center [922, 381] width 1293 height 672
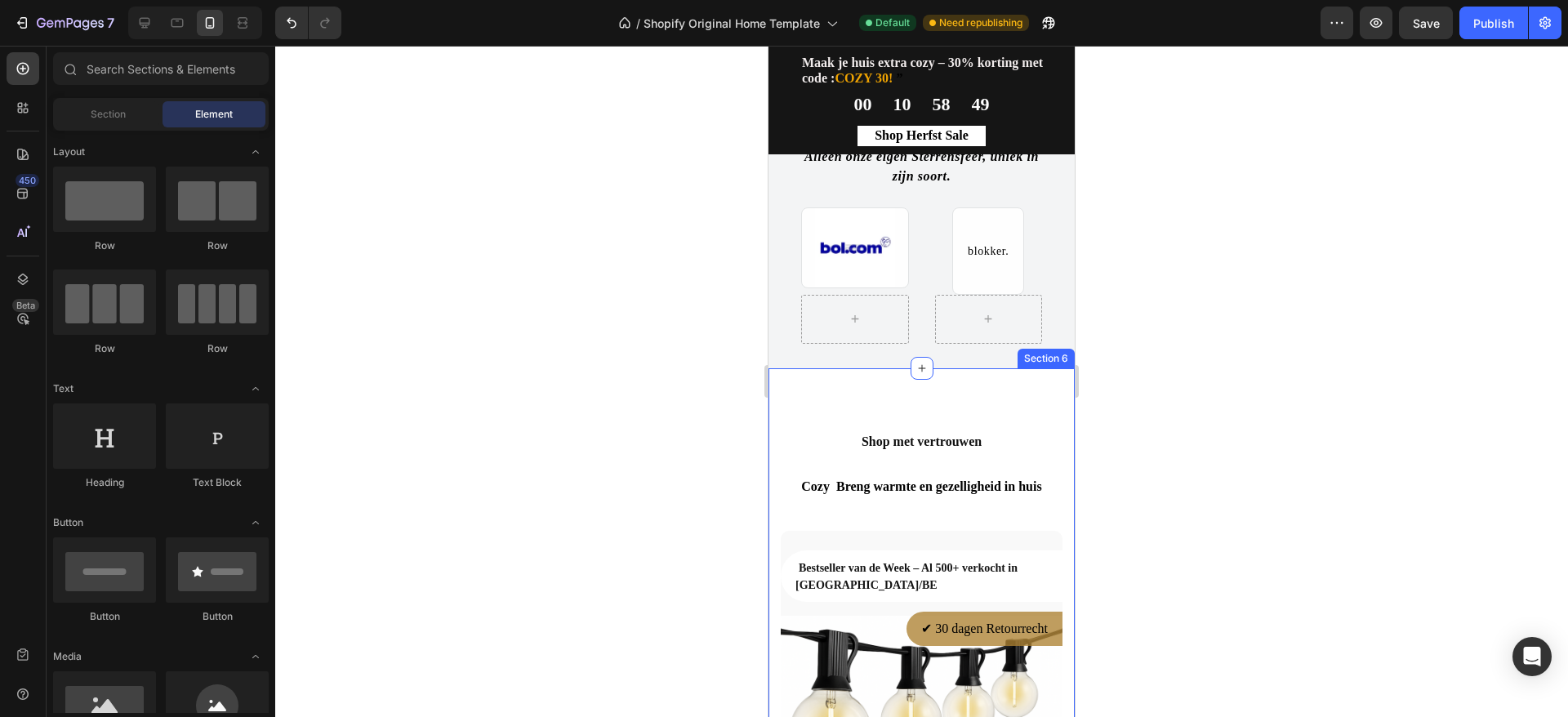
click at [958, 437] on span "Shop met vertrouwen" at bounding box center [922, 441] width 120 height 14
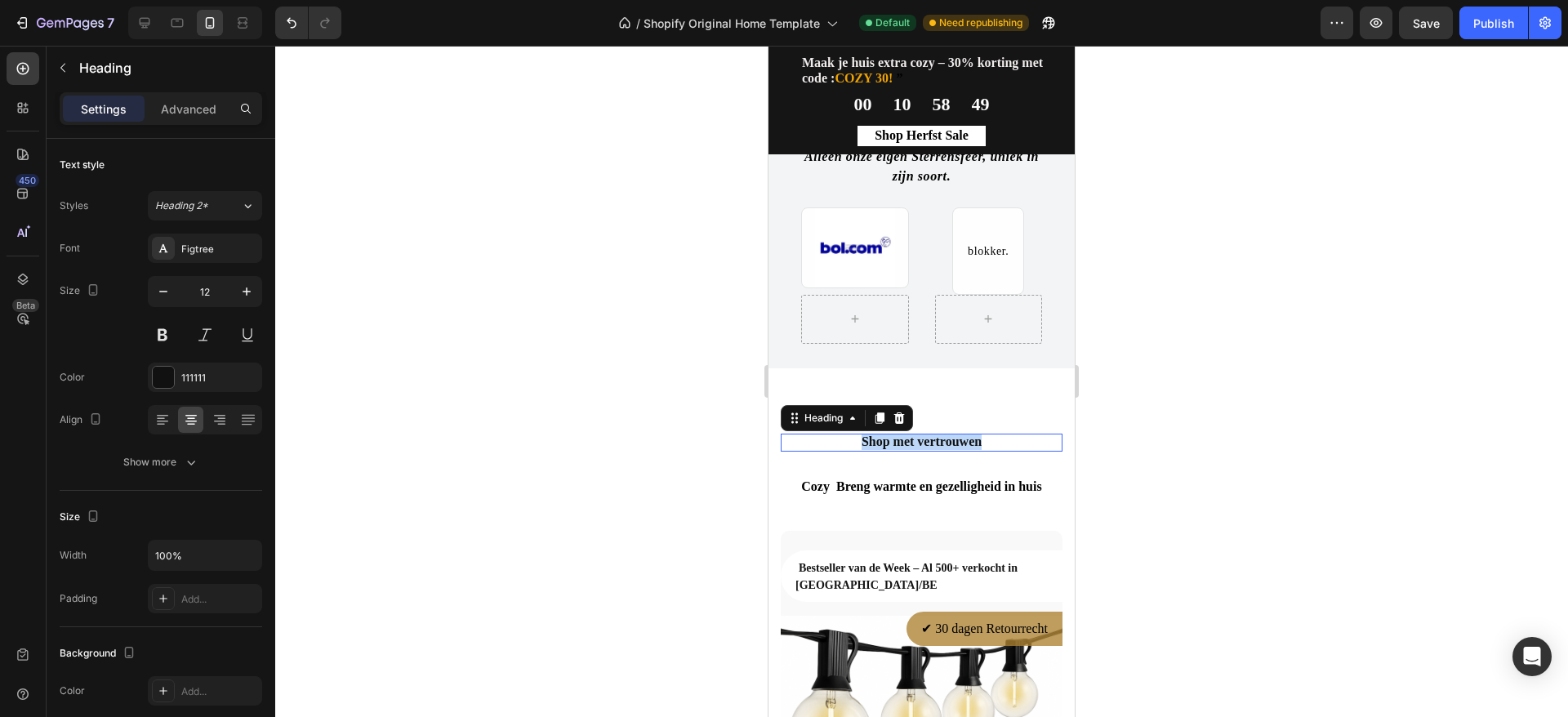
click at [958, 437] on span "Shop met vertrouwen" at bounding box center [922, 441] width 120 height 14
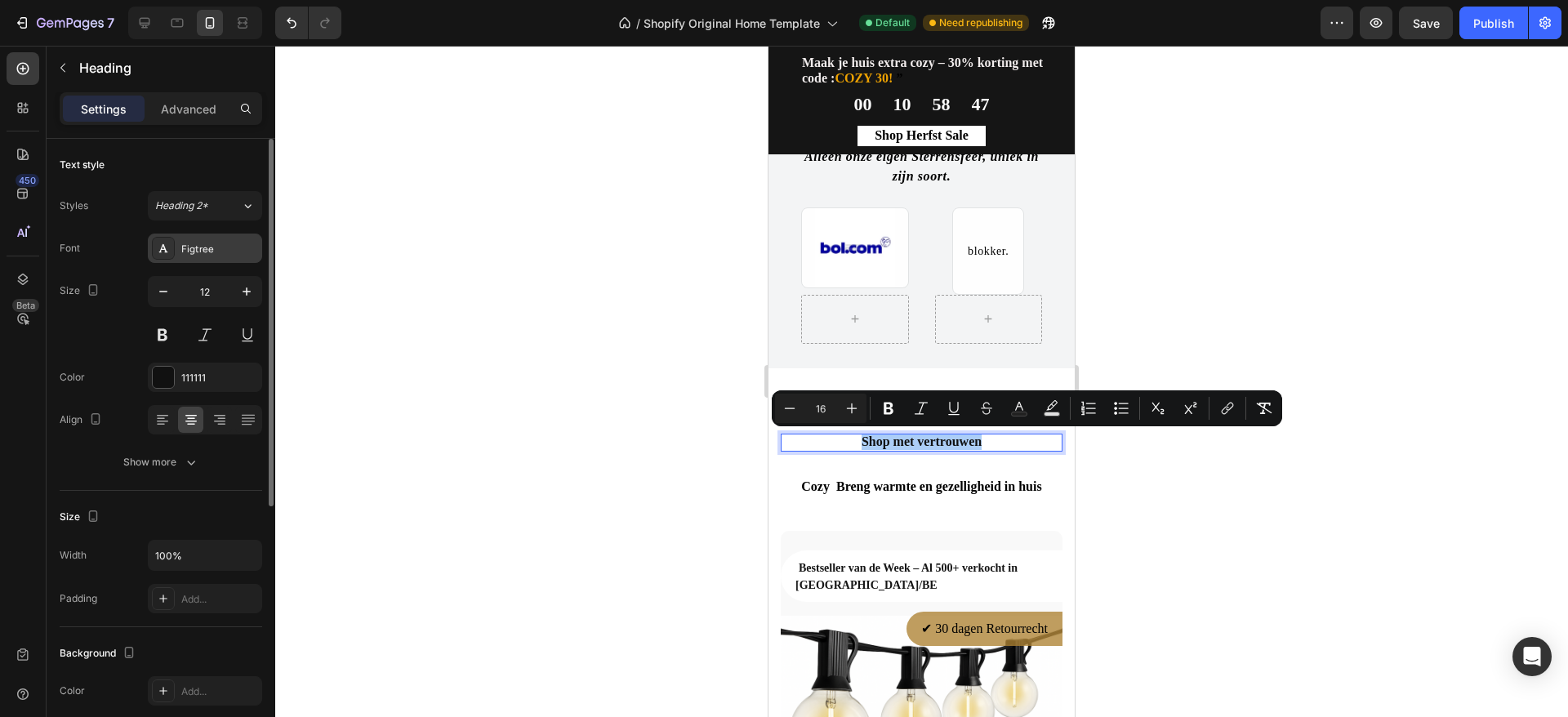
click at [212, 250] on div "Figtree" at bounding box center [219, 249] width 77 height 15
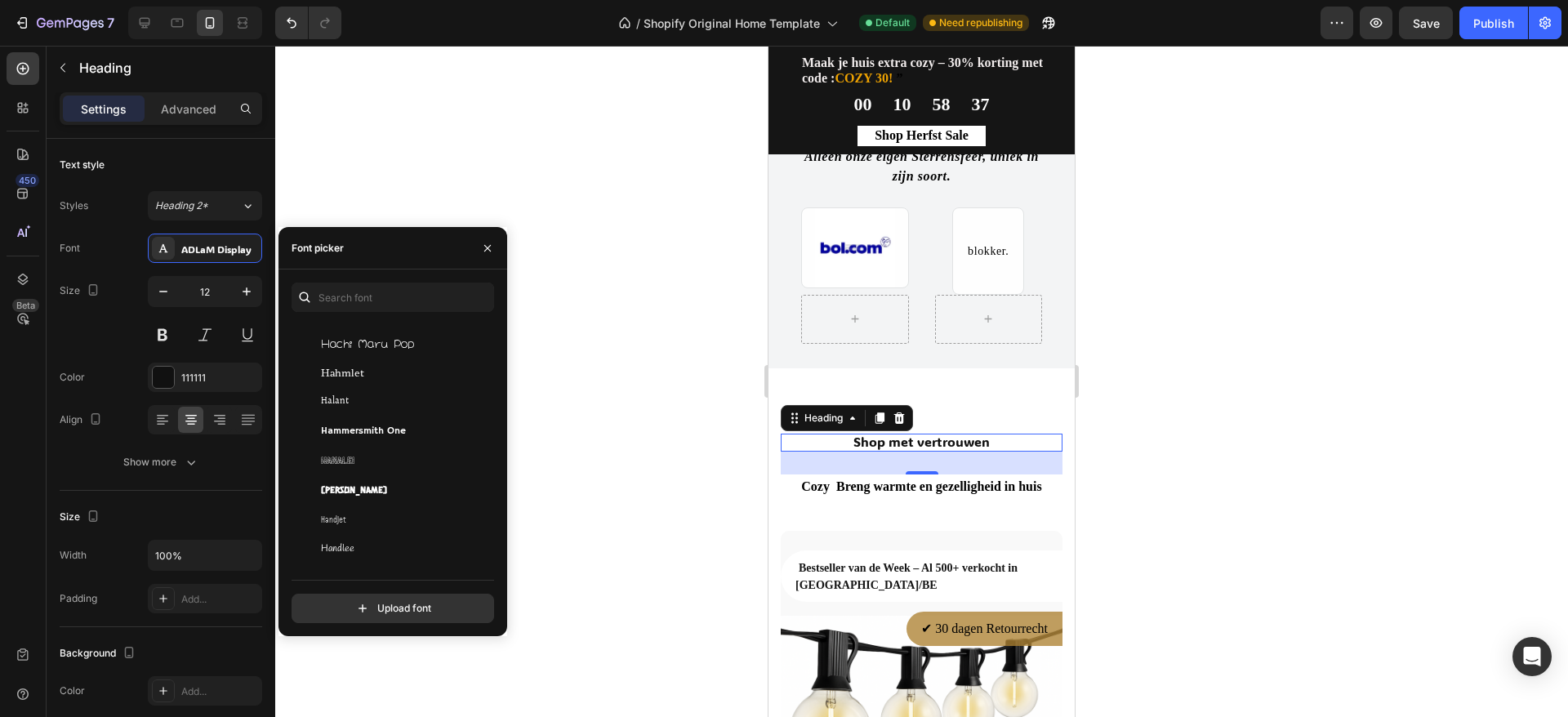
scroll to position [17461, 0]
click at [414, 460] on div "Hanken Grotesk" at bounding box center [391, 469] width 198 height 29
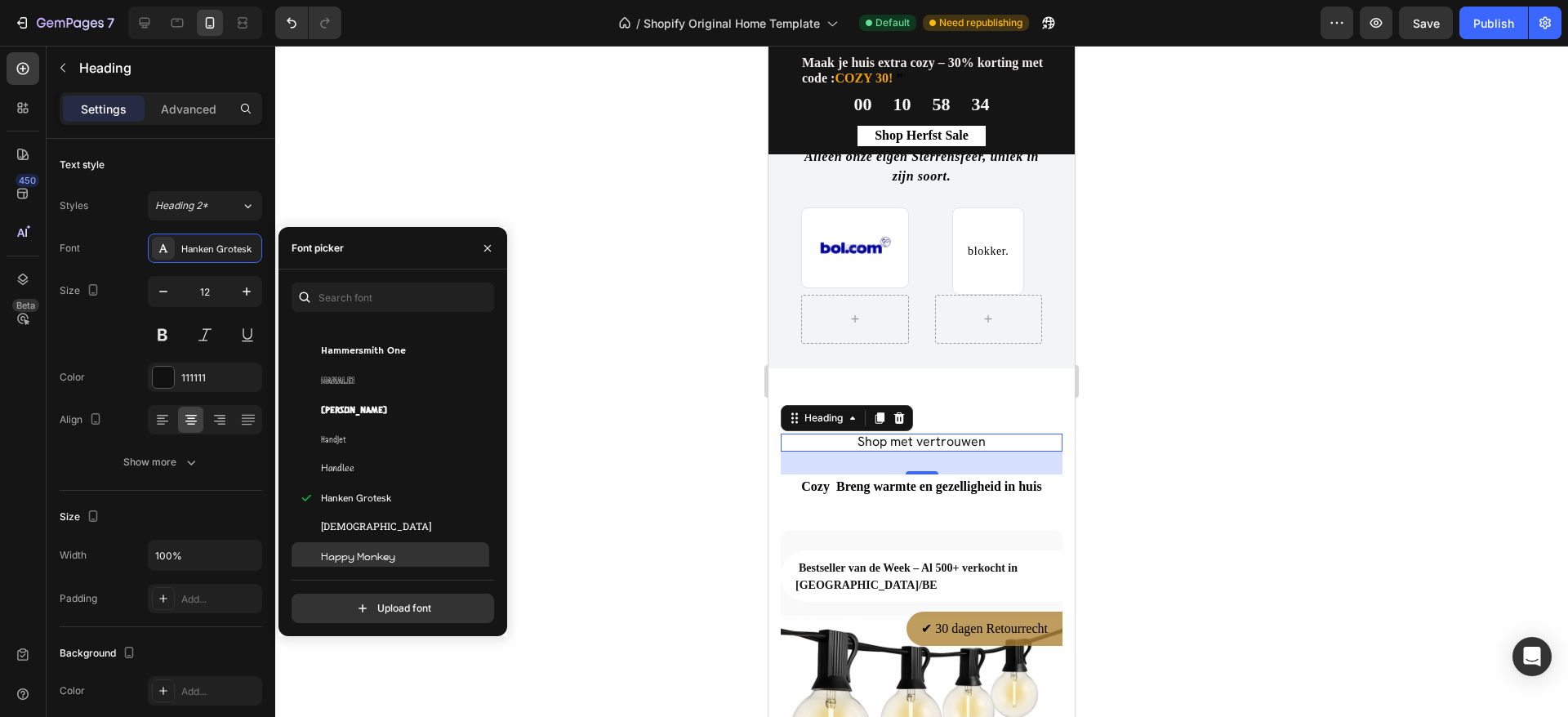
click at [392, 550] on span "Happy Monkey" at bounding box center [358, 557] width 74 height 15
click at [1112, 417] on div at bounding box center [922, 381] width 1293 height 672
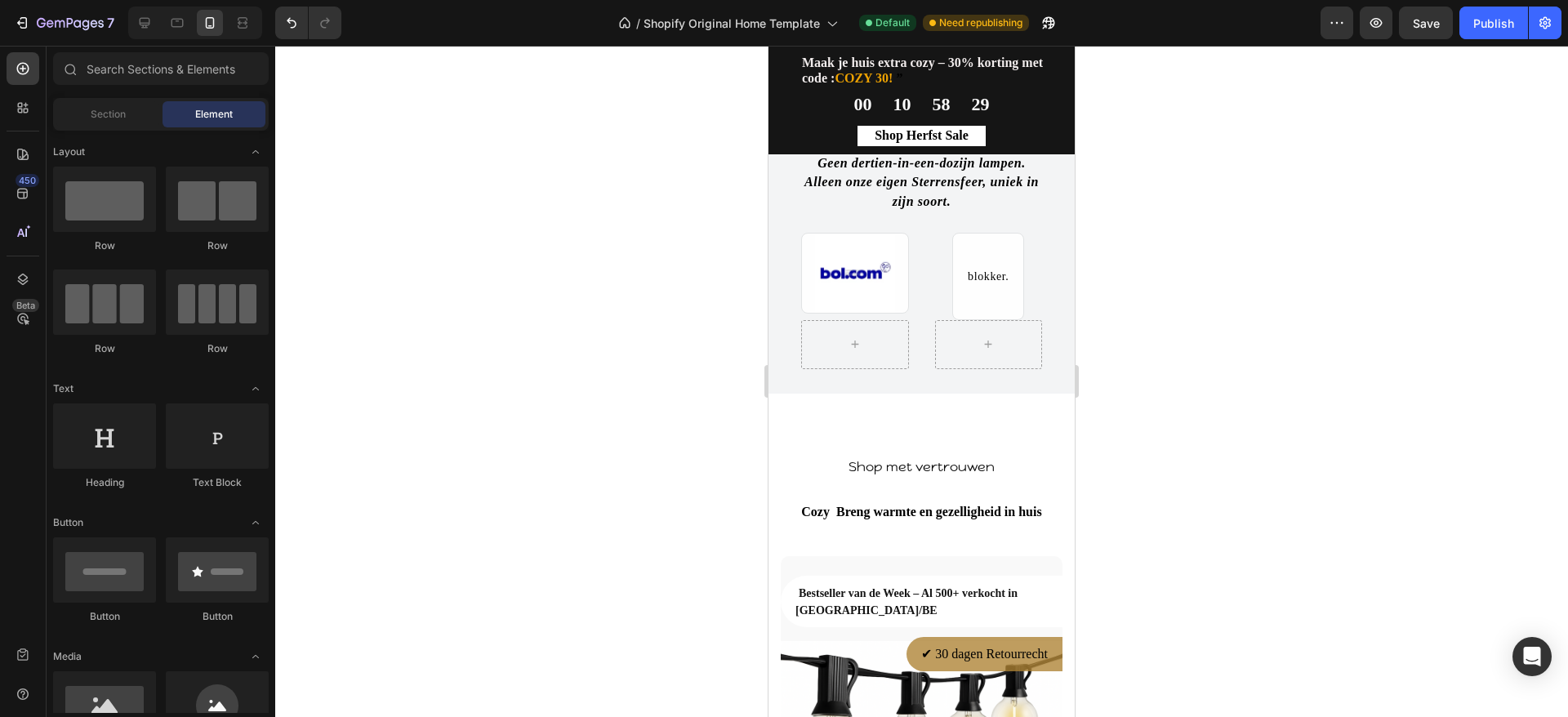
scroll to position [1068, 0]
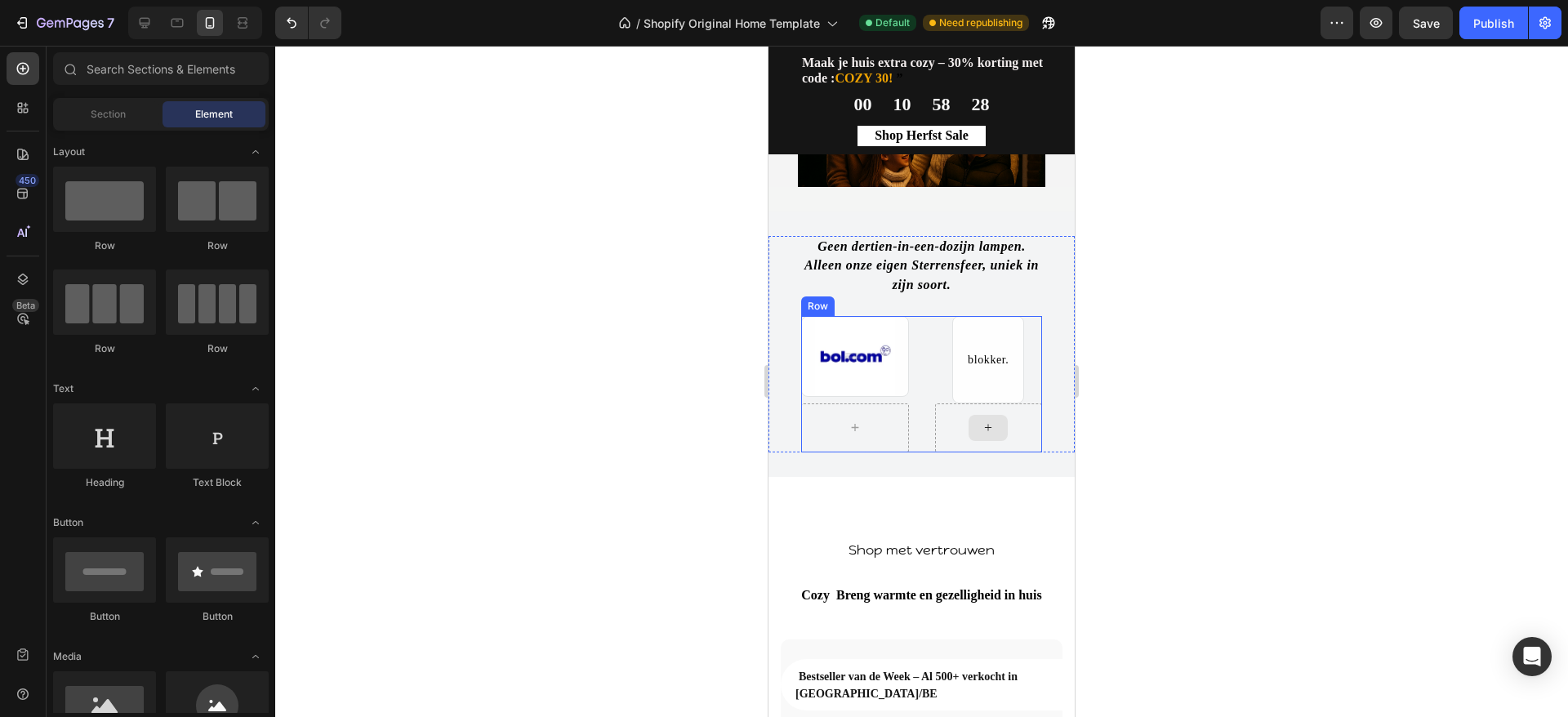
click at [982, 425] on icon at bounding box center [988, 427] width 13 height 14
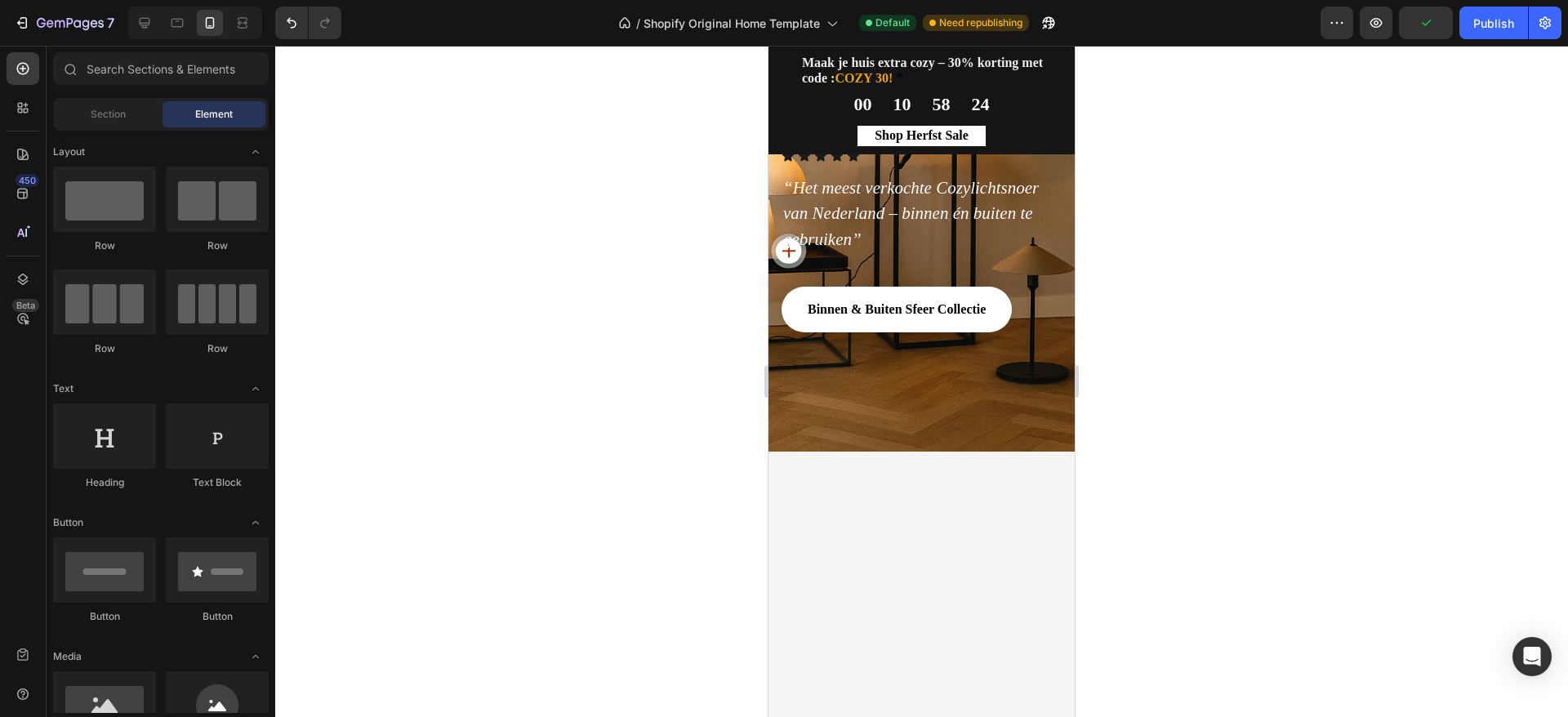
scroll to position [0, 0]
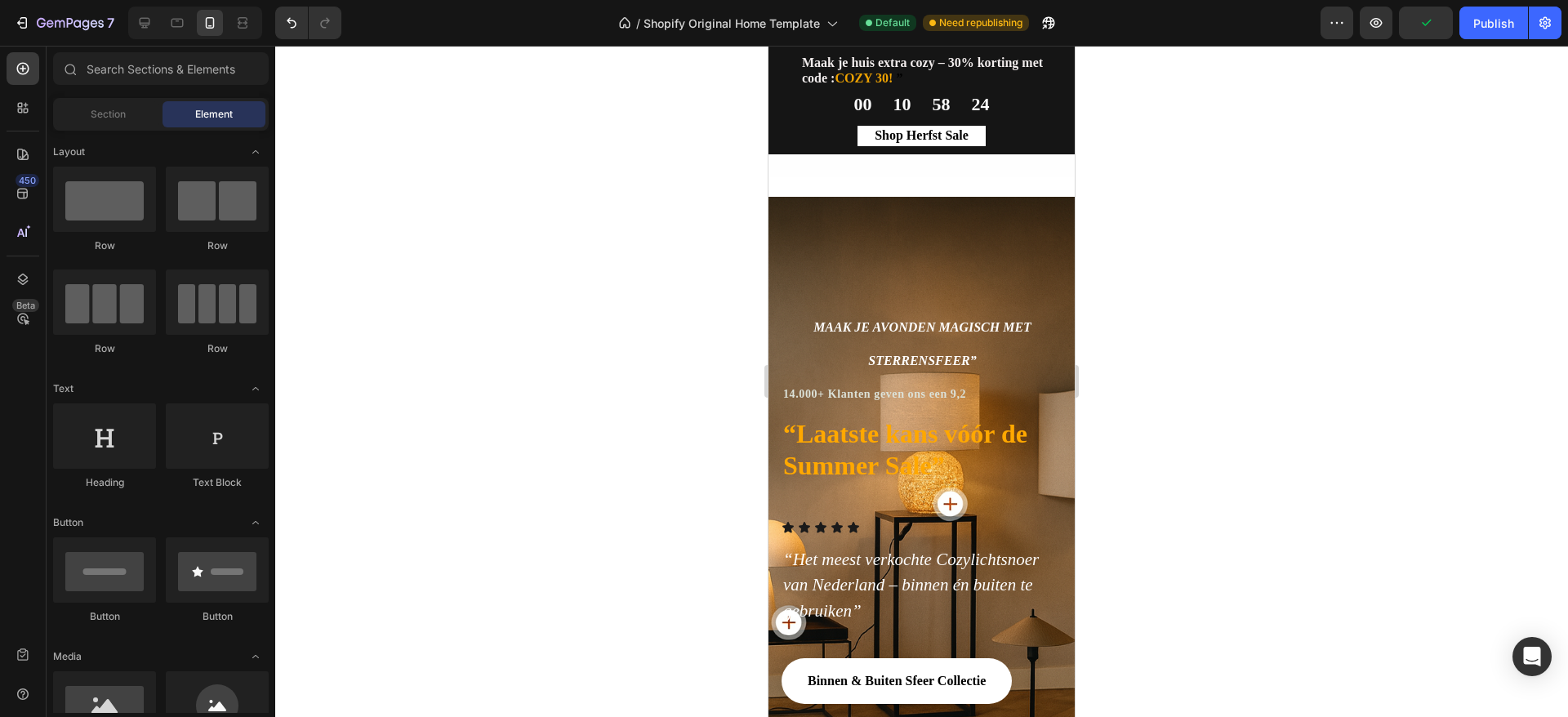
drag, startPoint x: 1068, startPoint y: 328, endPoint x: 1863, endPoint y: 160, distance: 812.6
click at [1498, 22] on div "Publish" at bounding box center [1494, 23] width 41 height 17
click at [32, 21] on div "7" at bounding box center [63, 23] width 101 height 20
